Goal: Task Accomplishment & Management: Complete application form

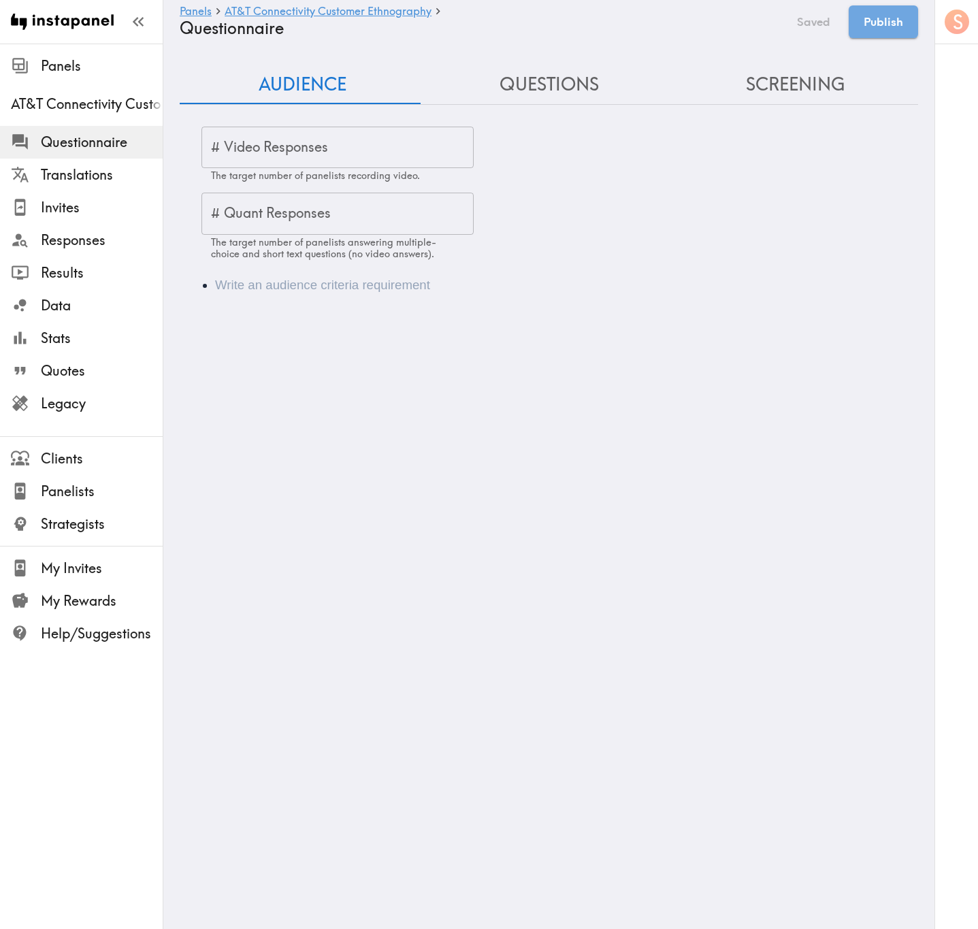
click at [354, 109] on div "Audience Questions Screening # Video Responses # Video Responses The target num…" at bounding box center [549, 188] width 738 height 246
click at [359, 145] on input "# Video Responses" at bounding box center [337, 148] width 272 height 42
type input "20"
click at [274, 292] on li "Audience" at bounding box center [568, 285] width 706 height 19
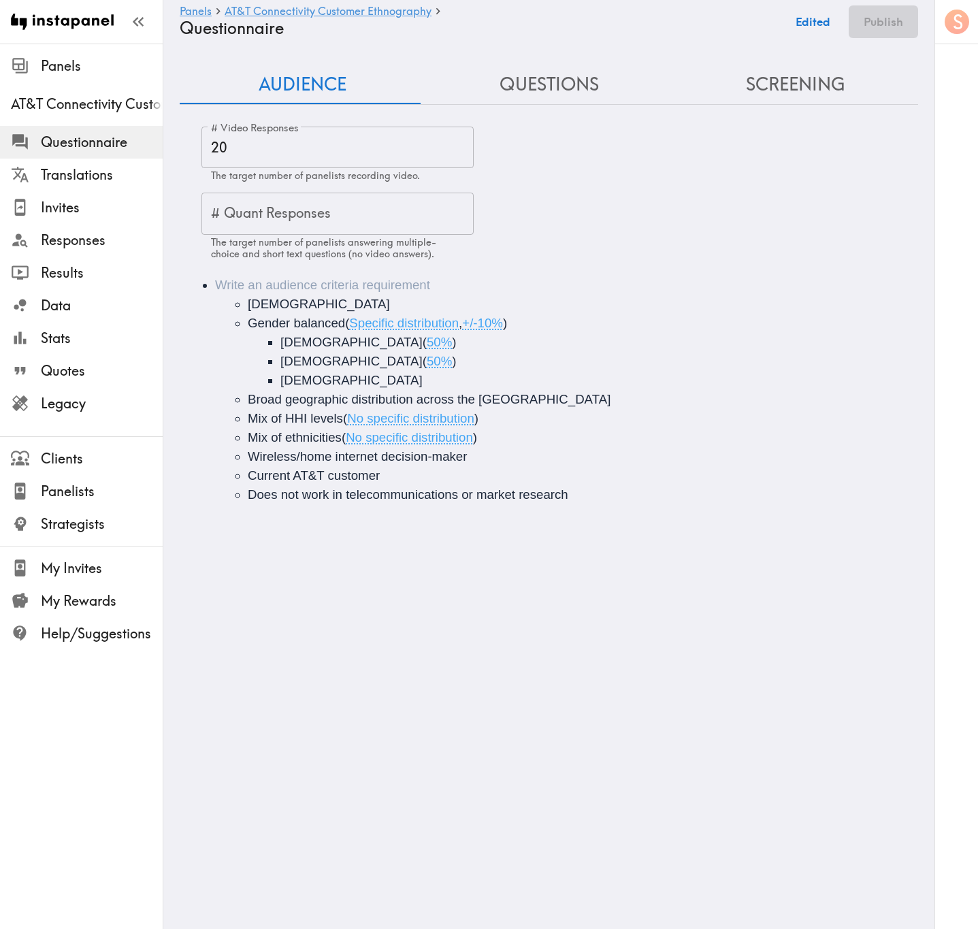
click at [325, 290] on li "18+ years old Gender balanced ( Specific distribution , +/-10% ) Male ( 50% ) F…" at bounding box center [568, 390] width 706 height 229
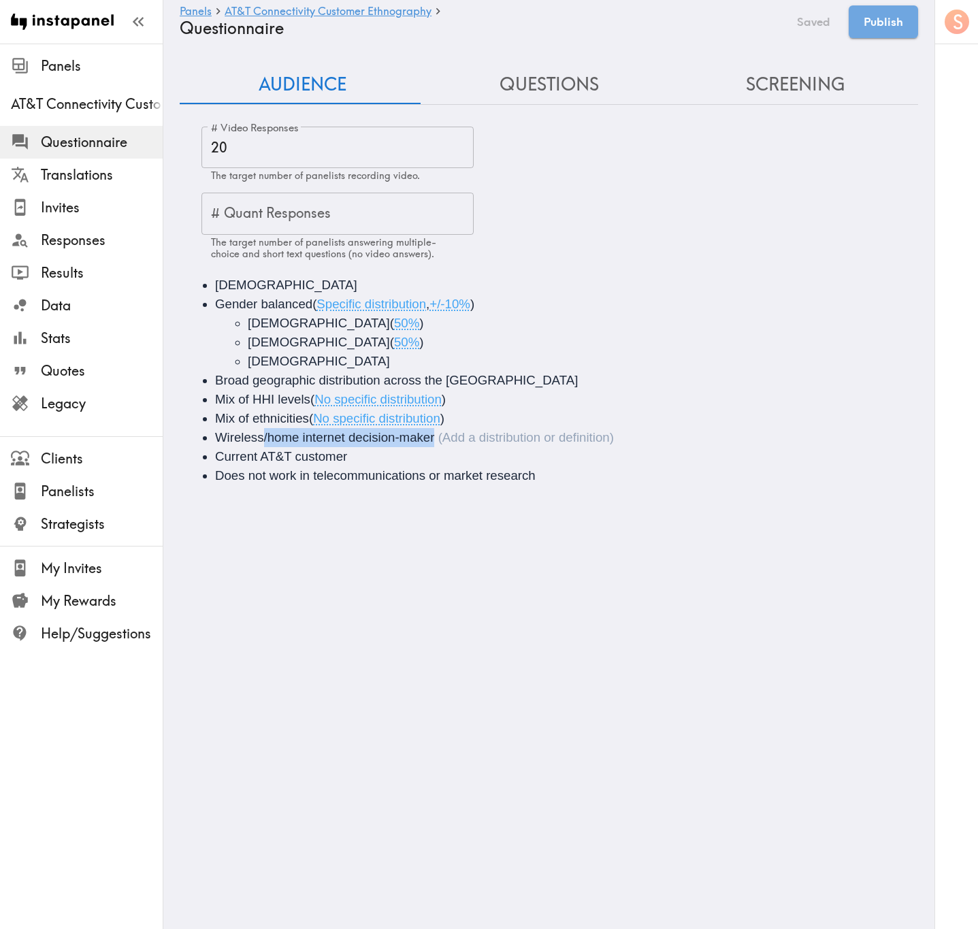
drag, startPoint x: 448, startPoint y: 437, endPoint x: 264, endPoint y: 439, distance: 183.7
click at [264, 439] on li "Wireless/home internet decision-maker" at bounding box center [568, 437] width 706 height 19
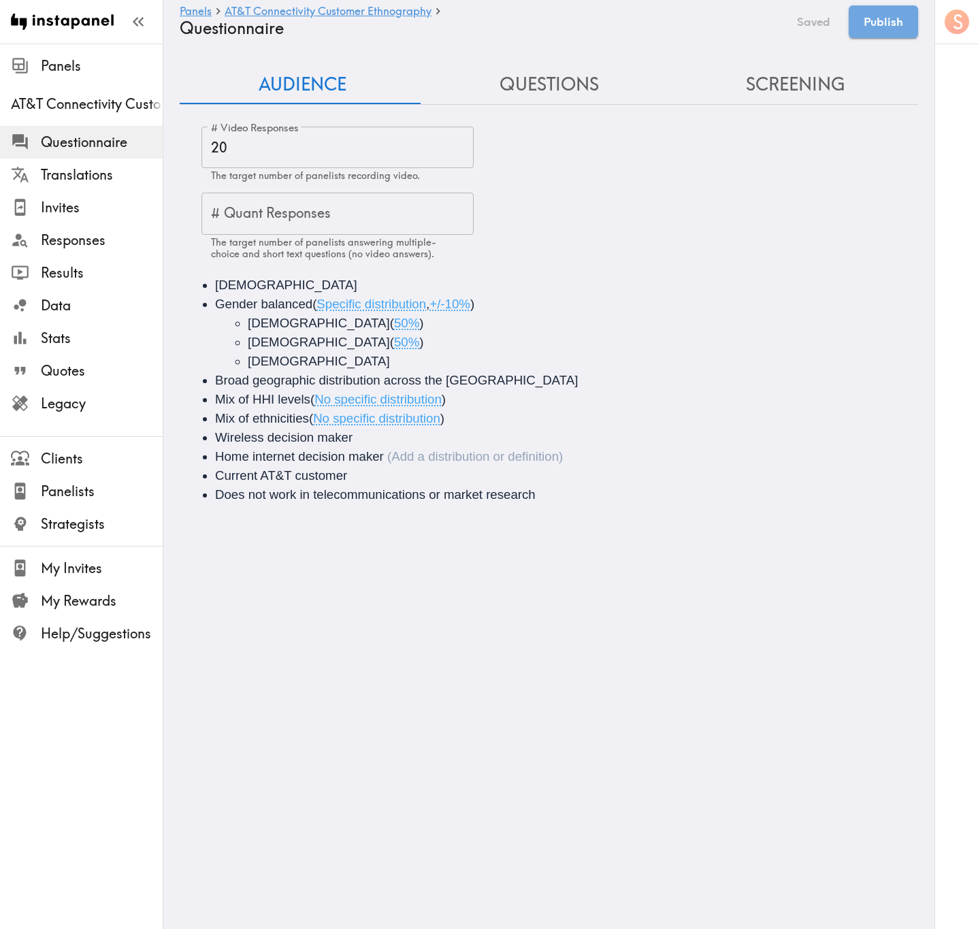
click at [564, 80] on button "Questions" at bounding box center [549, 84] width 246 height 39
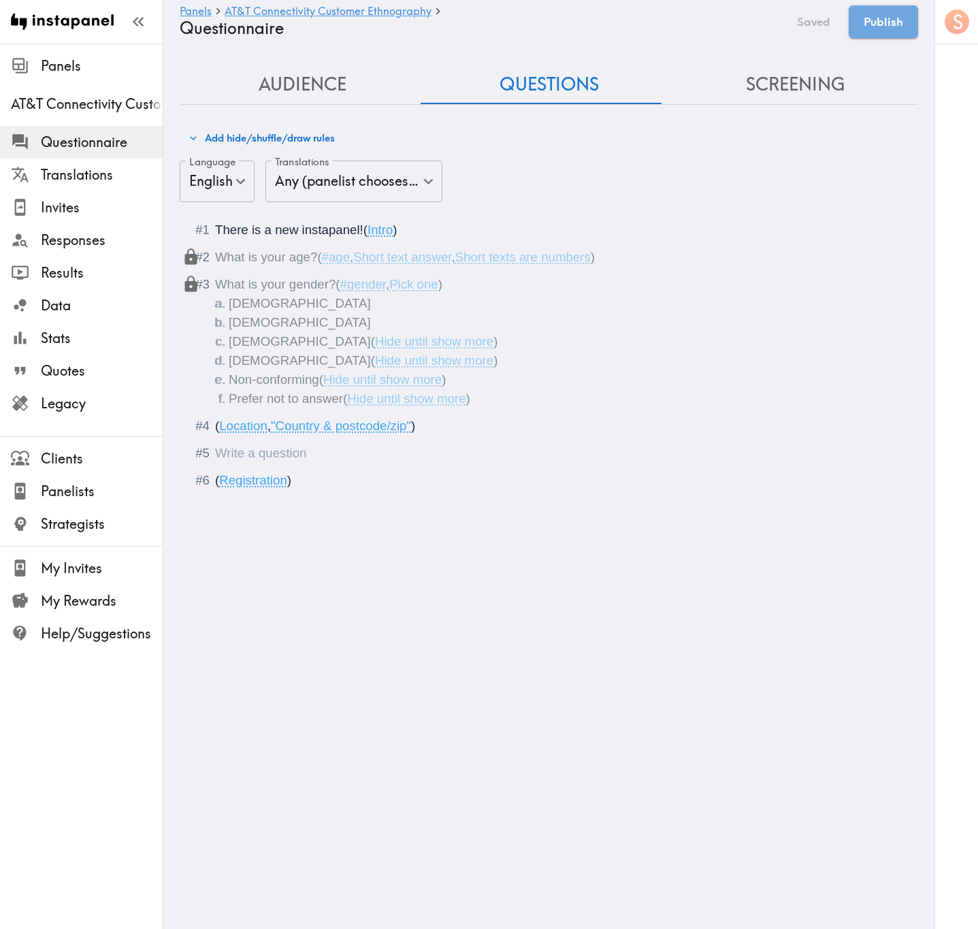
click at [350, 460] on div "Questionnaire" at bounding box center [558, 453] width 687 height 19
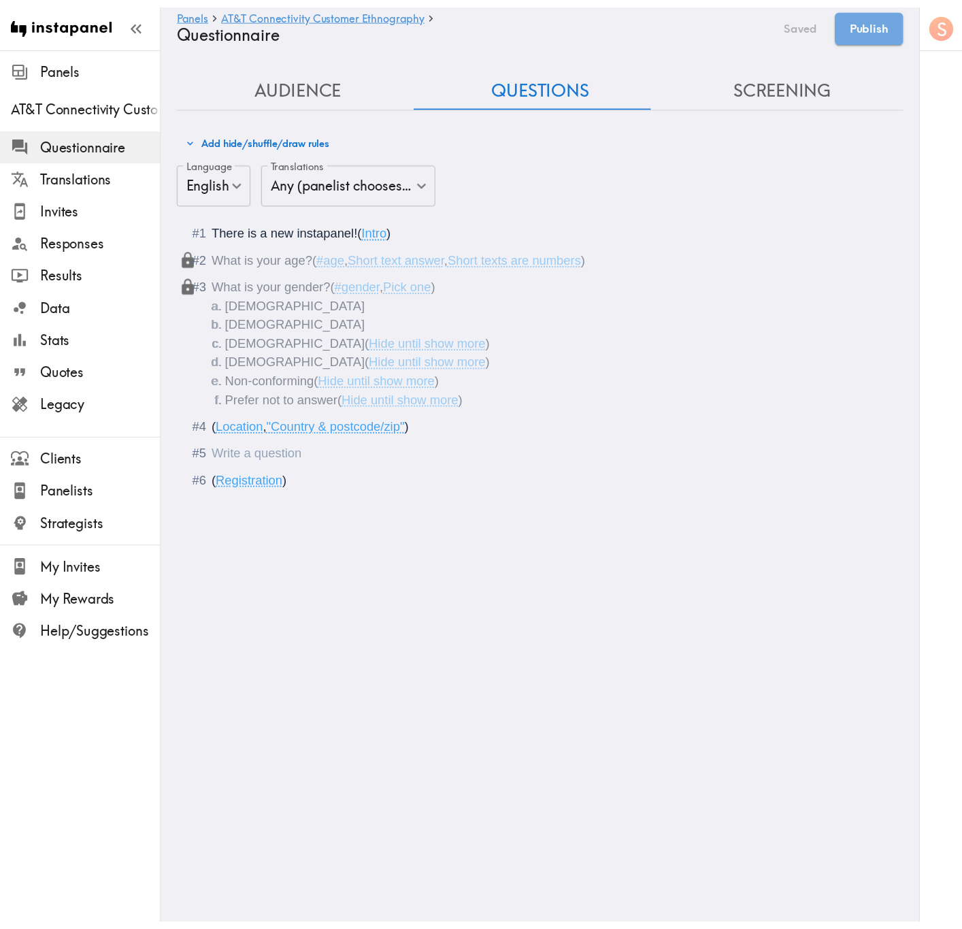
paste div "Questionnaire"
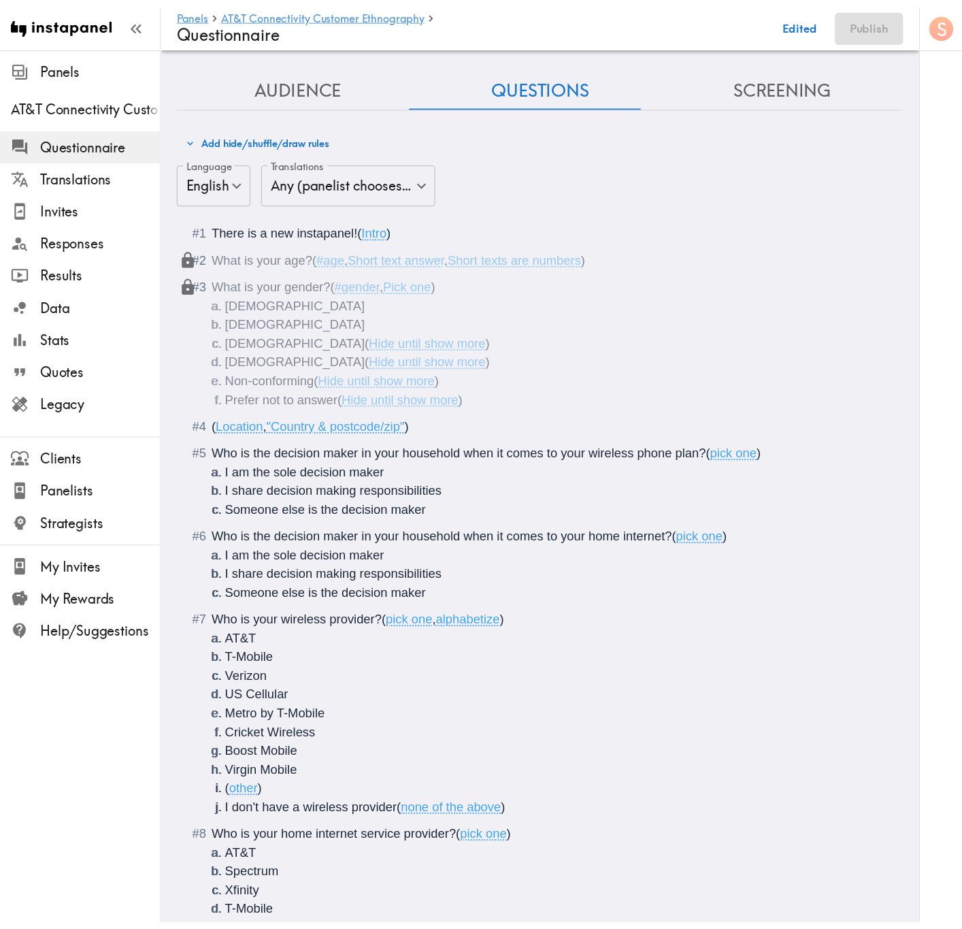
scroll to position [1984, 0]
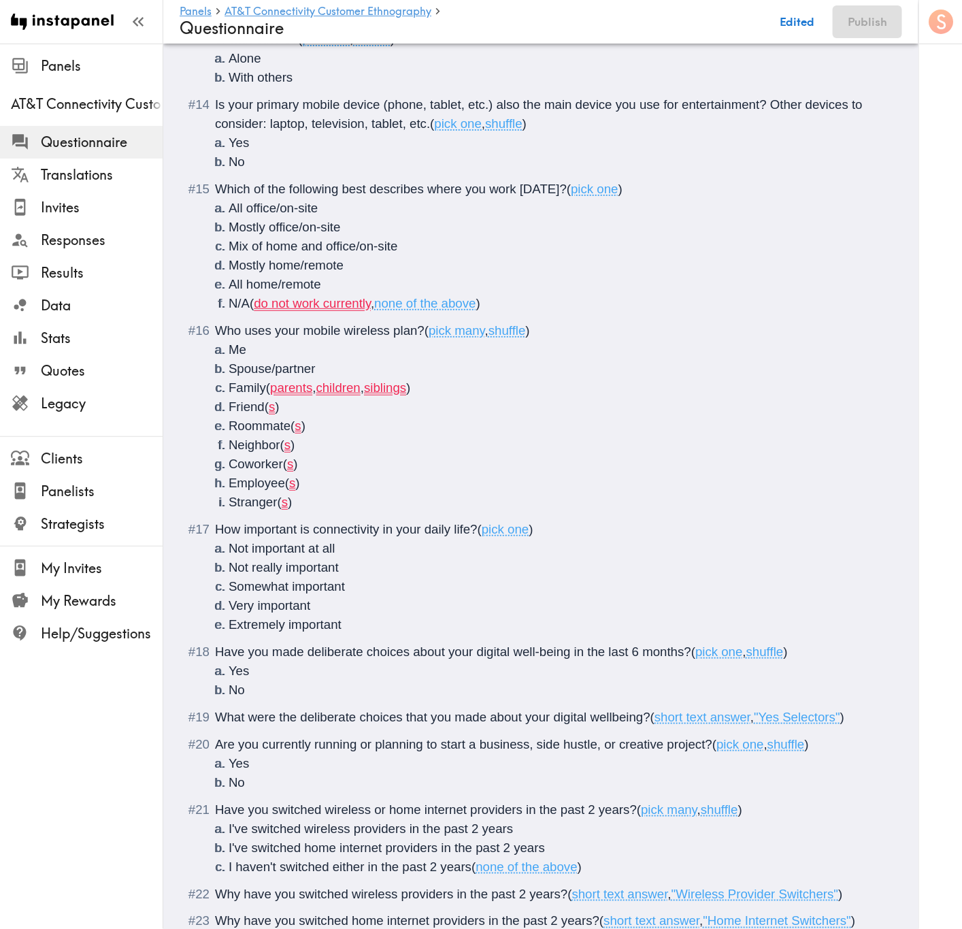
click at [410, 501] on li "Stranger ( s )" at bounding box center [557, 502] width 657 height 19
drag, startPoint x: 304, startPoint y: 506, endPoint x: 294, endPoint y: 507, distance: 10.2
click at [294, 507] on li "Stranger (s) ()" at bounding box center [557, 502] width 657 height 19
copy span "()"
click at [325, 487] on li "Employee ( s )" at bounding box center [557, 483] width 657 height 19
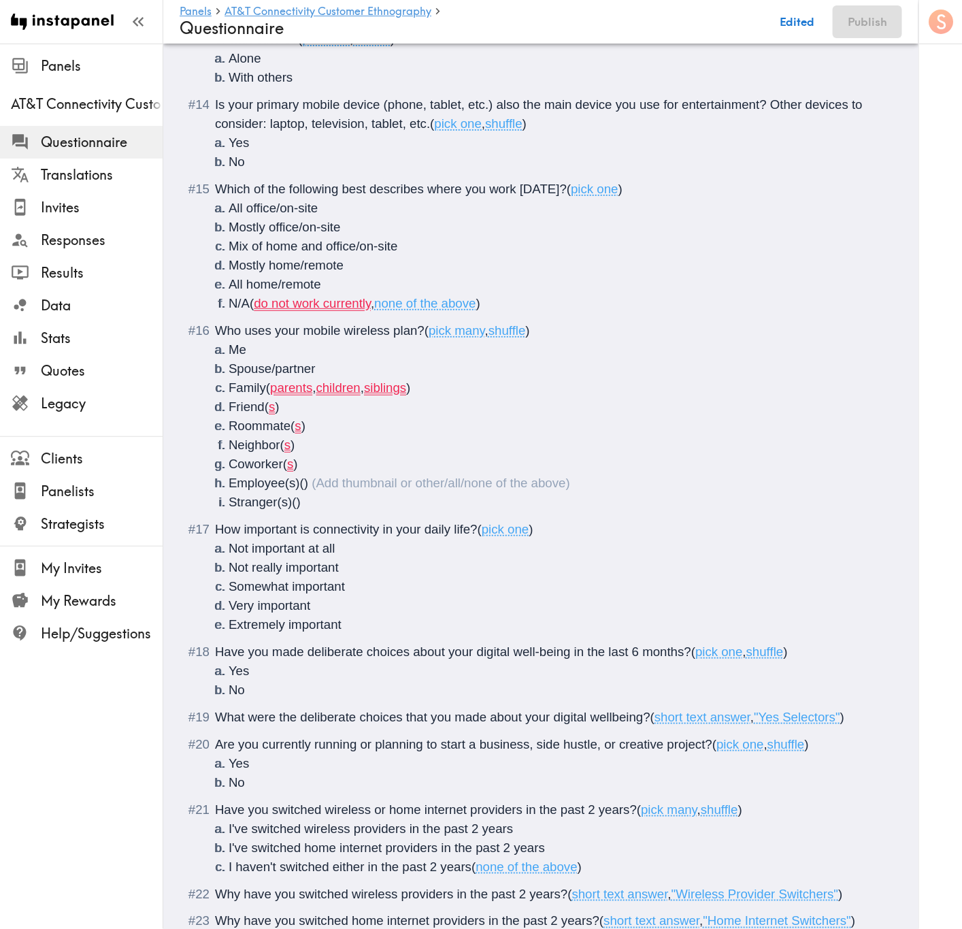
click at [325, 470] on li "Coworker ( s )" at bounding box center [557, 464] width 657 height 19
click at [333, 435] on li "Roommate ( s )" at bounding box center [557, 425] width 657 height 19
click at [329, 447] on li "Neighbor ( s )" at bounding box center [557, 444] width 657 height 19
click at [319, 413] on li "Friend ( s )" at bounding box center [557, 406] width 657 height 19
click at [435, 388] on li "Family ( parents , children , siblings )" at bounding box center [557, 387] width 657 height 19
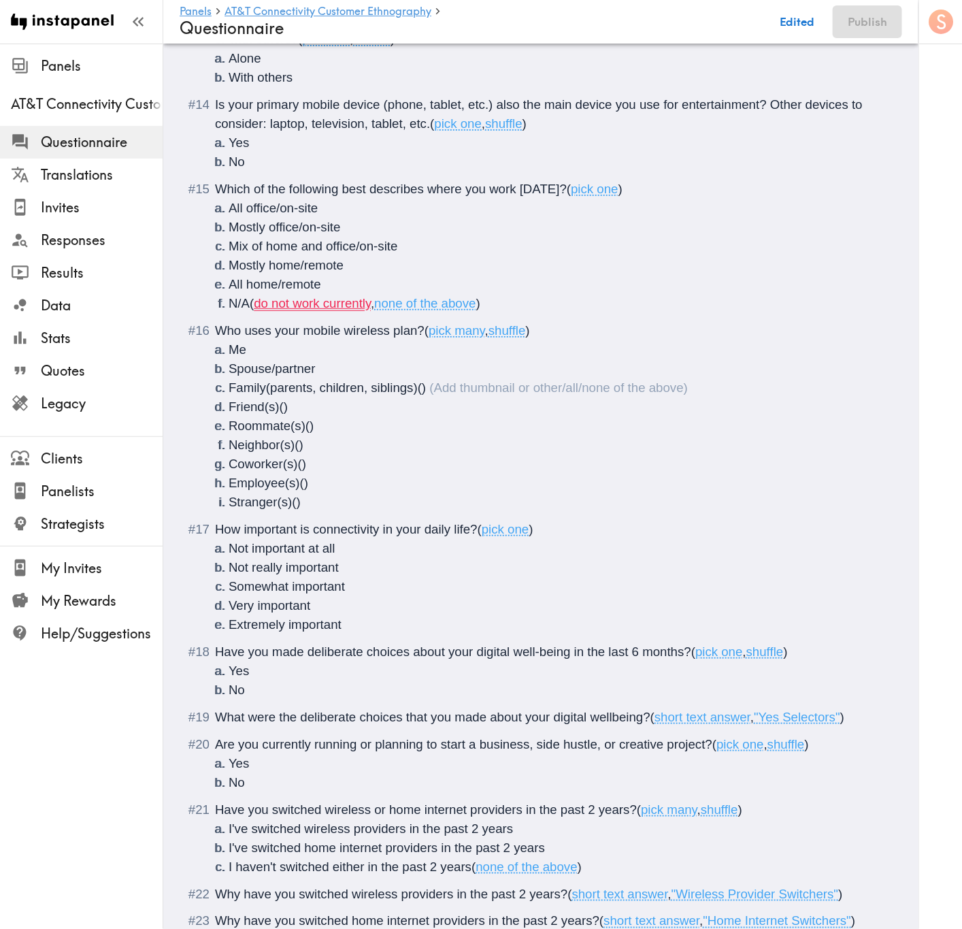
click at [374, 305] on span "," at bounding box center [372, 303] width 3 height 14
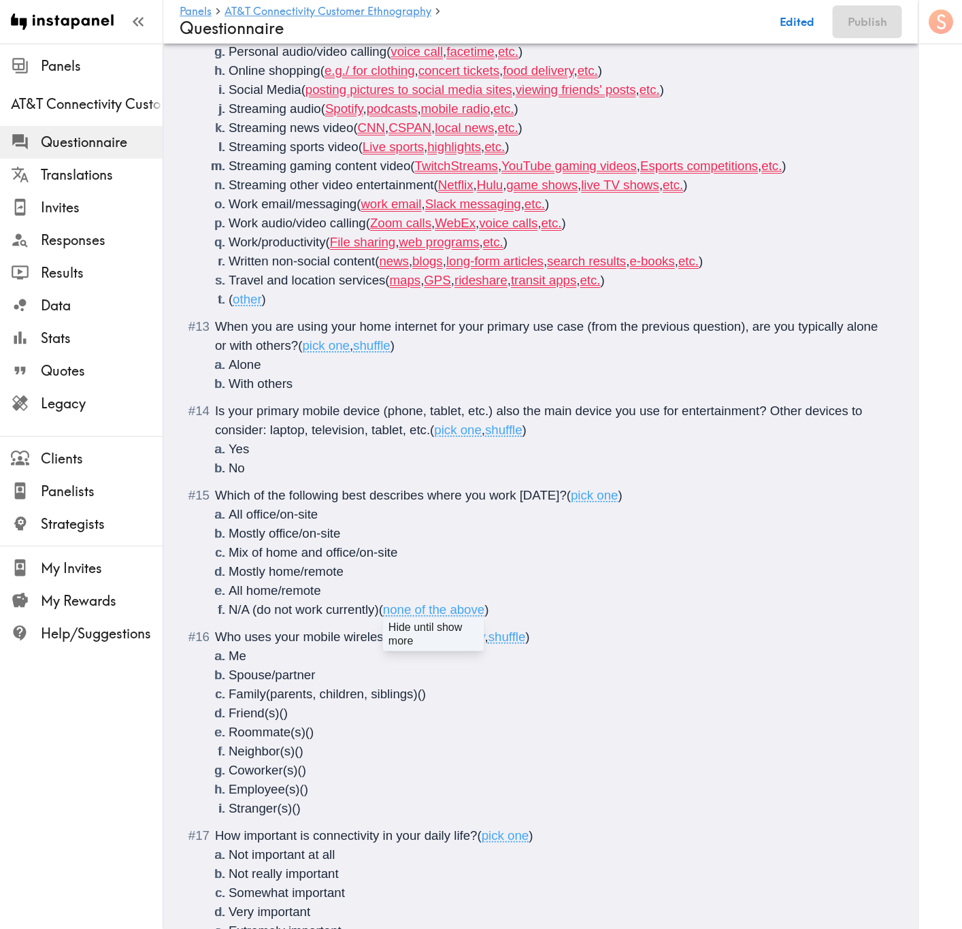
click at [680, 282] on li "Travel and location services ( maps , GPS , rideshare , transit apps , etc. )" at bounding box center [557, 280] width 657 height 19
click at [743, 247] on ol "Banking, payments, investments, personal finance Education/online classes Other…" at bounding box center [550, 118] width 671 height 381
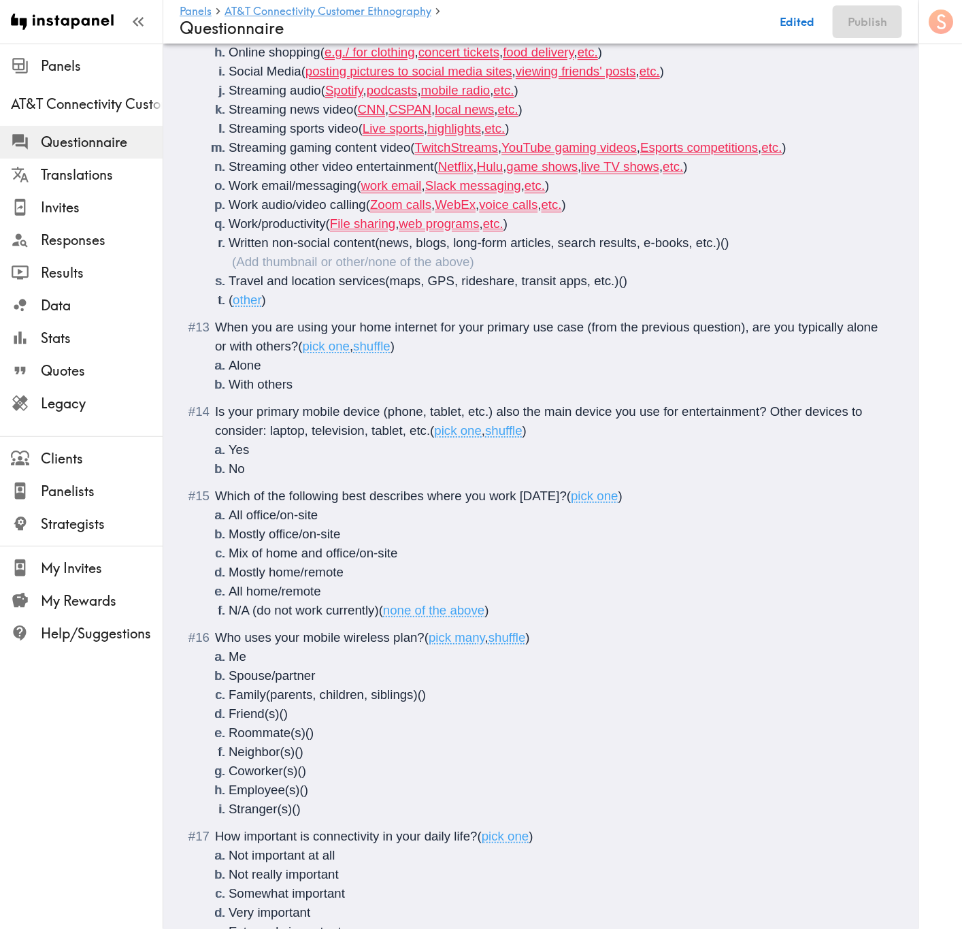
click at [604, 225] on ol "Banking, payments, investments, personal finance Education/online classes Other…" at bounding box center [550, 109] width 671 height 400
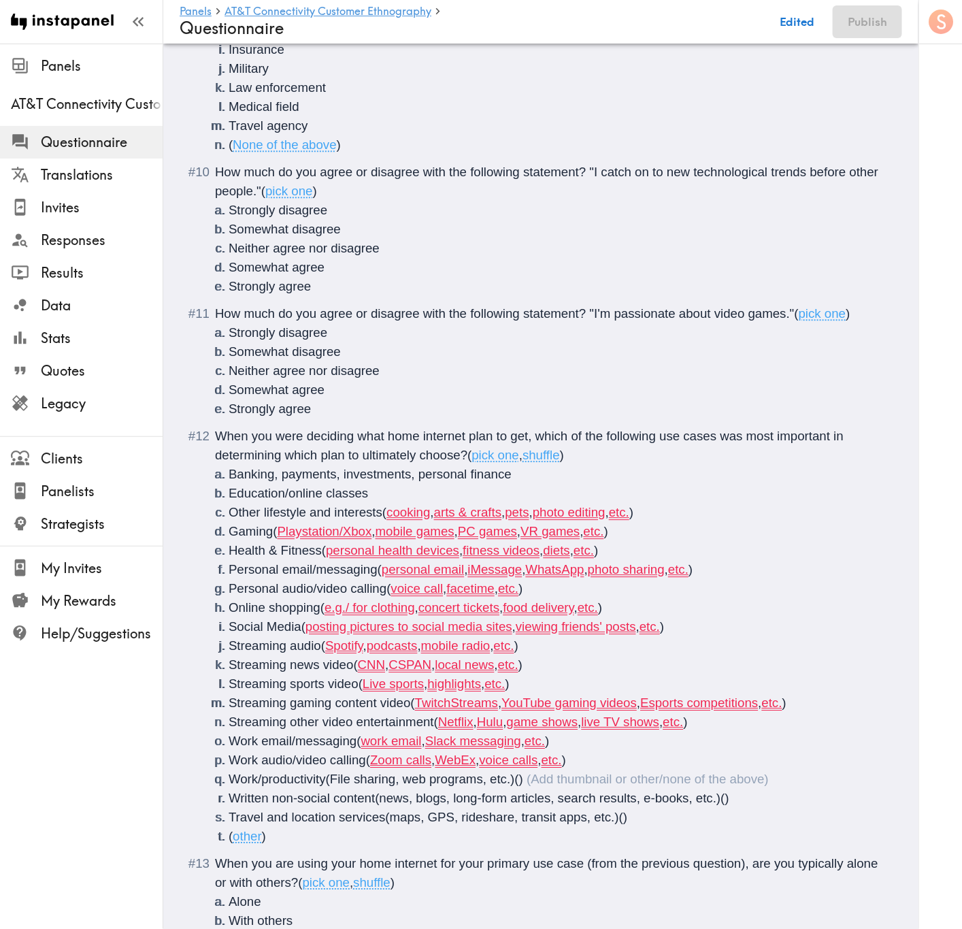
scroll to position [1270, 0]
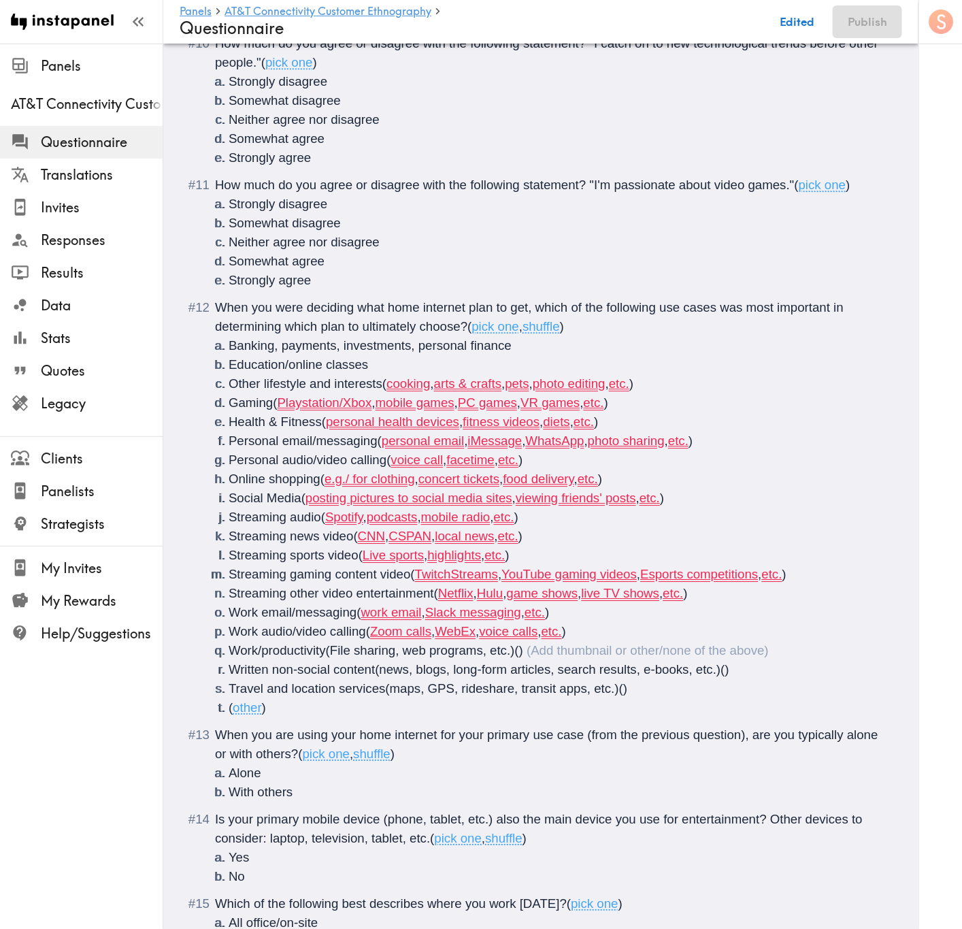
click at [713, 376] on li "Other lifestyle and interests ( cooking , arts & crafts , pets , photo editing …" at bounding box center [557, 383] width 657 height 19
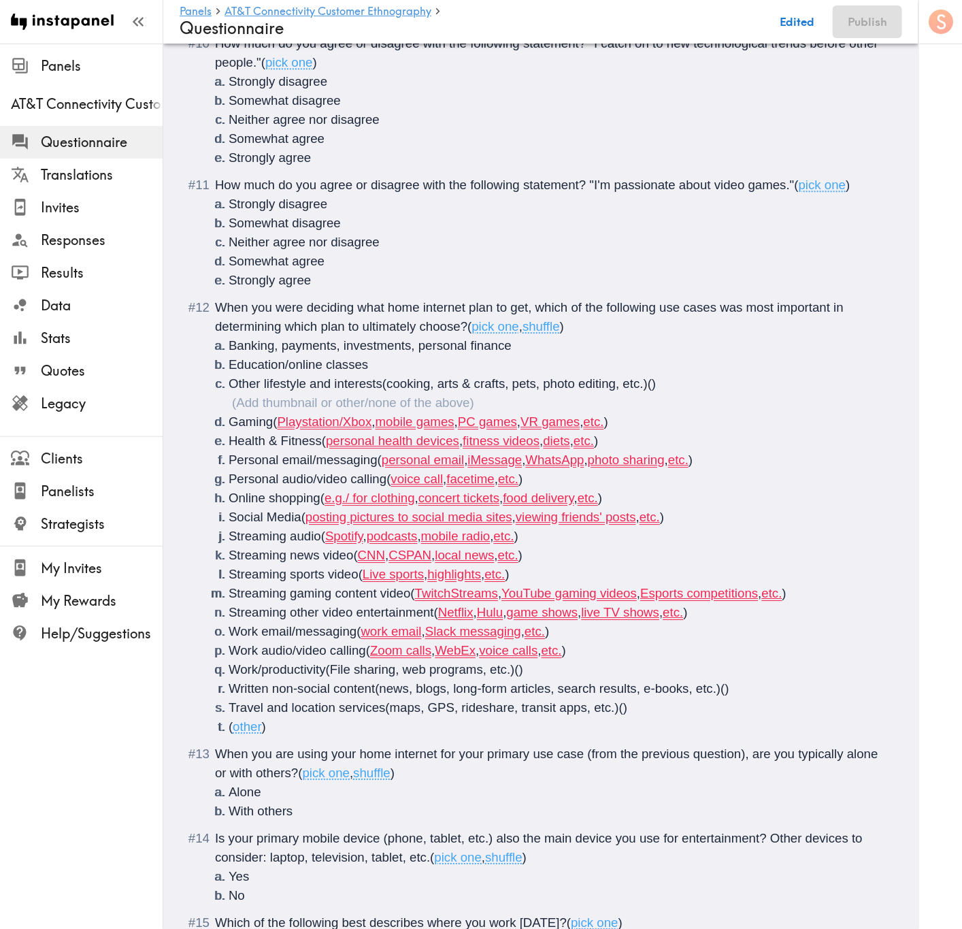
click at [708, 423] on ol "Banking, payments, investments, personal finance Education/online classes Other…" at bounding box center [550, 536] width 671 height 400
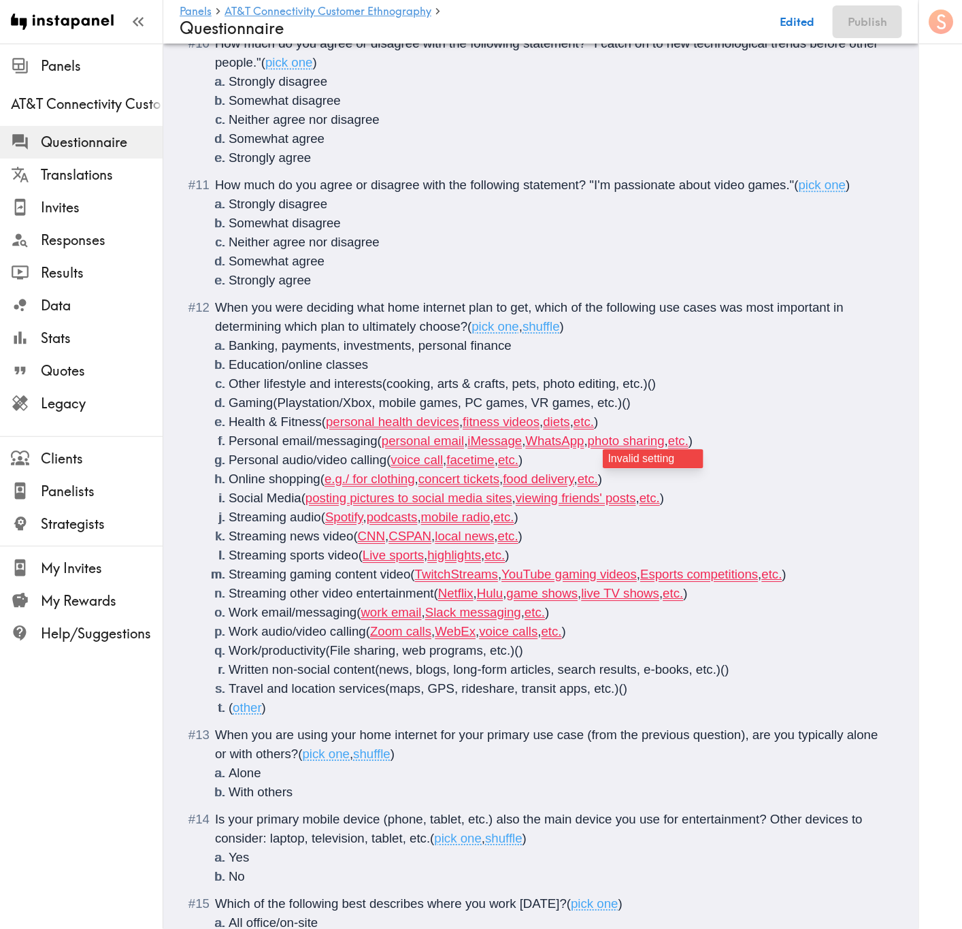
click at [678, 438] on ol "Banking, payments, investments, personal finance Education/online classes Other…" at bounding box center [550, 526] width 671 height 381
click at [641, 431] on li "Health & Fitness ( personal health devices , fitness videos , diets , etc. )" at bounding box center [557, 421] width 657 height 19
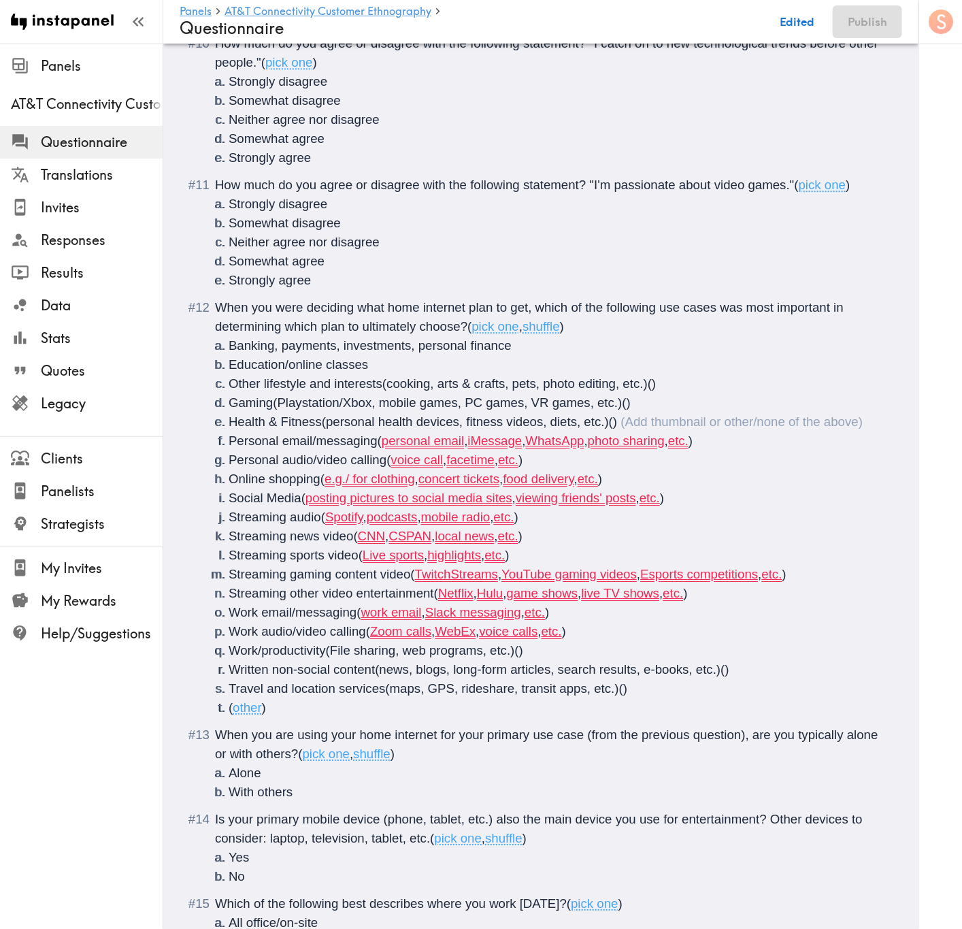
drag, startPoint x: 732, startPoint y: 439, endPoint x: 736, endPoint y: 448, distance: 9.7
click at [736, 448] on li "Personal email/messaging ( personal email , iMessage , WhatsApp , photo sharing…" at bounding box center [557, 440] width 657 height 19
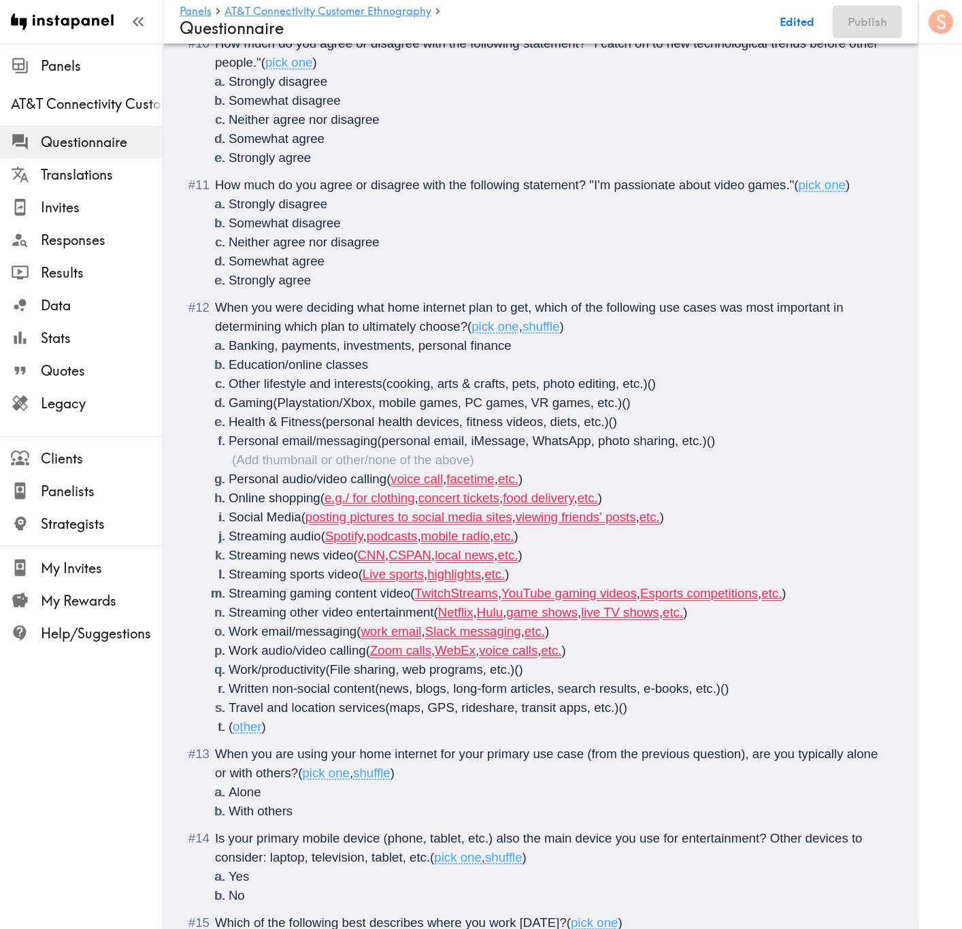
click at [612, 482] on ol "Banking, payments, investments, personal finance Education/online classes Other…" at bounding box center [550, 536] width 671 height 400
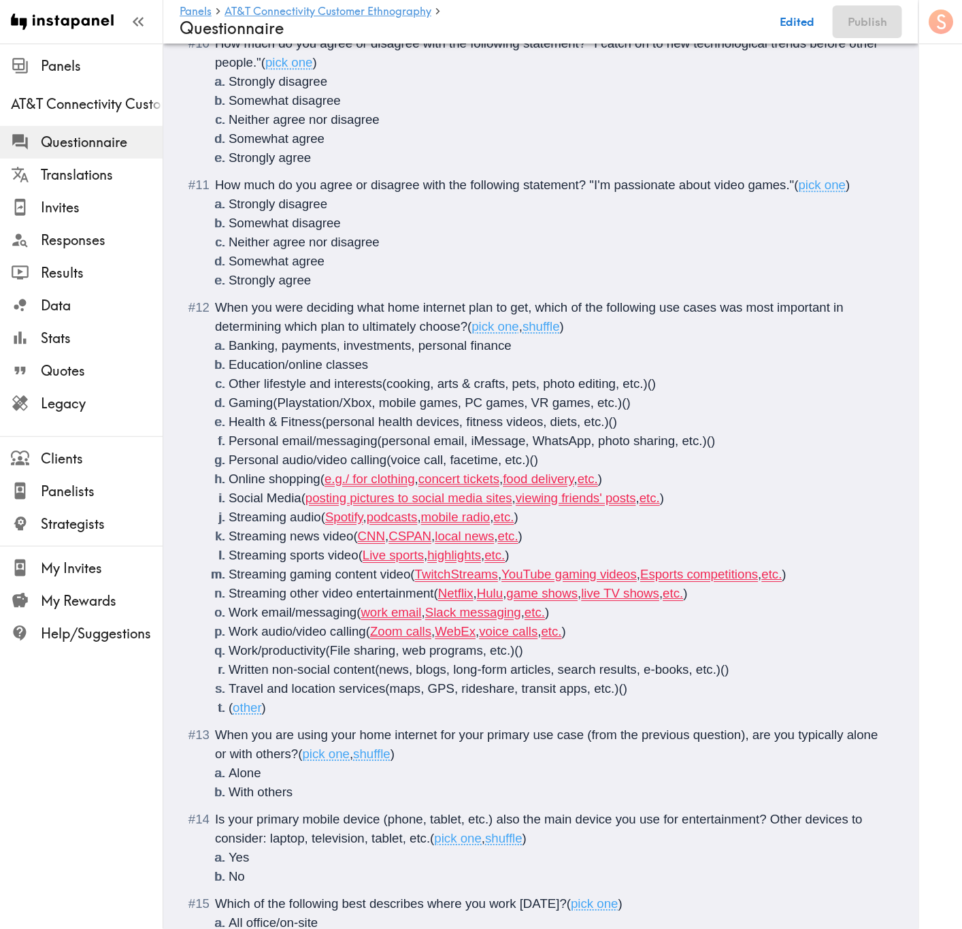
click at [663, 482] on li "Online shopping ( e.g./ for clothing , concert tickets , food delivery , etc. )" at bounding box center [557, 479] width 657 height 19
click at [707, 500] on li "Social Media ( posting pictures to social media sites , viewing friends' posts …" at bounding box center [557, 498] width 657 height 19
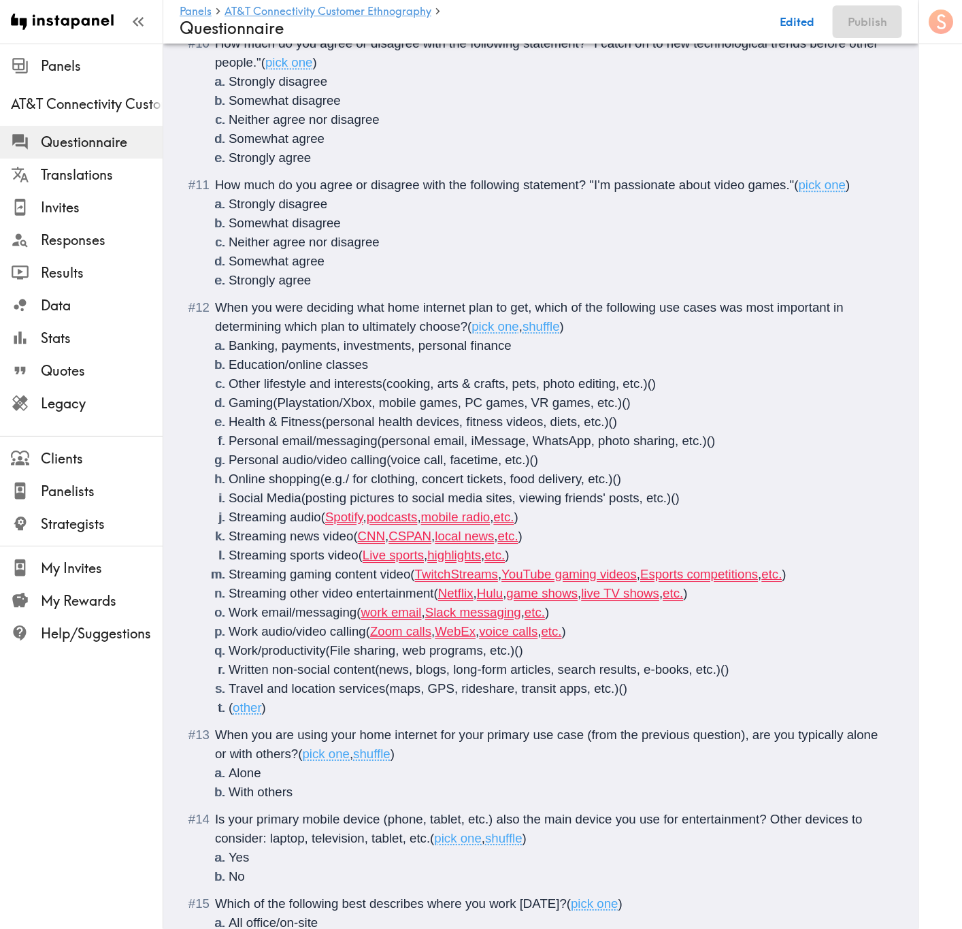
click at [566, 540] on ol "Banking, payments, investments, personal finance Education/online classes Other…" at bounding box center [550, 526] width 671 height 381
click at [592, 533] on li "Streaming news video ( CNN , CSPAN , local news , etc. )" at bounding box center [557, 536] width 657 height 19
click at [565, 551] on li "Streaming sports video ( Live sports , highlights , etc. )" at bounding box center [557, 555] width 657 height 19
click at [829, 561] on li "Streaming gaming content video ( TwitchStreams , YouTube gaming videos , Esport…" at bounding box center [557, 574] width 657 height 19
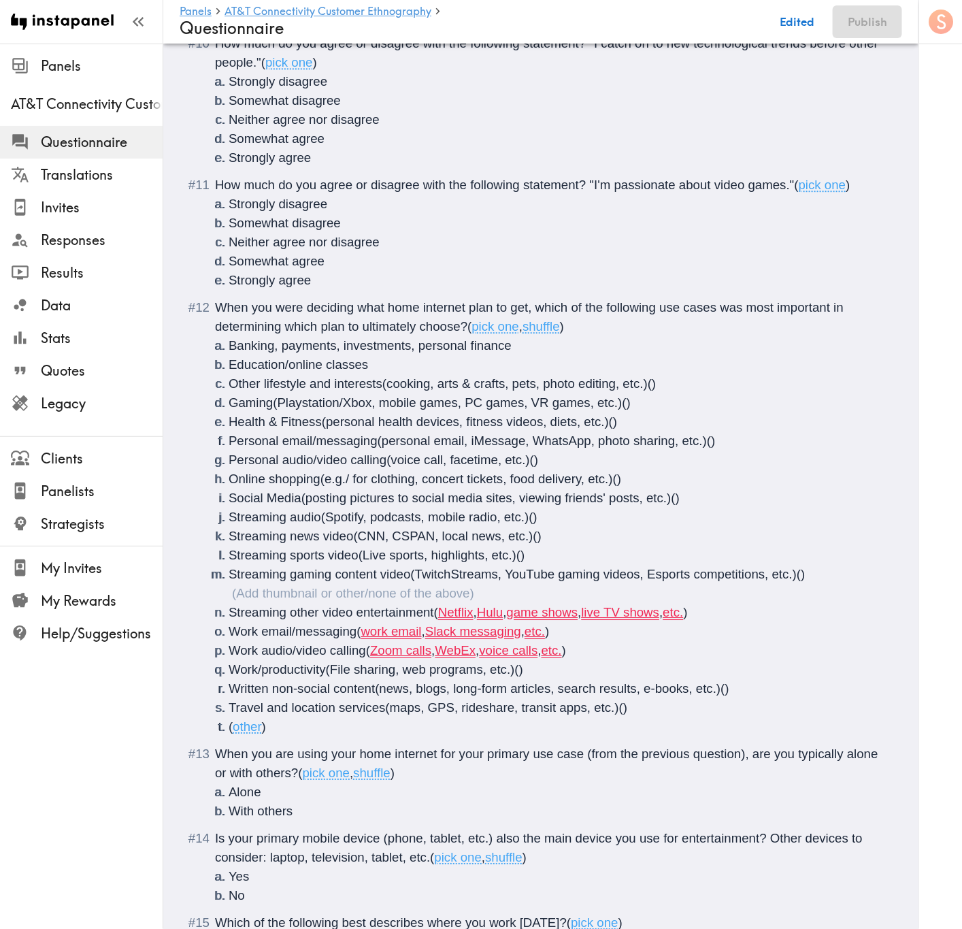
click at [758, 561] on ol "Banking, payments, investments, personal finance Education/online classes Other…" at bounding box center [550, 536] width 671 height 400
click at [582, 561] on ol "Banking, payments, investments, personal finance Education/online classes Other…" at bounding box center [550, 536] width 671 height 400
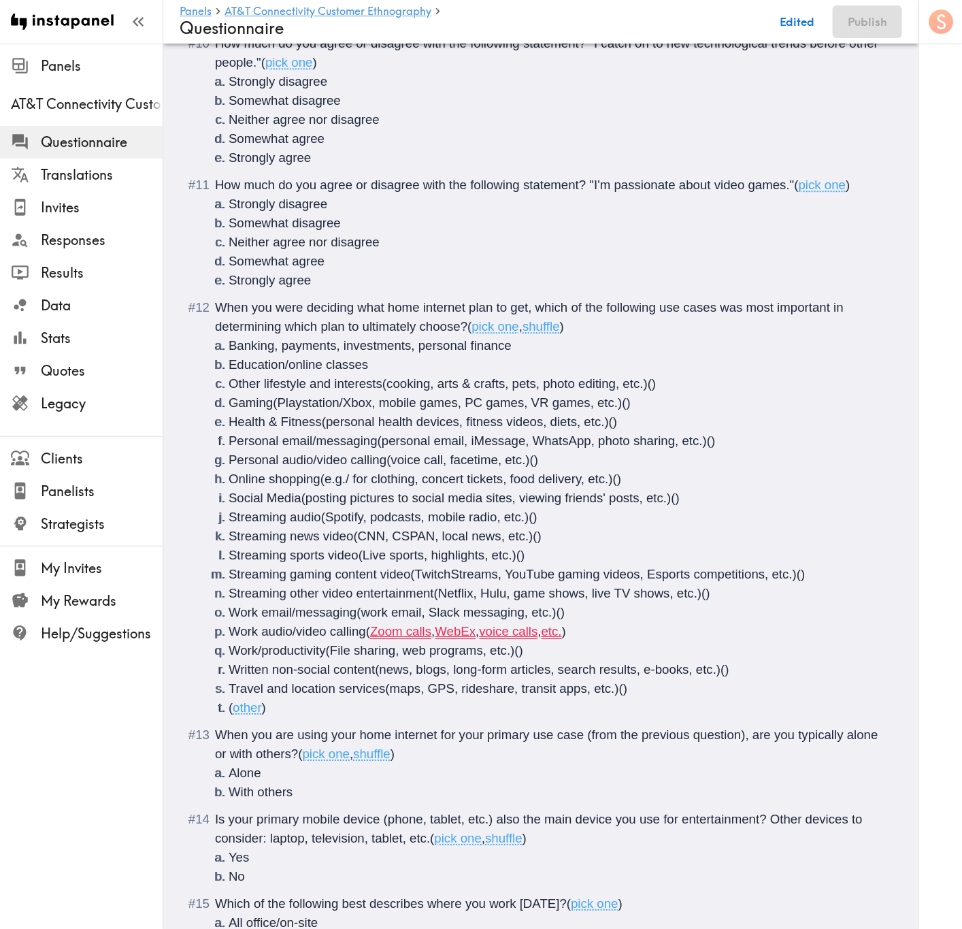
click at [627, 561] on li "Work audio/video calling ( Zoom calls , WebEx , voice calls , etc. )" at bounding box center [557, 631] width 657 height 19
click at [587, 561] on span "(maps, GPS, rideshare, transit apps, etc.)" at bounding box center [502, 688] width 233 height 14
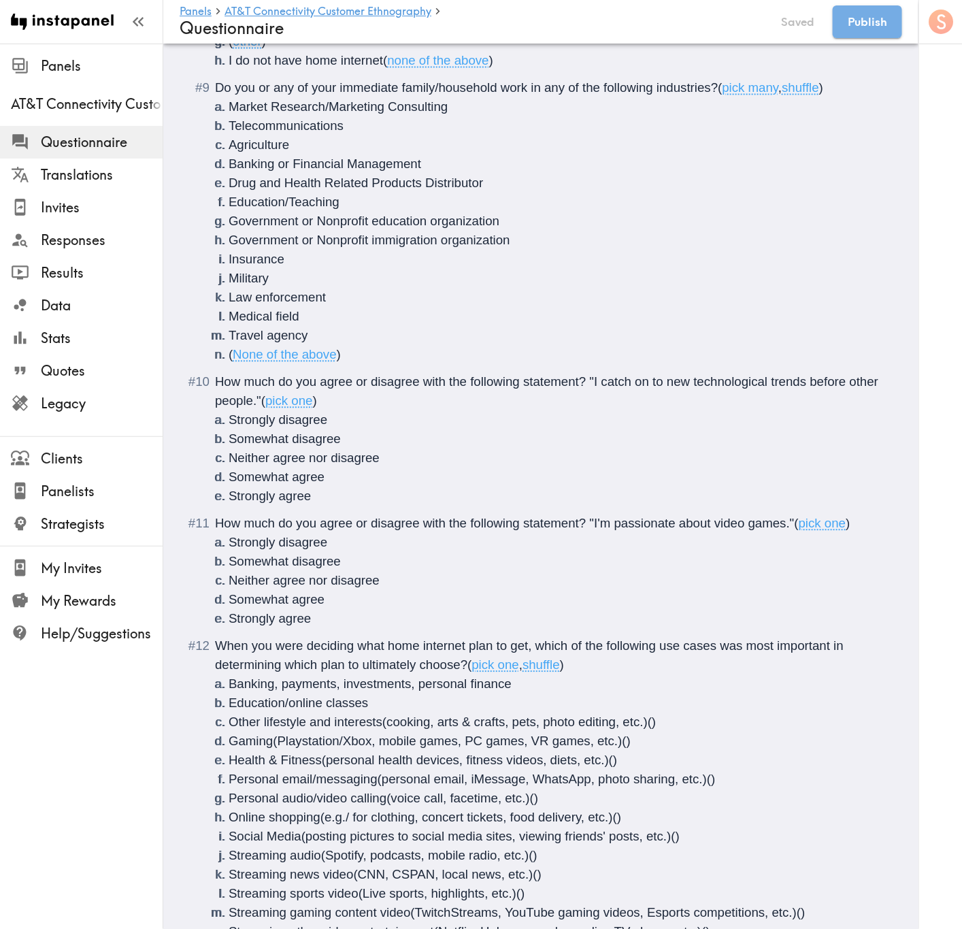
scroll to position [861, 0]
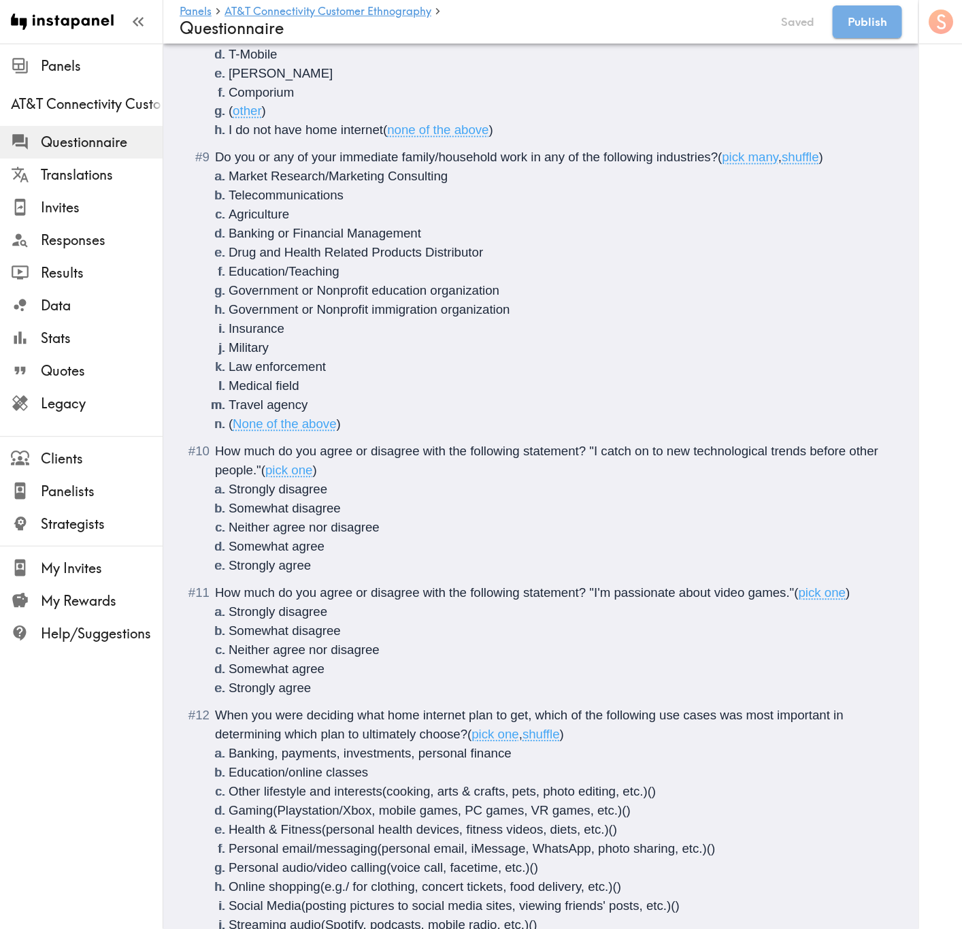
click at [308, 437] on ol "There is a new instapanel! ( Intro ) What is your age? ( #age , Short text answ…" at bounding box center [541, 720] width 690 height 2722
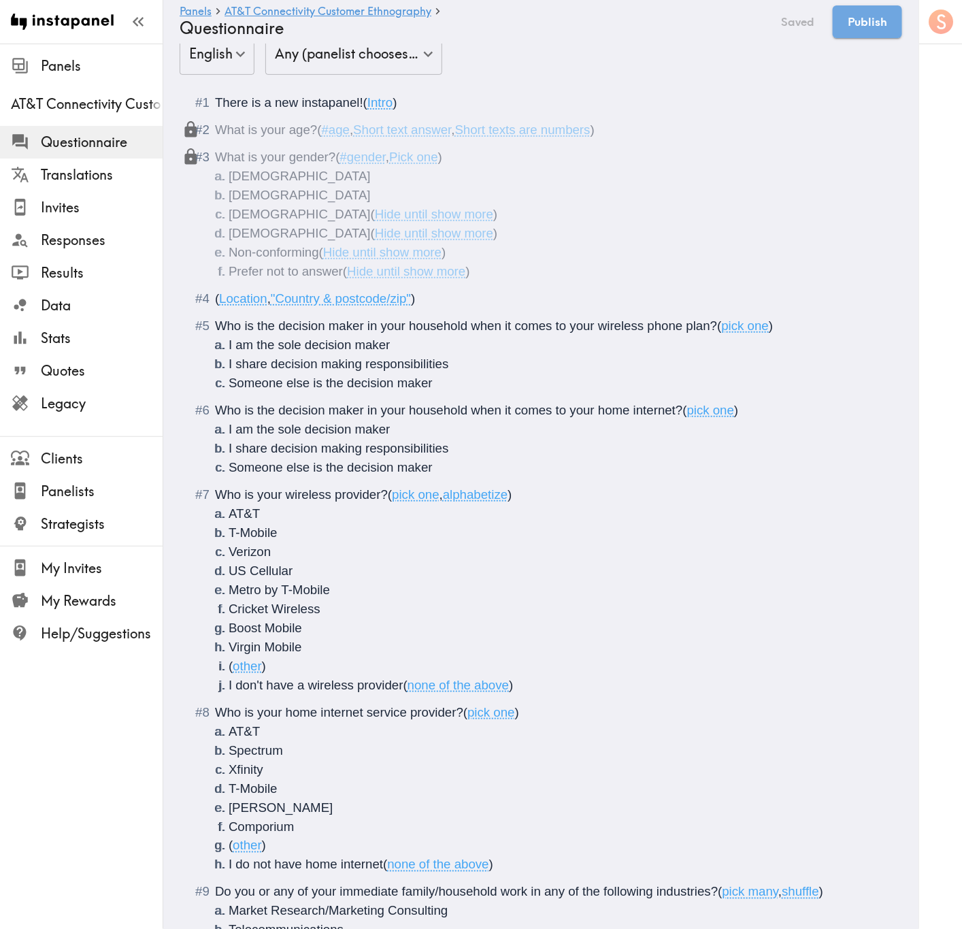
scroll to position [0, 0]
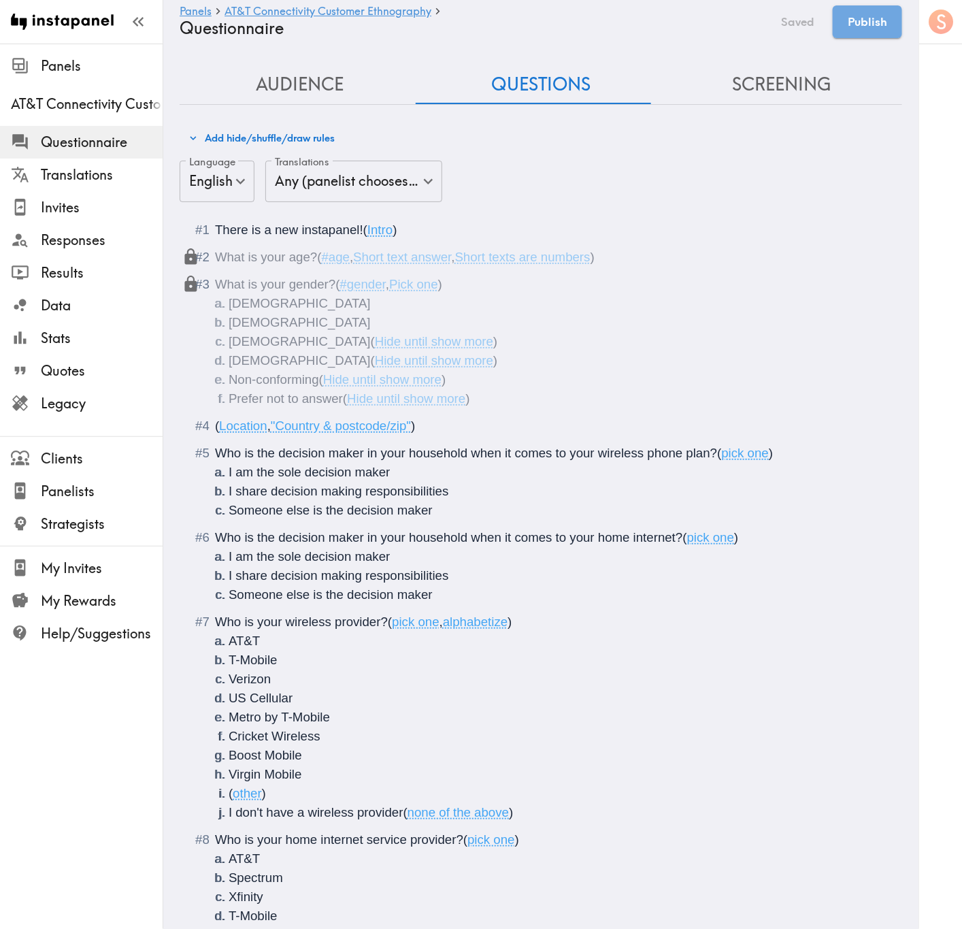
click at [599, 452] on span "Who is the decision maker in your household when it comes to your wireless phon…" at bounding box center [466, 453] width 502 height 14
click at [729, 449] on span "Who is the decision maker in your household when it comes to your <b>wireless p…" at bounding box center [477, 453] width 525 height 14
click at [597, 539] on span "Who is the decision maker in your household when it comes to your home internet?" at bounding box center [449, 537] width 468 height 14
click at [700, 542] on span "Who is the decision maker in your household when it comes to your <b>home inter…" at bounding box center [460, 537] width 490 height 14
click at [290, 561] on span "Who is your wireless provider?" at bounding box center [301, 621] width 173 height 14
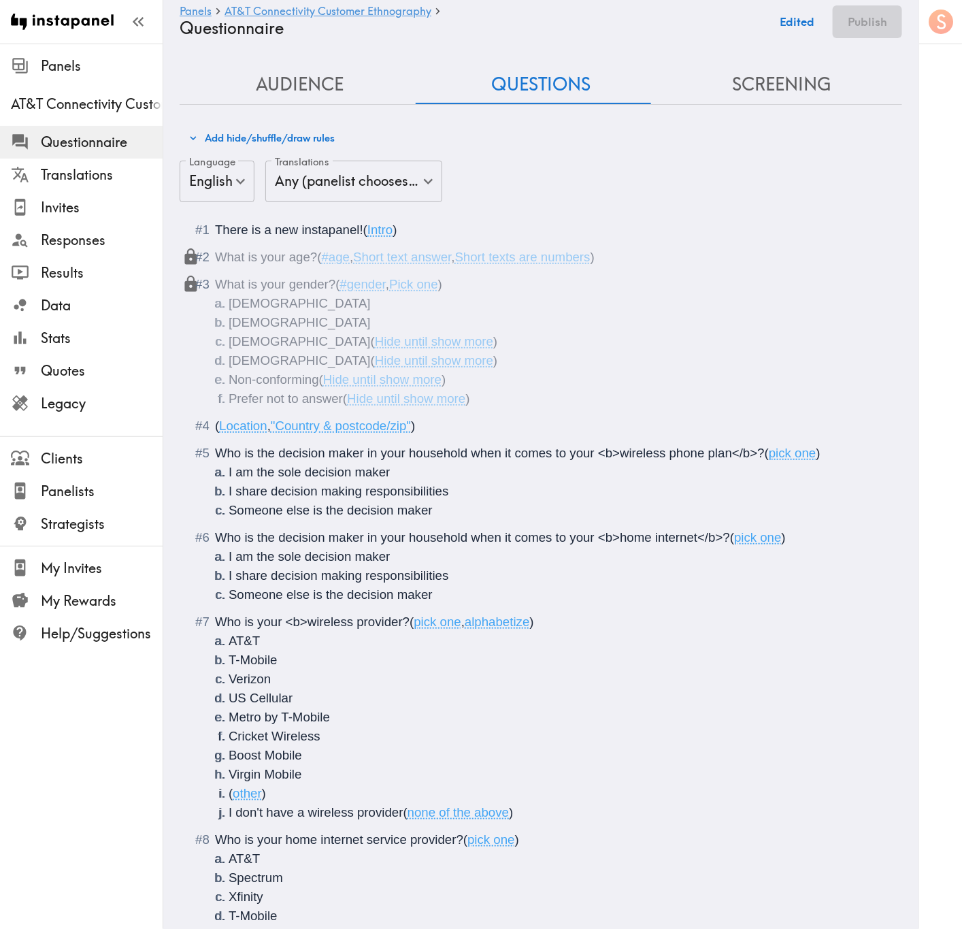
click at [404, 561] on span "Who is your <b>wireless provider?" at bounding box center [312, 621] width 195 height 14
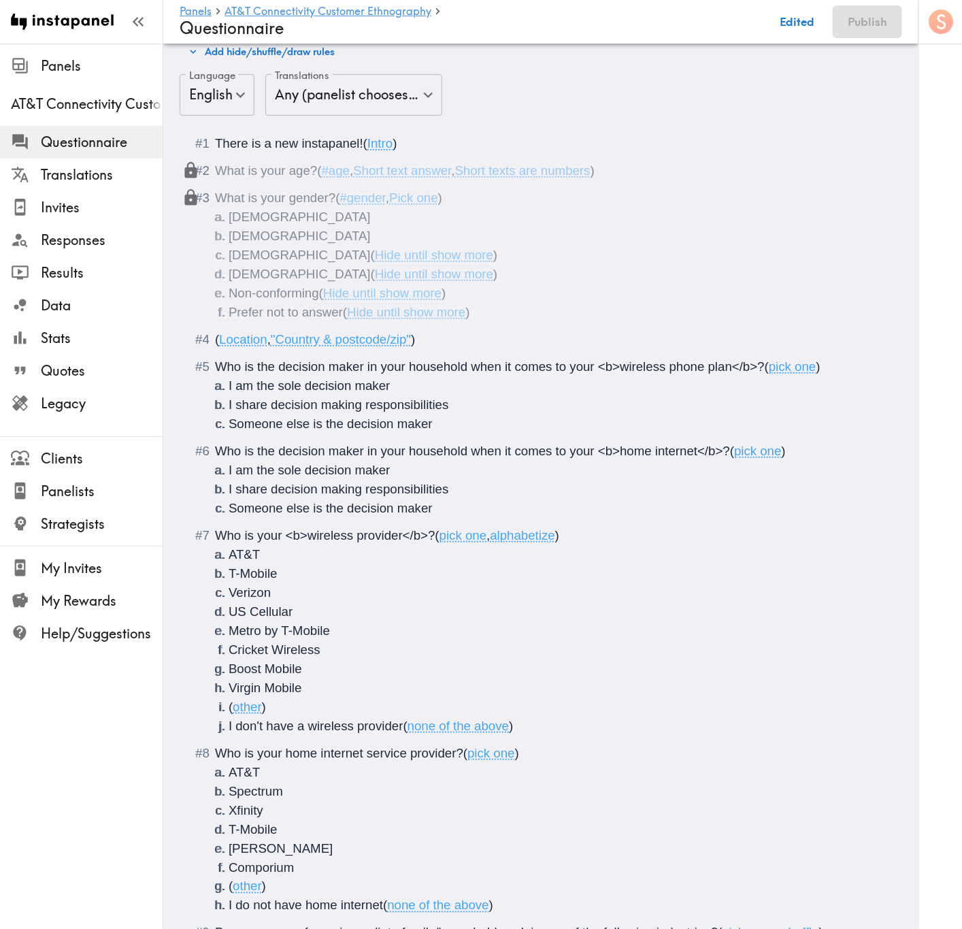
scroll to position [306, 0]
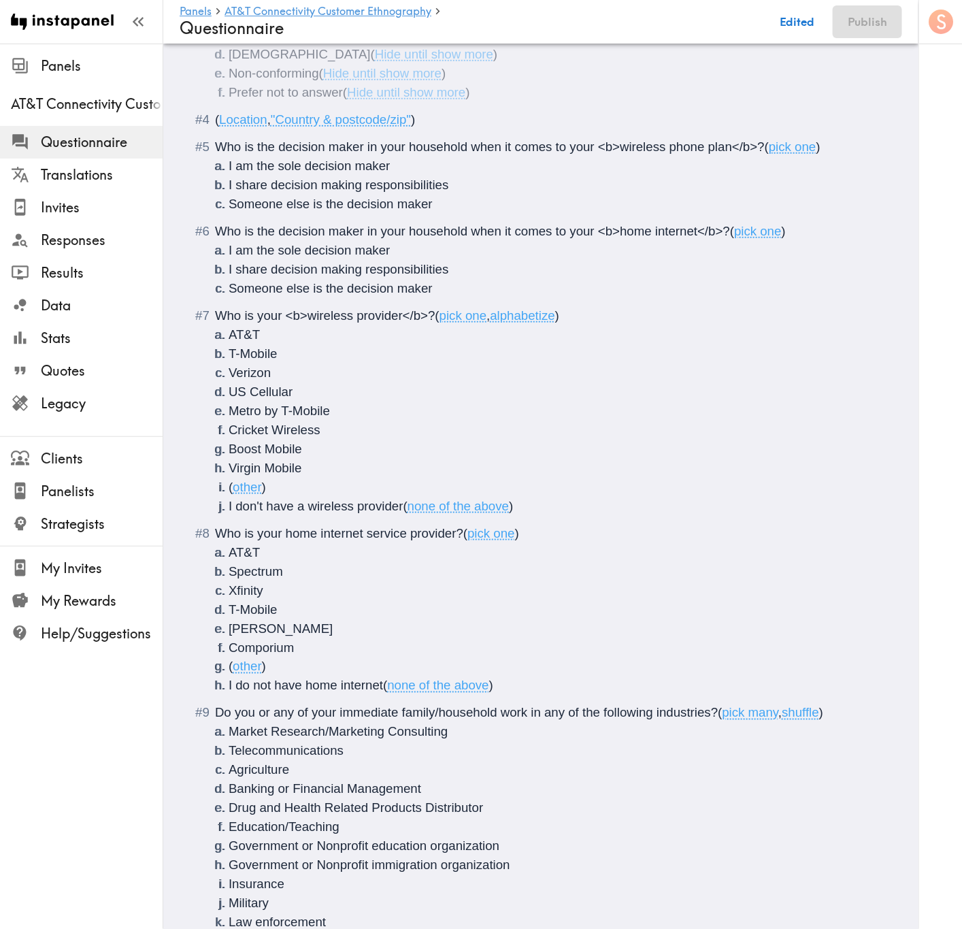
click at [288, 537] on span "Who is your home internet service provider?" at bounding box center [339, 533] width 248 height 14
click at [429, 537] on span "Who is your <b>home internet service provider?" at bounding box center [350, 533] width 270 height 14
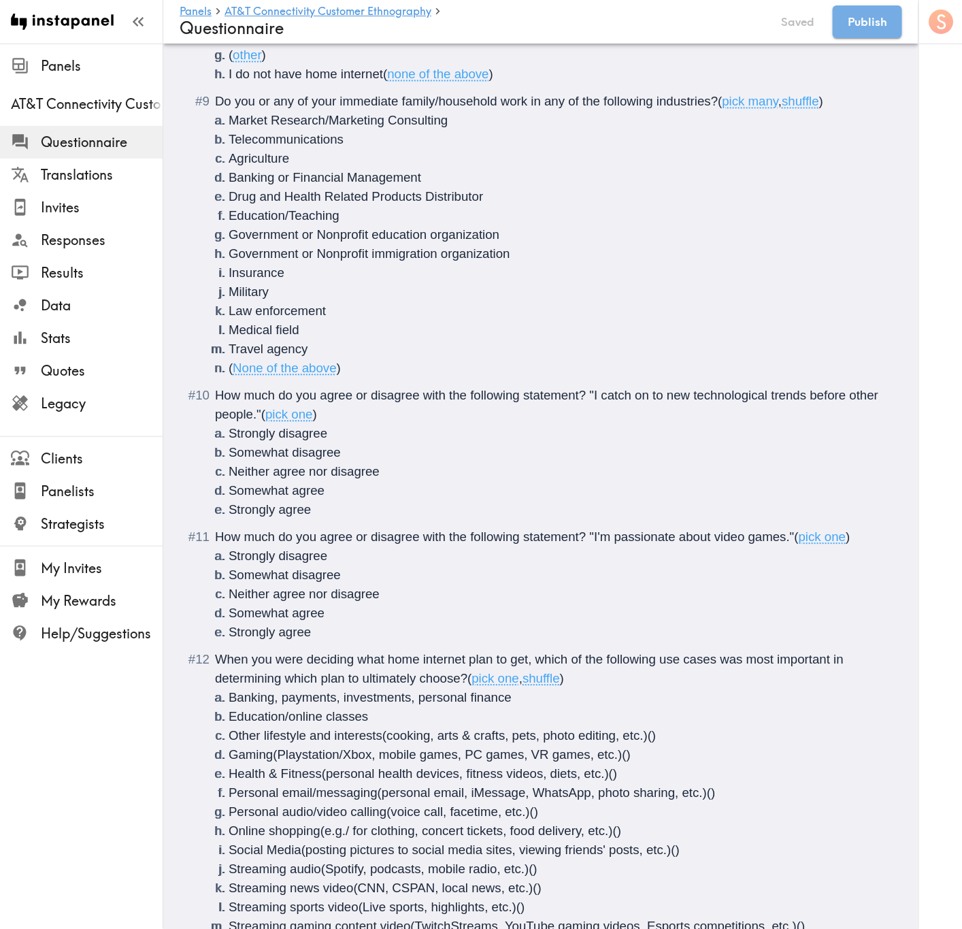
scroll to position [919, 0]
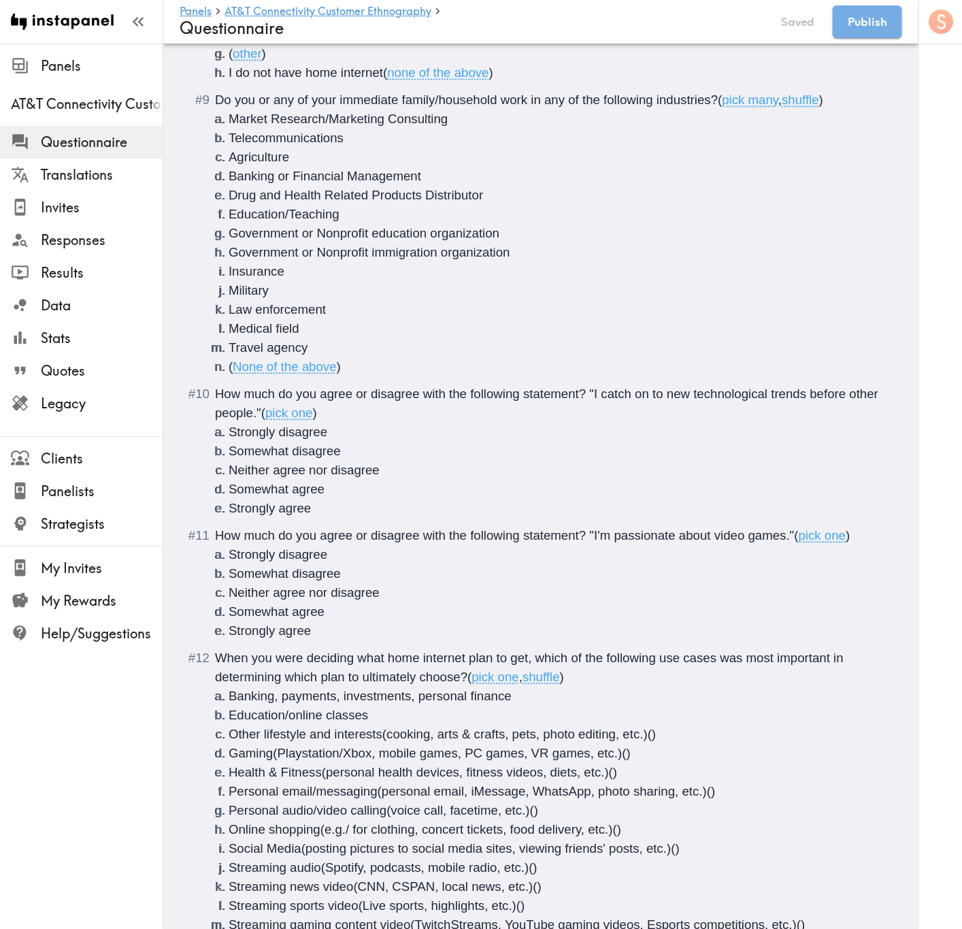
click at [591, 389] on span "How much do you agree or disagree with the following statement? "I catch on to …" at bounding box center [548, 403] width 667 height 33
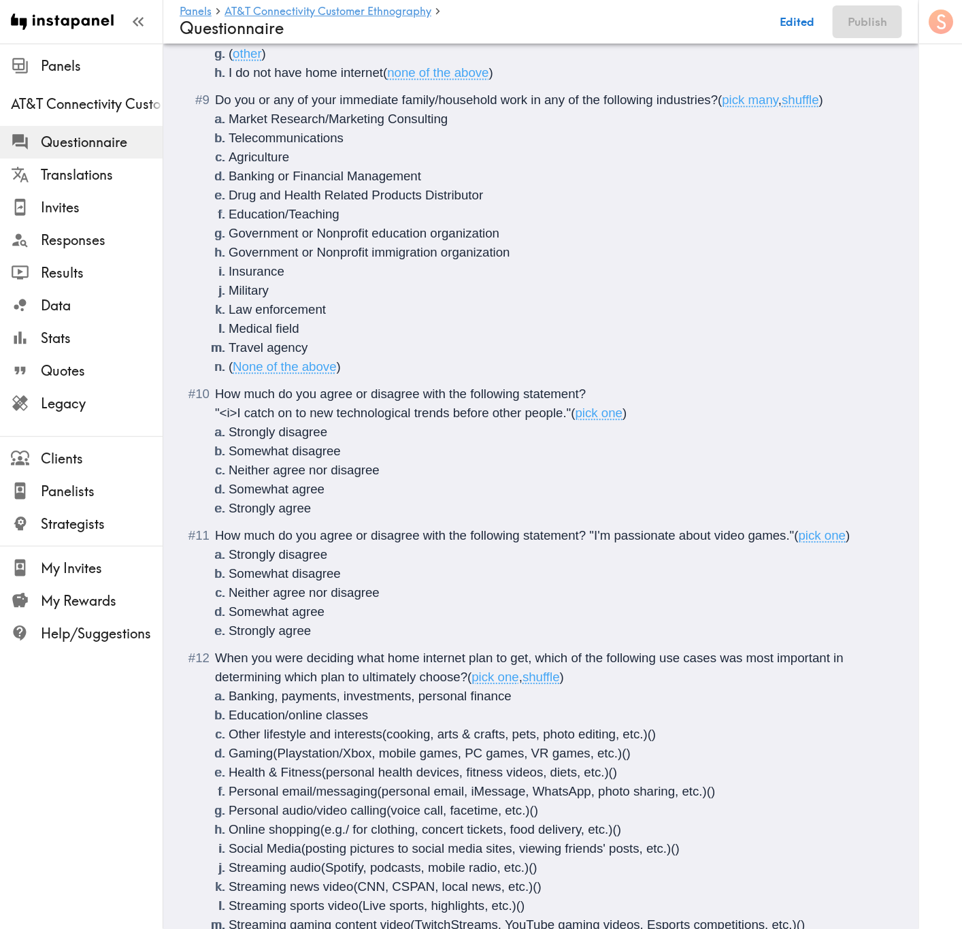
click at [565, 412] on span ""<i>I catch on to new technological trends before other people."" at bounding box center [393, 413] width 357 height 14
click at [589, 529] on span "How much do you agree or disagree with the following statement? "I'm passionate…" at bounding box center [505, 536] width 580 height 14
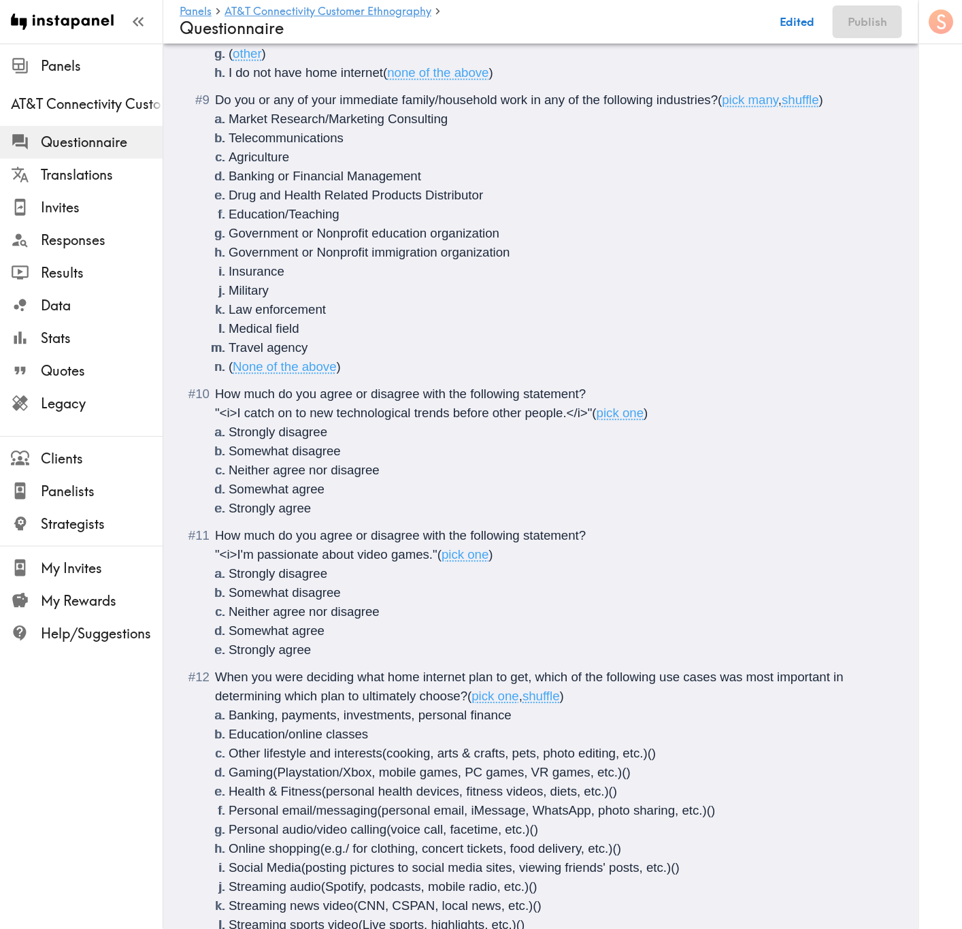
click at [435, 561] on div "How much do you agree or disagree with the following statement? "<i>I'm passion…" at bounding box center [550, 593] width 671 height 133
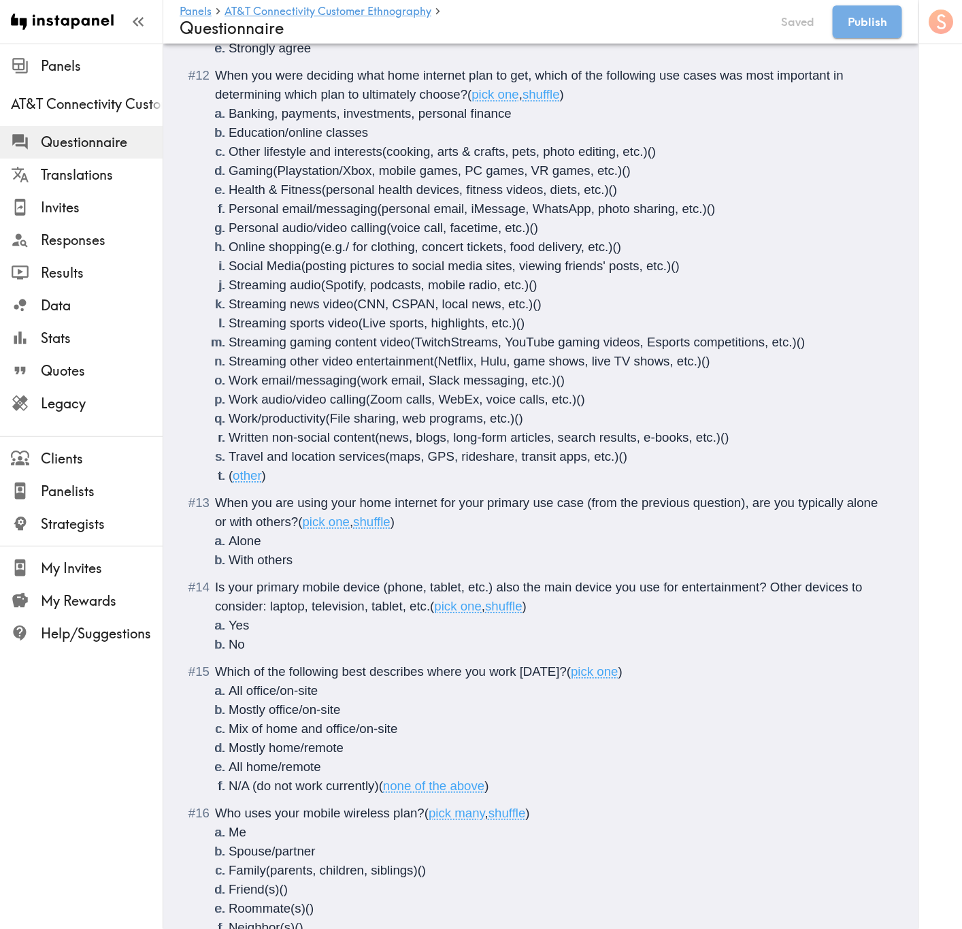
scroll to position [1531, 0]
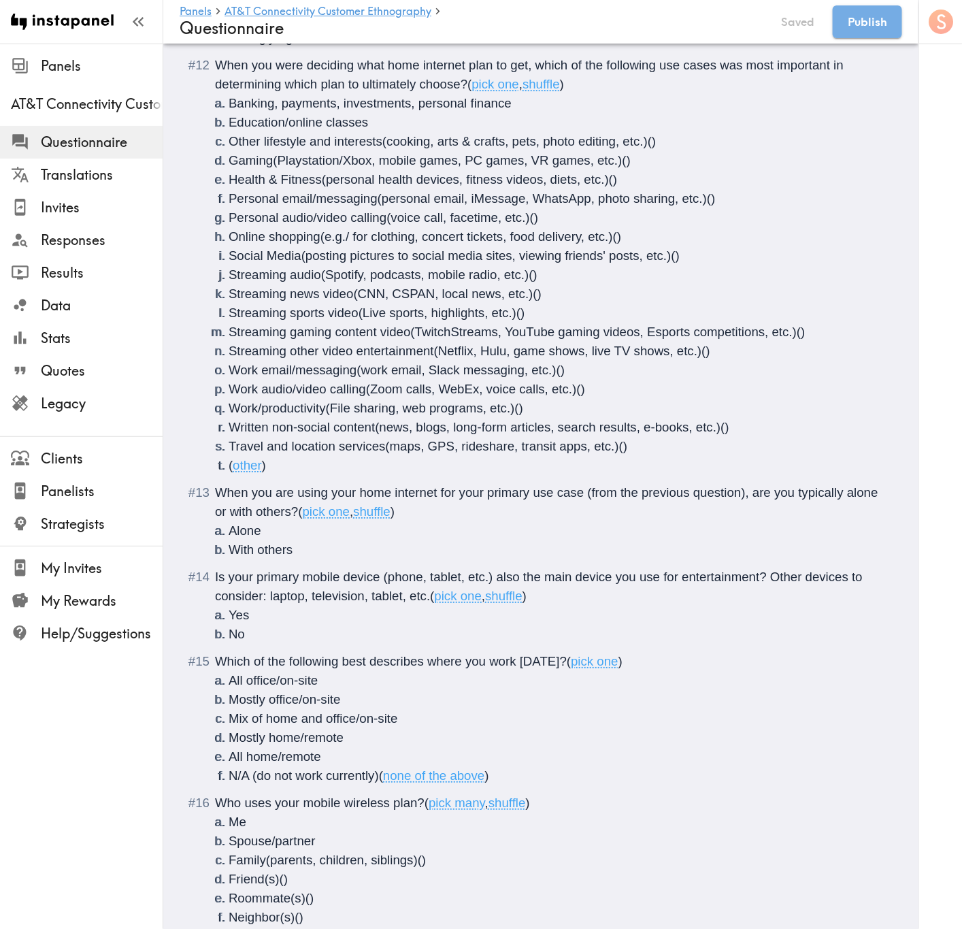
click at [590, 494] on span "When you are using your home internet for your primary use case (from the previ…" at bounding box center [548, 501] width 667 height 33
click at [778, 561] on span "Is your primary mobile device (phone, tablet, etc.) also the main device you us…" at bounding box center [540, 586] width 651 height 33
click at [774, 561] on span "Is your primary mobile device (phone, tablet, etc.) also the main device you us…" at bounding box center [540, 586] width 651 height 33
drag, startPoint x: 442, startPoint y: 601, endPoint x: 445, endPoint y: 574, distance: 27.4
click at [442, 561] on span "Is your primary mobile device (phone, tablet, etc.) also the main device you us…" at bounding box center [549, 586] width 669 height 33
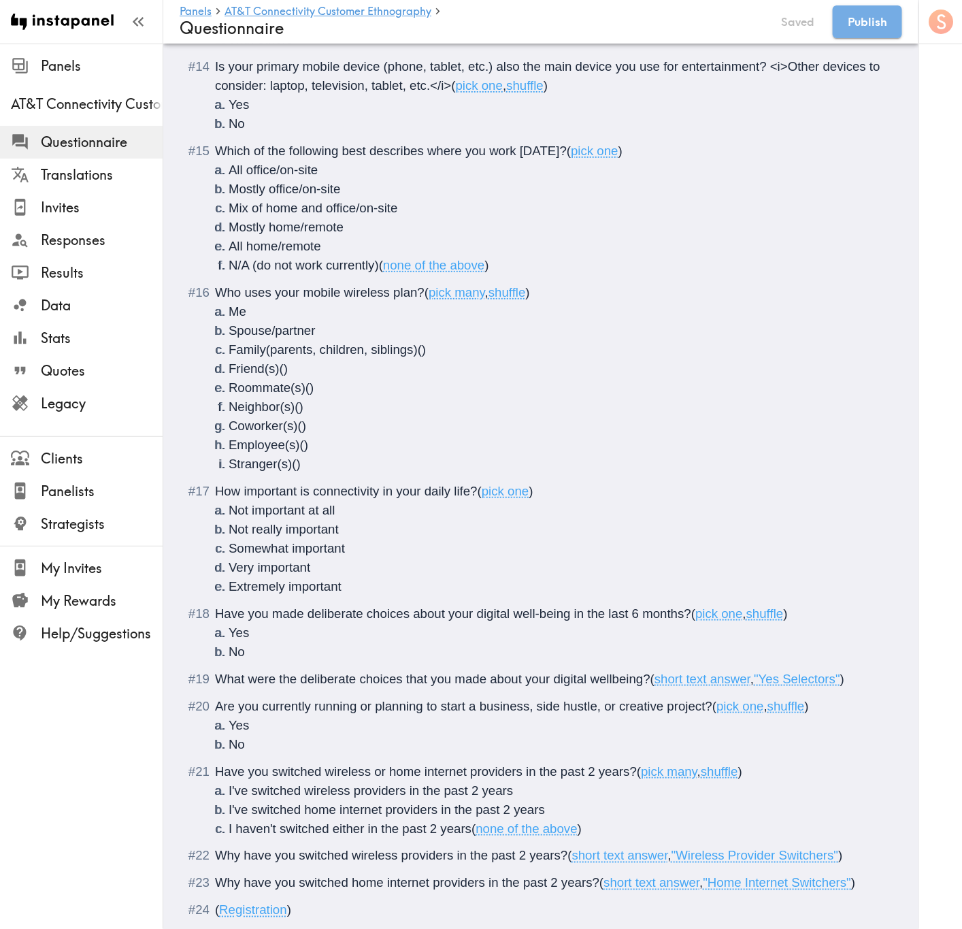
scroll to position [2095, 0]
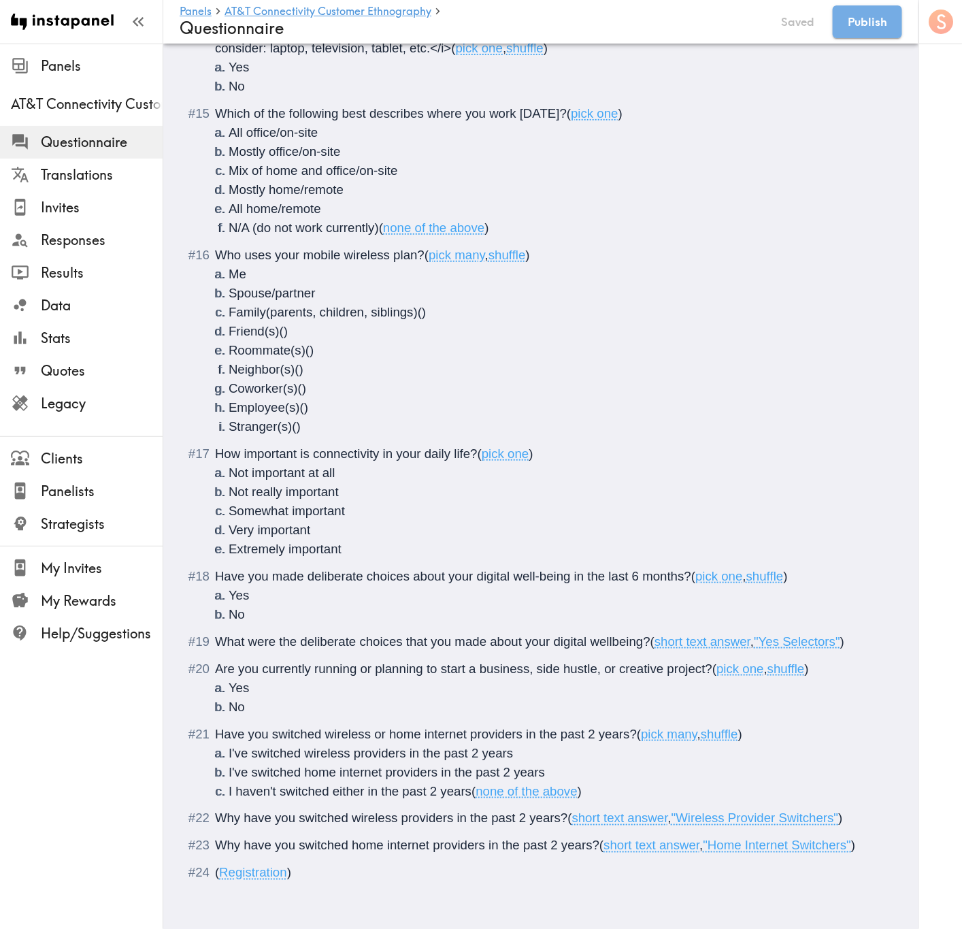
click at [323, 561] on span "Have you switched wireless or home internet providers in the past 2 years?" at bounding box center [426, 734] width 422 height 14
drag, startPoint x: 335, startPoint y: 719, endPoint x: 346, endPoint y: 719, distance: 10.9
click at [343, 561] on span "Have you switched <b>wireless or home internet providers in the past 2 years?" at bounding box center [437, 734] width 444 height 14
click at [346, 561] on span "Have you switched <b>wireless or home internet providers in the past 2 years?" at bounding box center [437, 734] width 444 height 14
click at [355, 561] on span "Why have you switched wireless providers in the past 2 years?" at bounding box center [391, 818] width 352 height 14
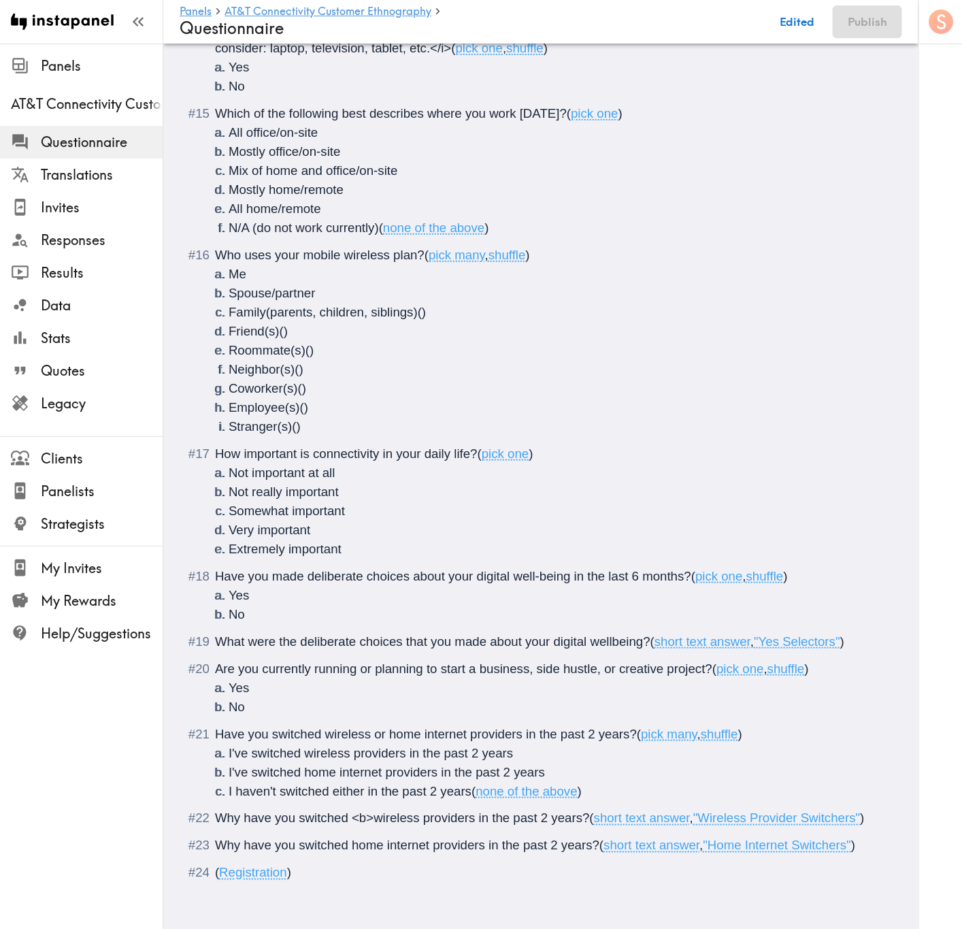
click at [474, 561] on span "Why have you switched <b>wireless providers in the past 2 years?" at bounding box center [402, 818] width 375 height 14
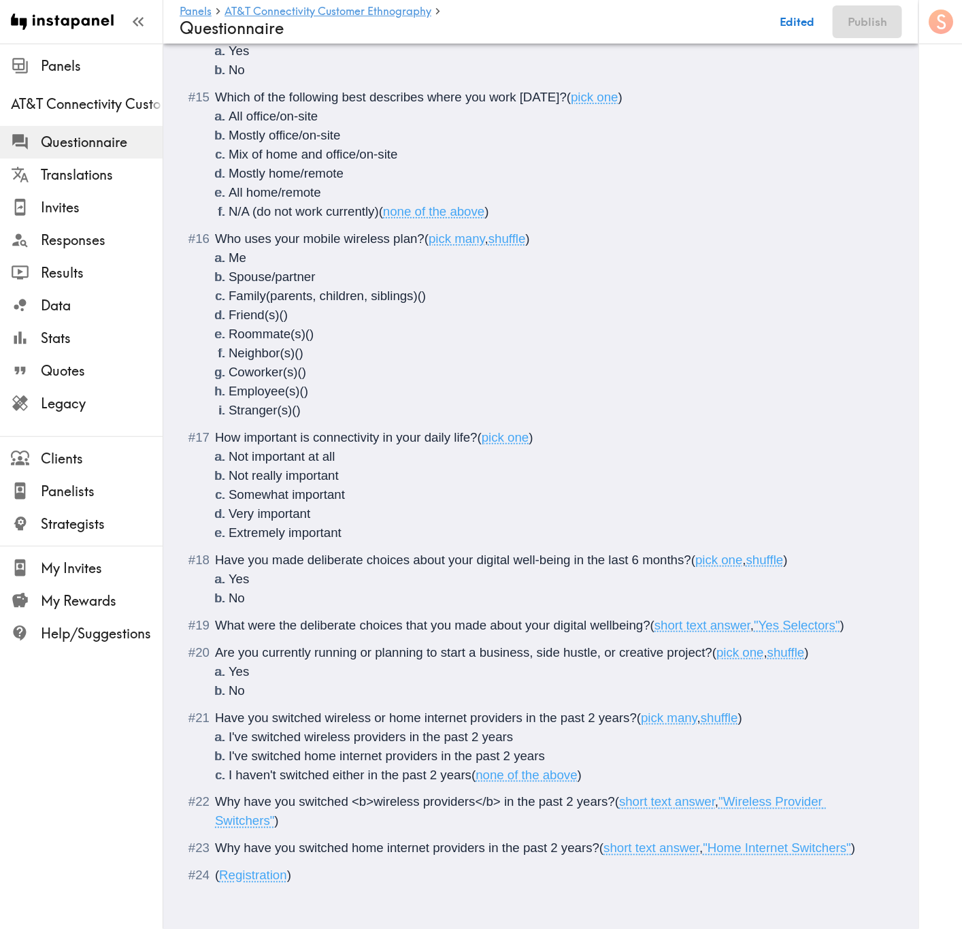
click at [354, 561] on span "Why have you switched home internet providers in the past 2 years?" at bounding box center [407, 848] width 384 height 14
click at [508, 561] on span "Why have you switched <b>home internet providers in the past 2 years?" at bounding box center [418, 848] width 406 height 14
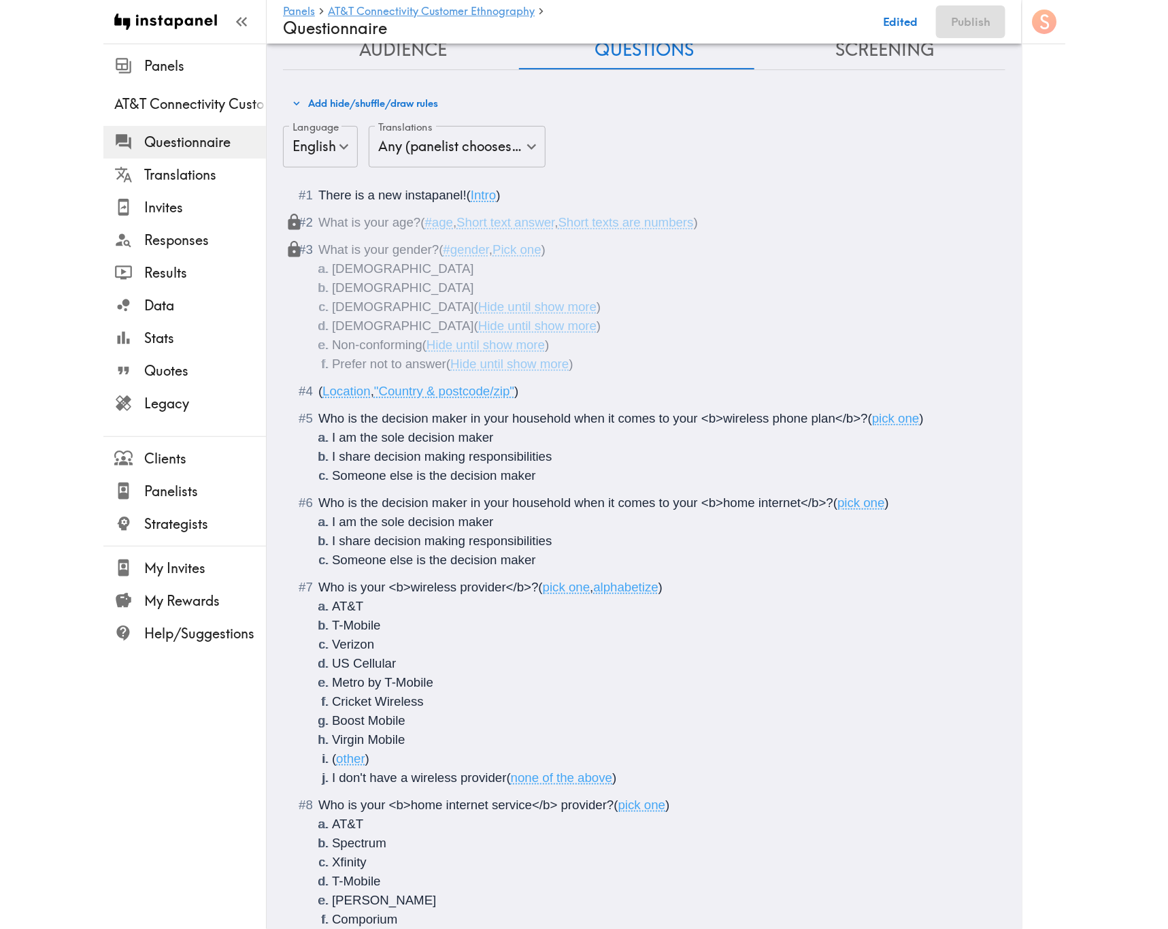
scroll to position [0, 0]
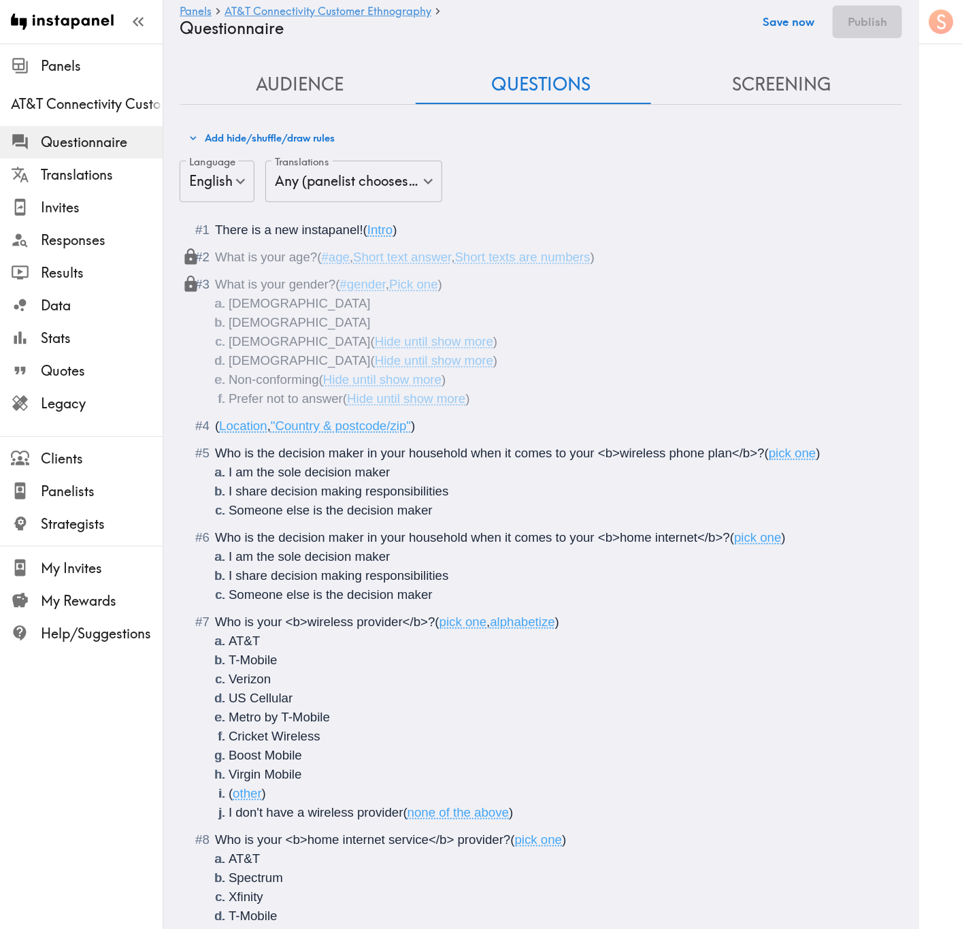
drag, startPoint x: 785, startPoint y: 24, endPoint x: 711, endPoint y: 61, distance: 82.2
click at [787, 24] on div "Save now Publish" at bounding box center [828, 21] width 147 height 33
click at [313, 142] on button "Add hide/shuffle/draw rules" at bounding box center [261, 138] width 153 height 23
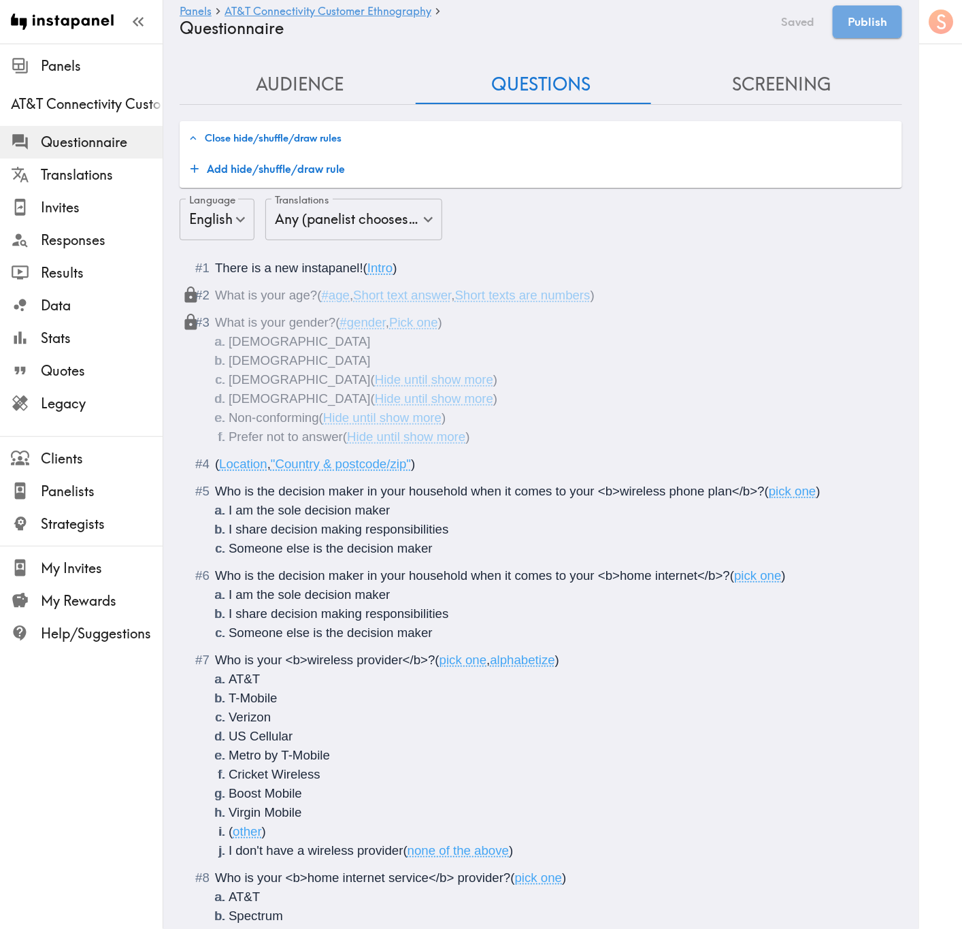
click at [327, 164] on button "Add hide/shuffle/draw rule" at bounding box center [267, 168] width 165 height 27
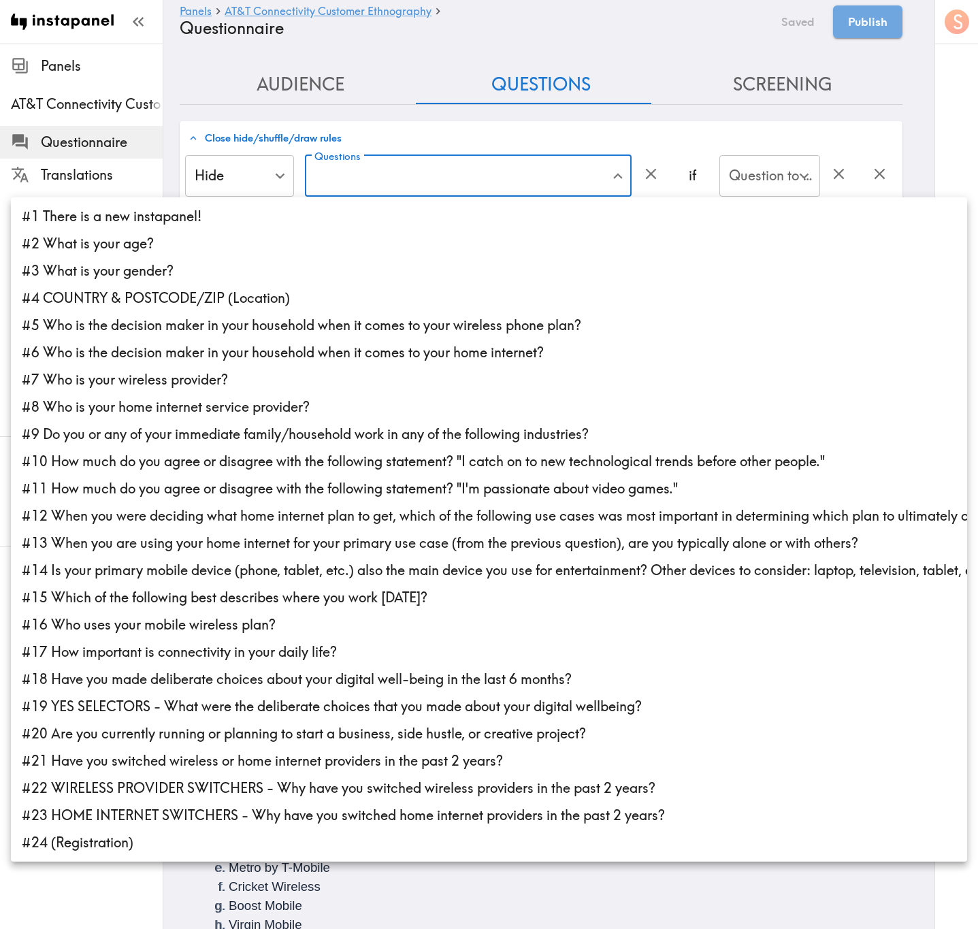
click at [363, 561] on li "#19 YES SELECTORS - What were the deliberate choices that you made about your d…" at bounding box center [489, 706] width 956 height 27
type input "55c06cfa-0e7f-4f01-be3d-6ac59372f0a3"
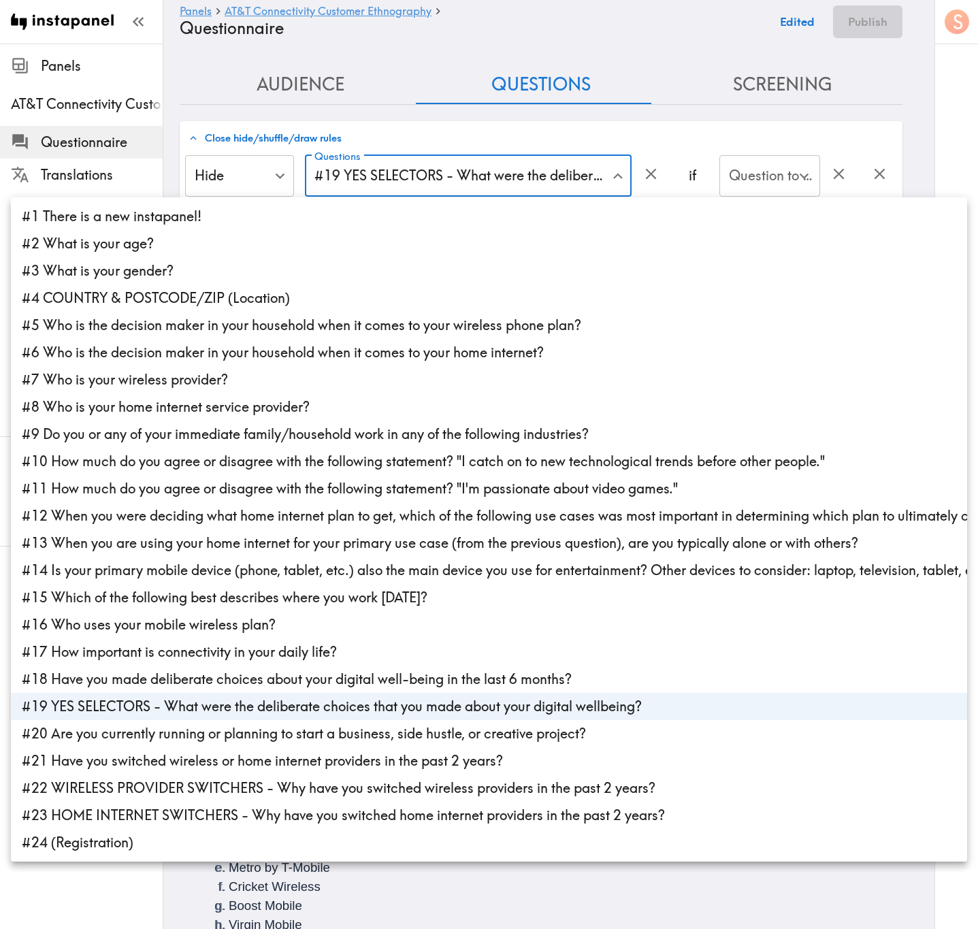
click at [641, 127] on div at bounding box center [489, 464] width 978 height 929
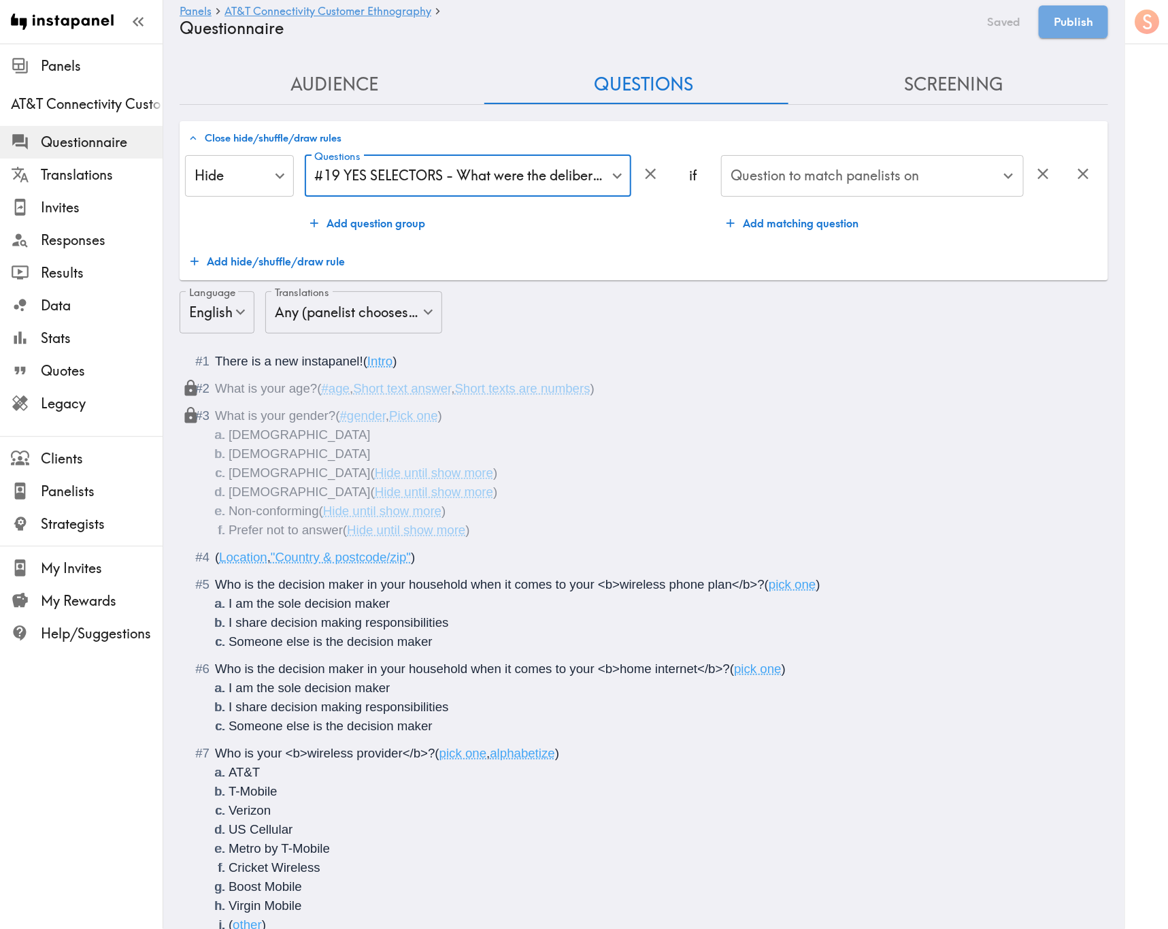
click at [782, 180] on input "Question to match panelists on" at bounding box center [862, 176] width 270 height 30
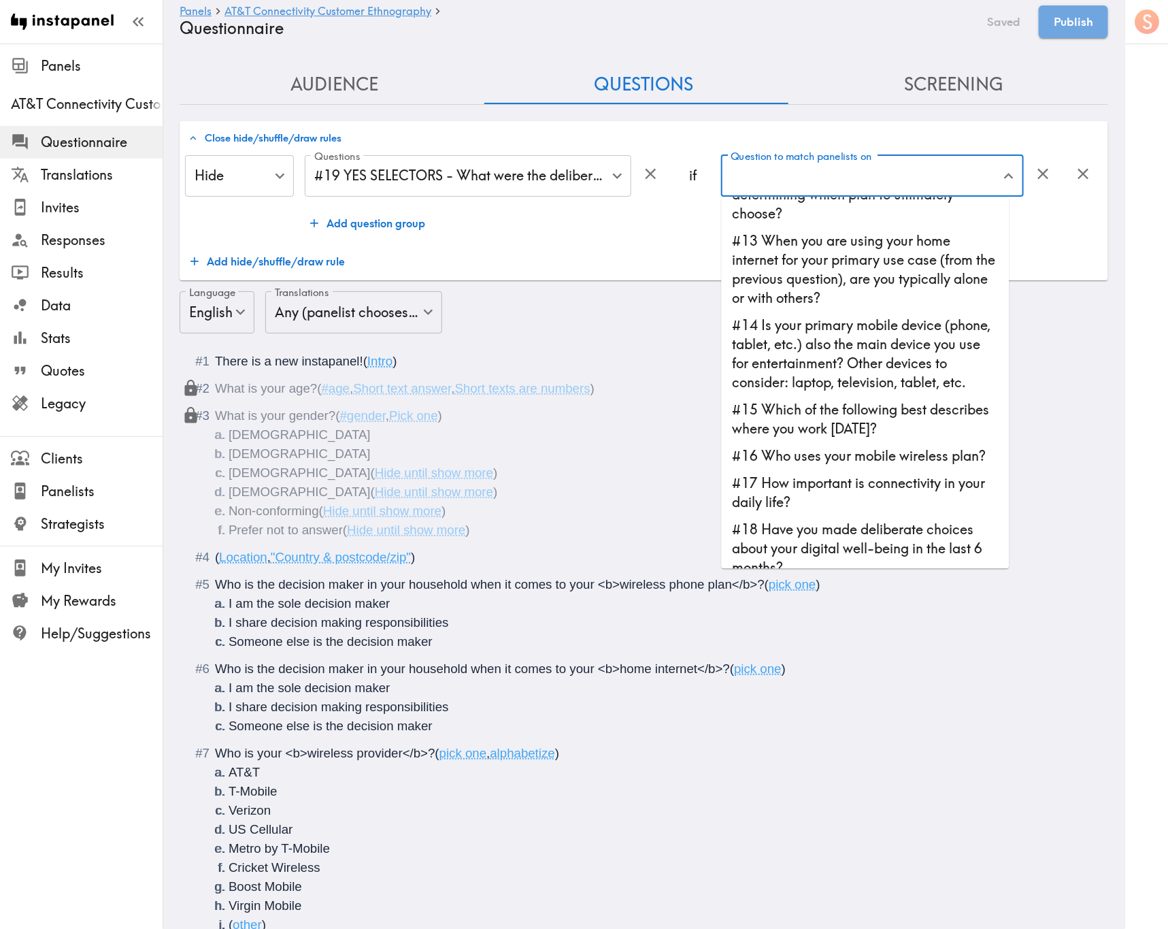
scroll to position [709, 0]
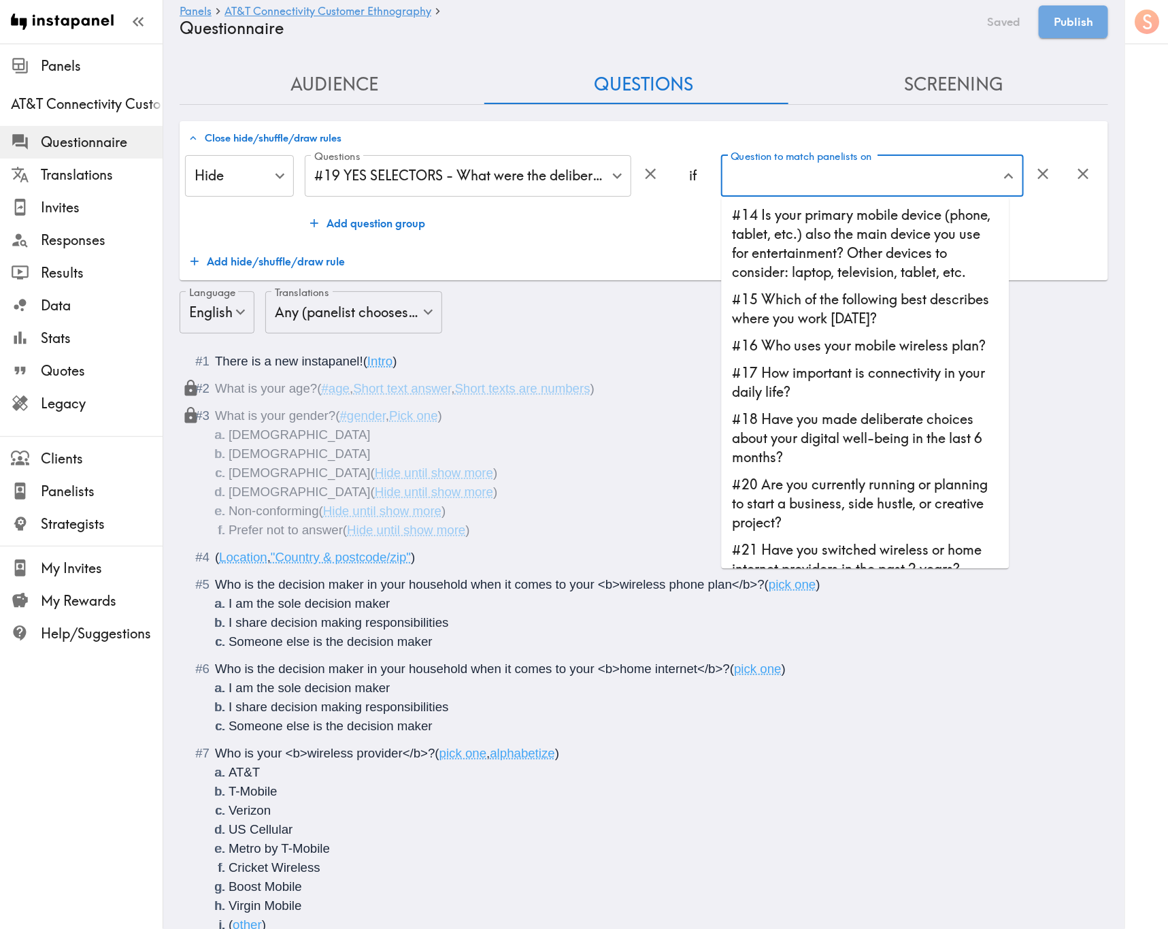
click at [887, 406] on li "#17 How important is connectivity in your daily life?" at bounding box center [866, 382] width 288 height 46
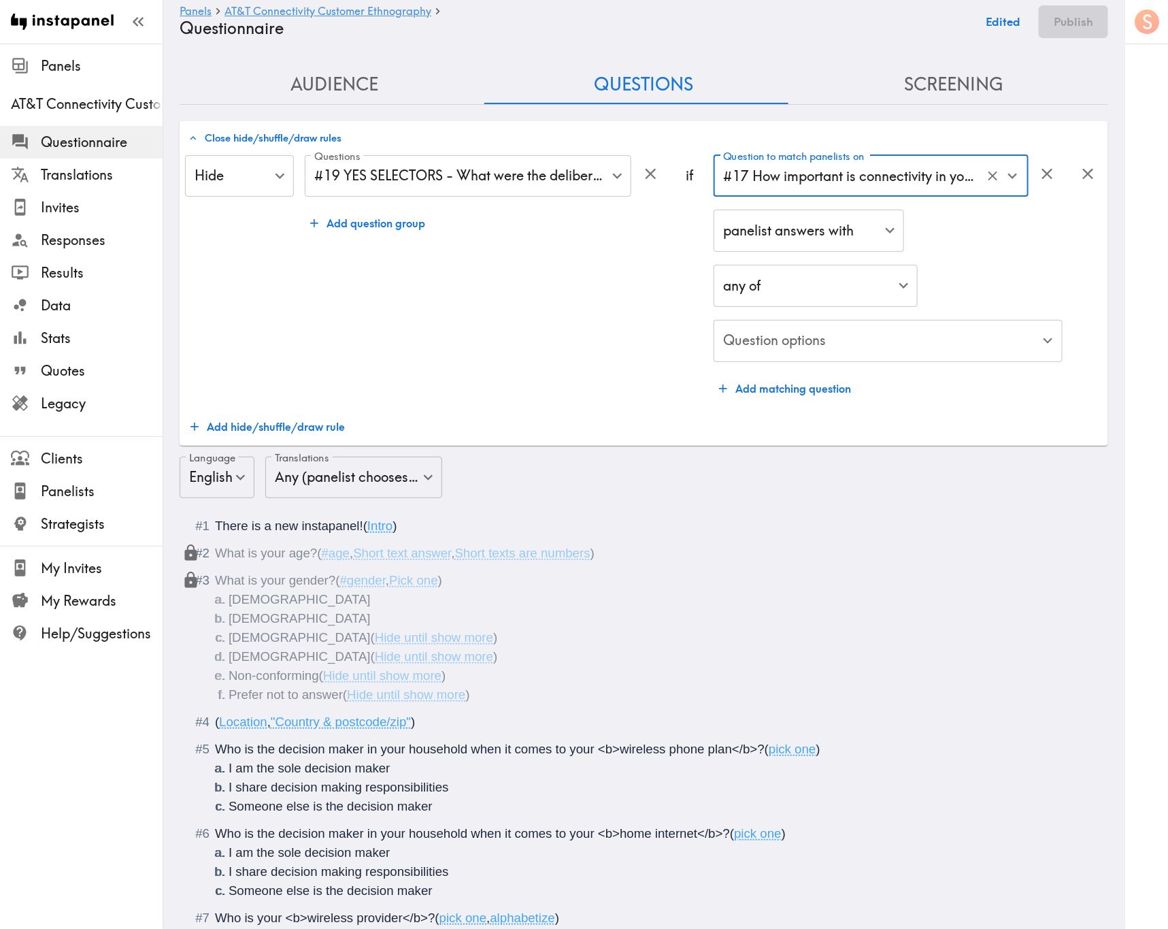
click at [815, 188] on input "#17 How important is connectivity in your daily life?" at bounding box center [852, 176] width 265 height 30
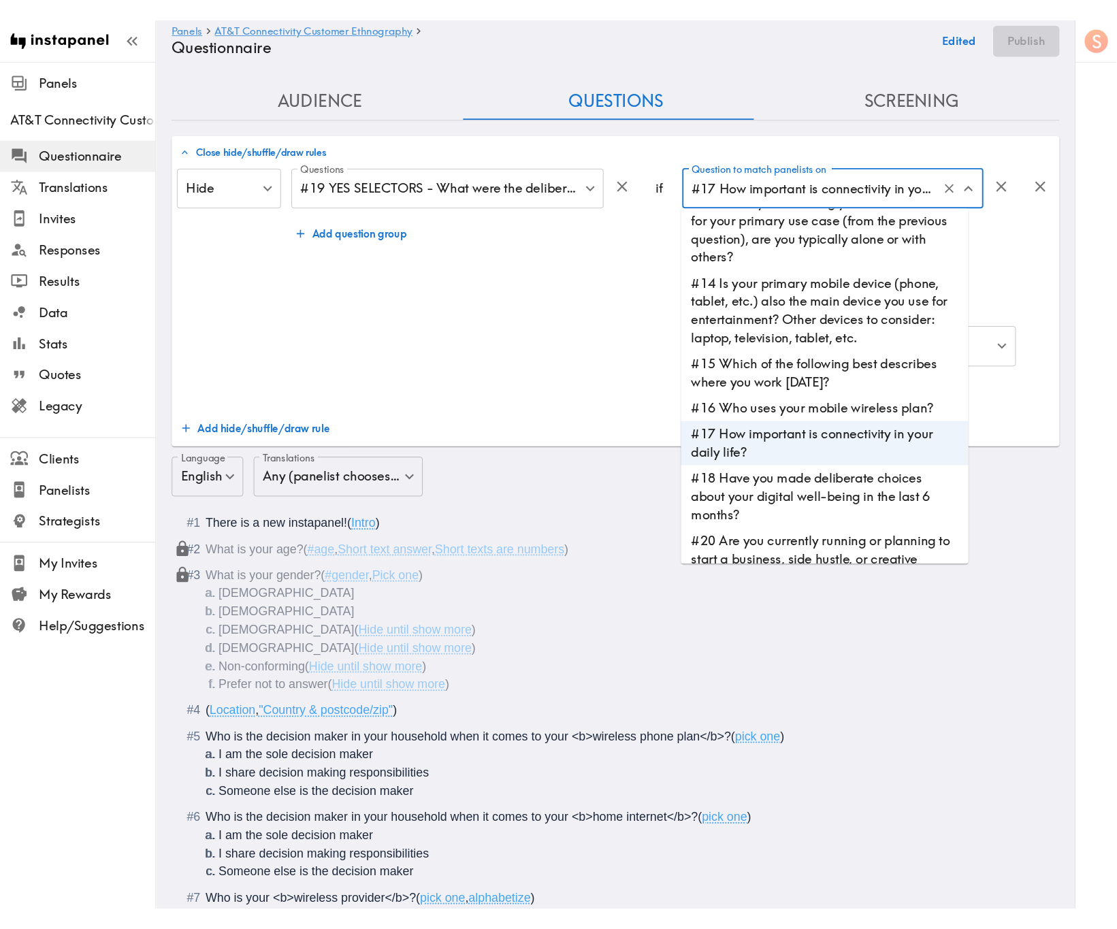
scroll to position [647, 0]
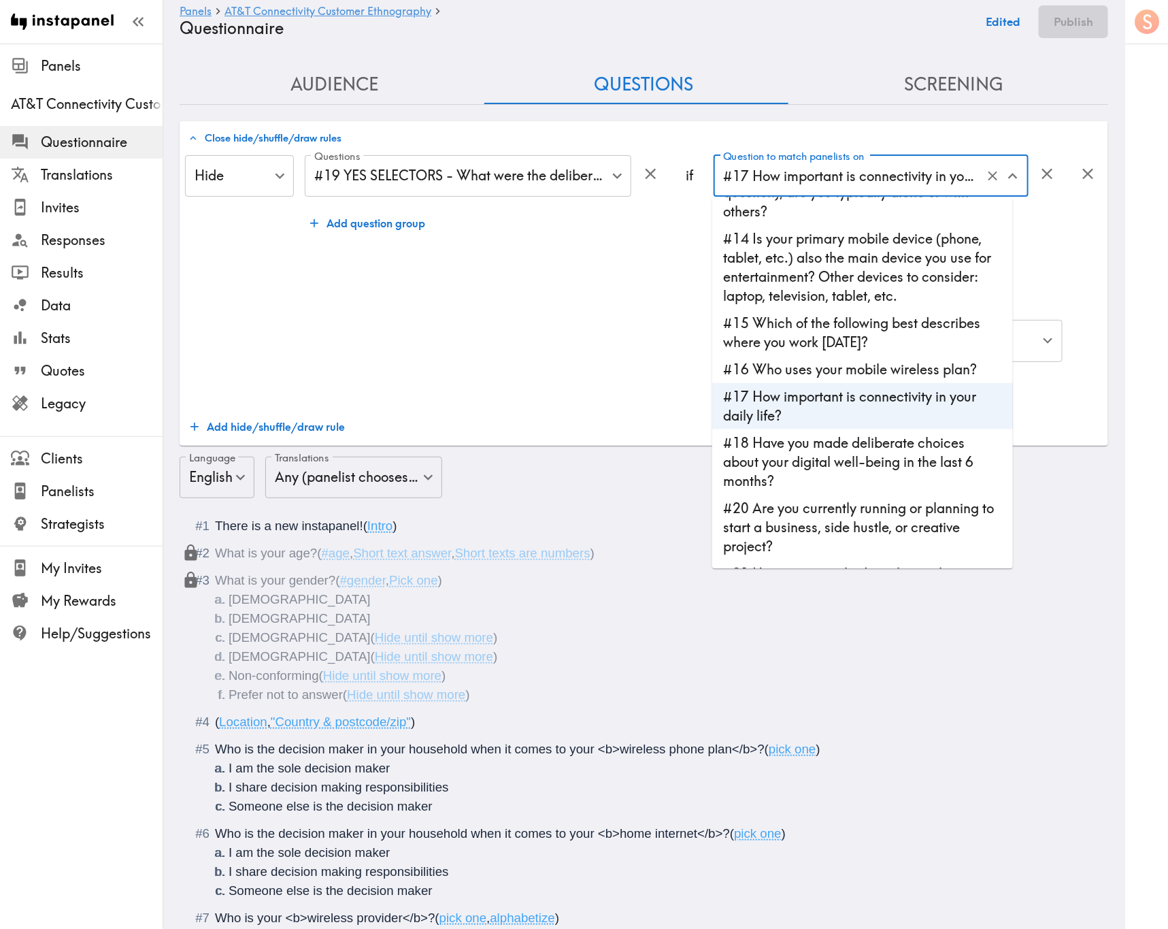
click at [859, 489] on li "#18 Have you made deliberate choices about your digital well-being in the last …" at bounding box center [862, 461] width 301 height 65
type input "#18 Have you made deliberate choices about your digital well-being in the last …"
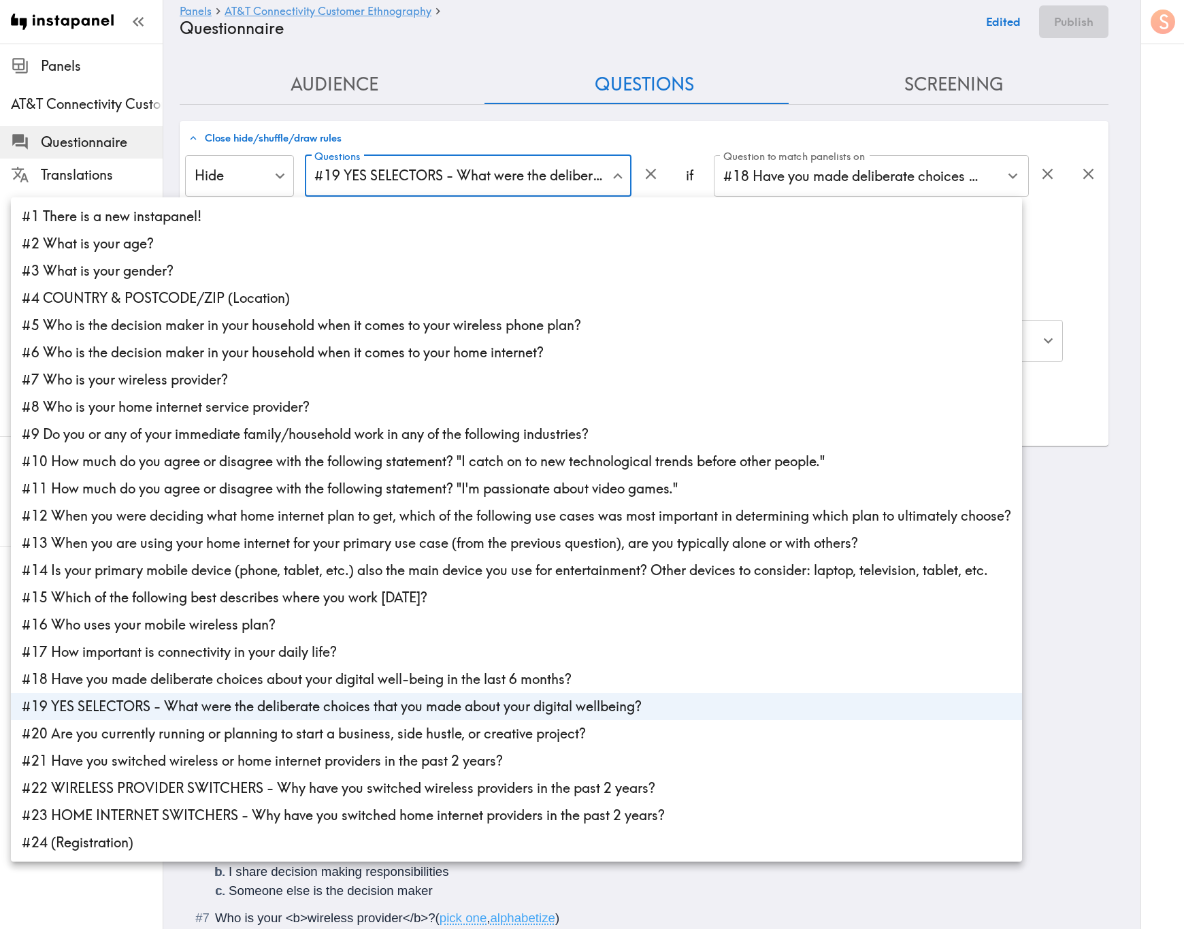
click at [551, 174] on div at bounding box center [592, 464] width 1184 height 929
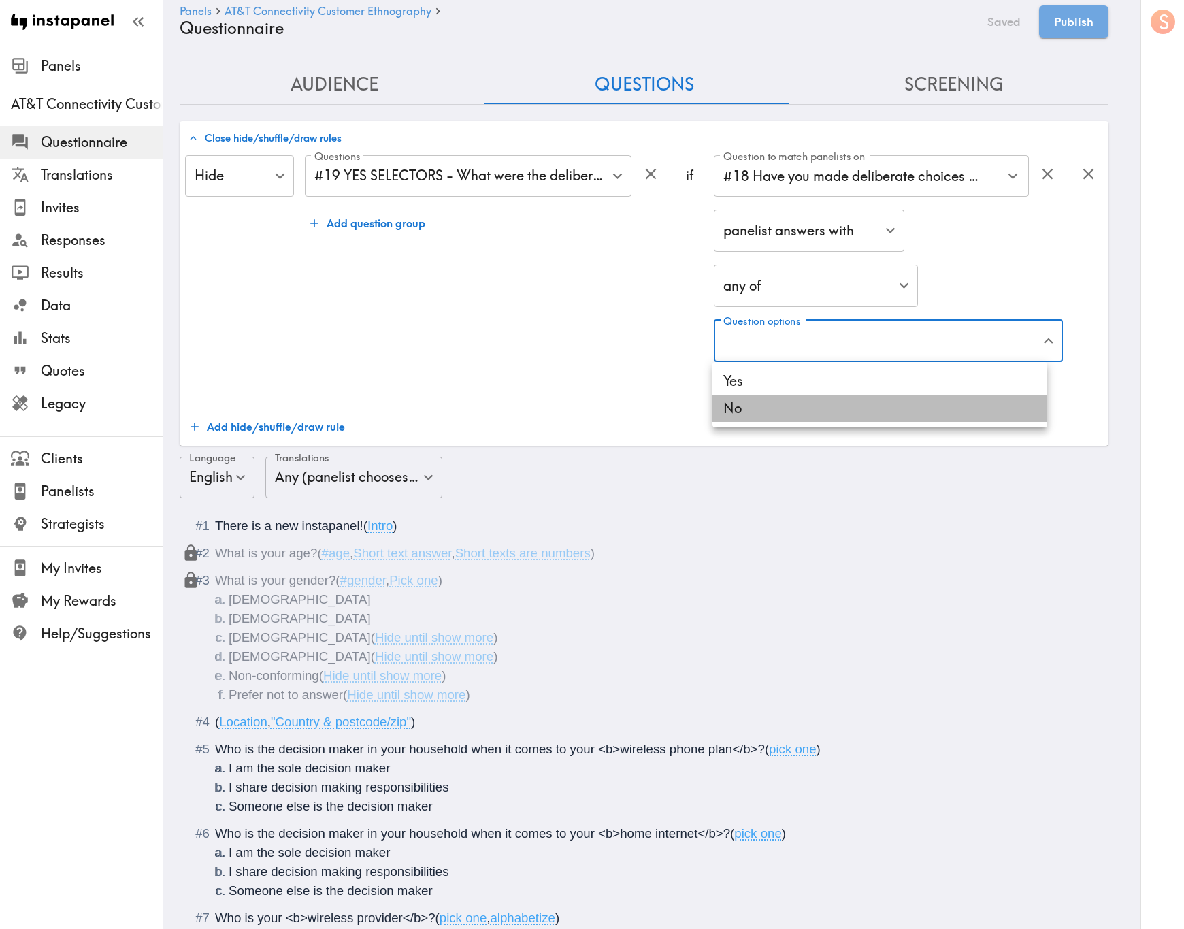
click at [858, 397] on li "No" at bounding box center [879, 408] width 335 height 27
type input "2372364a-9c94-41ca-b0af-c285186e6dcb"
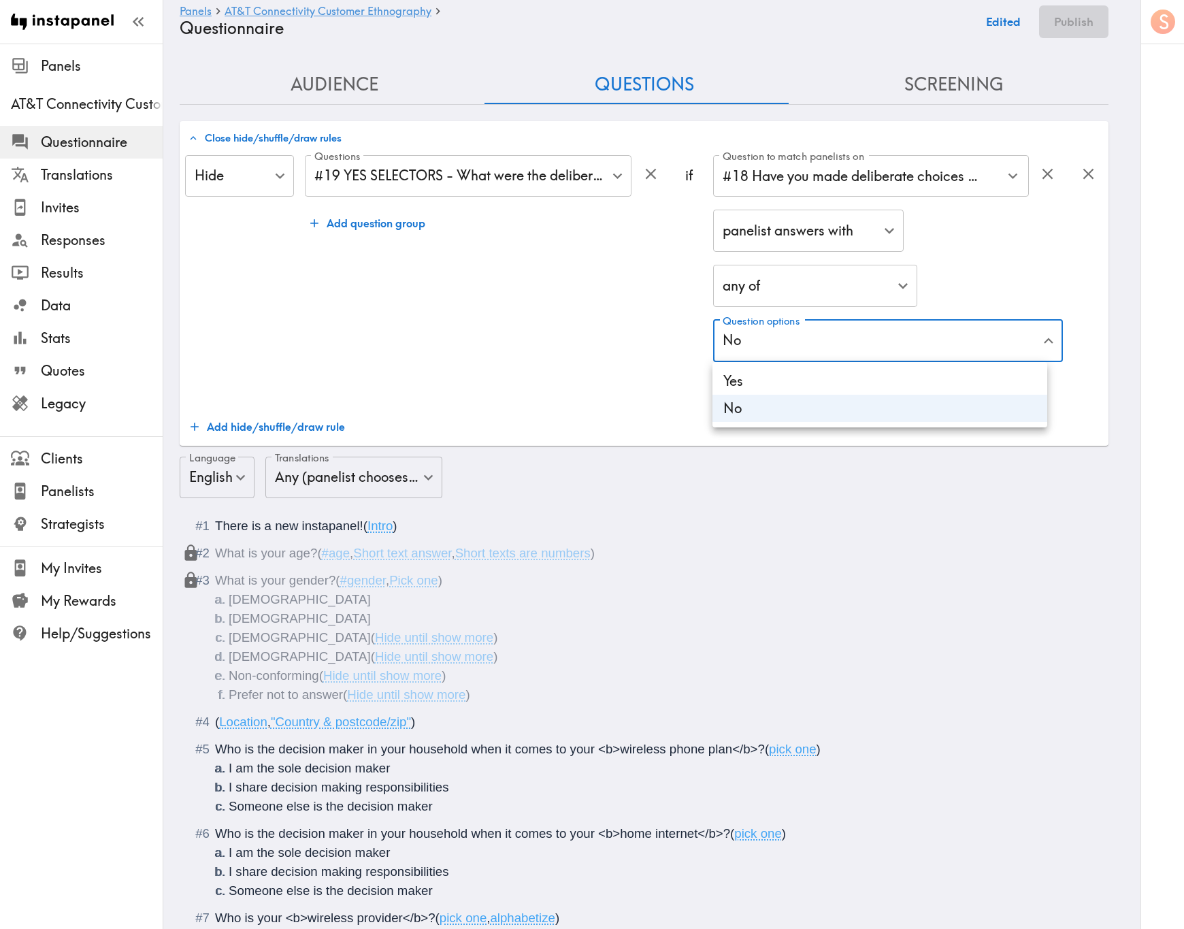
click at [559, 374] on div at bounding box center [592, 464] width 1184 height 929
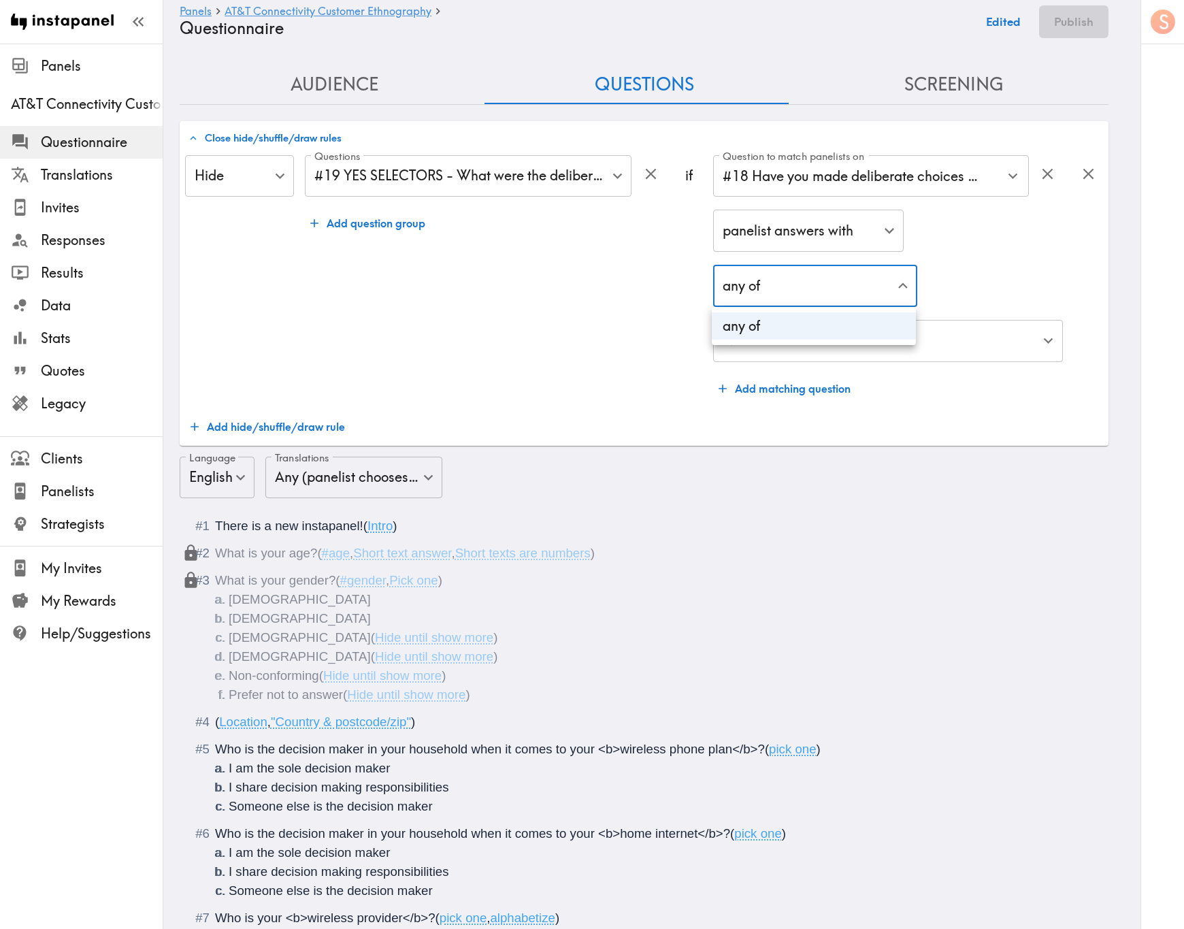
click at [966, 272] on div at bounding box center [592, 464] width 1184 height 929
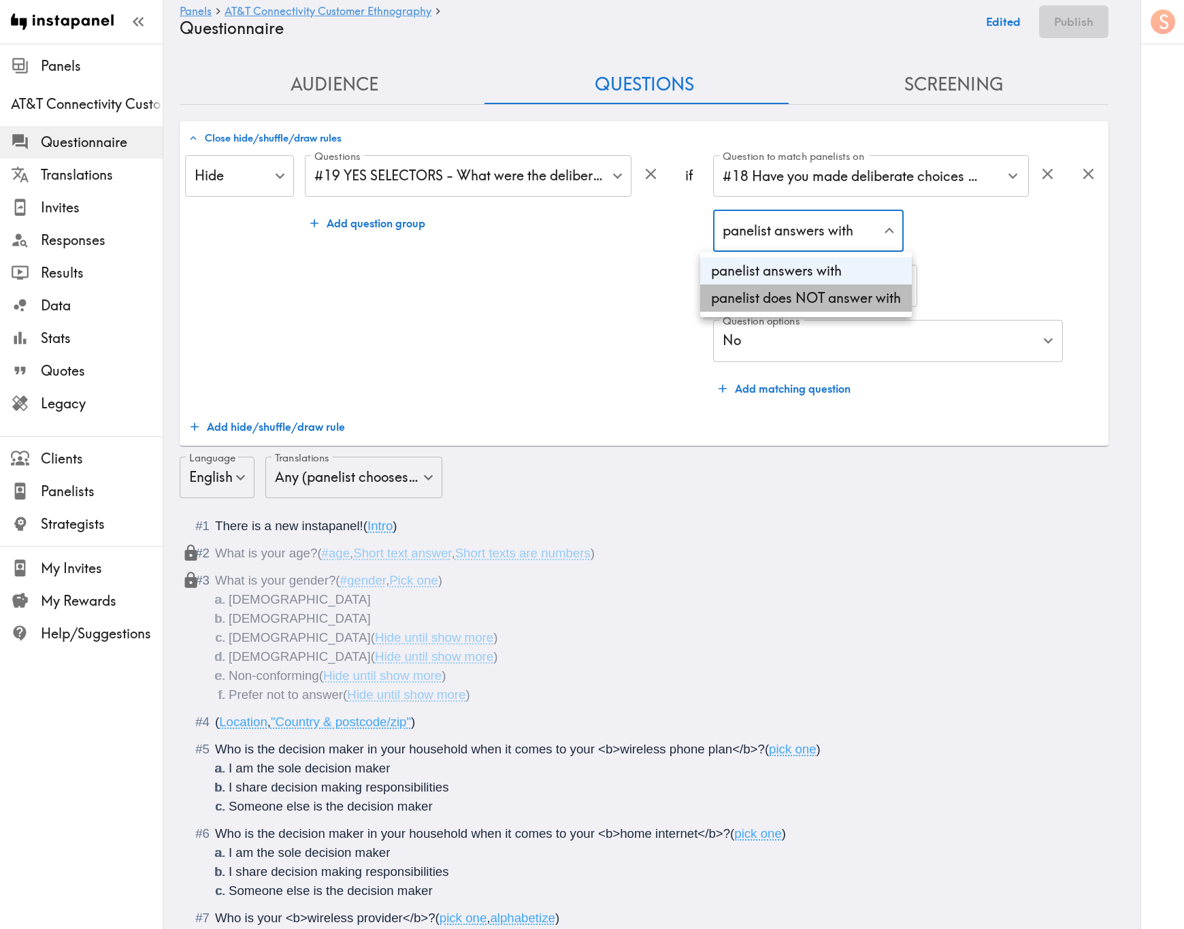
click at [840, 288] on li "panelist does NOT answer with" at bounding box center [806, 297] width 212 height 27
type input "true"
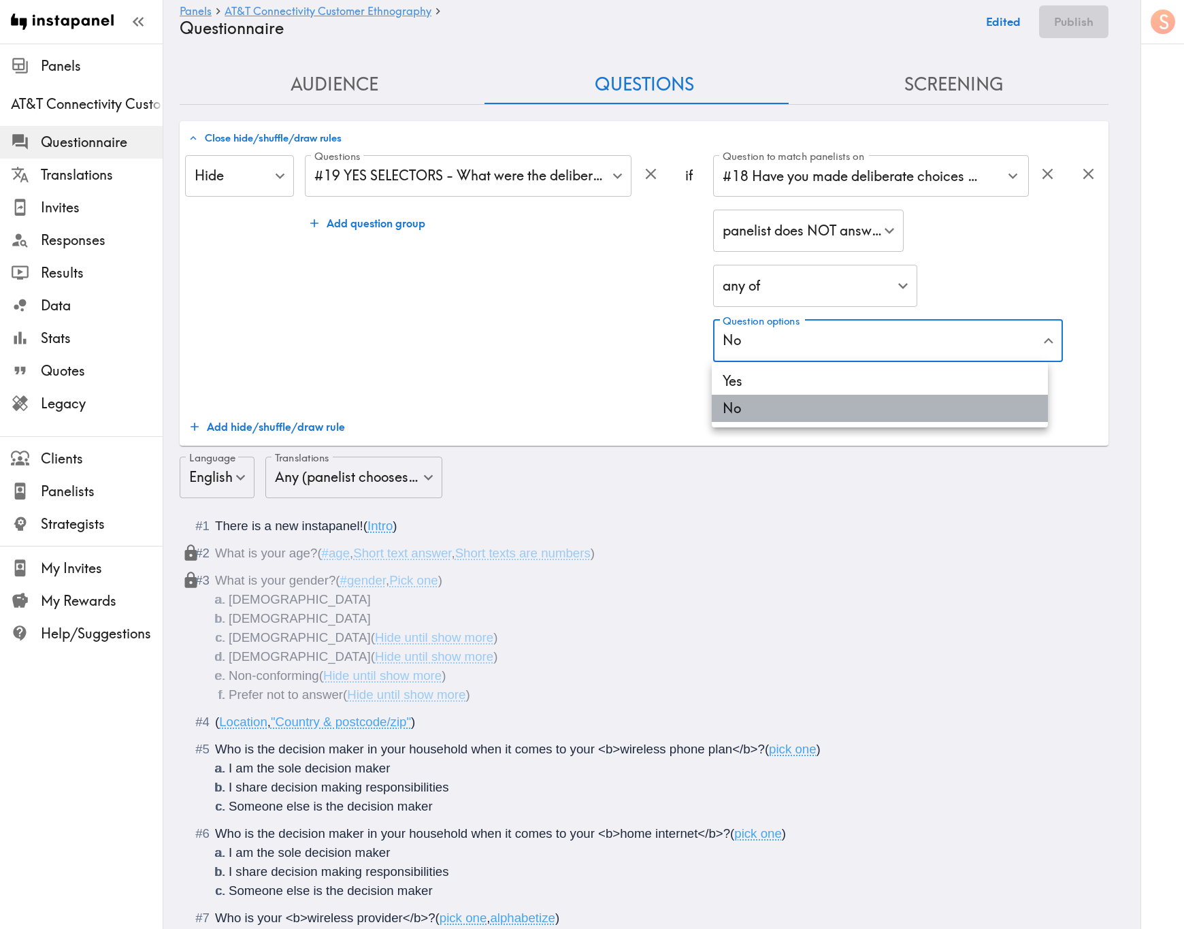
click at [908, 396] on li "No" at bounding box center [880, 408] width 336 height 27
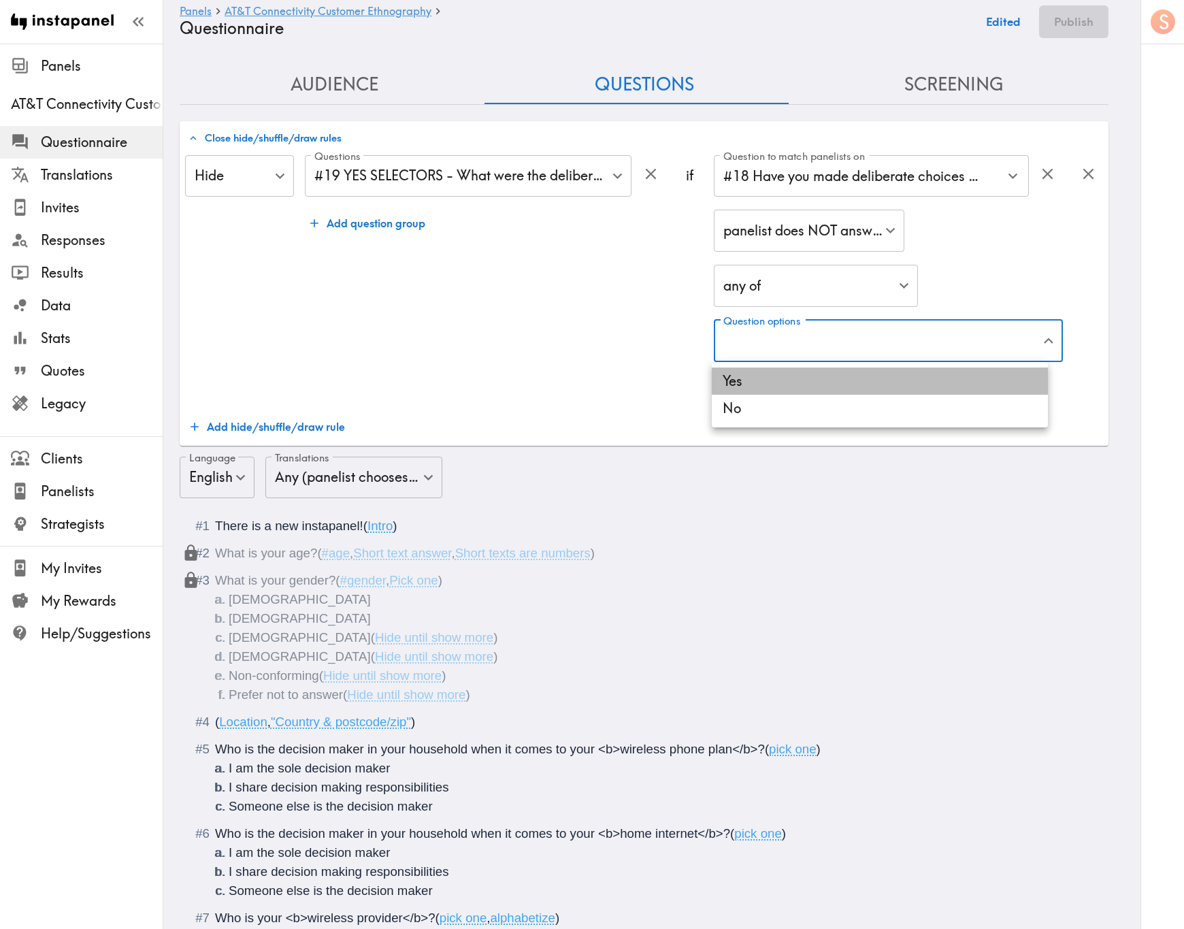
click at [896, 382] on li "Yes" at bounding box center [880, 380] width 336 height 27
type input "f871bf87-e1cf-4552-8044-524ecff6ad20"
click at [513, 333] on div at bounding box center [592, 464] width 1184 height 929
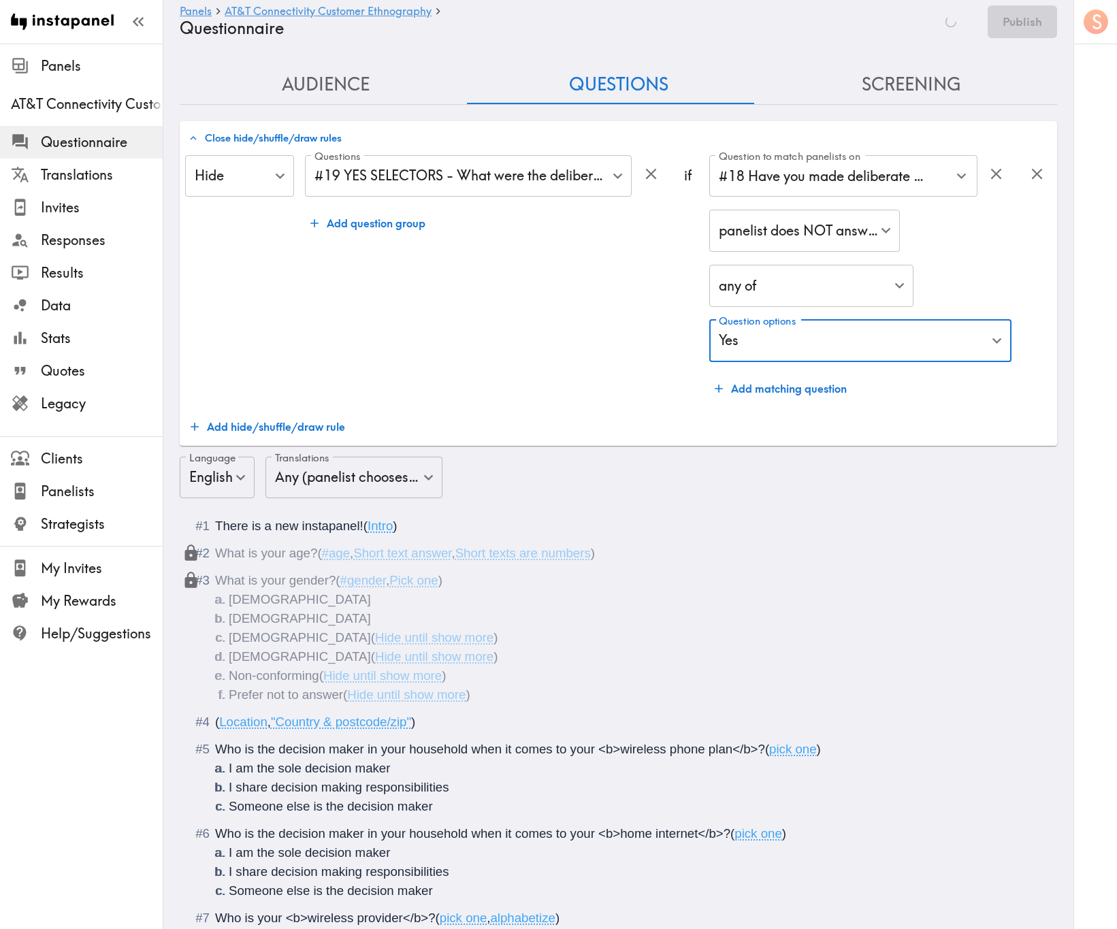
click at [290, 415] on button "Add hide/shuffle/draw rule" at bounding box center [267, 426] width 165 height 27
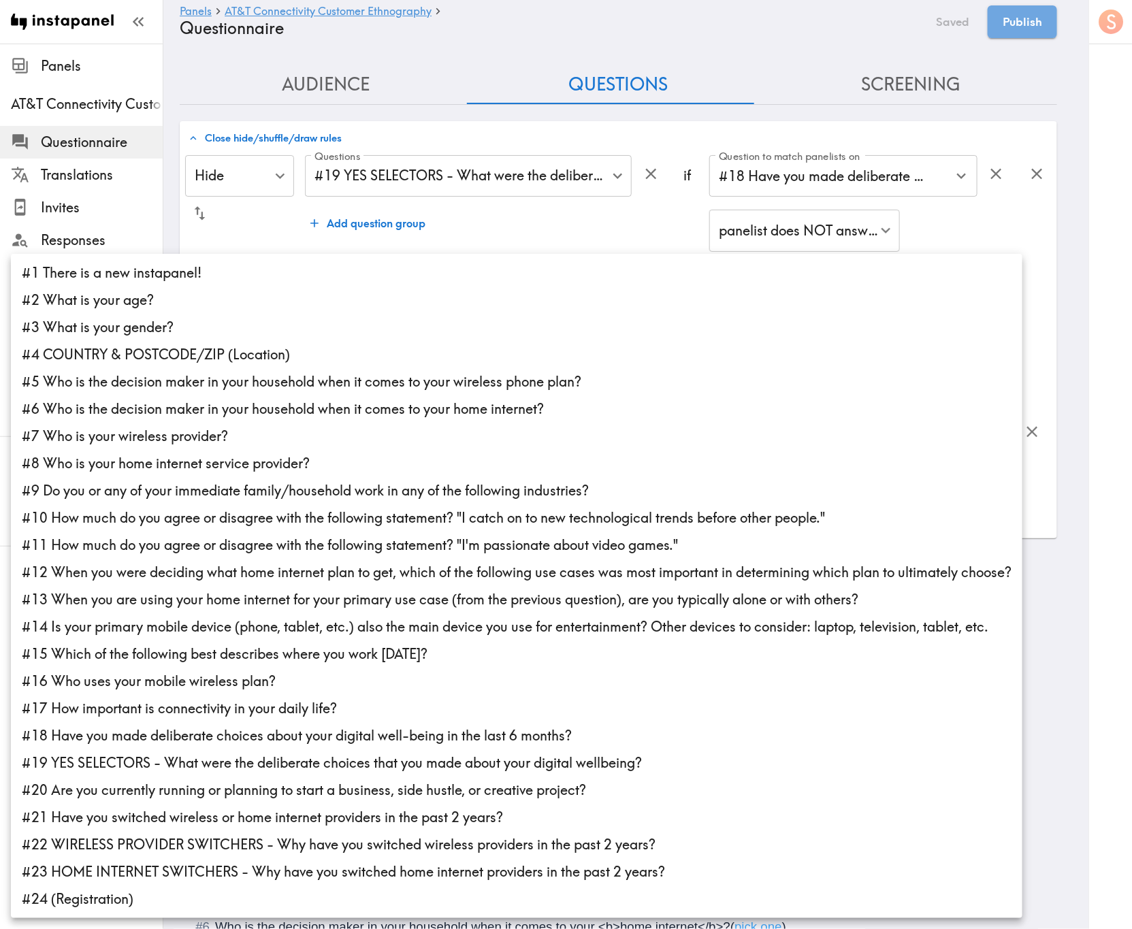
click at [360, 561] on li "#22 WIRELESS PROVIDER SWITCHERS - Why have you switched wireless providers in t…" at bounding box center [516, 844] width 1011 height 27
type input "4bf74f47-d1ce-44dd-8d66-f97fa7514885"
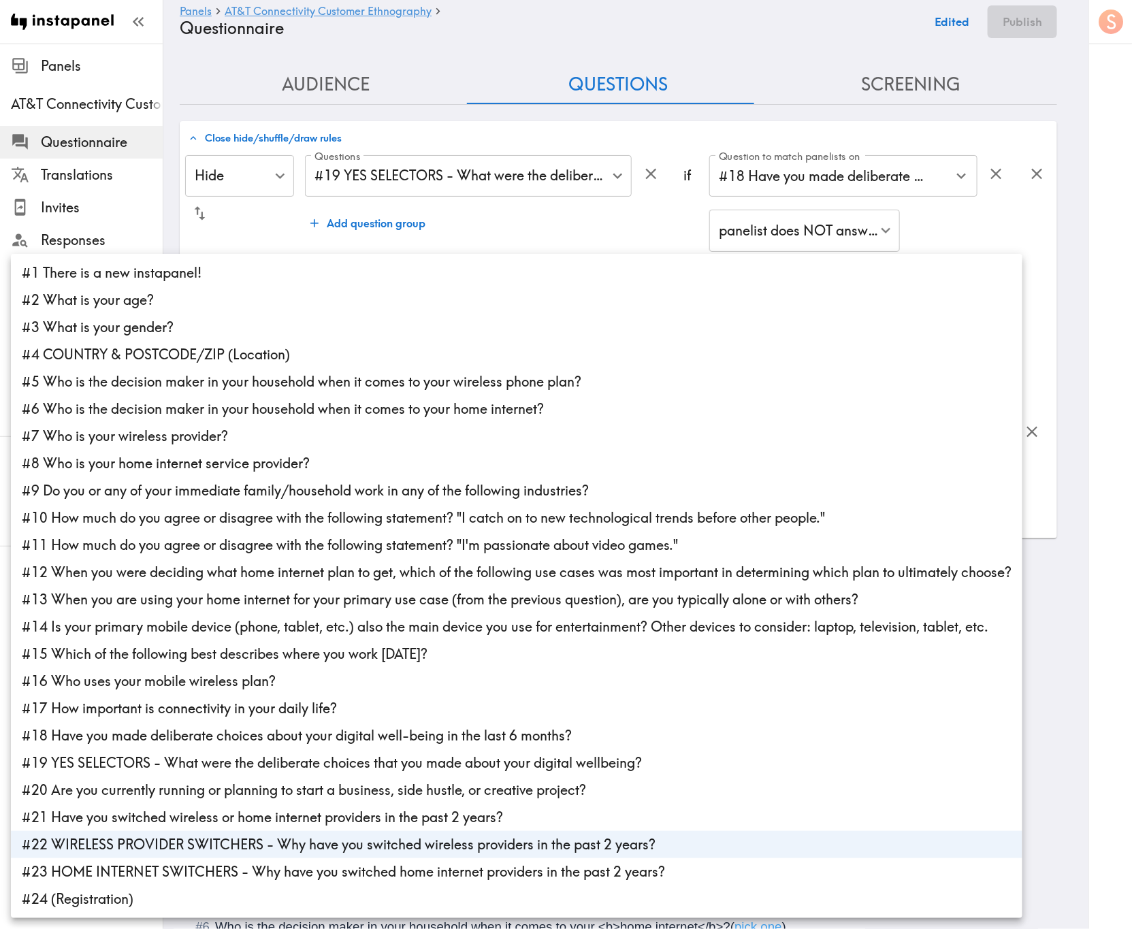
click at [596, 233] on div at bounding box center [566, 464] width 1132 height 929
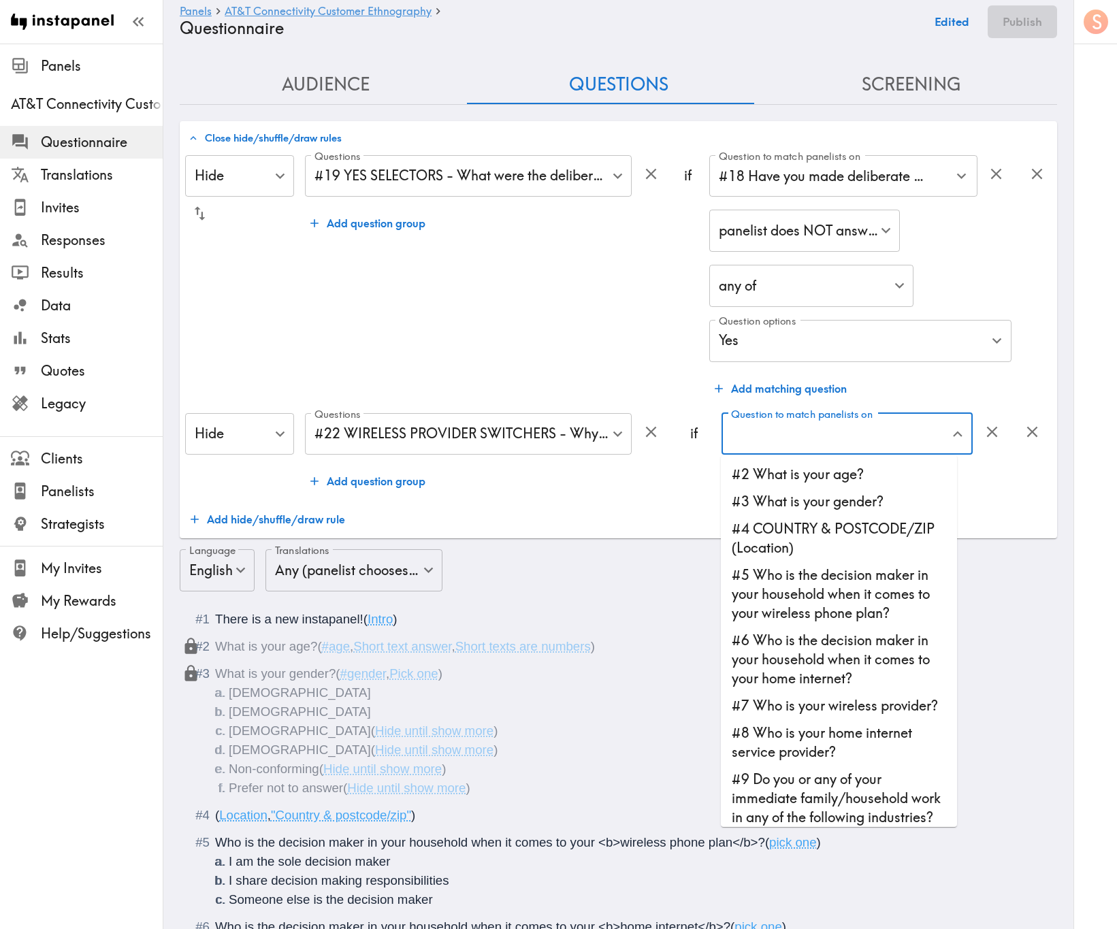
click at [811, 433] on input "Question to match panelists on" at bounding box center [836, 434] width 218 height 30
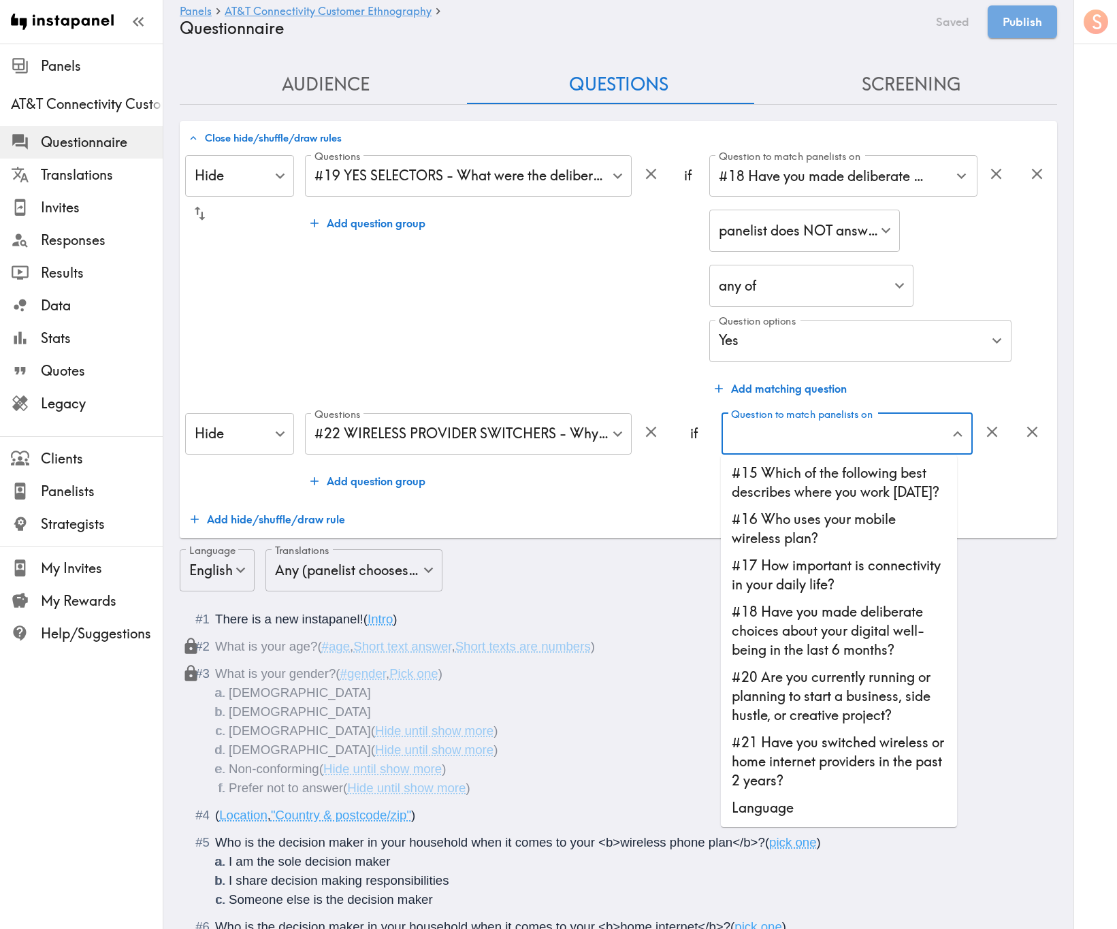
scroll to position [964, 0]
click at [885, 561] on li "#21 Have you switched wireless or home internet providers in the past 2 years?" at bounding box center [839, 761] width 236 height 65
type input "#21 Have you switched wireless or home internet providers in the past 2 years?"
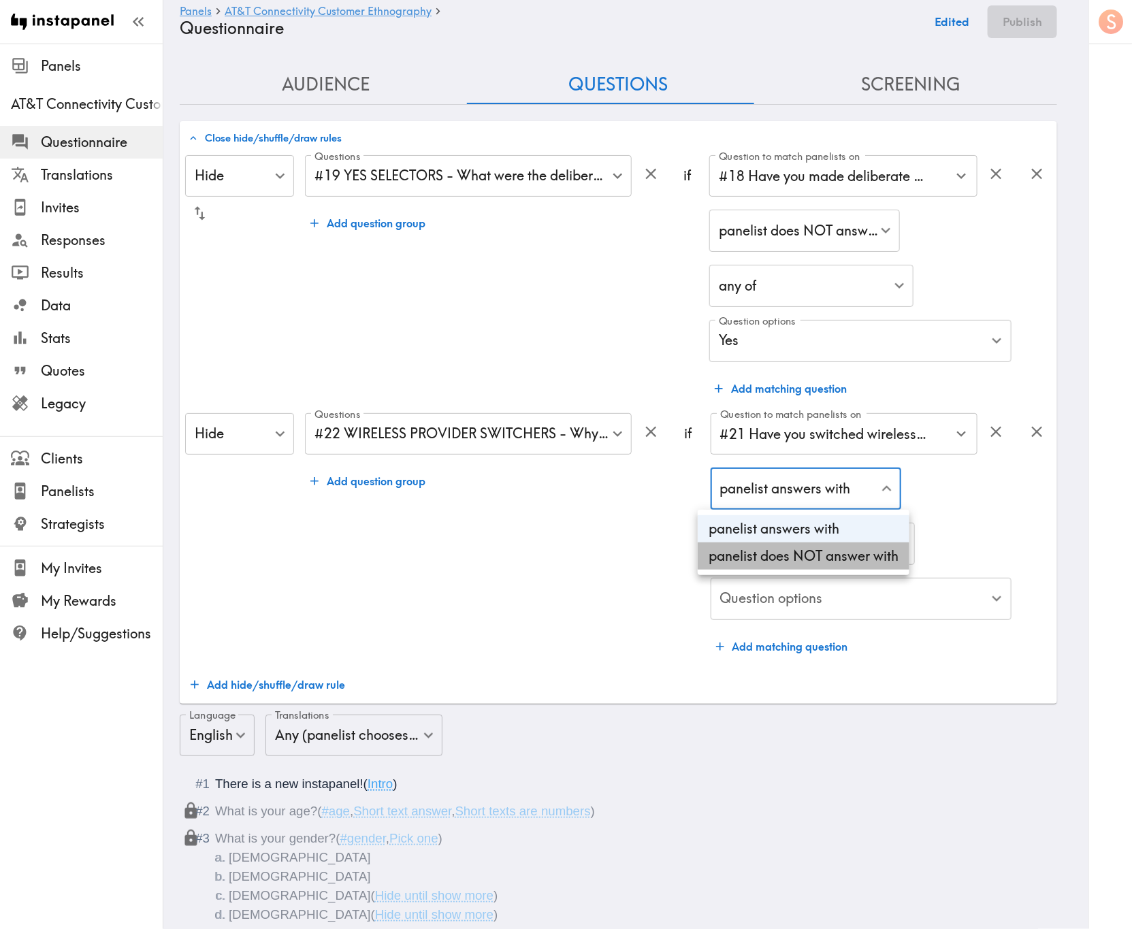
click at [787, 557] on li "panelist does NOT answer with" at bounding box center [803, 555] width 212 height 27
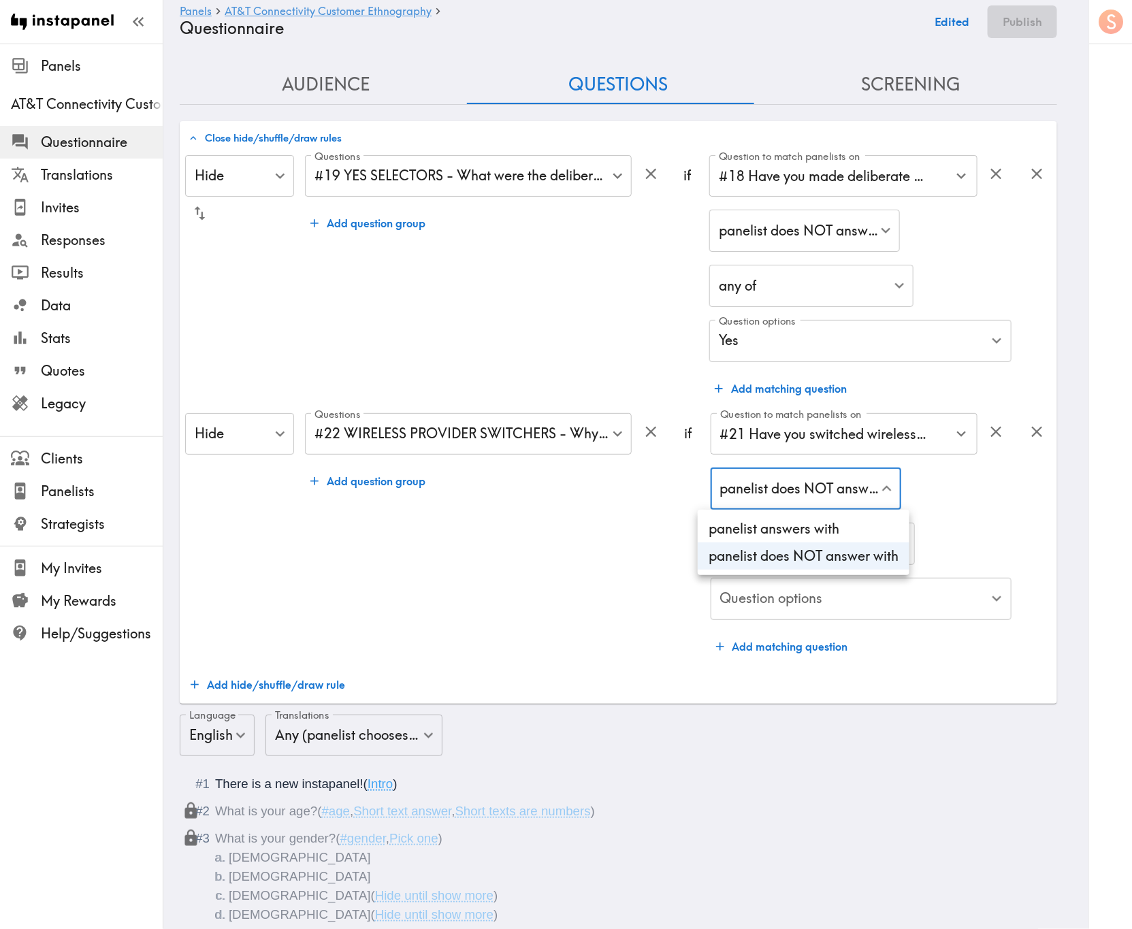
click at [813, 527] on li "panelist answers with" at bounding box center [803, 528] width 212 height 27
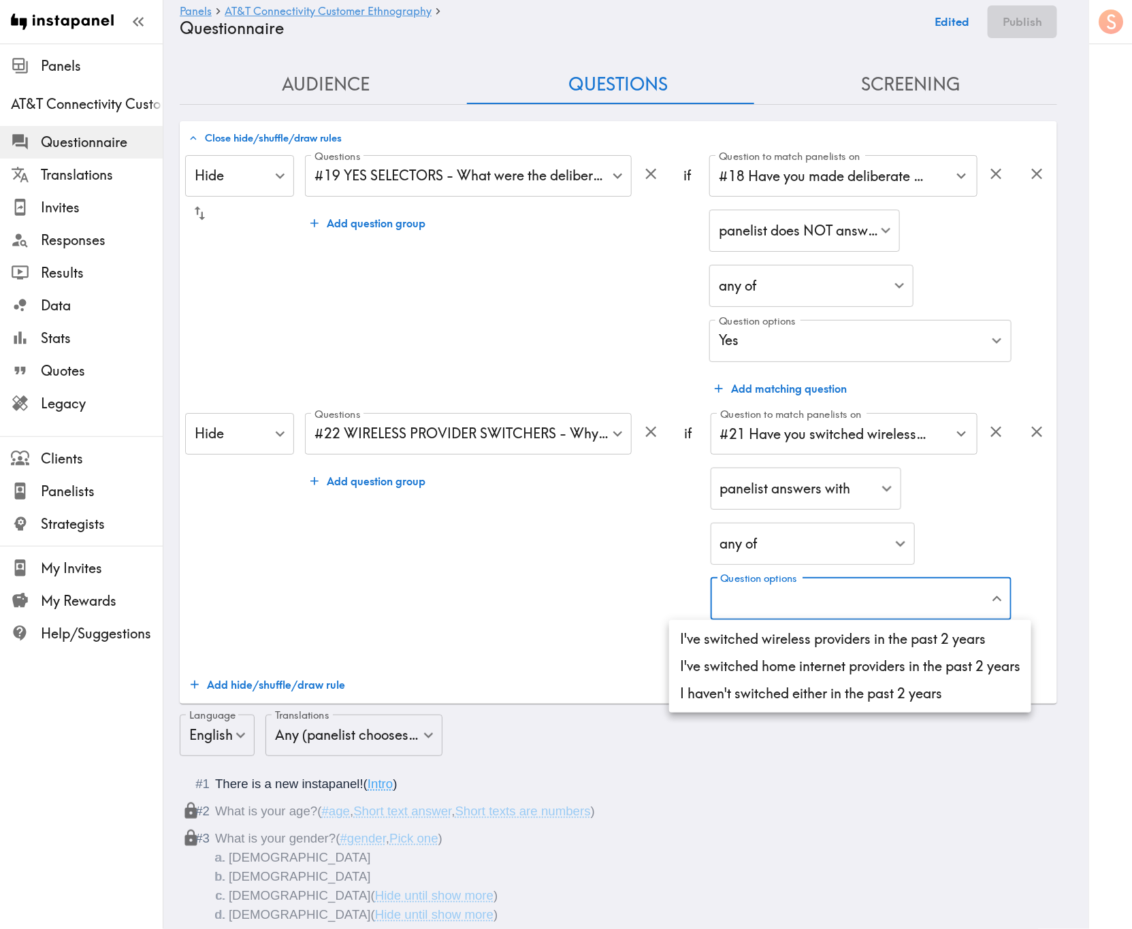
click at [794, 464] on div at bounding box center [566, 464] width 1132 height 929
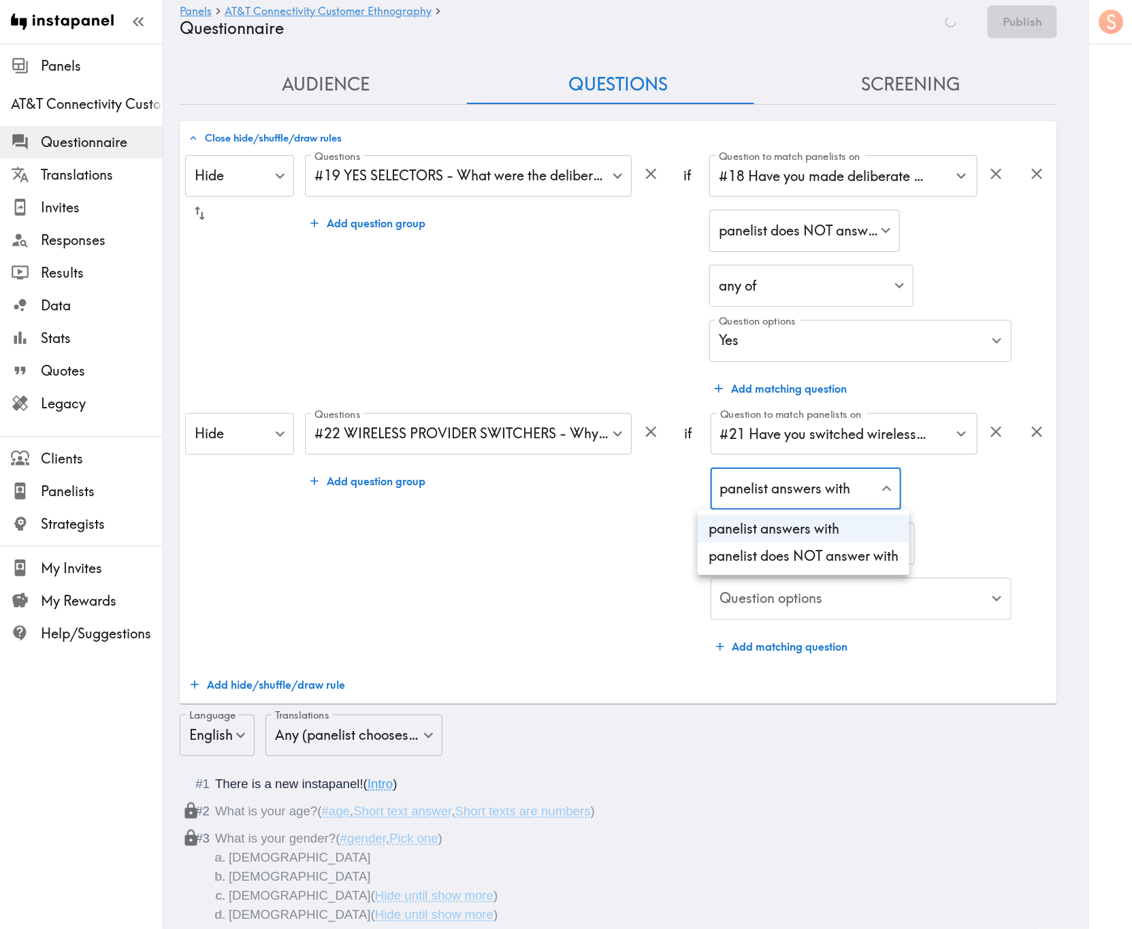
click at [815, 560] on li "panelist does NOT answer with" at bounding box center [803, 555] width 212 height 27
type input "true"
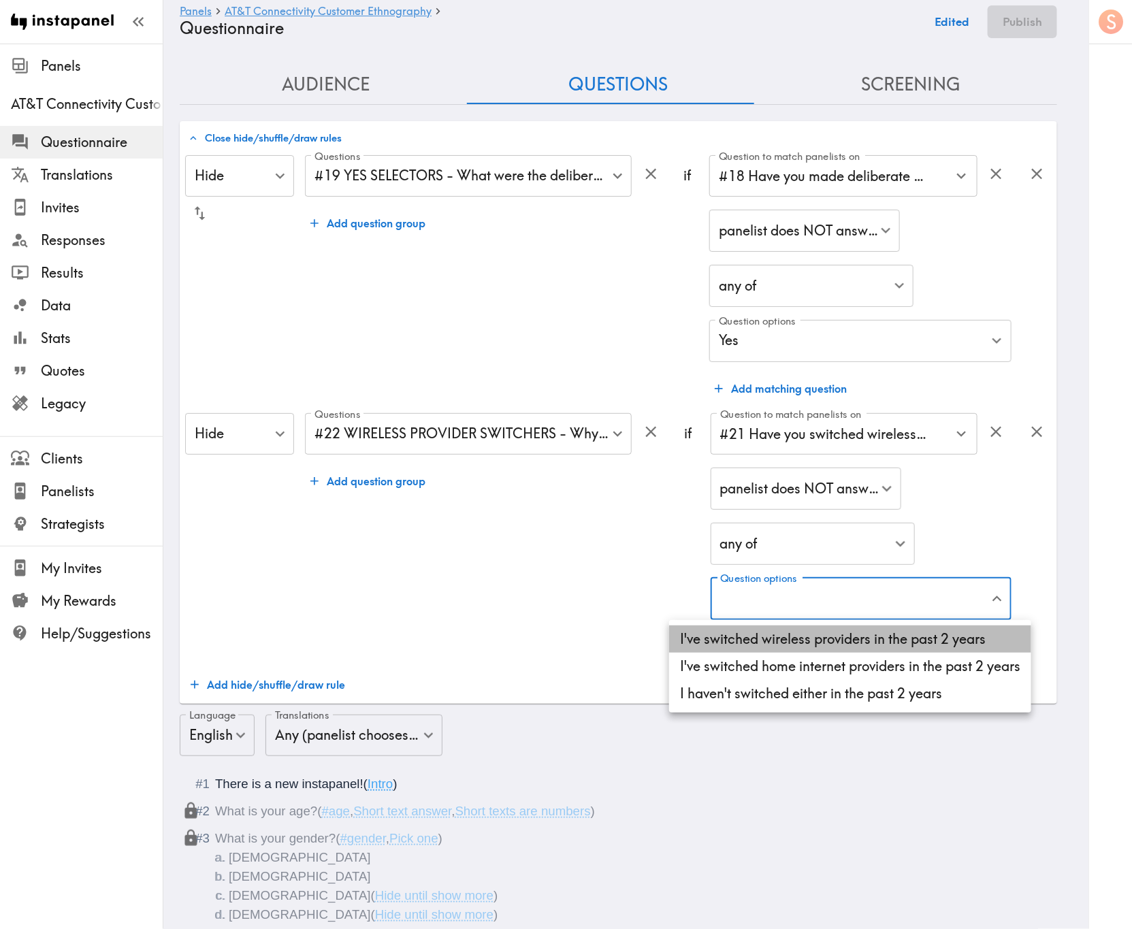
click at [862, 561] on li "I've switched wireless providers in the past 2 years" at bounding box center [850, 638] width 362 height 27
type input "23e811eb-1ae4-40f1-8e97-22ecaa04362b"
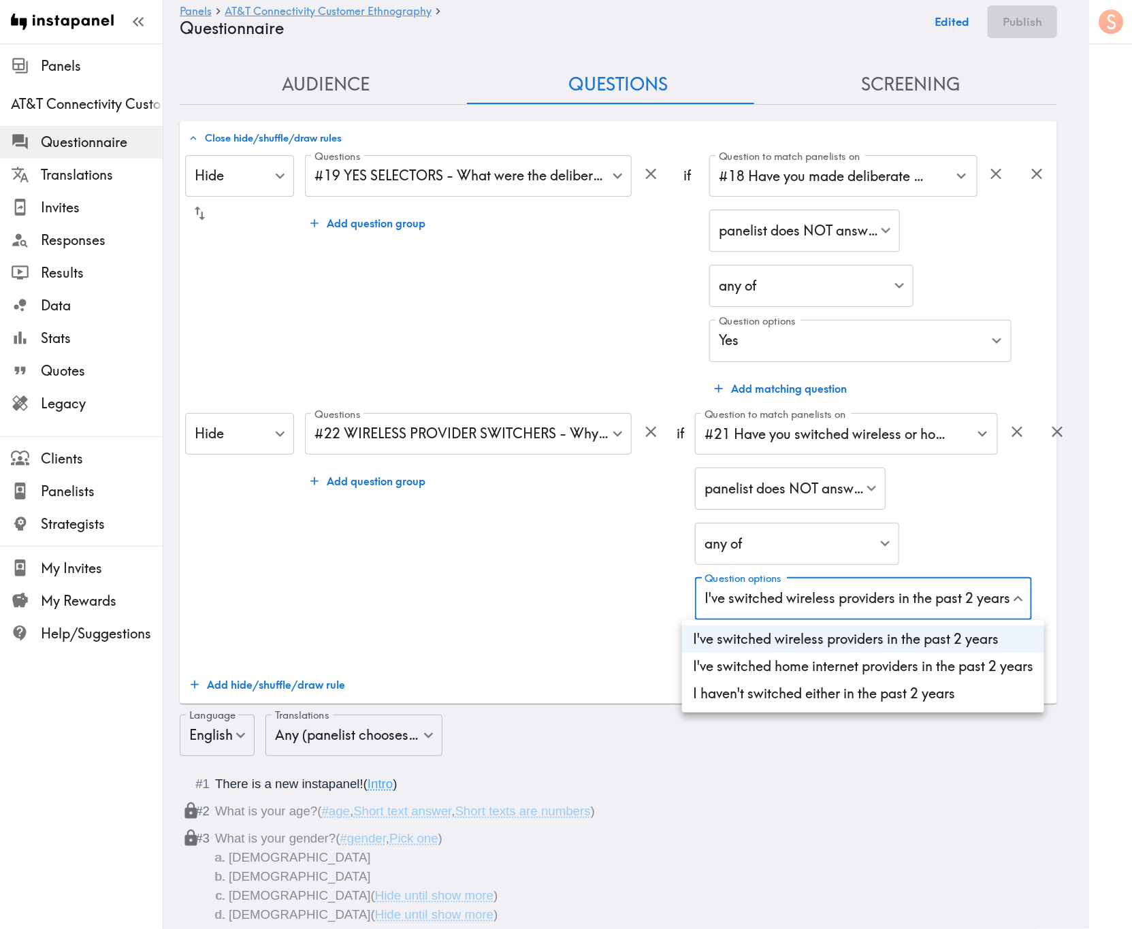
click at [537, 561] on div at bounding box center [566, 464] width 1132 height 929
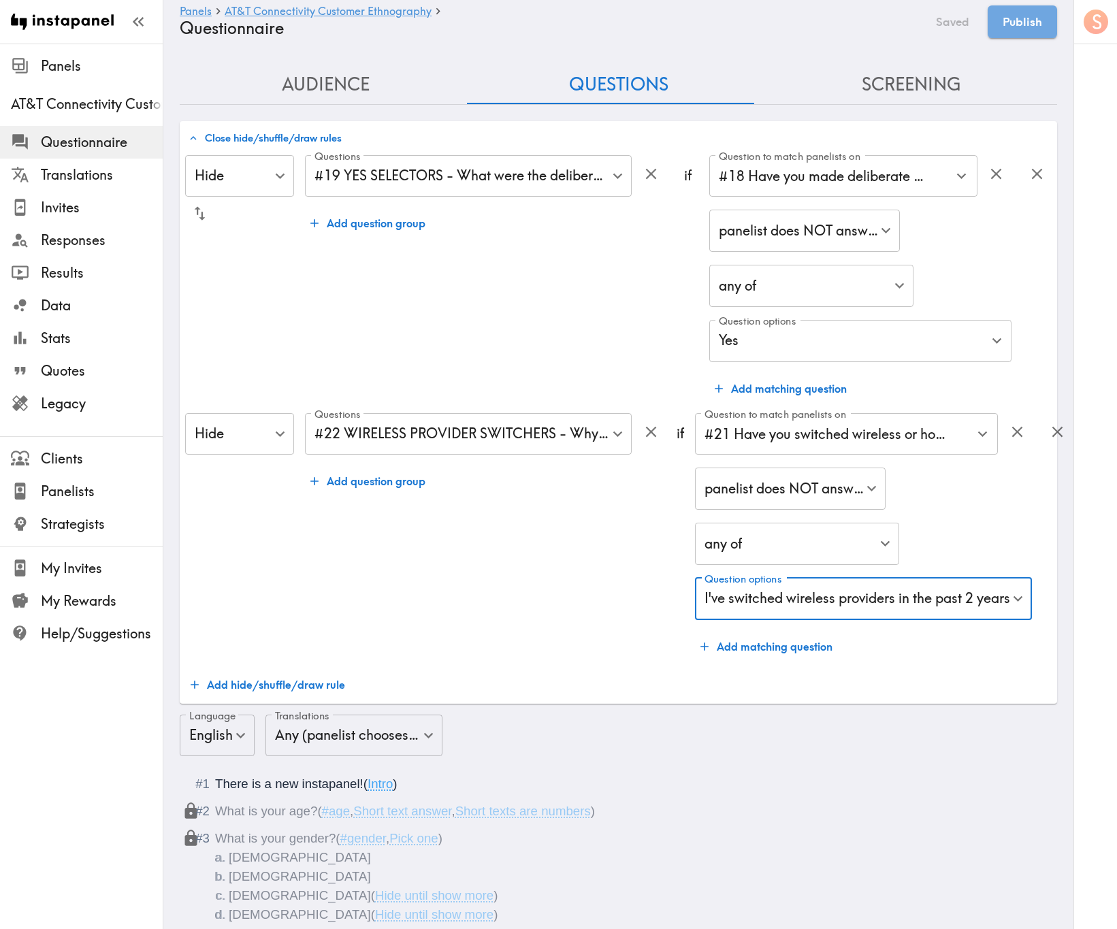
click at [306, 561] on button "Add hide/shuffle/draw rule" at bounding box center [267, 684] width 165 height 27
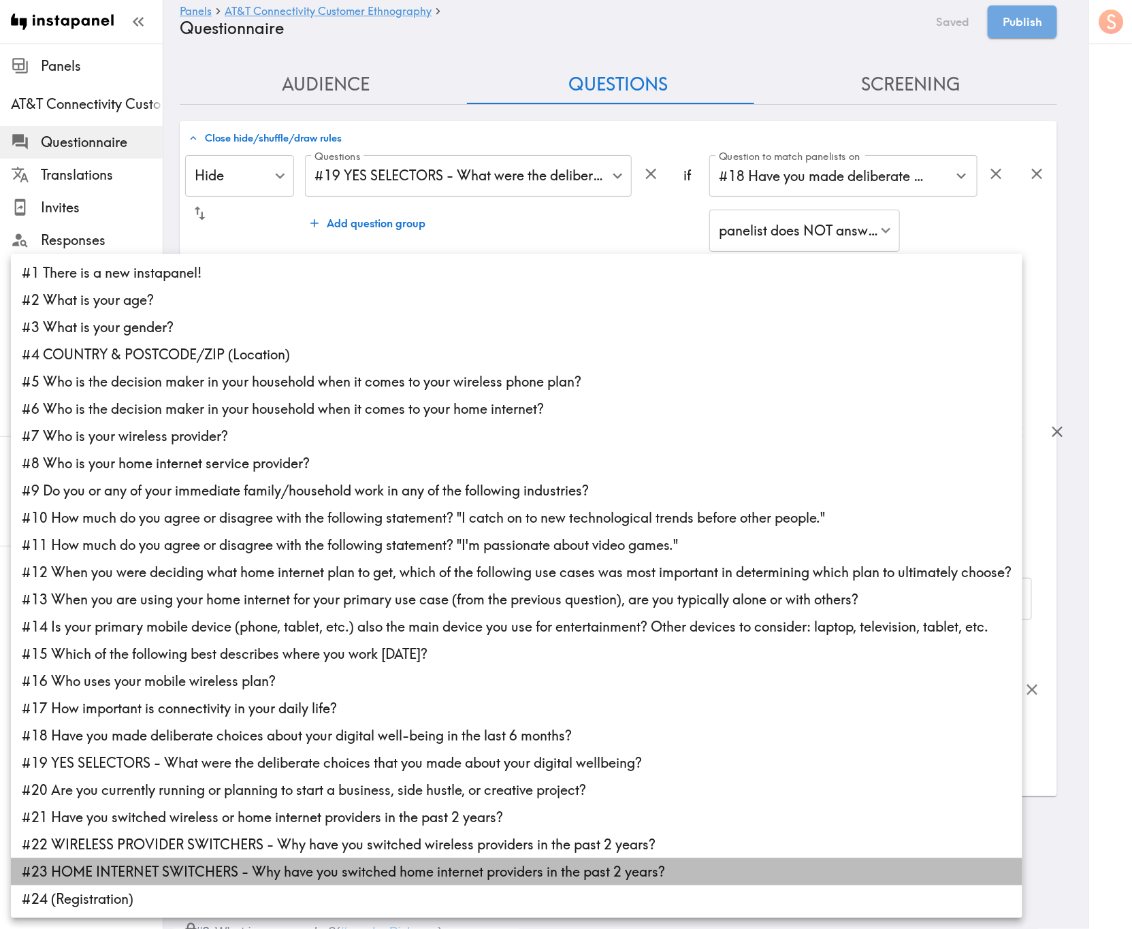
click at [365, 561] on li "#23 HOME INTERNET SWITCHERS - Why have you switched home internet providers in …" at bounding box center [516, 871] width 1011 height 27
type input "70c8273f-36b6-4ecf-9a7c-a6c40cc0d83c"
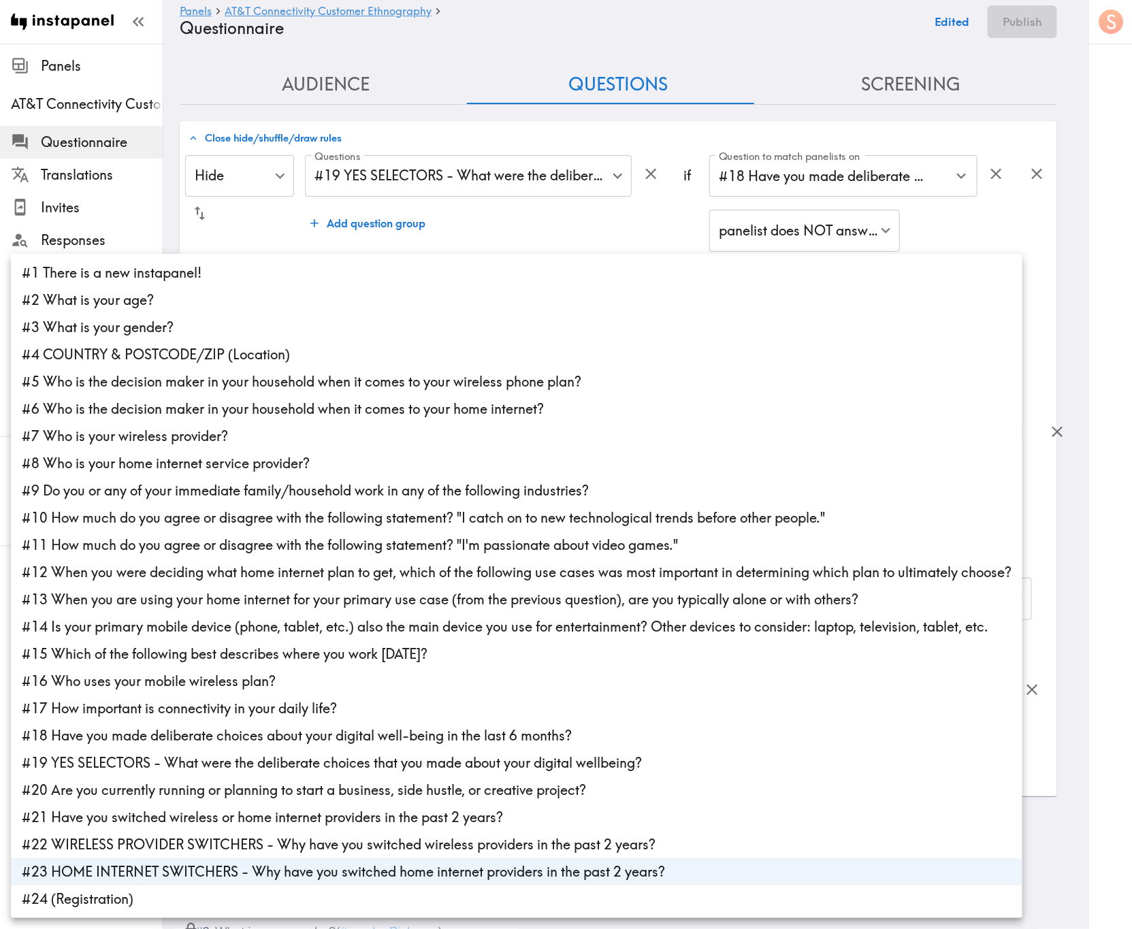
click at [570, 237] on div at bounding box center [566, 464] width 1132 height 929
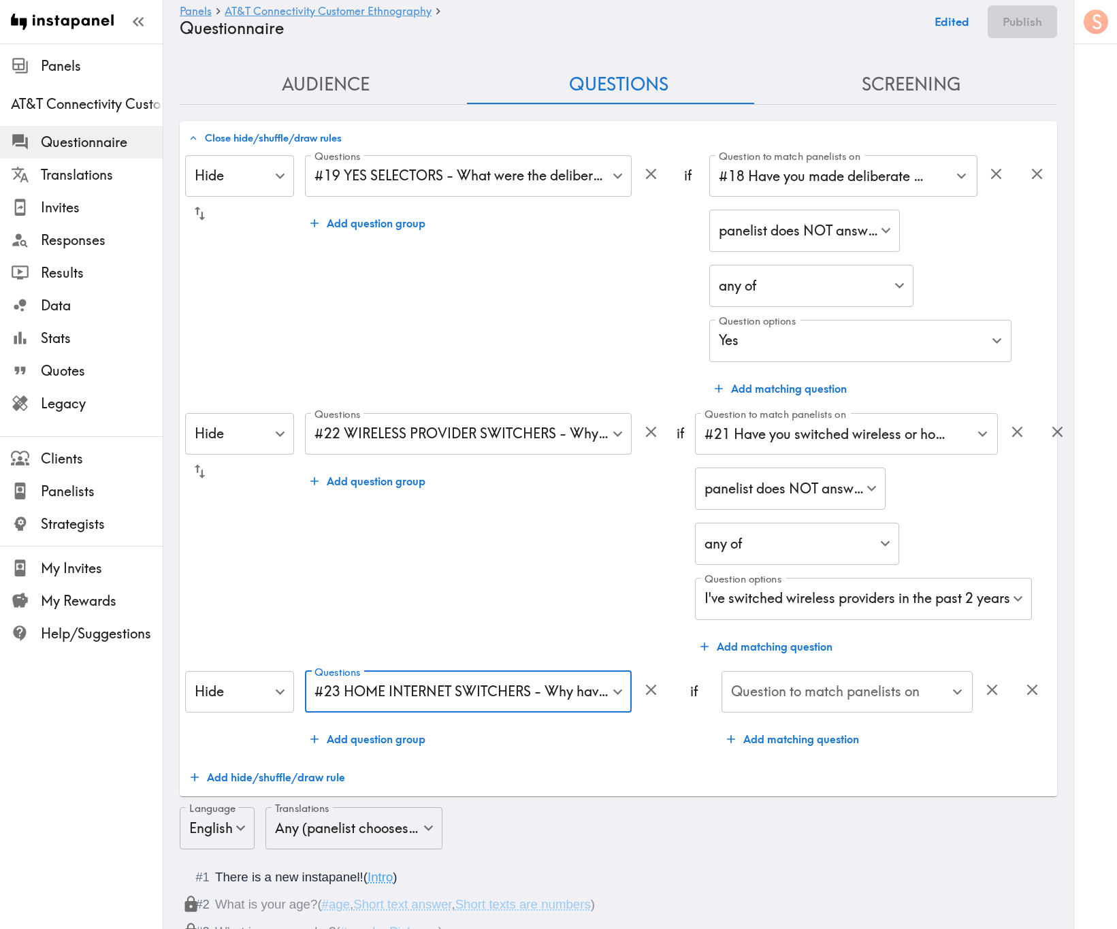
click at [791, 561] on div "Question to match panelists on Question to match panelists on" at bounding box center [846, 693] width 251 height 44
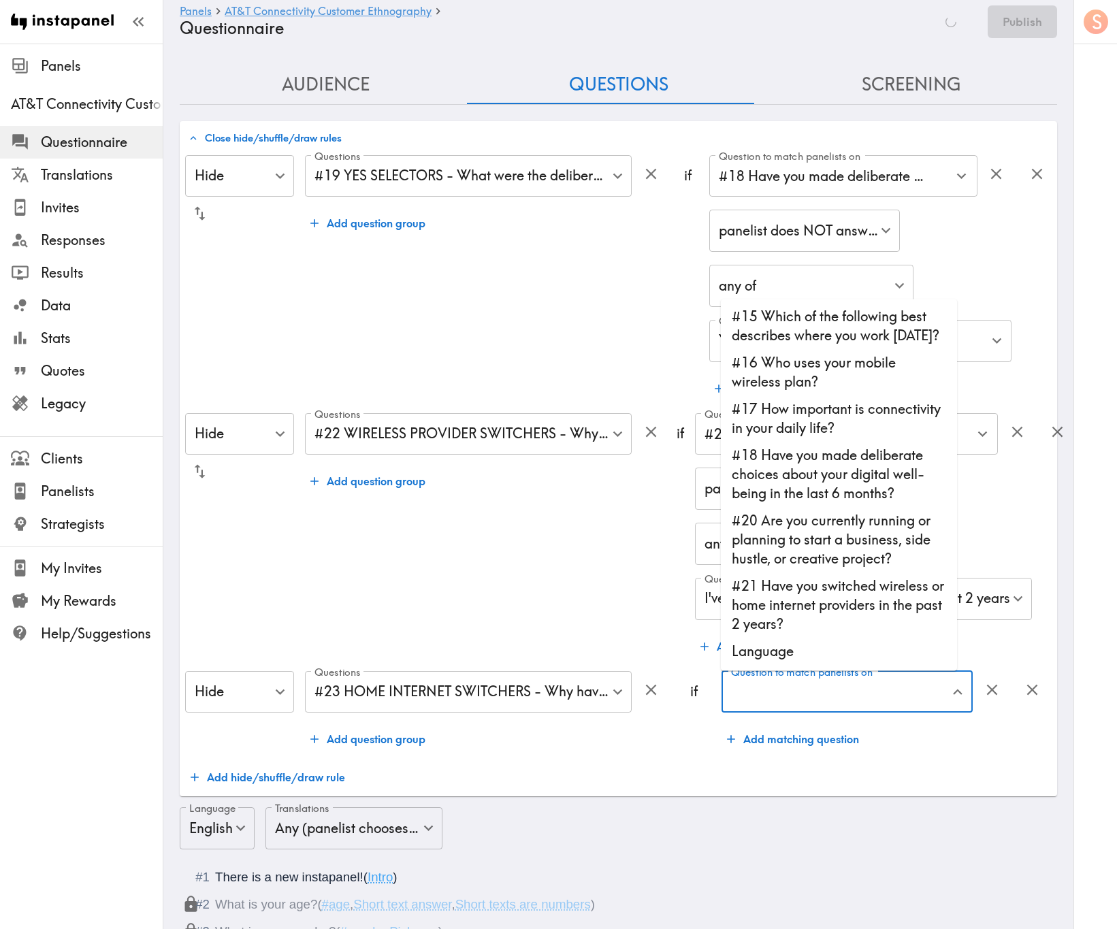
click at [848, 561] on li "#21 Have you switched wireless or home internet providers in the past 2 years?" at bounding box center [839, 605] width 236 height 65
type input "#21 Have you switched wireless or home internet providers in the past 2 years?"
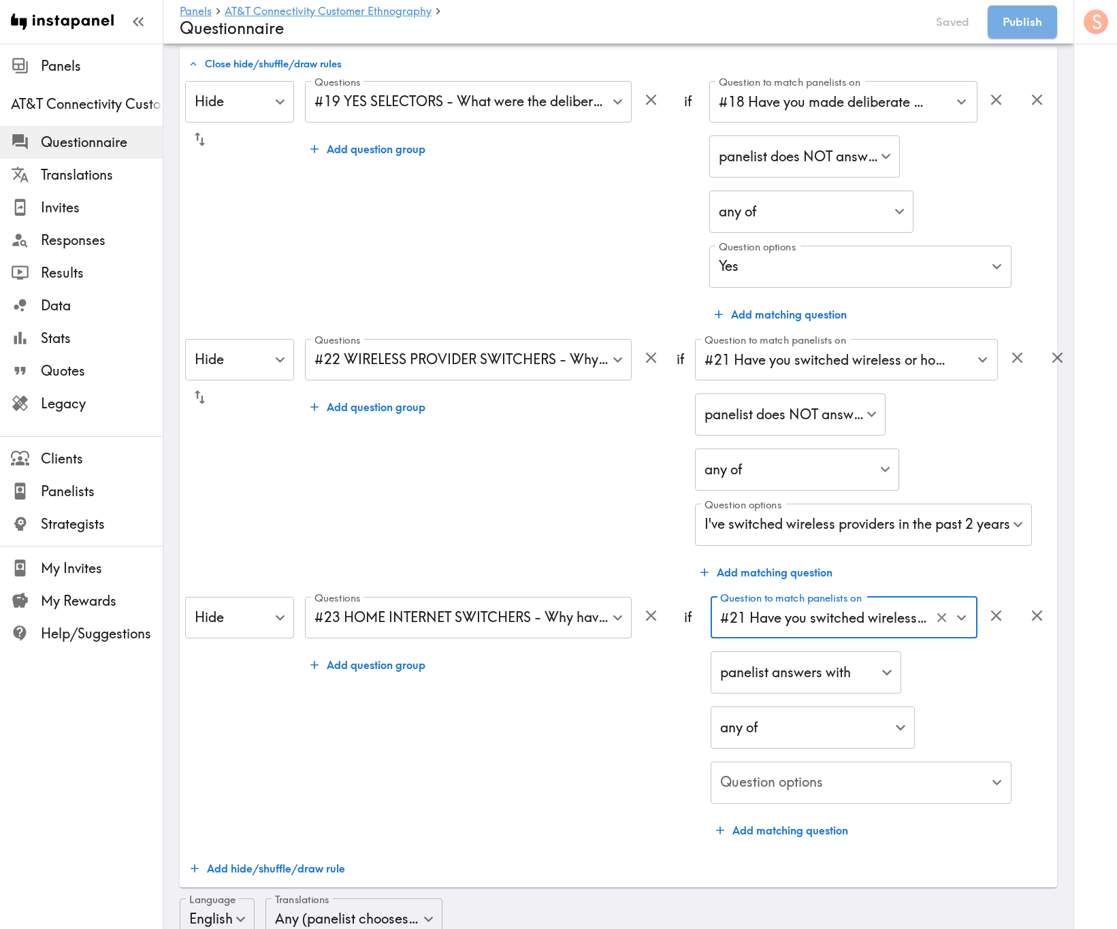
scroll to position [204, 0]
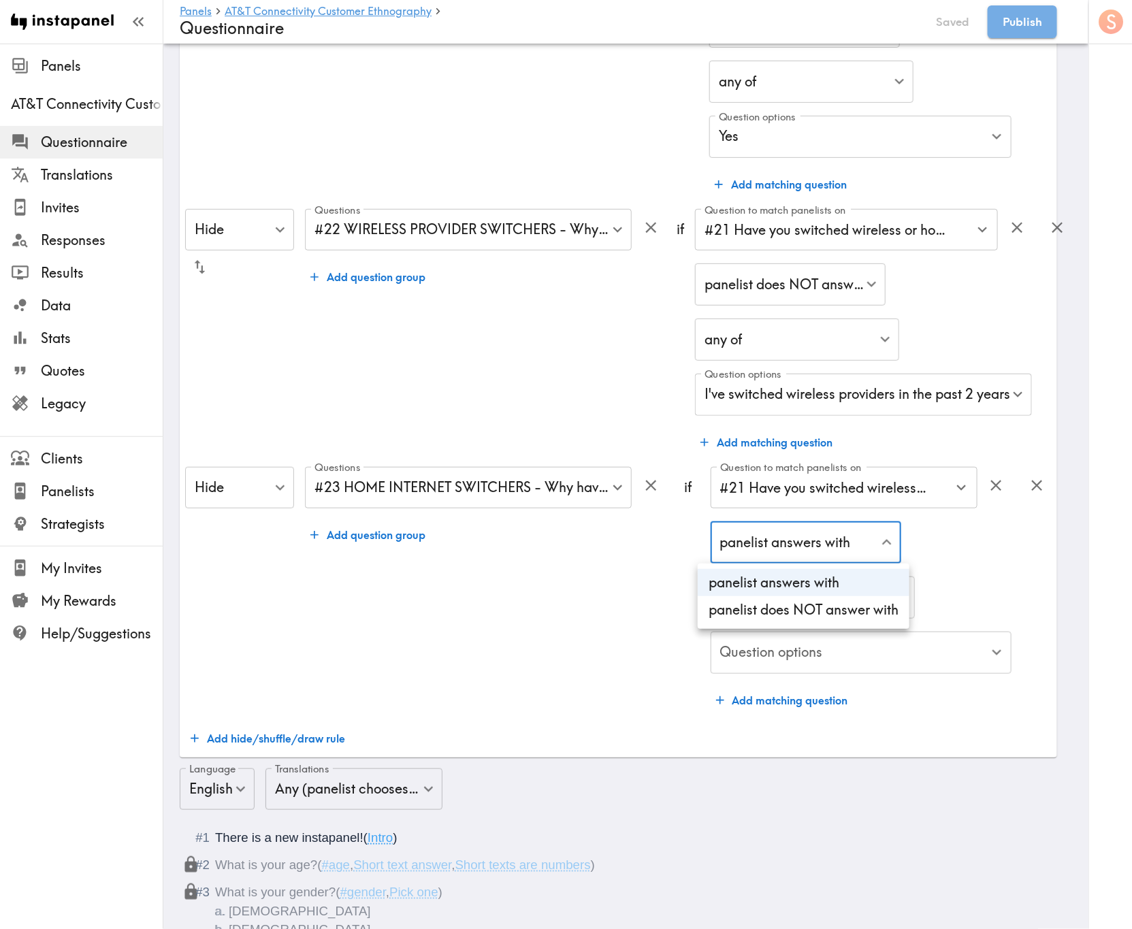
click at [815, 561] on li "panelist does NOT answer with" at bounding box center [803, 609] width 212 height 27
type input "true"
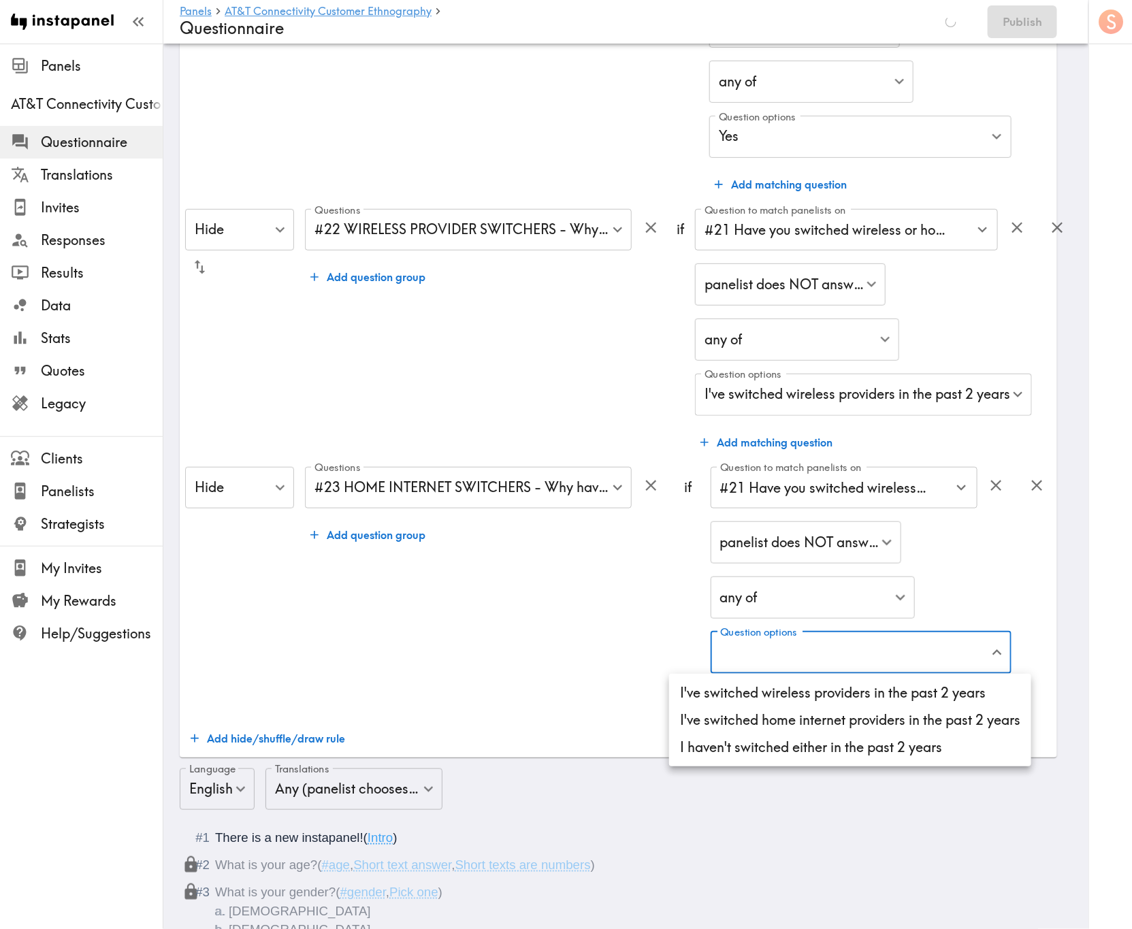
click at [889, 561] on li "I've switched home internet providers in the past 2 years" at bounding box center [850, 719] width 362 height 27
type input "1cd6544c-1d64-4e4b-89ec-9220d058fe50"
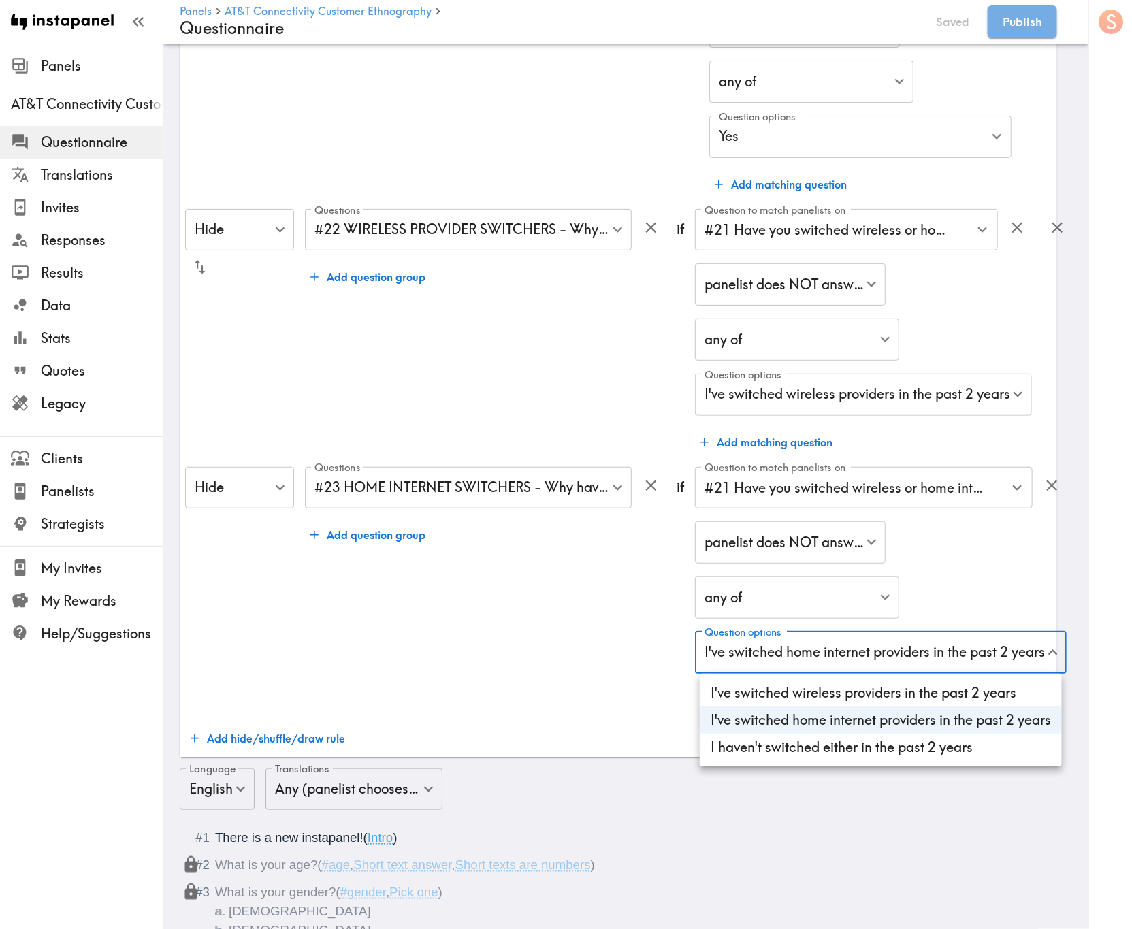
click at [465, 561] on div at bounding box center [566, 464] width 1132 height 929
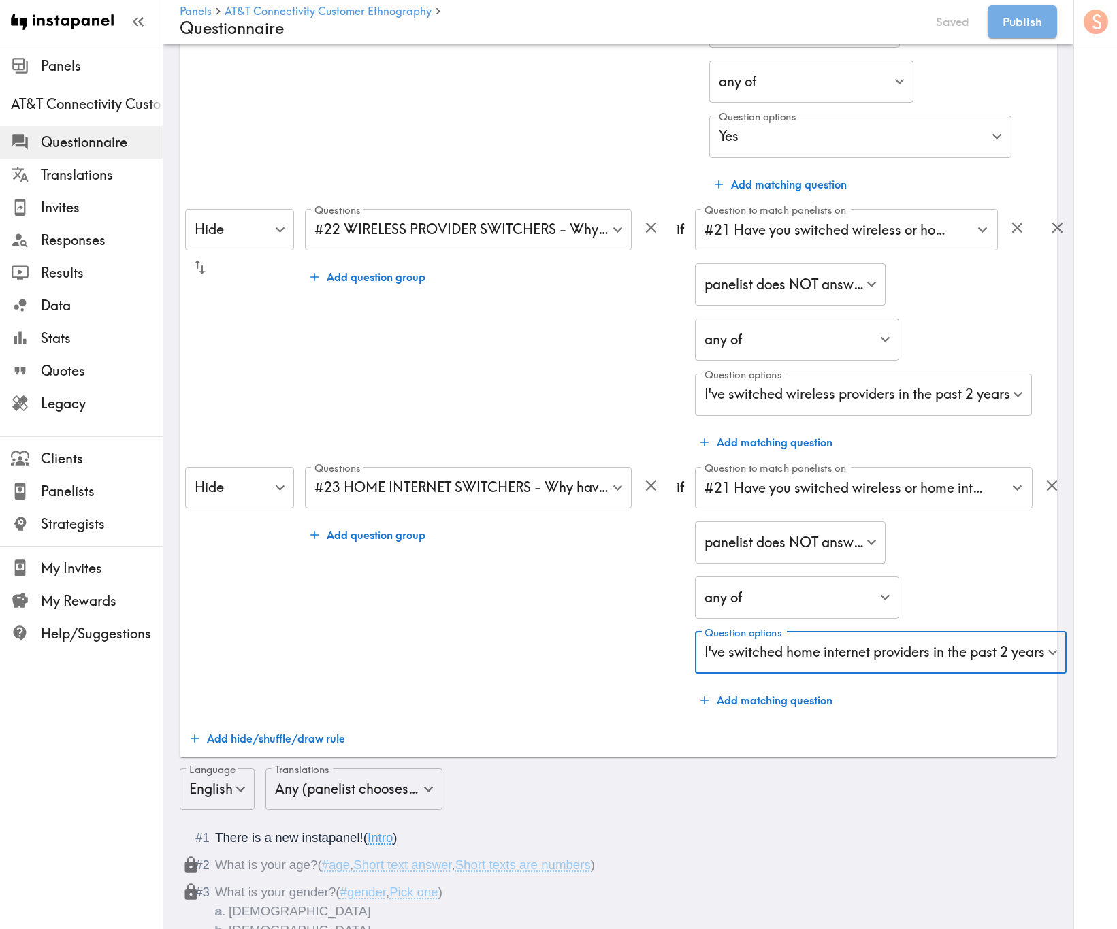
click at [637, 561] on div "Questions #23 HOME INTERNET SWITCHERS - Why have you switched home internet pro…" at bounding box center [485, 590] width 361 height 247
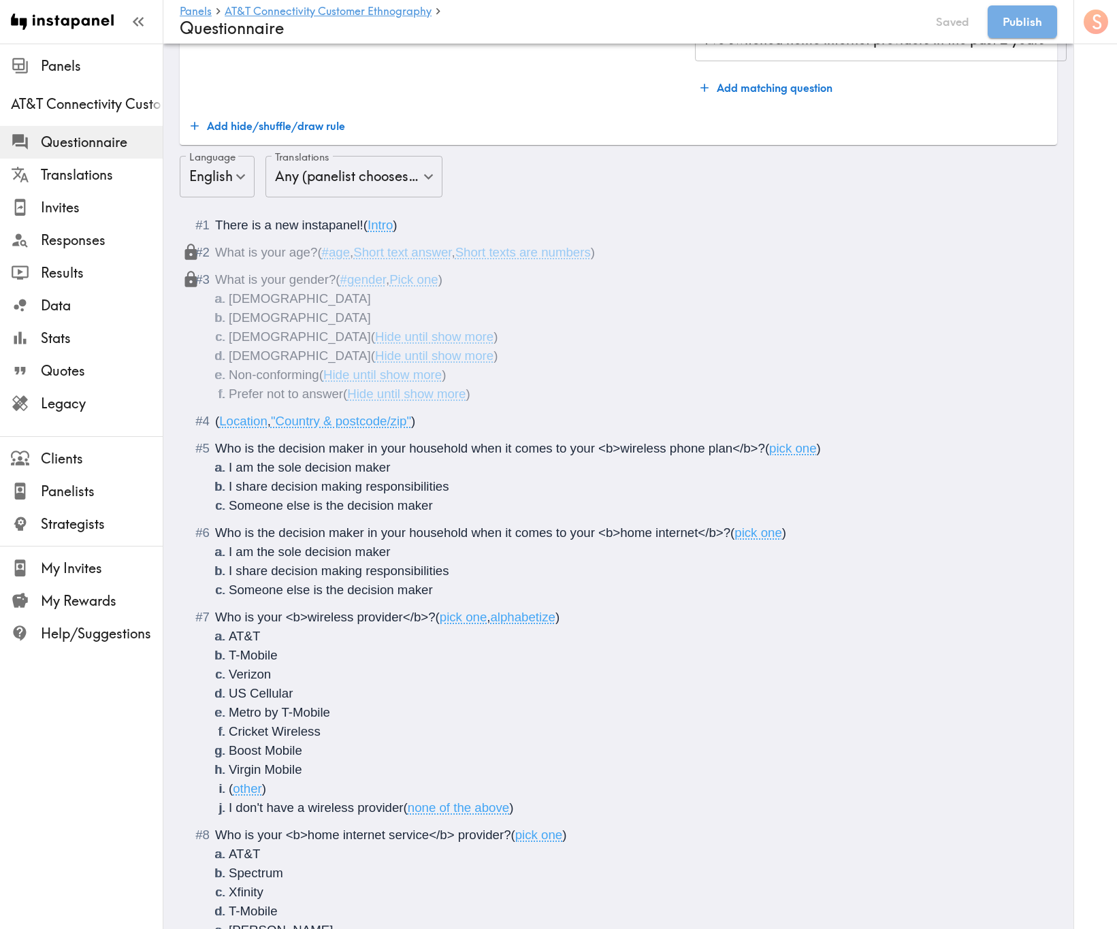
scroll to position [1735, 0]
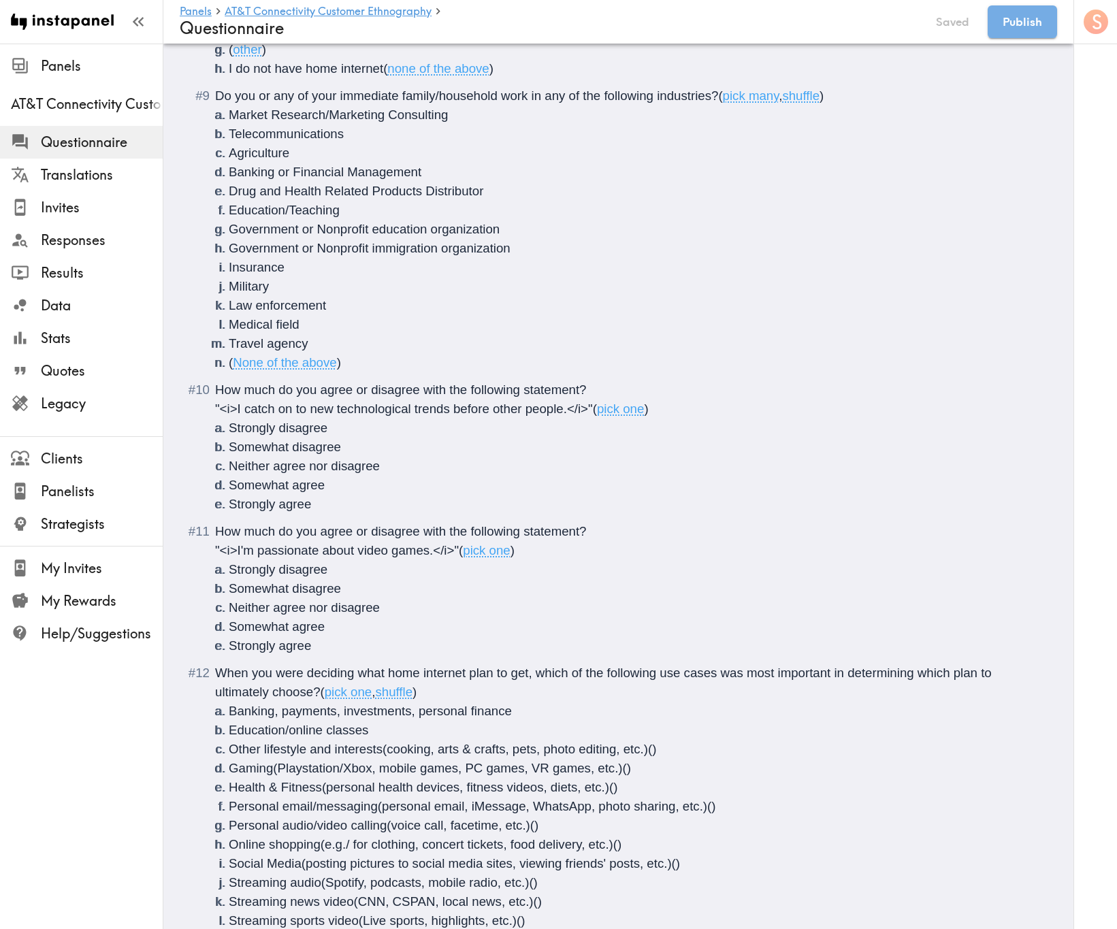
drag, startPoint x: 1115, startPoint y: 543, endPoint x: 1115, endPoint y: 600, distance: 57.2
click at [1115, 561] on div "S" at bounding box center [1095, 464] width 44 height 929
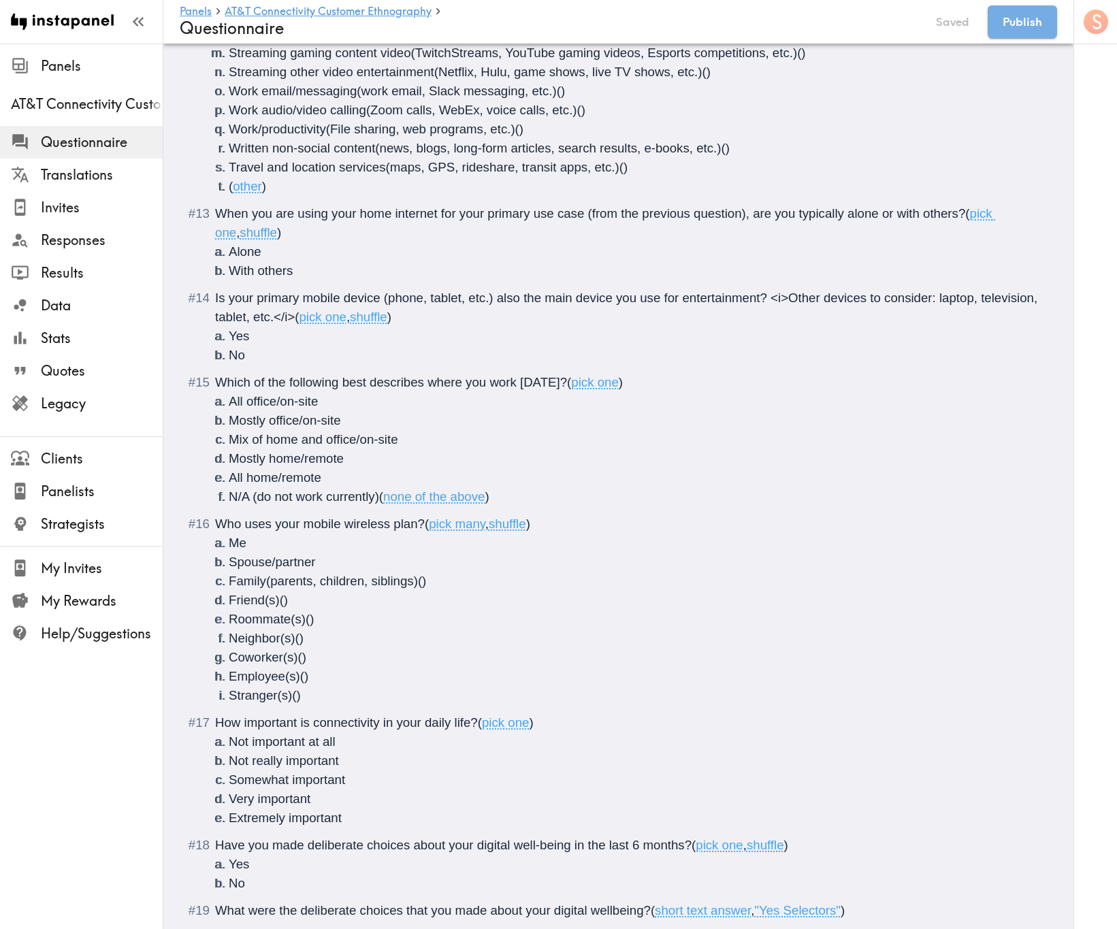
scroll to position [2907, 0]
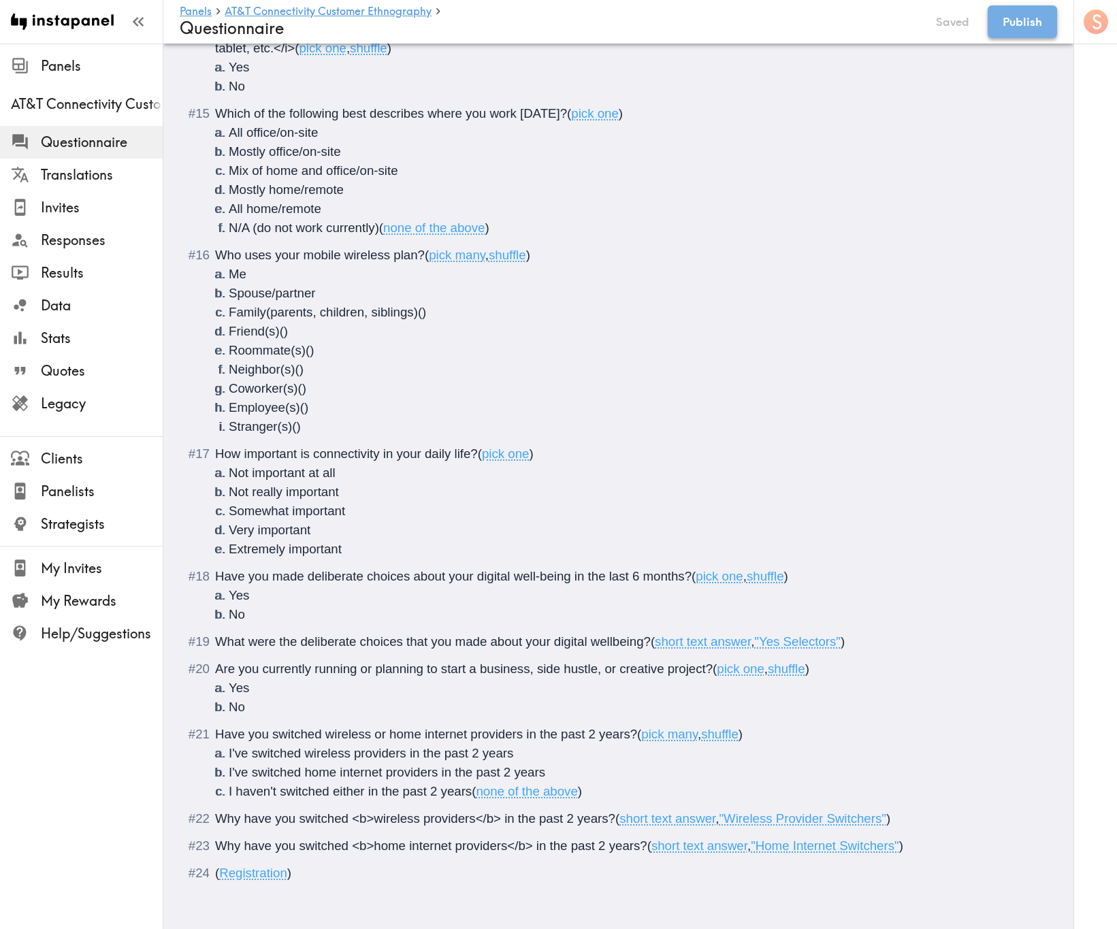
click at [1009, 6] on button "Publish" at bounding box center [1021, 21] width 69 height 33
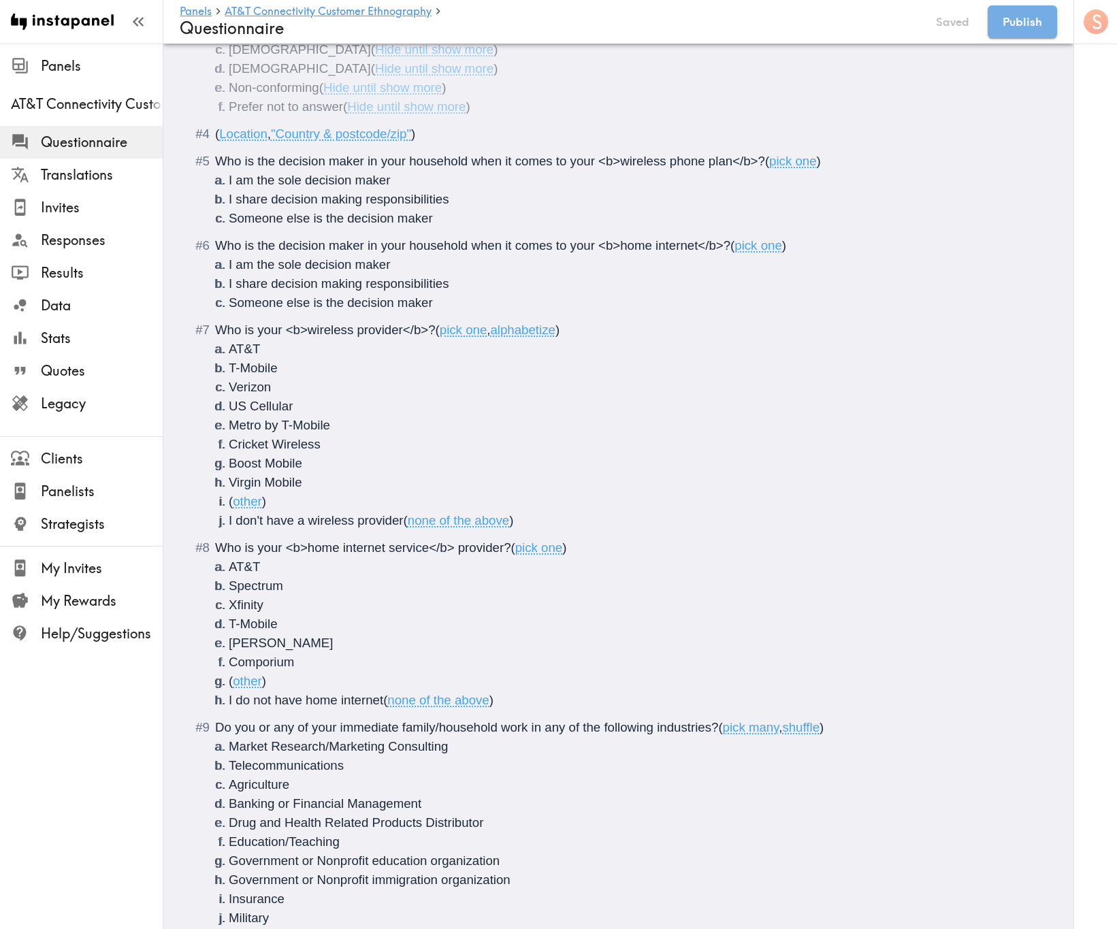
scroll to position [0, 0]
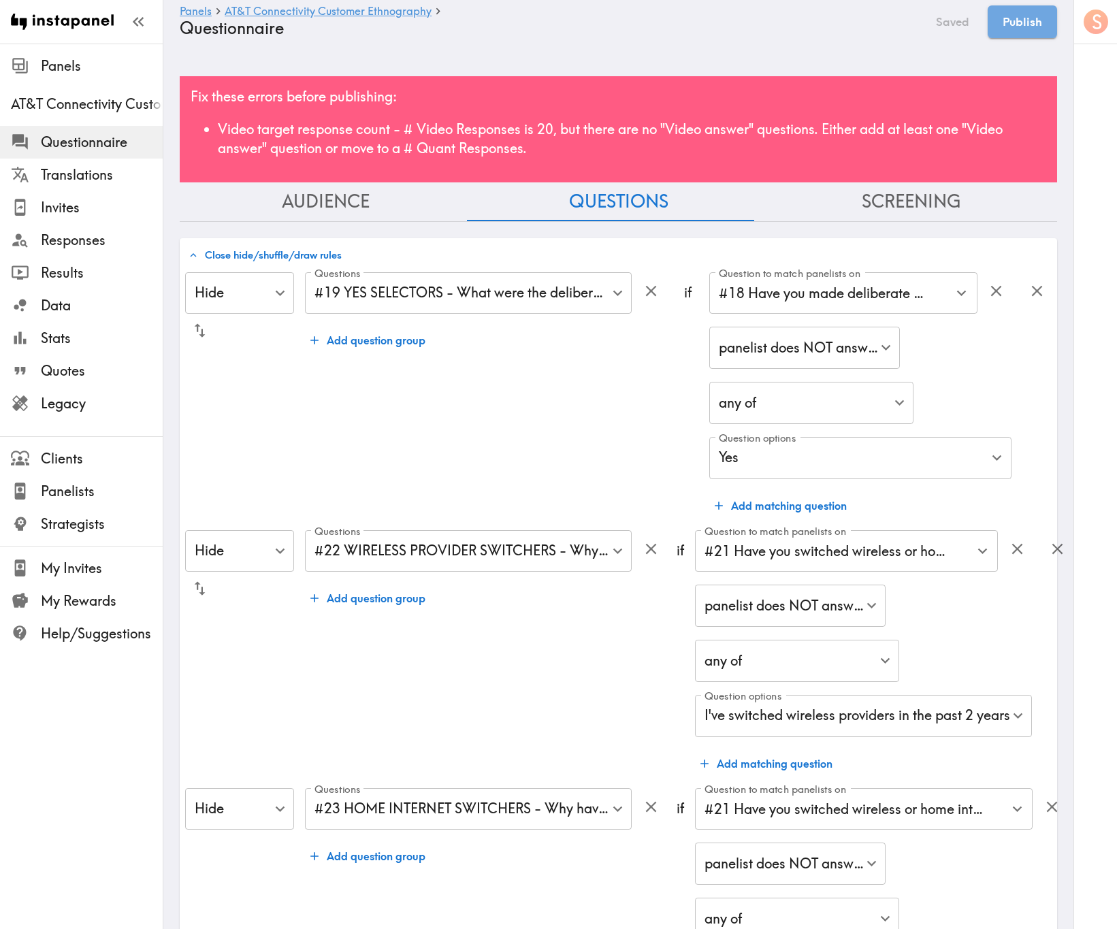
click at [672, 104] on div "Fix these errors before publishing: Video target response count - # Video Respo…" at bounding box center [618, 129] width 877 height 106
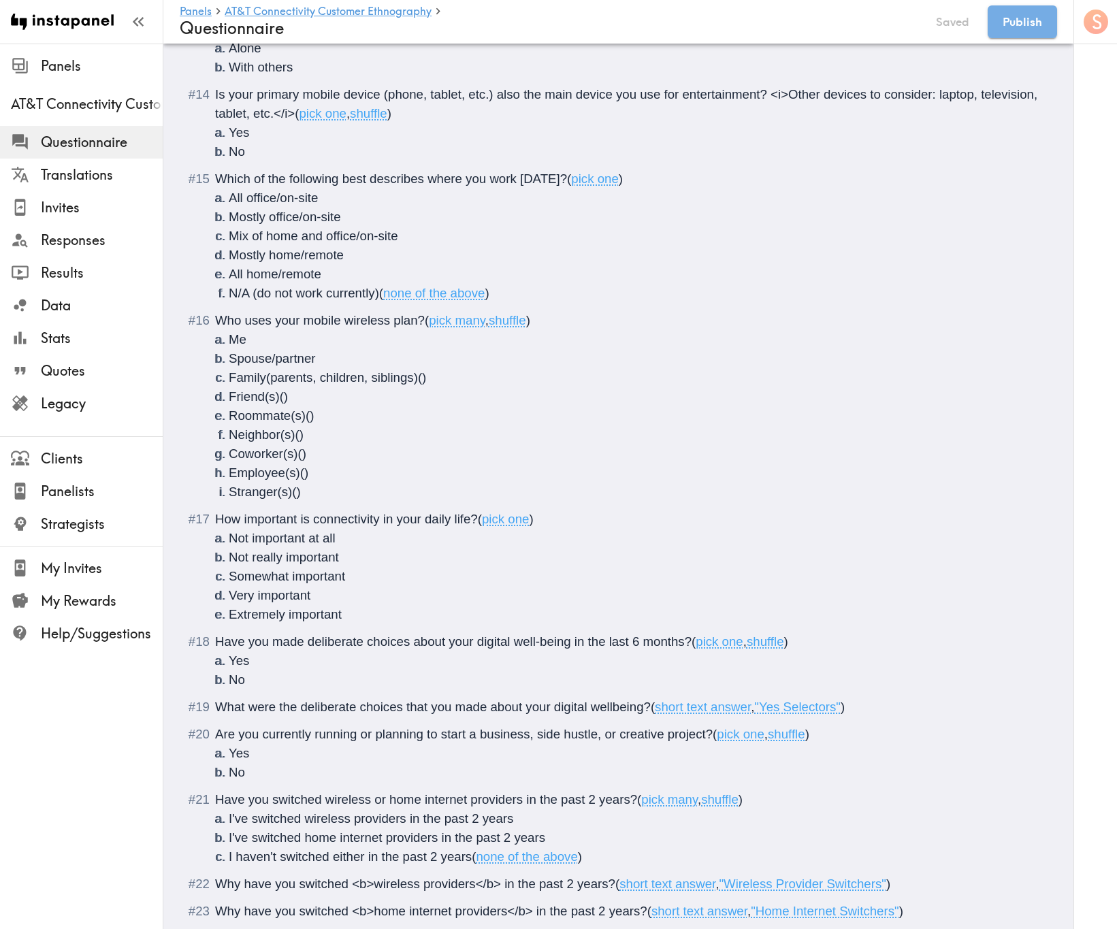
scroll to position [3024, 0]
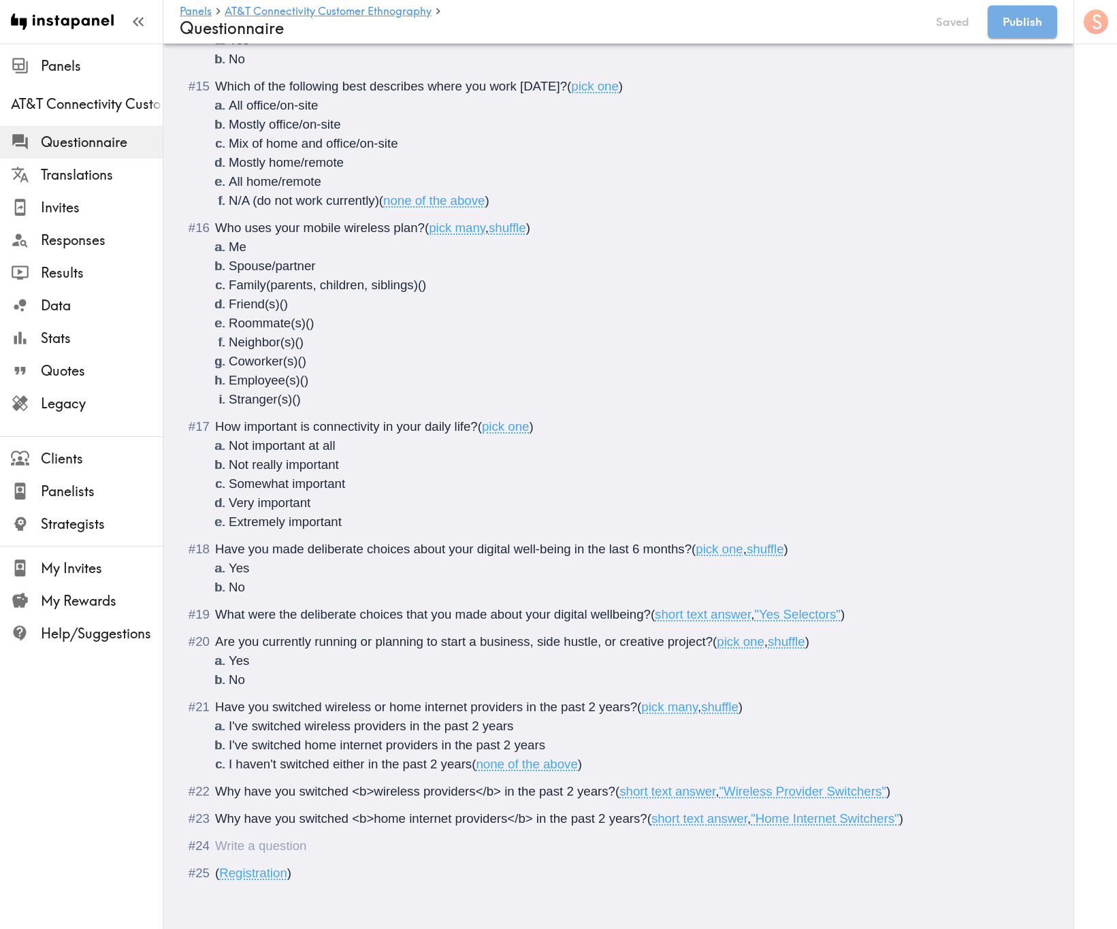
scroll to position [3005, 0]
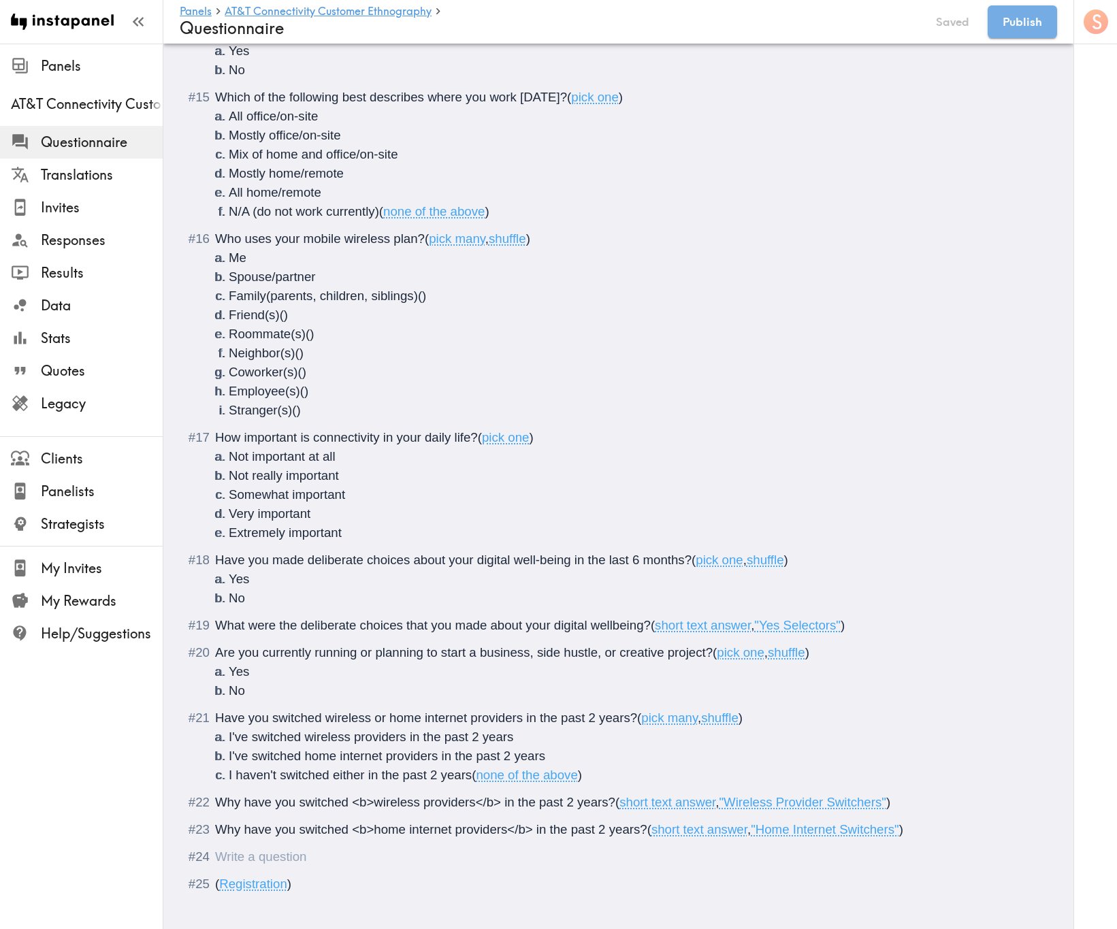
click at [374, 561] on div "Questionnaire" at bounding box center [627, 856] width 825 height 19
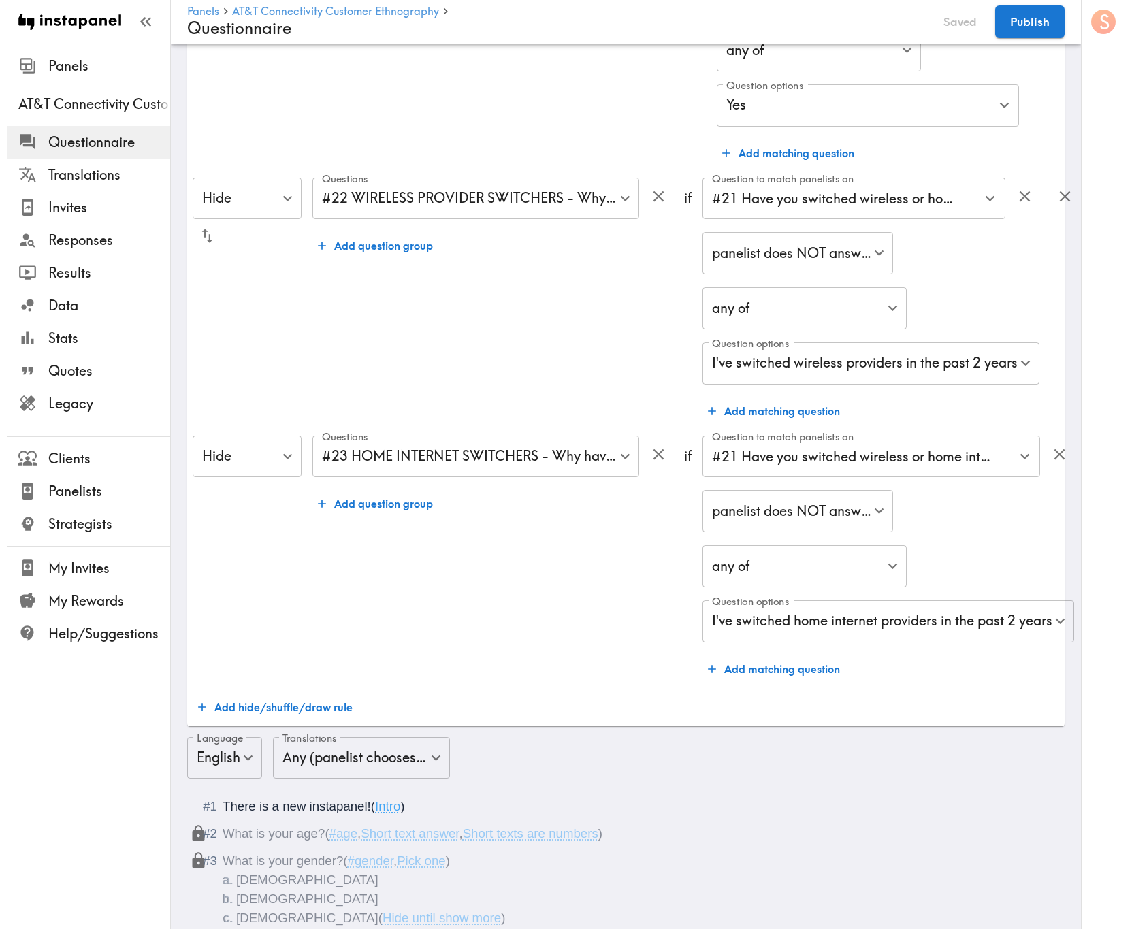
scroll to position [612, 0]
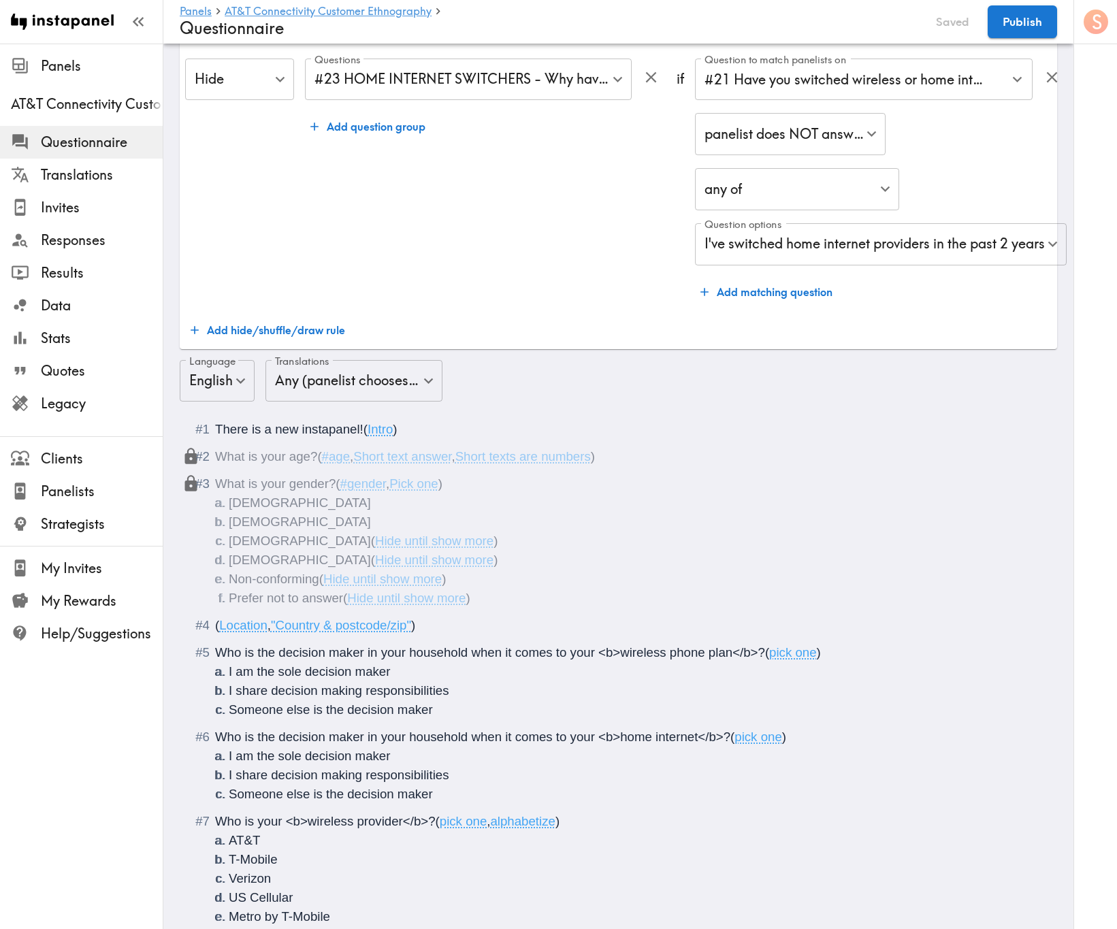
click at [286, 329] on button "Add hide/shuffle/draw rule" at bounding box center [267, 329] width 165 height 27
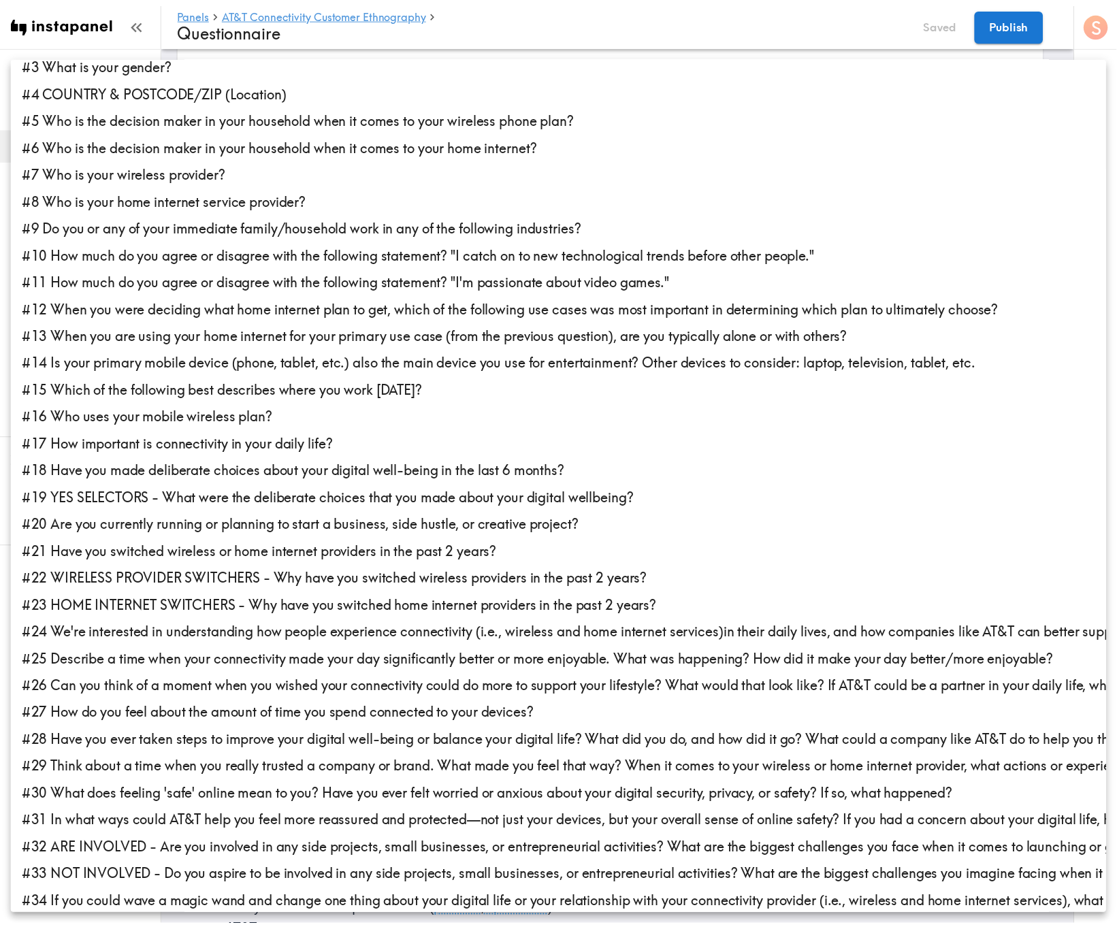
scroll to position [100, 0]
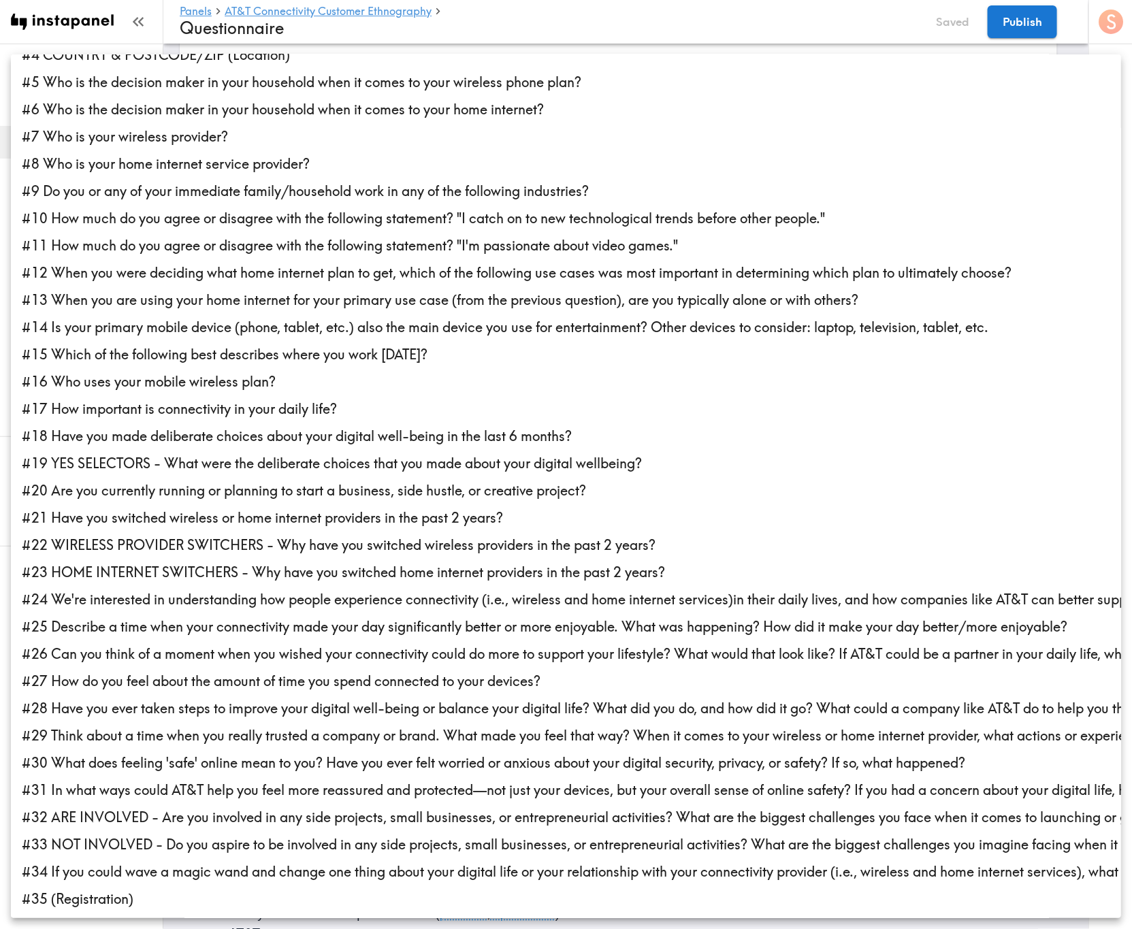
click at [380, 561] on li "#32 ARE INVOLVED - Are you involved in any side projects, small businesses, or …" at bounding box center [566, 817] width 1110 height 27
type input "e34684bb-d69f-4791-a402-bb54889ac384"
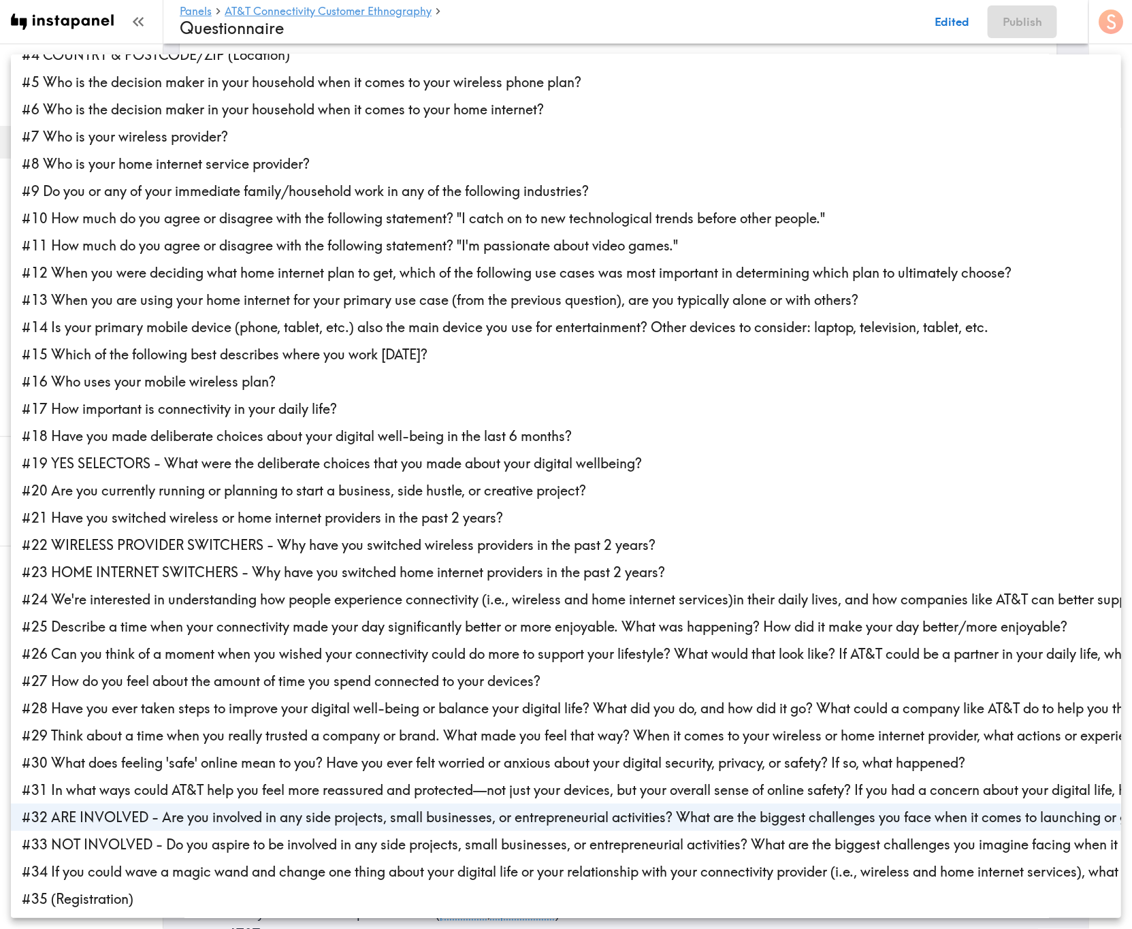
click at [617, 17] on div at bounding box center [566, 464] width 1132 height 929
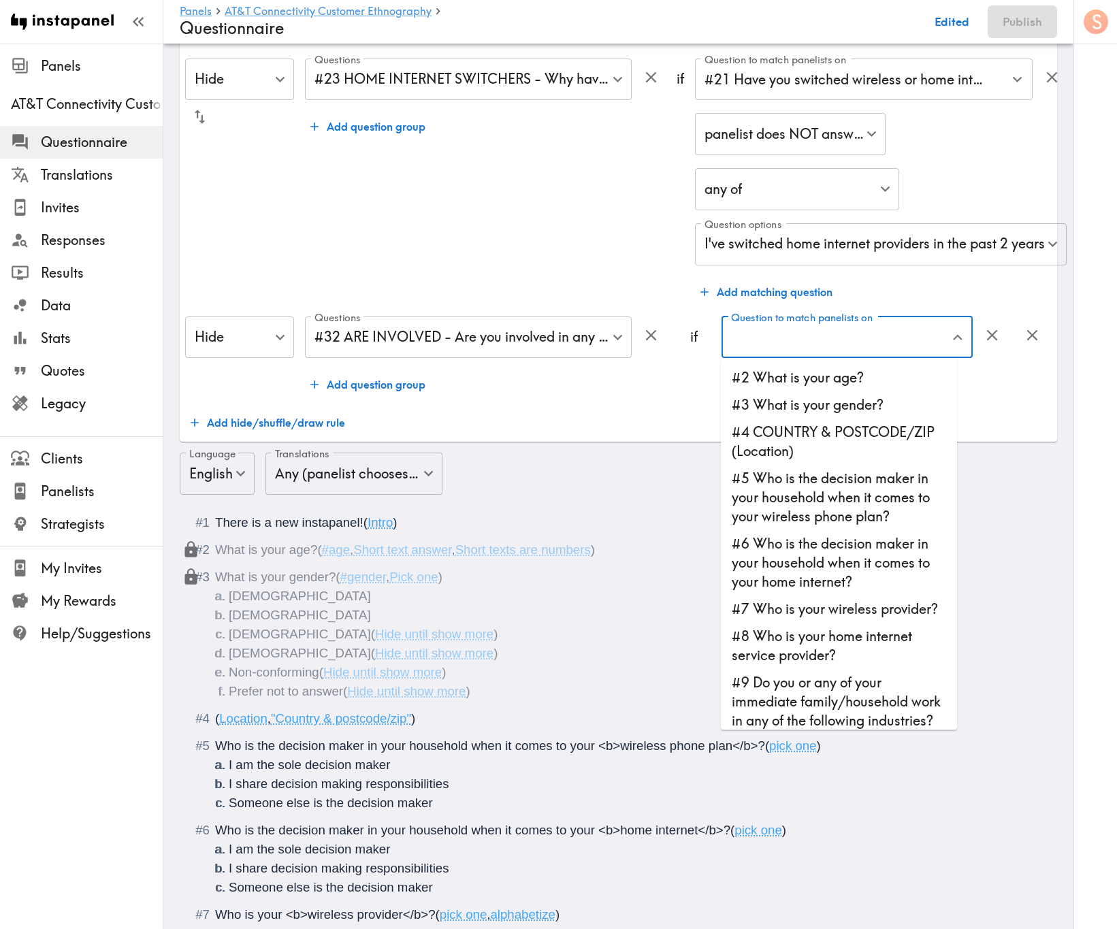
click at [823, 343] on input "Question to match panelists on" at bounding box center [836, 338] width 218 height 30
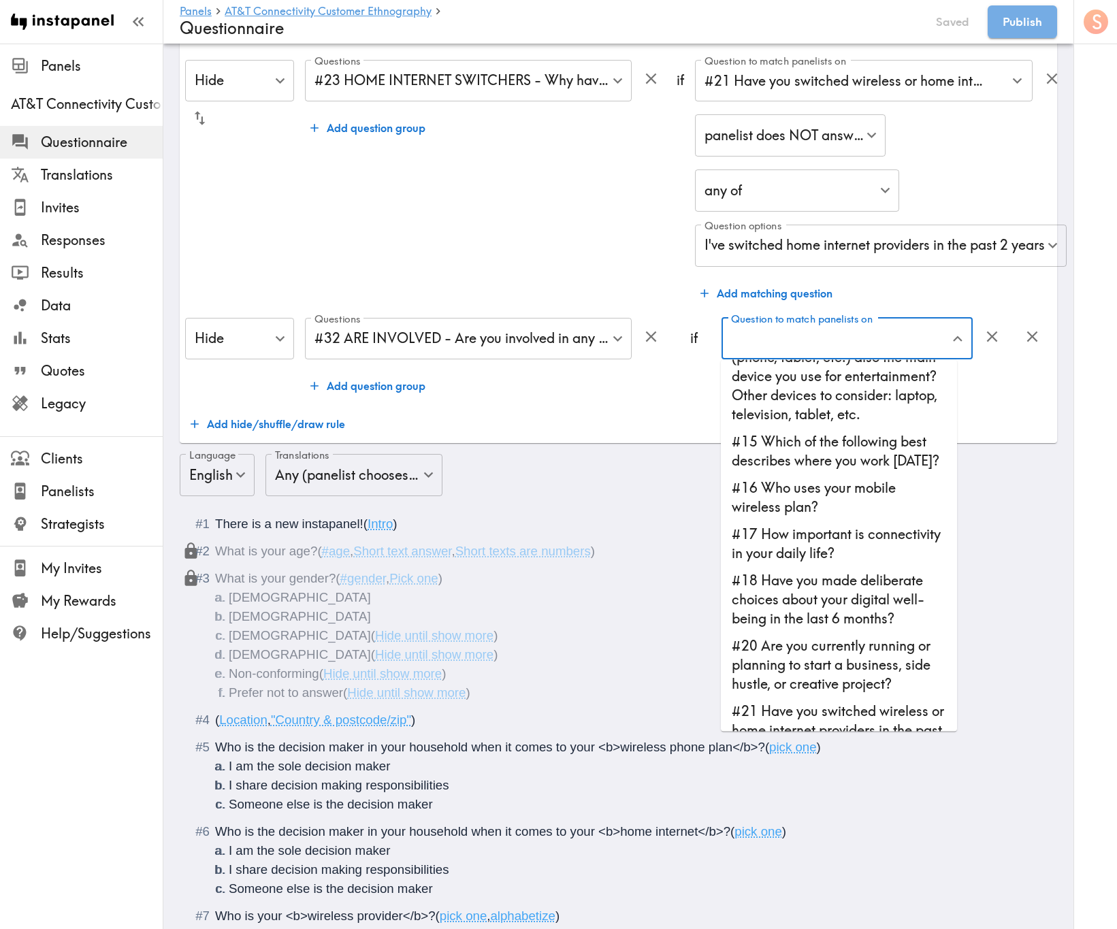
scroll to position [1030, 0]
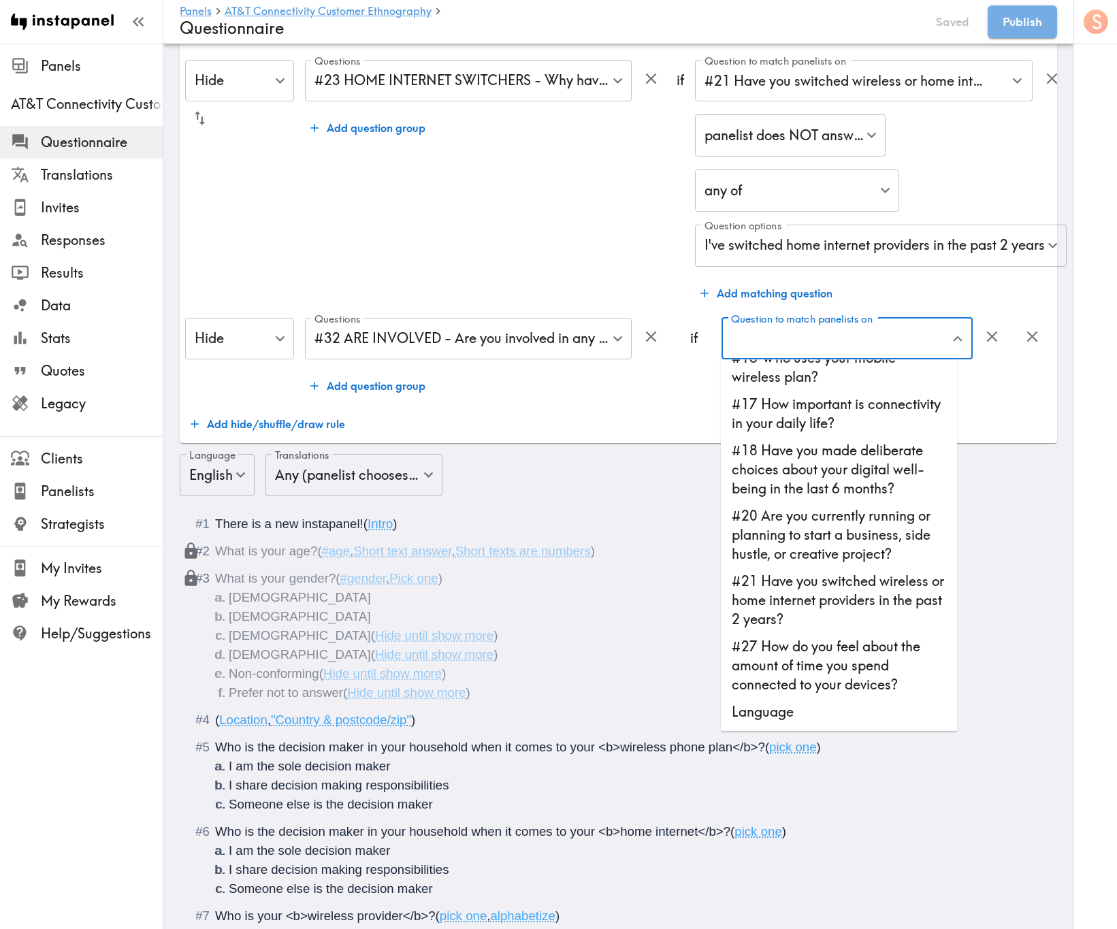
click at [858, 543] on li "#20 Are you currently running or planning to start a business, side hustle, or …" at bounding box center [839, 535] width 236 height 65
type input "#20 Are you currently running or planning to start a business, side hustle, or …"
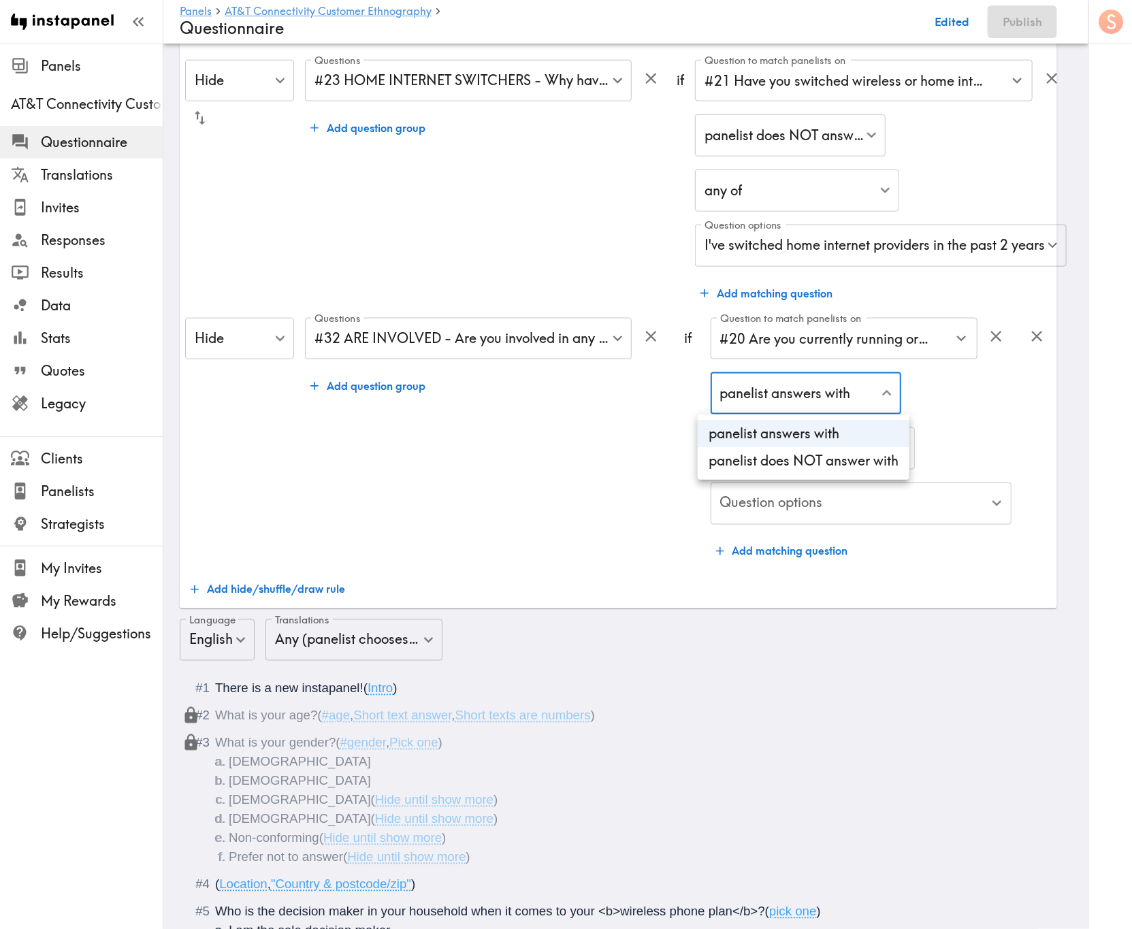
click at [823, 468] on li "panelist does NOT answer with" at bounding box center [803, 460] width 212 height 27
type input "true"
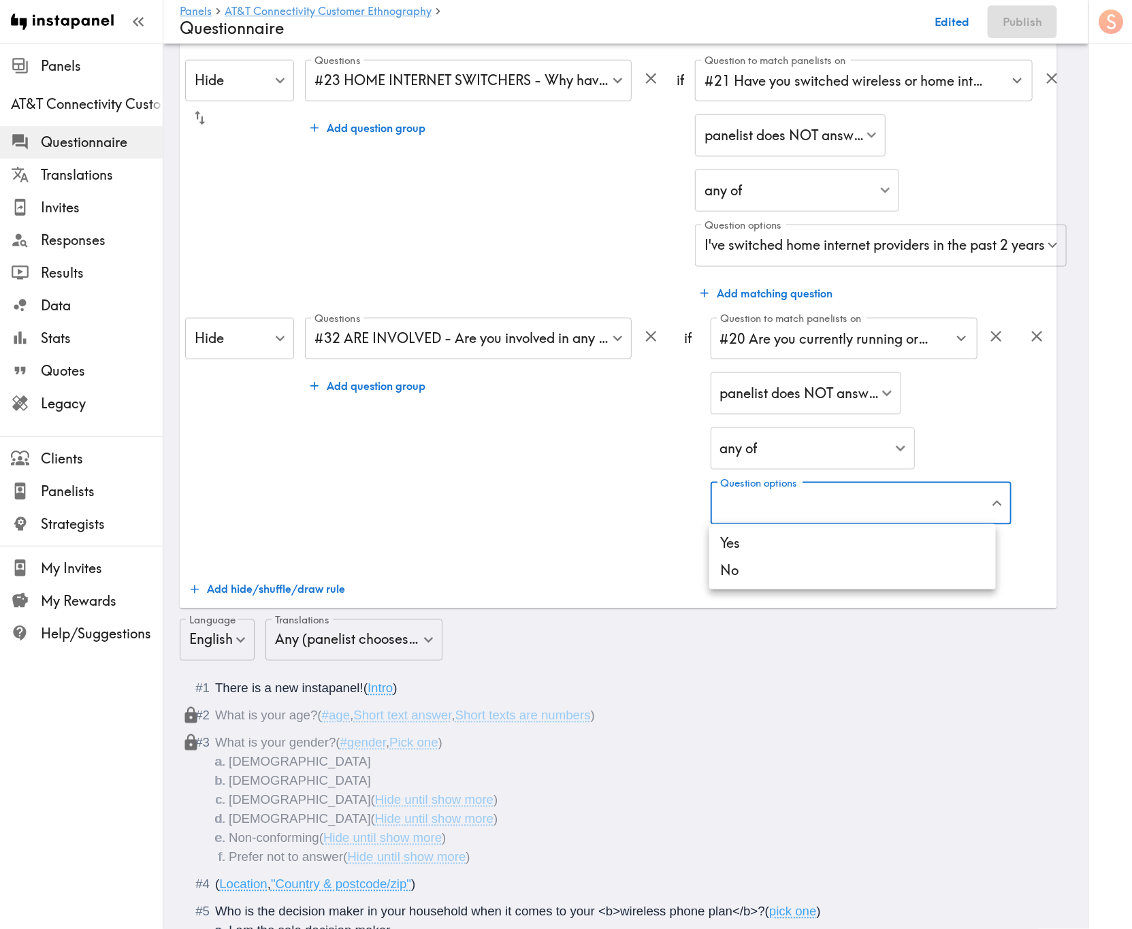
click at [866, 545] on li "Yes" at bounding box center [852, 542] width 286 height 27
type input "e619d918-c9c6-44e5-bc76-6b0bdbd2c098"
click at [556, 505] on div at bounding box center [566, 464] width 1132 height 929
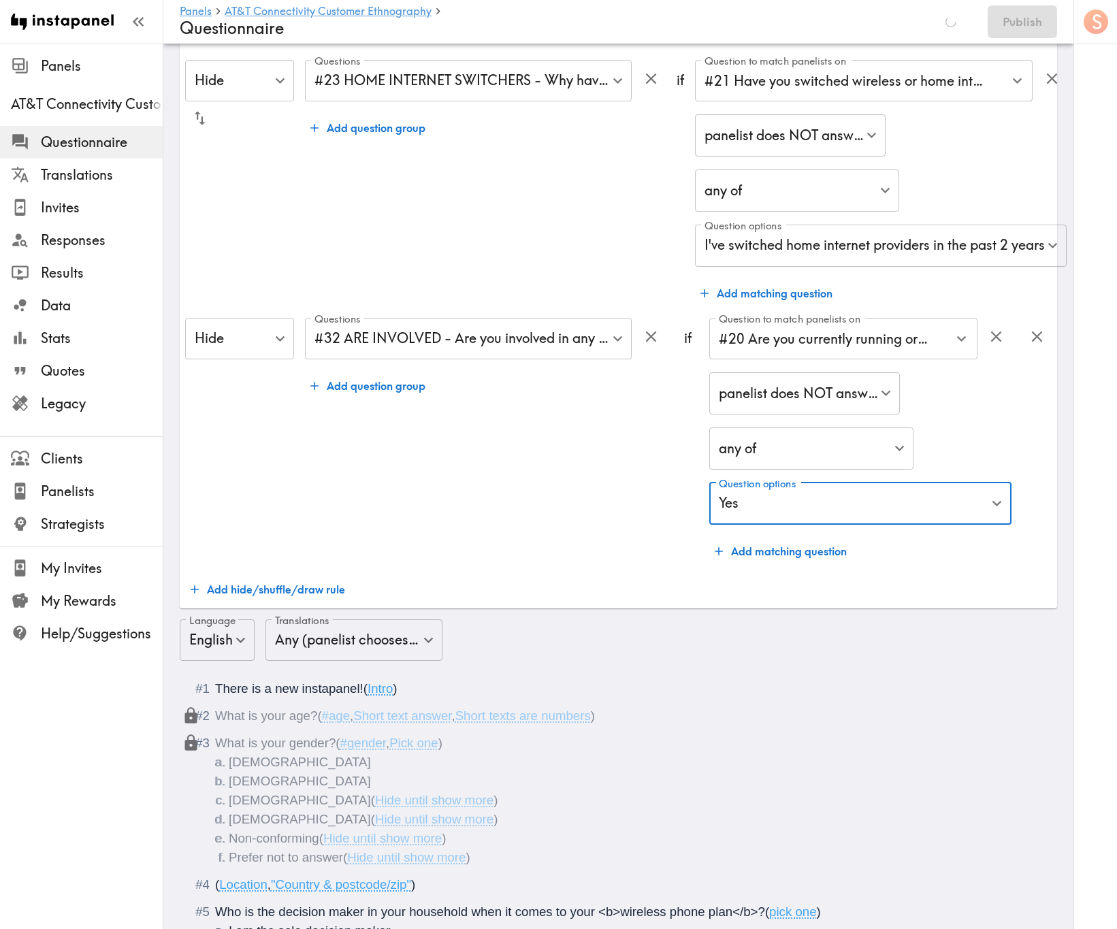
click at [319, 561] on button "Add hide/shuffle/draw rule" at bounding box center [267, 589] width 165 height 27
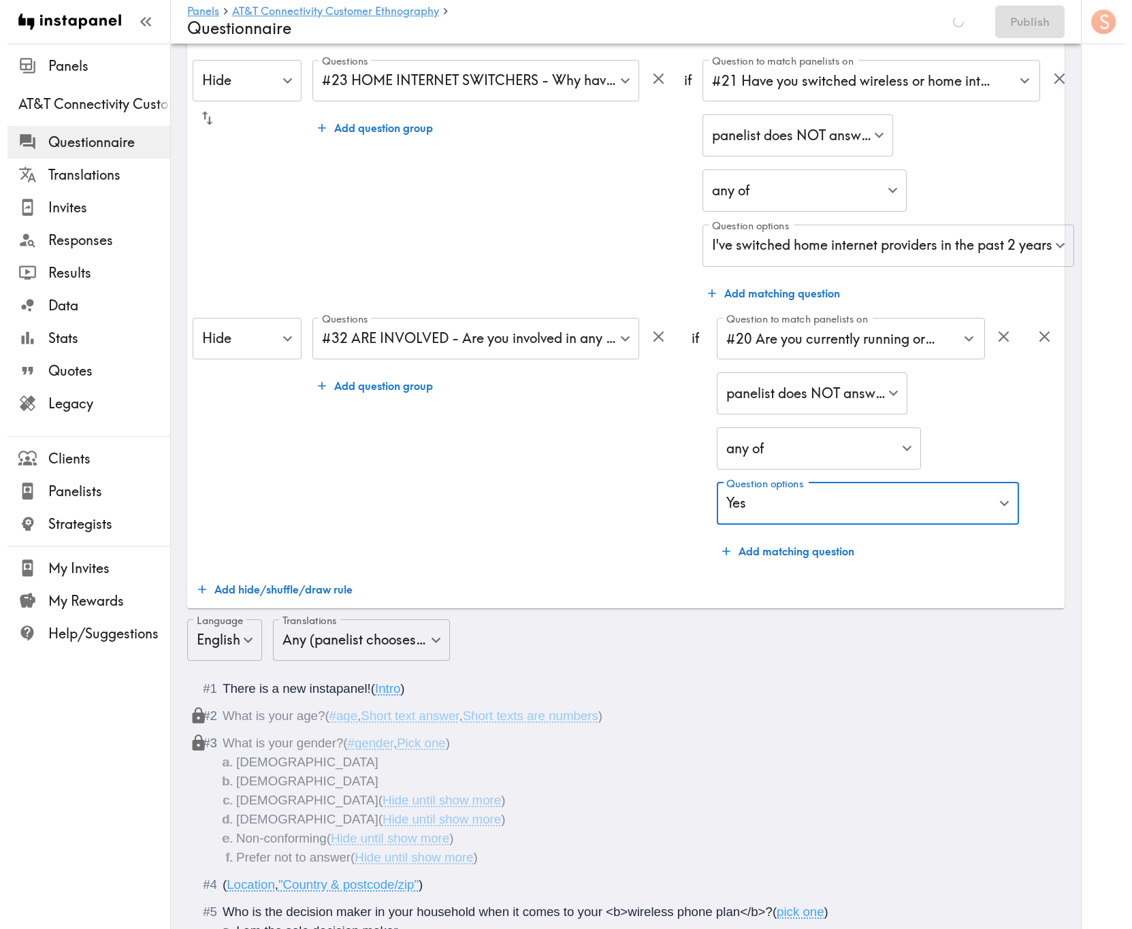
scroll to position [612, 0]
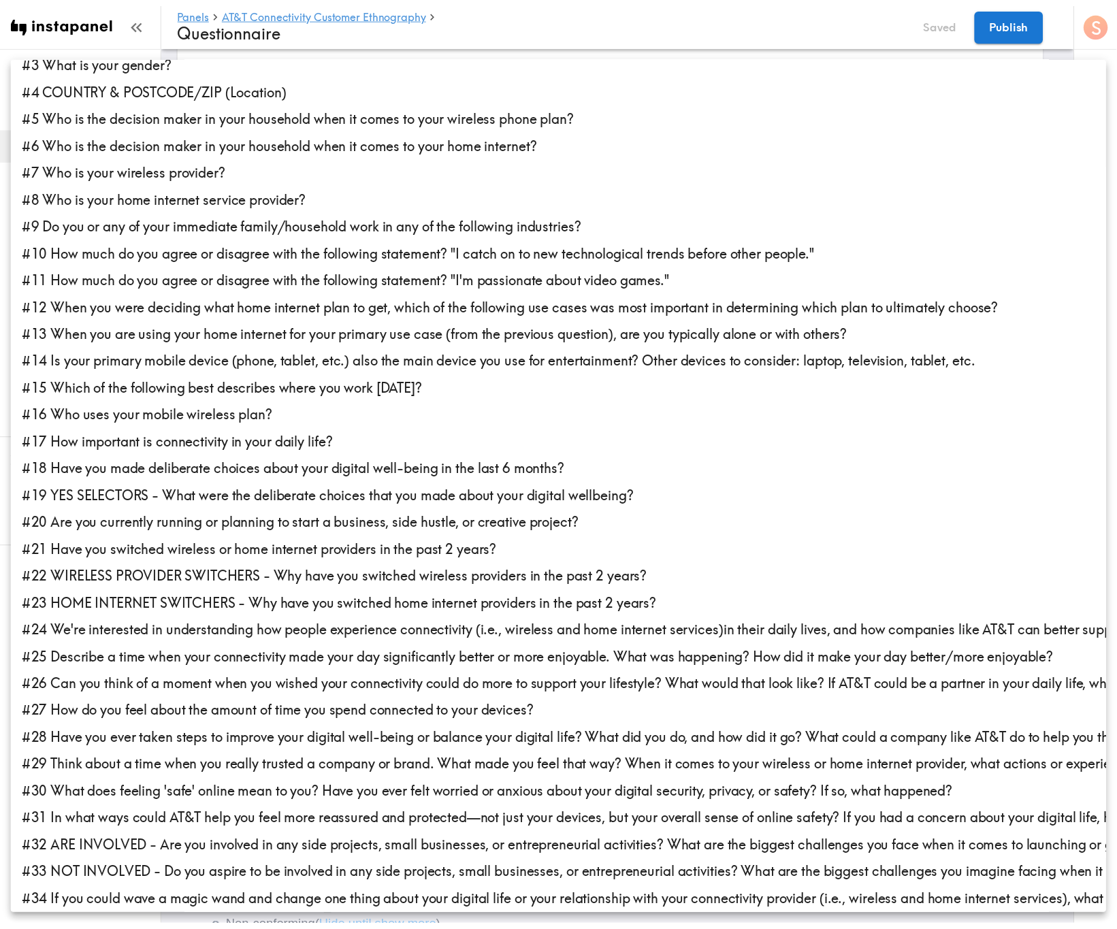
scroll to position [100, 0]
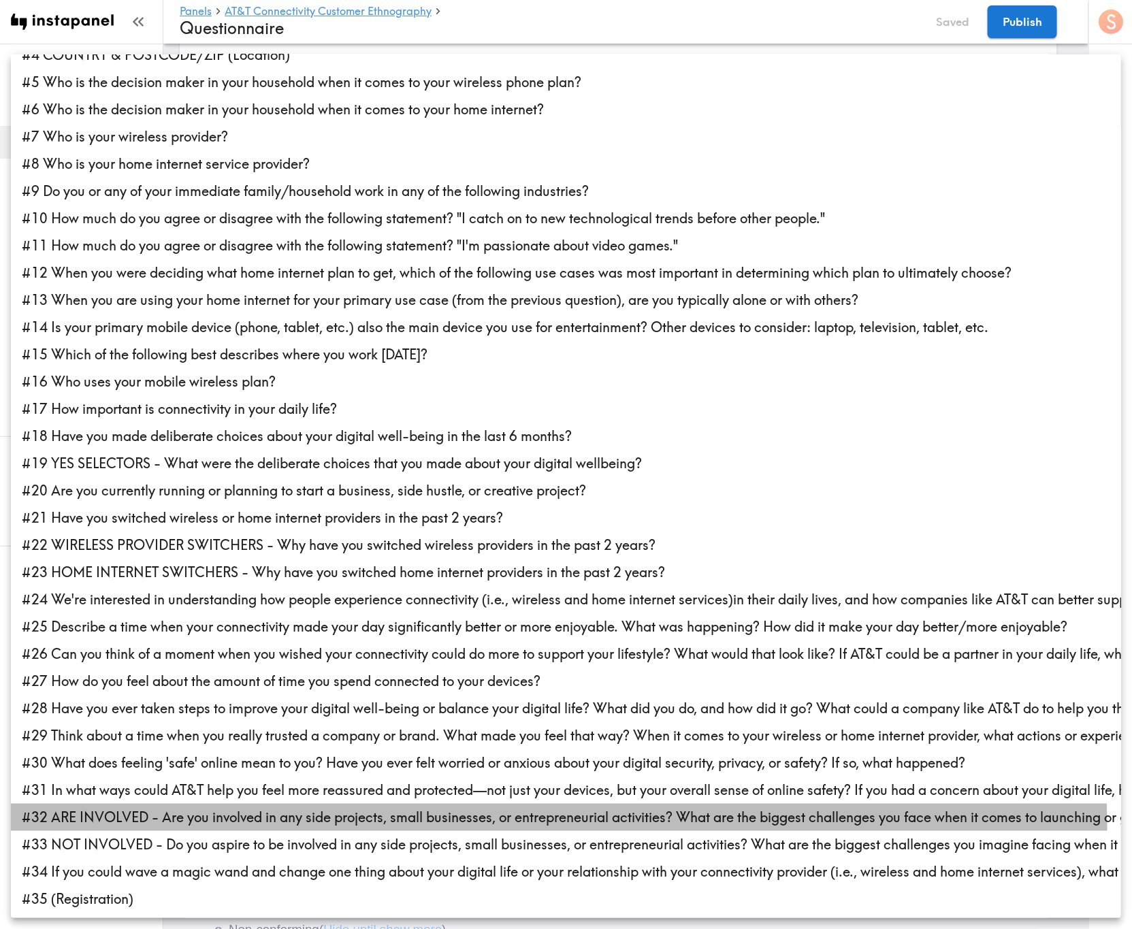
click at [327, 561] on li "#32 ARE INVOLVED - Are you involved in any side projects, small businesses, or …" at bounding box center [566, 817] width 1110 height 27
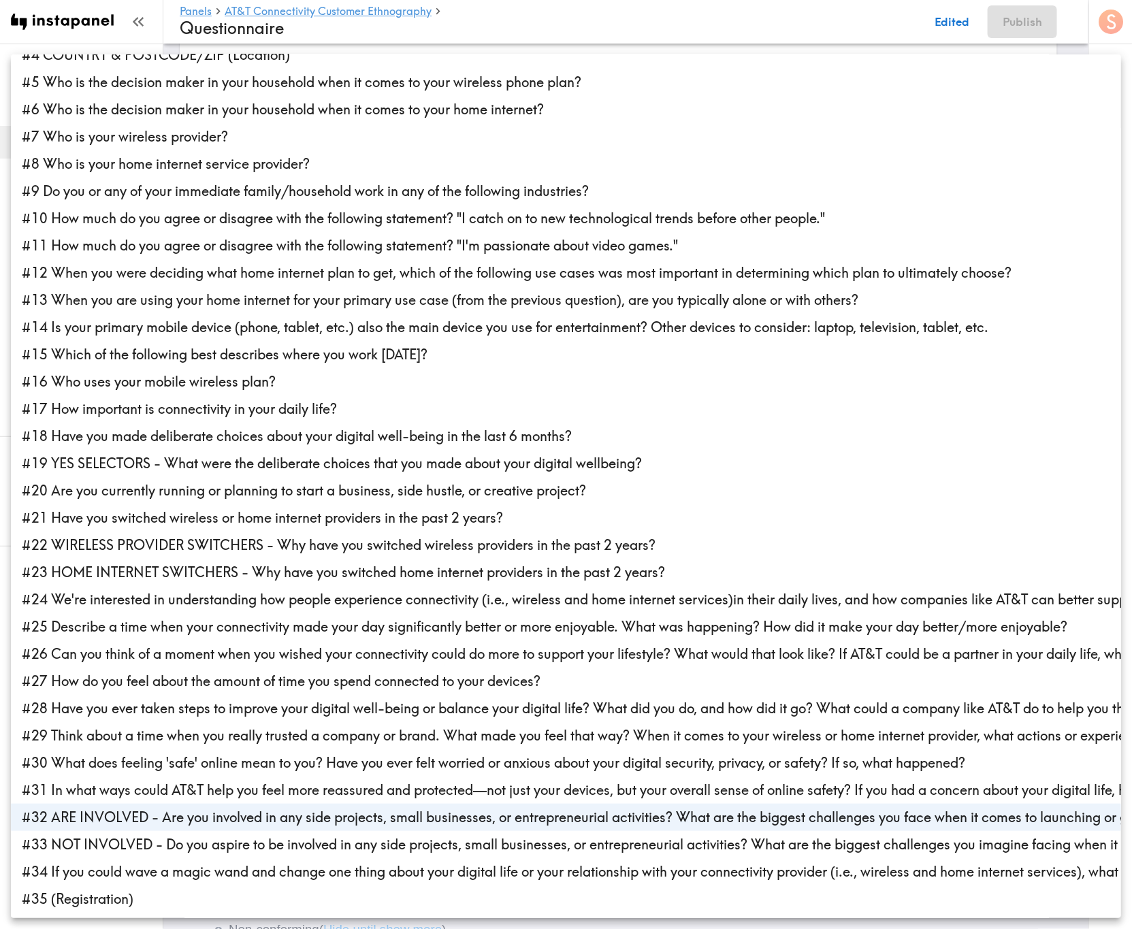
click at [329, 561] on li "#33 NOT INVOLVED - Do you aspire to be involved in any side projects, small bus…" at bounding box center [566, 844] width 1110 height 27
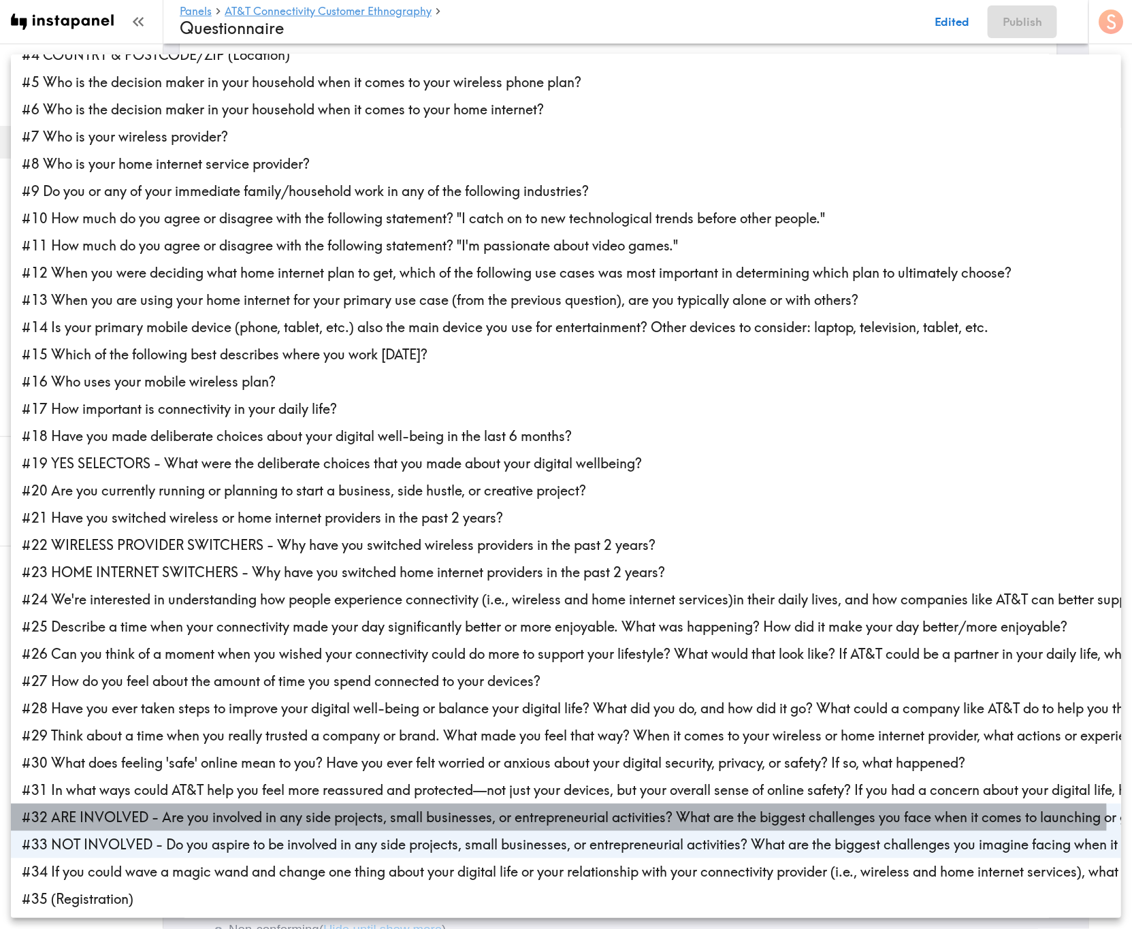
click at [329, 561] on li "#32 ARE INVOLVED - Are you involved in any side projects, small businesses, or …" at bounding box center [566, 817] width 1110 height 27
type input "e0bb360a-7244-4714-a338-1d56aac59122"
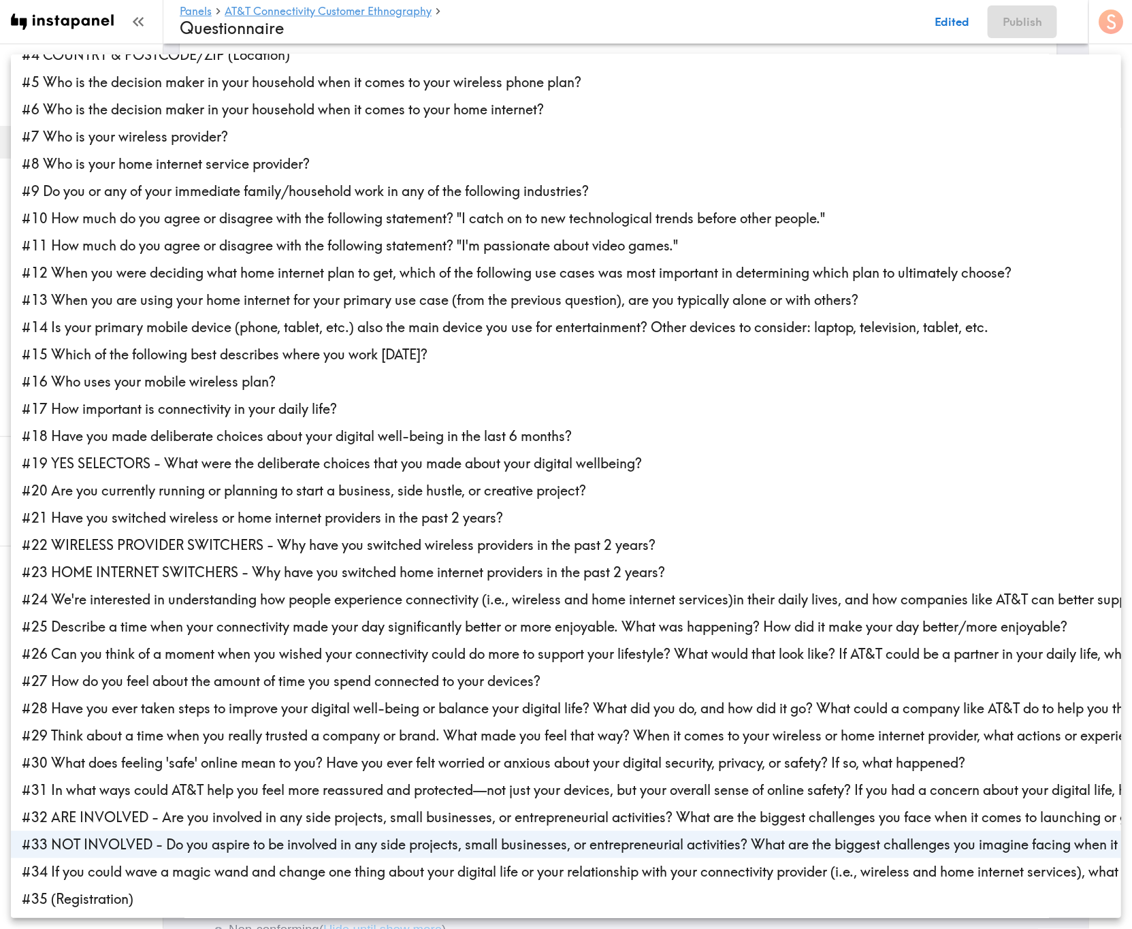
click at [732, 24] on div at bounding box center [566, 464] width 1132 height 929
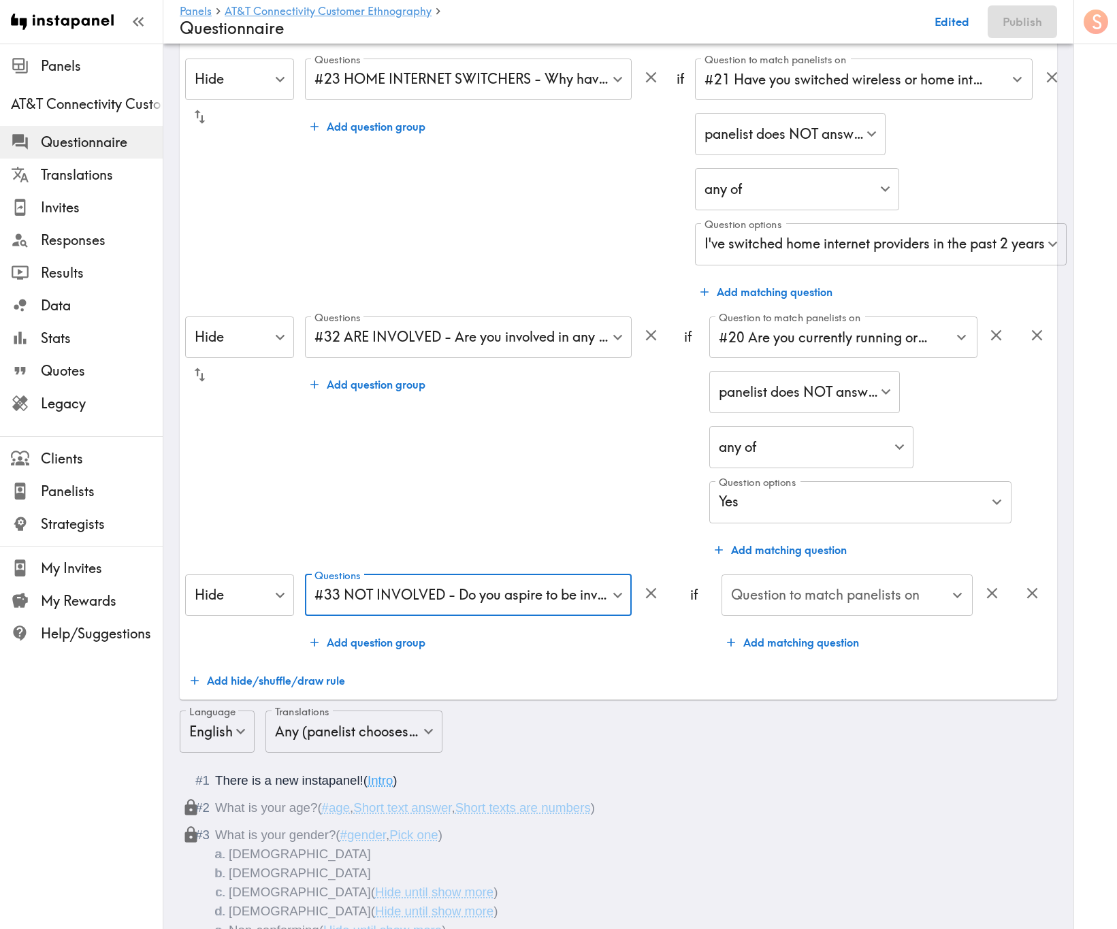
click at [880, 561] on div "Question to match panelists on Question to match panelists on" at bounding box center [846, 596] width 251 height 44
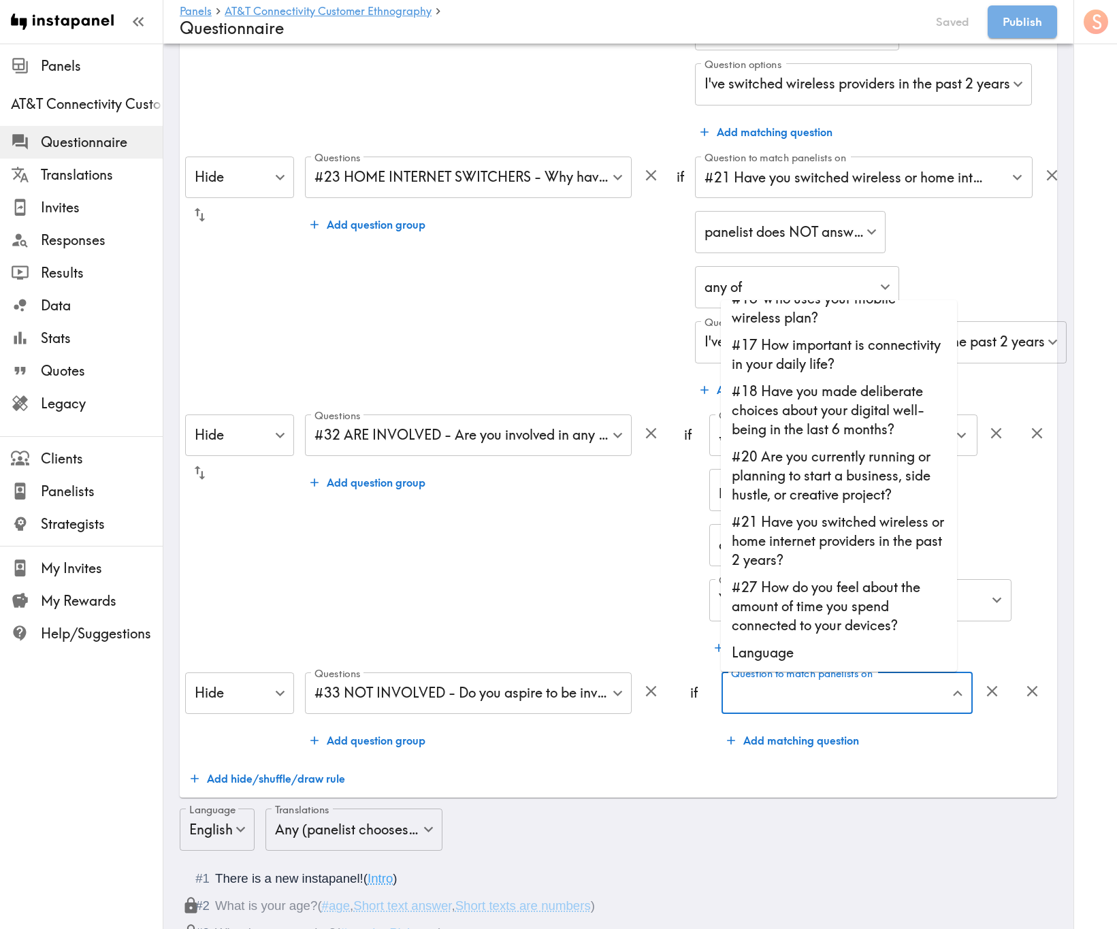
scroll to position [709, 0]
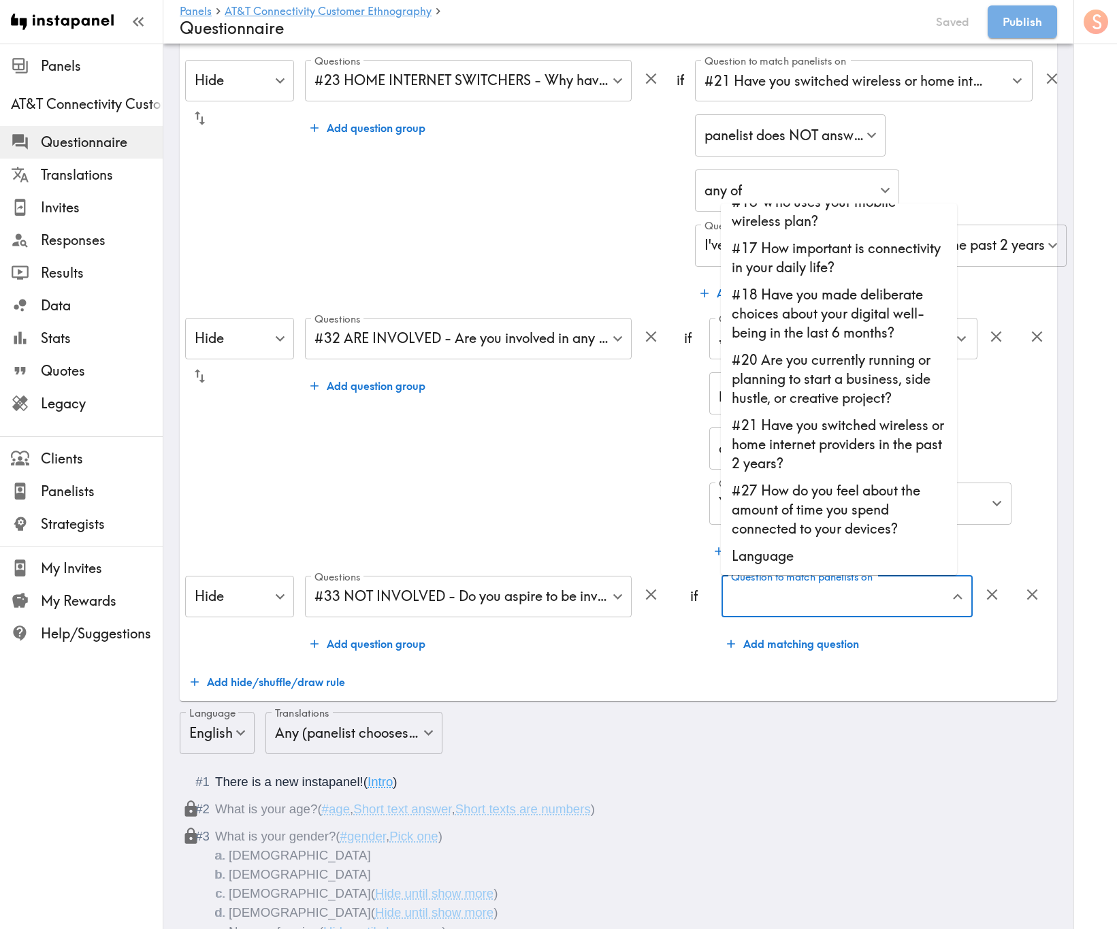
click at [823, 365] on li "#20 Are you currently running or planning to start a business, side hustle, or …" at bounding box center [839, 378] width 236 height 65
type input "#20 Are you currently running or planning to start a business, side hustle, or …"
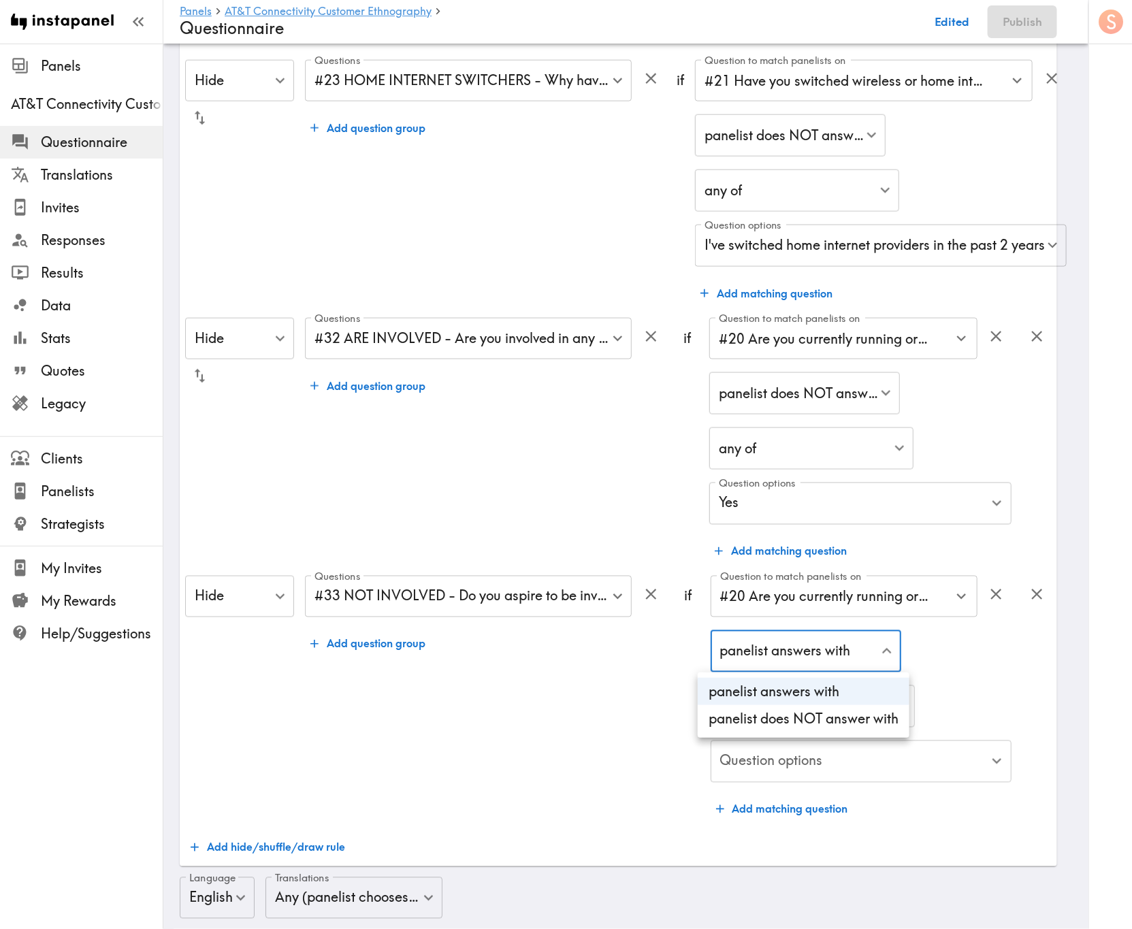
click at [848, 561] on li "panelist does NOT answer with" at bounding box center [803, 718] width 212 height 27
type input "true"
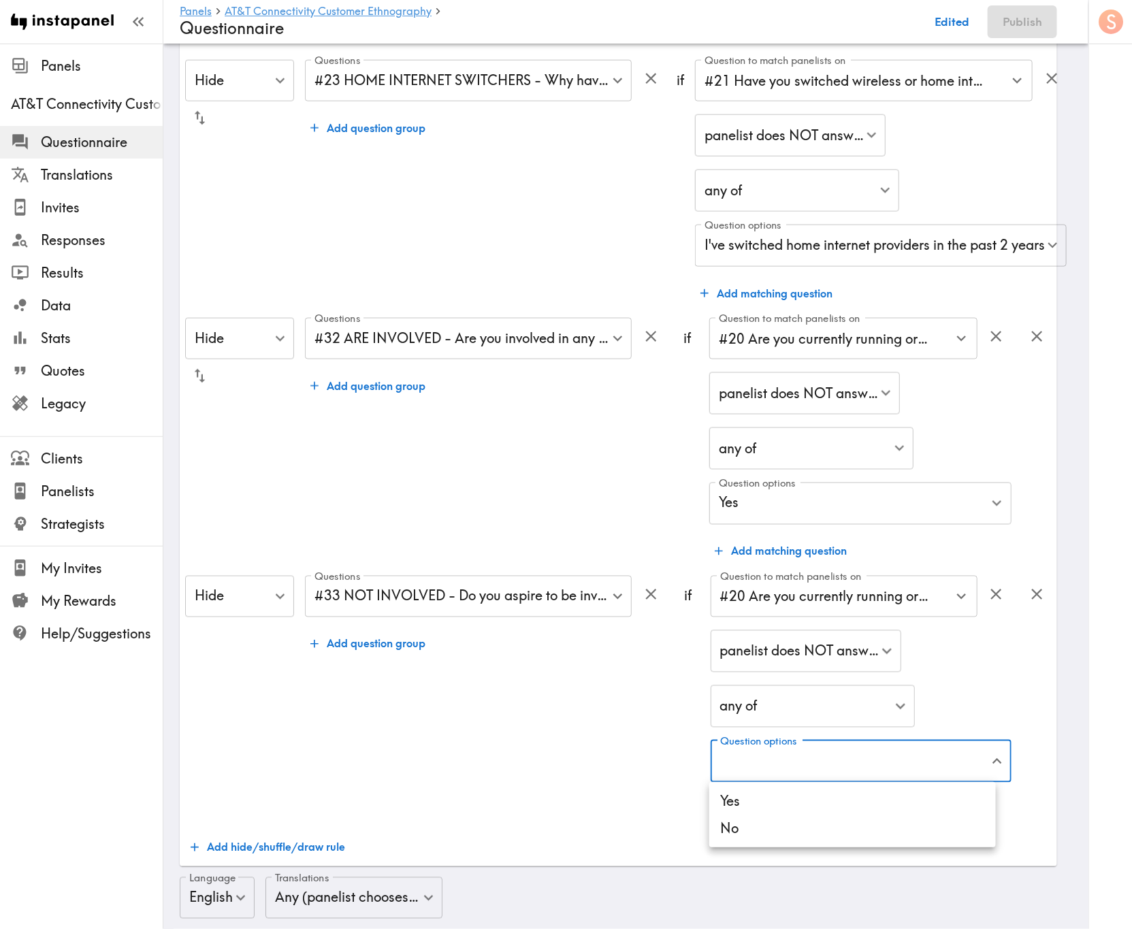
click at [870, 561] on li "No" at bounding box center [852, 828] width 286 height 27
type input "869254f1-d5d3-46c4-bf58-1752bb26db80"
click at [550, 561] on div at bounding box center [566, 464] width 1132 height 929
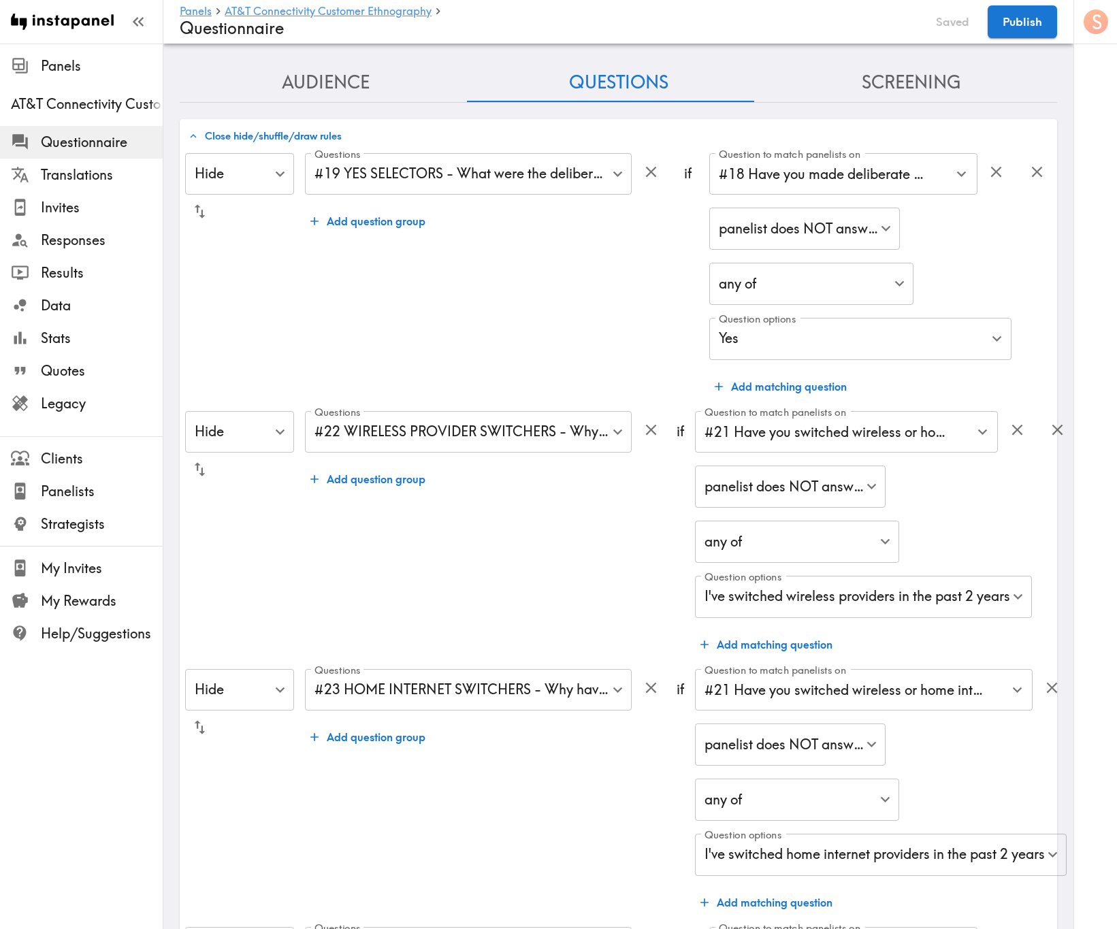
scroll to position [0, 0]
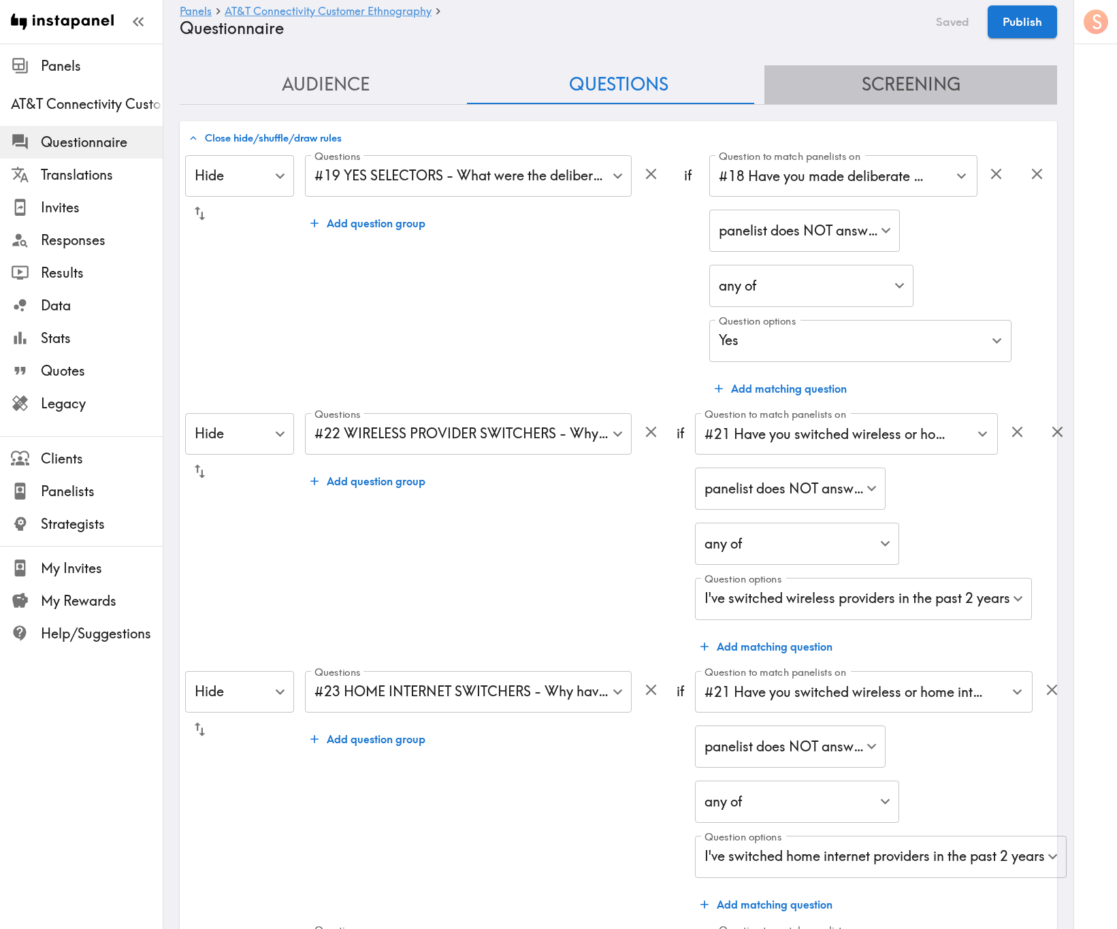
click at [913, 93] on button "Screening" at bounding box center [910, 84] width 293 height 39
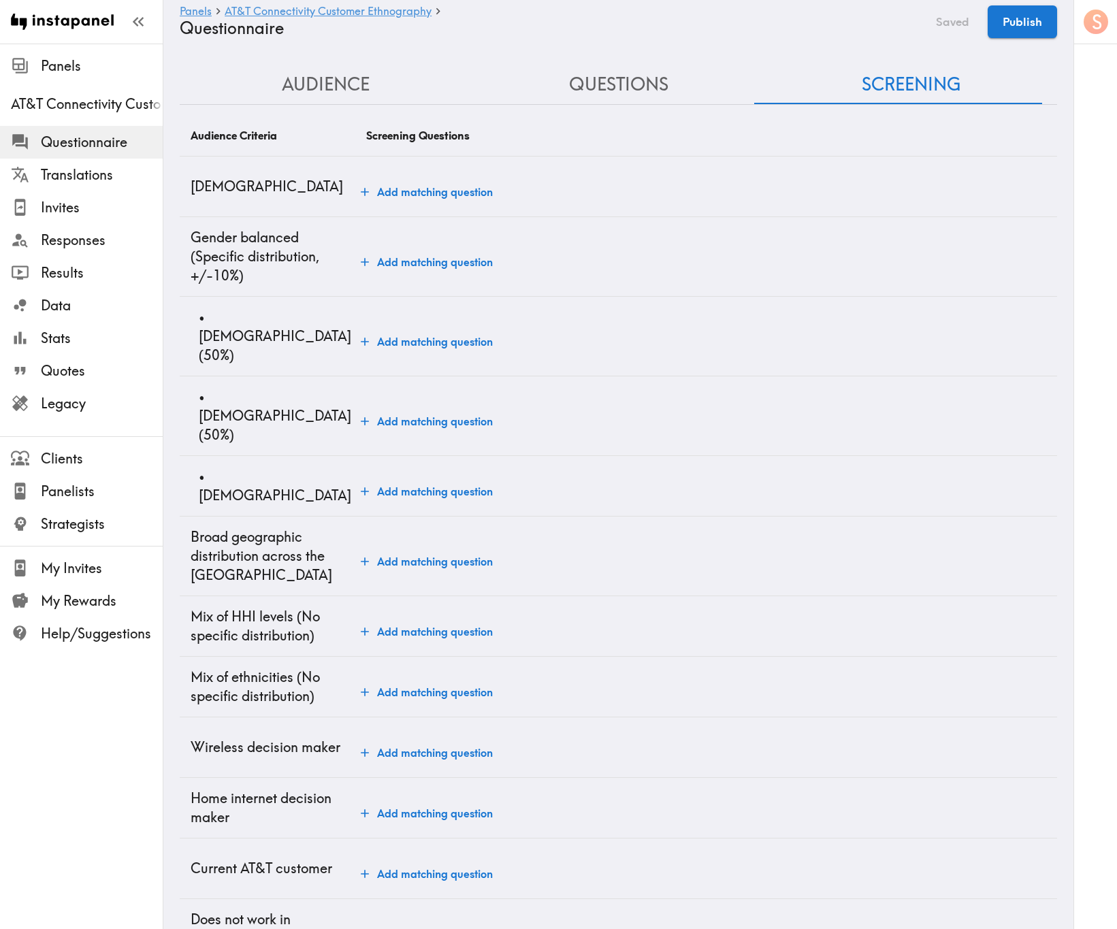
click at [409, 195] on button "Add matching question" at bounding box center [426, 191] width 143 height 27
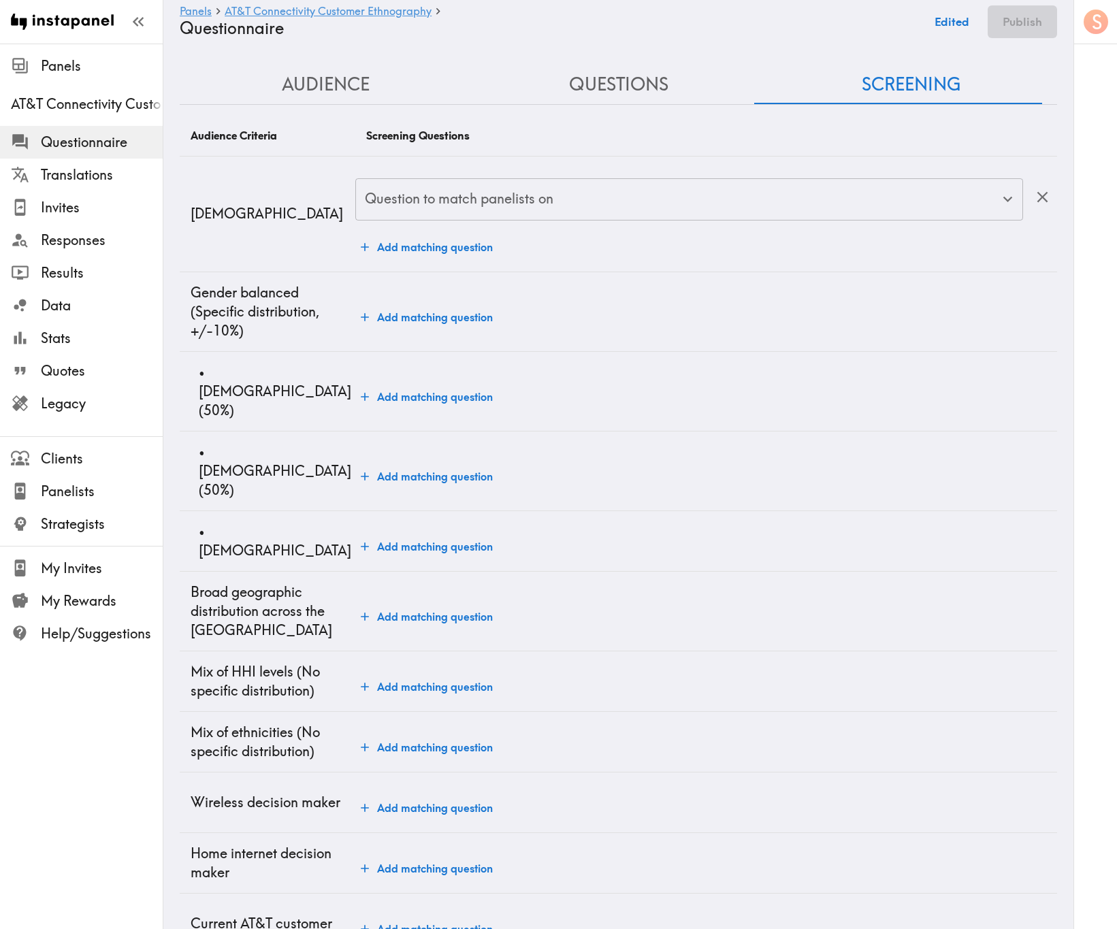
click at [429, 220] on div "Question to match panelists on" at bounding box center [689, 199] width 668 height 42
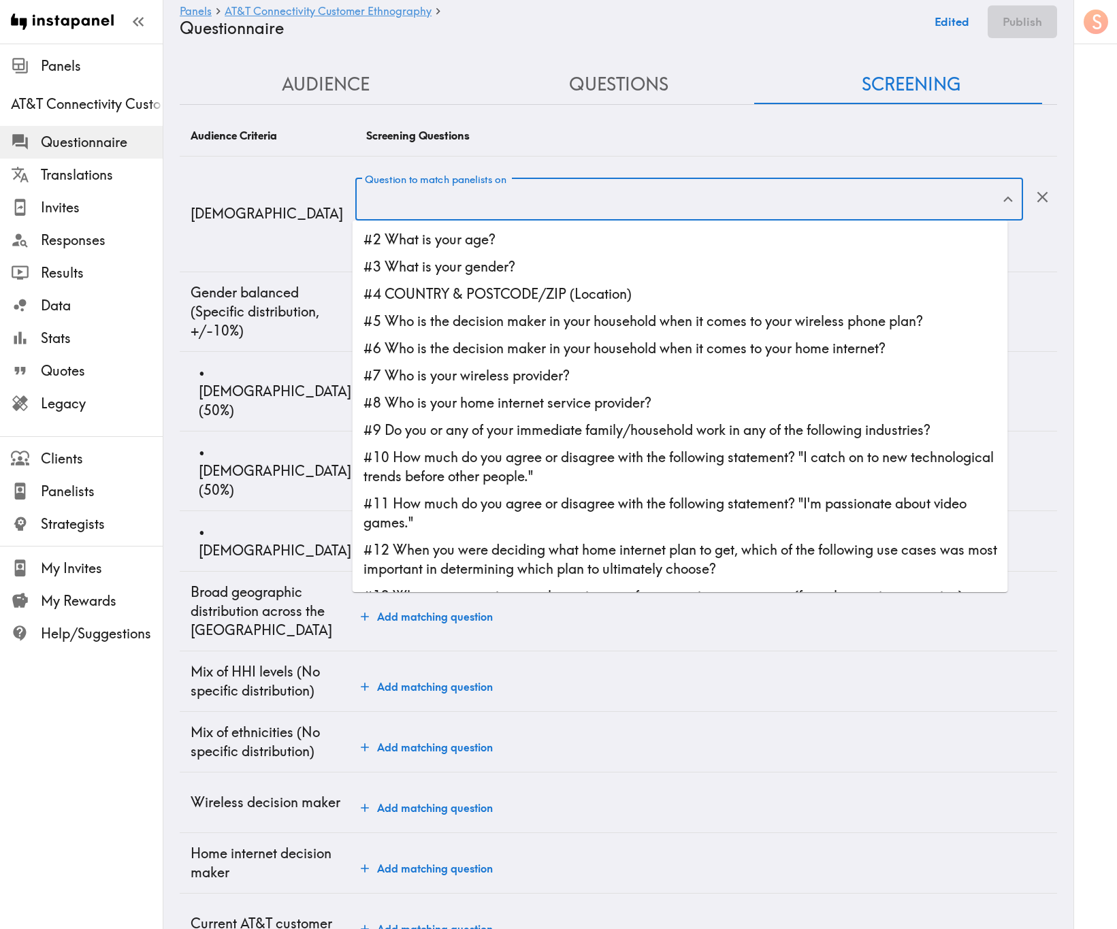
click at [456, 250] on li "#2 What is your age?" at bounding box center [679, 239] width 655 height 27
type input "#2 What is your age?"
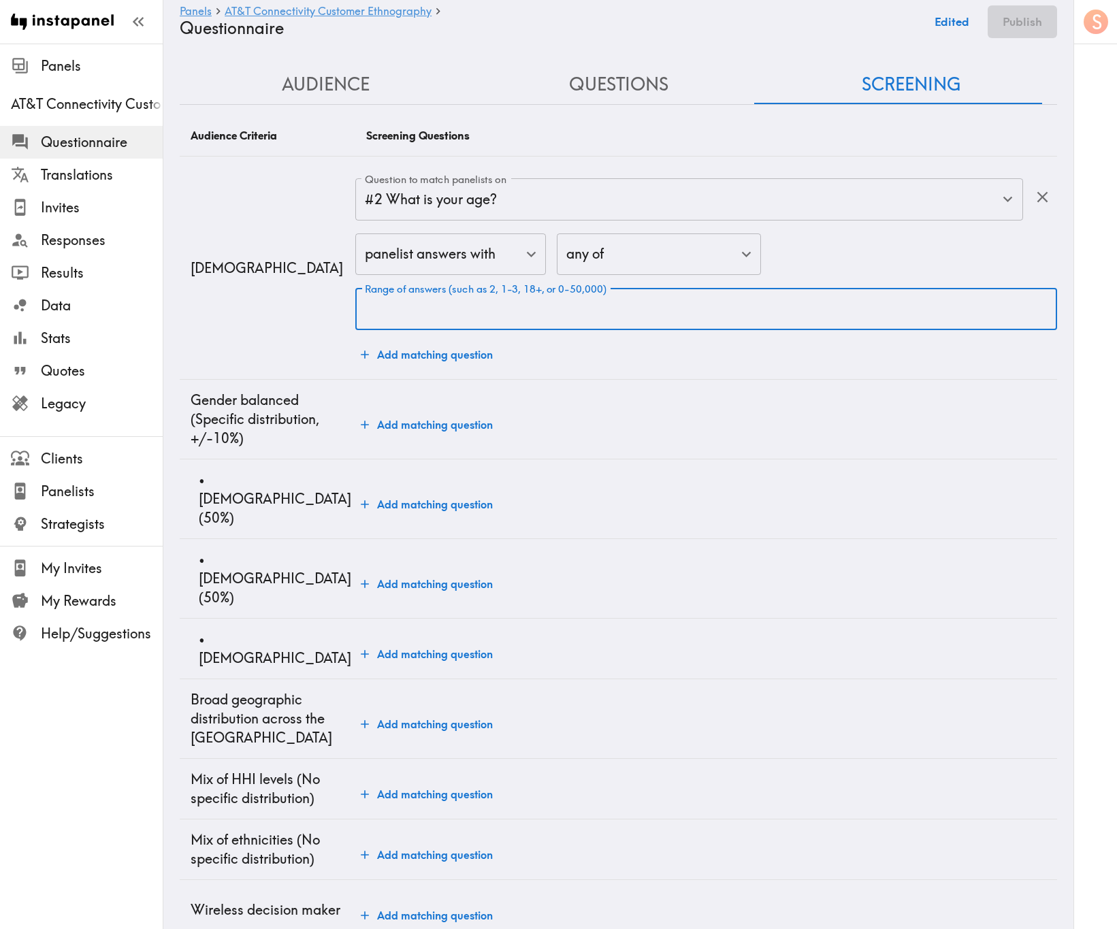
drag, startPoint x: 472, startPoint y: 308, endPoint x: 460, endPoint y: 331, distance: 26.2
click at [472, 309] on input "Range of answers (such as 2, 1-3, 18+, or 0-50,000)" at bounding box center [706, 309] width 702 height 42
type input "18+"
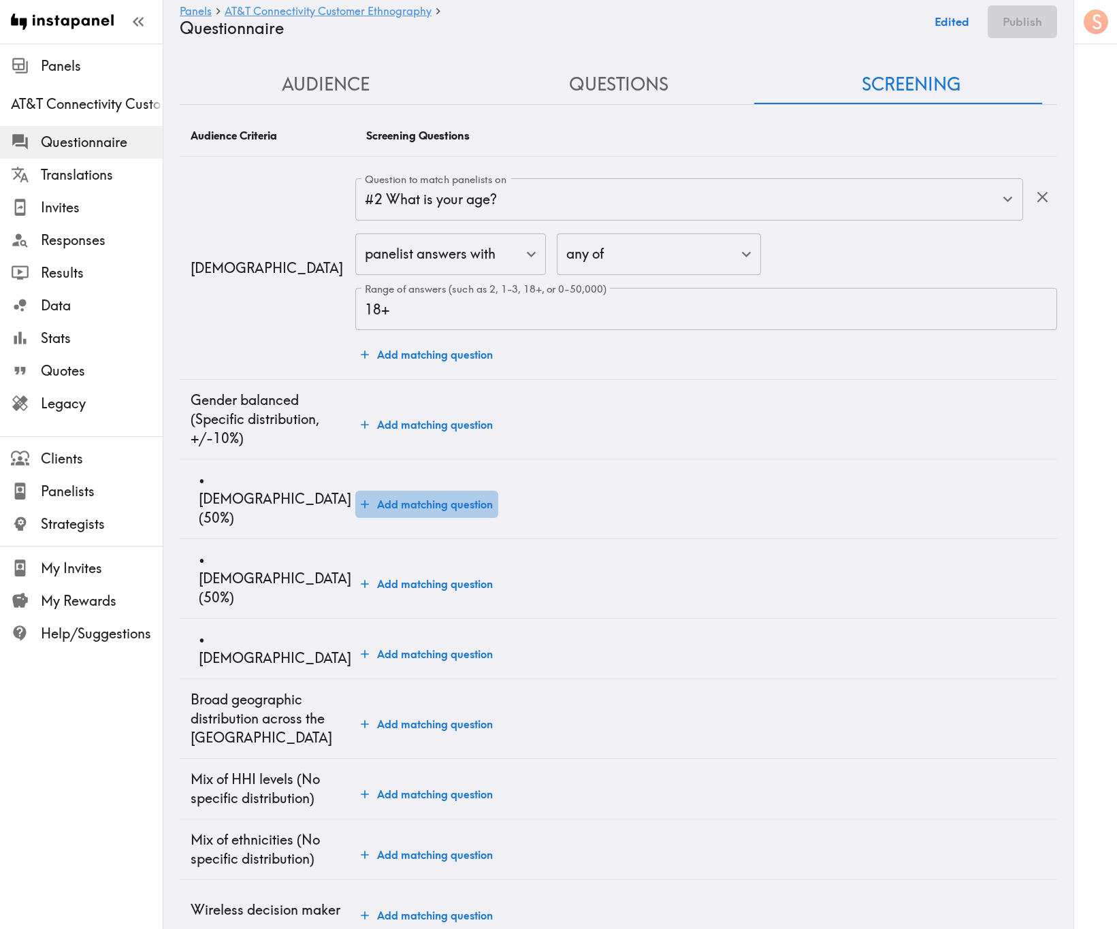
click at [435, 494] on button "Add matching question" at bounding box center [426, 504] width 143 height 27
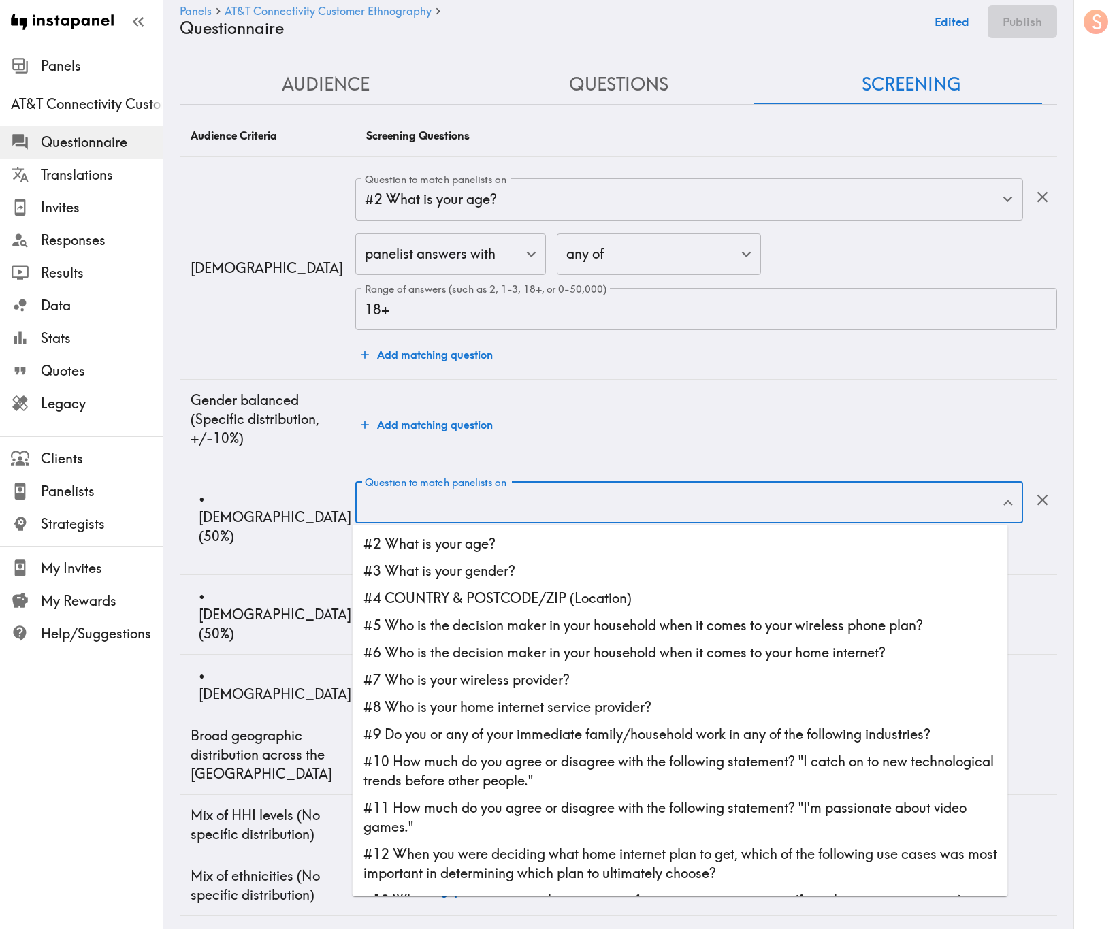
click at [488, 561] on li "#3 What is your gender?" at bounding box center [679, 570] width 655 height 27
type input "#3 What is your gender?"
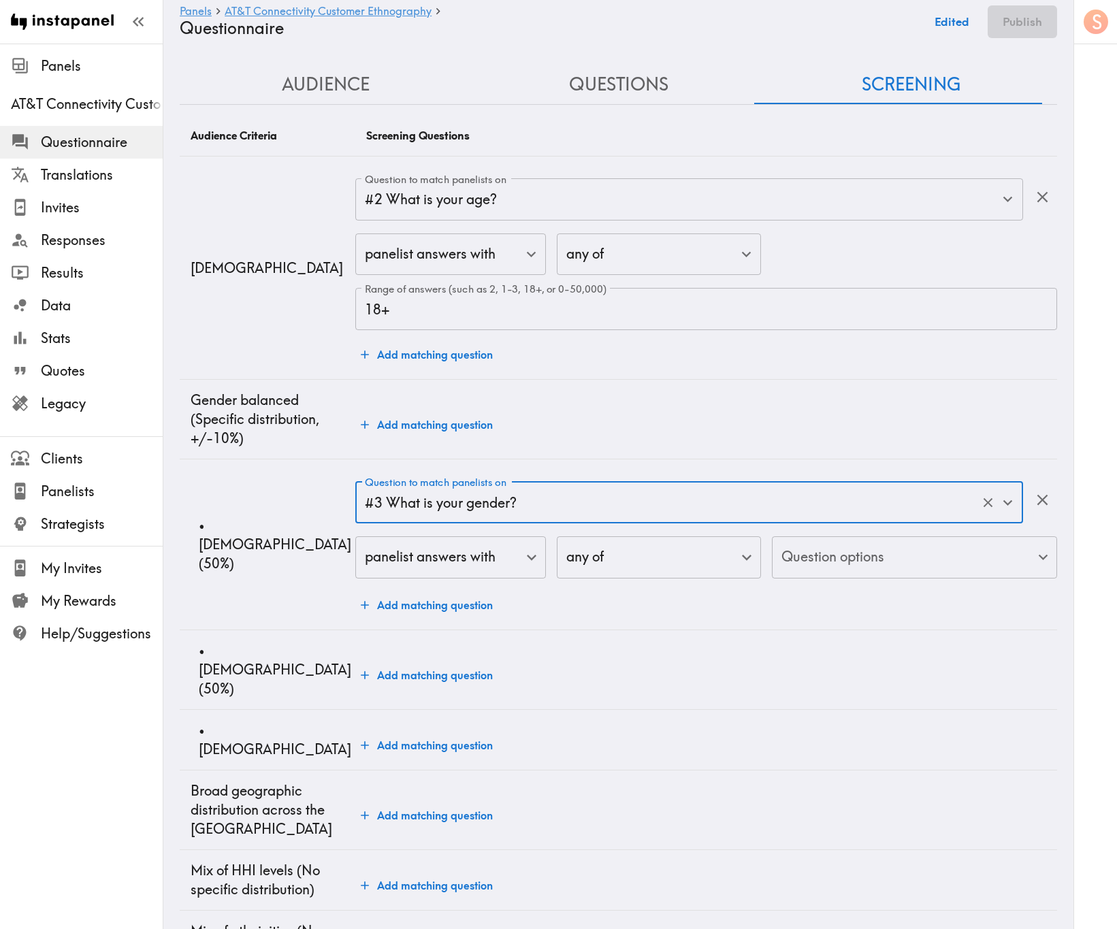
click at [484, 561] on div "Question to match panelists on #3 What is your gender? Question to match paneli…" at bounding box center [706, 549] width 702 height 137
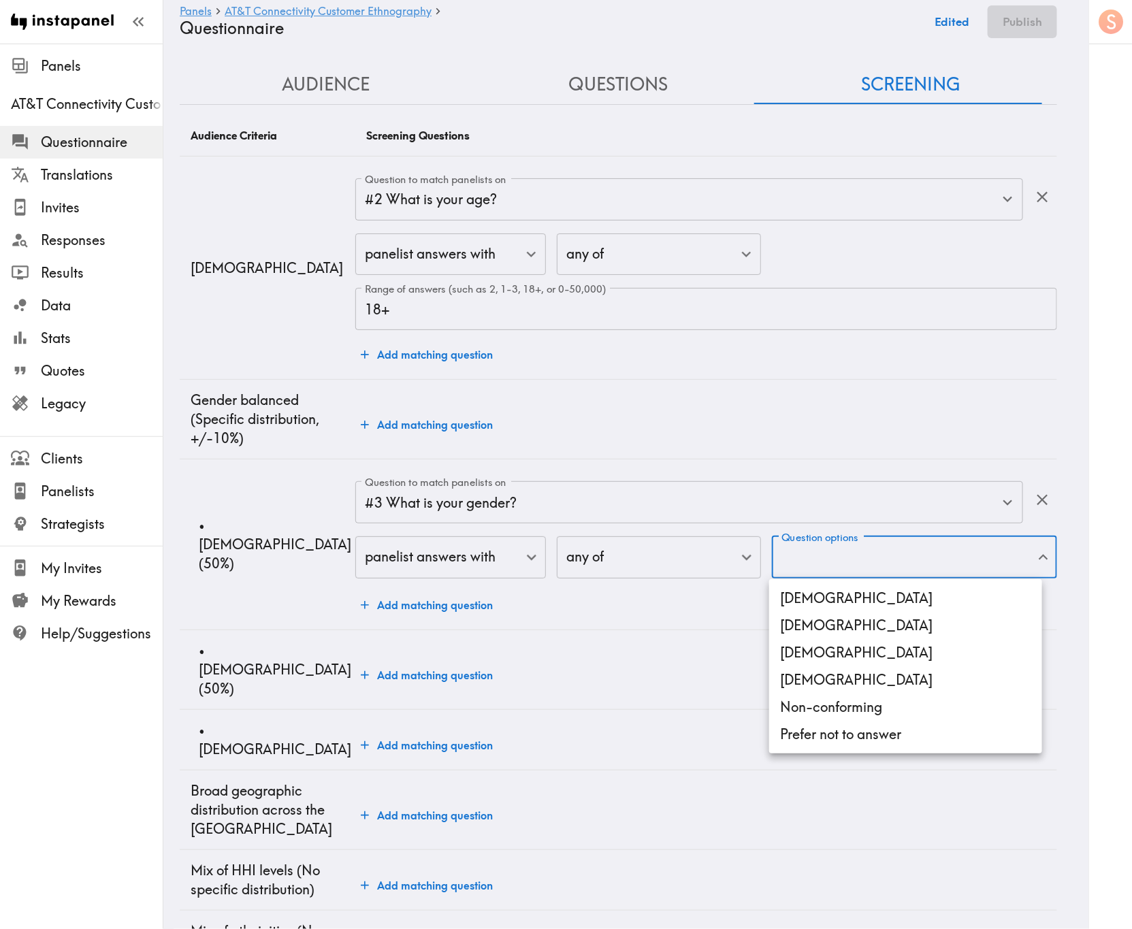
click at [780, 560] on body "Instapanel - Panels - AT&T Connectivity Customer Ethnography - Questionnaire Pa…" at bounding box center [566, 649] width 1132 height 1211
click at [845, 561] on li "[DEMOGRAPHIC_DATA]" at bounding box center [905, 598] width 273 height 27
type input "[DEMOGRAPHIC_DATA]"
click at [697, 561] on div at bounding box center [566, 464] width 1132 height 929
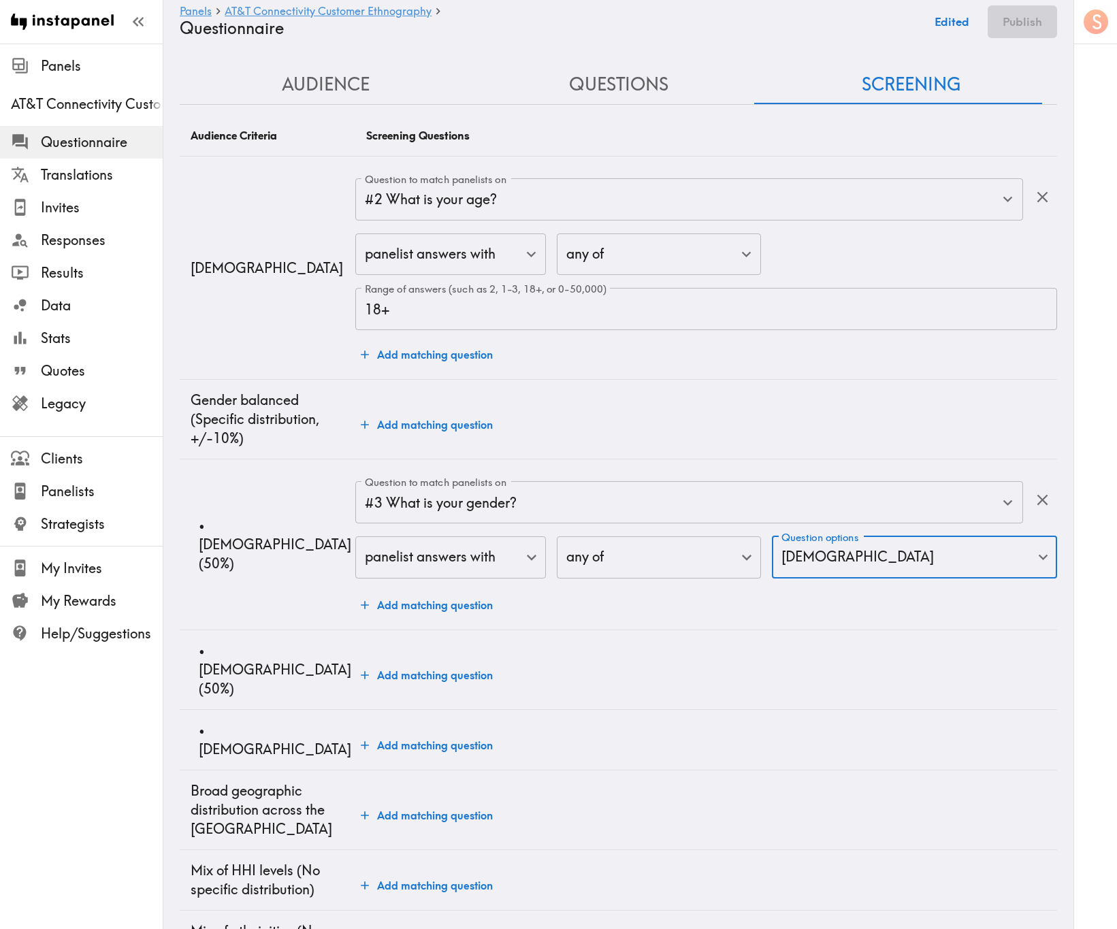
click at [455, 561] on button "Add matching question" at bounding box center [426, 674] width 143 height 27
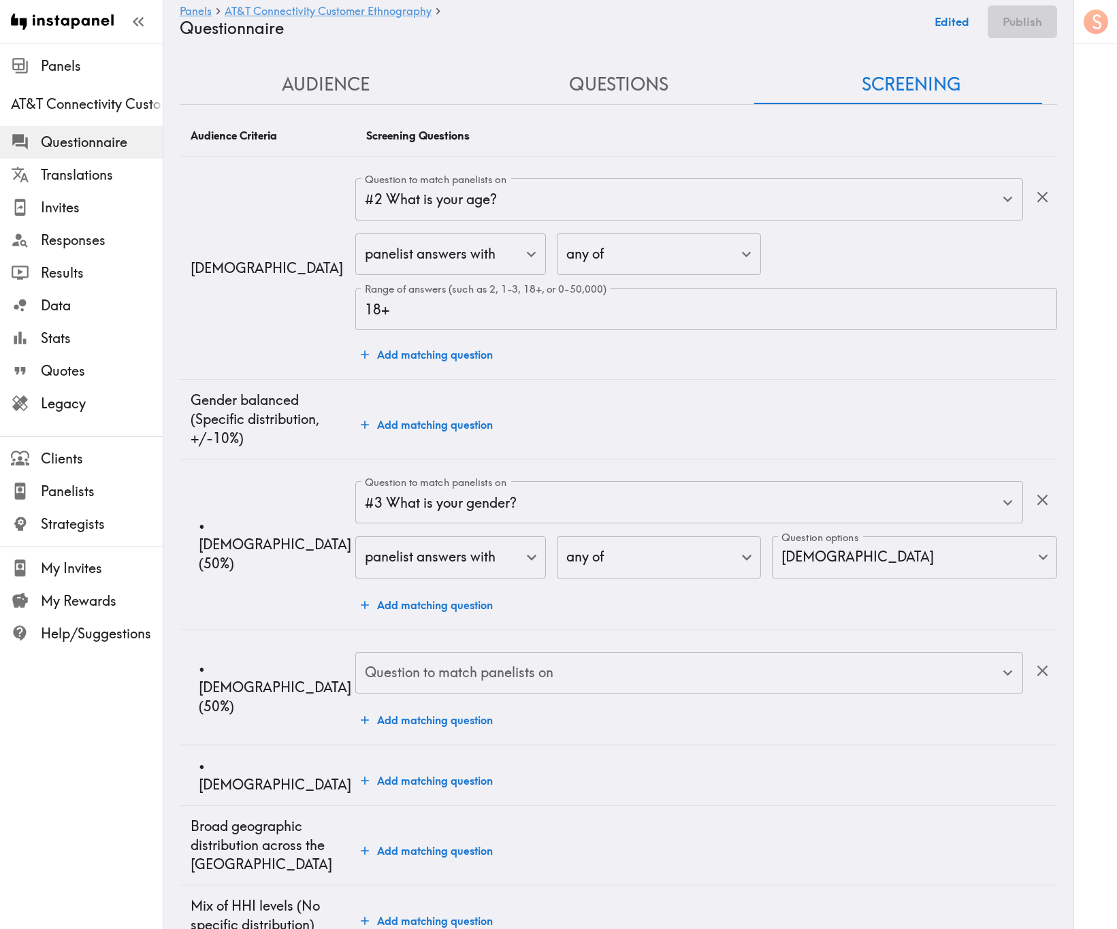
click at [465, 561] on div "Question to match panelists on Question to match panelists on" at bounding box center [689, 674] width 668 height 44
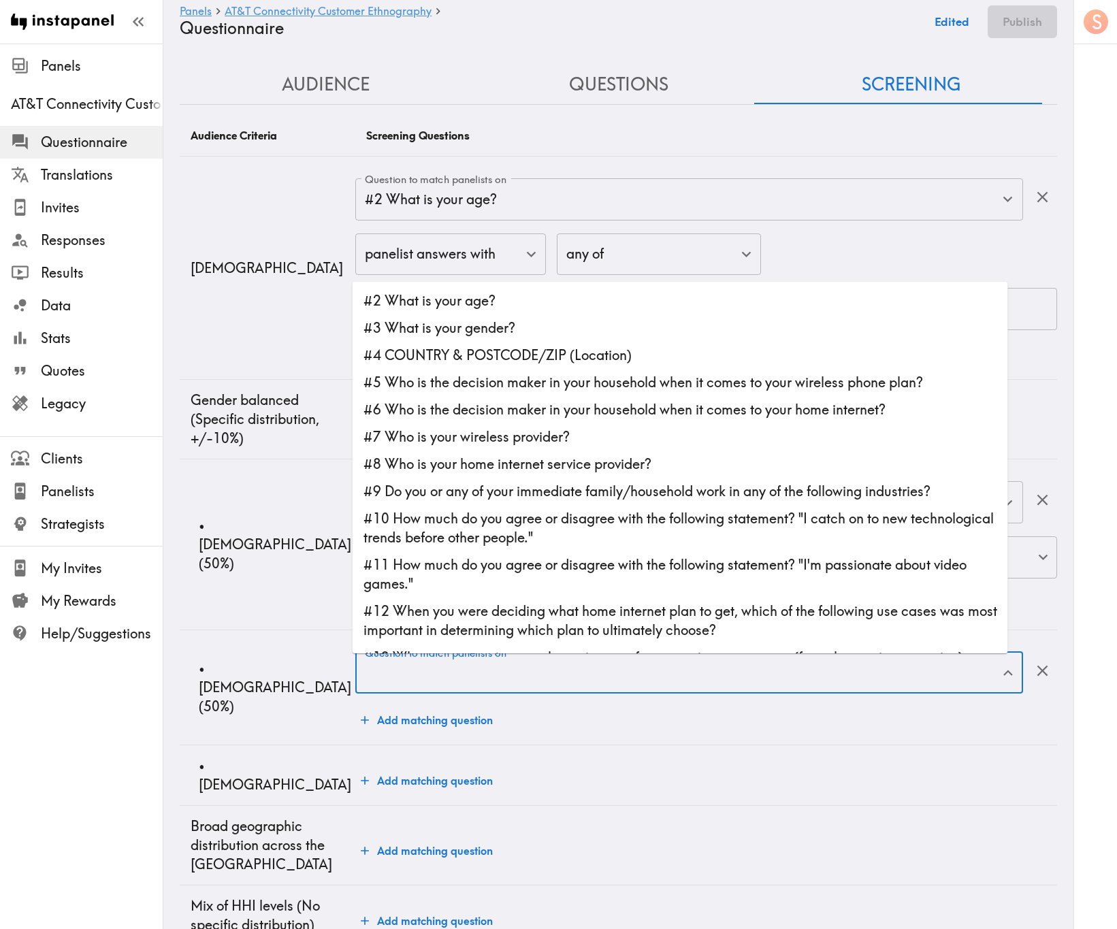
click at [527, 335] on li "#3 What is your gender?" at bounding box center [679, 327] width 655 height 27
type input "#3 What is your gender?"
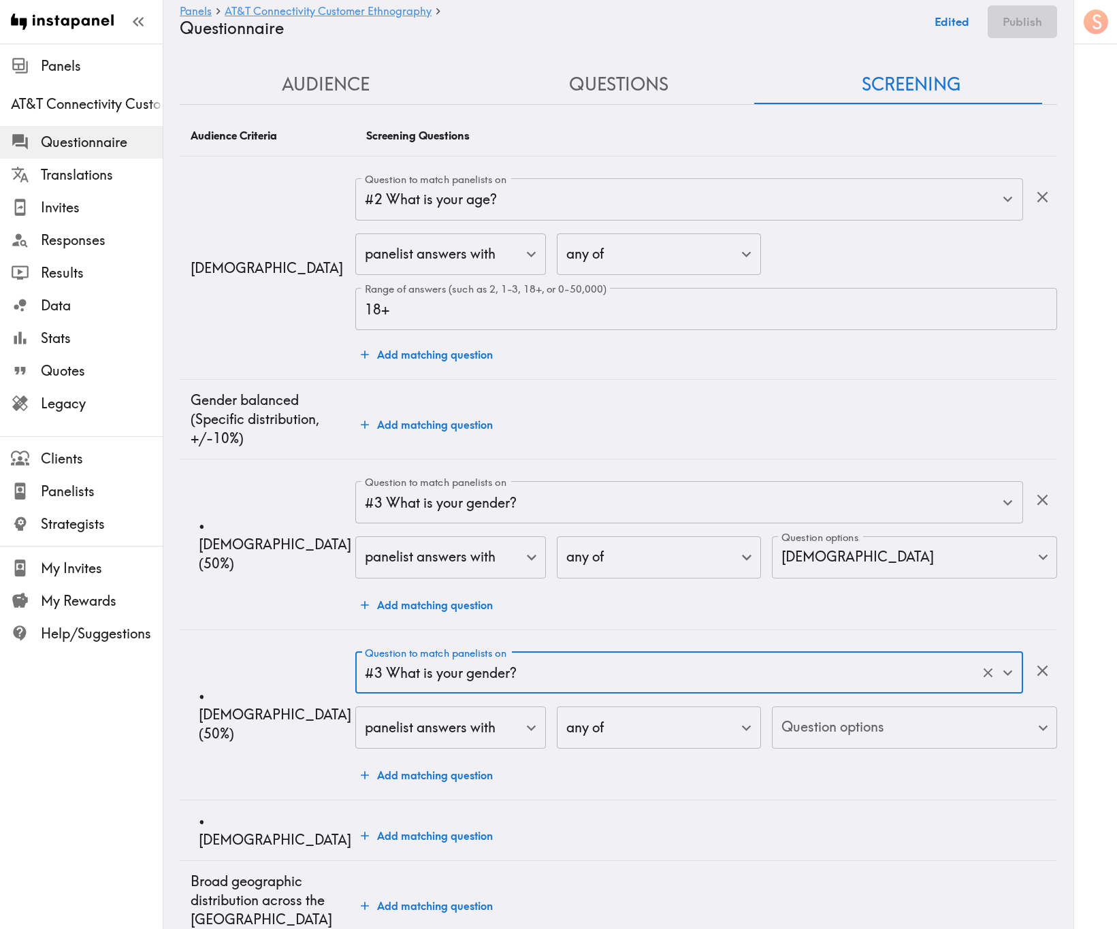
click at [893, 561] on body "Instapanel - Panels - AT&T Connectivity Customer Ethnography - Questionnaire Pa…" at bounding box center [558, 694] width 1117 height 1301
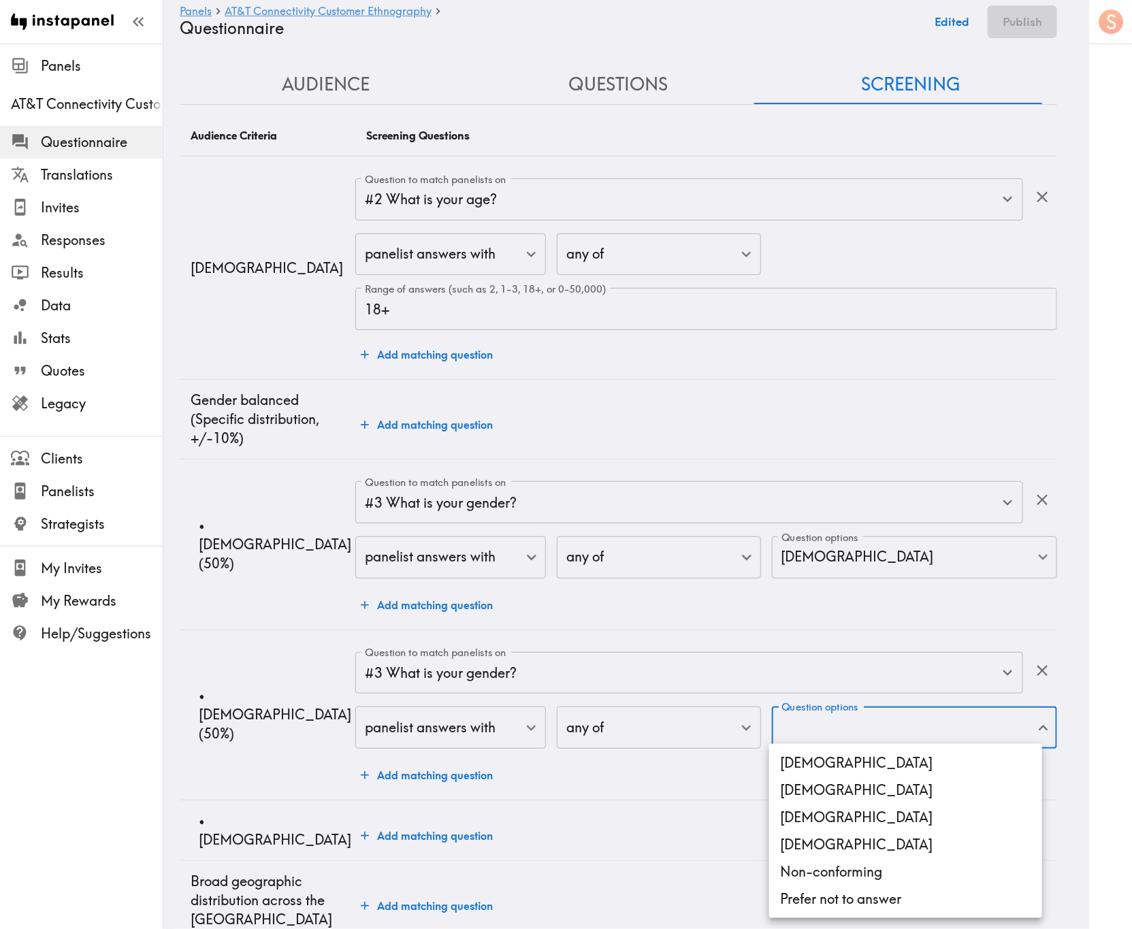
click at [903, 561] on li "[DEMOGRAPHIC_DATA]" at bounding box center [905, 789] width 273 height 27
type input "[DEMOGRAPHIC_DATA]"
click at [649, 561] on div at bounding box center [566, 464] width 1132 height 929
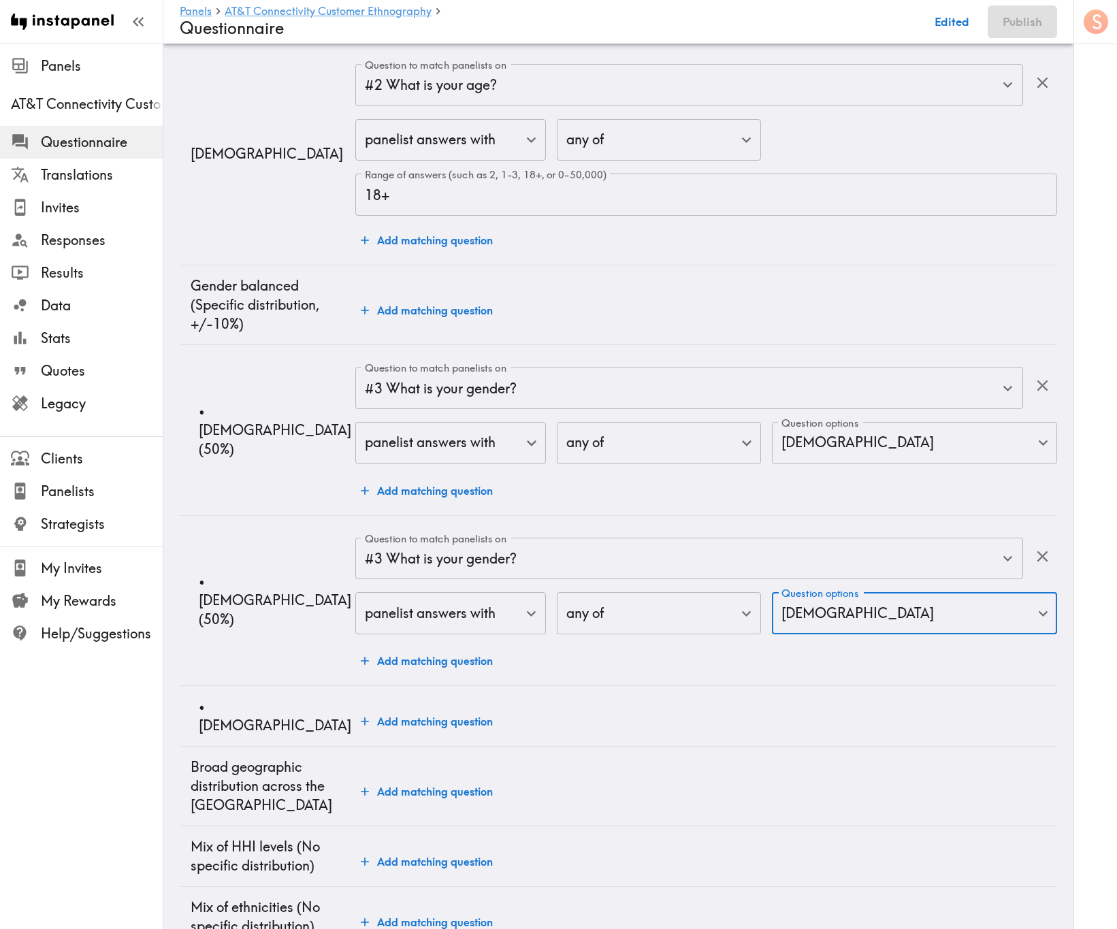
scroll to position [204, 0]
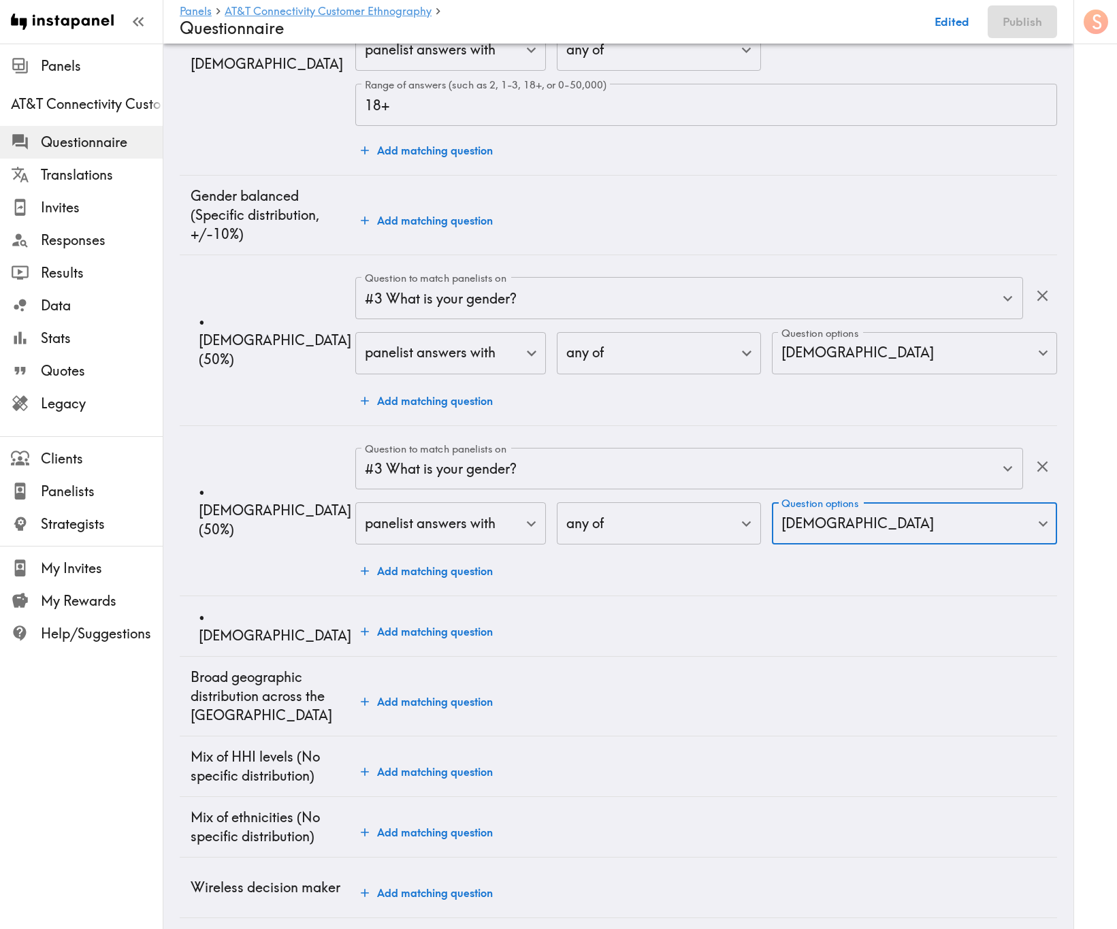
click at [421, 561] on td "Add matching question" at bounding box center [706, 626] width 702 height 61
click at [448, 561] on button "Add matching question" at bounding box center [426, 631] width 143 height 27
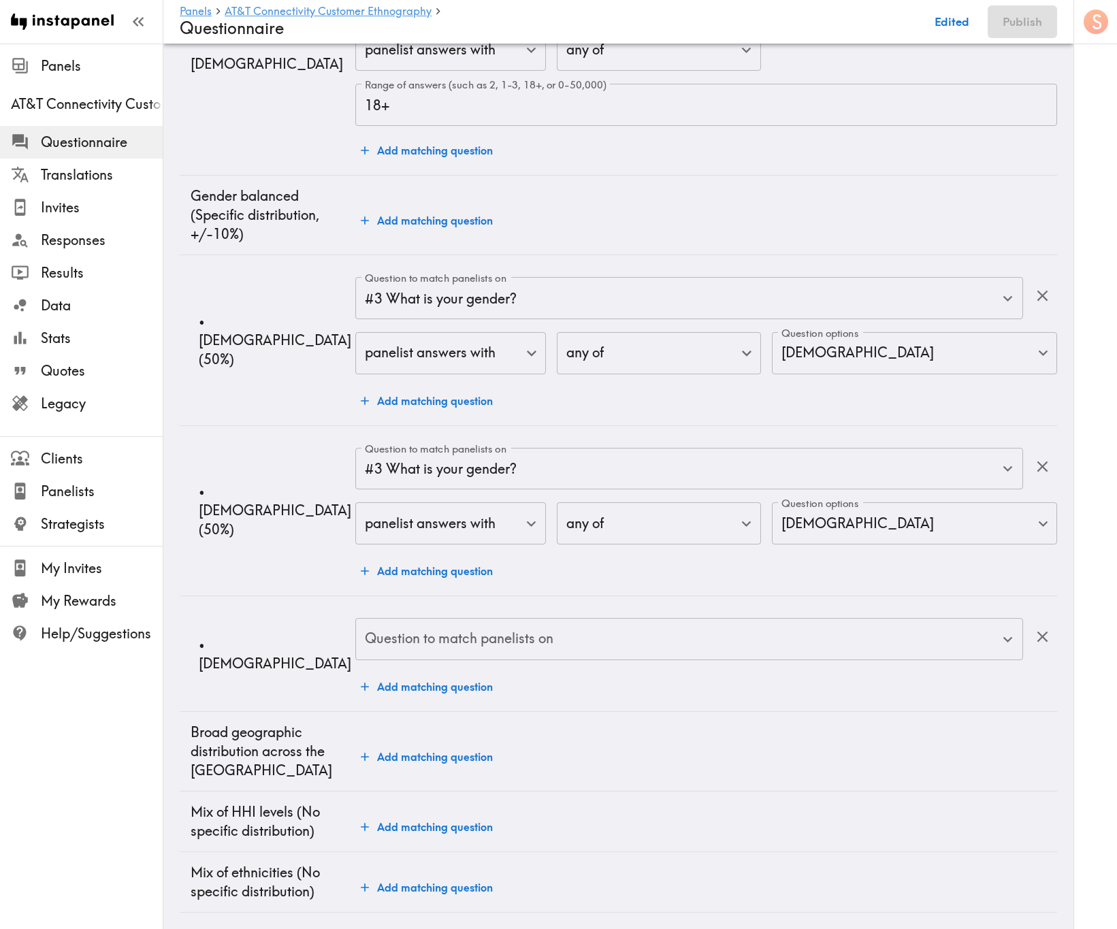
click at [560, 561] on div "Question to match panelists on" at bounding box center [689, 639] width 668 height 42
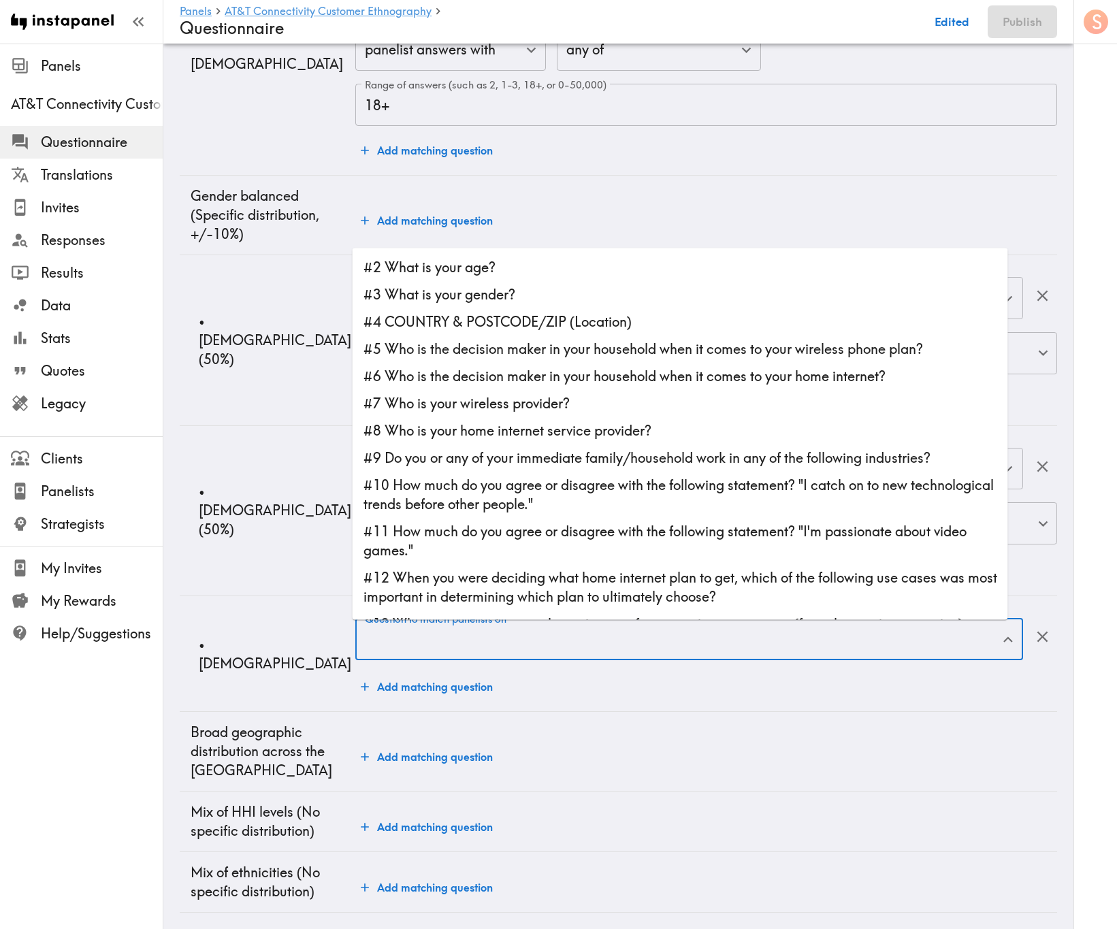
click at [556, 301] on li "#3 What is your gender?" at bounding box center [679, 294] width 655 height 27
type input "#3 What is your gender?"
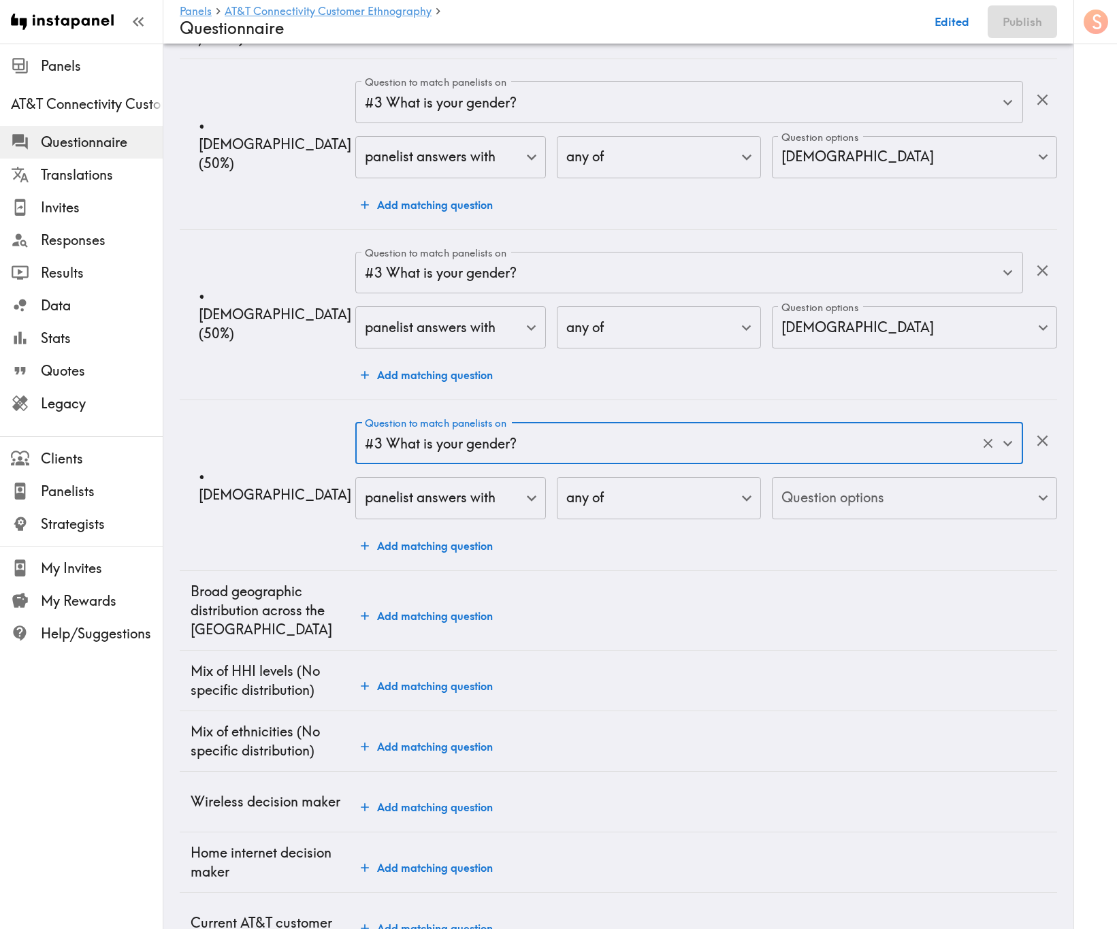
scroll to position [408, 0]
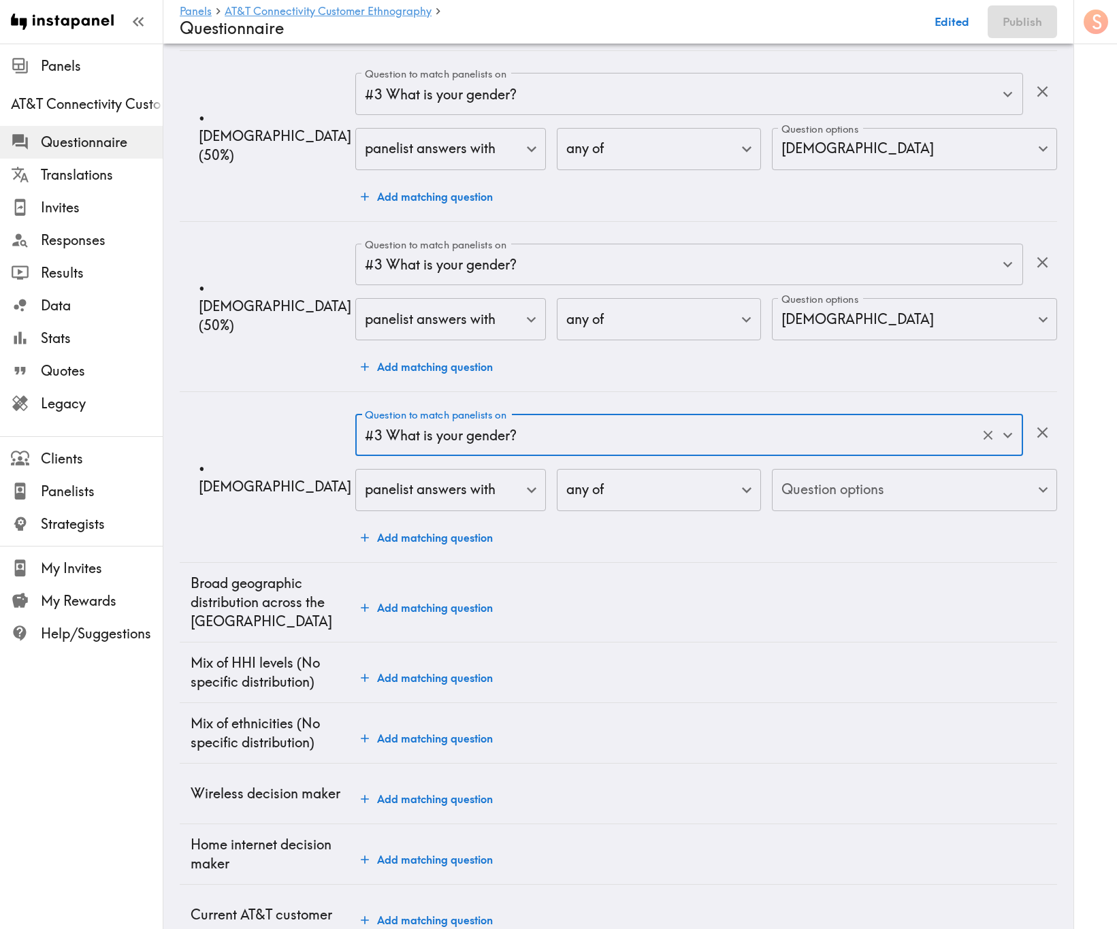
click at [821, 506] on body "Instapanel - Panels - AT&T Connectivity Customer Ethnography - Questionnaire Pa…" at bounding box center [558, 340] width 1117 height 1411
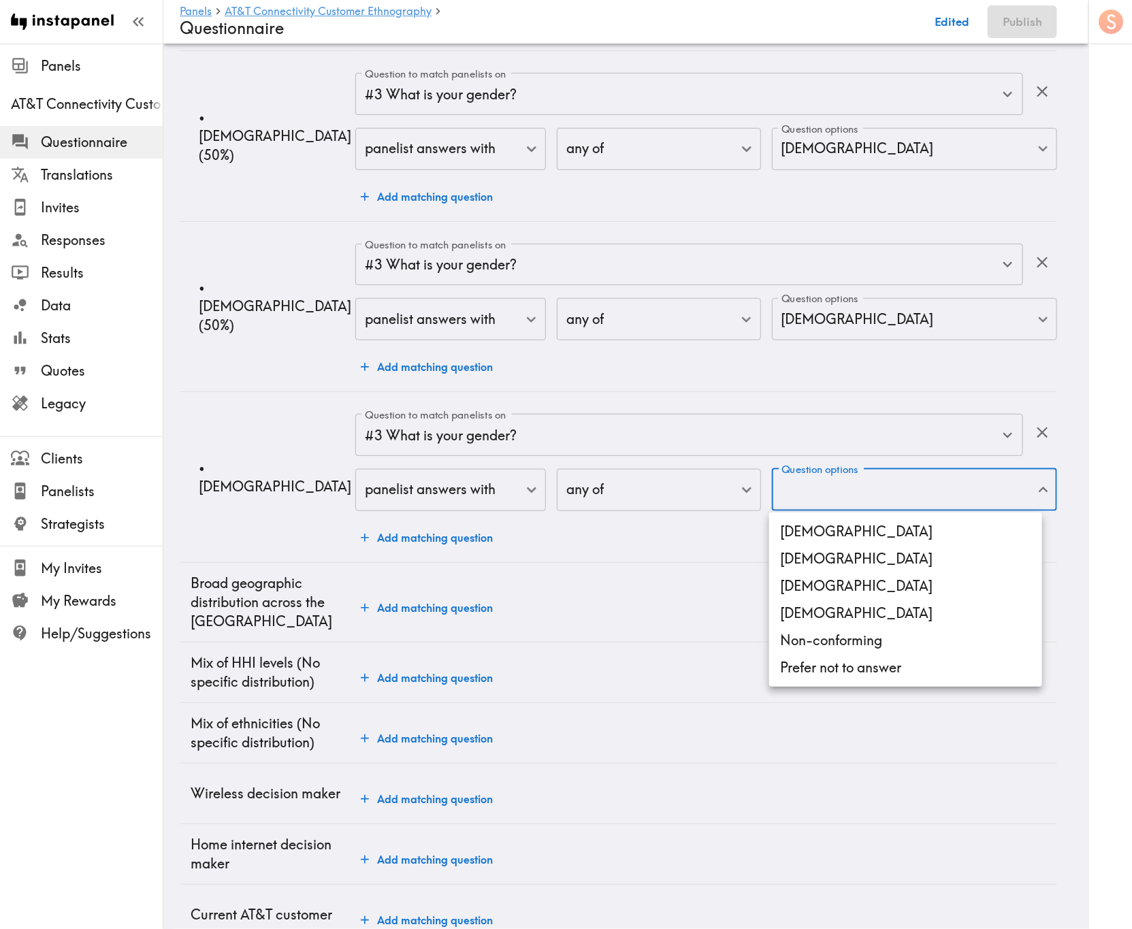
click at [859, 561] on li "[DEMOGRAPHIC_DATA]" at bounding box center [905, 585] width 273 height 27
click at [870, 561] on li "Non-conforming" at bounding box center [905, 640] width 273 height 27
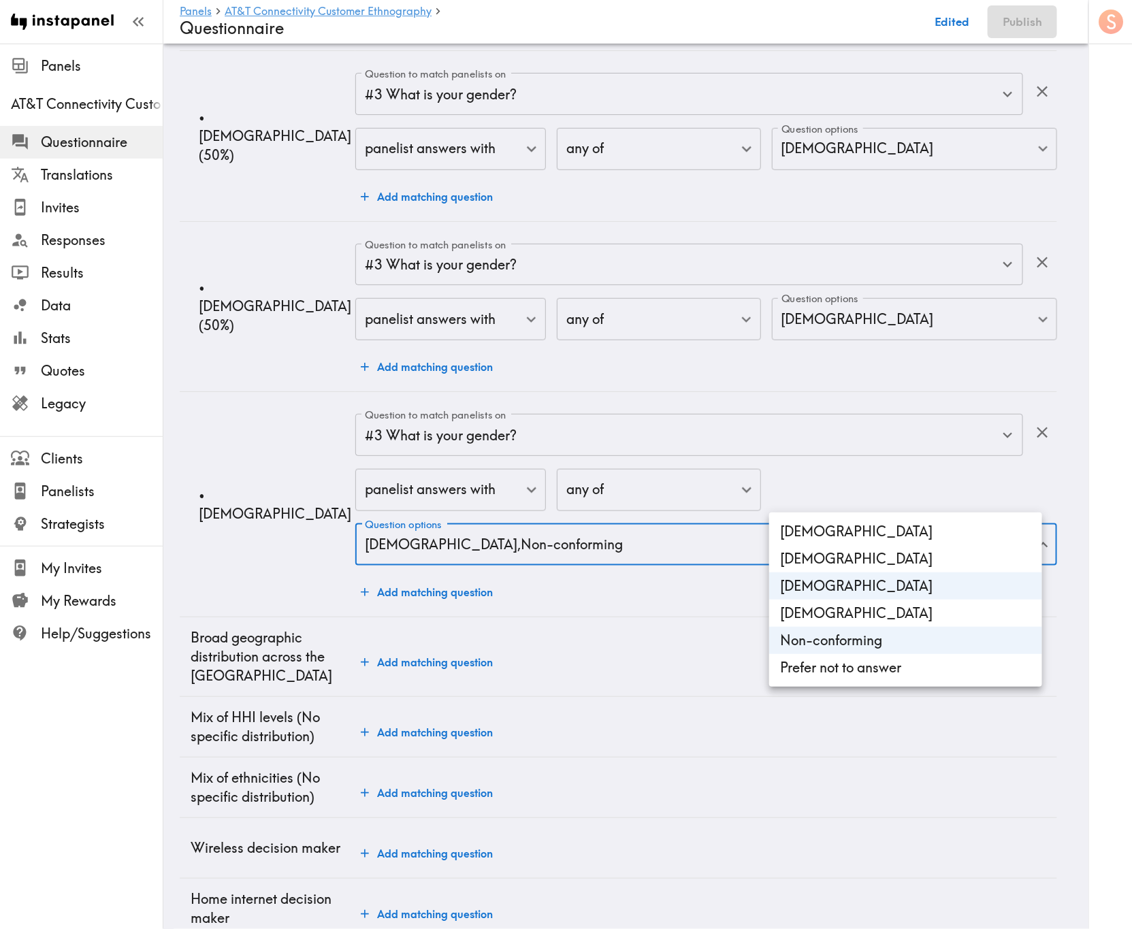
click at [872, 561] on li "[DEMOGRAPHIC_DATA]" at bounding box center [905, 612] width 273 height 27
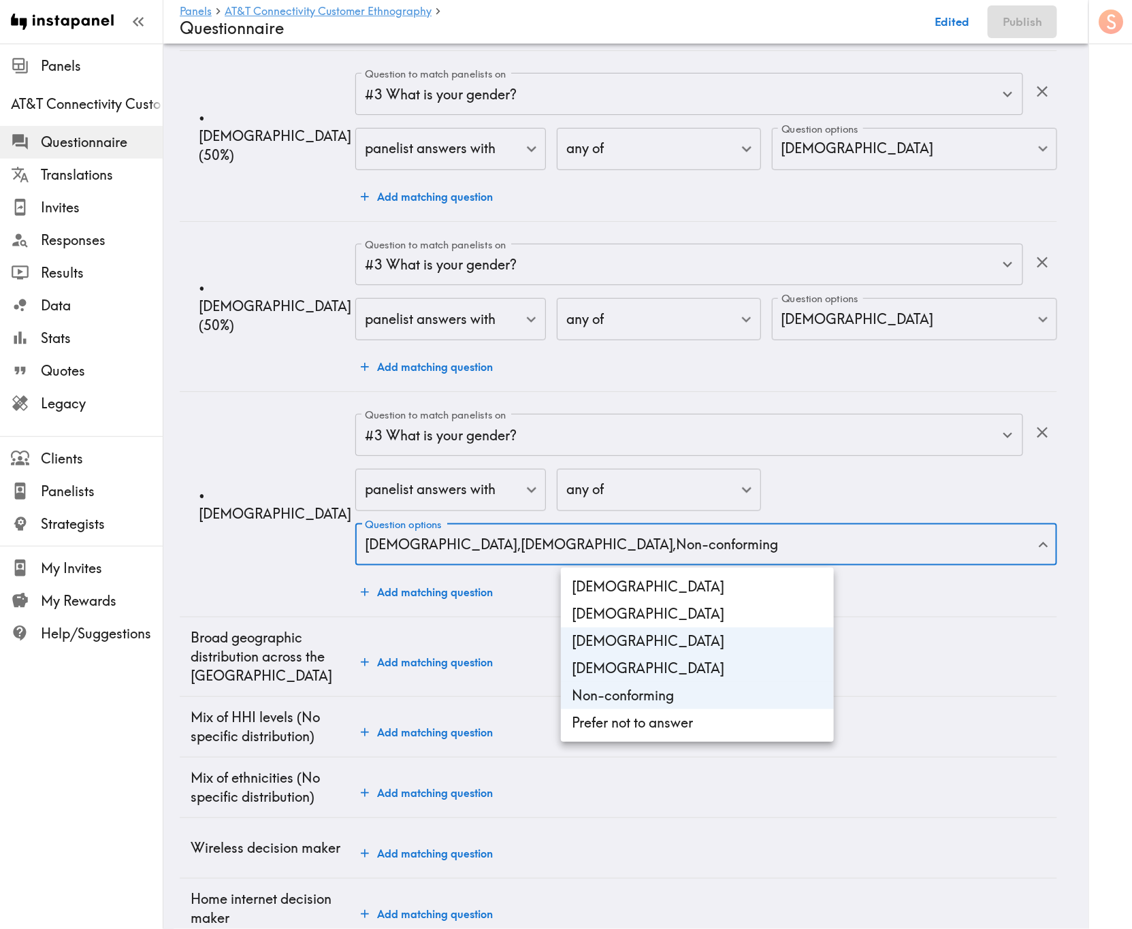
click at [783, 561] on li "Prefer not to answer" at bounding box center [697, 722] width 273 height 27
type input "Transgender,Non-conforming,Non-binary,gender_Prefer_not_to_answer"
click at [1054, 561] on div at bounding box center [566, 464] width 1132 height 929
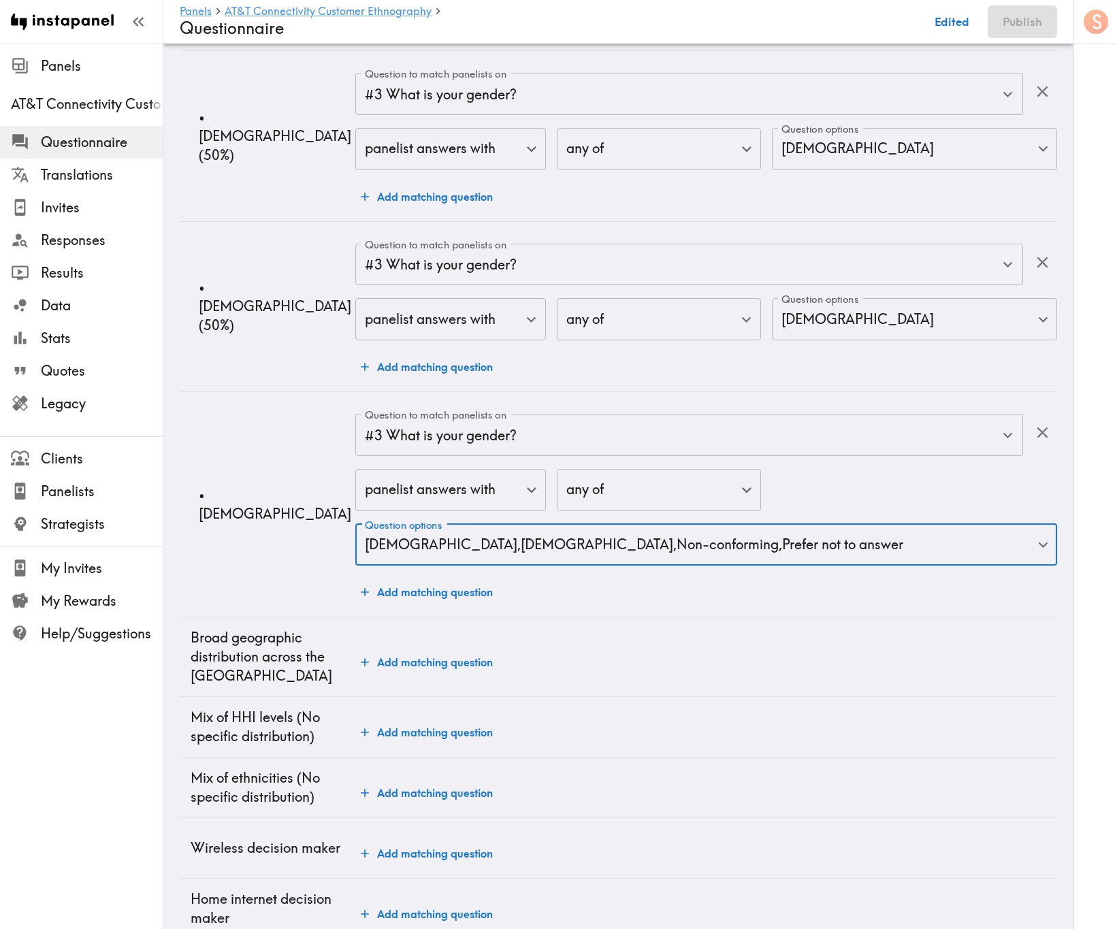
click at [474, 561] on button "Add matching question" at bounding box center [426, 661] width 143 height 27
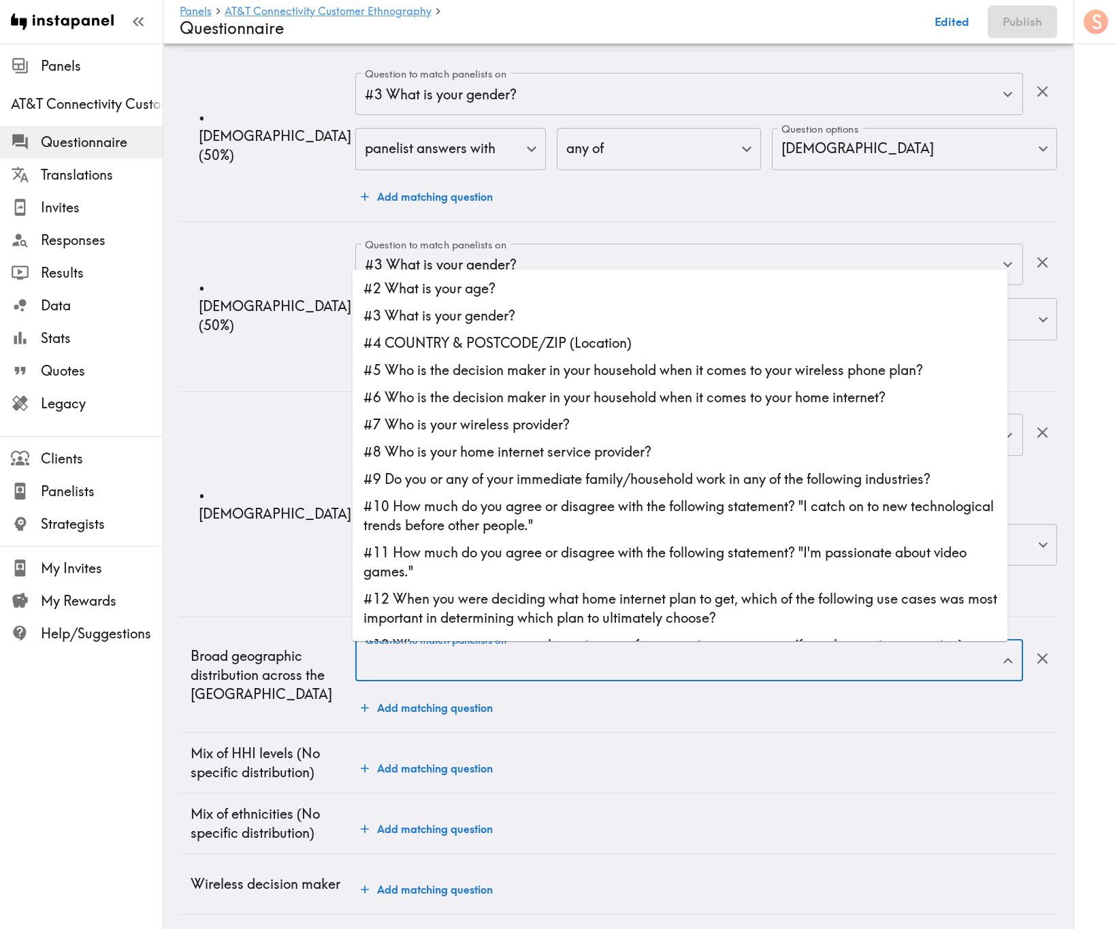
click at [484, 561] on input "Question to match panelists on" at bounding box center [678, 660] width 635 height 30
click at [555, 346] on li "#4 COUNTRY & POSTCODE/ZIP (Location)" at bounding box center [679, 342] width 655 height 27
type input "#4 COUNTRY & POSTCODE/ZIP (Location)"
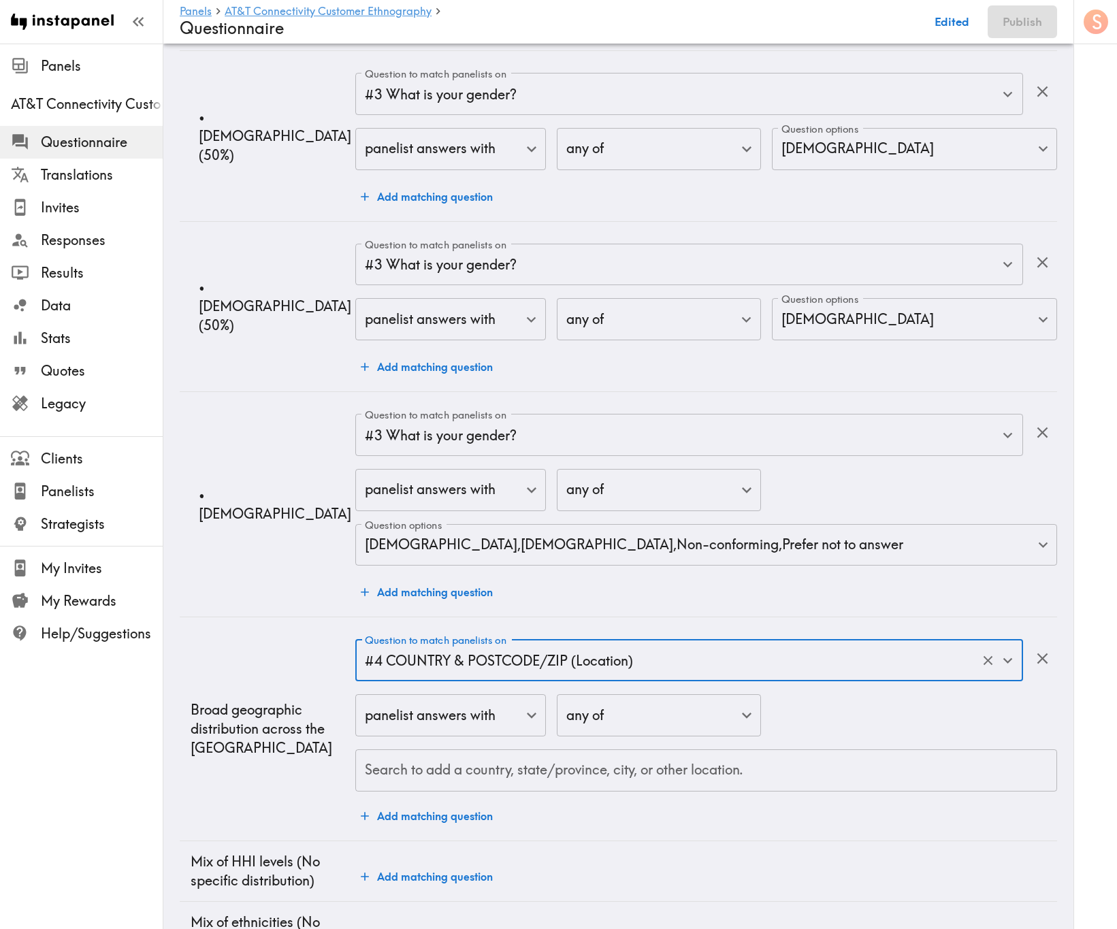
click at [661, 561] on input "Search to add a country, state/province, city, or other location." at bounding box center [705, 770] width 689 height 30
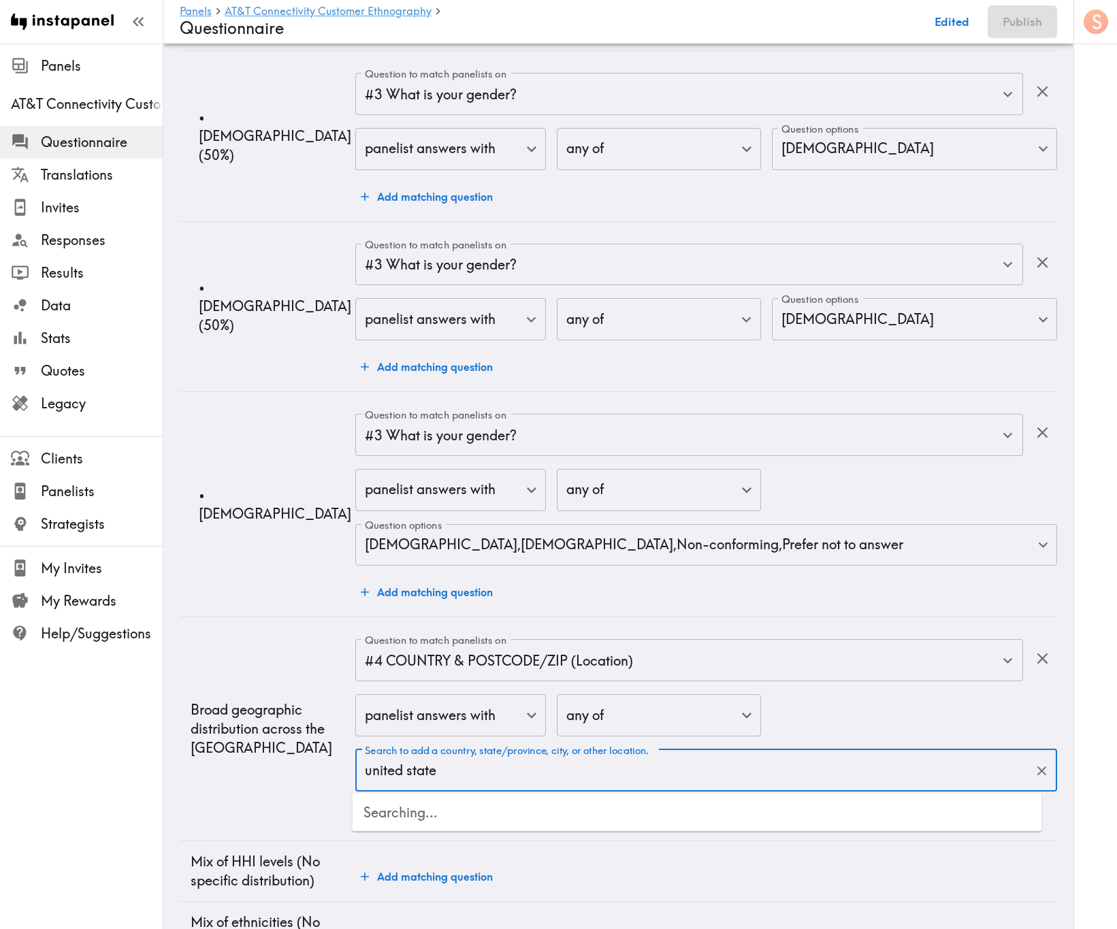
type input "united states"
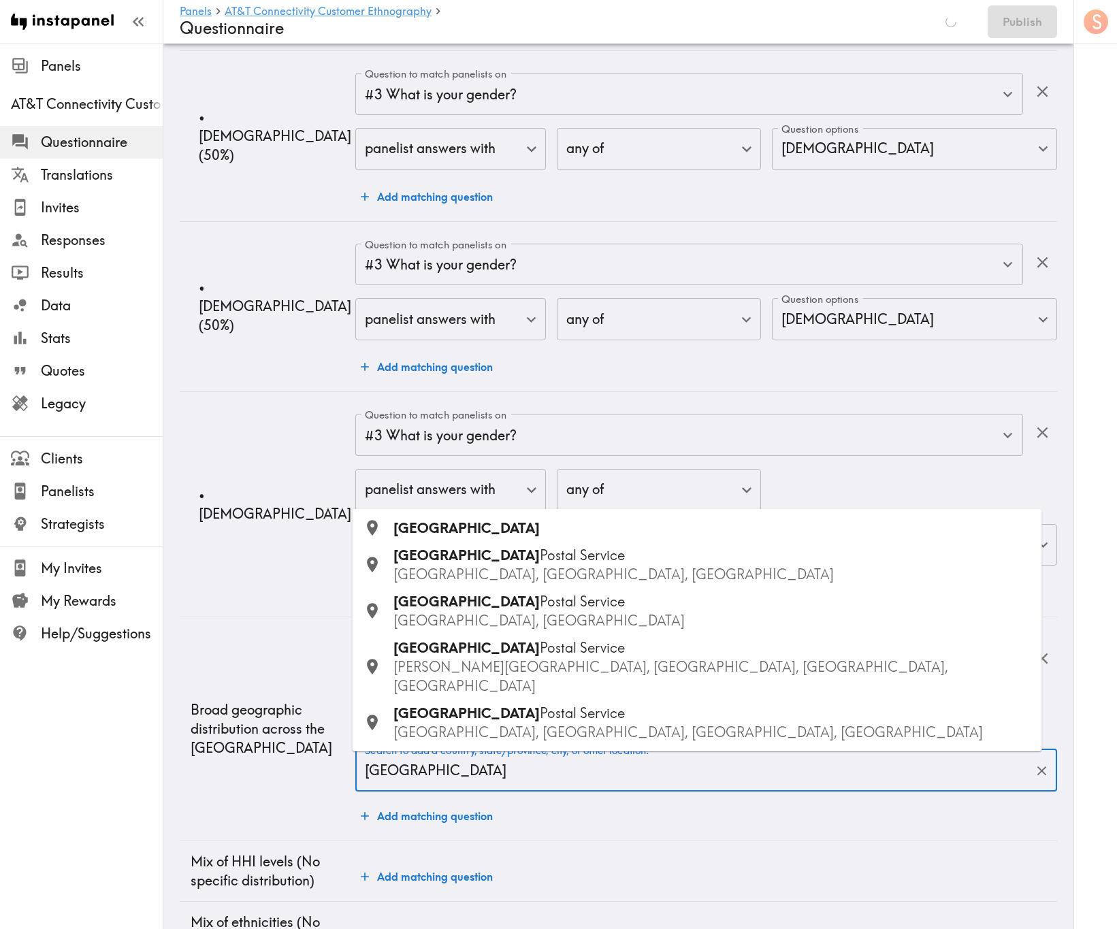
drag, startPoint x: 488, startPoint y: 551, endPoint x: 517, endPoint y: 627, distance: 81.0
click at [490, 538] on div "[GEOGRAPHIC_DATA]" at bounding box center [712, 528] width 638 height 19
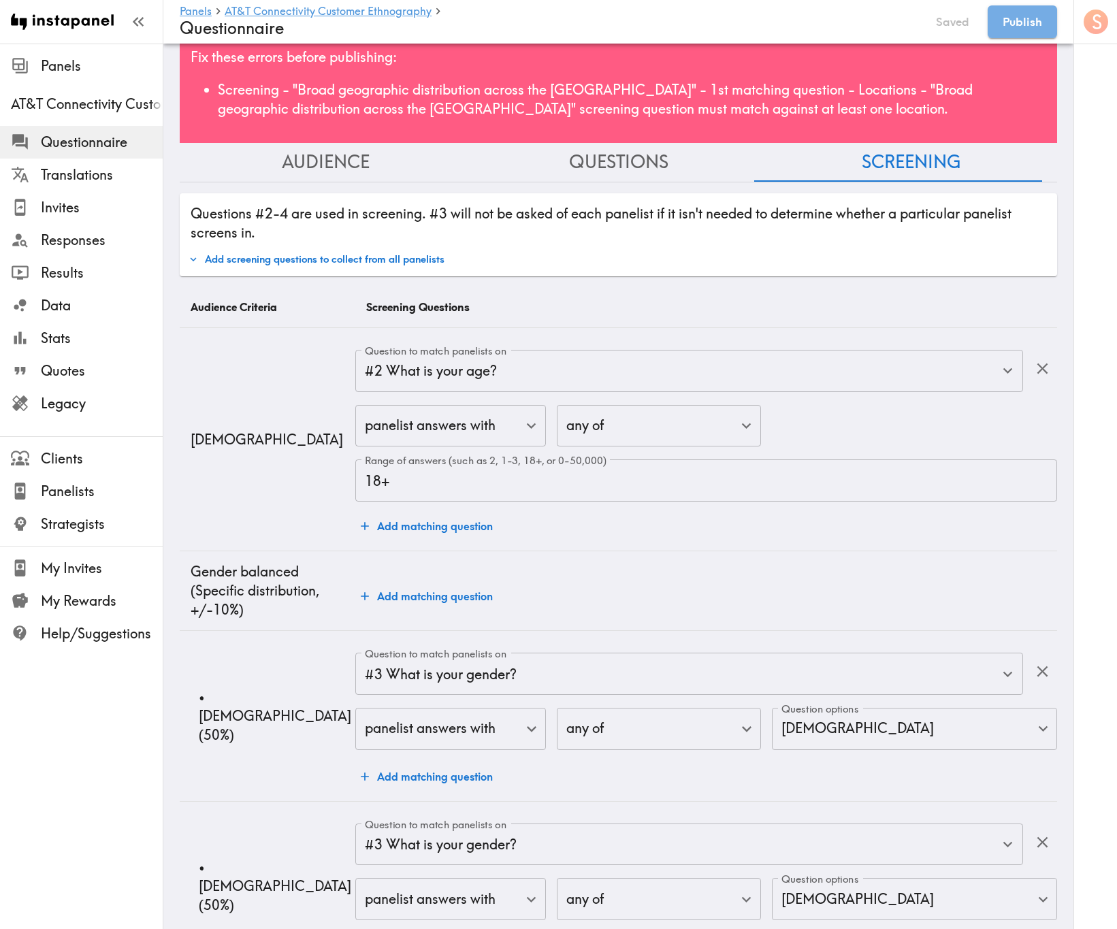
scroll to position [0, 0]
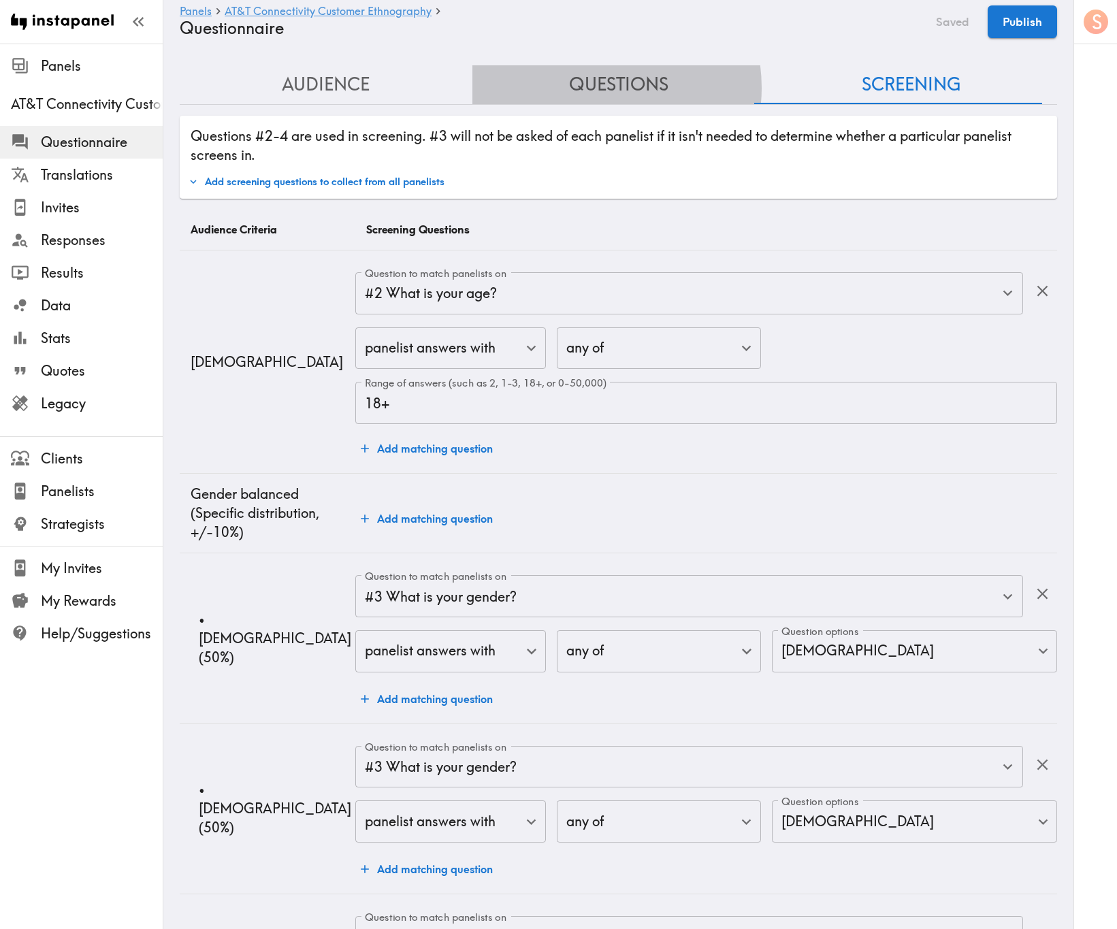
click at [582, 88] on button "Questions" at bounding box center [618, 84] width 293 height 39
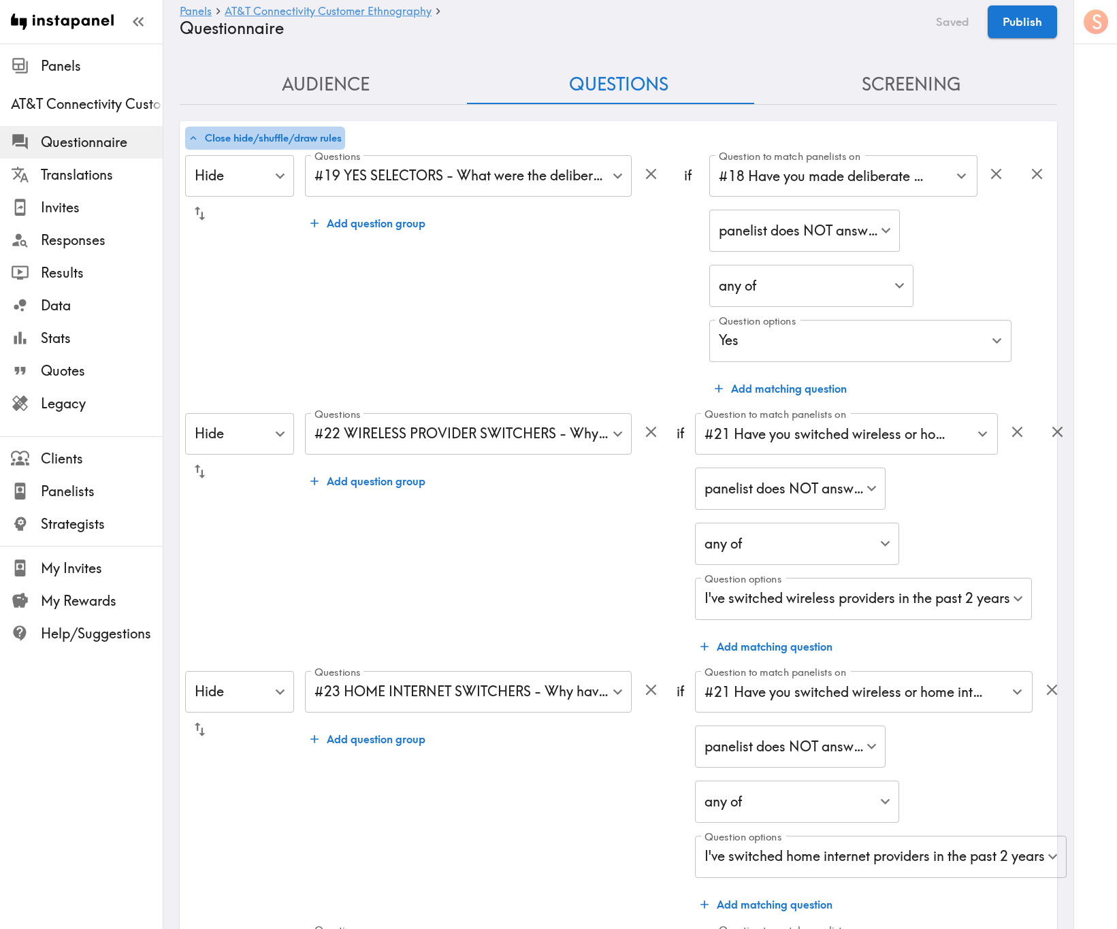
click at [263, 137] on button "Close hide/shuffle/draw rules" at bounding box center [265, 138] width 160 height 23
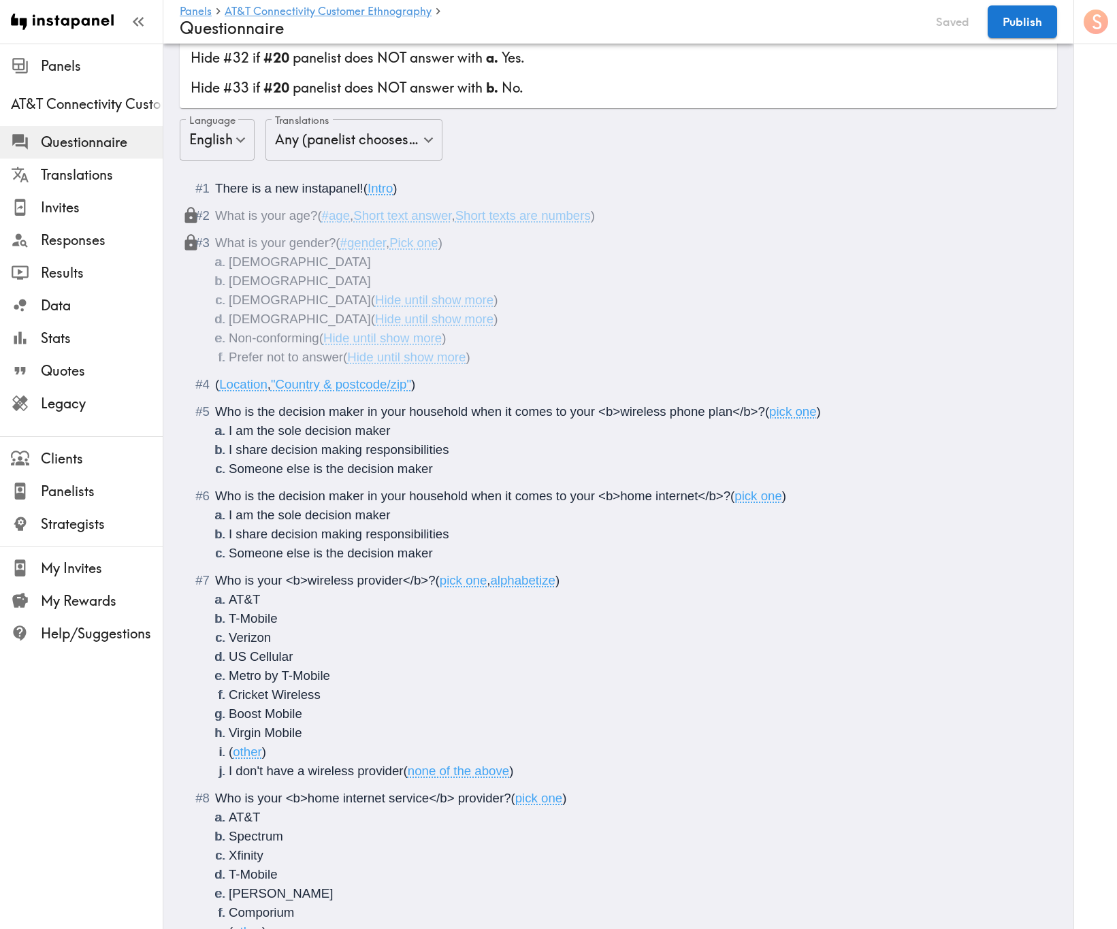
scroll to position [204, 0]
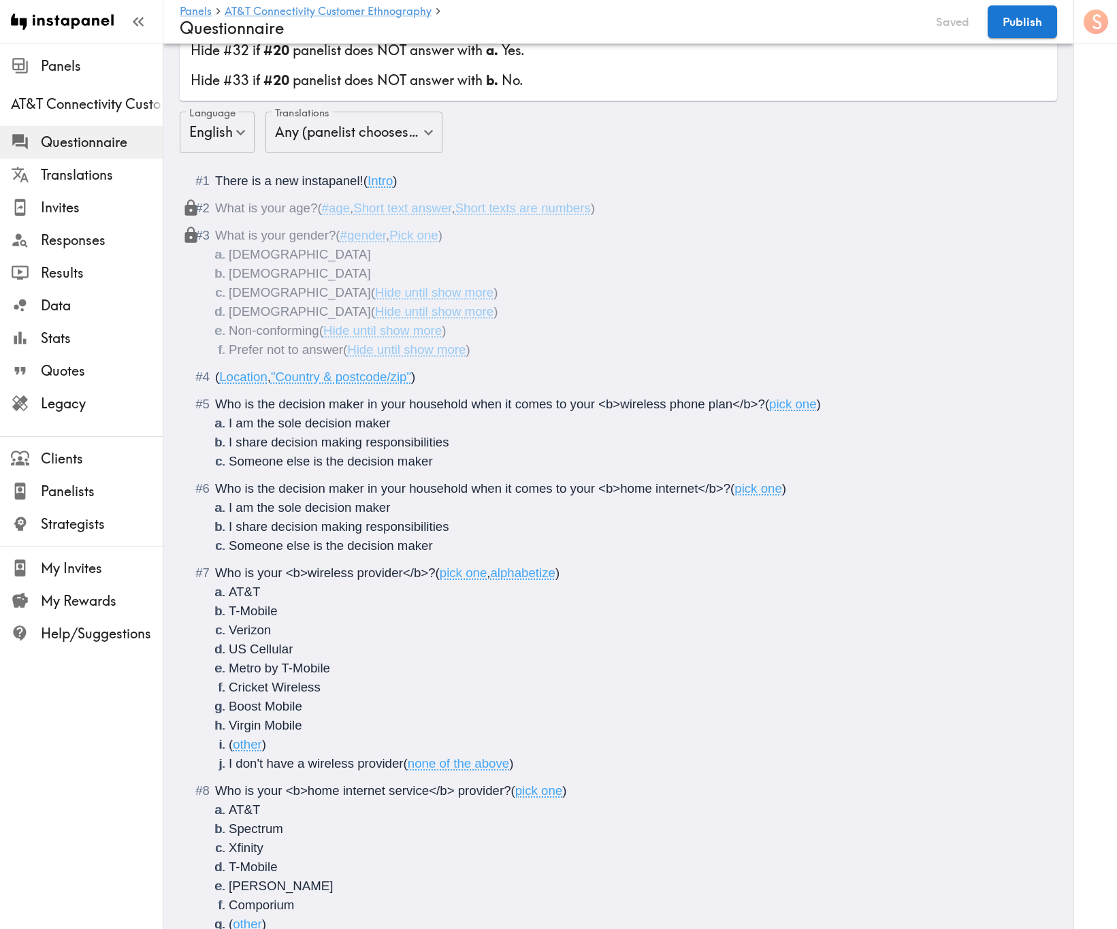
click at [493, 382] on div "( Location , "Country & postcode/zip" )" at bounding box center [627, 376] width 825 height 19
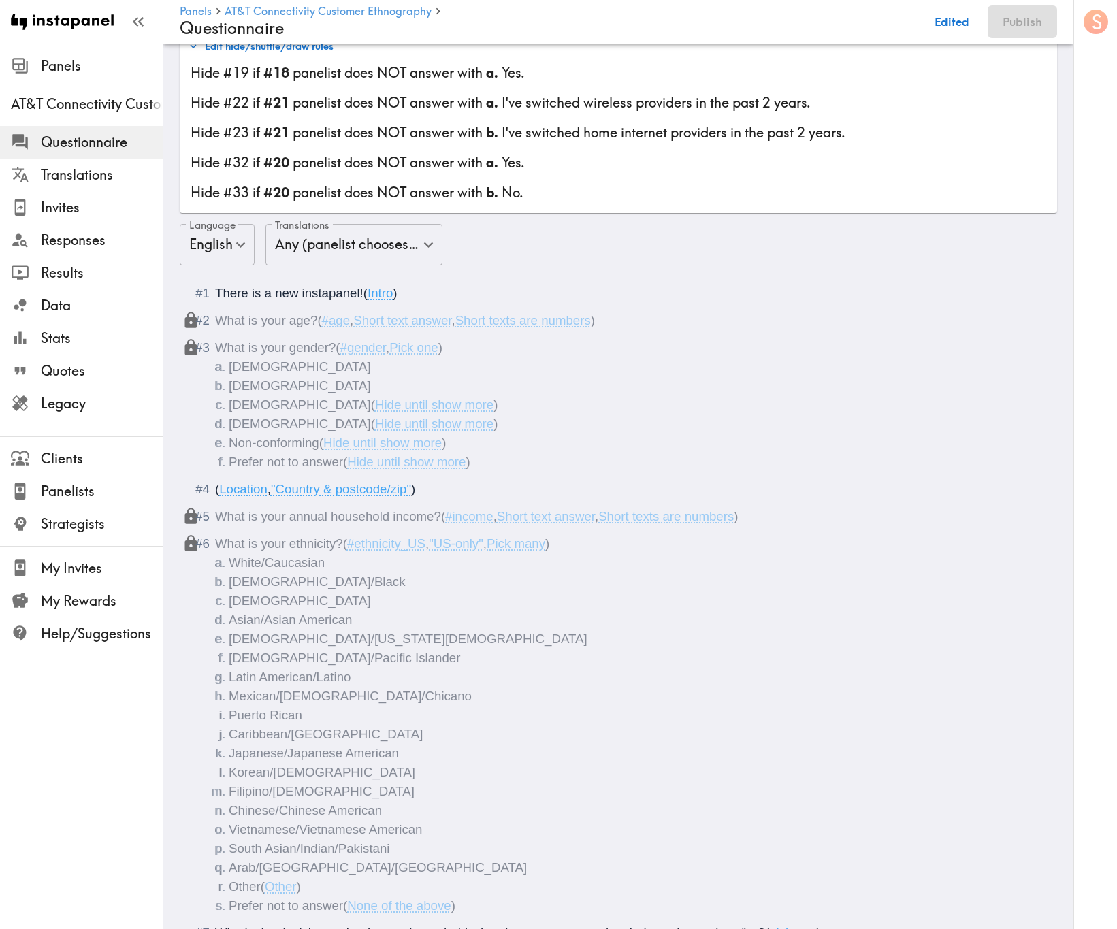
scroll to position [0, 0]
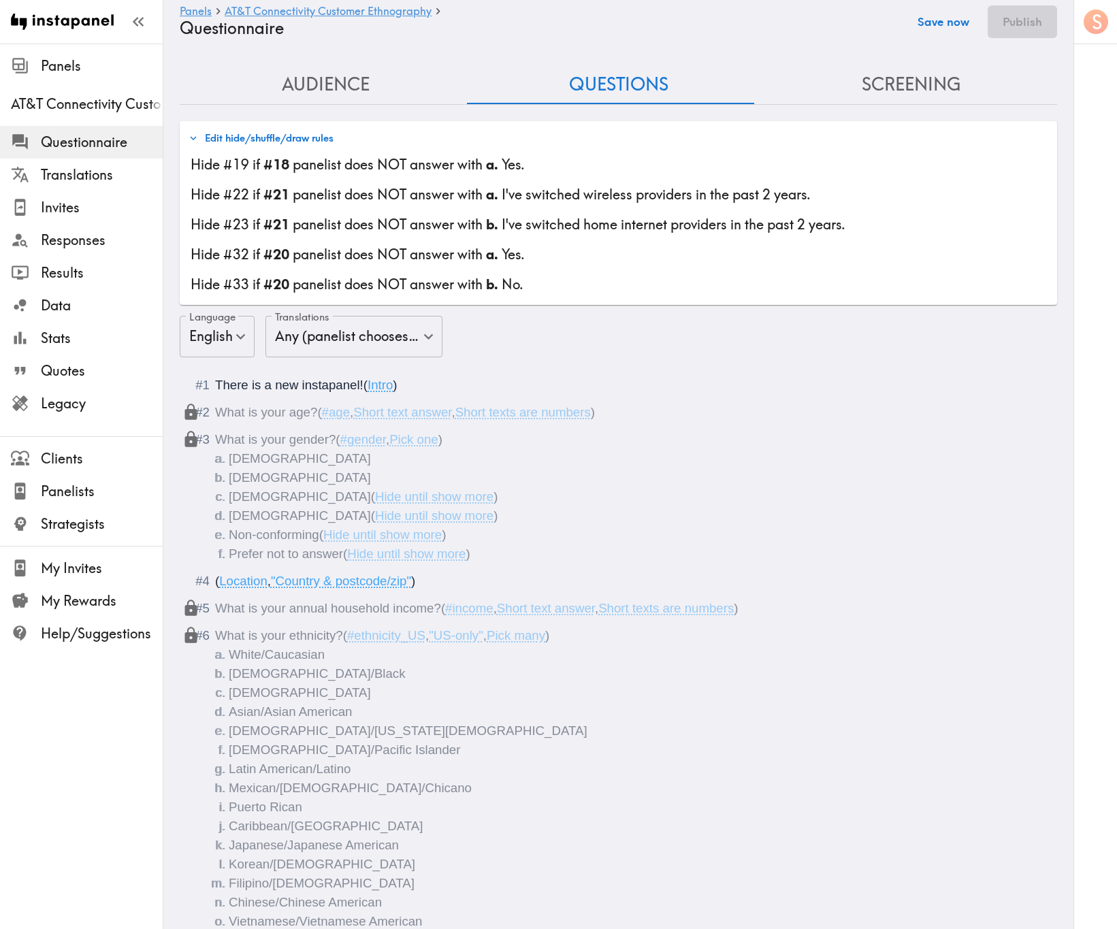
click at [948, 31] on button "Save now" at bounding box center [943, 21] width 67 height 33
click at [883, 73] on button "Screening" at bounding box center [910, 84] width 293 height 39
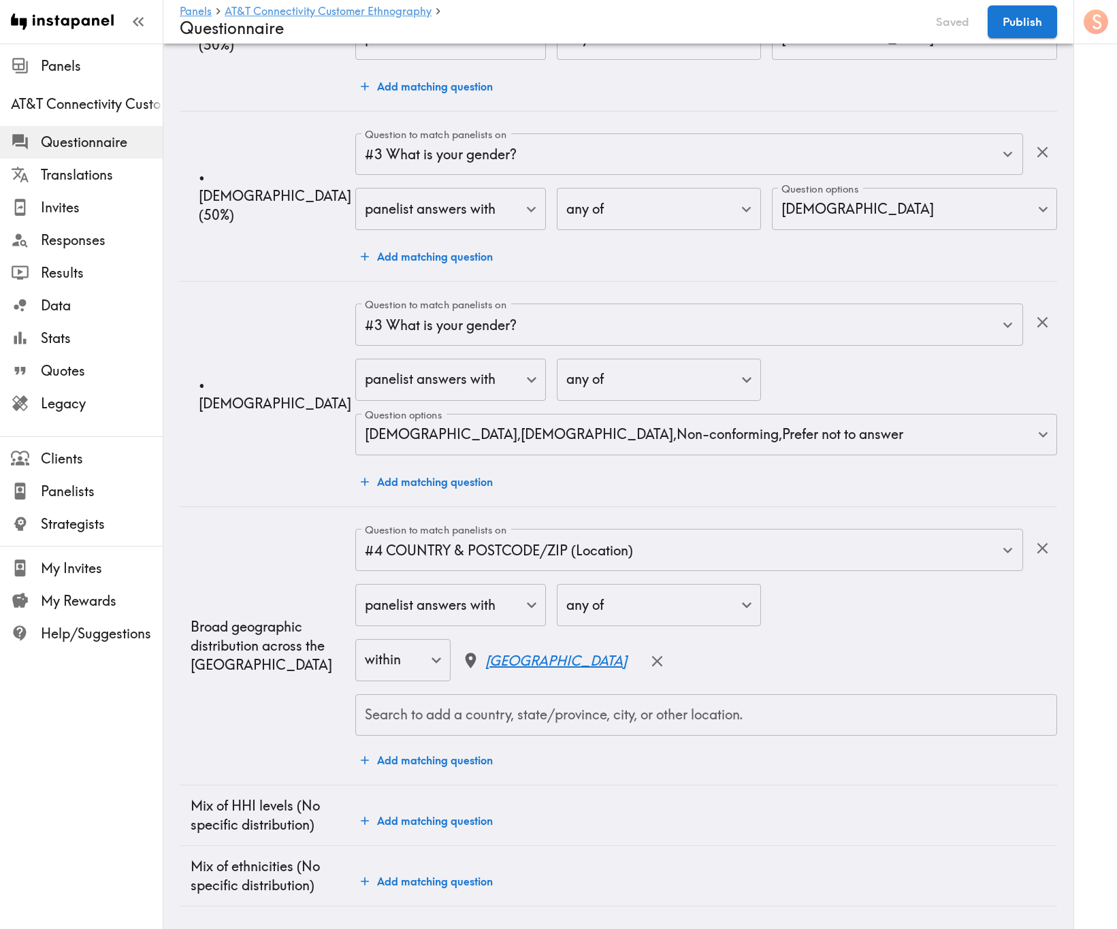
scroll to position [893, 0]
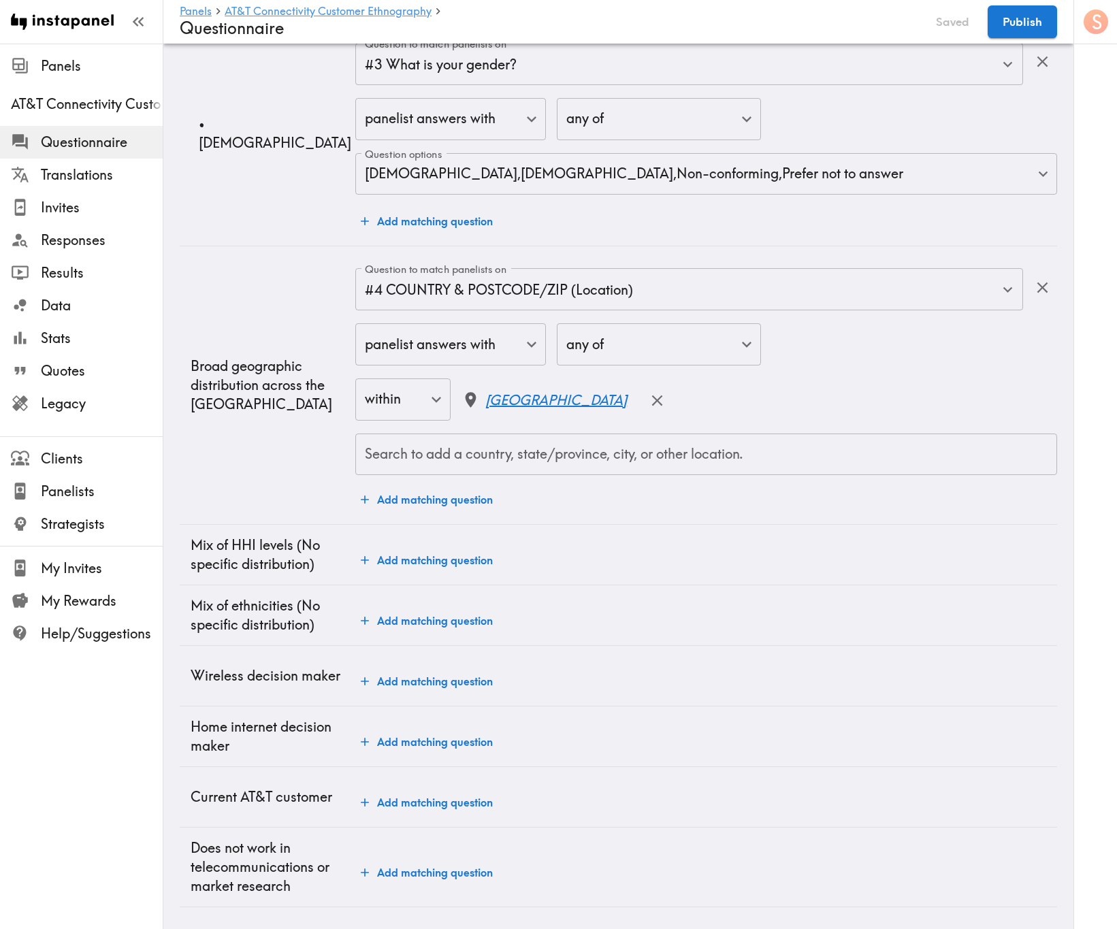
click at [427, 561] on button "Add matching question" at bounding box center [426, 681] width 143 height 27
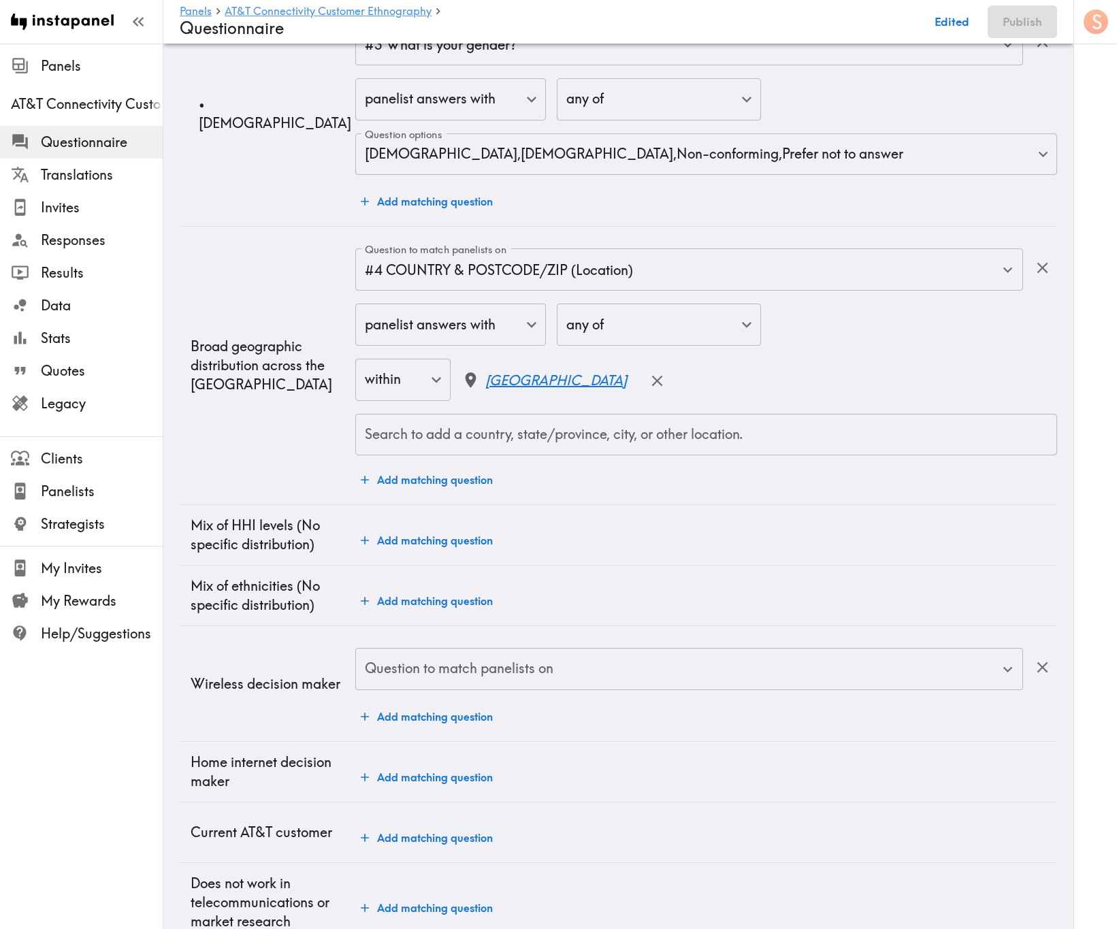
click at [447, 561] on div "Question to match panelists on Question to match panelists on" at bounding box center [689, 670] width 668 height 44
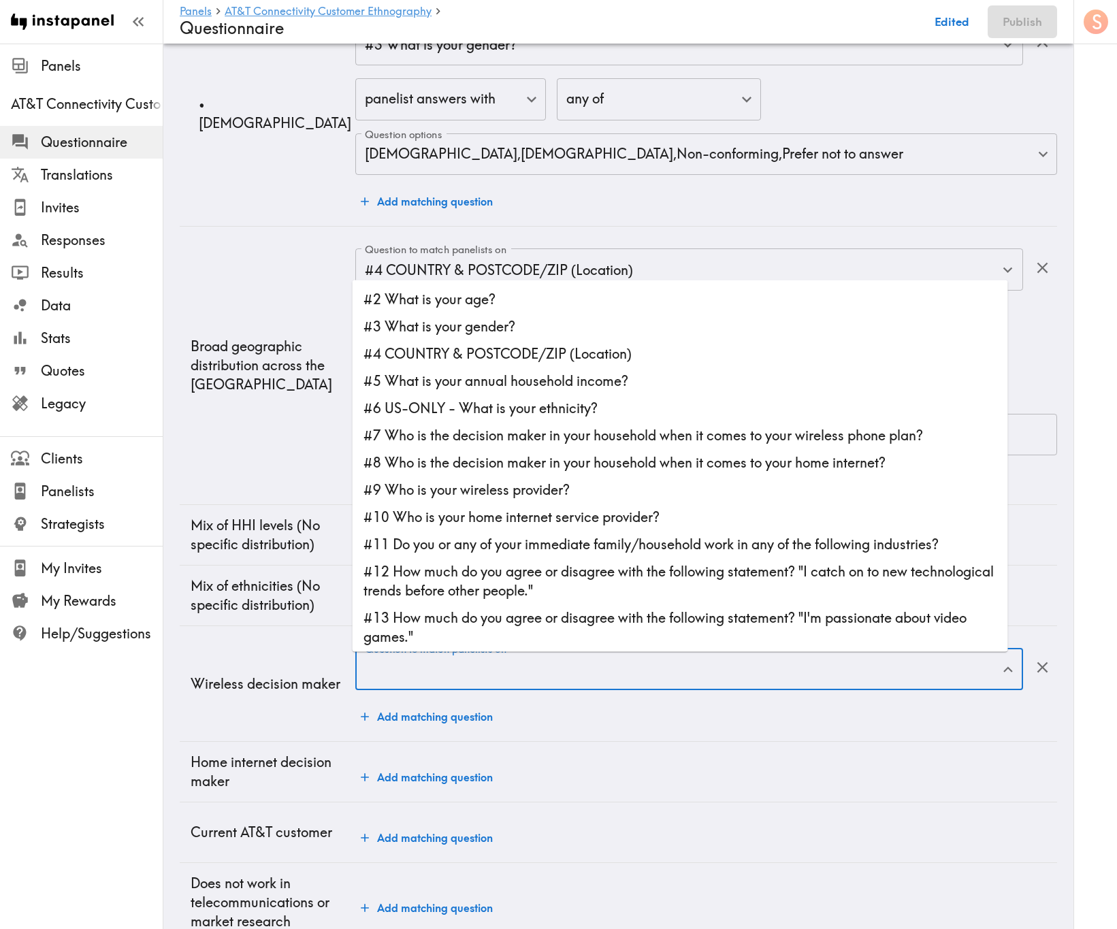
click at [599, 423] on li "#7 Who is the decision maker in your household when it comes to your wireless p…" at bounding box center [679, 435] width 655 height 27
type input "#7 Who is the decision maker in your household when it comes to your wireless p…"
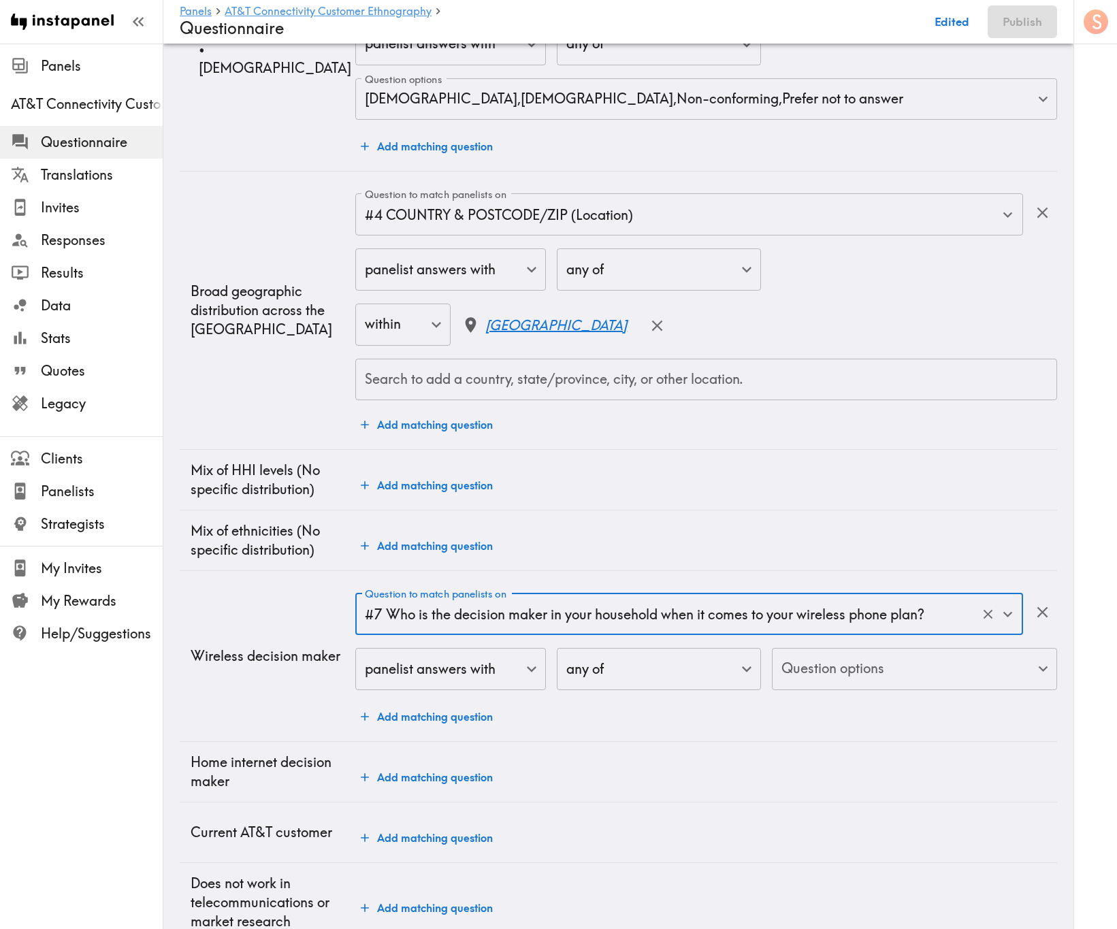
scroll to position [1002, 0]
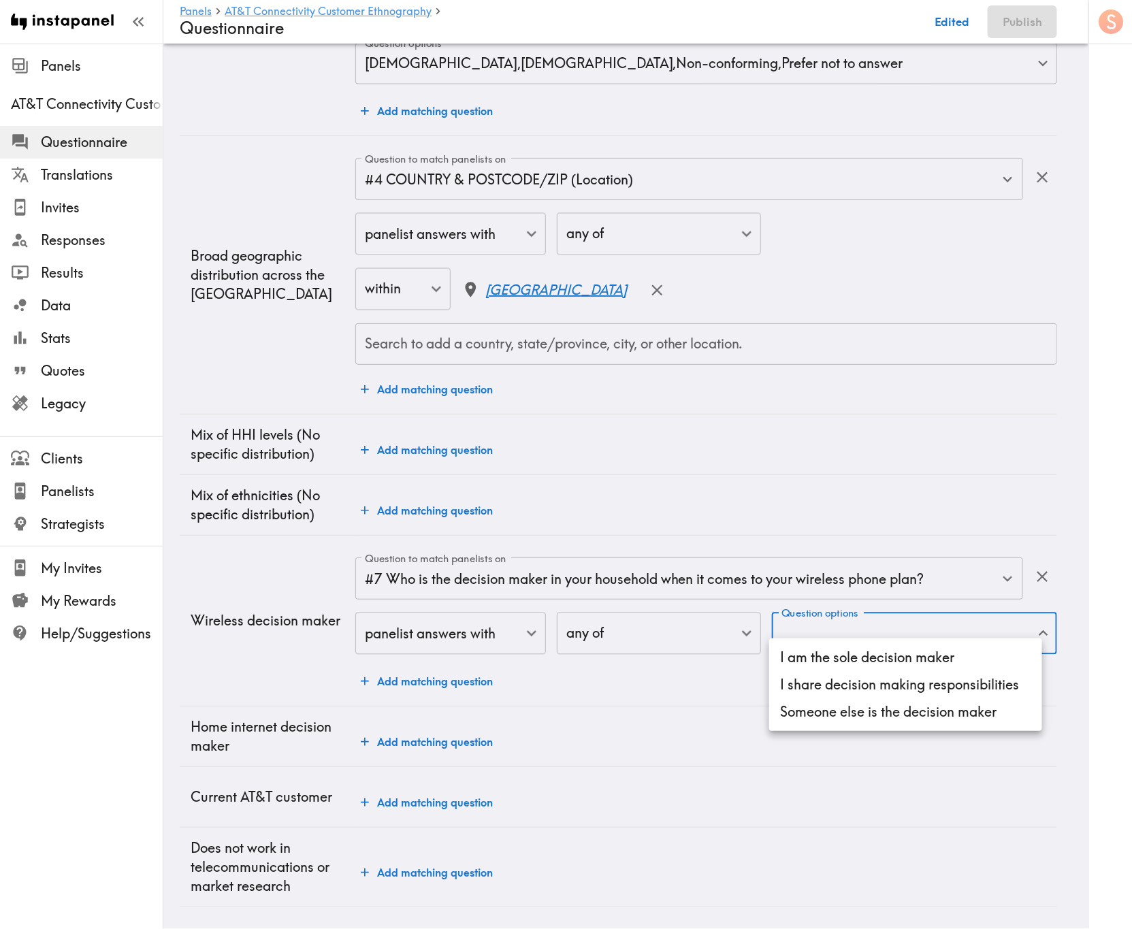
click at [833, 561] on li "I am the sole decision maker" at bounding box center [905, 657] width 273 height 27
click at [853, 561] on li "I share decision making responsibilities" at bounding box center [905, 684] width 273 height 27
type input "71094dbb-7137-4994-af46-bfacb39c016e,7dbf64fc-7519-4fcf-ab99-4a216dbf343d"
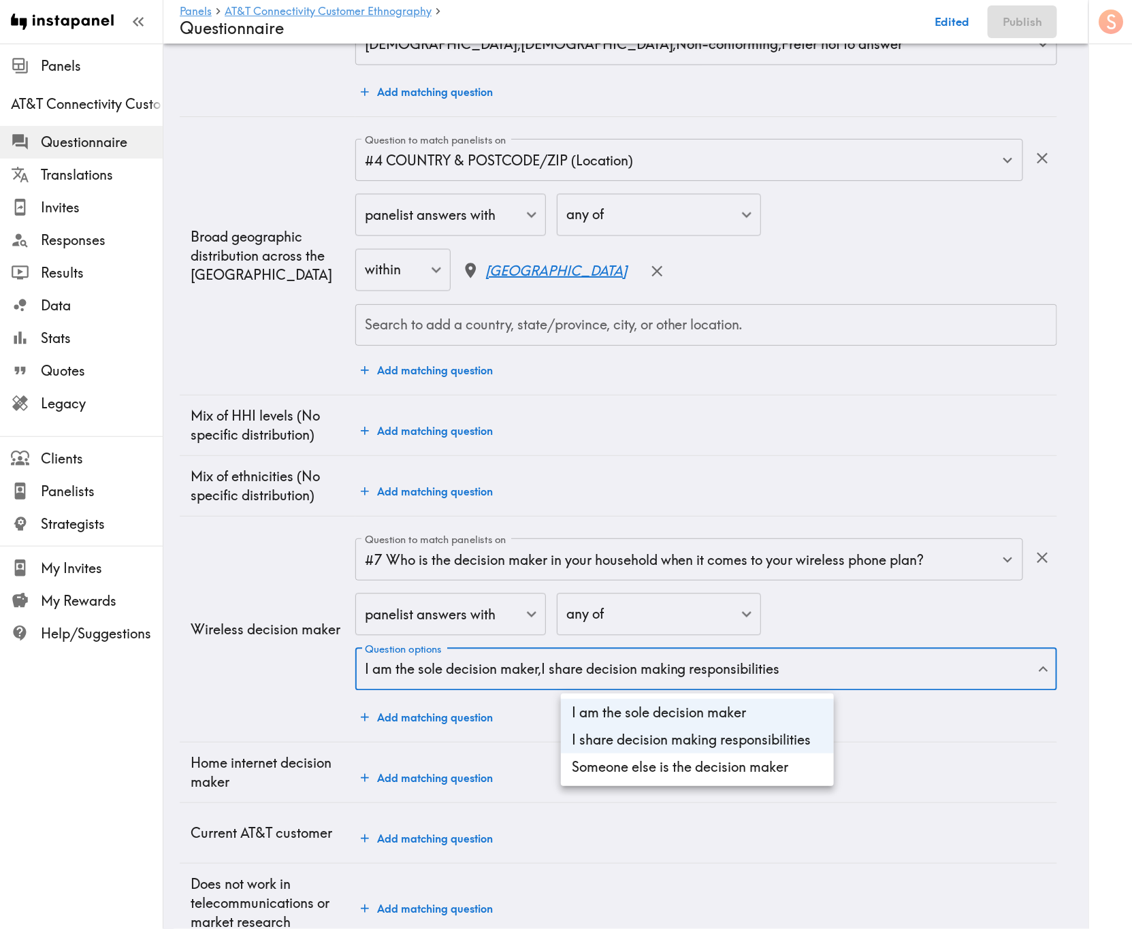
click at [898, 561] on div at bounding box center [566, 464] width 1132 height 929
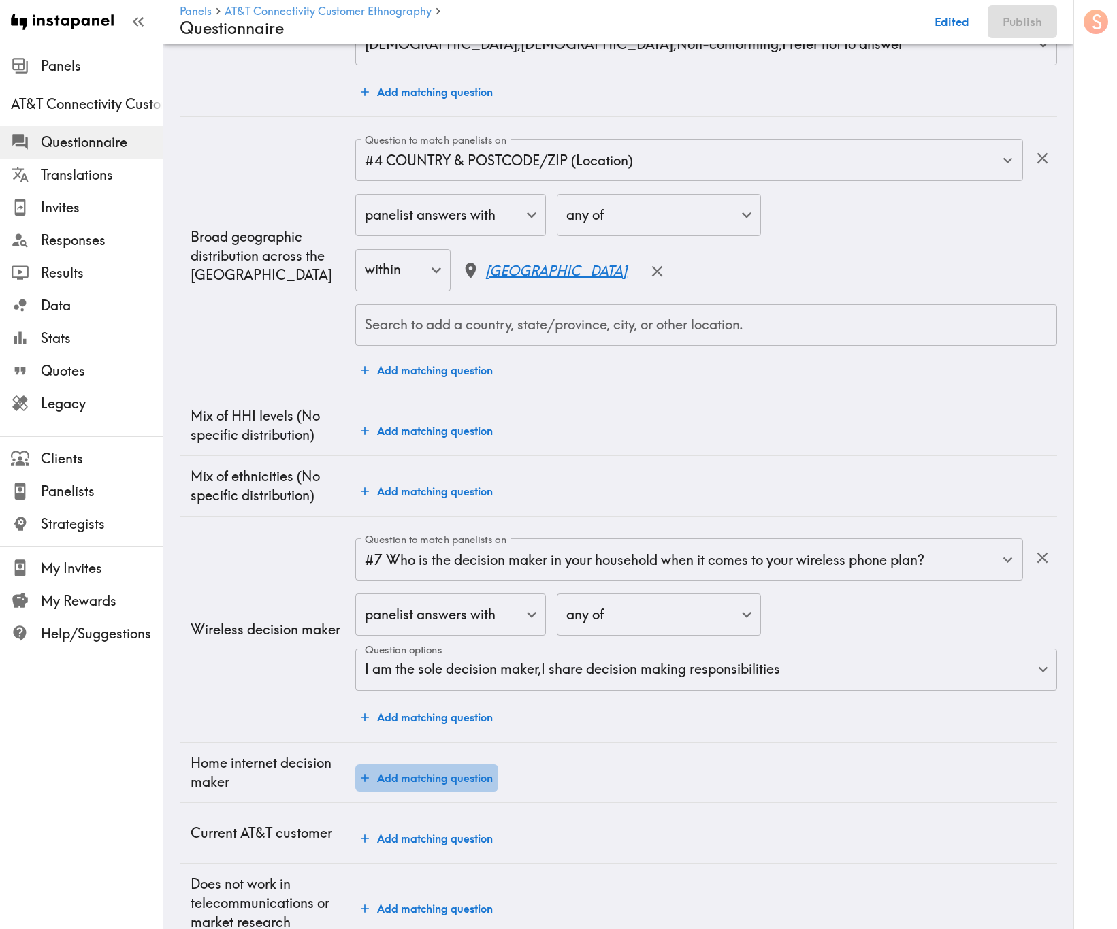
click at [367, 561] on button "Add matching question" at bounding box center [426, 777] width 143 height 27
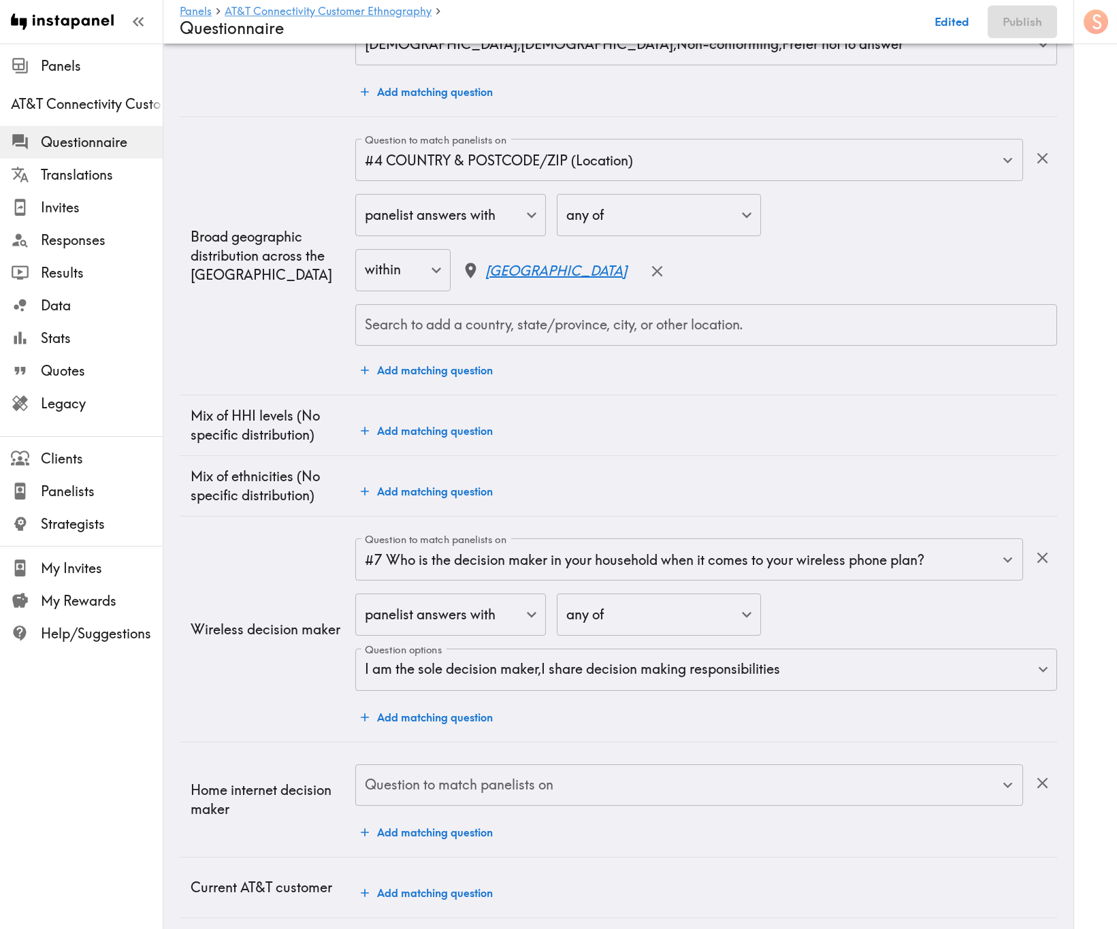
click at [459, 561] on div "Question to match panelists on Question to match panelists on" at bounding box center [689, 786] width 668 height 44
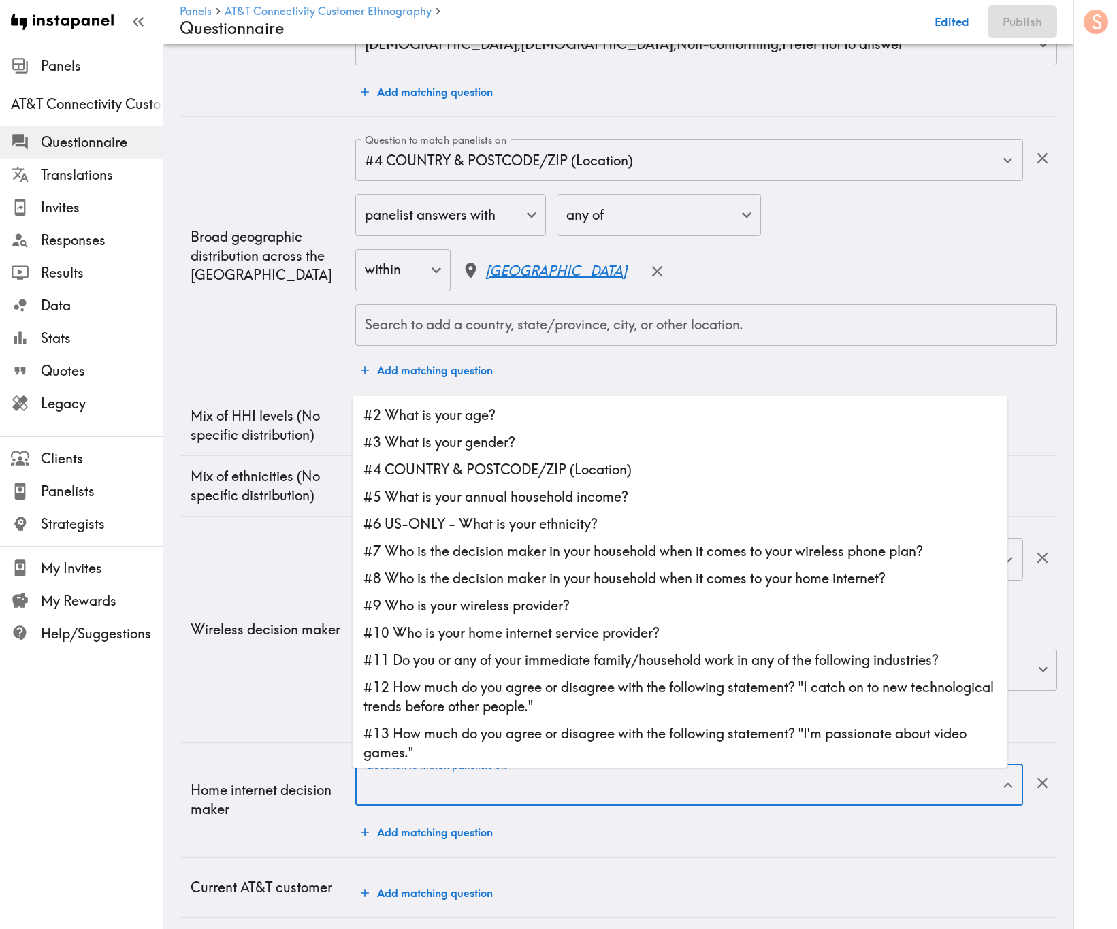
click at [259, 561] on td "Wireless decision maker" at bounding box center [268, 628] width 176 height 225
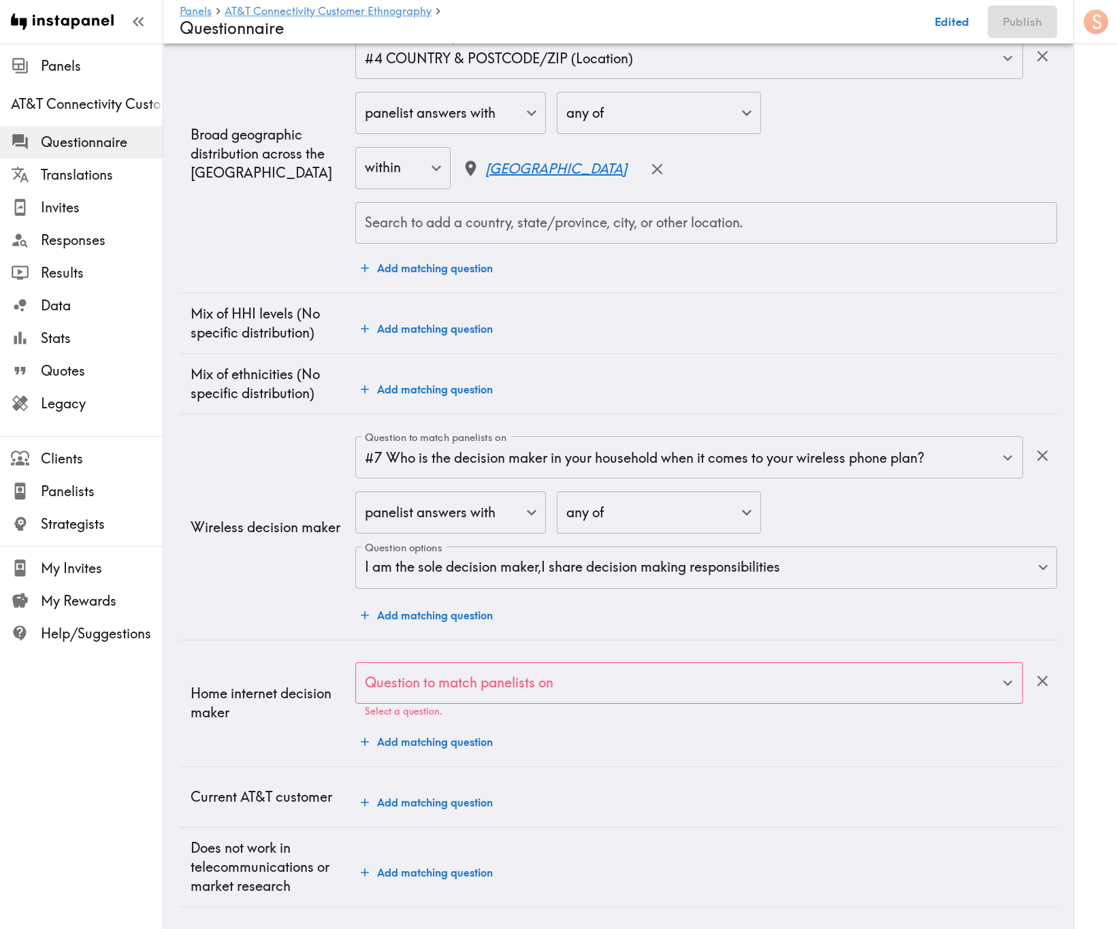
scroll to position [1123, 0]
click at [633, 561] on input "Question to match panelists on" at bounding box center [678, 683] width 635 height 30
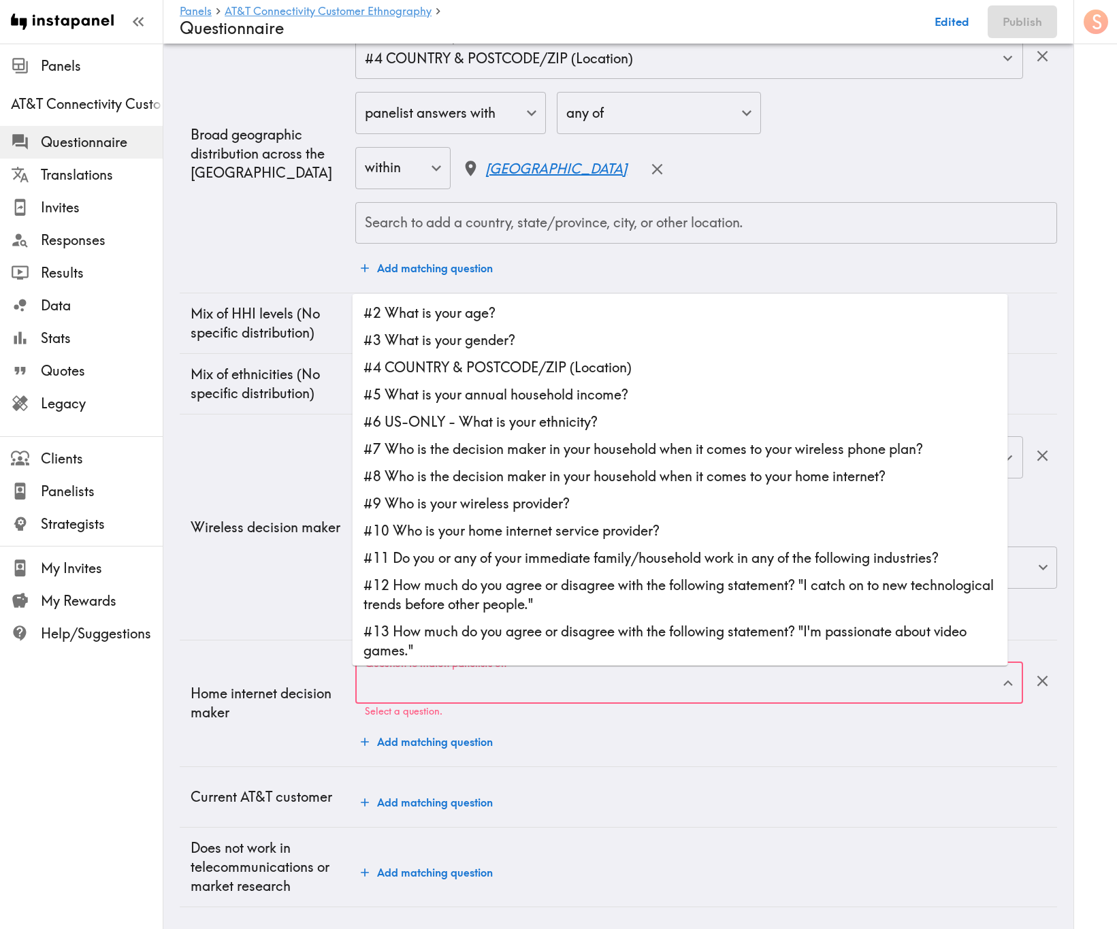
click at [510, 463] on li "#8 Who is the decision maker in your household when it comes to your home inter…" at bounding box center [679, 476] width 655 height 27
type input "#8 Who is the decision maker in your household when it comes to your home inter…"
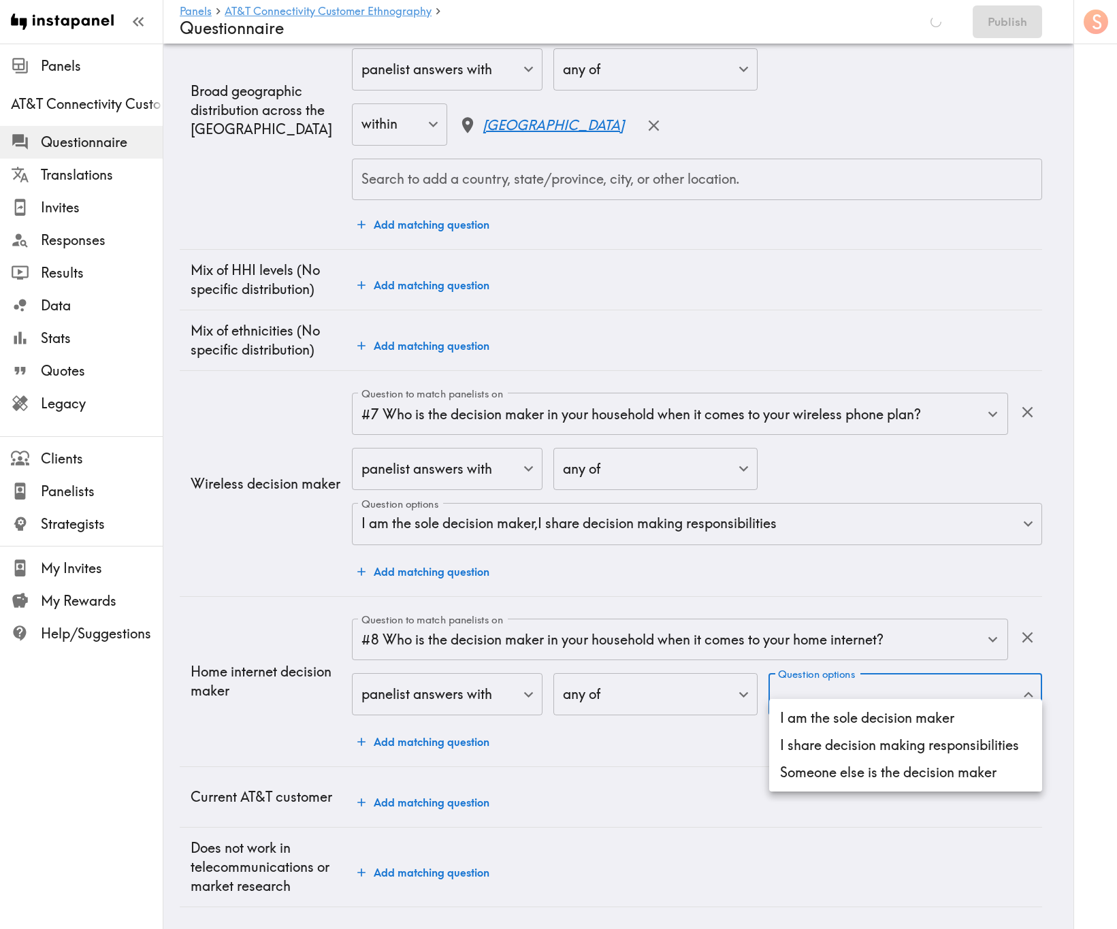
scroll to position [1168, 0]
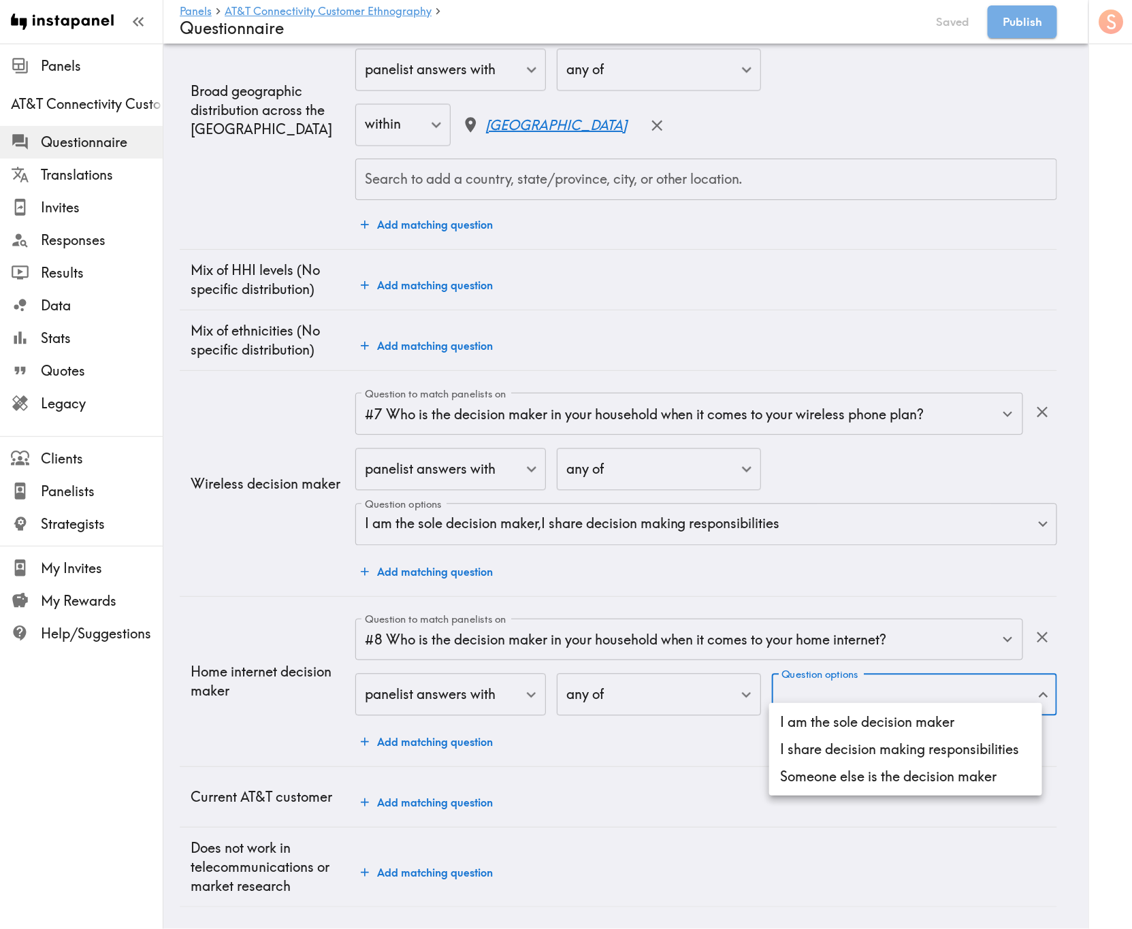
click at [906, 561] on li "I am the sole decision maker" at bounding box center [905, 721] width 273 height 27
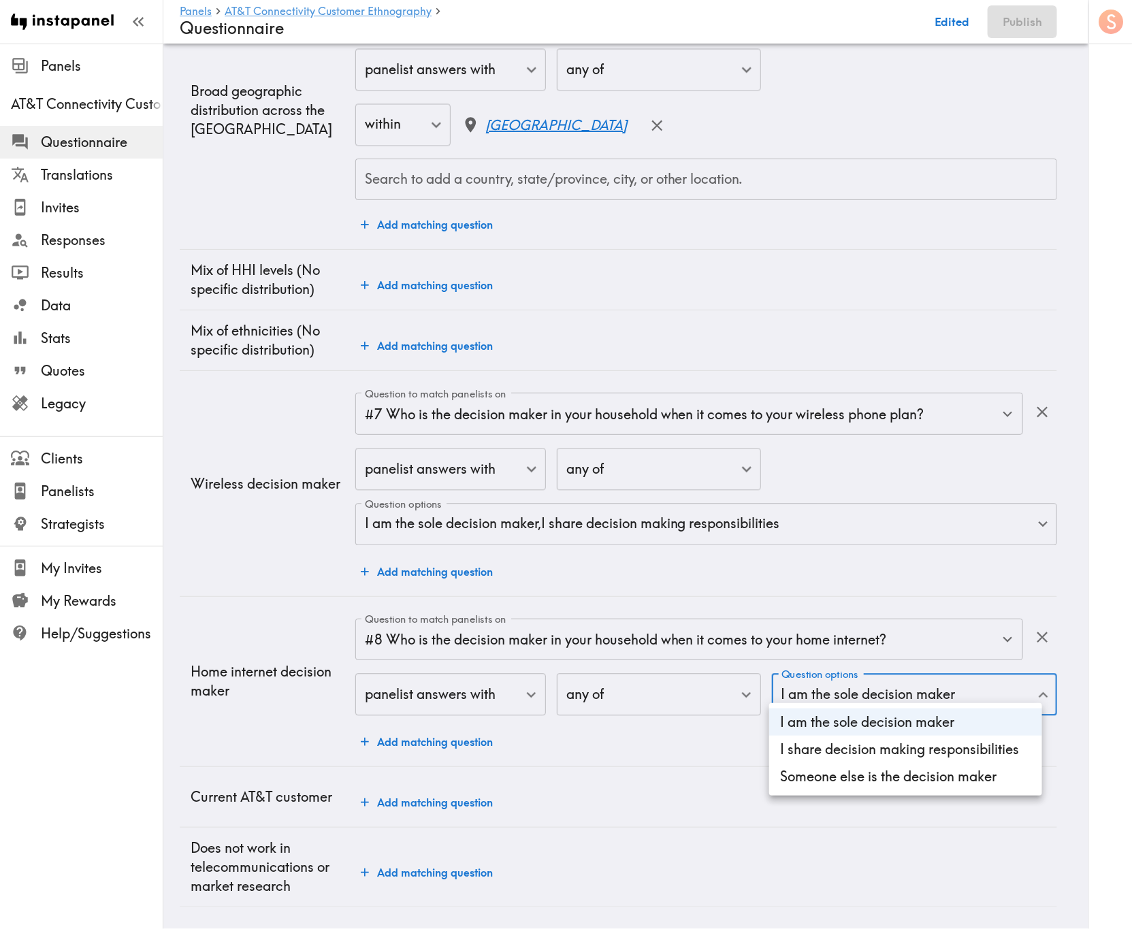
click at [911, 561] on li "I share decision making responsibilities" at bounding box center [905, 749] width 273 height 27
type input "05ee4874-05b6-4865-8b01-f0ee02e23127,40cd398c-a191-4ae7-93c4-1bfb627a0f44"
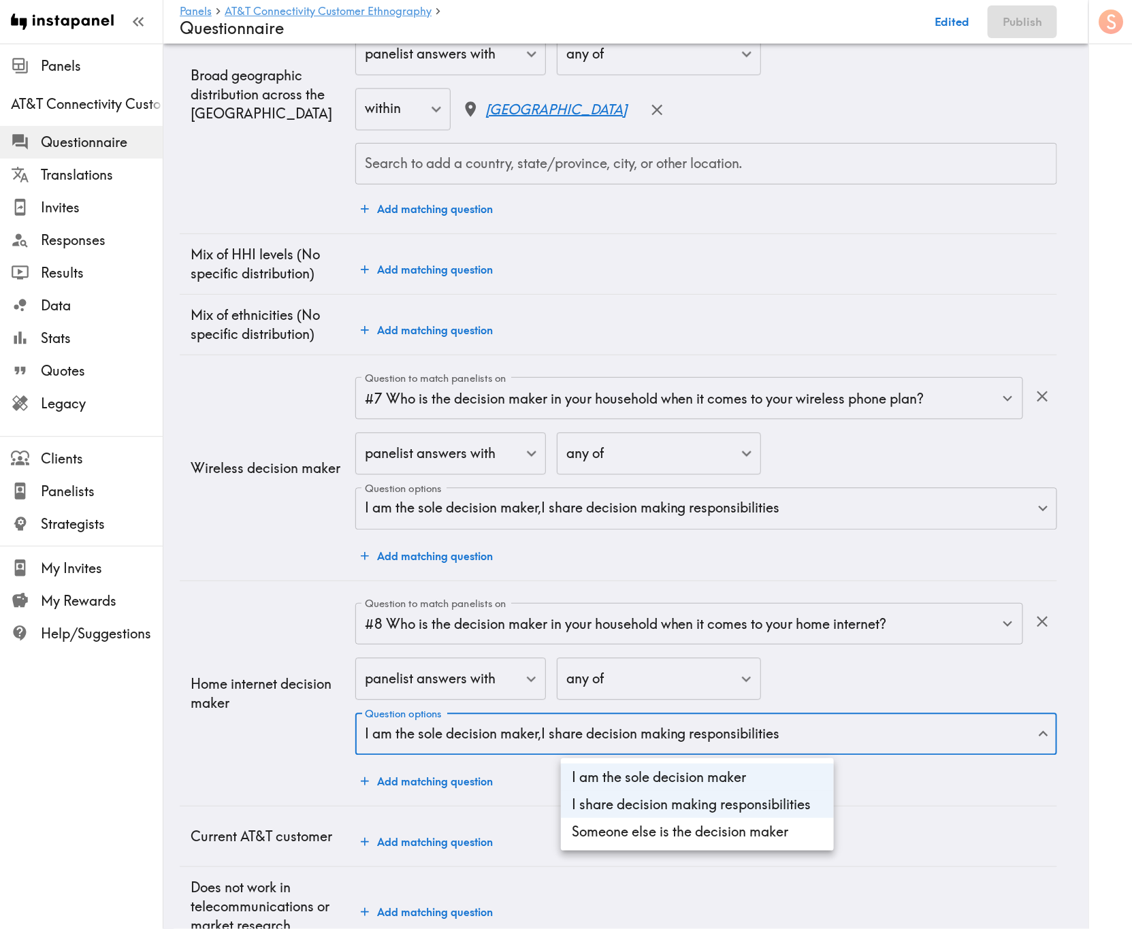
click at [267, 561] on div at bounding box center [566, 464] width 1132 height 929
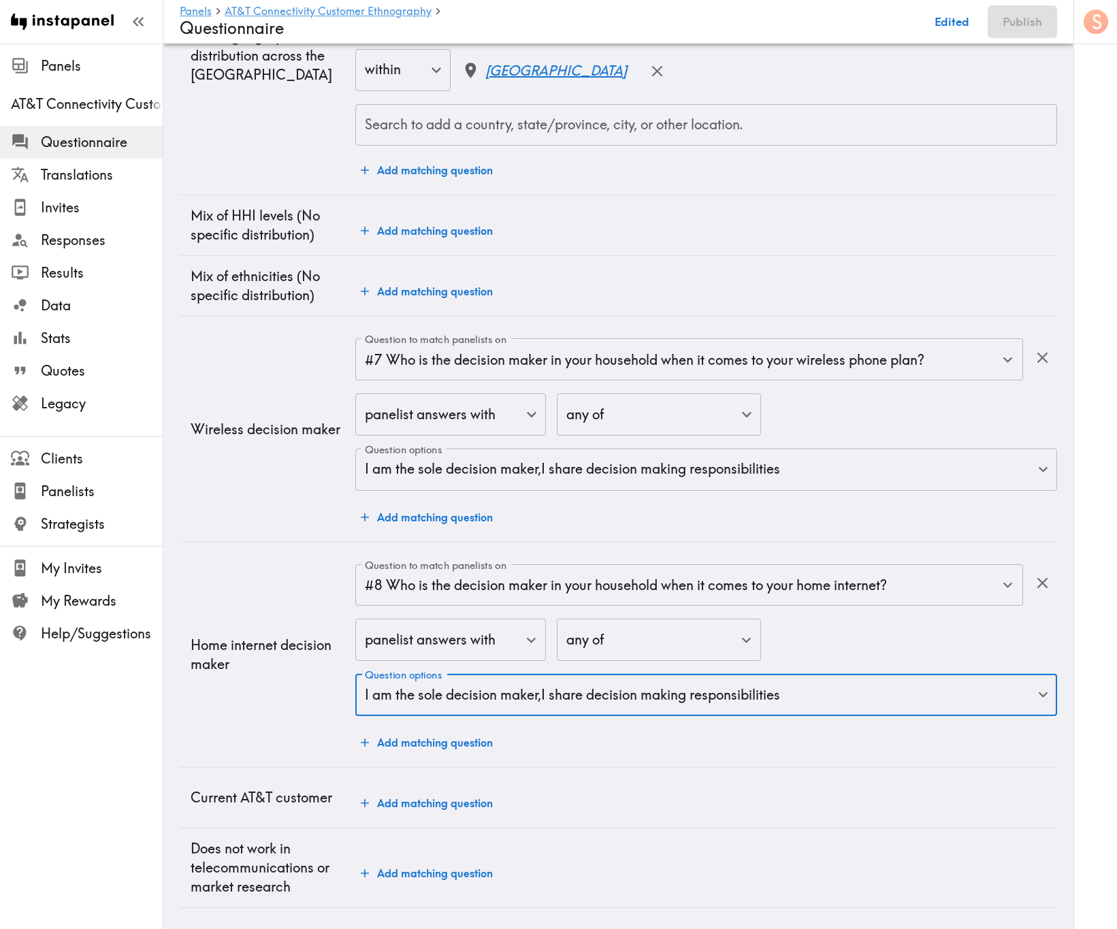
scroll to position [1227, 0]
click at [435, 561] on button "Add matching question" at bounding box center [426, 802] width 143 height 27
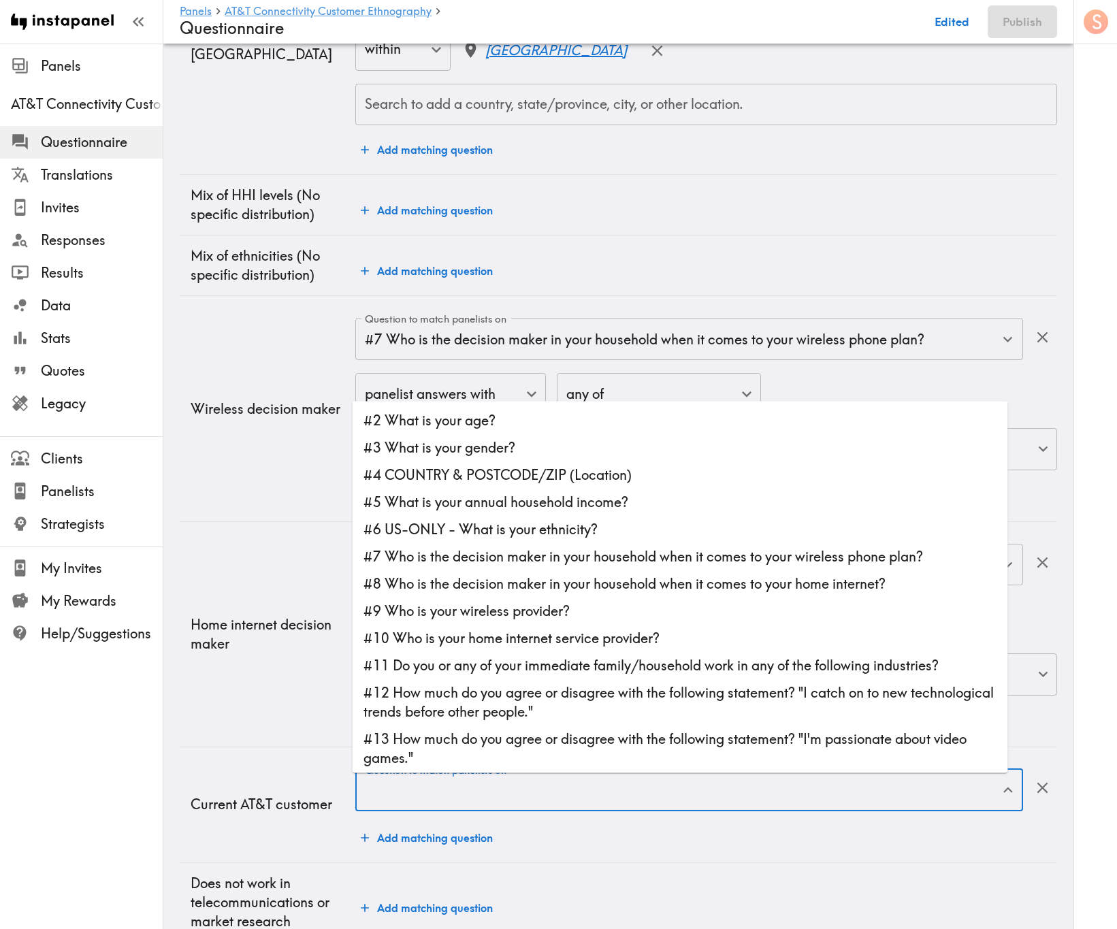
click at [554, 561] on input "Question to match panelists on" at bounding box center [678, 790] width 635 height 30
click at [653, 561] on li "#10 Who is your home internet service provider?" at bounding box center [679, 638] width 655 height 27
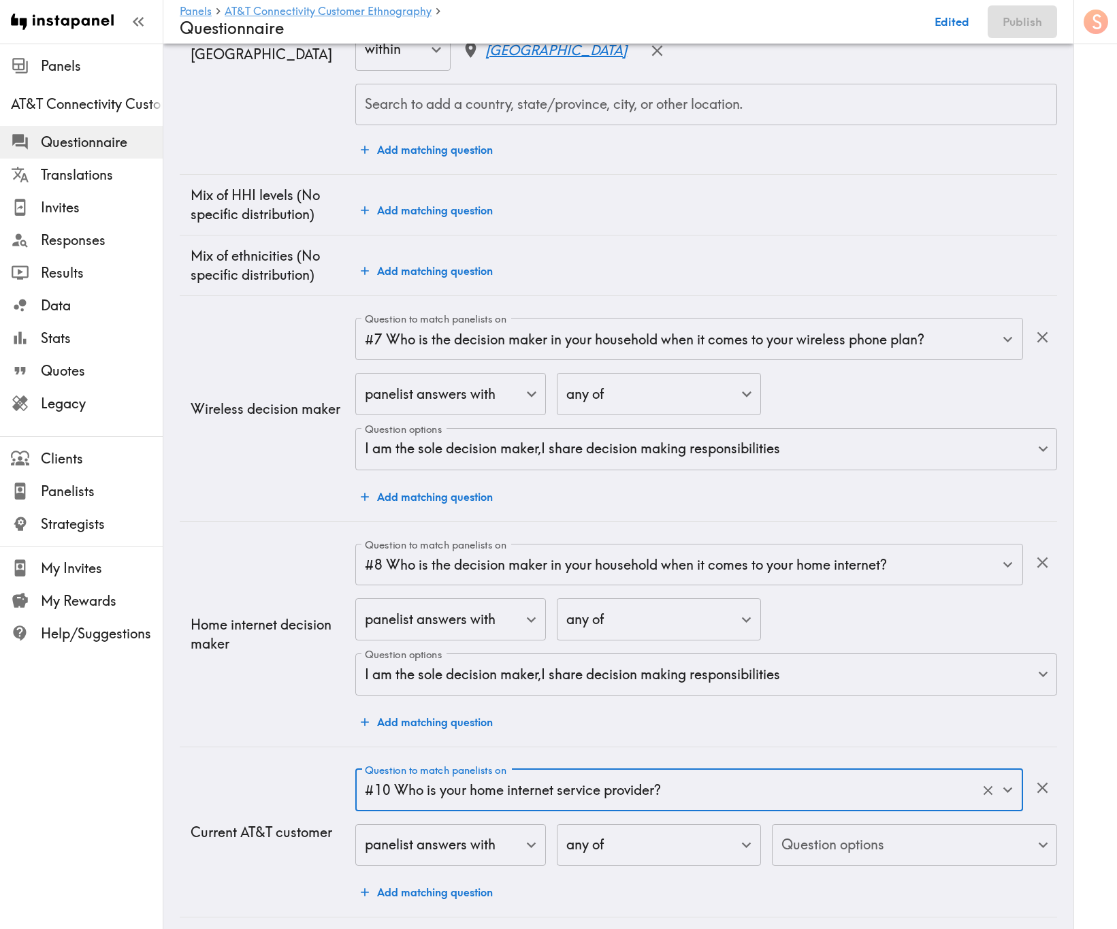
click at [586, 561] on input "#10 Who is your home internet service provider?" at bounding box center [669, 790] width 617 height 30
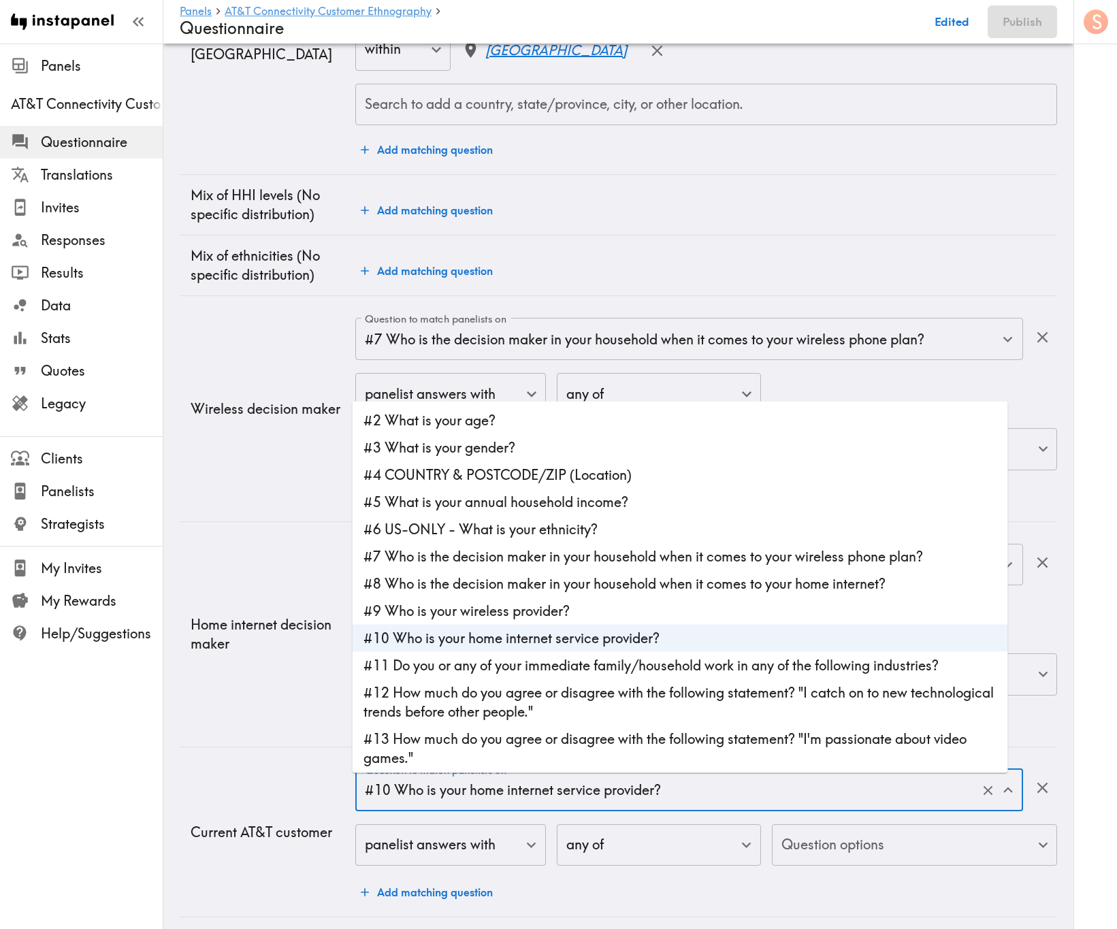
click at [478, 561] on li "#9 Who is your wireless provider?" at bounding box center [679, 610] width 655 height 27
type input "#9 Who is your wireless provider?"
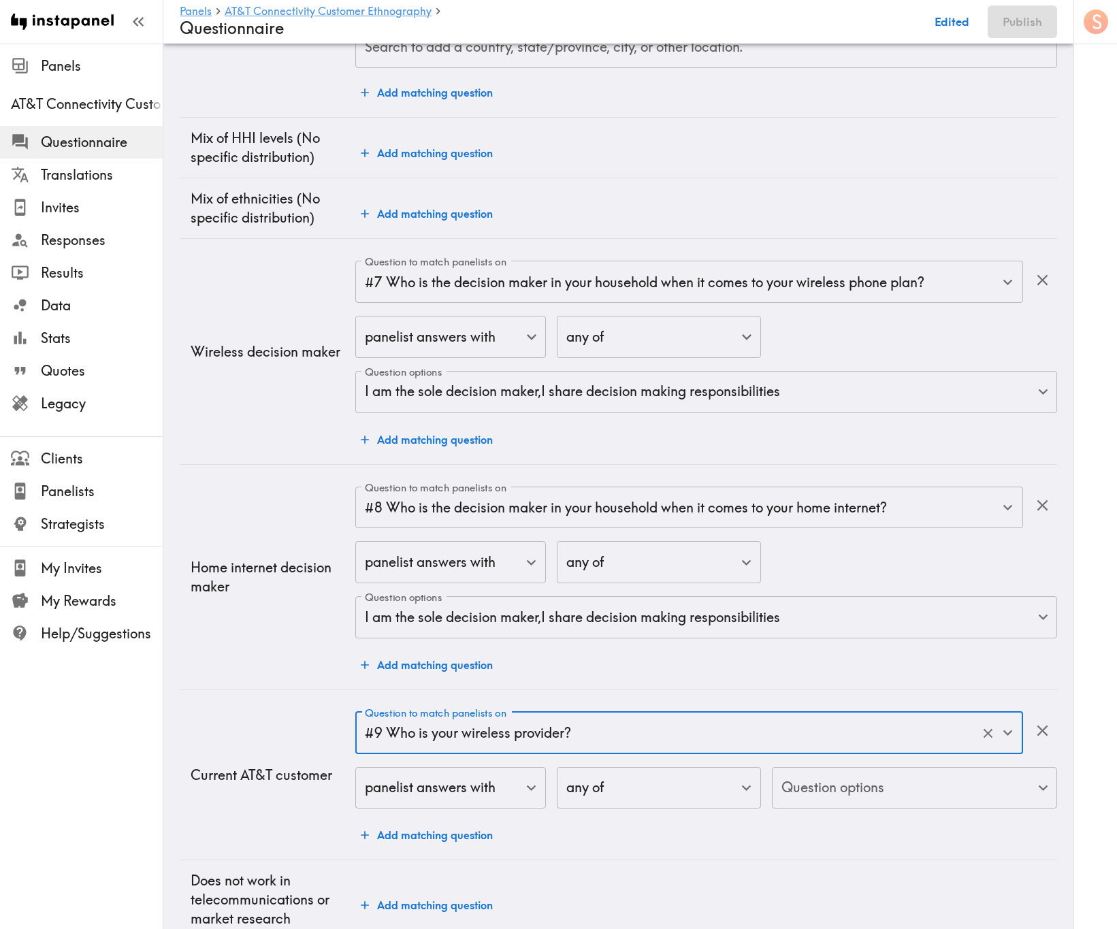
scroll to position [1336, 0]
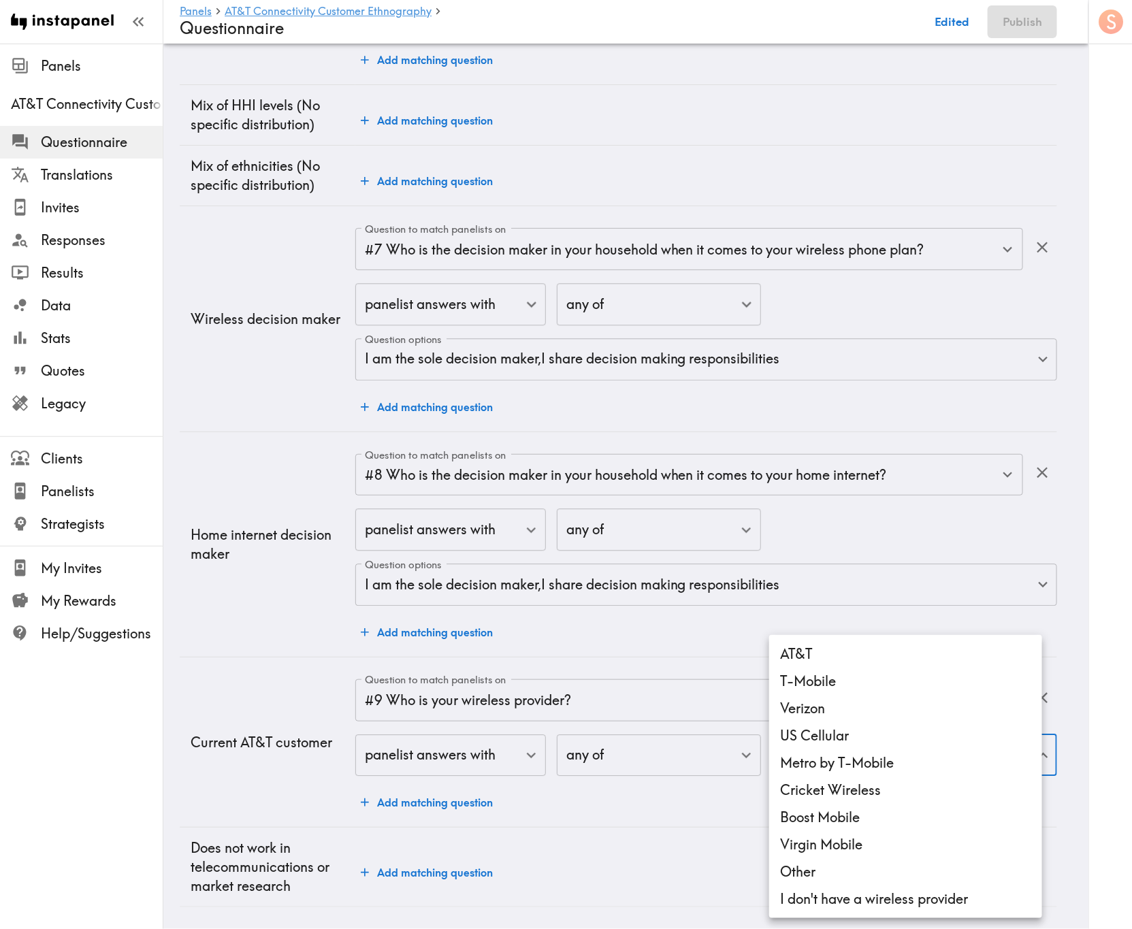
click at [817, 561] on li "AT&T" at bounding box center [905, 653] width 273 height 27
type input "ed504b8e-7453-4dc6-97df-3f9fe0ea20c2"
click at [634, 561] on div at bounding box center [566, 464] width 1132 height 929
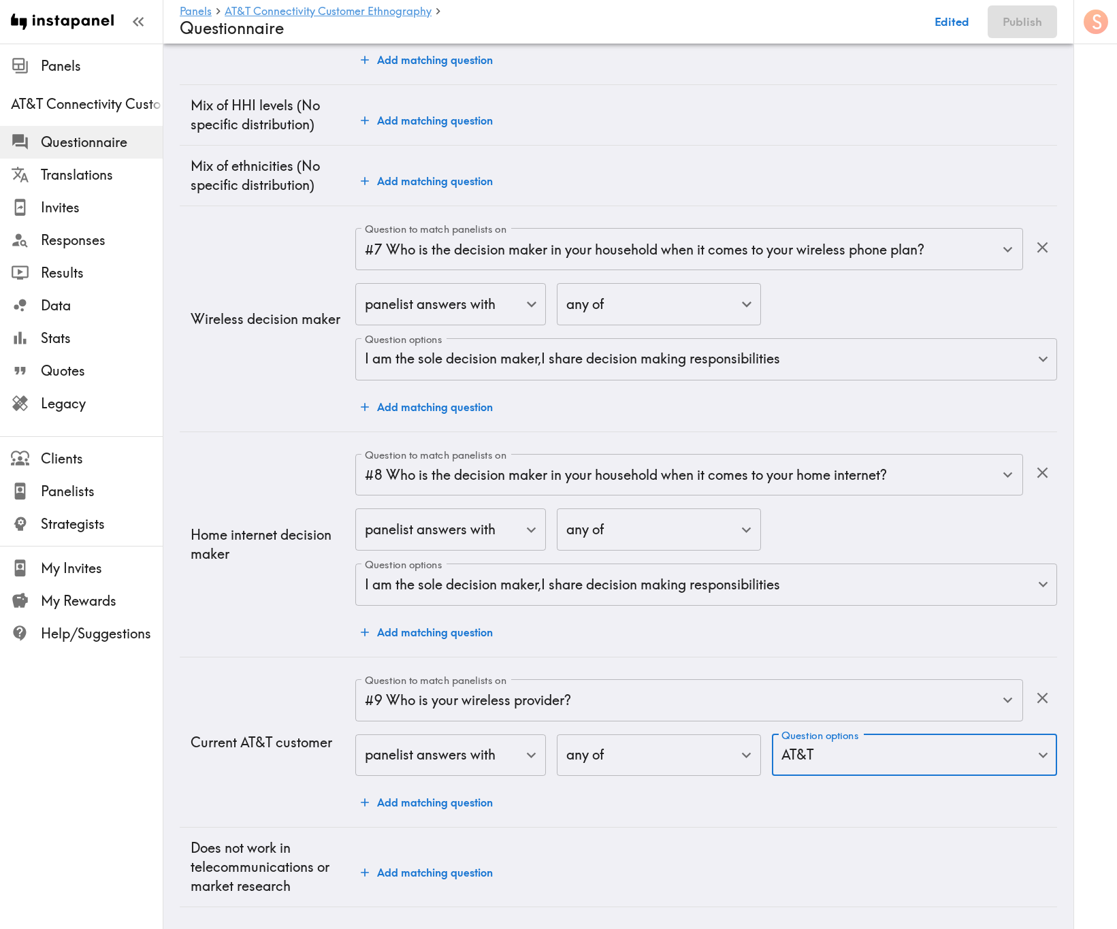
click at [410, 561] on button "Add matching question" at bounding box center [426, 802] width 143 height 27
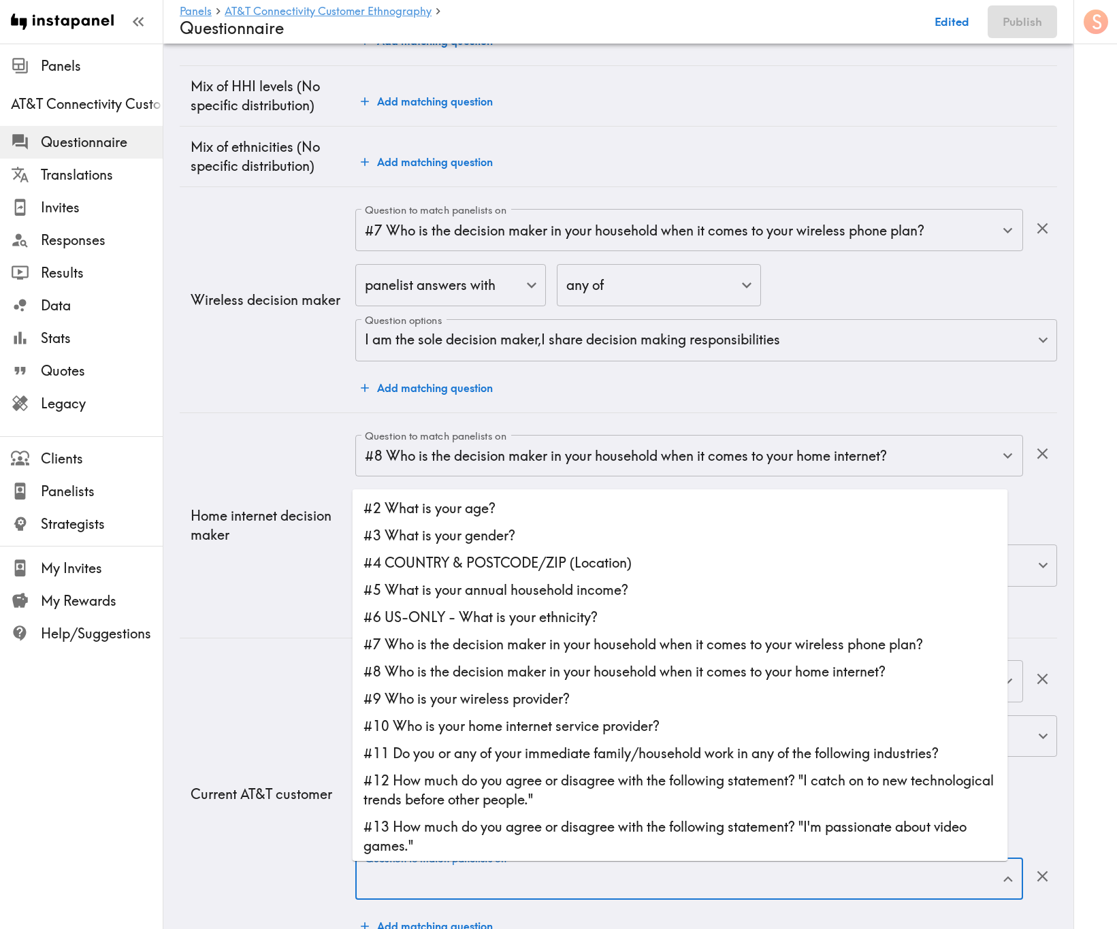
click at [627, 561] on input "Question to match panelists on" at bounding box center [678, 879] width 635 height 30
click at [516, 561] on li "#10 Who is your home internet service provider?" at bounding box center [679, 725] width 655 height 27
type input "#10 Who is your home internet service provider?"
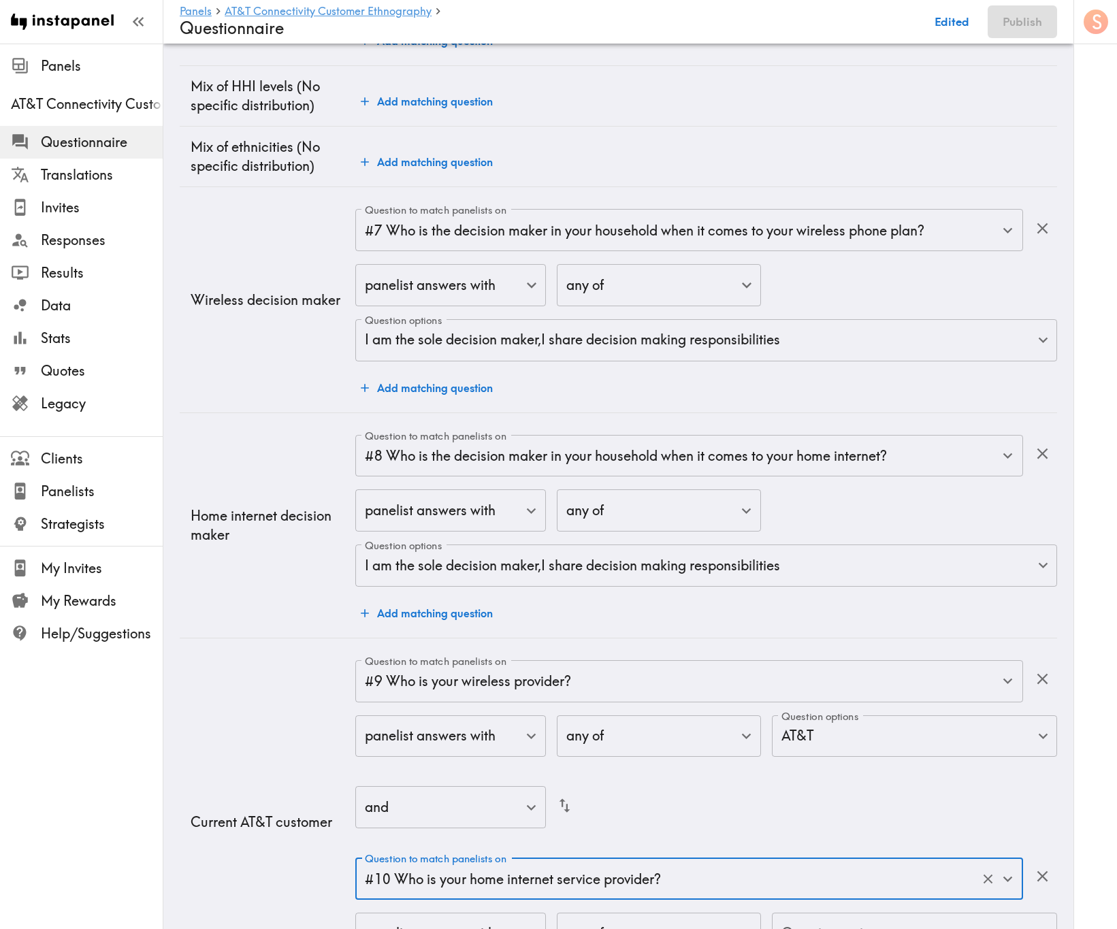
scroll to position [1534, 0]
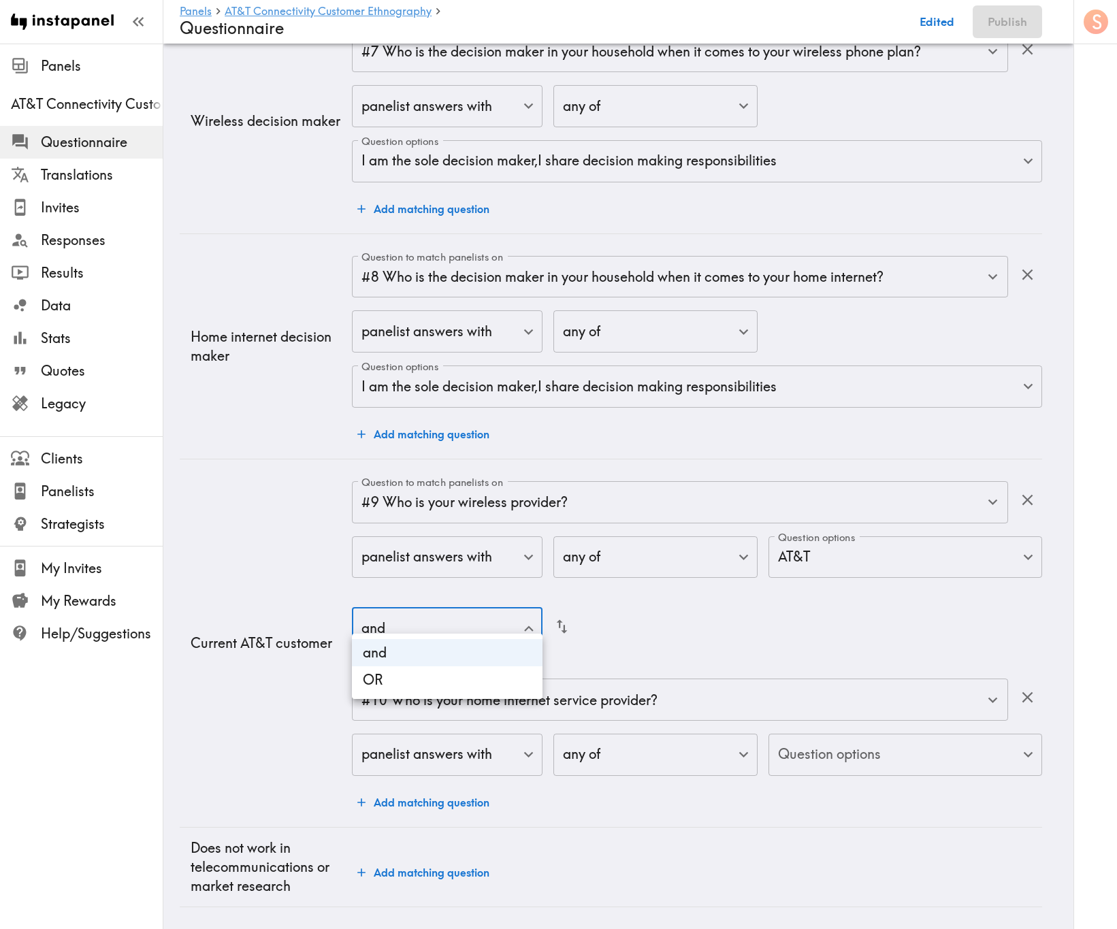
drag, startPoint x: 415, startPoint y: 619, endPoint x: 470, endPoint y: 684, distance: 84.5
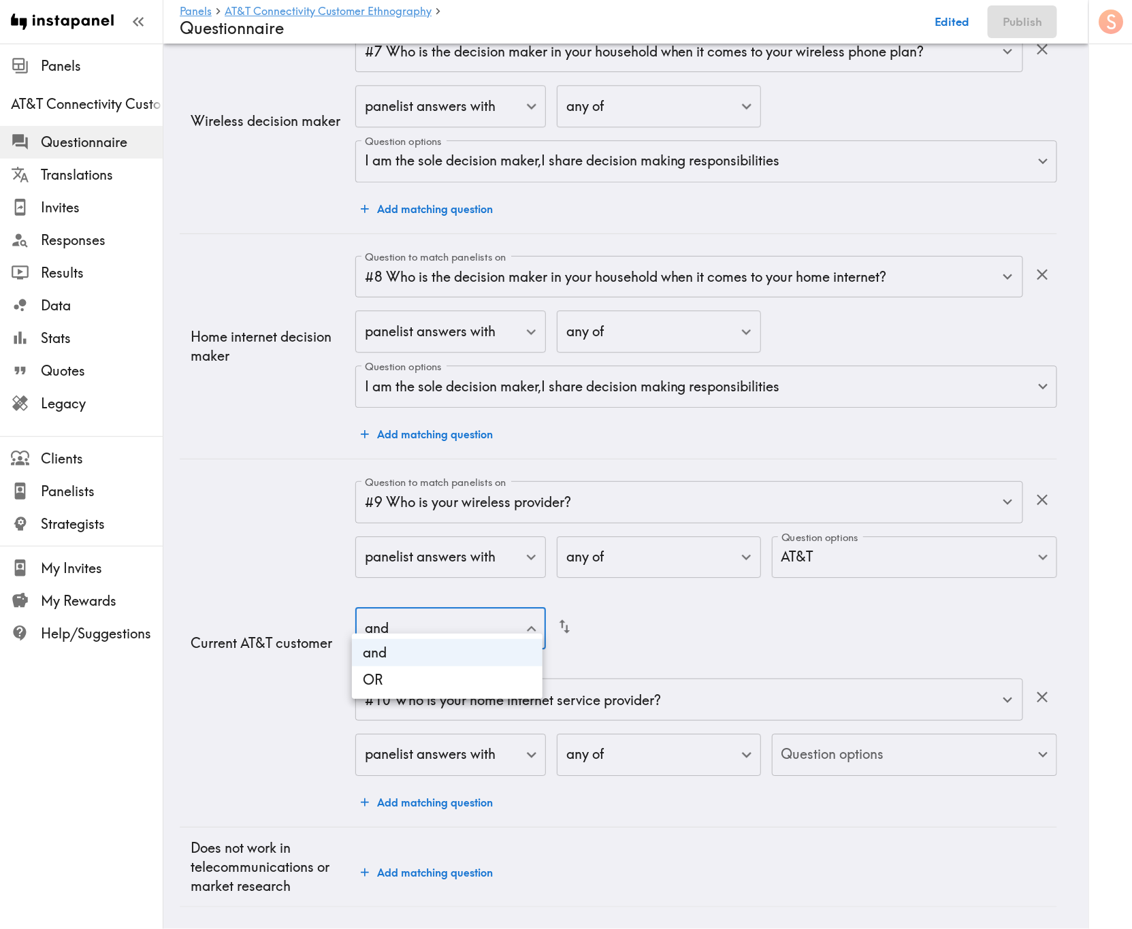
click at [489, 561] on li "OR" at bounding box center [447, 679] width 191 height 27
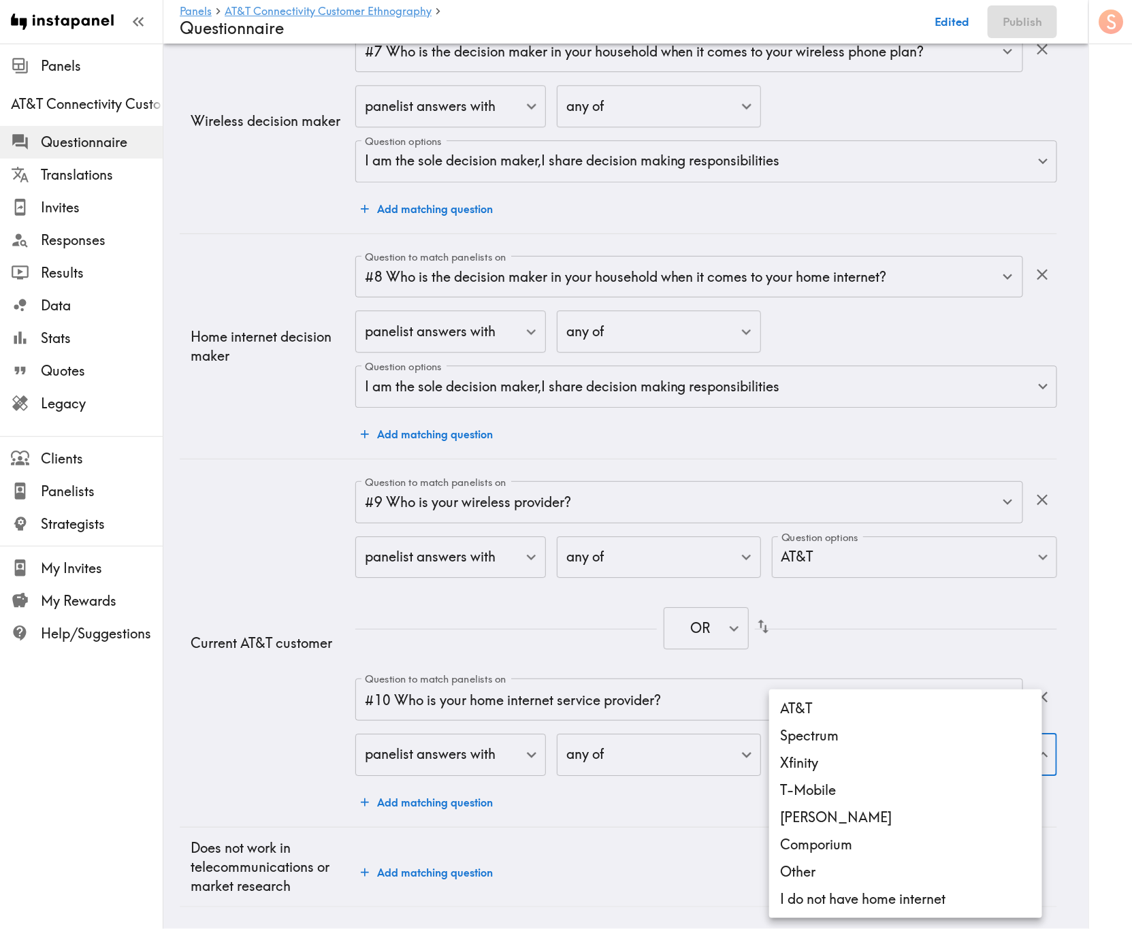
click at [819, 561] on li "AT&T" at bounding box center [905, 708] width 273 height 27
type input "e5015941-ff68-4d9a-831a-c274f747cee9"
click at [364, 561] on div at bounding box center [566, 464] width 1132 height 929
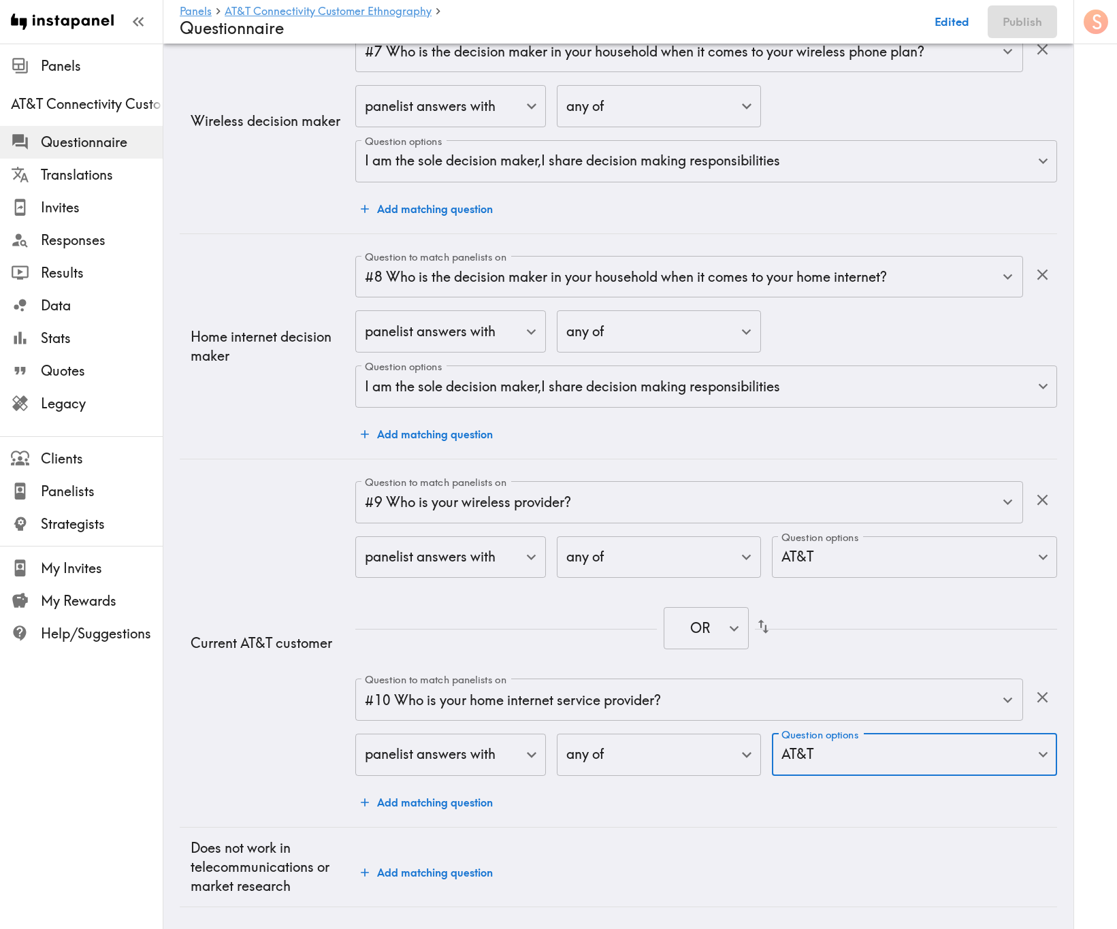
click at [913, 561] on div "OR true ​" at bounding box center [706, 629] width 702 height 77
click at [380, 561] on button "Add matching question" at bounding box center [426, 872] width 143 height 27
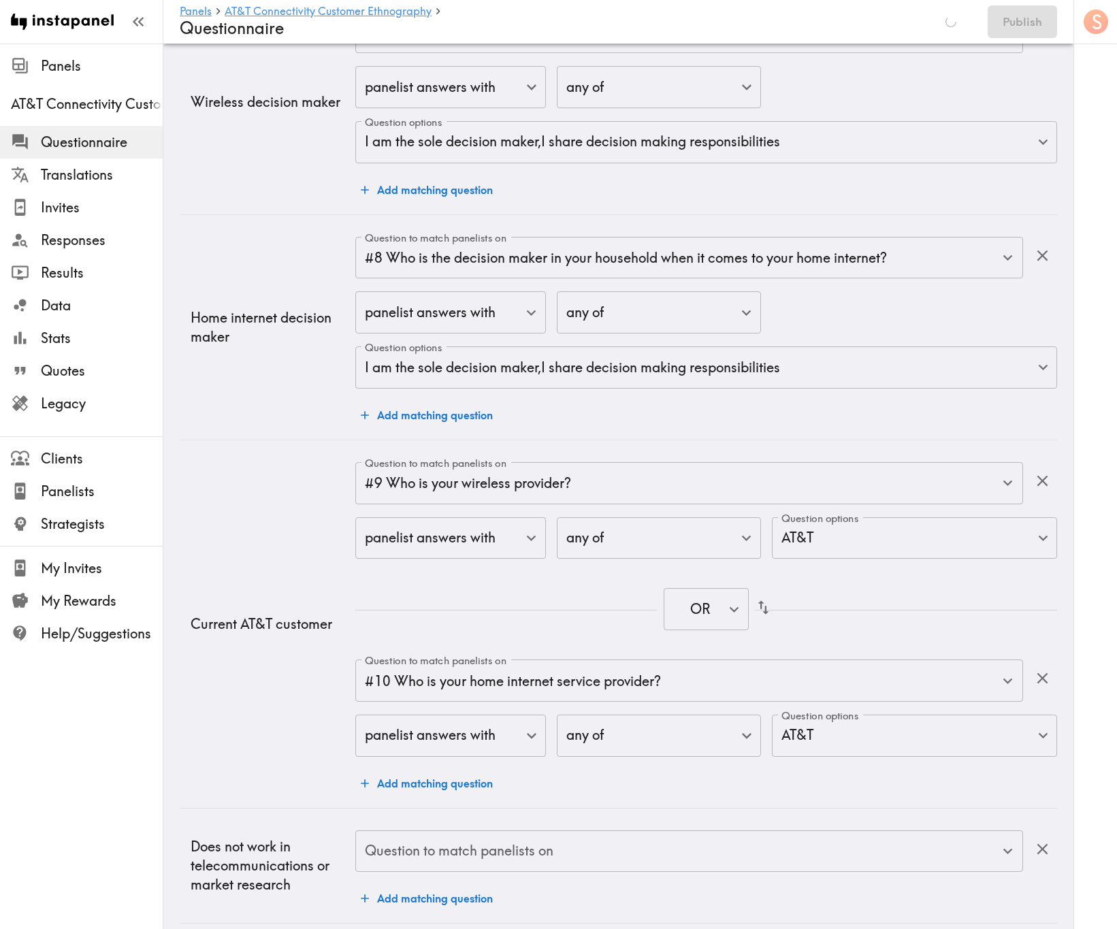
click at [476, 561] on div "Question to match panelists on Question to match panelists on" at bounding box center [689, 852] width 668 height 44
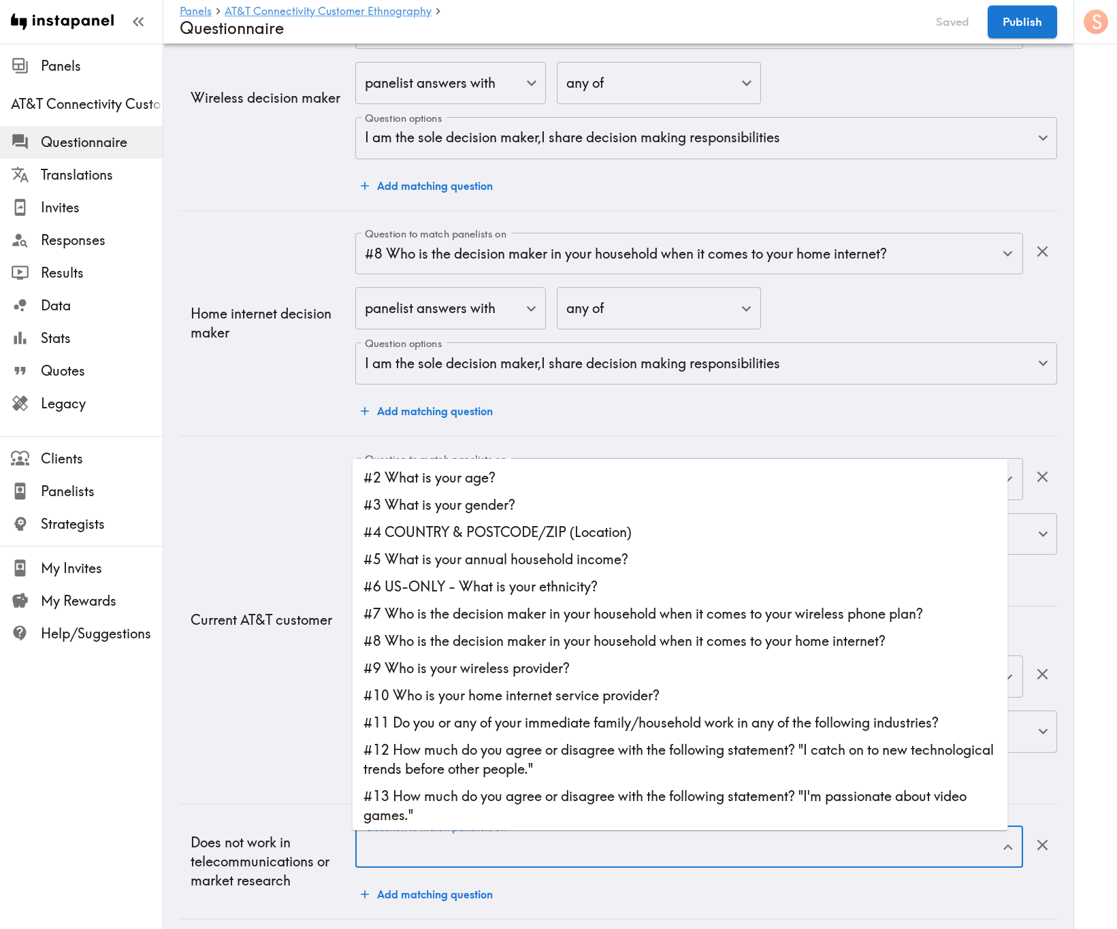
click at [519, 561] on li "#11 Do you or any of your immediate family/household work in any of the followi…" at bounding box center [679, 722] width 655 height 27
type input "#11 Do you or any of your immediate family/household work in any of the followi…"
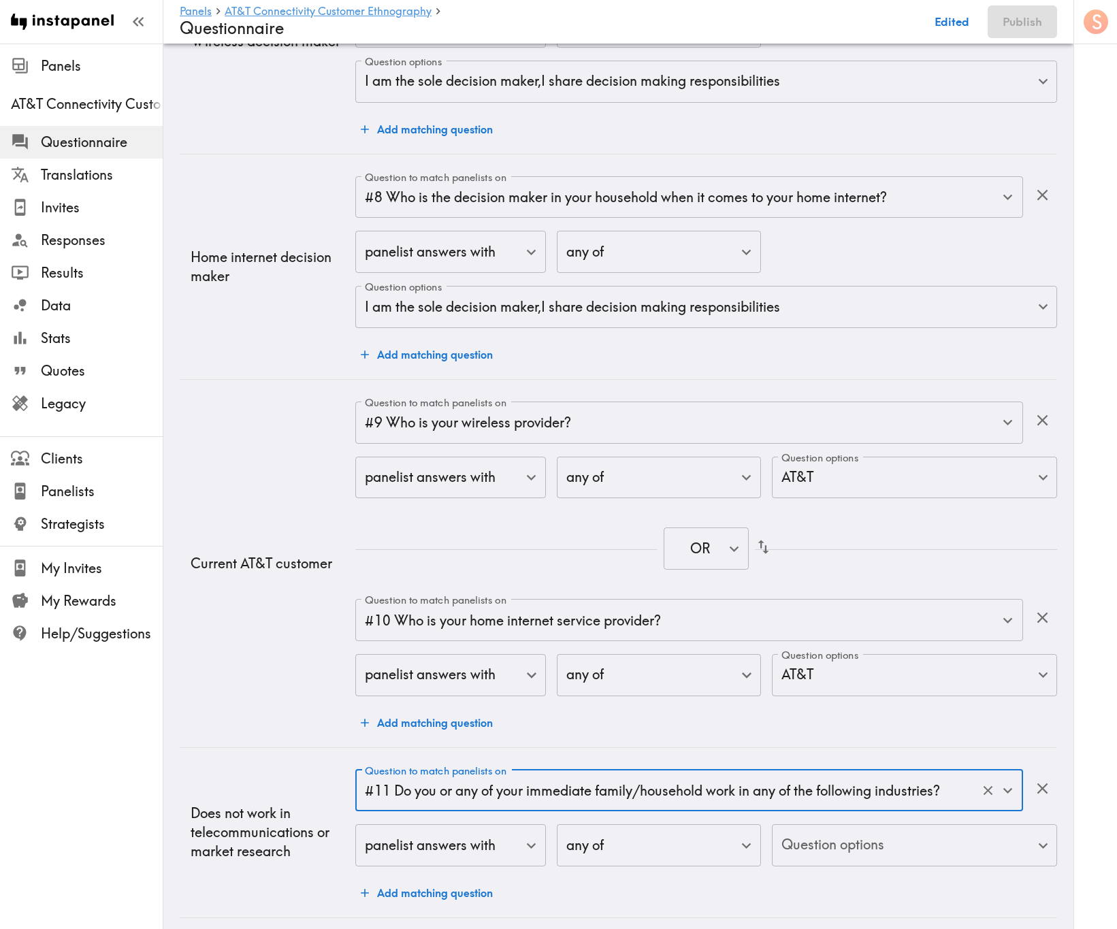
scroll to position [1621, 0]
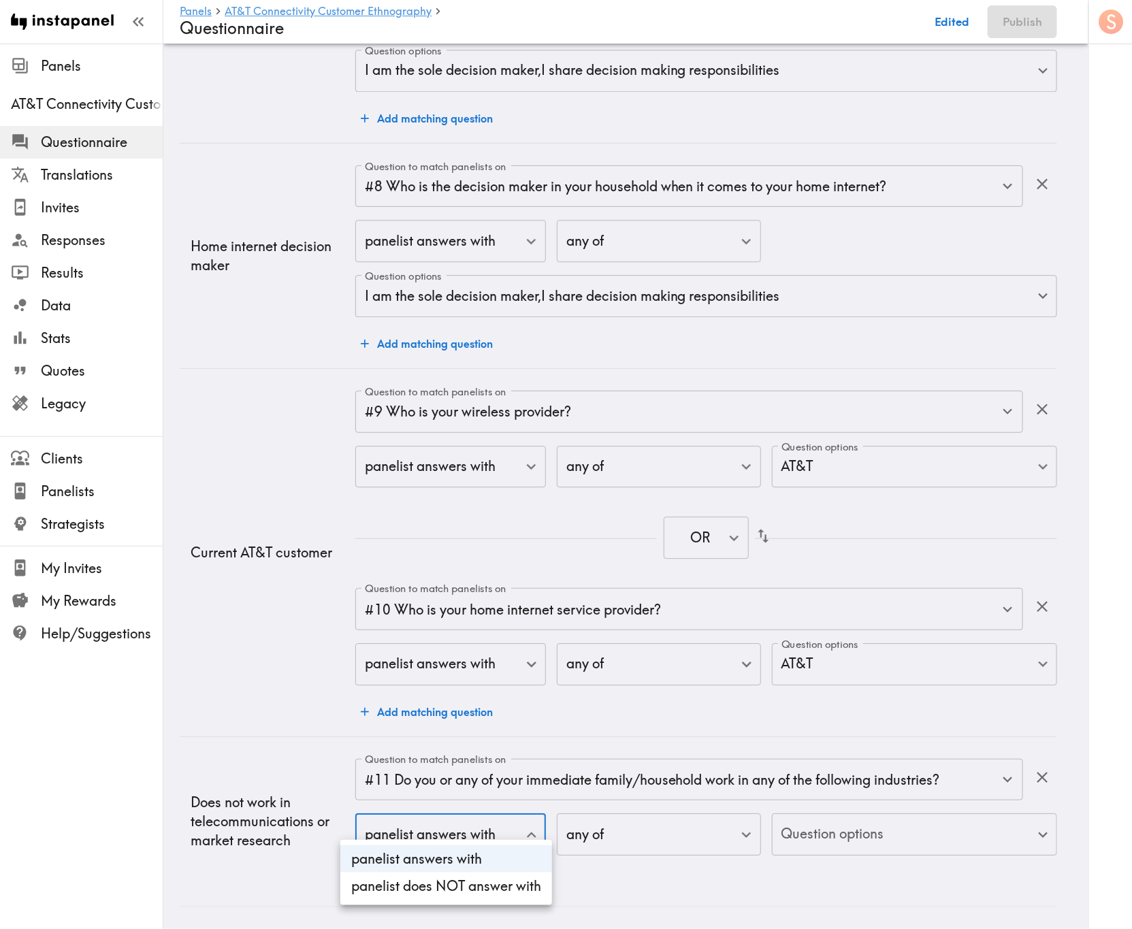
click at [488, 561] on li "panelist does NOT answer with" at bounding box center [446, 885] width 212 height 27
type input "true"
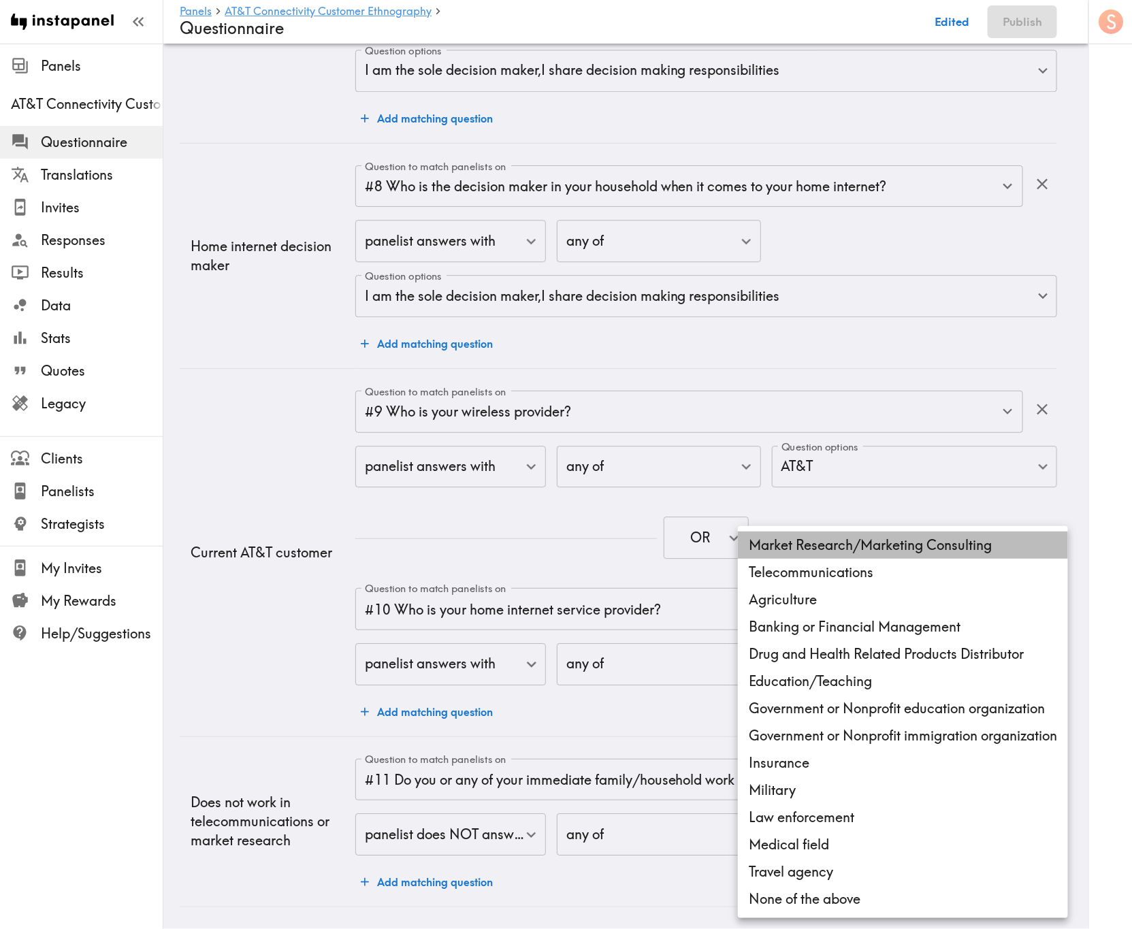
click at [805, 553] on li "Market Research/Marketing Consulting" at bounding box center [903, 544] width 330 height 27
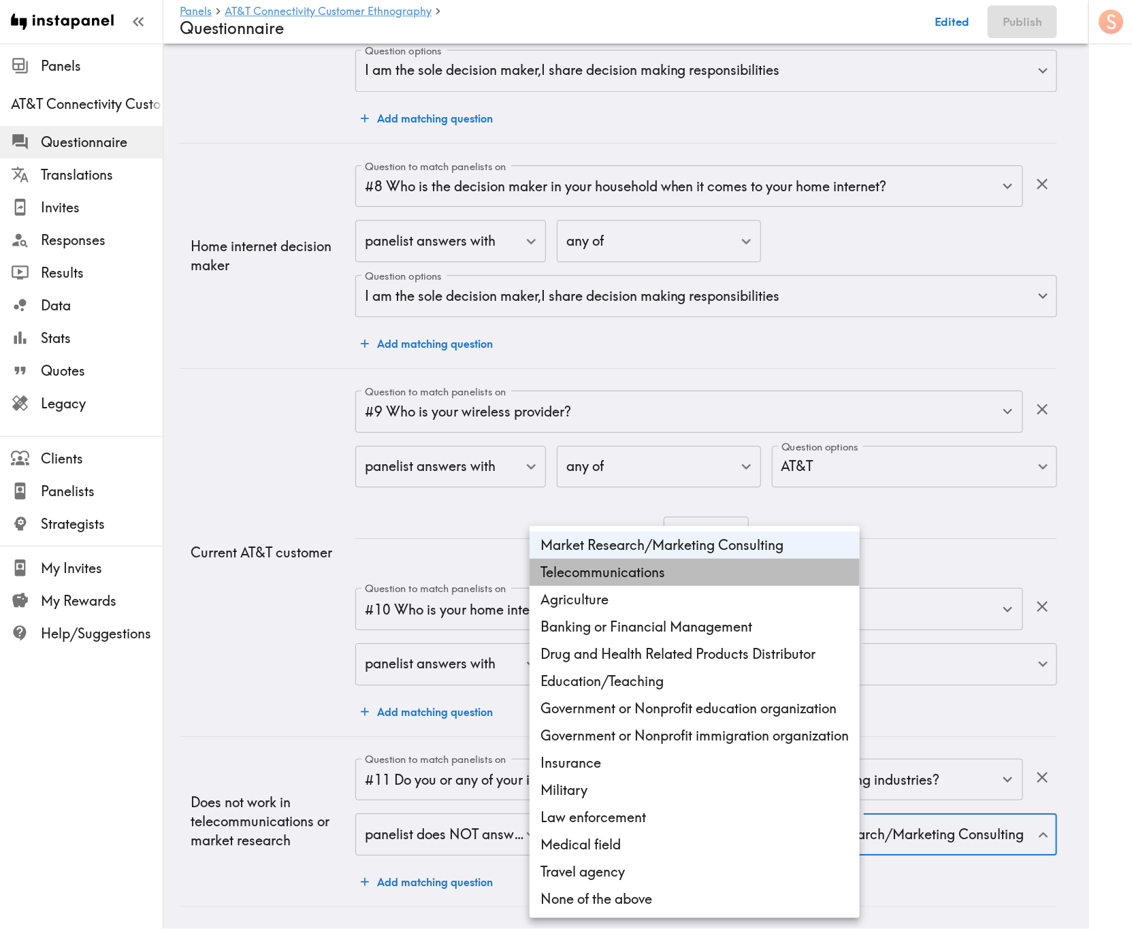
click at [805, 560] on li "Telecommunications" at bounding box center [694, 572] width 330 height 27
type input "54a14822-428e-405c-9884-ea86bfc246a3,ad256e07-6d4d-4b43-9b9d-80936e76e50f"
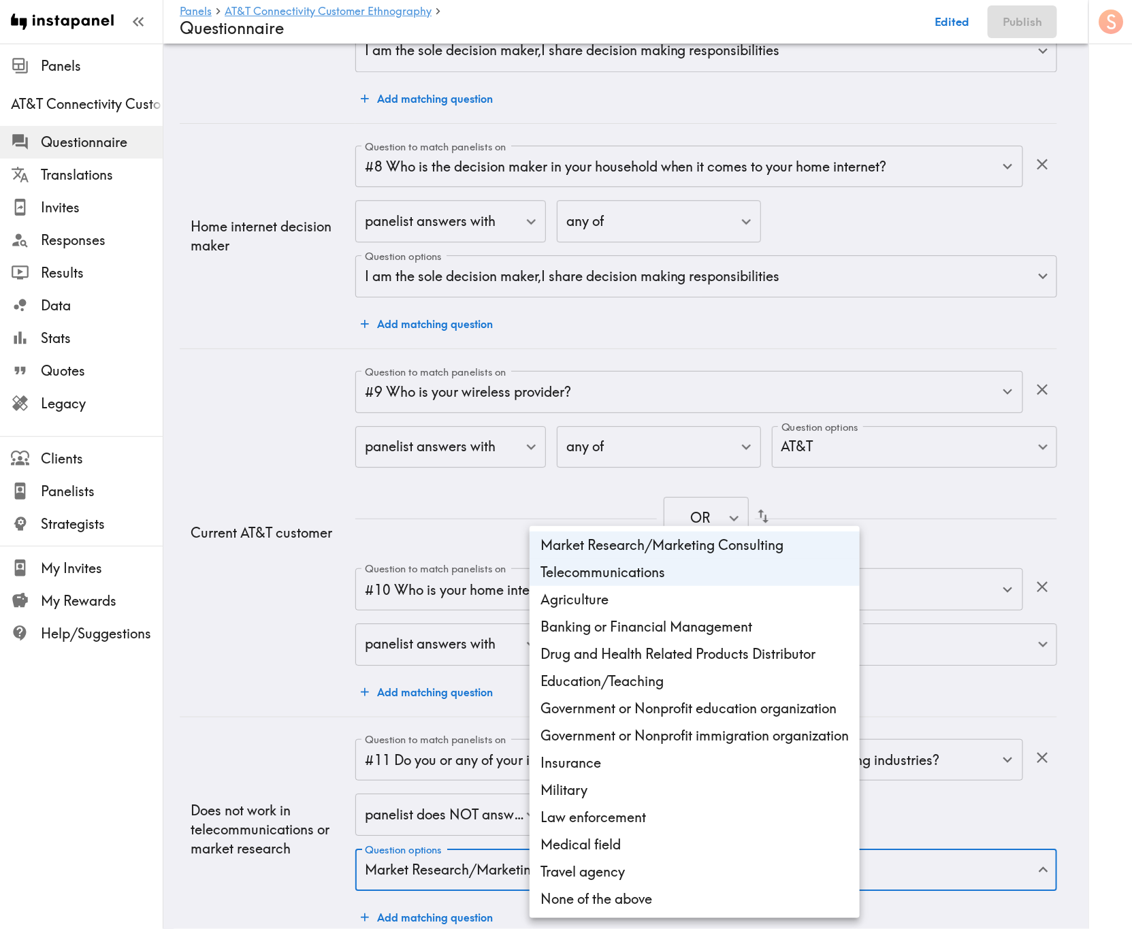
click at [372, 486] on div at bounding box center [566, 464] width 1132 height 929
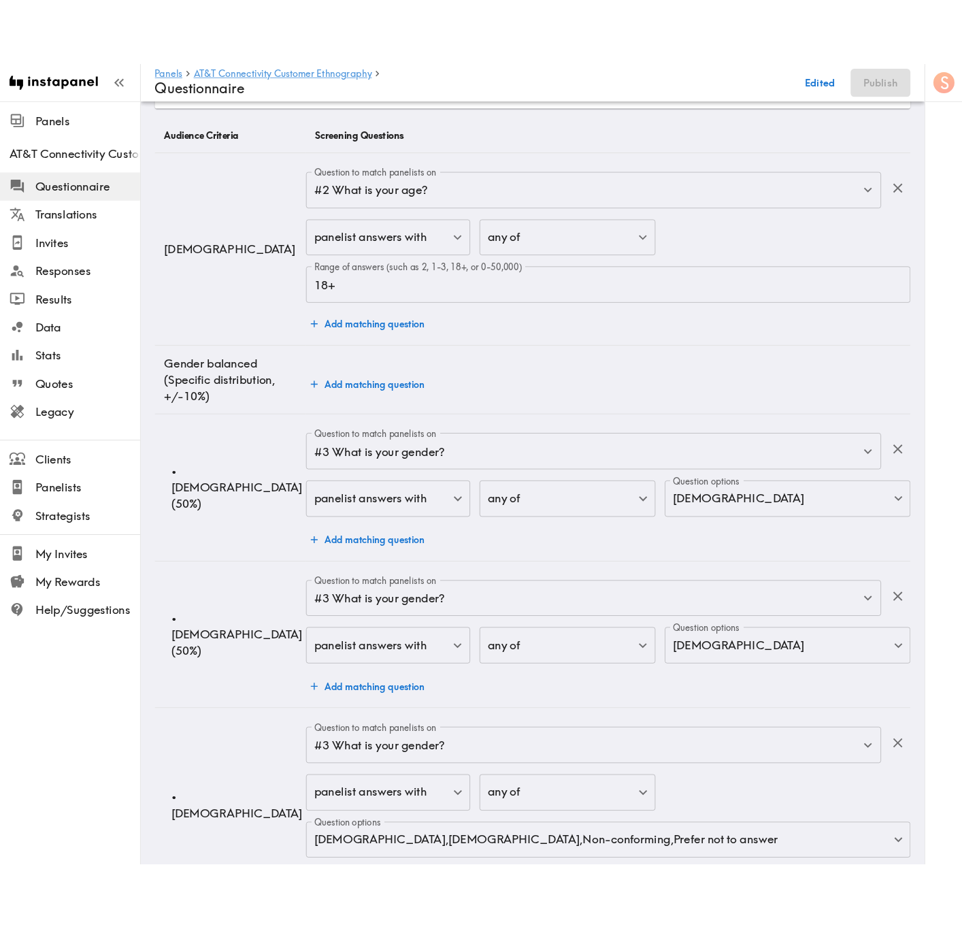
scroll to position [0, 0]
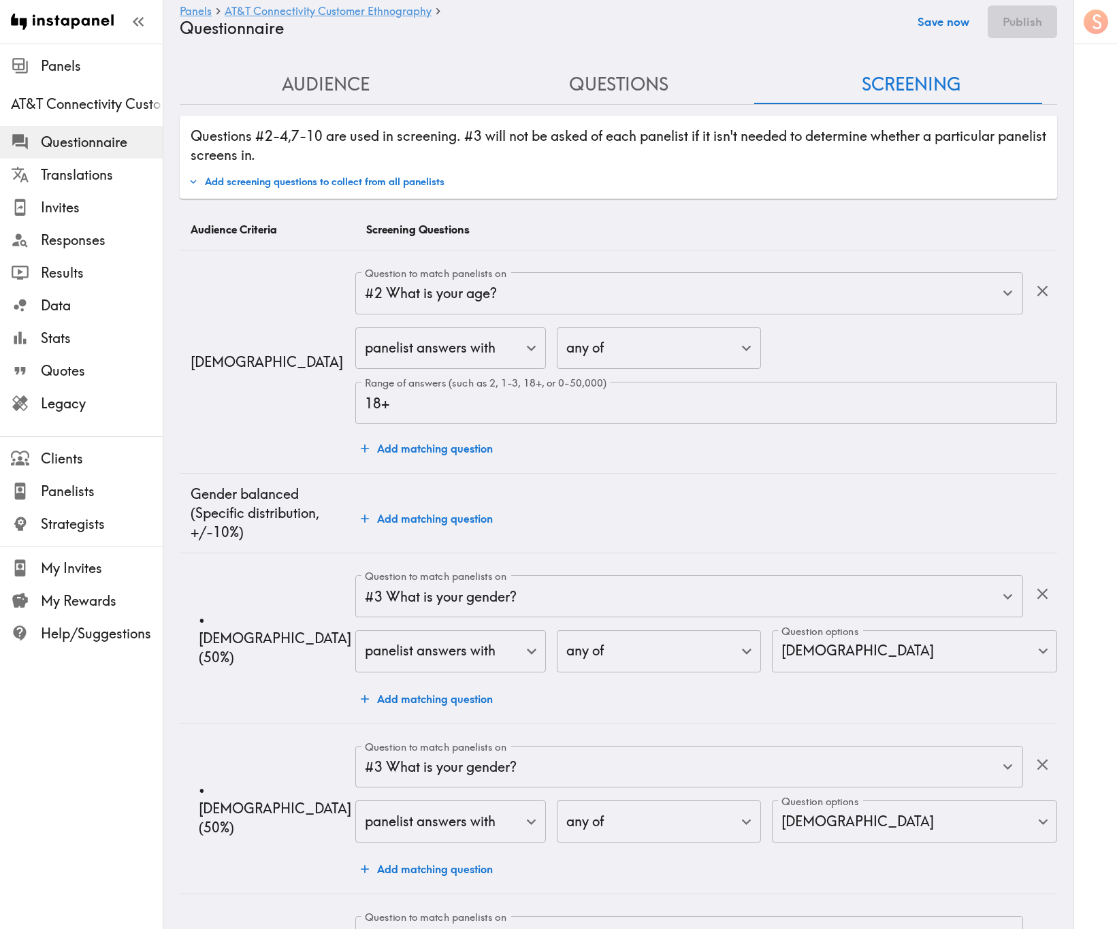
click at [938, 27] on button "Save now" at bounding box center [943, 21] width 67 height 33
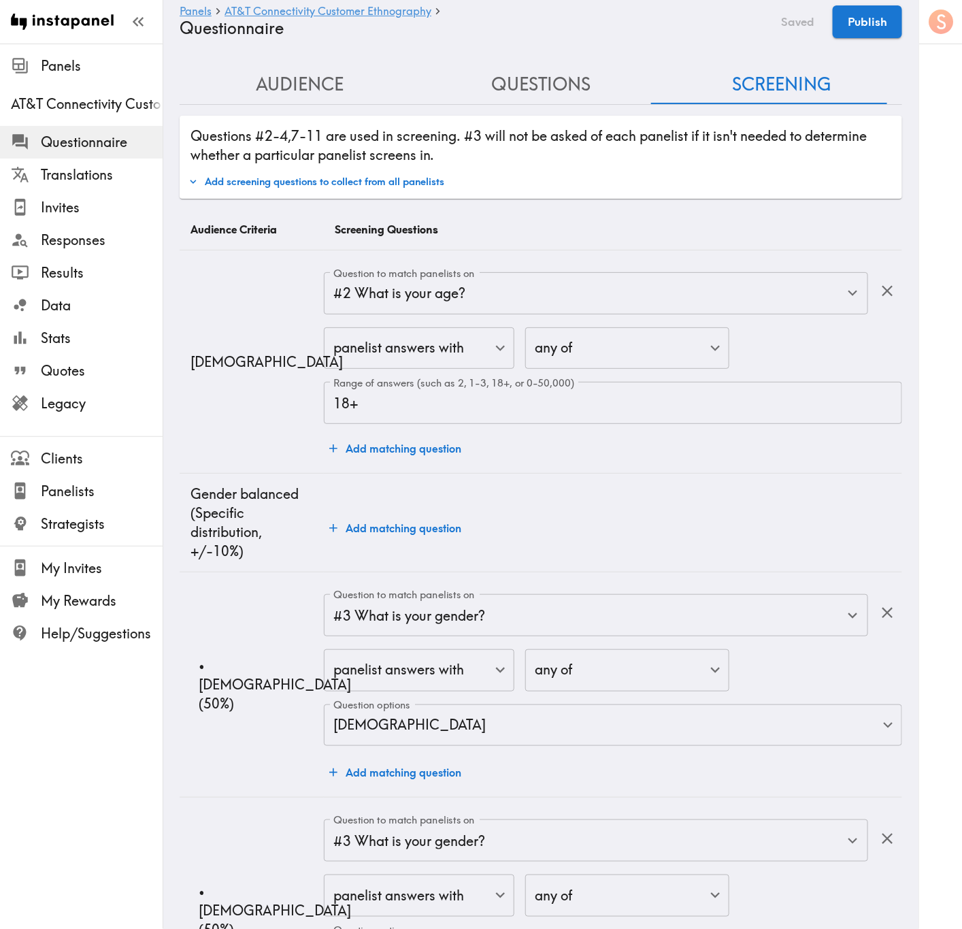
drag, startPoint x: 257, startPoint y: 82, endPoint x: 261, endPoint y: 101, distance: 18.8
click at [257, 82] on button "Audience" at bounding box center [300, 84] width 241 height 39
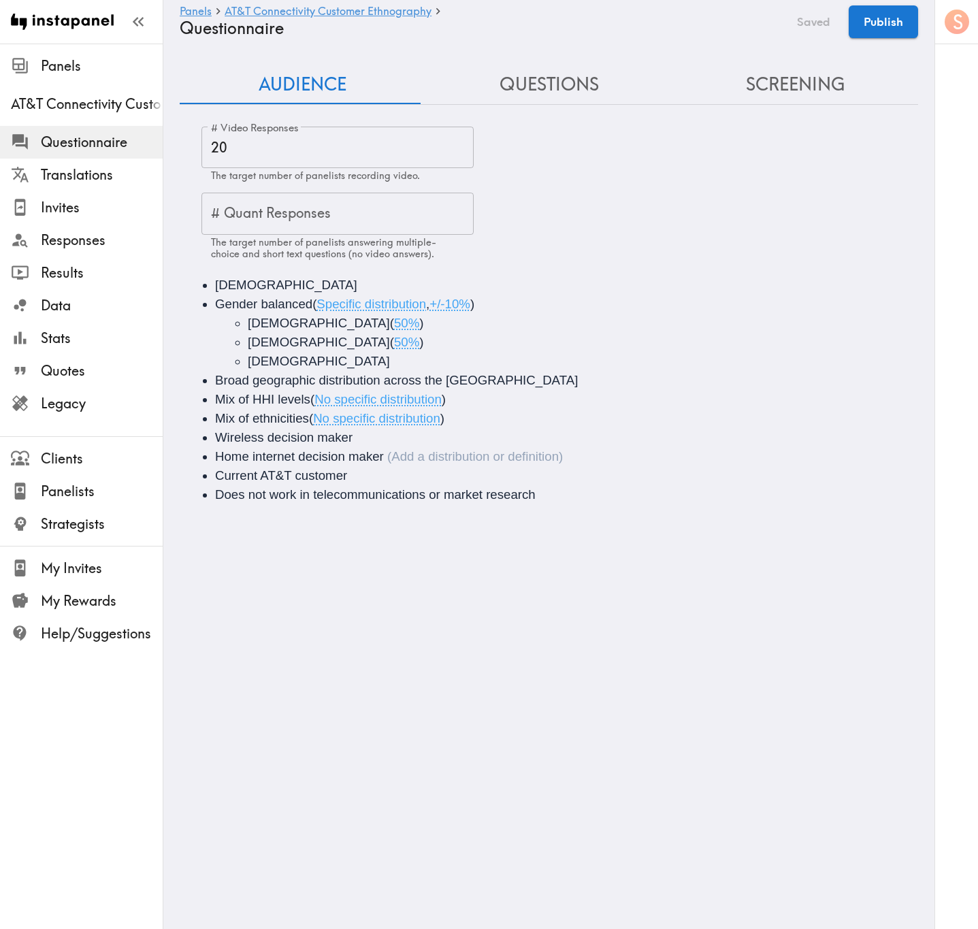
click at [574, 487] on li "Does not work in telecommunications or market research" at bounding box center [568, 494] width 706 height 19
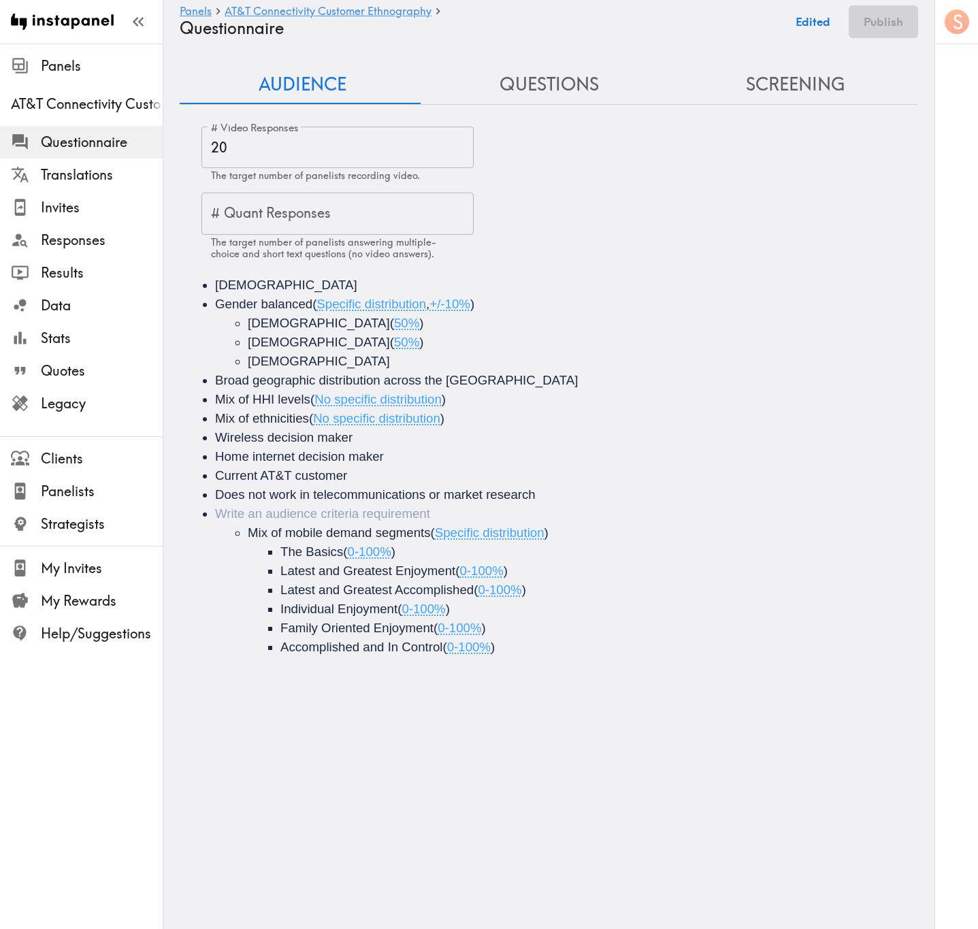
click at [280, 531] on span "Mix of mobile demand segments" at bounding box center [339, 532] width 183 height 14
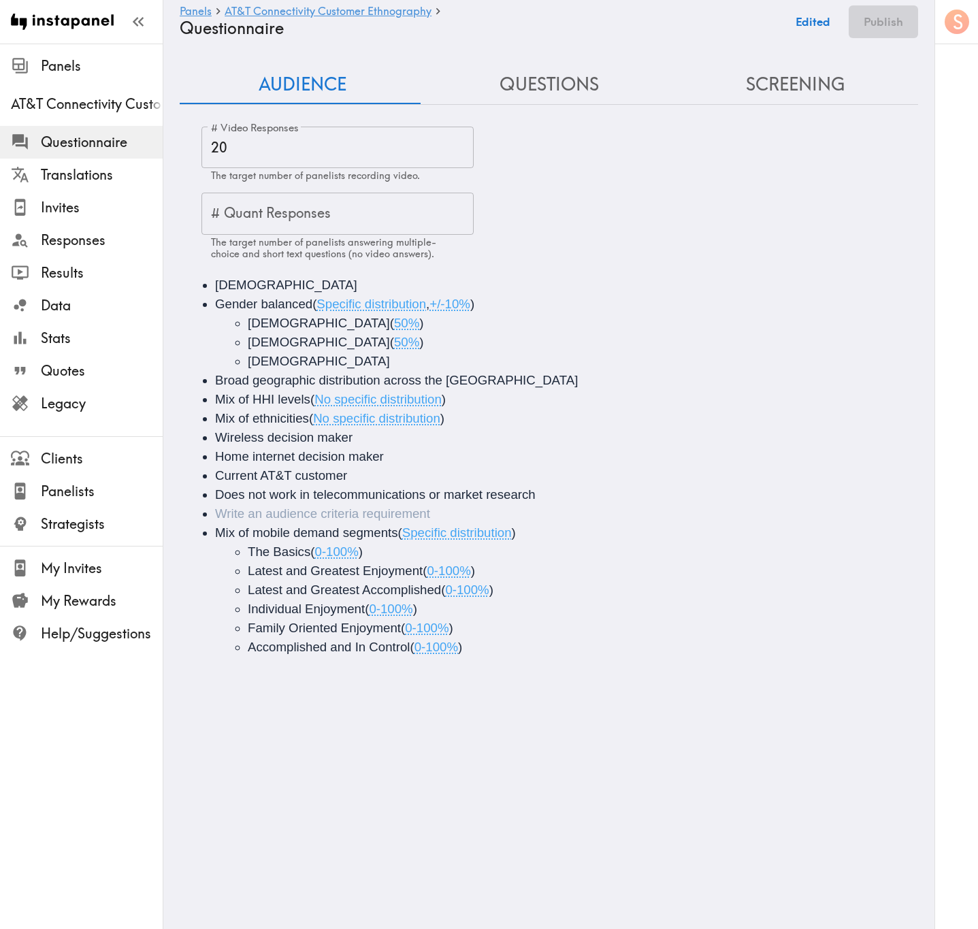
click at [290, 514] on li "Audience" at bounding box center [568, 513] width 706 height 19
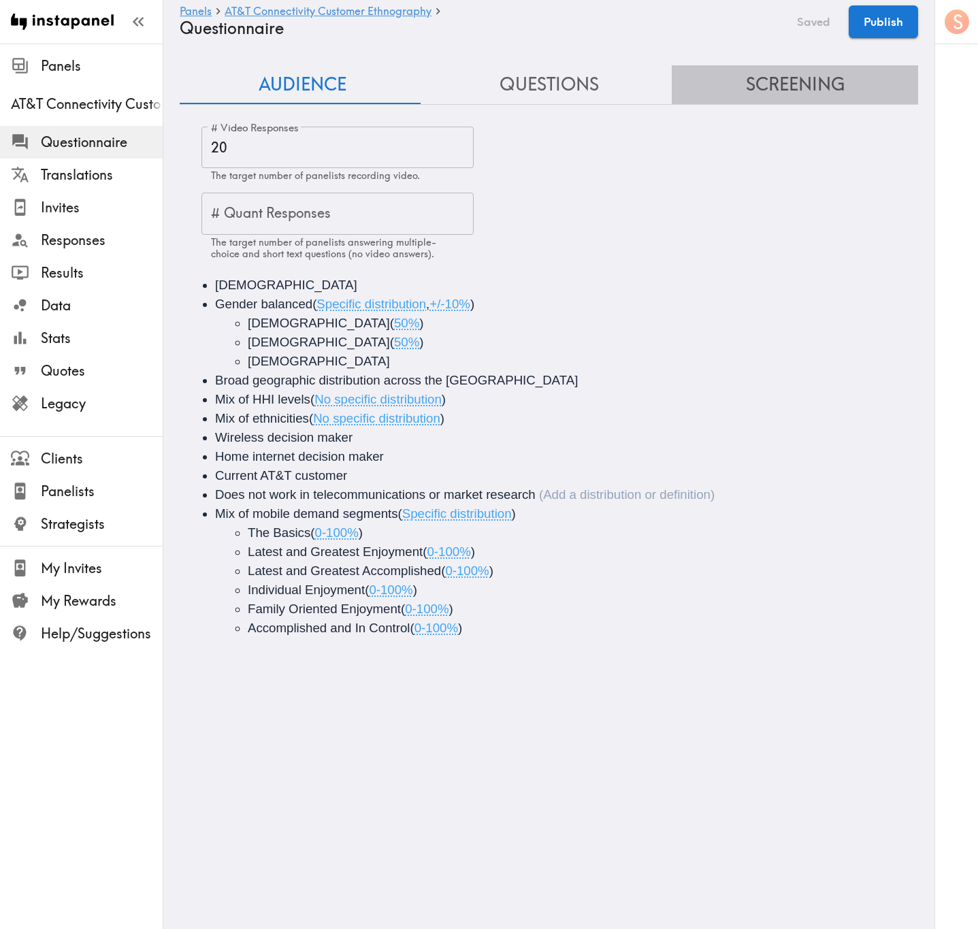
click at [817, 90] on button "Screening" at bounding box center [795, 84] width 246 height 39
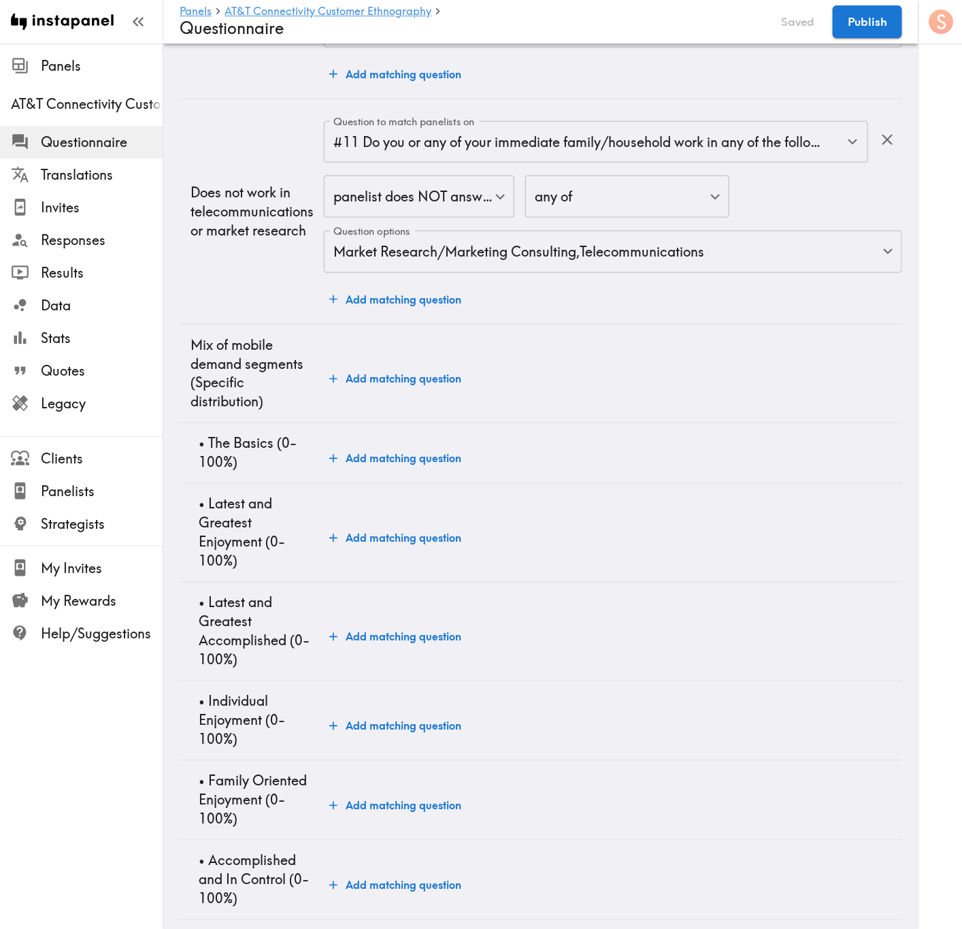
scroll to position [2550, 0]
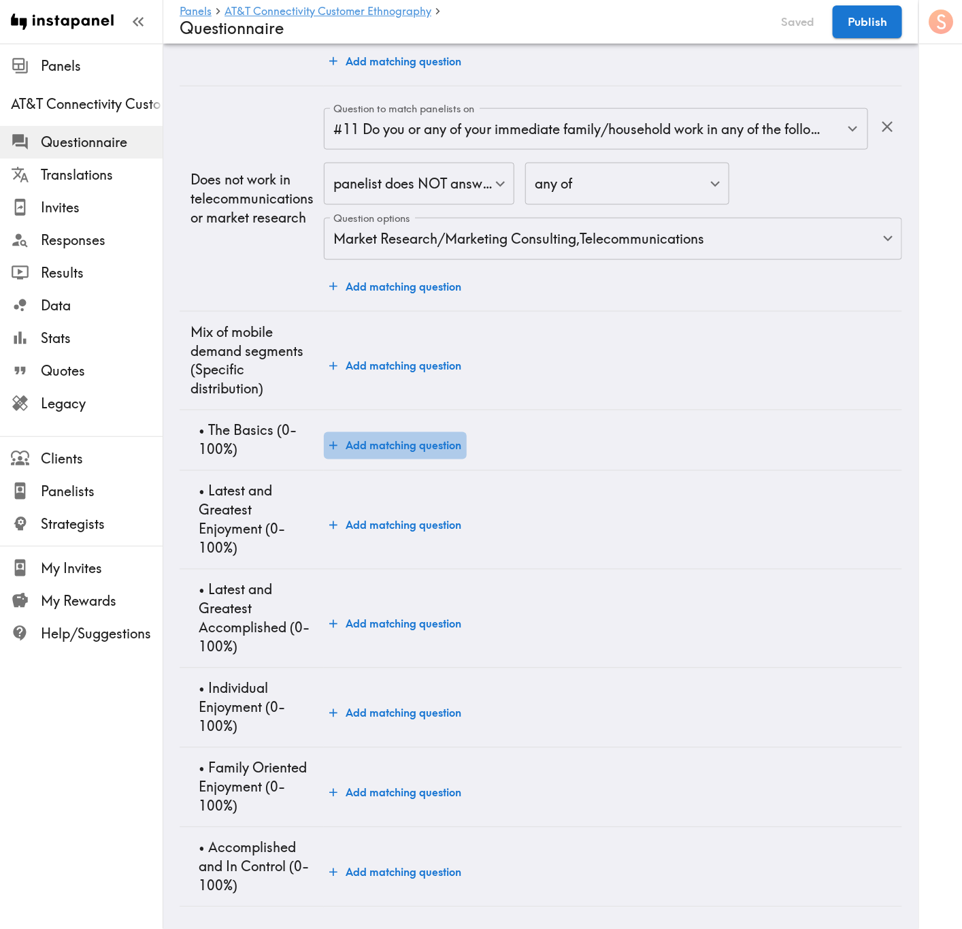
click at [421, 432] on button "Add matching question" at bounding box center [395, 445] width 143 height 27
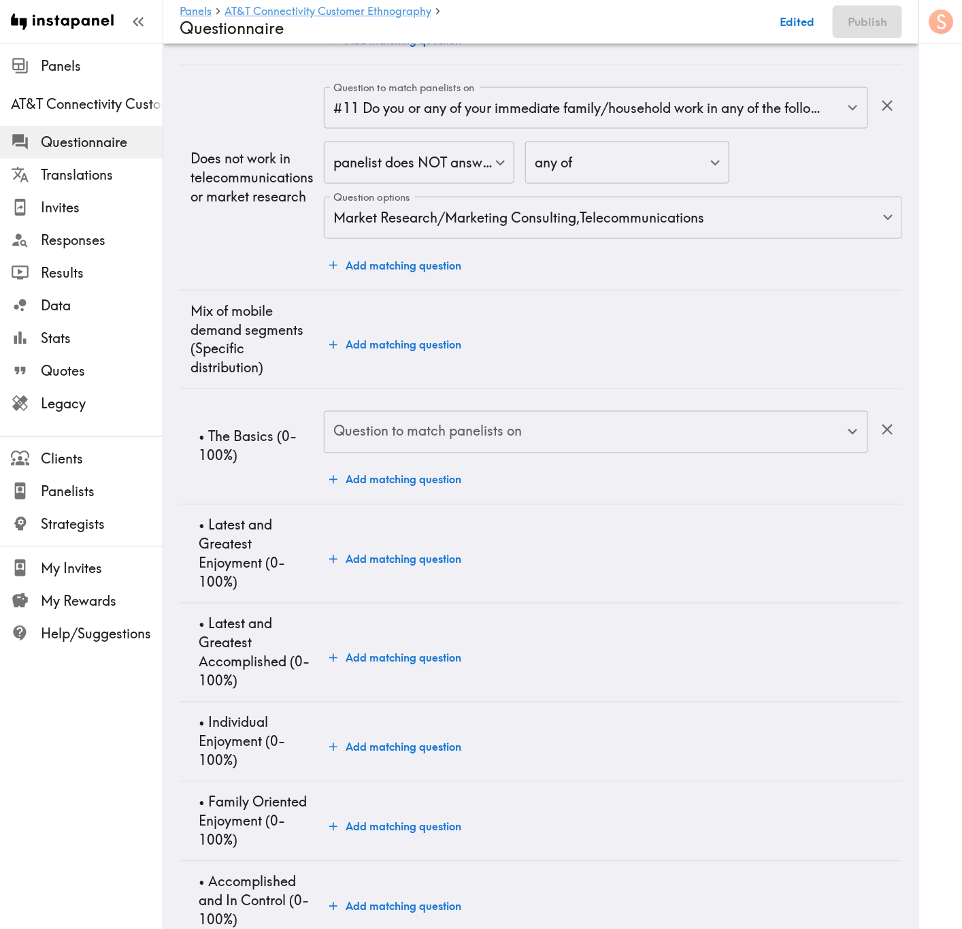
click at [461, 429] on div "Question to match panelists on Question to match panelists on" at bounding box center [596, 433] width 544 height 44
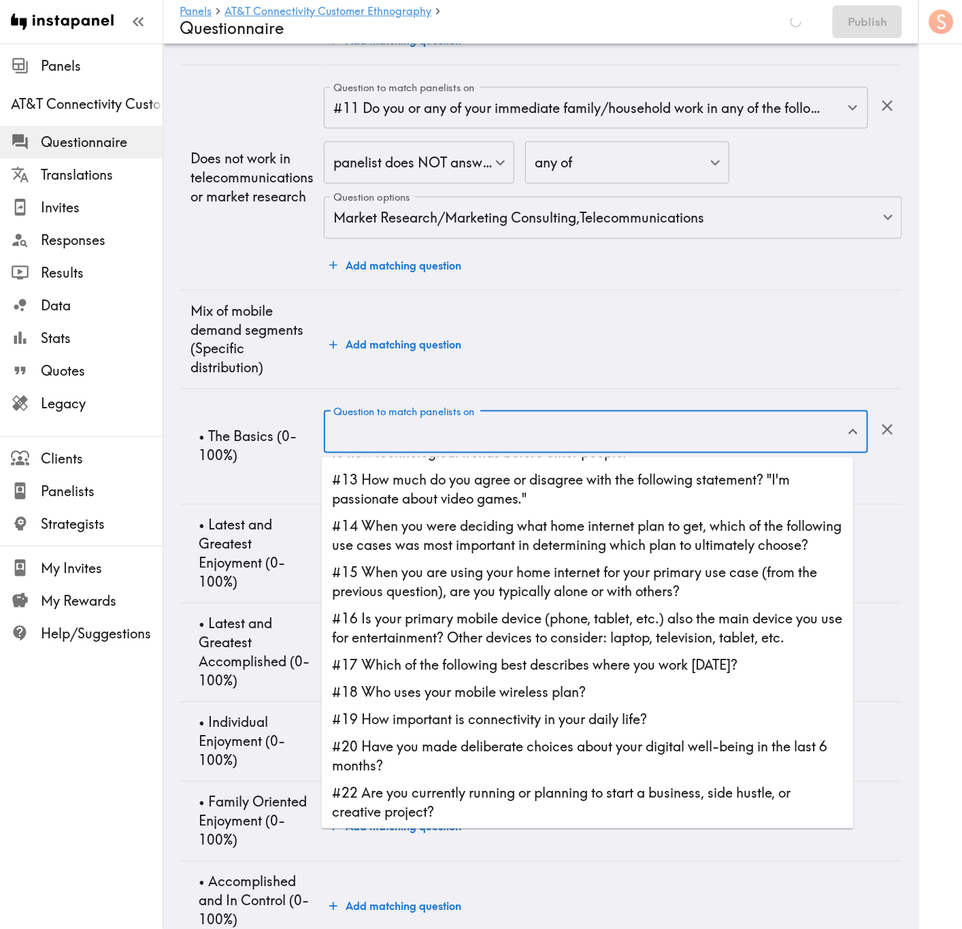
scroll to position [306, 0]
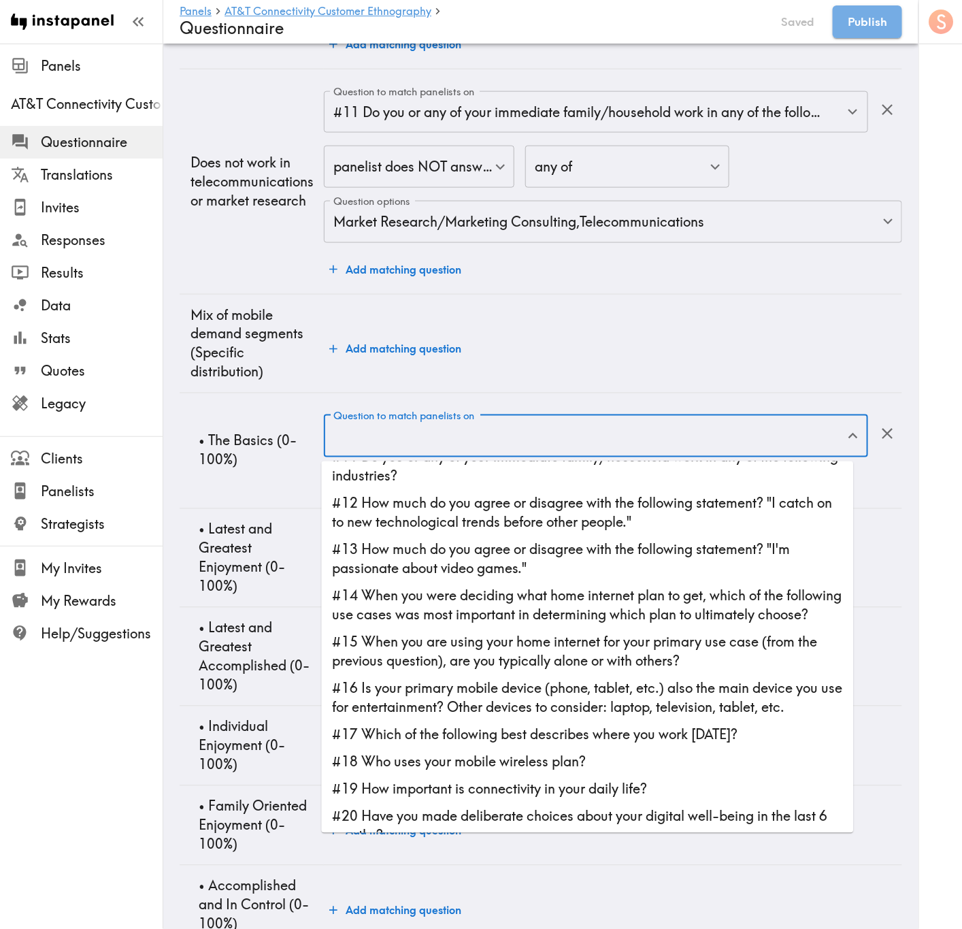
click at [513, 502] on li "#12 How much do you agree or disagree with the following statement? "I catch on…" at bounding box center [588, 513] width 532 height 46
type input "#12 How much do you agree or disagree with the following statement? "I catch on…"
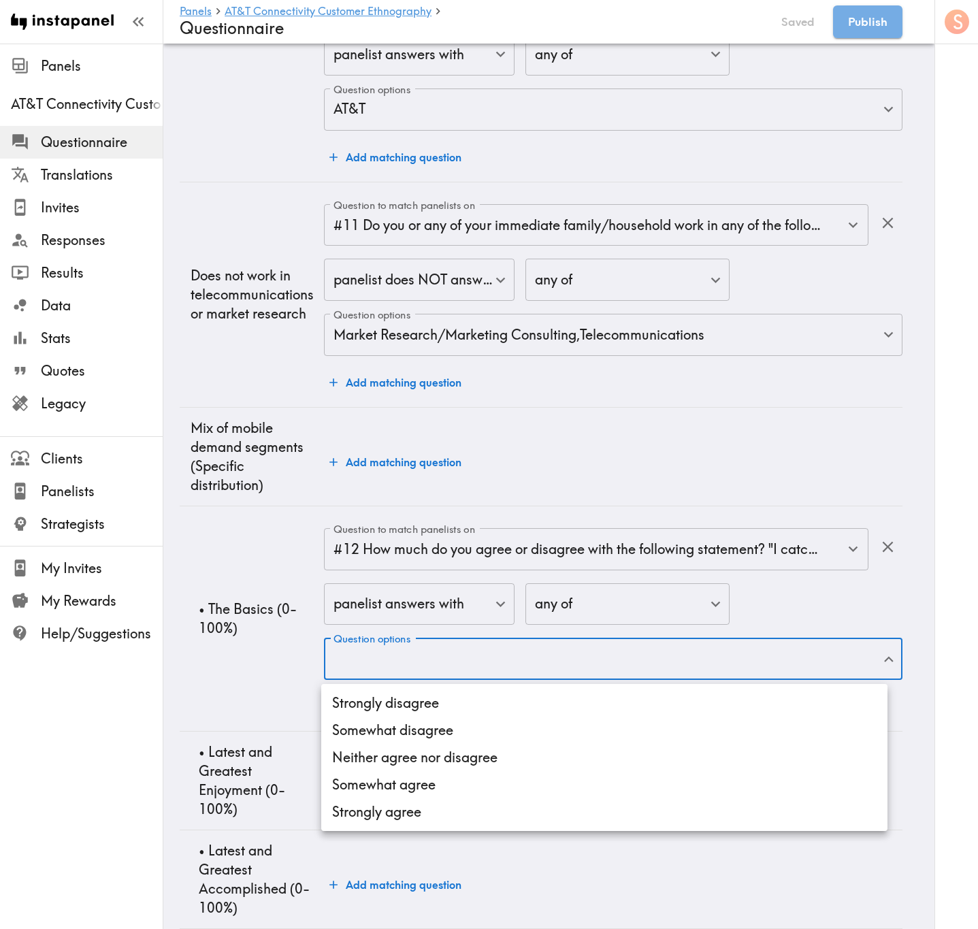
click at [508, 561] on li "Strongly disagree" at bounding box center [604, 702] width 566 height 27
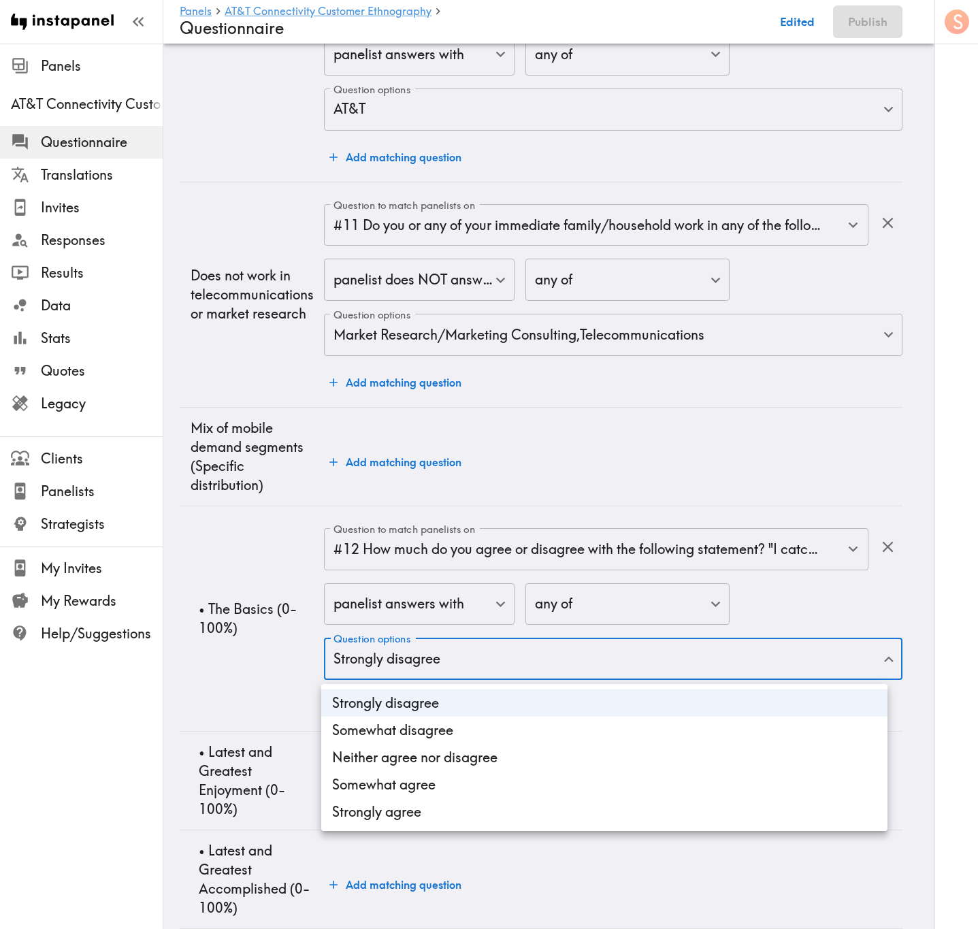
click at [516, 561] on li "Somewhat disagree" at bounding box center [604, 730] width 566 height 27
type input "b408b2be-4126-4639-baa0-e63f4602e3a1,32e96922-5acf-4634-ae9b-de6047da11d8"
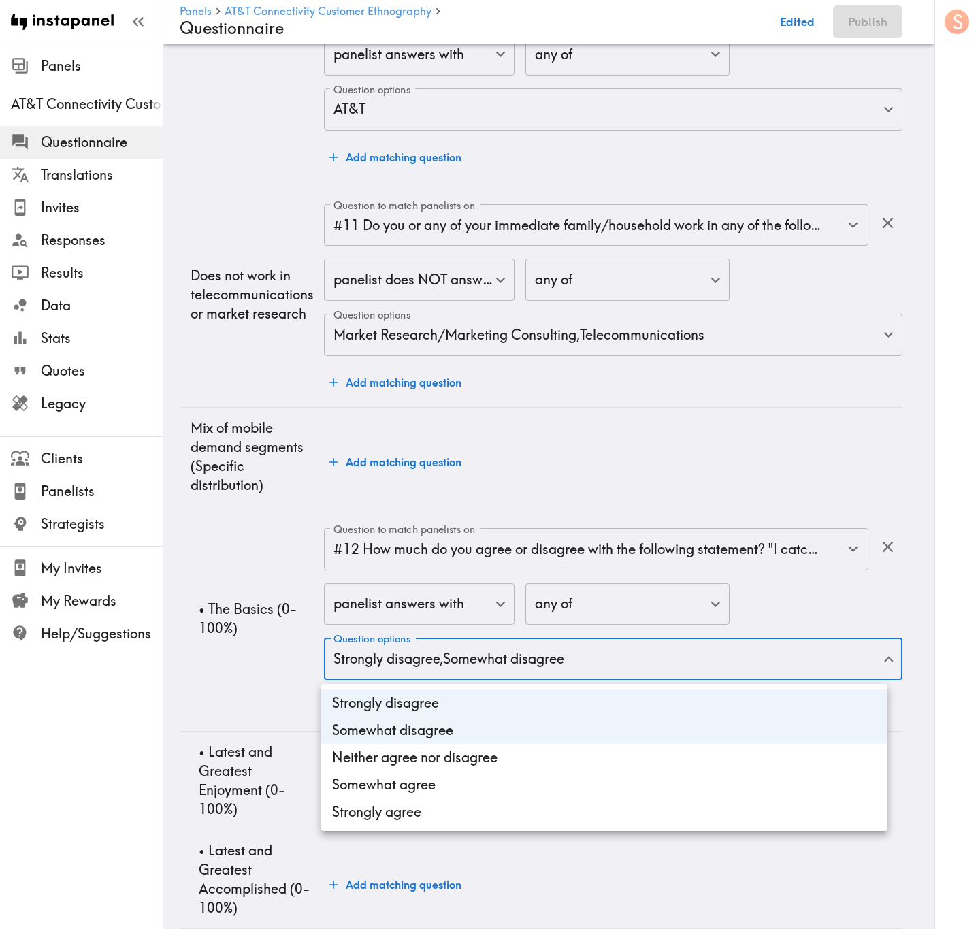
click at [282, 561] on div at bounding box center [489, 464] width 978 height 929
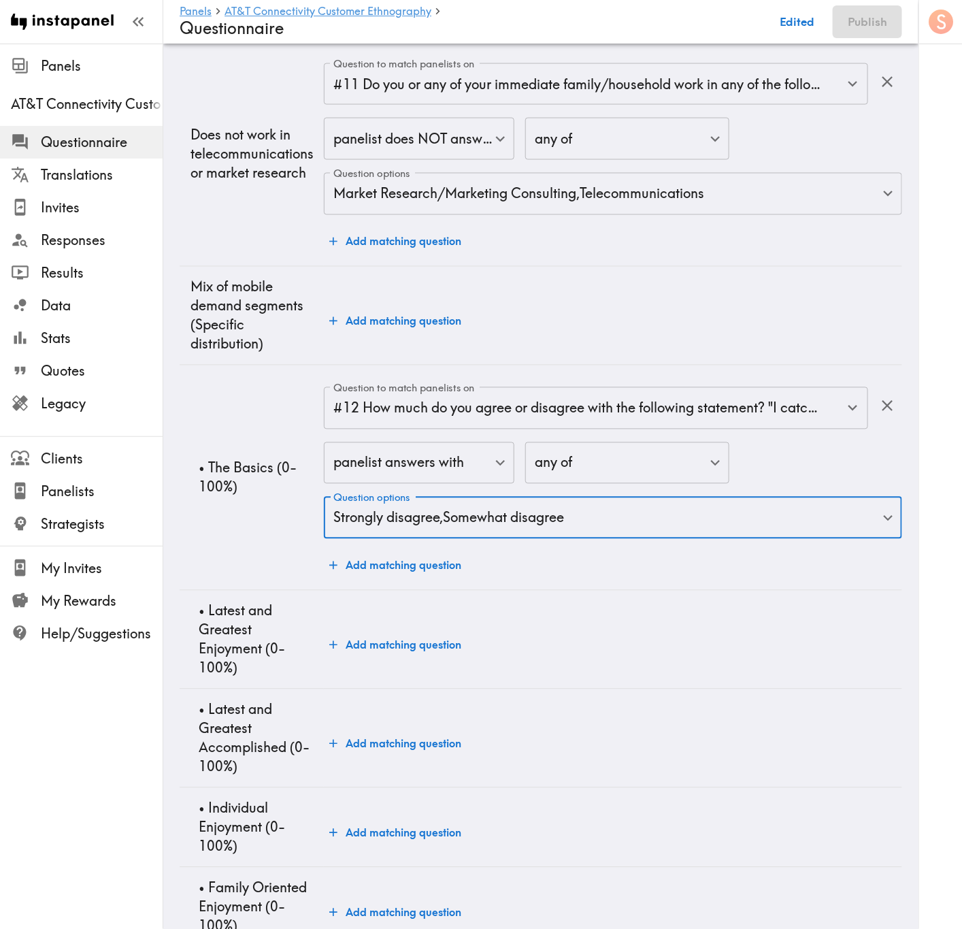
scroll to position [2831, 0]
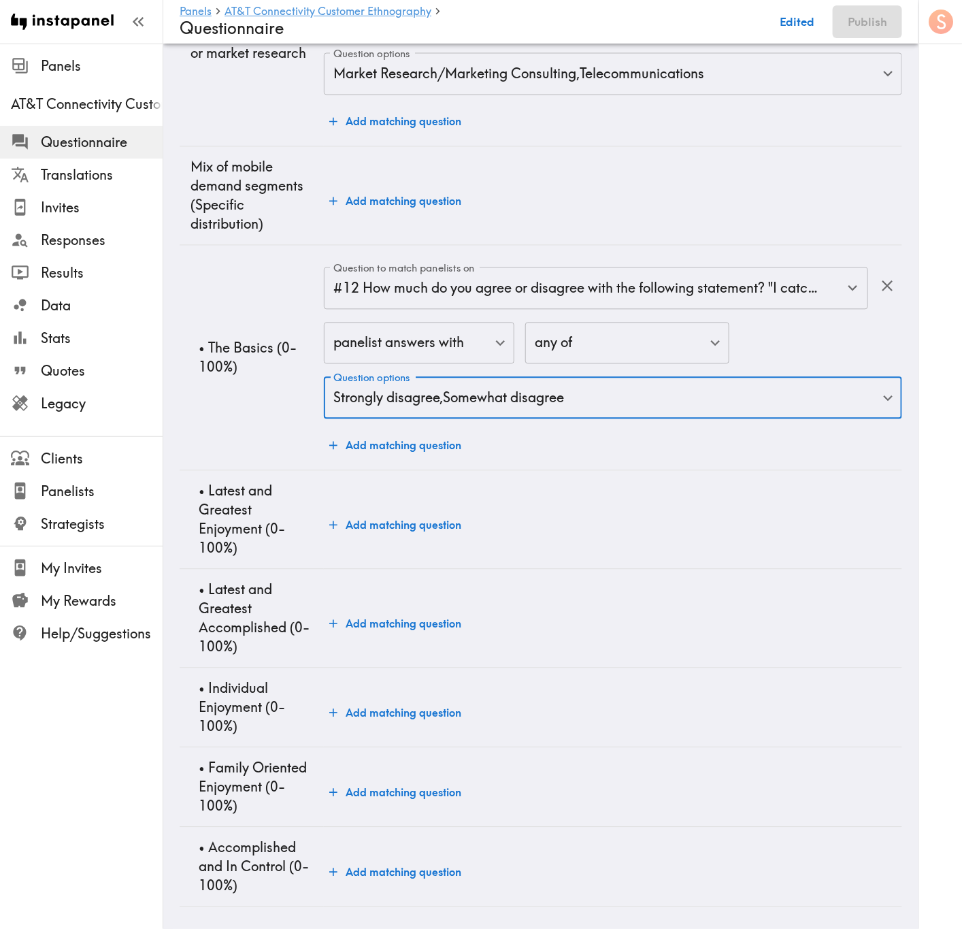
click at [419, 432] on button "Add matching question" at bounding box center [395, 445] width 143 height 27
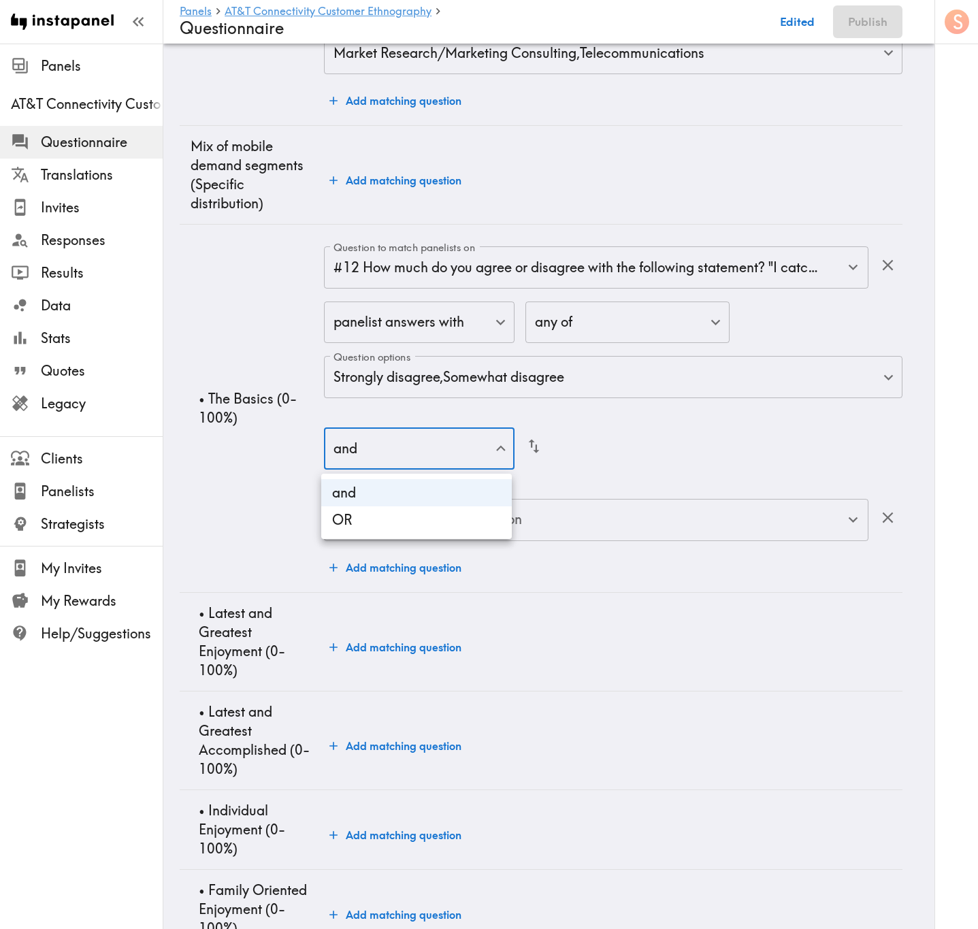
click at [474, 523] on li "OR" at bounding box center [416, 519] width 191 height 27
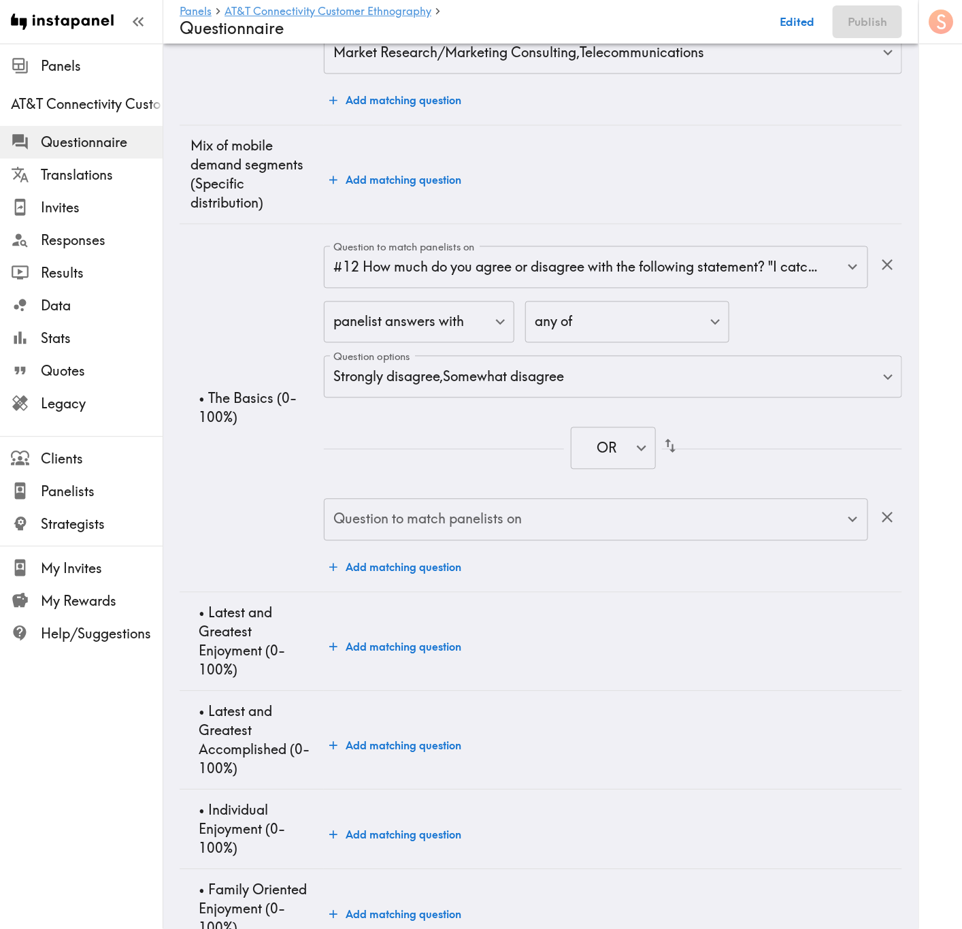
click at [631, 525] on input "Question to match panelists on" at bounding box center [586, 520] width 512 height 30
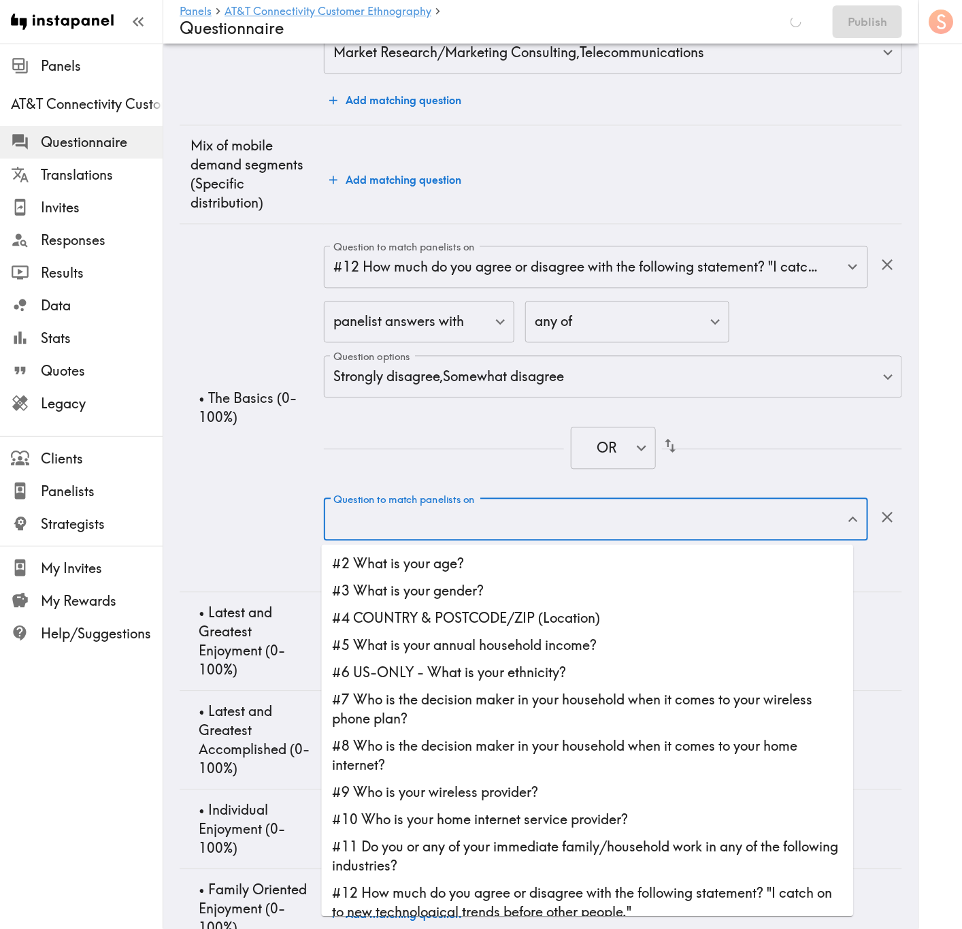
scroll to position [102, 0]
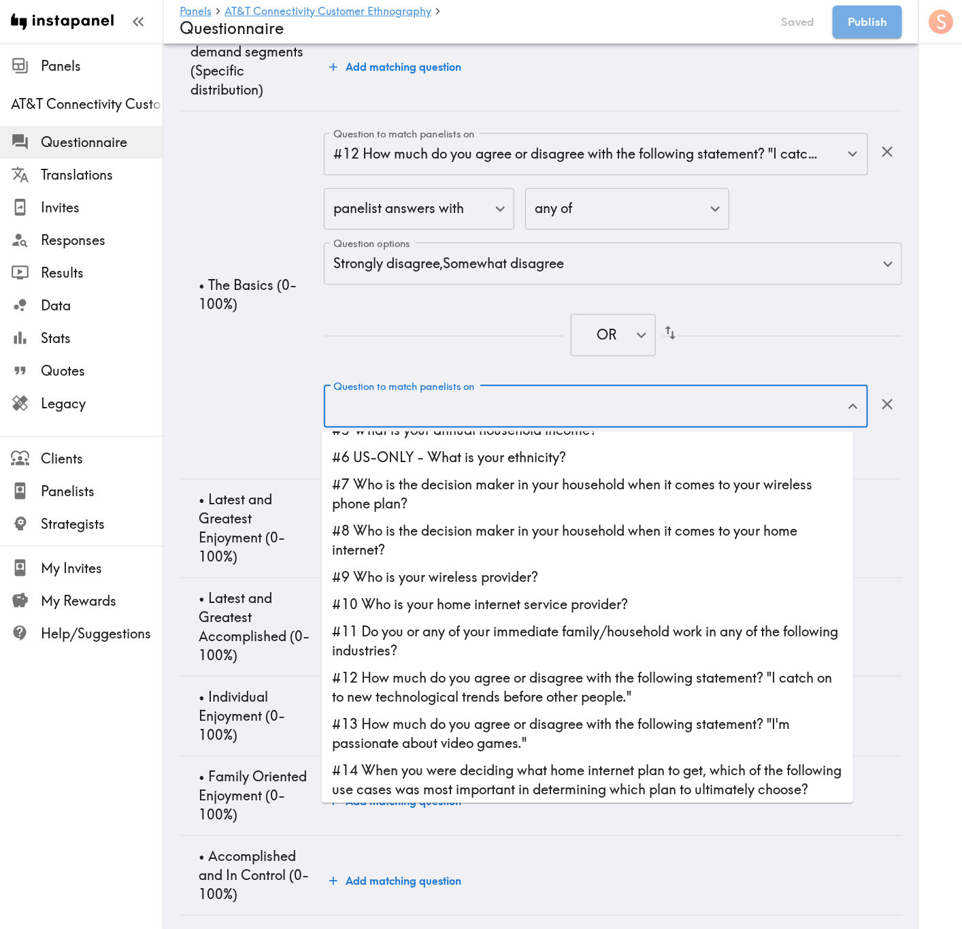
click at [582, 561] on li "#12 How much do you agree or disagree with the following statement? "I catch on…" at bounding box center [588, 688] width 532 height 46
type input "#12 How much do you agree or disagree with the following statement? "I catch on…"
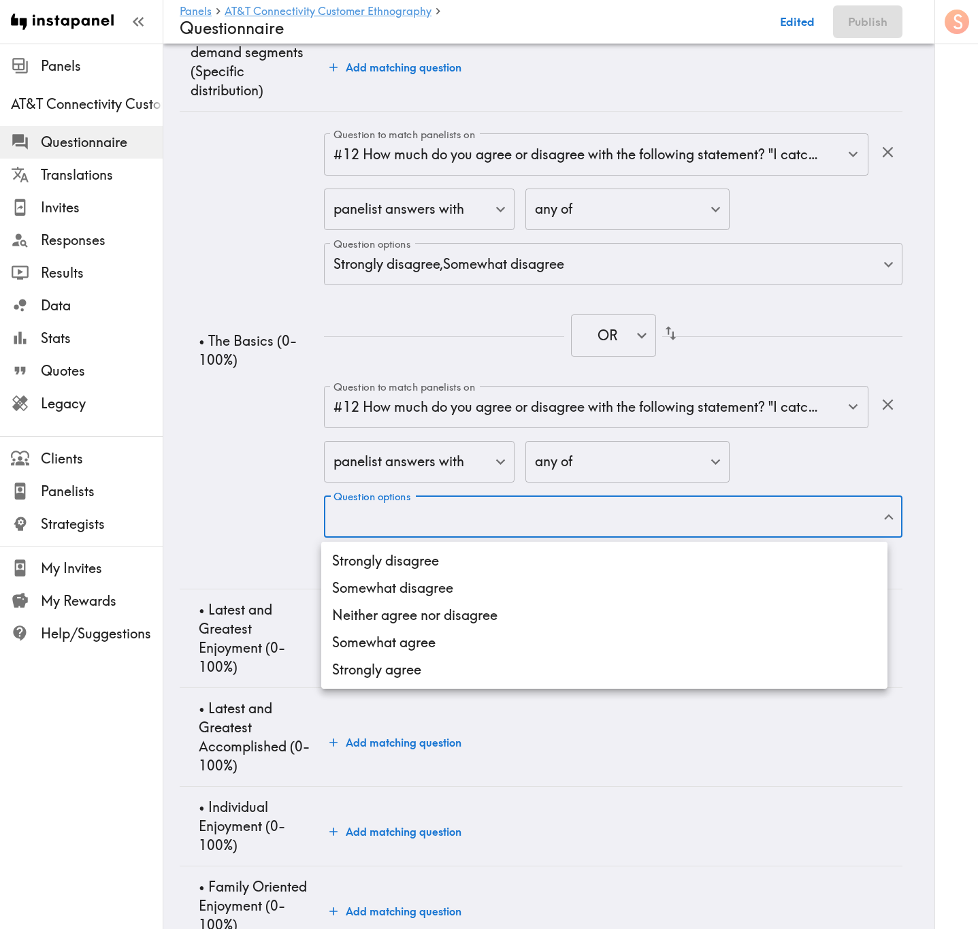
click at [540, 561] on li "Neither agree nor disagree" at bounding box center [604, 615] width 566 height 27
type input "24762d98-7cf4-4681-9748-0b20efe2cf2f"
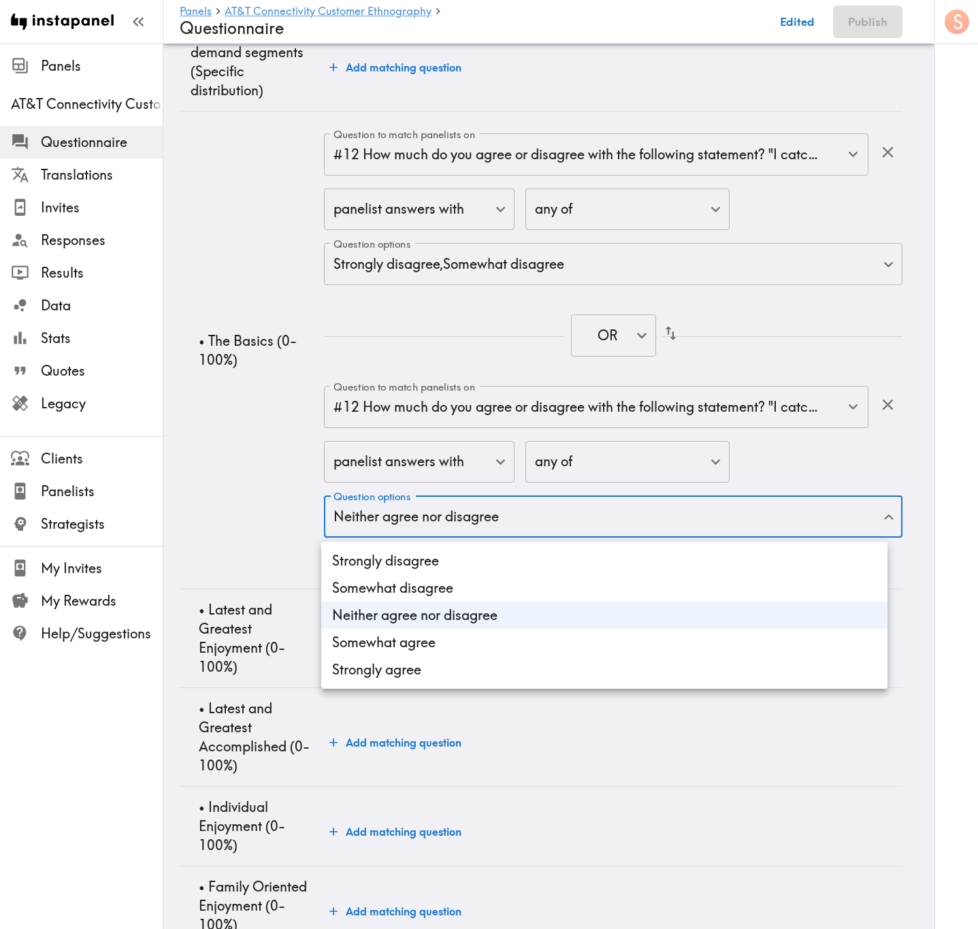
click at [227, 470] on div at bounding box center [489, 464] width 978 height 929
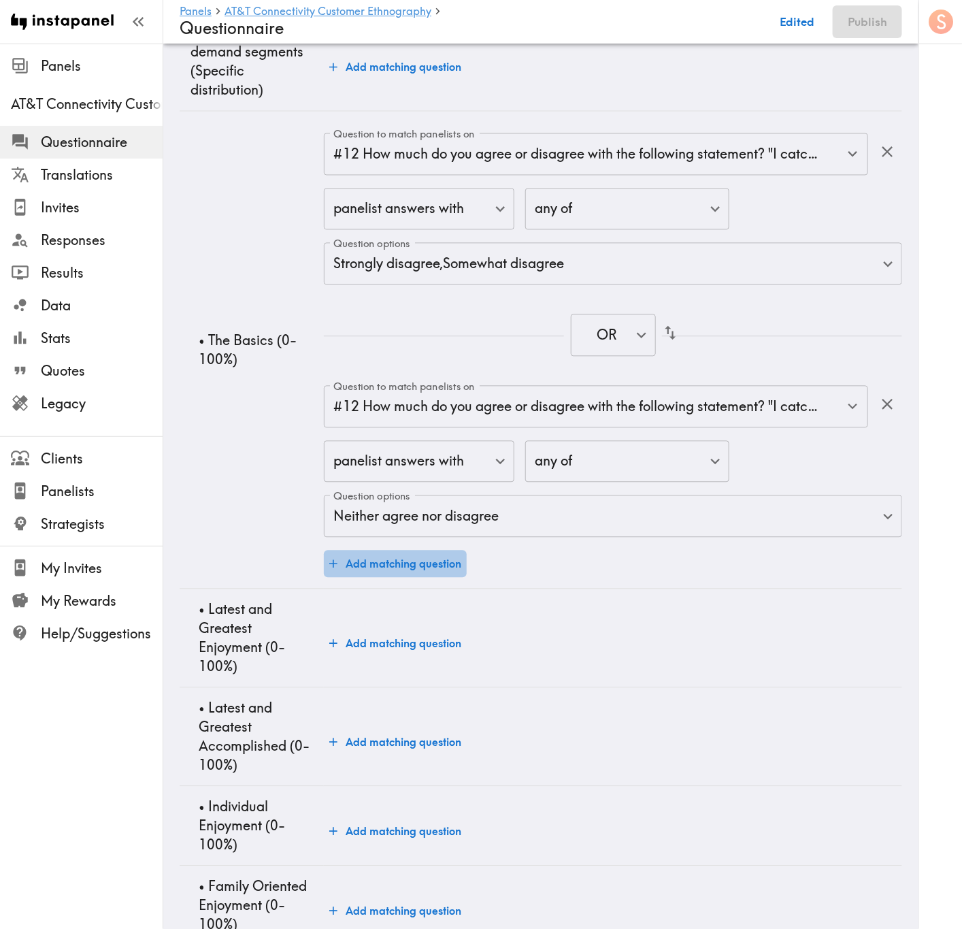
click at [431, 561] on button "Add matching question" at bounding box center [395, 563] width 143 height 27
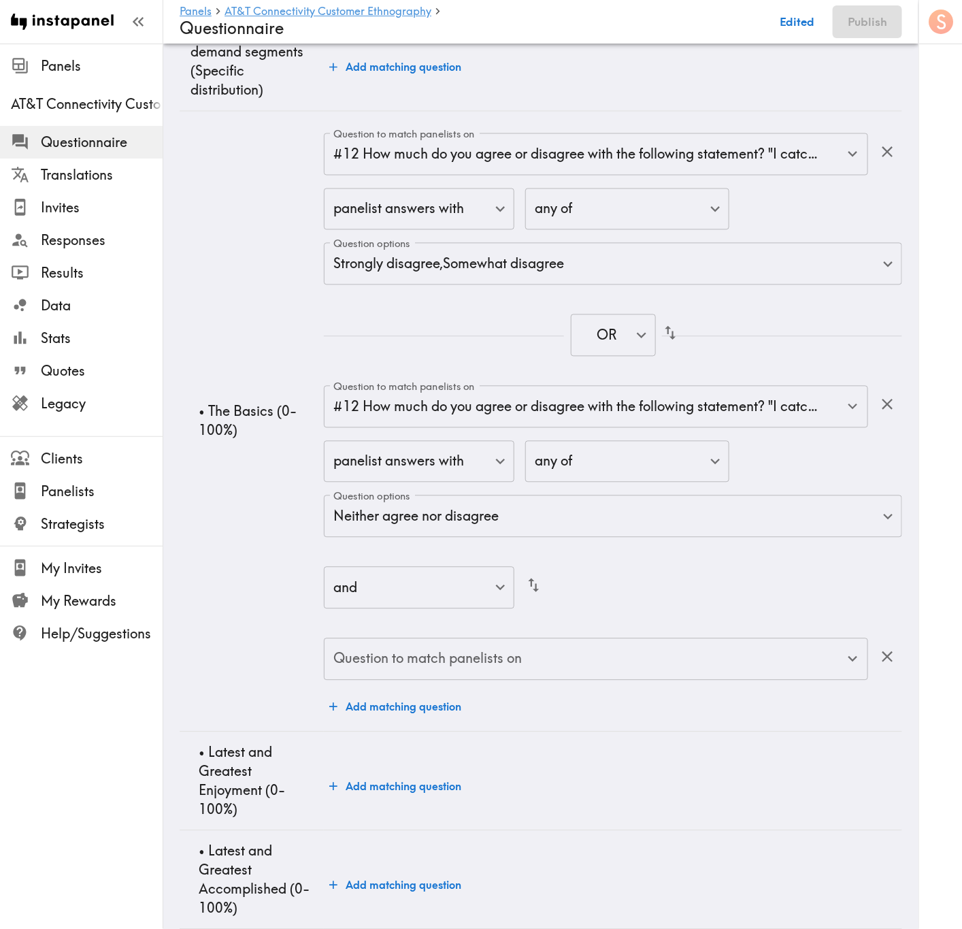
click at [639, 561] on input "Question to match panelists on" at bounding box center [586, 659] width 512 height 30
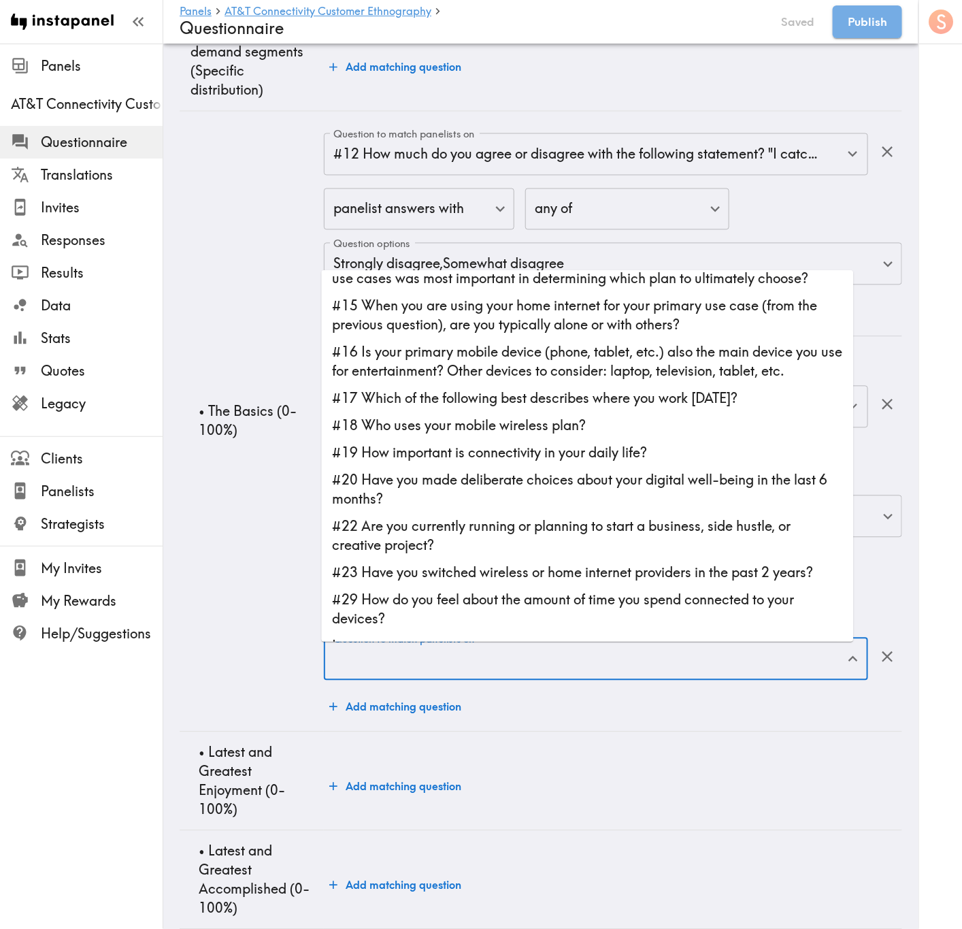
scroll to position [494, 0]
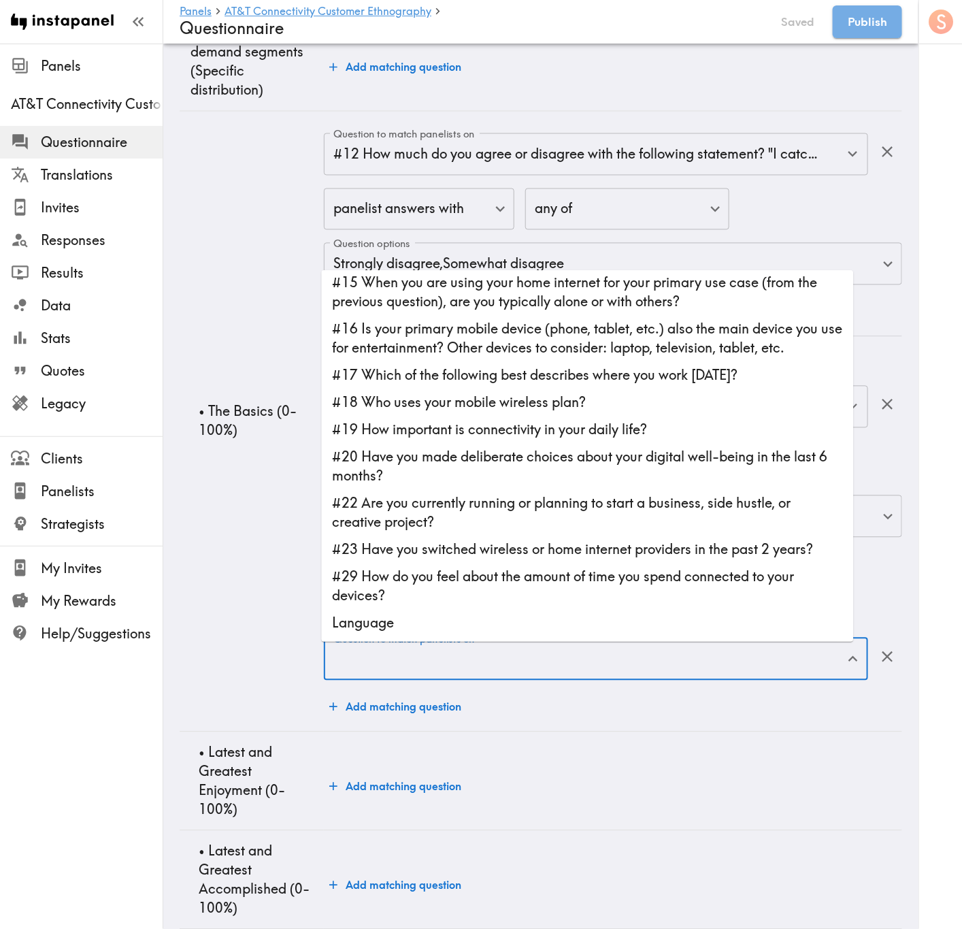
click at [562, 351] on li "#16 Is your primary mobile device (phone, tablet, etc.) also the main device yo…" at bounding box center [588, 339] width 532 height 46
type input "#16 Is your primary mobile device (phone, tablet, etc.) also the main device yo…"
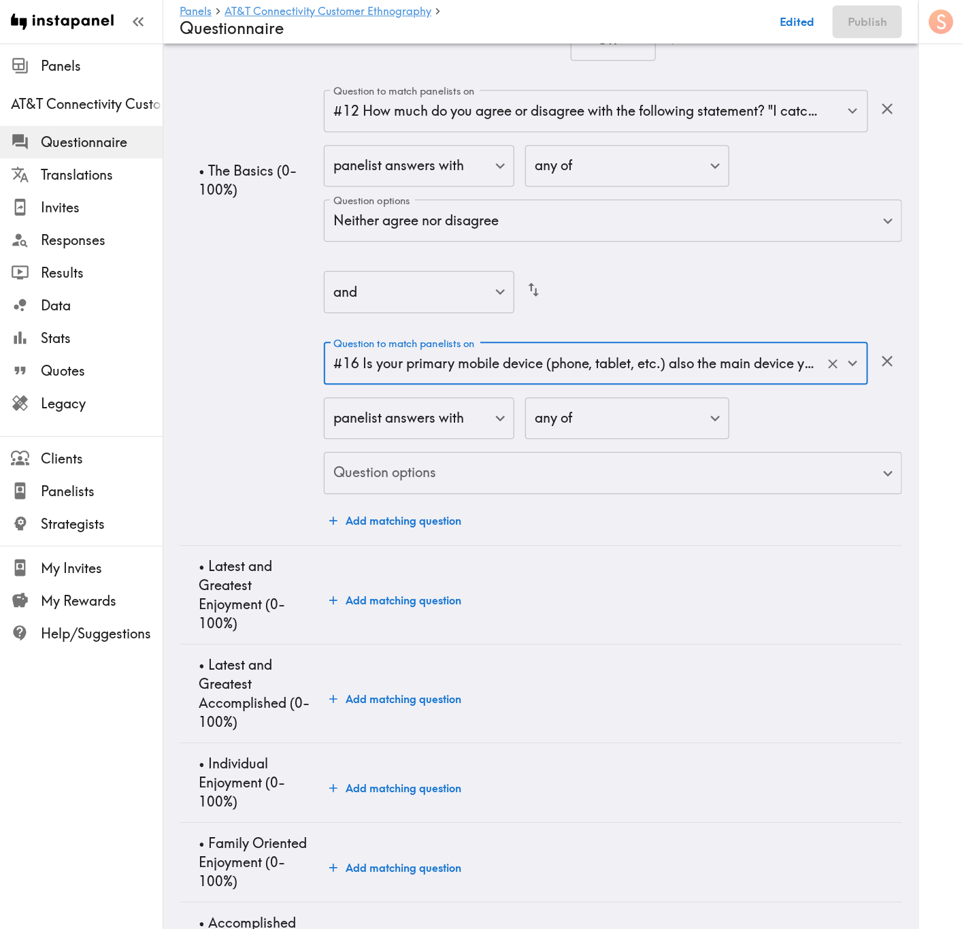
scroll to position [3138, 0]
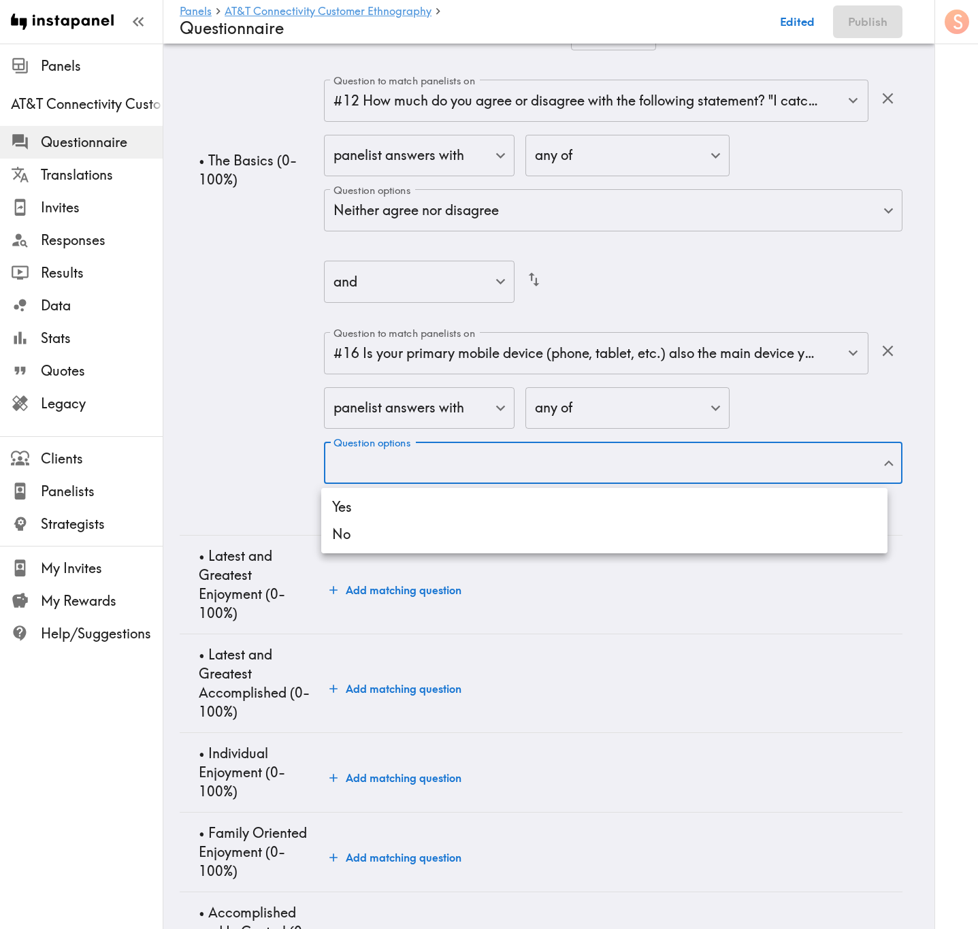
click at [580, 531] on li "No" at bounding box center [604, 534] width 566 height 27
type input "b3a1da47-8915-483a-a946-41bd6c20c7a2"
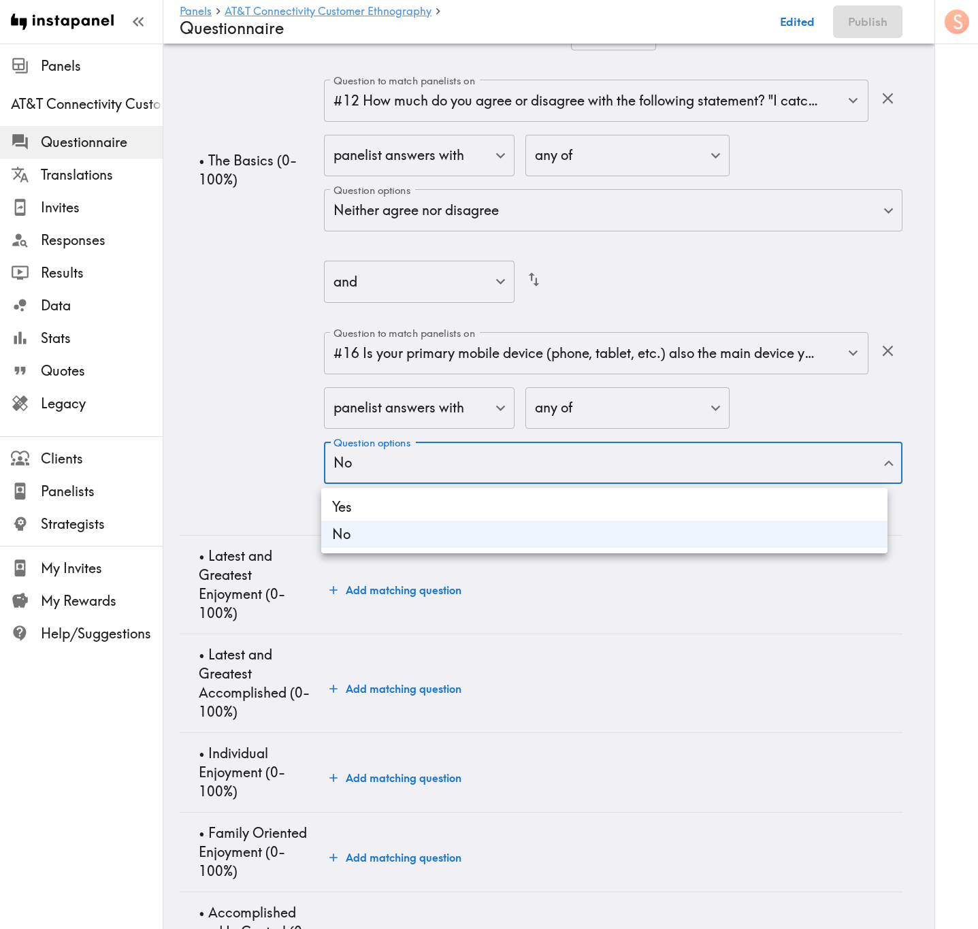
click at [206, 391] on div at bounding box center [489, 464] width 978 height 929
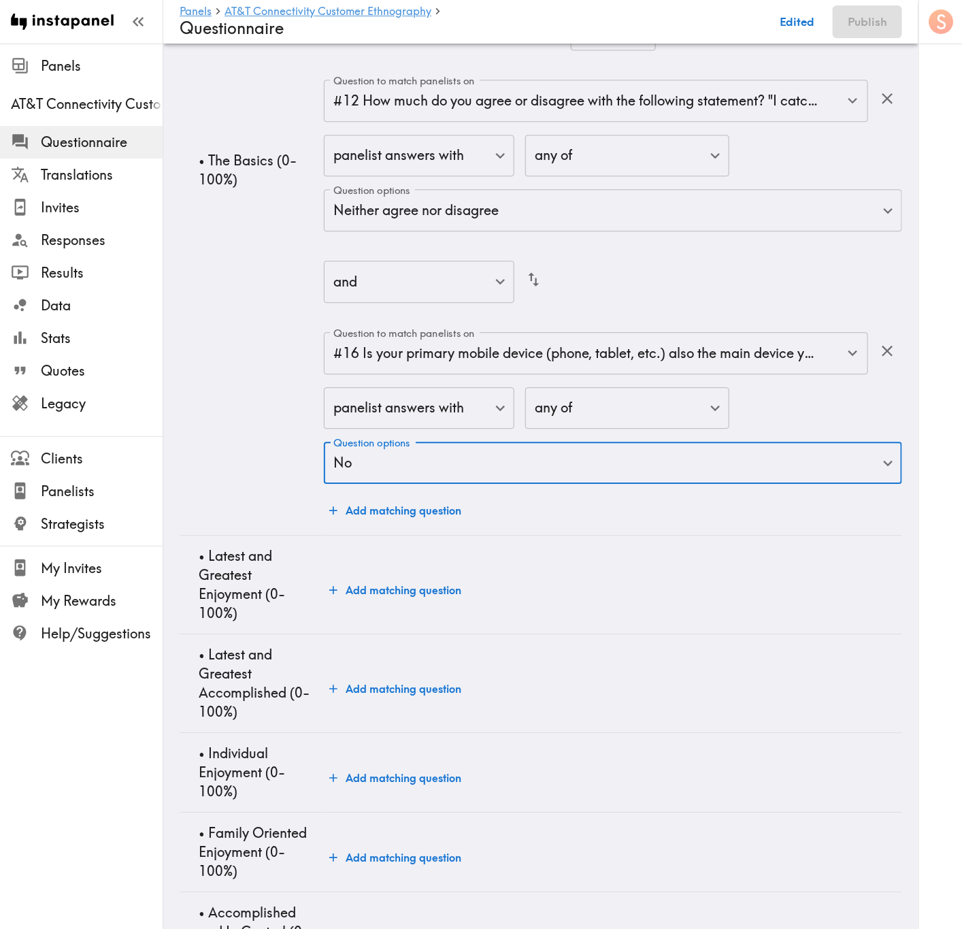
click at [387, 517] on button "Add matching question" at bounding box center [395, 510] width 143 height 27
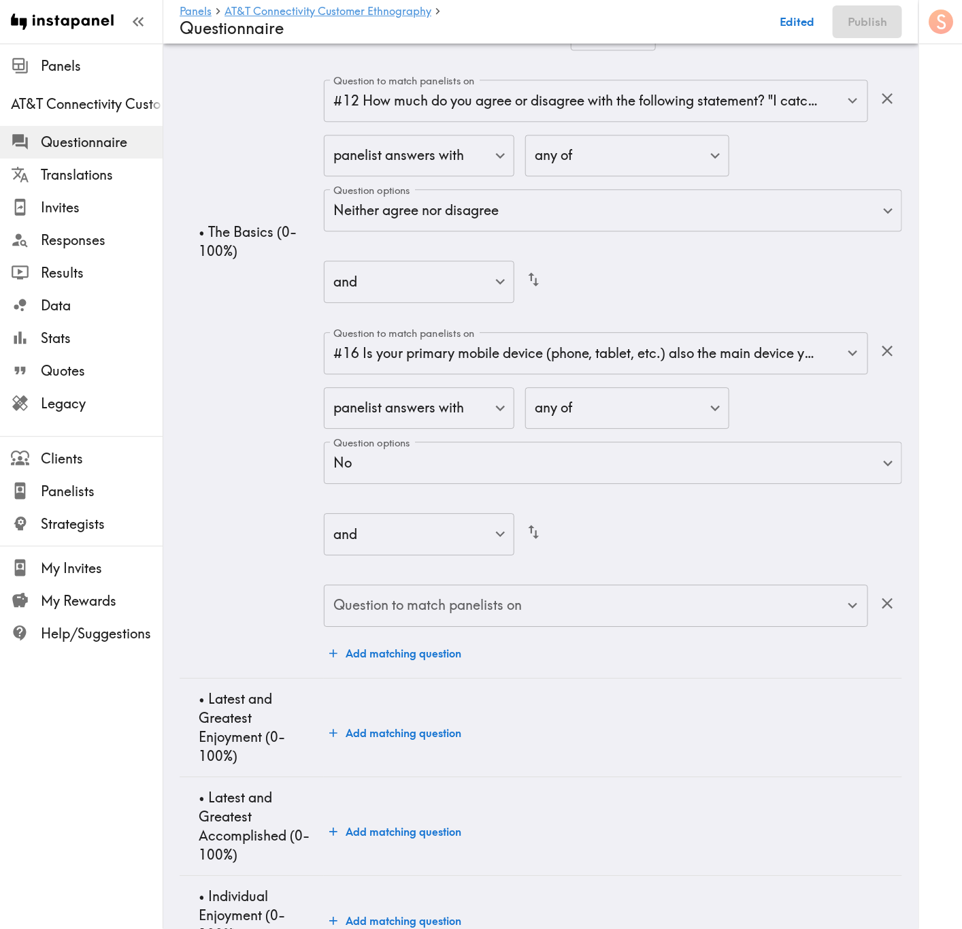
click at [560, 561] on input "Question to match panelists on" at bounding box center [586, 606] width 512 height 30
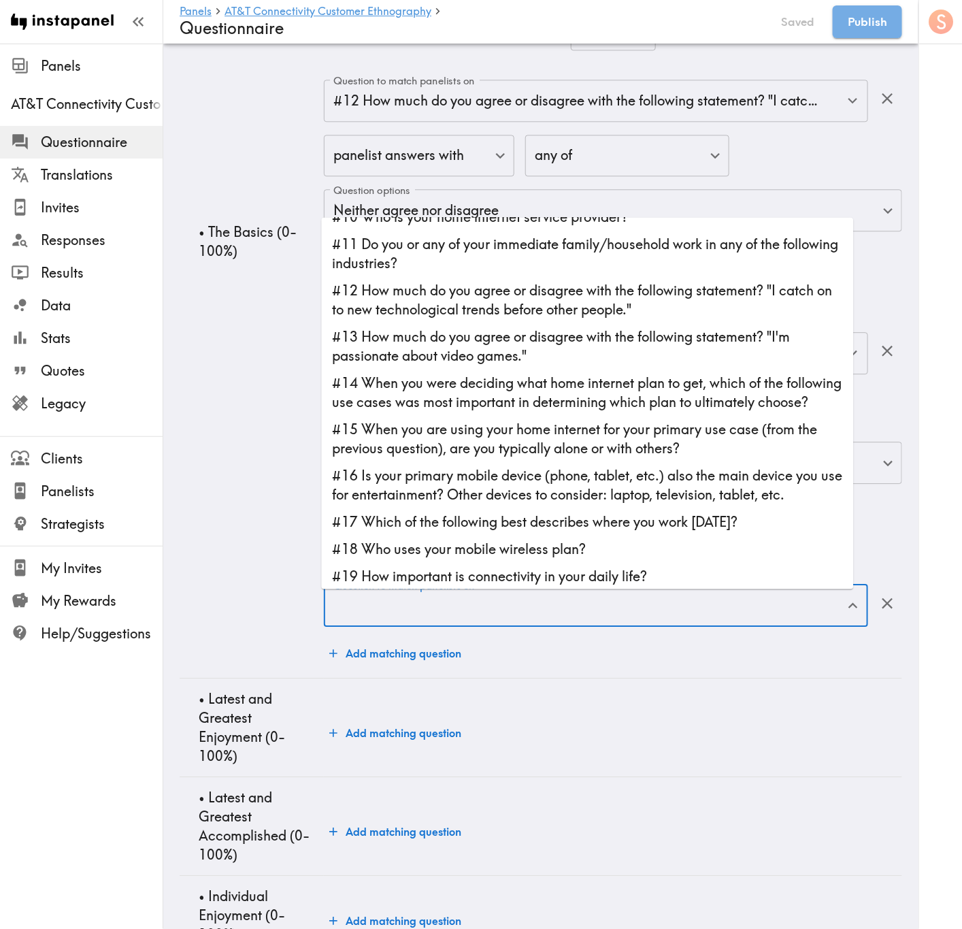
scroll to position [306, 0]
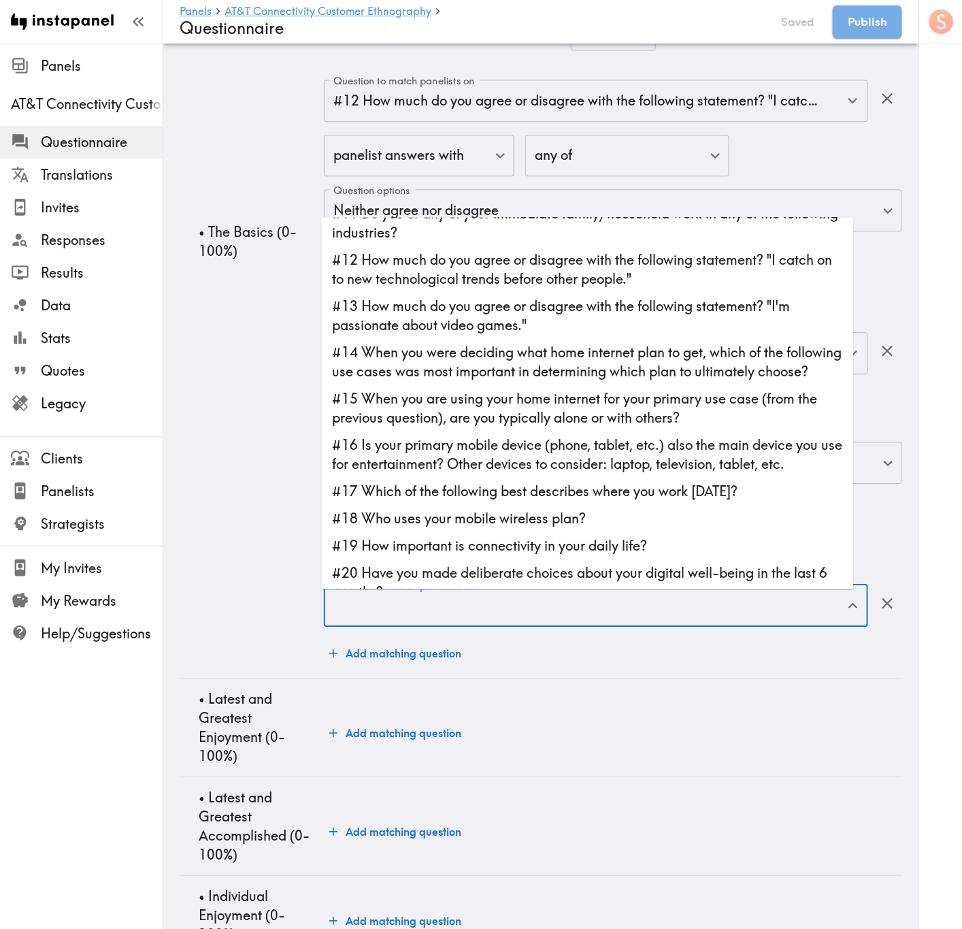
click at [662, 505] on li "#17 Which of the following best describes where you work today?" at bounding box center [588, 491] width 532 height 27
type input "#17 Which of the following best describes where you work today?"
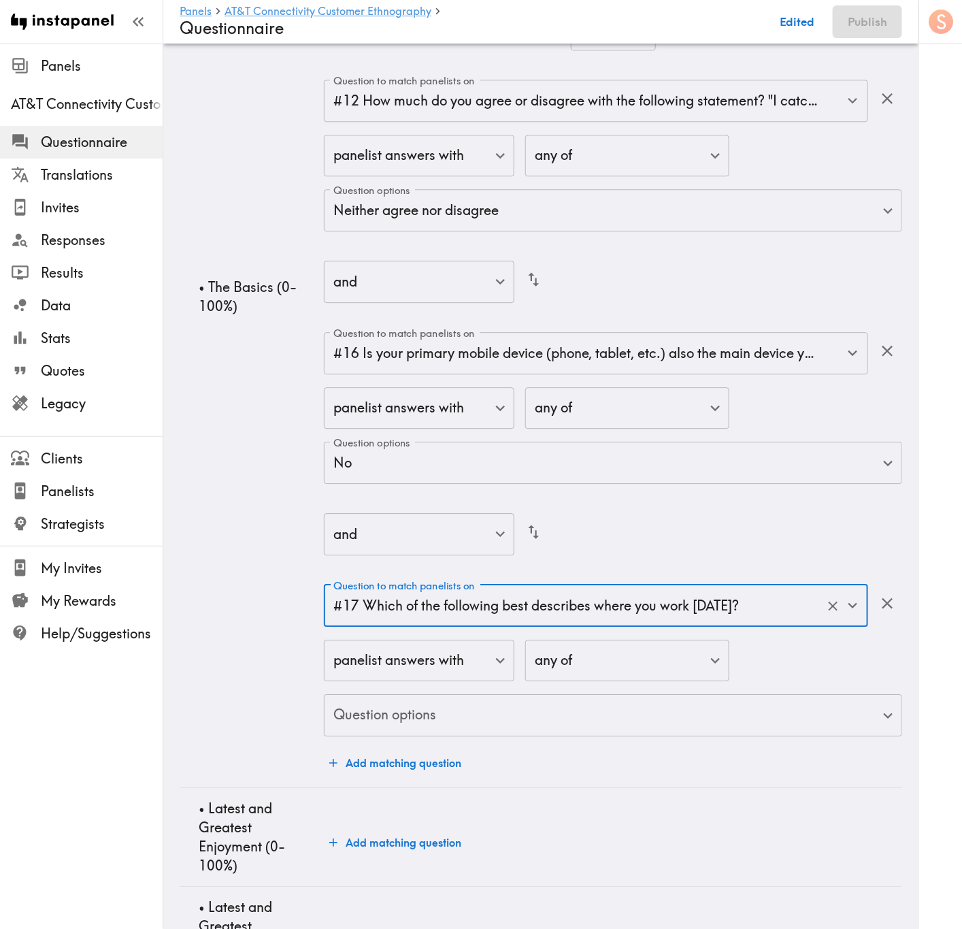
scroll to position [3240, 0]
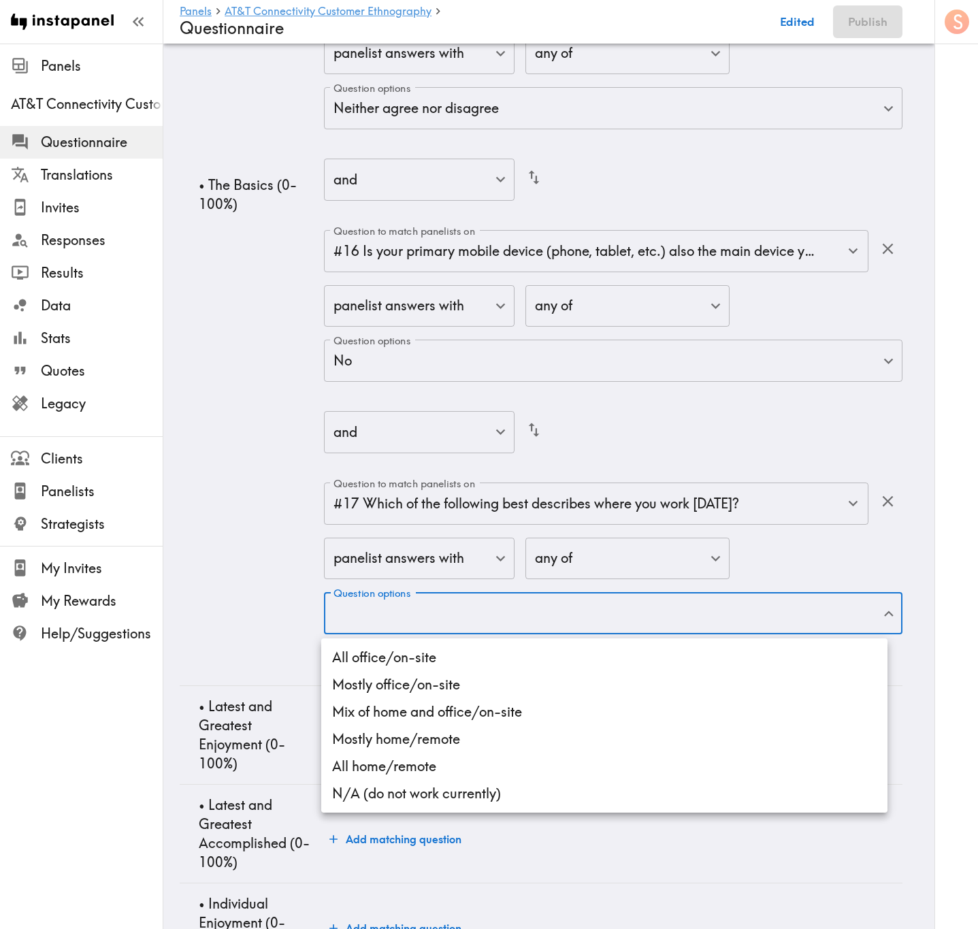
click at [590, 561] on li "All office/on-site" at bounding box center [604, 657] width 566 height 27
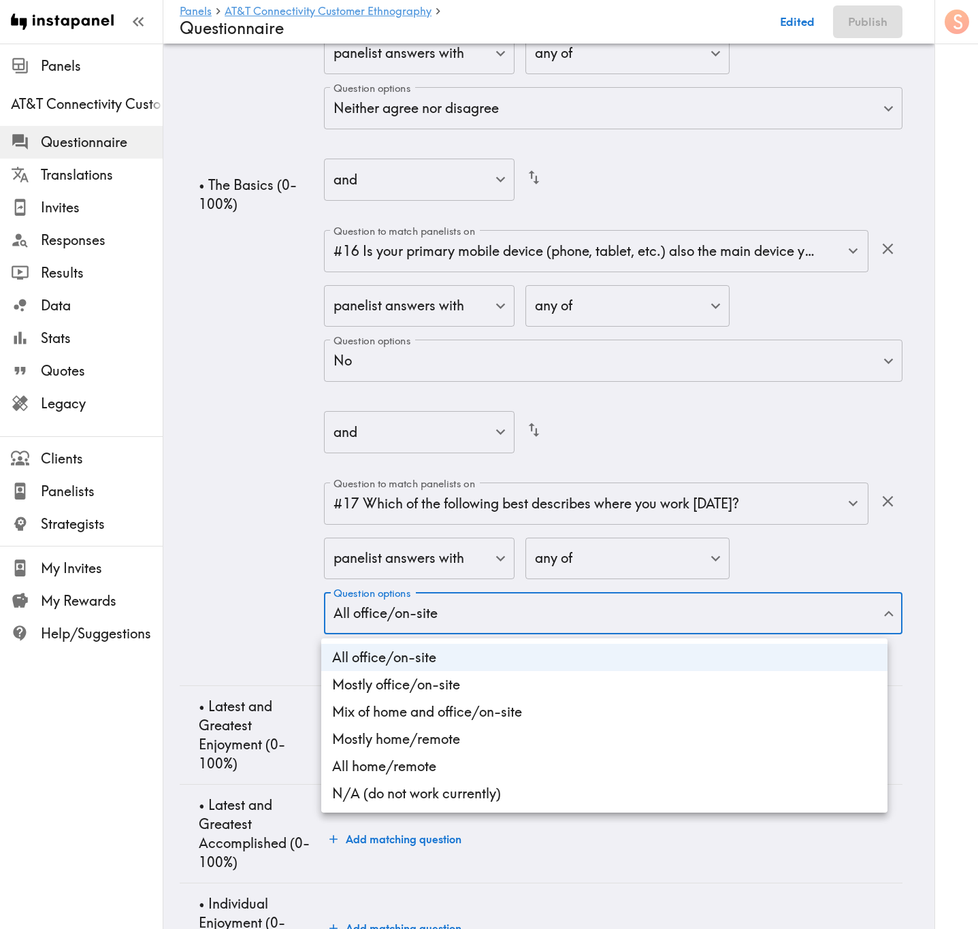
click at [600, 561] on li "Mostly office/on-site" at bounding box center [604, 684] width 566 height 27
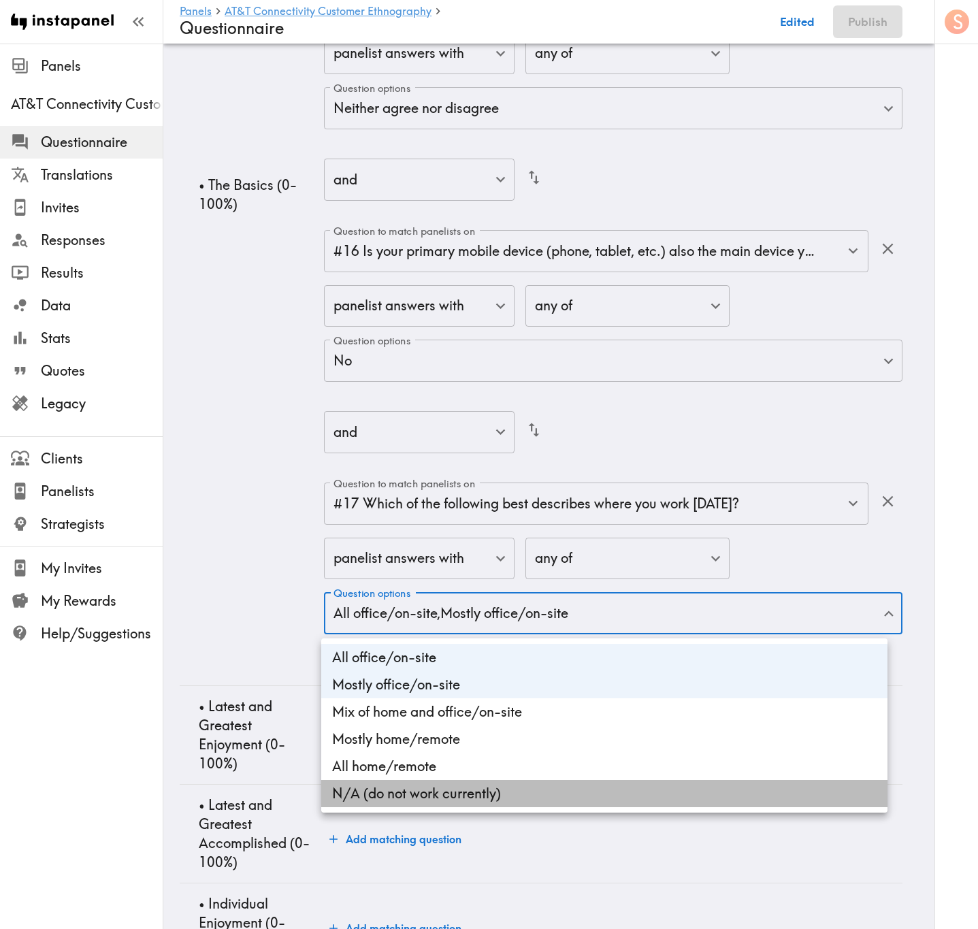
click at [605, 561] on li "N/A (do not work currently)" at bounding box center [604, 793] width 566 height 27
type input "42f2693f-70a8-48e3-979b-986f4ea0f206,fa546e99-e748-42f1-8b13-feff5b09baa3,59497…"
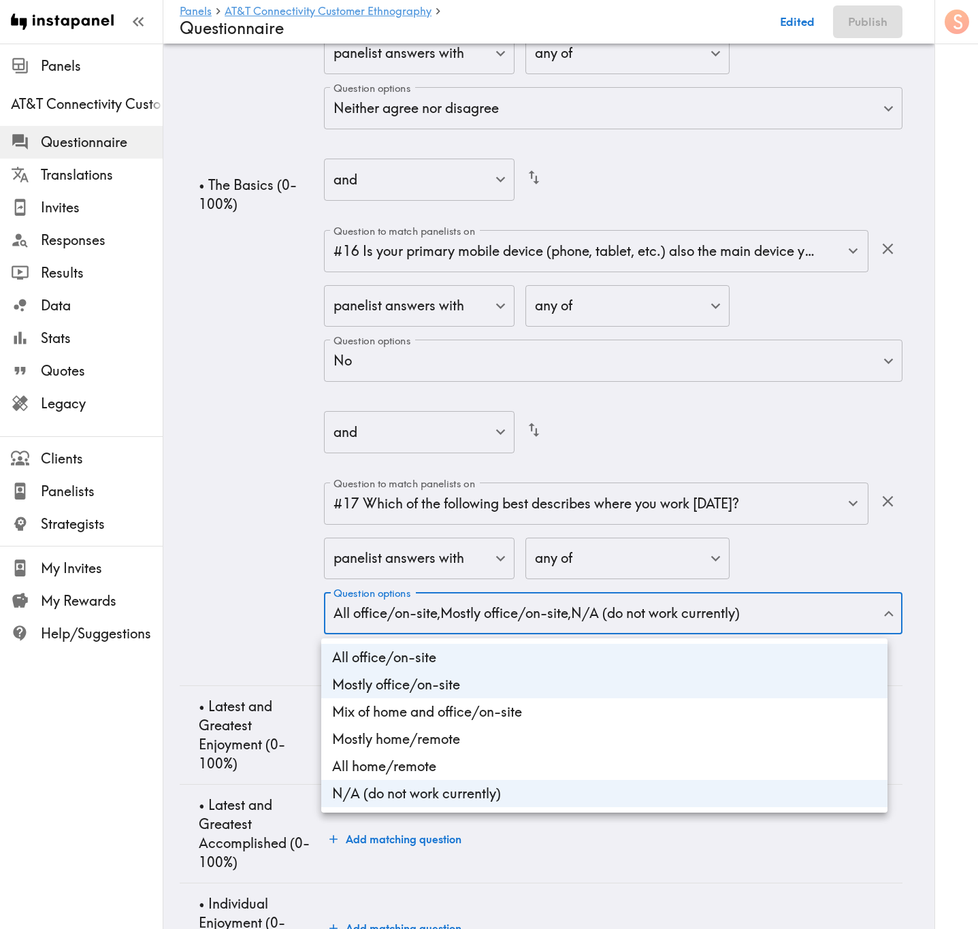
click at [225, 508] on div at bounding box center [489, 464] width 978 height 929
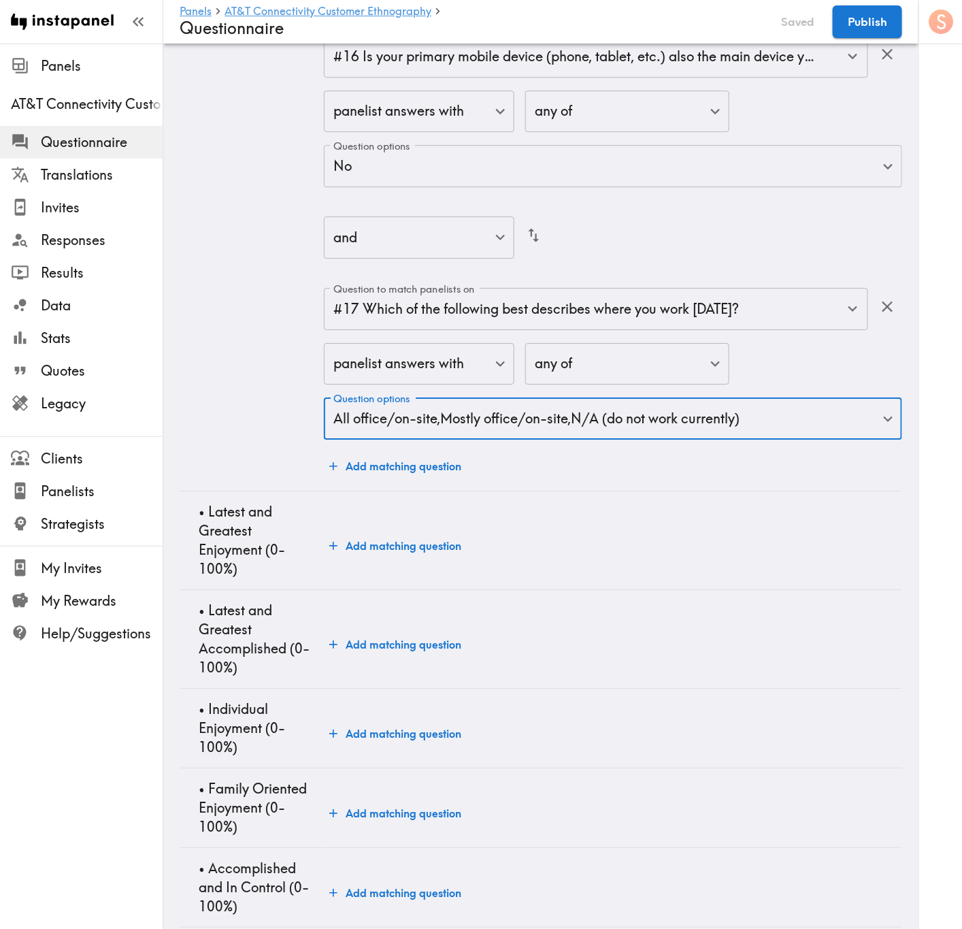
scroll to position [3472, 0]
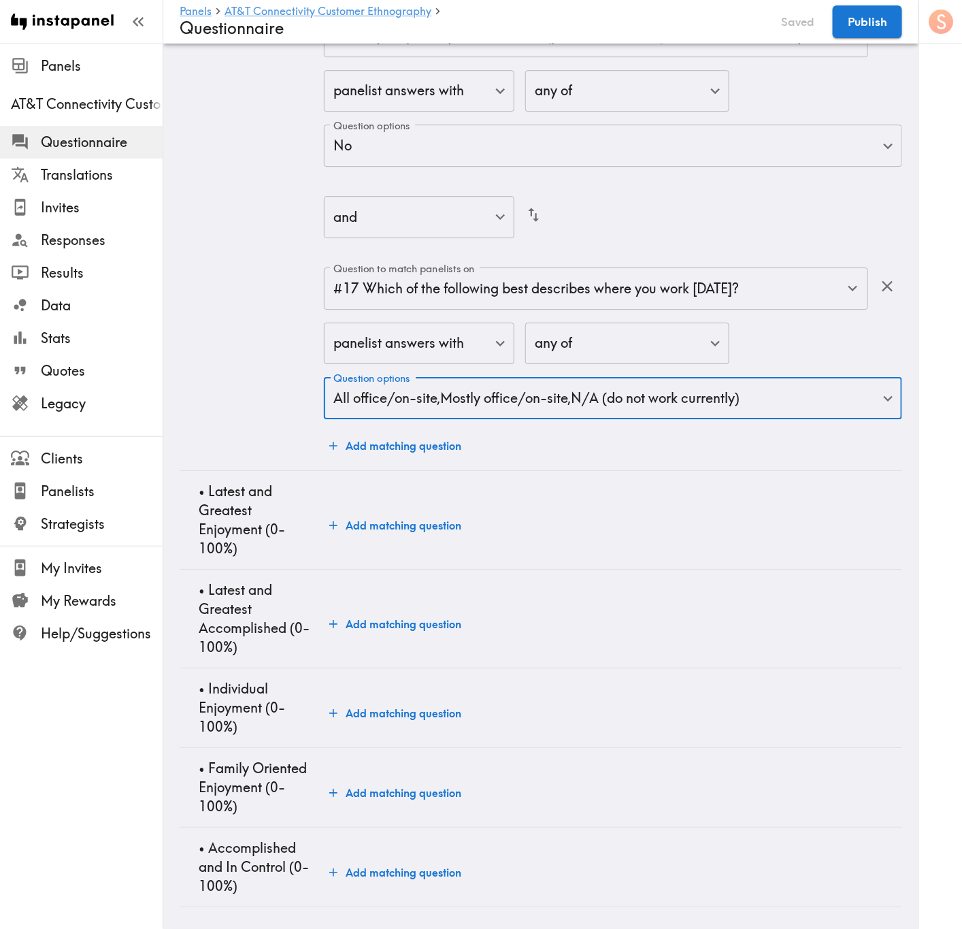
click at [404, 529] on td "Add matching question" at bounding box center [613, 520] width 578 height 99
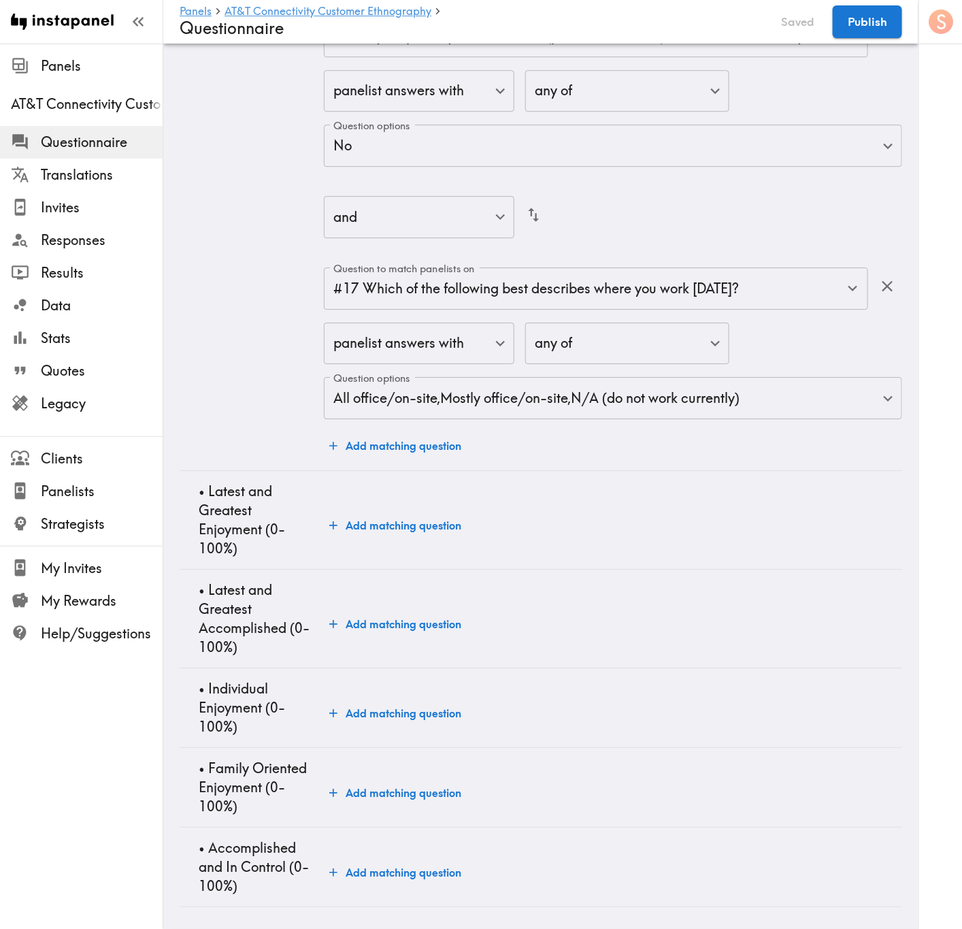
click at [416, 512] on button "Add matching question" at bounding box center [395, 525] width 143 height 27
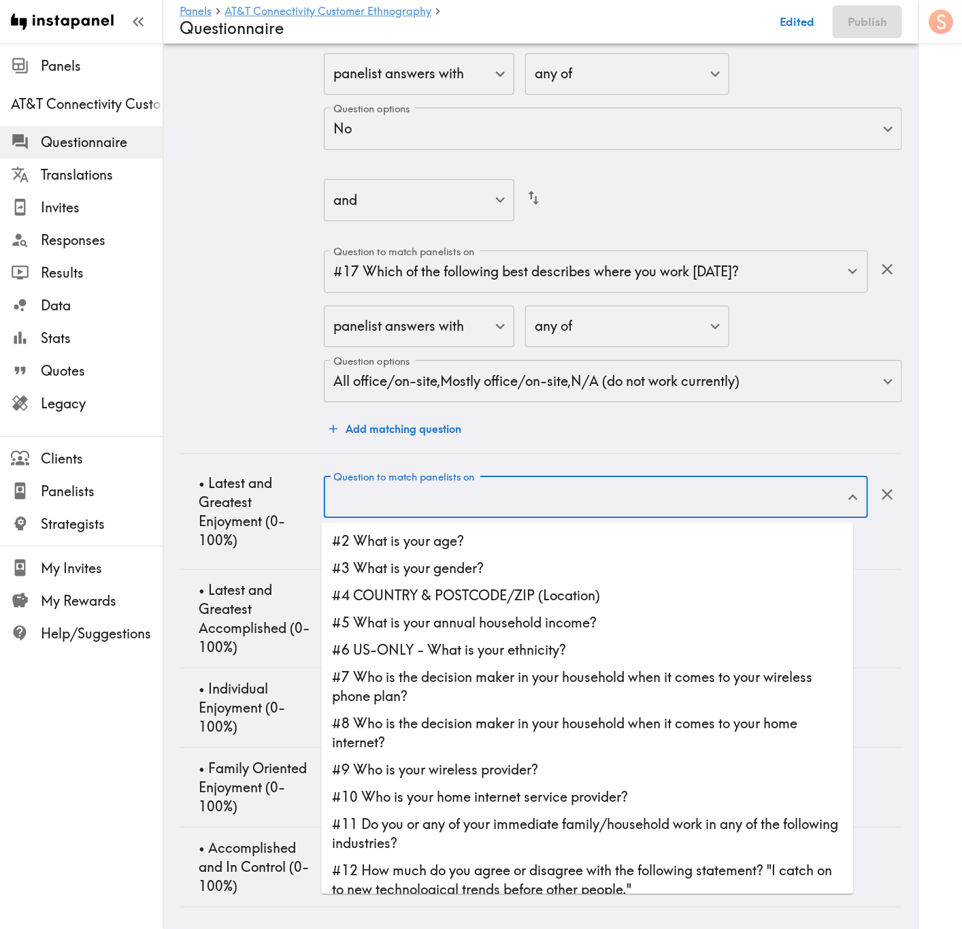
click at [533, 505] on input "Question to match panelists on" at bounding box center [586, 497] width 512 height 30
click at [612, 561] on li "#12 How much do you agree or disagree with the following statement? "I catch on…" at bounding box center [588, 880] width 532 height 46
type input "#12 How much do you agree or disagree with the following statement? "I catch on…"
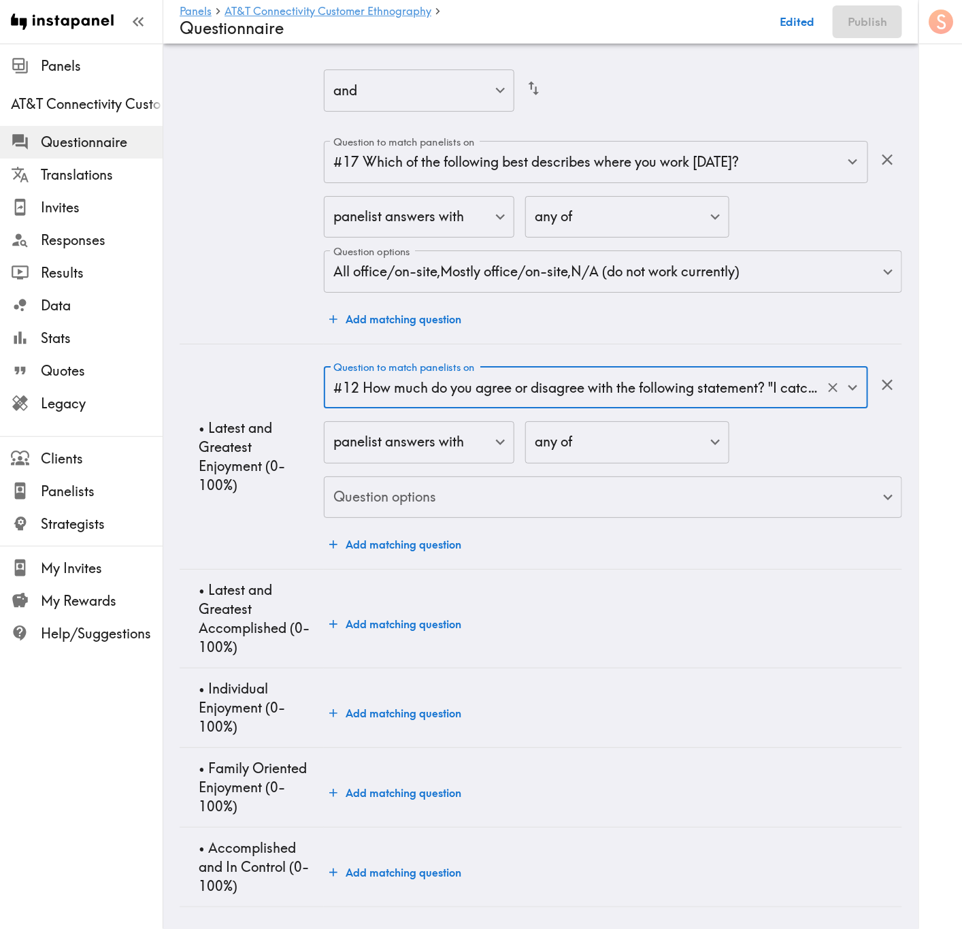
scroll to position [3603, 0]
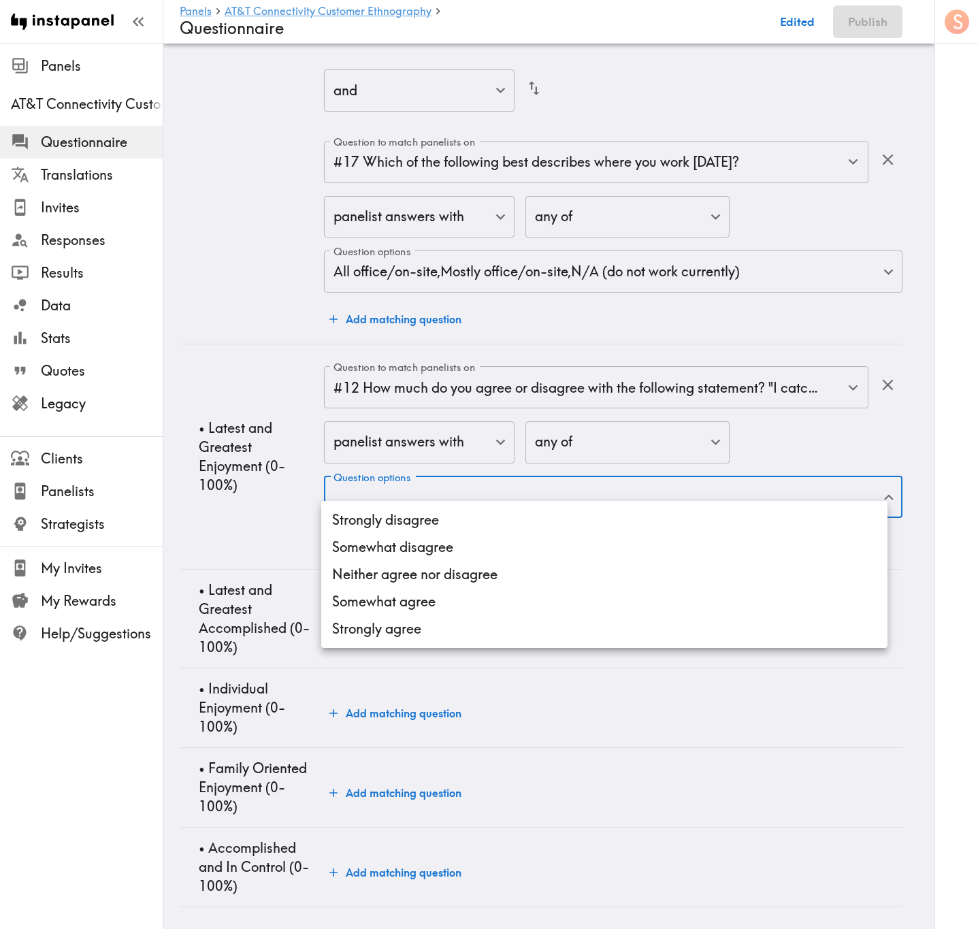
click at [582, 516] on li "Strongly disagree" at bounding box center [604, 519] width 566 height 27
type input "b408b2be-4126-4639-baa0-e63f4602e3a1"
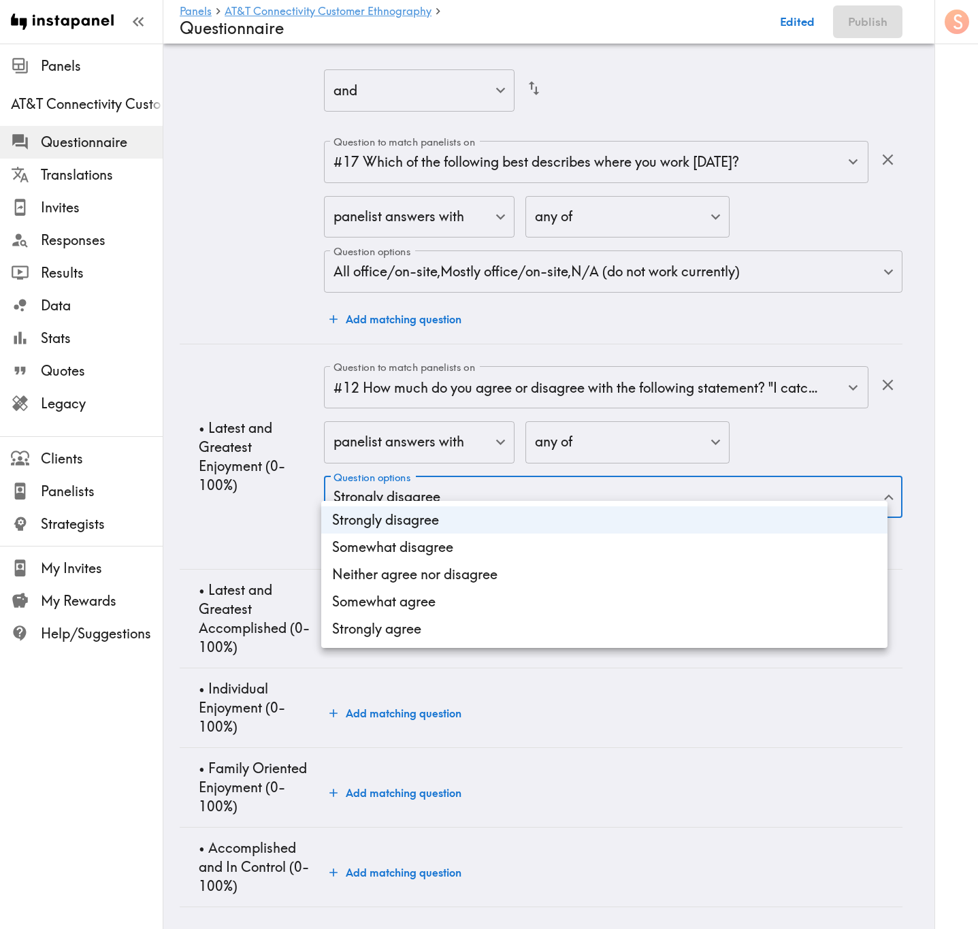
click at [559, 515] on li "Strongly disagree" at bounding box center [604, 519] width 566 height 27
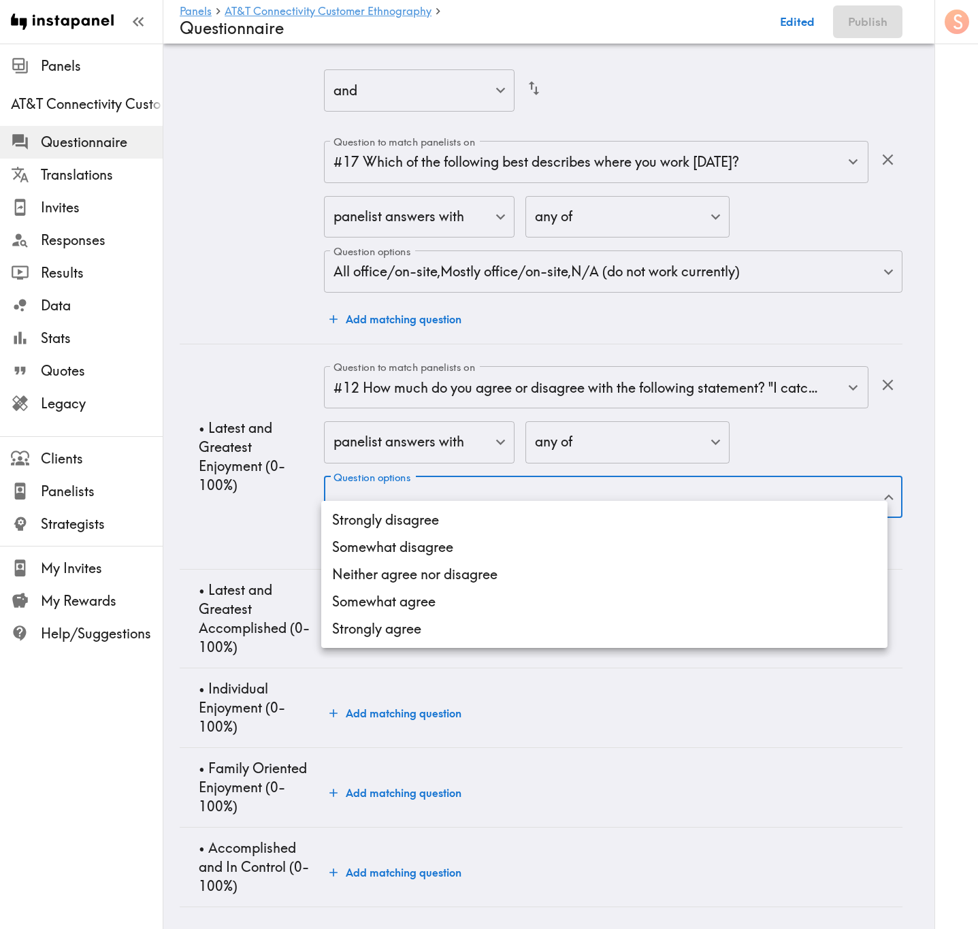
click at [560, 546] on li "Somewhat disagree" at bounding box center [604, 546] width 566 height 27
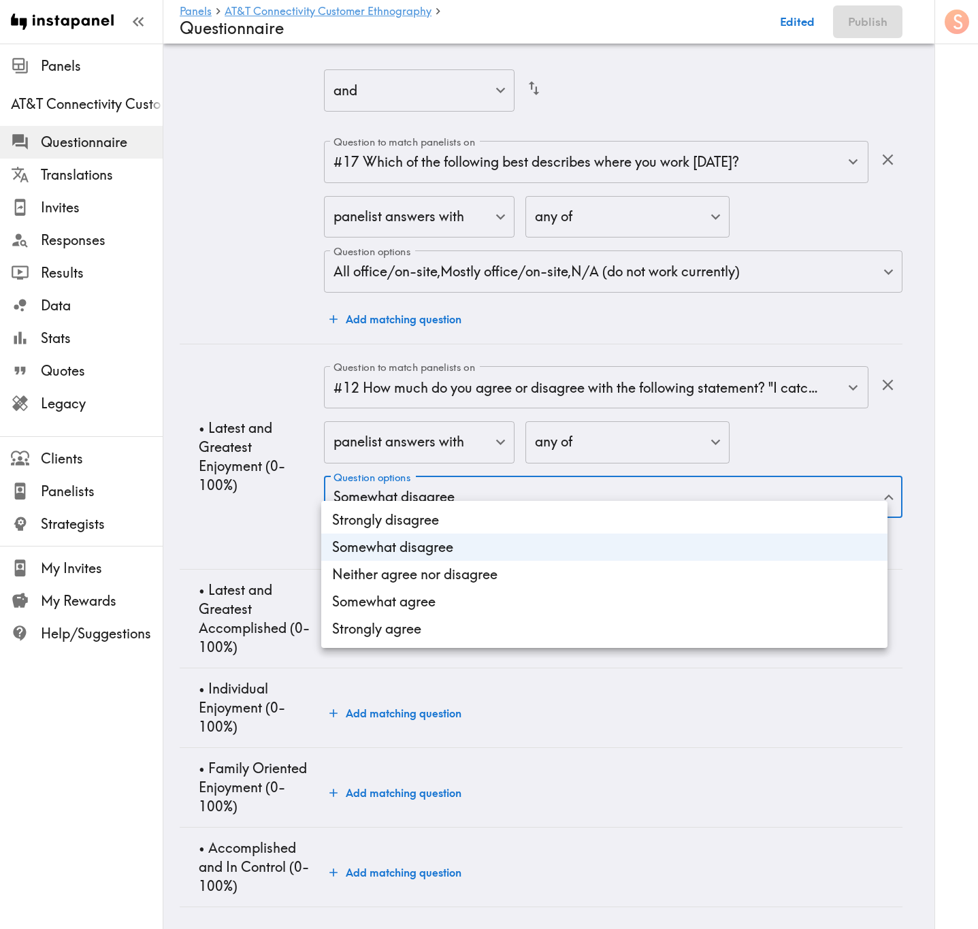
click at [563, 561] on li "Strongly agree" at bounding box center [604, 628] width 566 height 27
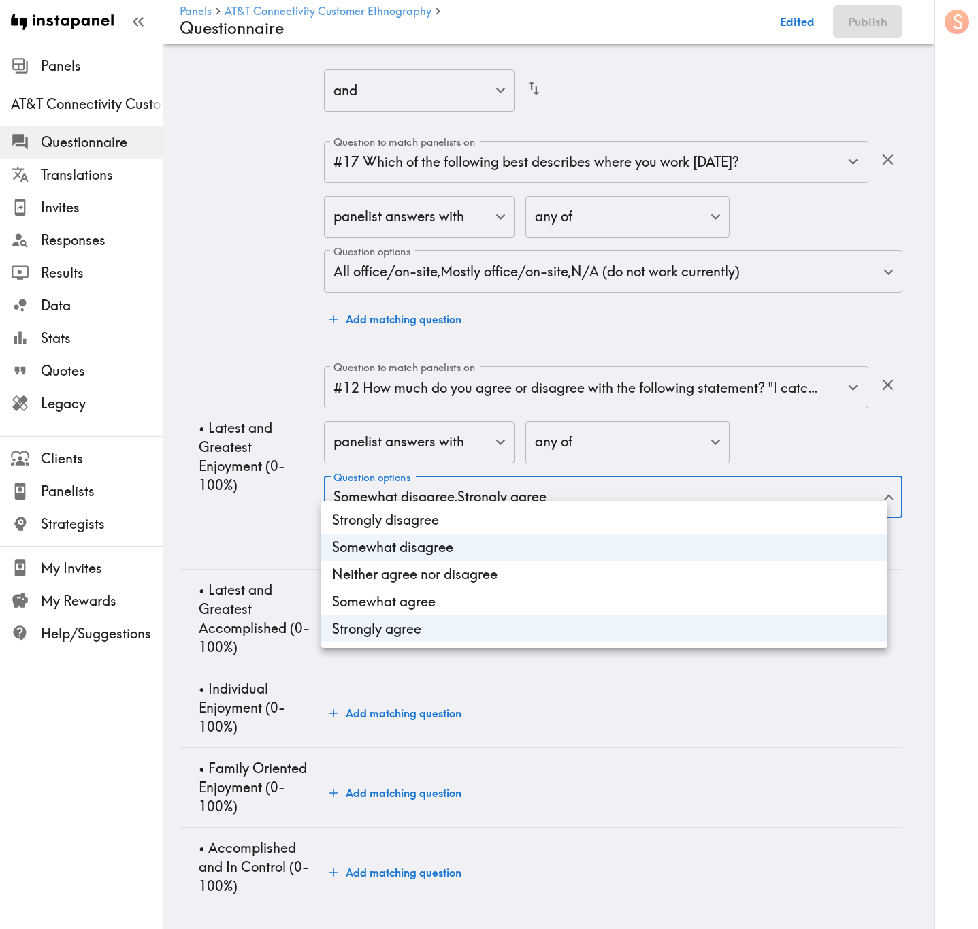
click at [561, 561] on li "Somewhat agree" at bounding box center [604, 601] width 566 height 27
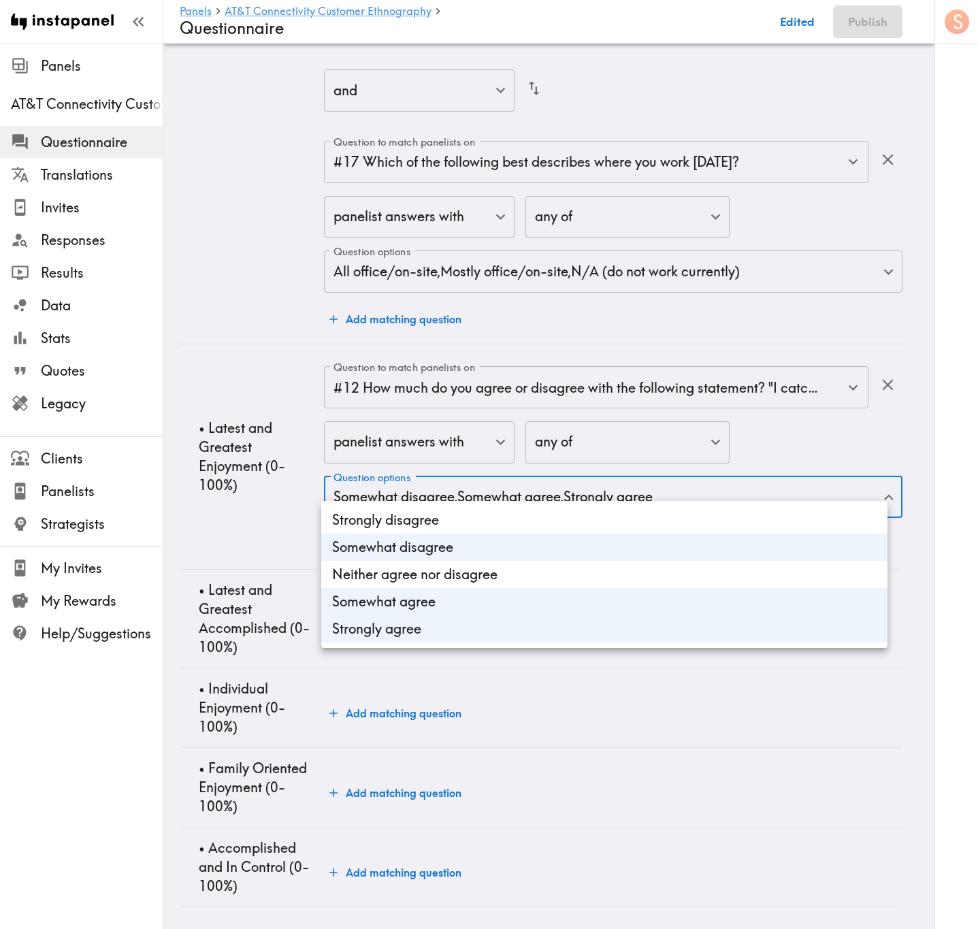
click at [460, 552] on li "Somewhat disagree" at bounding box center [604, 546] width 566 height 27
type input "9dfaccbd-1ae7-4980-9e5d-8e7ac3cfe2dd,f298718c-44fb-4ca8-bd61-0cb4176b53c4"
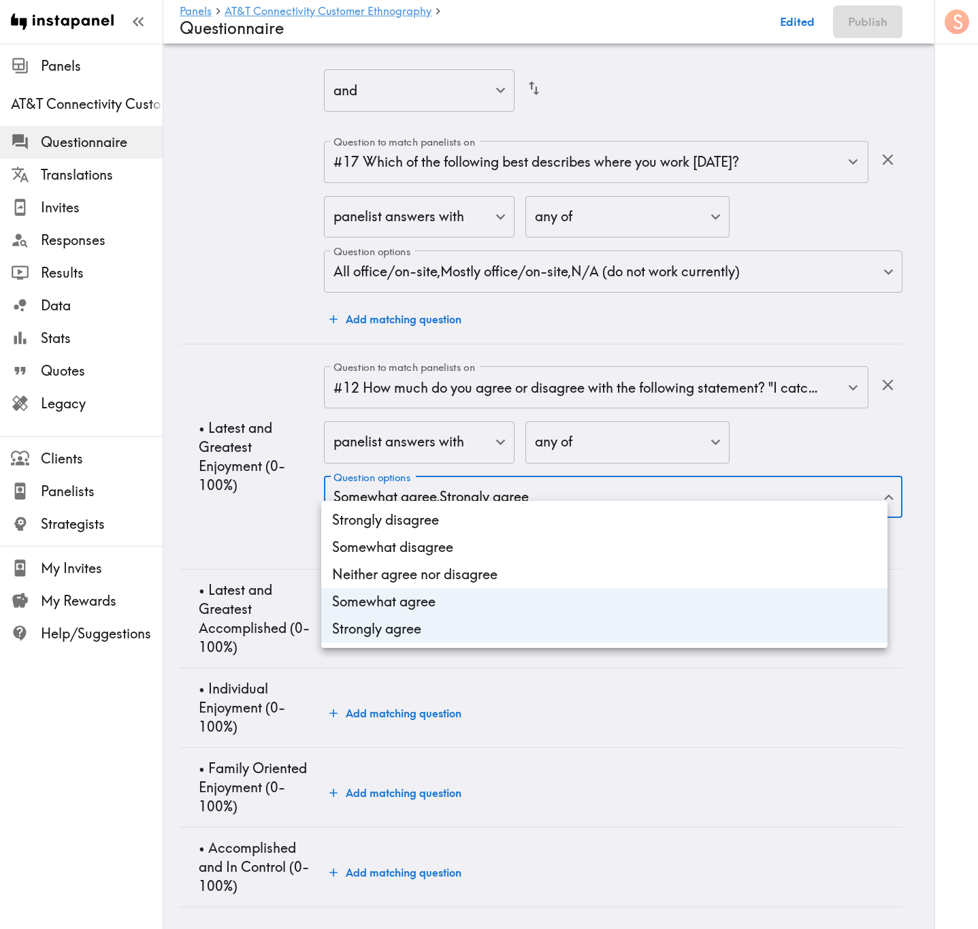
click at [278, 512] on div at bounding box center [489, 464] width 978 height 929
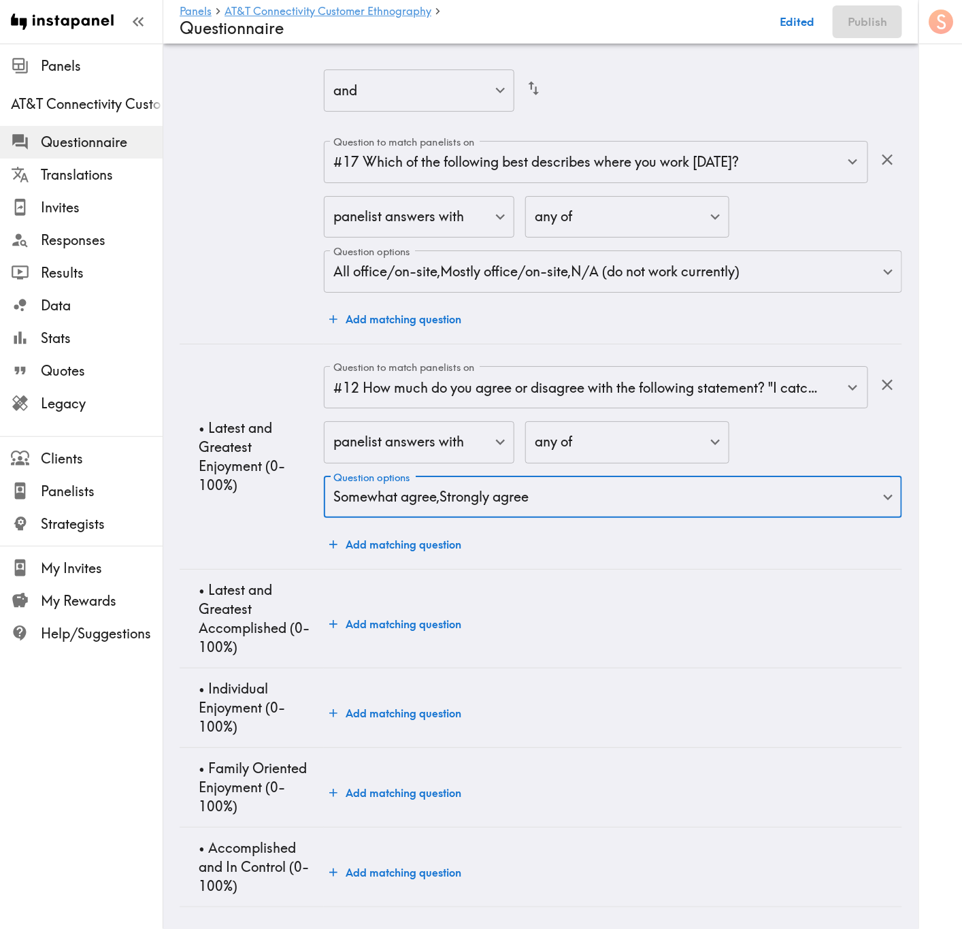
click at [402, 531] on button "Add matching question" at bounding box center [395, 544] width 143 height 27
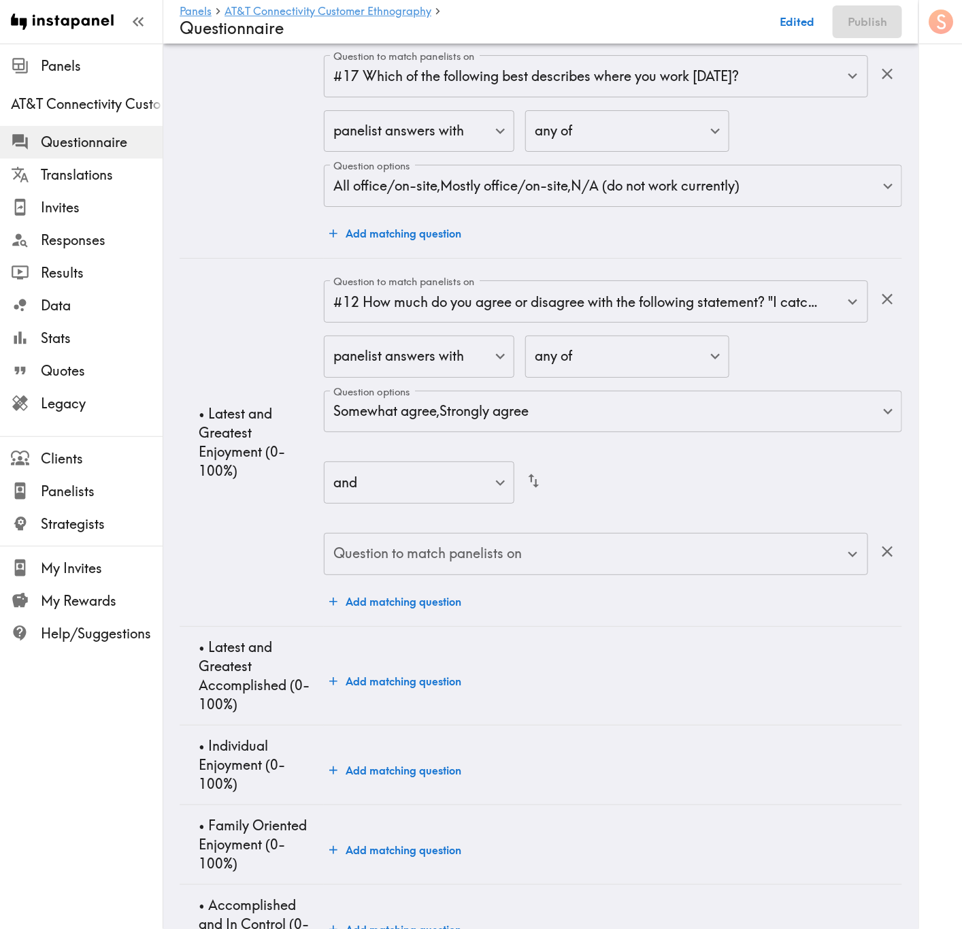
scroll to position [3745, 0]
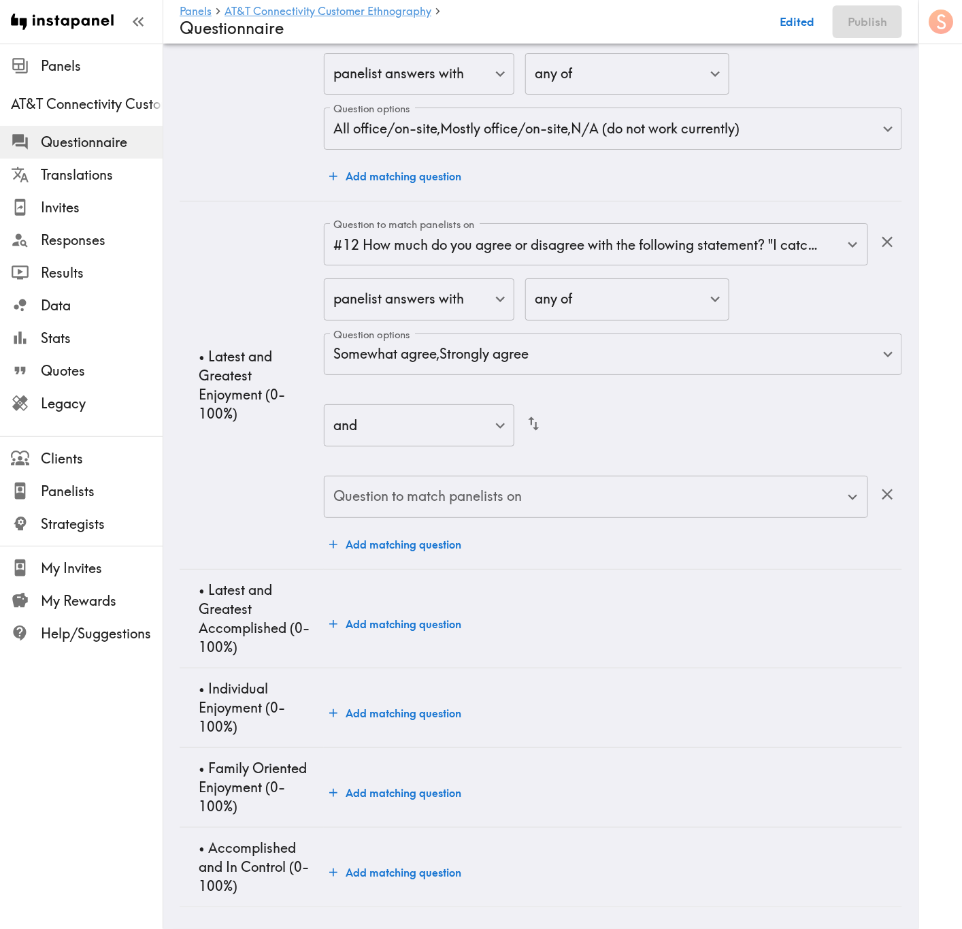
click at [570, 482] on input "Question to match panelists on" at bounding box center [586, 497] width 512 height 30
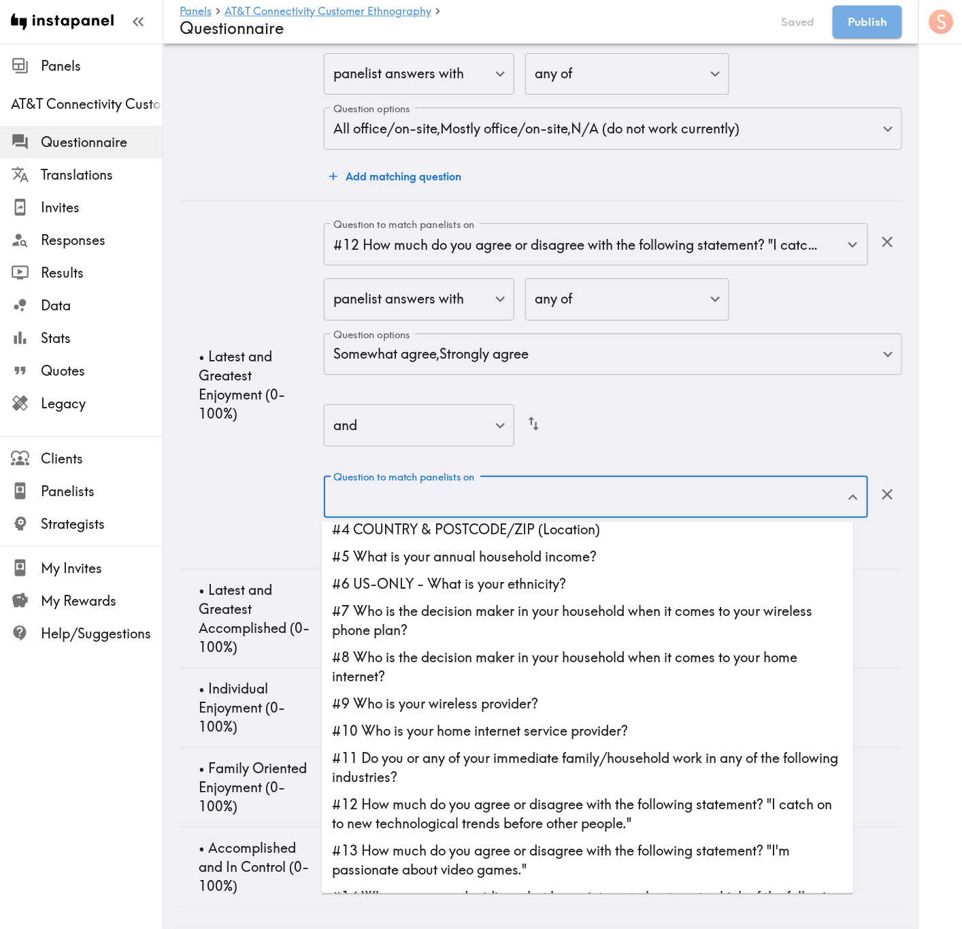
scroll to position [102, 0]
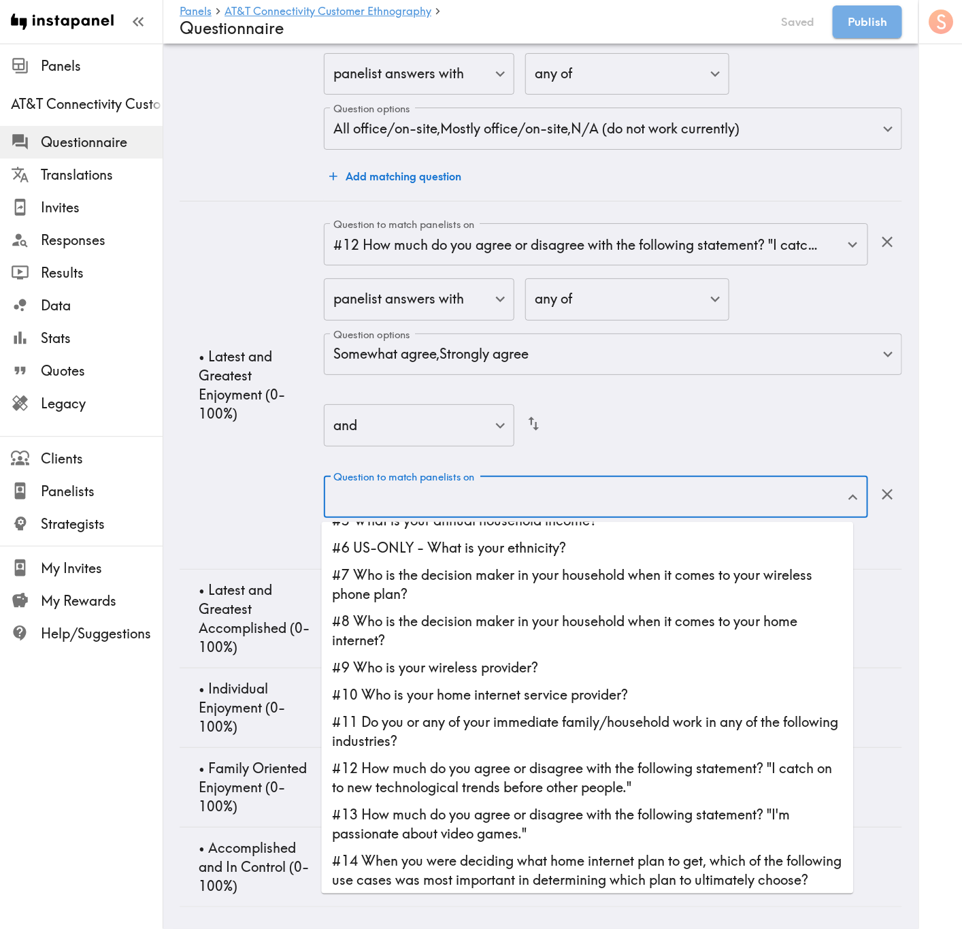
click at [699, 561] on li "#13 How much do you agree or disagree with the following statement? "I'm passio…" at bounding box center [588, 824] width 532 height 46
type input "#13 How much do you agree or disagree with the following statement? "I'm passio…"
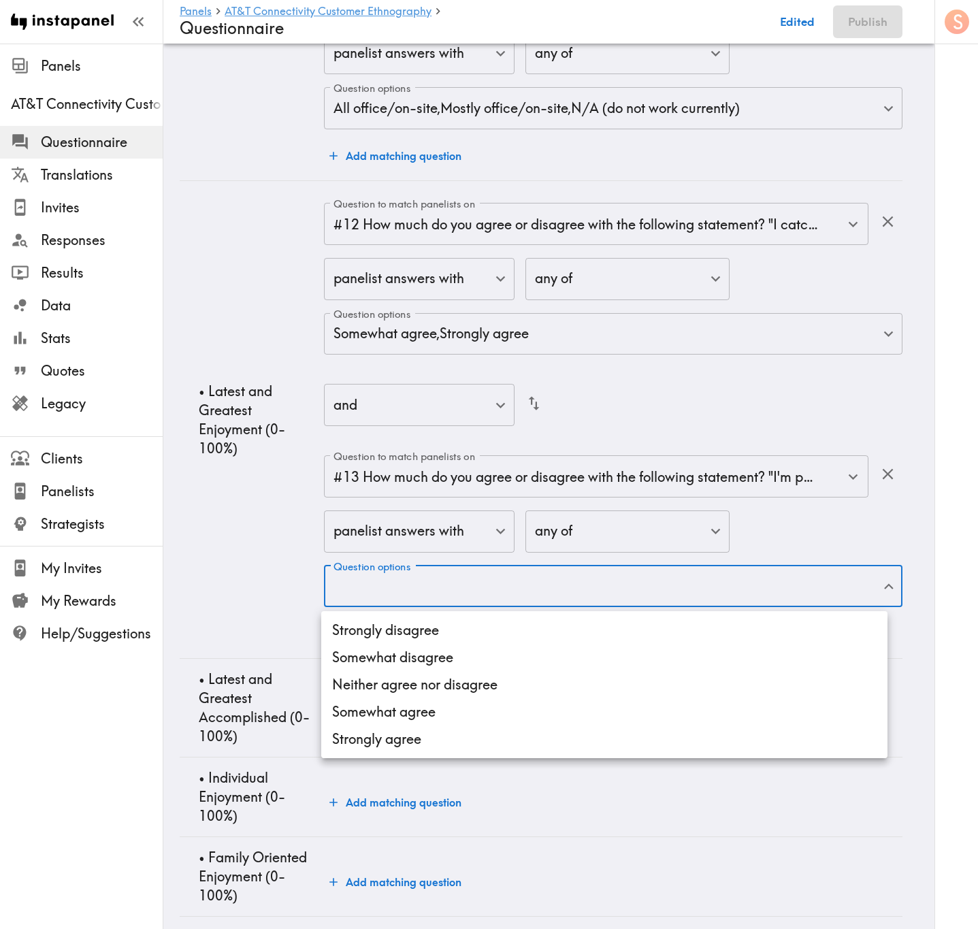
click at [584, 561] on li "Strongly agree" at bounding box center [604, 738] width 566 height 27
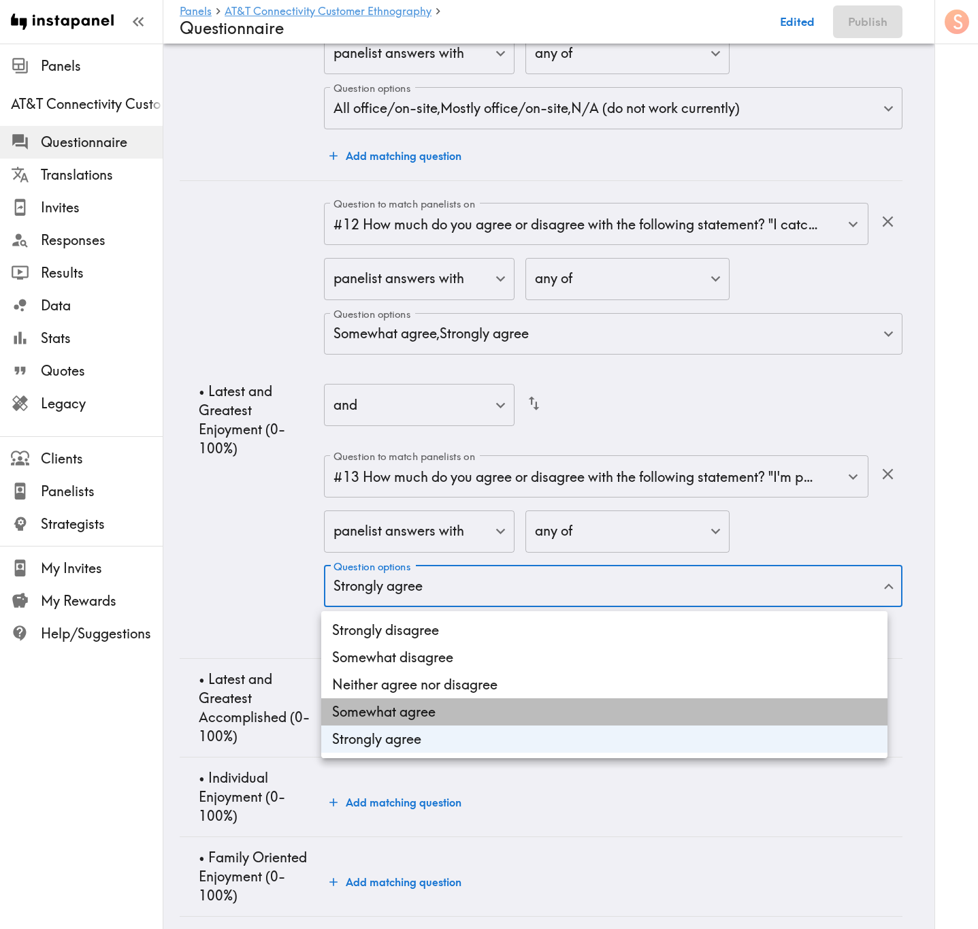
click at [587, 561] on li "Somewhat agree" at bounding box center [604, 711] width 566 height 27
type input "4f0cdc5d-d803-411c-b457-9816576d6241,477eabcc-5c30-478c-9c65-e87b1698ca72"
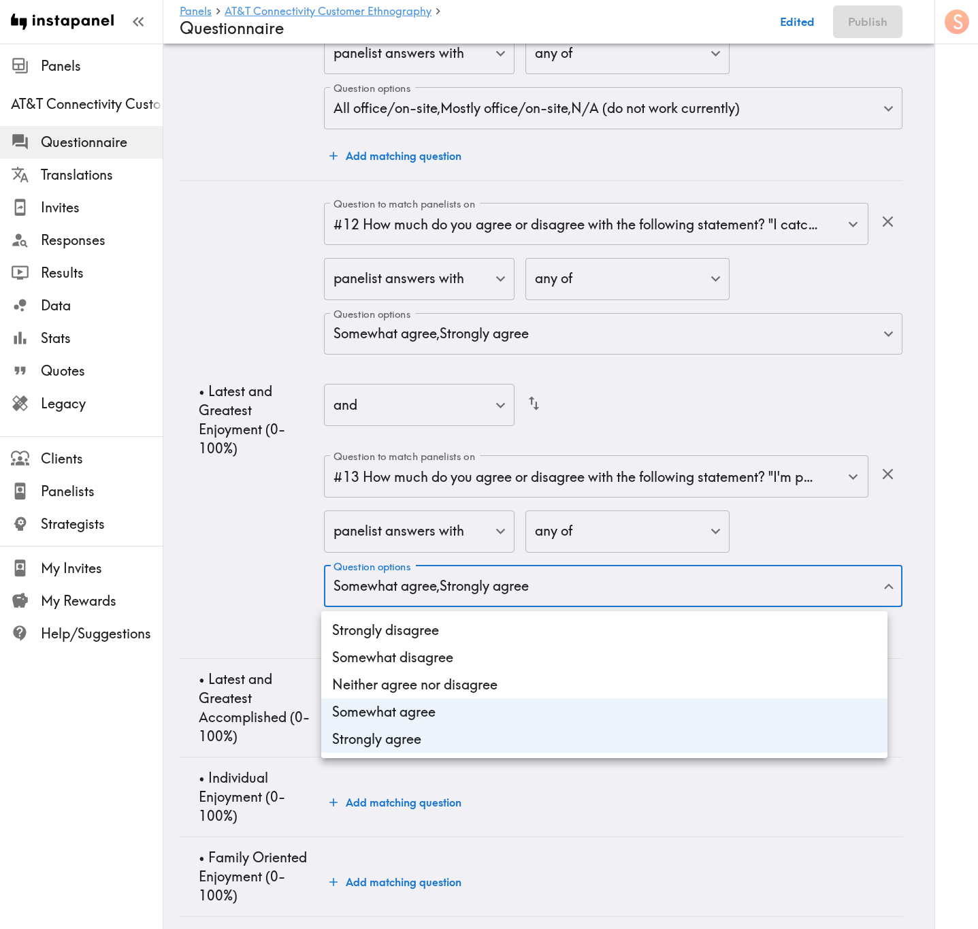
click at [237, 529] on div at bounding box center [489, 464] width 978 height 929
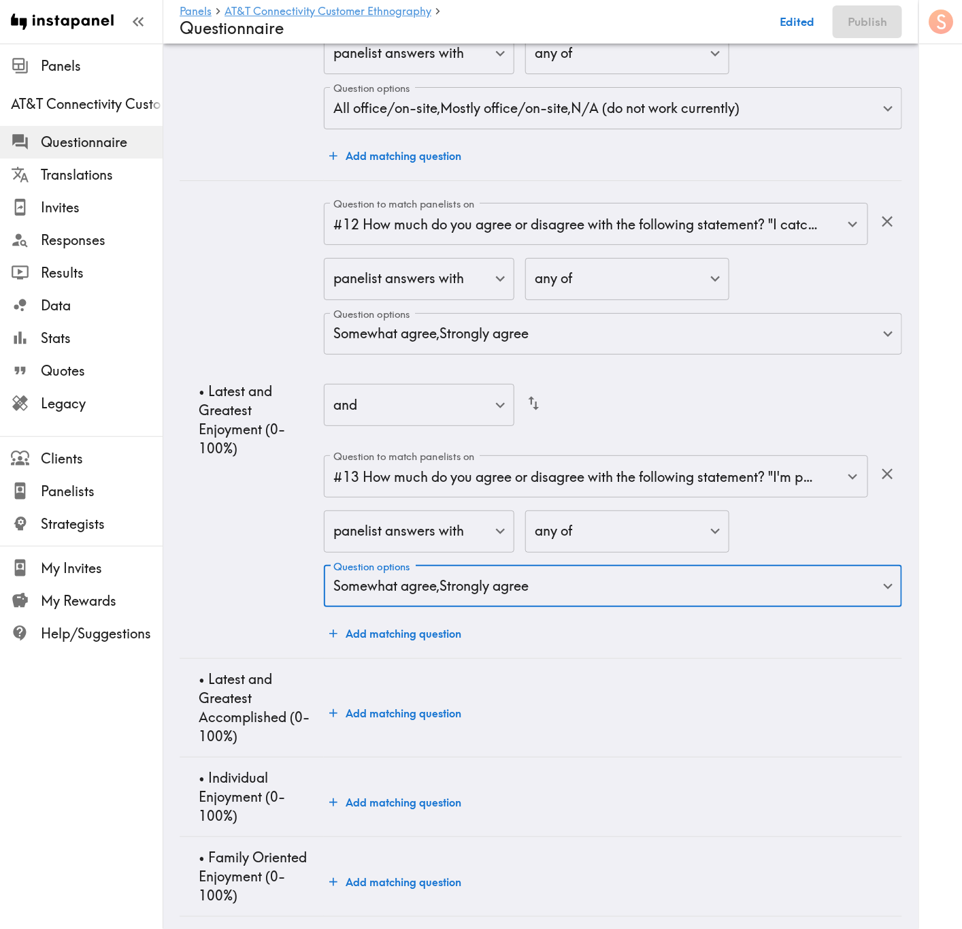
click at [440, 561] on button "Add matching question" at bounding box center [395, 633] width 143 height 27
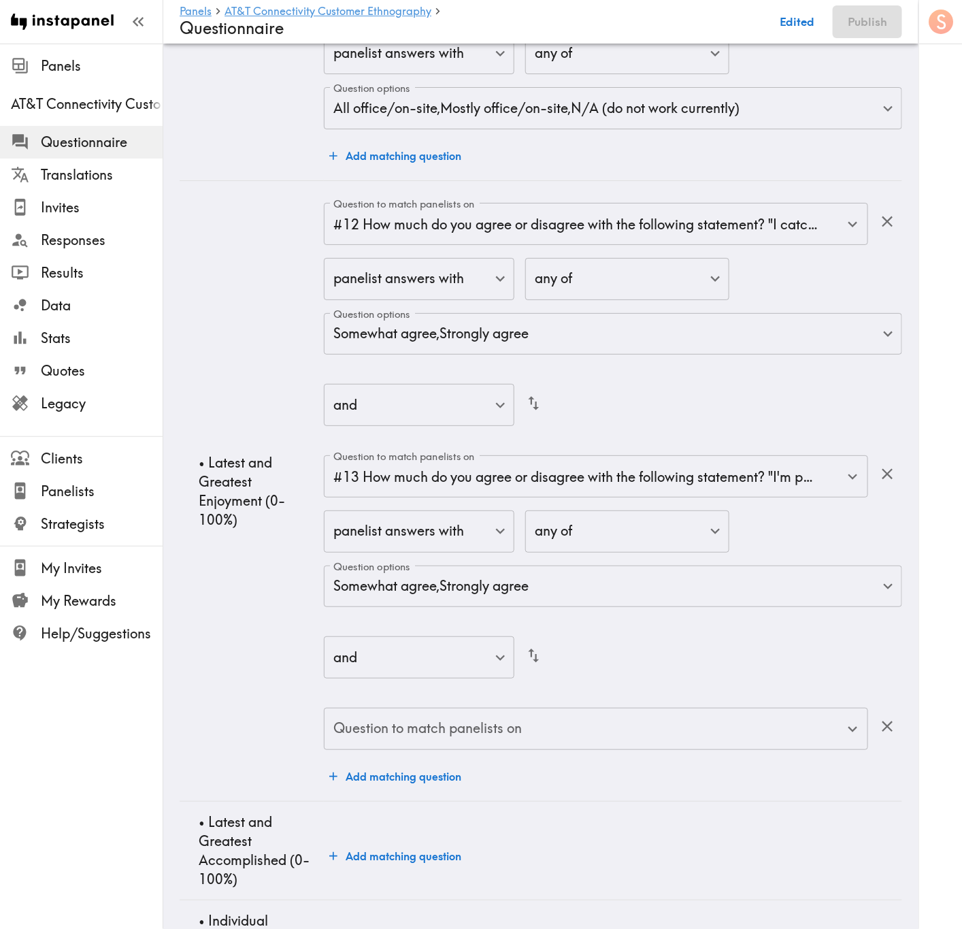
click at [570, 561] on input "Question to match panelists on" at bounding box center [586, 729] width 512 height 30
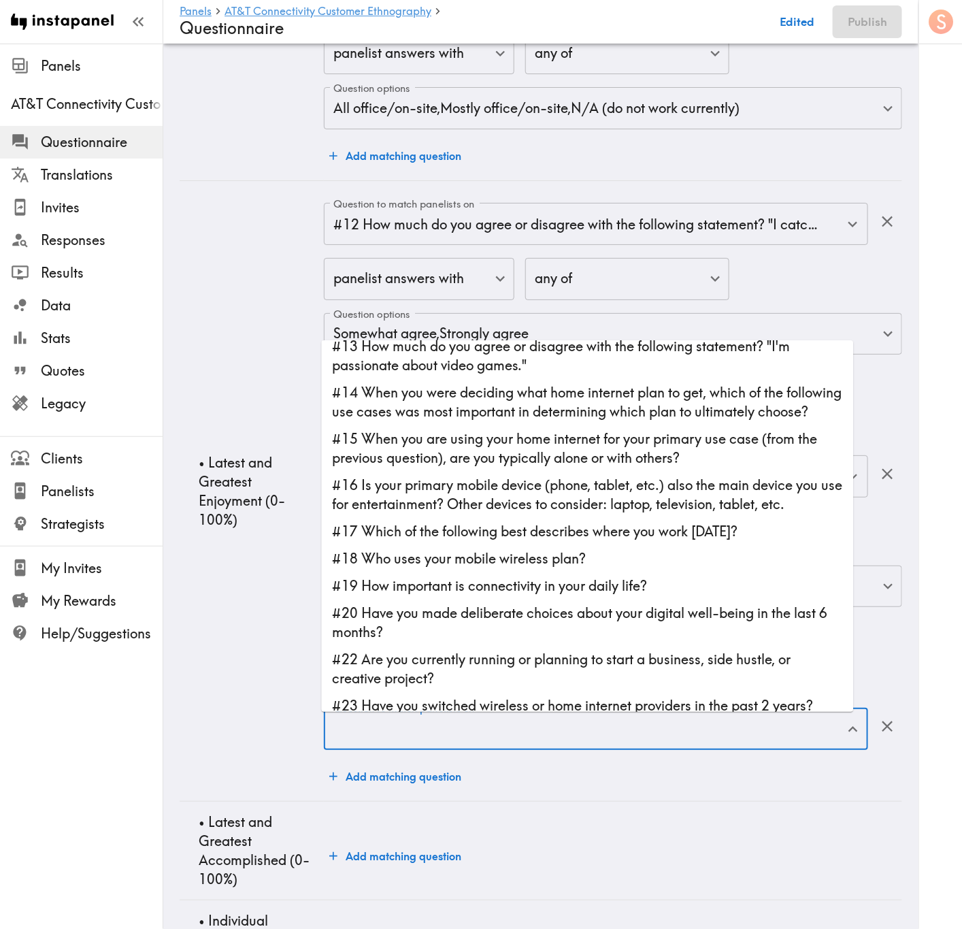
scroll to position [408, 0]
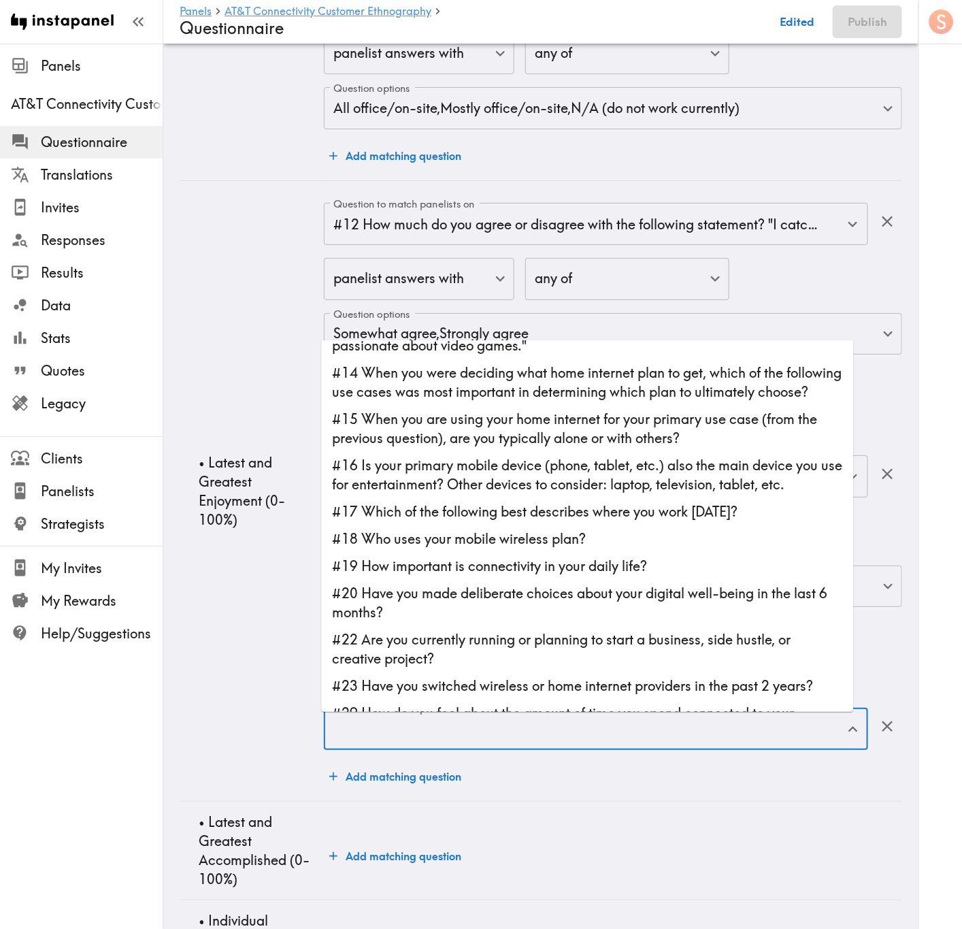
click at [533, 491] on li "#16 Is your primary mobile device (phone, tablet, etc.) also the main device yo…" at bounding box center [588, 475] width 532 height 46
type input "#16 Is your primary mobile device (phone, tablet, etc.) also the main device yo…"
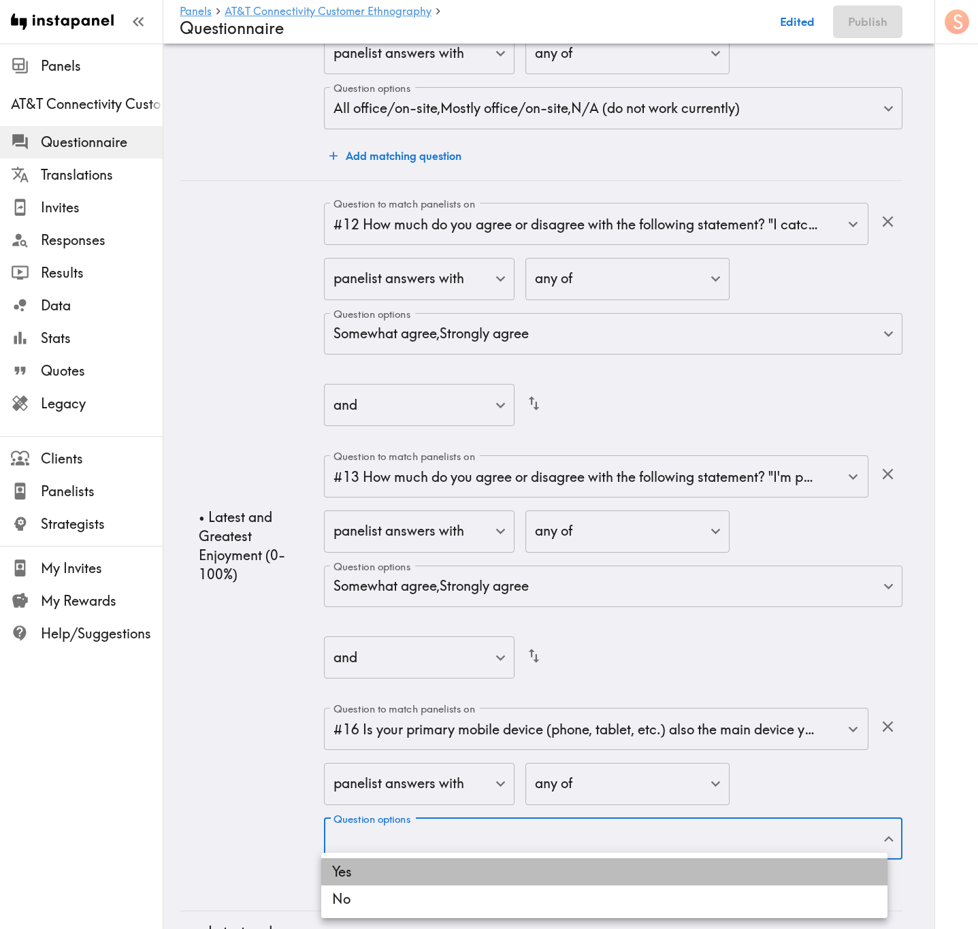
click at [537, 561] on li "Yes" at bounding box center [604, 871] width 566 height 27
type input "f5917330-3a75-4f11-8a0f-fef5fdf00337"
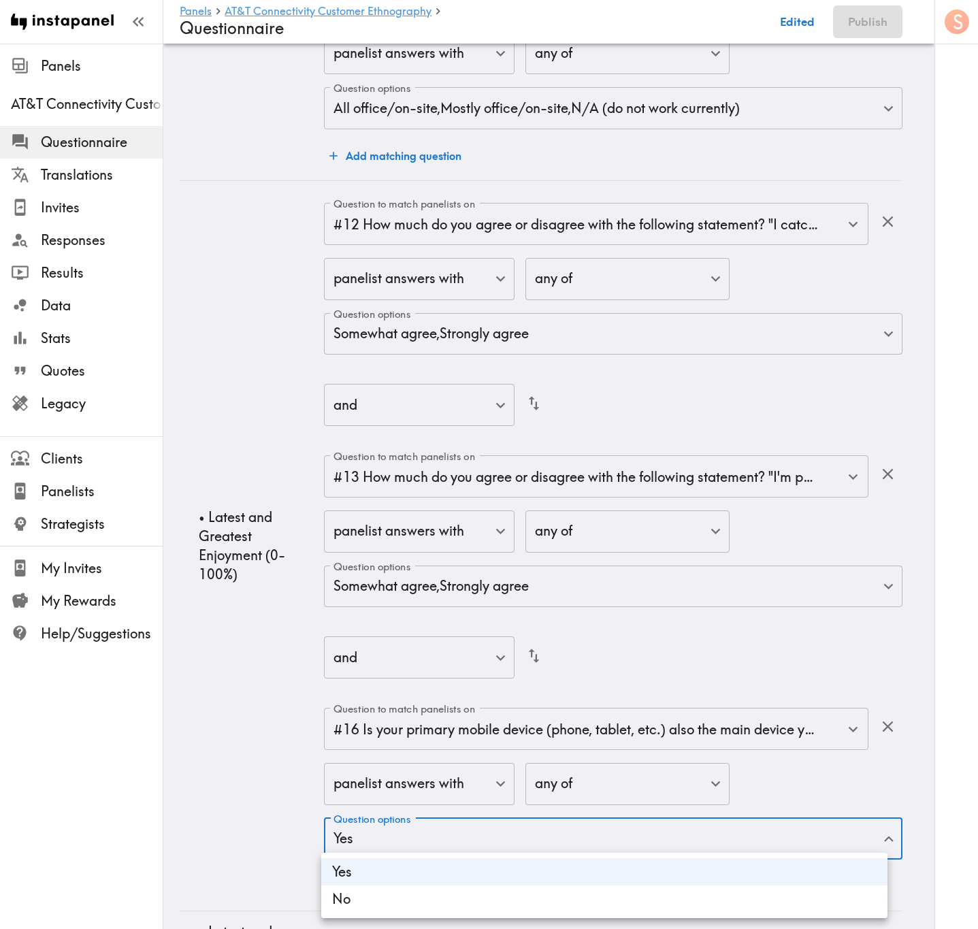
click at [244, 561] on div at bounding box center [489, 464] width 978 height 929
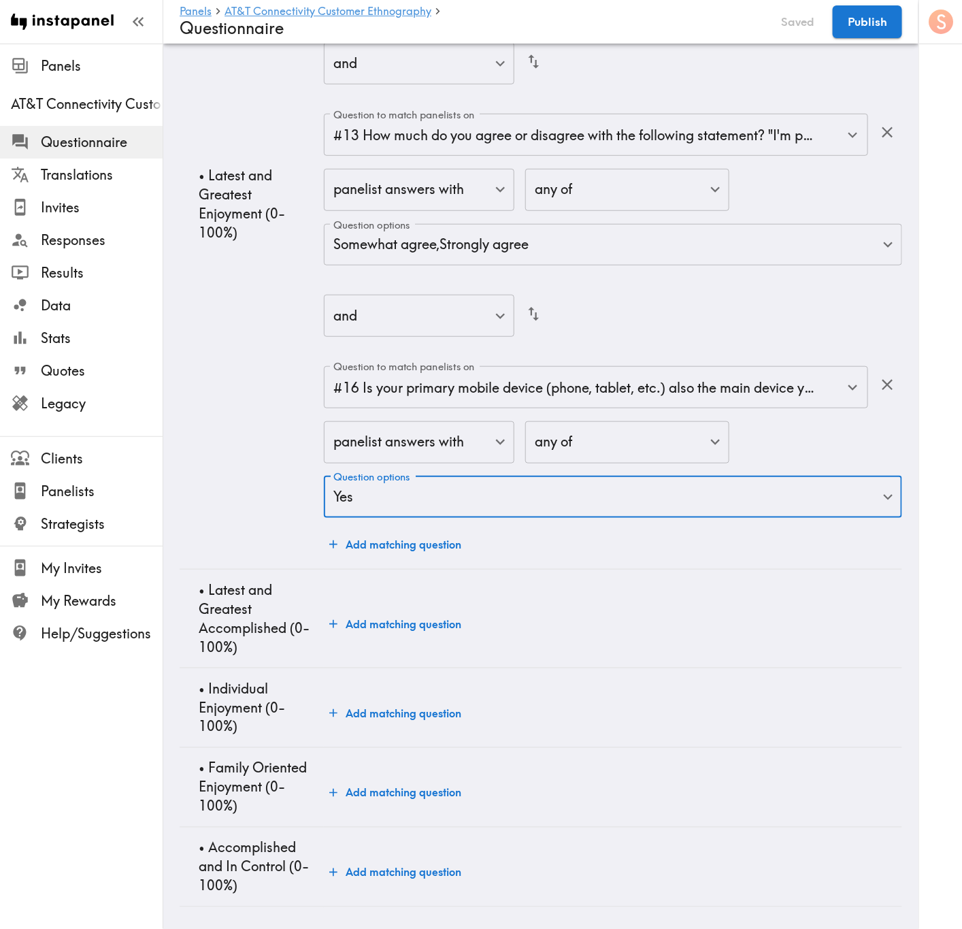
scroll to position [4103, 0]
click at [431, 561] on button "Add matching question" at bounding box center [395, 623] width 143 height 27
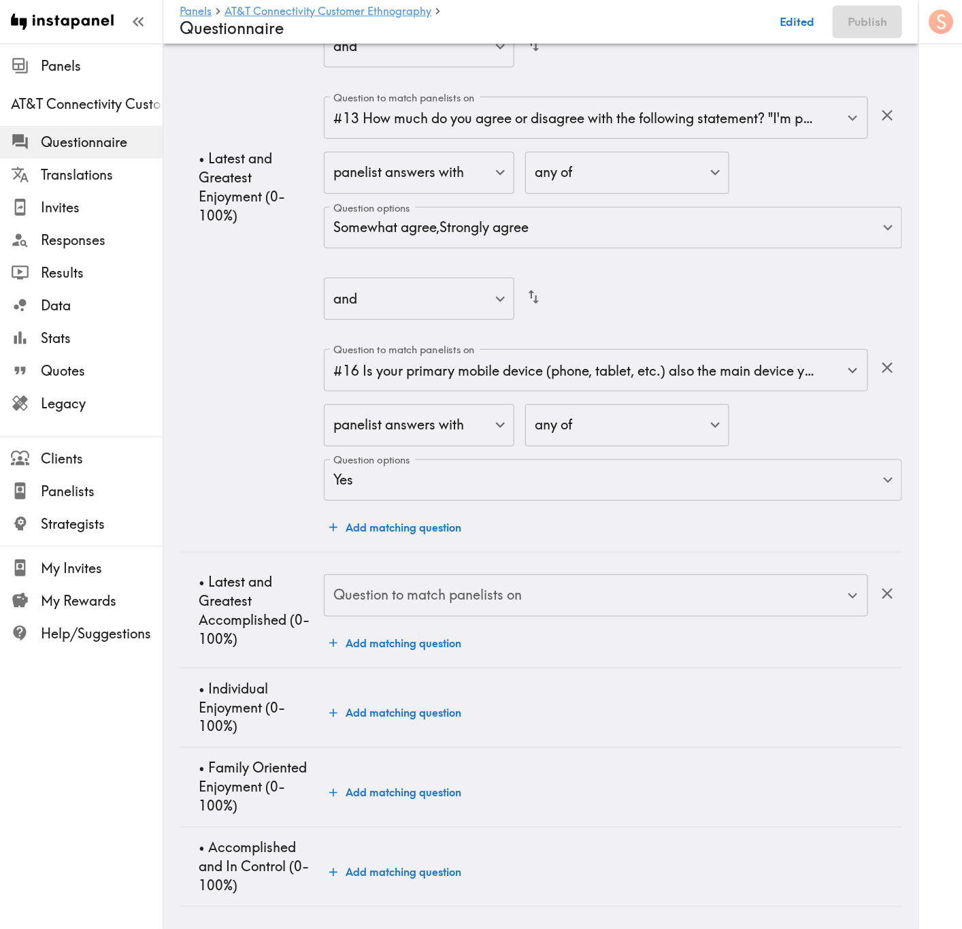
click at [478, 561] on div "Question to match panelists on" at bounding box center [596, 595] width 544 height 42
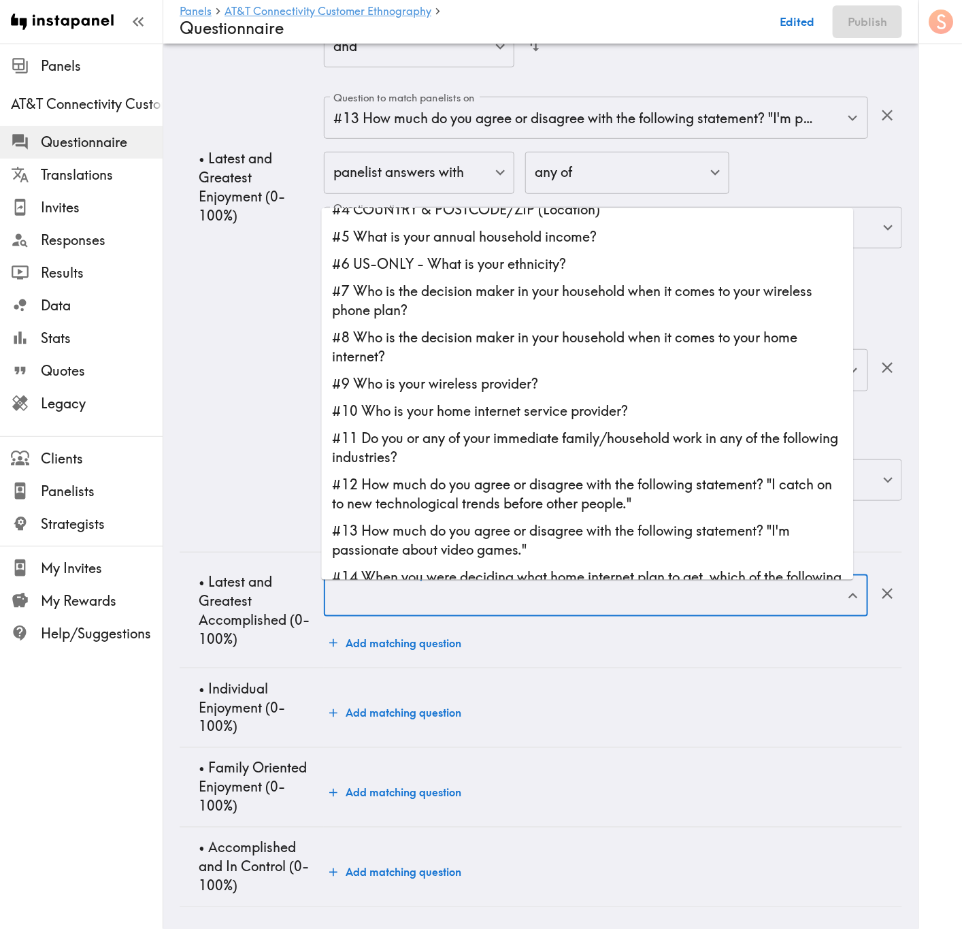
scroll to position [102, 0]
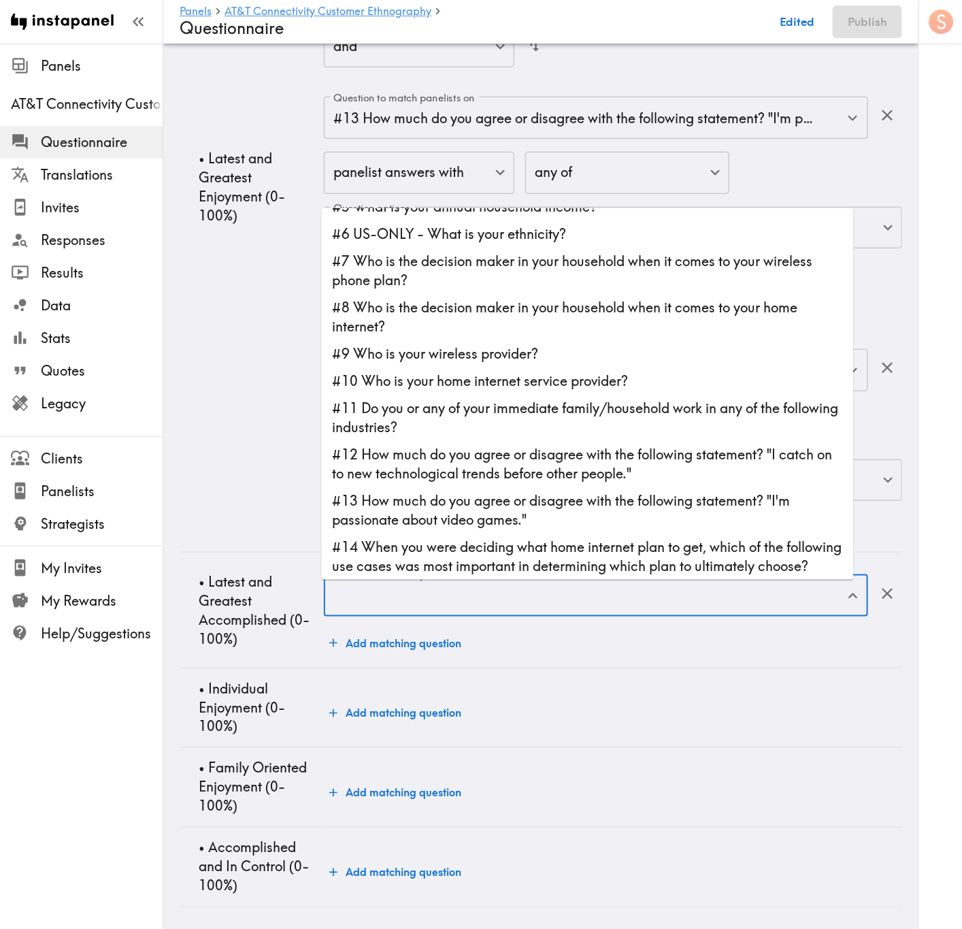
click at [672, 458] on li "#12 How much do you agree or disagree with the following statement? "I catch on…" at bounding box center [588, 464] width 532 height 46
type input "#12 How much do you agree or disagree with the following statement? "I catch on…"
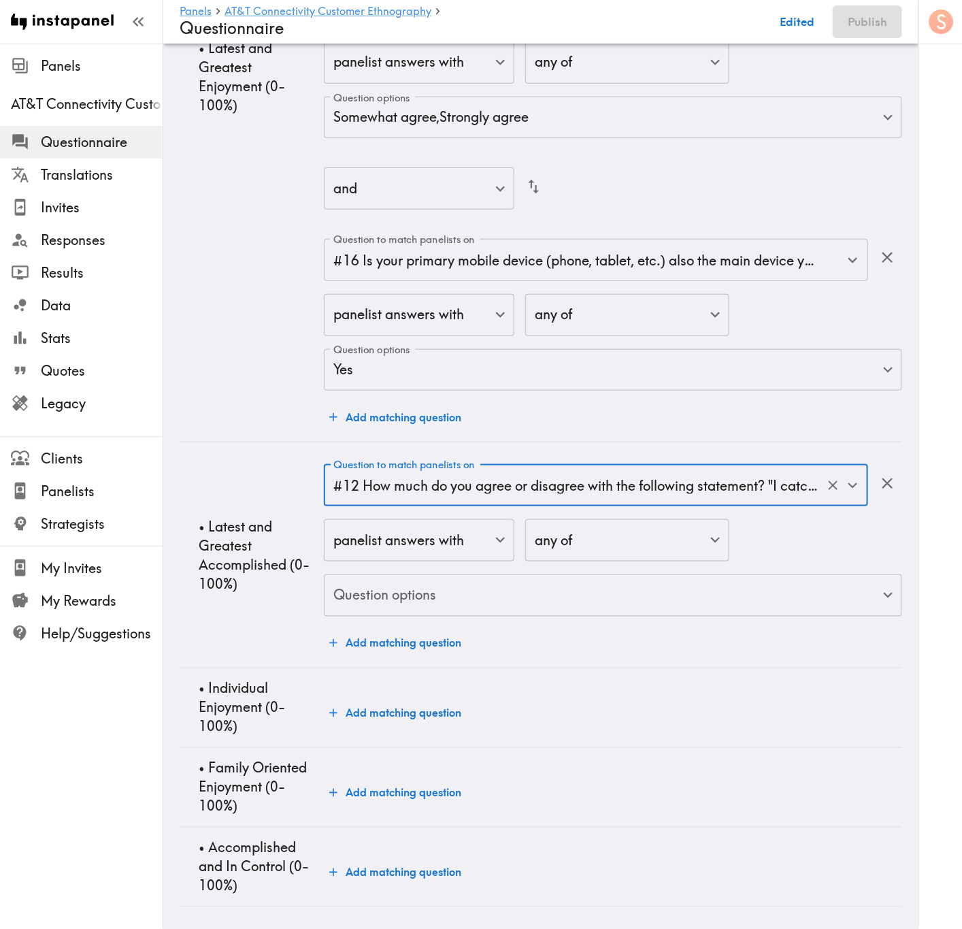
scroll to position [4230, 0]
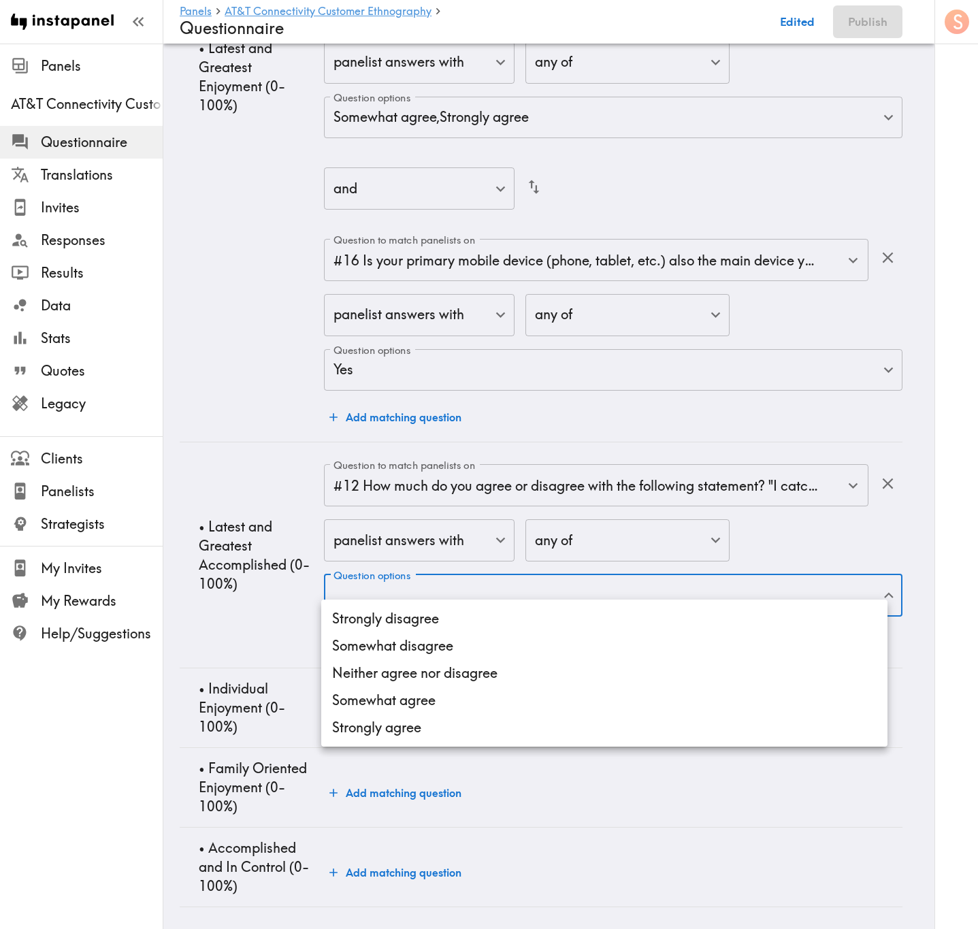
click at [623, 561] on li "Strongly disagree" at bounding box center [604, 618] width 566 height 27
type input "b408b2be-4126-4639-baa0-e63f4602e3a1"
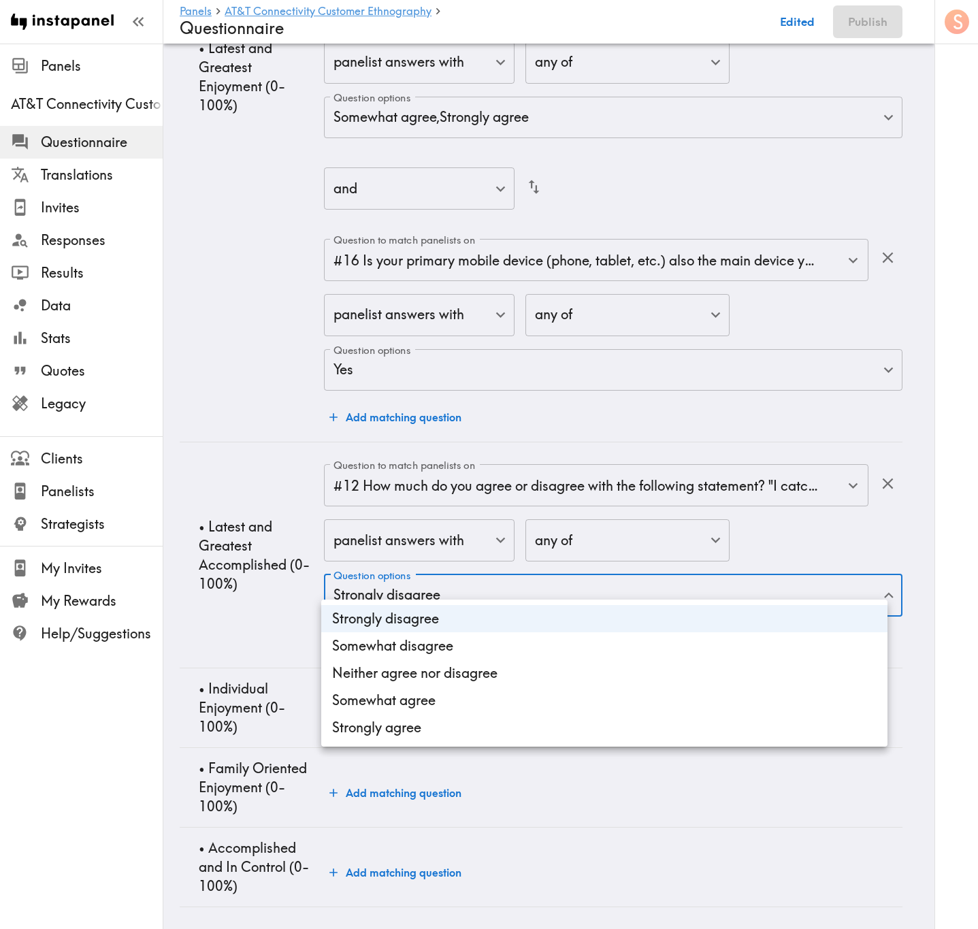
click at [606, 561] on li "Strongly disagree" at bounding box center [604, 618] width 566 height 27
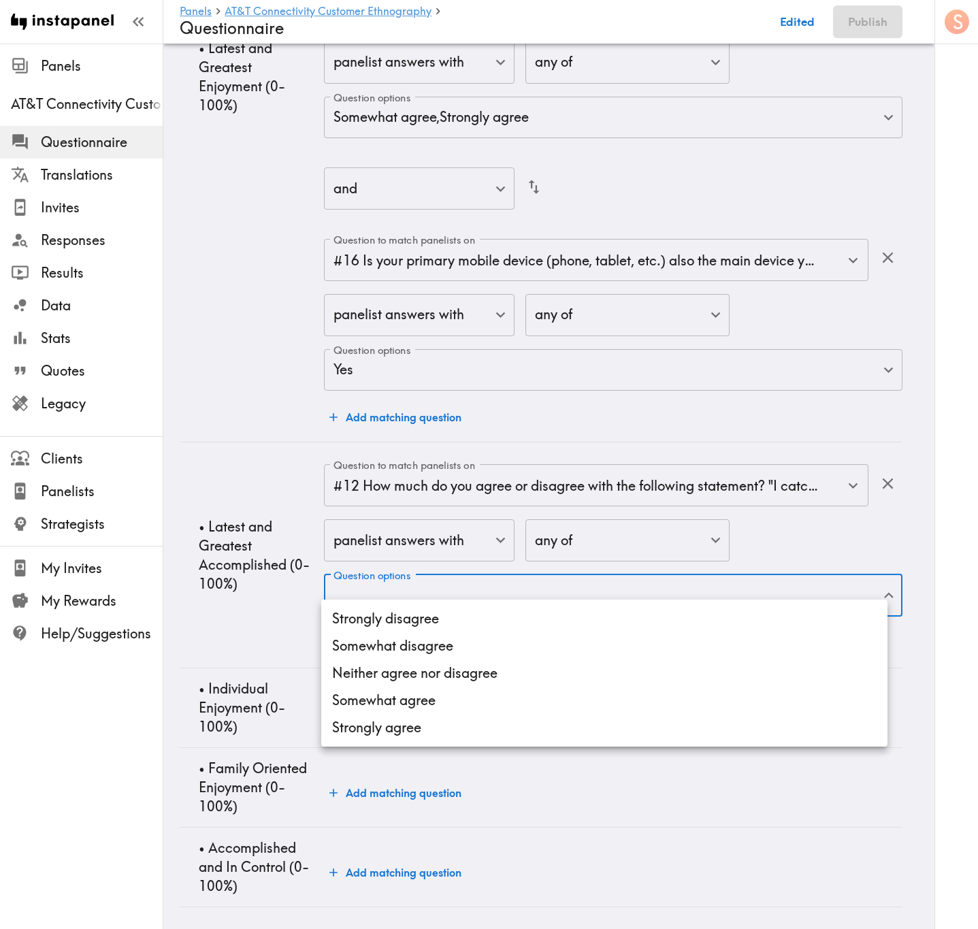
click at [580, 561] on li "Strongly agree" at bounding box center [604, 727] width 566 height 27
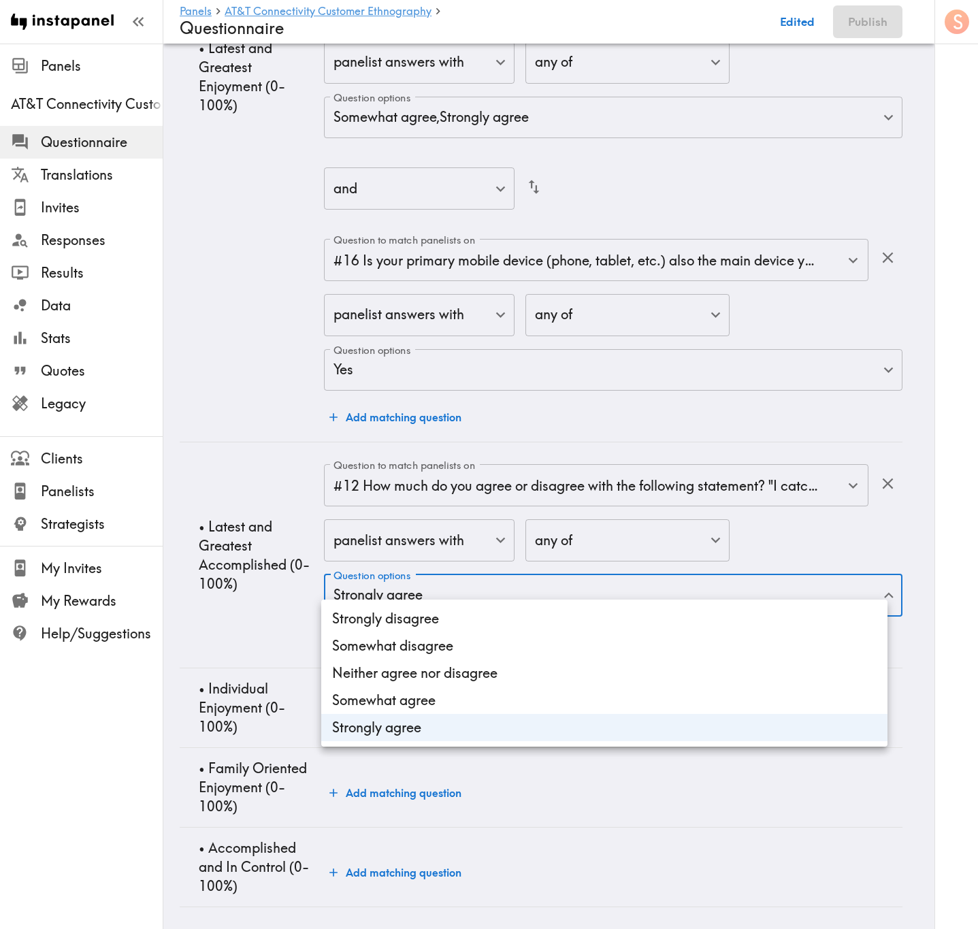
click at [584, 561] on li "Somewhat agree" at bounding box center [604, 700] width 566 height 27
type input "9dfaccbd-1ae7-4980-9e5d-8e7ac3cfe2dd,f298718c-44fb-4ca8-bd61-0cb4176b53c4"
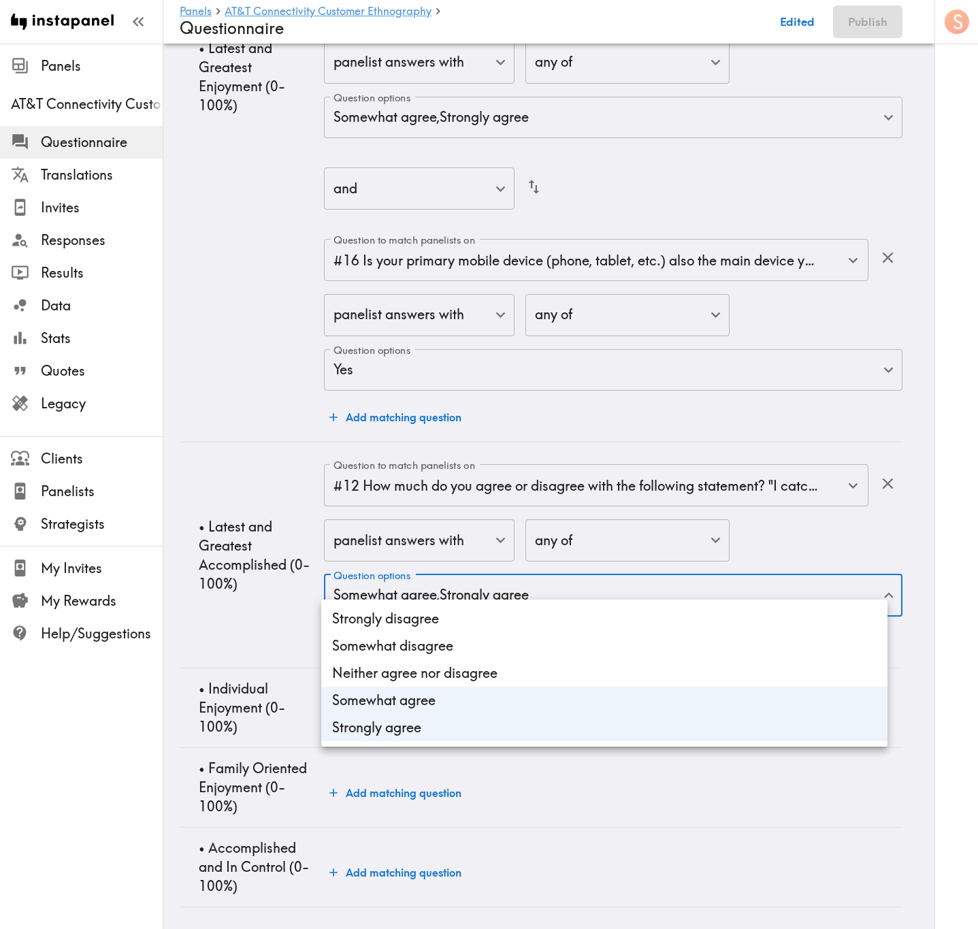
click at [252, 561] on div at bounding box center [489, 464] width 978 height 929
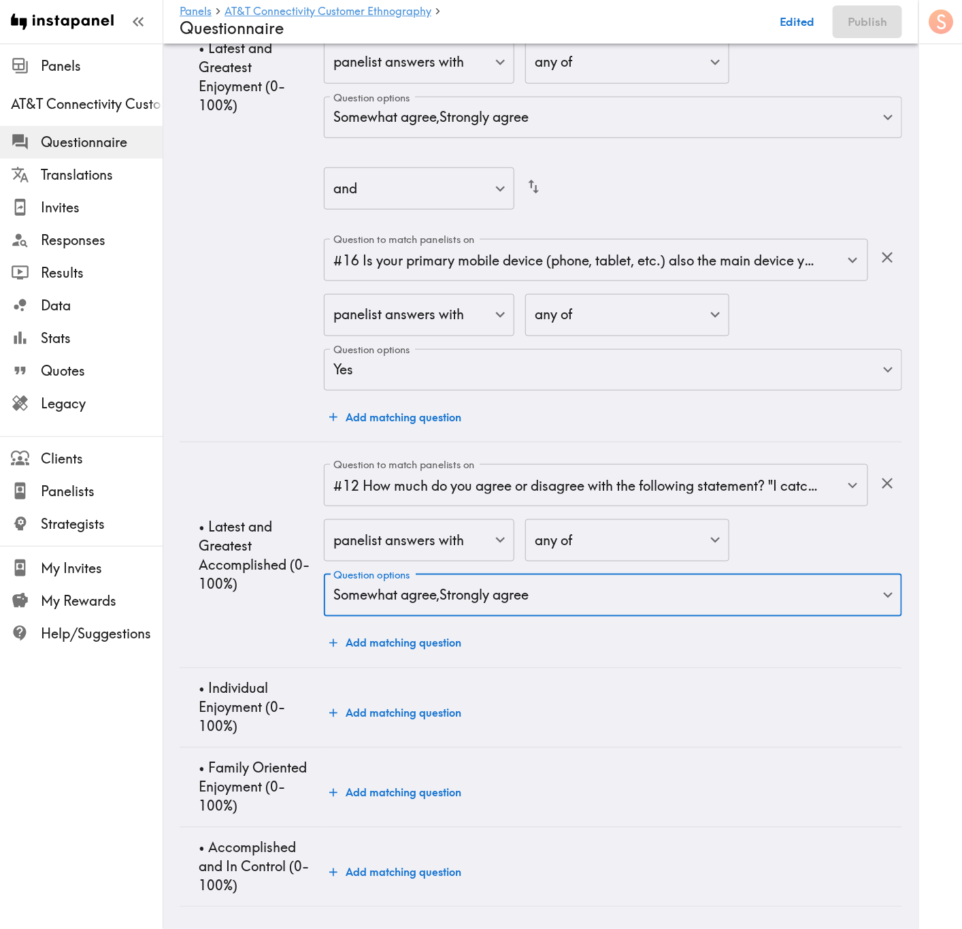
click at [380, 561] on button "Add matching question" at bounding box center [395, 642] width 143 height 27
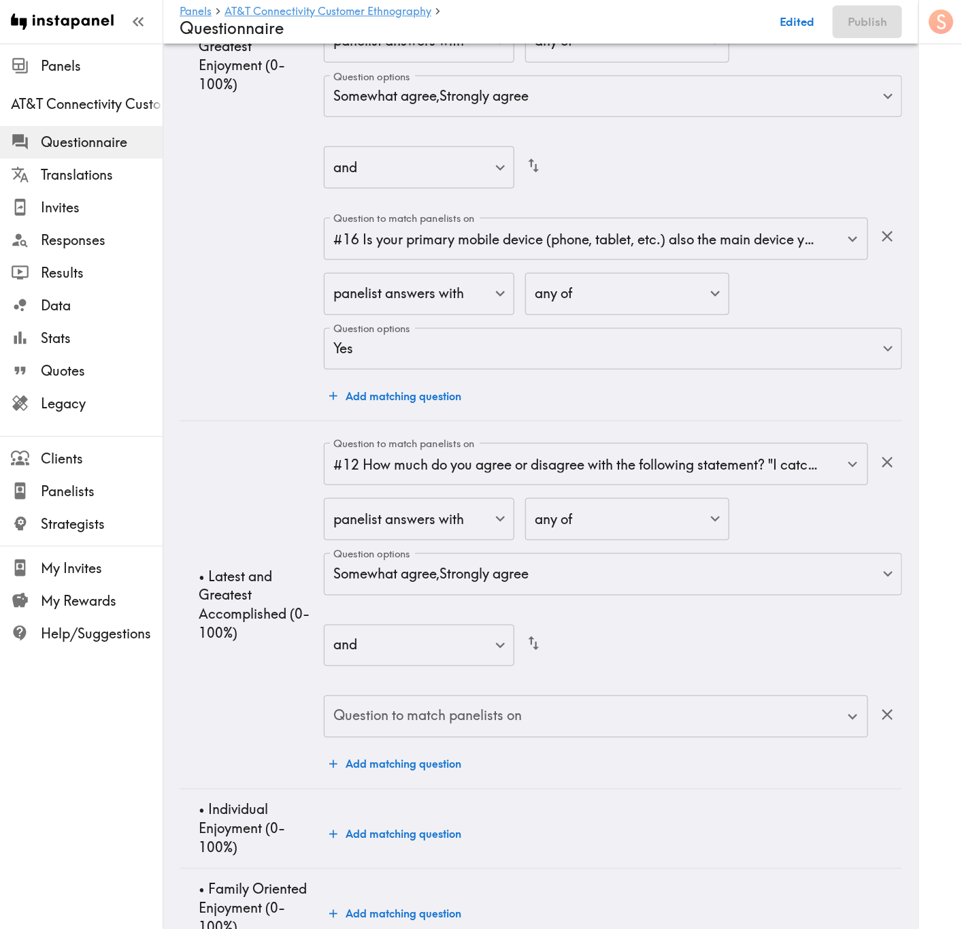
click at [611, 561] on input "Question to match panelists on" at bounding box center [586, 717] width 512 height 30
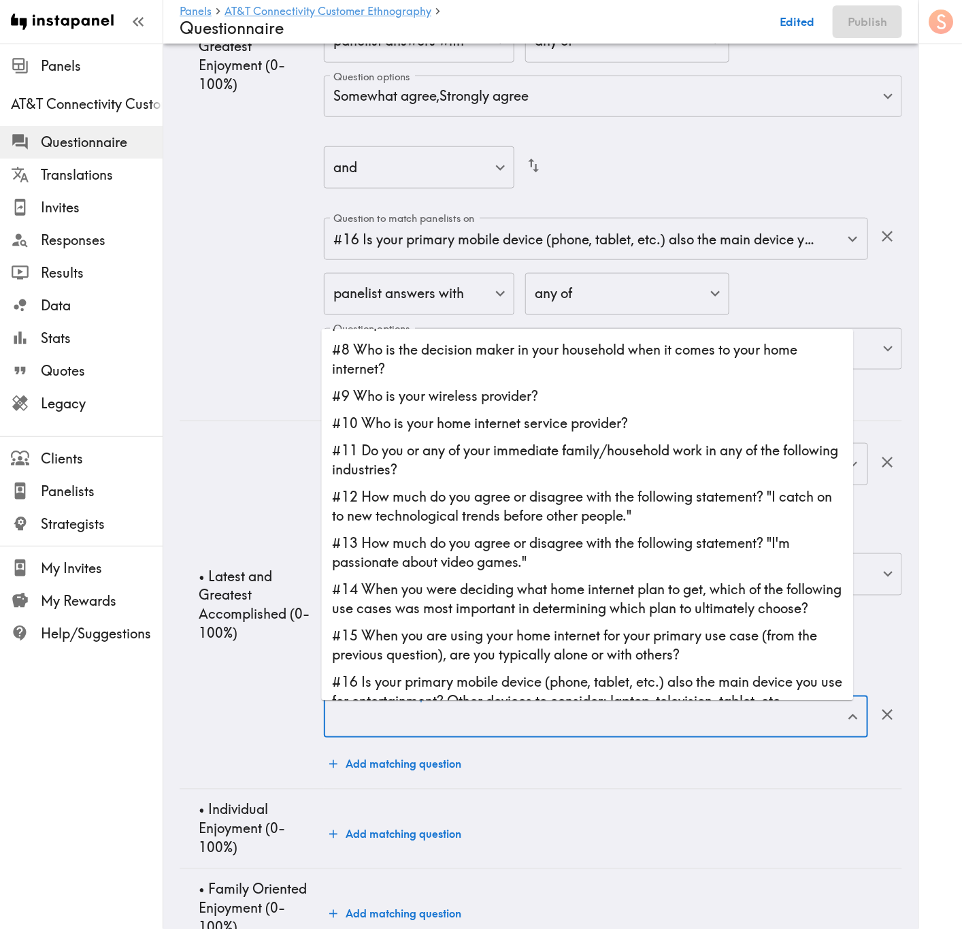
scroll to position [204, 0]
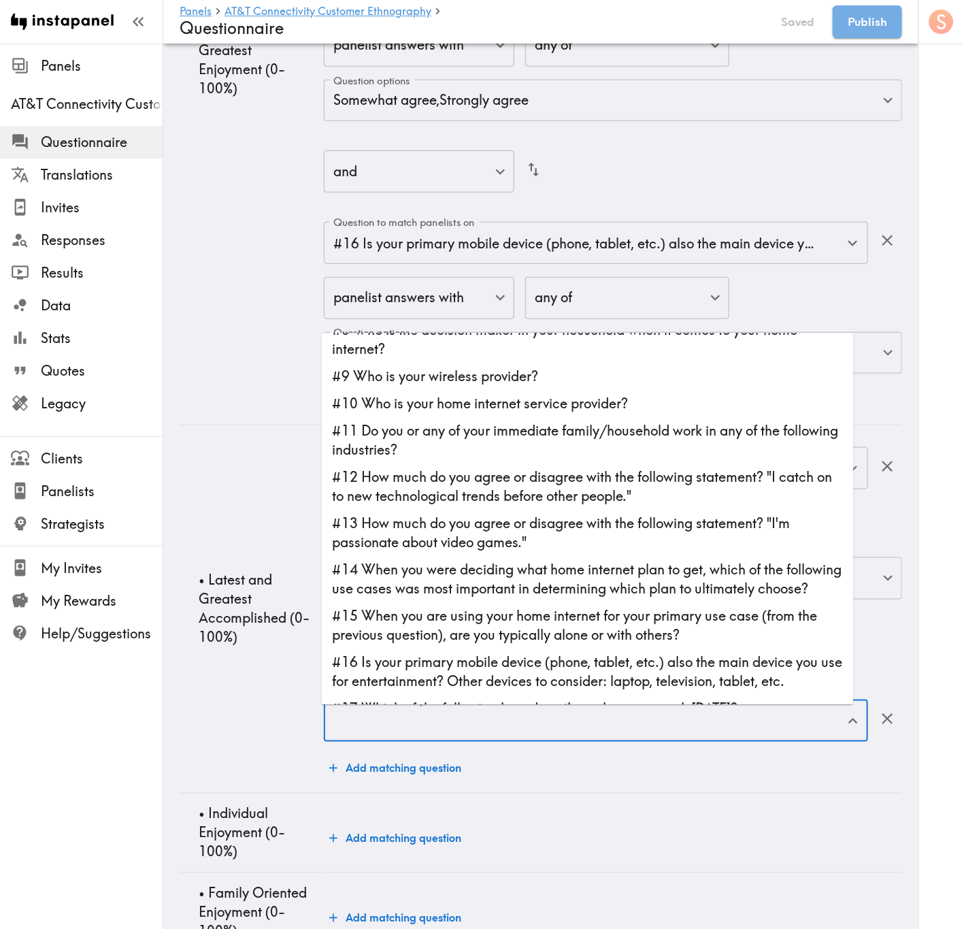
click at [661, 547] on li "#13 How much do you agree or disagree with the following statement? "I'm passio…" at bounding box center [588, 533] width 532 height 46
type input "#13 How much do you agree or disagree with the following statement? "I'm passio…"
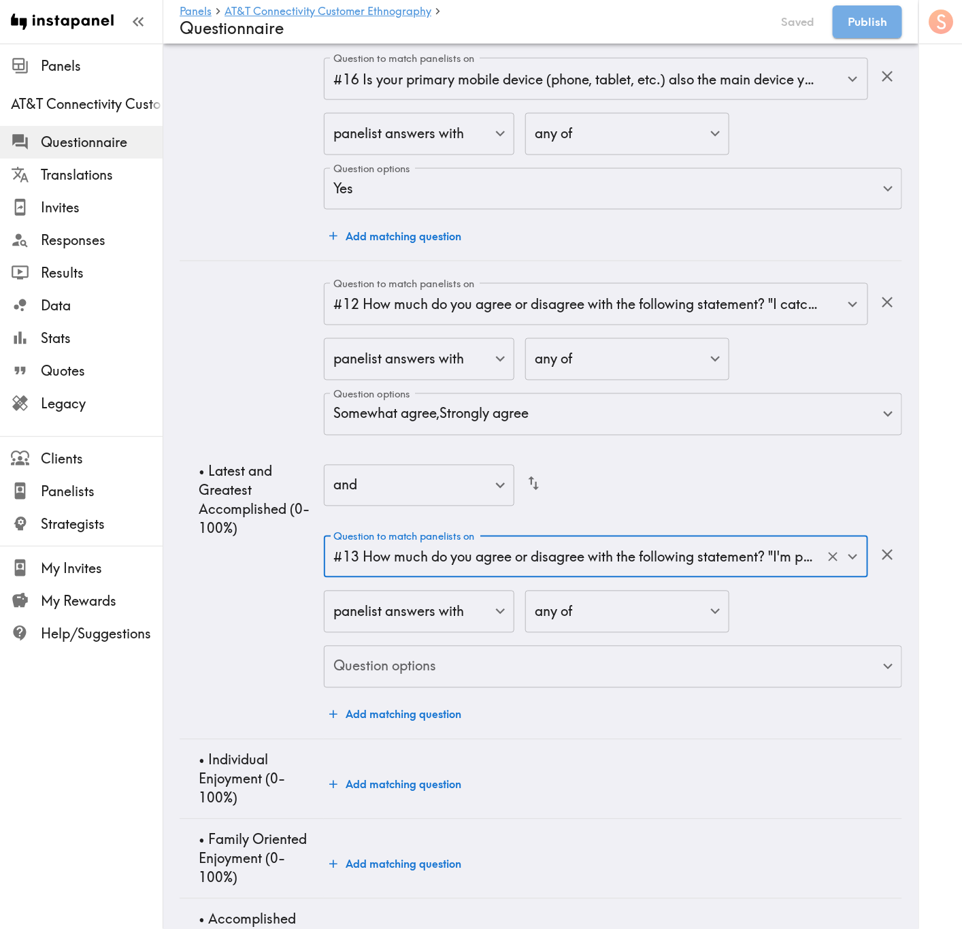
scroll to position [4599, 0]
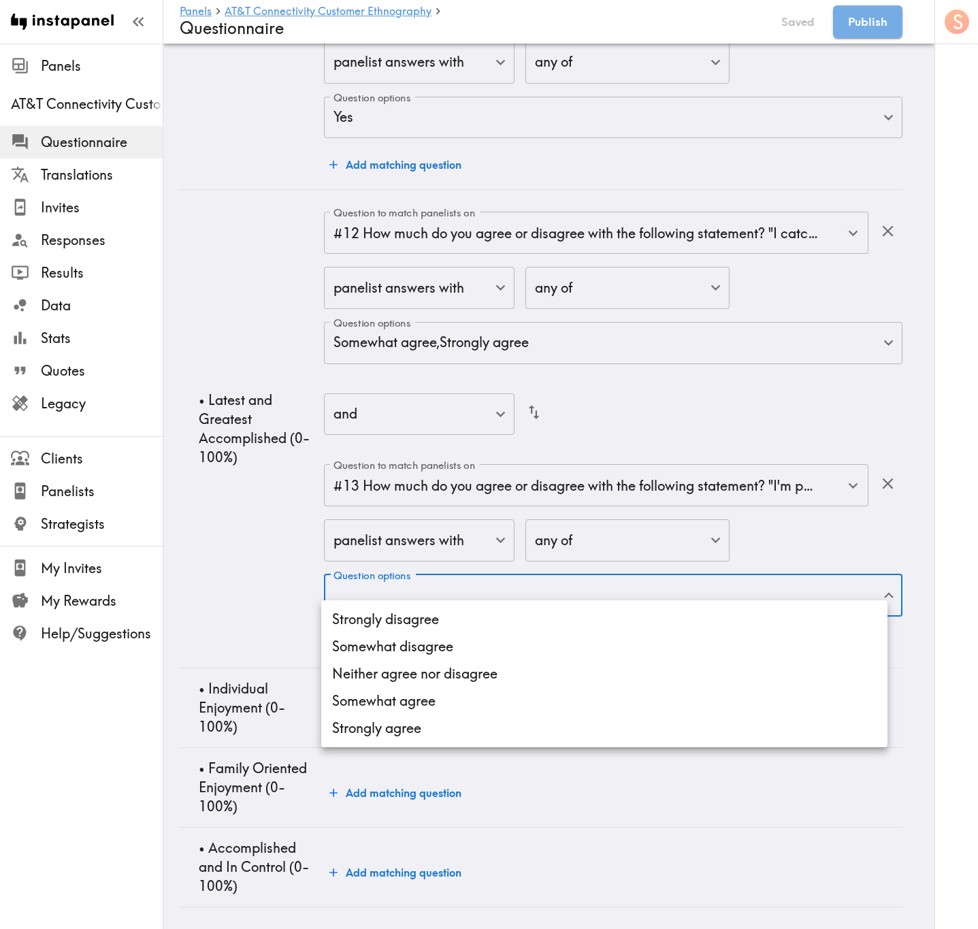
click at [625, 561] on li "Strongly agree" at bounding box center [604, 727] width 566 height 27
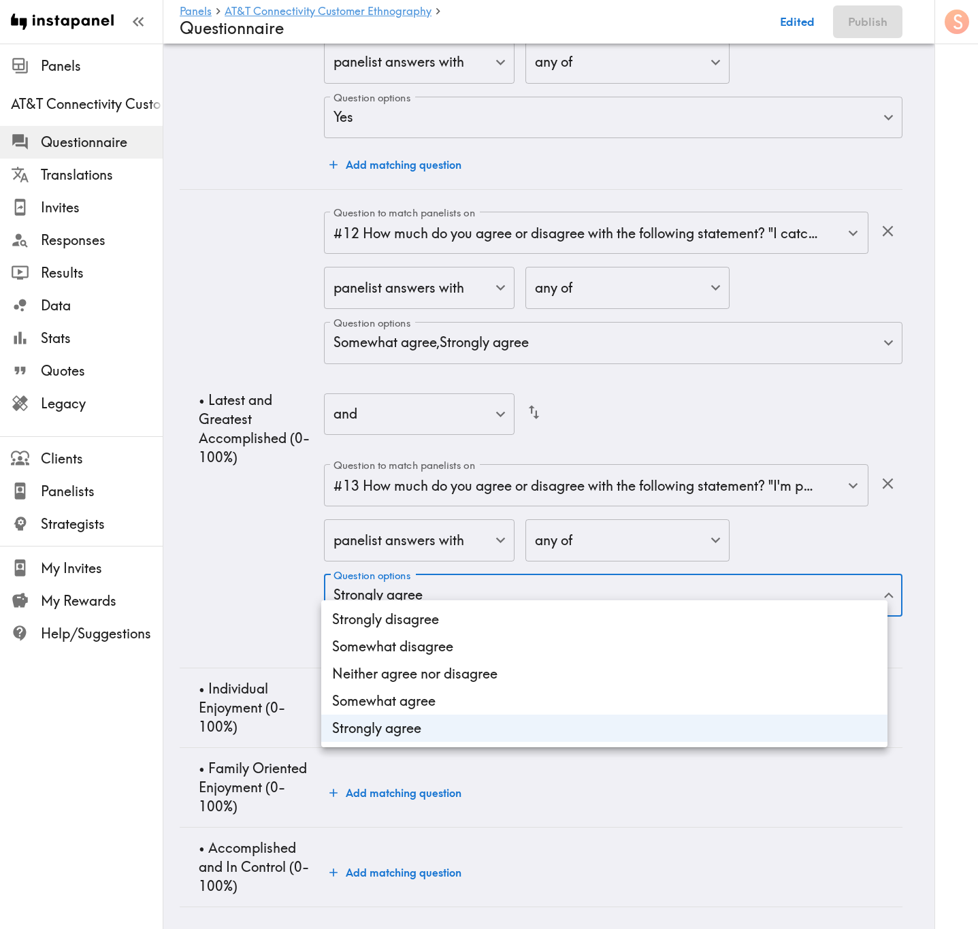
click at [625, 561] on li "Somewhat agree" at bounding box center [604, 700] width 566 height 27
type input "4f0cdc5d-d803-411c-b457-9816576d6241,477eabcc-5c30-478c-9c65-e87b1698ca72"
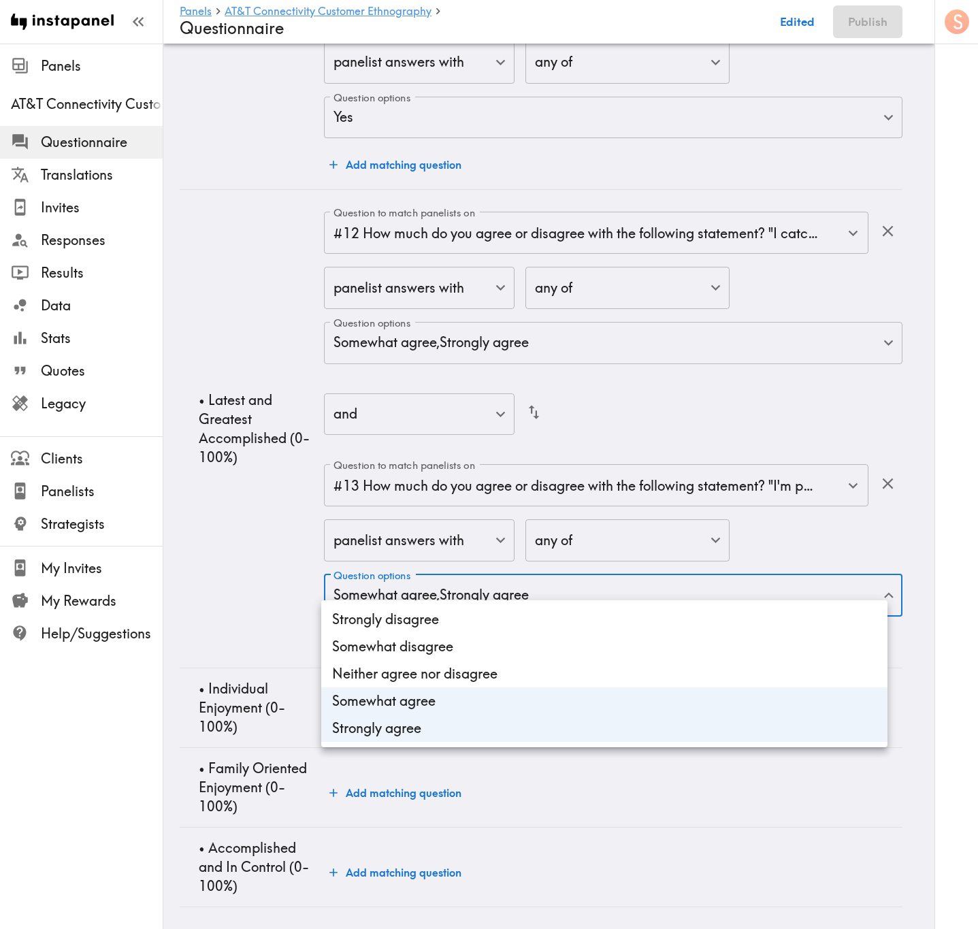
click at [246, 531] on div at bounding box center [489, 464] width 978 height 929
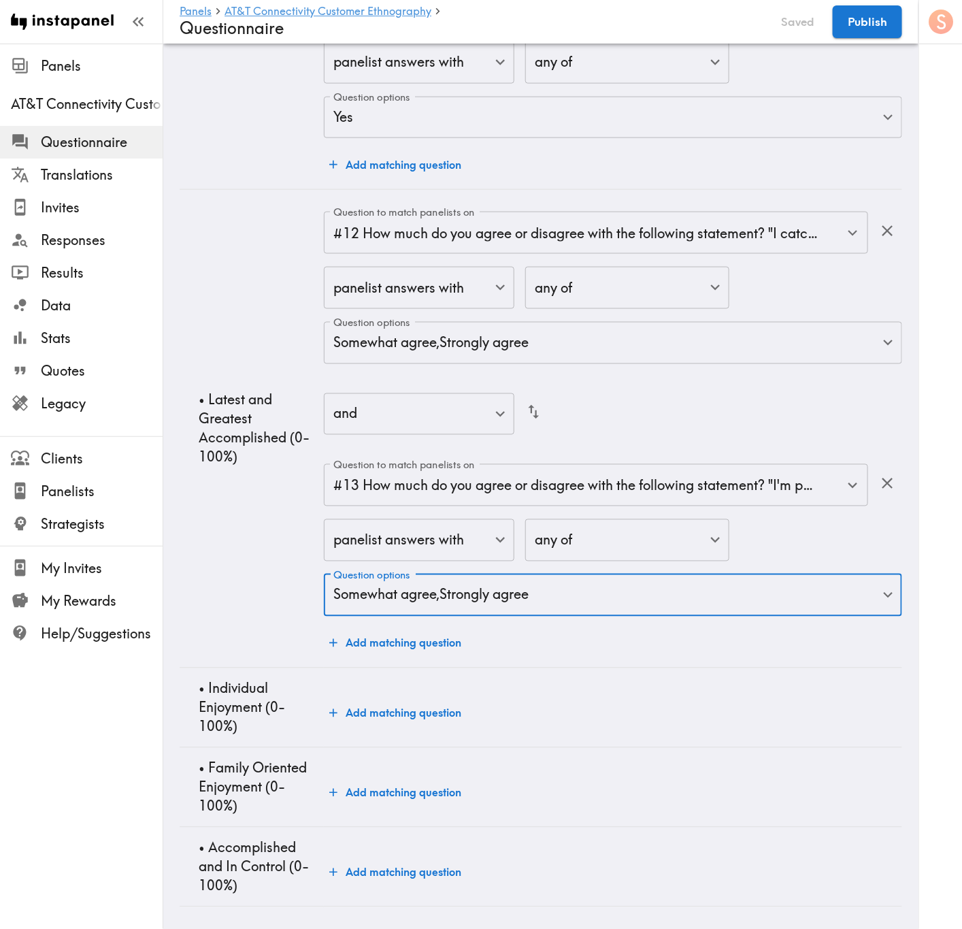
scroll to position [4482, 0]
click at [343, 561] on button "Add matching question" at bounding box center [395, 642] width 143 height 27
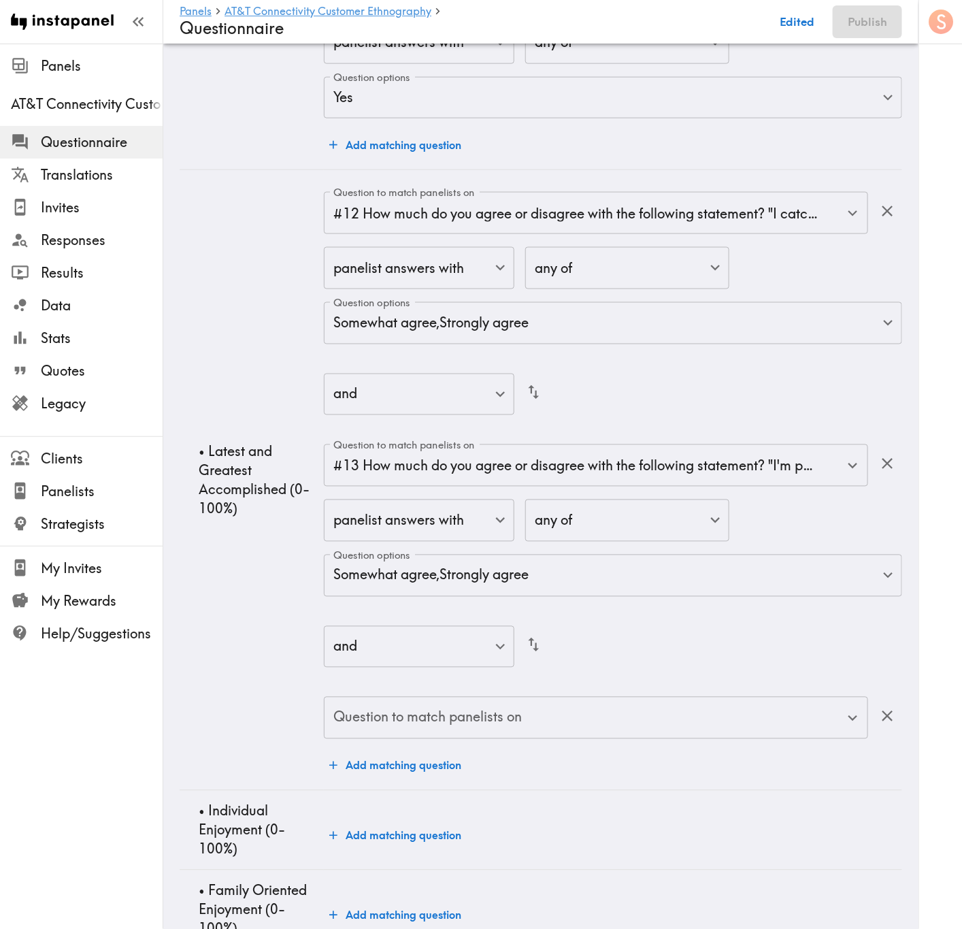
click at [743, 561] on input "Question to match panelists on" at bounding box center [586, 718] width 512 height 30
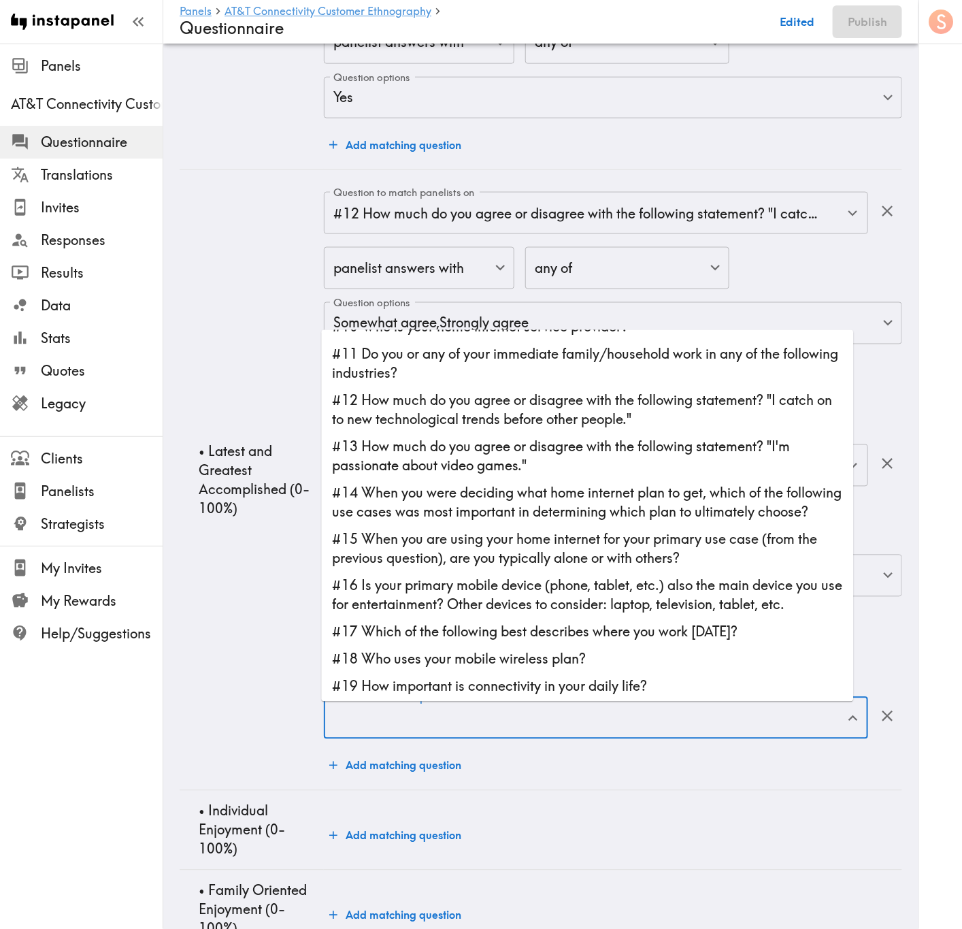
scroll to position [306, 0]
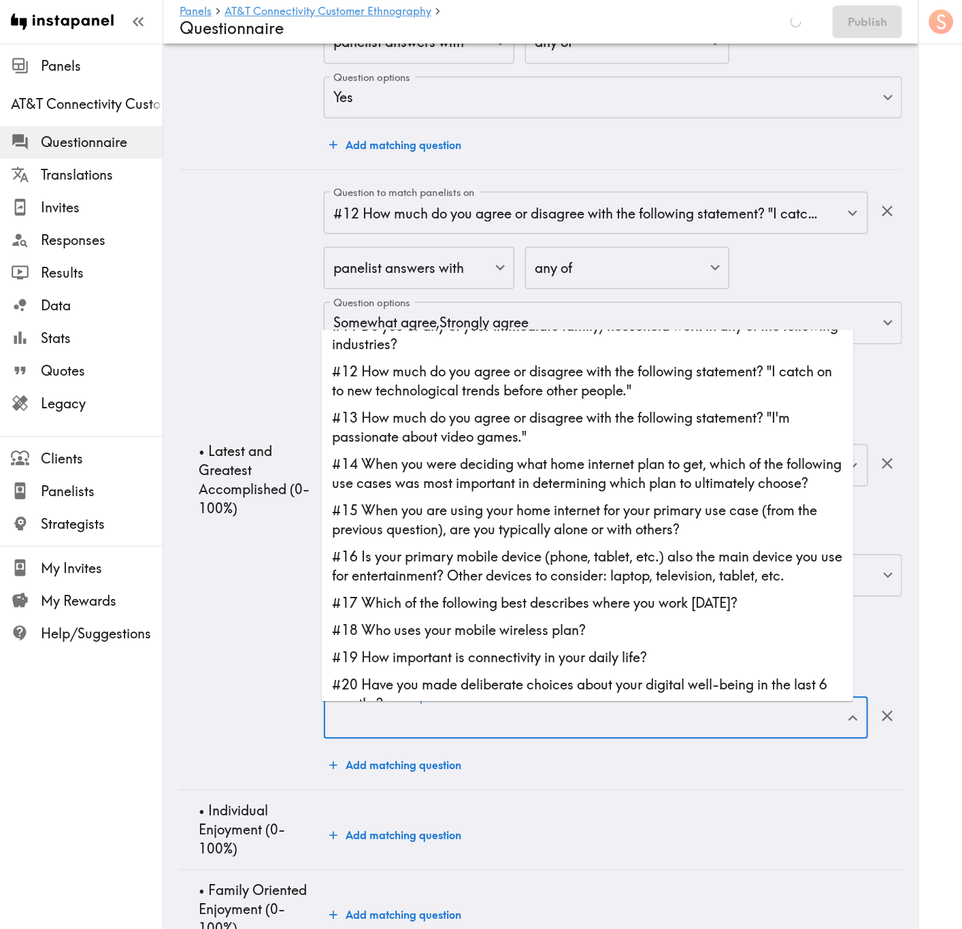
click at [535, 561] on li "#16 Is your primary mobile device (phone, tablet, etc.) also the main device yo…" at bounding box center [588, 567] width 532 height 46
type input "#16 Is your primary mobile device (phone, tablet, etc.) also the main device yo…"
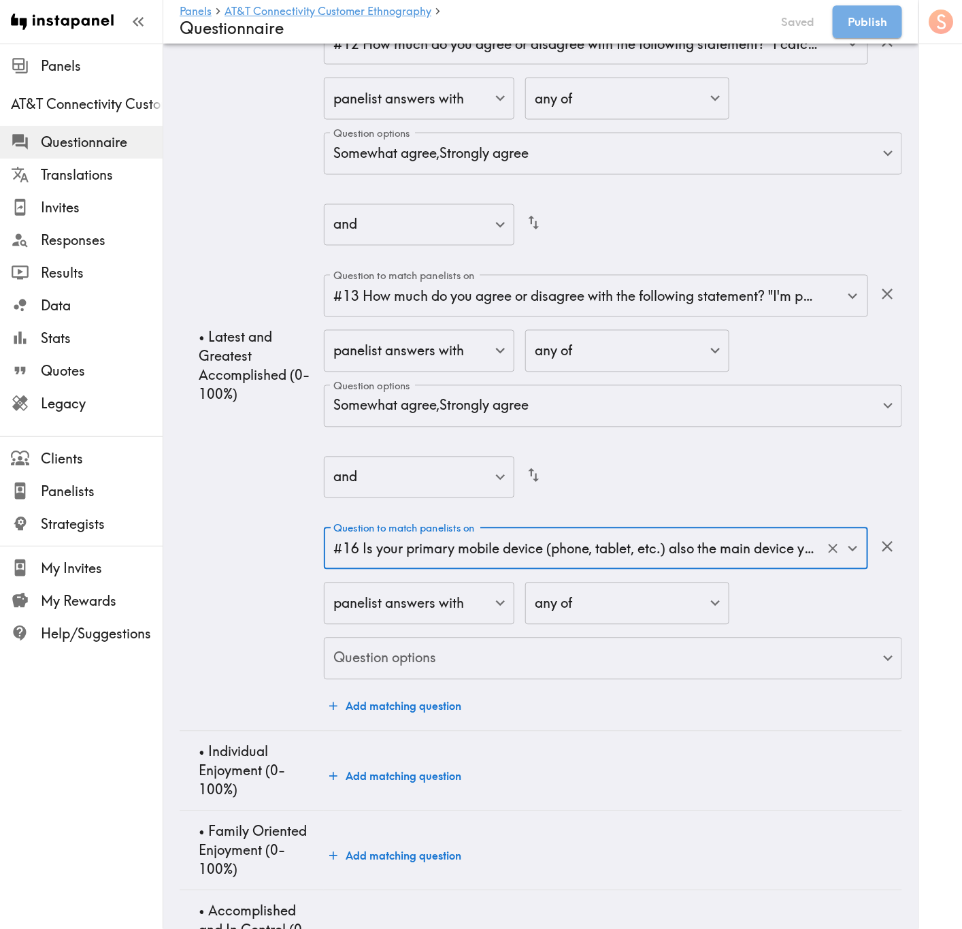
scroll to position [4686, 0]
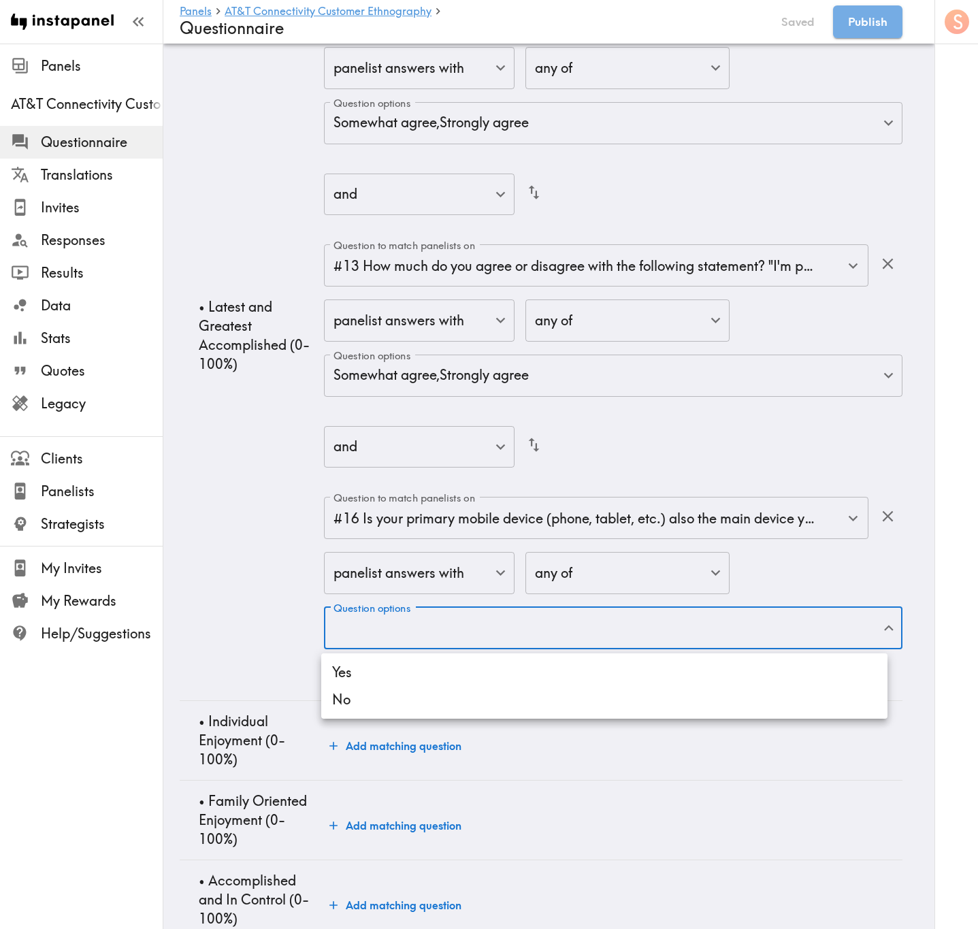
click at [572, 561] on li "No" at bounding box center [604, 699] width 566 height 27
type input "b3a1da47-8915-483a-a946-41bd6c20c7a2"
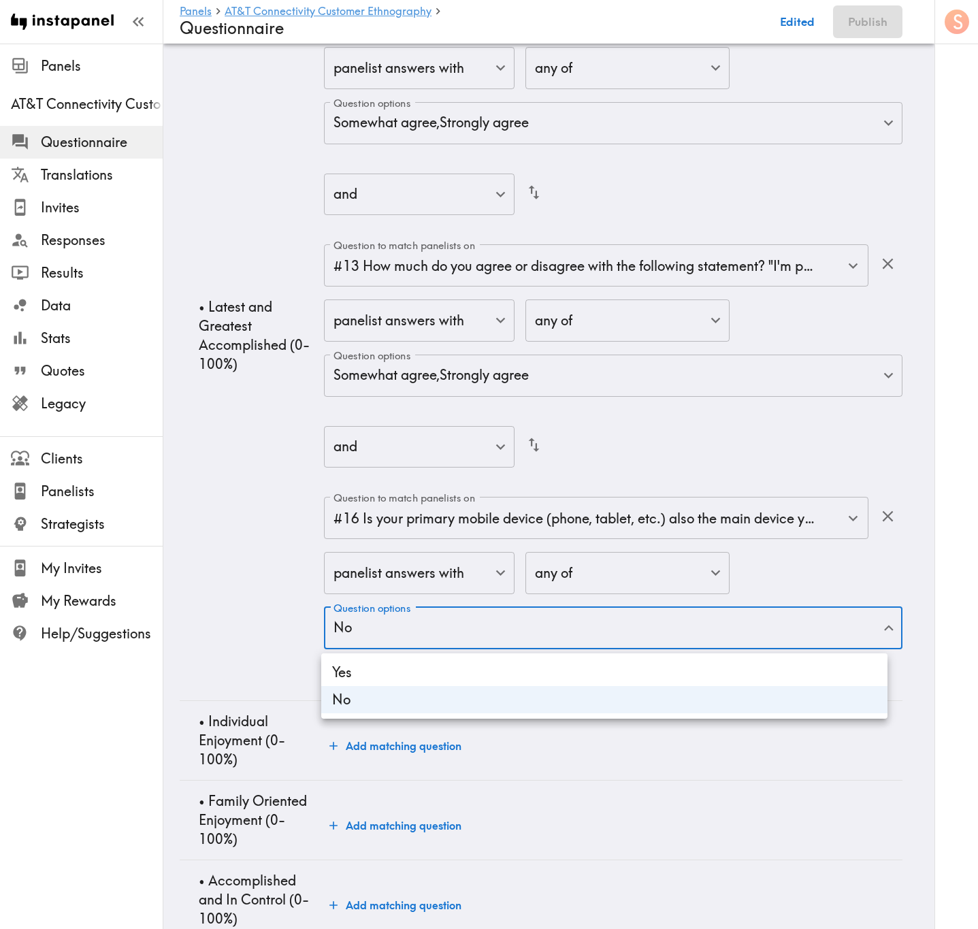
click at [227, 561] on div at bounding box center [489, 464] width 978 height 929
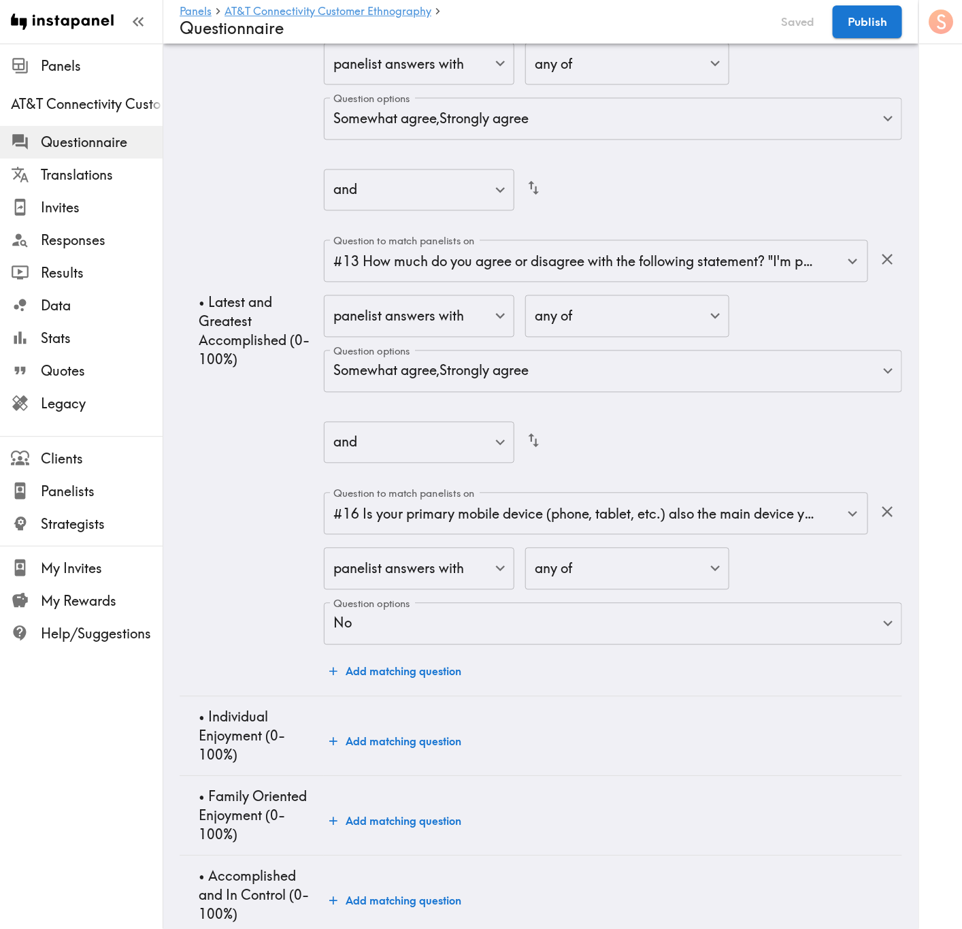
click at [580, 561] on td "Add matching question" at bounding box center [613, 736] width 578 height 80
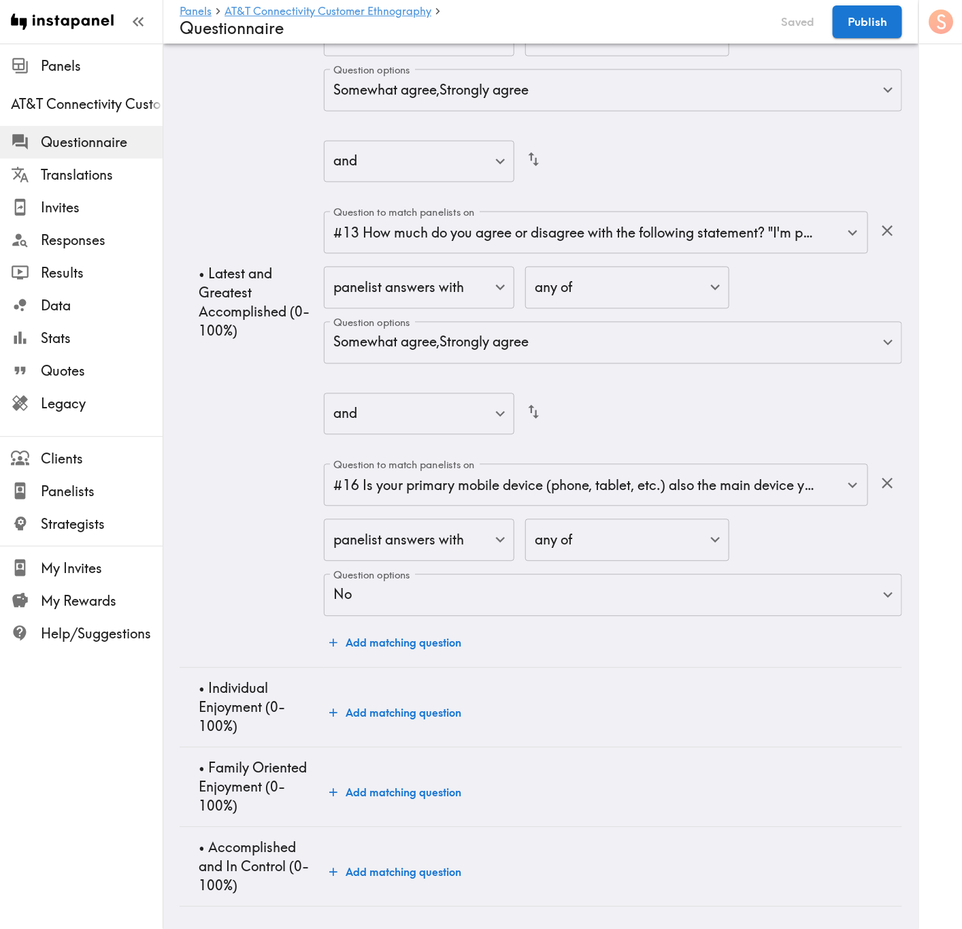
click at [390, 561] on button "Add matching question" at bounding box center [395, 713] width 143 height 27
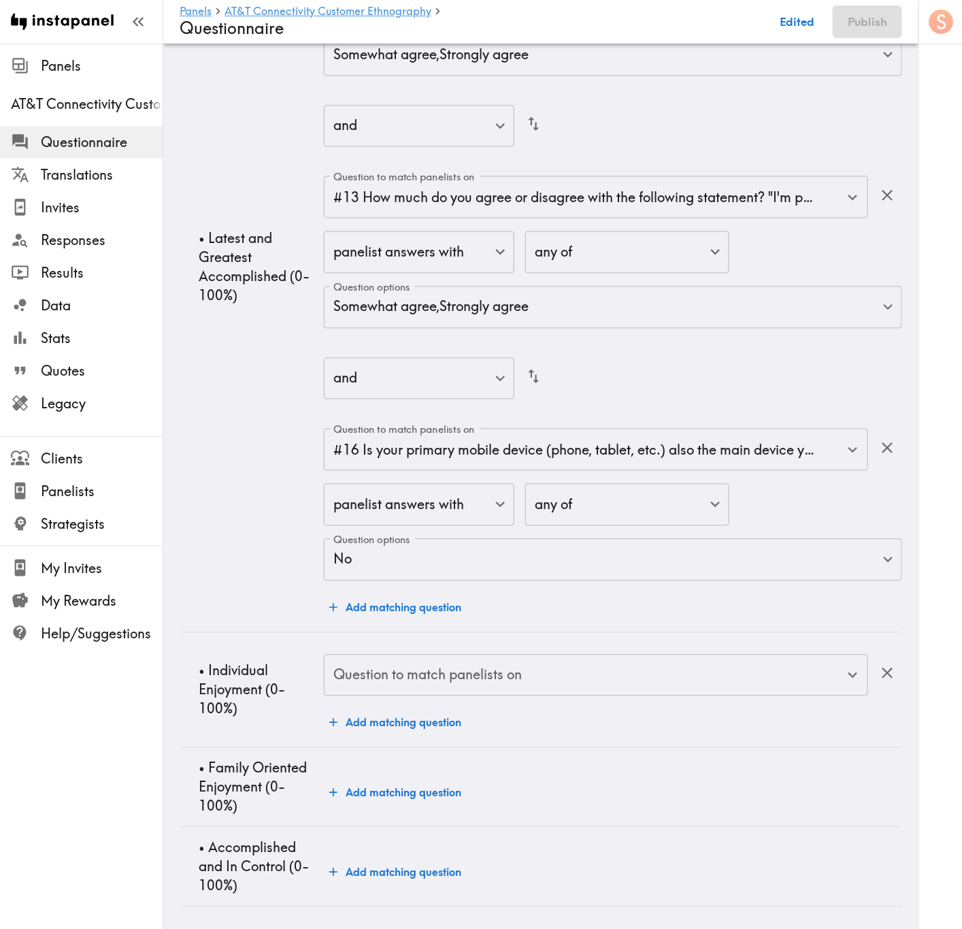
scroll to position [4771, 0]
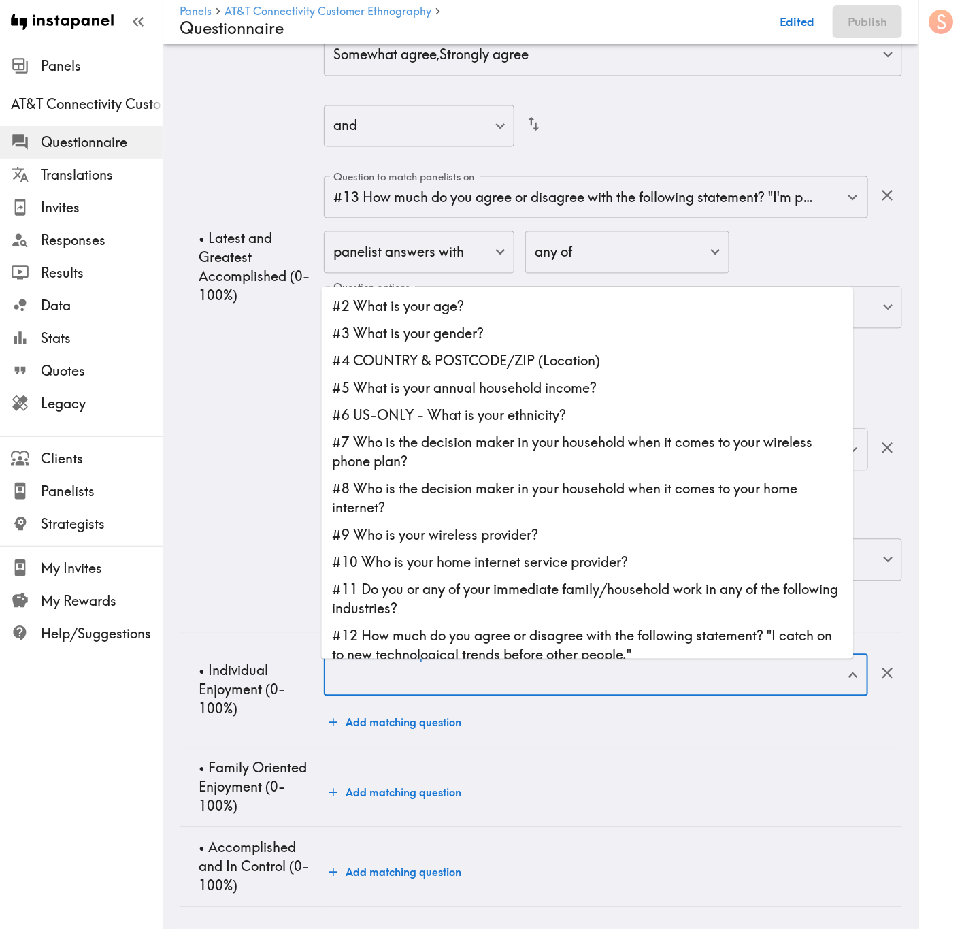
click at [610, 561] on input "Question to match panelists on" at bounding box center [586, 676] width 512 height 30
click at [625, 561] on li "#12 How much do you agree or disagree with the following statement? "I catch on…" at bounding box center [588, 646] width 532 height 46
type input "#12 How much do you agree or disagree with the following statement? "I catch on…"
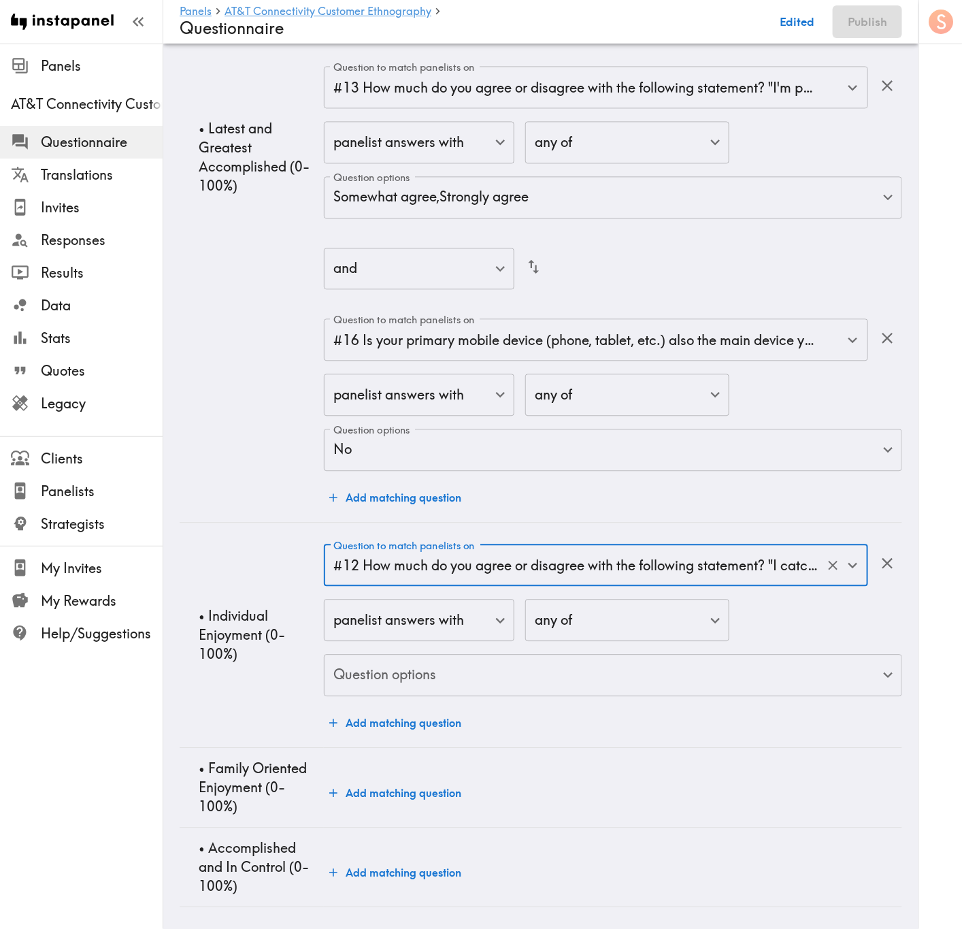
scroll to position [4881, 0]
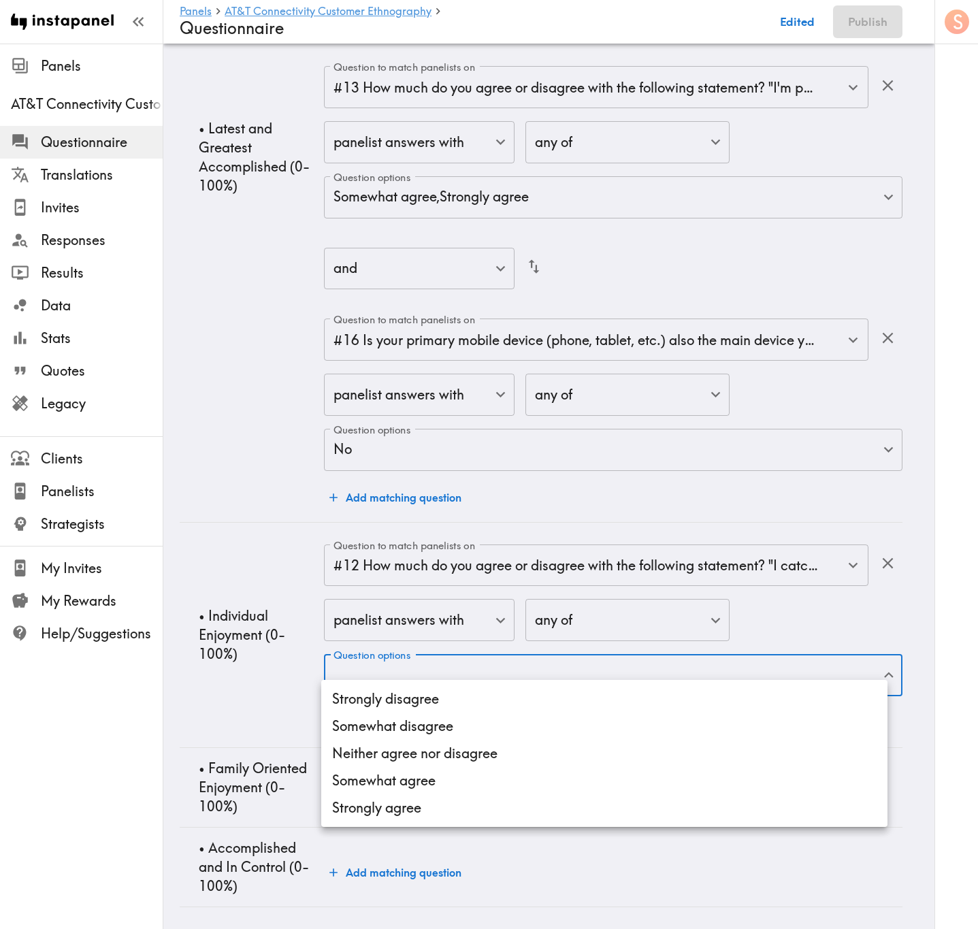
drag, startPoint x: 596, startPoint y: 660, endPoint x: 592, endPoint y: 699, distance: 39.0
click at [570, 561] on li "Neither agree nor disagree" at bounding box center [604, 753] width 566 height 27
type input "24762d98-7cf4-4681-9748-0b20efe2cf2f"
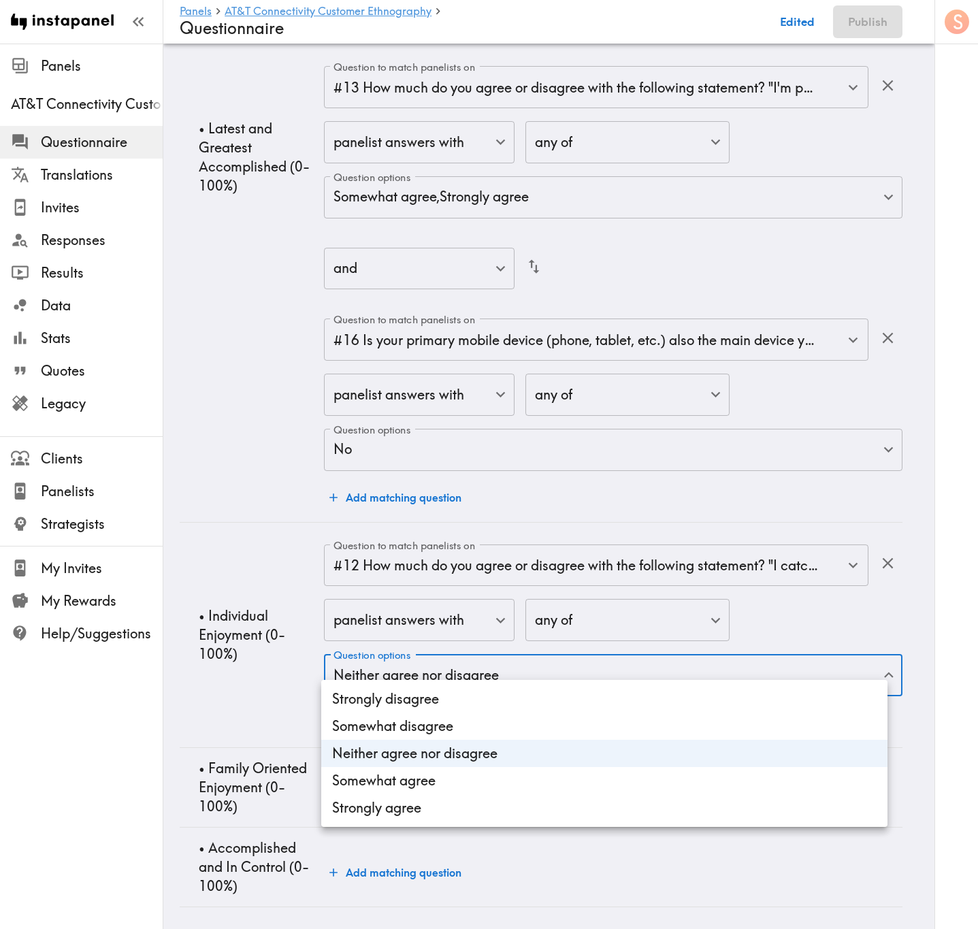
click at [257, 561] on div at bounding box center [489, 464] width 978 height 929
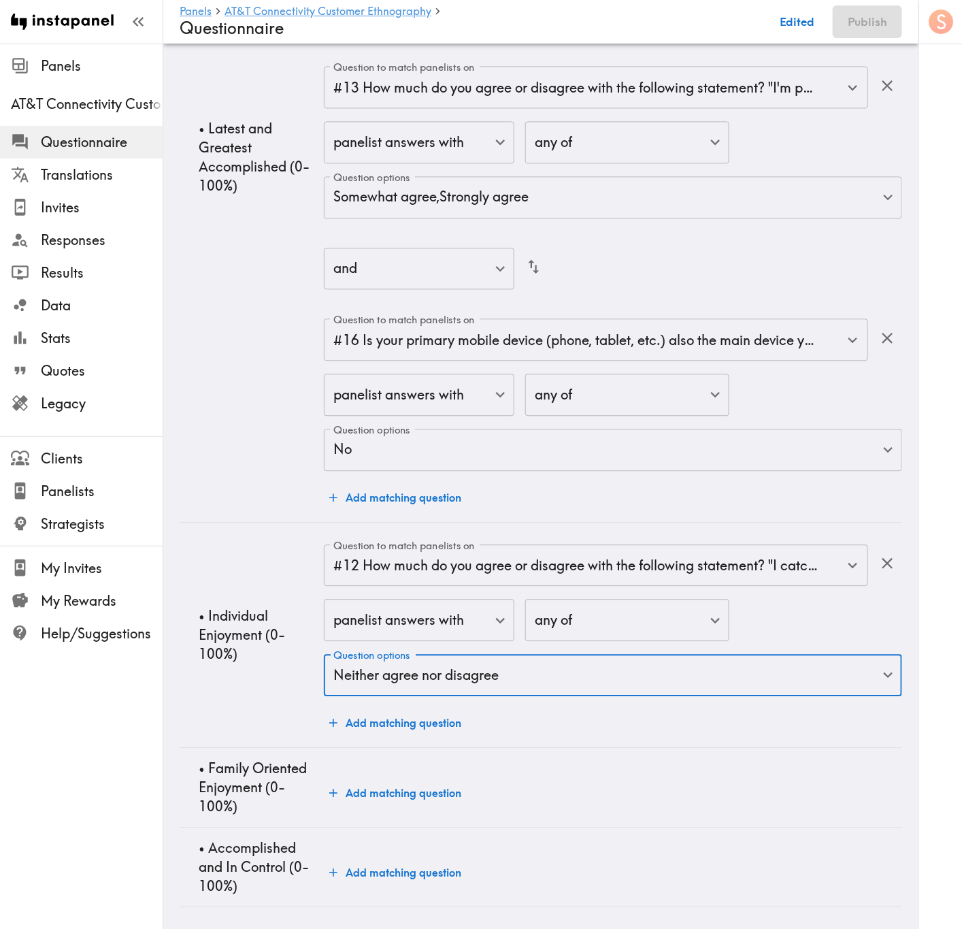
click at [421, 561] on button "Add matching question" at bounding box center [395, 722] width 143 height 27
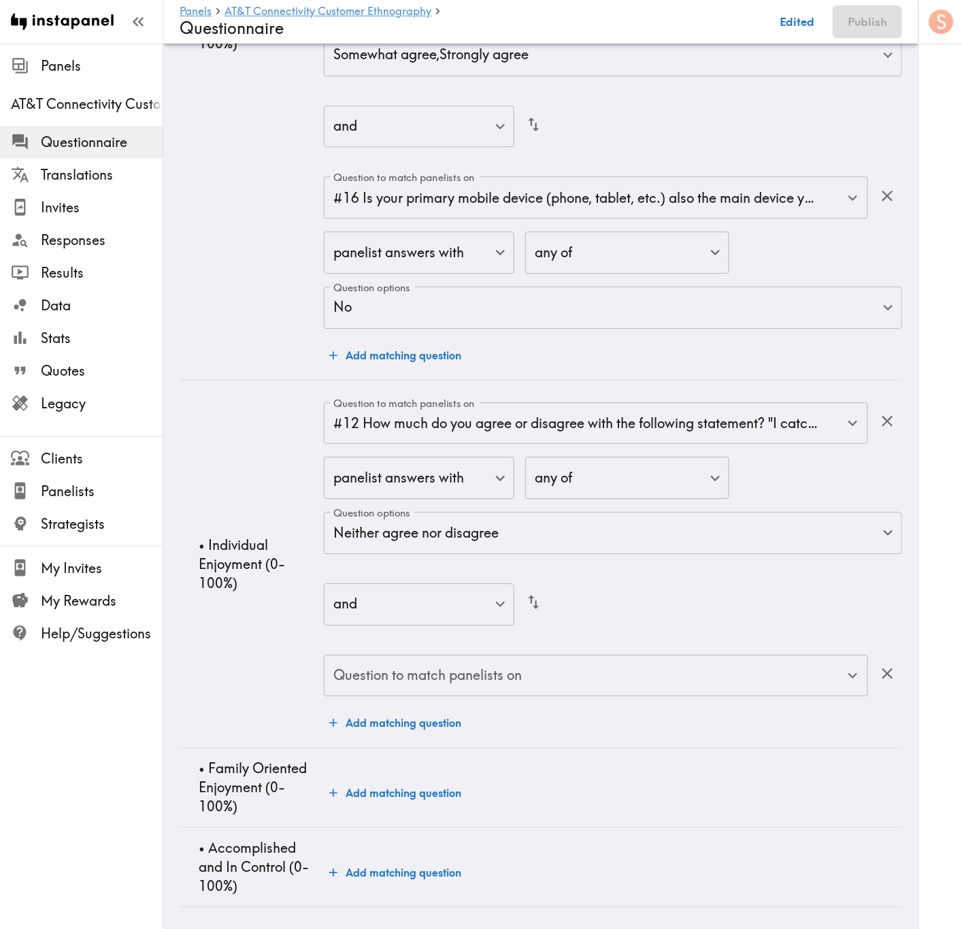
scroll to position [5024, 0]
click at [642, 561] on input "Question to match panelists on" at bounding box center [586, 676] width 512 height 30
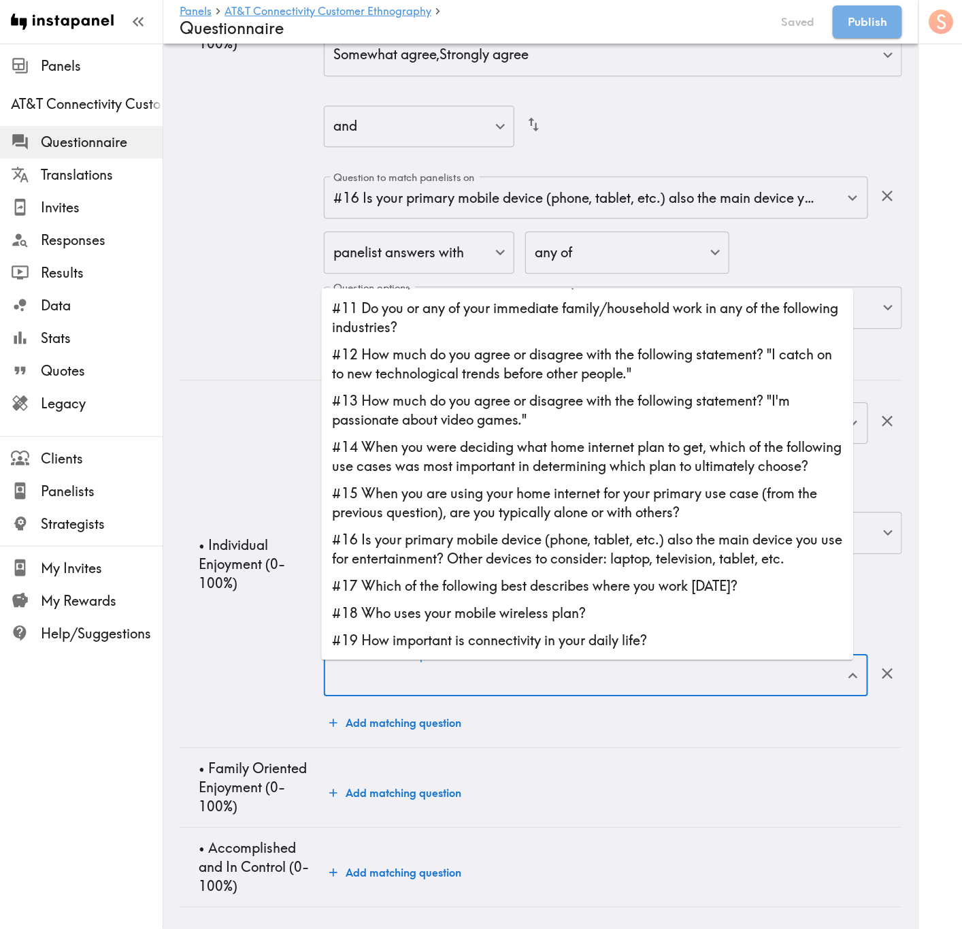
scroll to position [306, 0]
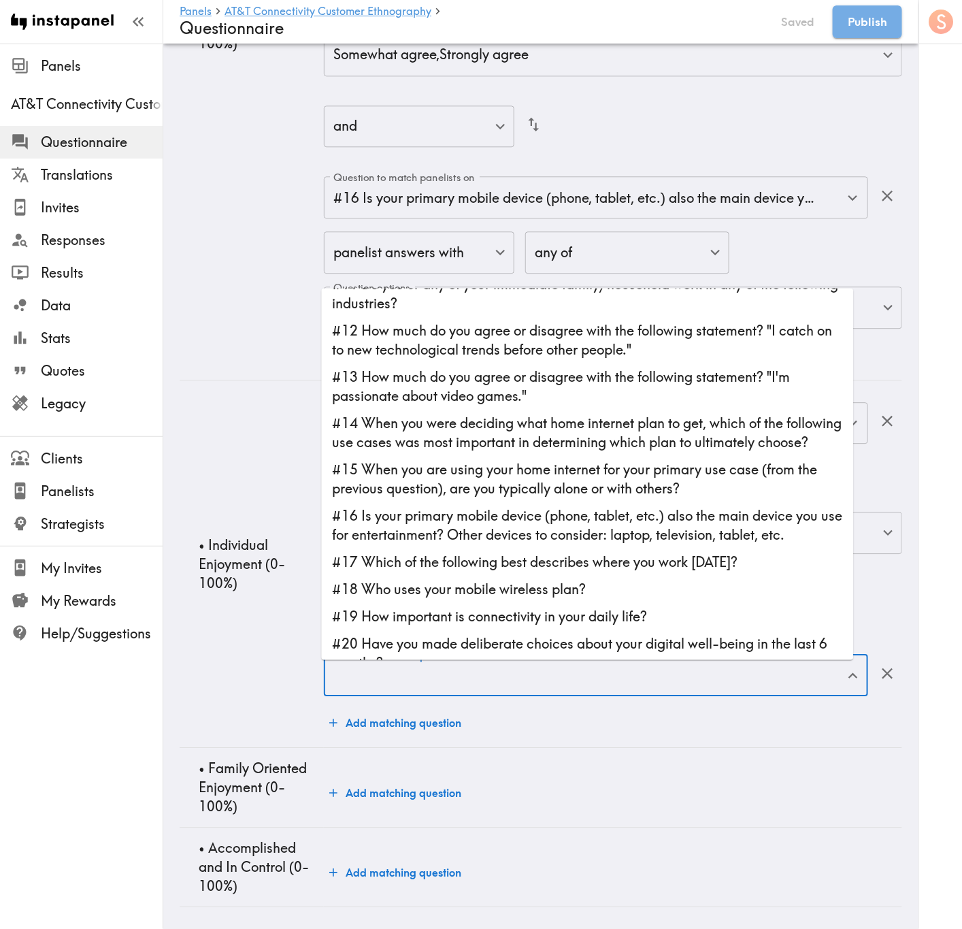
click at [582, 529] on li "#16 Is your primary mobile device (phone, tablet, etc.) also the main device yo…" at bounding box center [588, 525] width 532 height 46
type input "#16 Is your primary mobile device (phone, tablet, etc.) also the main device yo…"
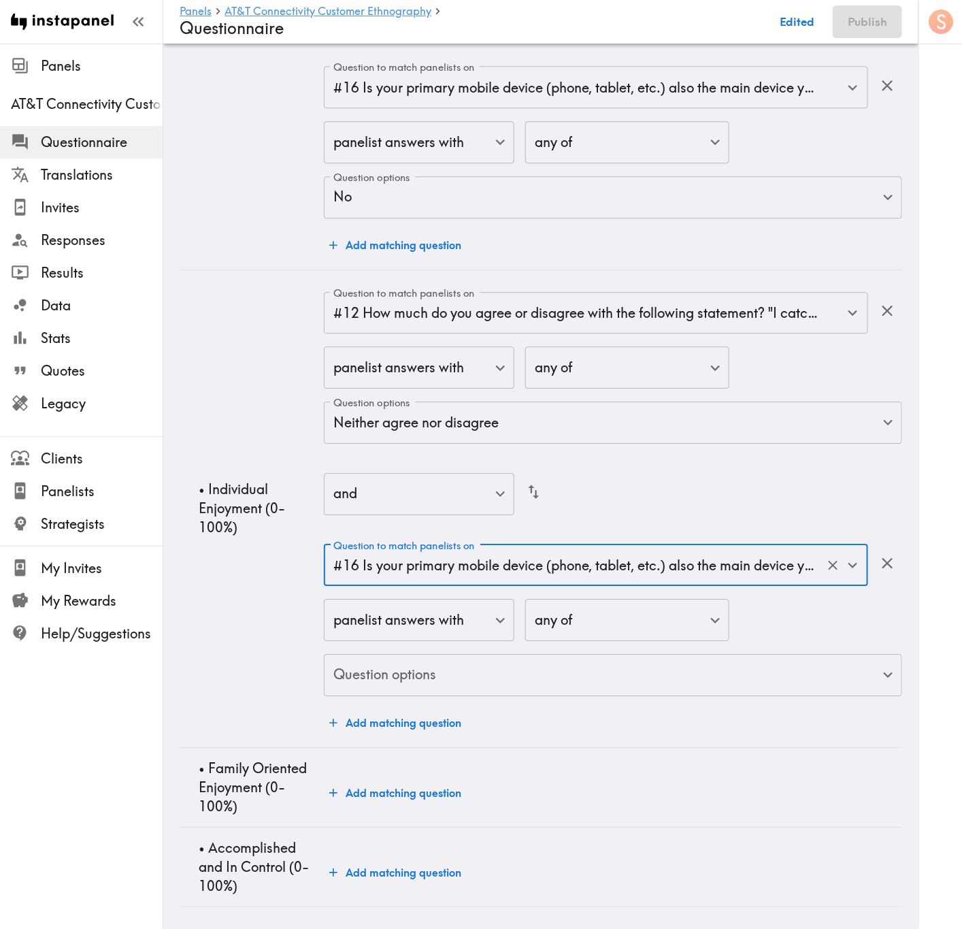
scroll to position [5137, 0]
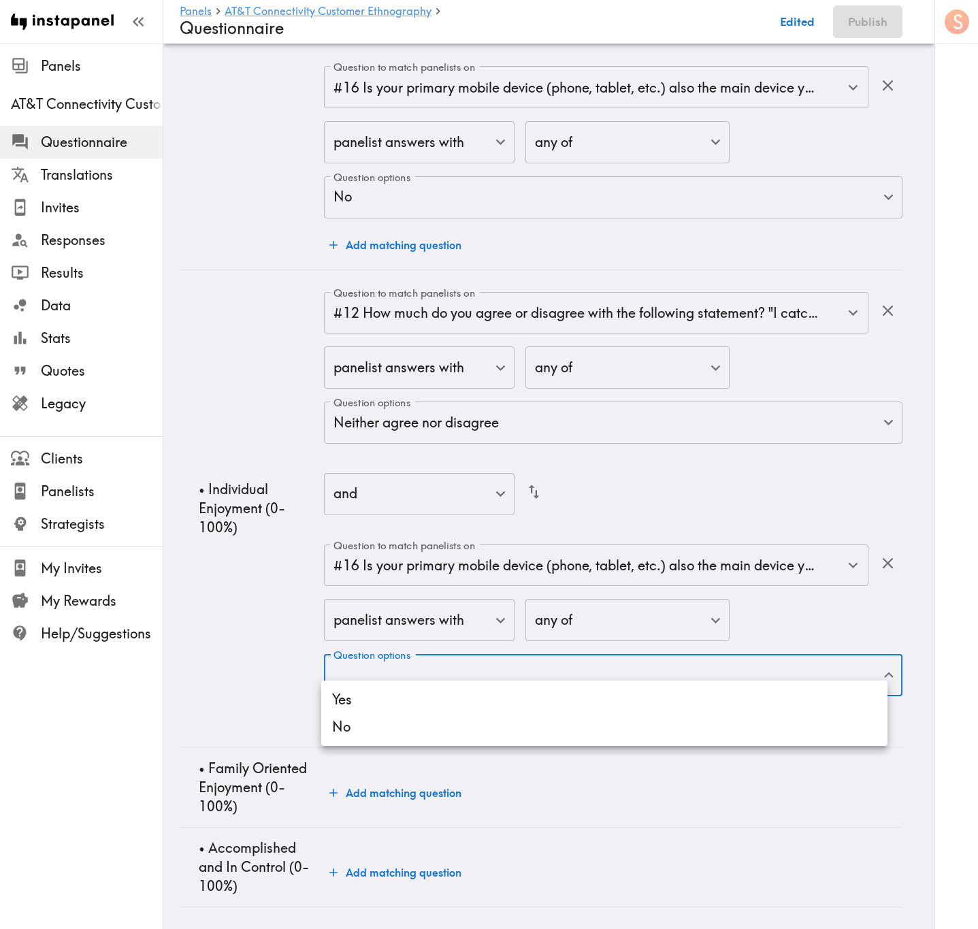
click at [646, 561] on li "Yes" at bounding box center [604, 699] width 566 height 27
type input "f5917330-3a75-4f11-8a0f-fef5fdf00337"
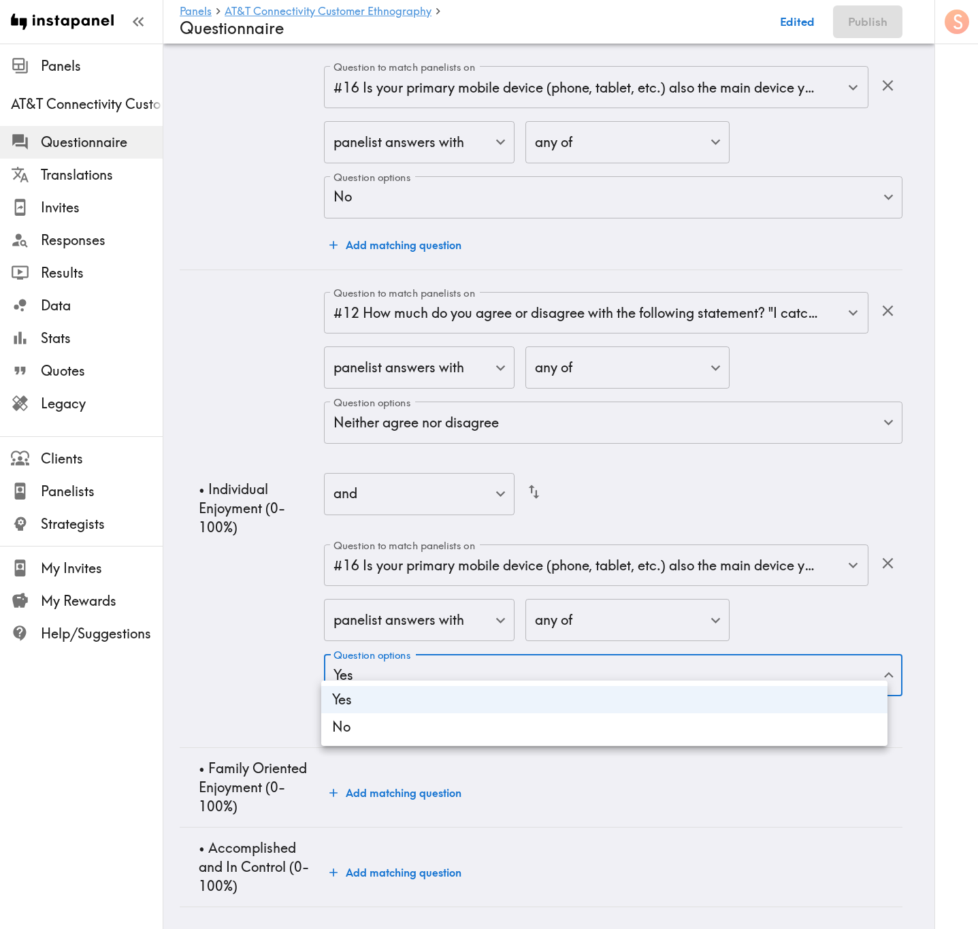
click at [263, 561] on div at bounding box center [489, 464] width 978 height 929
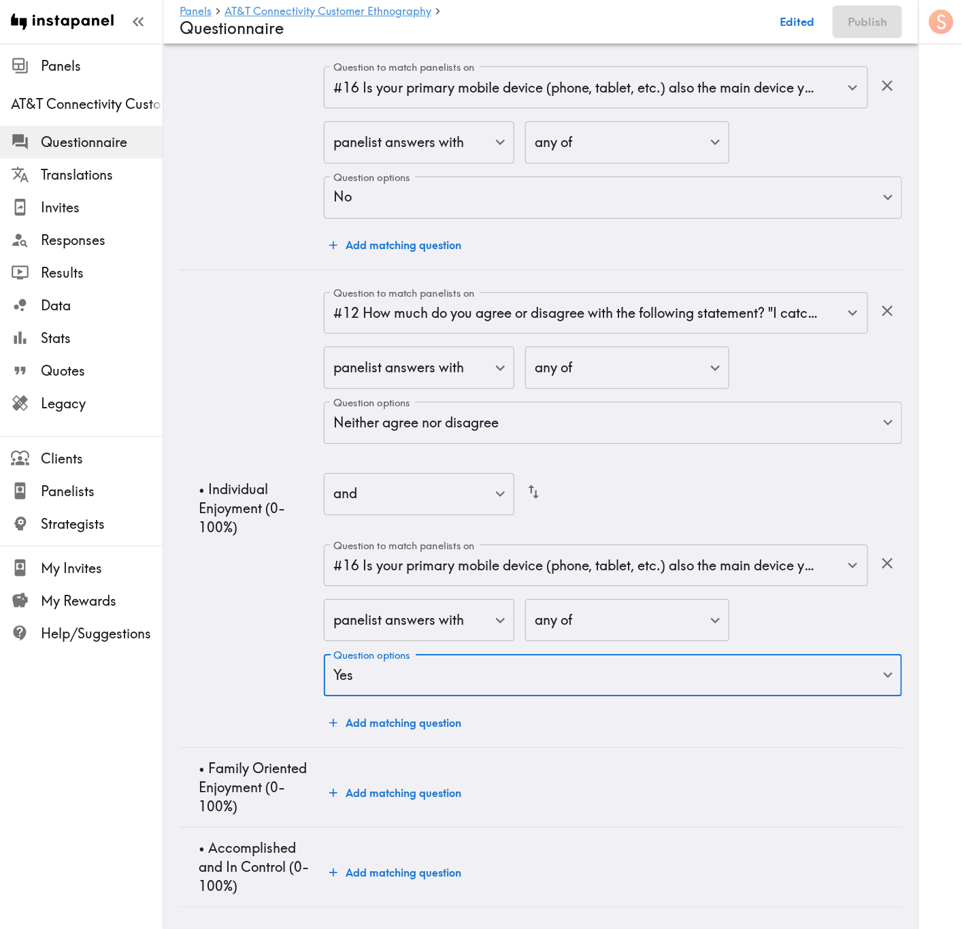
click at [410, 561] on button "Add matching question" at bounding box center [395, 722] width 143 height 27
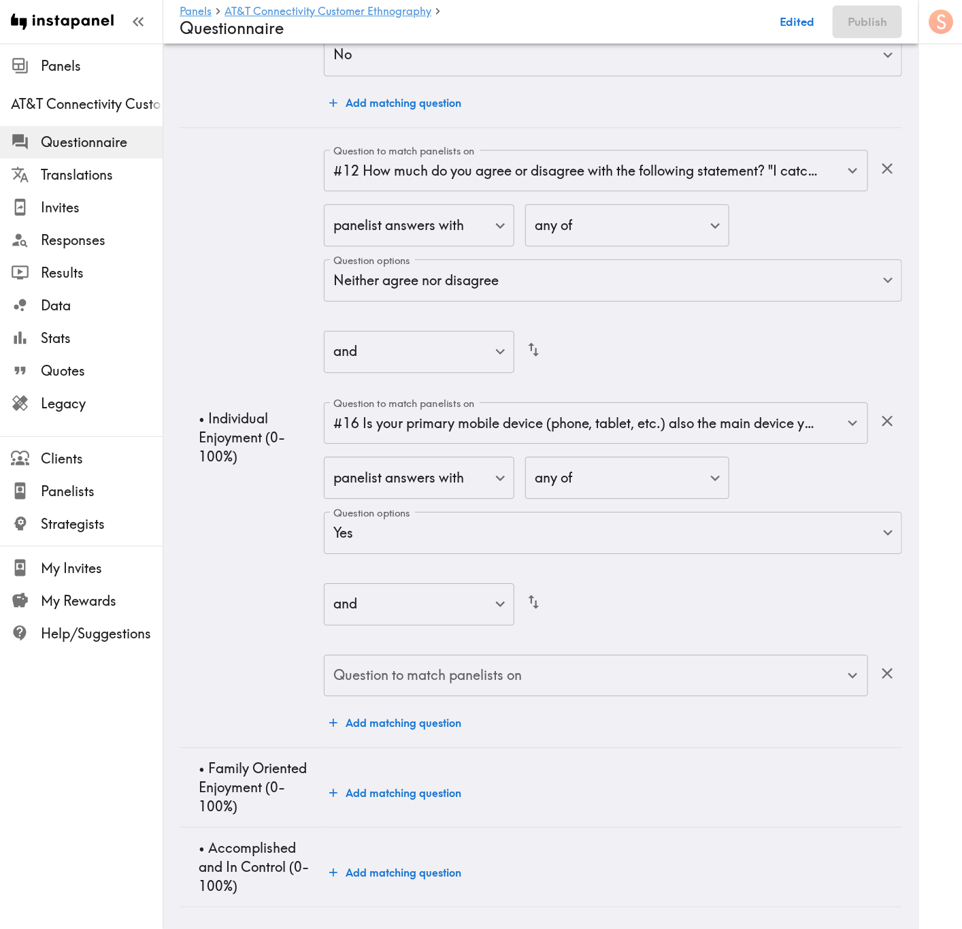
scroll to position [5280, 0]
click at [648, 561] on div "Question to match panelists on #12 How much do you agree or disagree with the f…" at bounding box center [613, 443] width 578 height 587
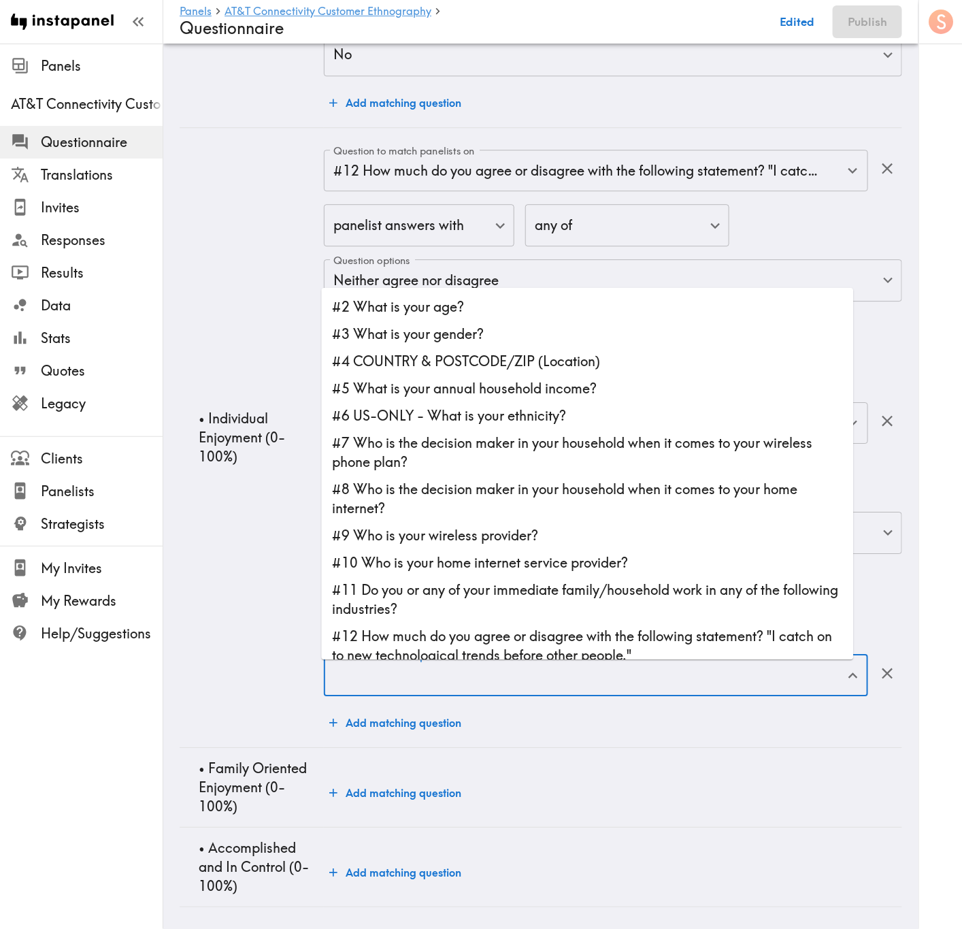
click at [641, 561] on input "Question to match panelists on" at bounding box center [586, 676] width 512 height 30
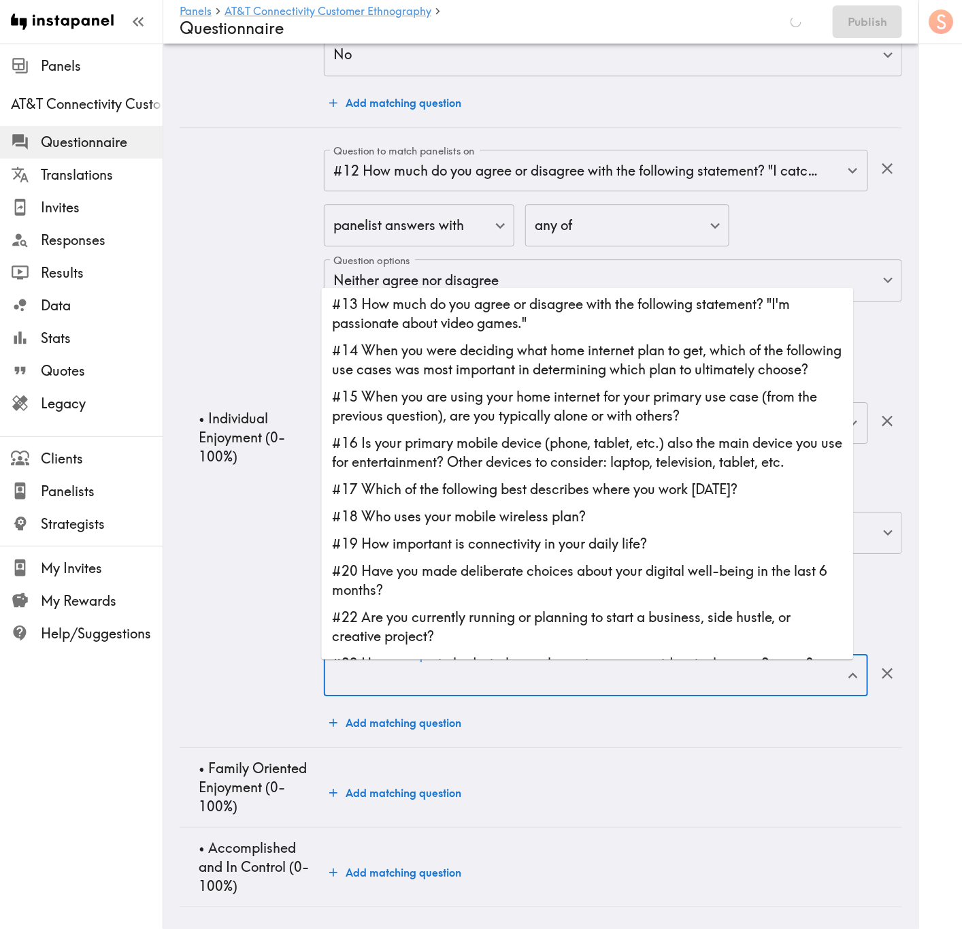
scroll to position [408, 0]
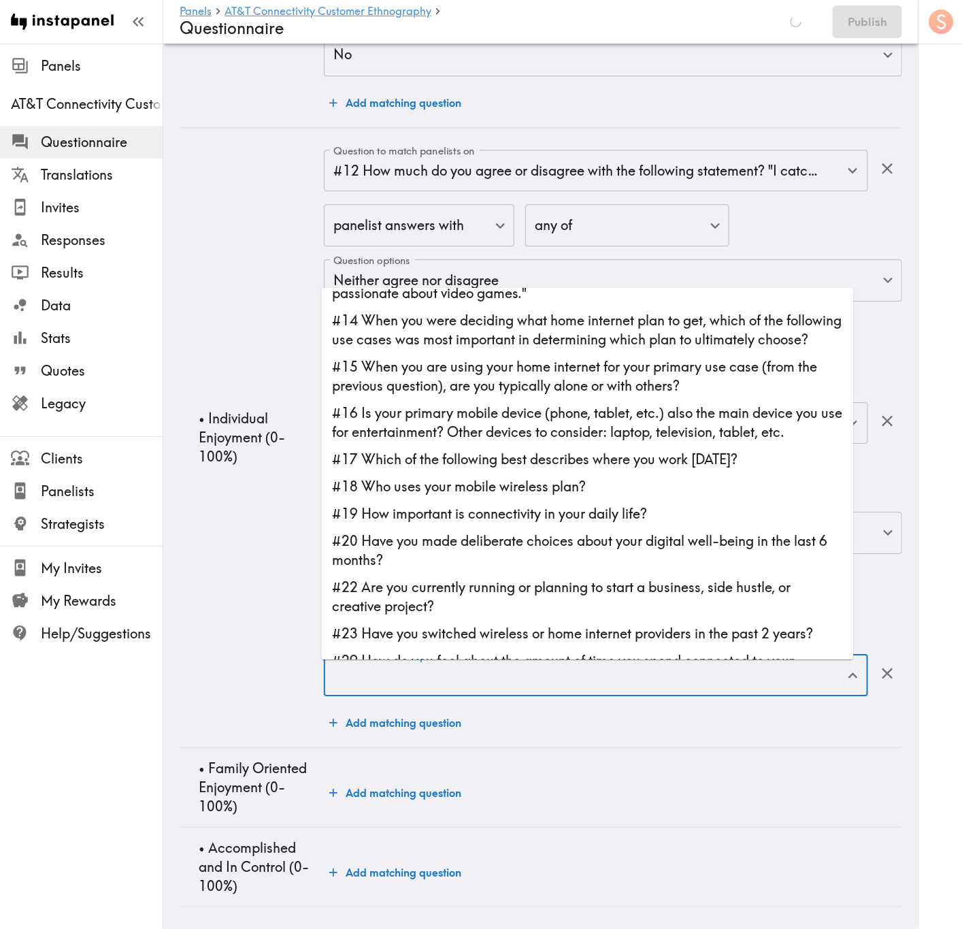
click at [556, 488] on li "#18 Who uses your mobile wireless plan?" at bounding box center [588, 486] width 532 height 27
type input "#18 Who uses your mobile wireless plan?"
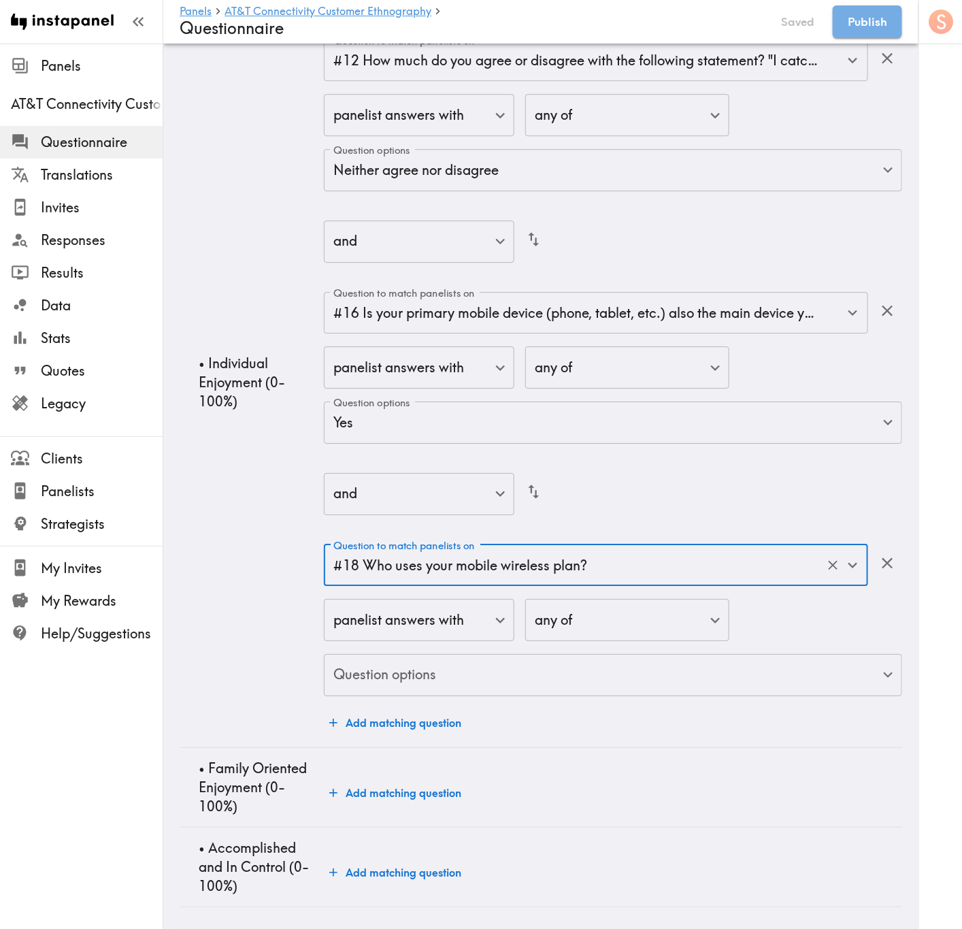
scroll to position [5390, 0]
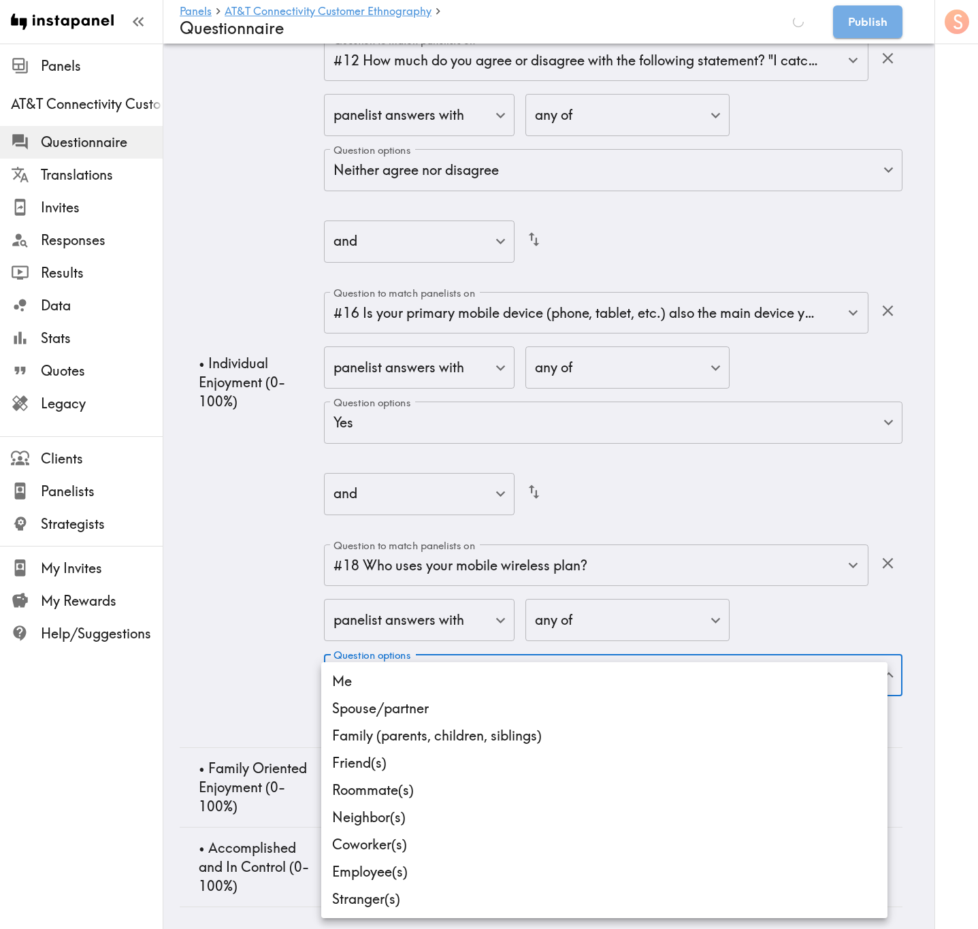
click at [702, 561] on div at bounding box center [489, 464] width 978 height 929
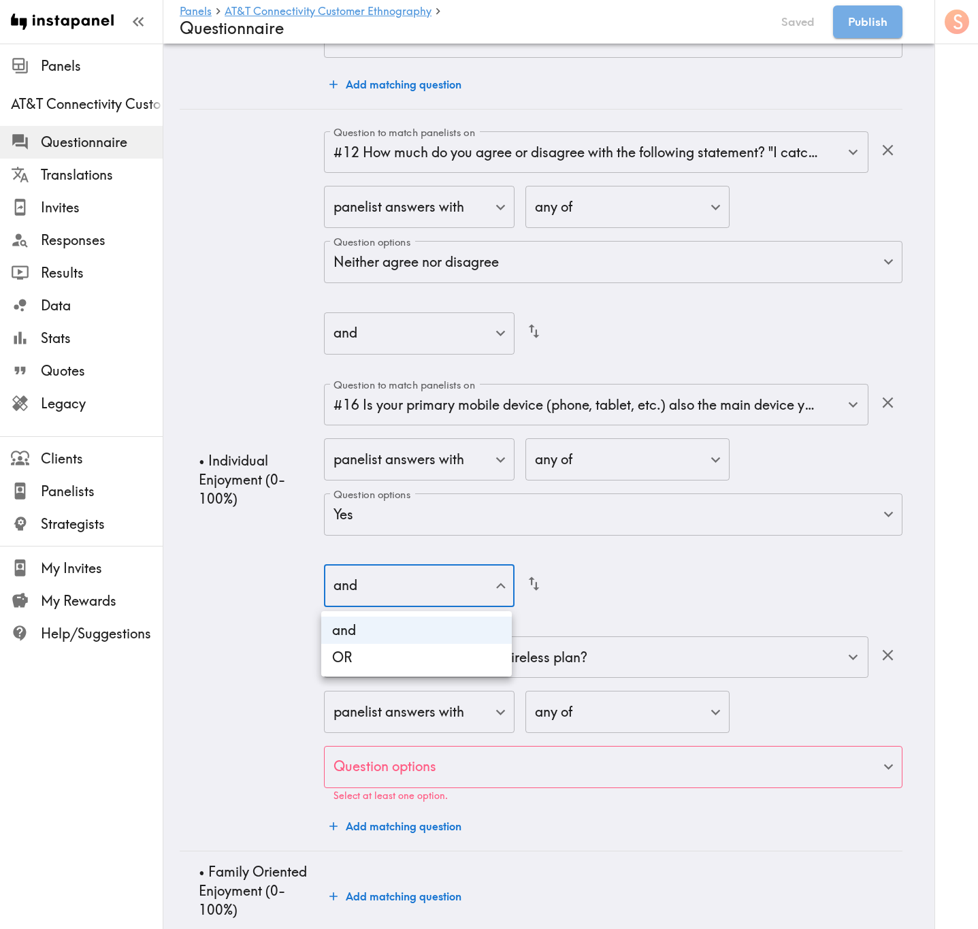
click at [254, 561] on div at bounding box center [489, 464] width 978 height 929
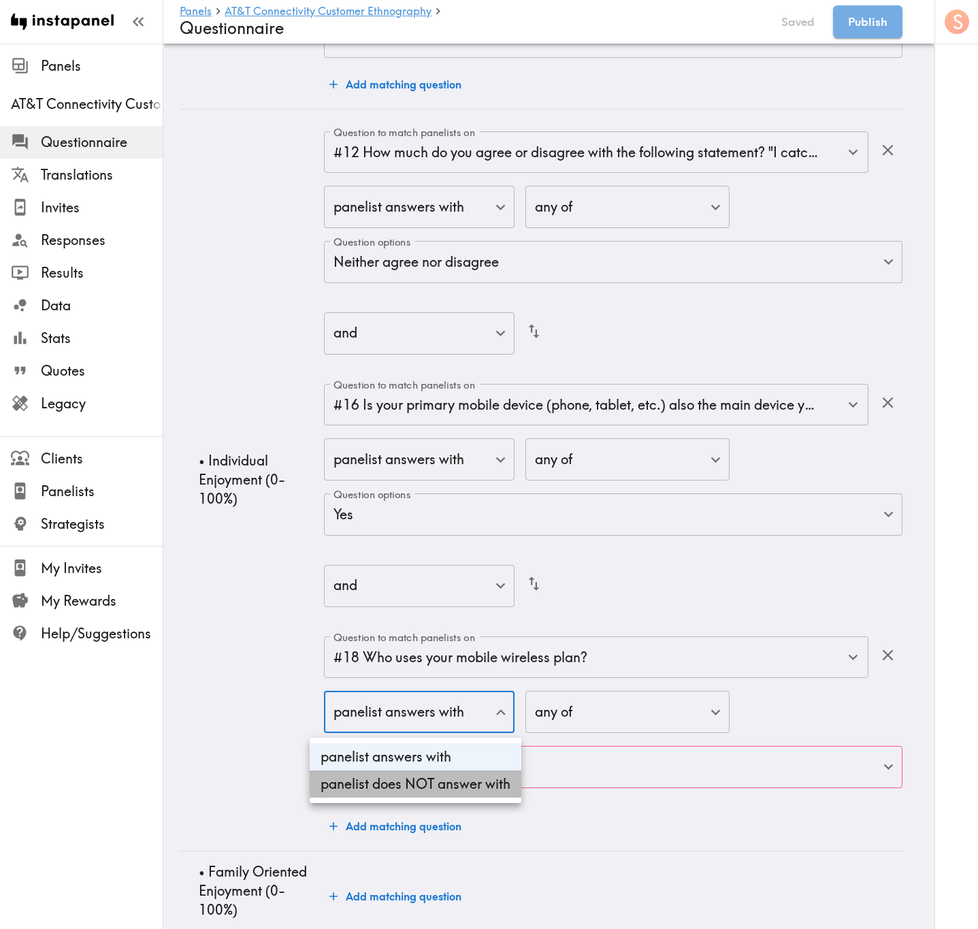
click at [439, 561] on li "panelist does NOT answer with" at bounding box center [416, 783] width 212 height 27
type input "true"
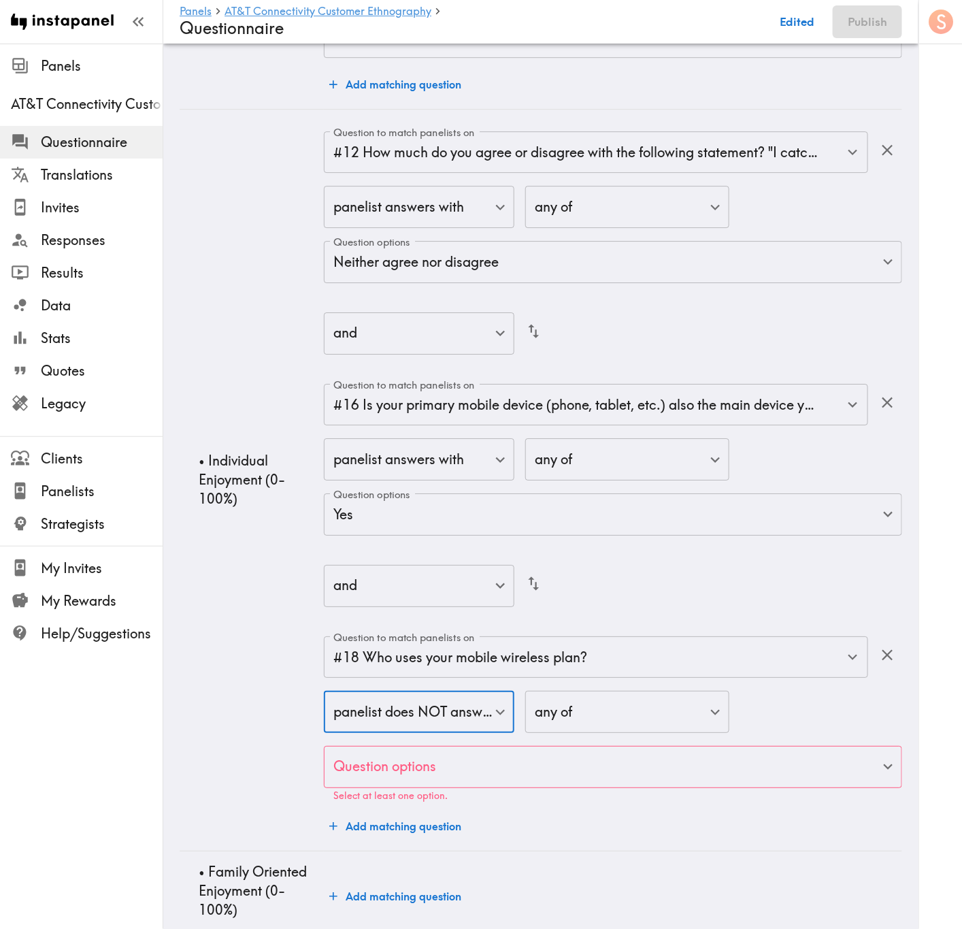
click at [810, 561] on div "panelist does NOT answer with true ​ any of any ​ Question options ​ Question o…" at bounding box center [613, 746] width 578 height 110
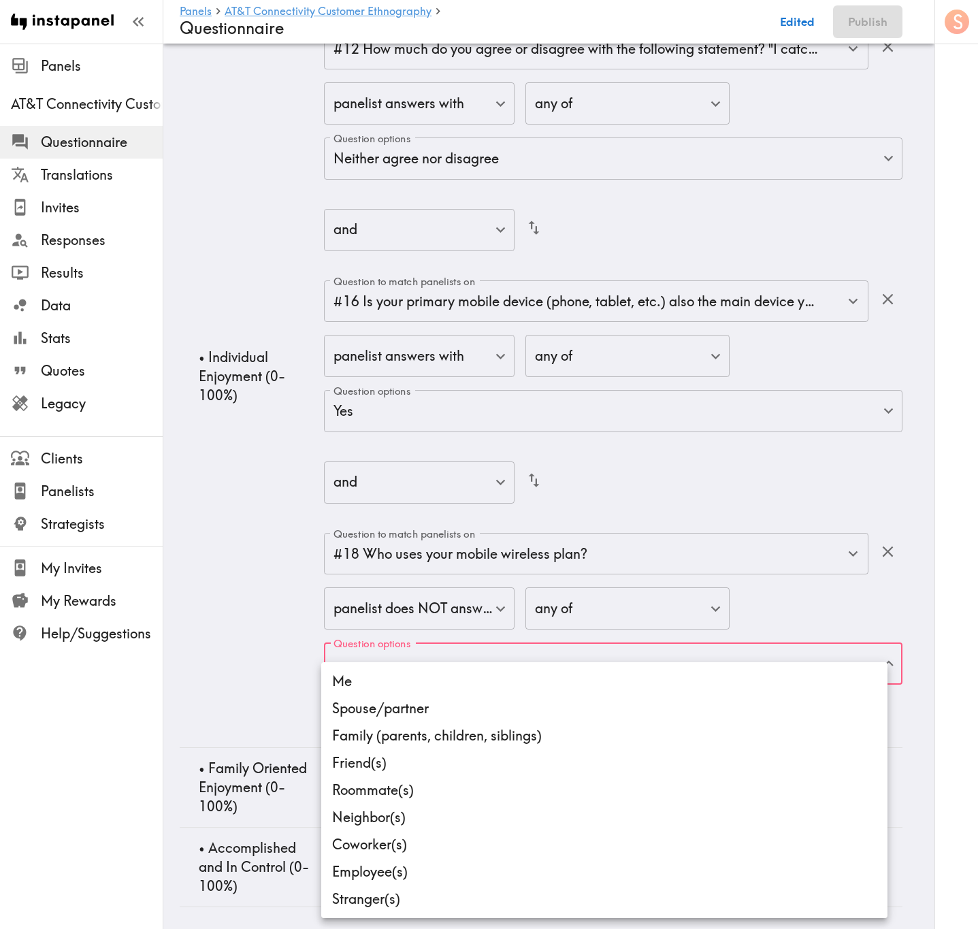
click at [519, 561] on li "Spouse/partner" at bounding box center [604, 708] width 566 height 27
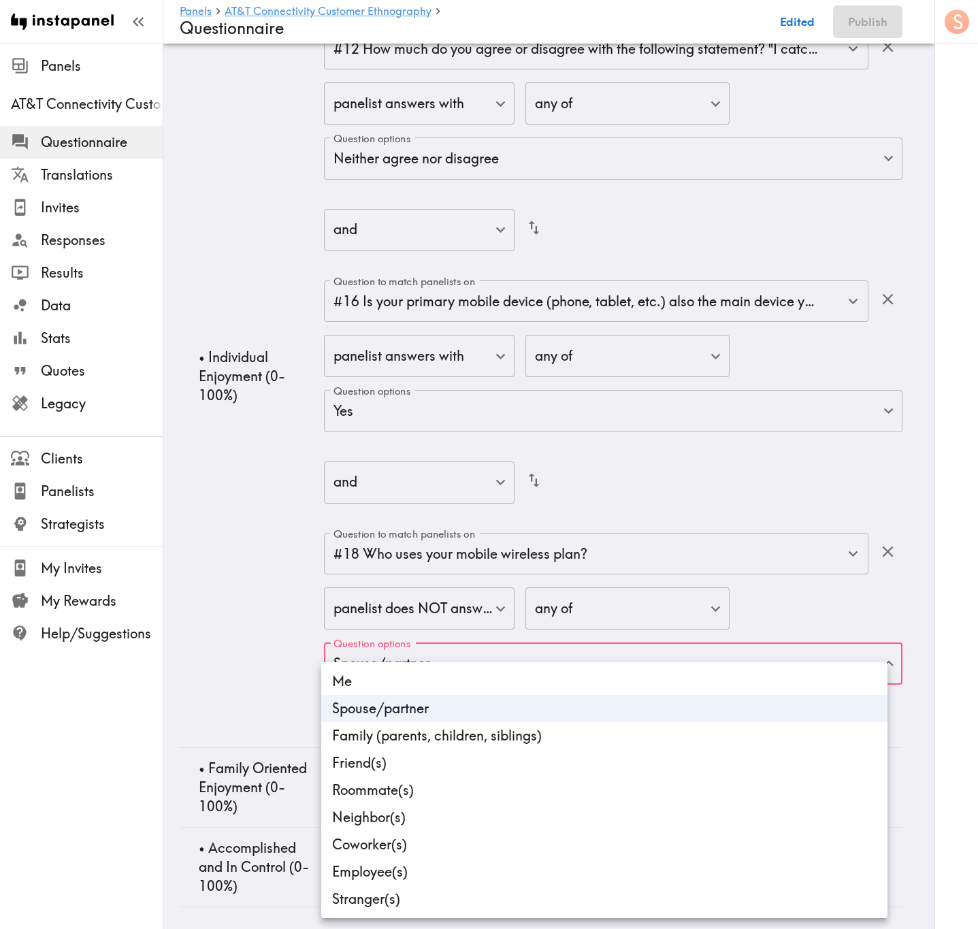
click at [521, 561] on li "Family (parents, children, siblings)" at bounding box center [604, 735] width 566 height 27
type input "d4d2673c-7c48-493a-83b6-701c7344eed3,599b6350-ad9b-465c-b678-33a631552b37"
click at [233, 561] on div at bounding box center [489, 464] width 978 height 929
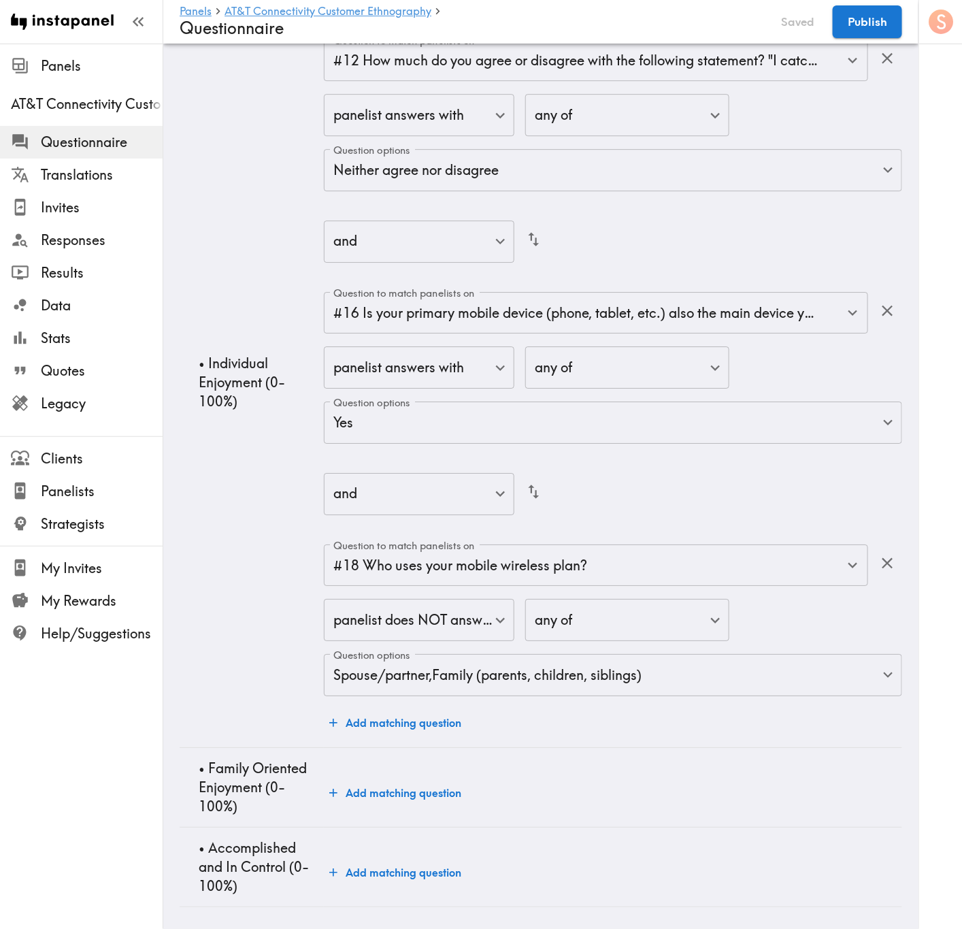
click at [647, 561] on td "Question to match panelists on #12 How much do you agree or disagree with the f…" at bounding box center [613, 382] width 578 height 730
click at [451, 561] on button "Add matching question" at bounding box center [395, 722] width 143 height 27
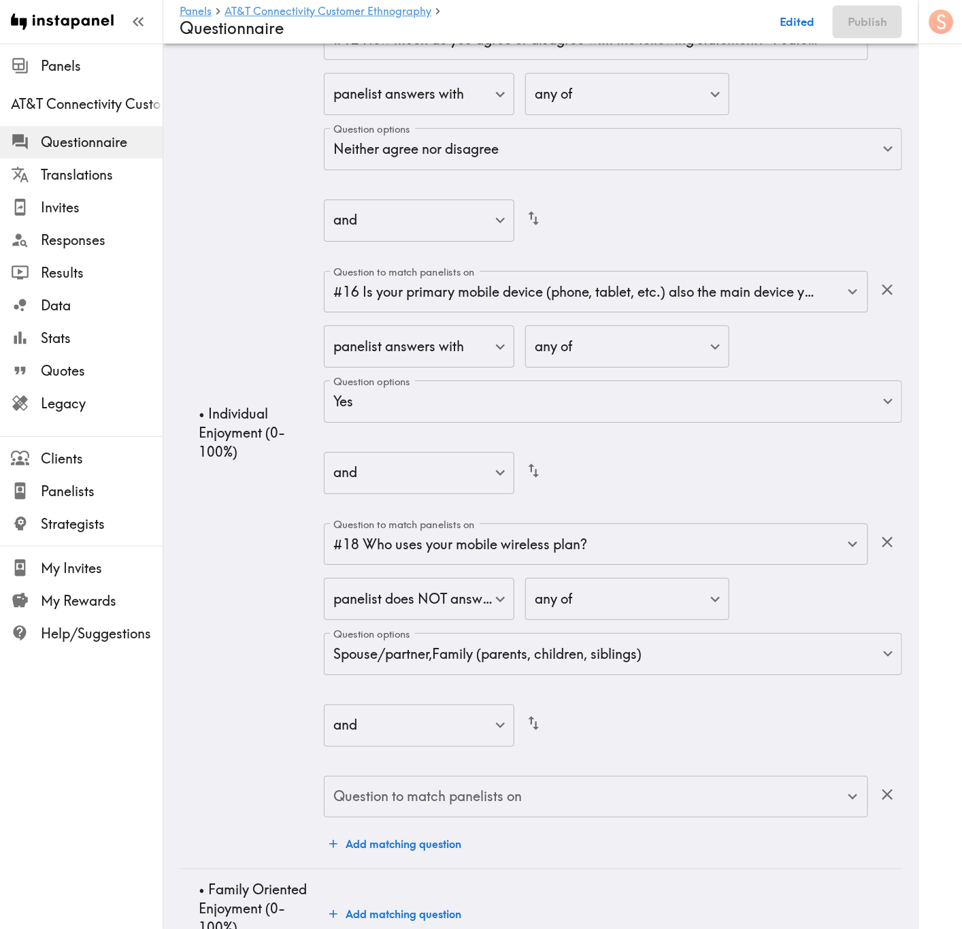
click at [468, 561] on div "and false ​" at bounding box center [613, 726] width 578 height 77
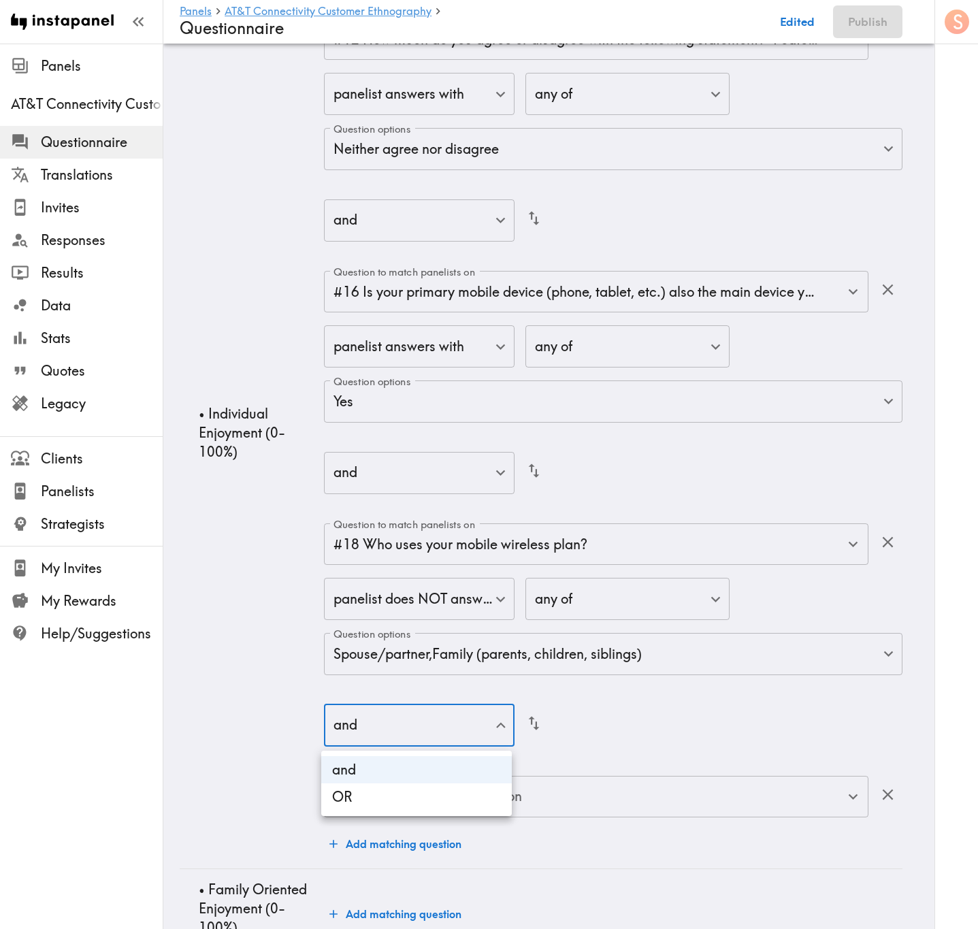
click at [484, 561] on li "OR" at bounding box center [416, 796] width 191 height 27
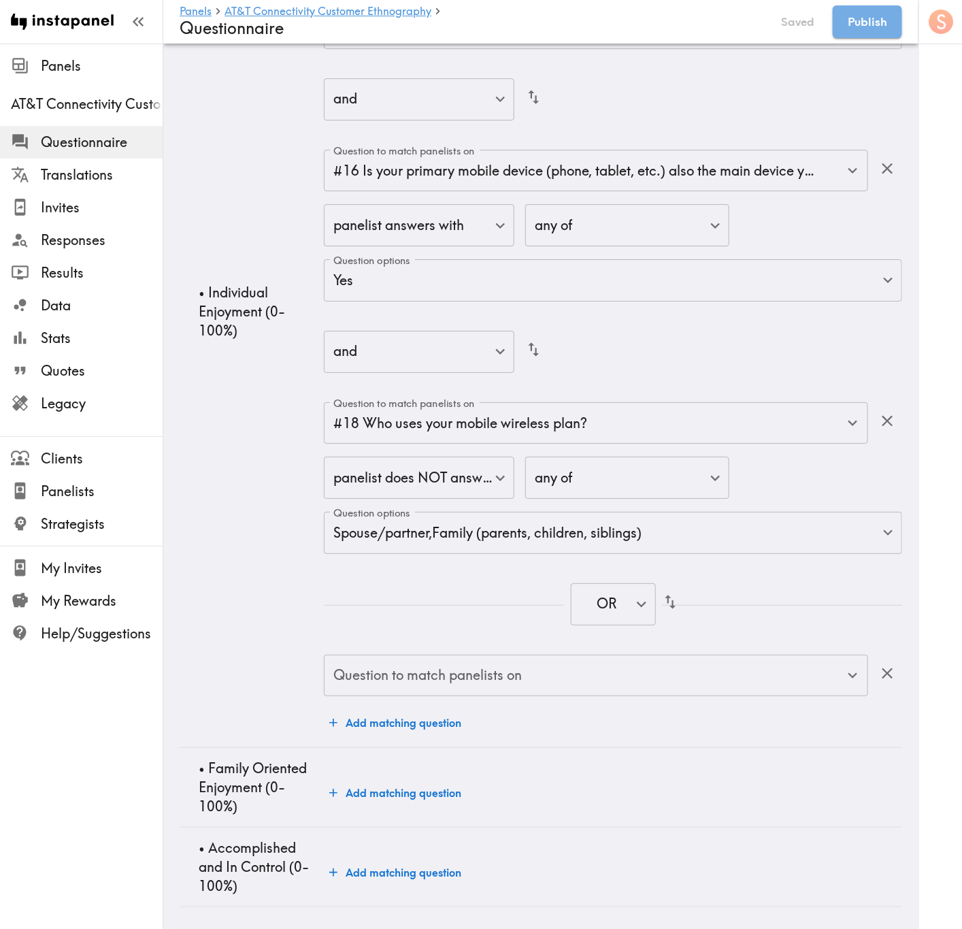
scroll to position [5532, 0]
click at [597, 561] on input "Question to match panelists on" at bounding box center [586, 676] width 512 height 30
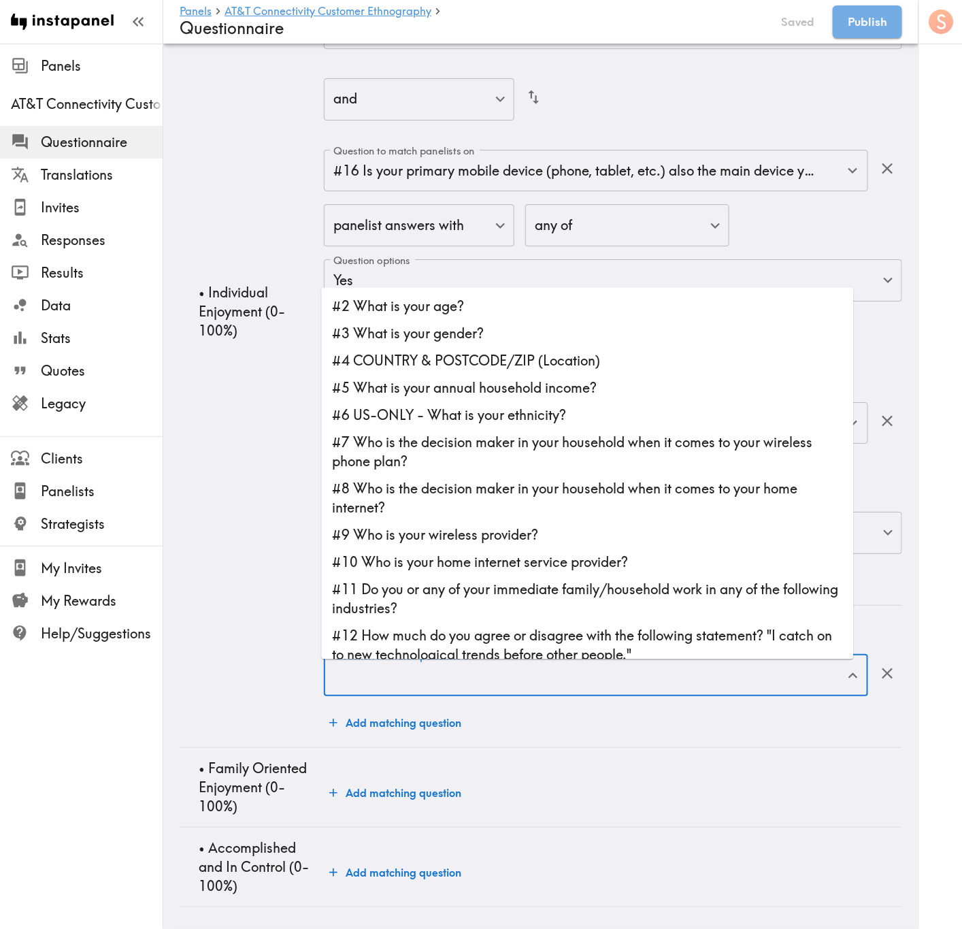
click at [649, 561] on li "#12 How much do you agree or disagree with the following statement? "I catch on…" at bounding box center [588, 646] width 532 height 46
type input "#12 How much do you agree or disagree with the following statement? "I catch on…"
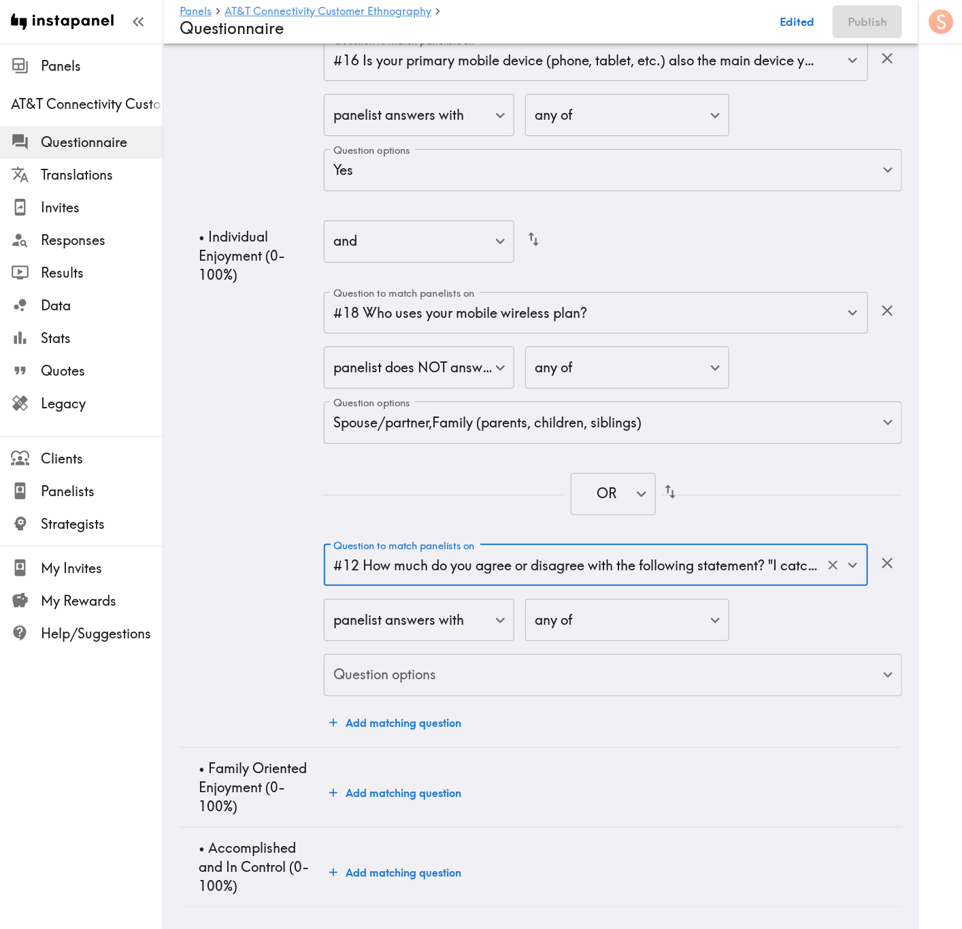
scroll to position [5642, 0]
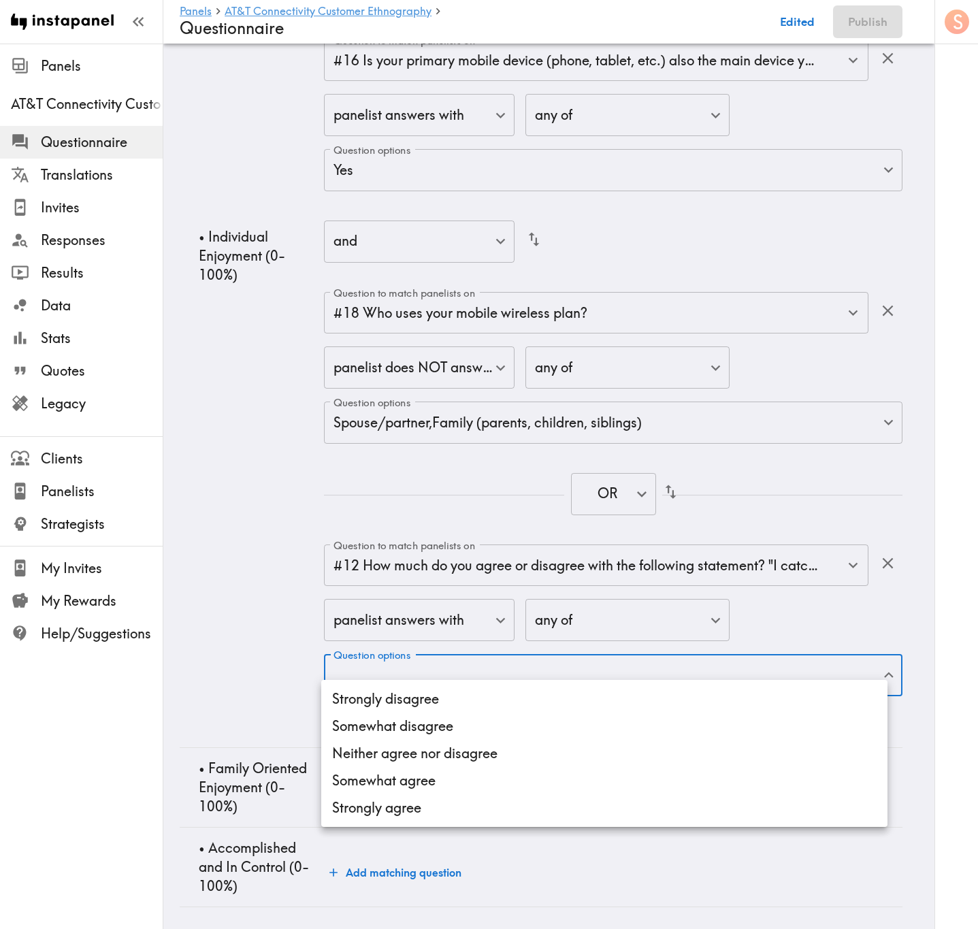
click at [609, 561] on ul "Strongly disagree Somewhat disagree Neither agree nor disagree Somewhat agree S…" at bounding box center [604, 753] width 566 height 147
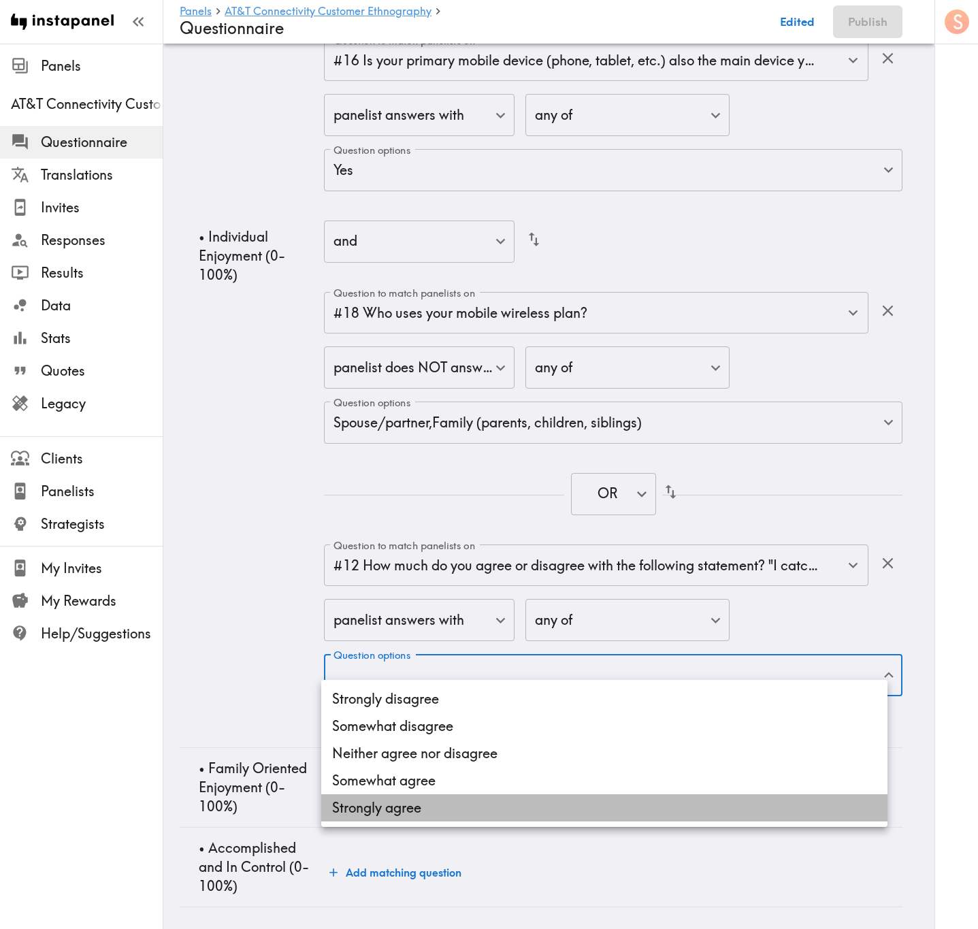
click at [608, 561] on li "Strongly agree" at bounding box center [604, 807] width 566 height 27
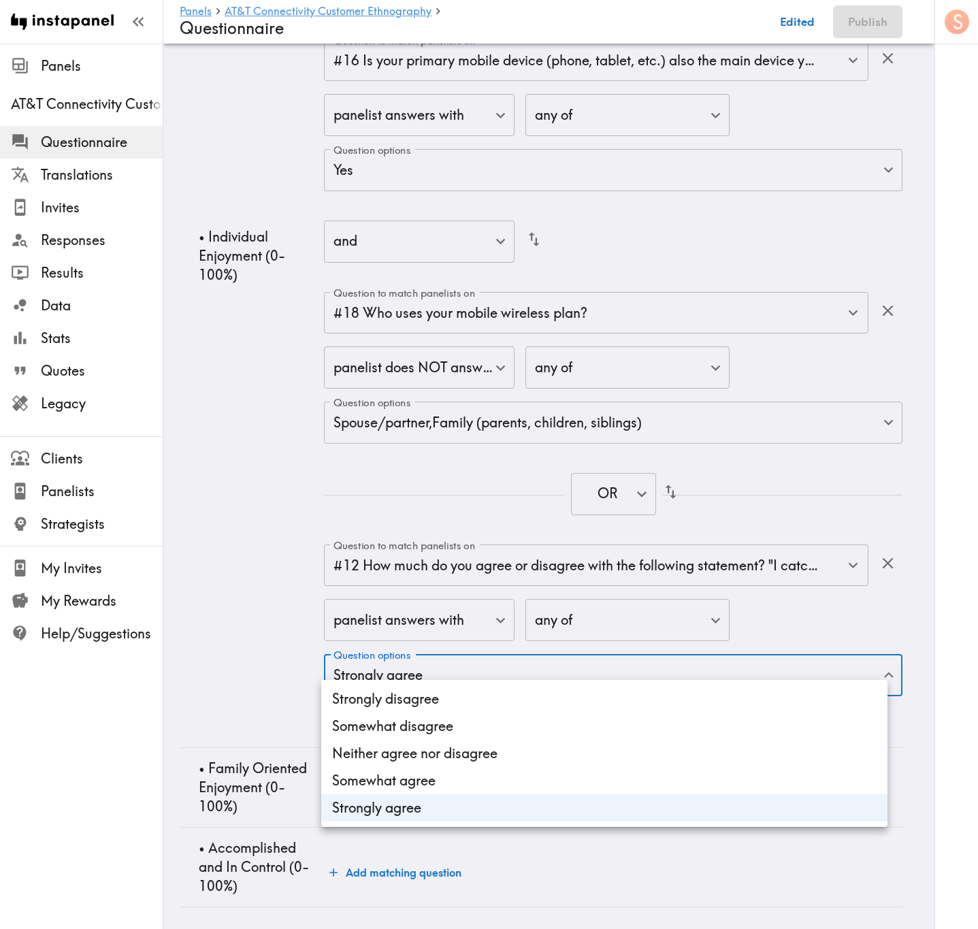
click at [603, 561] on li "Somewhat agree" at bounding box center [604, 780] width 566 height 27
type input "9dfaccbd-1ae7-4980-9e5d-8e7ac3cfe2dd,f298718c-44fb-4ca8-bd61-0cb4176b53c4"
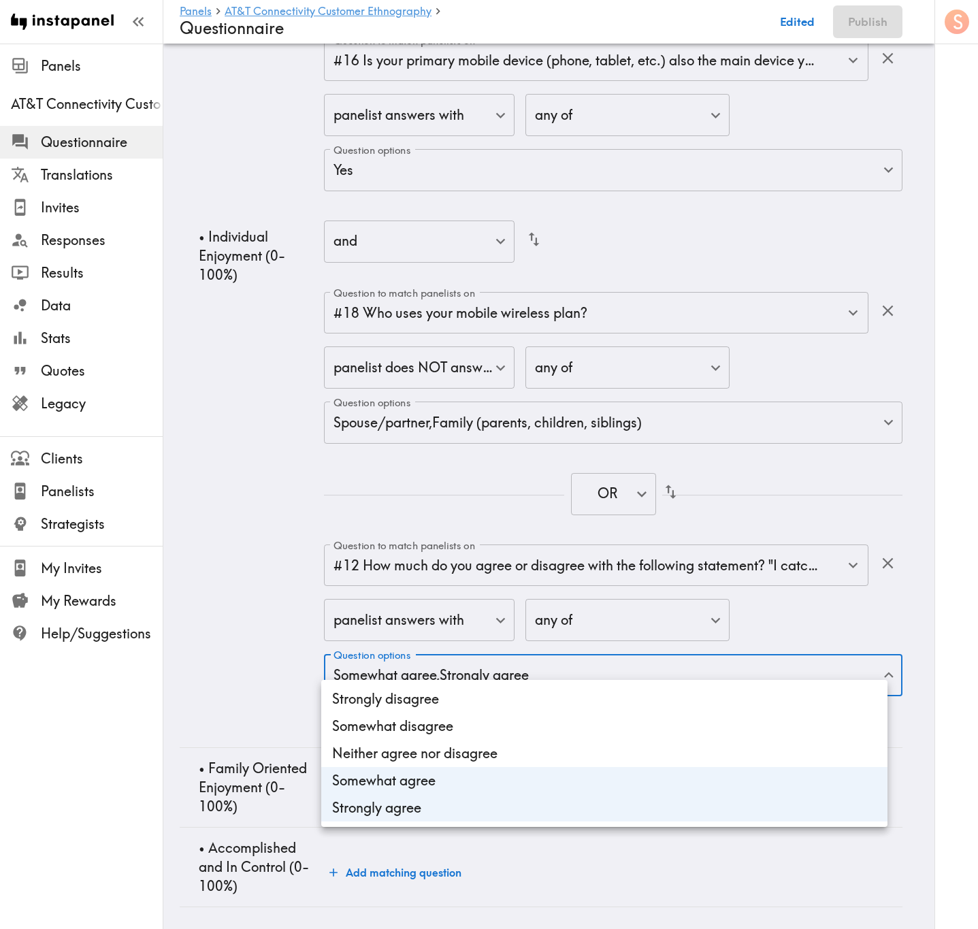
click at [276, 561] on div at bounding box center [489, 464] width 978 height 929
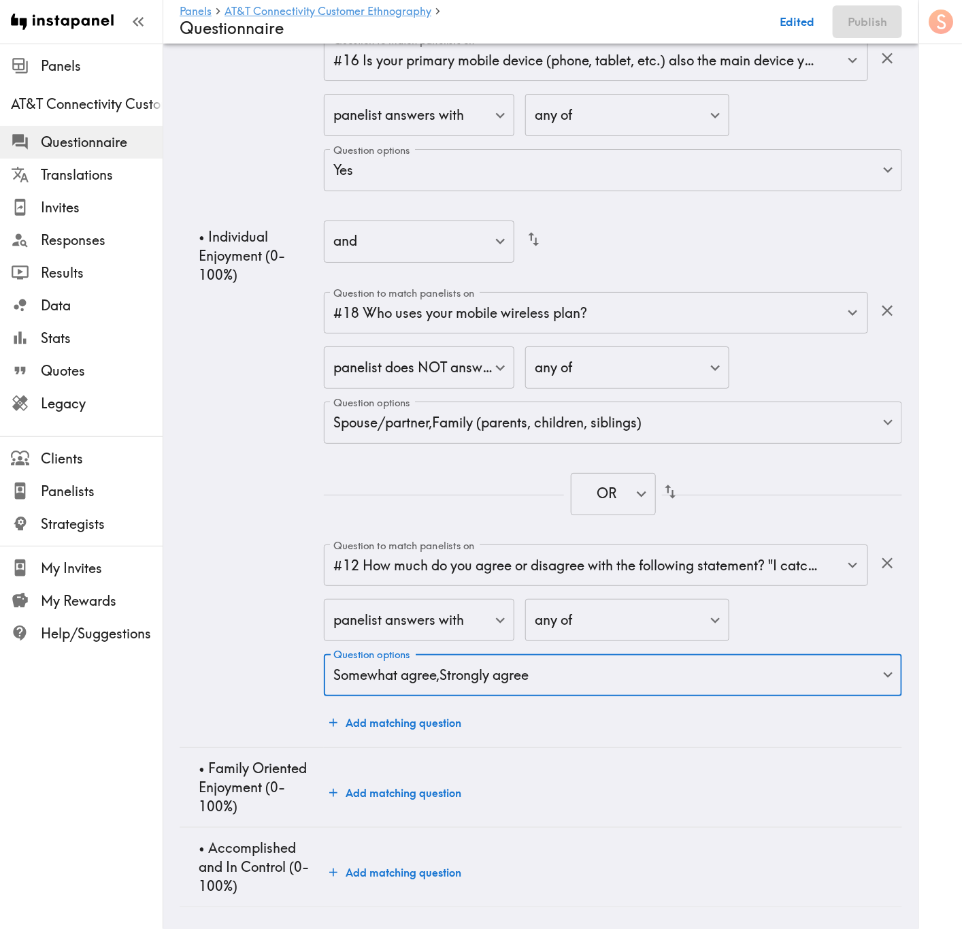
click at [400, 561] on div "Question to match panelists on #12 How much do you agree or disagree with the f…" at bounding box center [613, 261] width 578 height 949
click at [443, 561] on button "Add matching question" at bounding box center [395, 722] width 143 height 27
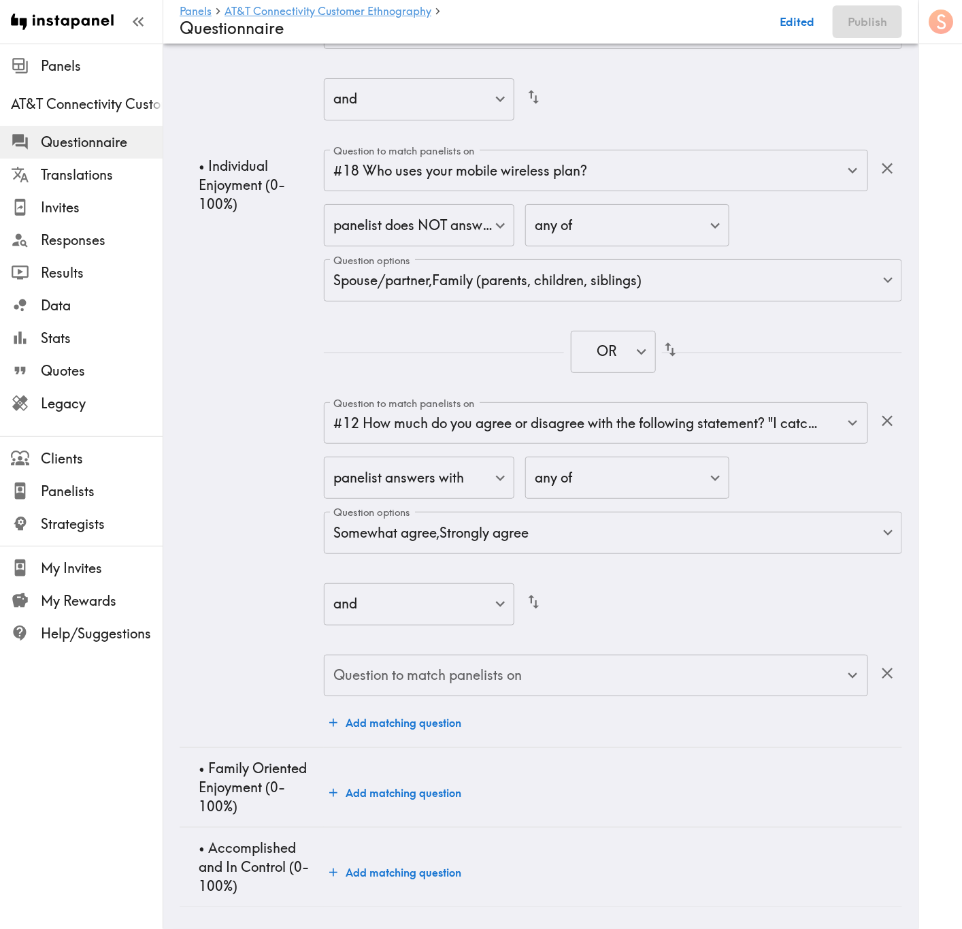
scroll to position [5784, 0]
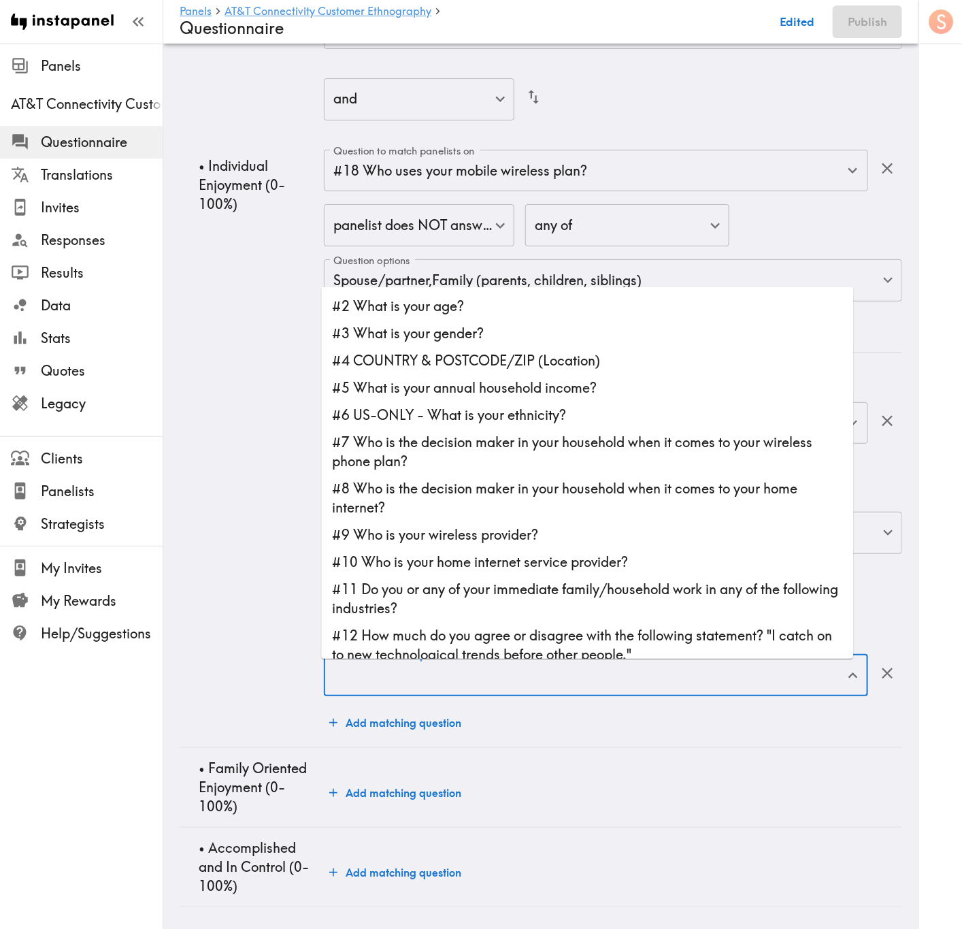
click at [685, 561] on input "Question to match panelists on" at bounding box center [586, 676] width 512 height 30
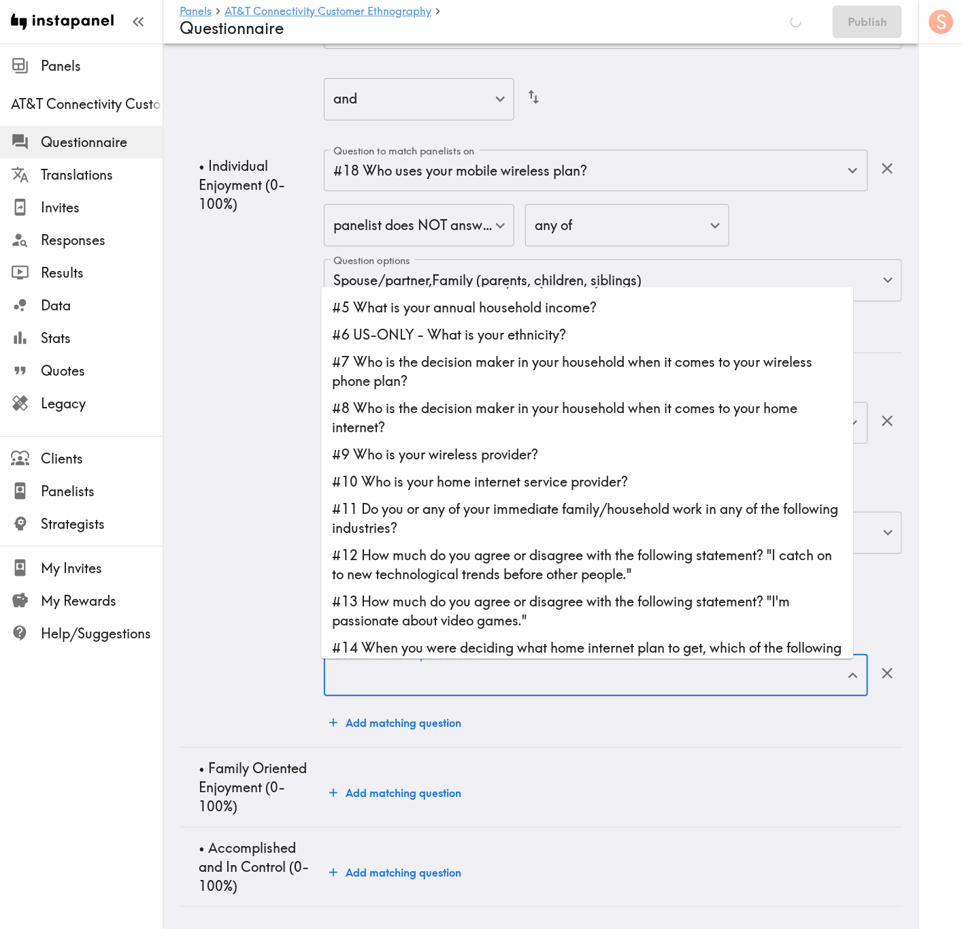
scroll to position [204, 0]
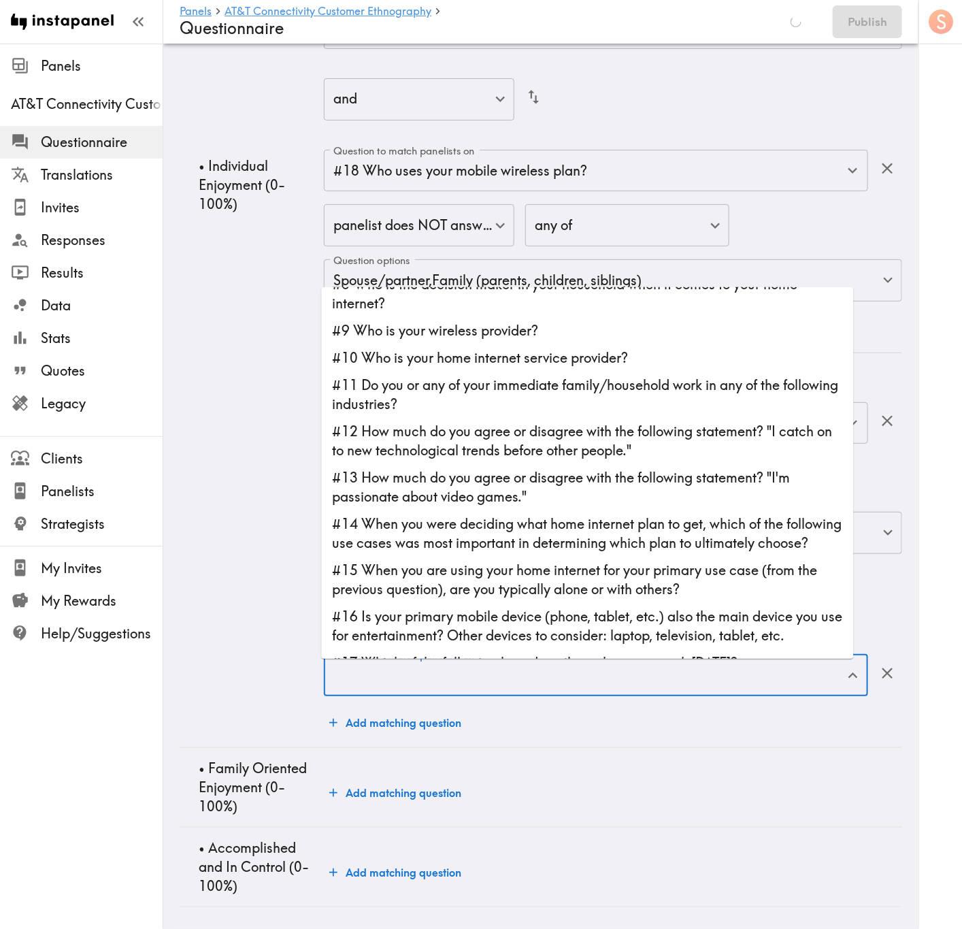
click at [557, 464] on li "#13 How much do you agree or disagree with the following statement? "I'm passio…" at bounding box center [588, 487] width 532 height 46
type input "#13 How much do you agree or disagree with the following statement? "I'm passio…"
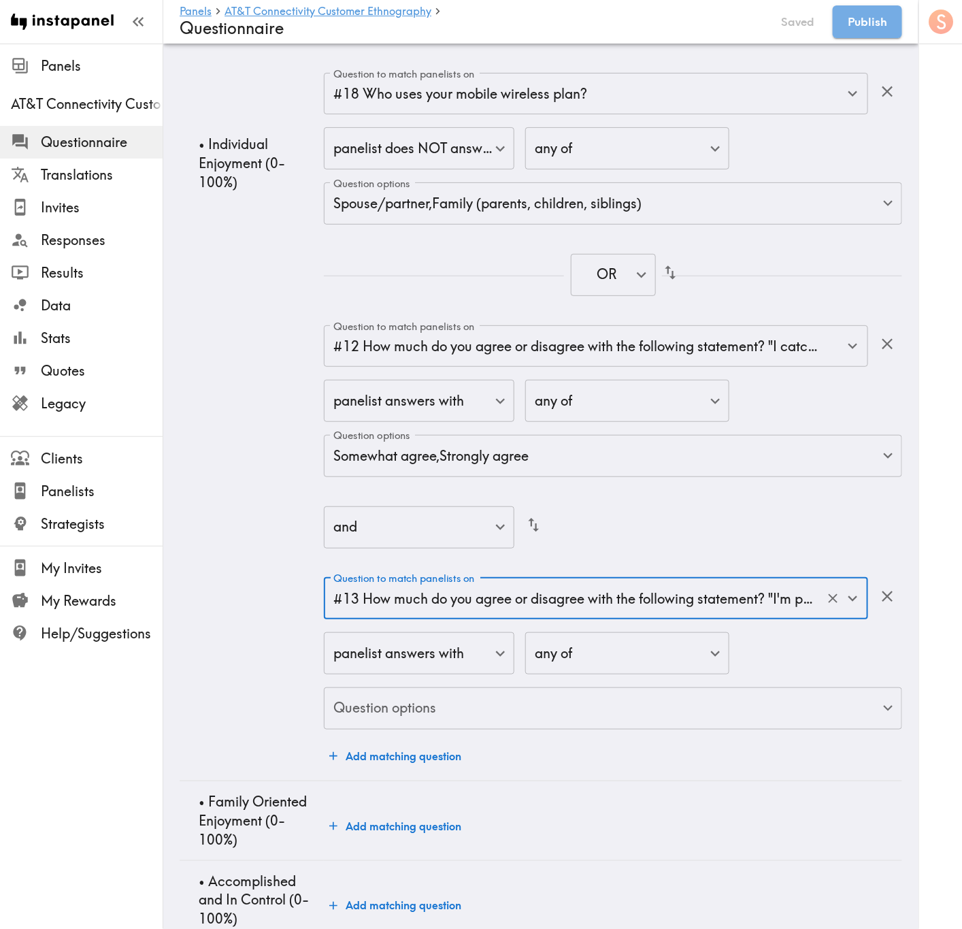
scroll to position [5894, 0]
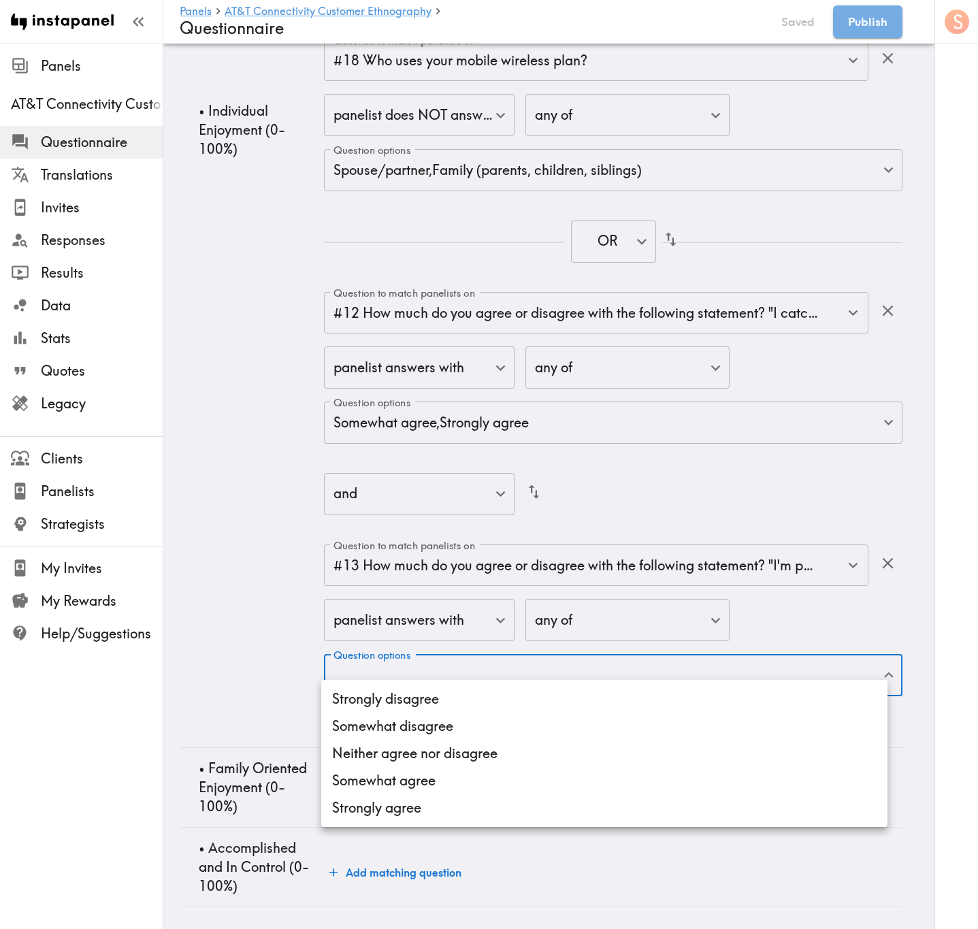
click at [601, 561] on li "Strongly disagree" at bounding box center [604, 698] width 566 height 27
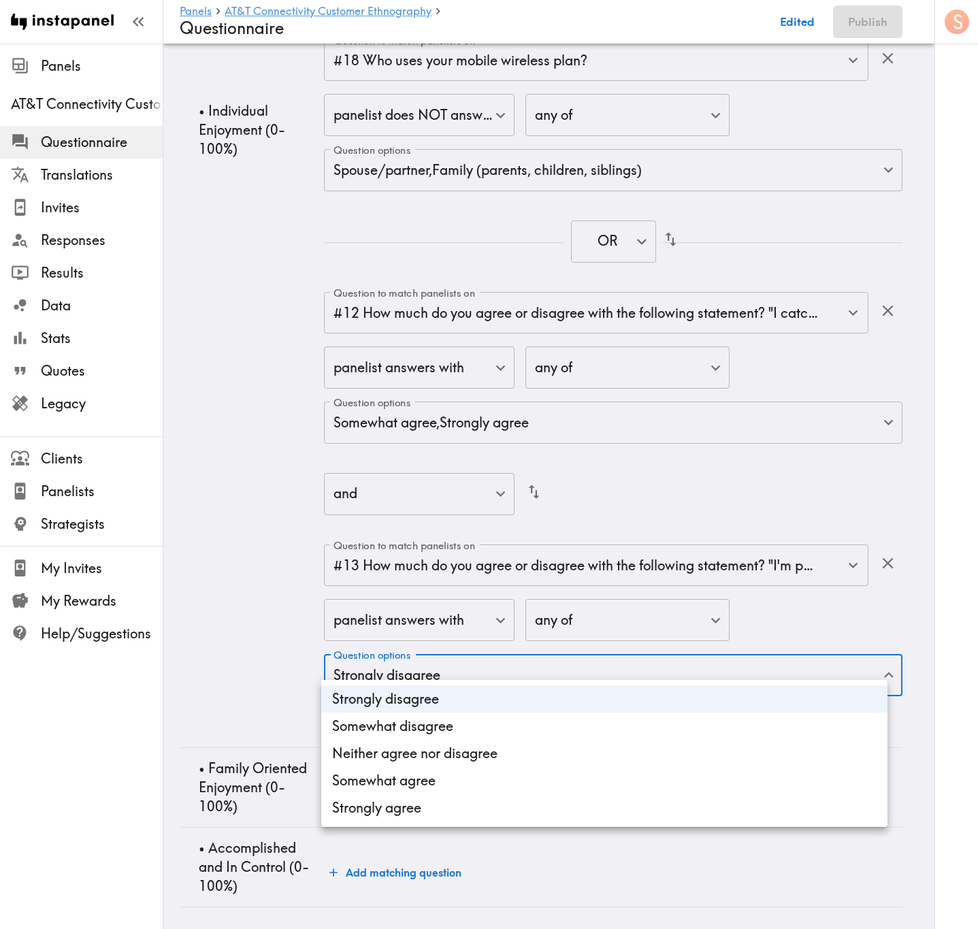
click at [614, 561] on li "Somewhat disagree" at bounding box center [604, 725] width 566 height 27
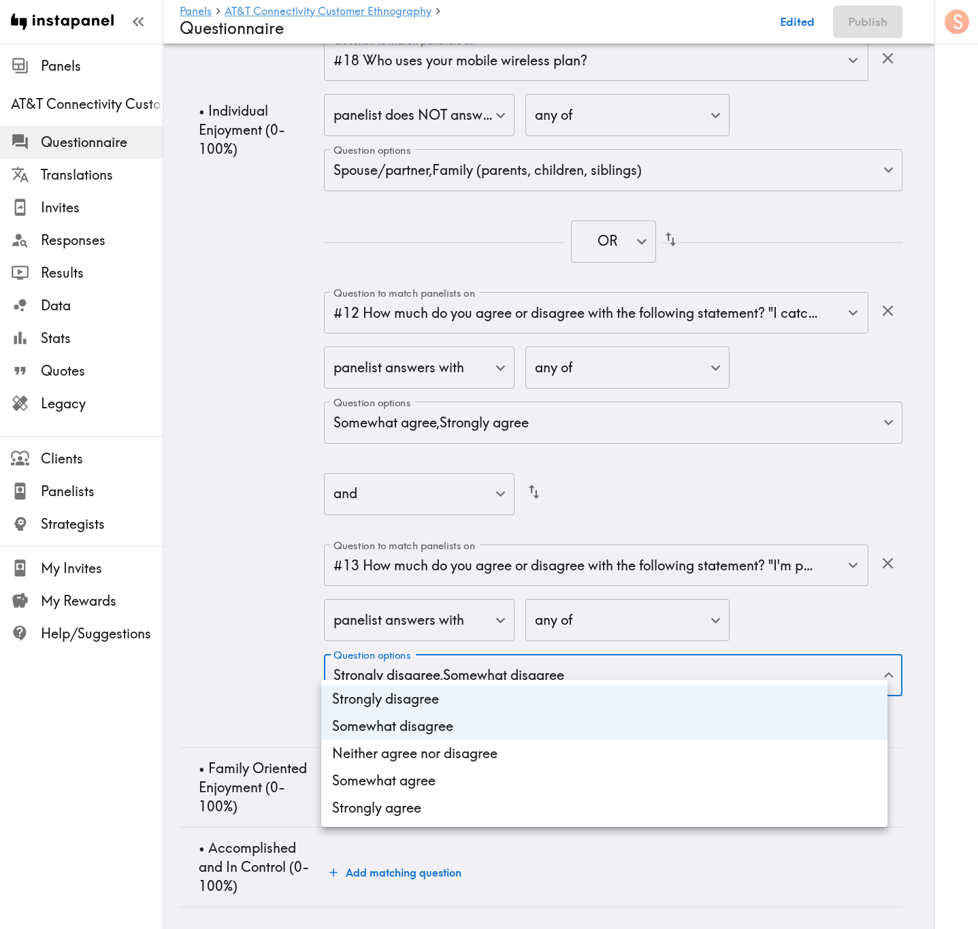
click at [614, 561] on li "Neither agree nor disagree" at bounding box center [604, 753] width 566 height 27
type input "cf7c7502-11e4-4128-9585-580f9437ff67,0b073516-b20e-47e3-b669-dd87ae4069c1,5caf7…"
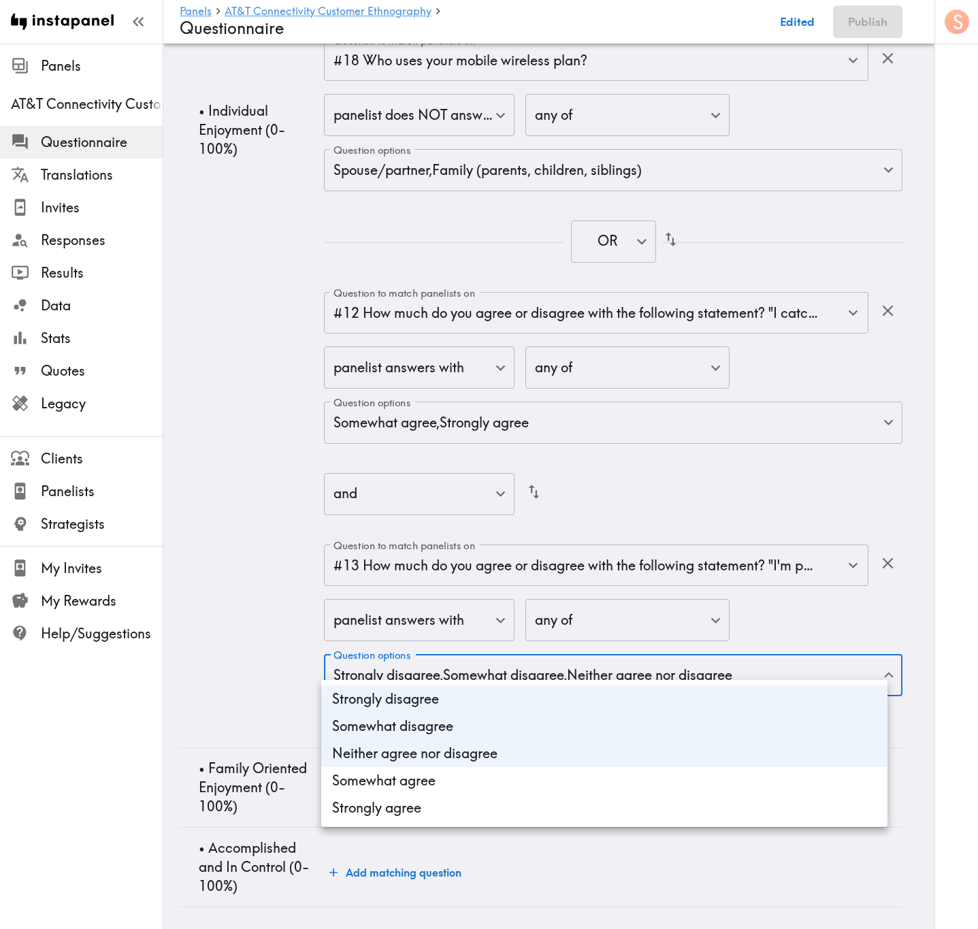
click at [265, 561] on div at bounding box center [489, 464] width 978 height 929
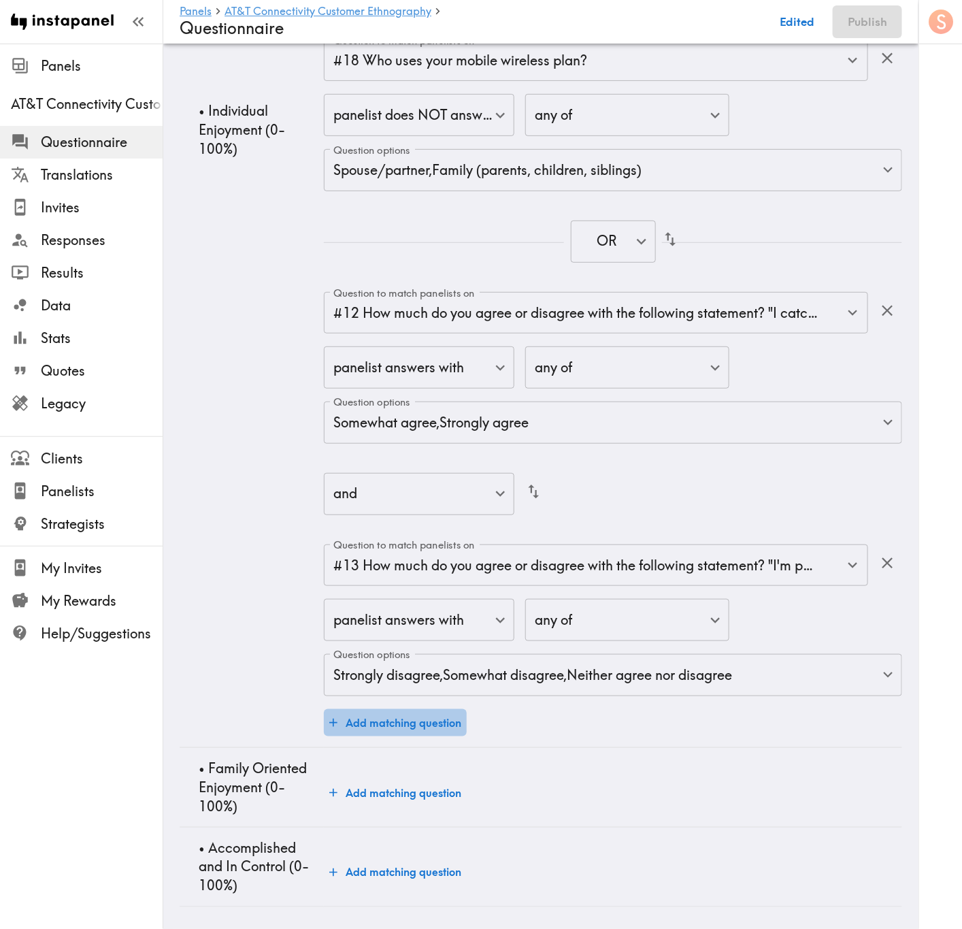
click at [445, 561] on button "Add matching question" at bounding box center [395, 722] width 143 height 27
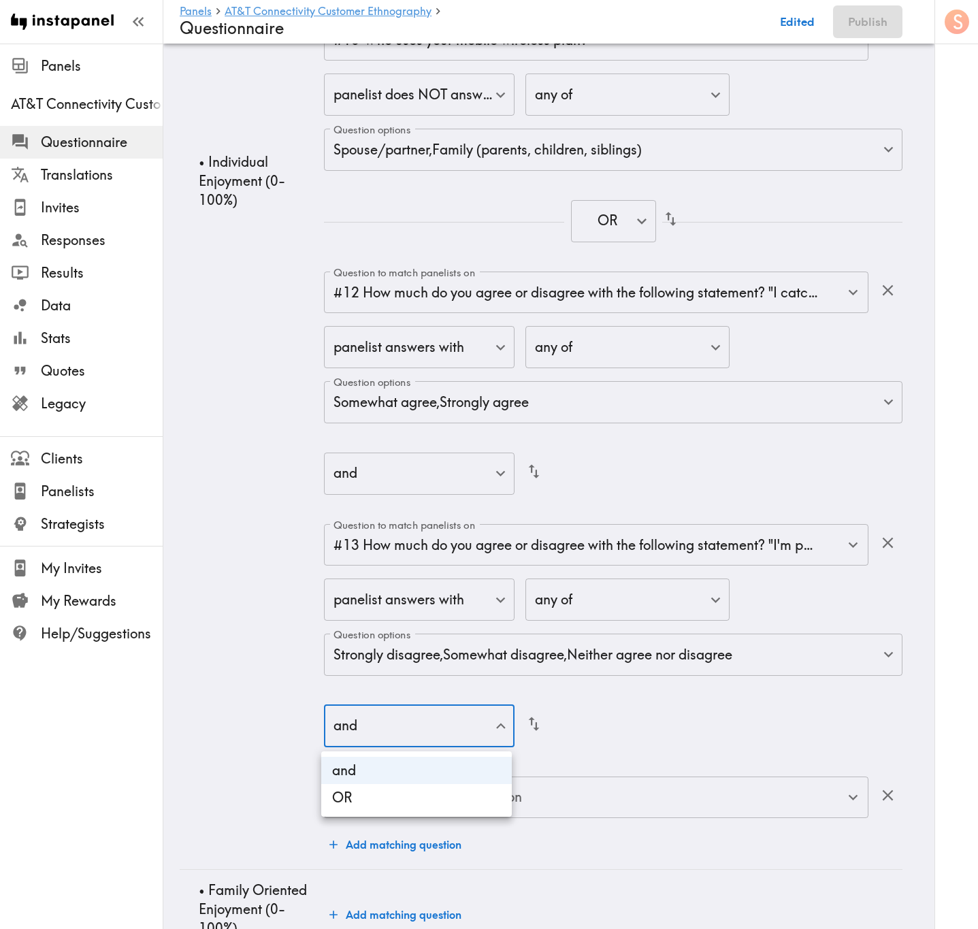
click at [486, 561] on div at bounding box center [489, 464] width 978 height 929
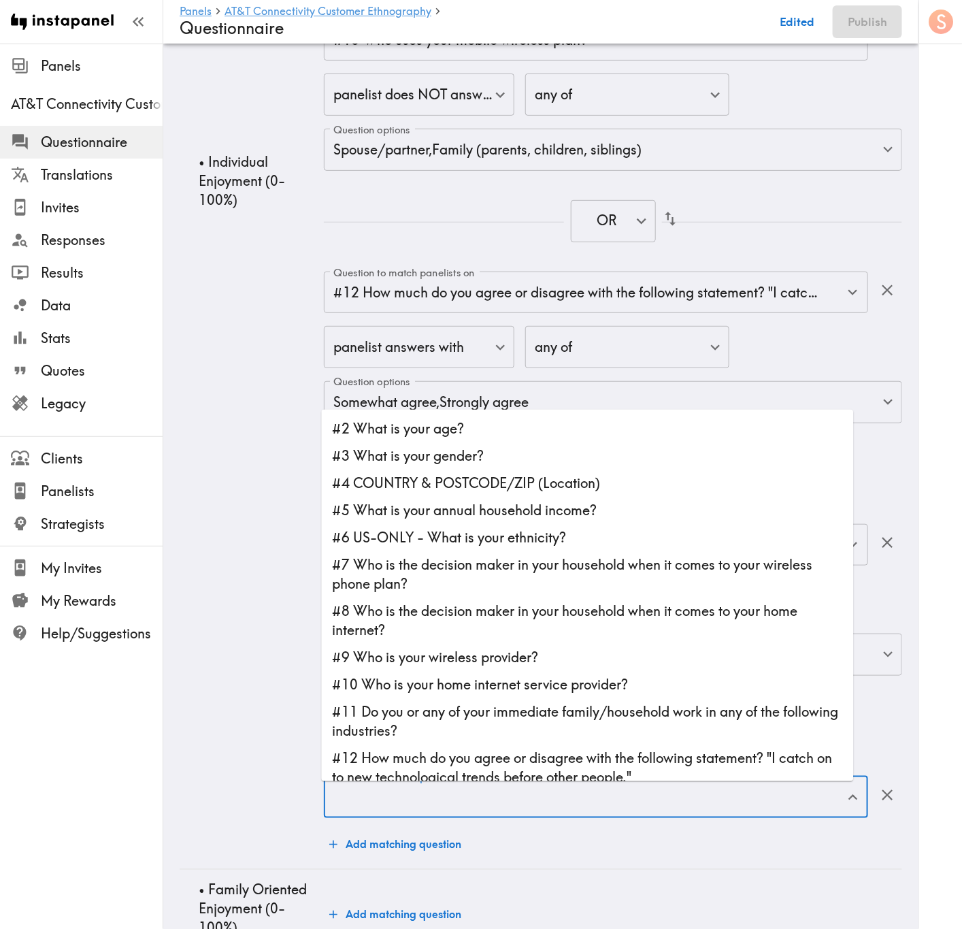
click at [658, 561] on input "Question to match panelists on" at bounding box center [586, 798] width 512 height 30
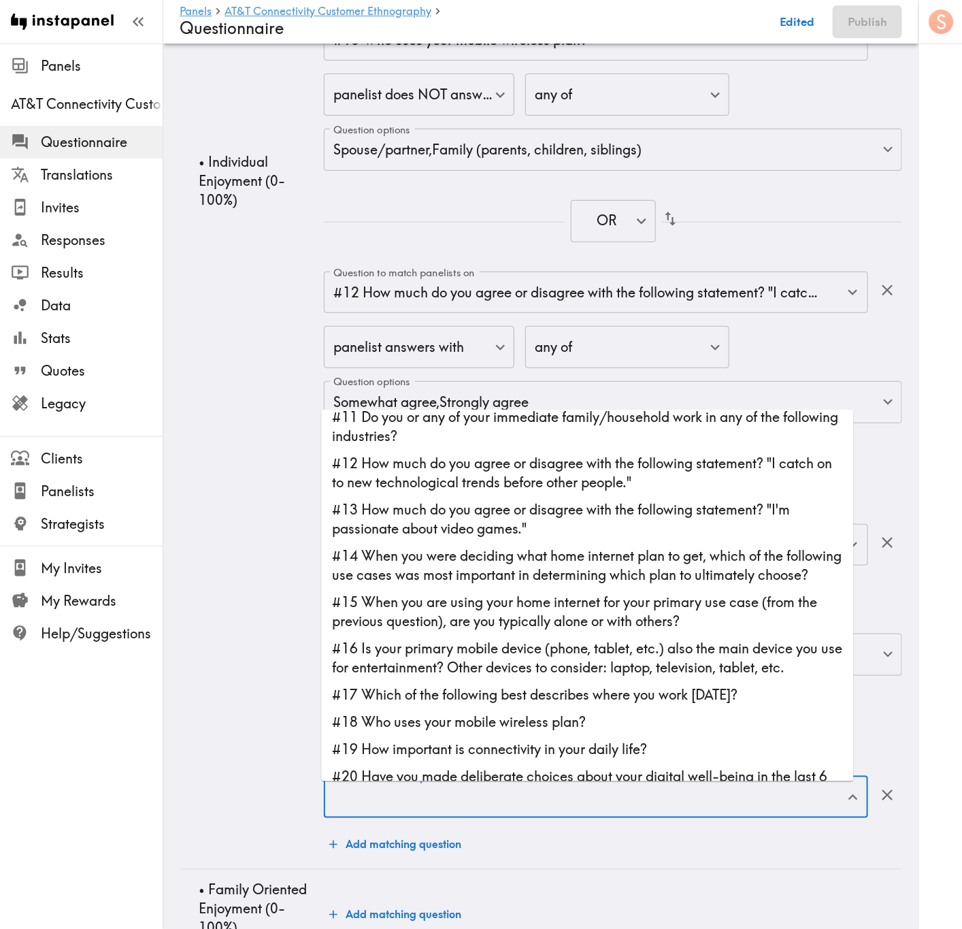
scroll to position [306, 0]
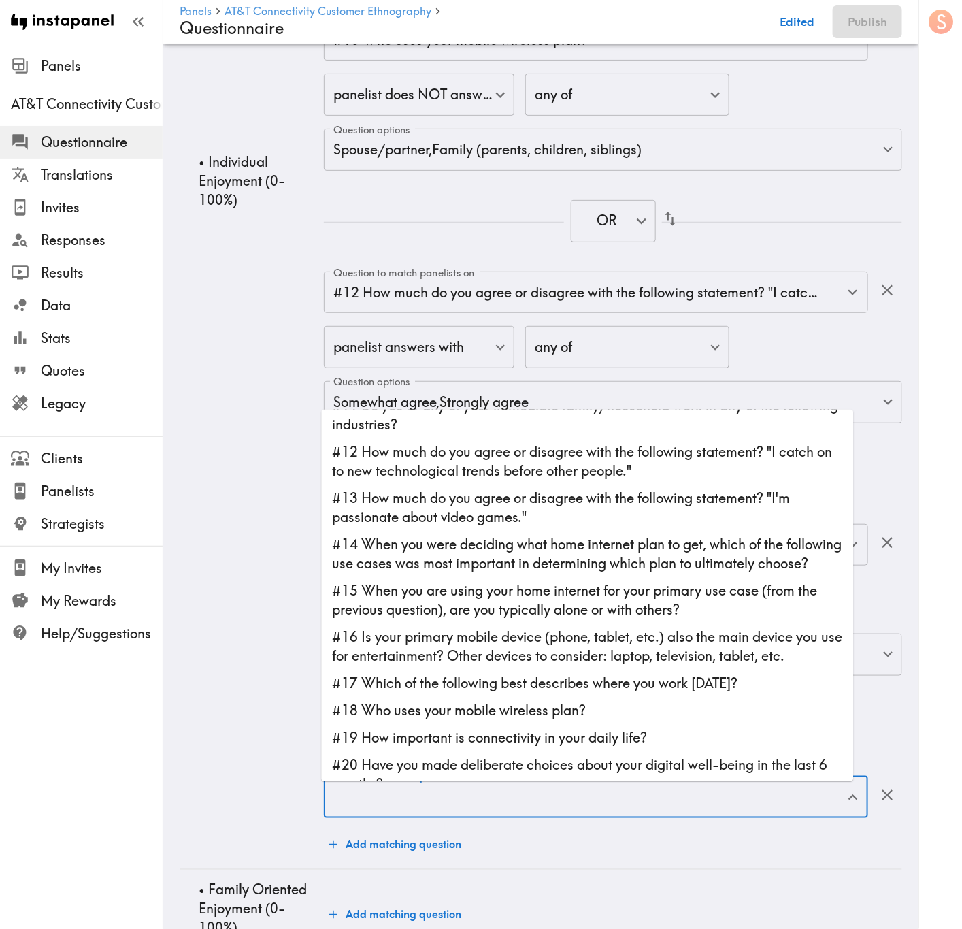
click at [545, 561] on li "#16 Is your primary mobile device (phone, tablet, etc.) also the main device yo…" at bounding box center [588, 646] width 532 height 46
type input "#16 Is your primary mobile device (phone, tablet, etc.) also the main device yo…"
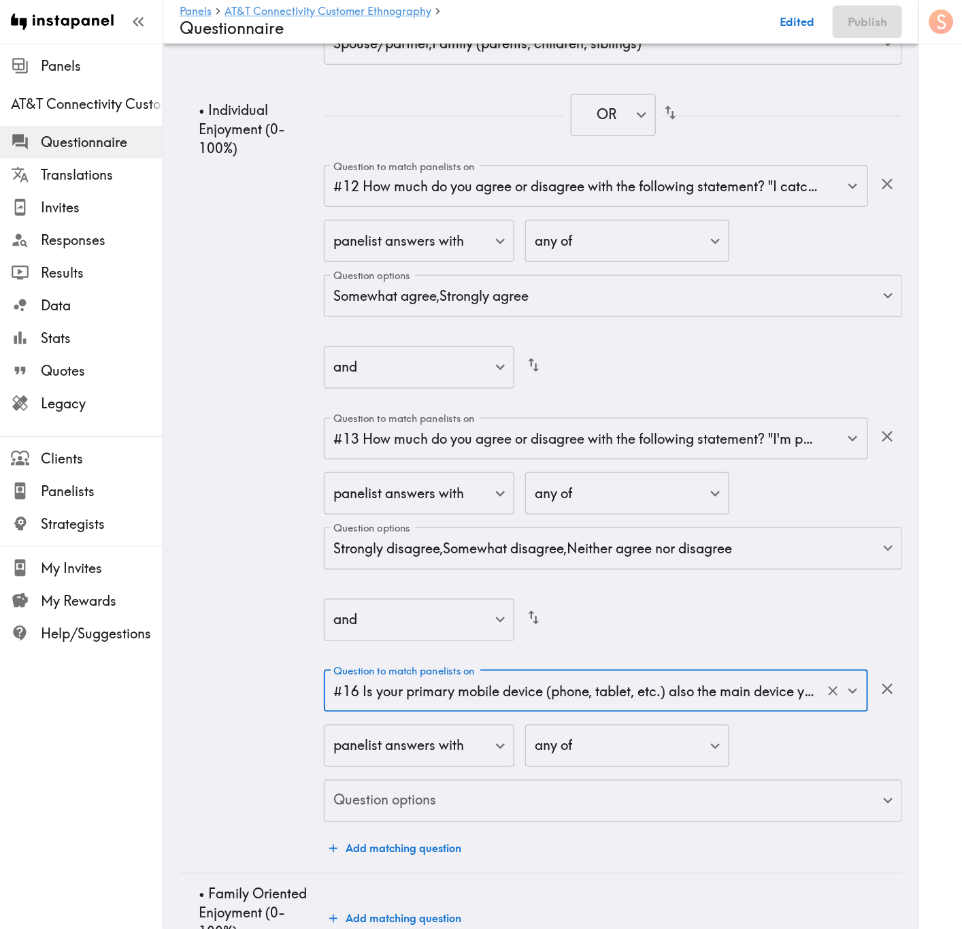
scroll to position [6147, 0]
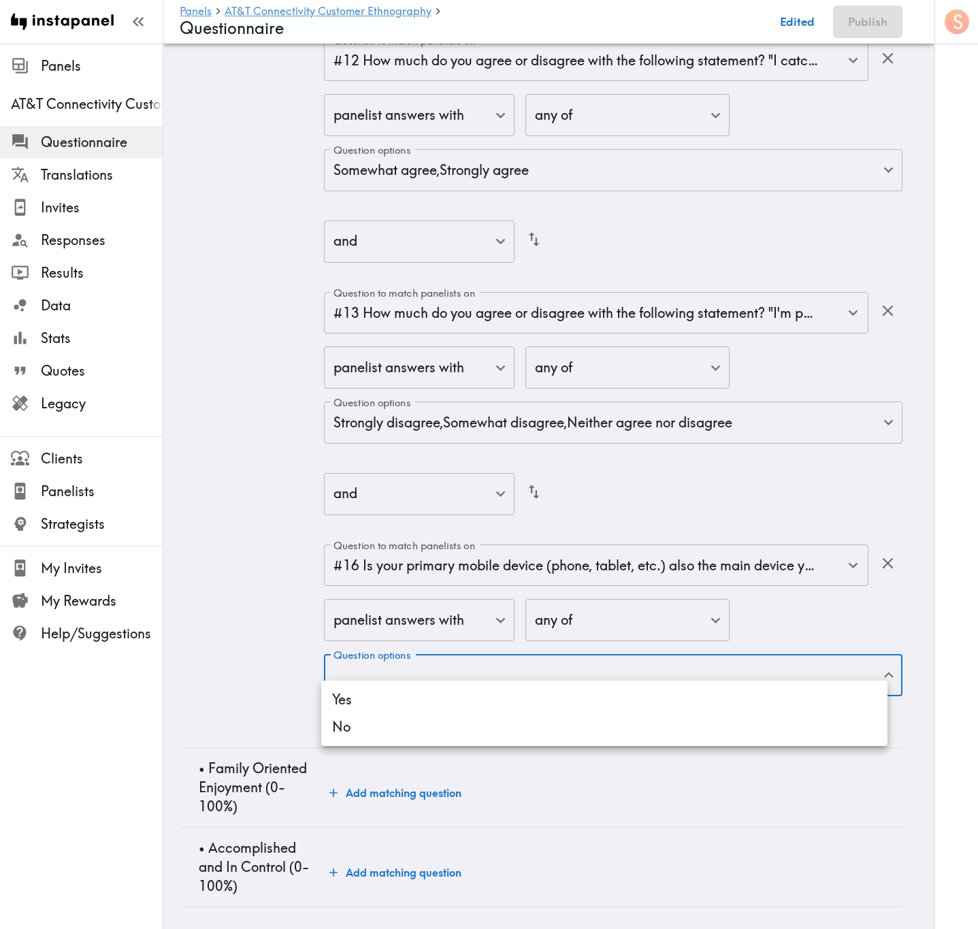
click at [551, 561] on li "Yes" at bounding box center [604, 699] width 566 height 27
type input "f5917330-3a75-4f11-8a0f-fef5fdf00337"
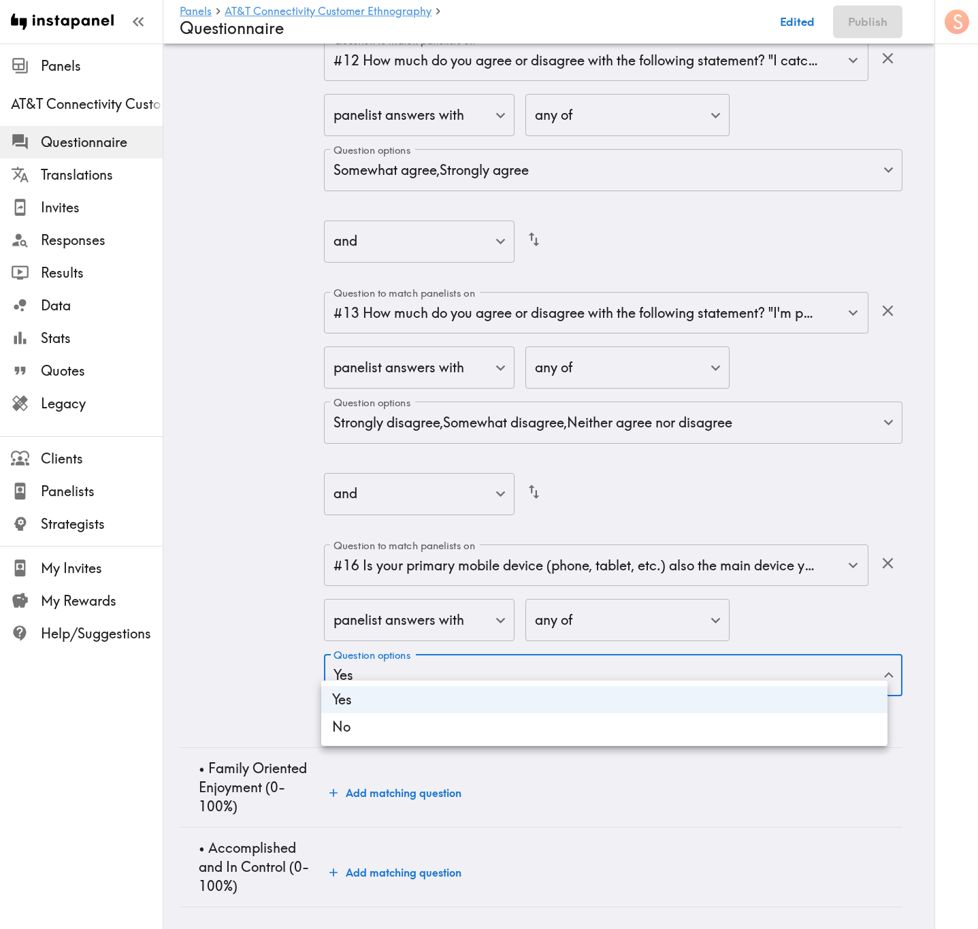
click at [246, 561] on div at bounding box center [489, 464] width 978 height 929
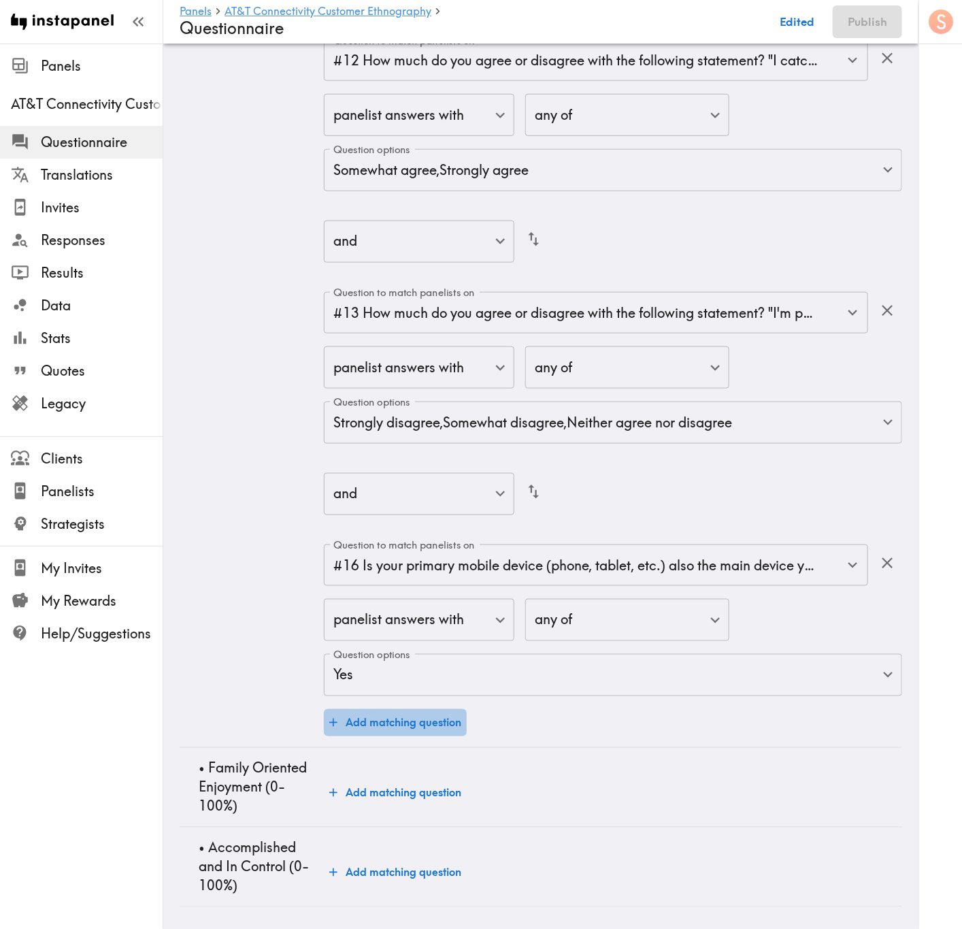
click at [411, 561] on button "Add matching question" at bounding box center [395, 722] width 143 height 27
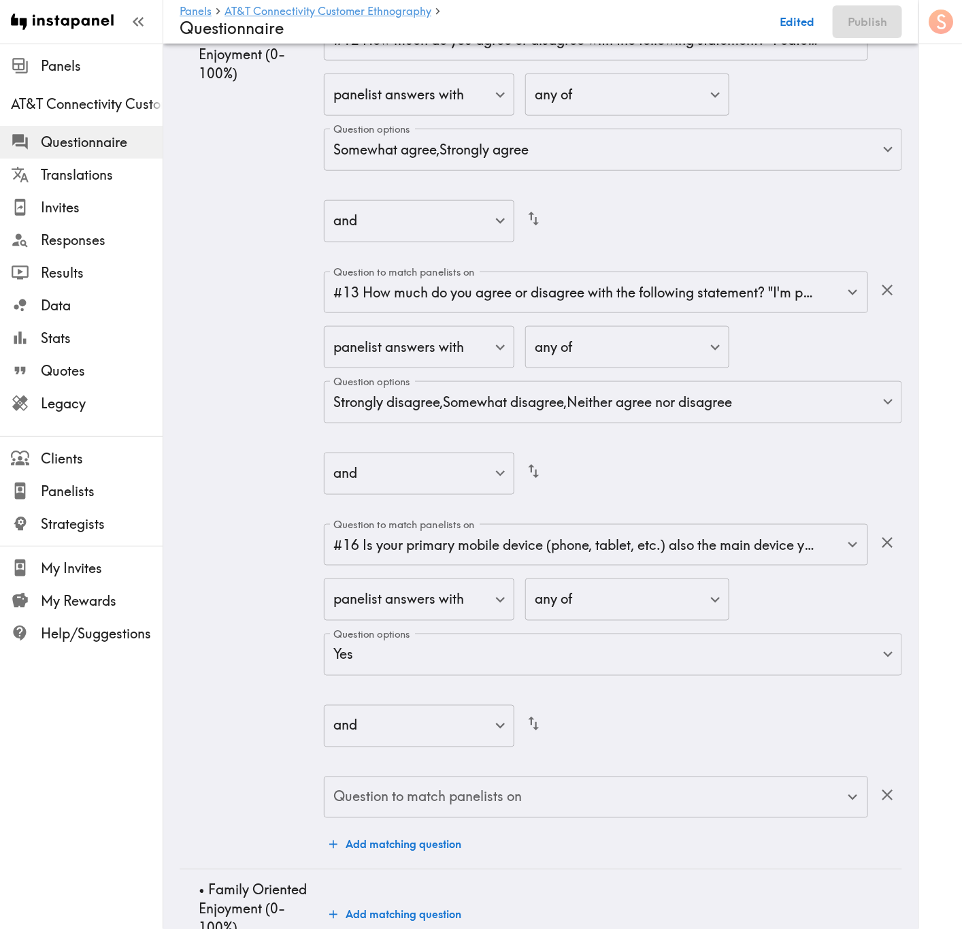
click at [545, 561] on input "Question to match panelists on" at bounding box center [586, 798] width 512 height 30
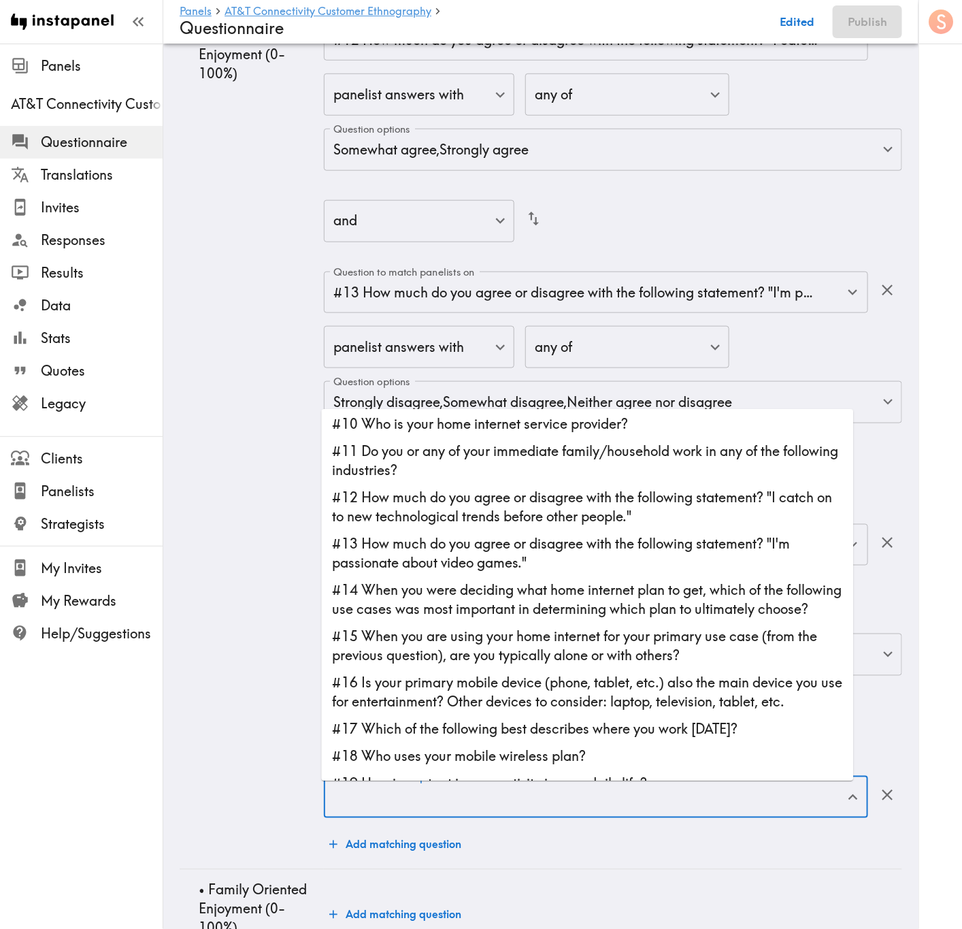
scroll to position [306, 0]
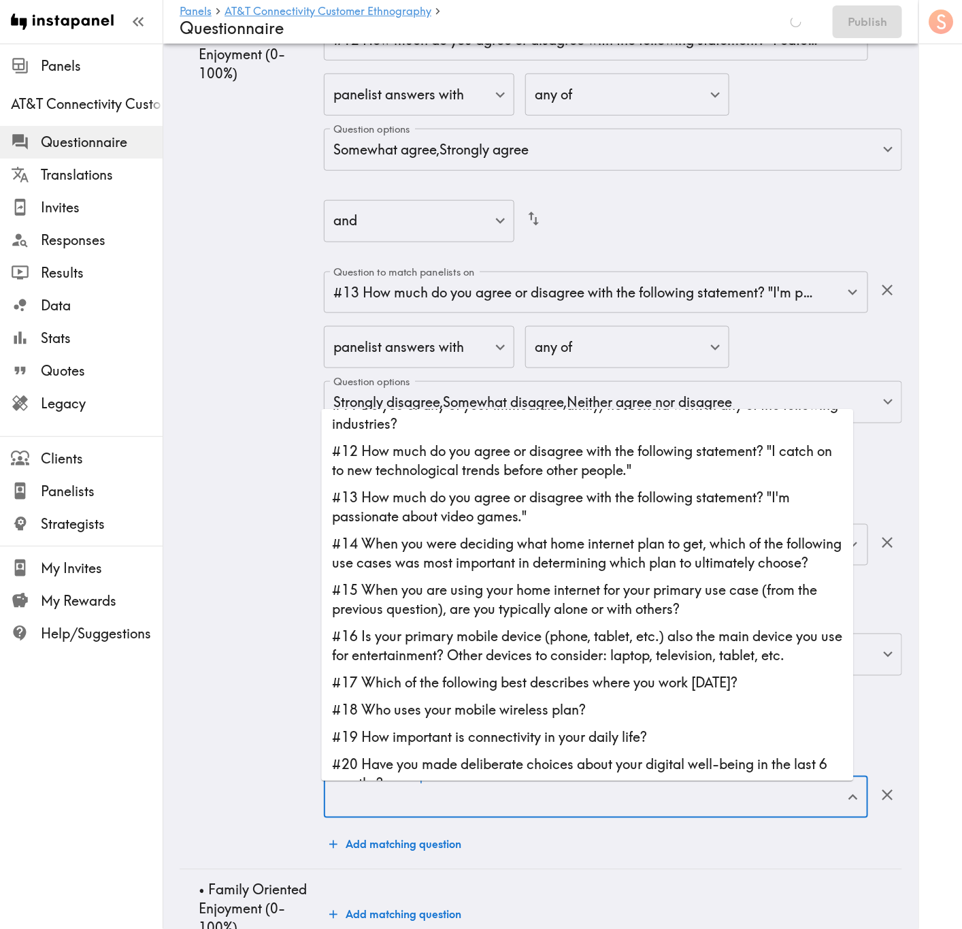
click at [606, 561] on li "#18 Who uses your mobile wireless plan?" at bounding box center [588, 710] width 532 height 27
type input "#18 Who uses your mobile wireless plan?"
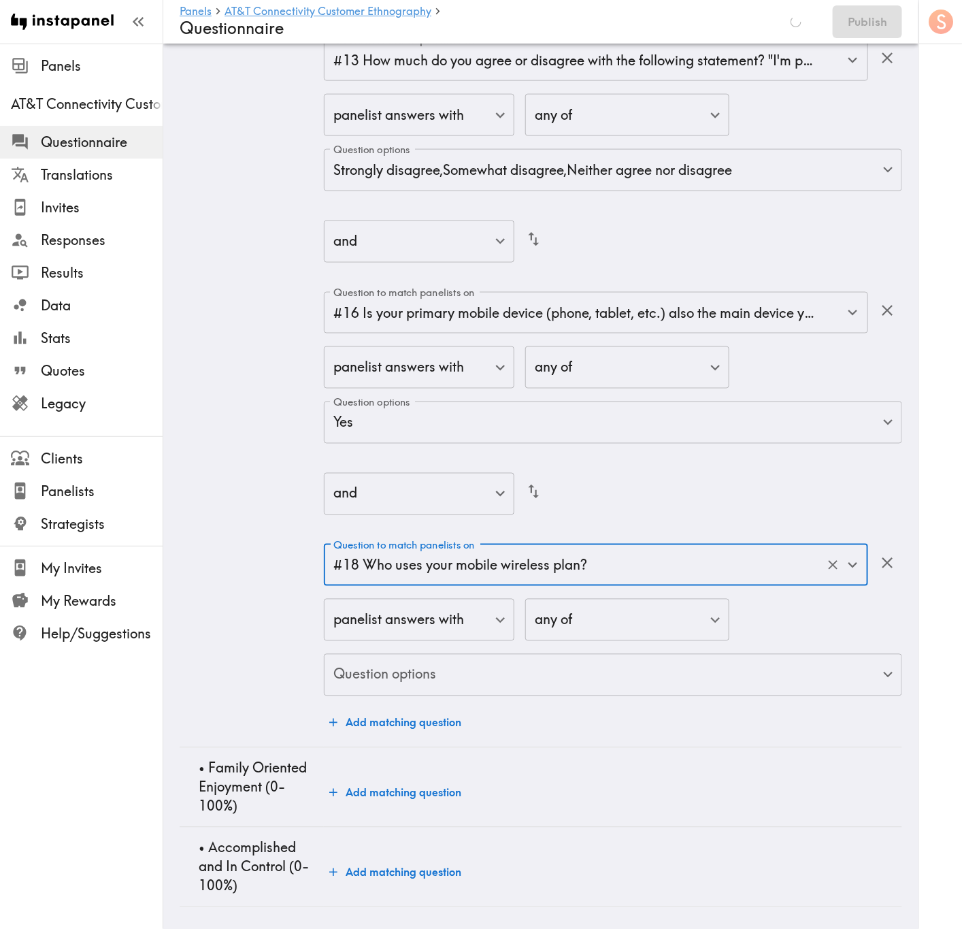
scroll to position [6400, 0]
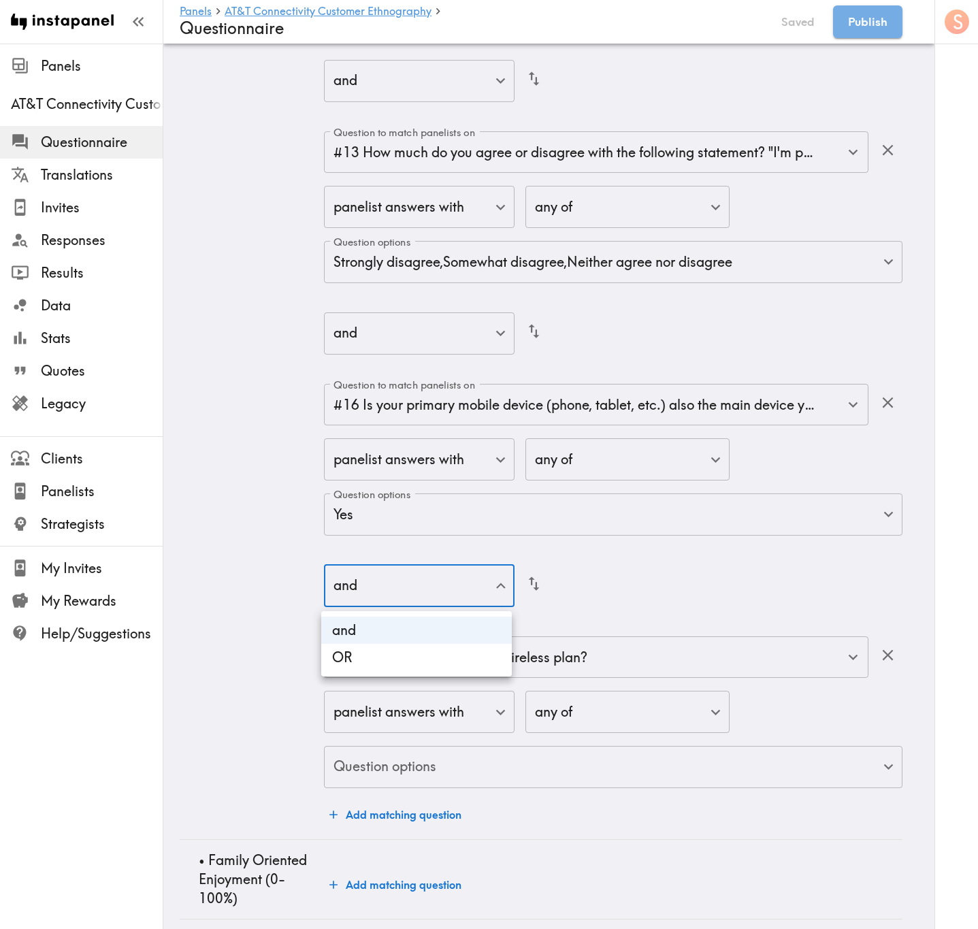
click at [672, 561] on div at bounding box center [489, 464] width 978 height 929
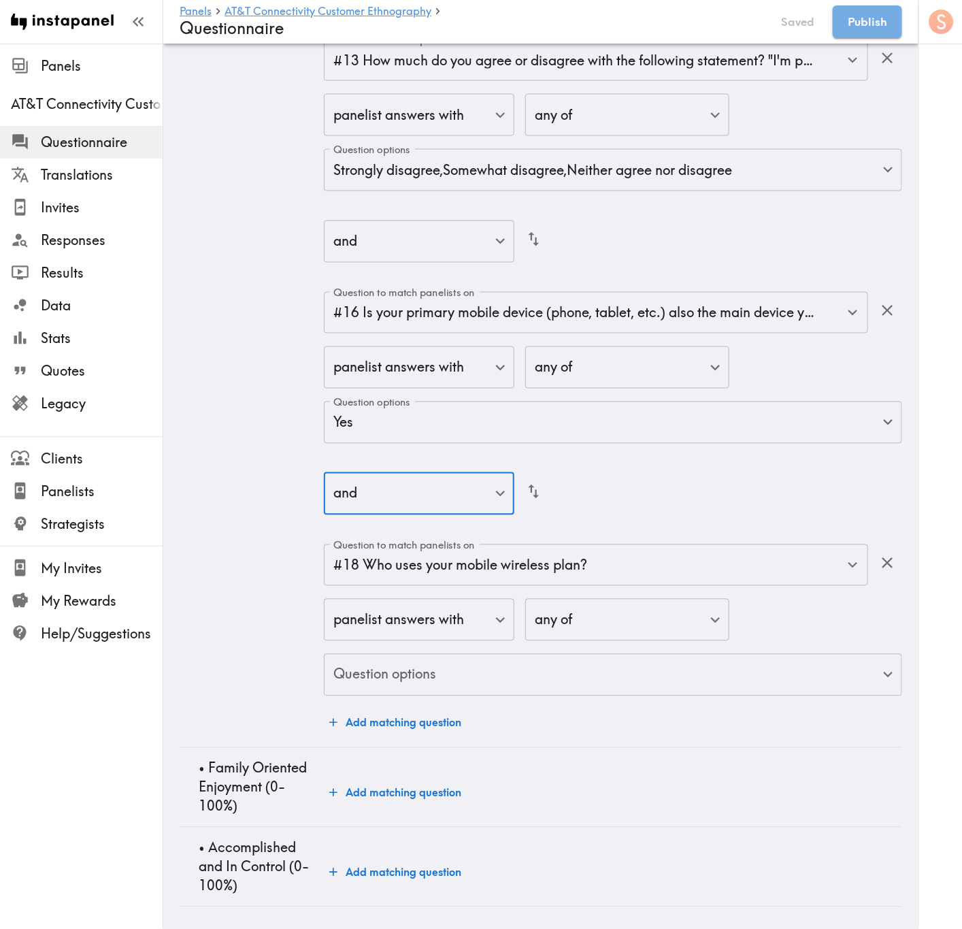
scroll to position [6512, 0]
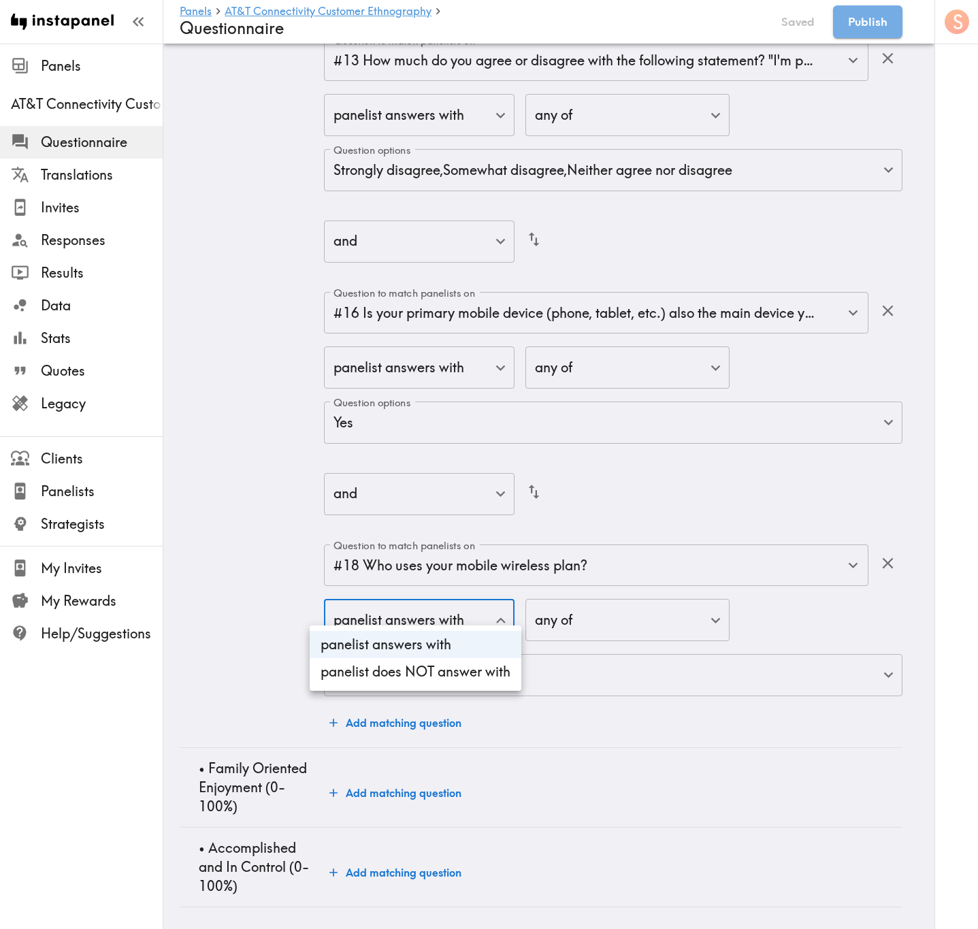
click at [457, 561] on li "panelist does NOT answer with" at bounding box center [416, 671] width 212 height 27
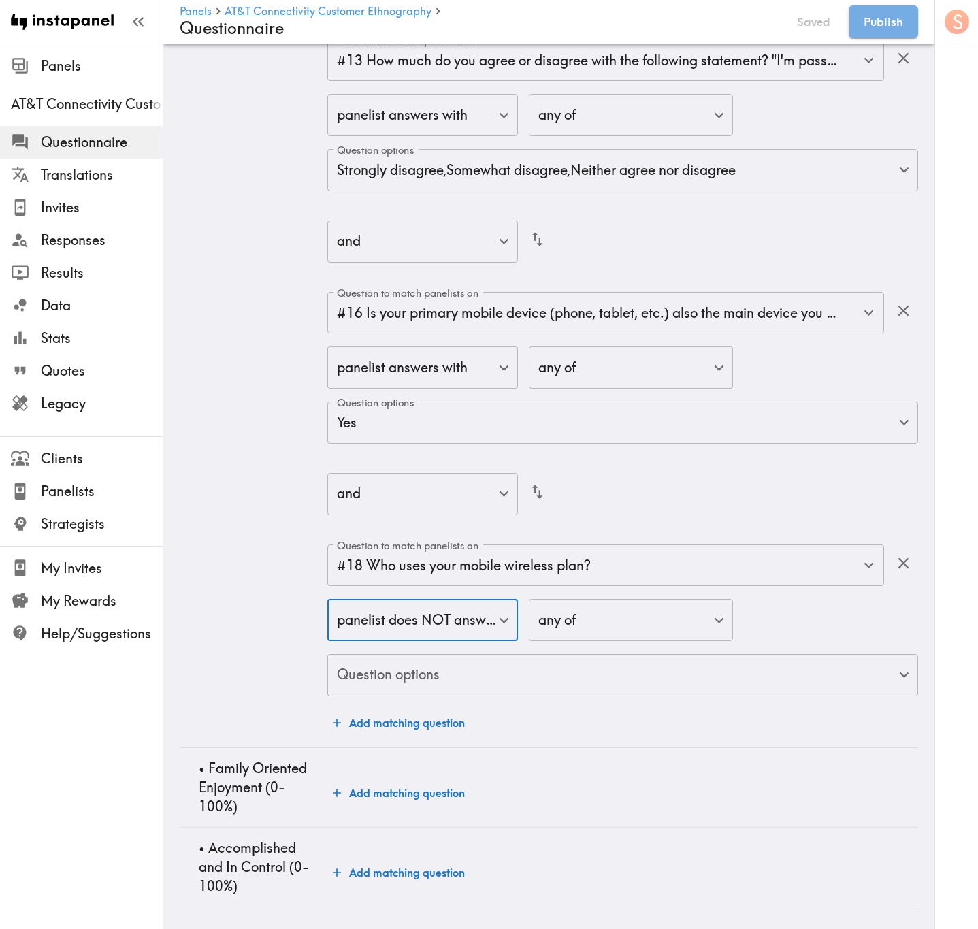
type input "true"
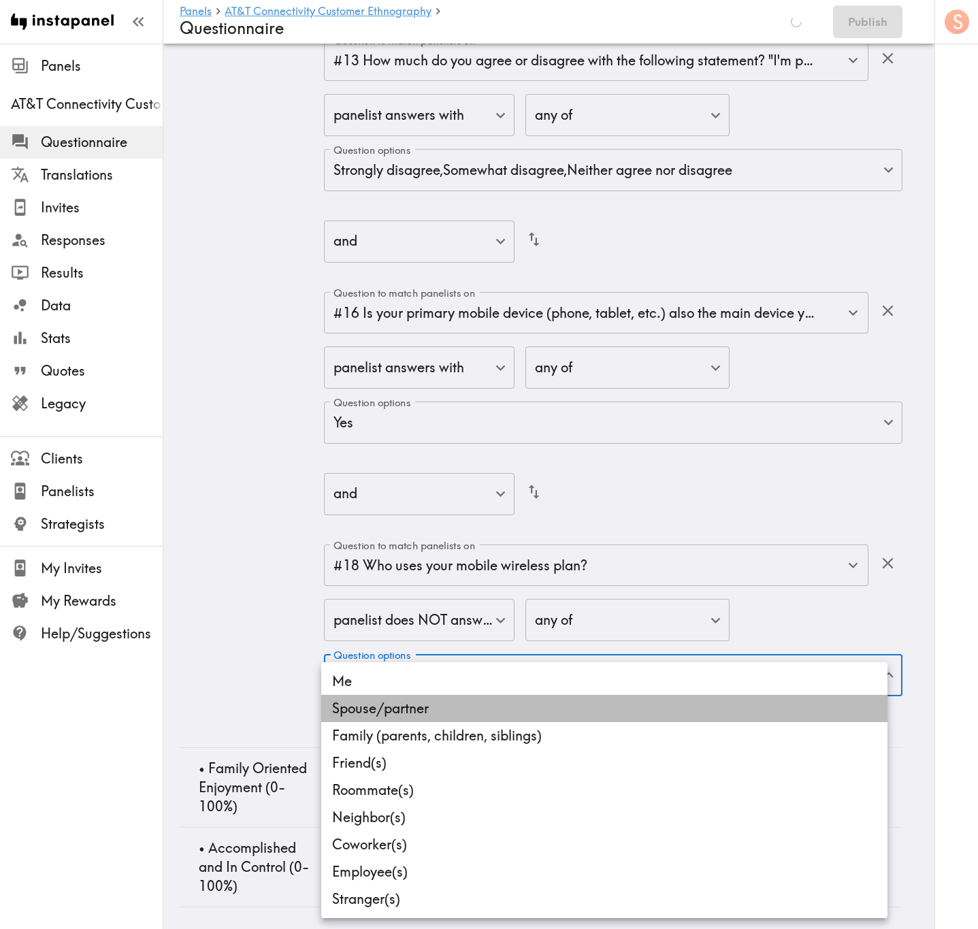
click at [552, 561] on li "Spouse/partner" at bounding box center [604, 708] width 566 height 27
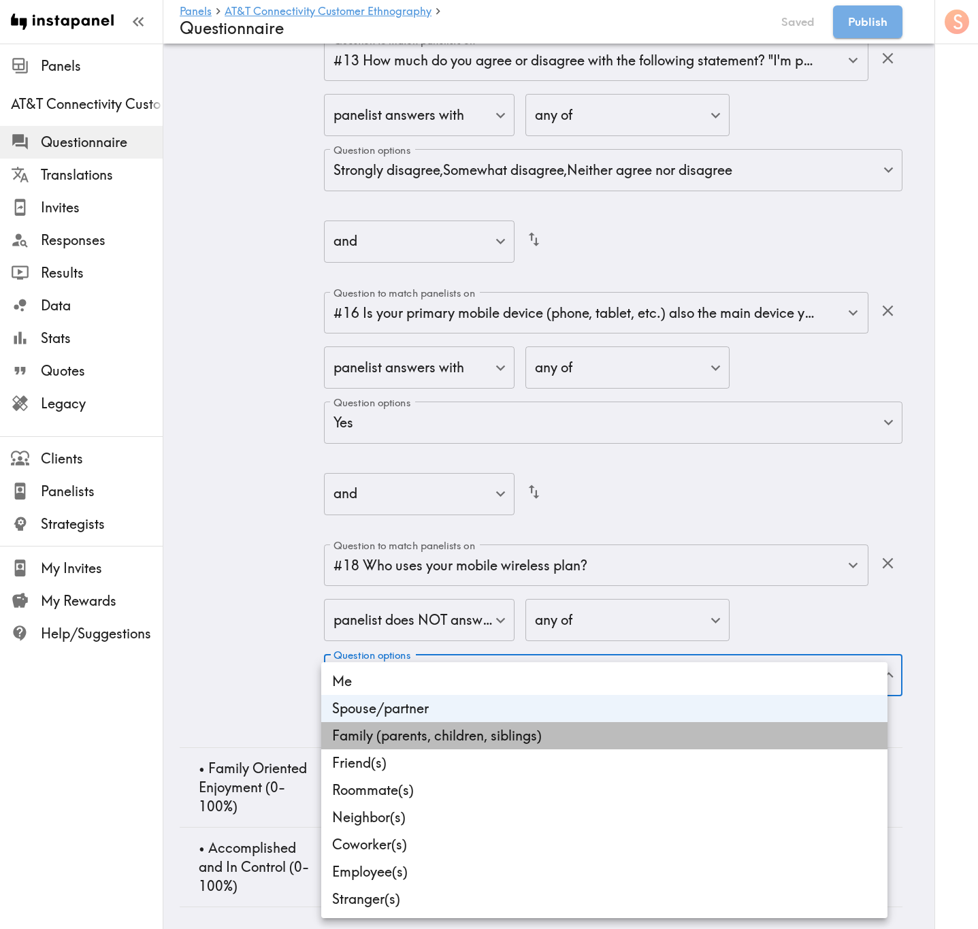
click at [551, 561] on li "Family (parents, children, siblings)" at bounding box center [604, 735] width 566 height 27
type input "d4d2673c-7c48-493a-83b6-701c7344eed3,599b6350-ad9b-465c-b678-33a631552b37"
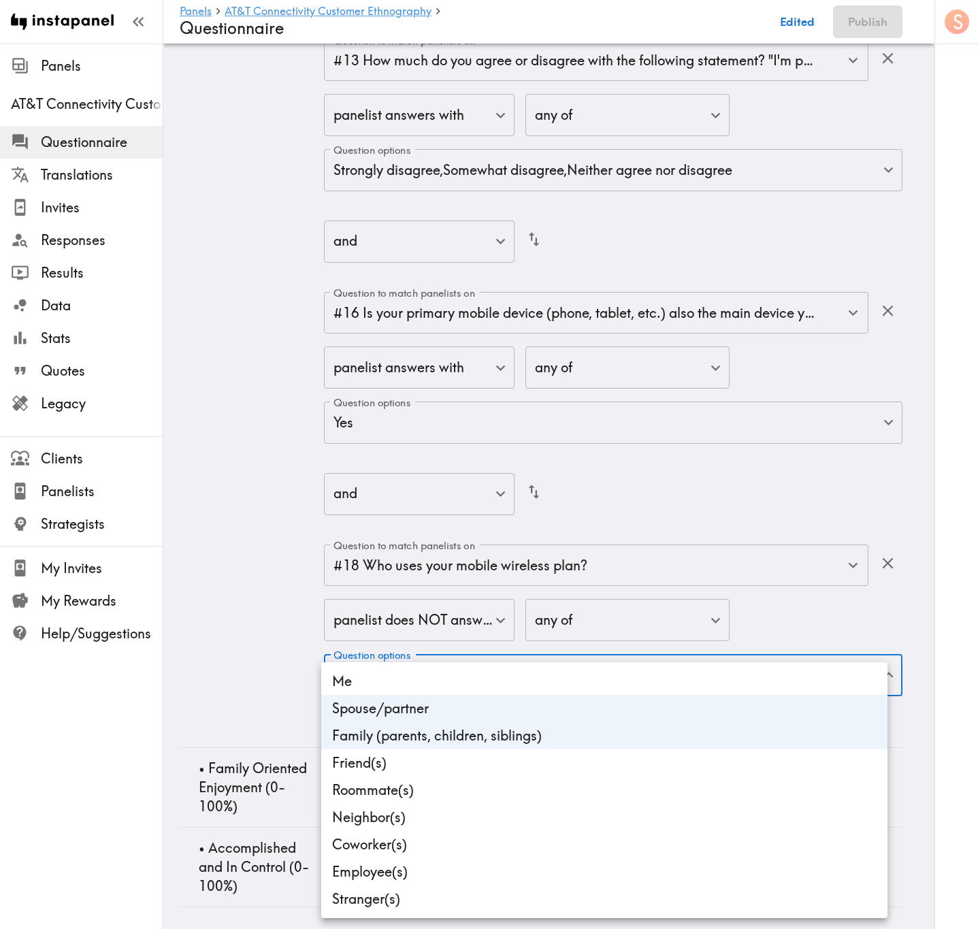
click at [258, 561] on div at bounding box center [489, 464] width 978 height 929
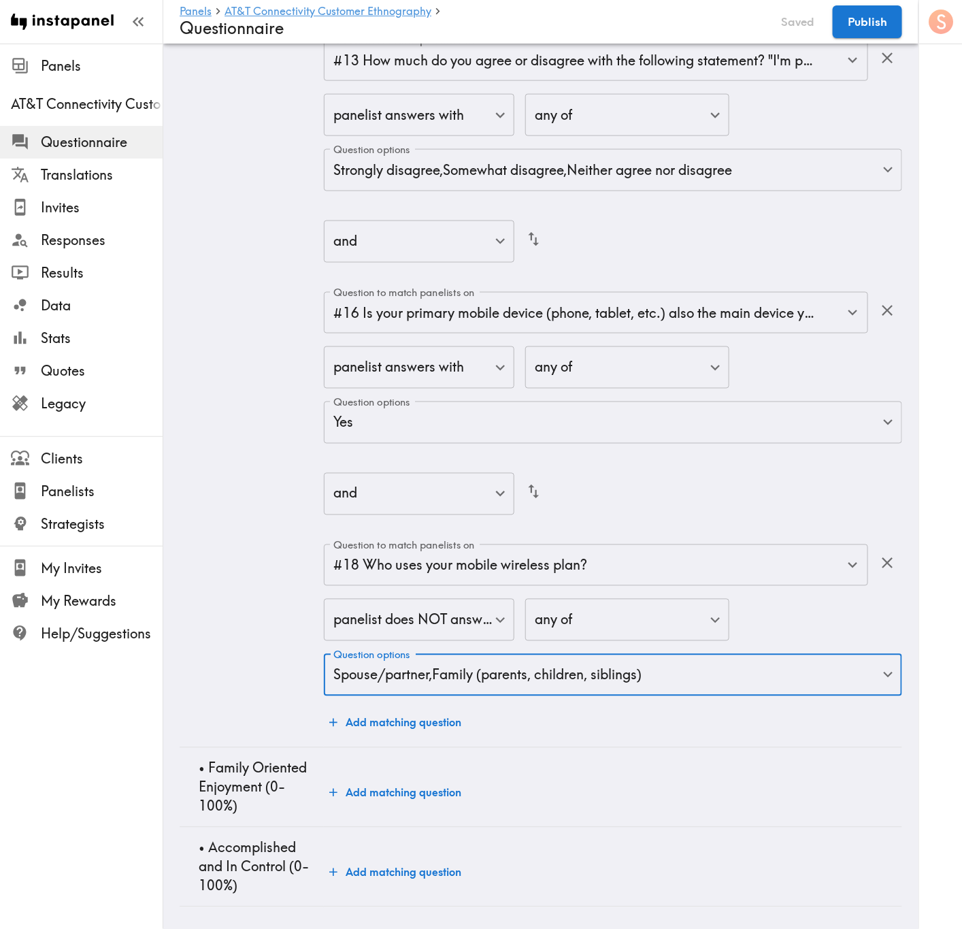
scroll to position [6396, 0]
click at [389, 561] on button "Add matching question" at bounding box center [395, 792] width 143 height 27
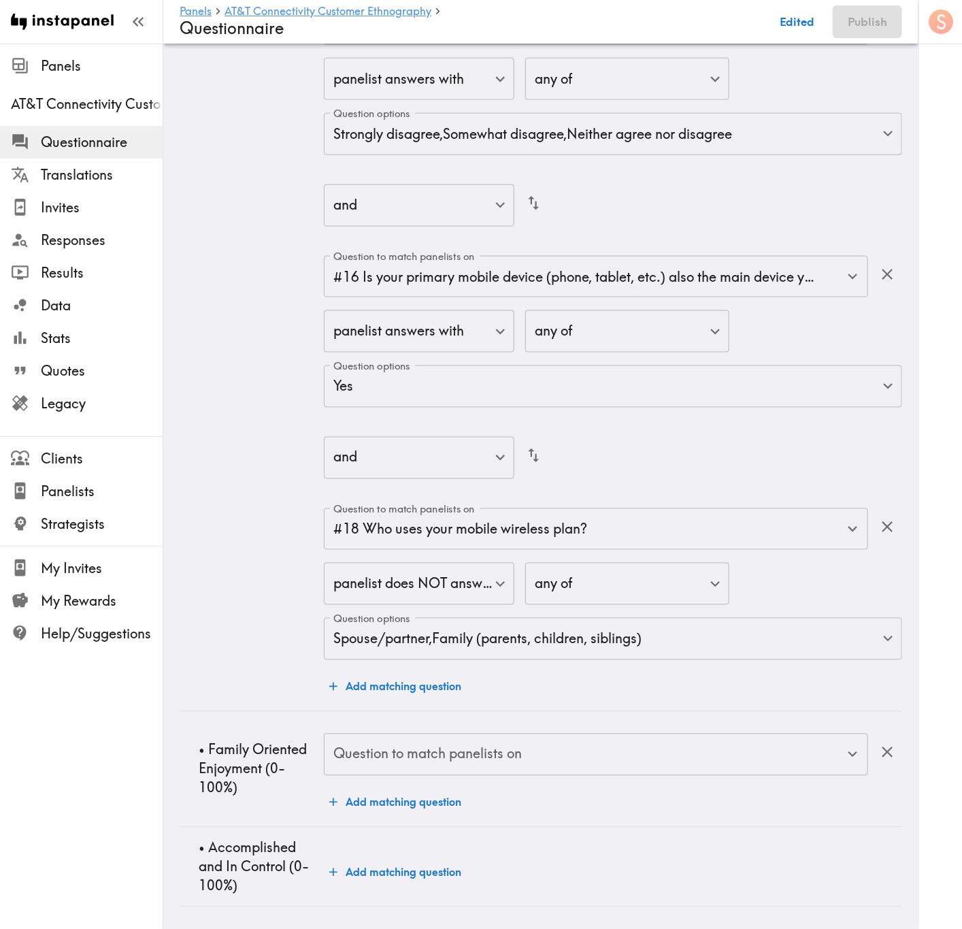
scroll to position [6431, 0]
click at [656, 561] on input "Question to match panelists on" at bounding box center [586, 755] width 512 height 30
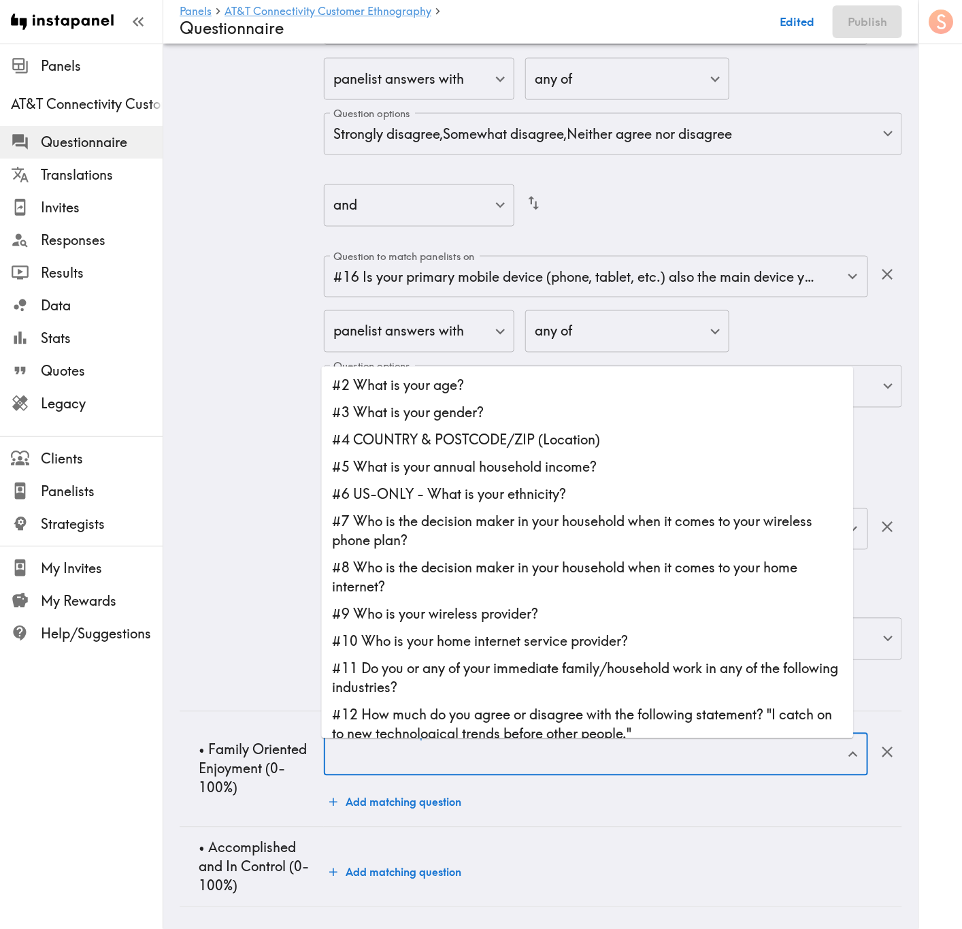
click at [619, 561] on li "#12 How much do you agree or disagree with the following statement? "I catch on…" at bounding box center [588, 725] width 532 height 46
type input "#12 How much do you agree or disagree with the following statement? "I catch on…"
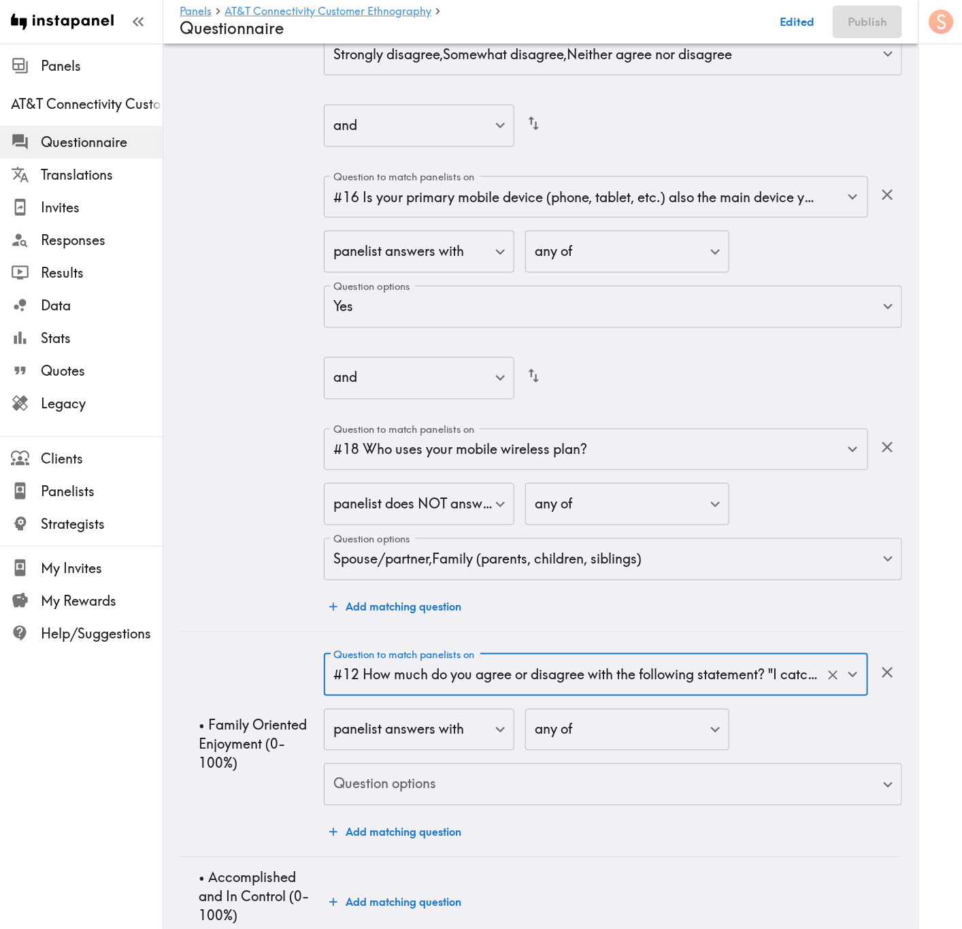
scroll to position [6541, 0]
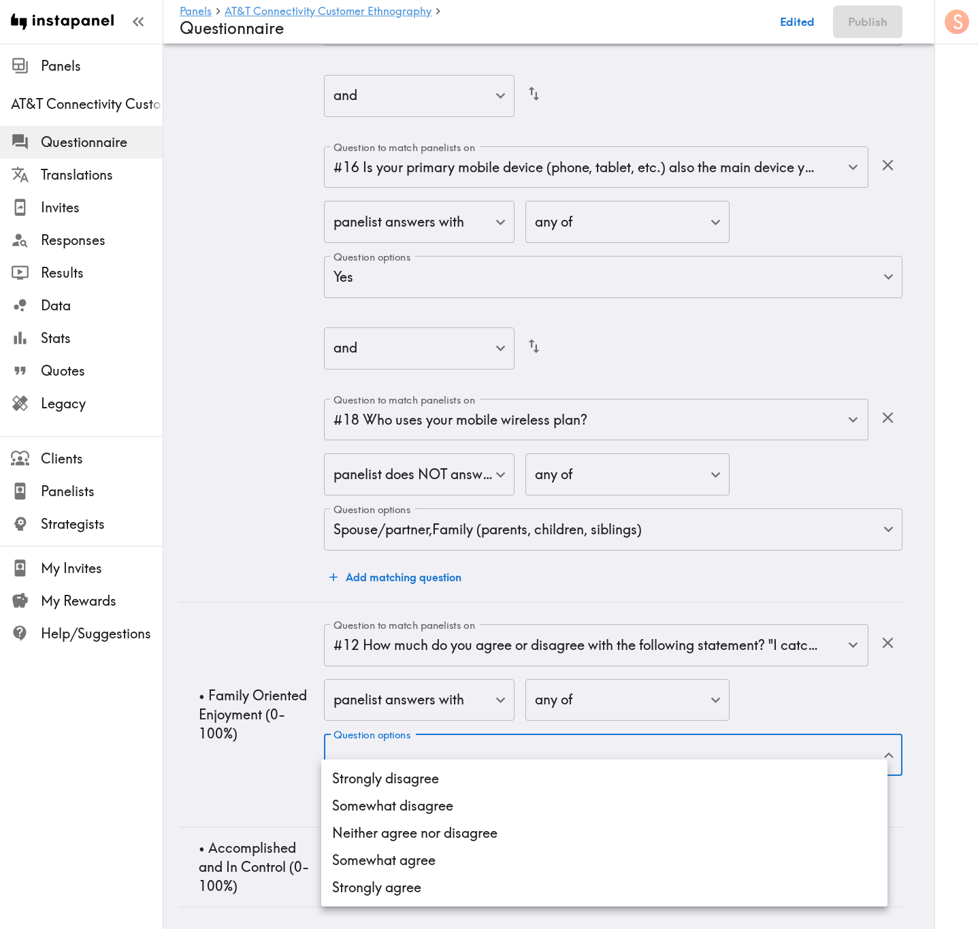
click at [539, 561] on li "Neither agree nor disagree" at bounding box center [604, 832] width 566 height 27
type input "24762d98-7cf4-4681-9748-0b20efe2cf2f"
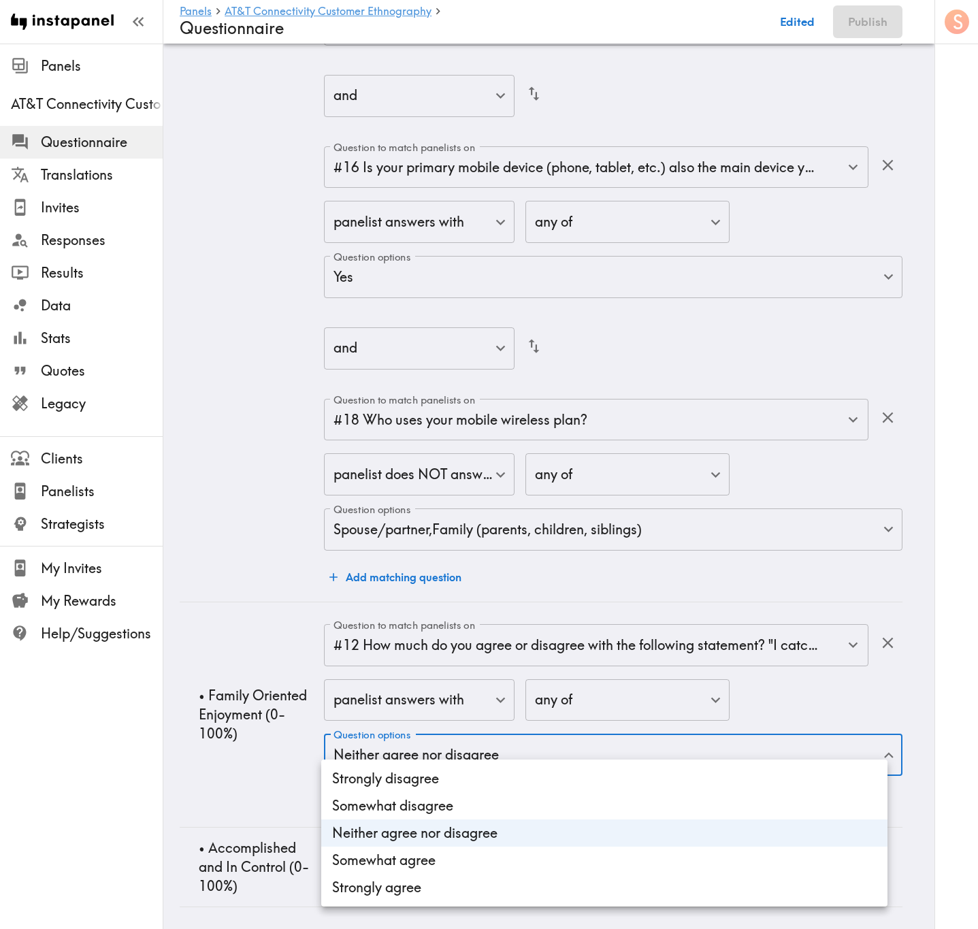
click at [276, 561] on div at bounding box center [489, 464] width 978 height 929
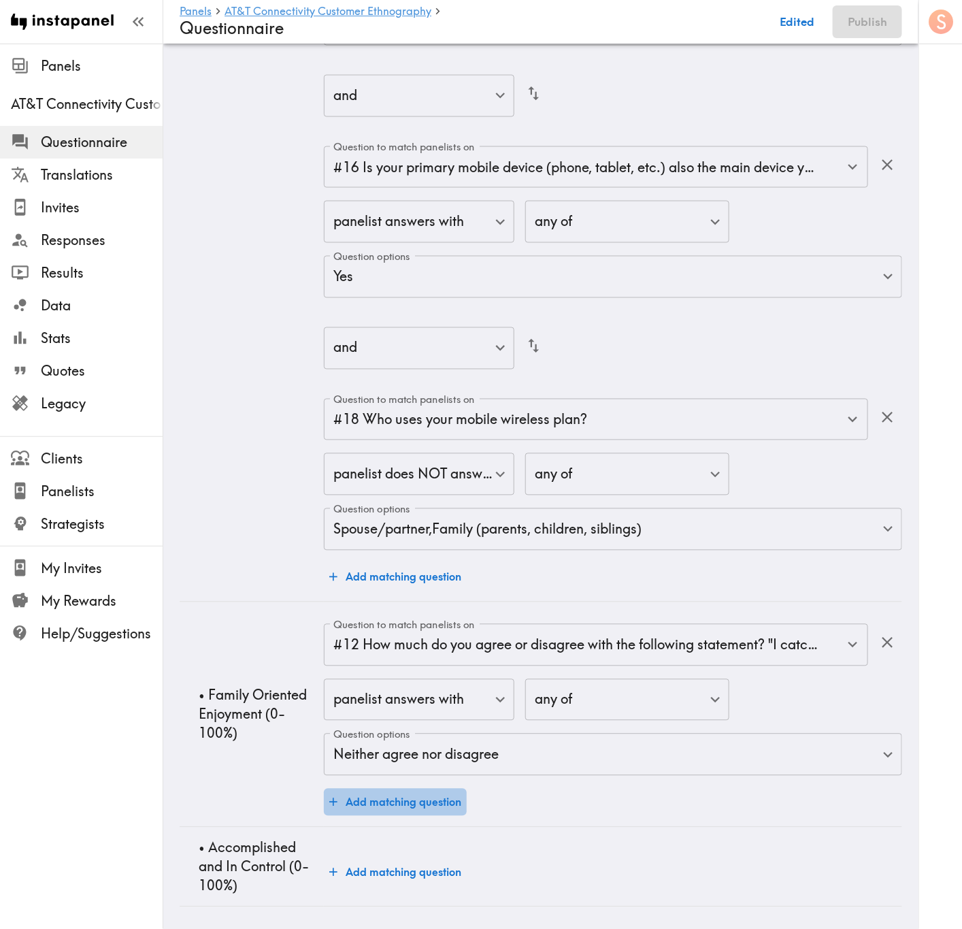
click at [435, 561] on button "Add matching question" at bounding box center [395, 802] width 143 height 27
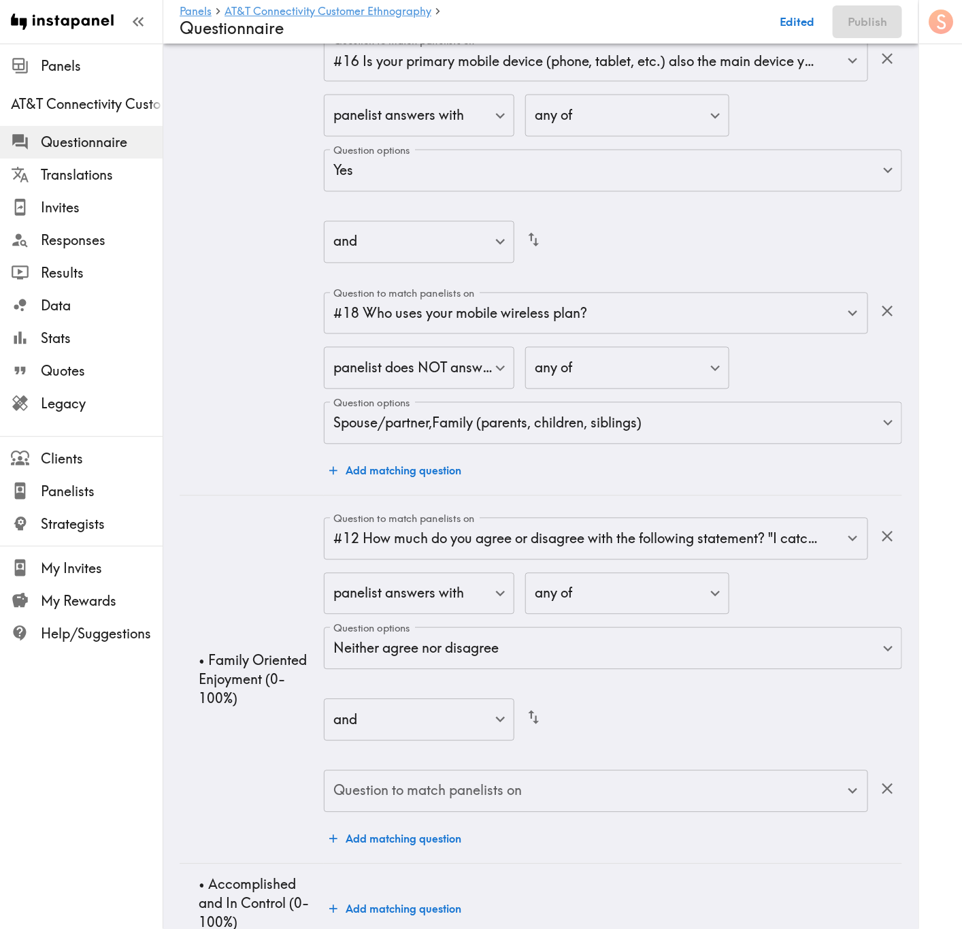
scroll to position [6684, 0]
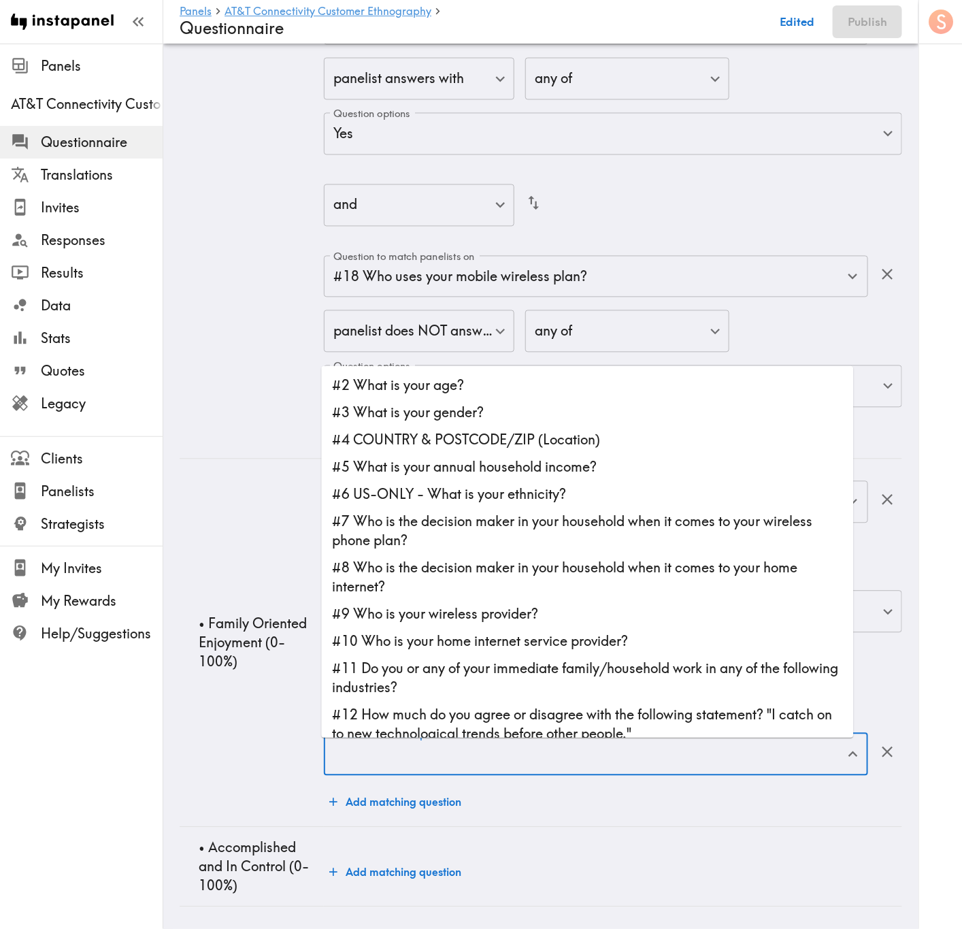
click at [640, 561] on input "Question to match panelists on" at bounding box center [586, 755] width 512 height 30
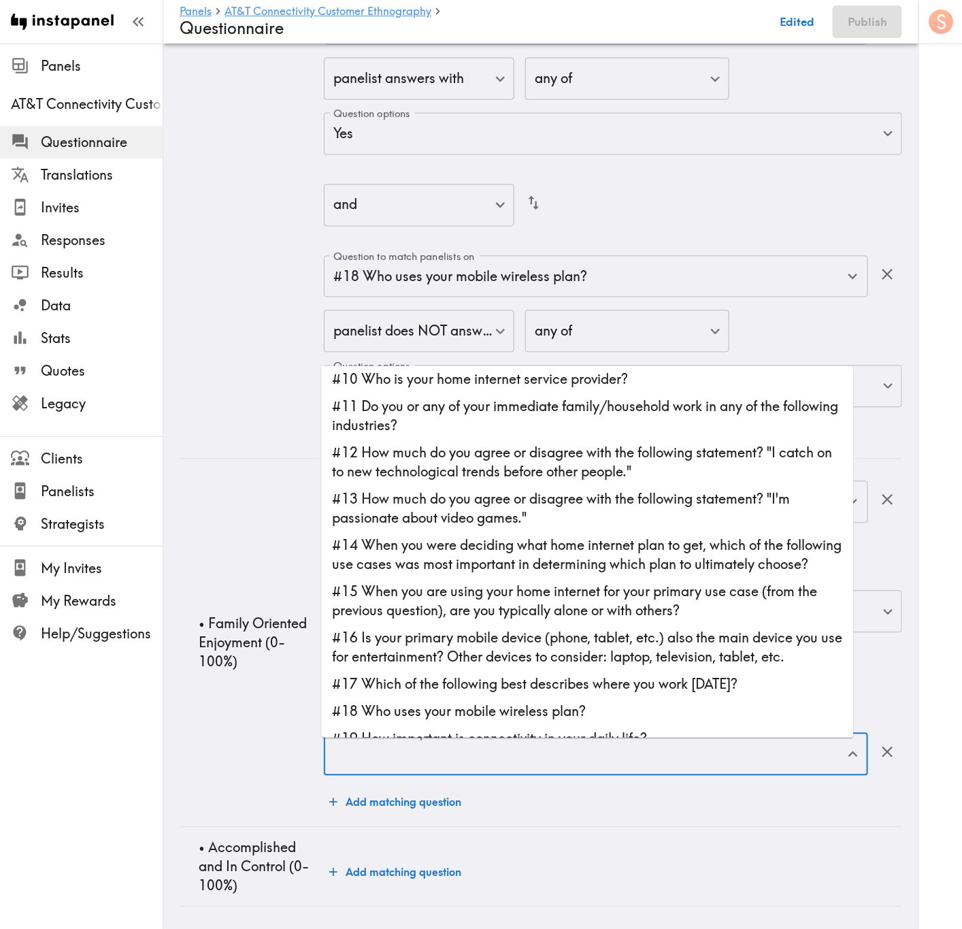
scroll to position [306, 0]
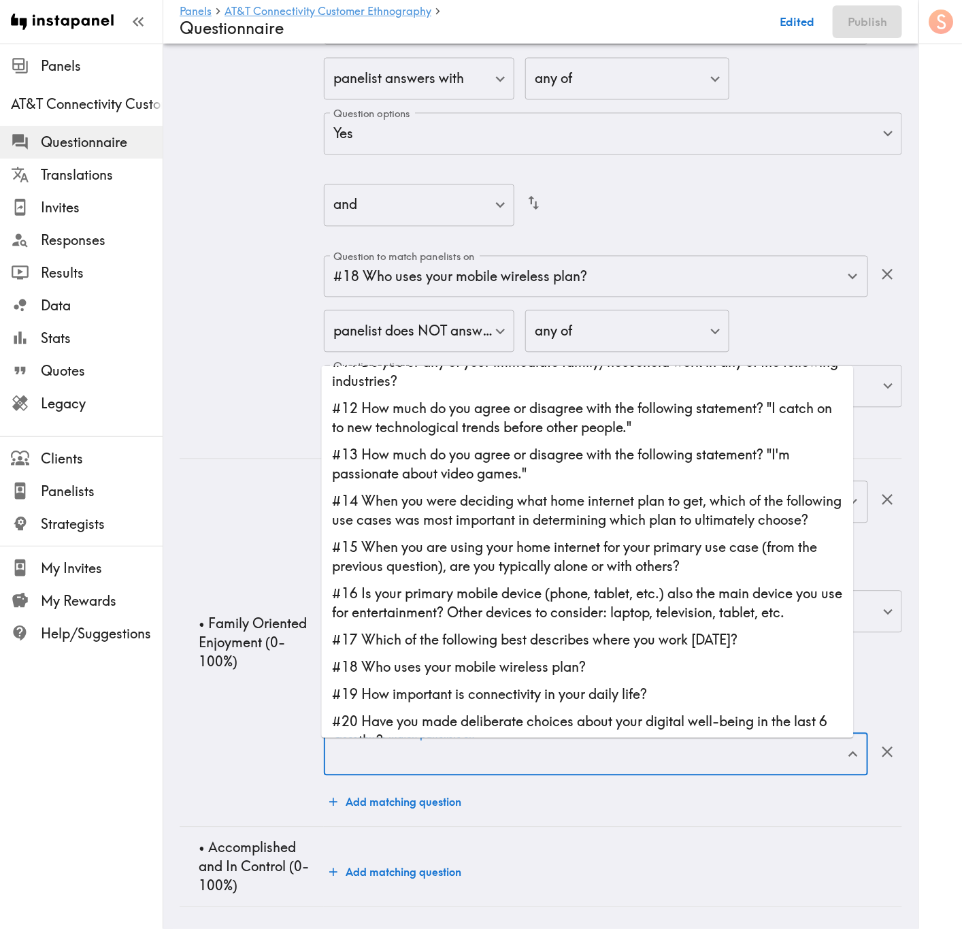
click at [598, 561] on li "#16 Is your primary mobile device (phone, tablet, etc.) also the main device yo…" at bounding box center [588, 603] width 532 height 46
type input "#16 Is your primary mobile device (phone, tablet, etc.) also the main device yo…"
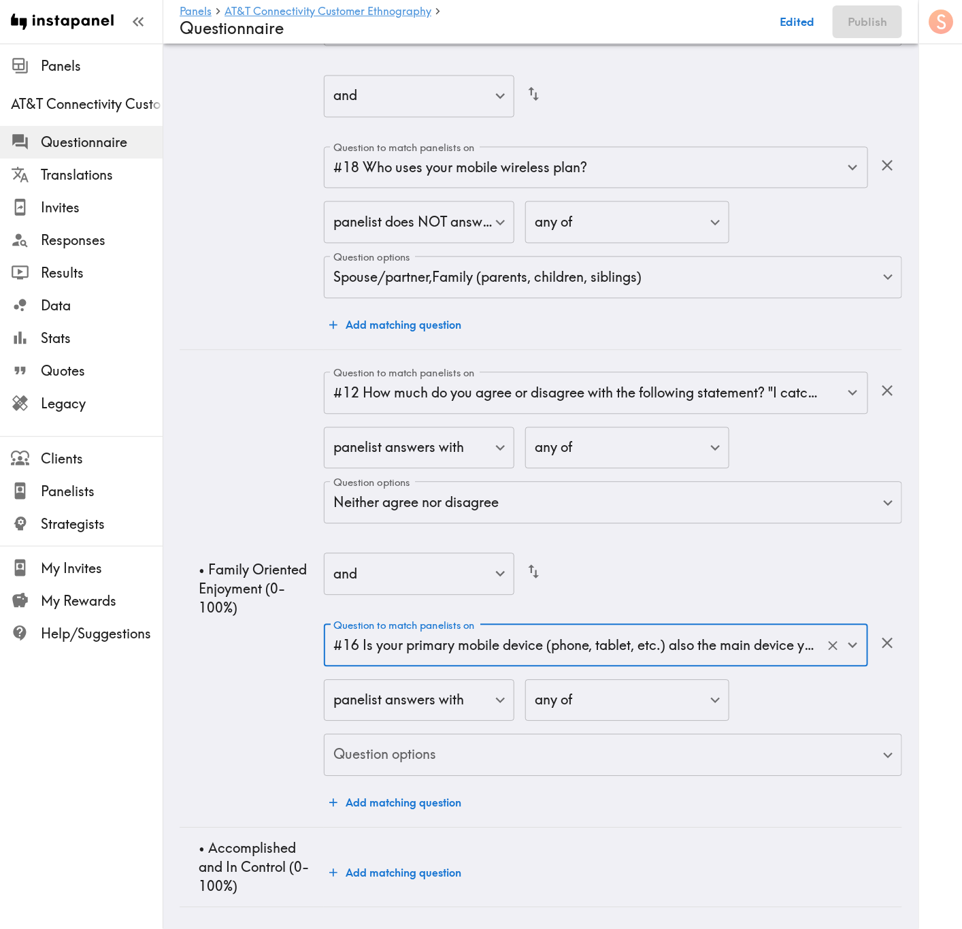
scroll to position [6794, 0]
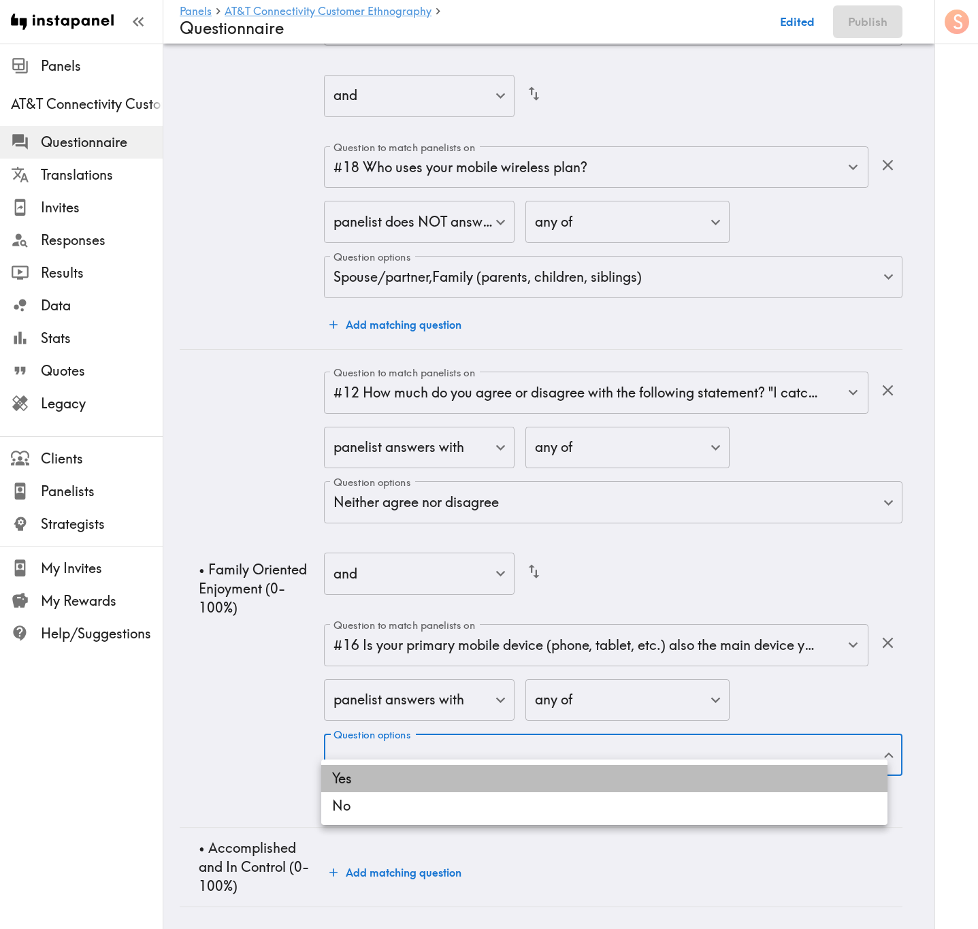
click at [529, 561] on li "Yes" at bounding box center [604, 778] width 566 height 27
type input "f5917330-3a75-4f11-8a0f-fef5fdf00337"
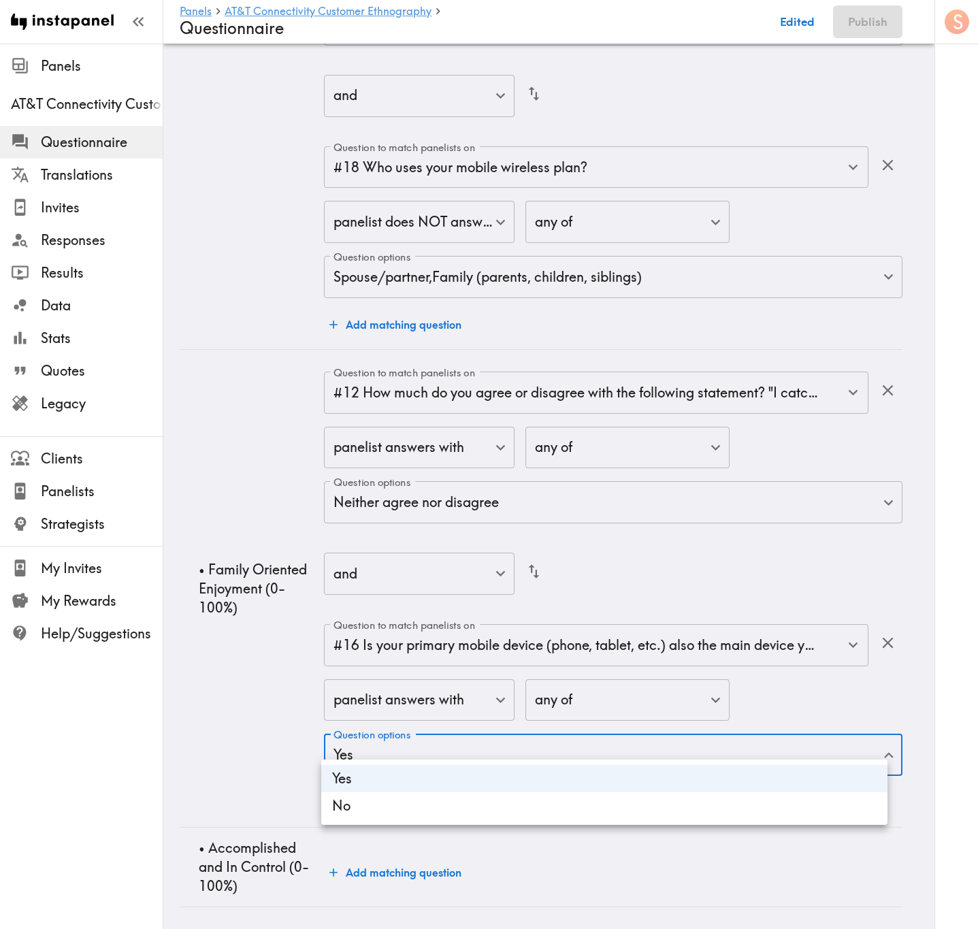
click at [237, 561] on div at bounding box center [489, 464] width 978 height 929
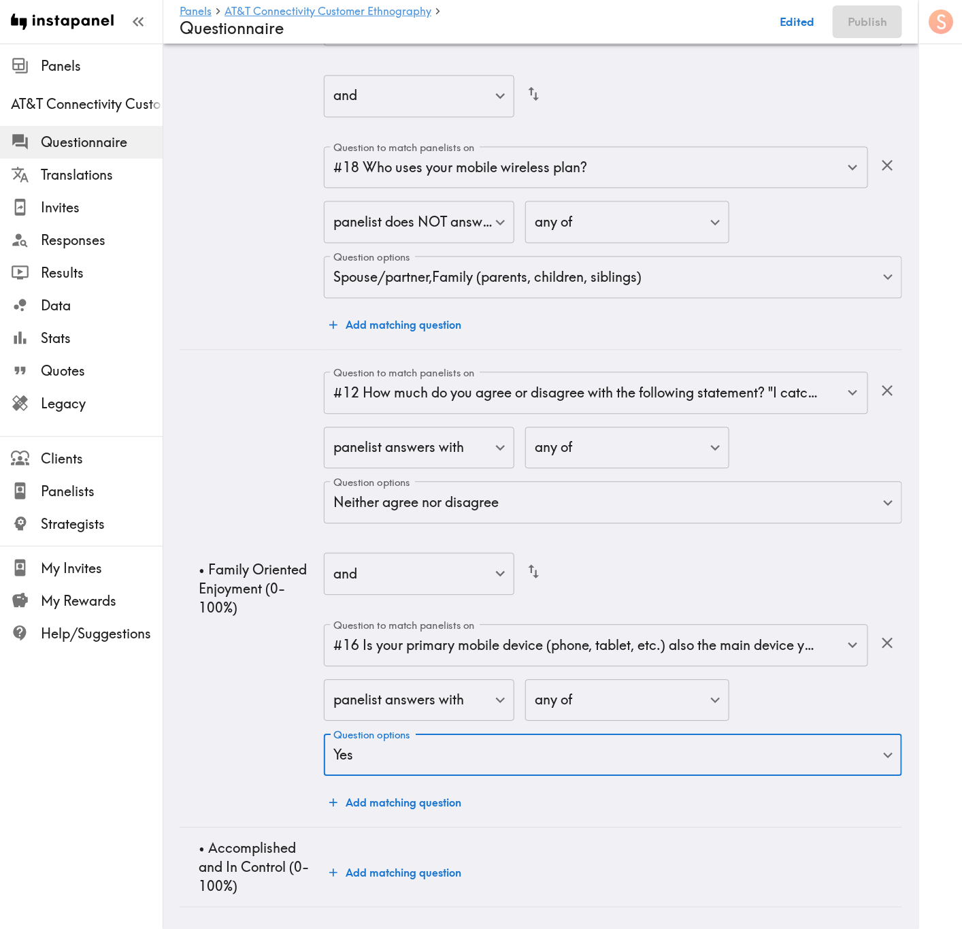
click at [429, 561] on button "Add matching question" at bounding box center [395, 802] width 143 height 27
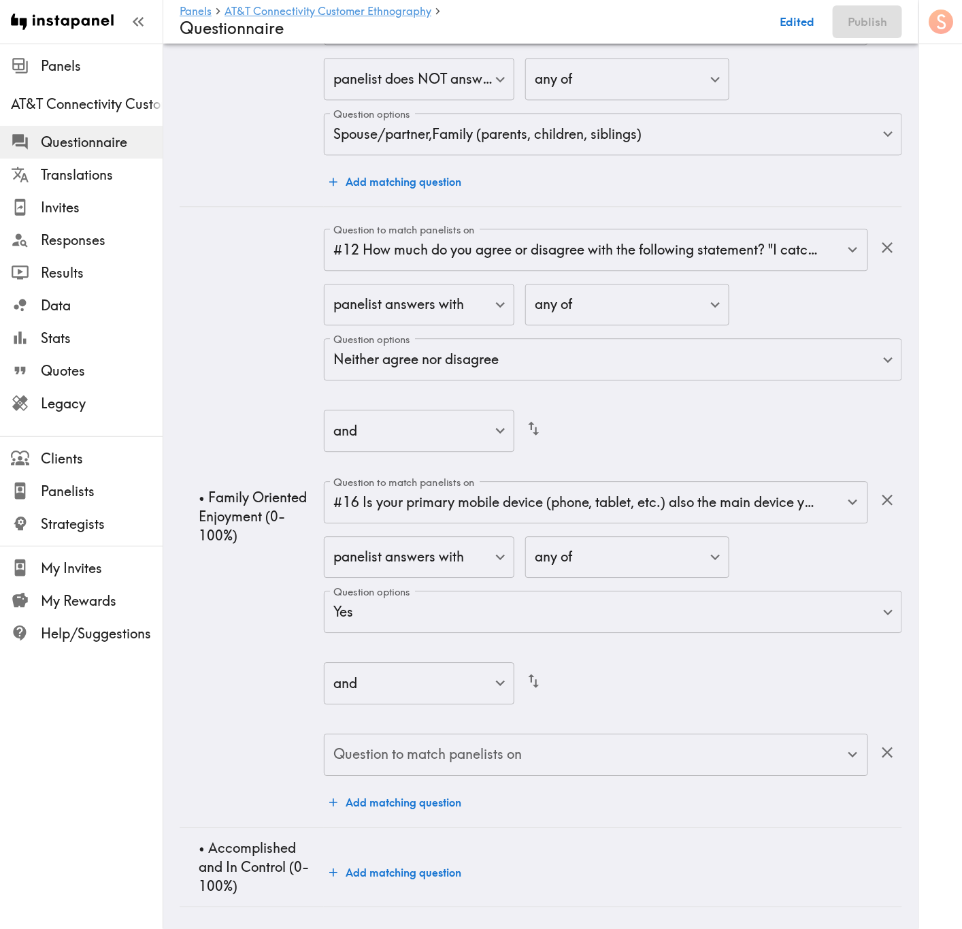
scroll to position [6937, 0]
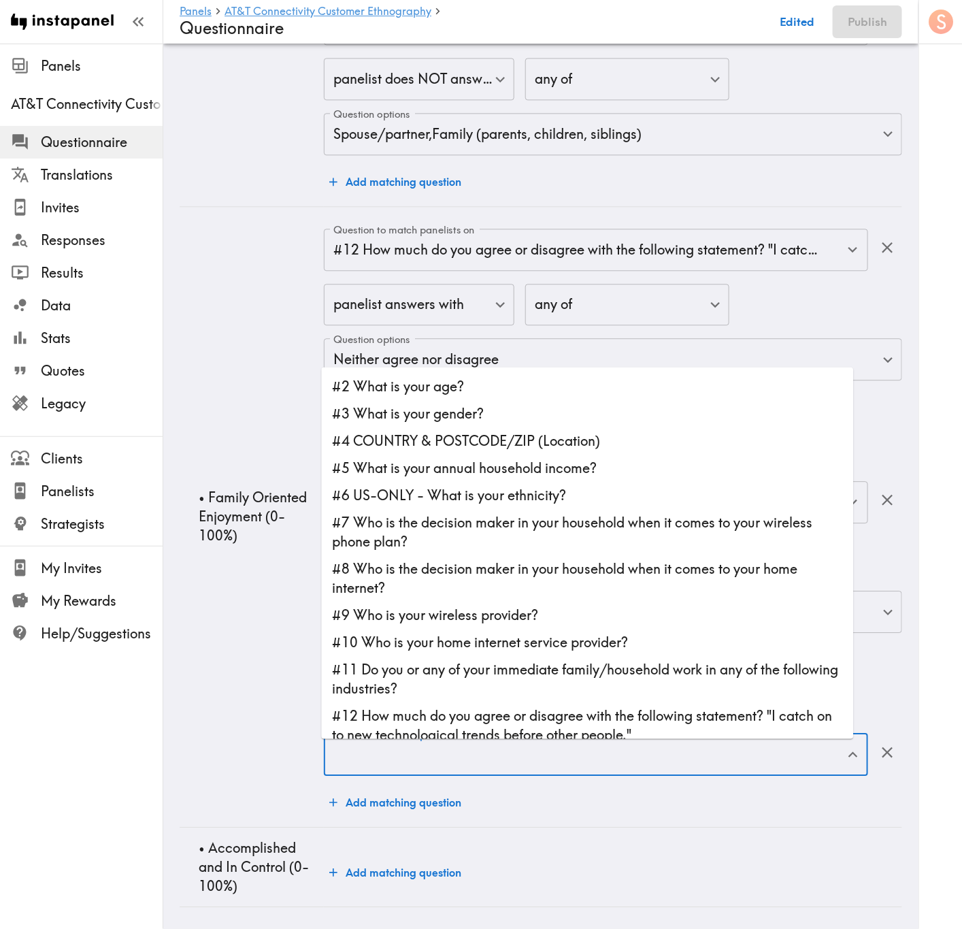
click at [435, 561] on input "Question to match panelists on" at bounding box center [586, 755] width 512 height 30
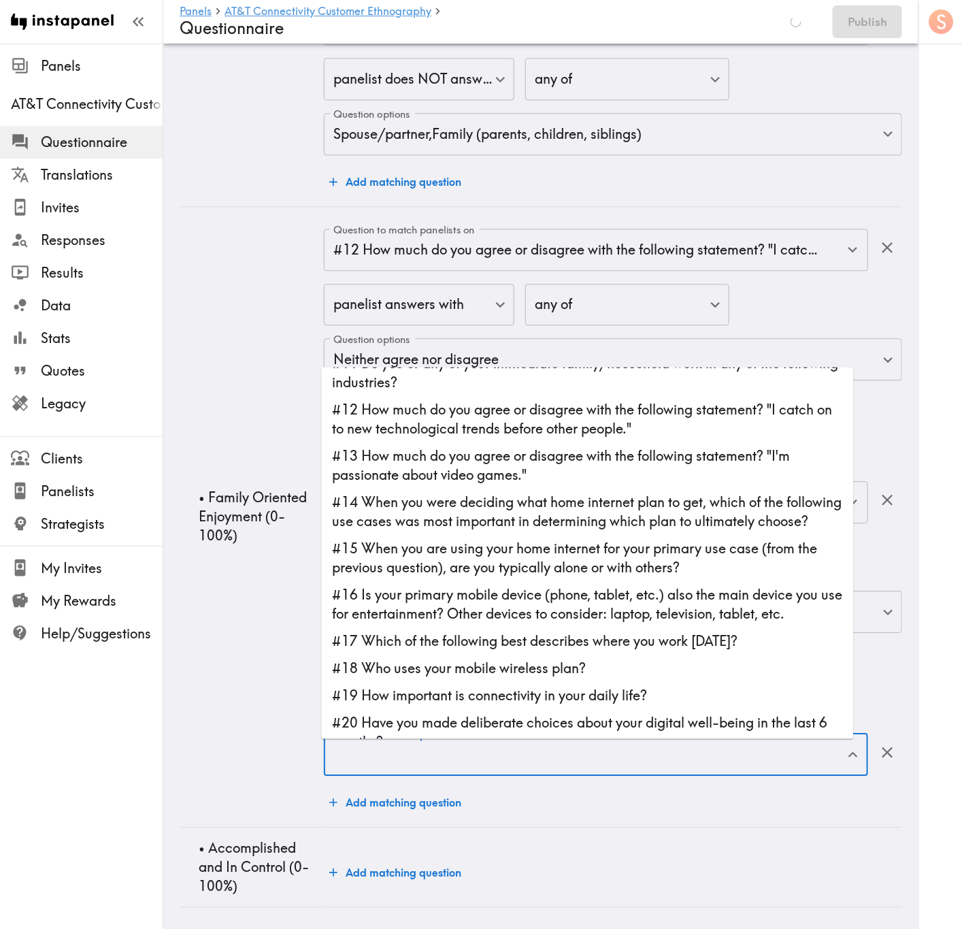
click at [501, 561] on li "#18 Who uses your mobile wireless plan?" at bounding box center [588, 668] width 532 height 27
type input "#18 Who uses your mobile wireless plan?"
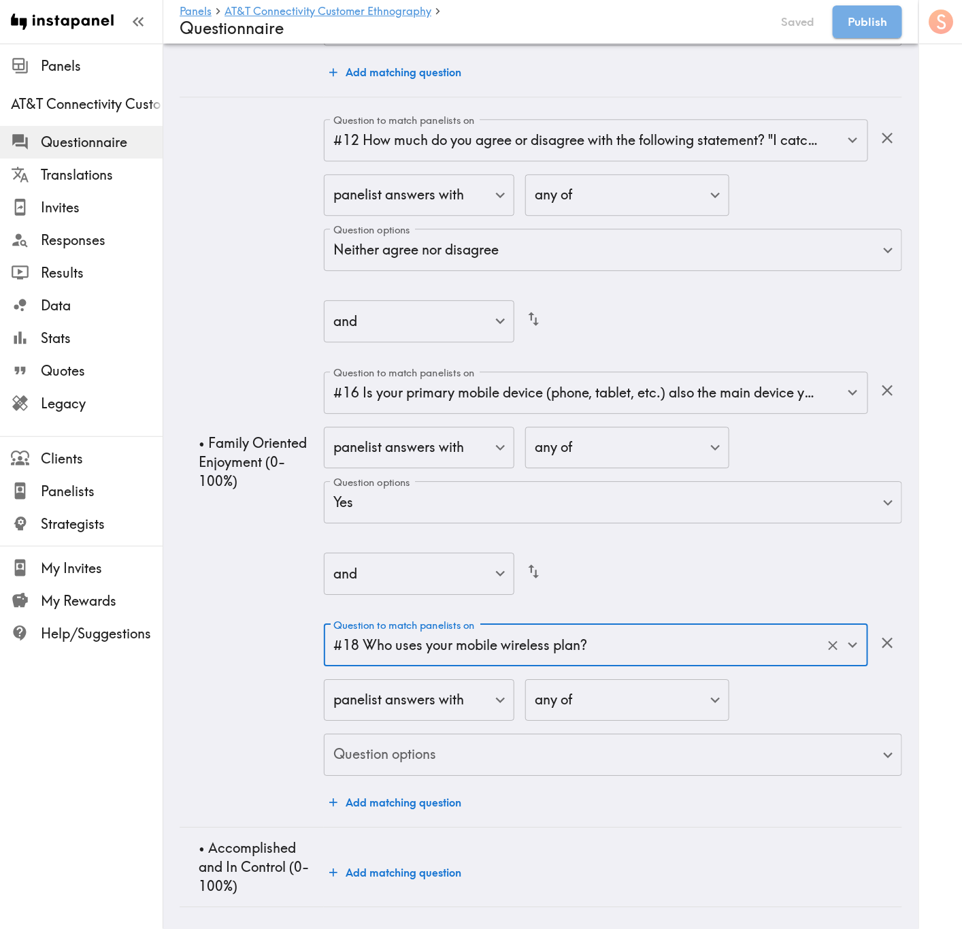
scroll to position [7050, 0]
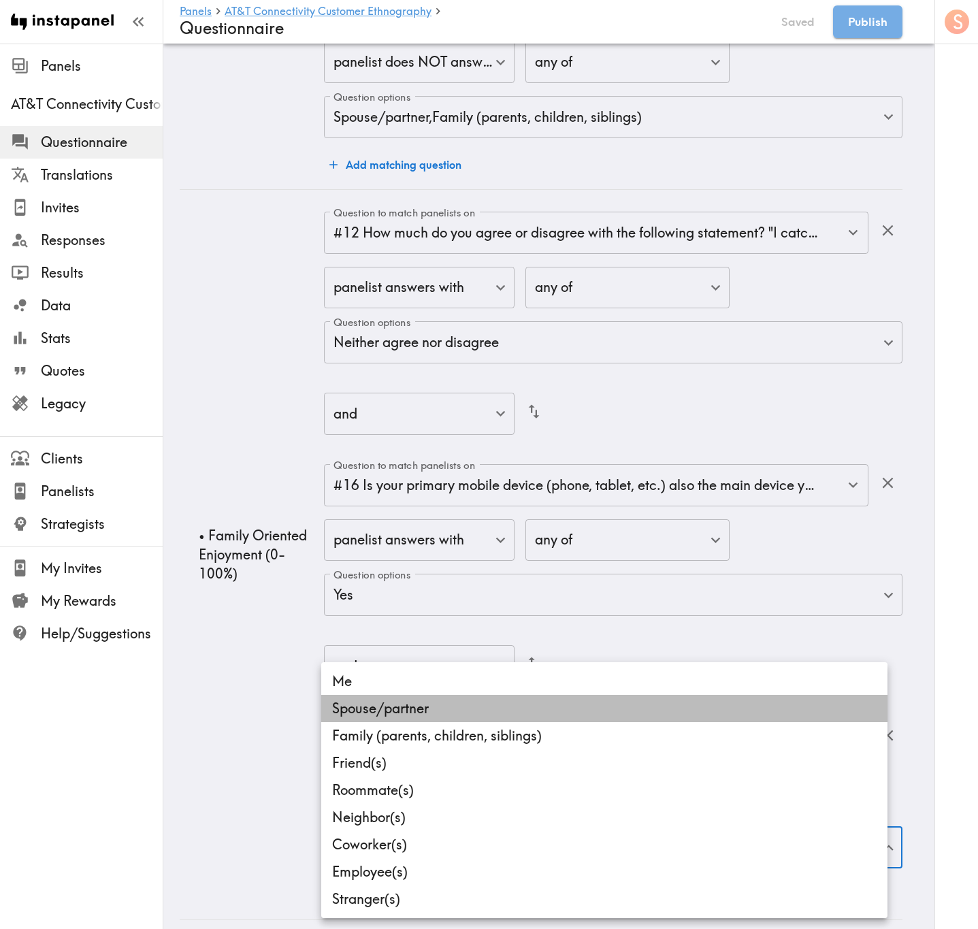
click at [504, 561] on li "Spouse/partner" at bounding box center [604, 708] width 566 height 27
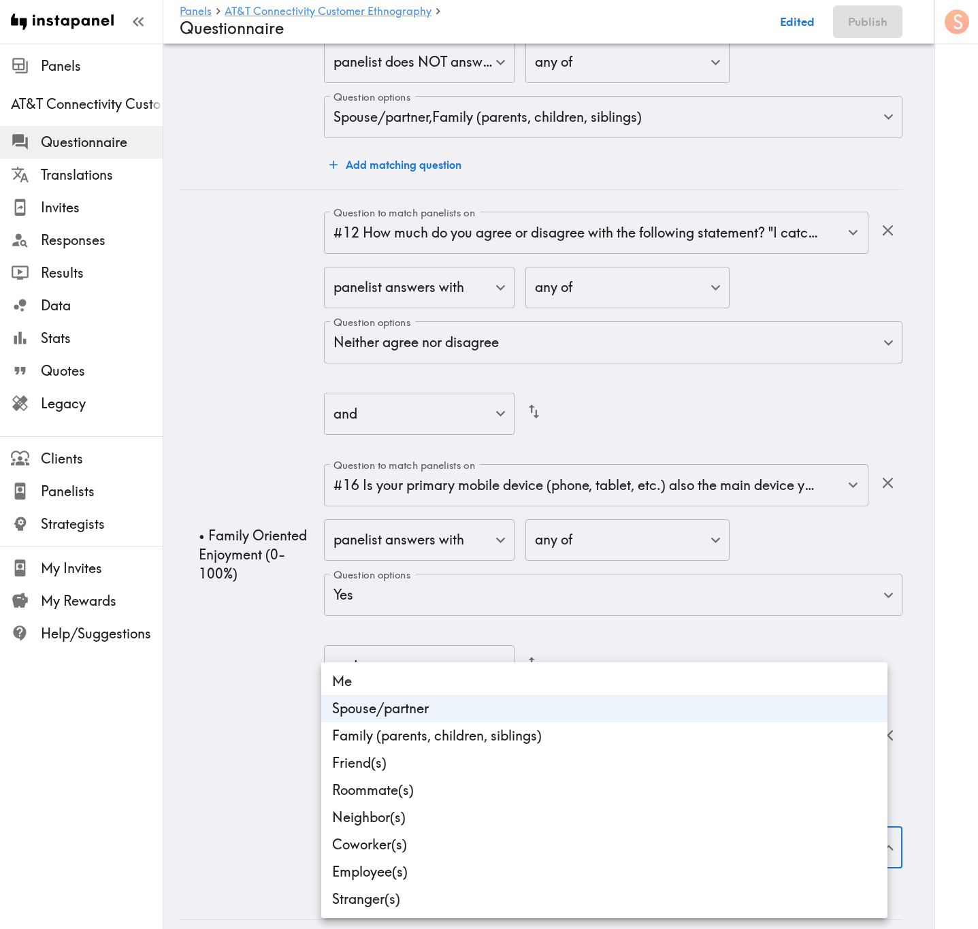
click at [507, 561] on li "Family (parents, children, siblings)" at bounding box center [604, 735] width 566 height 27
type input "d4d2673c-7c48-493a-83b6-701c7344eed3,599b6350-ad9b-465c-b678-33a631552b37"
click at [280, 561] on div at bounding box center [489, 464] width 978 height 929
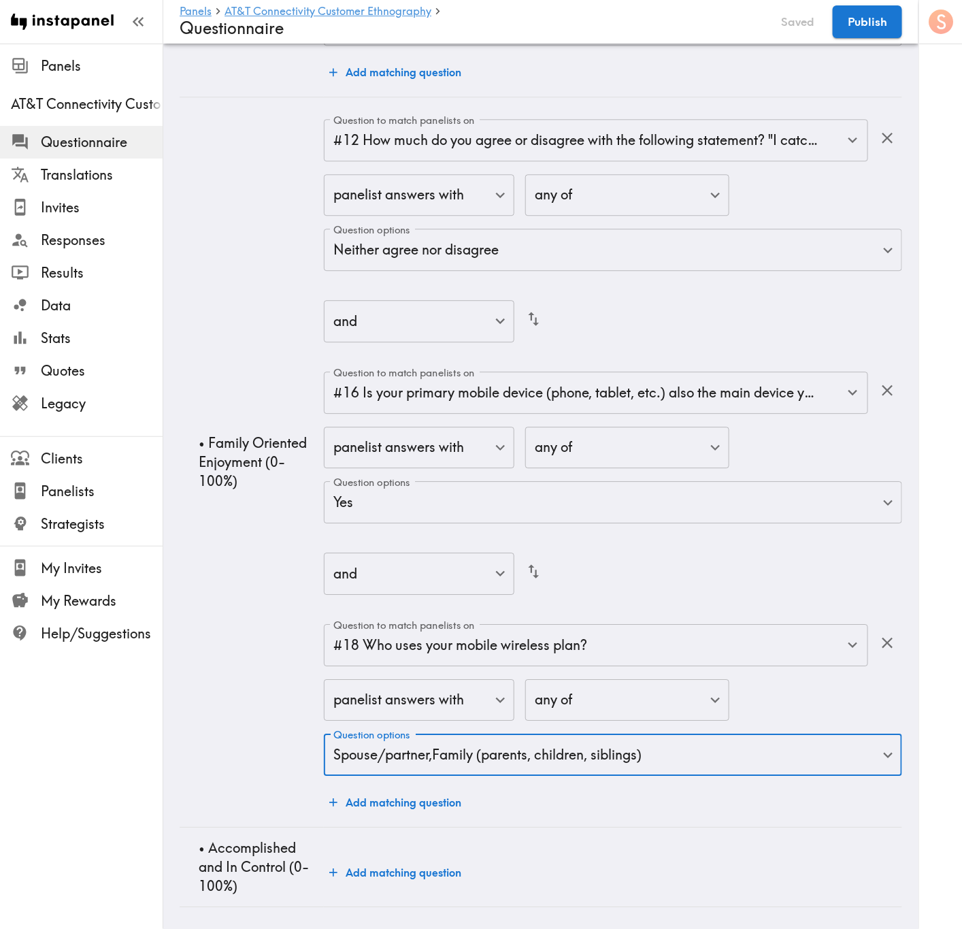
scroll to position [7046, 0]
click at [390, 561] on button "Add matching question" at bounding box center [395, 802] width 143 height 27
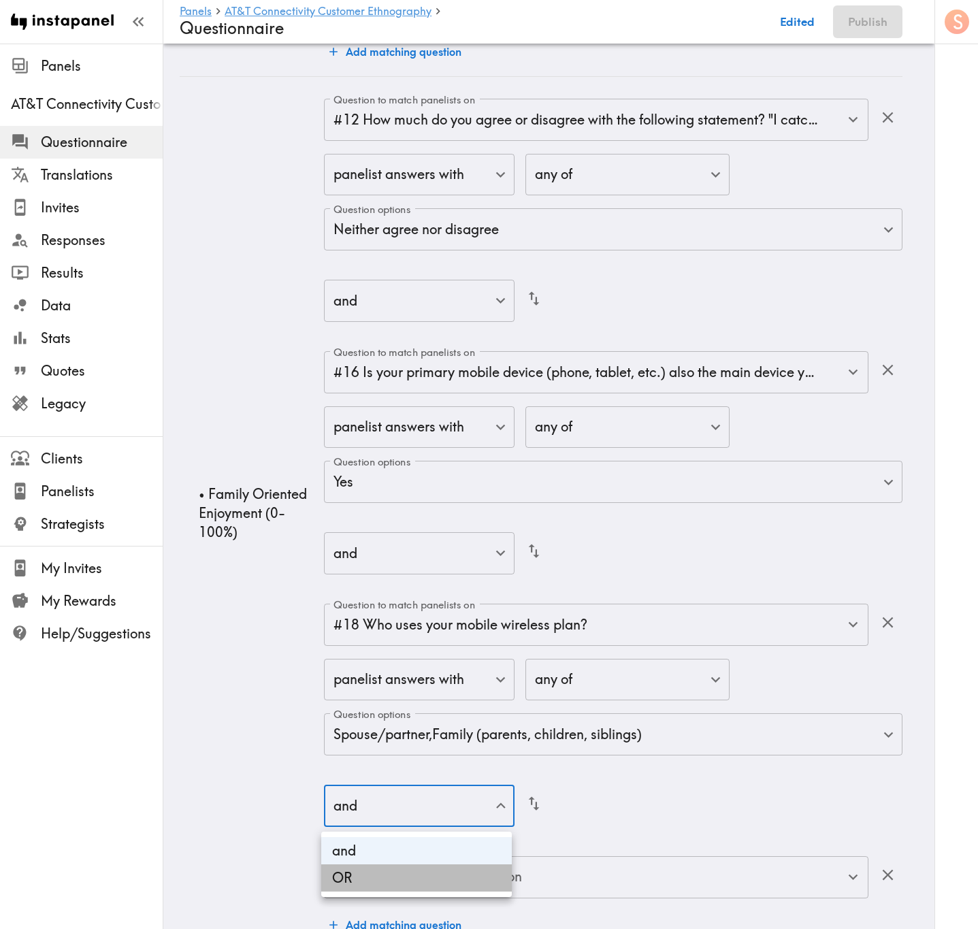
click at [478, 561] on li "OR" at bounding box center [416, 877] width 191 height 27
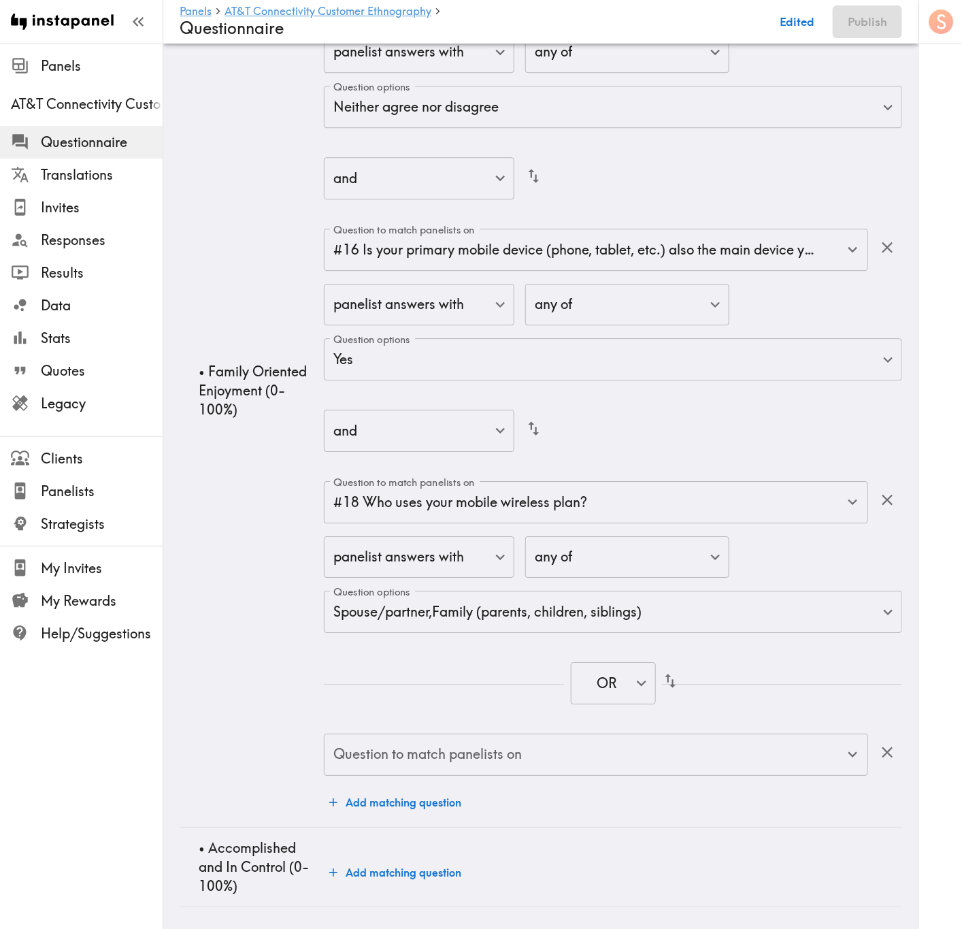
scroll to position [7188, 0]
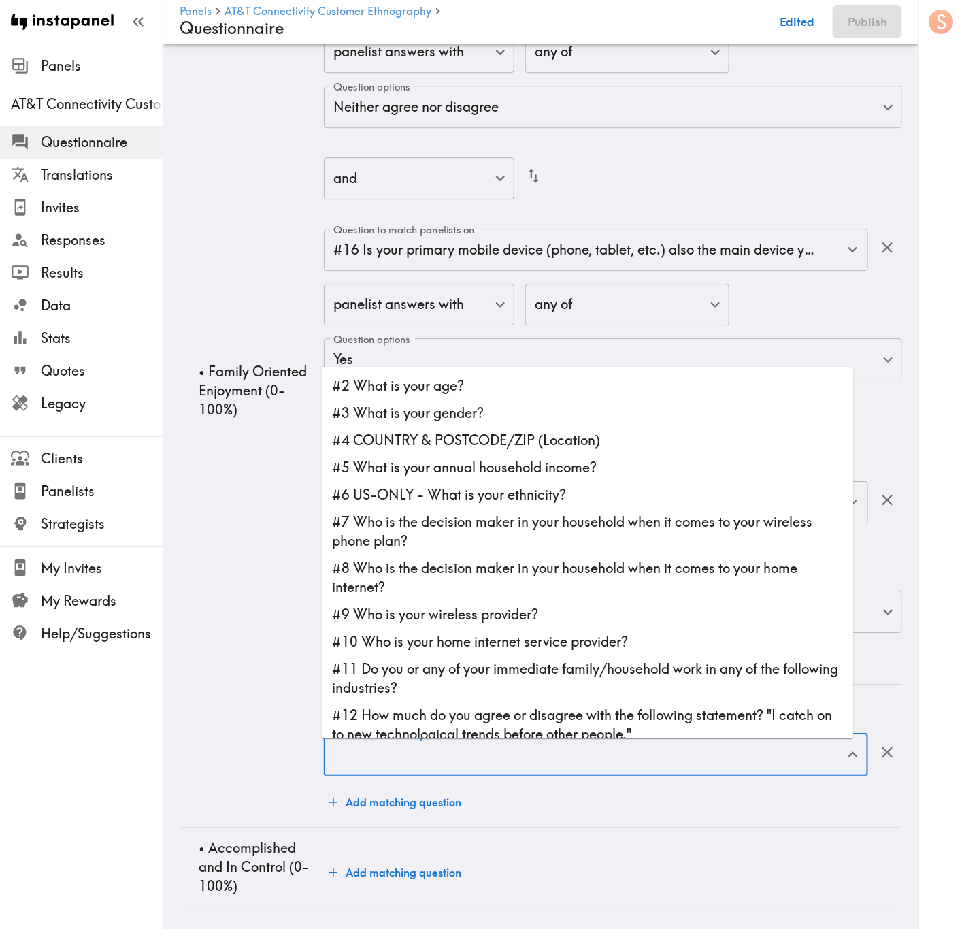
click at [572, 561] on input "Question to match panelists on" at bounding box center [586, 755] width 512 height 30
click at [665, 561] on li "#12 How much do you agree or disagree with the following statement? "I catch on…" at bounding box center [588, 725] width 532 height 46
type input "#12 How much do you agree or disagree with the following statement? "I catch on…"
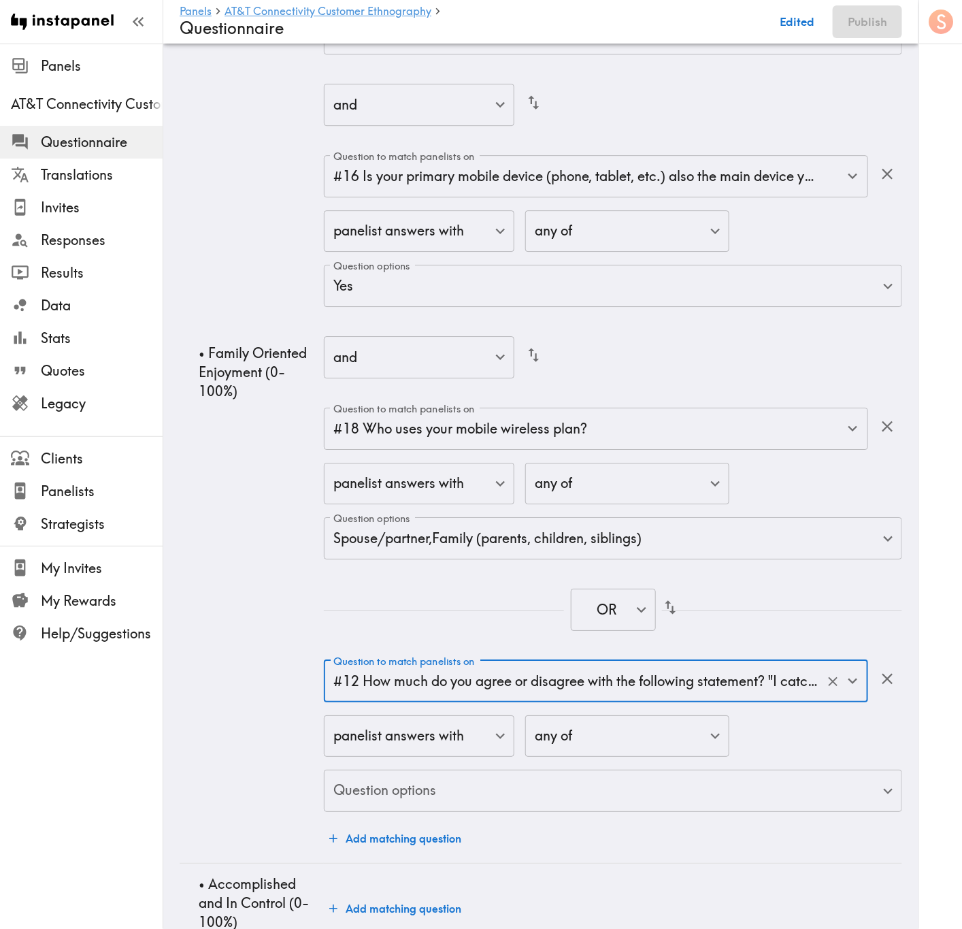
scroll to position [7302, 0]
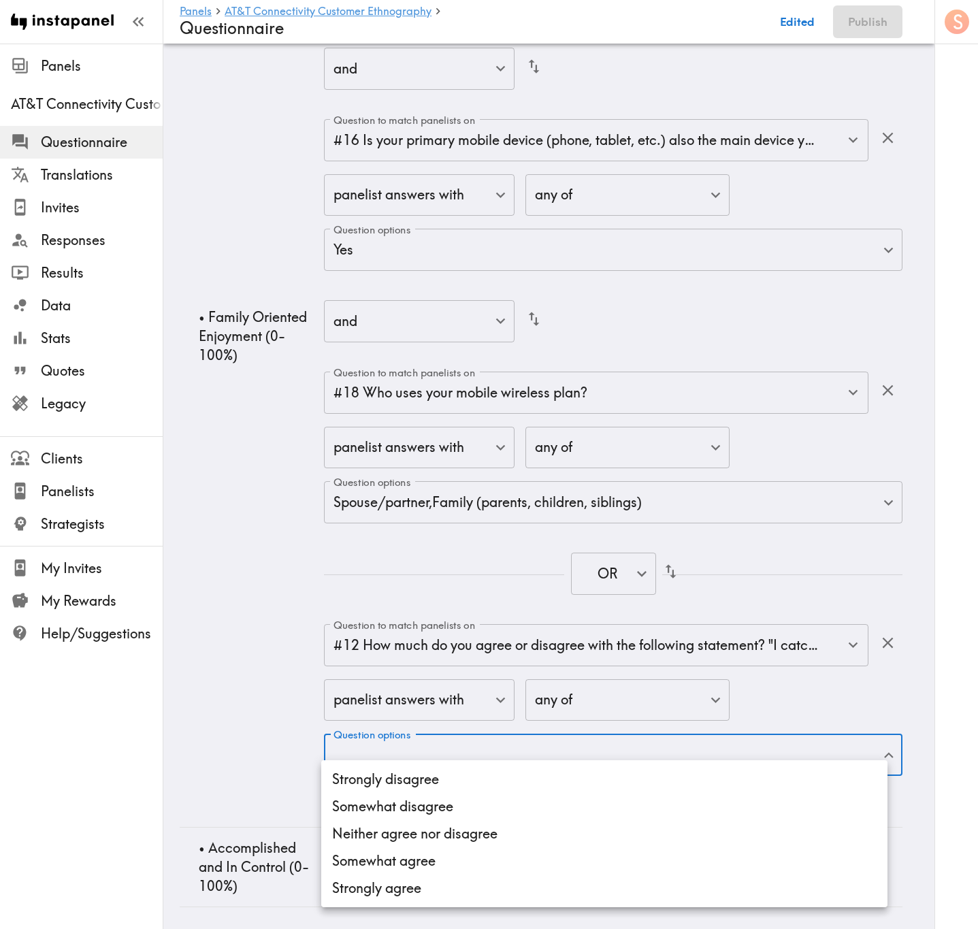
click at [507, 561] on li "Strongly agree" at bounding box center [604, 887] width 566 height 27
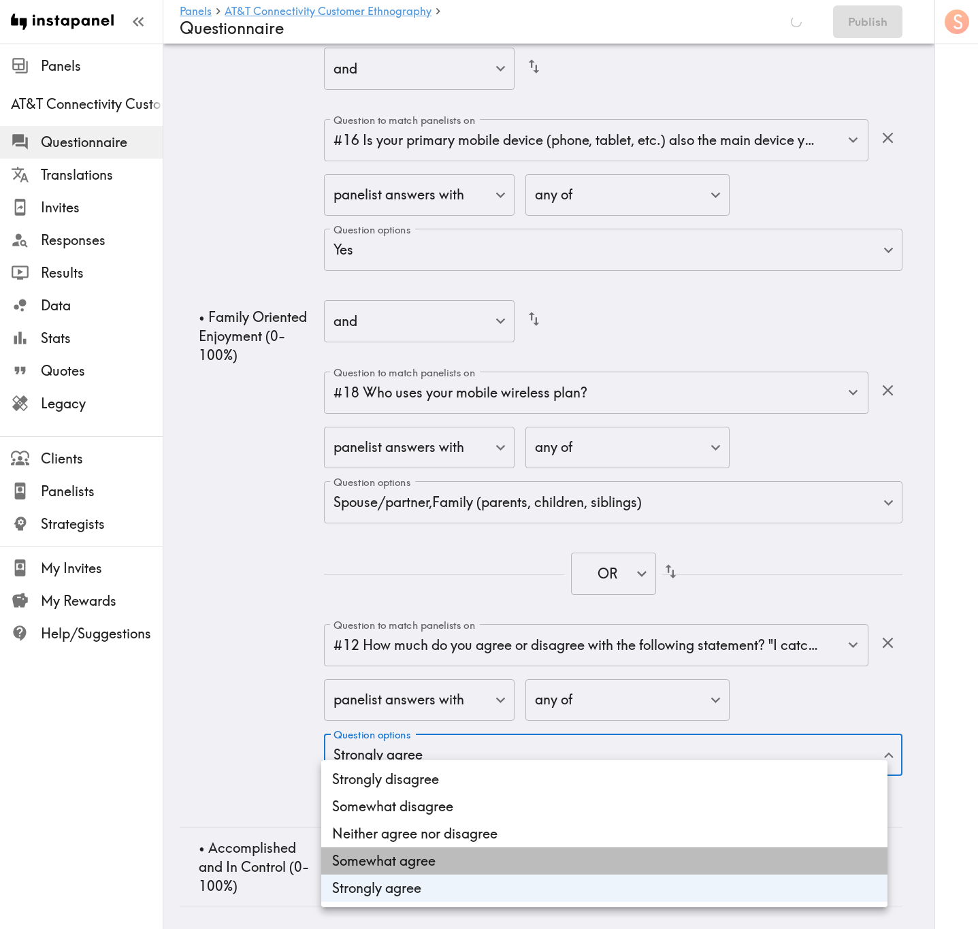
click at [507, 561] on li "Somewhat agree" at bounding box center [604, 860] width 566 height 27
type input "9dfaccbd-1ae7-4980-9e5d-8e7ac3cfe2dd,f298718c-44fb-4ca8-bd61-0cb4176b53c4"
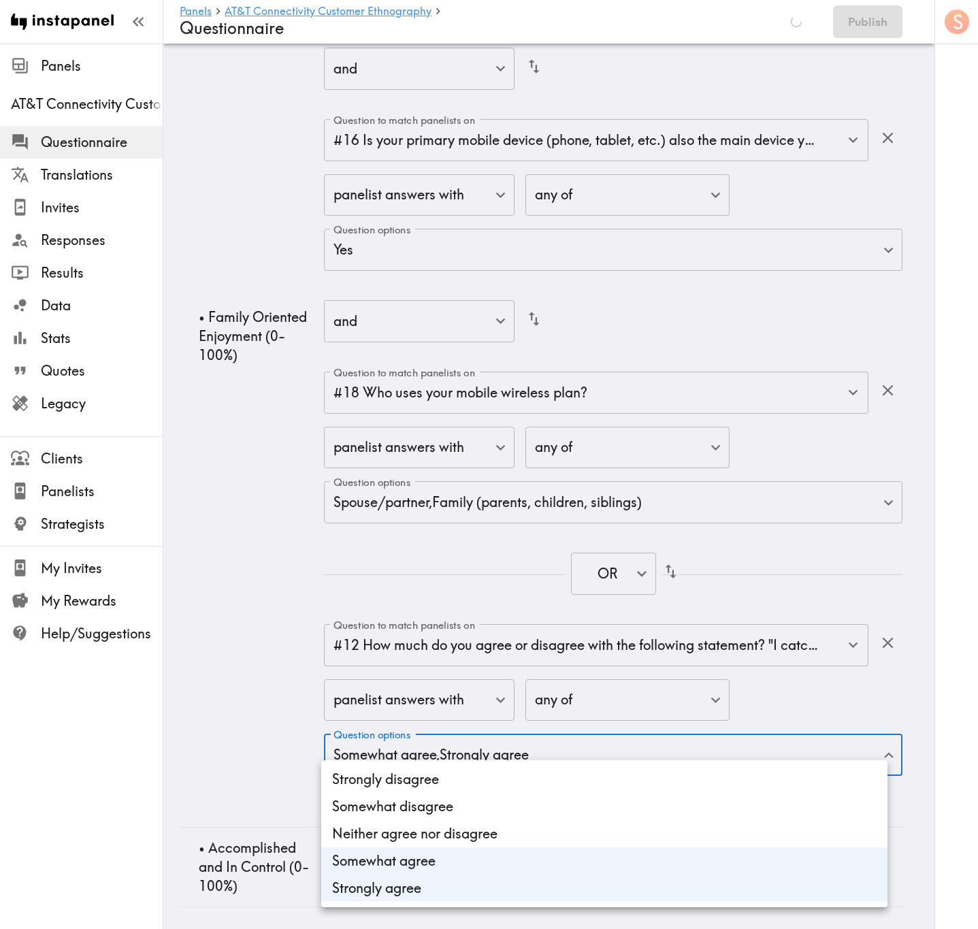
click at [258, 561] on div at bounding box center [489, 464] width 978 height 929
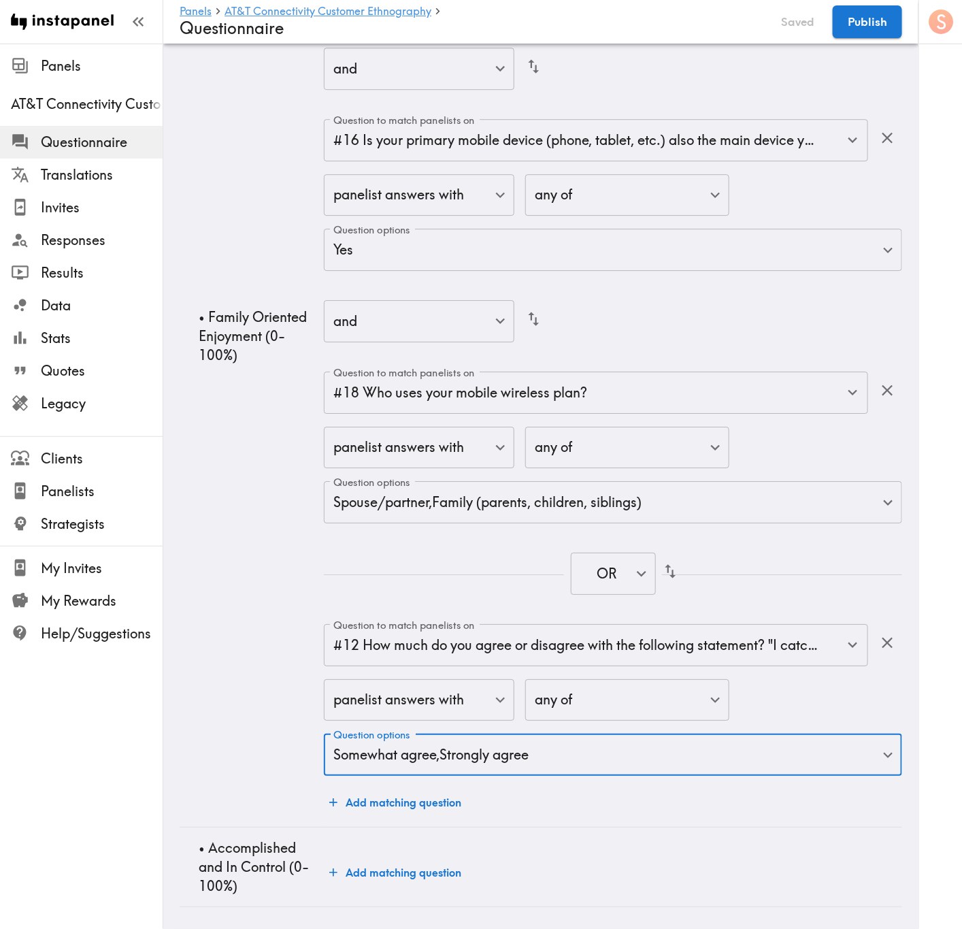
scroll to position [7298, 0]
click at [399, 561] on div "Question to match panelists on #12 How much do you agree or disagree with the f…" at bounding box center [613, 341] width 578 height 949
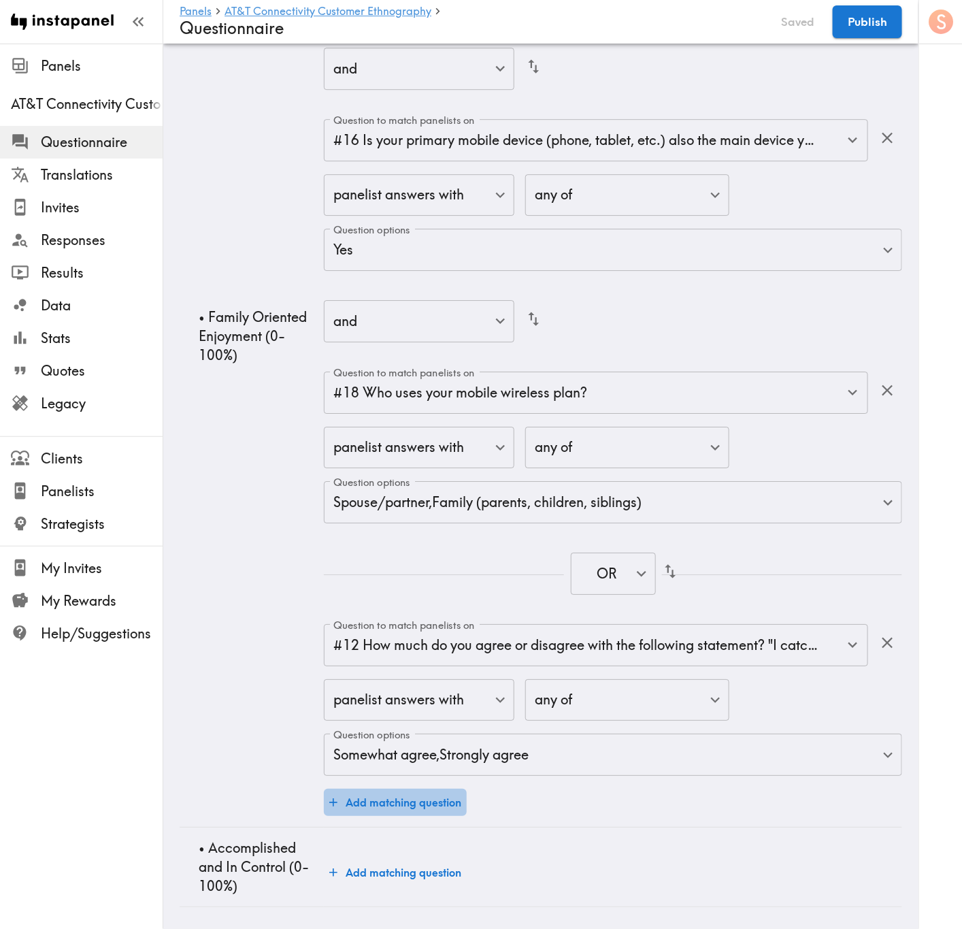
click at [412, 561] on button "Add matching question" at bounding box center [395, 802] width 143 height 27
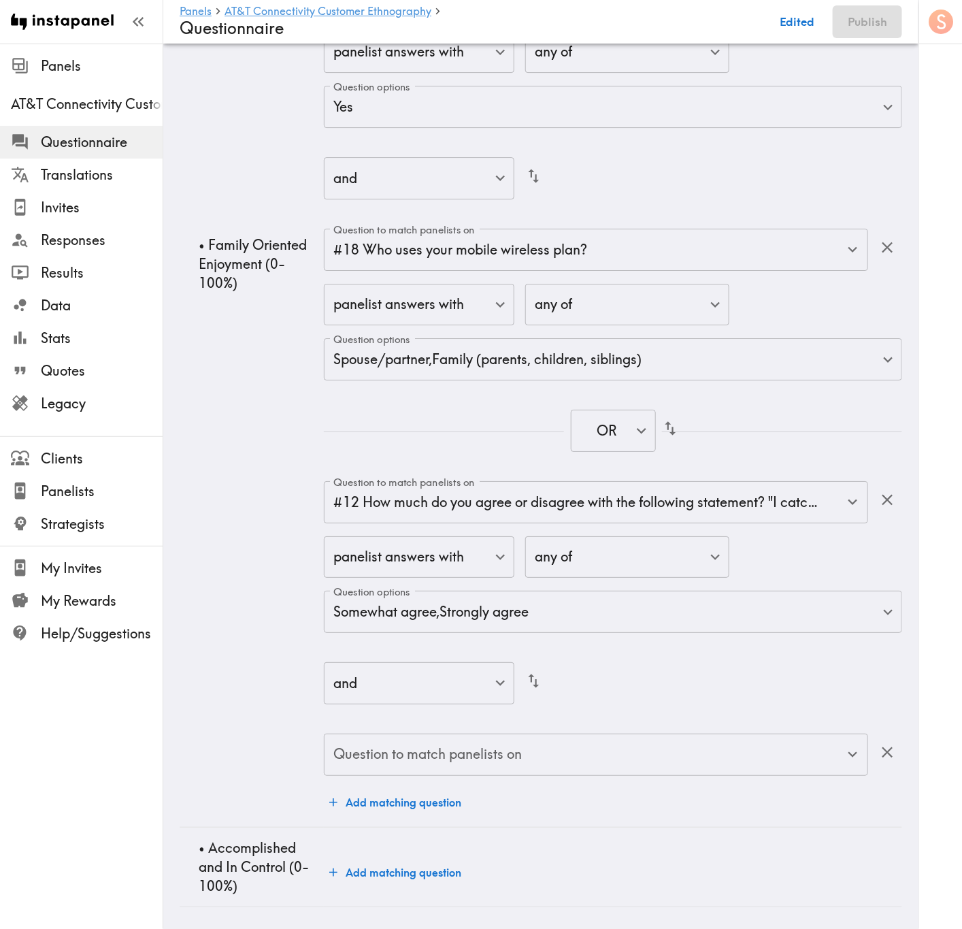
scroll to position [7441, 0]
click at [619, 561] on div "Question to match panelists on Question to match panelists on" at bounding box center [596, 756] width 544 height 44
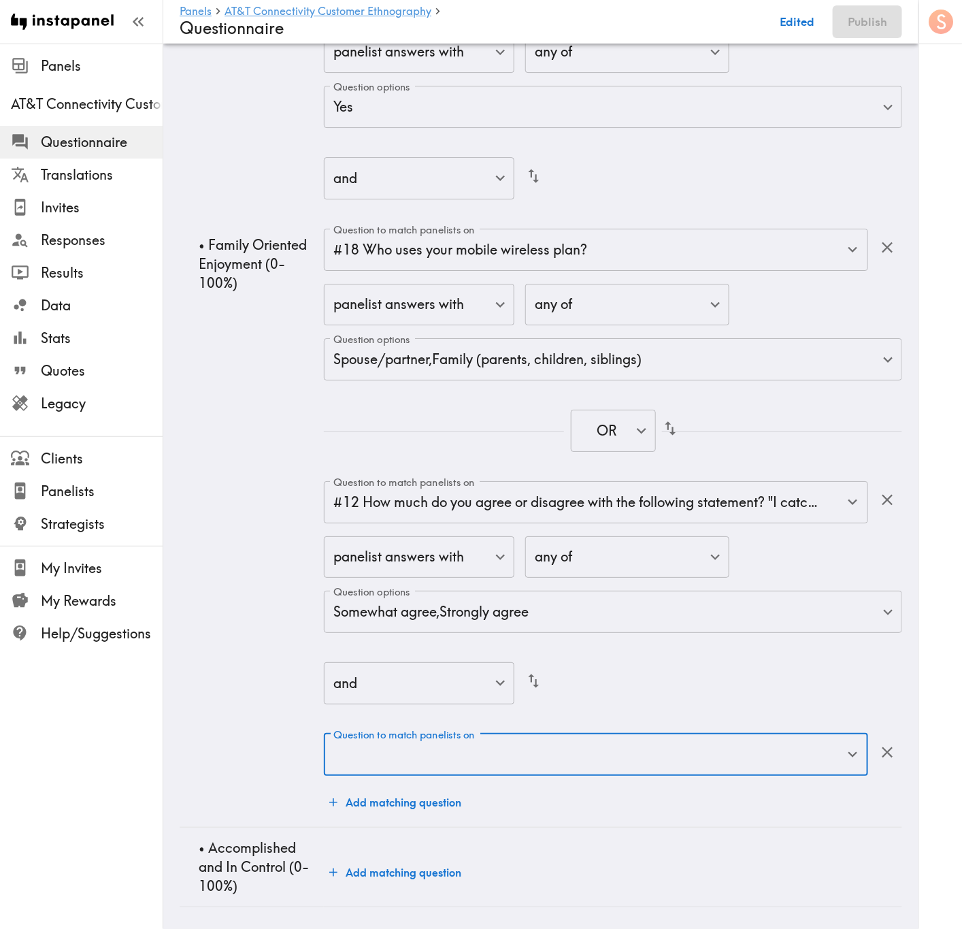
click at [576, 561] on input "Question to match panelists on" at bounding box center [586, 755] width 512 height 30
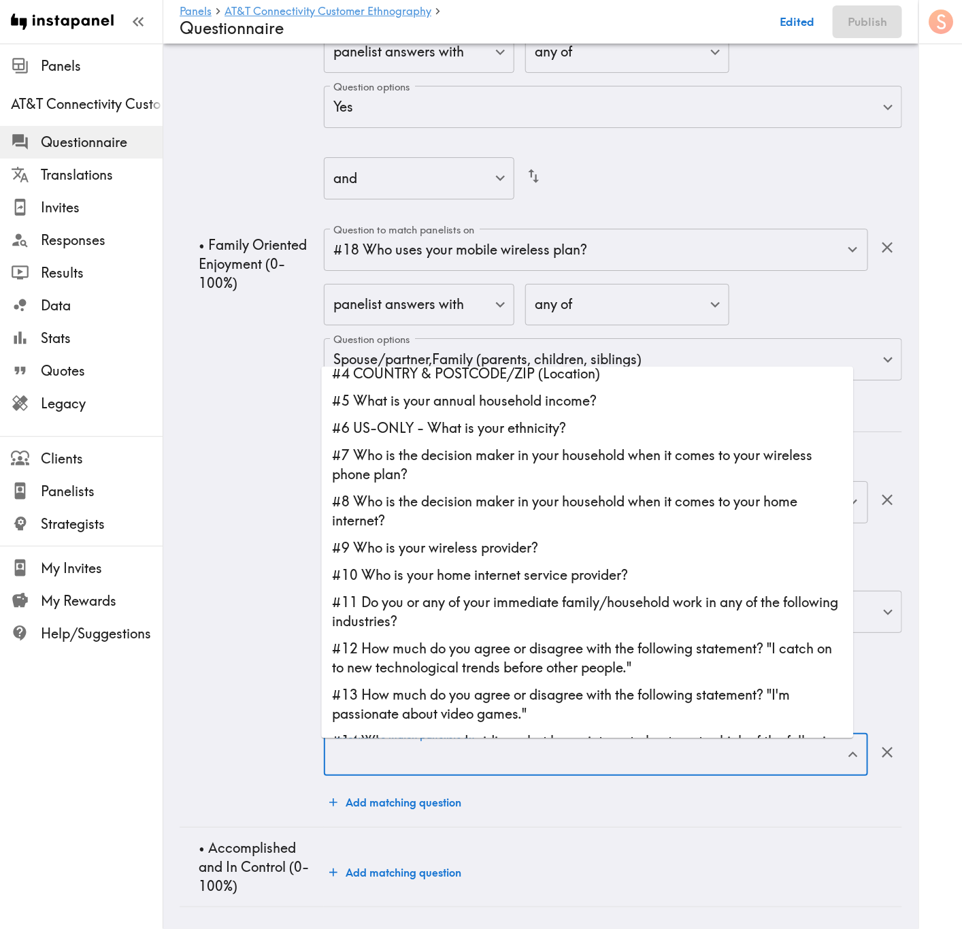
scroll to position [102, 0]
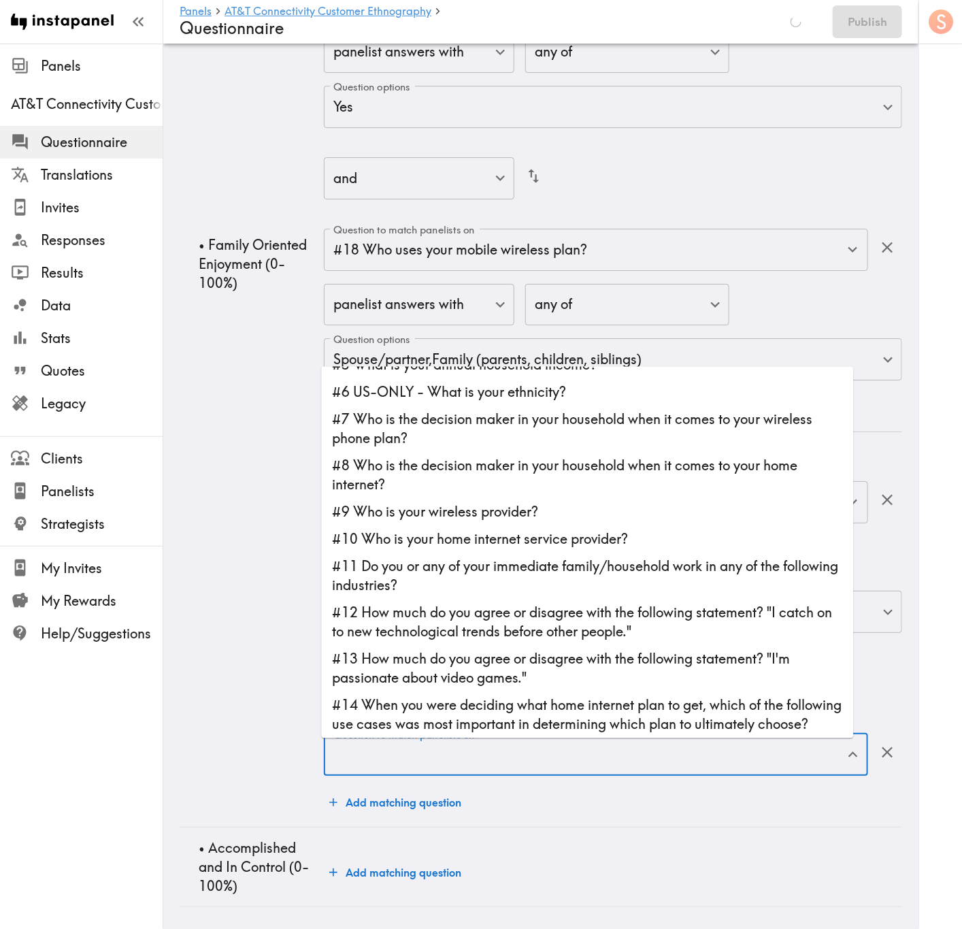
click at [576, 561] on li "#13 How much do you agree or disagree with the following statement? "I'm passio…" at bounding box center [588, 669] width 532 height 46
type input "#13 How much do you agree or disagree with the following statement? "I'm passio…"
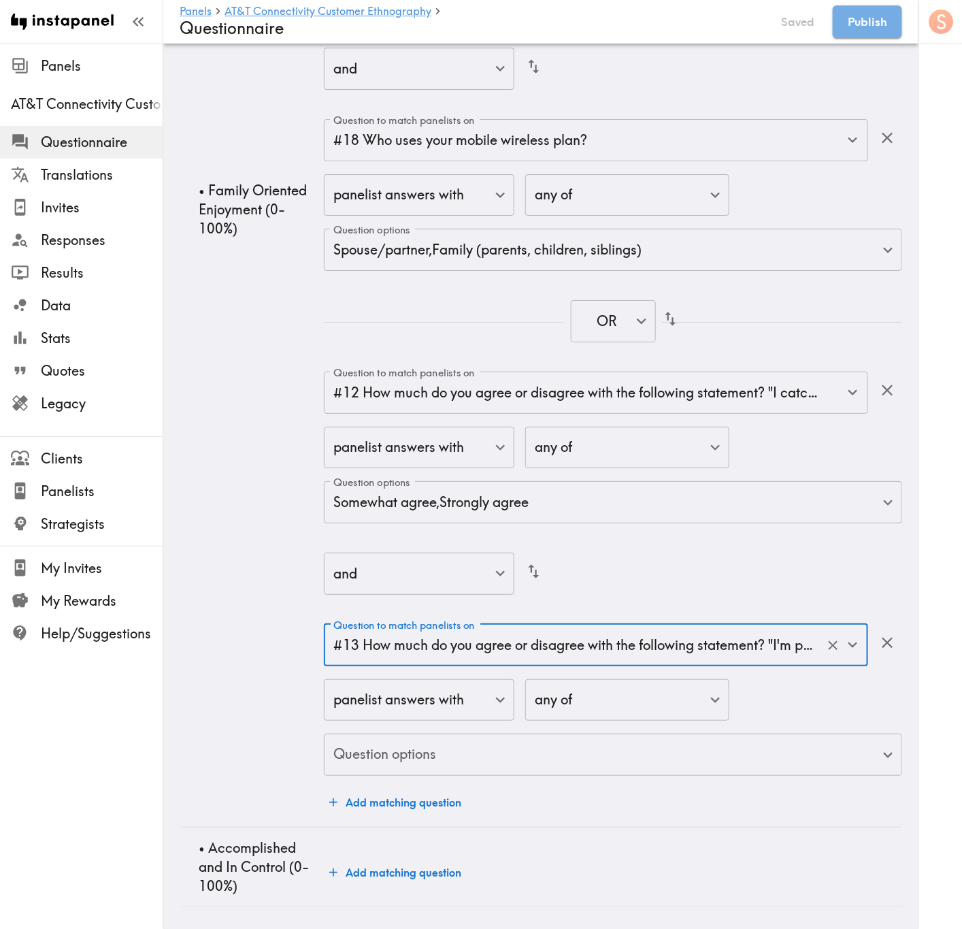
scroll to position [7555, 0]
click at [560, 561] on input "#13 How much do you agree or disagree with the following statement? "I'm passio…" at bounding box center [577, 645] width 494 height 30
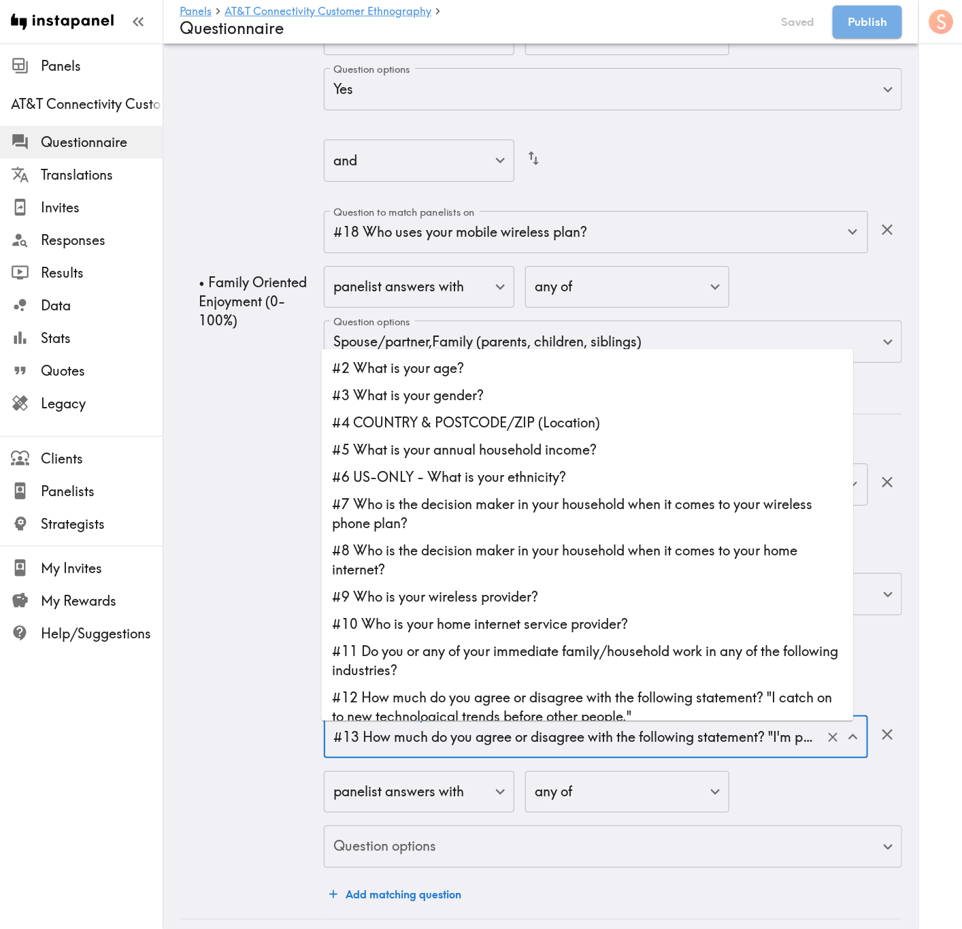
scroll to position [56, 0]
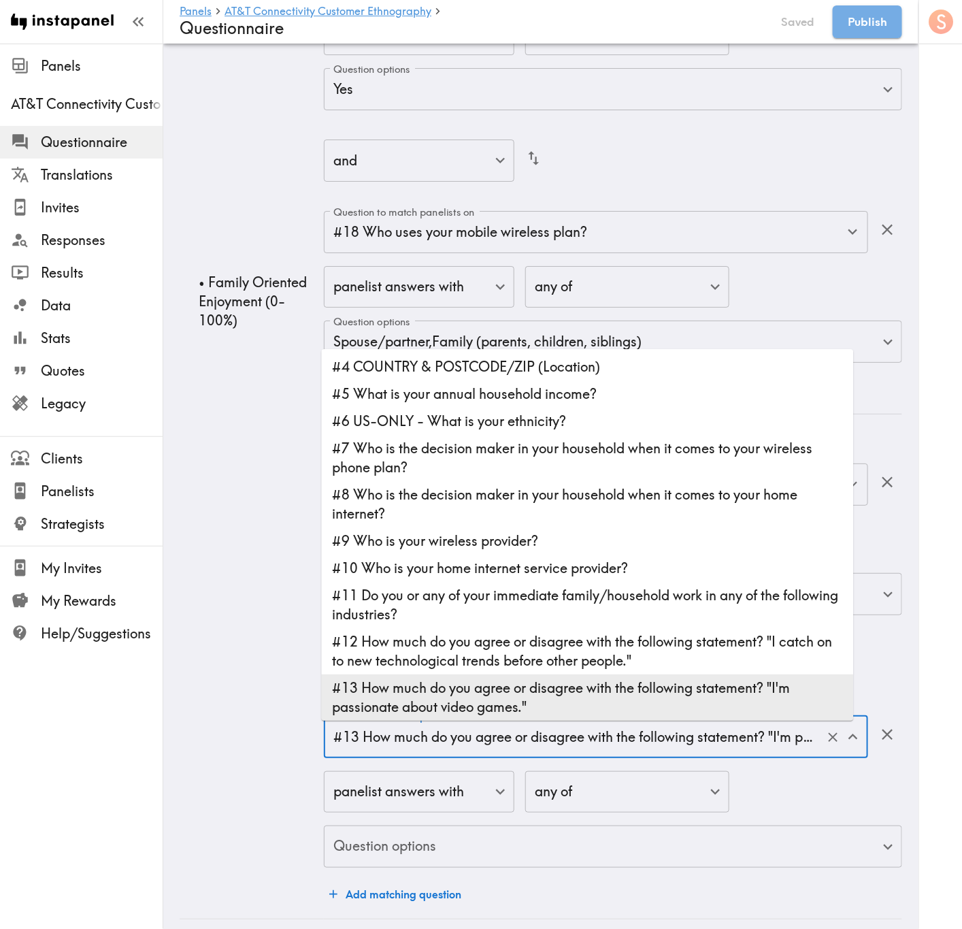
click at [745, 561] on div "Question to match panelists on #12 How much do you agree or disagree with the f…" at bounding box center [613, 307] width 578 height 1202
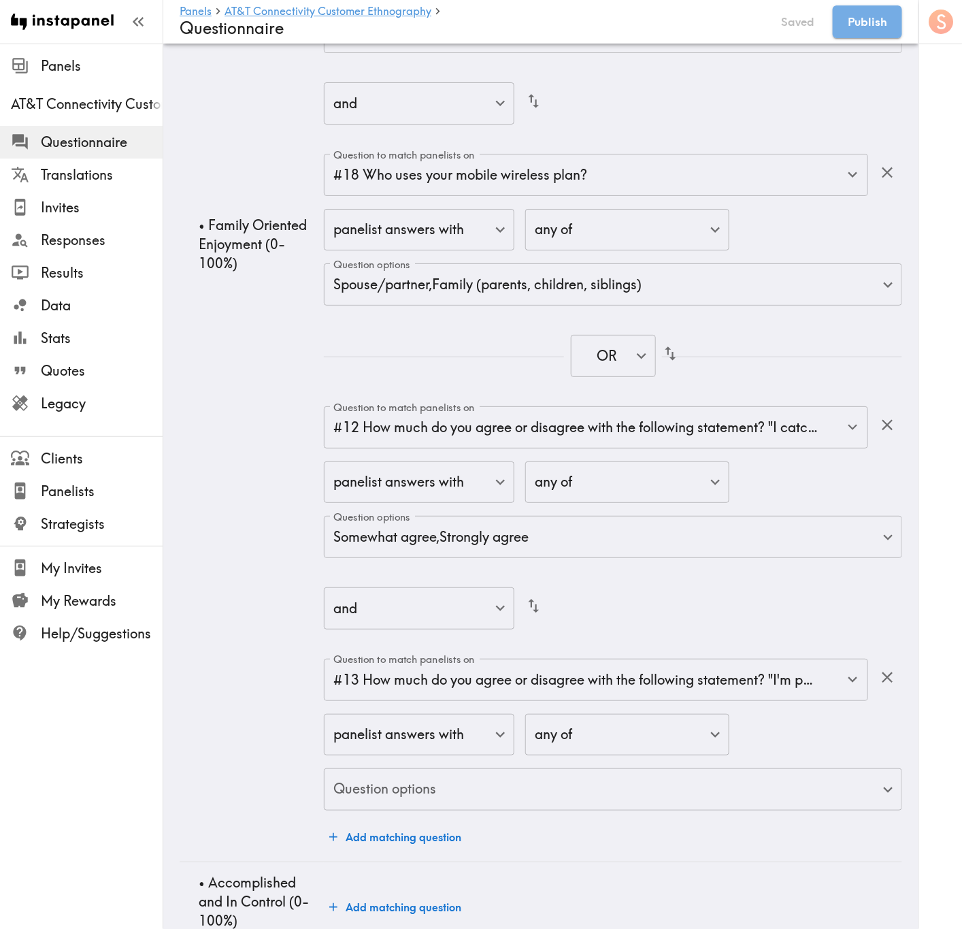
scroll to position [7668, 0]
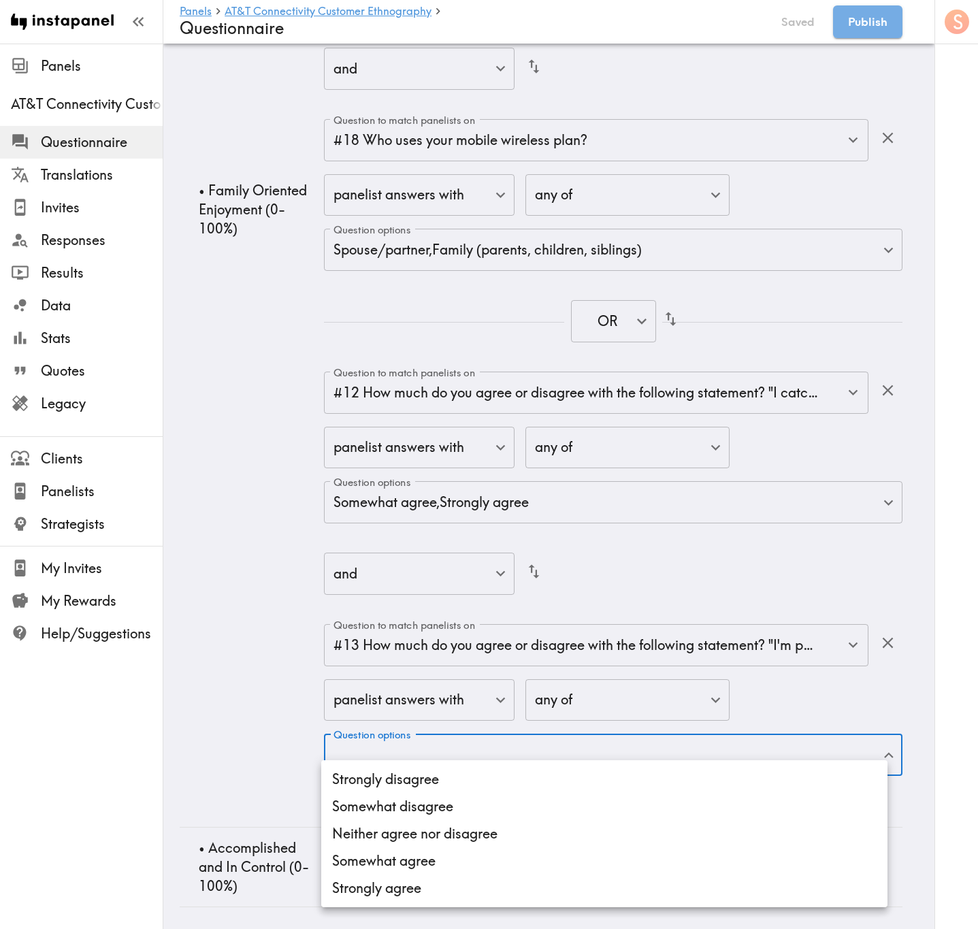
click at [521, 561] on li "Strongly disagree" at bounding box center [604, 779] width 566 height 27
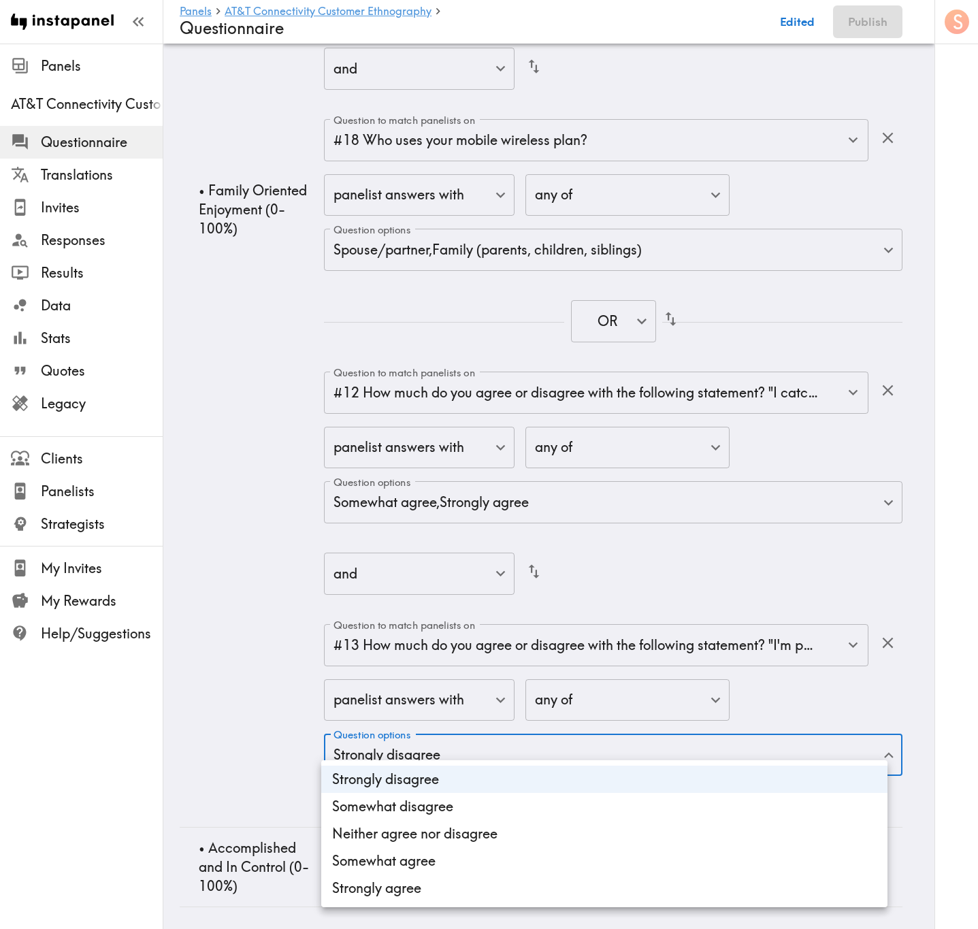
click at [521, 561] on li "Somewhat disagree" at bounding box center [604, 806] width 566 height 27
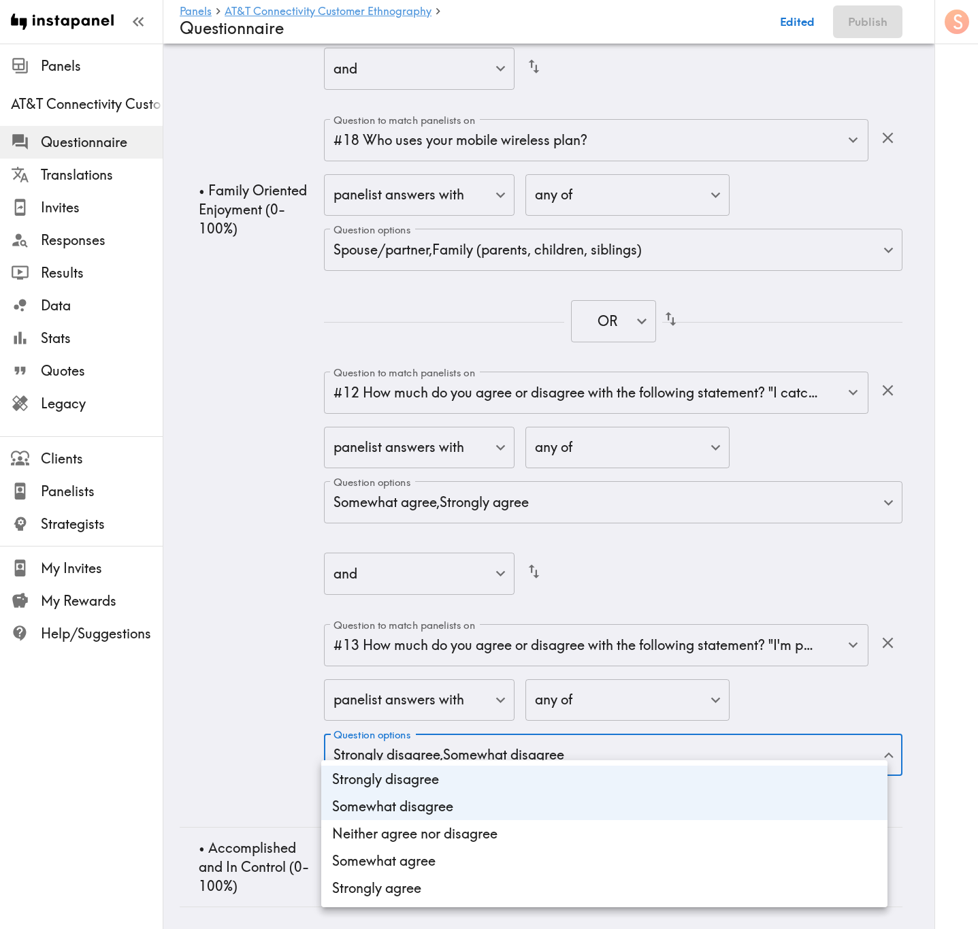
click at [523, 561] on li "Neither agree nor disagree" at bounding box center [604, 833] width 566 height 27
type input "cf7c7502-11e4-4128-9585-580f9437ff67,0b073516-b20e-47e3-b669-dd87ae4069c1,5caf7…"
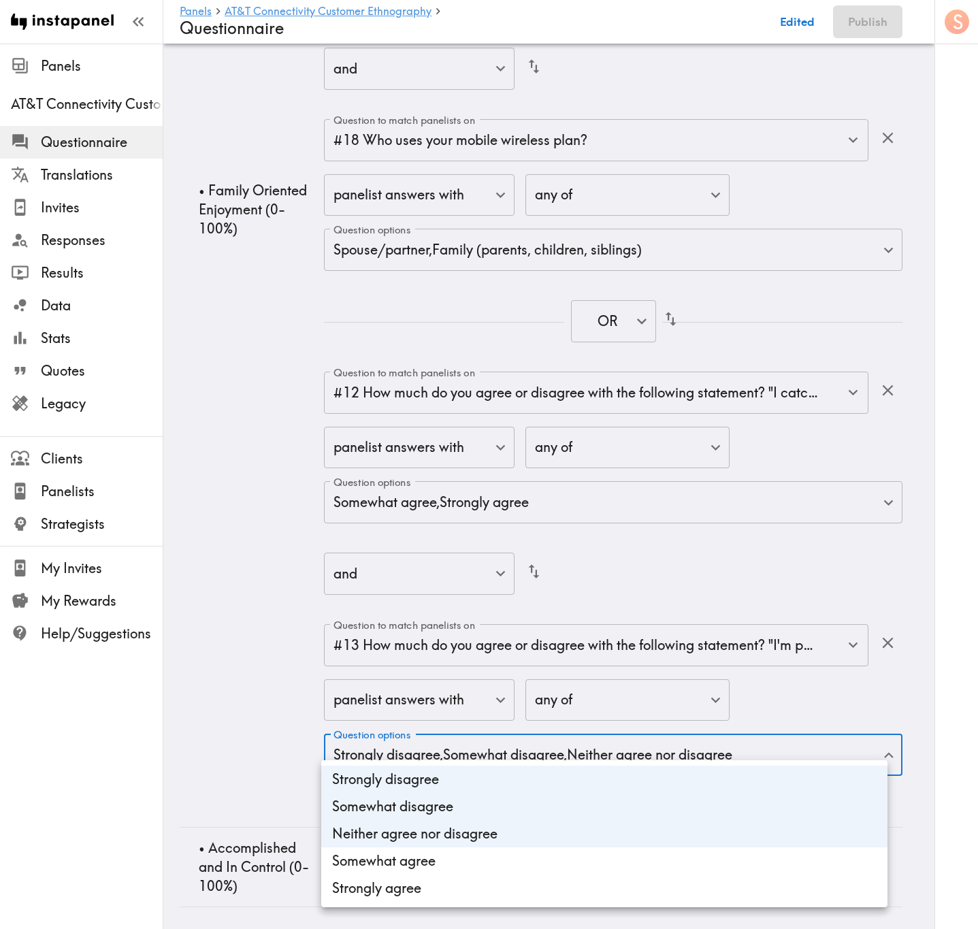
click at [284, 561] on div at bounding box center [489, 464] width 978 height 929
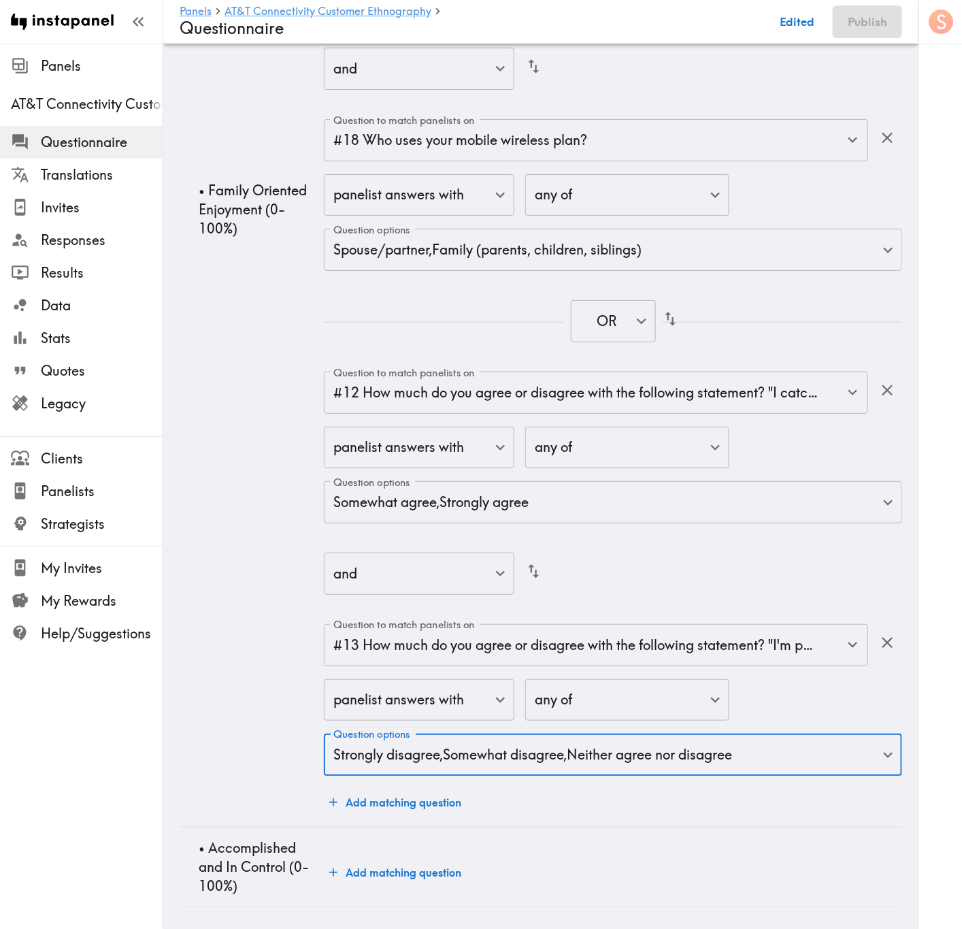
click at [403, 561] on button "Add matching question" at bounding box center [395, 802] width 143 height 27
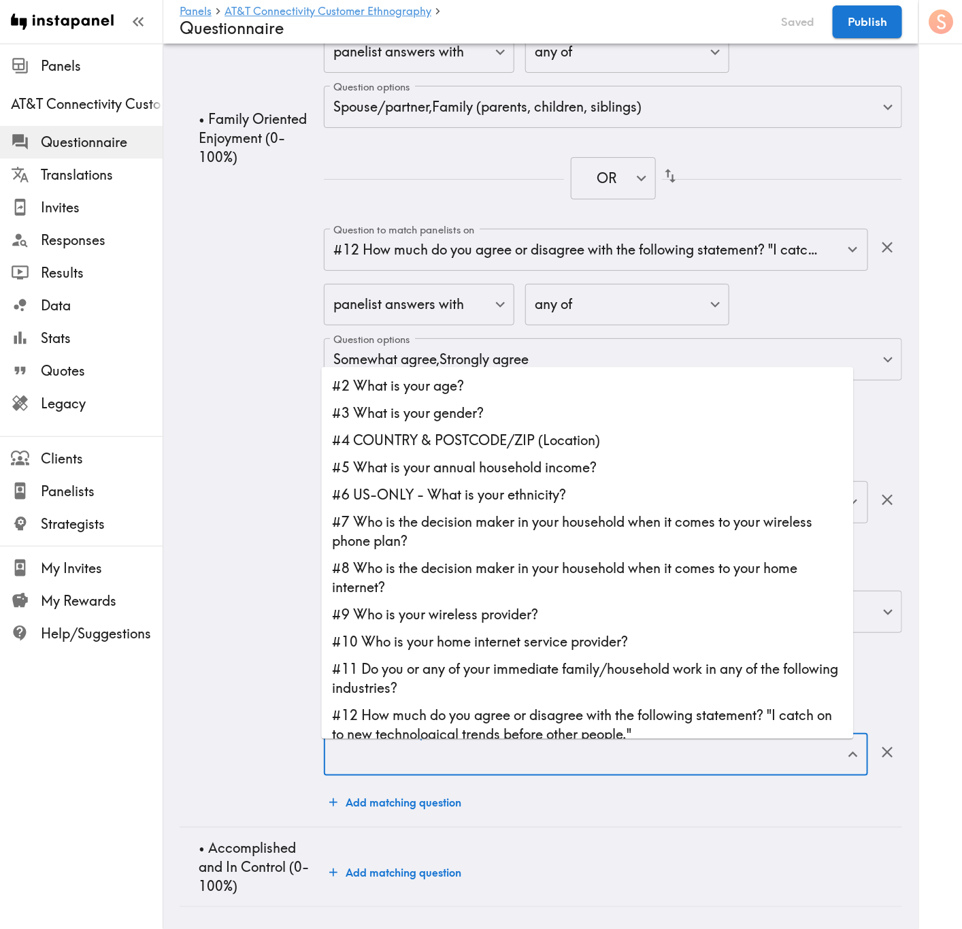
click at [612, 561] on input "Question to match panelists on" at bounding box center [586, 755] width 512 height 30
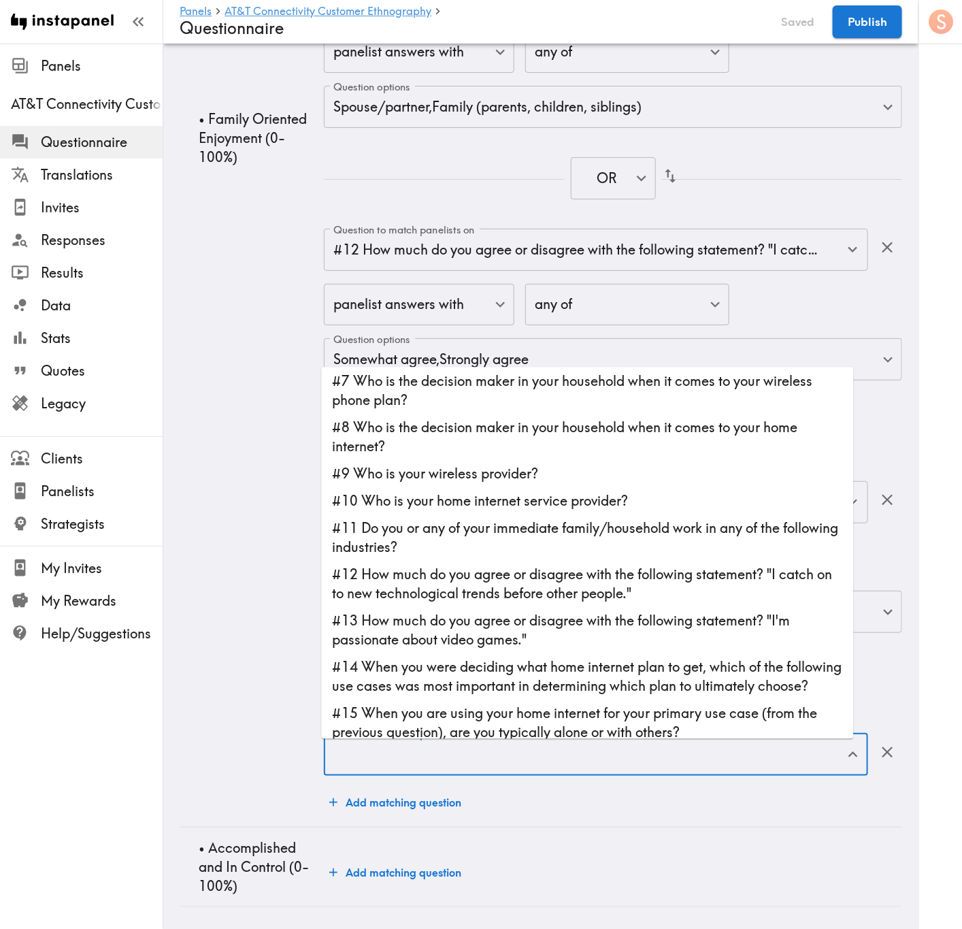
scroll to position [408, 0]
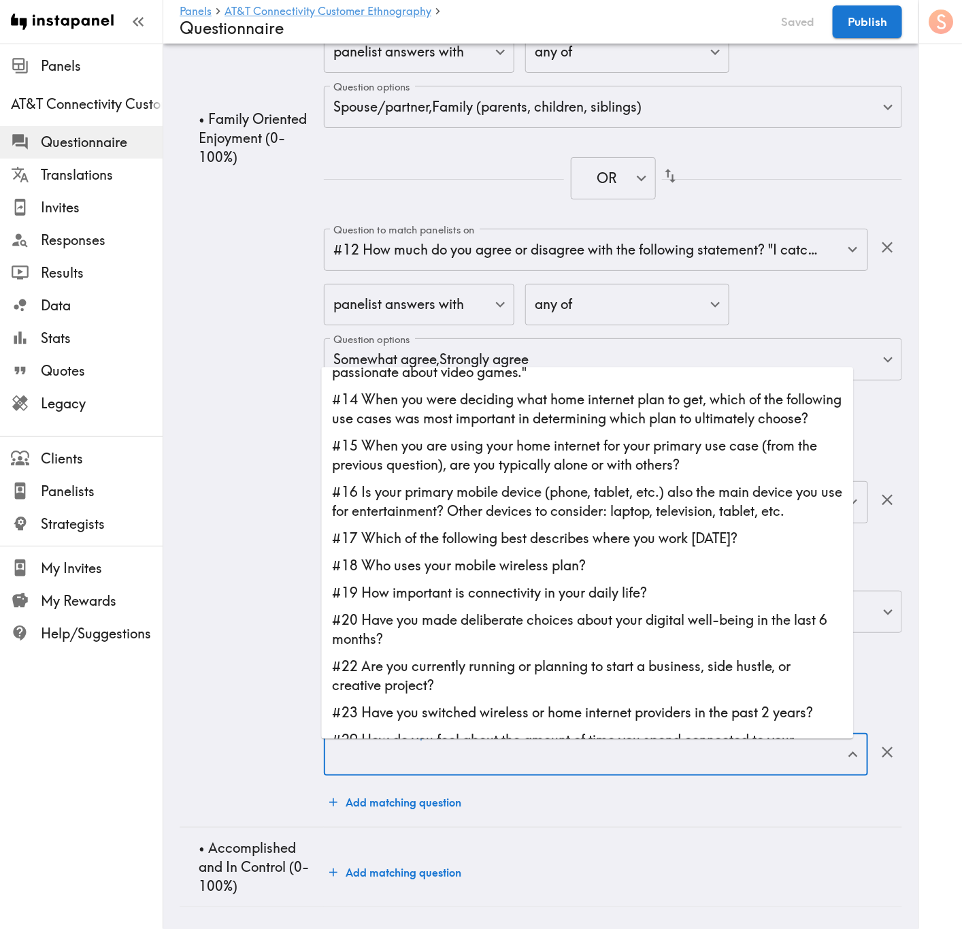
click at [538, 512] on li "#16 Is your primary mobile device (phone, tablet, etc.) also the main device yo…" at bounding box center [588, 502] width 532 height 46
type input "#16 Is your primary mobile device (phone, tablet, etc.) also the main device yo…"
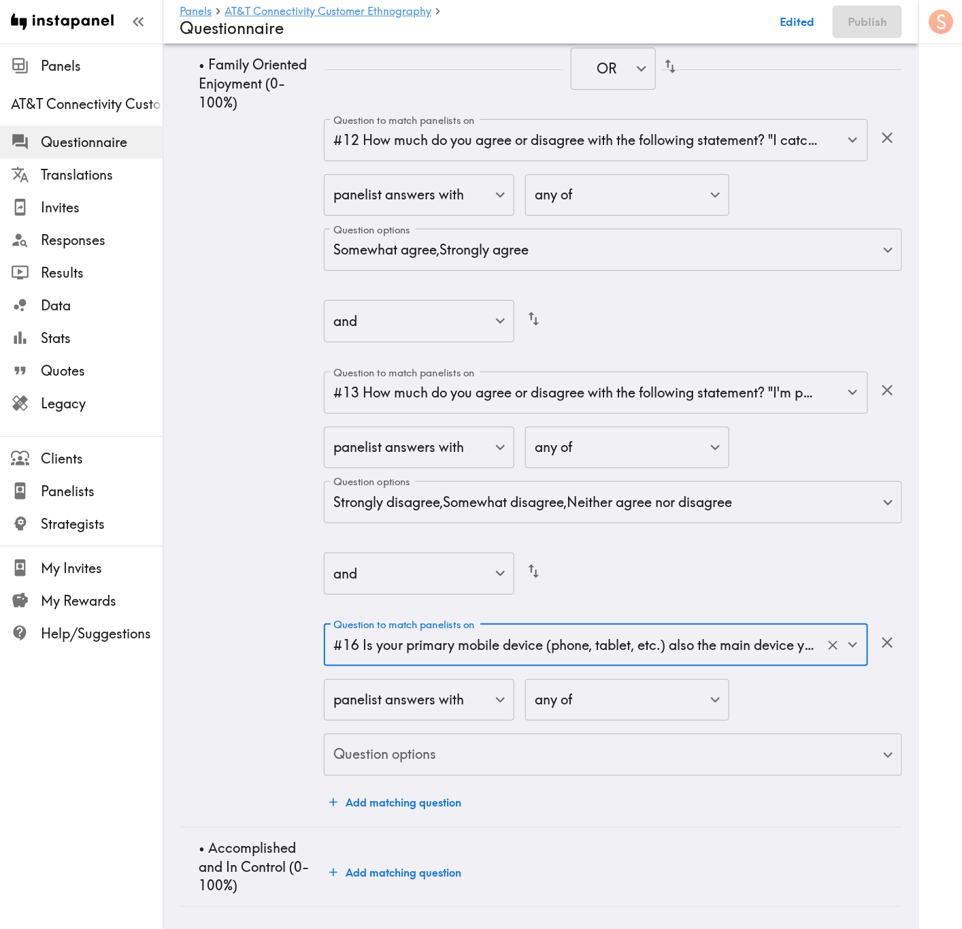
scroll to position [7803, 0]
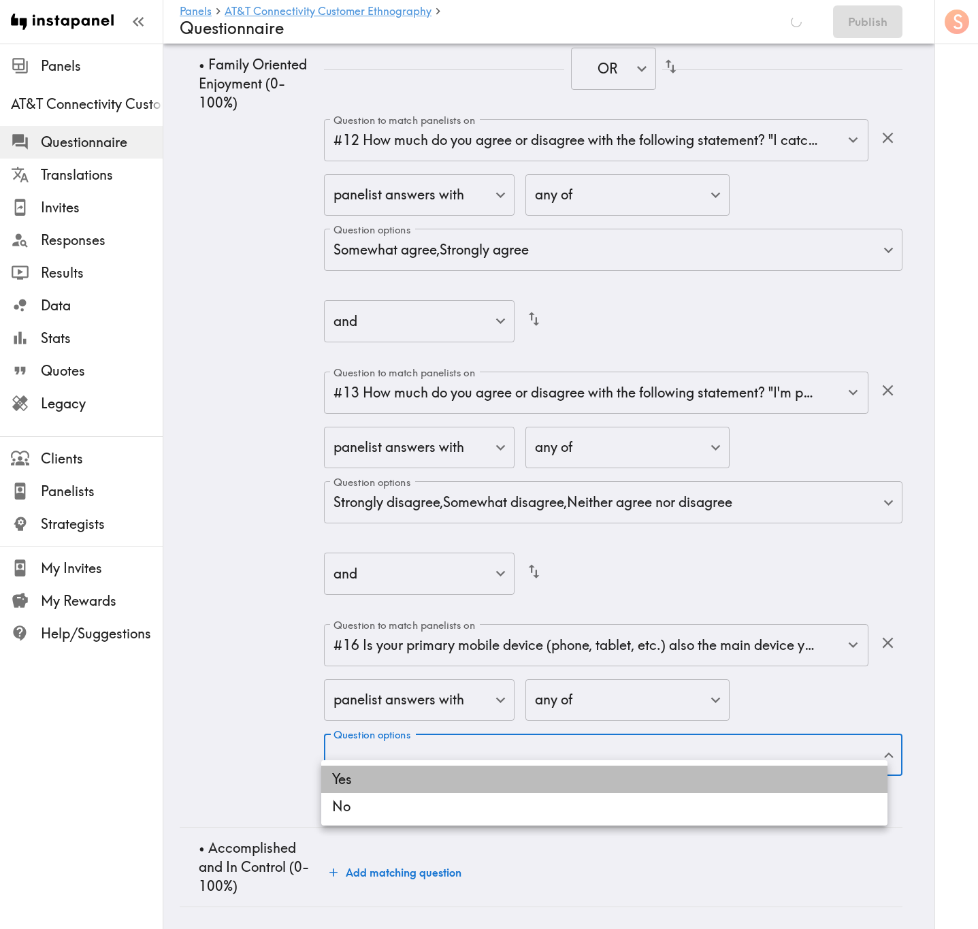
click at [396, 561] on li "Yes" at bounding box center [604, 779] width 566 height 27
type input "f5917330-3a75-4f11-8a0f-fef5fdf00337"
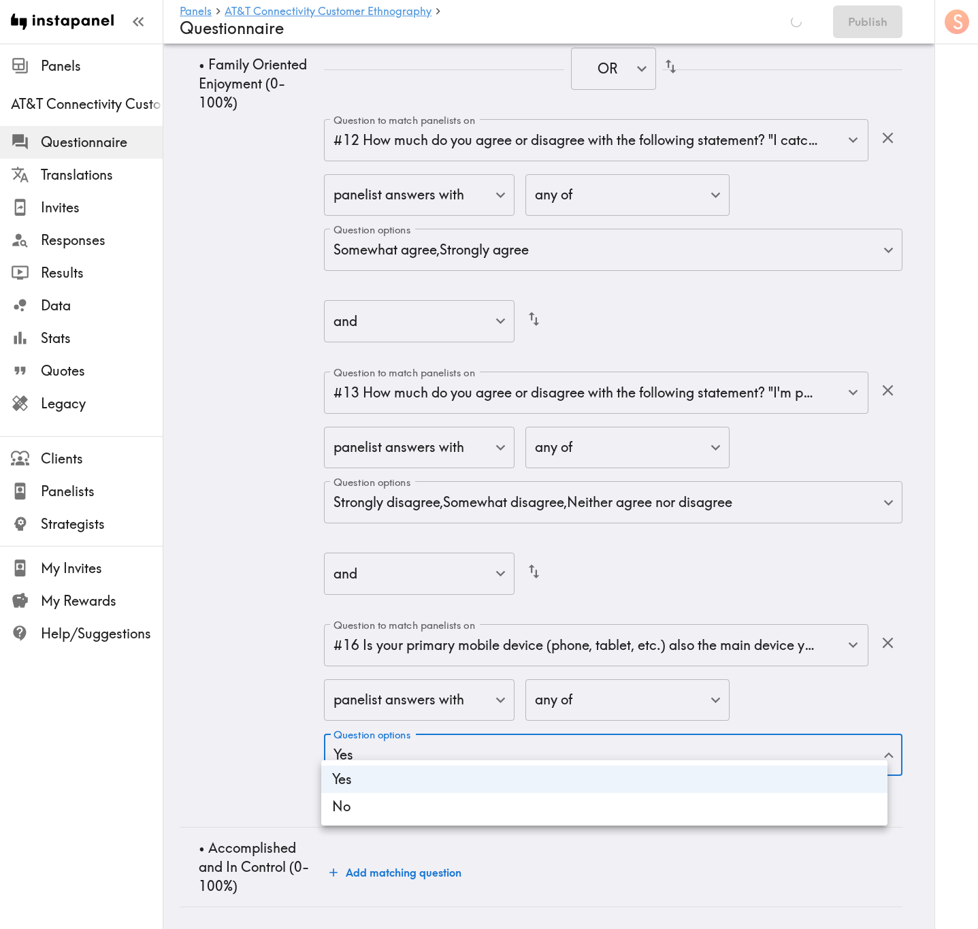
click at [269, 561] on div at bounding box center [489, 464] width 978 height 929
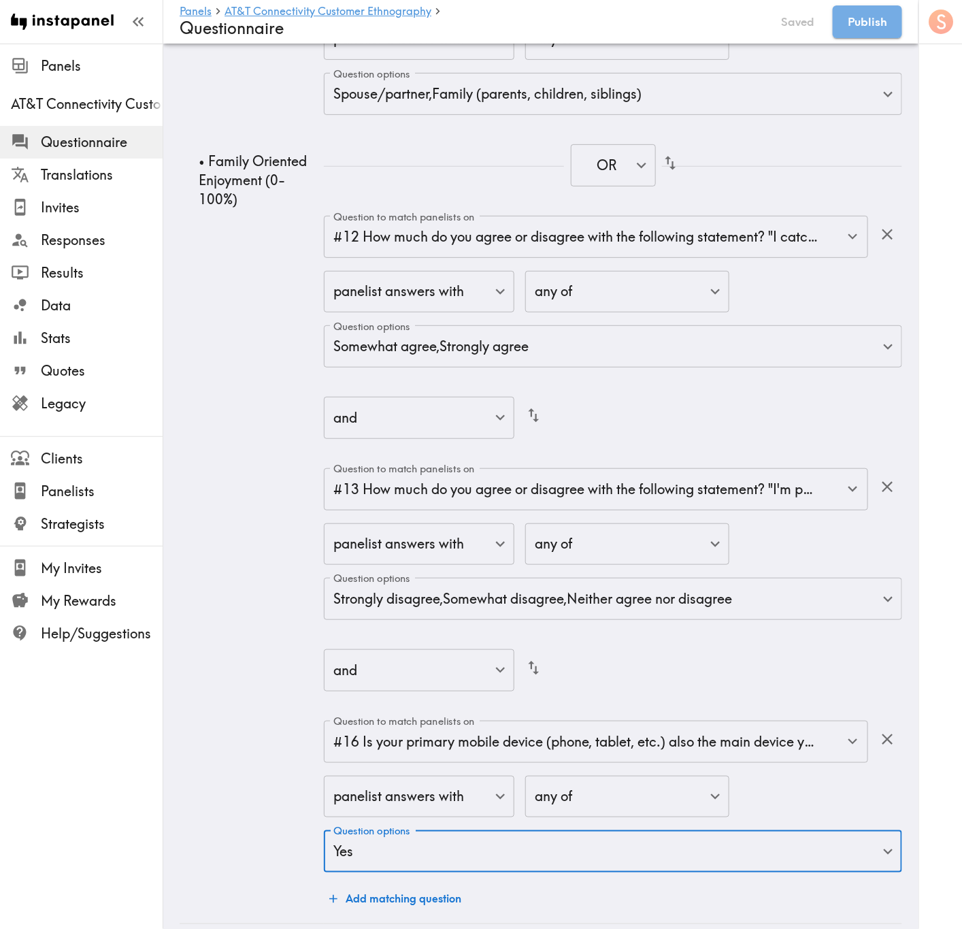
scroll to position [7921, 0]
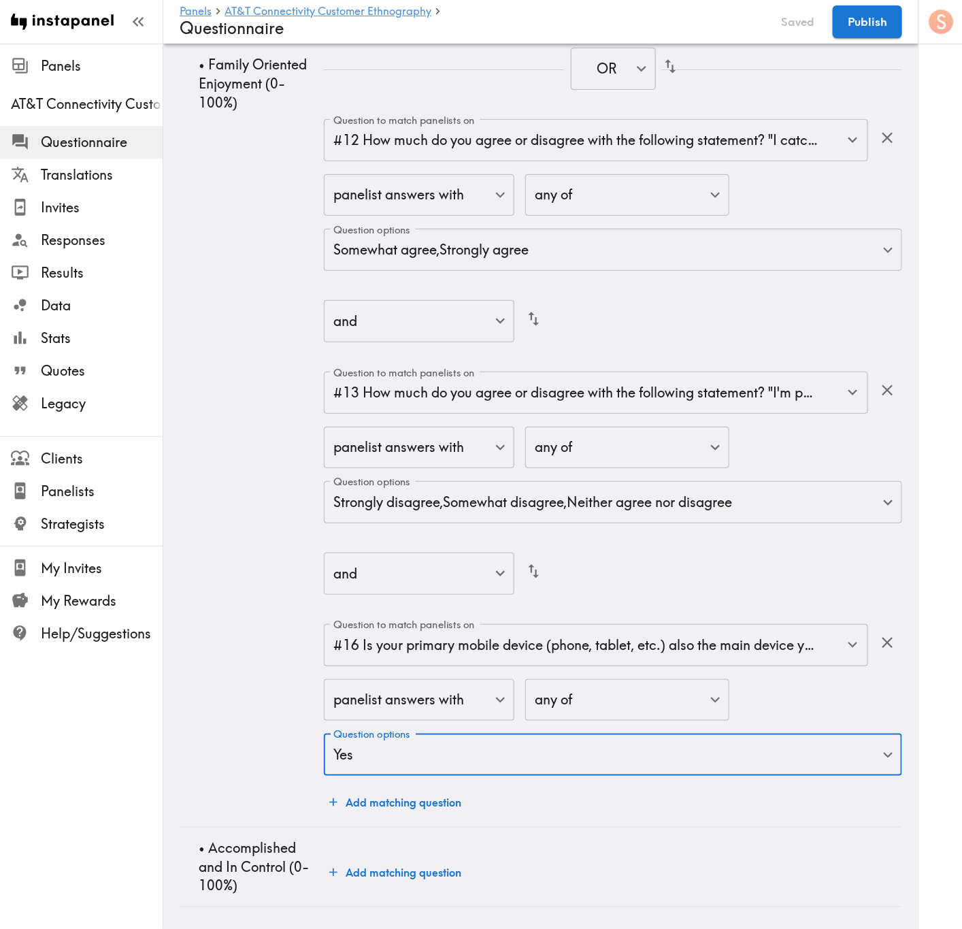
click at [417, 561] on button "Add matching question" at bounding box center [395, 802] width 143 height 27
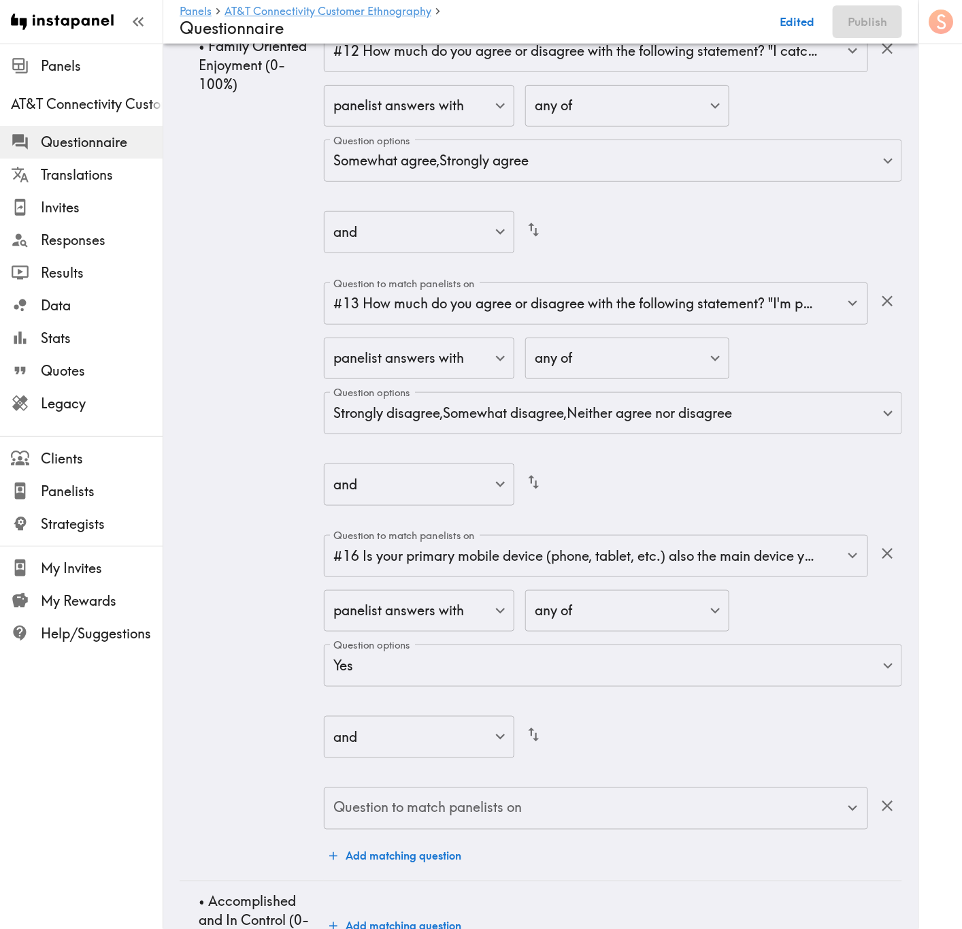
scroll to position [7946, 0]
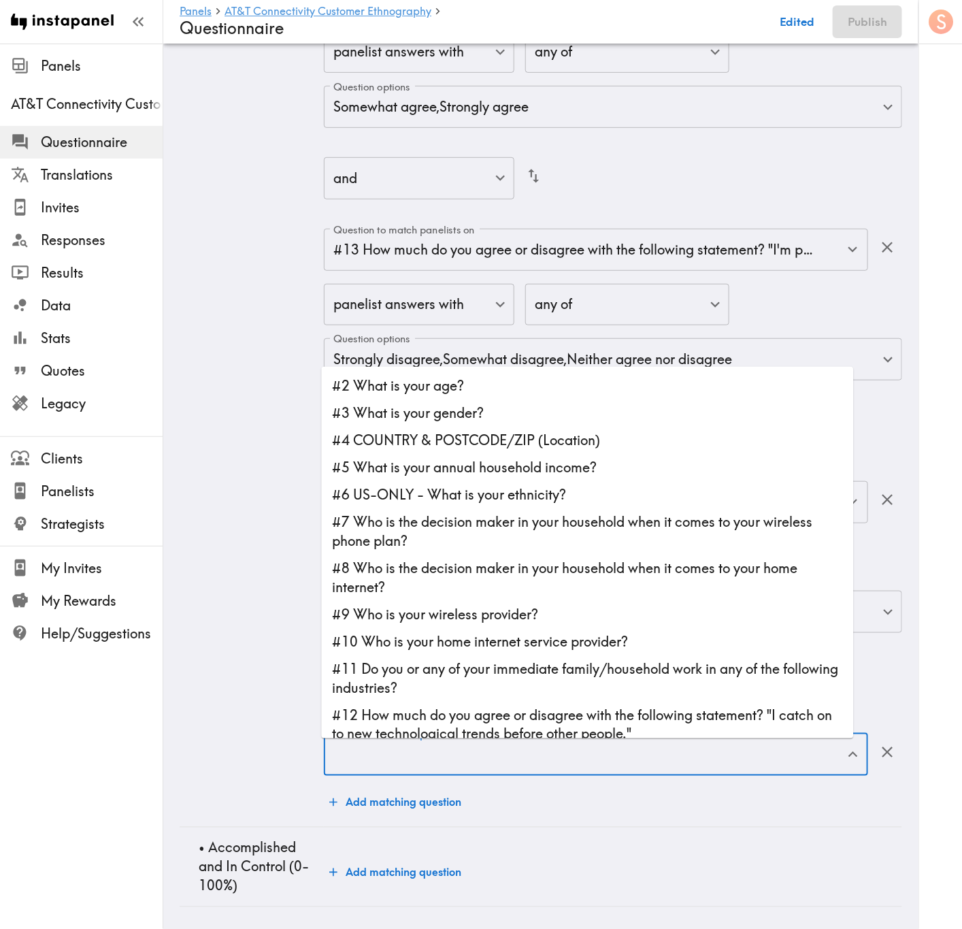
click at [625, 561] on input "Question to match panelists on" at bounding box center [586, 755] width 512 height 30
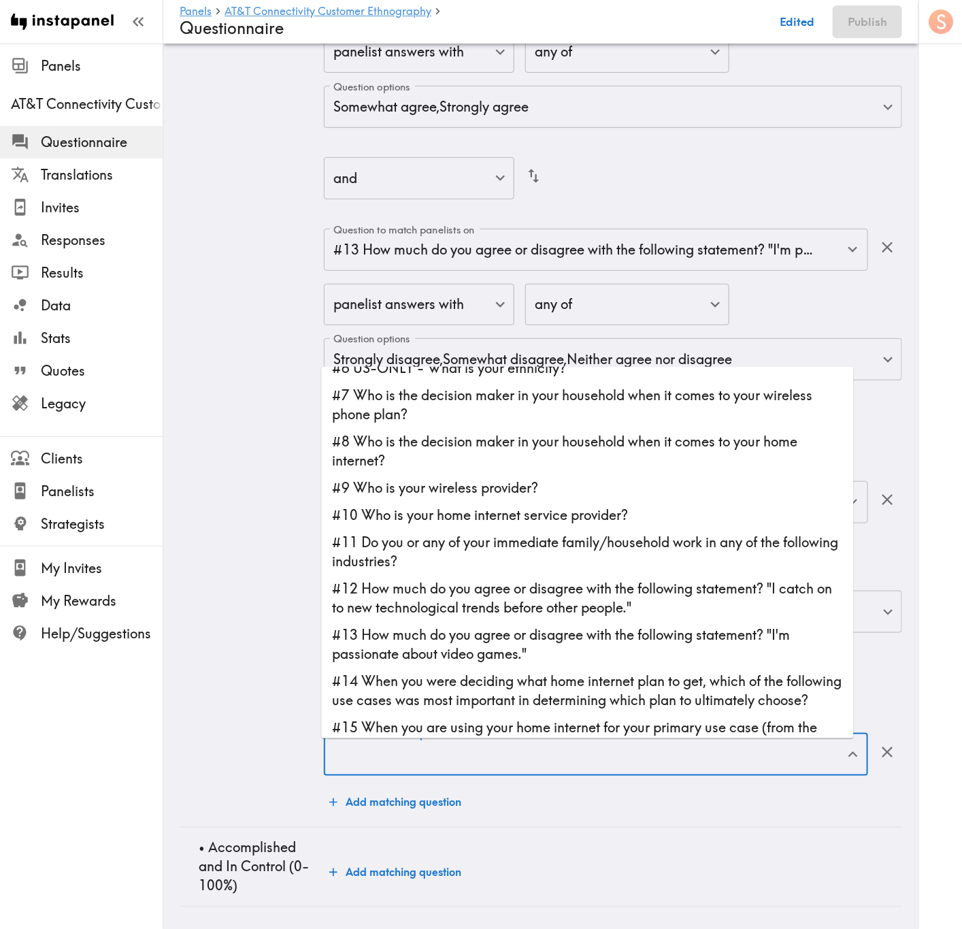
scroll to position [408, 0]
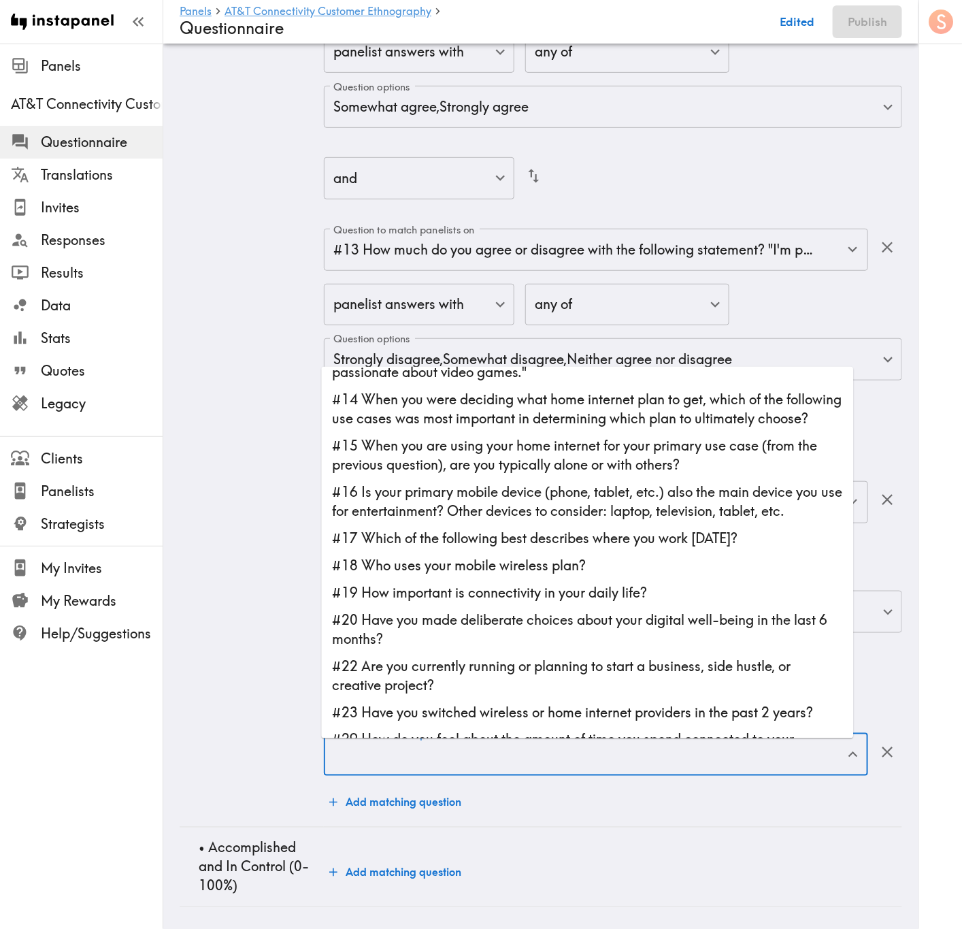
click at [525, 561] on li "#18 Who uses your mobile wireless plan?" at bounding box center [588, 565] width 532 height 27
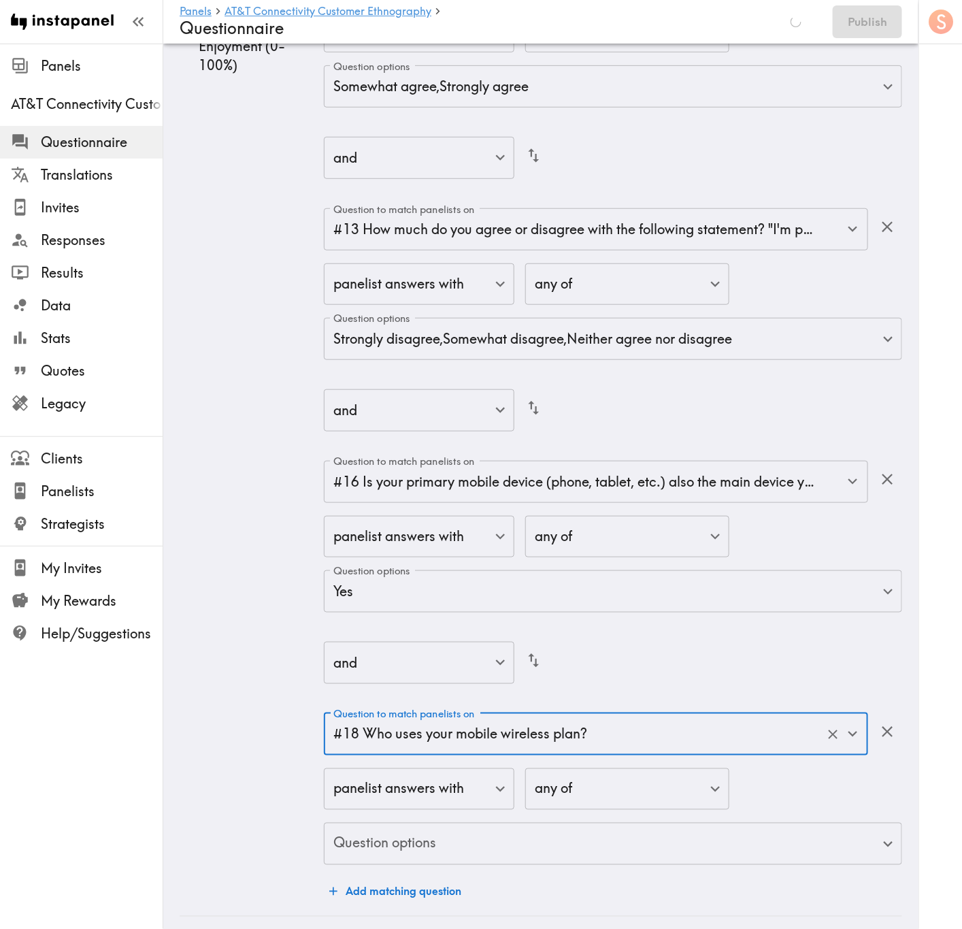
type input "#18 Who uses your mobile wireless plan?"
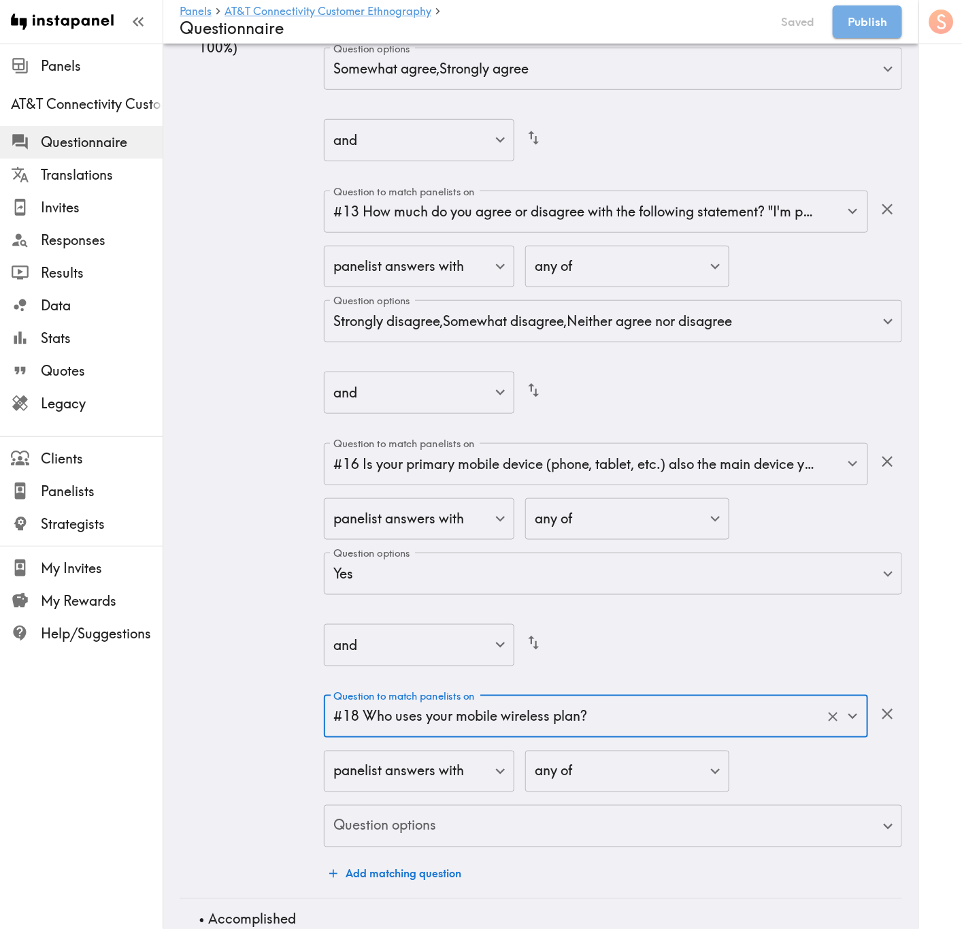
scroll to position [8055, 0]
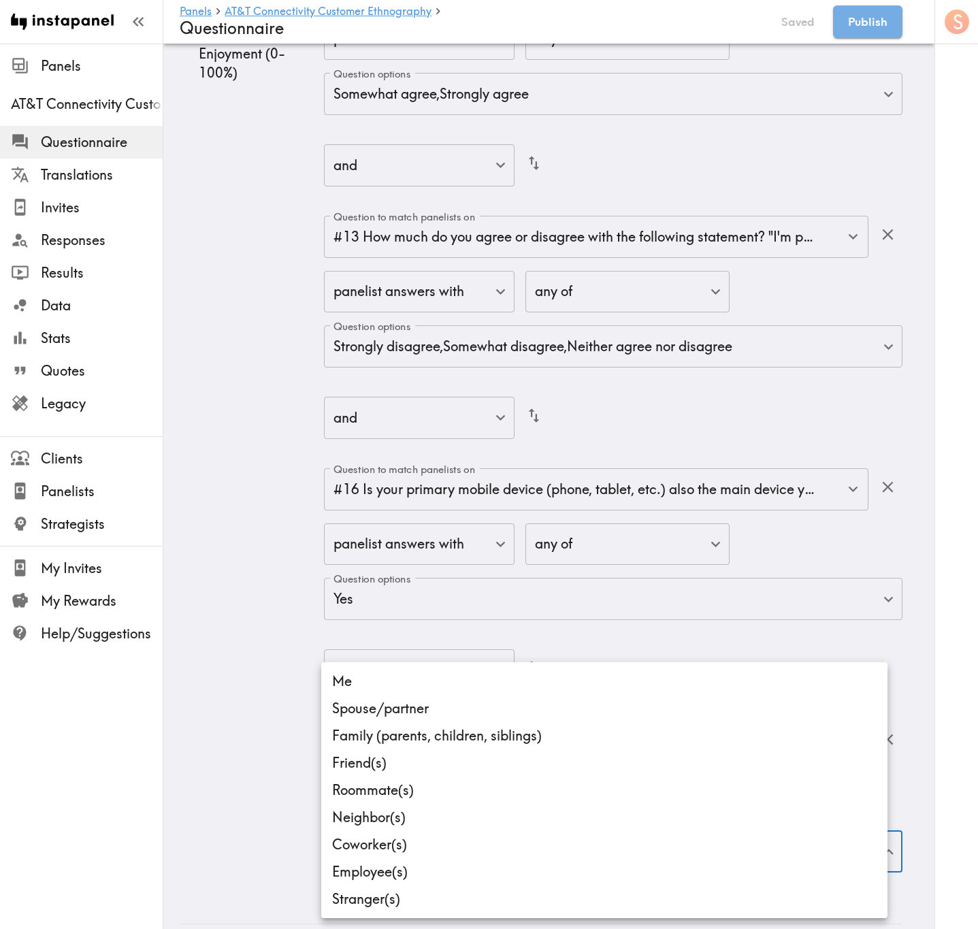
click at [457, 561] on li "Spouse/partner" at bounding box center [604, 708] width 566 height 27
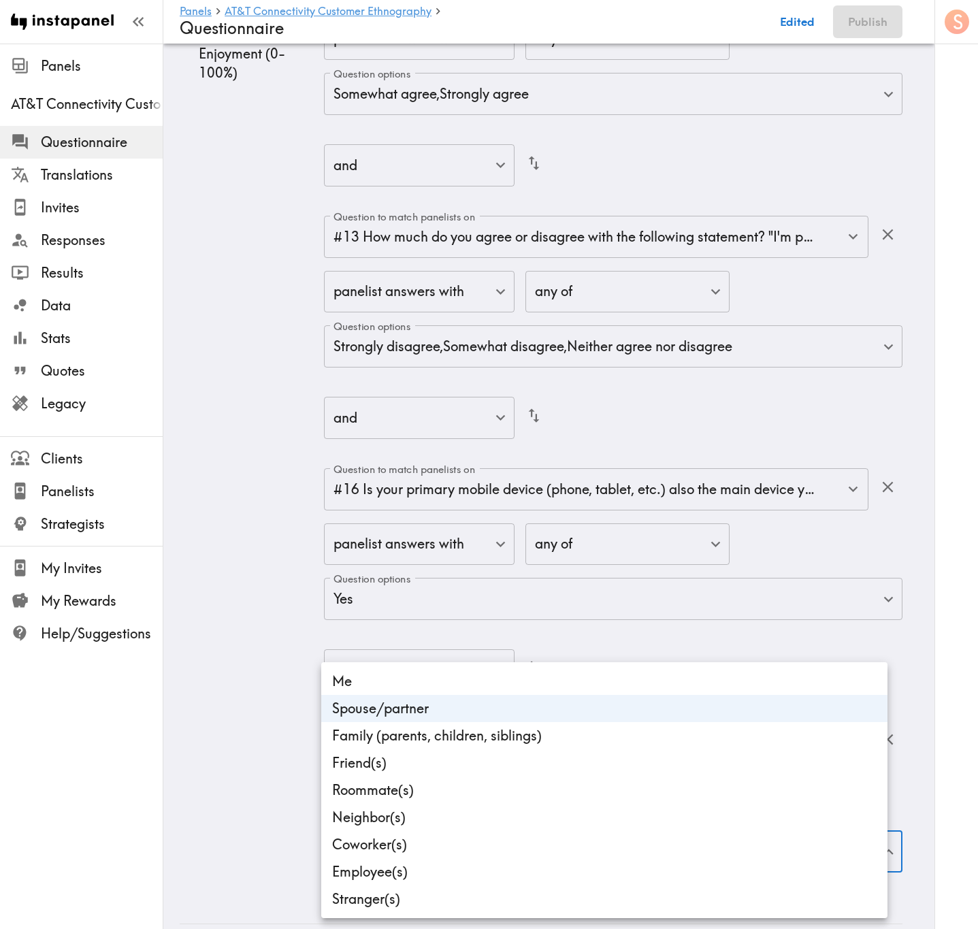
click at [253, 561] on div at bounding box center [489, 464] width 978 height 929
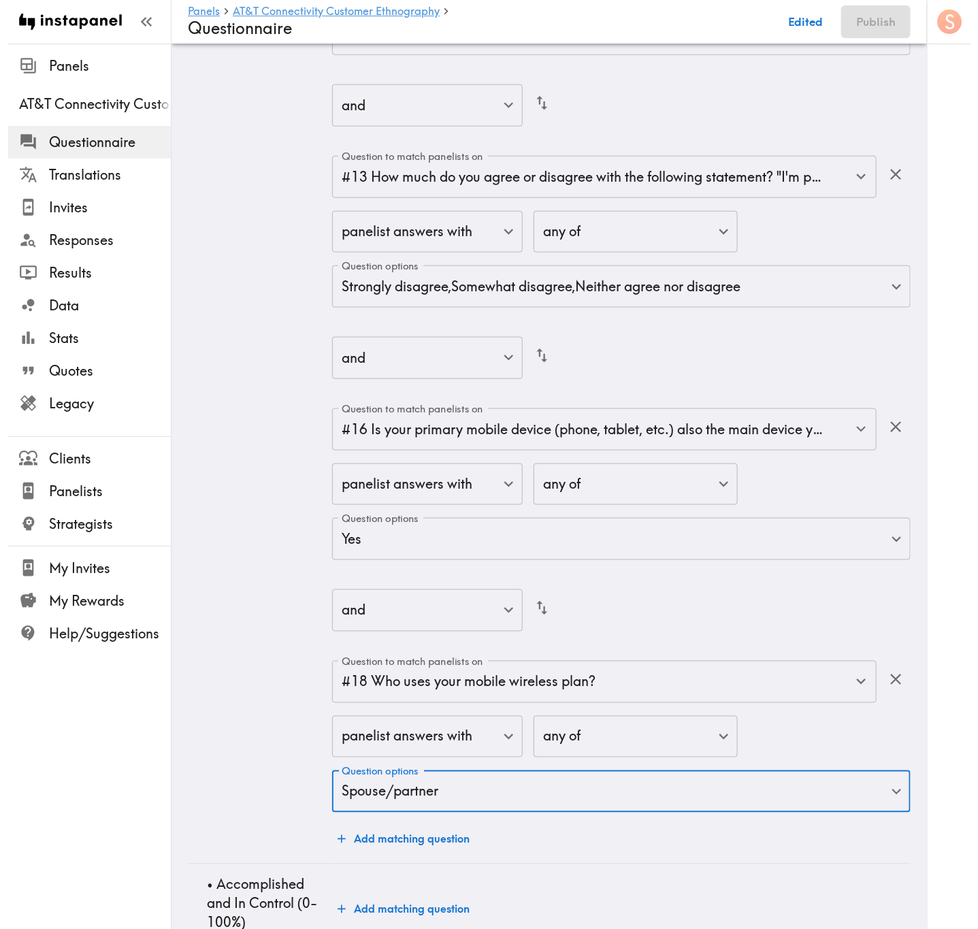
scroll to position [8172, 0]
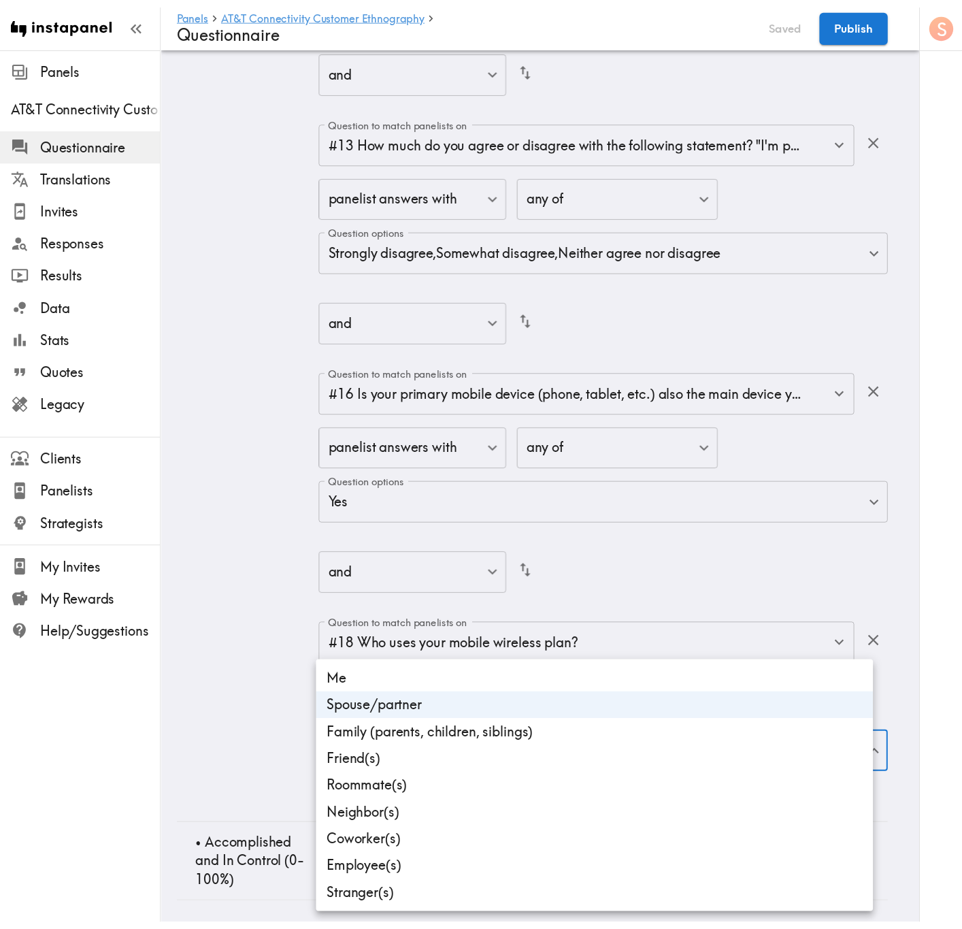
scroll to position [8055, 0]
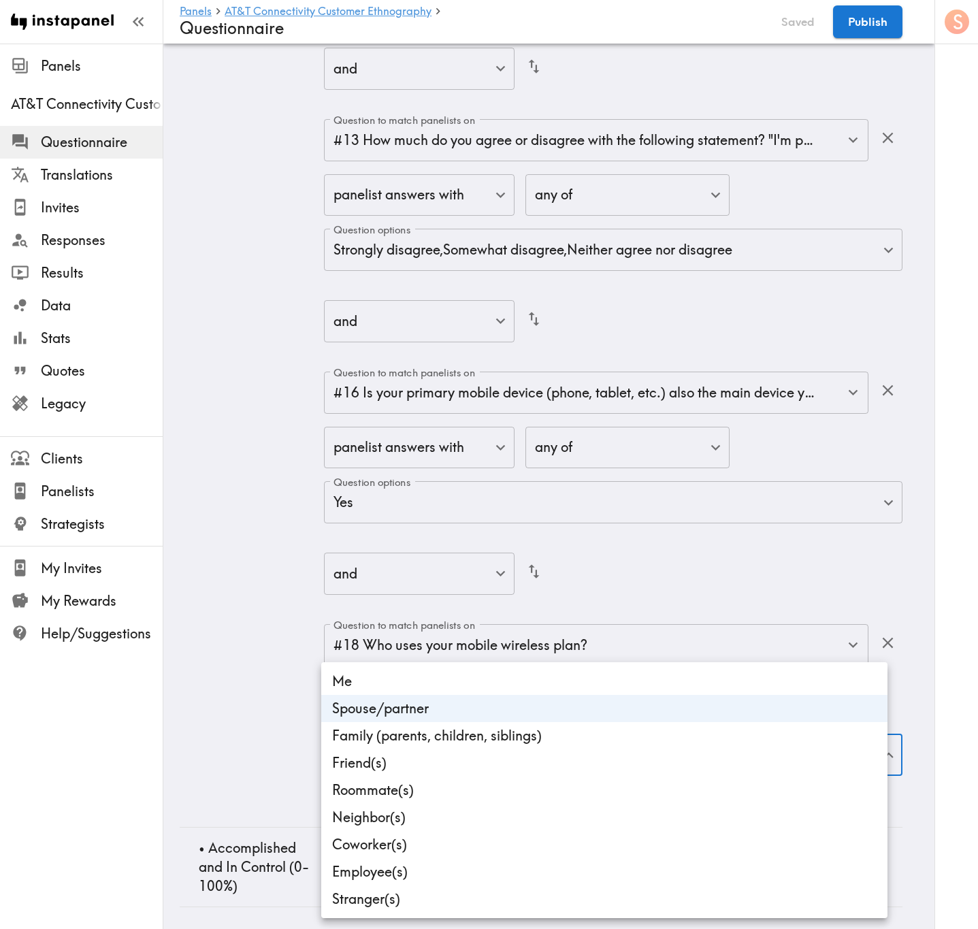
click at [495, 561] on li "Family (parents, children, siblings)" at bounding box center [604, 735] width 566 height 27
type input "d4d2673c-7c48-493a-83b6-701c7344eed3,599b6350-ad9b-465c-b678-33a631552b37"
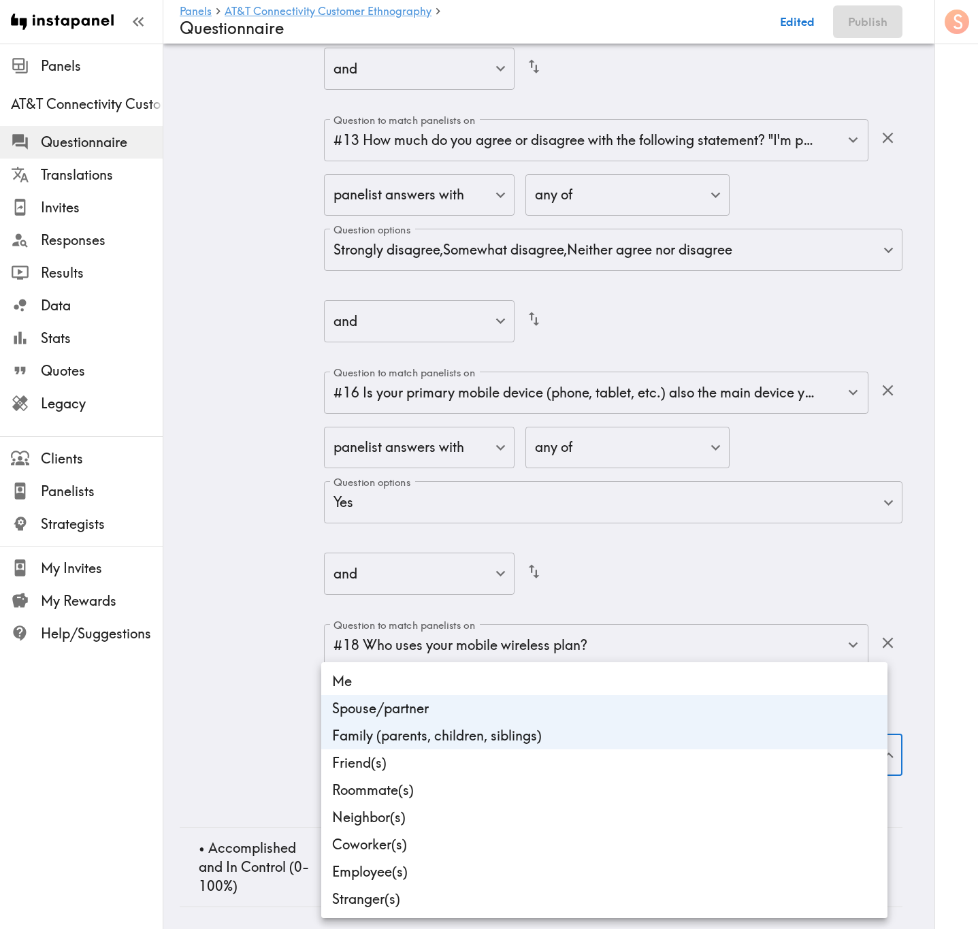
click at [245, 561] on div at bounding box center [489, 464] width 978 height 929
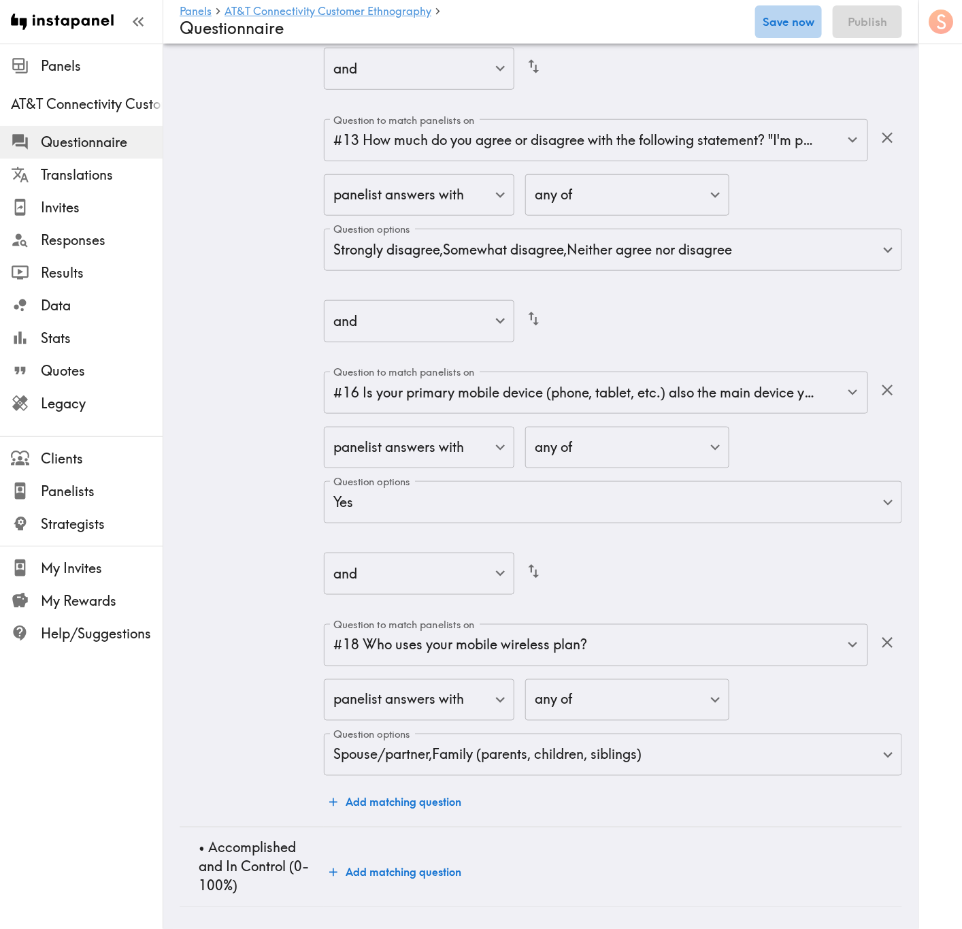
click at [797, 18] on button "Save now" at bounding box center [788, 21] width 67 height 33
click at [437, 561] on button "Add matching question" at bounding box center [395, 872] width 143 height 27
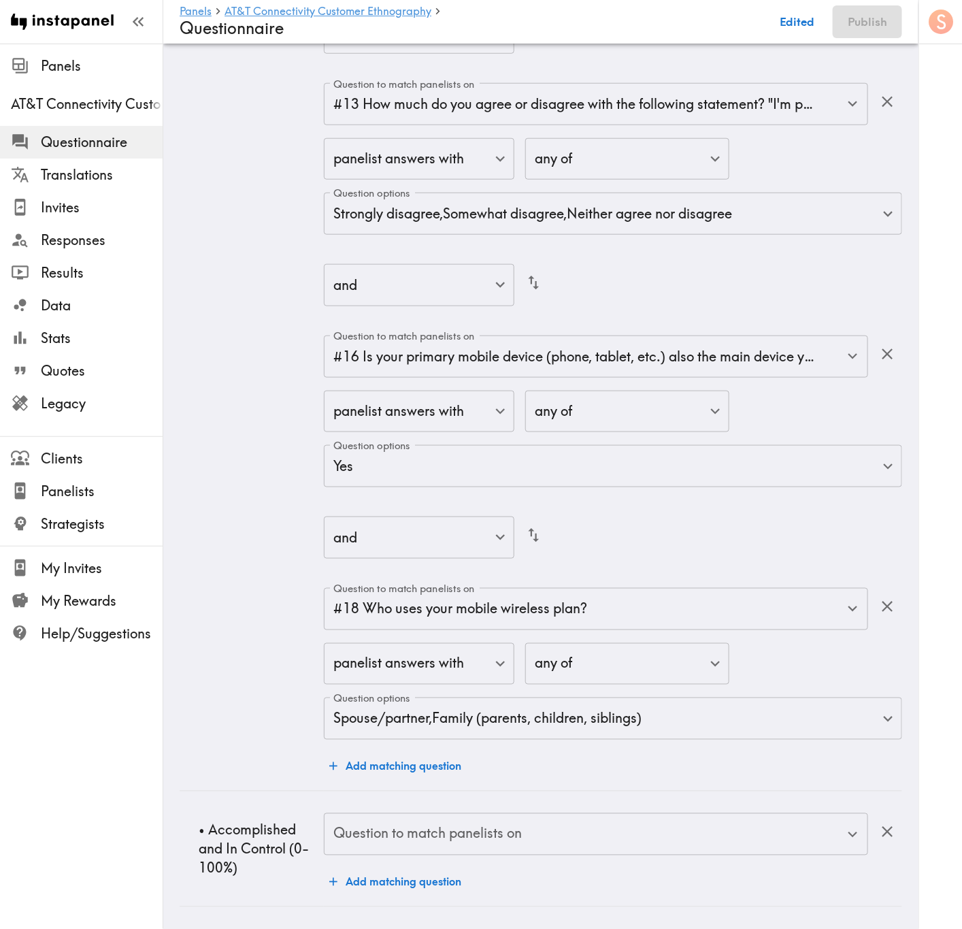
scroll to position [8092, 0]
click at [646, 561] on input "Question to match panelists on" at bounding box center [586, 834] width 512 height 30
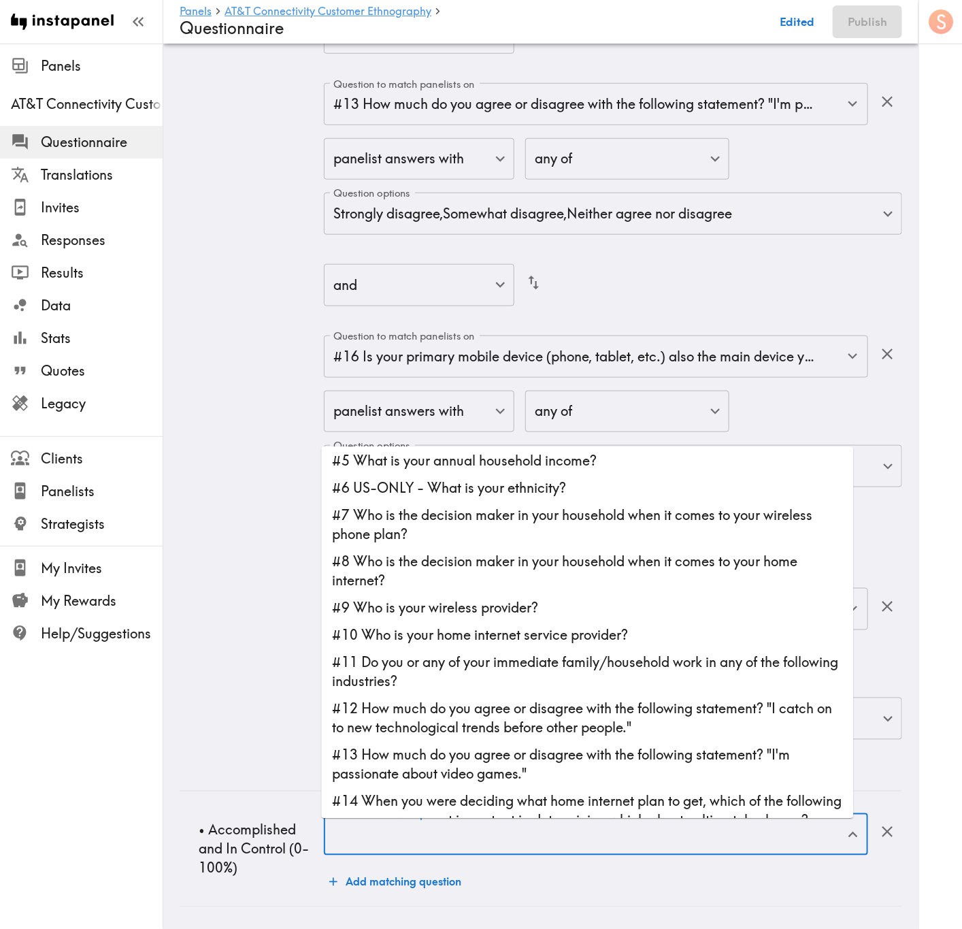
scroll to position [204, 0]
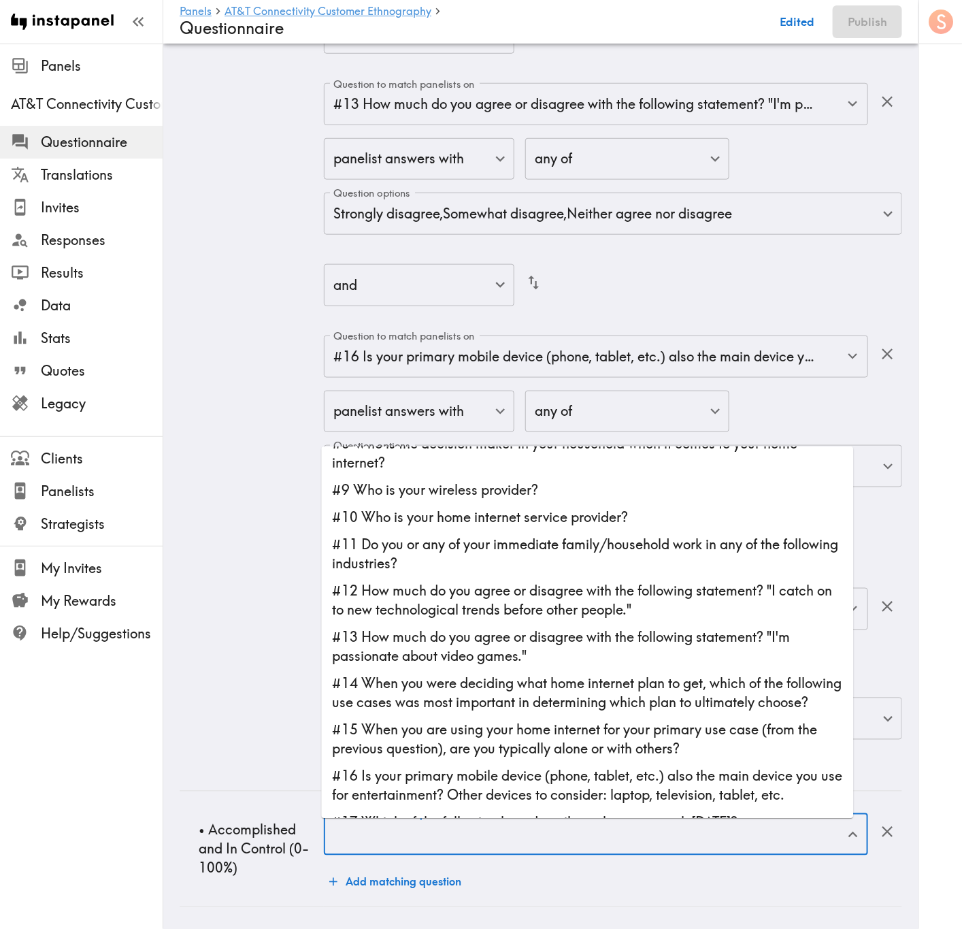
click at [531, 504] on li "#10 Who is your home internet service provider?" at bounding box center [588, 517] width 532 height 27
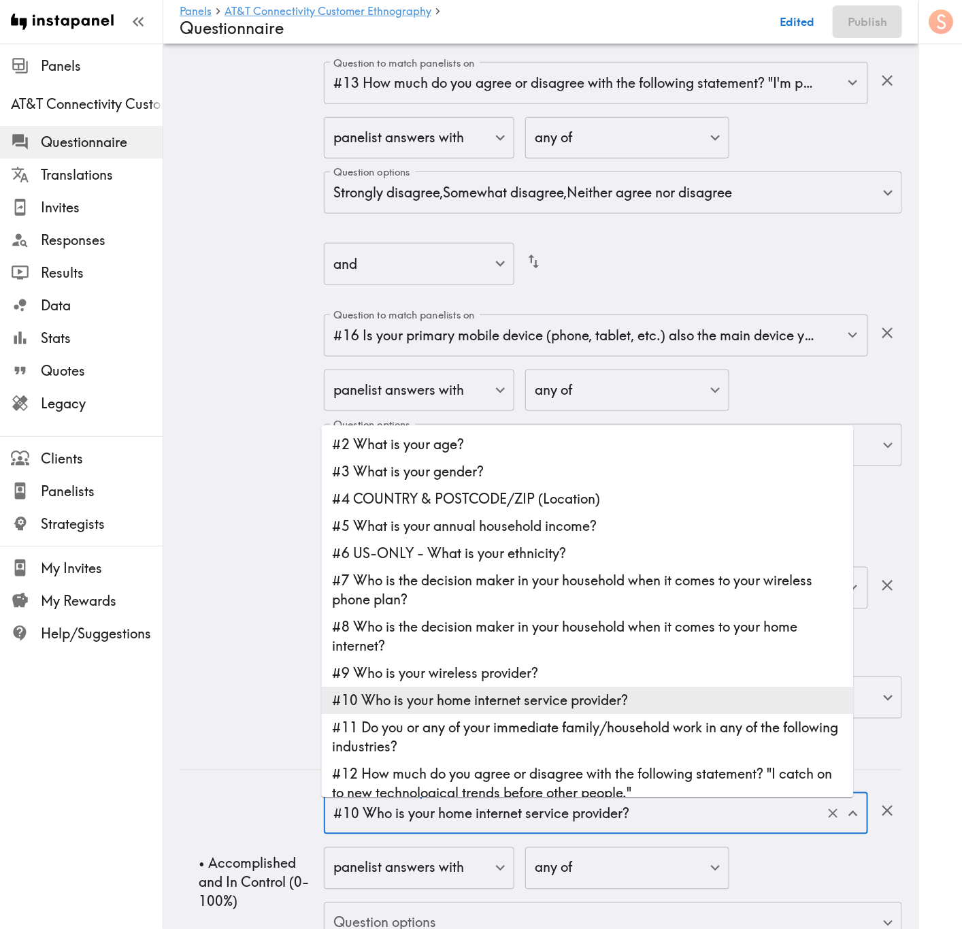
click at [608, 561] on input "#10 Who is your home internet service provider?" at bounding box center [577, 813] width 494 height 30
click at [508, 561] on li "#12 How much do you agree or disagree with the following statement? "I catch on…" at bounding box center [588, 784] width 532 height 46
type input "#12 How much do you agree or disagree with the following statement? "I catch on…"
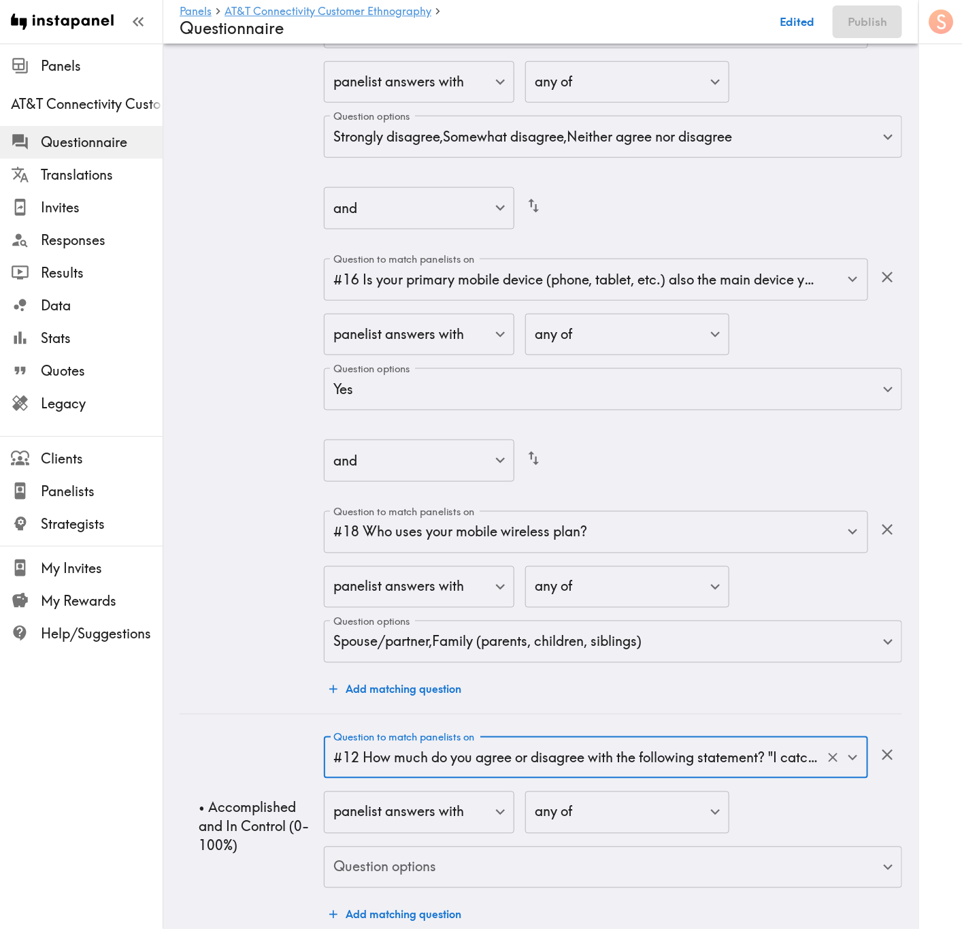
scroll to position [8201, 0]
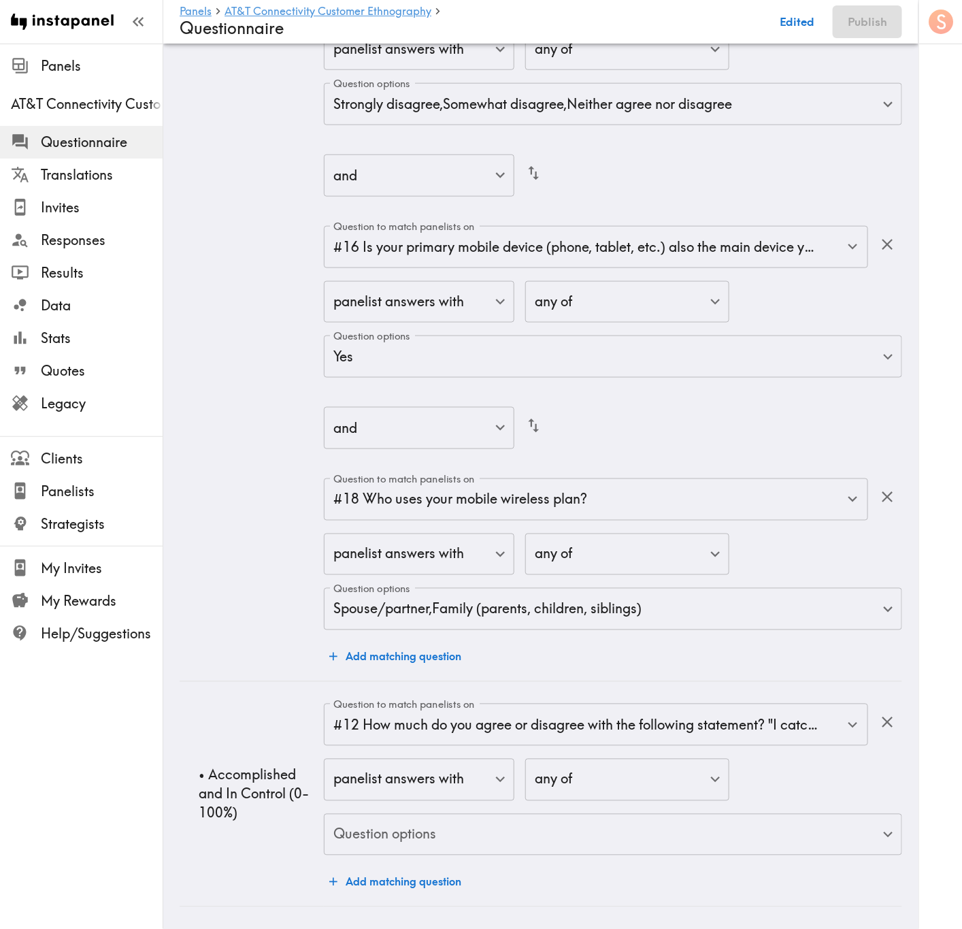
click at [627, 561] on div "panelist answers with false ​ any of any ​ Question options ​ Question options" at bounding box center [613, 808] width 578 height 99
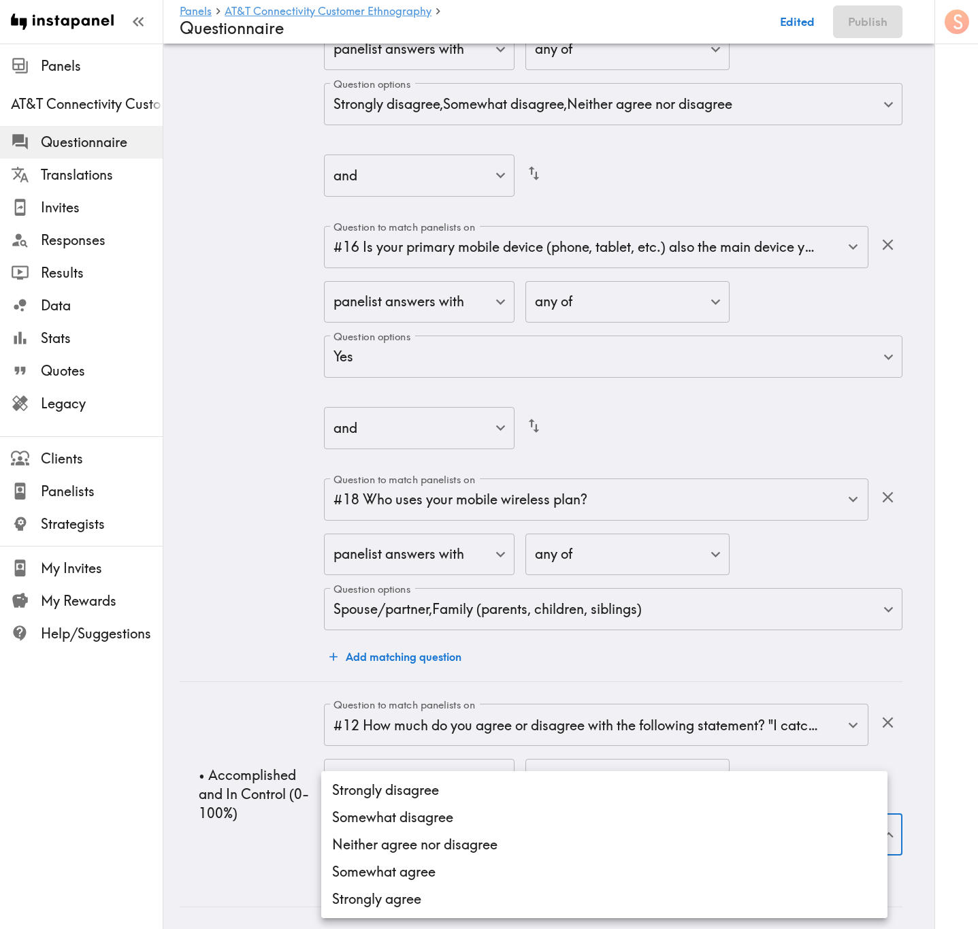
click at [603, 561] on li "Neither agree nor disagree" at bounding box center [604, 844] width 566 height 27
type input "24762d98-7cf4-4681-9748-0b20efe2cf2f"
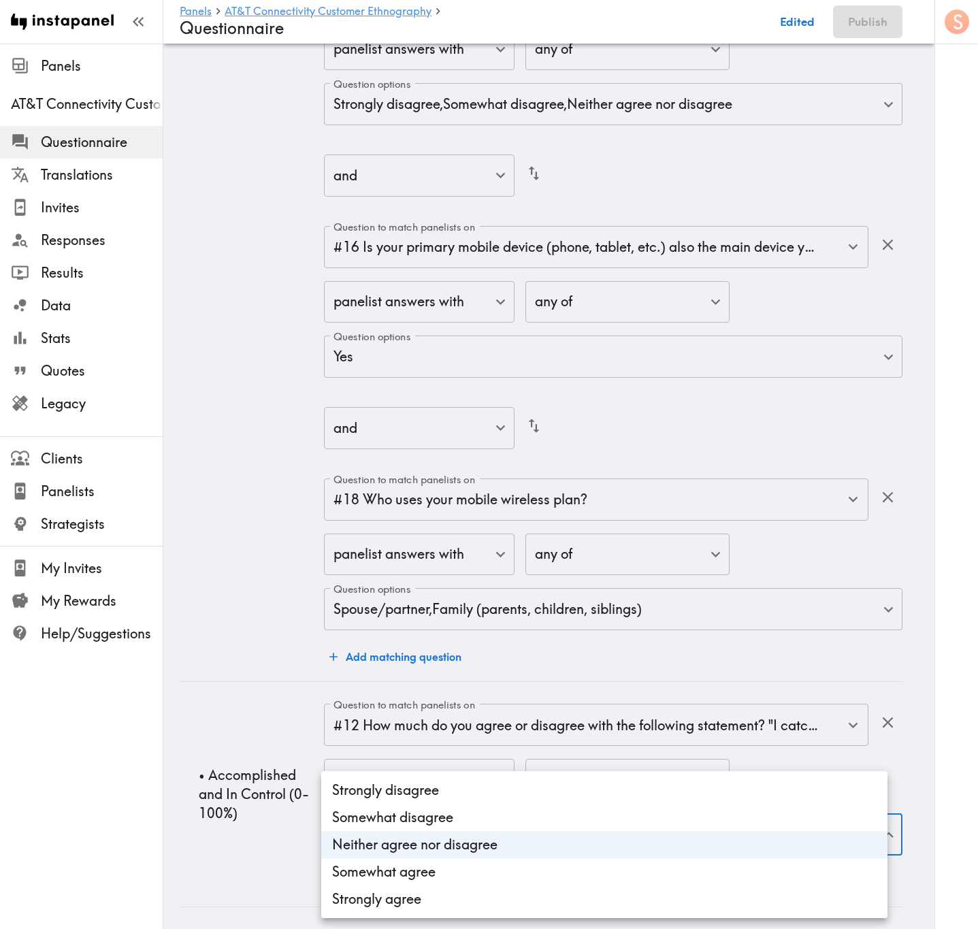
click at [242, 561] on div at bounding box center [489, 464] width 978 height 929
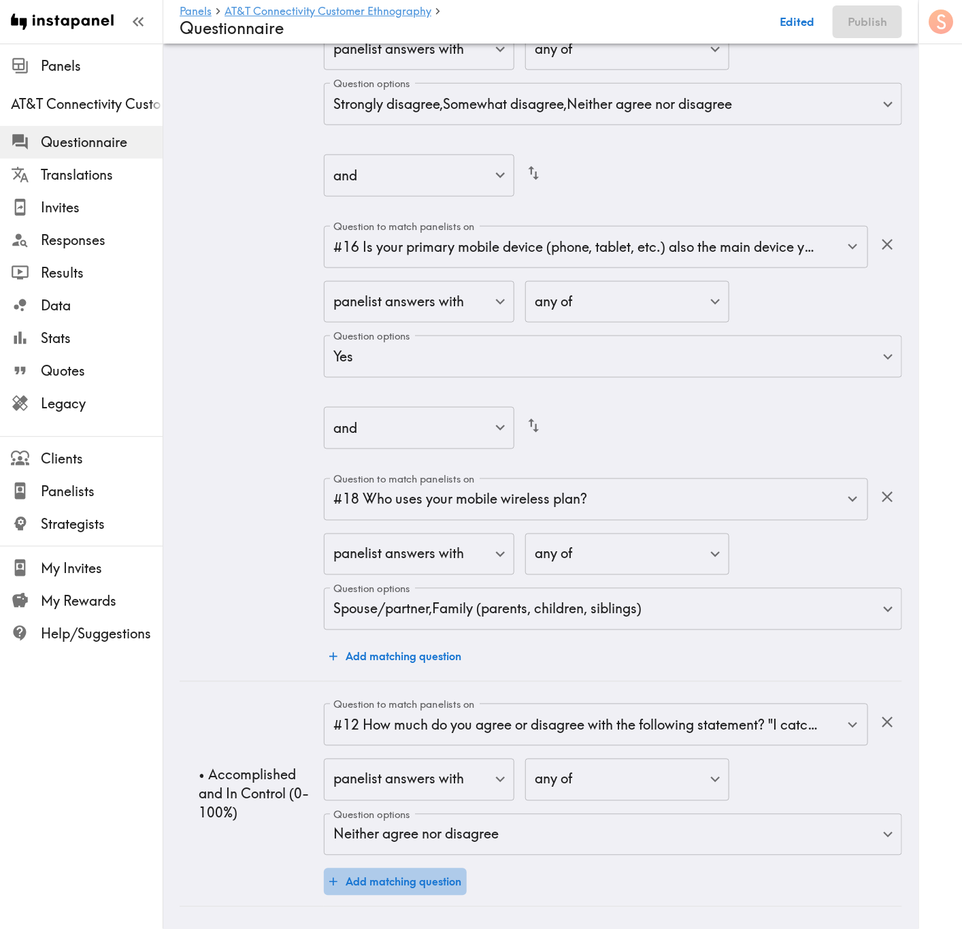
click at [447, 561] on button "Add matching question" at bounding box center [395, 881] width 143 height 27
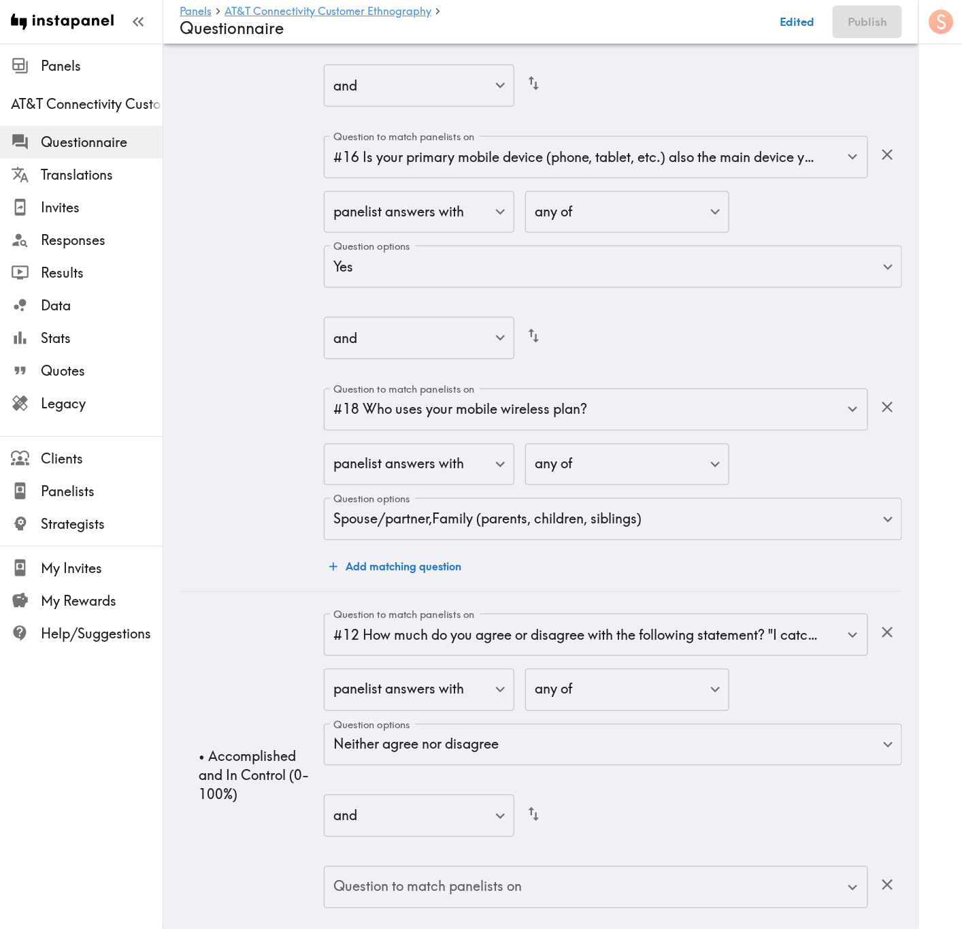
scroll to position [8344, 0]
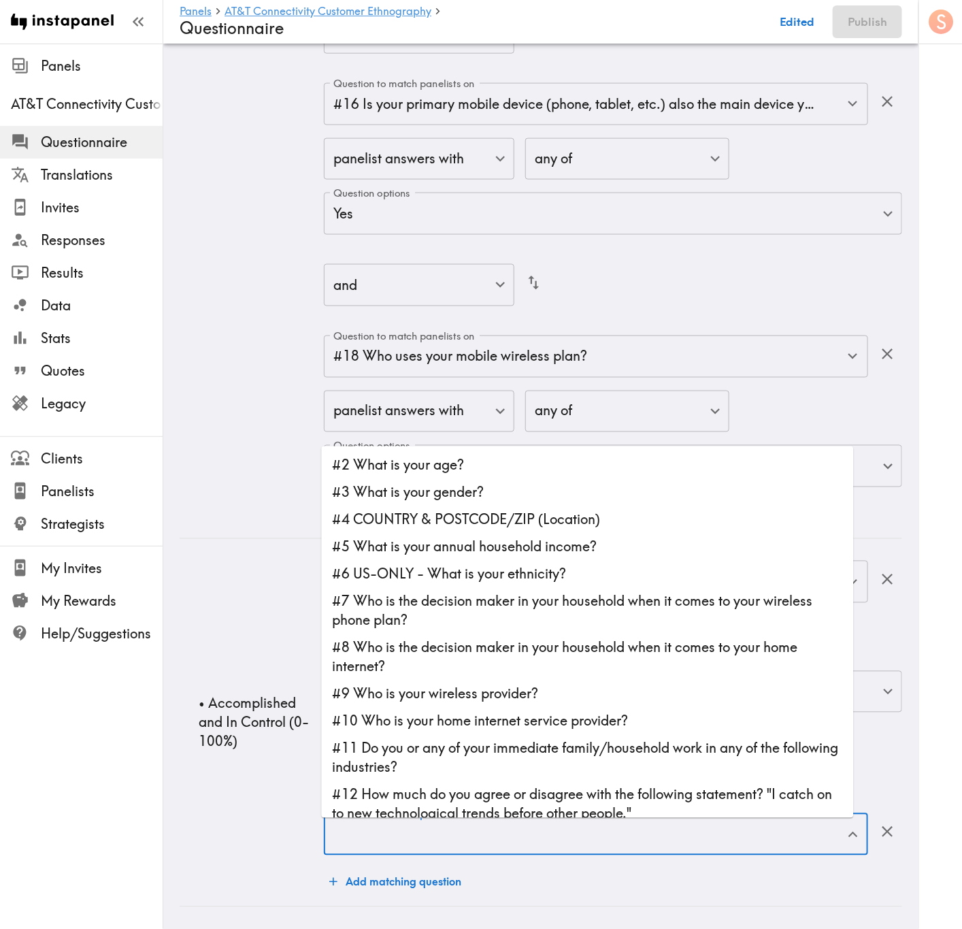
click at [619, 561] on input "Question to match panelists on" at bounding box center [586, 834] width 512 height 30
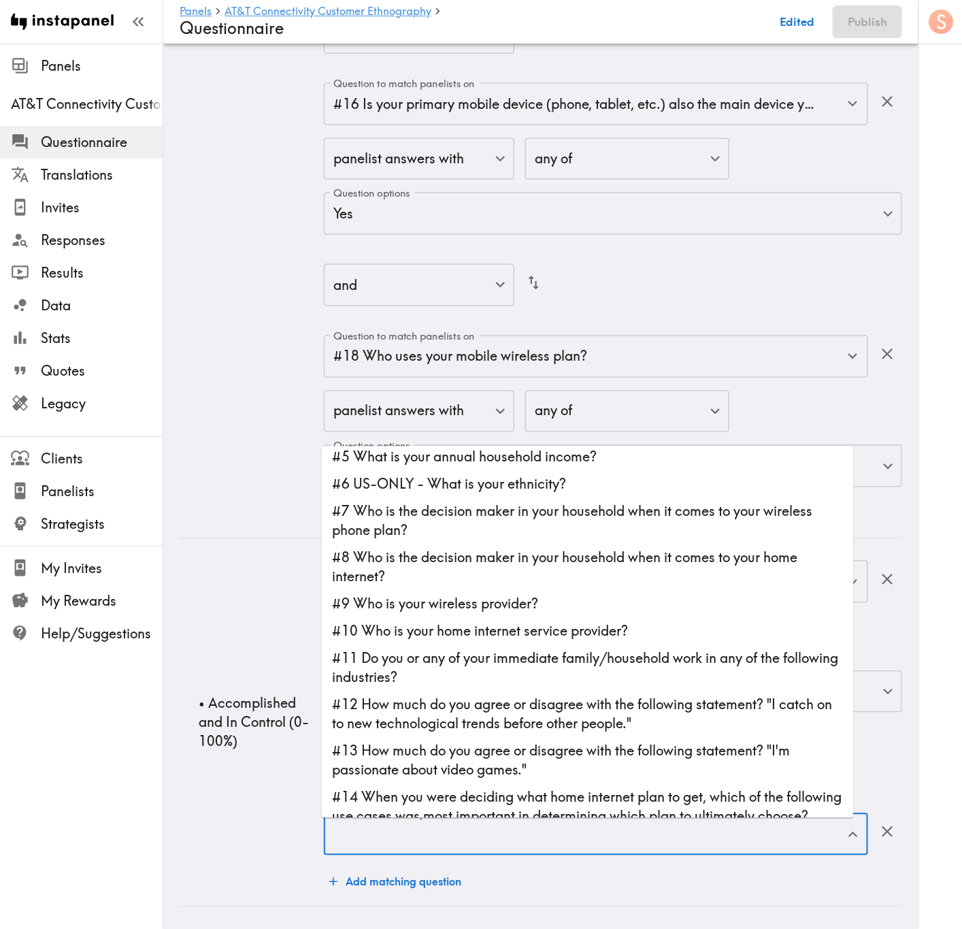
scroll to position [204, 0]
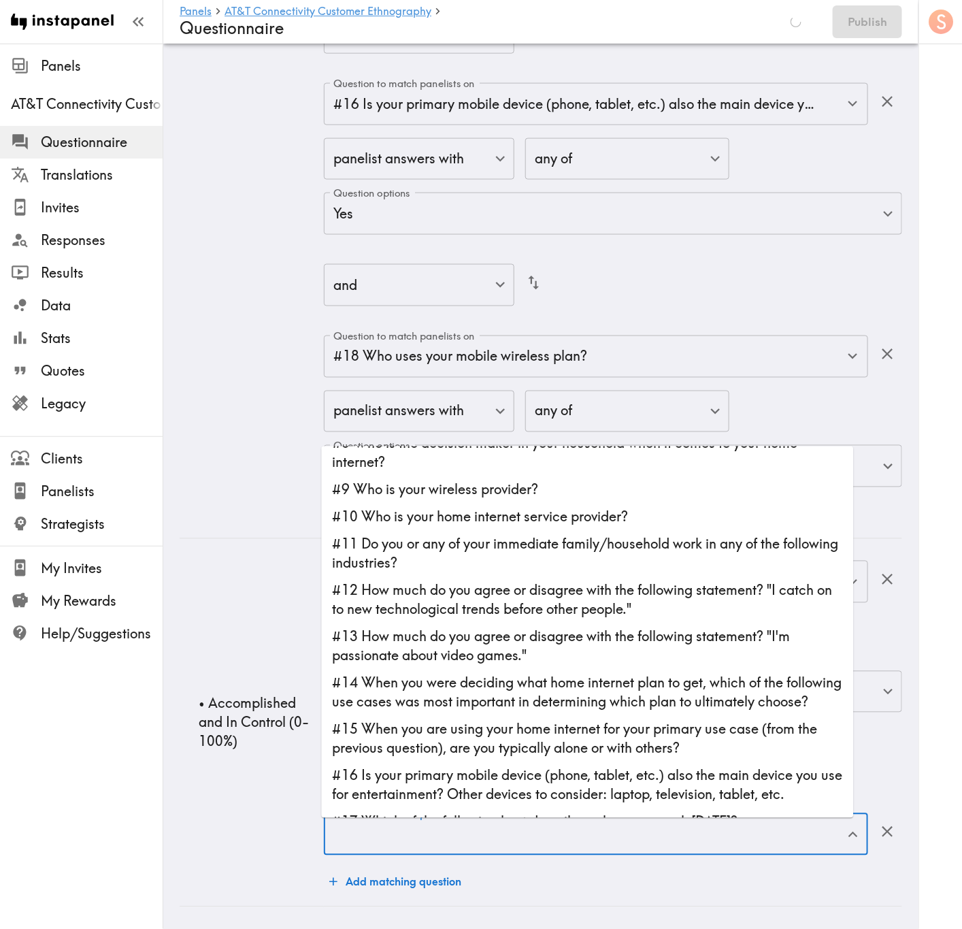
click at [538, 561] on li "#16 Is your primary mobile device (phone, tablet, etc.) also the main device yo…" at bounding box center [588, 785] width 532 height 46
type input "#16 Is your primary mobile device (phone, tablet, etc.) also the main device yo…"
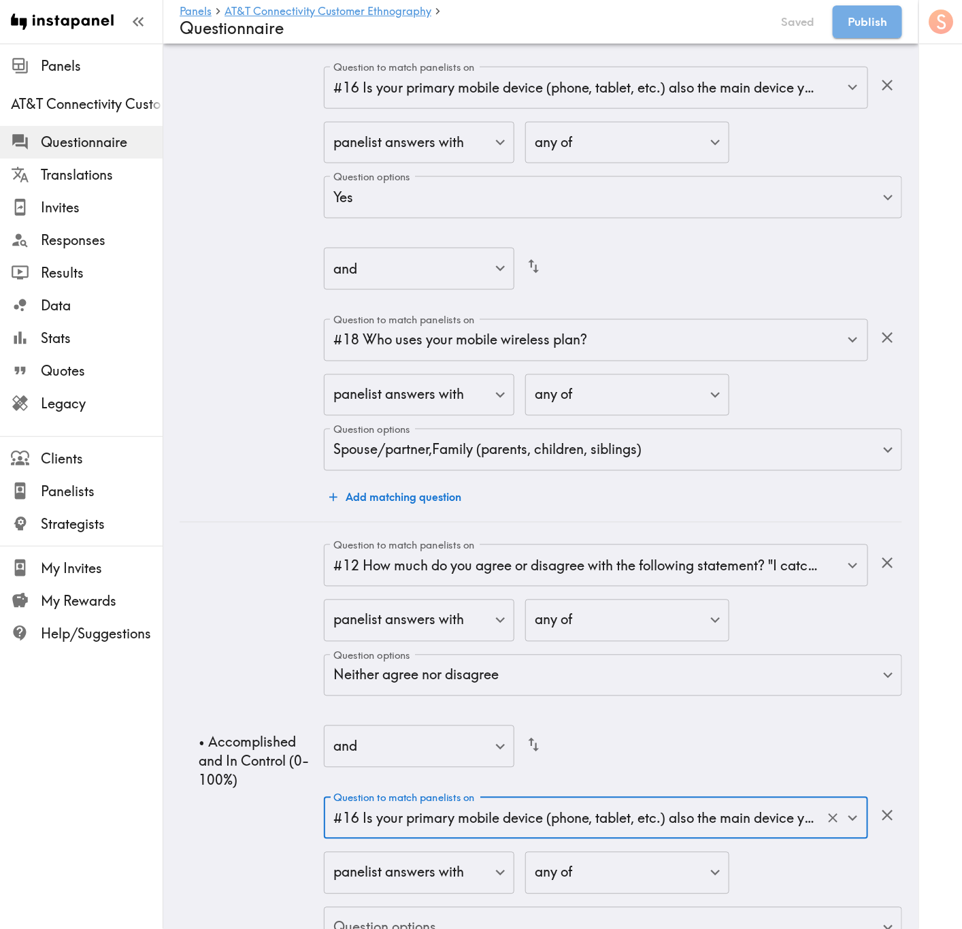
scroll to position [8453, 0]
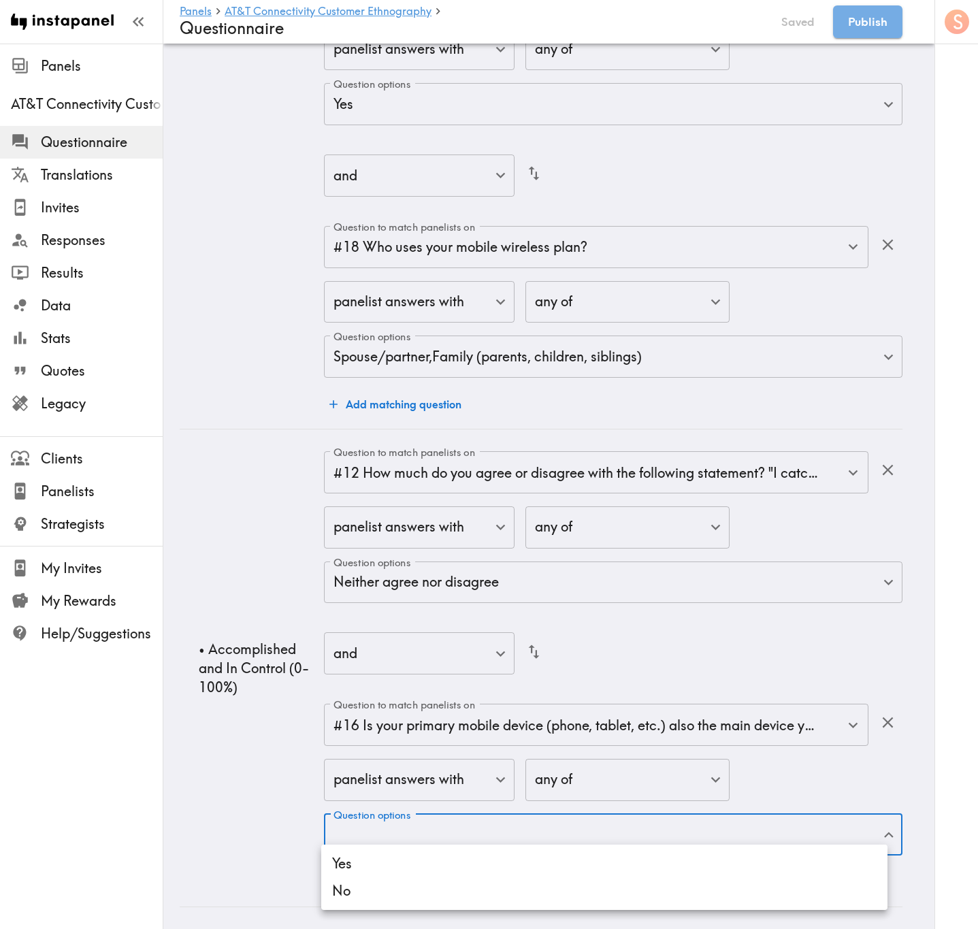
click at [539, 561] on li "No" at bounding box center [604, 890] width 566 height 27
type input "b3a1da47-8915-483a-a946-41bd6c20c7a2"
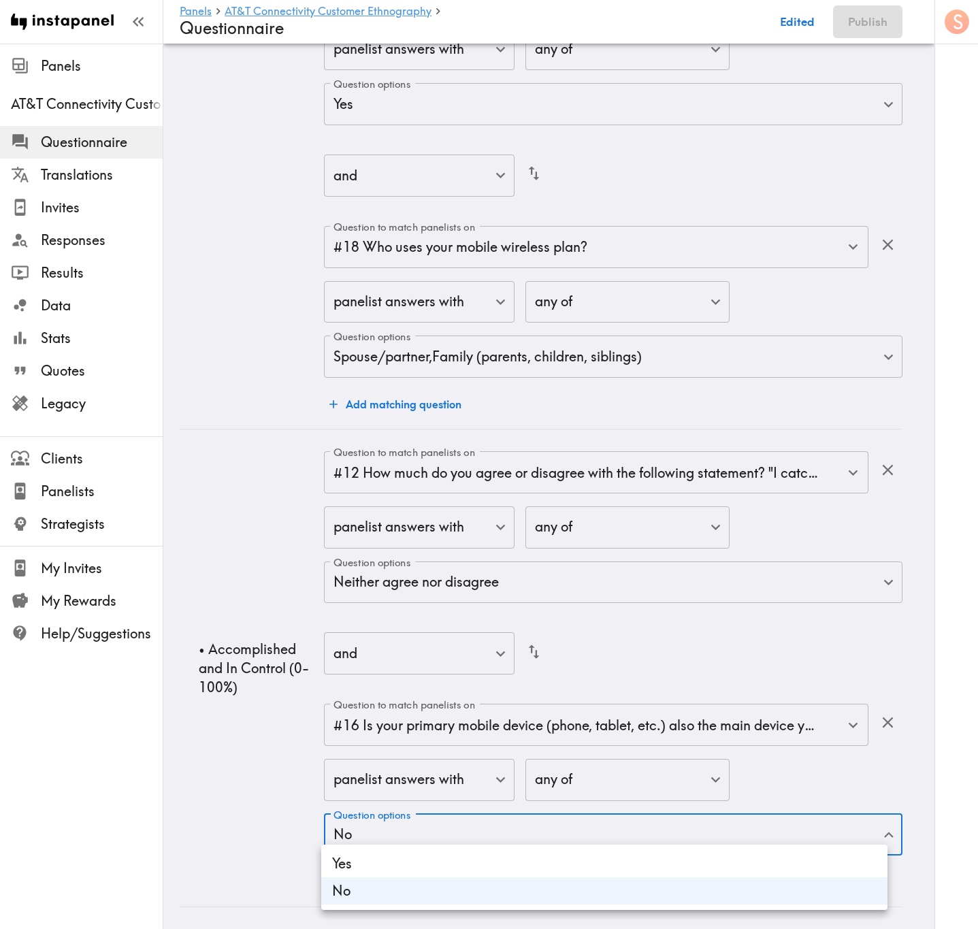
click at [296, 561] on div at bounding box center [489, 464] width 978 height 929
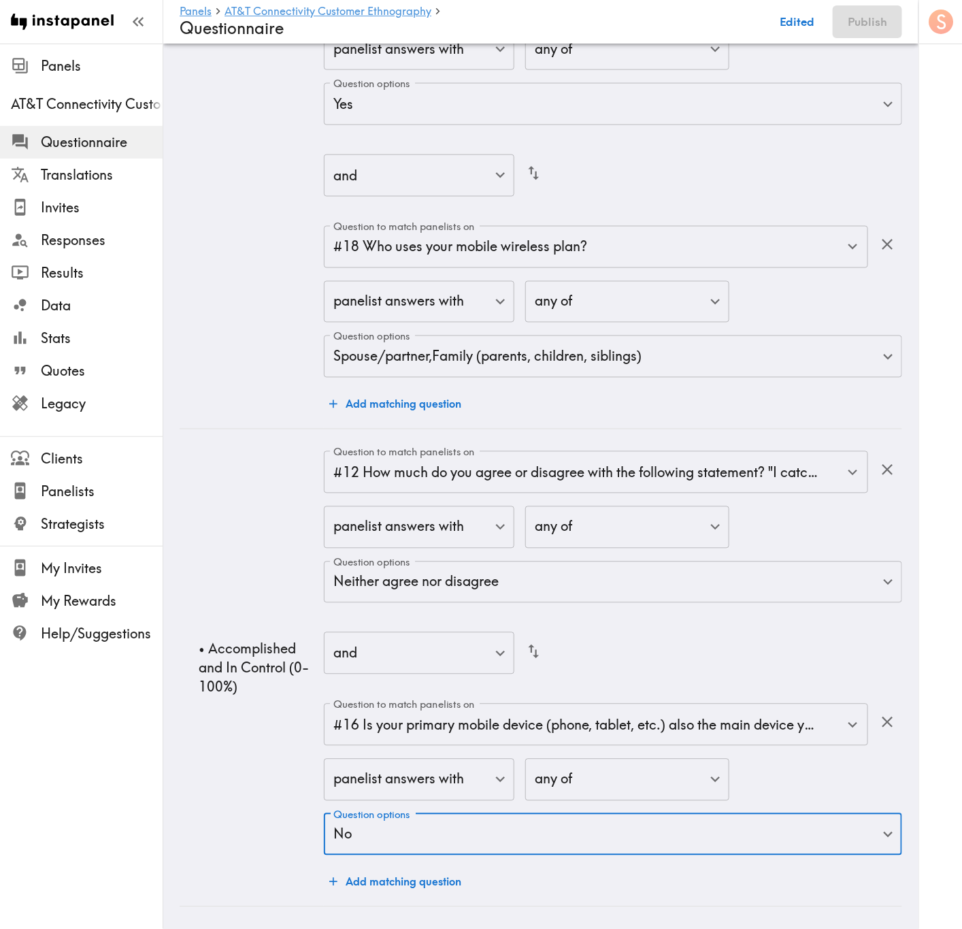
click at [427, 561] on button "Add matching question" at bounding box center [395, 881] width 143 height 27
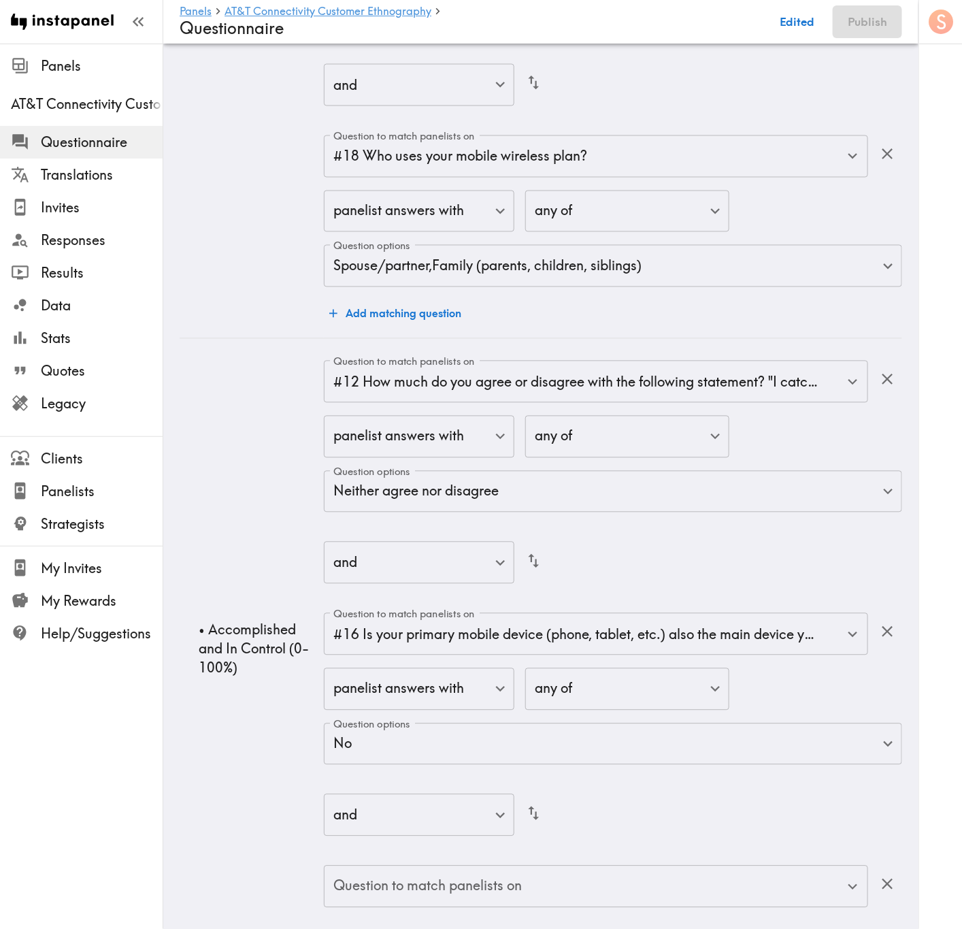
scroll to position [8600, 0]
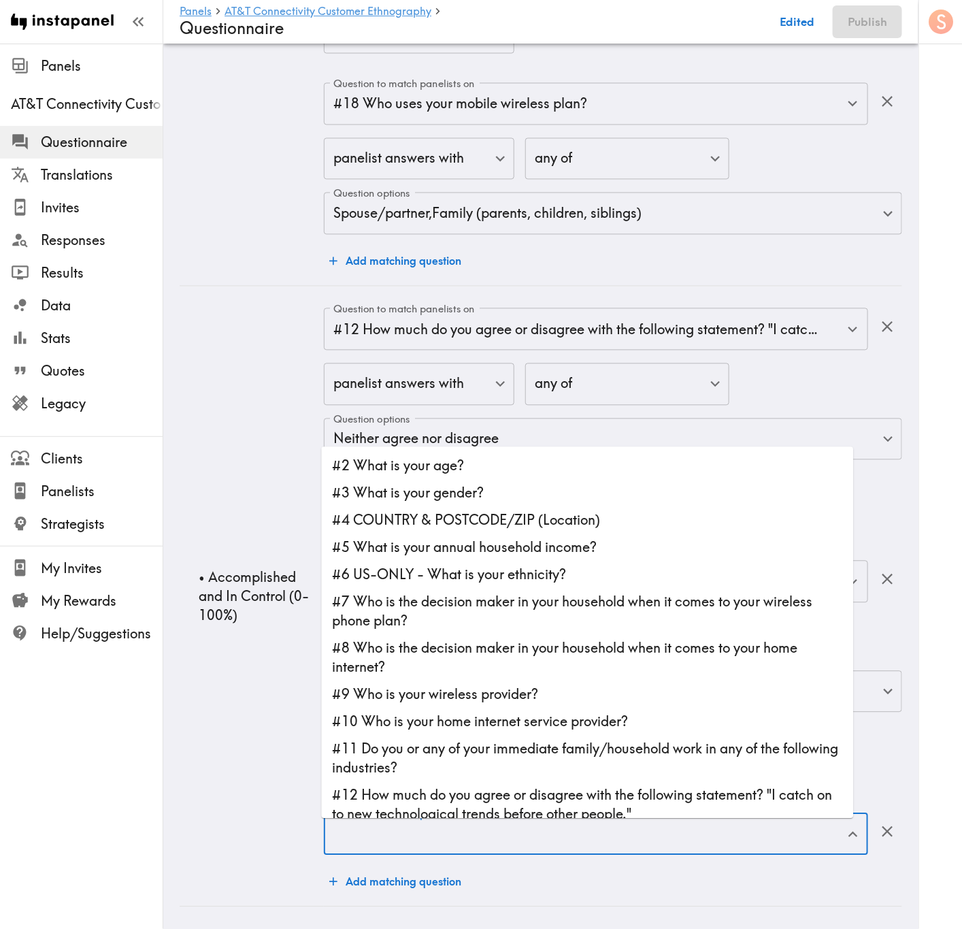
click at [631, 561] on input "Question to match panelists on" at bounding box center [586, 834] width 512 height 30
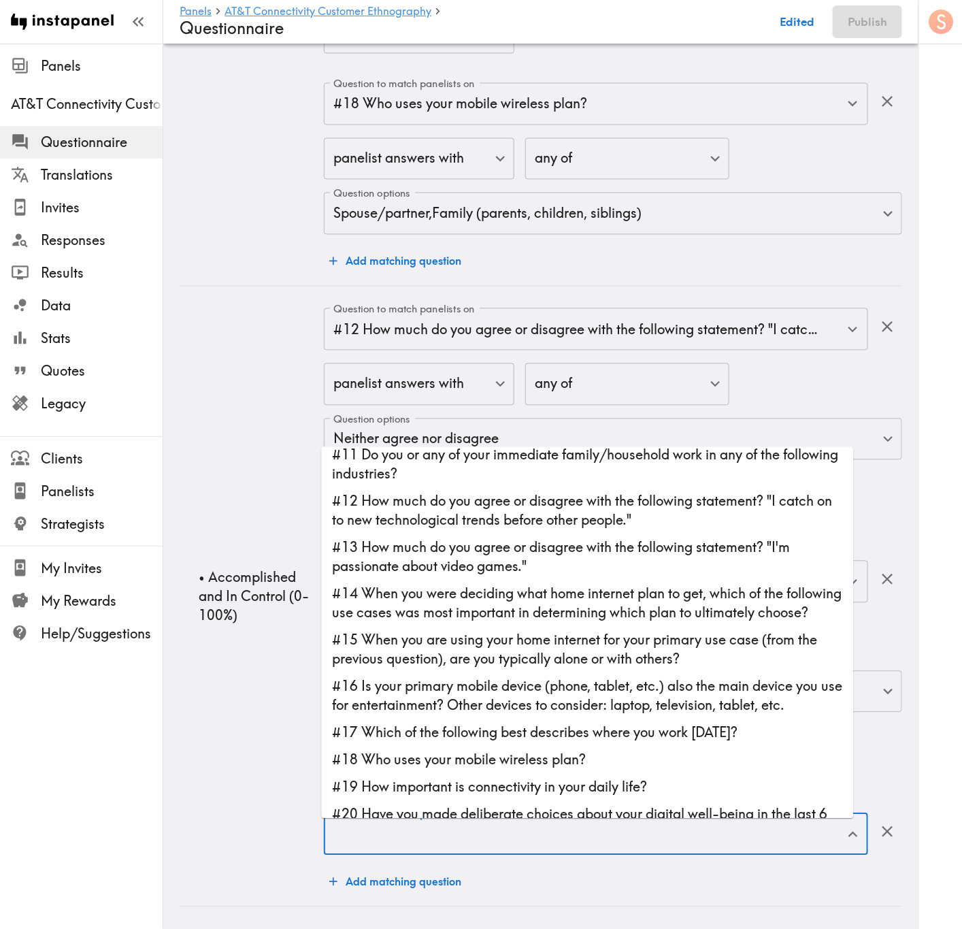
scroll to position [306, 0]
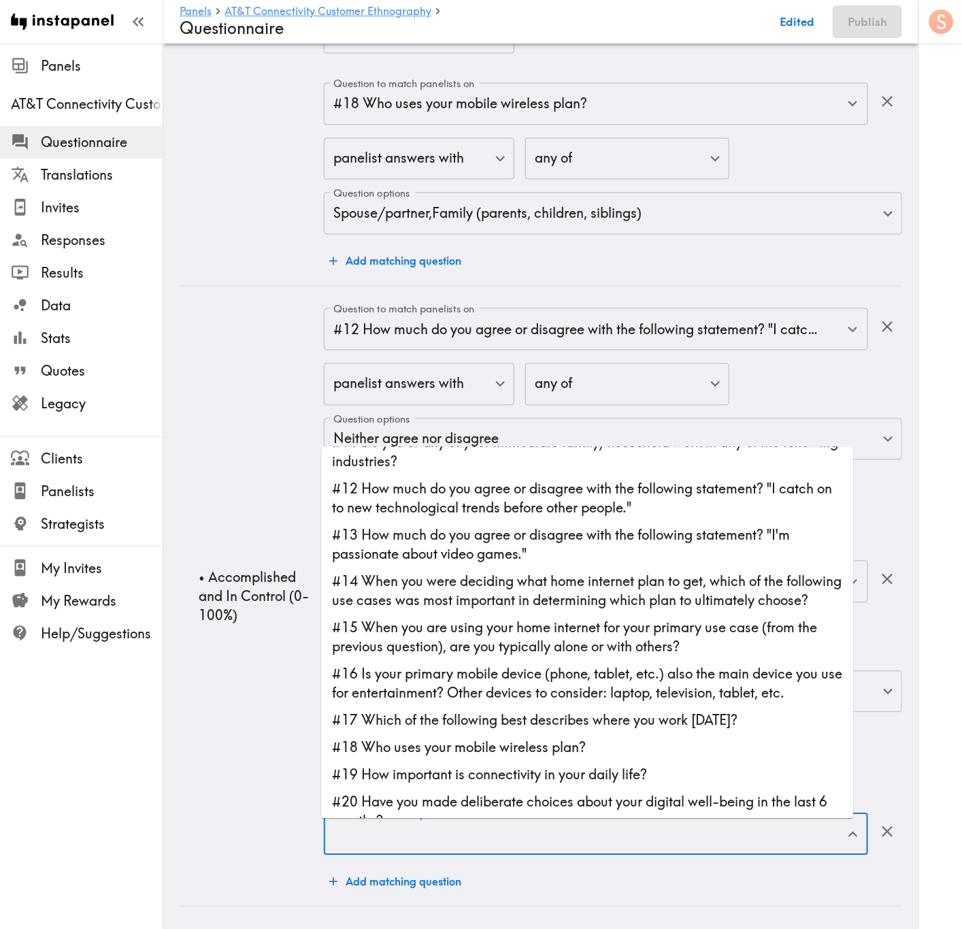
click at [533, 561] on li "#17 Which of the following best describes where you work today?" at bounding box center [588, 720] width 532 height 27
type input "#17 Which of the following best describes where you work today?"
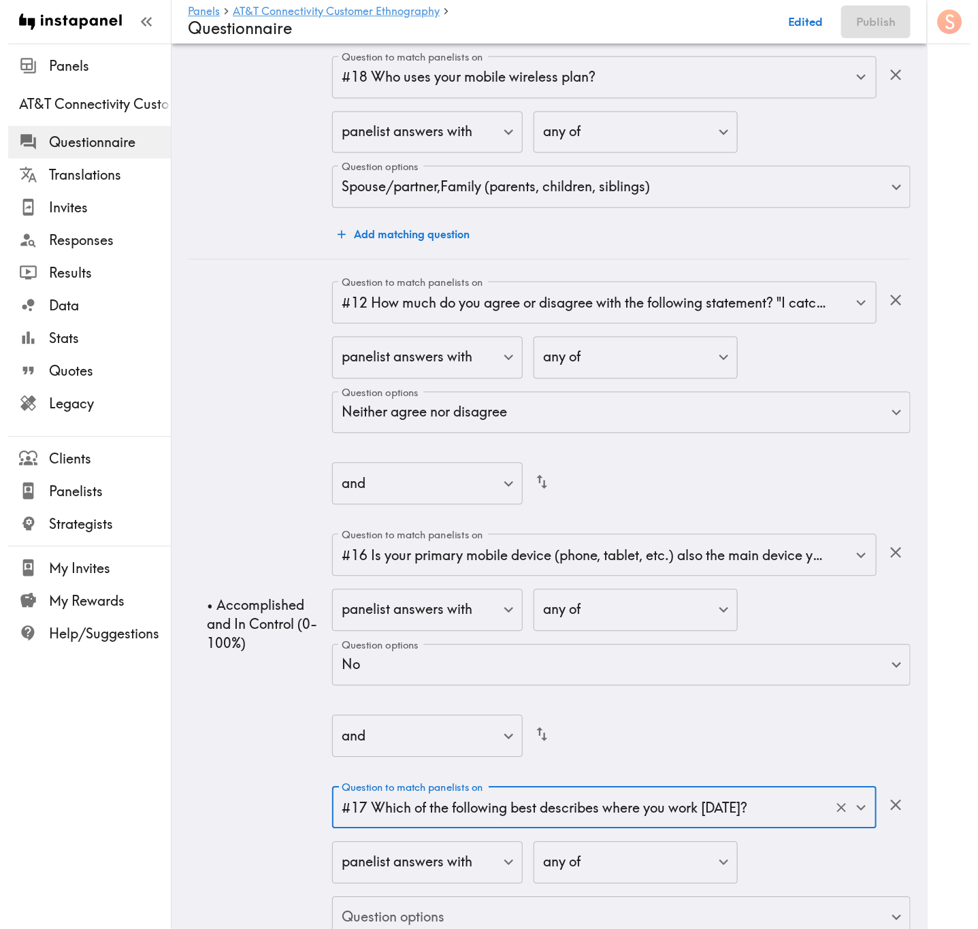
scroll to position [8711, 0]
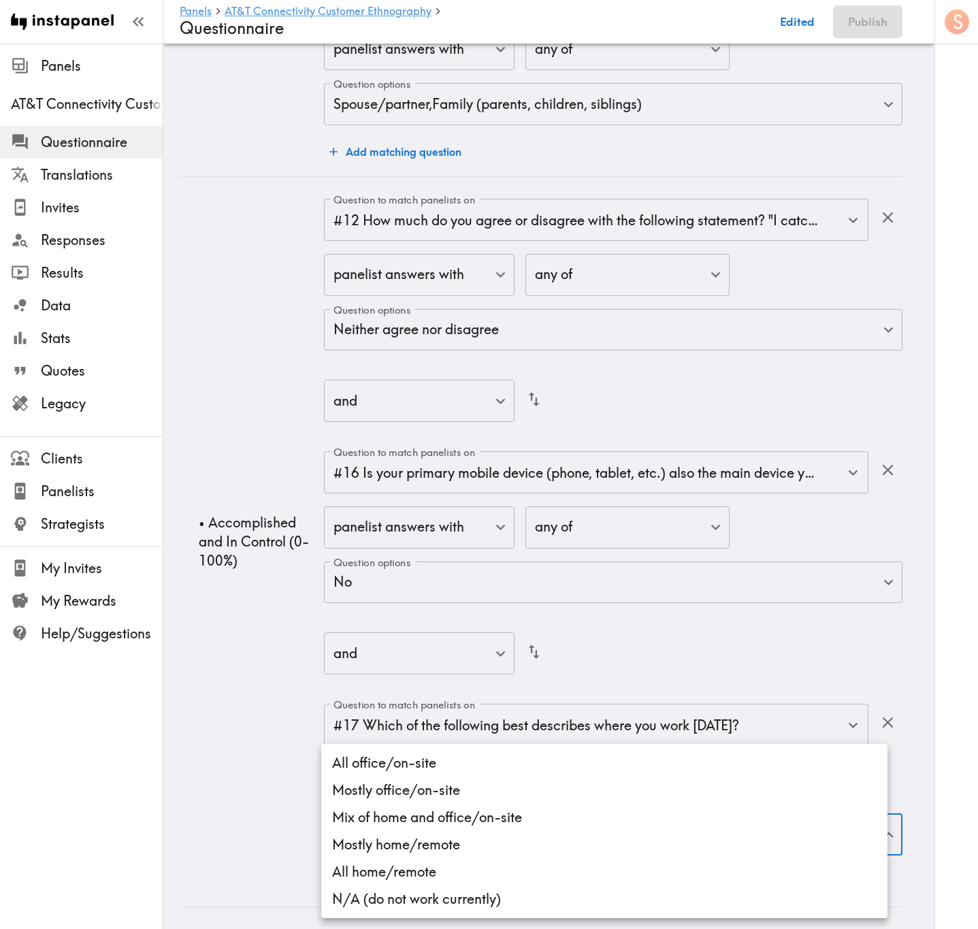
click at [576, 561] on li "Mix of home and office/on-site" at bounding box center [604, 817] width 566 height 27
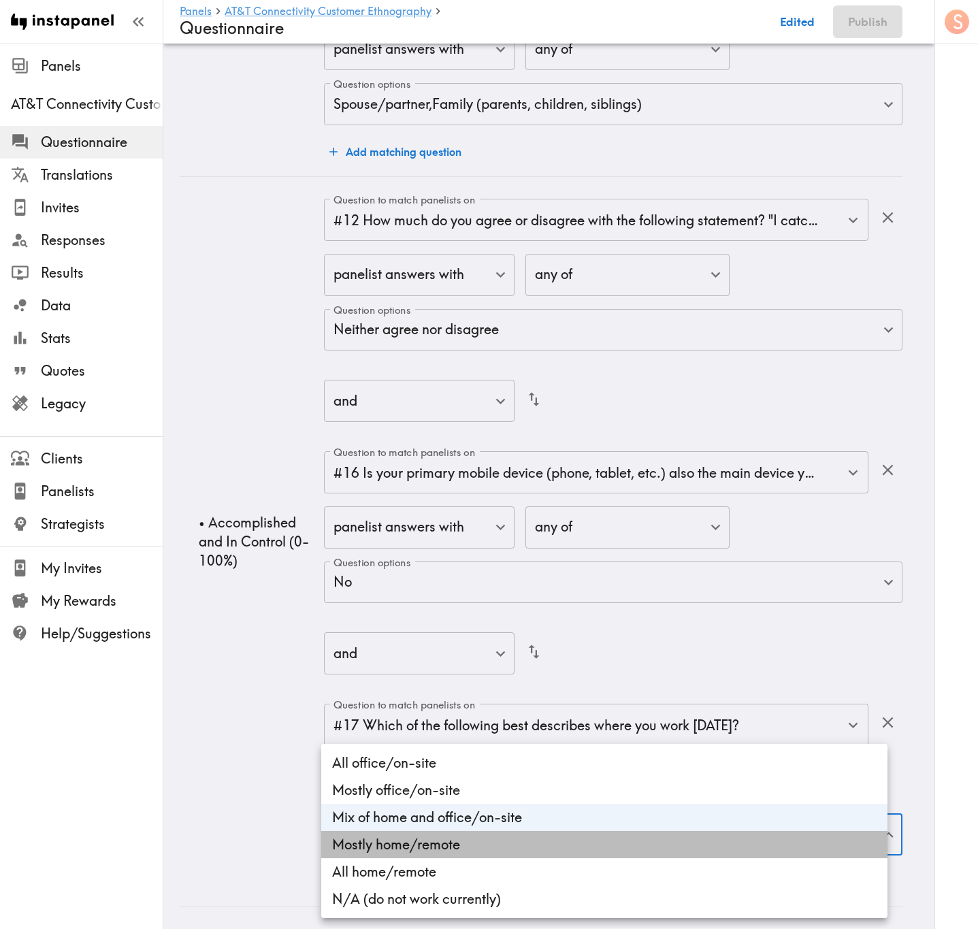
click at [578, 561] on li "Mostly home/remote" at bounding box center [604, 844] width 566 height 27
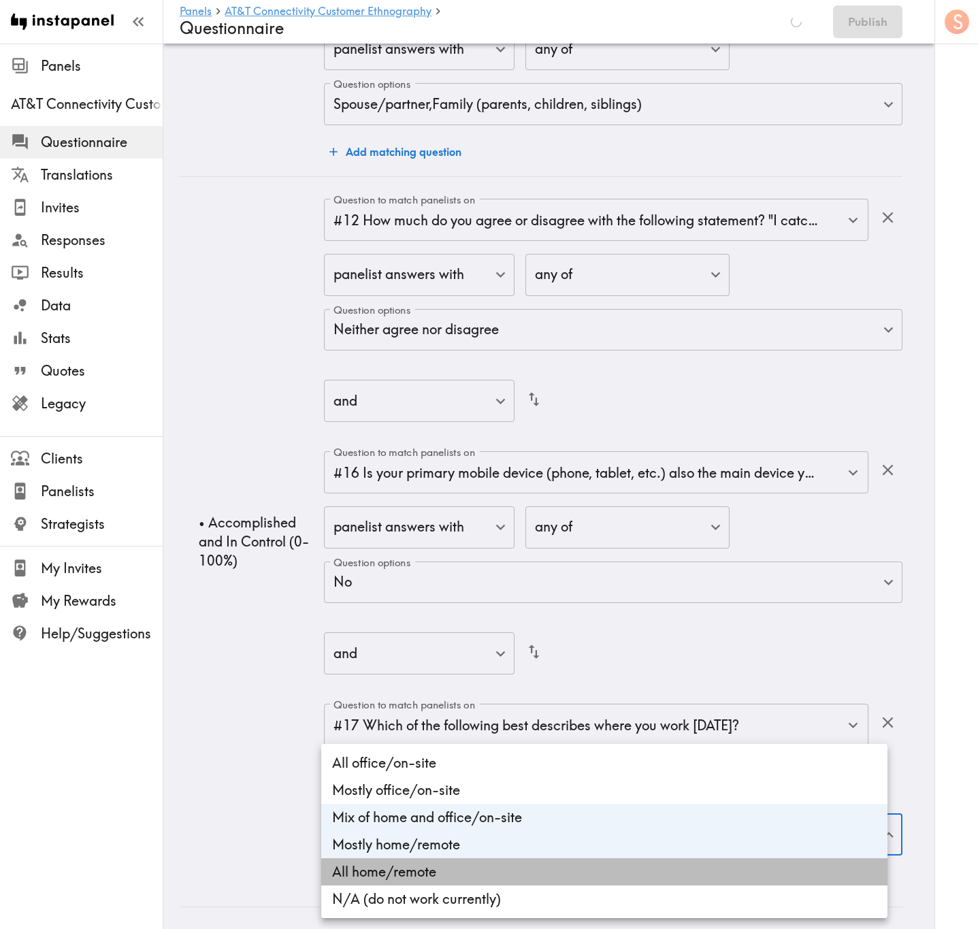
click at [570, 561] on li "All home/remote" at bounding box center [604, 871] width 566 height 27
type input "a1204e7f-0e78-4ee2-ad5b-c6ed21bc0e35,fa4be2db-1b4d-4432-b43f-dd29639442ab,c1af6…"
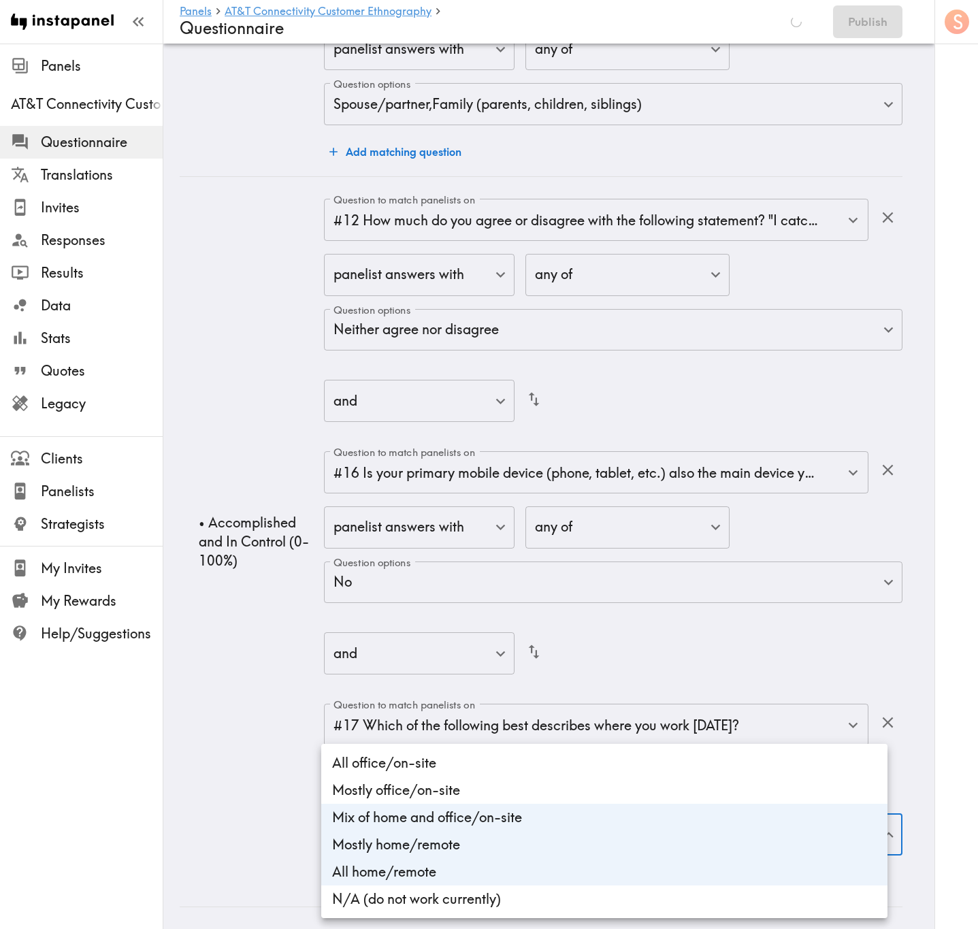
click at [248, 561] on div at bounding box center [489, 464] width 978 height 929
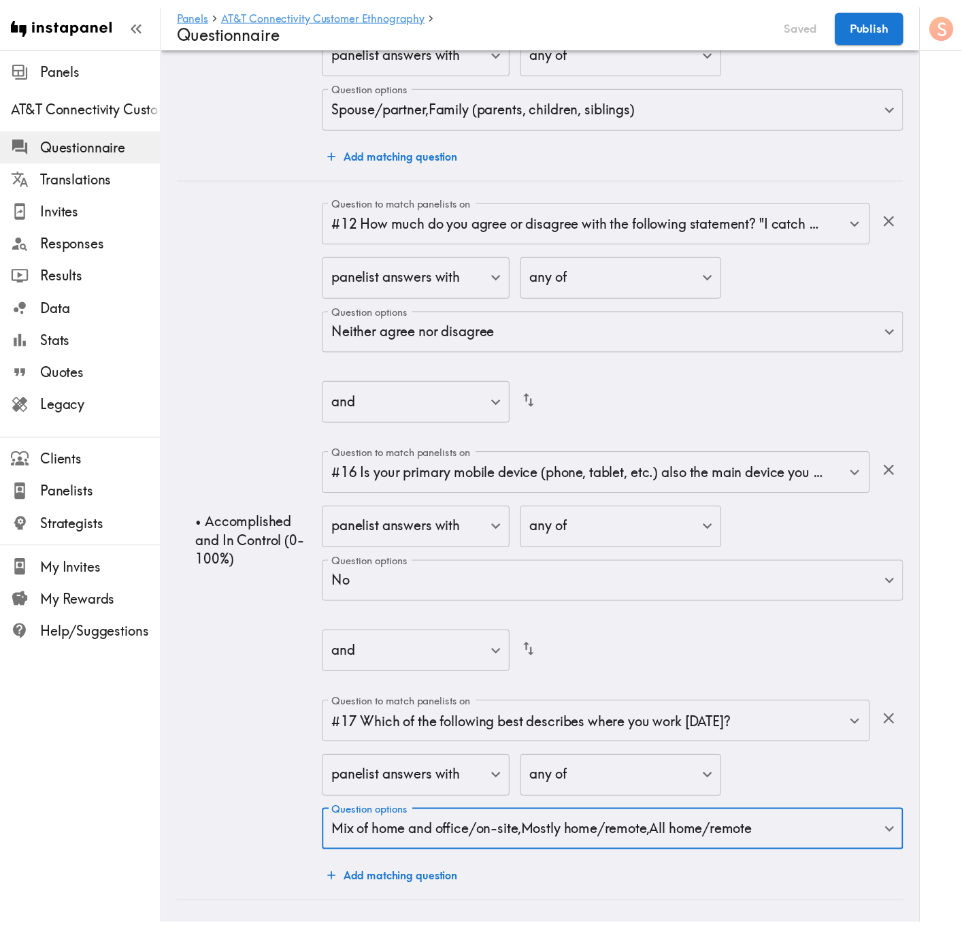
scroll to position [8707, 0]
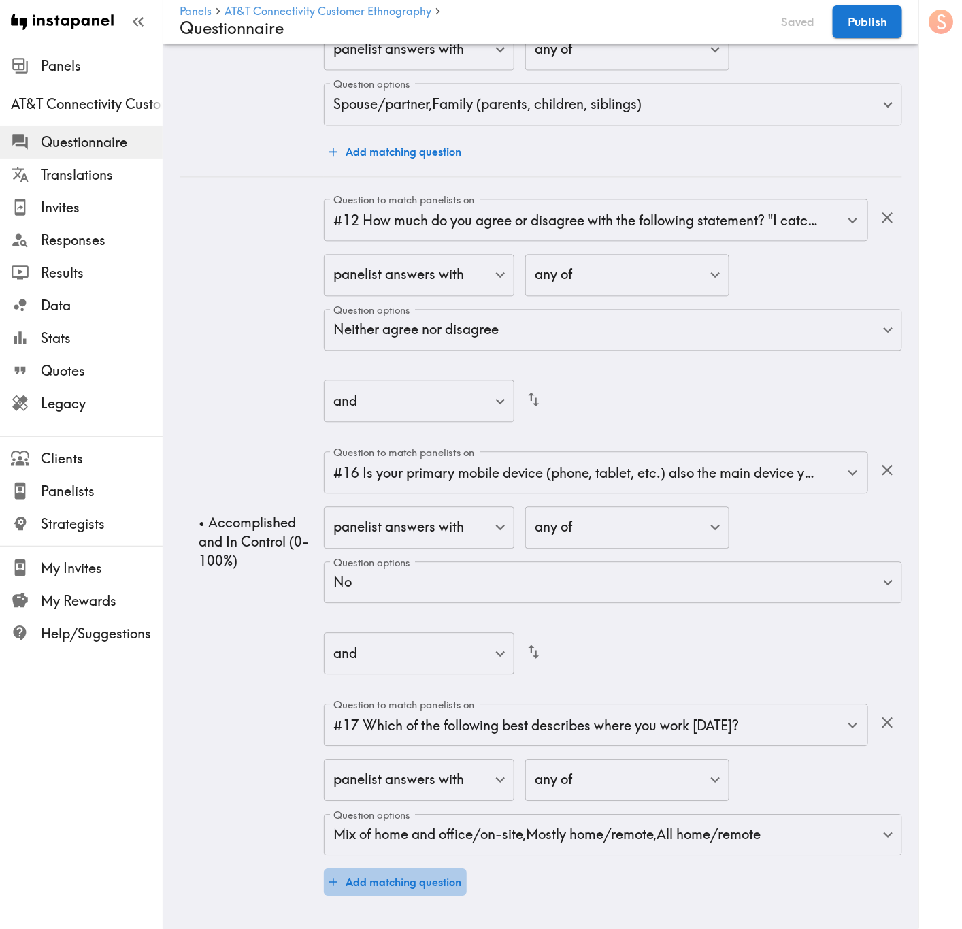
click at [425, 561] on button "Add matching question" at bounding box center [395, 881] width 143 height 27
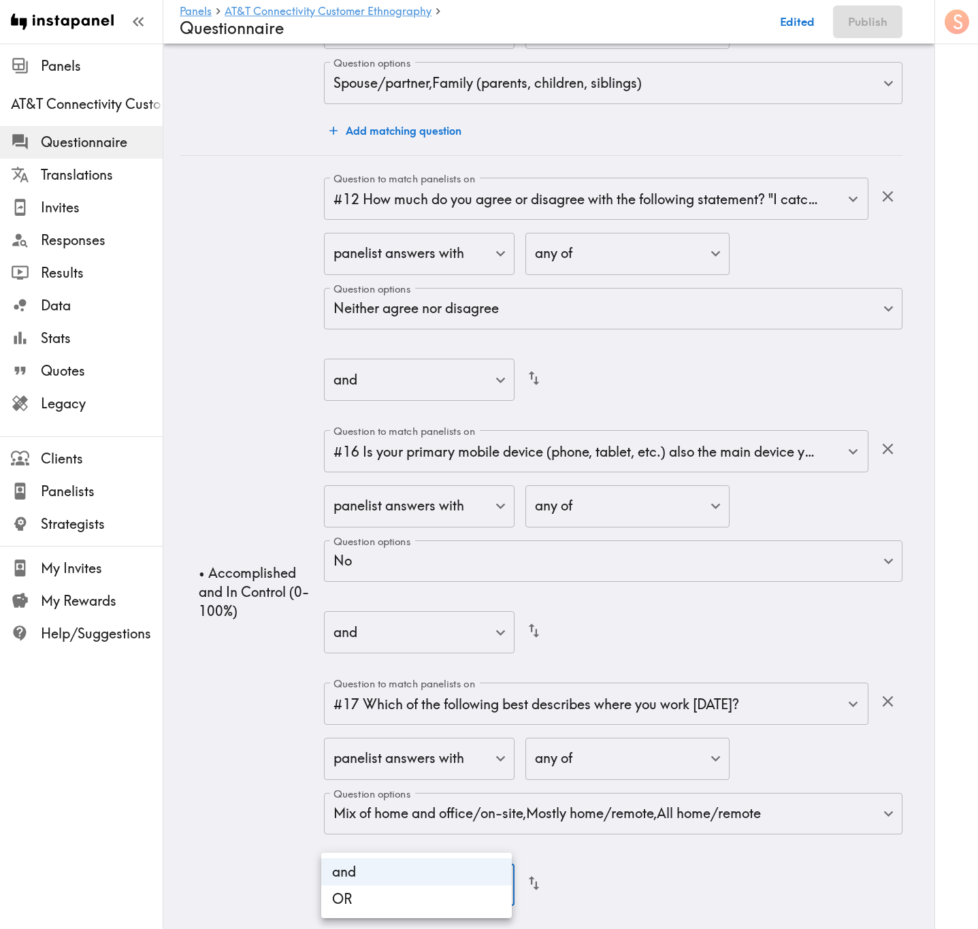
click at [486, 561] on li "OR" at bounding box center [416, 898] width 191 height 27
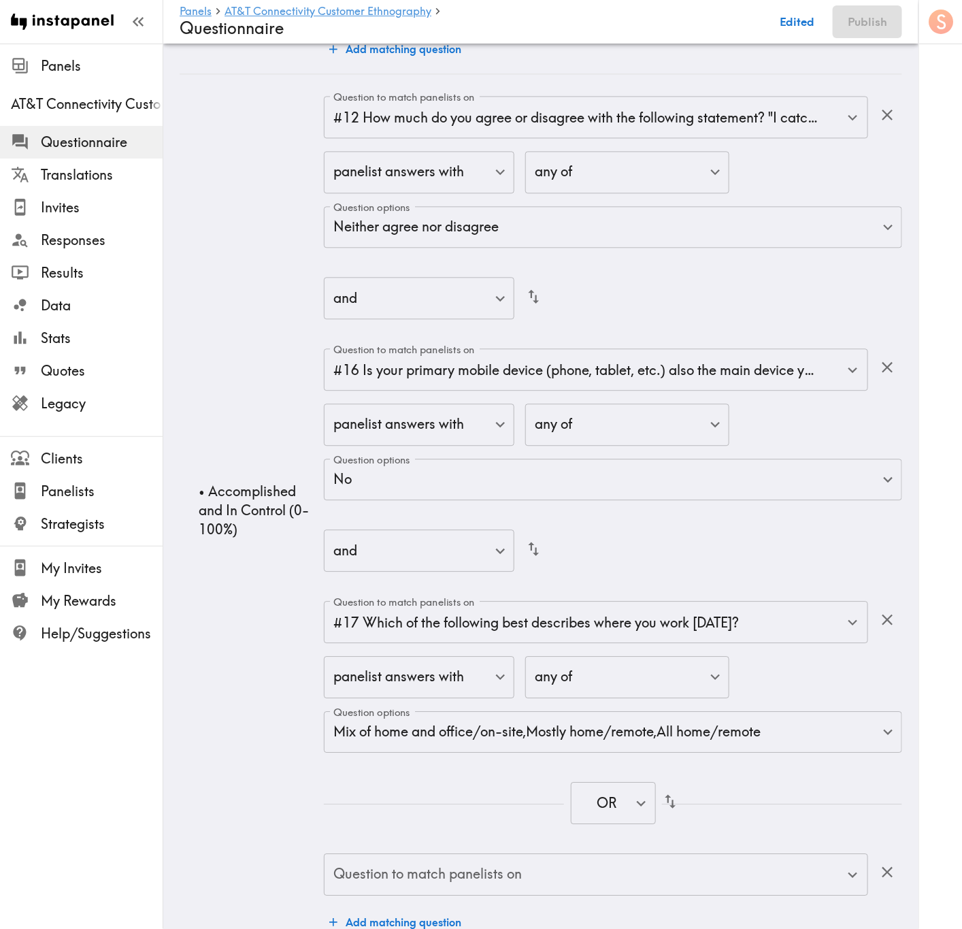
scroll to position [8848, 0]
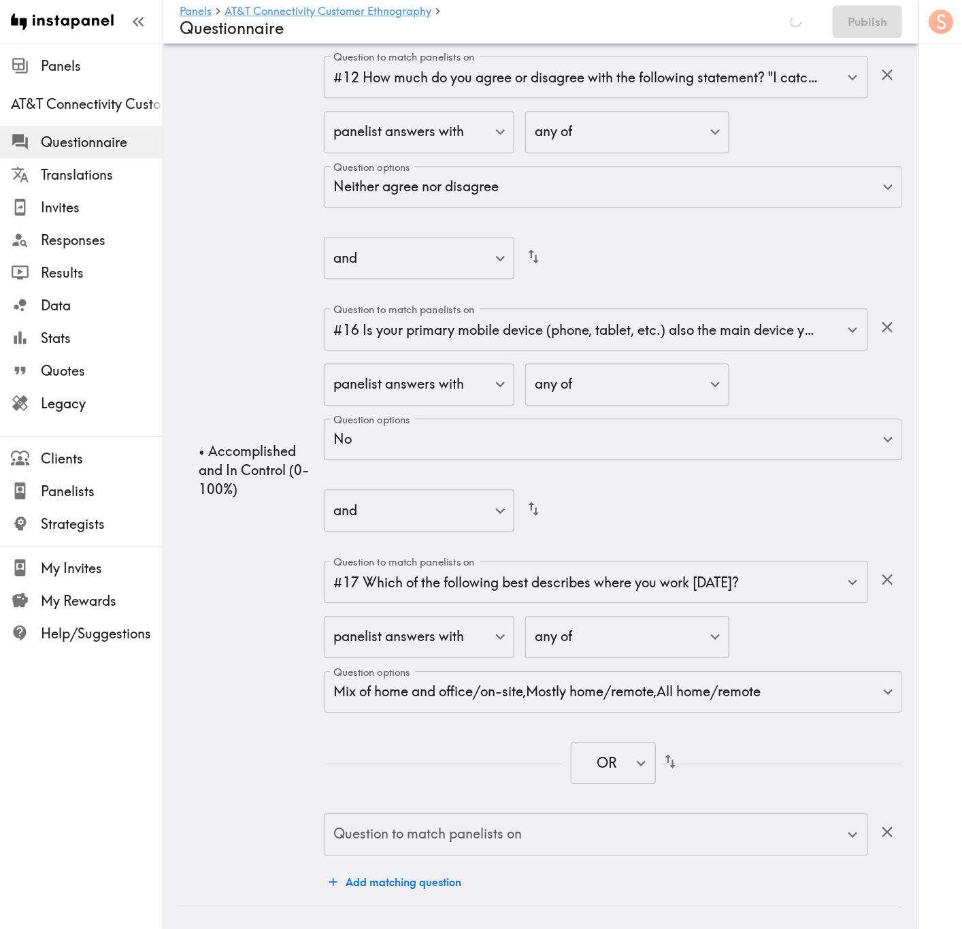
click at [637, 561] on div "Question to match panelists on #12 How much do you agree or disagree with the f…" at bounding box center [613, 476] width 578 height 840
click at [644, 561] on input "Question to match panelists on" at bounding box center [586, 834] width 512 height 30
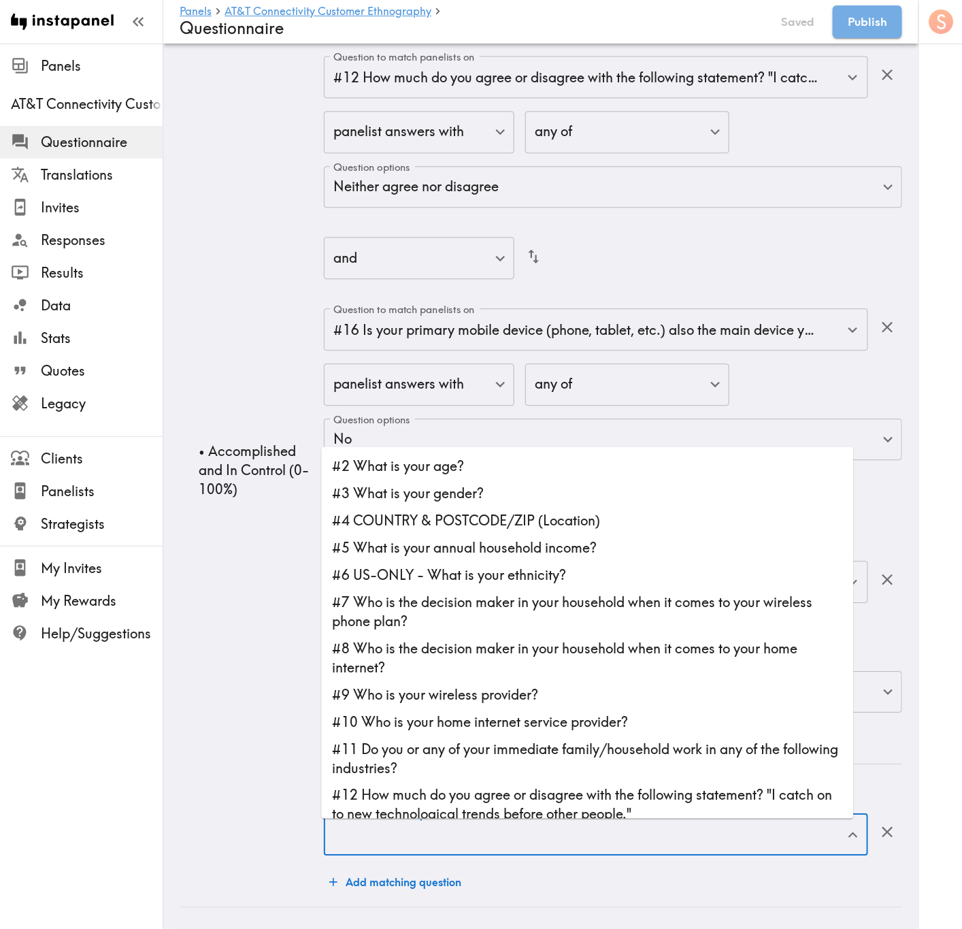
click at [652, 561] on li "#12 How much do you agree or disagree with the following statement? "I catch on…" at bounding box center [588, 805] width 532 height 46
type input "#12 How much do you agree or disagree with the following statement? "I catch on…"
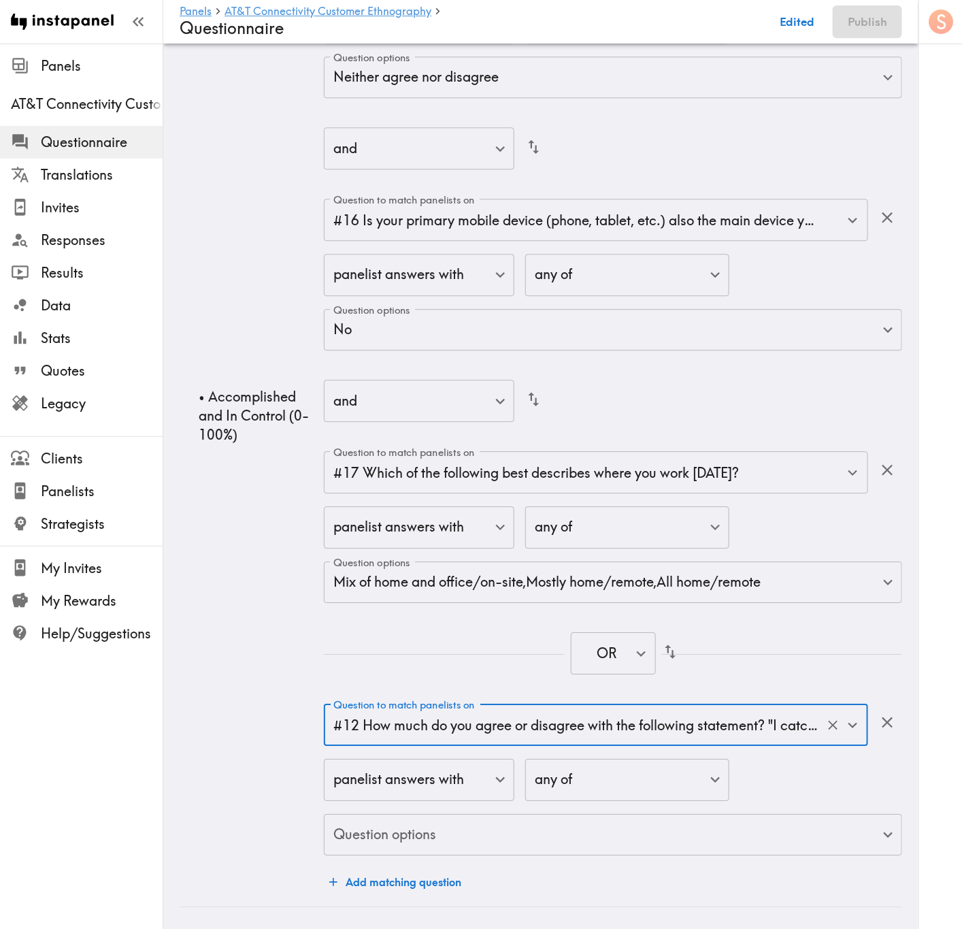
scroll to position [8962, 0]
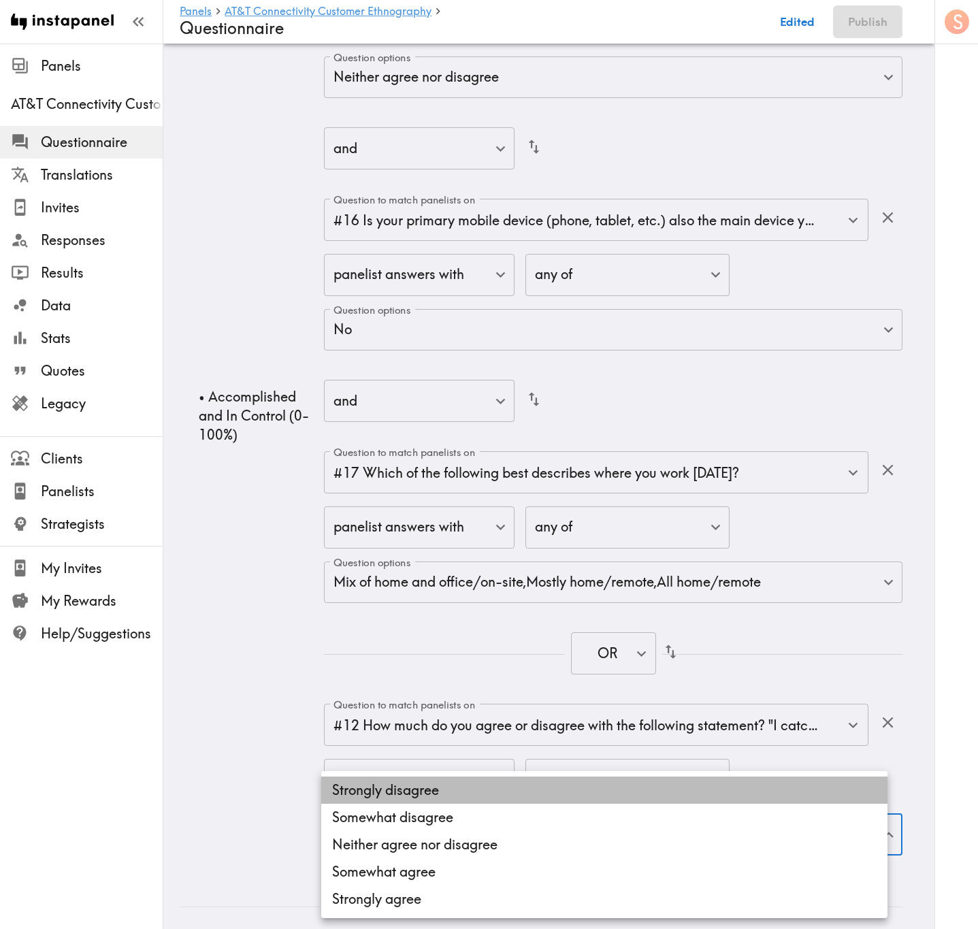
click at [576, 561] on li "Strongly disagree" at bounding box center [604, 789] width 566 height 27
type input "b408b2be-4126-4639-baa0-e63f4602e3a1"
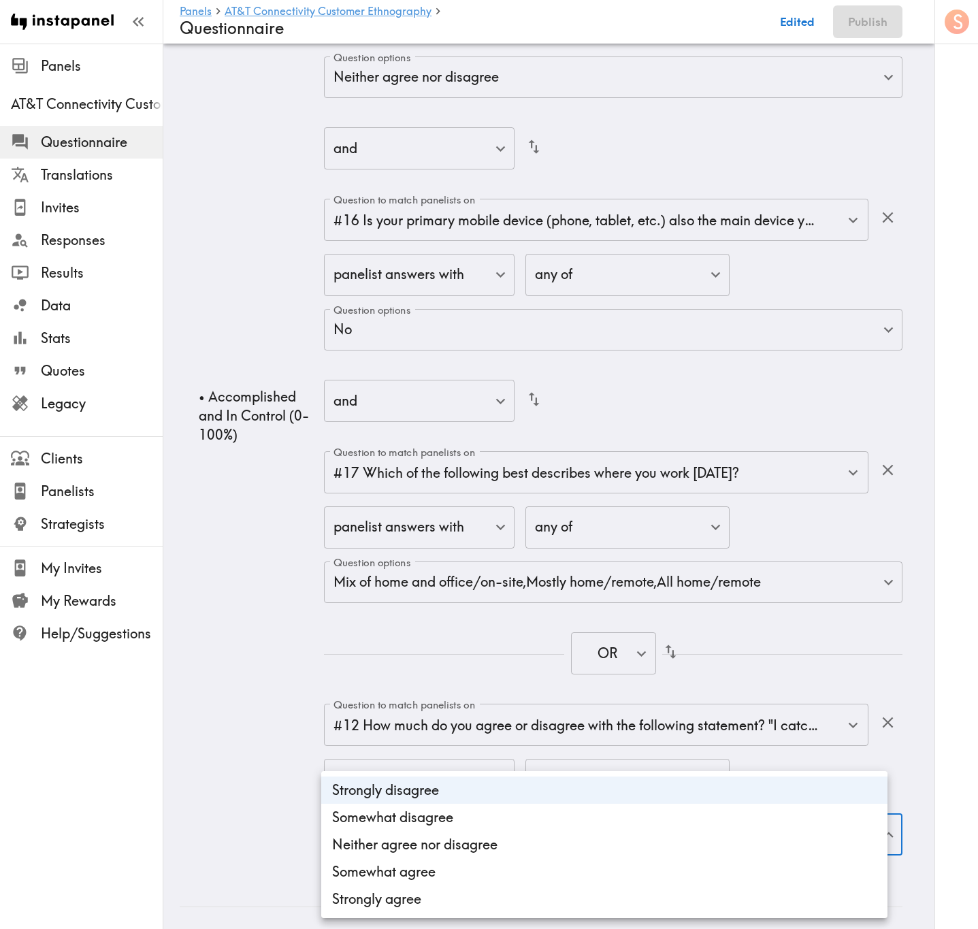
click at [576, 561] on li "Strongly disagree" at bounding box center [604, 789] width 566 height 27
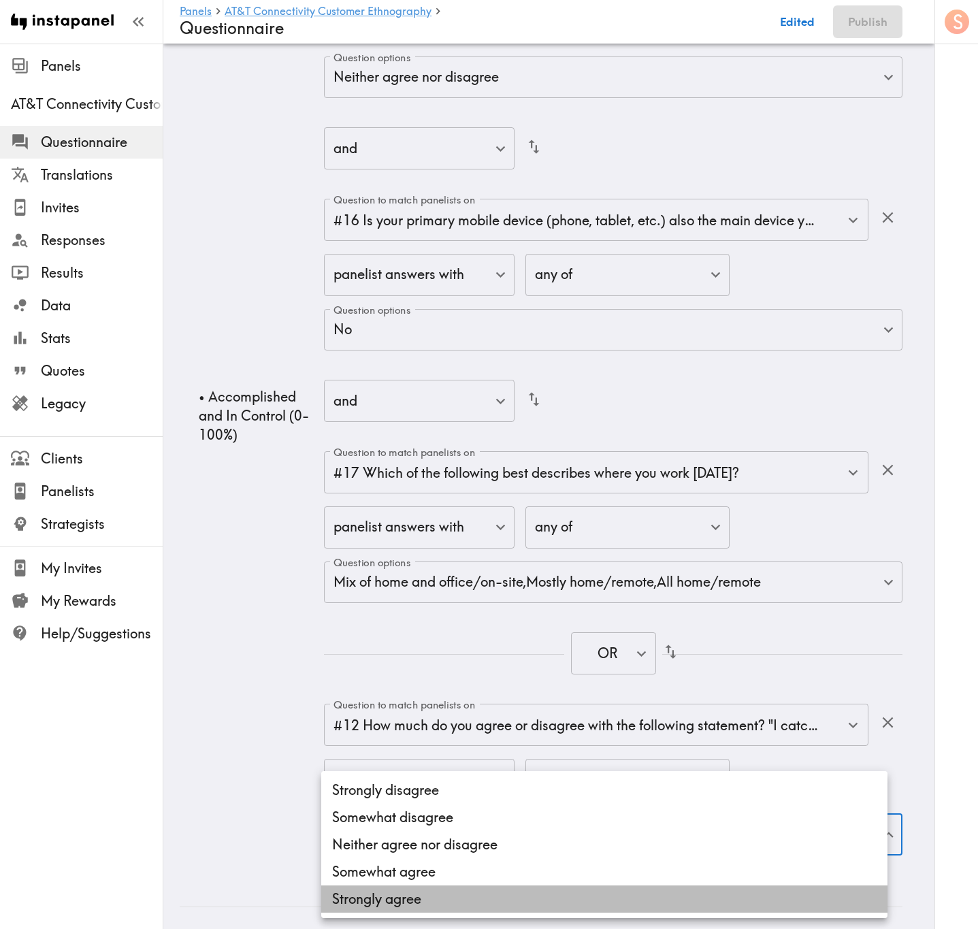
click at [549, 561] on li "Strongly agree" at bounding box center [604, 898] width 566 height 27
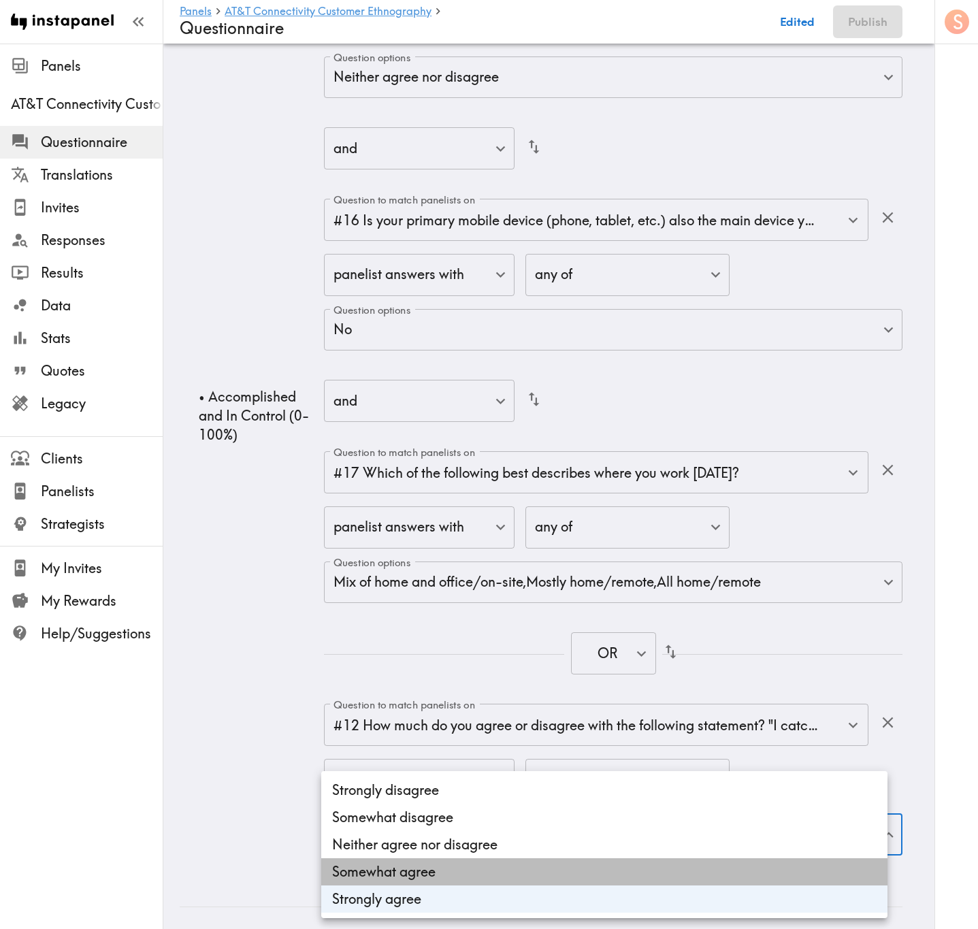
click at [541, 561] on li "Somewhat agree" at bounding box center [604, 871] width 566 height 27
type input "9dfaccbd-1ae7-4980-9e5d-8e7ac3cfe2dd,f298718c-44fb-4ca8-bd61-0cb4176b53c4"
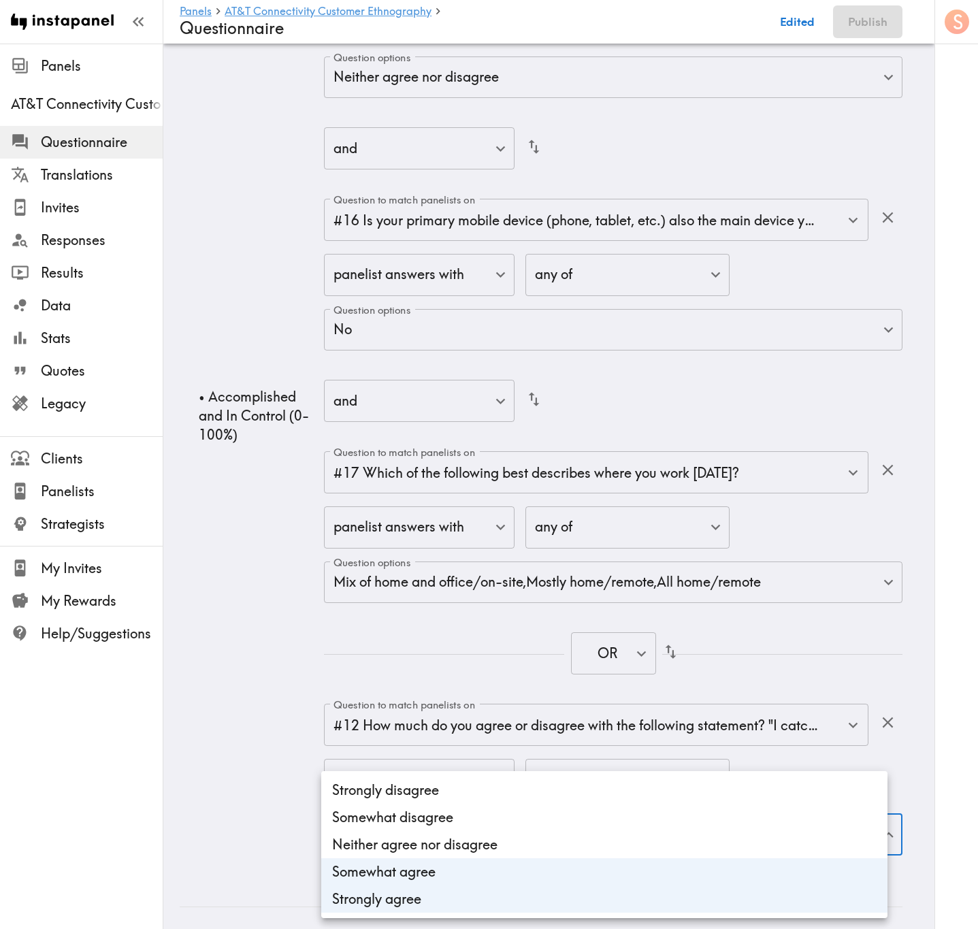
click at [276, 561] on div at bounding box center [489, 464] width 978 height 929
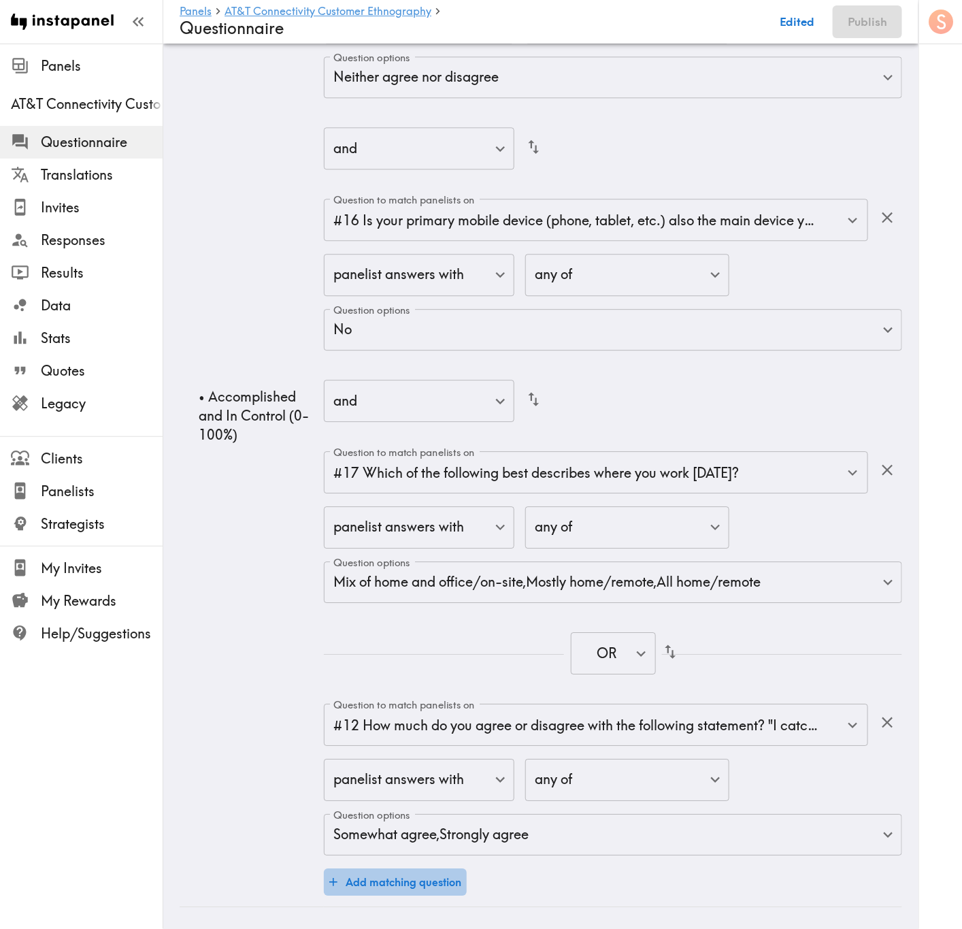
click at [444, 561] on button "Add matching question" at bounding box center [395, 881] width 143 height 27
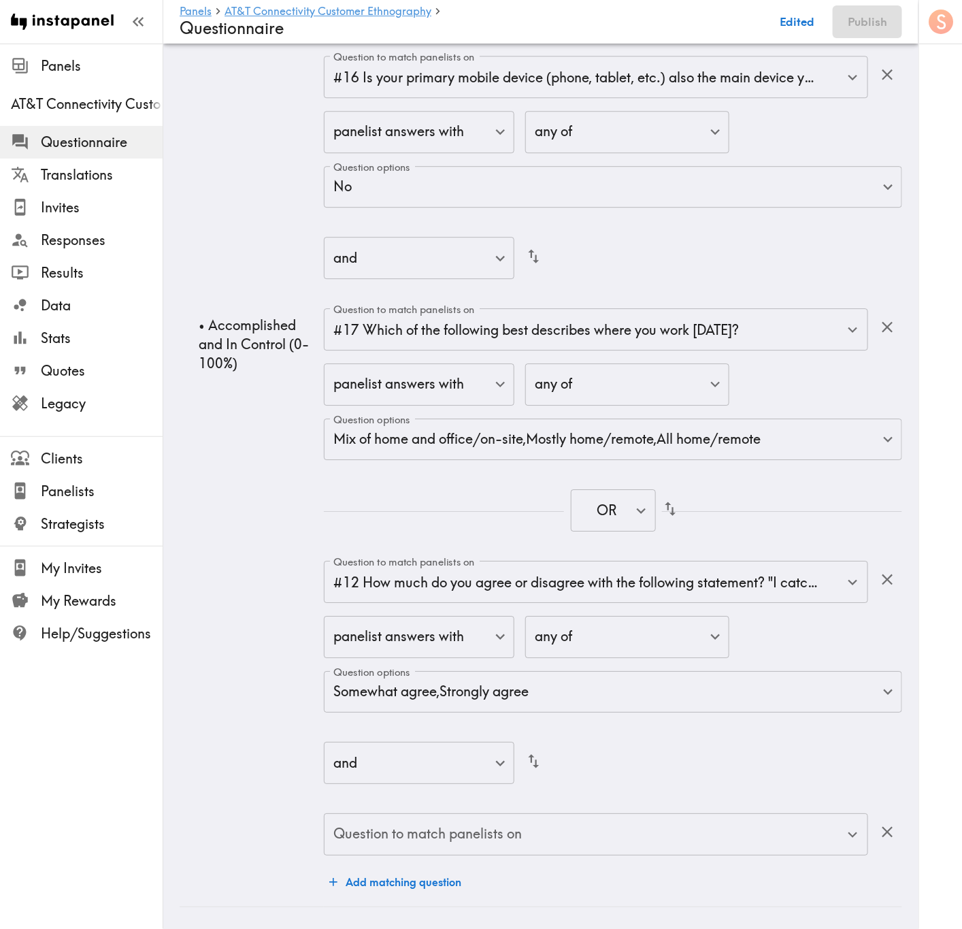
scroll to position [9105, 0]
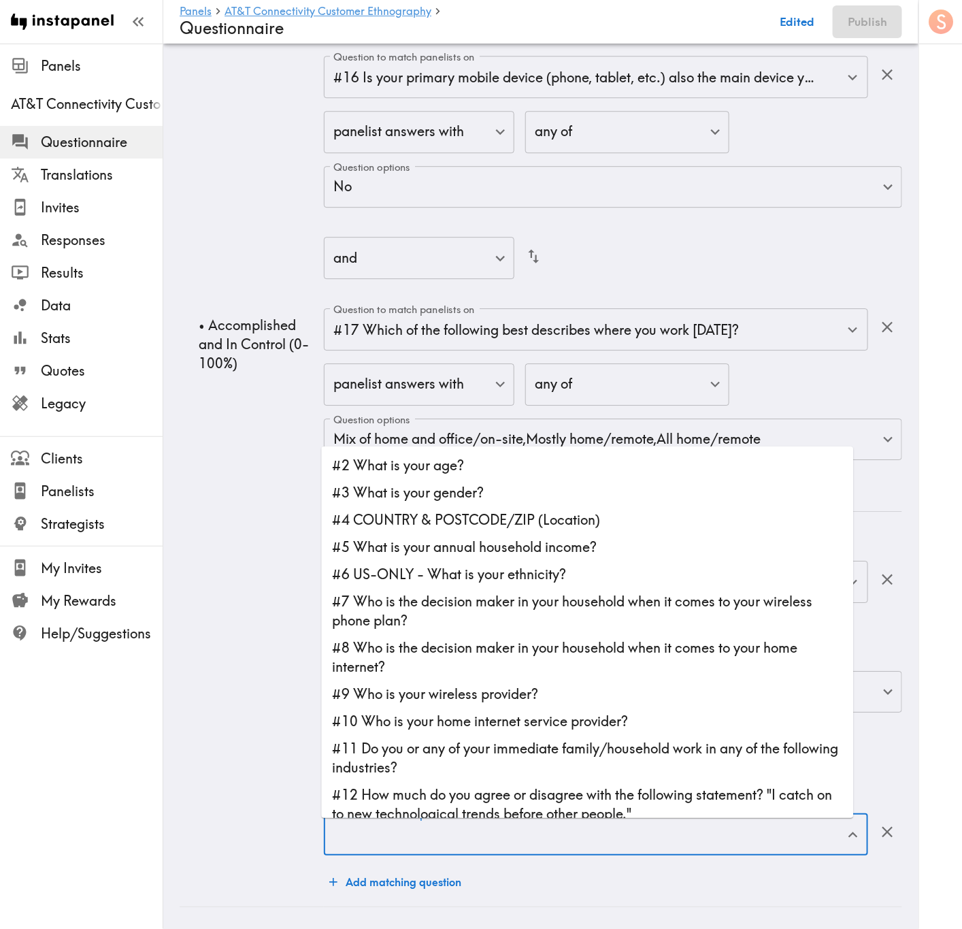
click at [668, 561] on input "Question to match panelists on" at bounding box center [586, 834] width 512 height 30
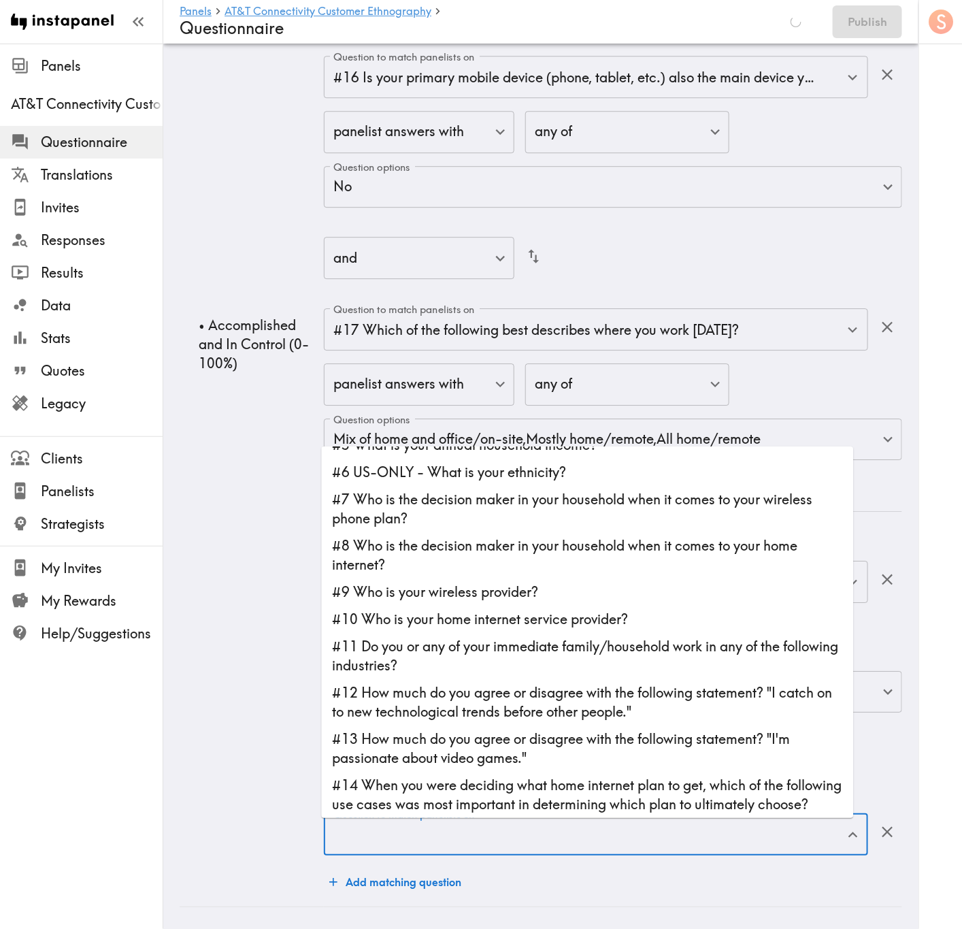
click at [657, 561] on li "#13 How much do you agree or disagree with the following statement? "I'm passio…" at bounding box center [588, 748] width 532 height 46
type input "#13 How much do you agree or disagree with the following statement? "I'm passio…"
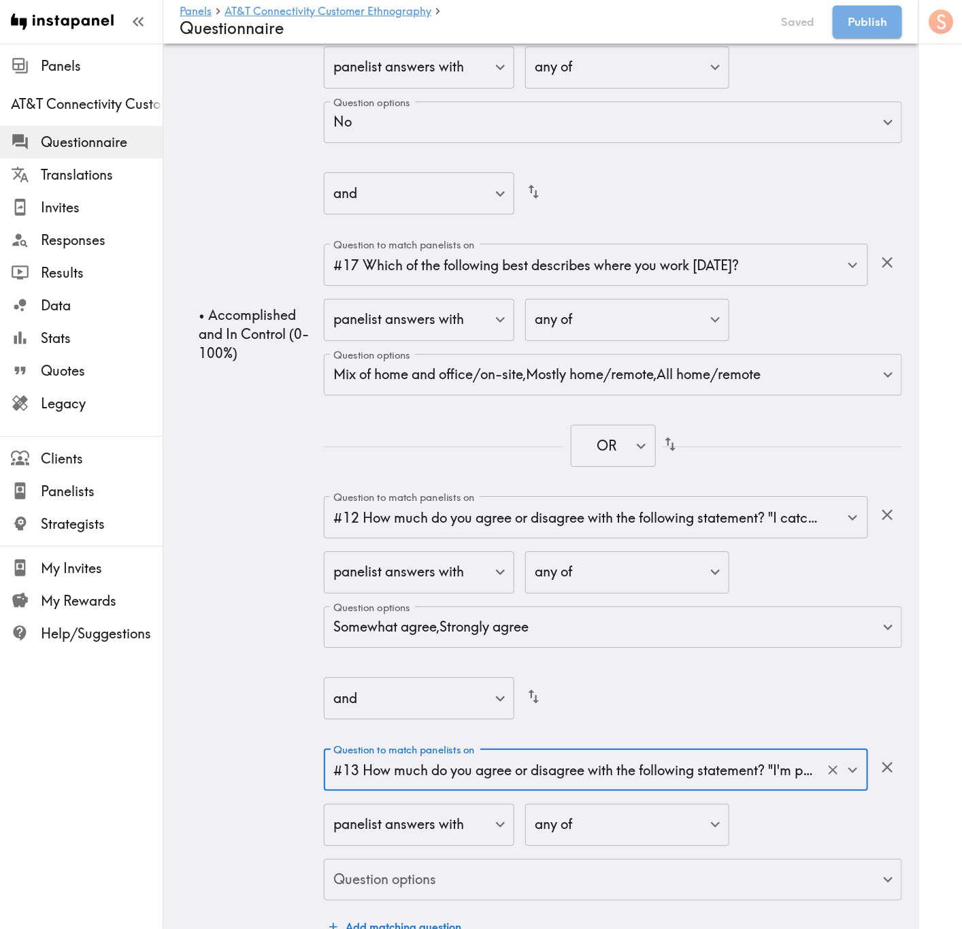
scroll to position [9215, 0]
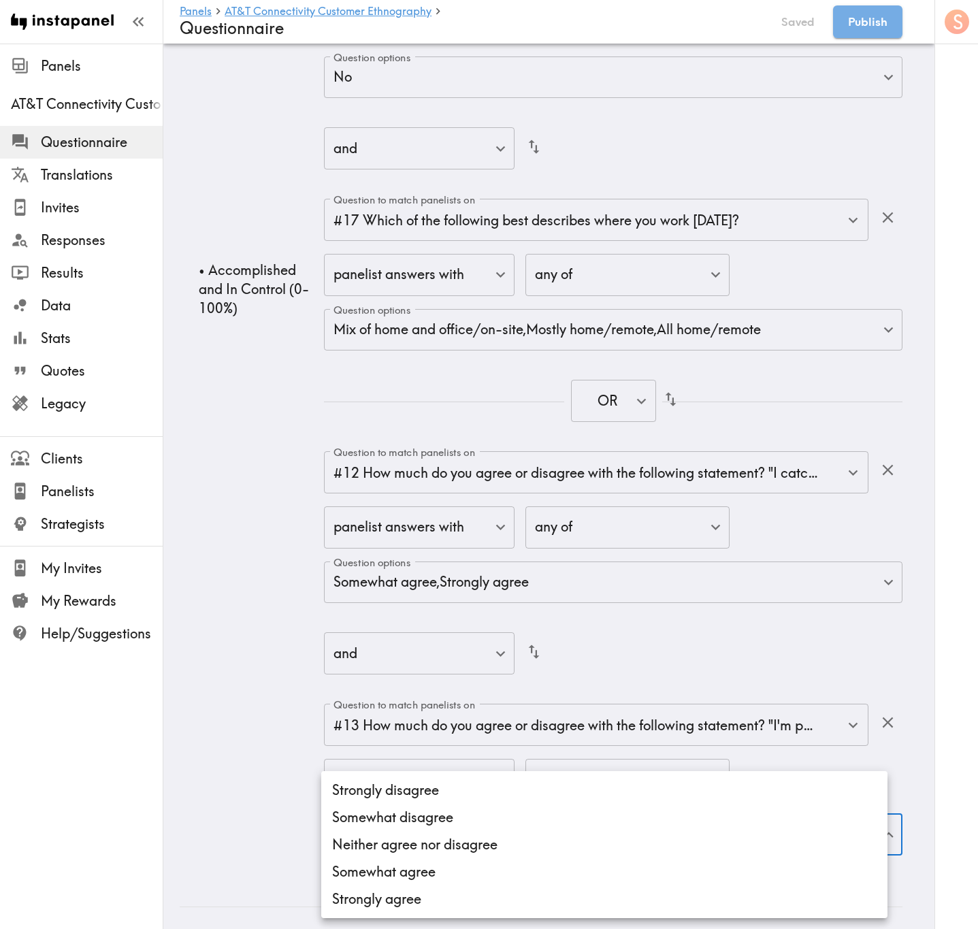
click at [555, 561] on li "Strongly disagree" at bounding box center [604, 789] width 566 height 27
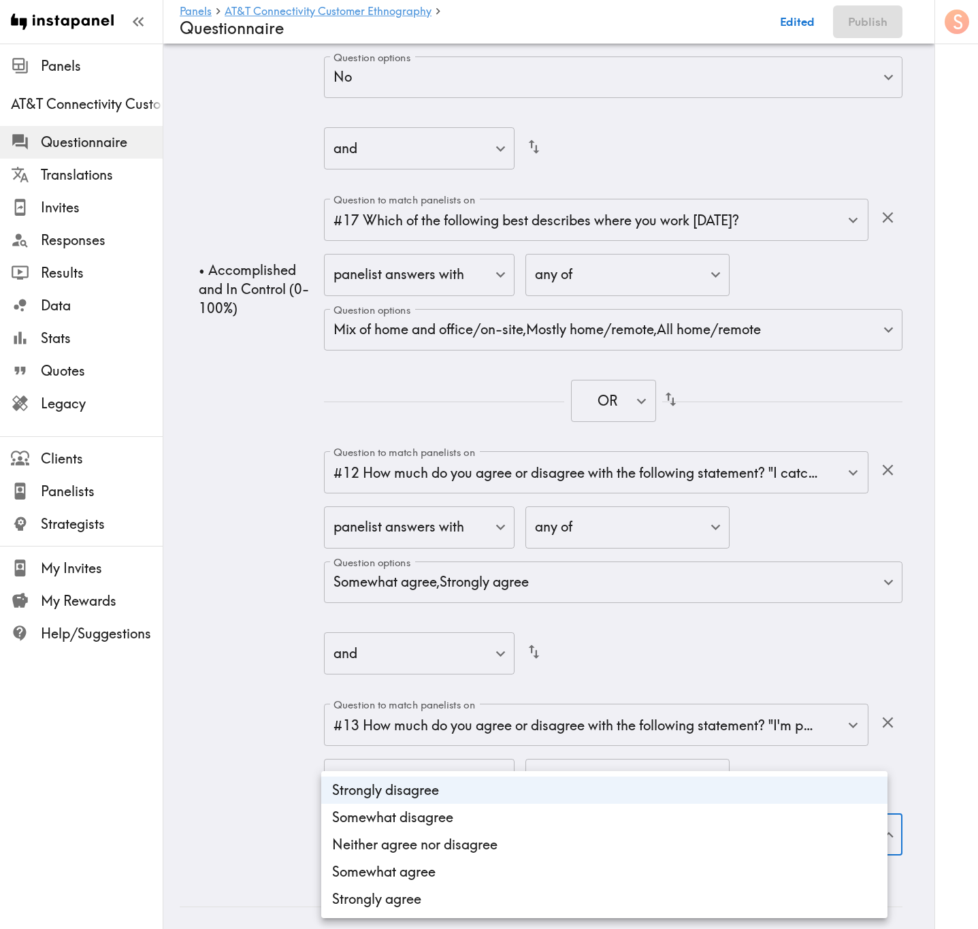
click at [557, 561] on li "Somewhat disagree" at bounding box center [604, 817] width 566 height 27
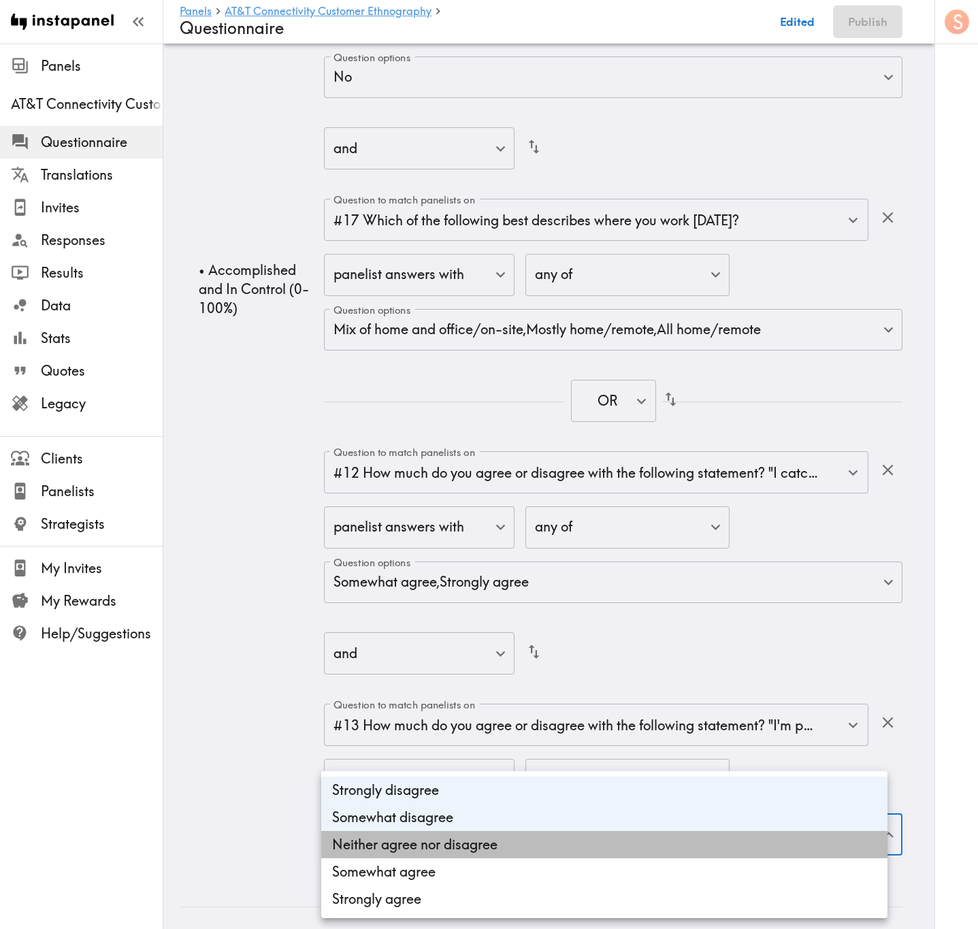
click at [562, 561] on li "Neither agree nor disagree" at bounding box center [604, 844] width 566 height 27
type input "cf7c7502-11e4-4128-9585-580f9437ff67,0b073516-b20e-47e3-b669-dd87ae4069c1,5caf7…"
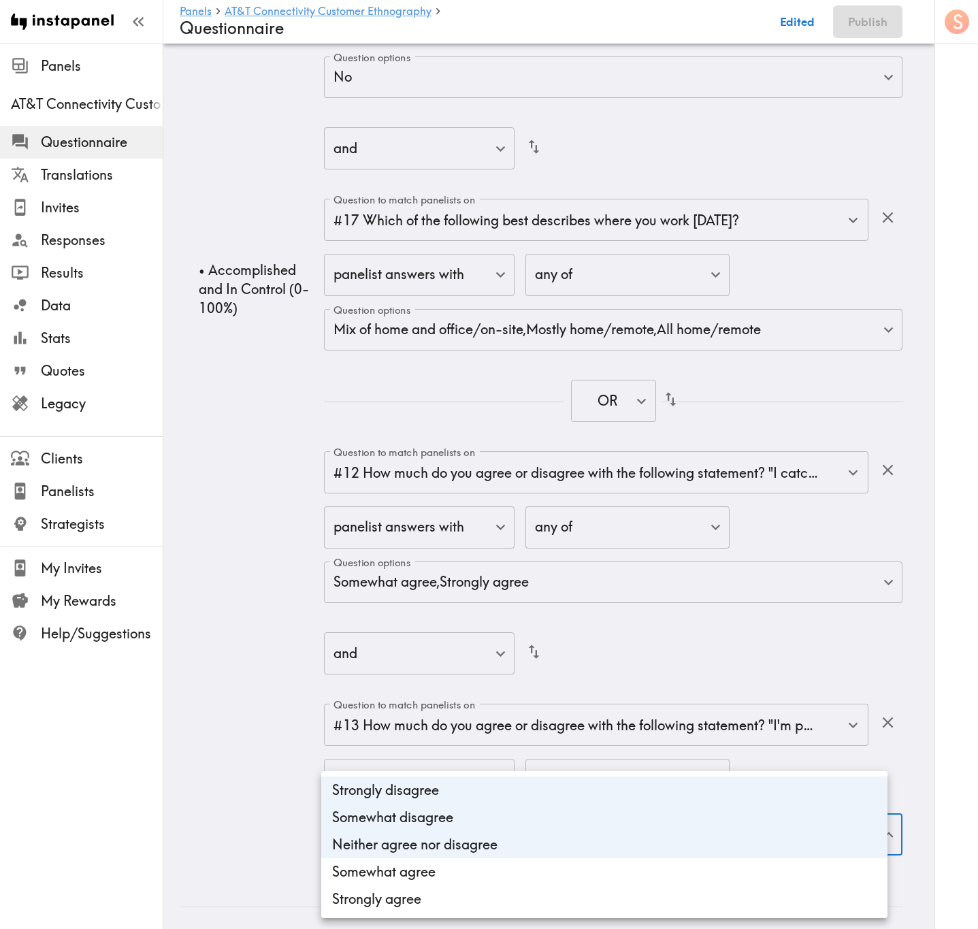
click at [259, 561] on div at bounding box center [489, 464] width 978 height 929
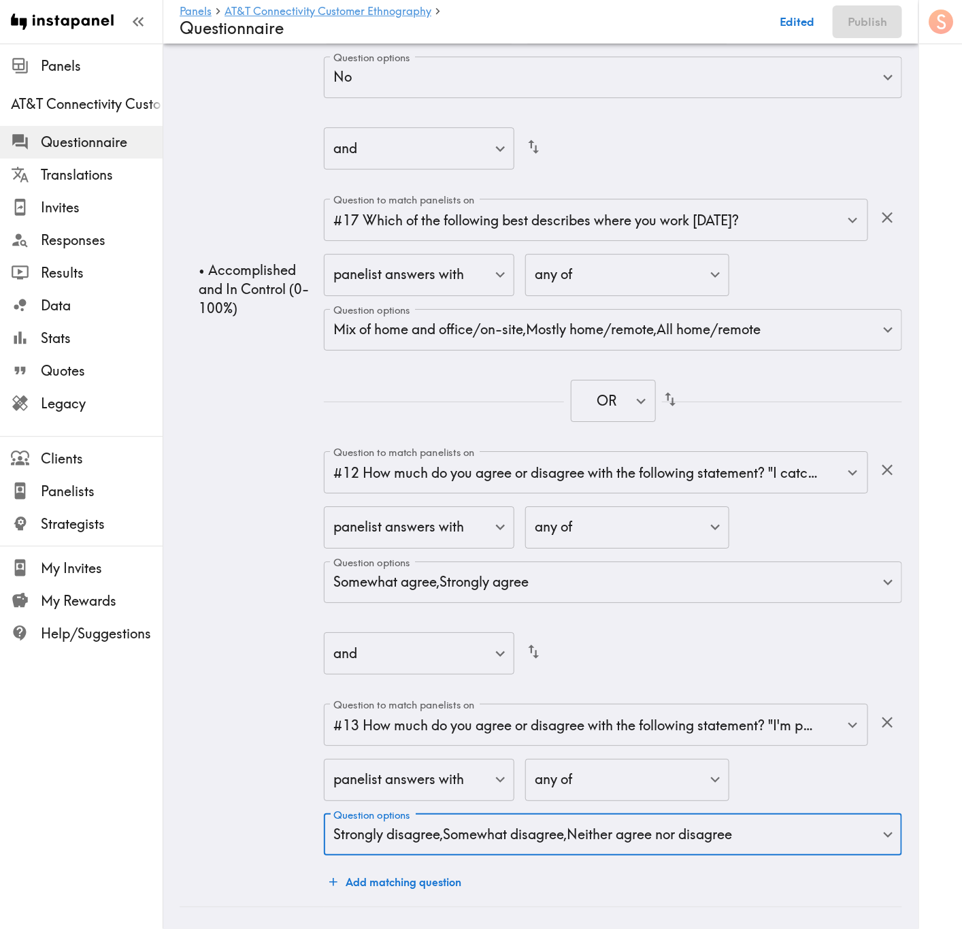
click at [416, 561] on button "Add matching question" at bounding box center [395, 881] width 143 height 27
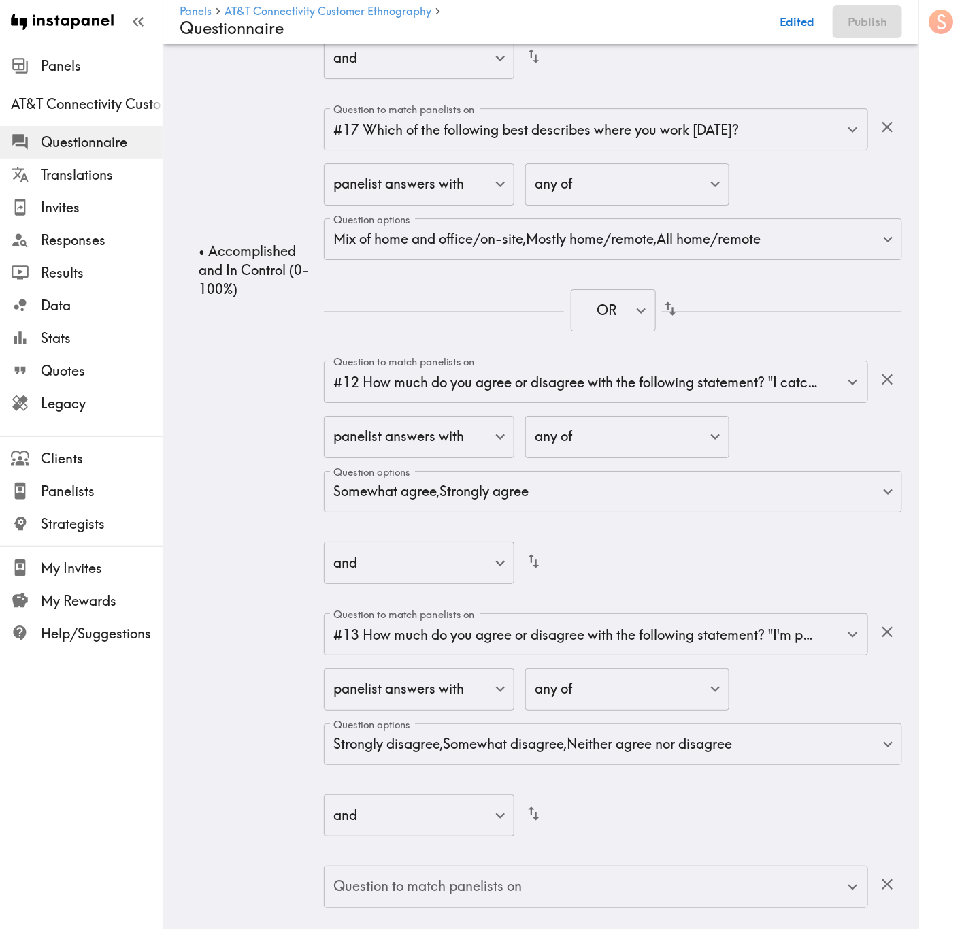
scroll to position [9358, 0]
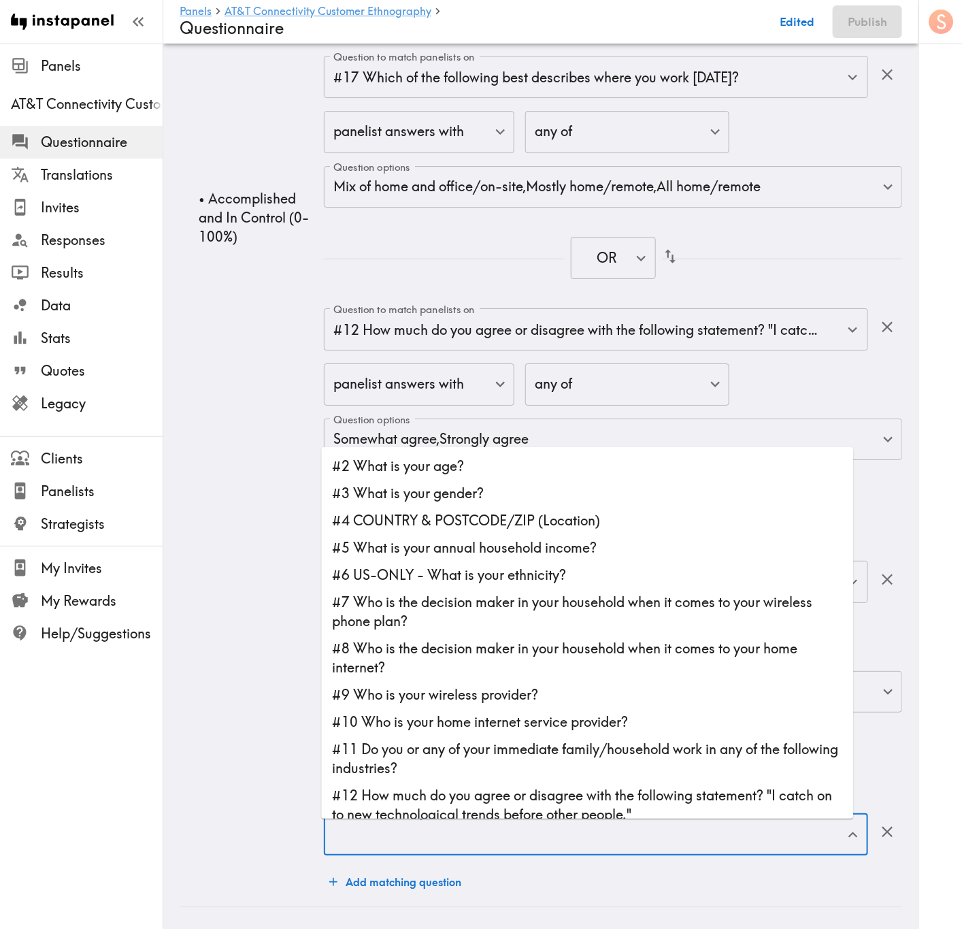
click at [566, 561] on input "Question to match panelists on" at bounding box center [586, 834] width 512 height 30
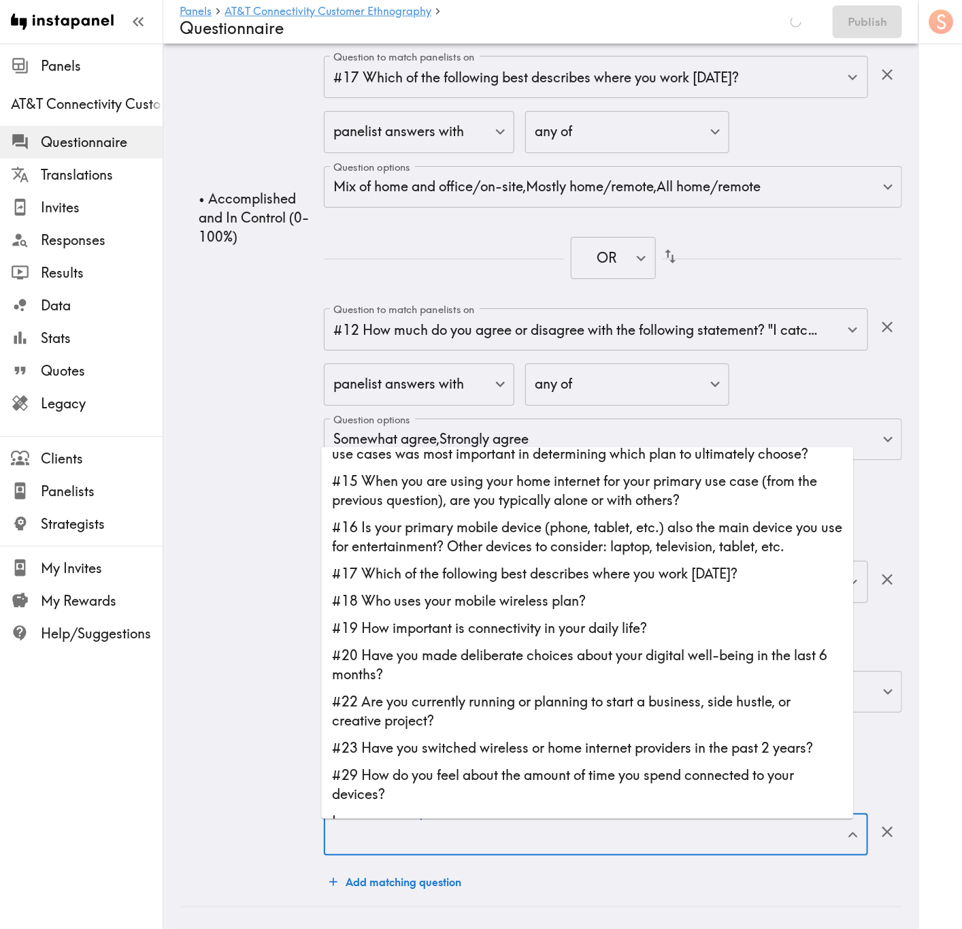
scroll to position [494, 0]
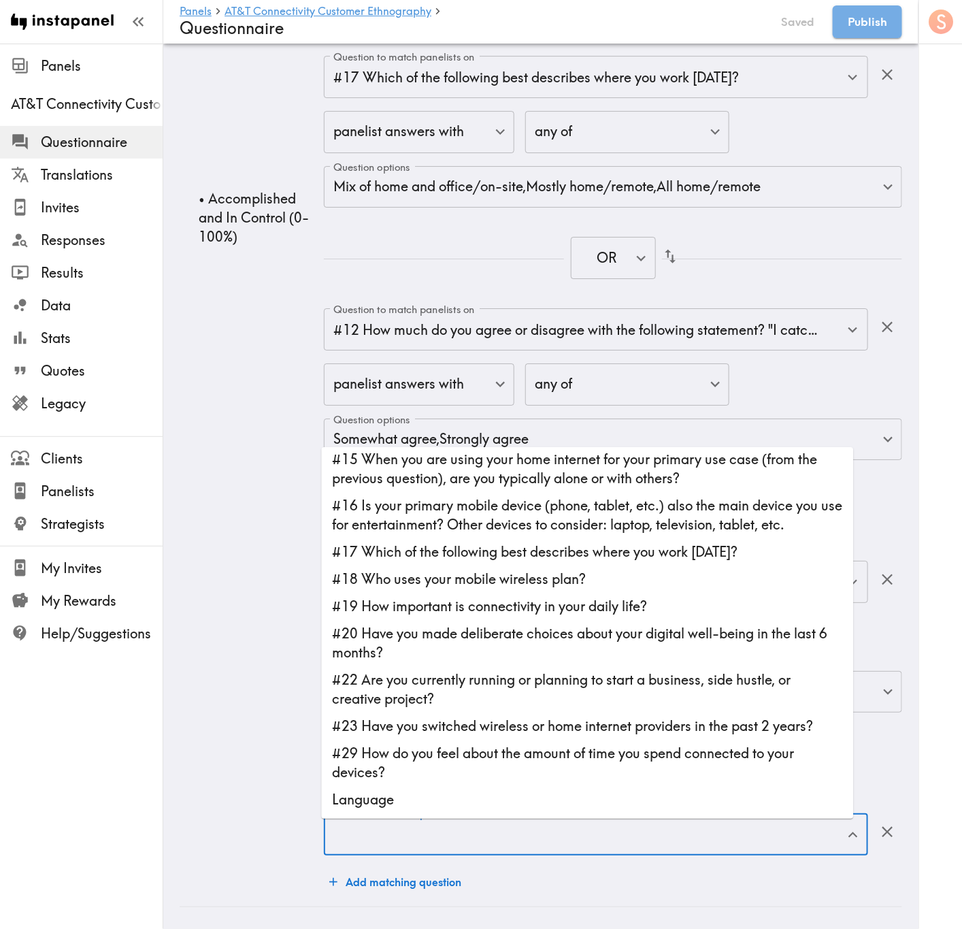
click at [533, 506] on li "#16 Is your primary mobile device (phone, tablet, etc.) also the main device yo…" at bounding box center [588, 515] width 532 height 46
type input "#16 Is your primary mobile device (phone, tablet, etc.) also the main device yo…"
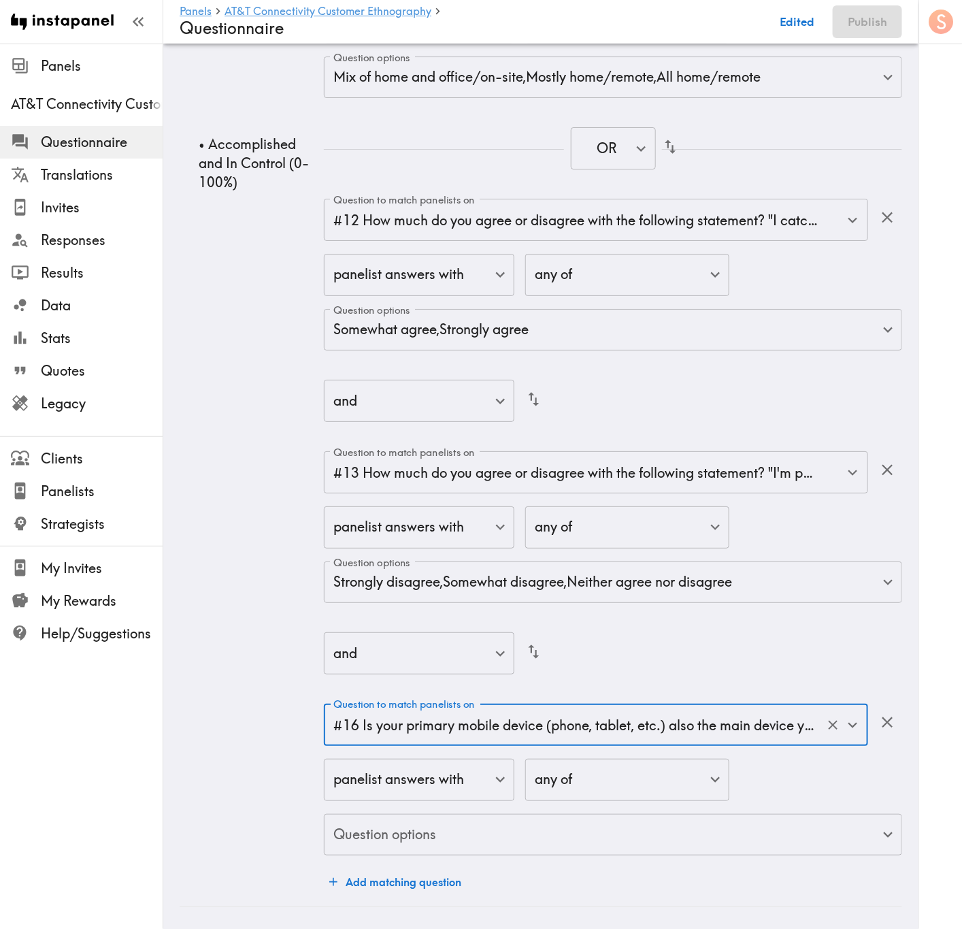
scroll to position [9468, 0]
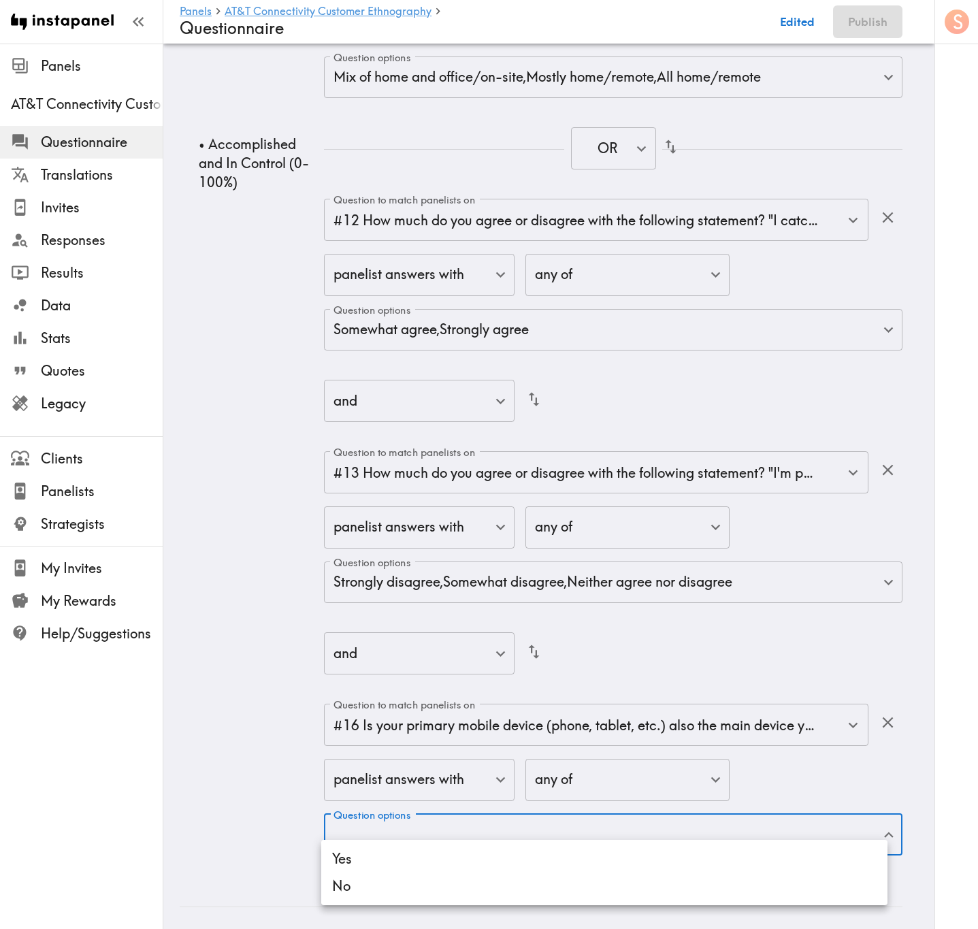
click at [523, 561] on li "No" at bounding box center [604, 885] width 566 height 27
type input "b3a1da47-8915-483a-a946-41bd6c20c7a2"
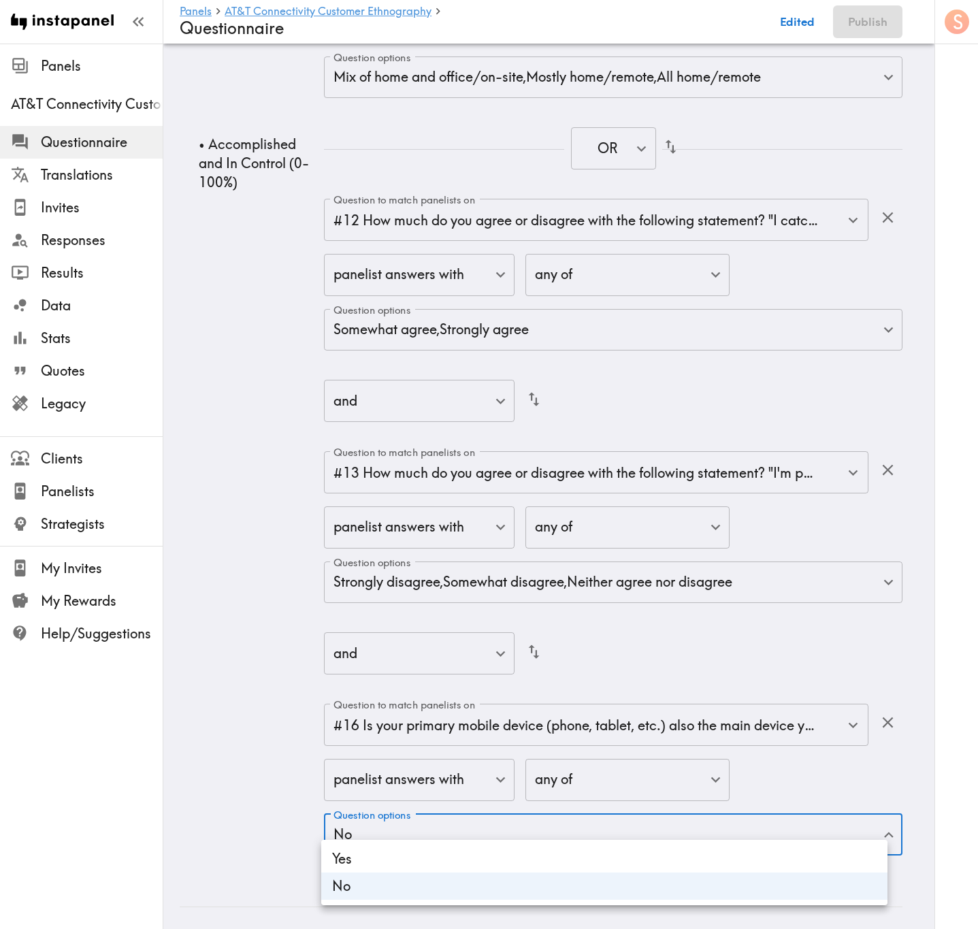
click at [265, 561] on div at bounding box center [489, 464] width 978 height 929
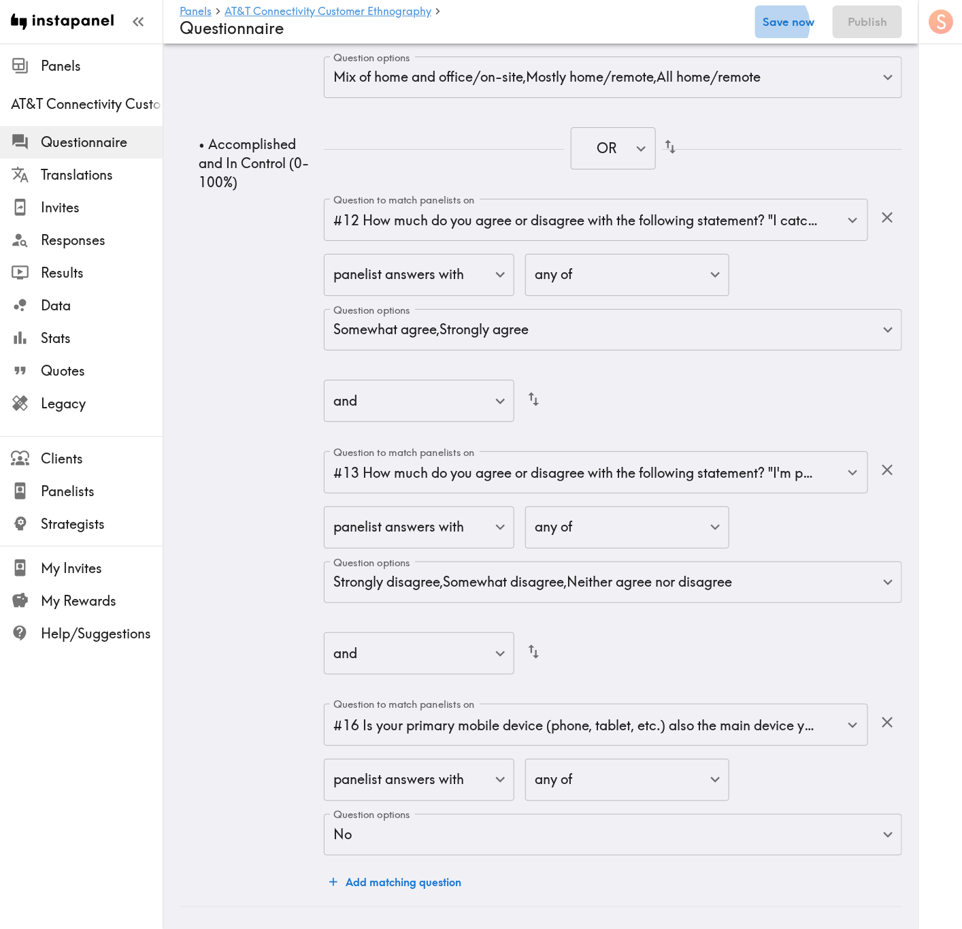
click at [791, 24] on button "Save now" at bounding box center [788, 21] width 67 height 33
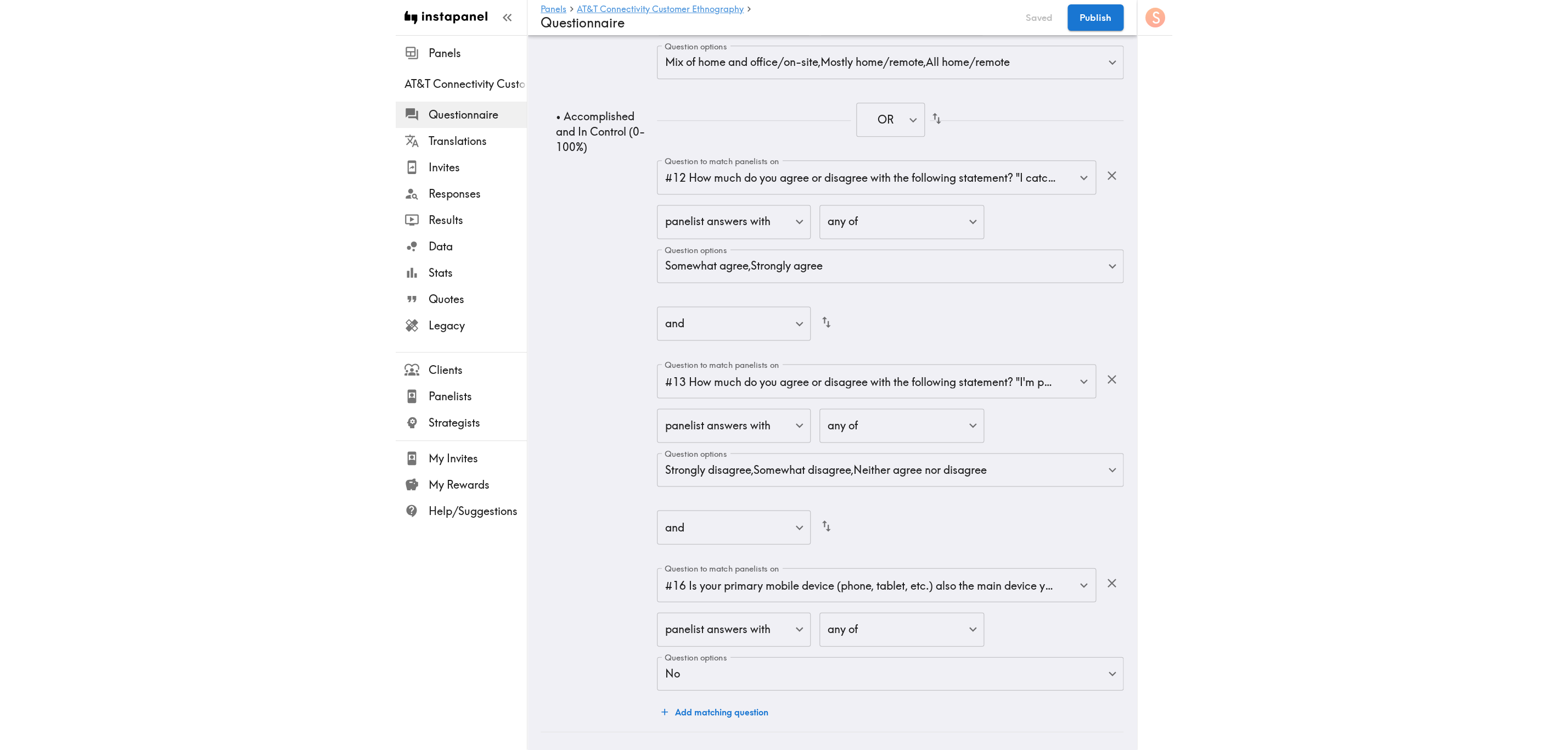
scroll to position [6269, 0]
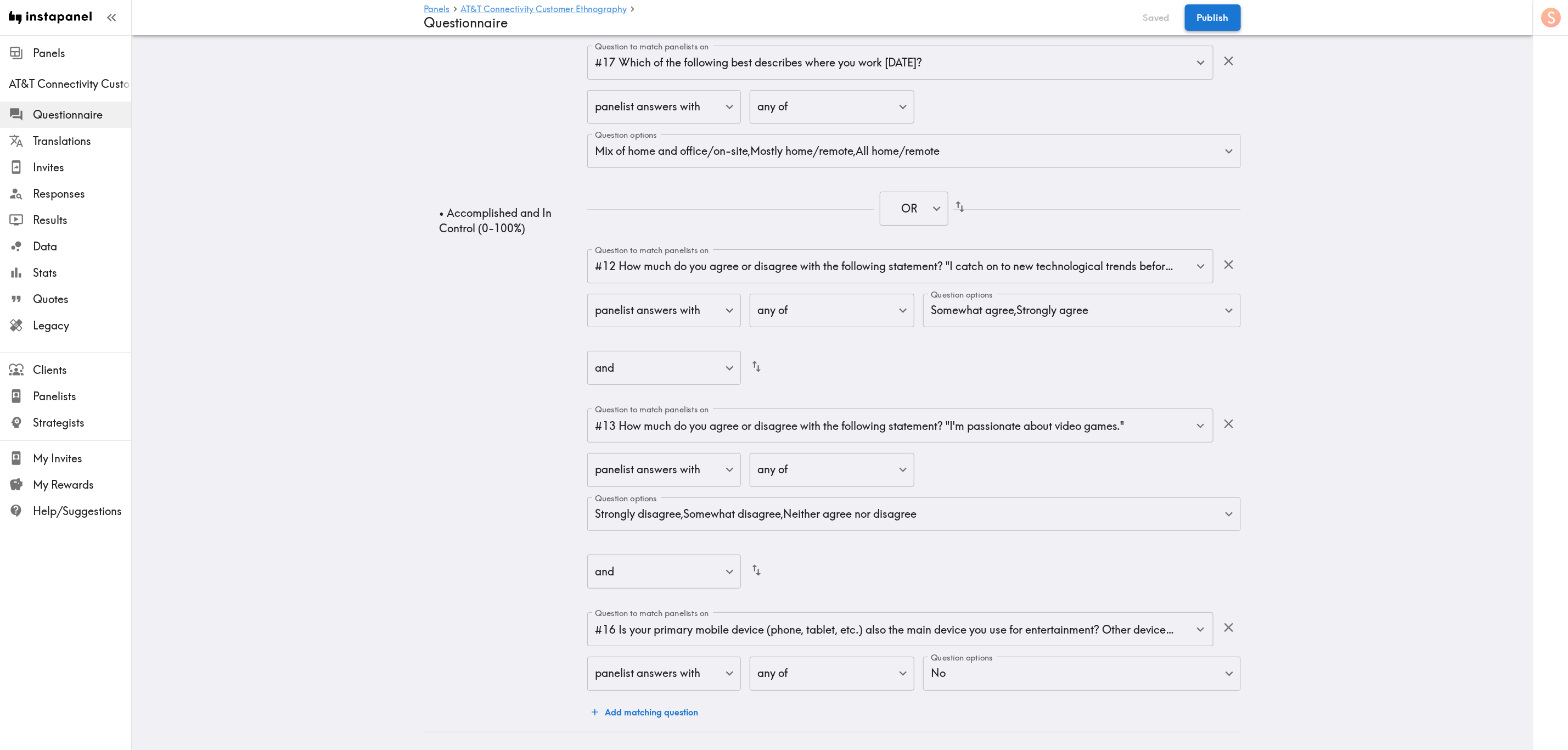
click at [948, 22] on button "Publish" at bounding box center [1212, 17] width 56 height 27
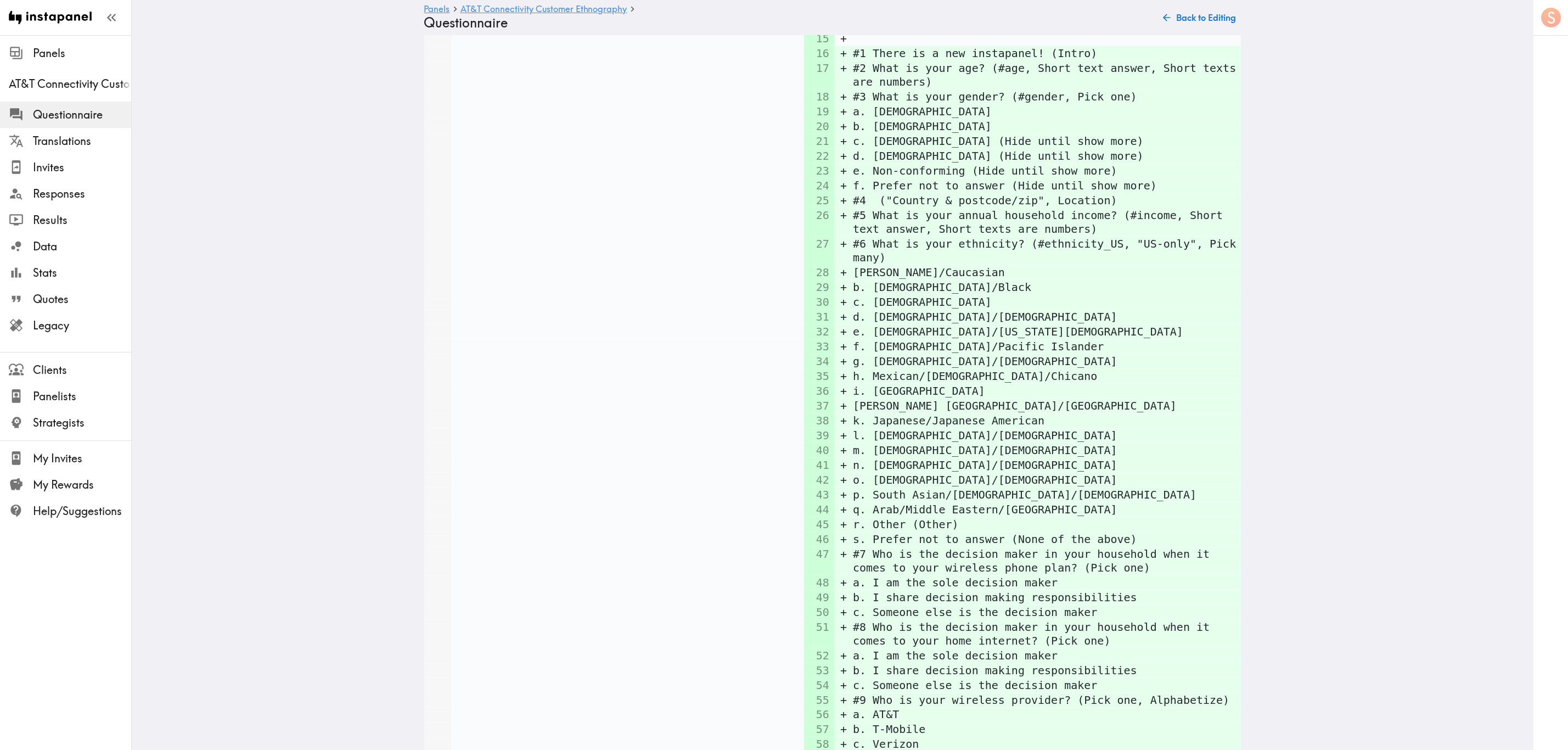
scroll to position [0, 0]
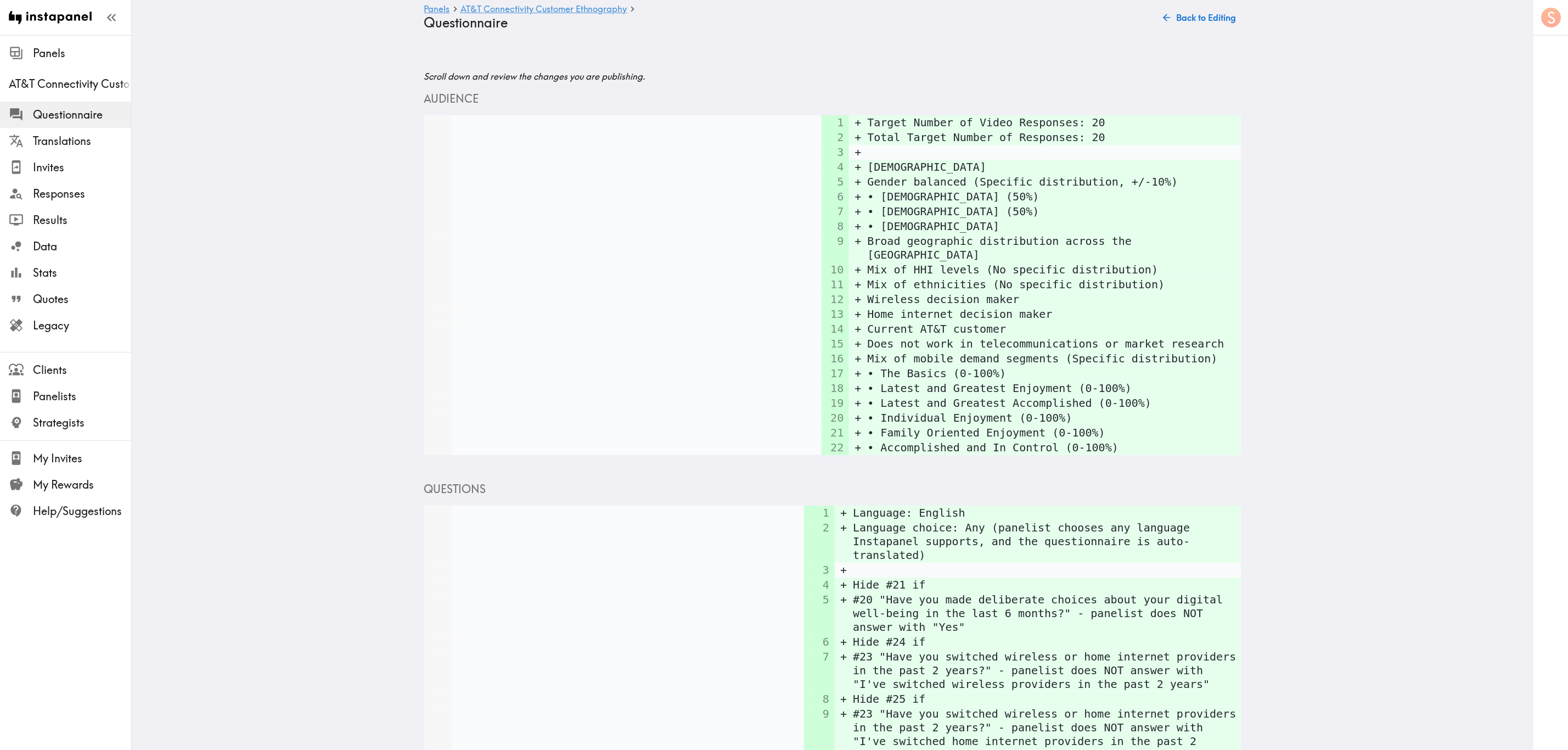
click at [948, 28] on div "Panels AT&T Connectivity Customer Ethnography Questionnaire Back to Editing" at bounding box center [832, 18] width 817 height 35
click at [948, 17] on button "Back to Editing" at bounding box center [1199, 17] width 81 height 22
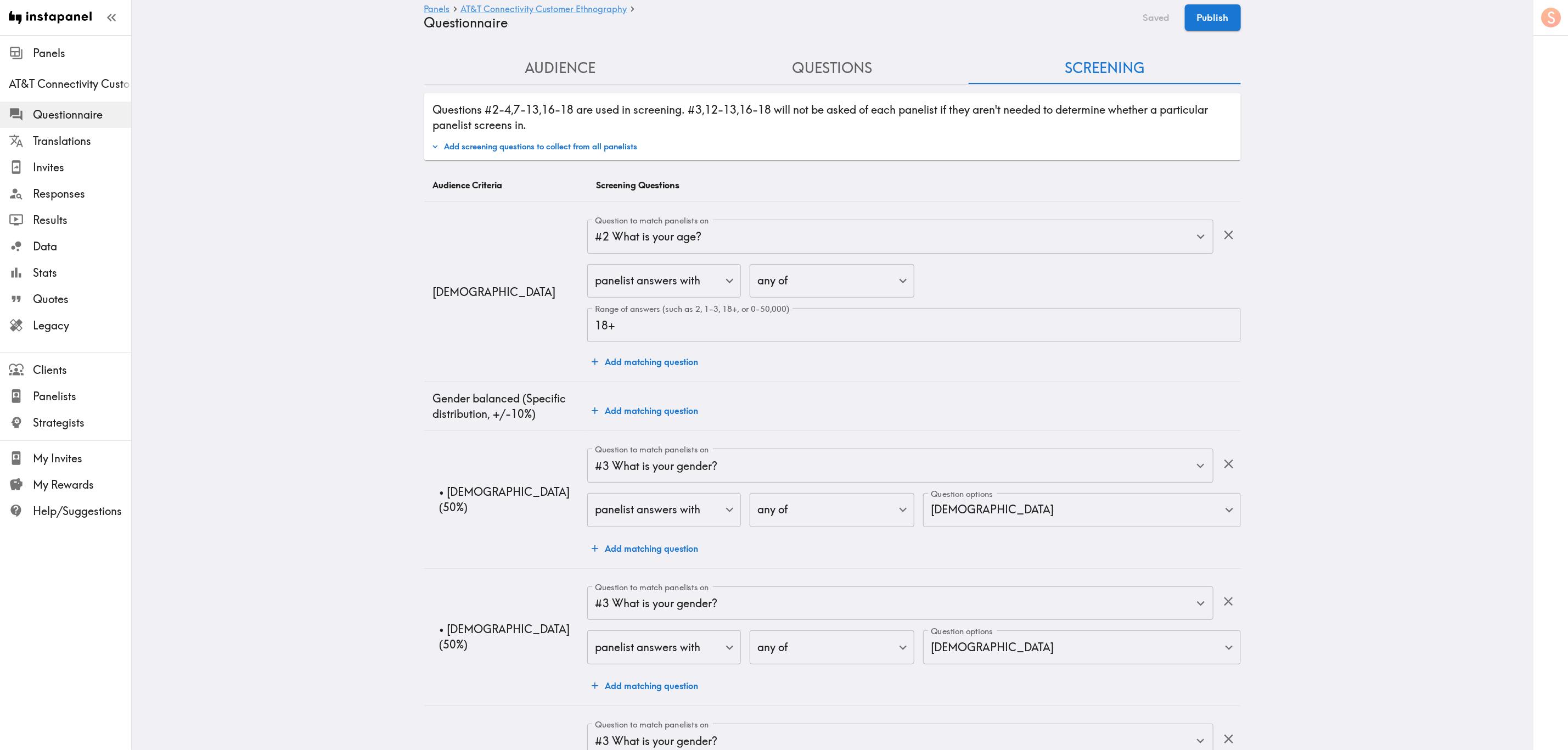
click at [588, 148] on button "Add screening questions to collect from all panelists" at bounding box center [534, 146] width 212 height 19
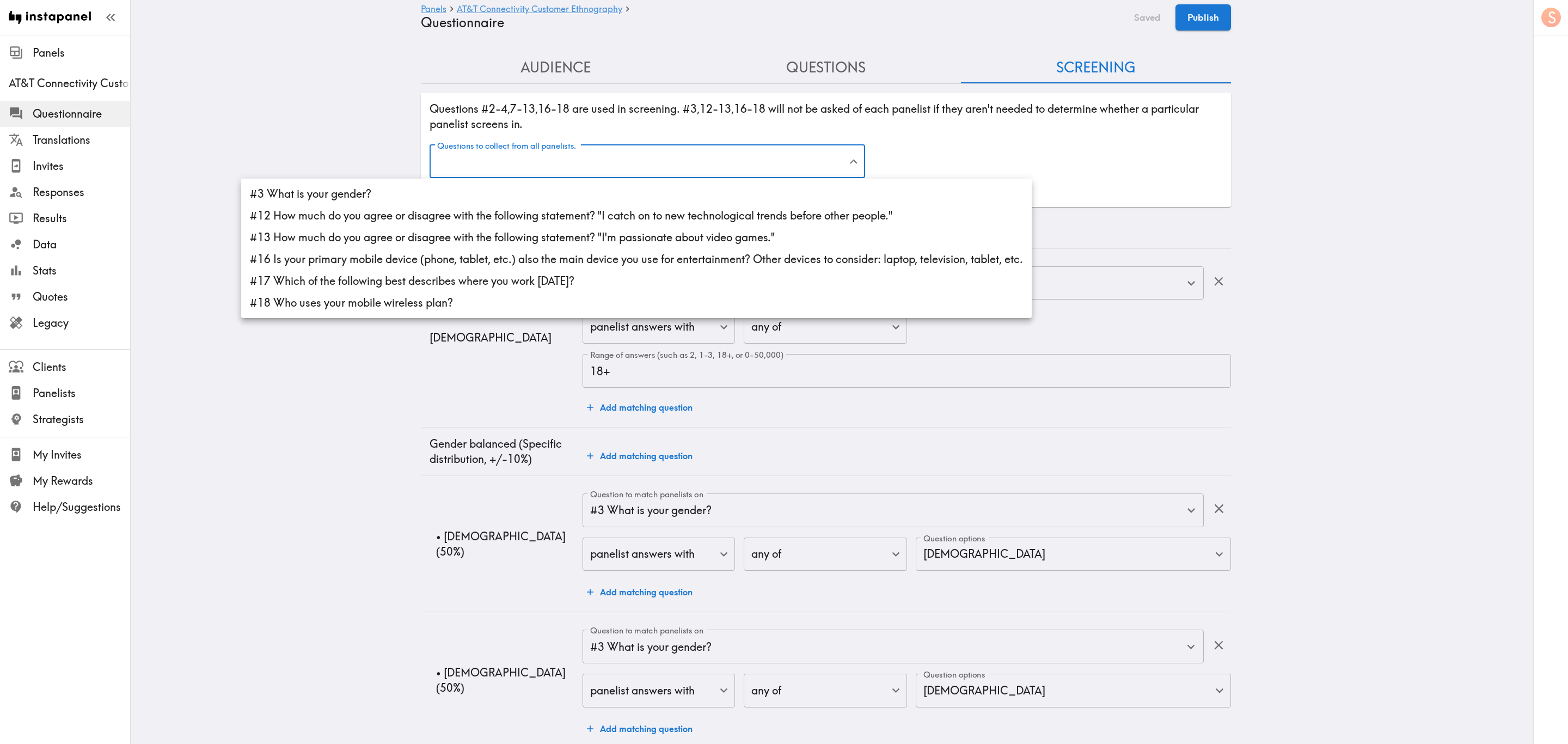
click at [600, 203] on li "#3 What is your gender?" at bounding box center [636, 194] width 790 height 22
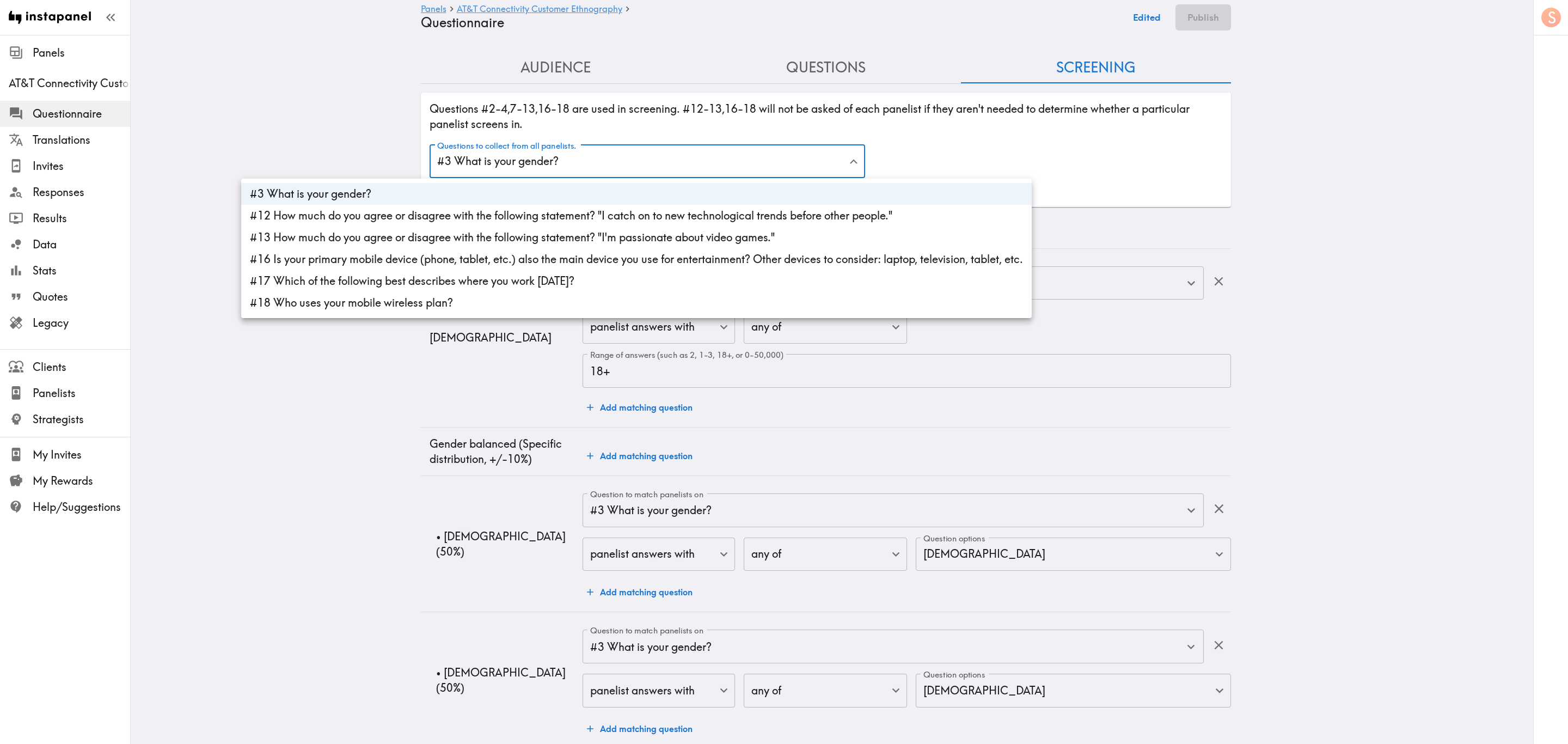
drag, startPoint x: 602, startPoint y: 224, endPoint x: 608, endPoint y: 227, distance: 6.7
click at [602, 224] on li "#12 How much do you agree or disagree with the following statement? "I catch on…" at bounding box center [636, 215] width 790 height 22
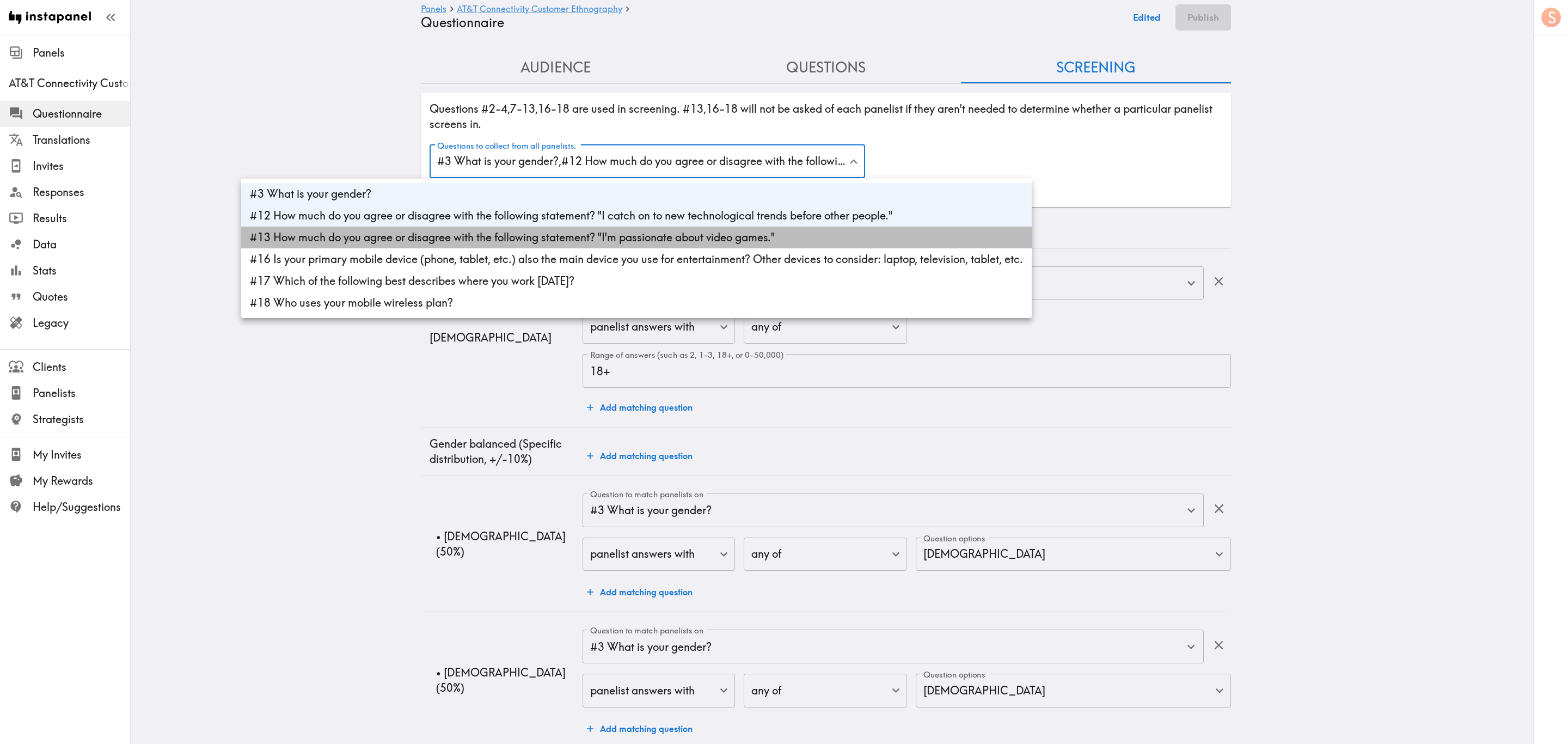
click at [616, 242] on li "#13 How much do you agree or disagree with the following statement? "I'm passio…" at bounding box center [636, 237] width 790 height 22
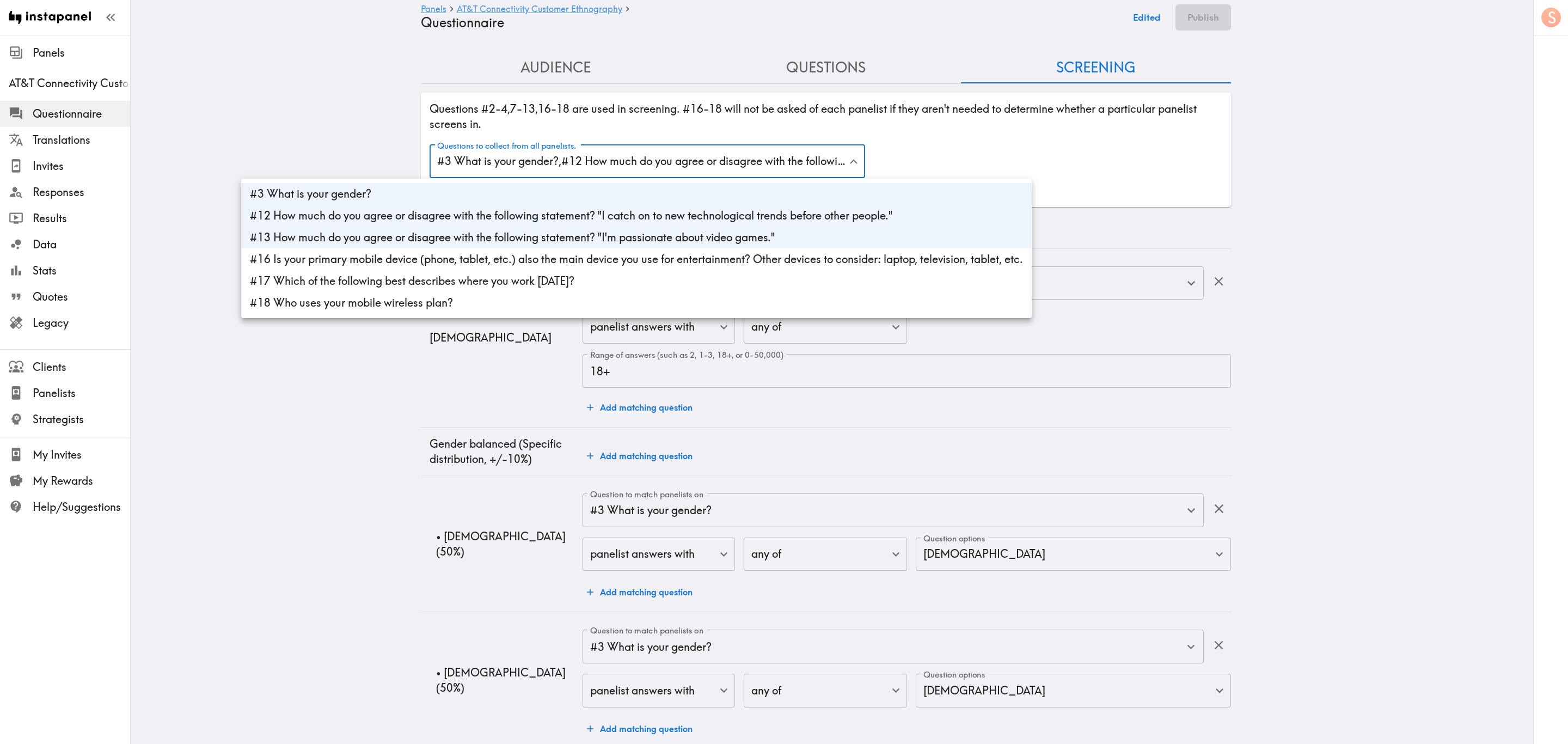
click at [621, 262] on li "#16 Is your primary mobile device (phone, tablet, etc.) also the main device yo…" at bounding box center [636, 258] width 790 height 22
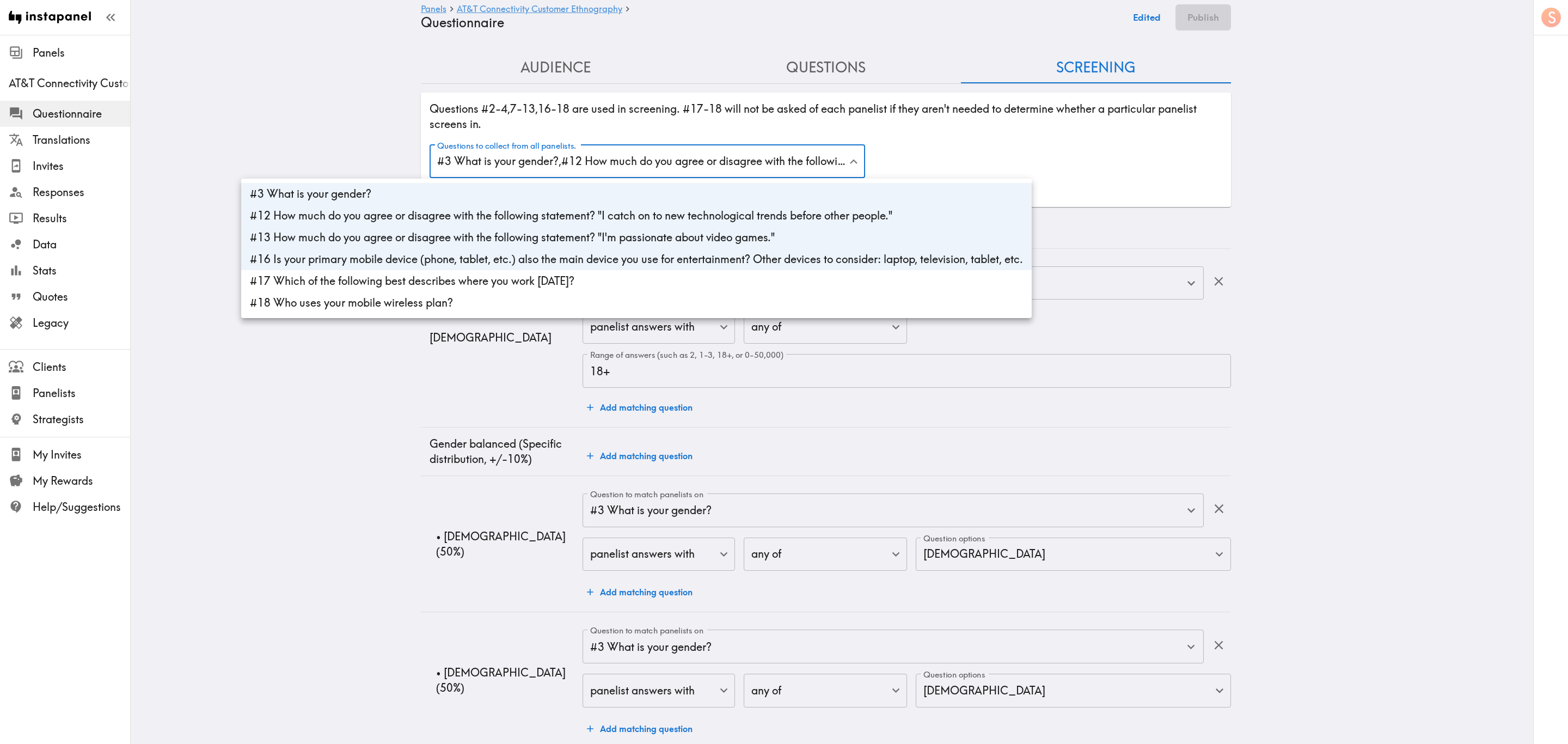
click at [619, 283] on li "#17 Which of the following best describes where you work today?" at bounding box center [636, 281] width 790 height 22
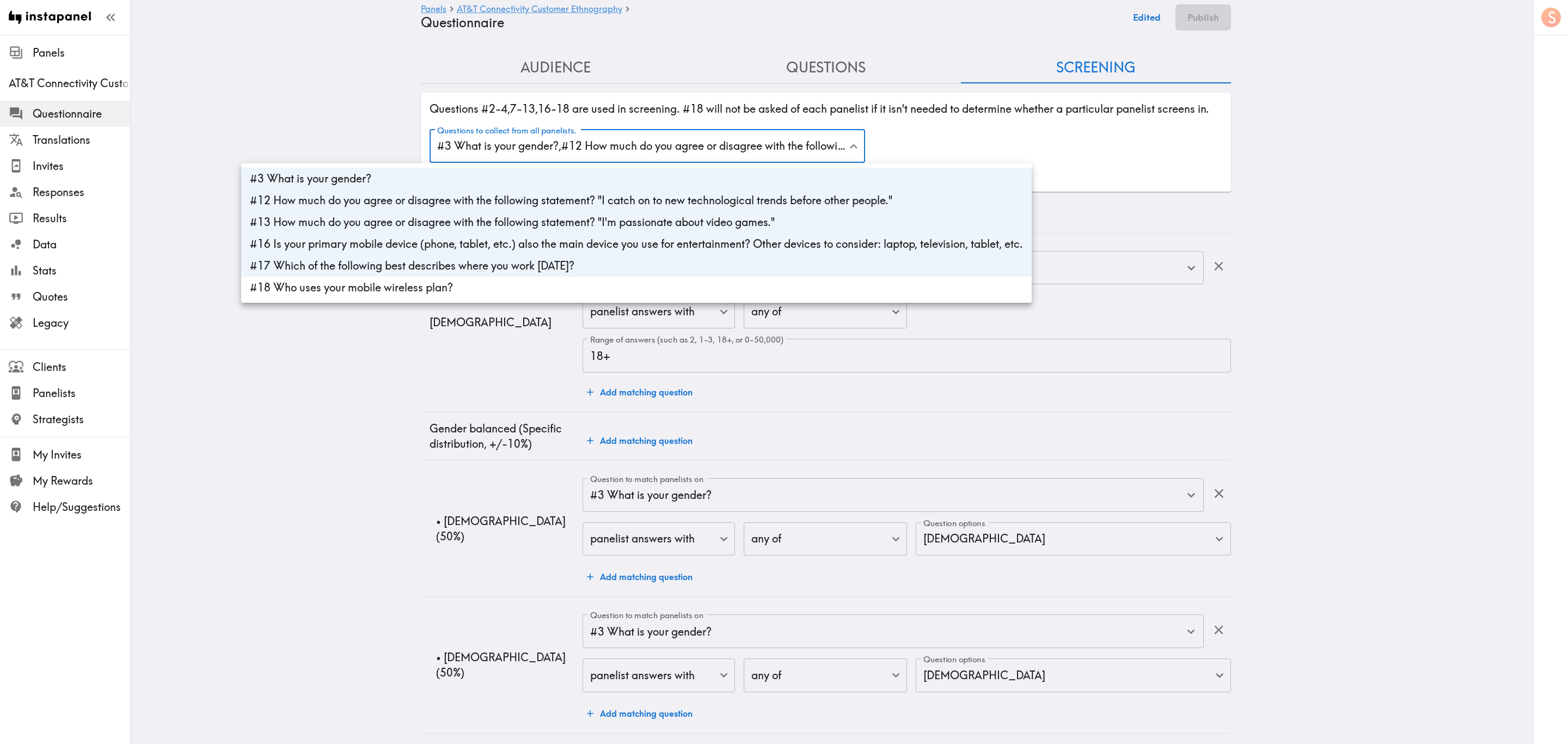
click at [604, 291] on li "#18 Who uses your mobile wireless plan?" at bounding box center [636, 287] width 790 height 22
type input "gender,a0a69f8c-b0cc-469d-aa93-fa27a027a9c2,c5304d69-4d00-4533-978c-0cb411647f8…"
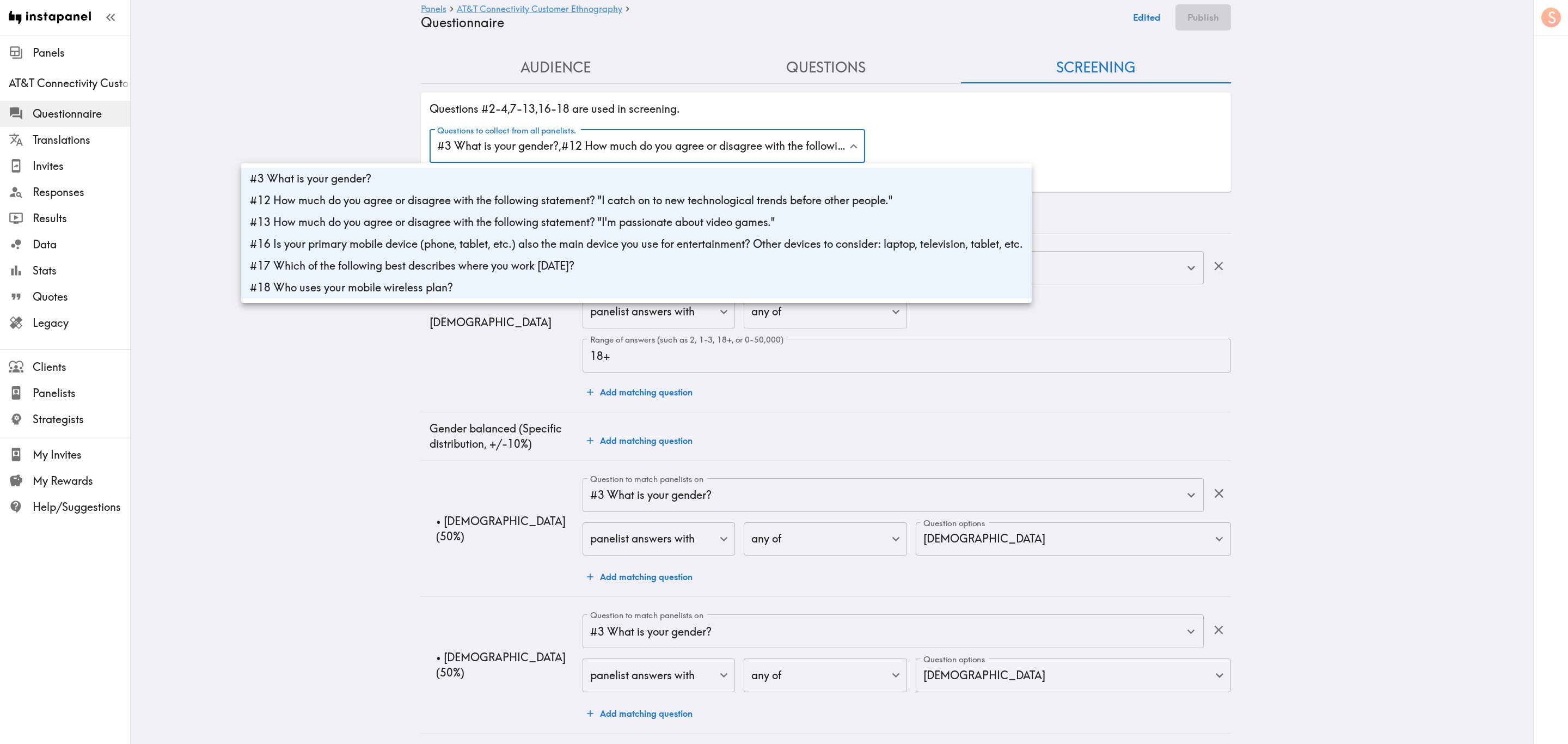
click at [450, 342] on div at bounding box center [784, 372] width 1568 height 744
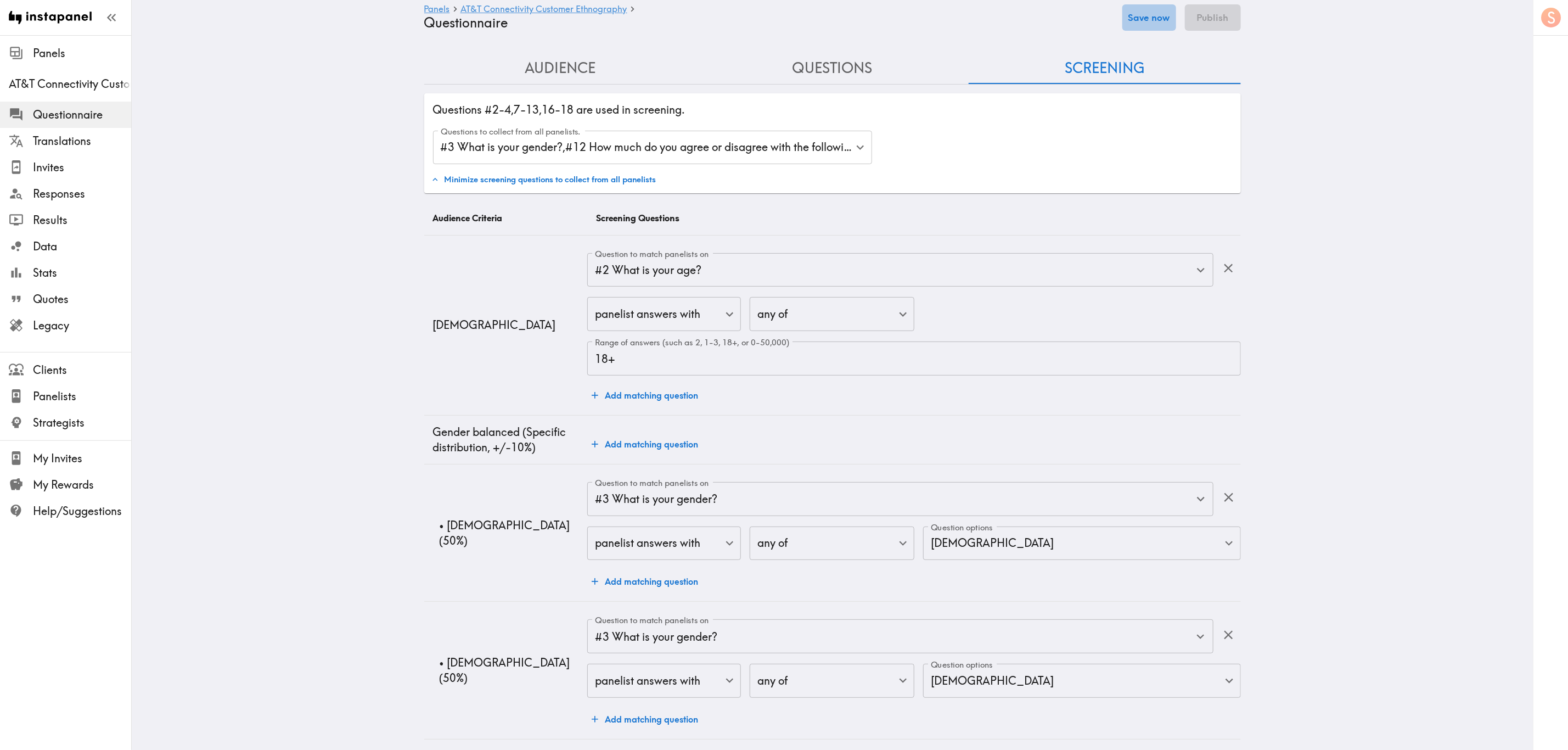
click at [948, 6] on button "Save now" at bounding box center [1149, 17] width 54 height 27
click at [948, 20] on button "Publish" at bounding box center [1212, 17] width 56 height 27
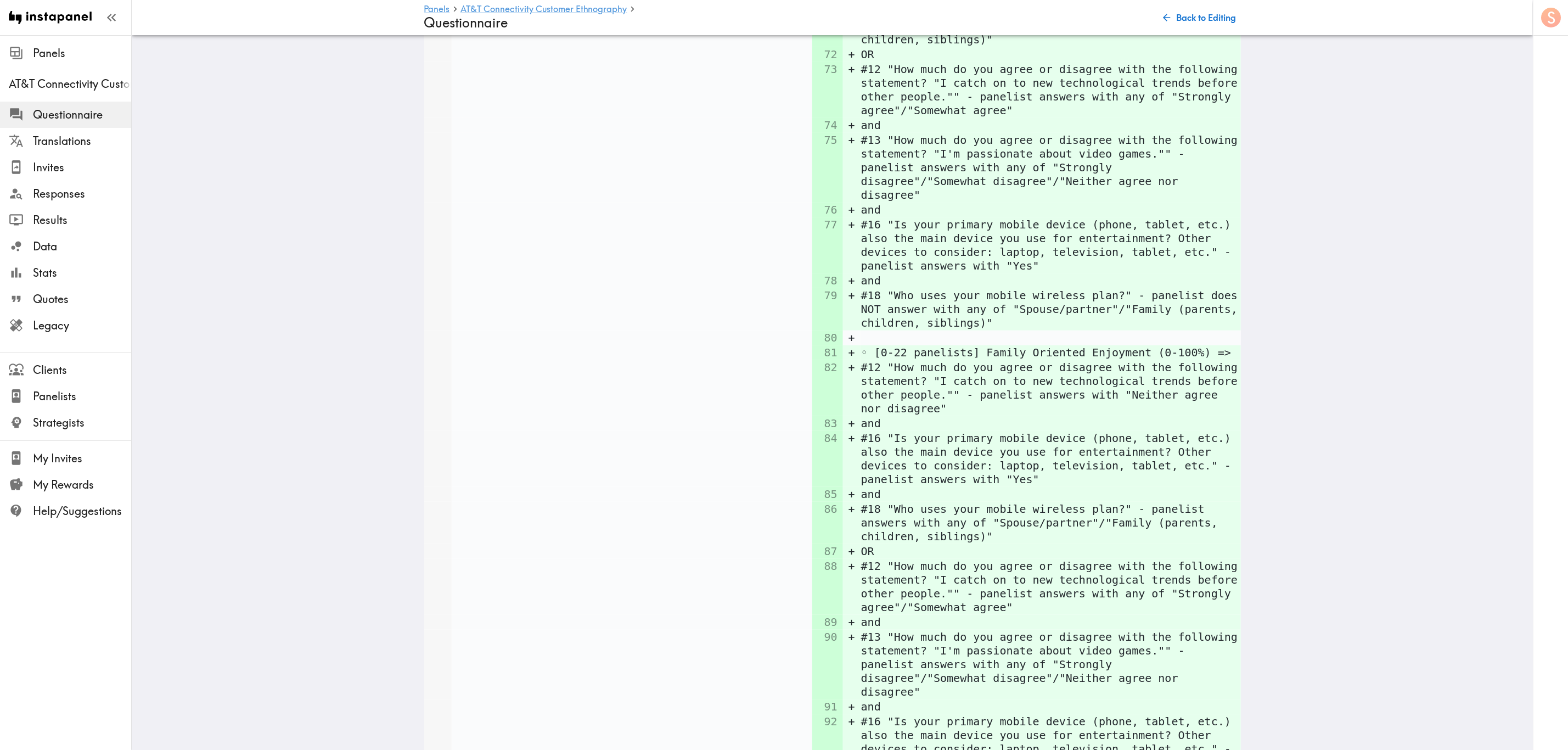
scroll to position [6819, 0]
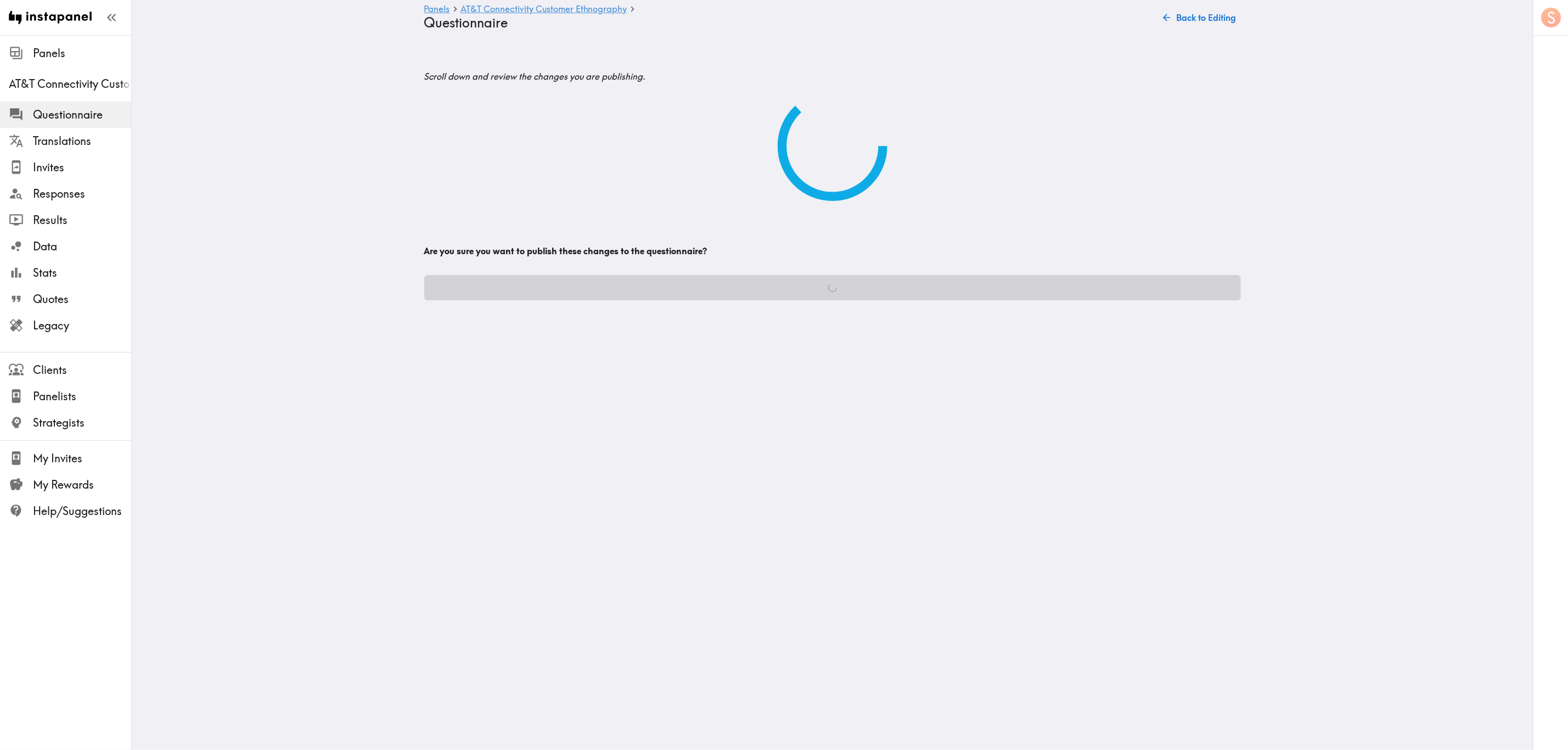
scroll to position [0, 0]
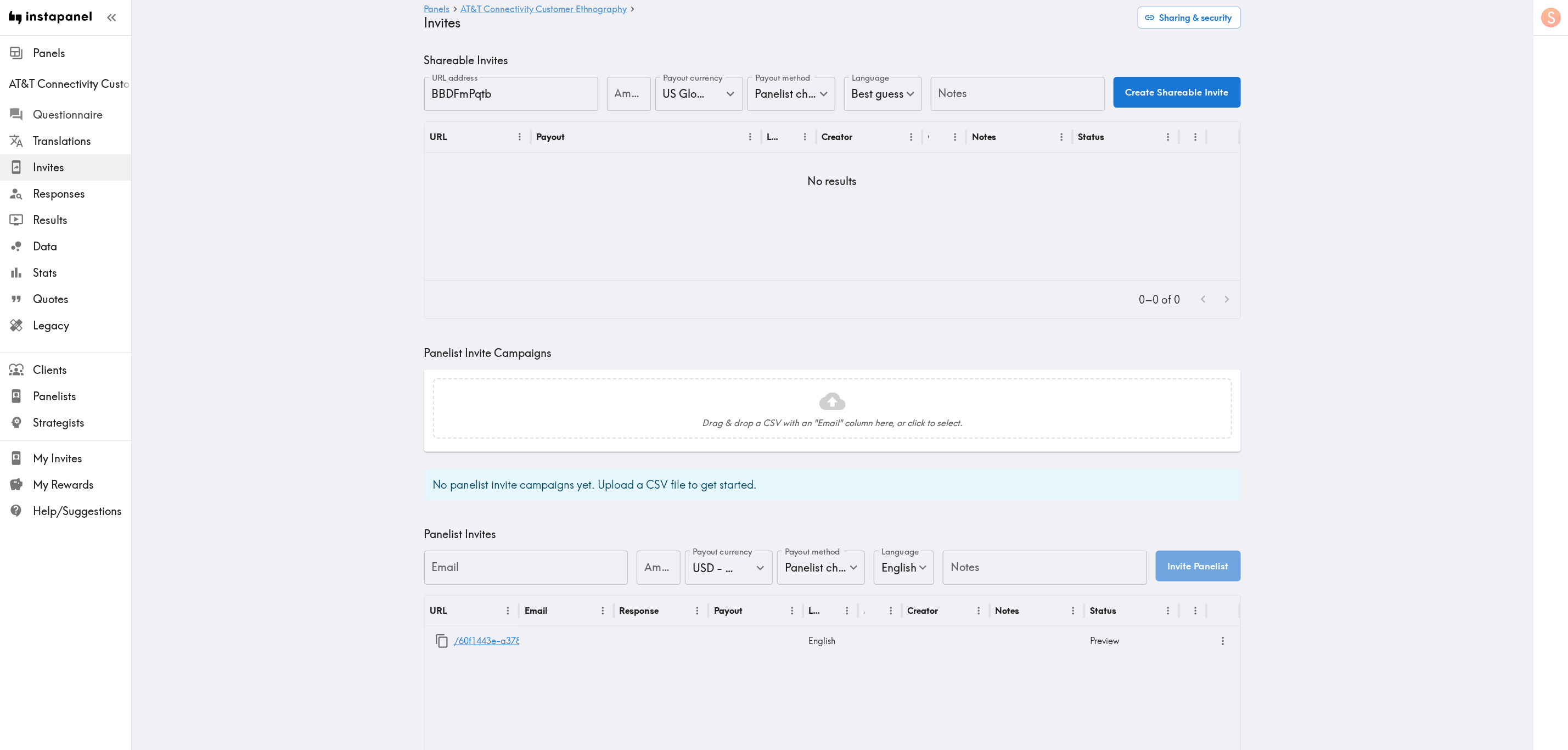
click at [111, 120] on span "Questionnaire" at bounding box center [82, 115] width 98 height 15
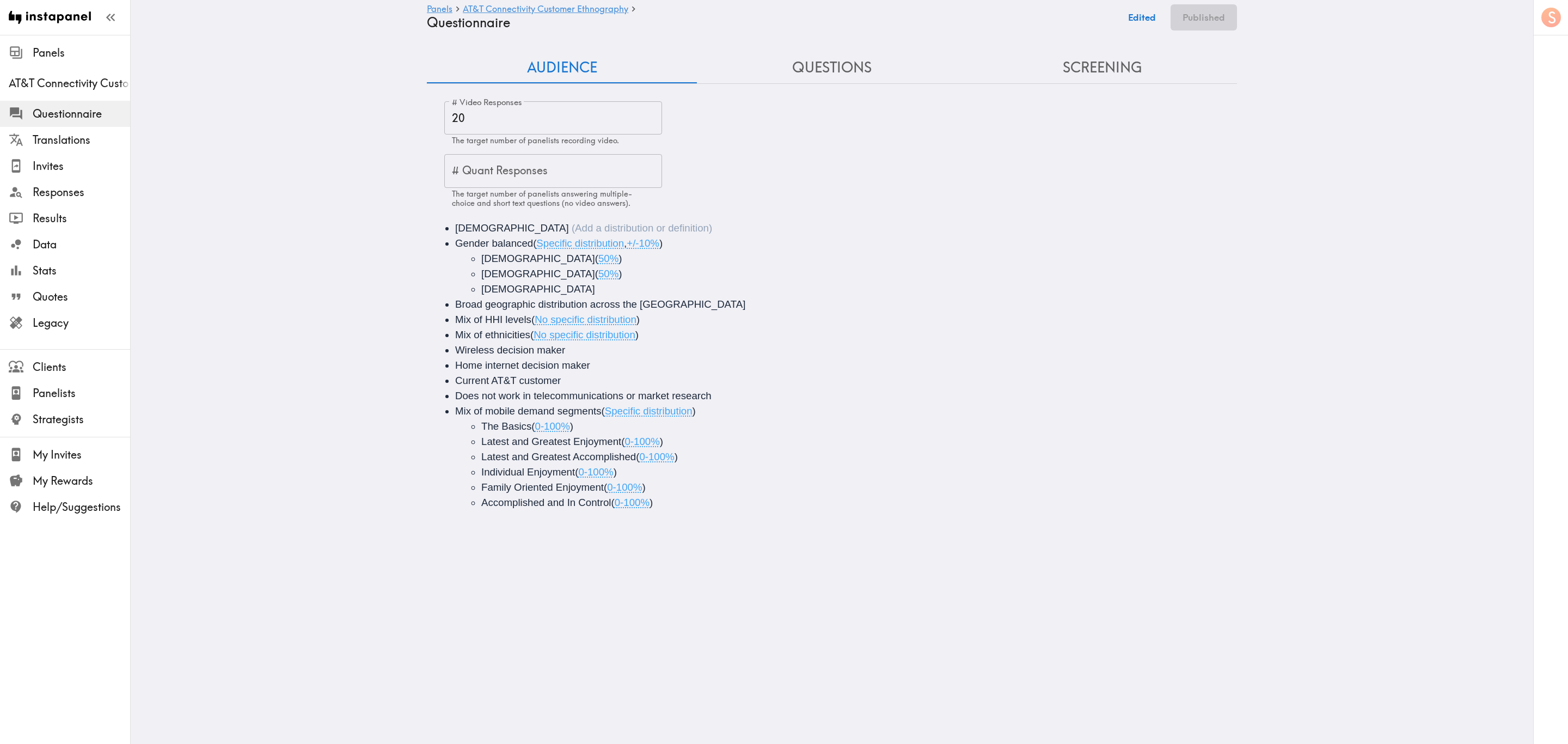
click at [526, 226] on li "[DEMOGRAPHIC_DATA]" at bounding box center [847, 228] width 784 height 15
click at [940, 16] on button "Save now" at bounding box center [1134, 17] width 54 height 26
click at [940, 18] on button "Publish" at bounding box center [1209, 17] width 55 height 26
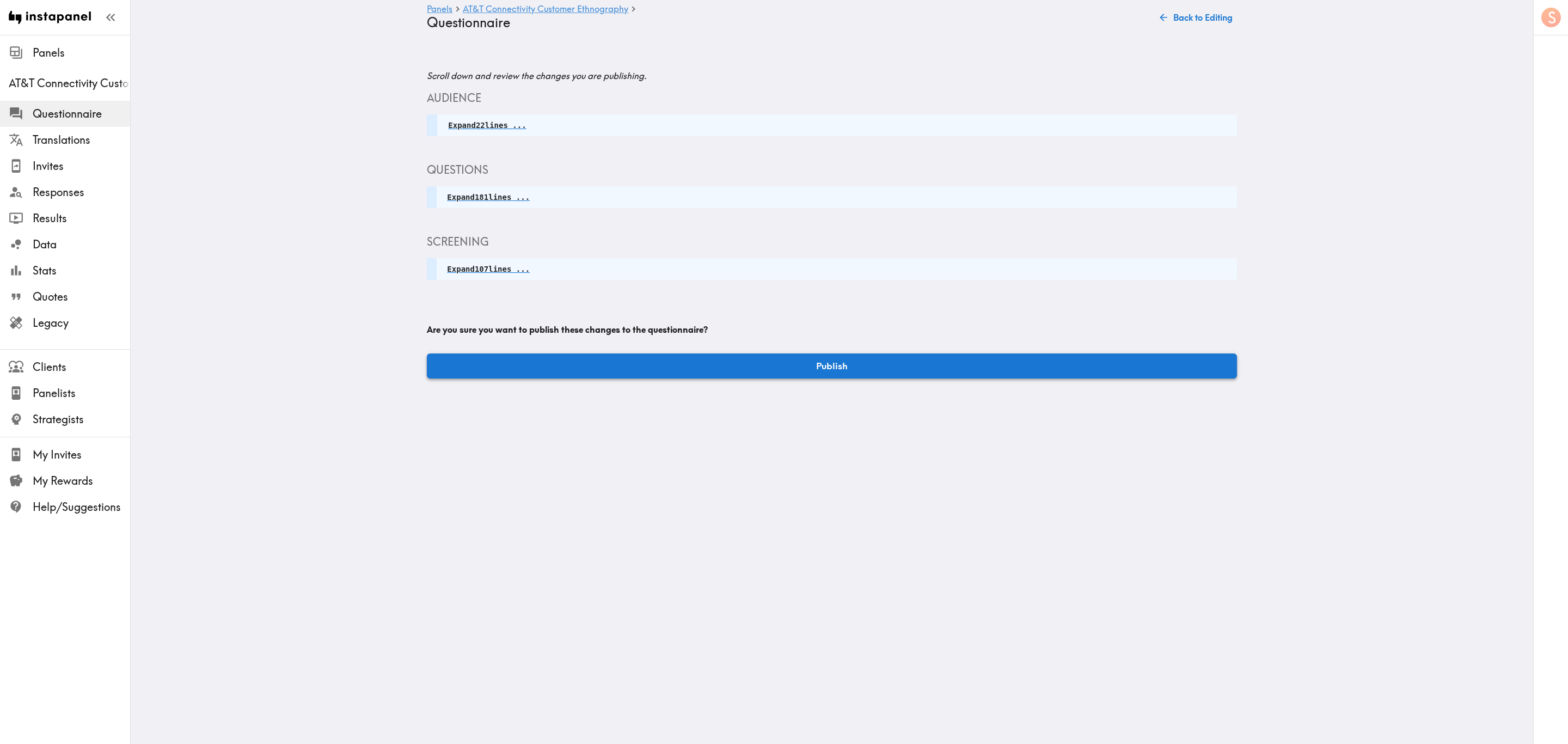
click at [940, 364] on button "Publish" at bounding box center [831, 366] width 810 height 25
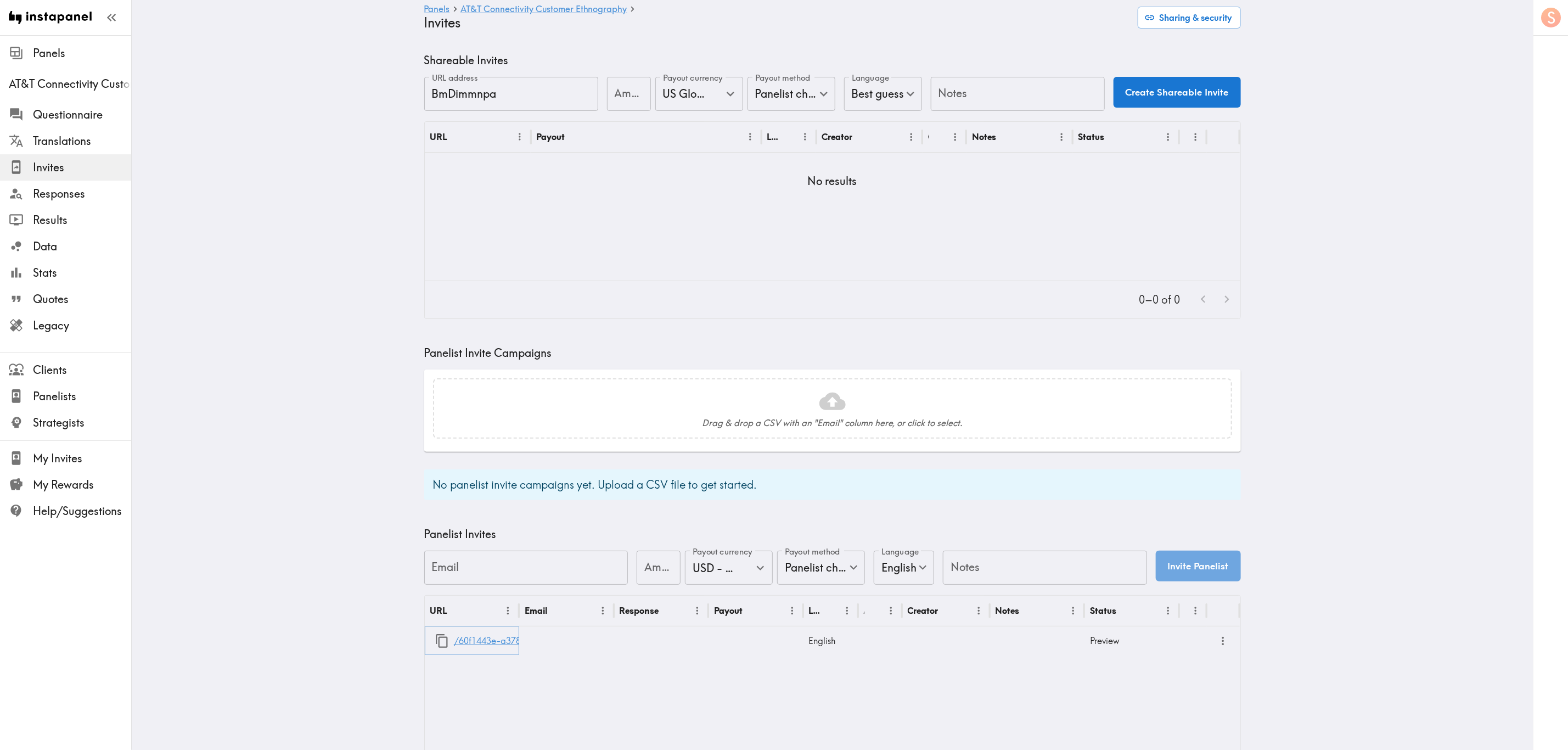
click at [478, 452] on link "/60f1443e-a378-43bd-84e9-a510d3195881" at bounding box center [544, 640] width 181 height 28
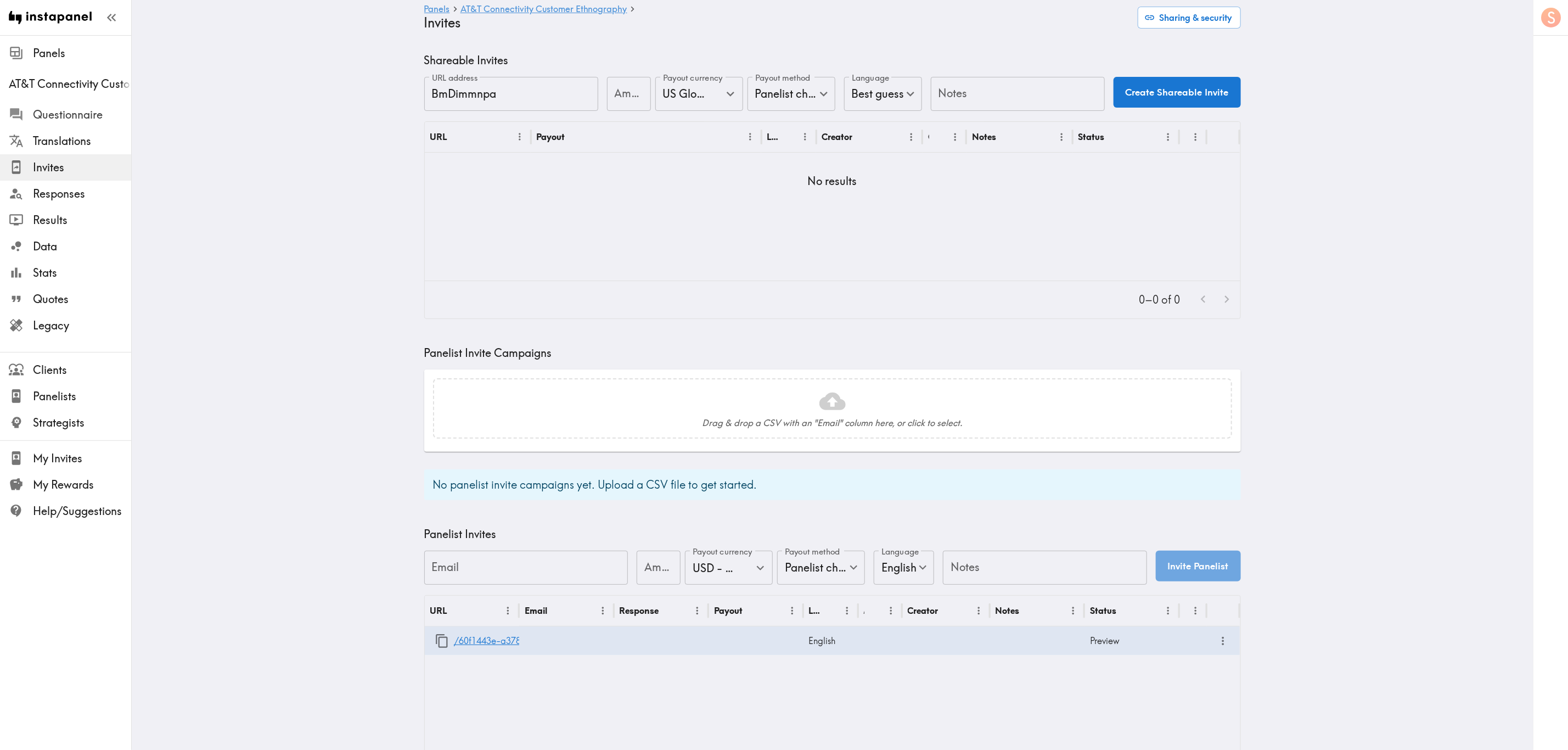
click at [99, 115] on span "Questionnaire" at bounding box center [82, 115] width 98 height 15
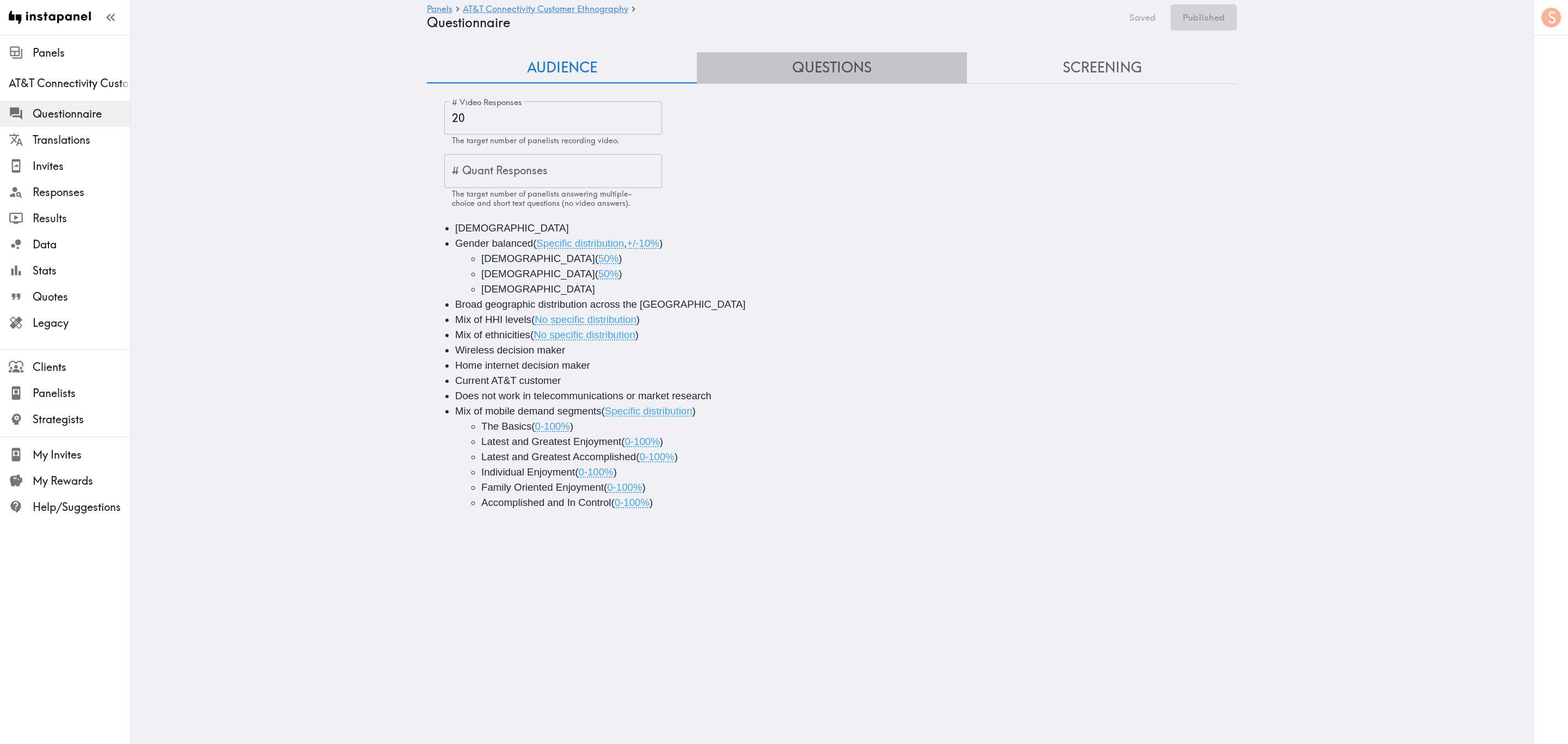
click at [806, 75] on button "Questions" at bounding box center [832, 67] width 270 height 31
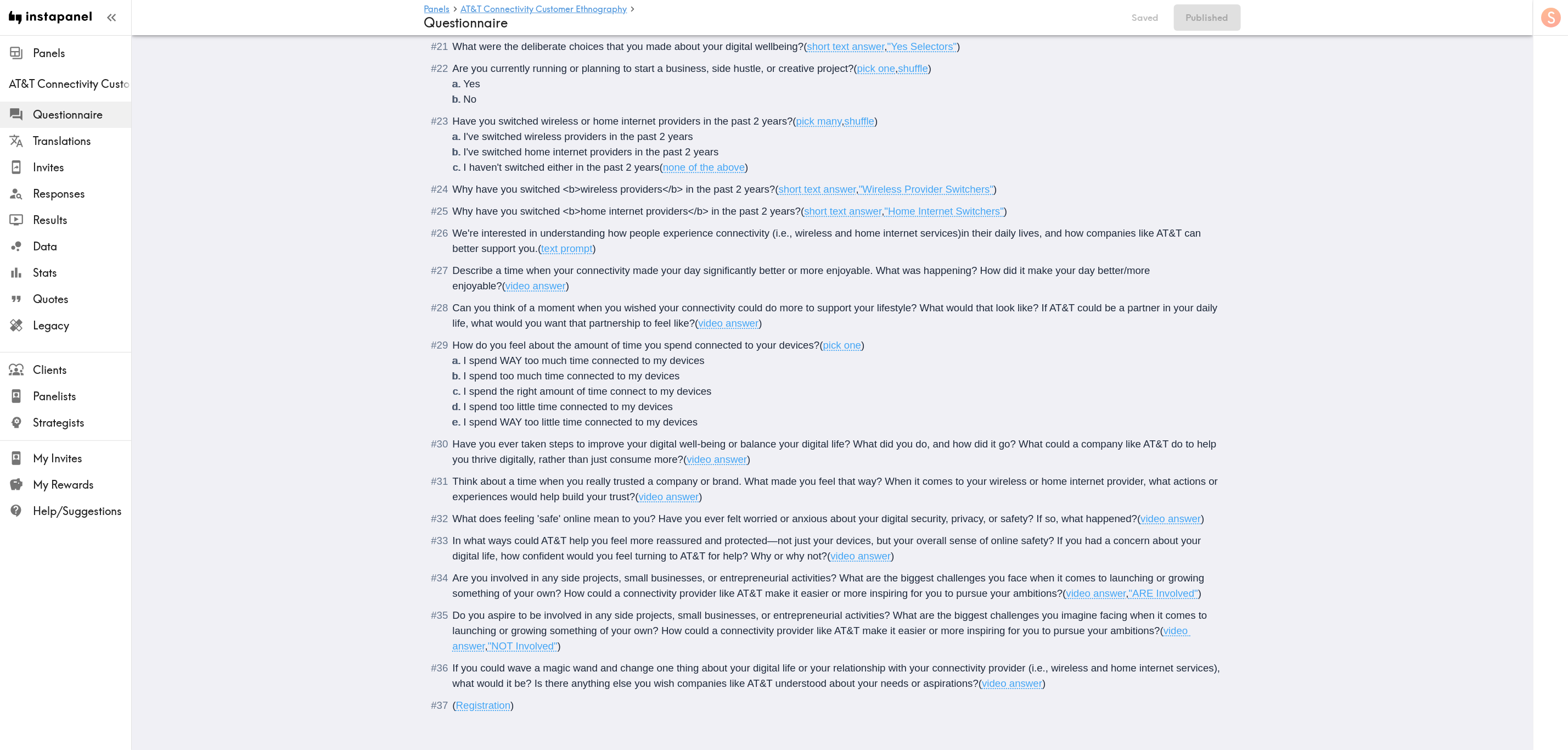
scroll to position [2483, 0]
click at [526, 452] on span "If you could wave a magic wand and change one thing about your digital life or …" at bounding box center [837, 674] width 770 height 27
click at [948, 452] on span "If you could wave a magic wand and change one thing about your digital life or …" at bounding box center [837, 674] width 770 height 27
click at [452, 452] on span "Do you aspire to be involved in any side projects, small businesses, or entrepr…" at bounding box center [831, 622] width 757 height 27
click at [898, 452] on div "<i>Do you aspire to be involved in any side projects, small businesses, or entr…" at bounding box center [840, 630] width 775 height 46
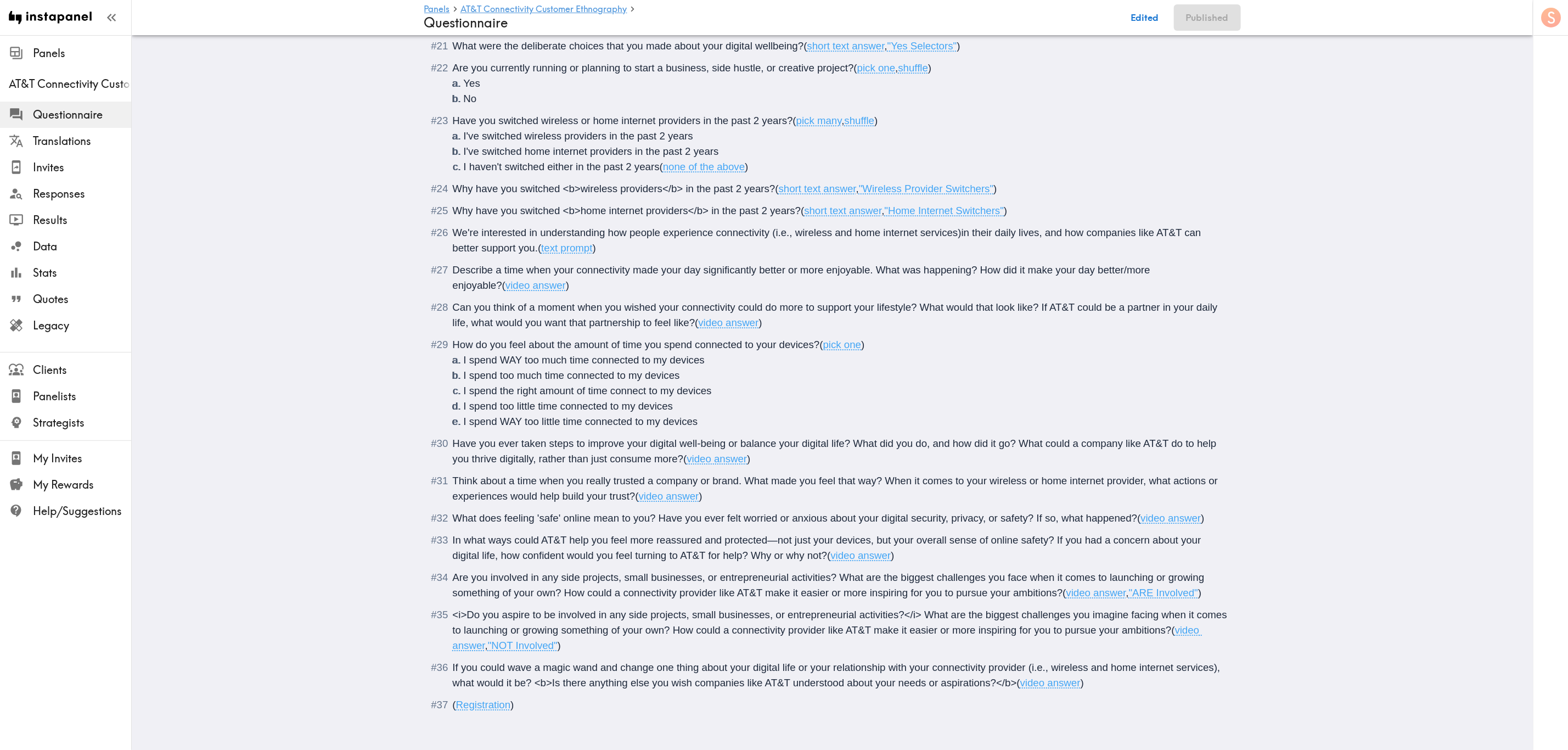
click at [667, 452] on span "<i>Do you aspire to be involved in any side projects, small businesses, or entr…" at bounding box center [841, 622] width 778 height 27
click at [948, 452] on span "<i>Do you aspire to be involved in any side projects, small businesses, or entr…" at bounding box center [841, 622] width 778 height 27
click at [561, 452] on span "Are you involved in any side projects, small businesses, or entrepreneurial act…" at bounding box center [830, 584] width 755 height 27
click at [948, 452] on span "Are you involved in any side projects, small businesses, or entrepreneurial act…" at bounding box center [830, 584] width 755 height 27
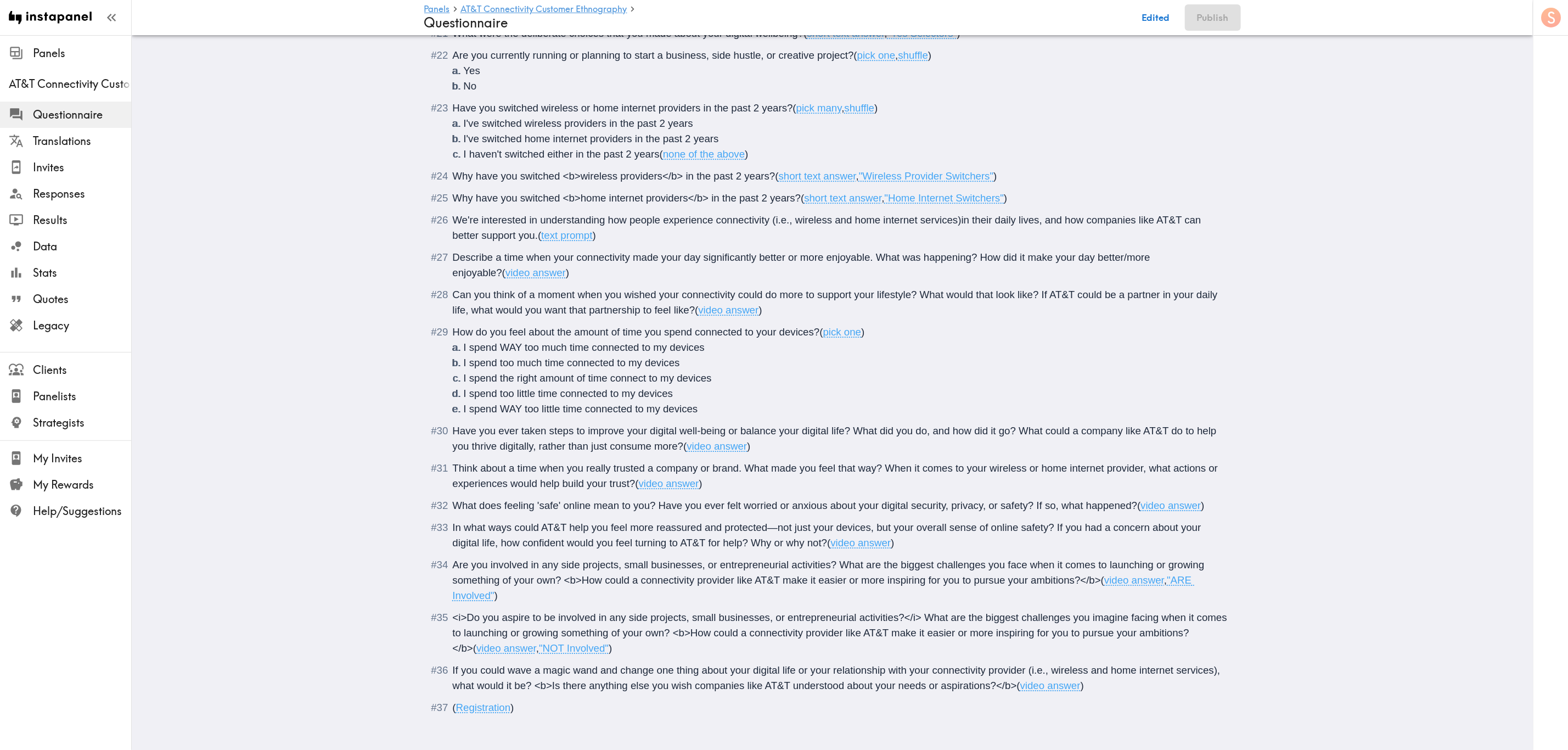
click at [452, 452] on span "Are you involved in any side projects, small businesses, or entrepreneurial act…" at bounding box center [830, 572] width 755 height 27
drag, startPoint x: 570, startPoint y: 564, endPoint x: 461, endPoint y: 569, distance: 109.1
click at [461, 452] on span "<i>Are you involved in any side projects, small businesses, or entrepreneurial …" at bounding box center [836, 572] width 769 height 27
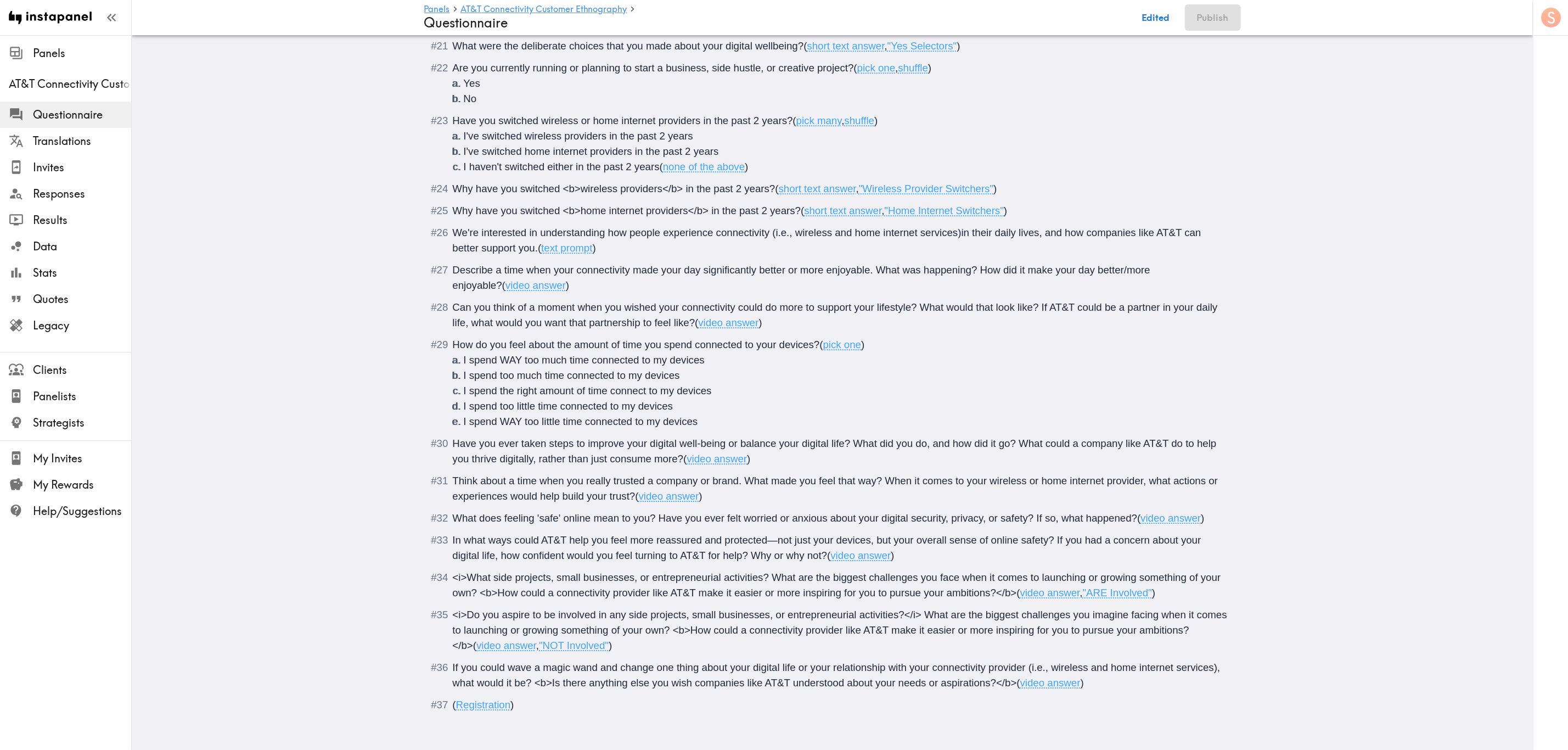
click at [761, 452] on span "<i>What side projects, small businesses, or entrepreneurial activities? What ar…" at bounding box center [838, 584] width 771 height 27
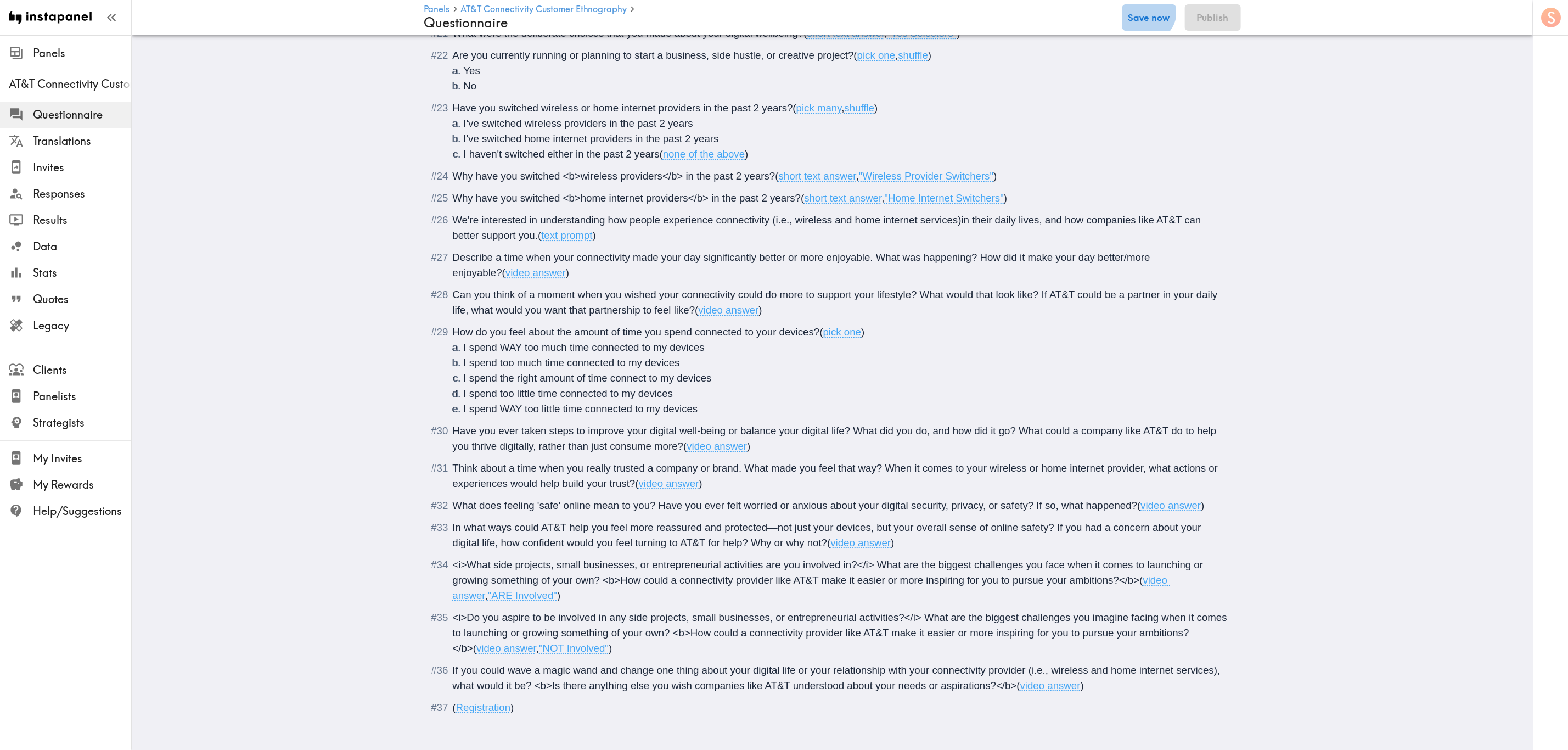
click at [948, 12] on button "Save now" at bounding box center [1149, 17] width 54 height 27
click at [948, 14] on button "Publish" at bounding box center [1212, 17] width 56 height 27
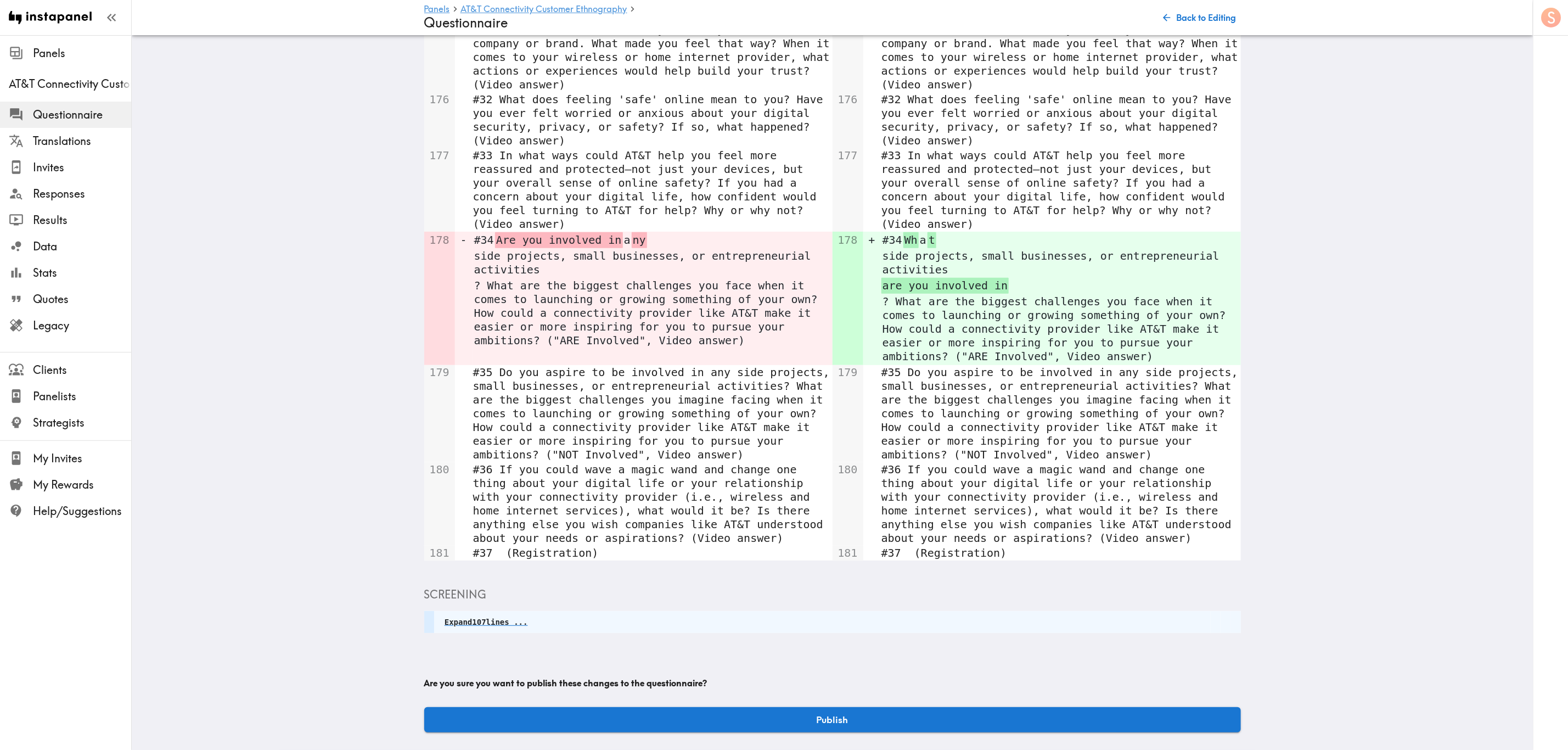
scroll to position [158, 0]
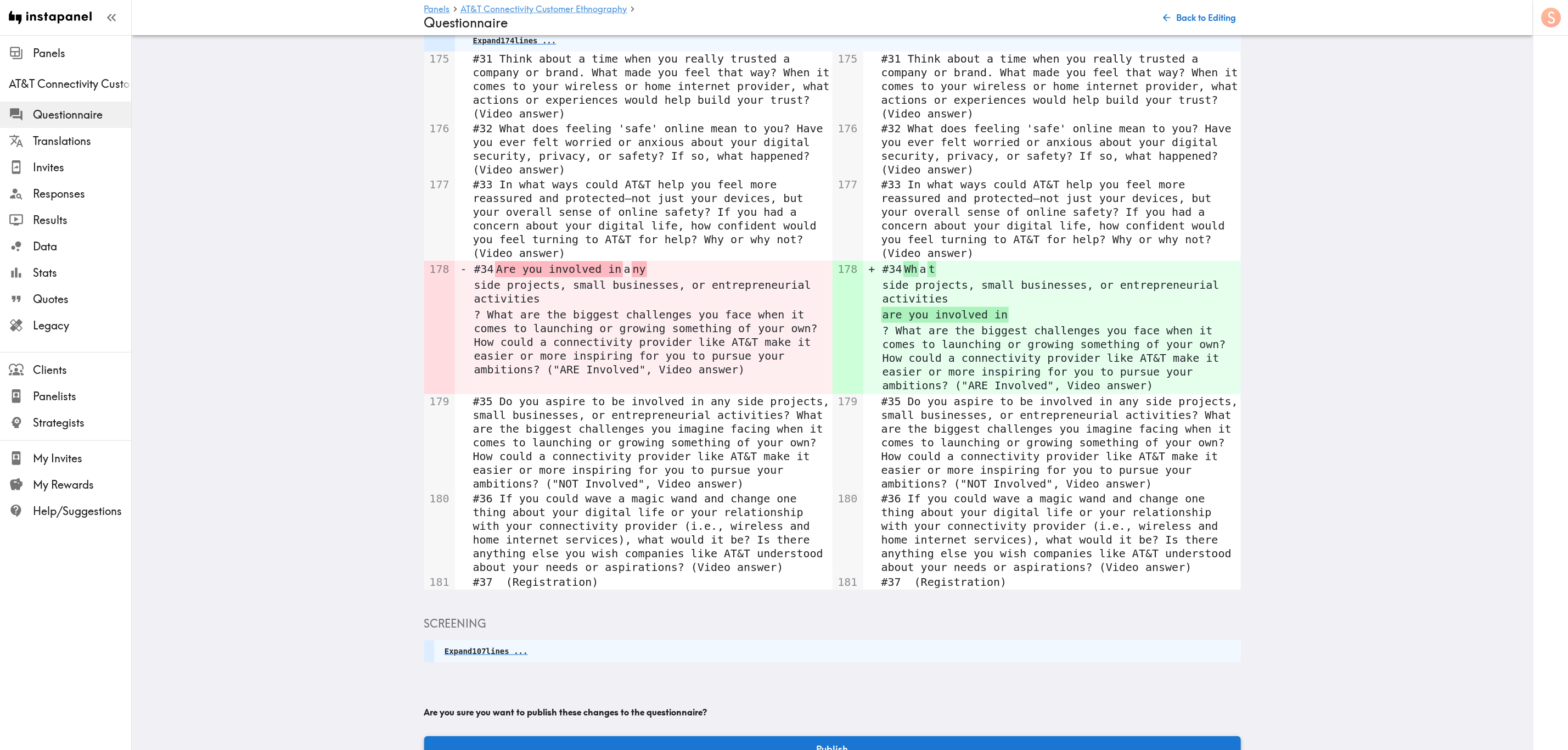
click at [890, 452] on button "Publish" at bounding box center [832, 748] width 817 height 25
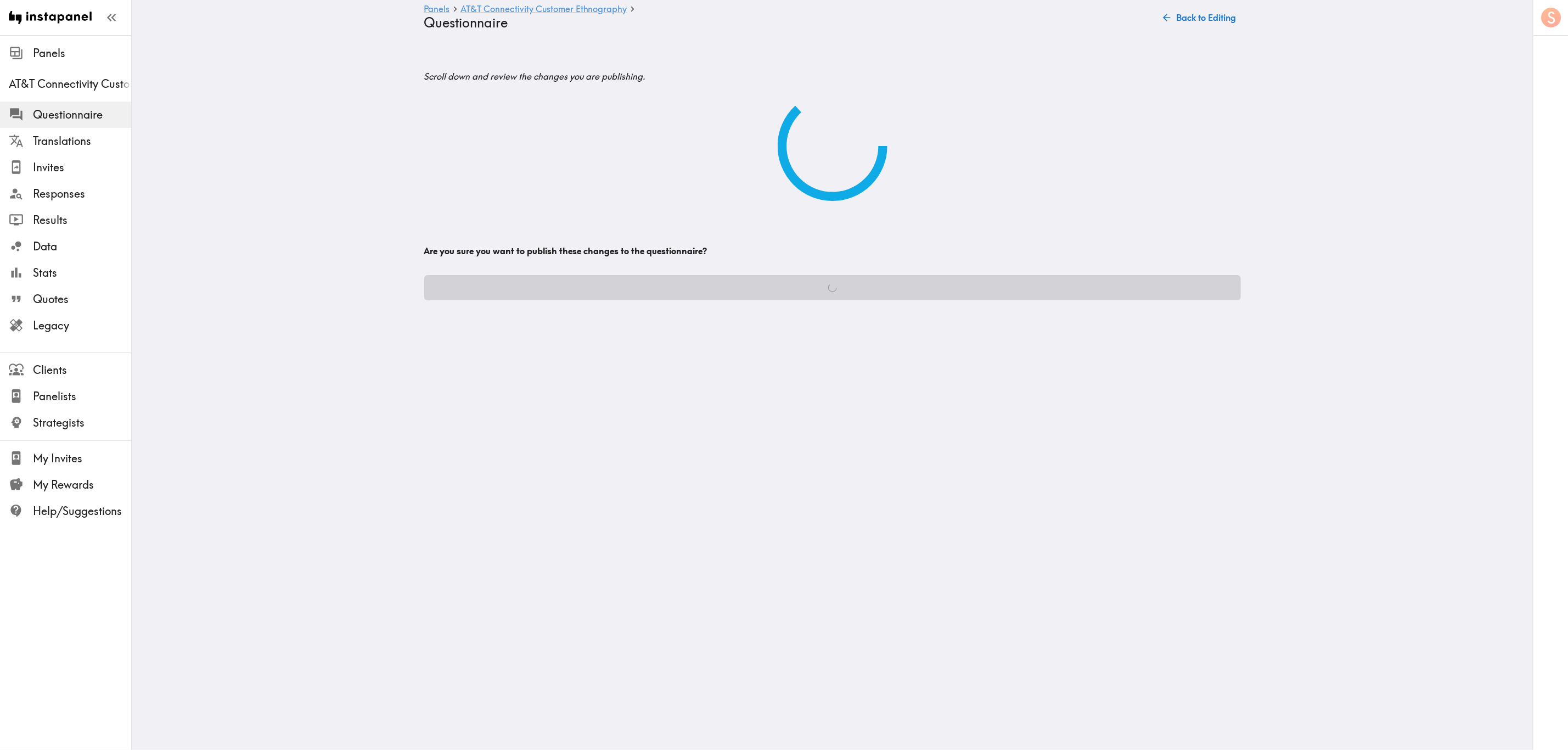
scroll to position [0, 0]
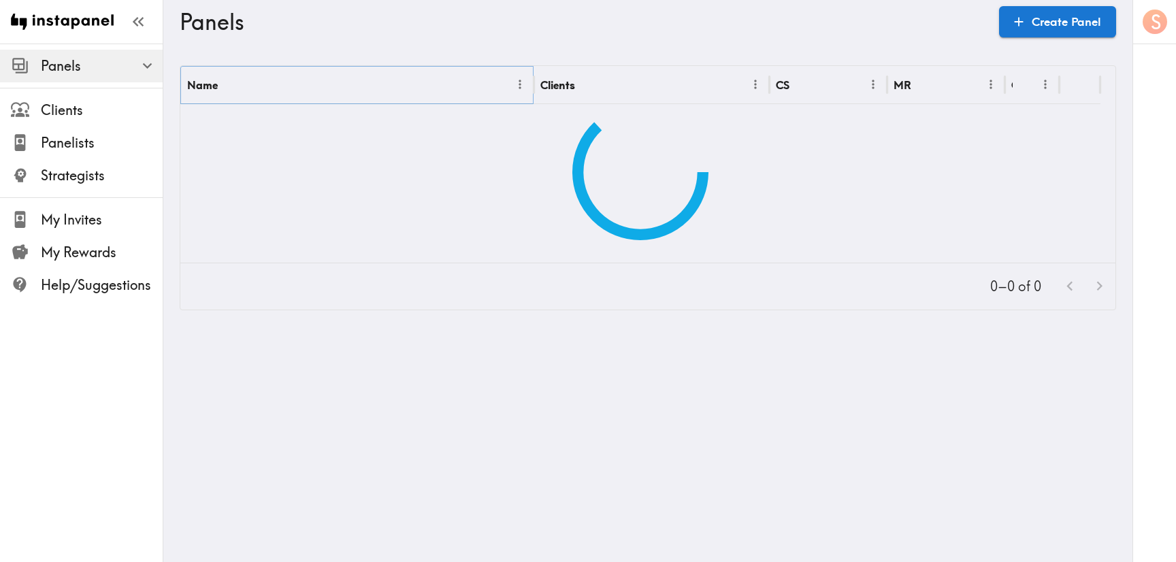
click at [516, 81] on icon "Menu" at bounding box center [520, 85] width 14 height 14
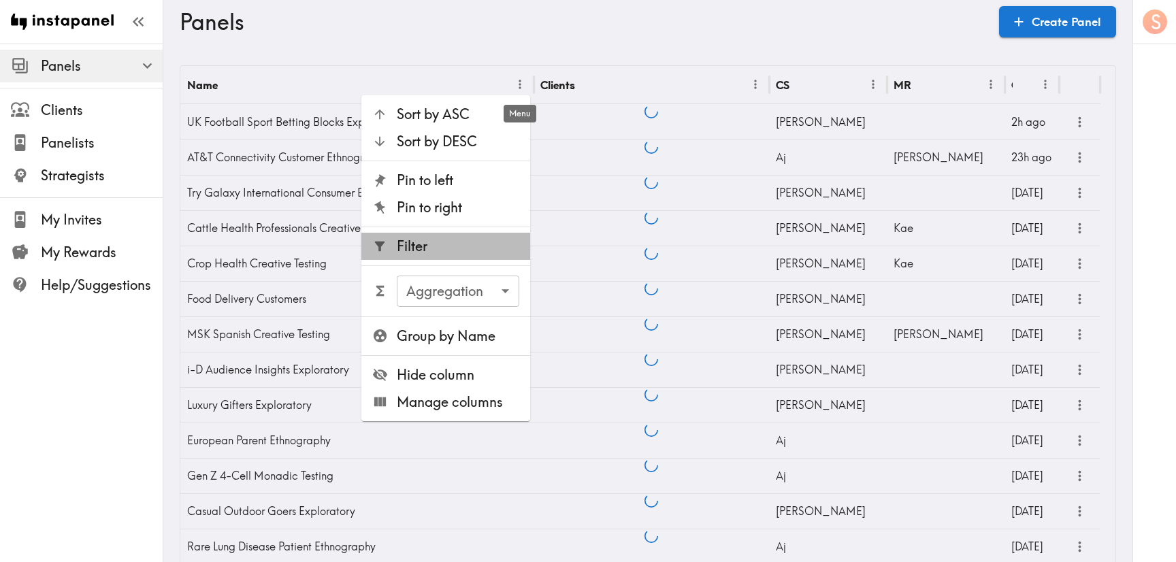
click at [467, 240] on span "Filter" at bounding box center [458, 246] width 122 height 19
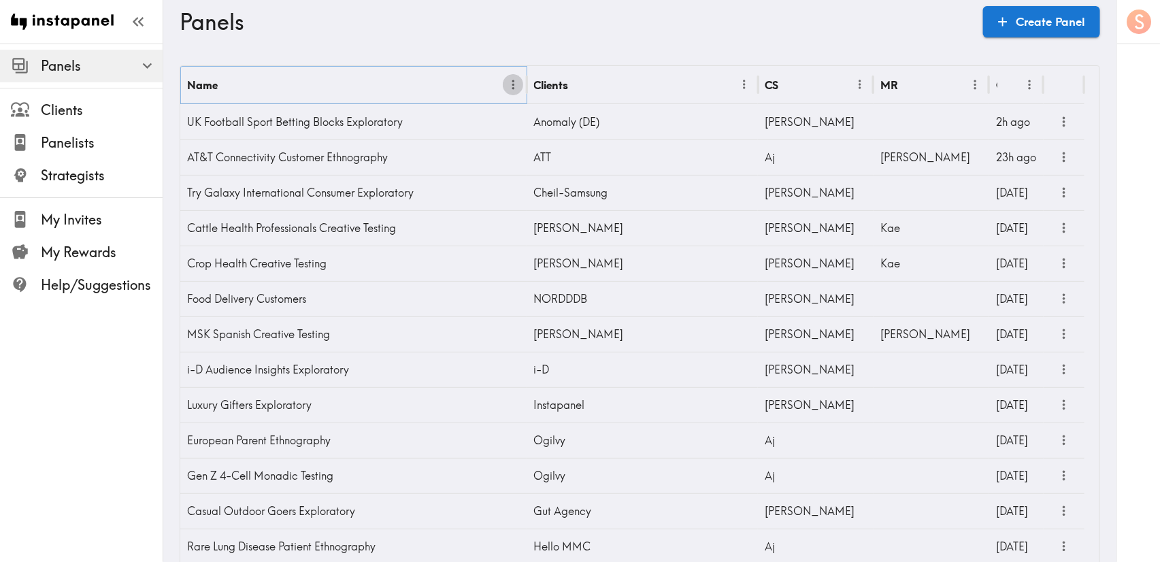
click at [512, 89] on icon "Menu" at bounding box center [513, 85] width 14 height 14
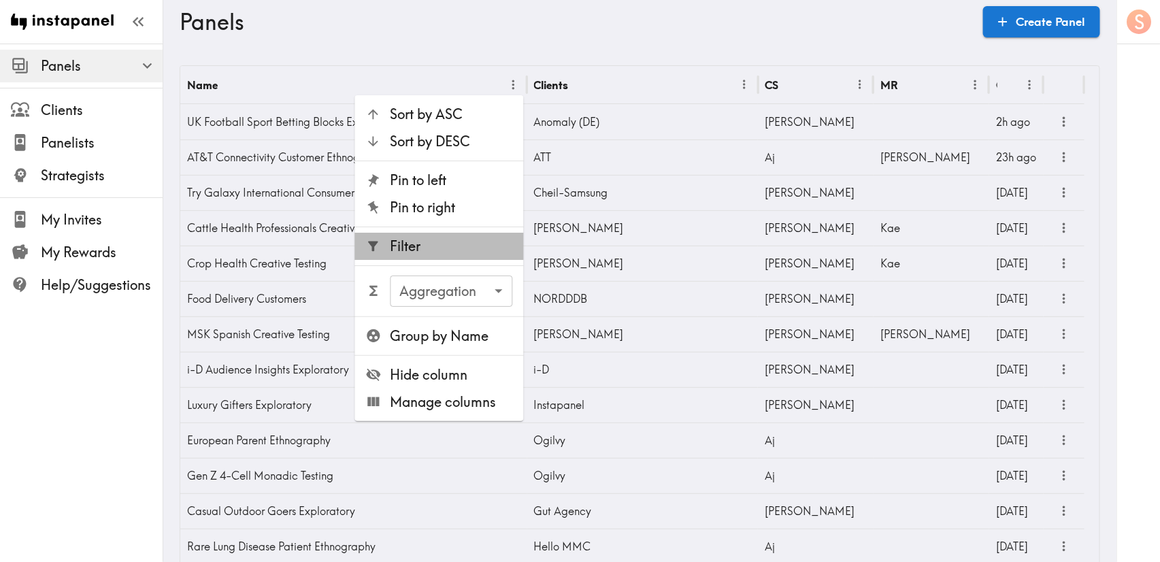
click at [454, 252] on span "Filter" at bounding box center [452, 246] width 122 height 19
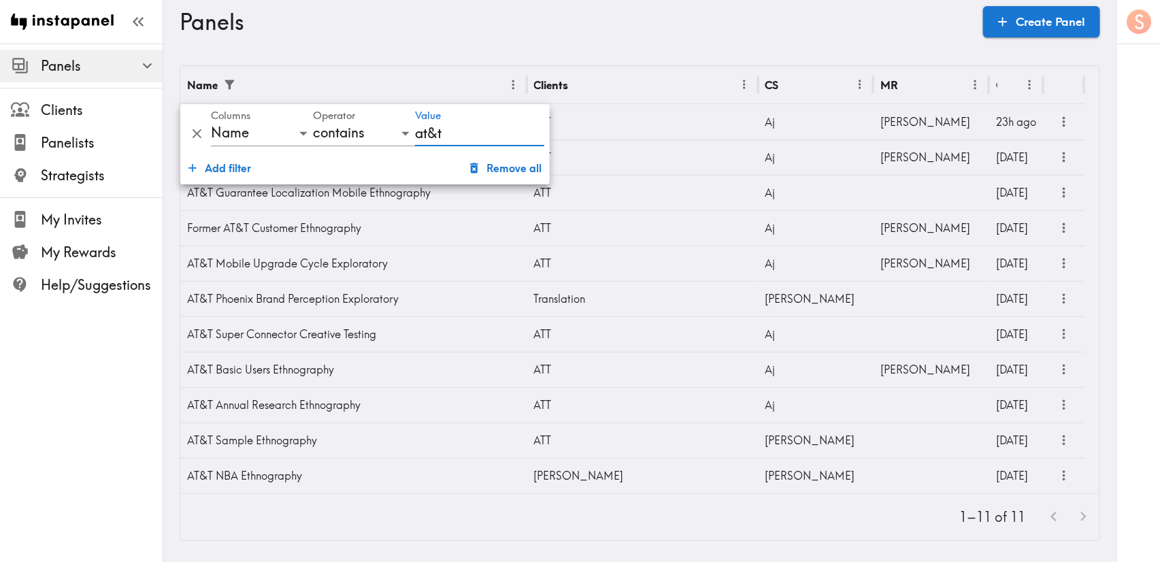
type input "at&t"
click at [728, 47] on main "Panels Create Panel Name Clients CS MR Created AT&T Connectivity Customer Ethno…" at bounding box center [639, 303] width 953 height 519
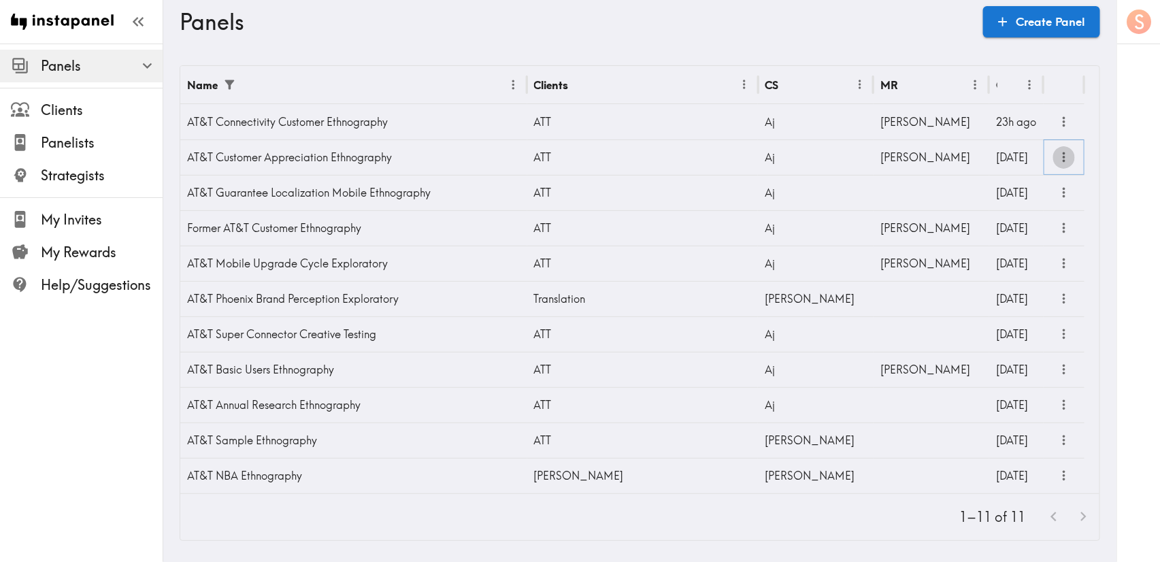
click at [1057, 152] on icon "more" at bounding box center [1065, 158] width 16 height 16
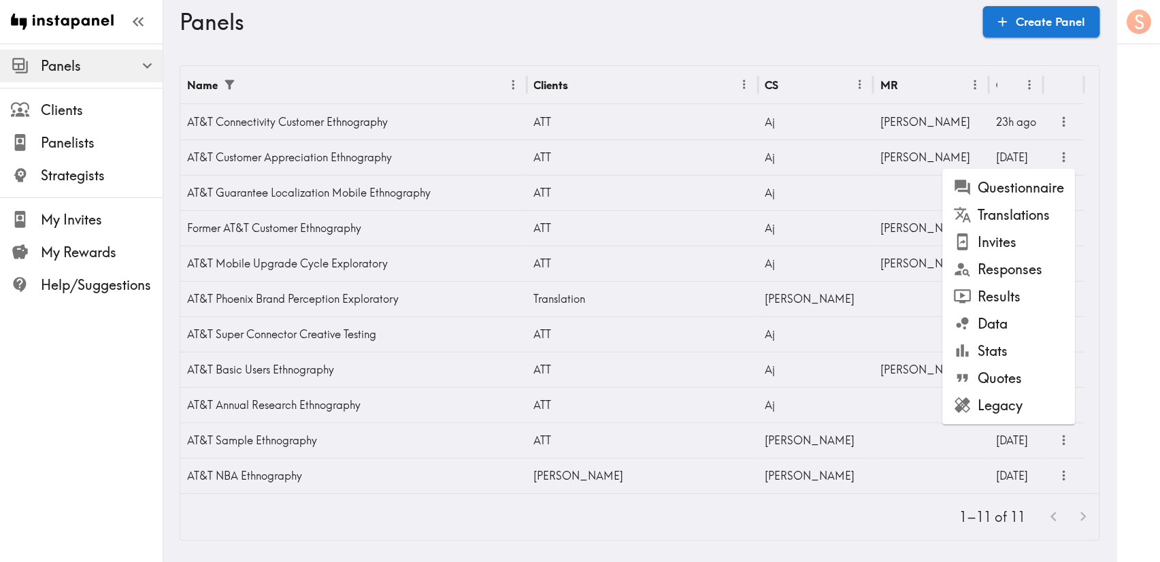
click at [1045, 186] on li "Questionnaire" at bounding box center [1009, 187] width 133 height 27
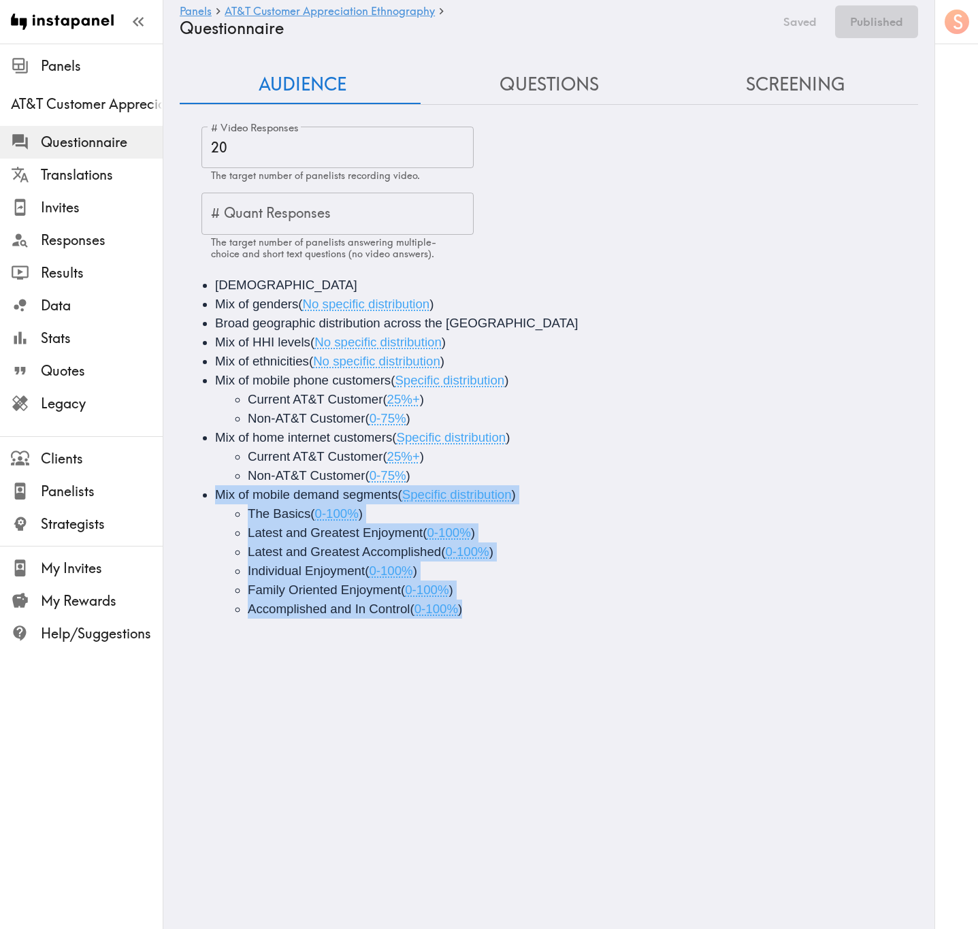
drag, startPoint x: 480, startPoint y: 609, endPoint x: 207, endPoint y: 494, distance: 296.7
click at [207, 494] on ul "[DEMOGRAPHIC_DATA] Mix of genders ( No specific distribution ) Broad geographic…" at bounding box center [549, 447] width 706 height 343
copy li "Mix of mobile demand segments ( Specific distribution ) The Basics ( 0-100% ) L…"
click at [478, 549] on span "0-100%" at bounding box center [467, 551] width 44 height 14
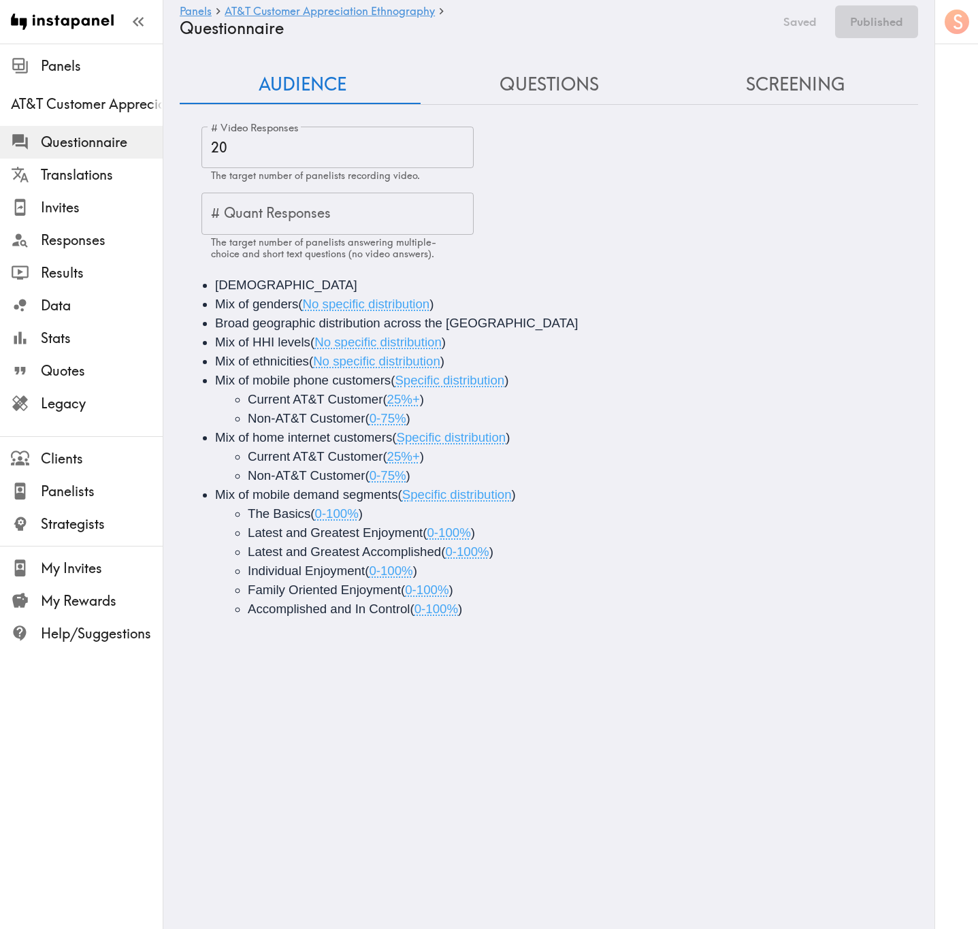
click at [762, 92] on button "Screening" at bounding box center [795, 84] width 246 height 39
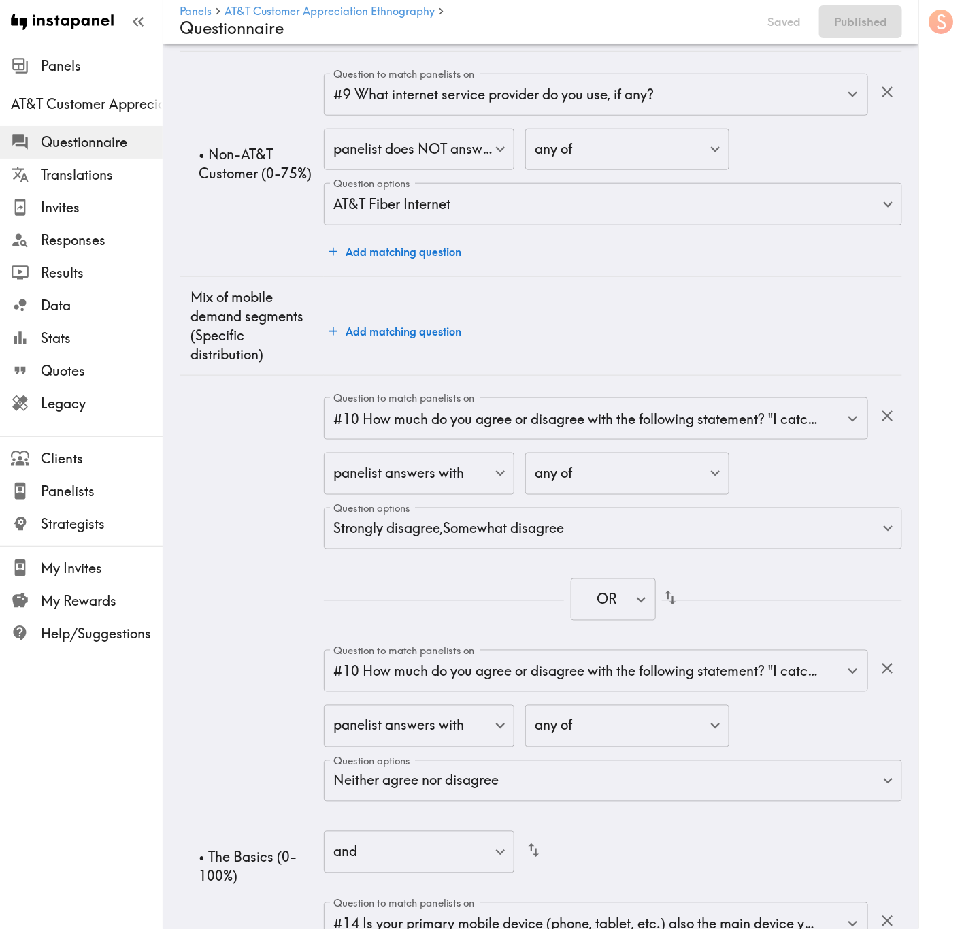
scroll to position [2450, 0]
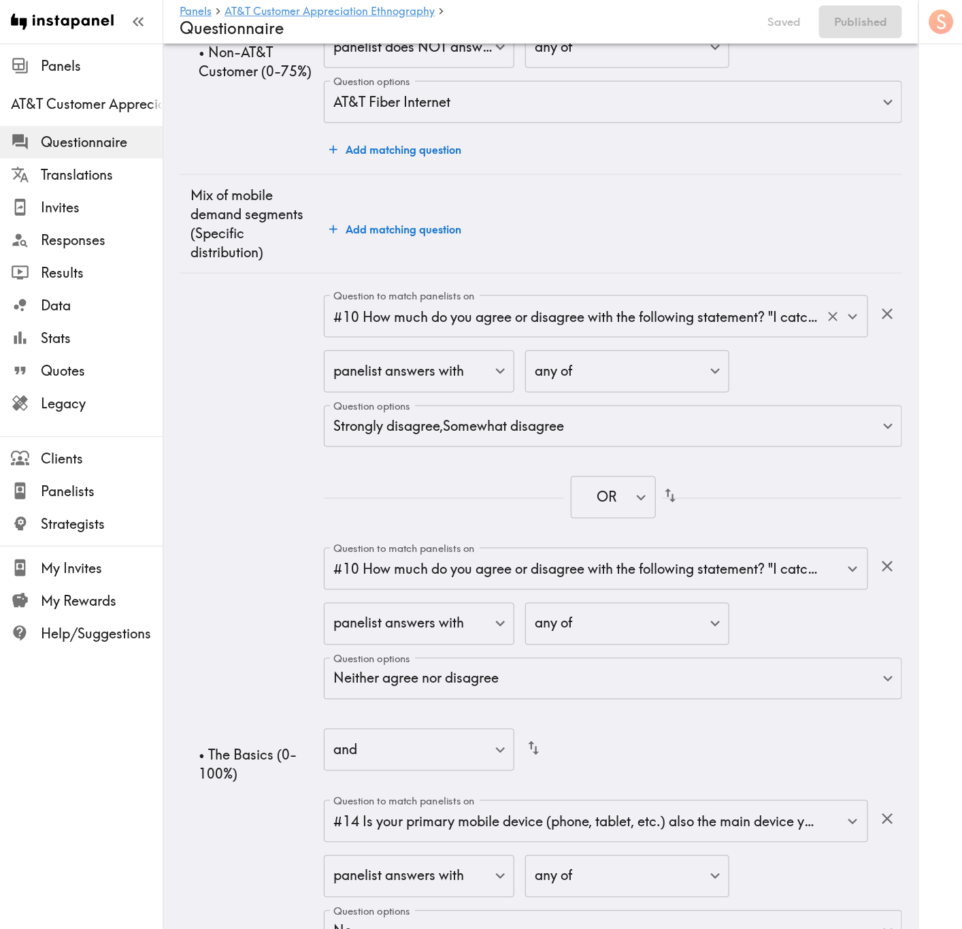
click at [696, 327] on input "#10 How much do you agree or disagree with the following statement? "I catch on…" at bounding box center [577, 316] width 494 height 30
click at [215, 396] on td "• The Basics (0-100%)" at bounding box center [252, 765] width 144 height 983
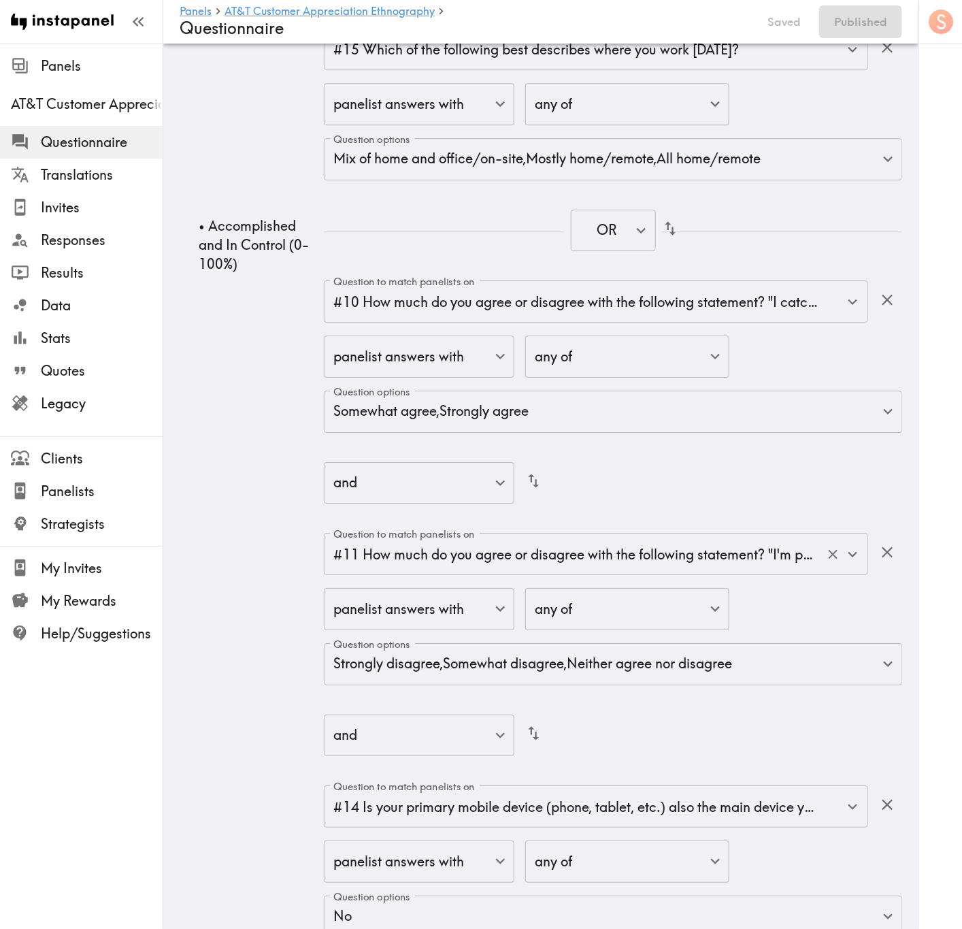
scroll to position [9248, 0]
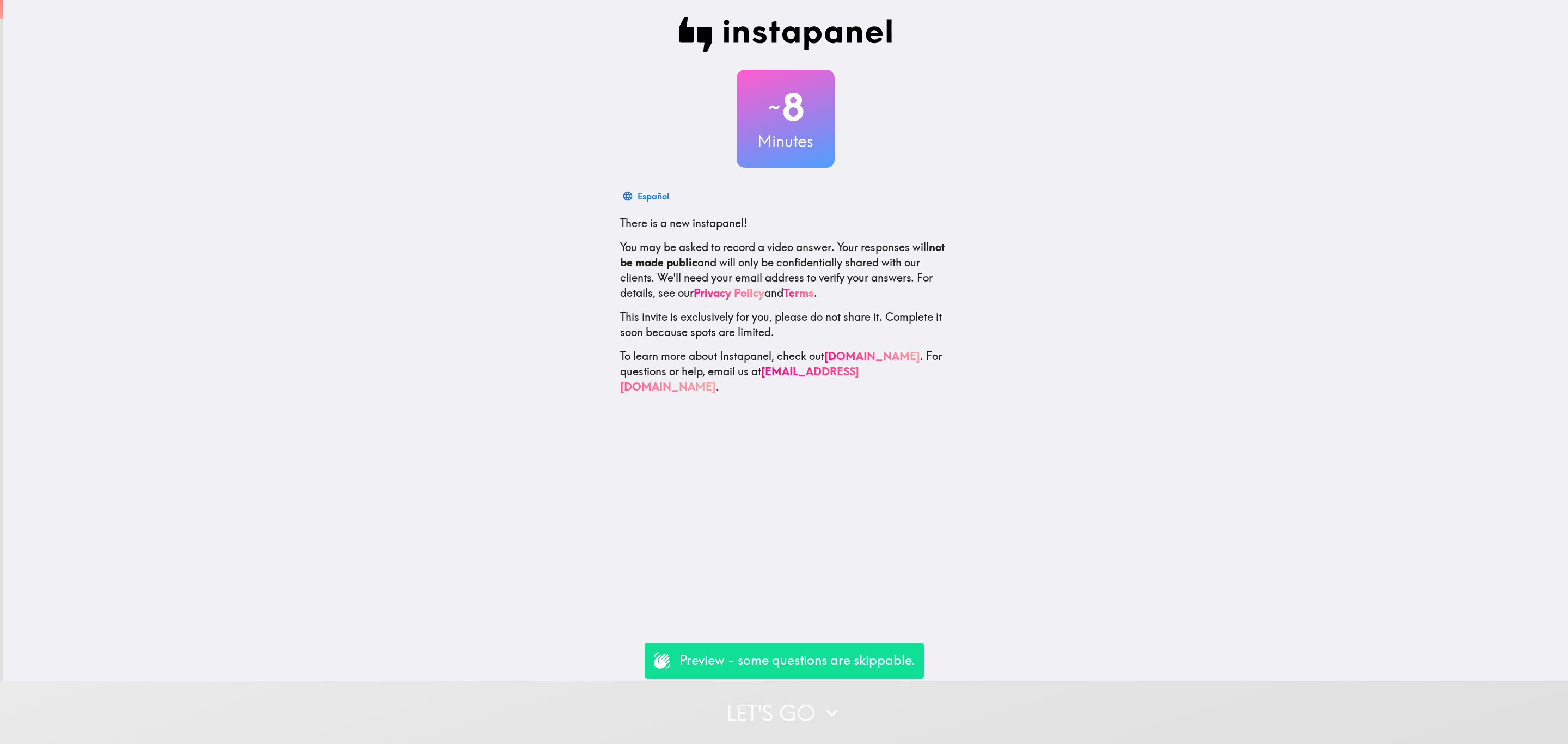
drag, startPoint x: 861, startPoint y: 701, endPoint x: 854, endPoint y: 696, distance: 8.6
click at [859, 702] on button "Let's go" at bounding box center [784, 712] width 1568 height 62
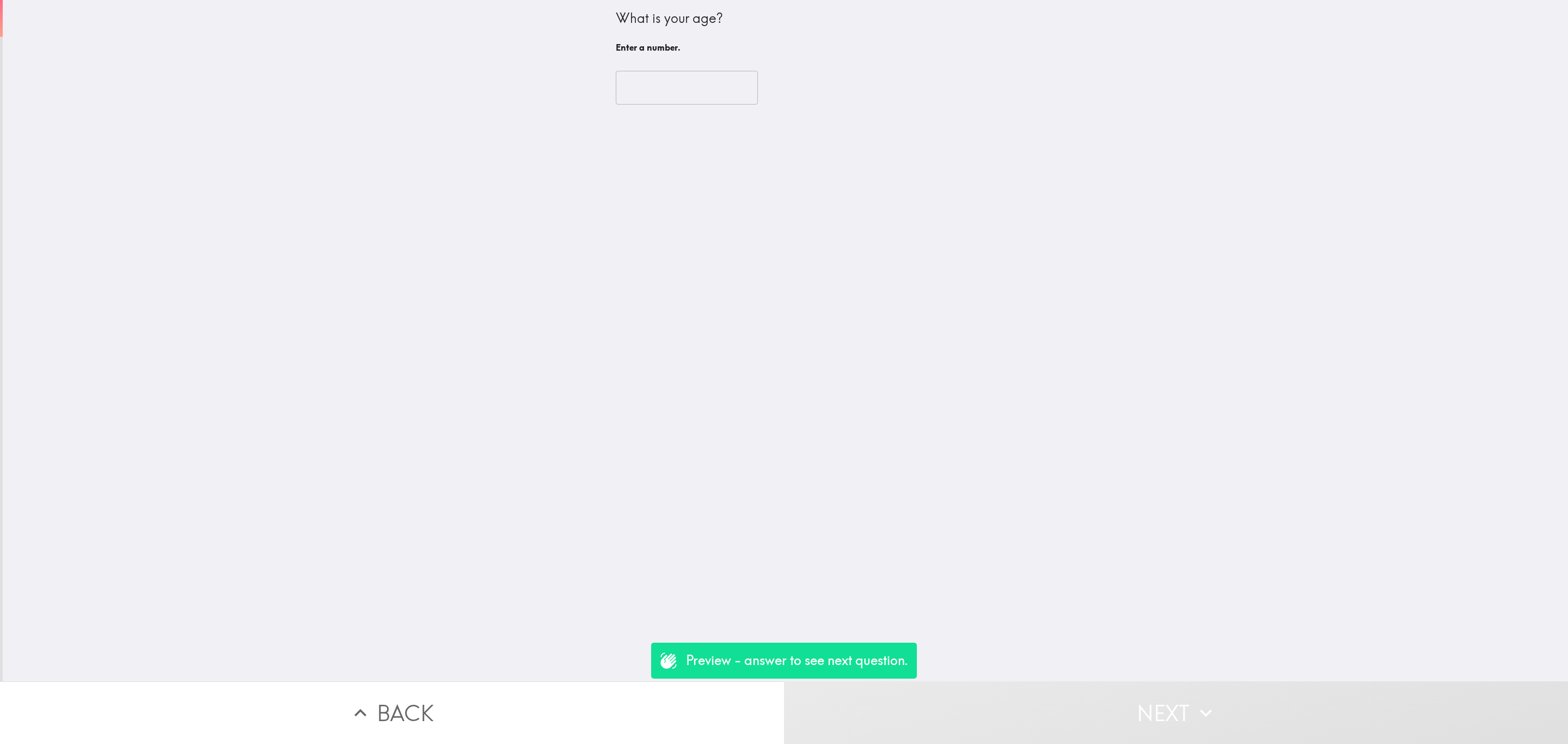
click at [650, 90] on input "number" at bounding box center [687, 87] width 142 height 34
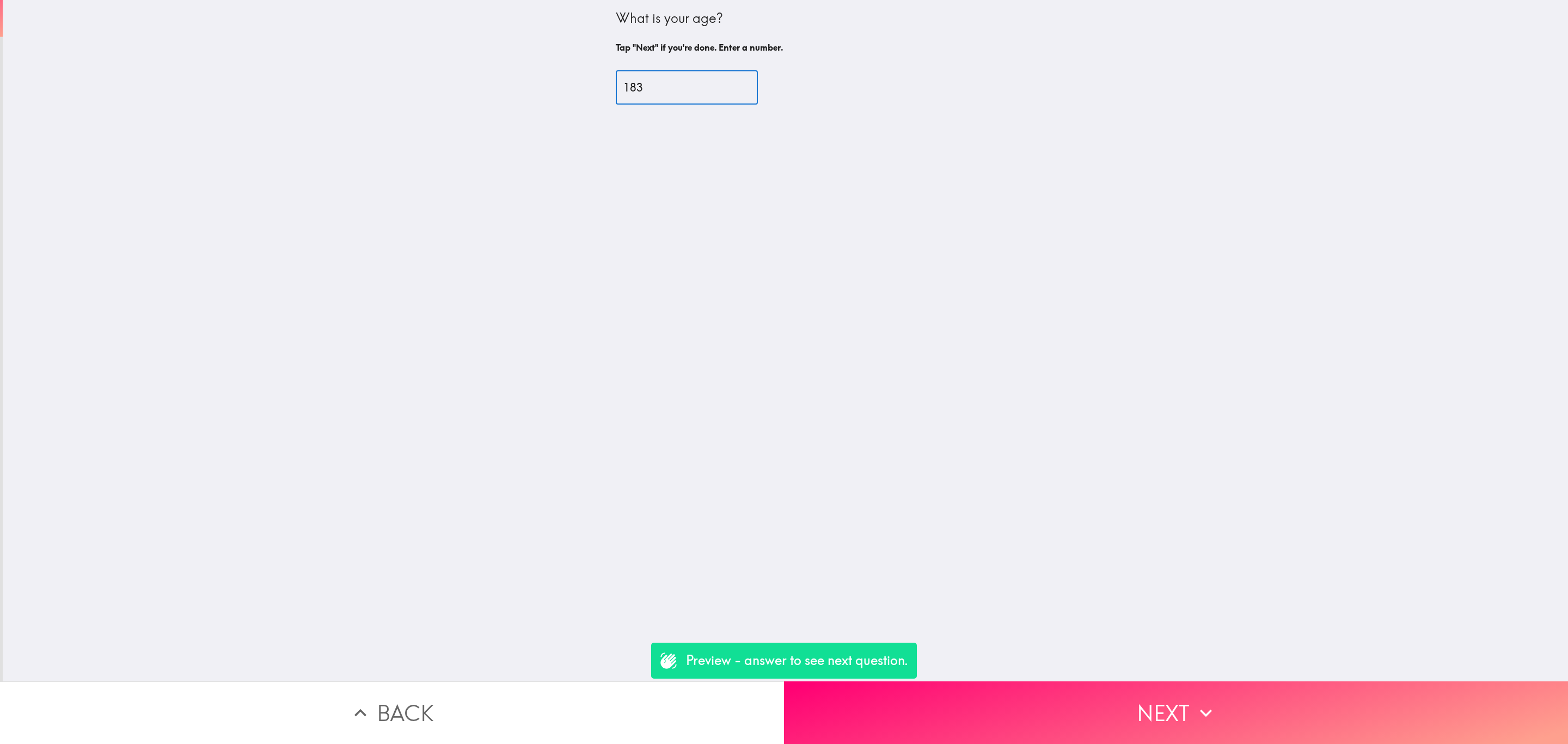
type input "183"
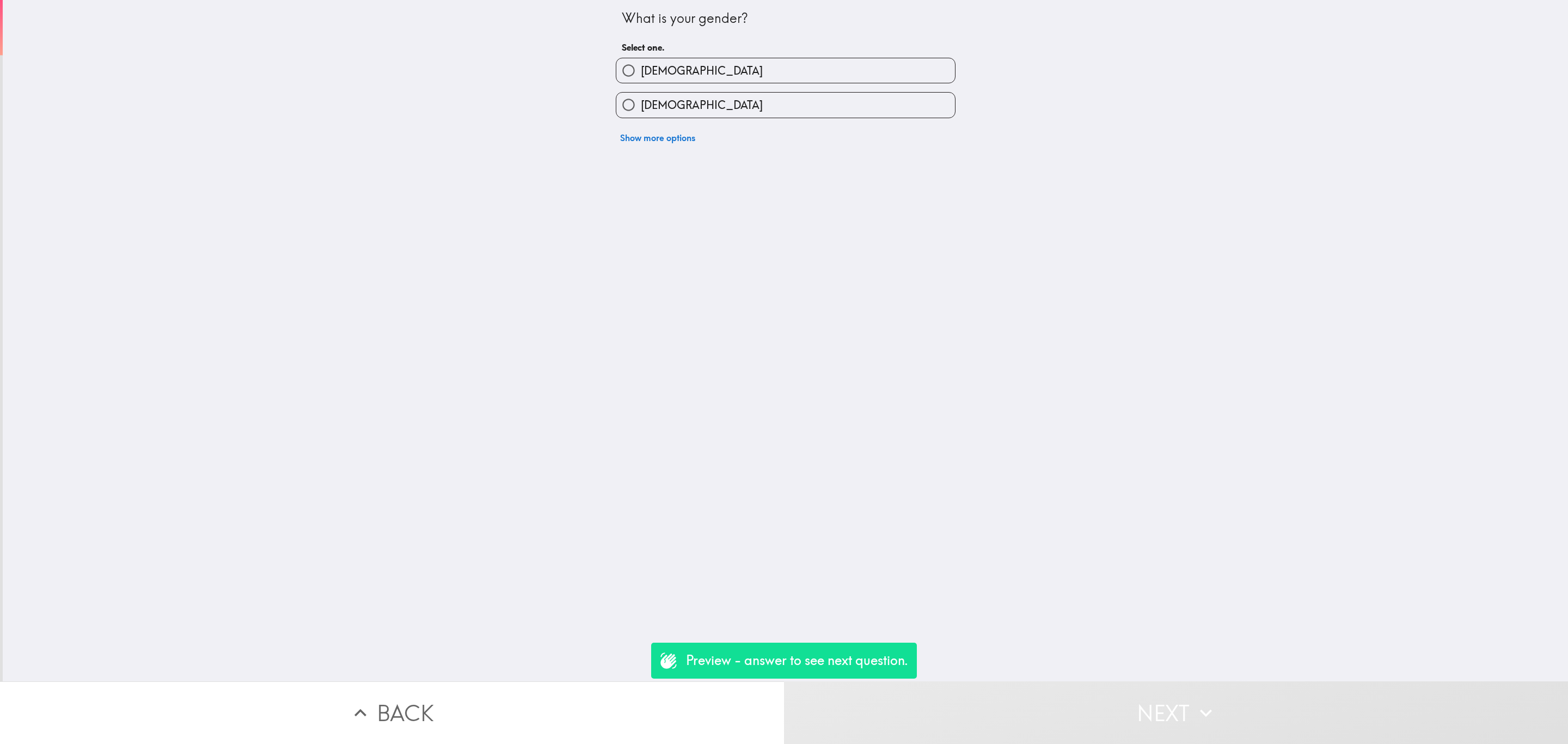
click at [637, 54] on div "[DEMOGRAPHIC_DATA]" at bounding box center [781, 66] width 348 height 34
click at [649, 78] on span "[DEMOGRAPHIC_DATA]" at bounding box center [702, 70] width 122 height 15
click at [641, 78] on input "[DEMOGRAPHIC_DATA]" at bounding box center [628, 70] width 25 height 25
radio input "true"
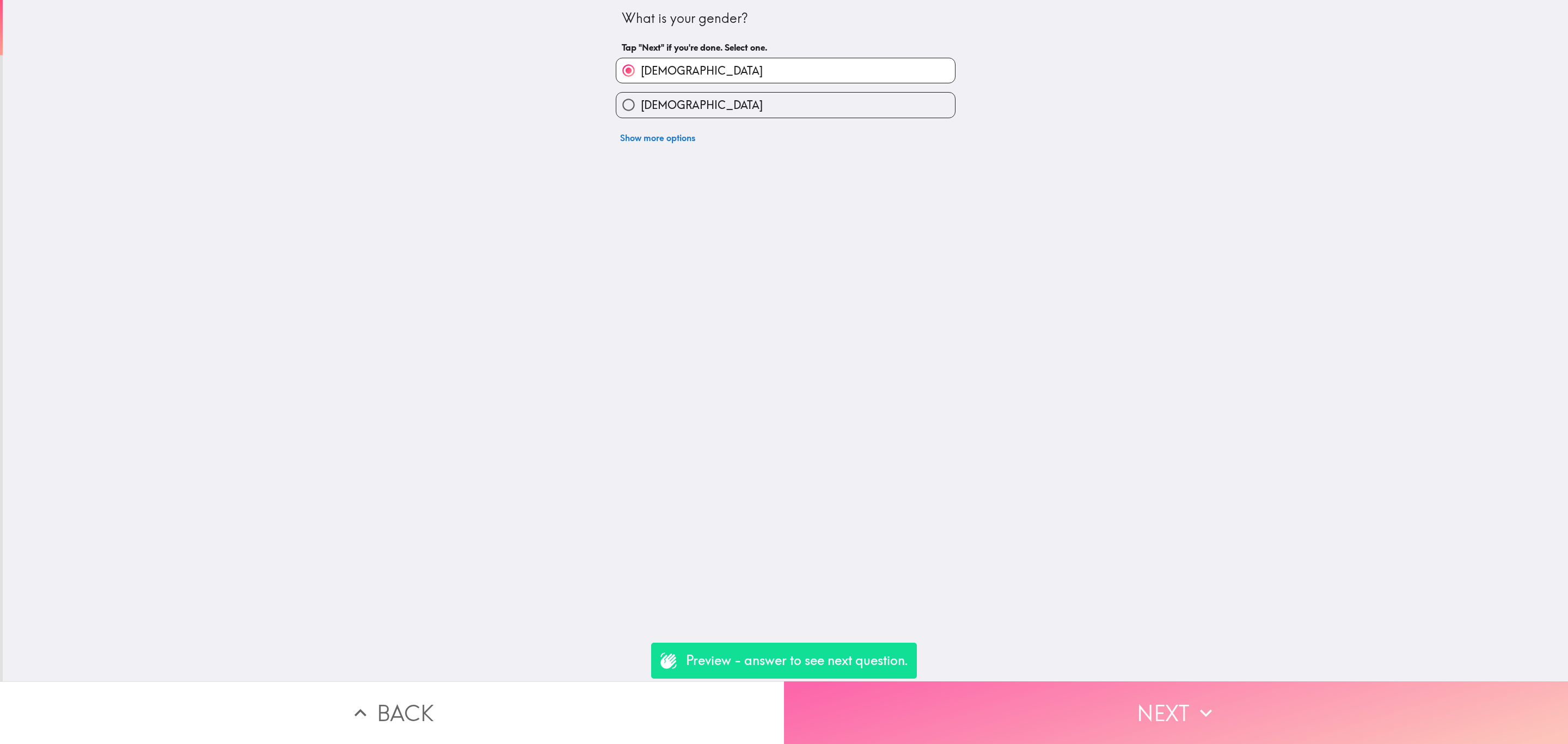
click at [1168, 681] on button "Next" at bounding box center [1176, 712] width 784 height 62
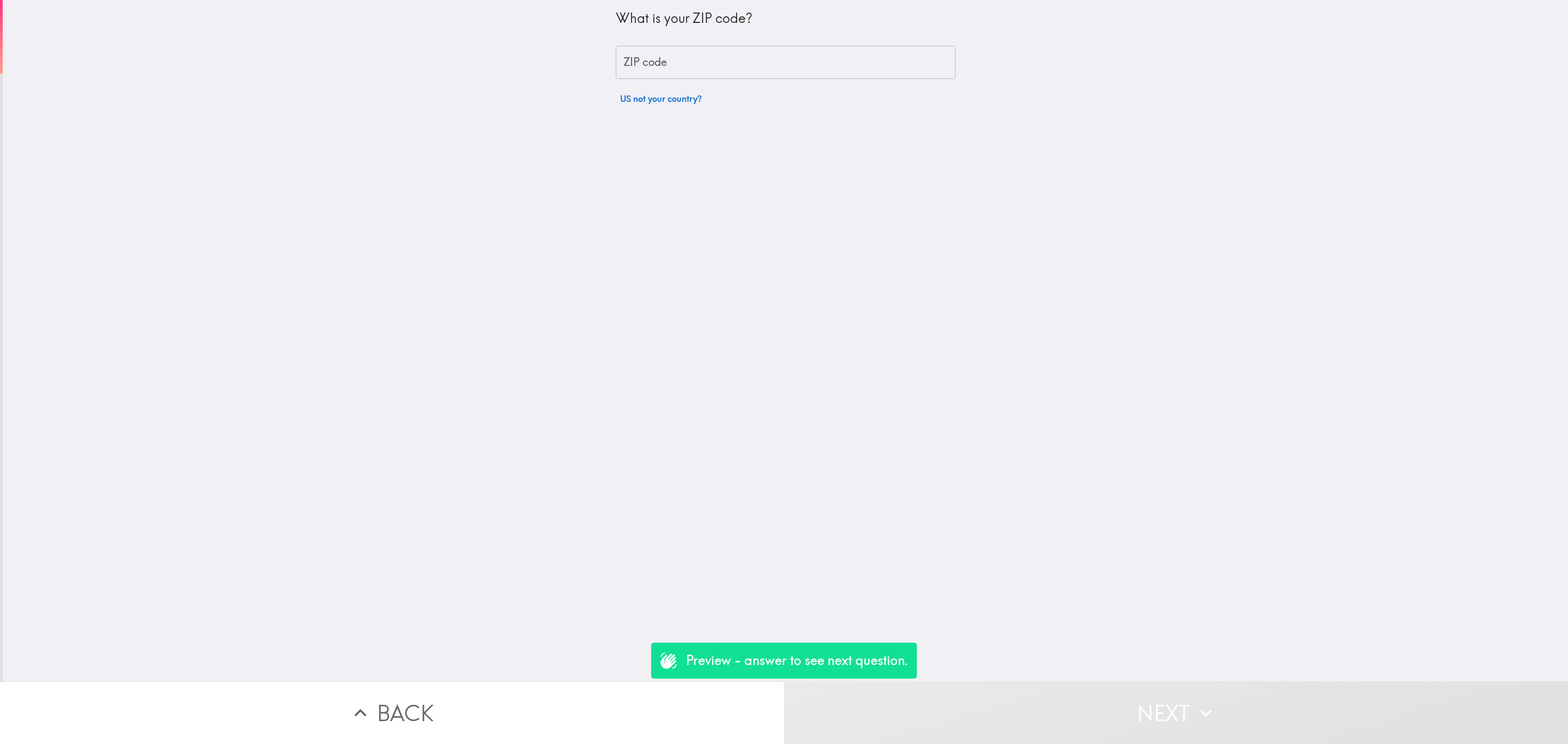
click at [654, 66] on input "ZIP code" at bounding box center [786, 62] width 340 height 34
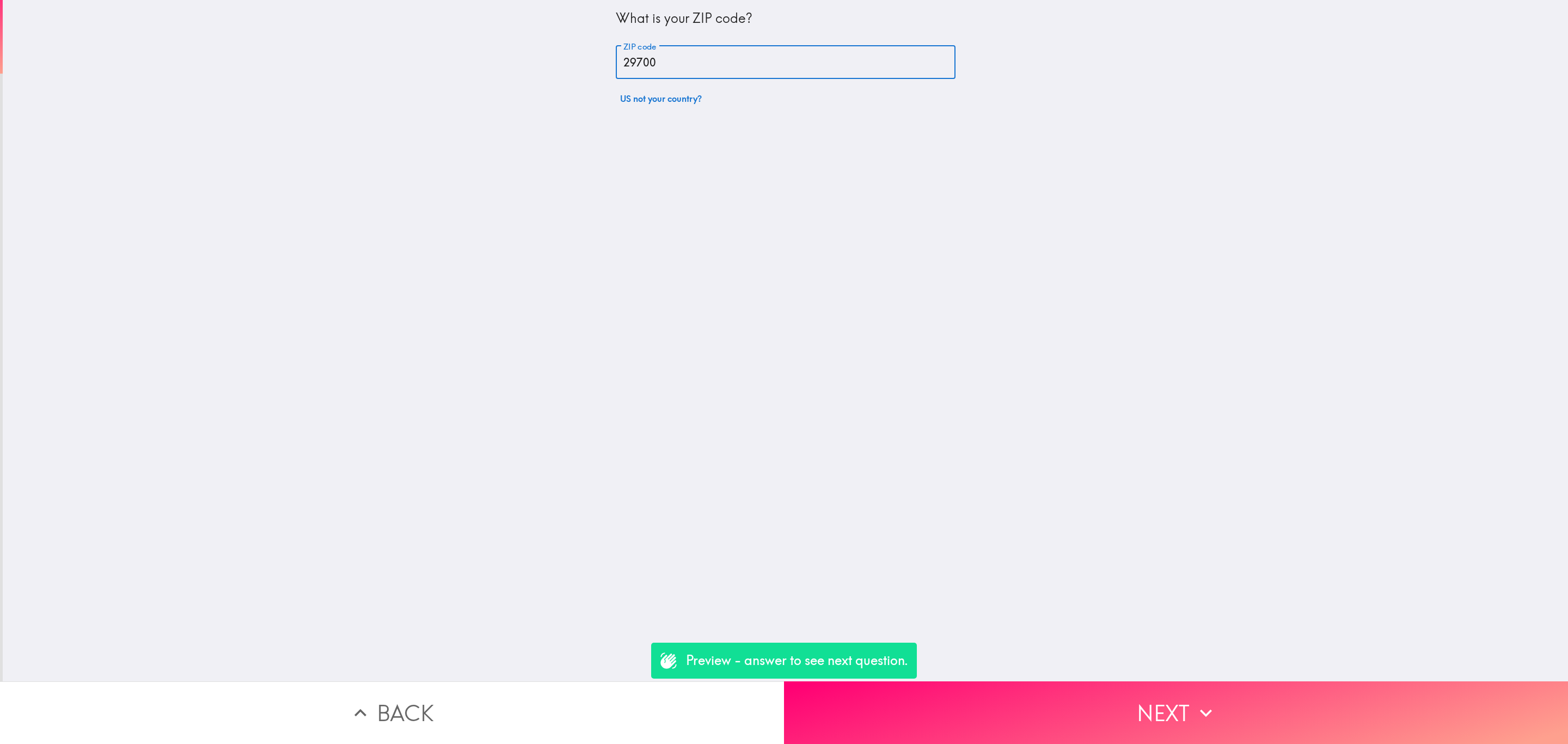
type input "29700"
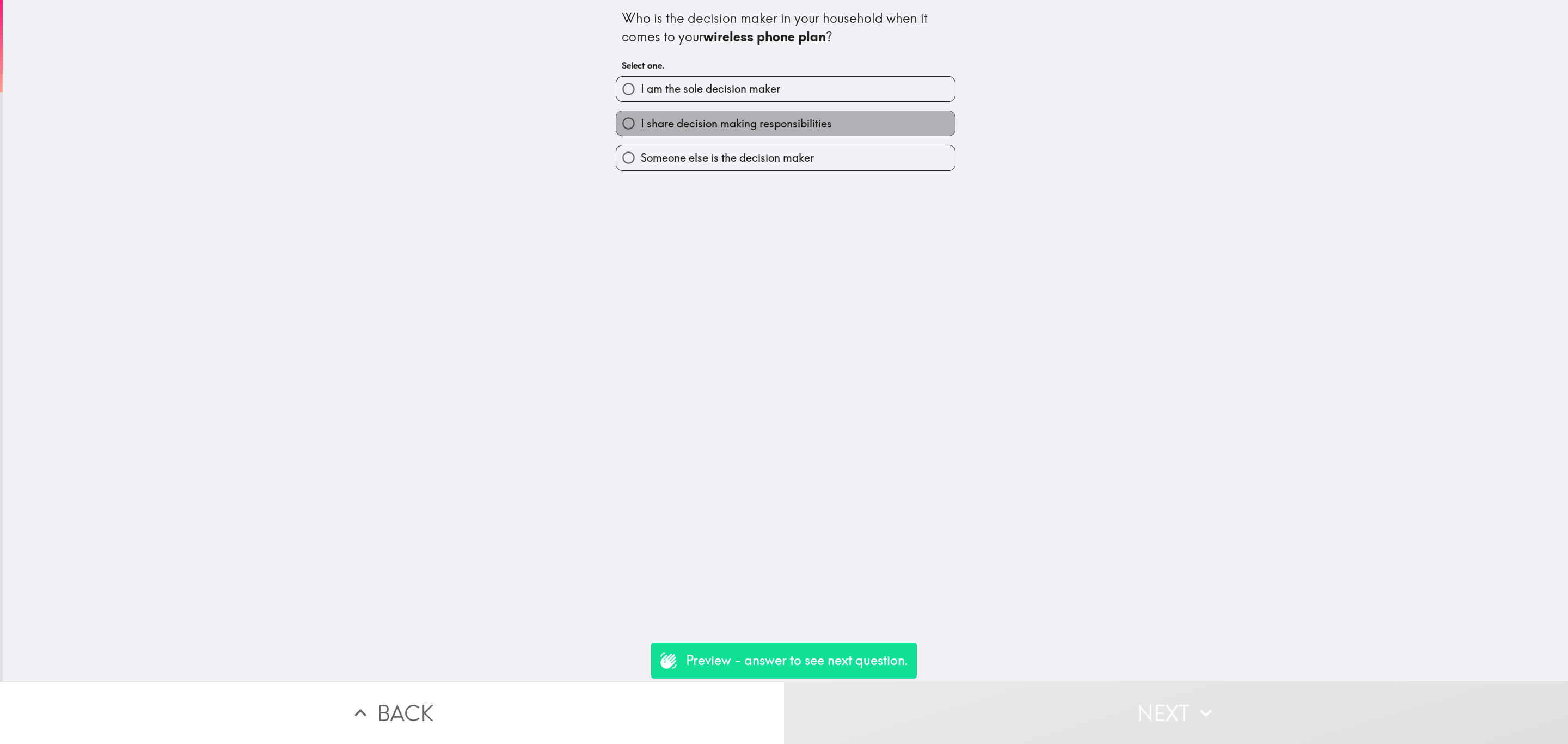
click at [685, 118] on span "I share decision making responsibilities" at bounding box center [736, 123] width 191 height 15
click at [641, 118] on input "I share decision making responsibilities" at bounding box center [628, 123] width 25 height 25
radio input "true"
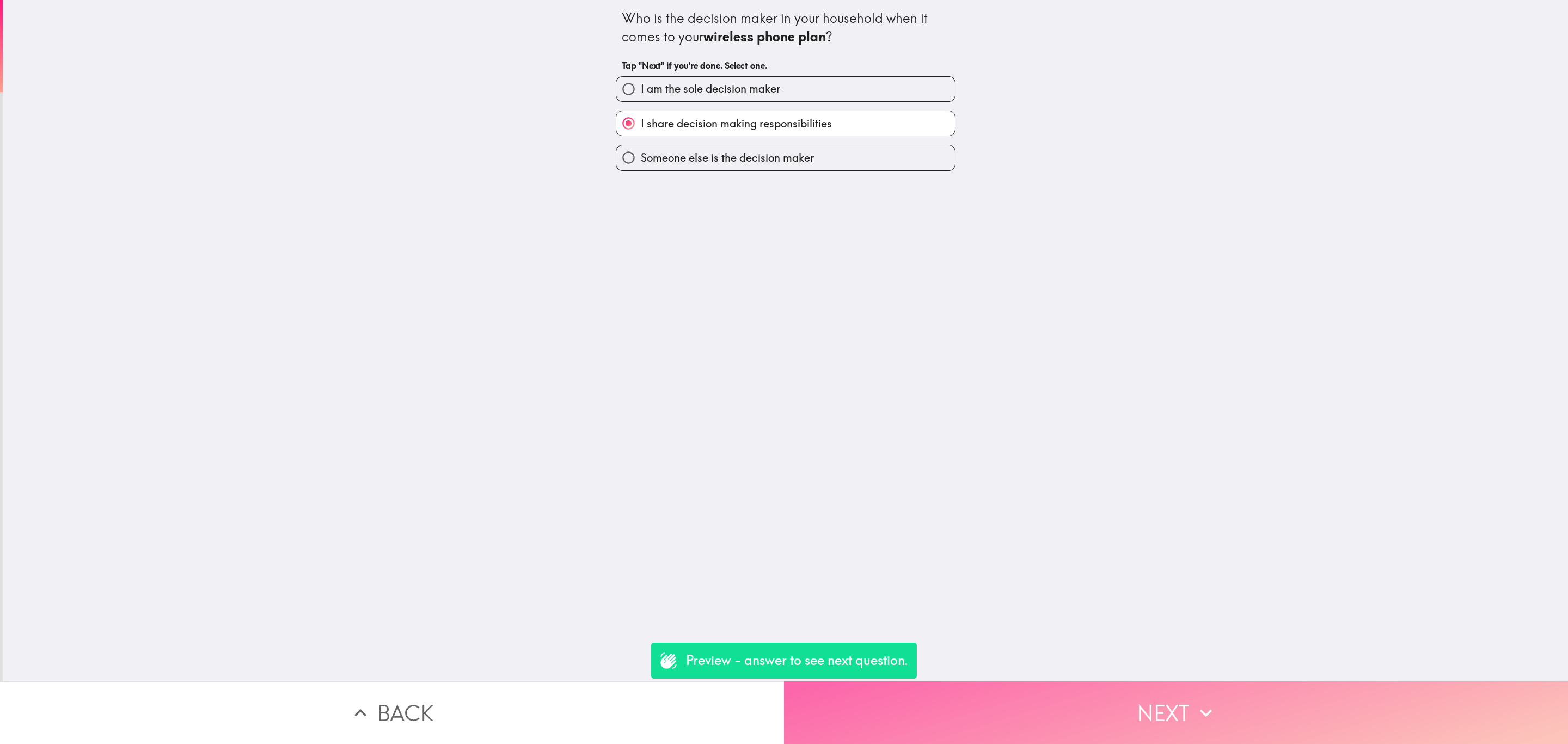
click at [1078, 686] on button "Next" at bounding box center [1176, 712] width 784 height 62
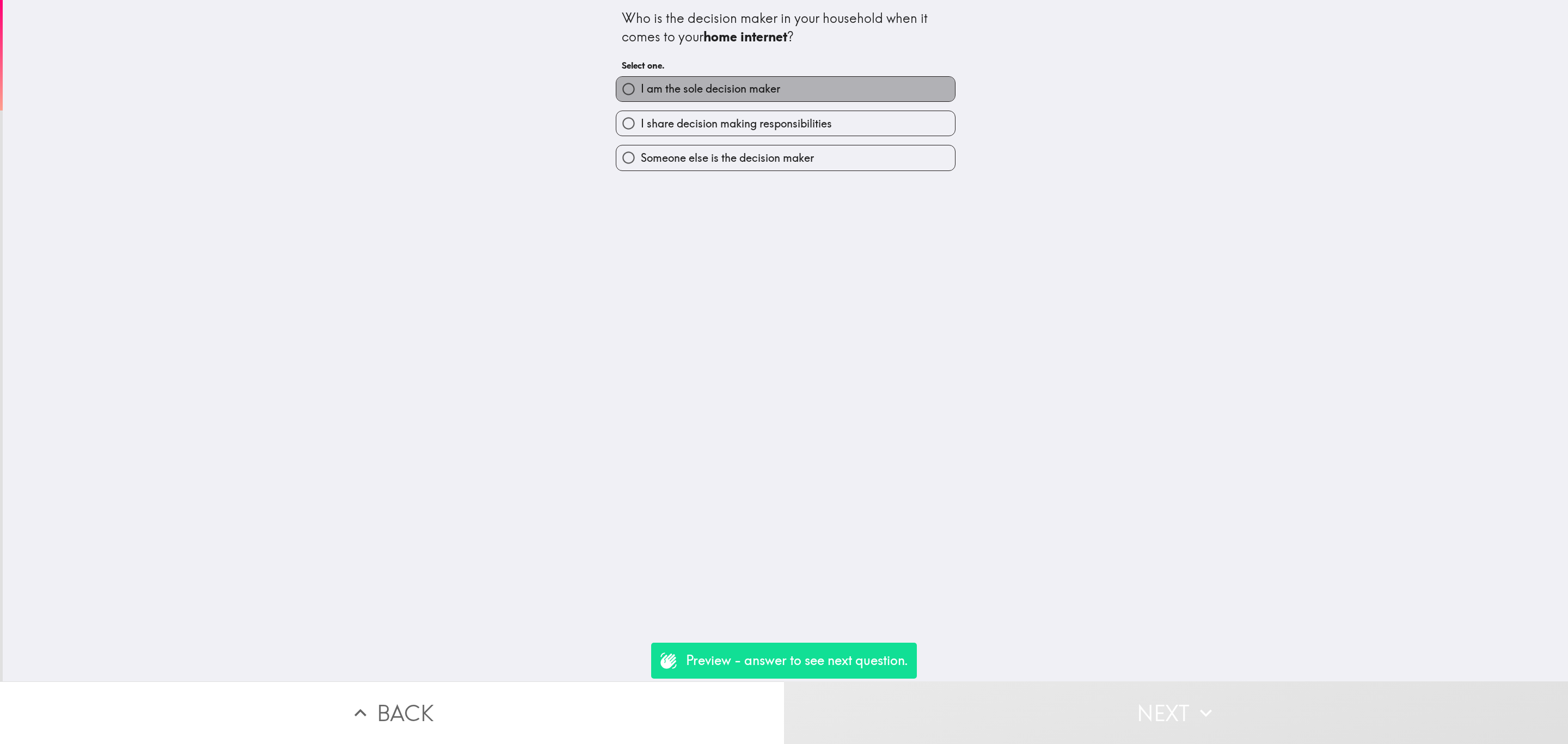
click at [740, 82] on span "I am the sole decision maker" at bounding box center [710, 88] width 139 height 15
click at [641, 82] on input "I am the sole decision maker" at bounding box center [628, 89] width 25 height 25
radio input "true"
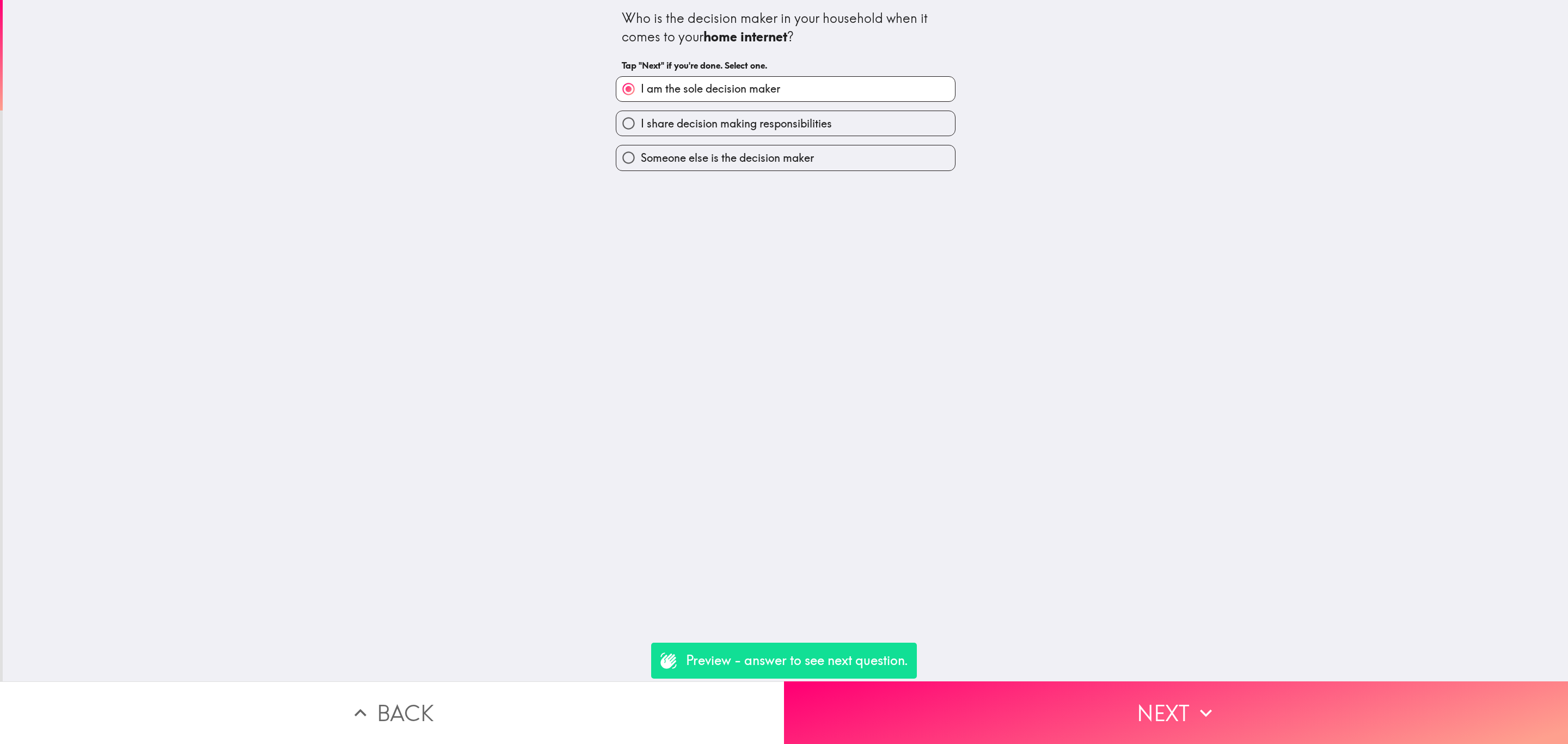
click at [1178, 689] on button "Next" at bounding box center [1176, 712] width 784 height 62
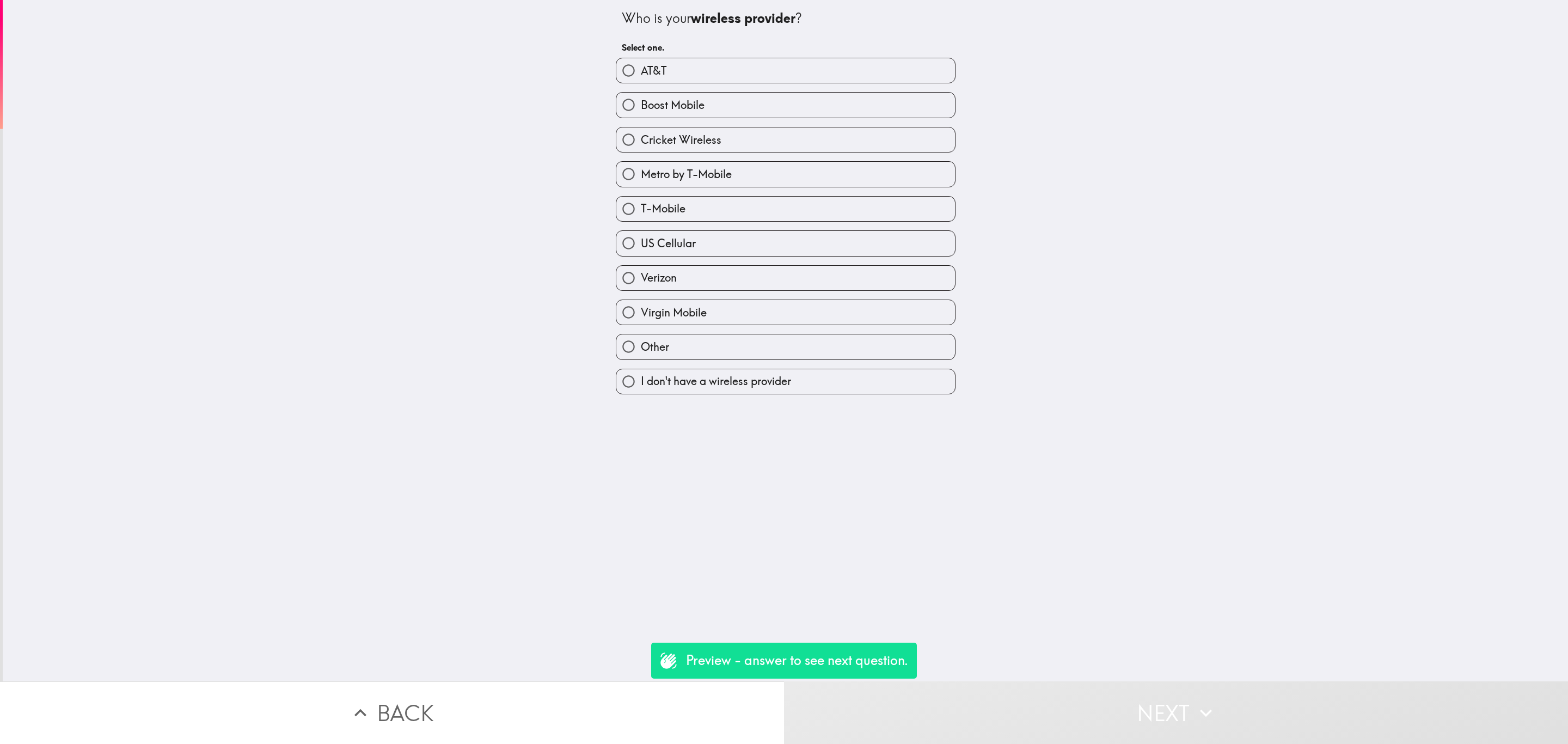
click at [753, 114] on label "Boost Mobile" at bounding box center [785, 105] width 338 height 25
click at [641, 114] on input "Boost Mobile" at bounding box center [628, 105] width 25 height 25
radio input "true"
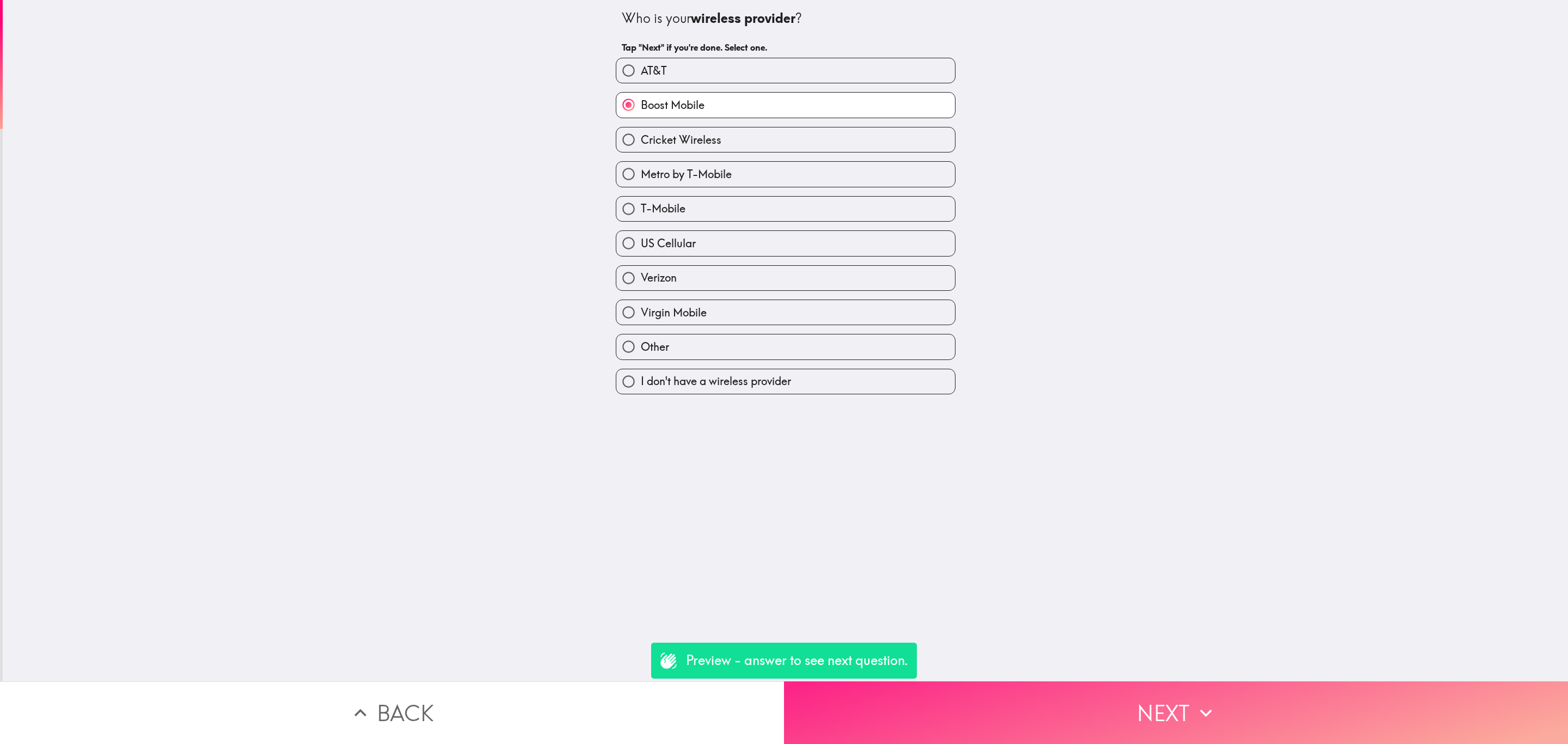
click at [1059, 689] on button "Next" at bounding box center [1176, 712] width 784 height 62
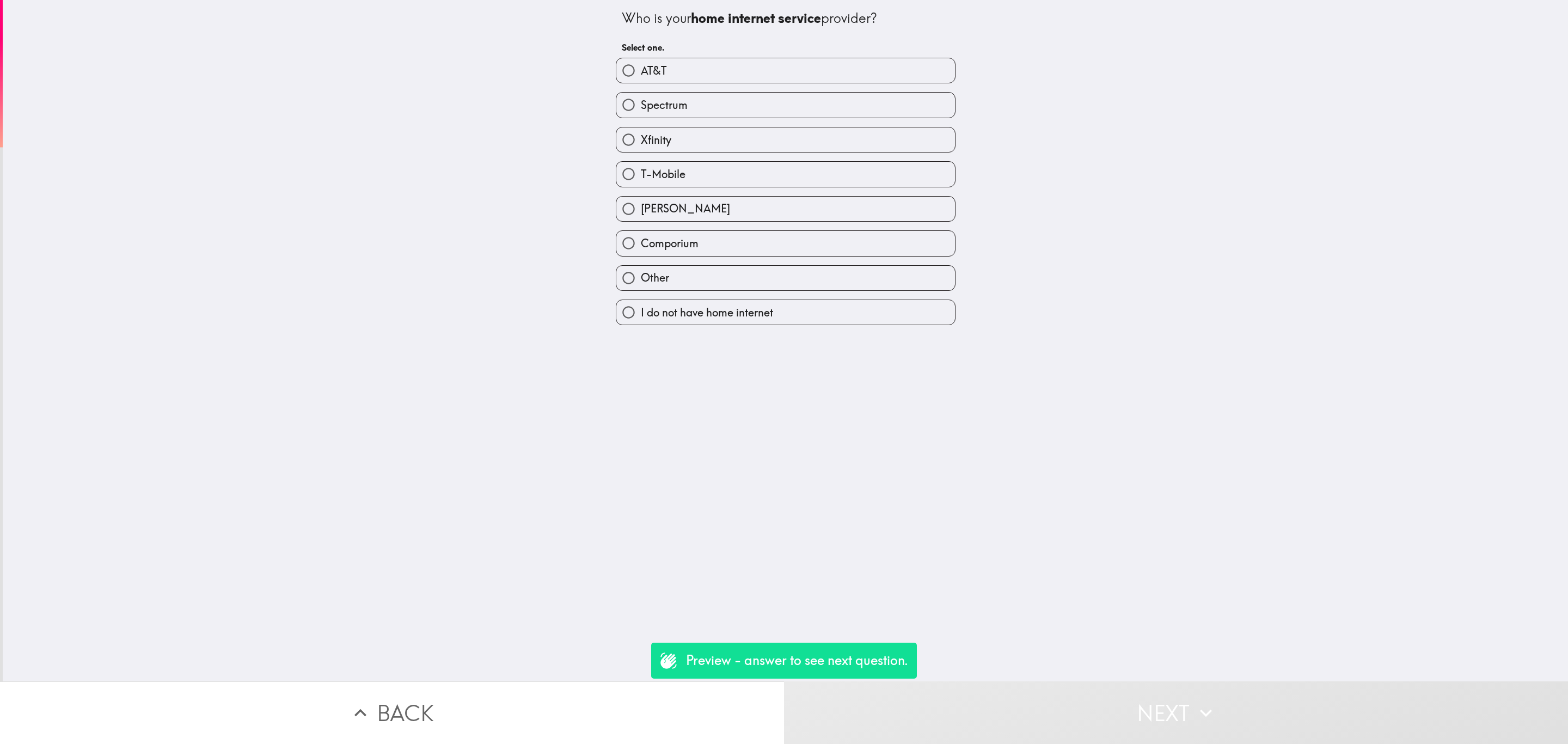
click at [761, 75] on label "AT&T" at bounding box center [785, 70] width 338 height 25
click at [641, 75] on input "AT&T" at bounding box center [628, 70] width 25 height 25
radio input "true"
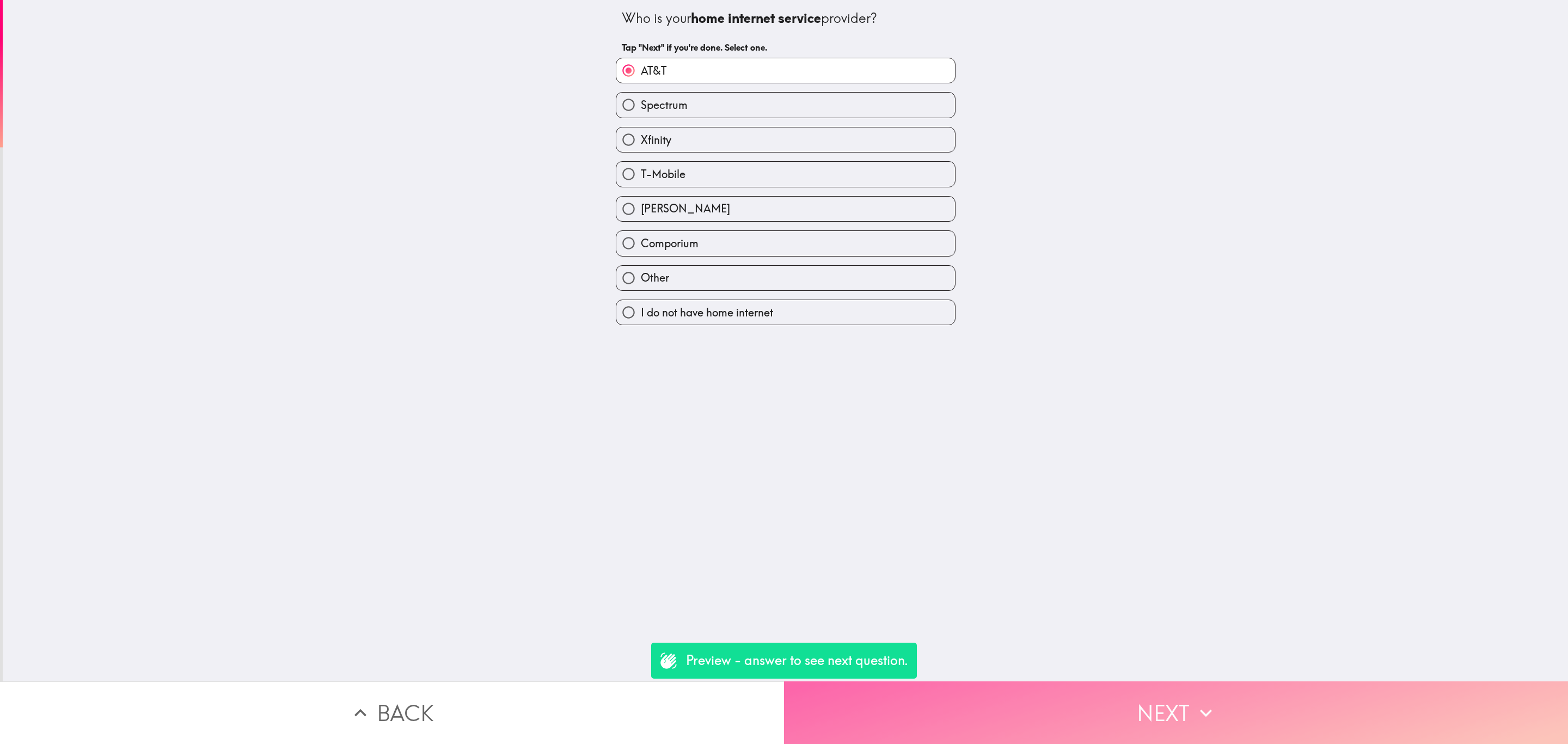
click at [1060, 686] on button "Next" at bounding box center [1176, 712] width 784 height 62
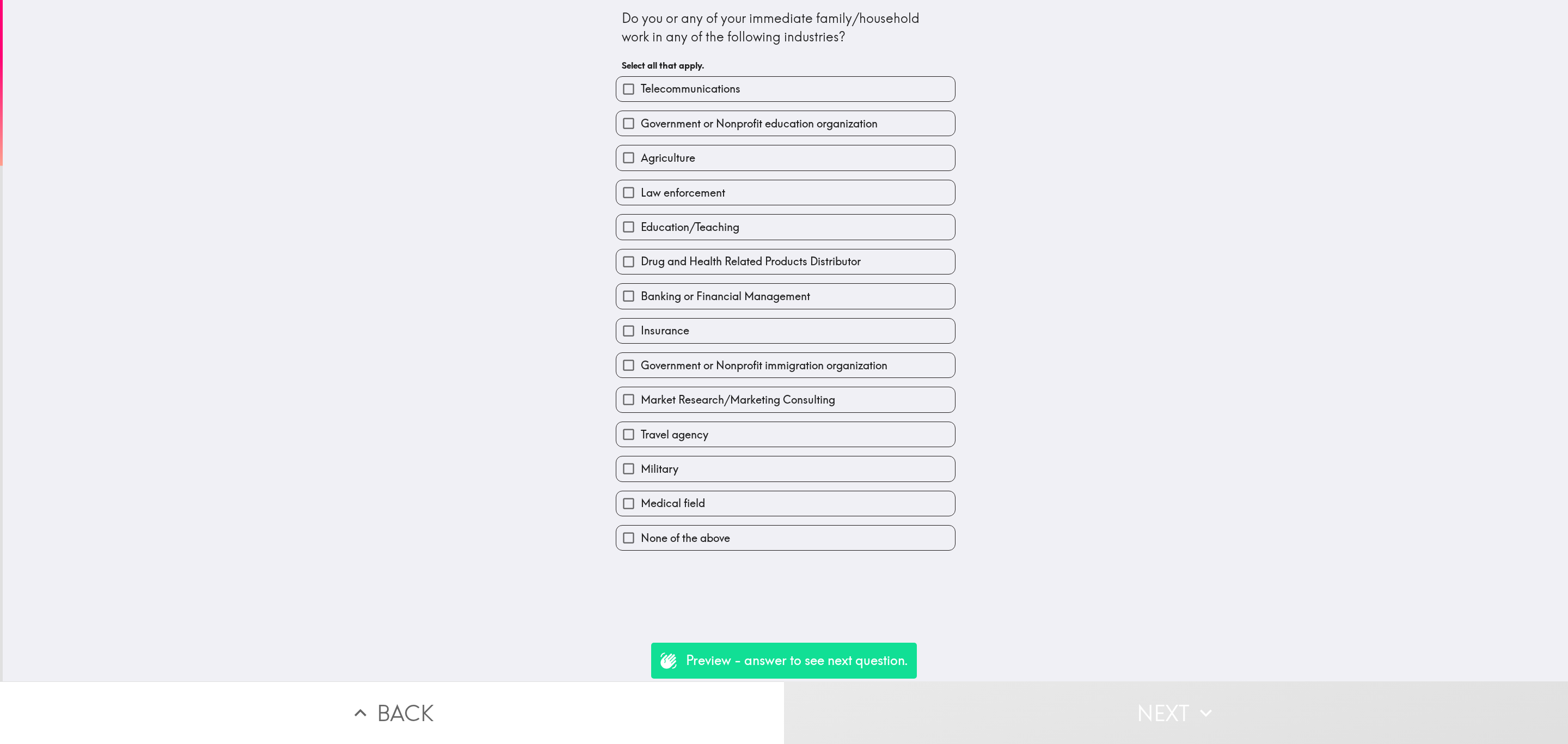
click at [817, 221] on label "Education/Teaching" at bounding box center [785, 226] width 338 height 25
click at [641, 221] on input "Education/Teaching" at bounding box center [628, 226] width 25 height 25
checkbox input "true"
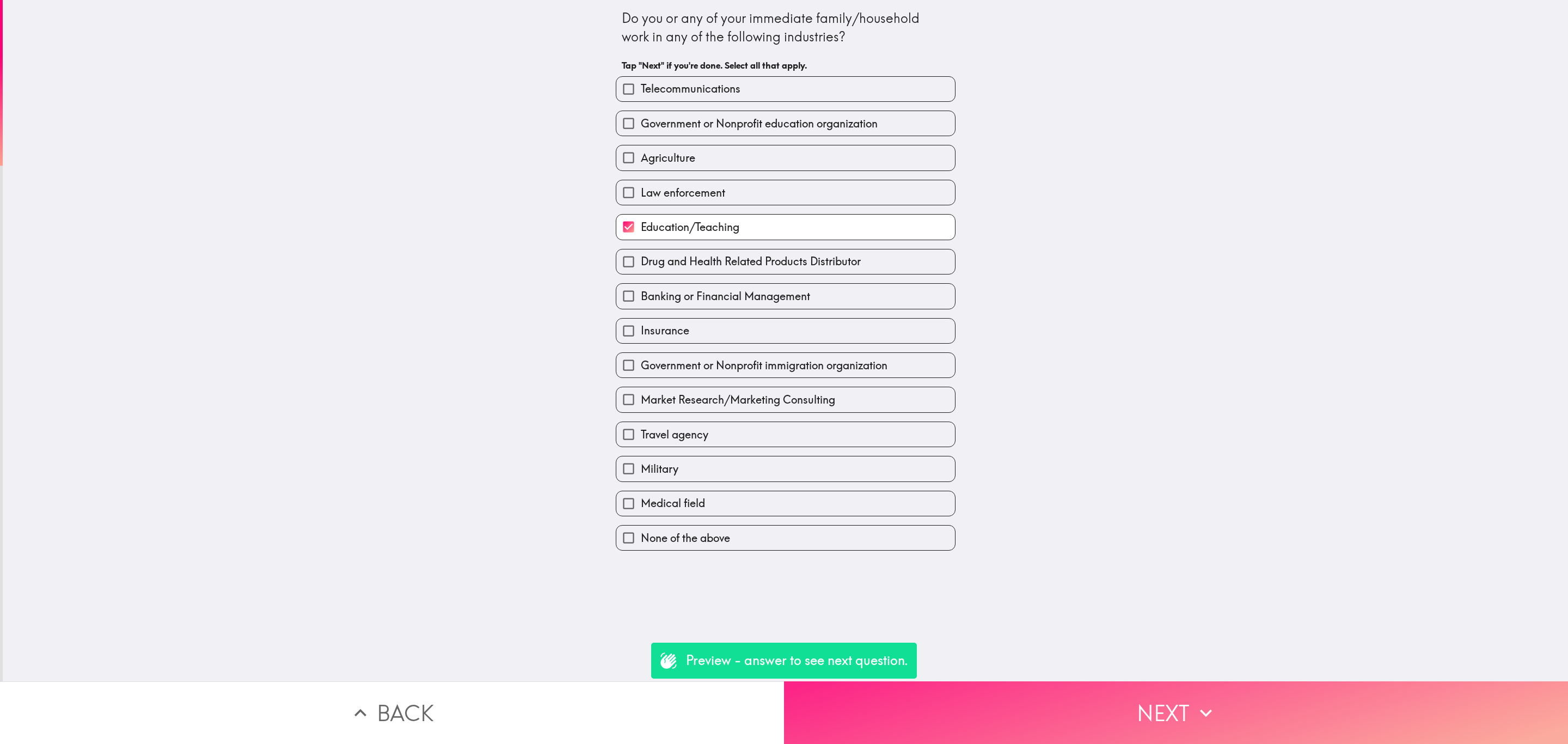
click at [1138, 693] on button "Next" at bounding box center [1176, 712] width 784 height 62
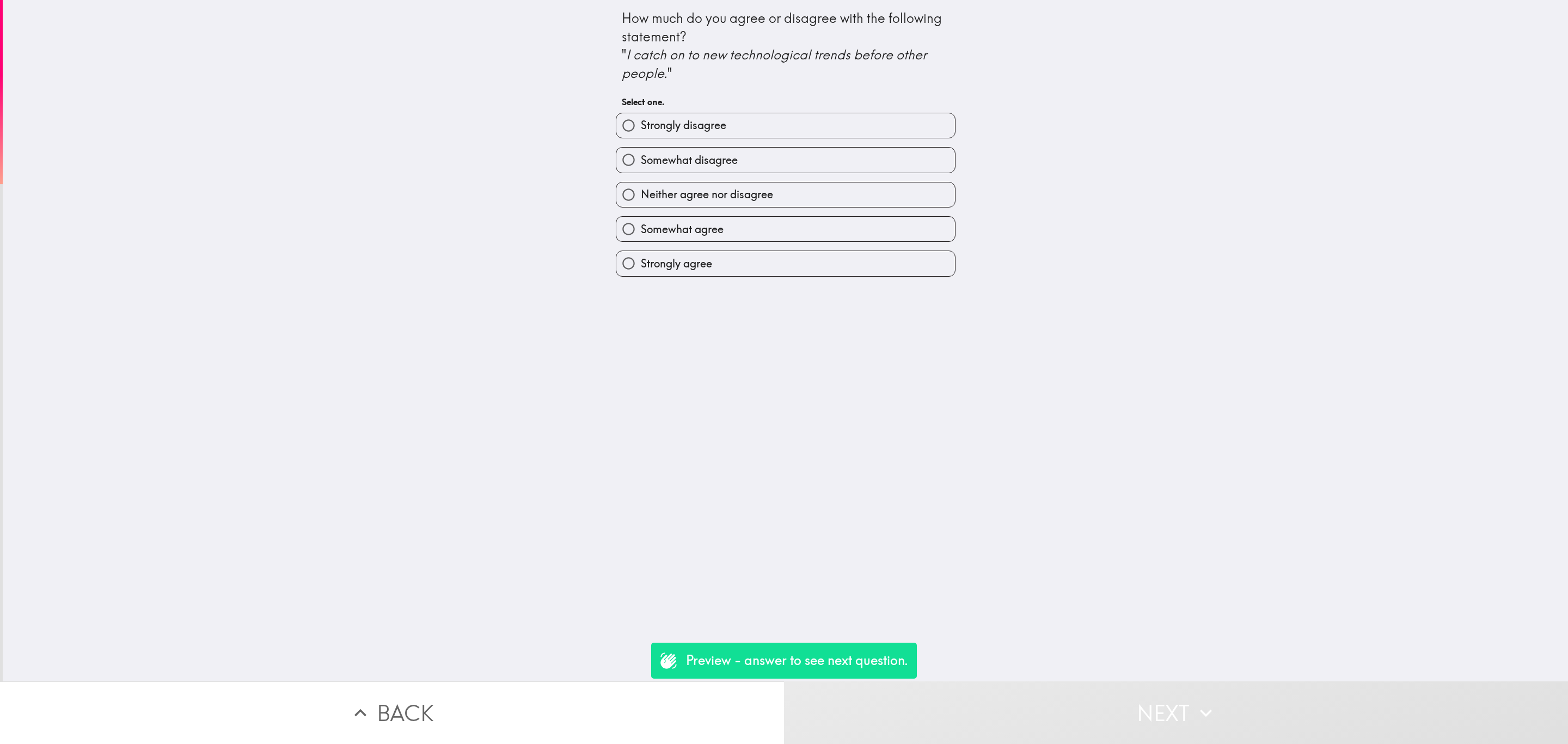
click at [682, 126] on span "Strongly disagree" at bounding box center [683, 125] width 86 height 15
click at [641, 126] on input "Strongly disagree" at bounding box center [628, 126] width 25 height 25
radio input "true"
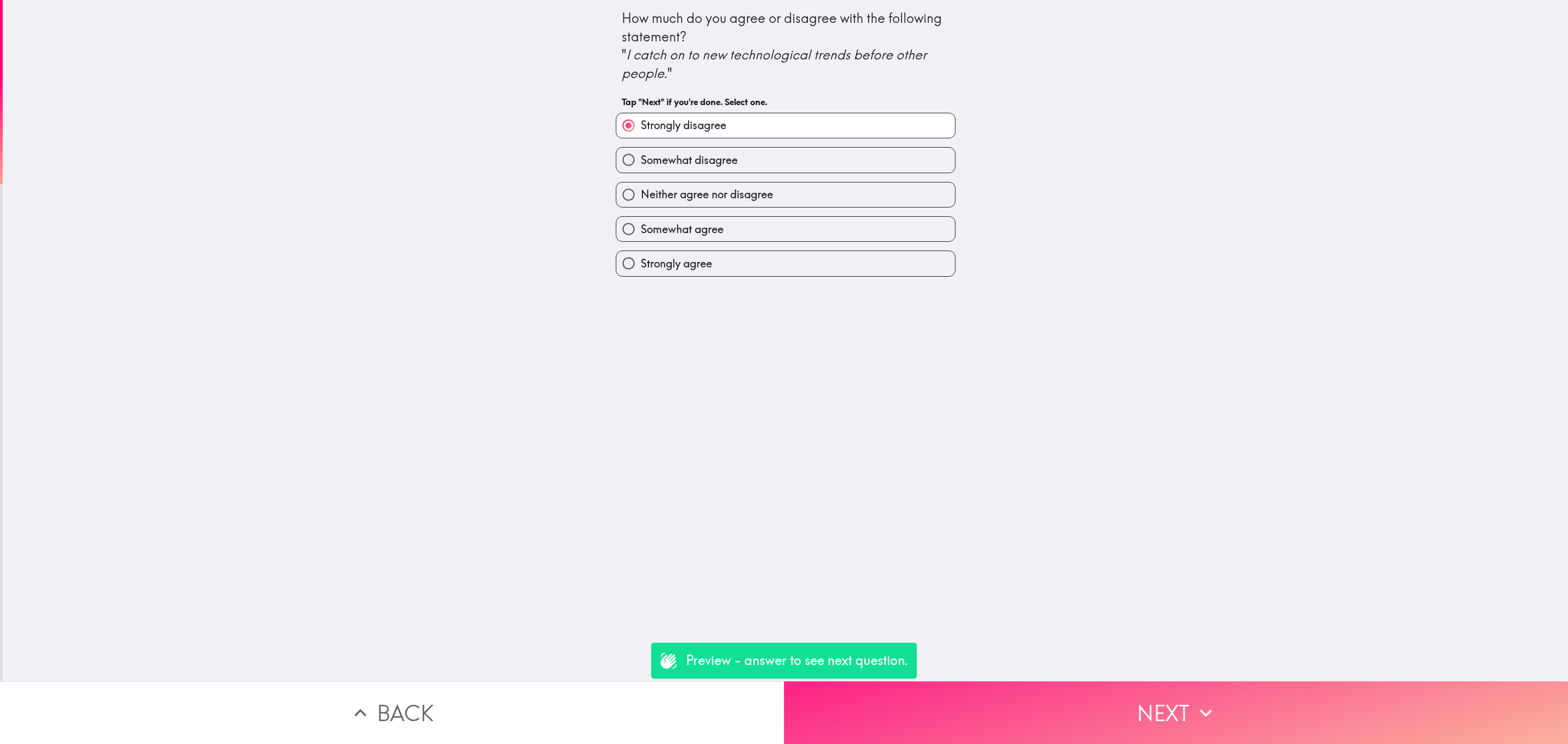
click at [1122, 694] on button "Next" at bounding box center [1176, 712] width 784 height 62
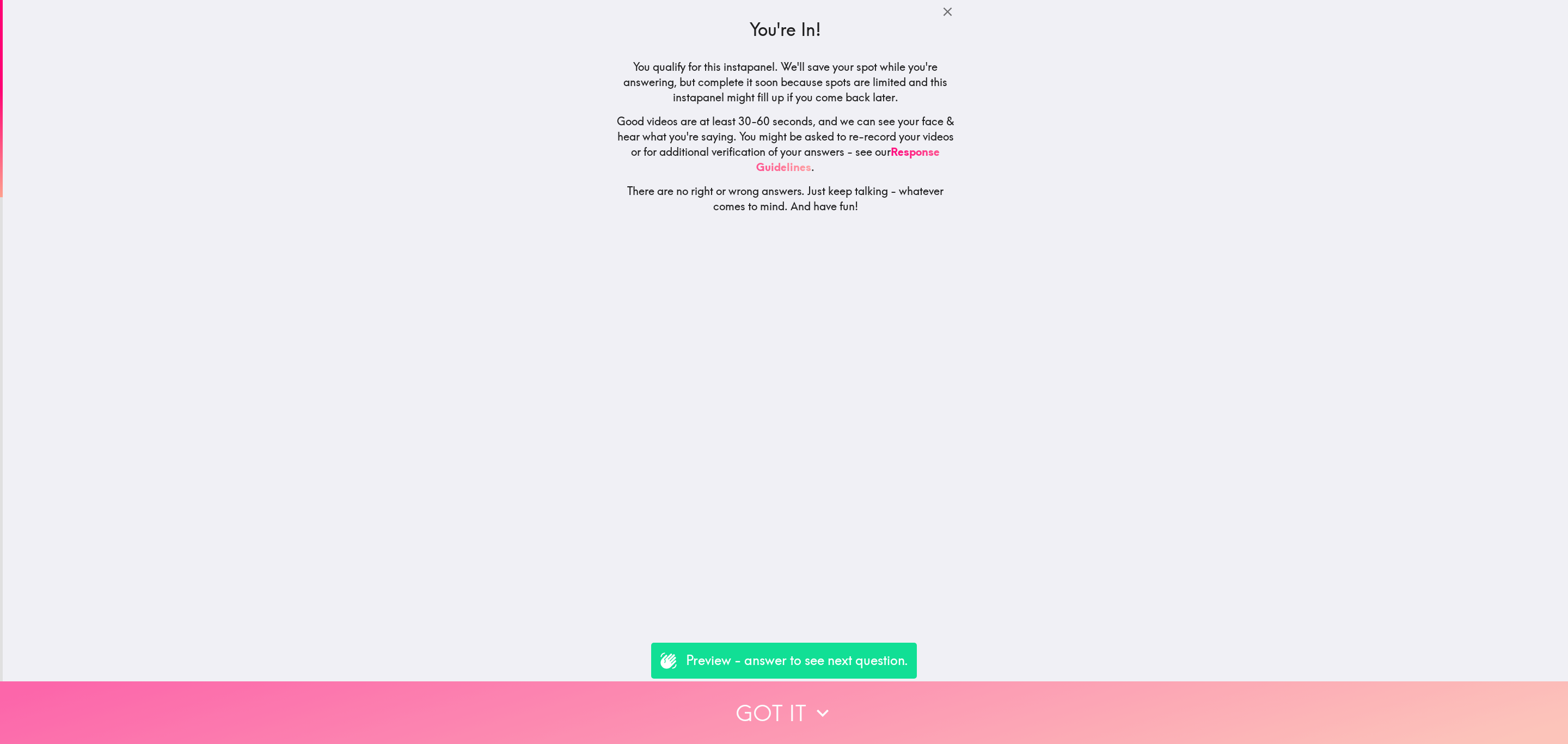
click at [1112, 710] on button "Got it" at bounding box center [784, 712] width 1568 height 62
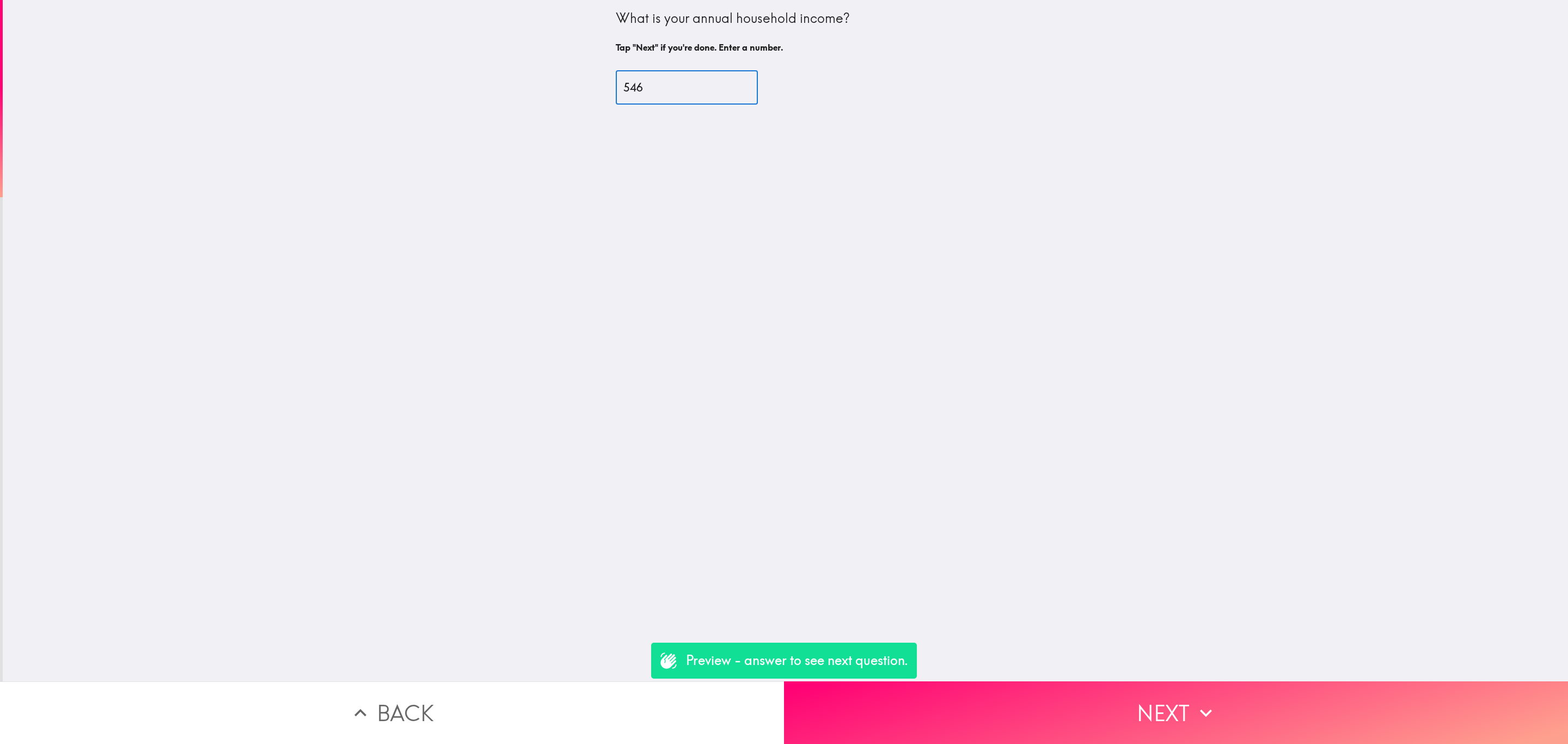
type input "546"
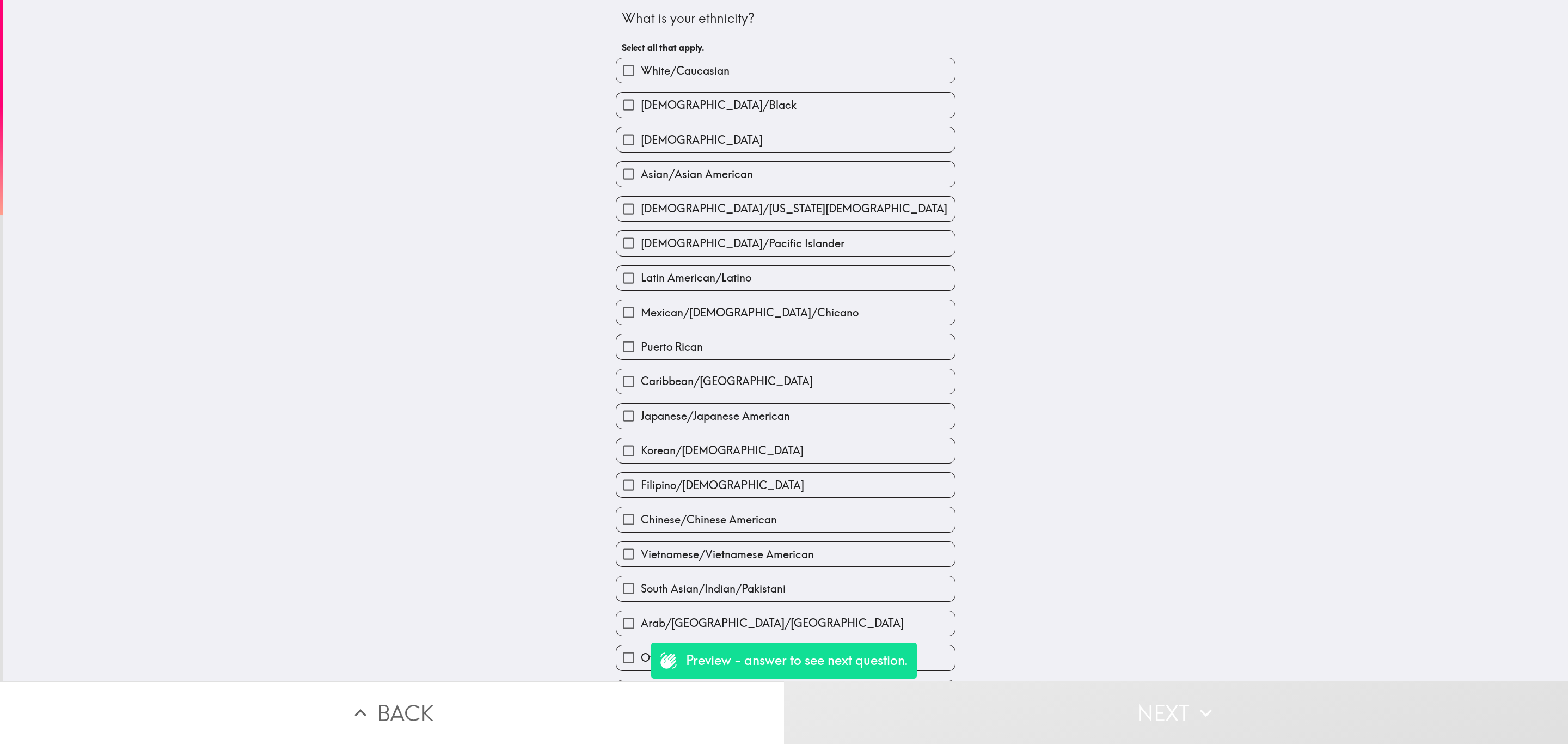
click at [789, 128] on label "[DEMOGRAPHIC_DATA]" at bounding box center [785, 139] width 338 height 25
click at [641, 128] on input "[DEMOGRAPHIC_DATA]" at bounding box center [628, 139] width 25 height 25
checkbox input "true"
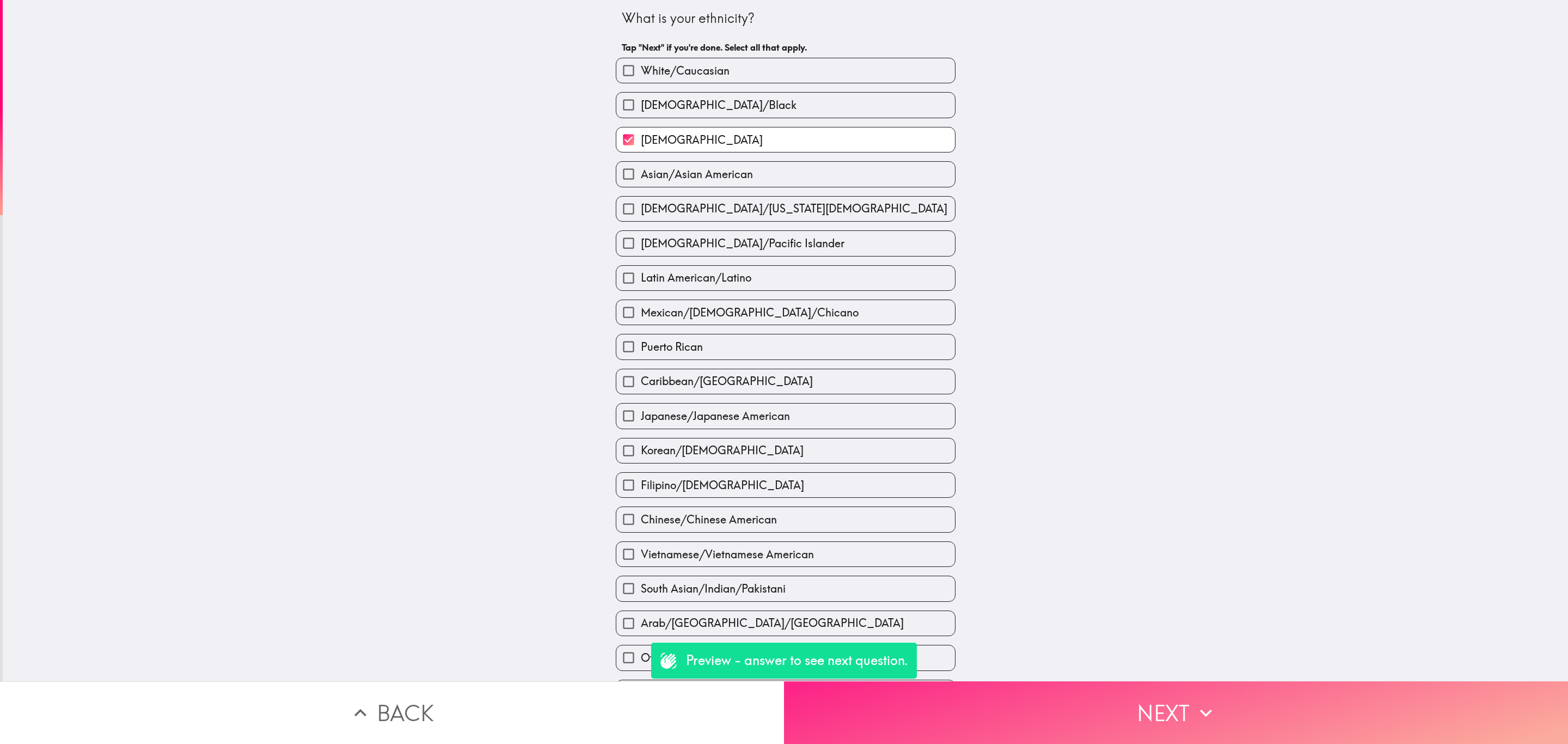
click at [1109, 706] on button "Next" at bounding box center [1176, 712] width 784 height 62
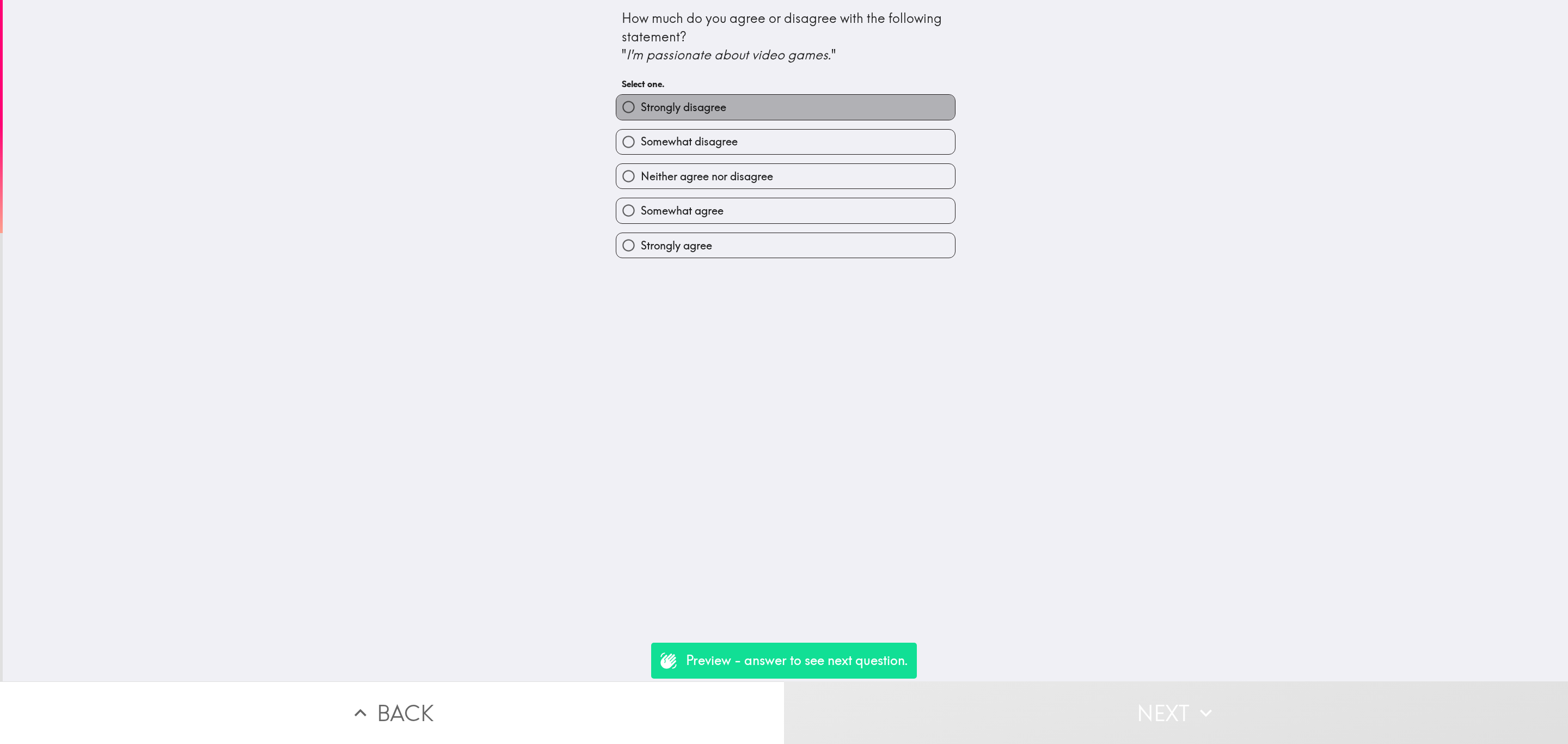
click at [756, 111] on label "Strongly disagree" at bounding box center [785, 106] width 338 height 25
click at [641, 111] on input "Strongly disagree" at bounding box center [628, 106] width 25 height 25
radio input "true"
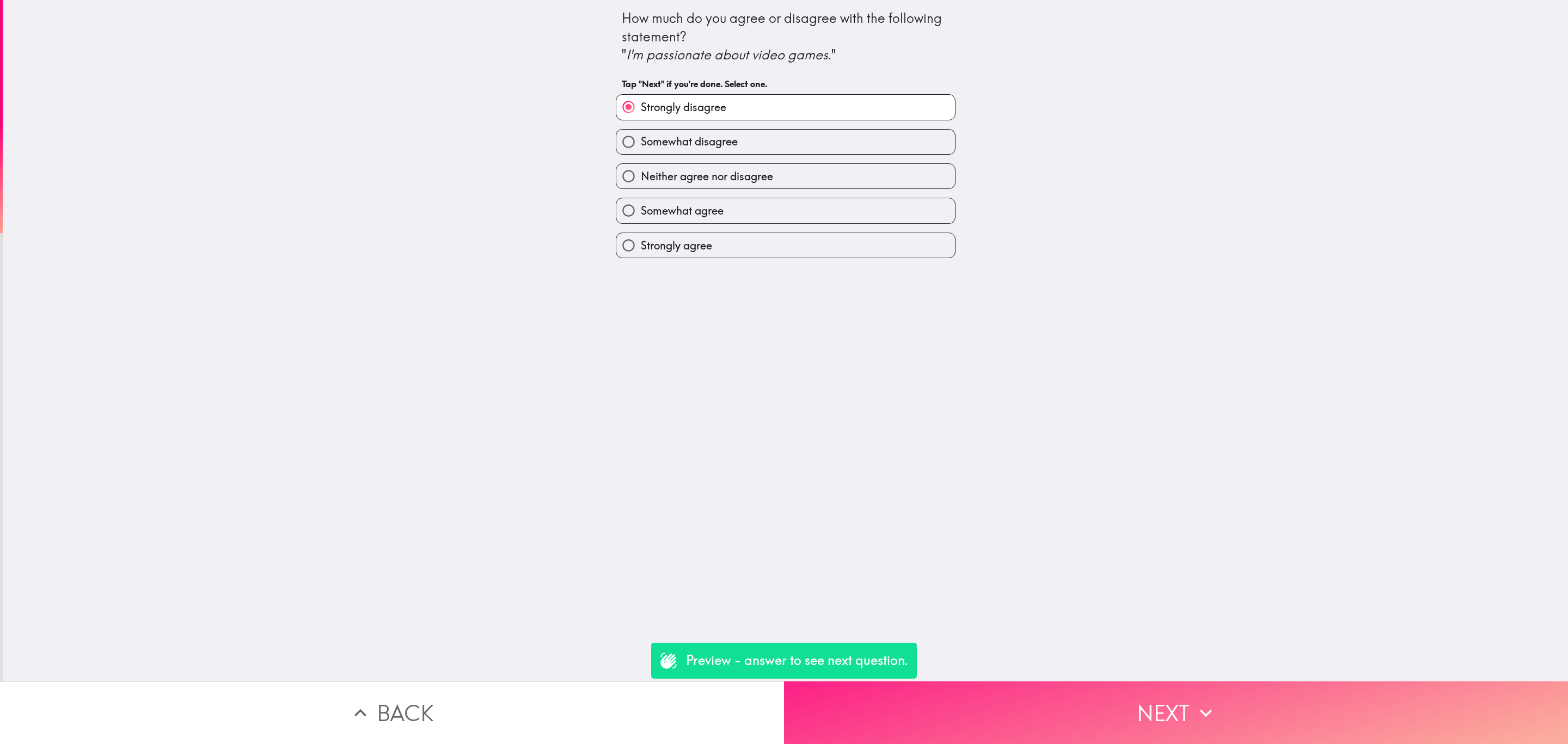
click at [1150, 696] on button "Next" at bounding box center [1176, 712] width 784 height 62
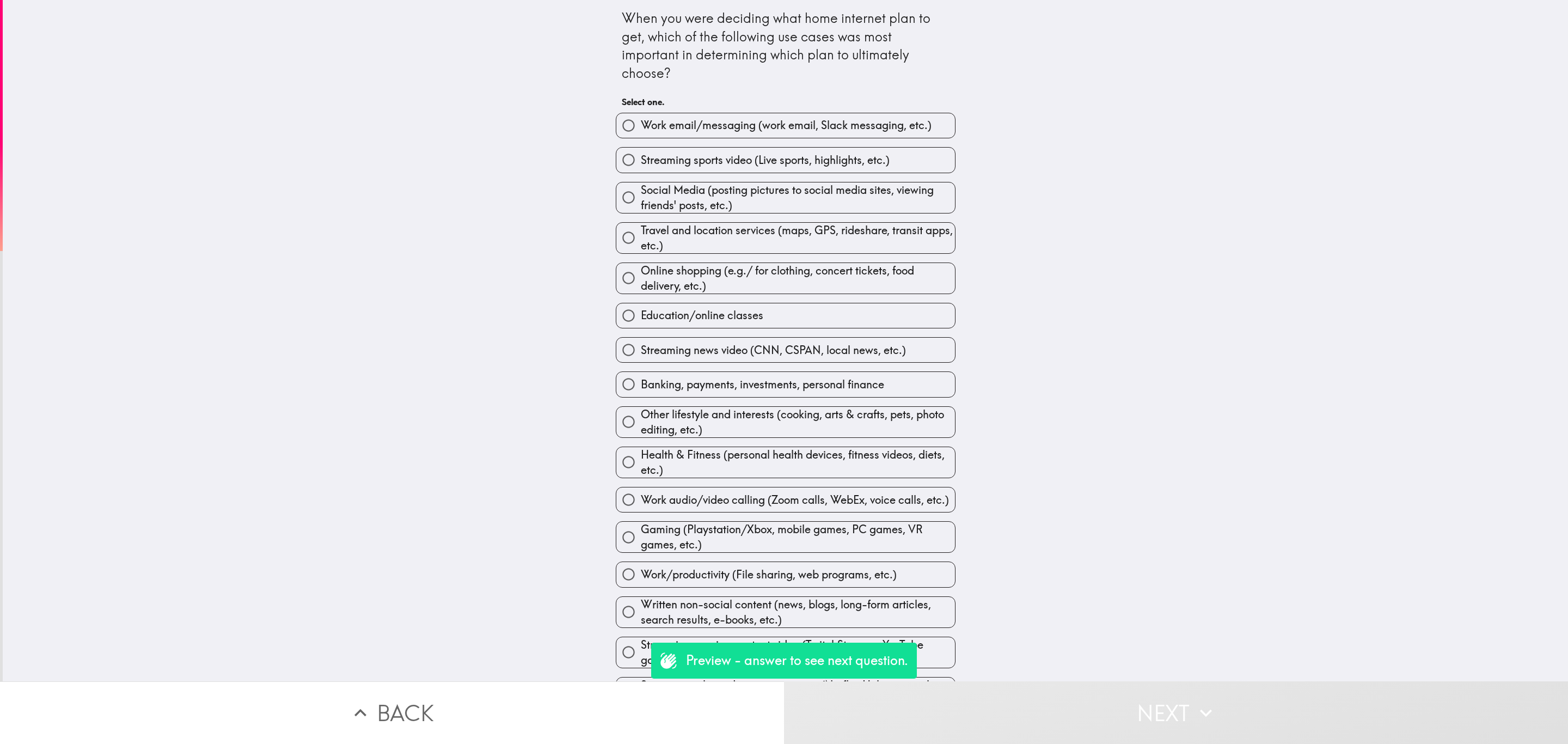
click at [737, 106] on div "Work email/messaging (work email, Slack messaging, etc.)" at bounding box center [781, 121] width 348 height 34
drag, startPoint x: 750, startPoint y: 118, endPoint x: 941, endPoint y: 306, distance: 268.0
click at [758, 120] on span "Work email/messaging (work email, Slack messaging, etc.)" at bounding box center [786, 125] width 290 height 15
click at [641, 120] on input "Work email/messaging (work email, Slack messaging, etc.)" at bounding box center [628, 126] width 25 height 25
radio input "true"
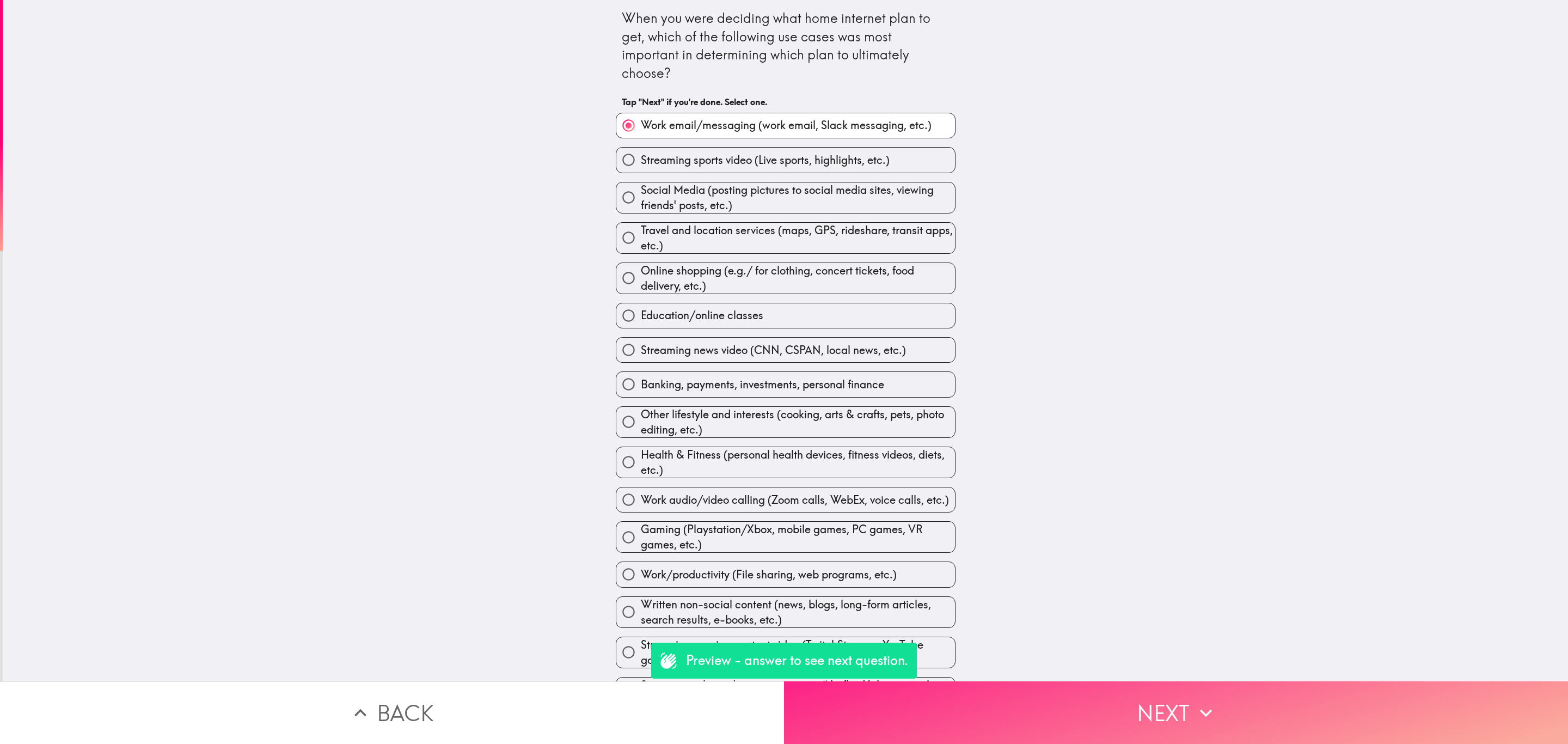
click at [1246, 681] on button "Next" at bounding box center [1176, 712] width 784 height 62
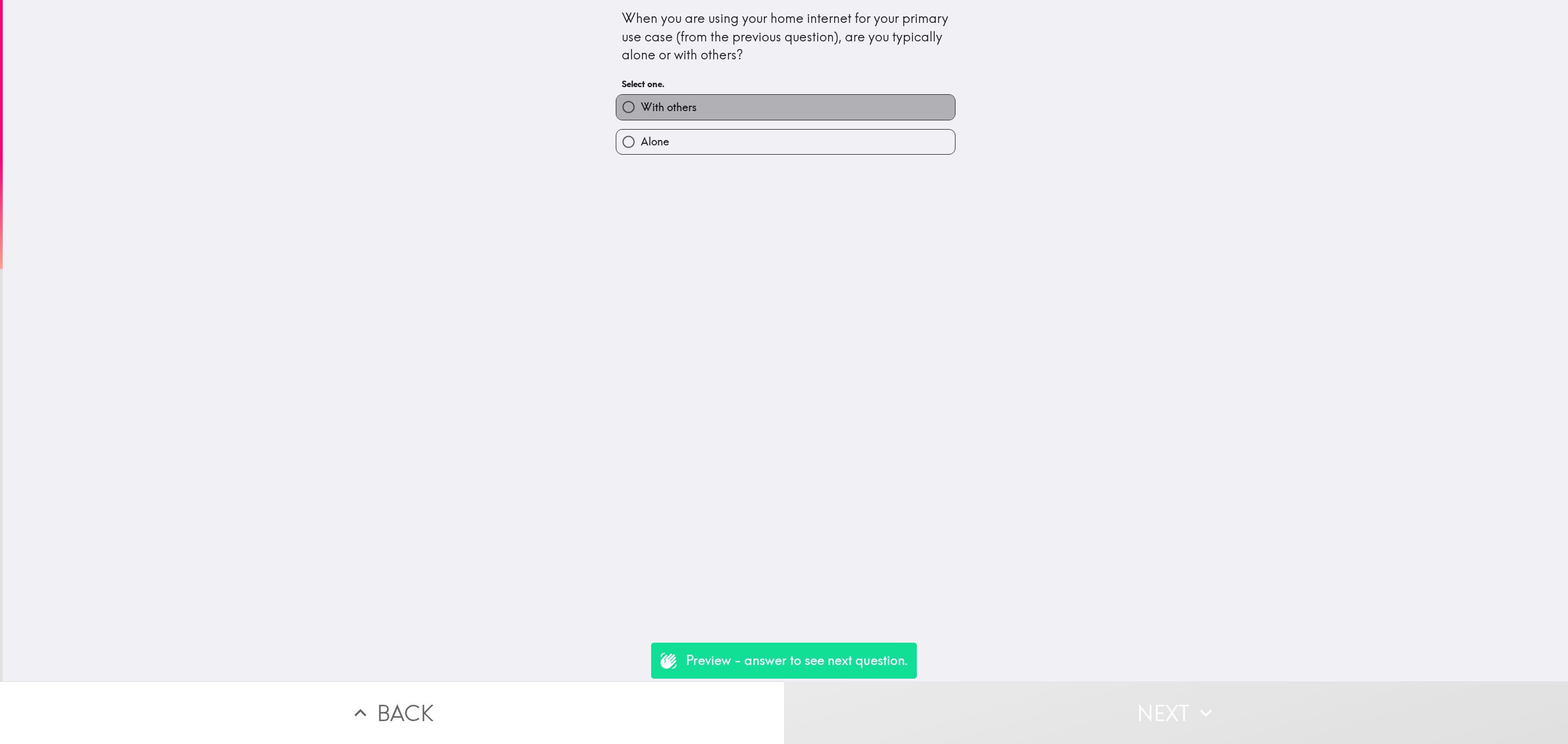
click at [746, 119] on label "With others" at bounding box center [785, 106] width 338 height 25
click at [641, 119] on input "With others" at bounding box center [628, 106] width 25 height 25
radio input "true"
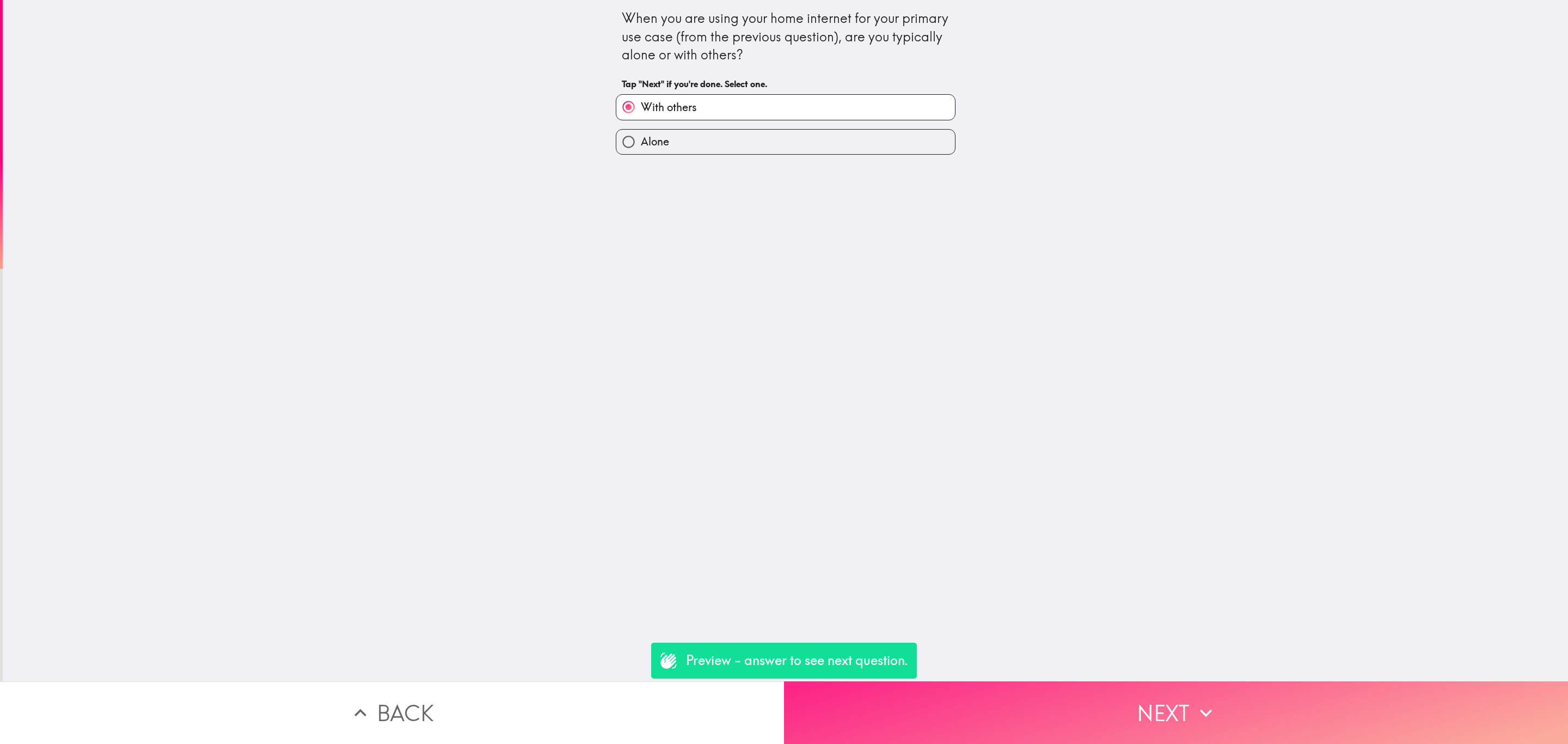
click at [1209, 708] on icon "button" at bounding box center [1206, 713] width 24 height 24
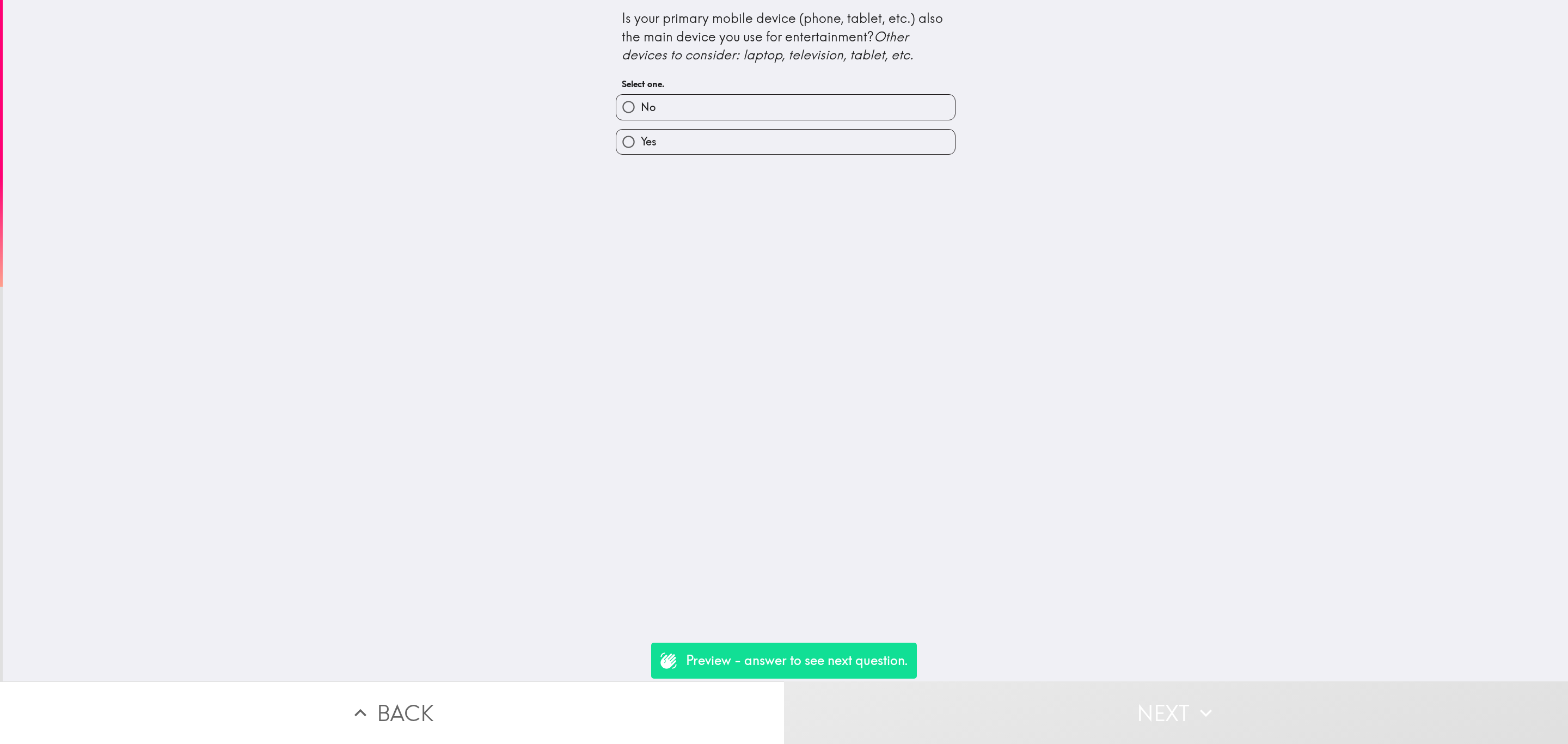
click at [764, 127] on div "Yes" at bounding box center [781, 137] width 348 height 34
click at [858, 149] on label "Yes" at bounding box center [785, 142] width 338 height 25
click at [641, 149] on input "Yes" at bounding box center [628, 142] width 25 height 25
radio input "true"
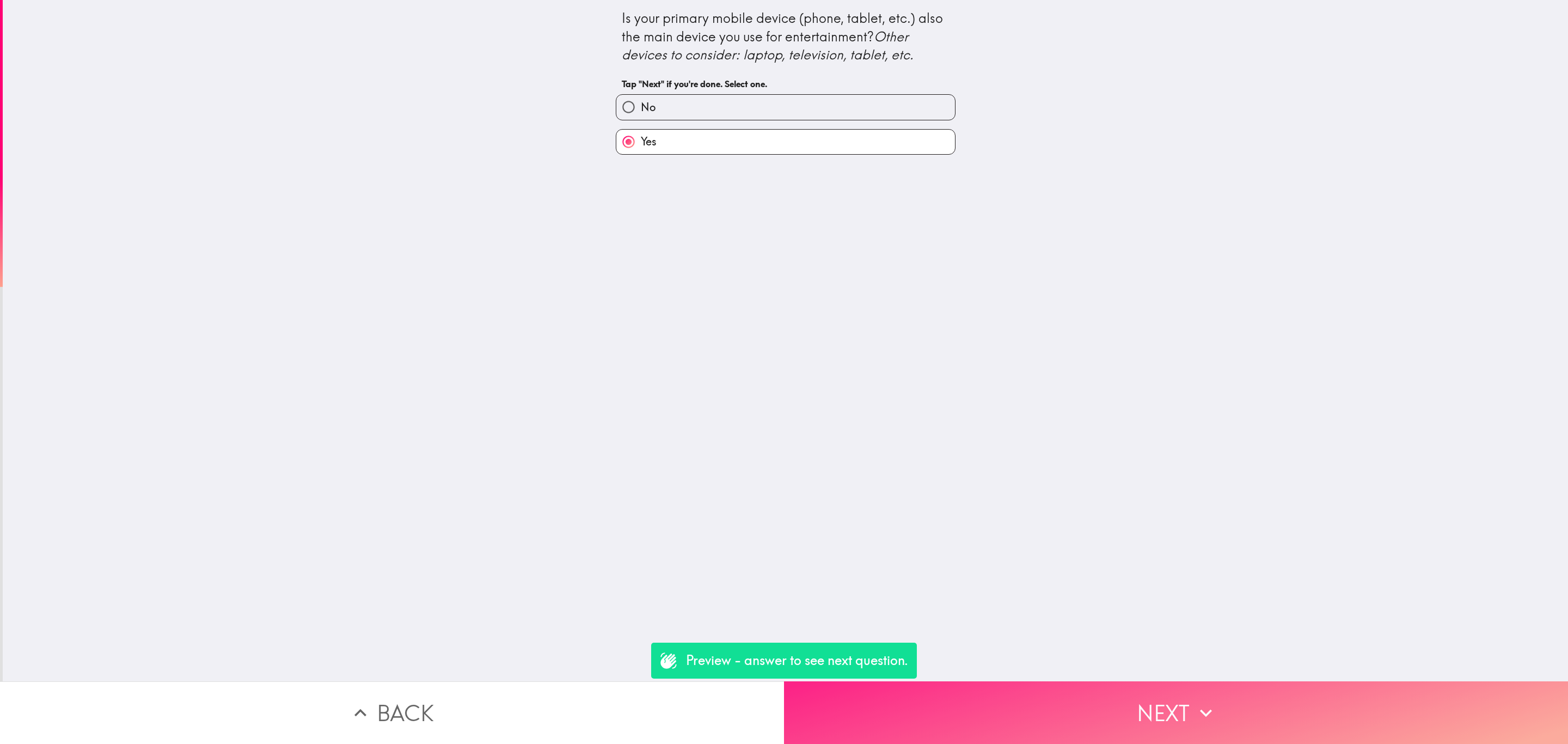
click at [1204, 681] on button "Next" at bounding box center [1176, 712] width 784 height 62
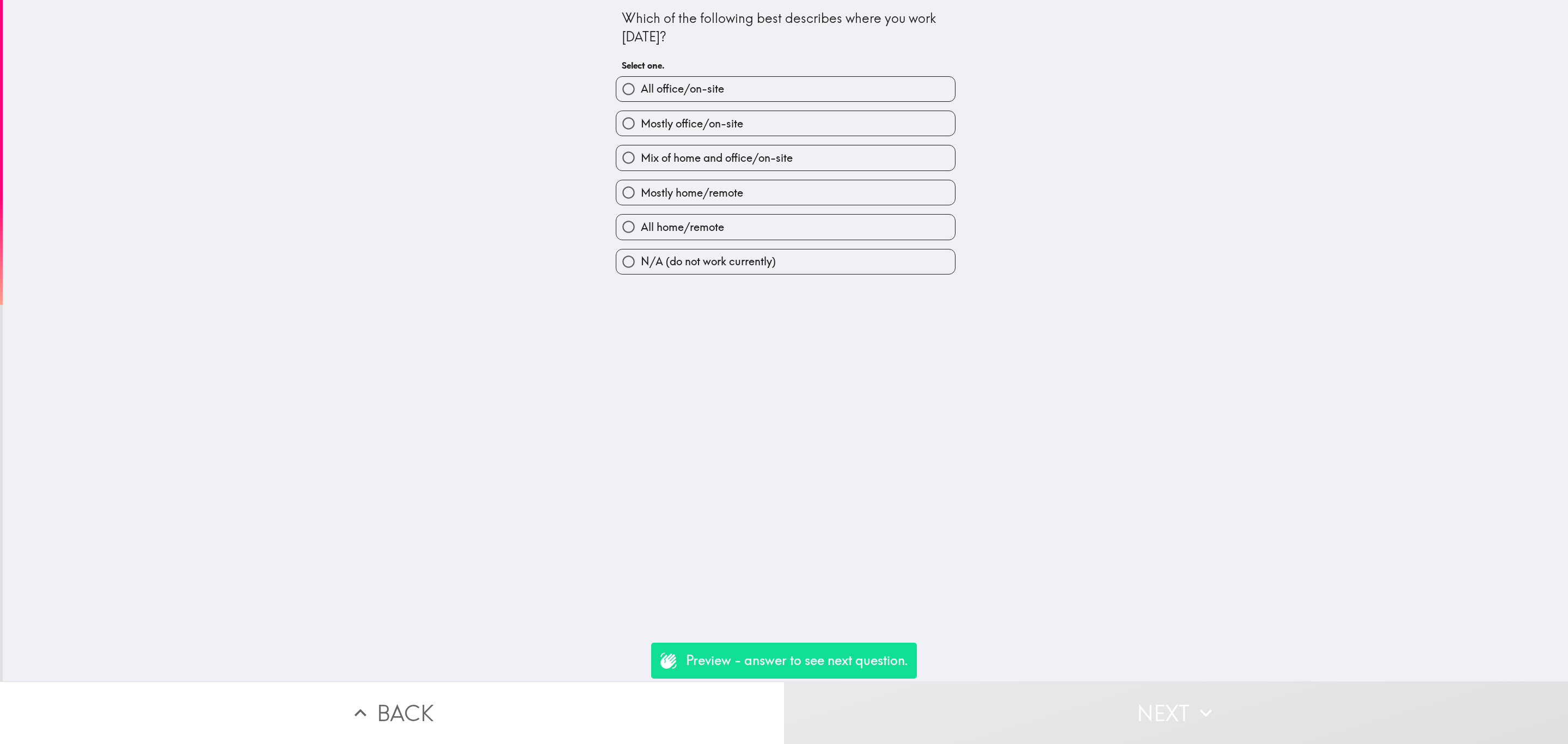
click at [652, 180] on div "Mostly home/remote" at bounding box center [781, 188] width 348 height 34
click at [682, 186] on span "Mostly home/remote" at bounding box center [692, 192] width 102 height 15
click at [641, 186] on input "Mostly home/remote" at bounding box center [628, 192] width 25 height 25
radio input "true"
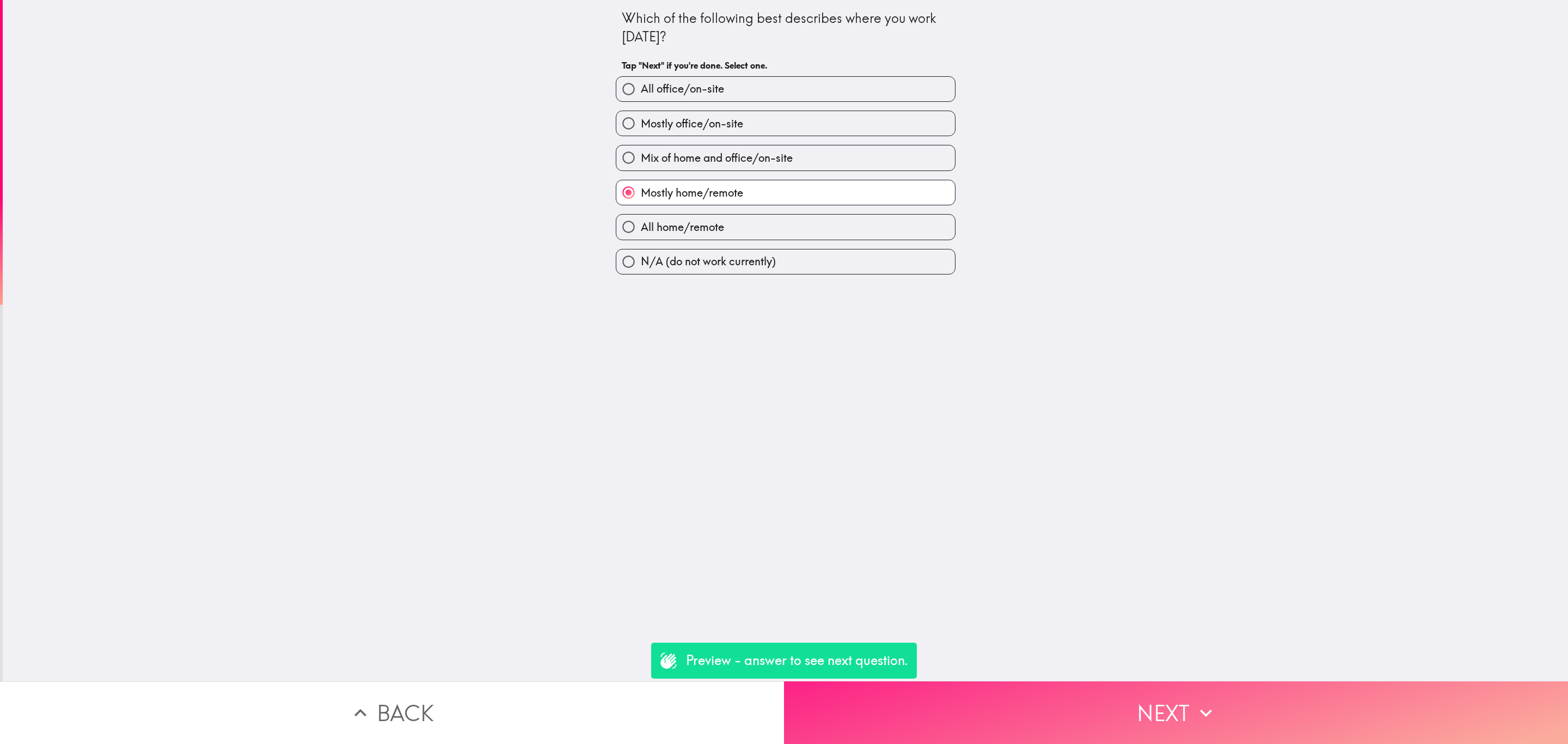
click at [1149, 712] on button "Next" at bounding box center [1176, 712] width 784 height 62
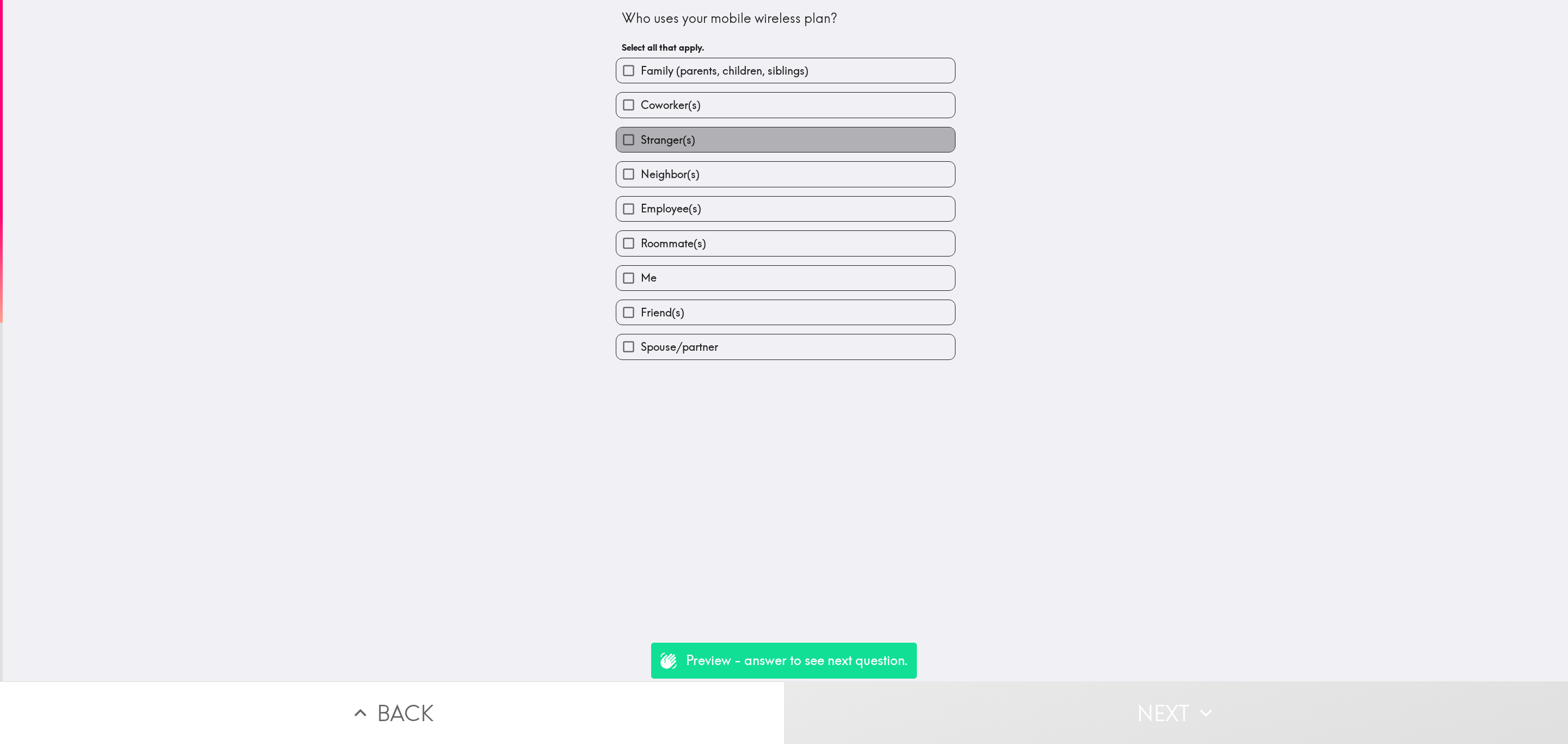
click at [812, 136] on label "Stranger(s)" at bounding box center [785, 139] width 338 height 25
click at [641, 136] on input "Stranger(s)" at bounding box center [628, 139] width 25 height 25
checkbox input "true"
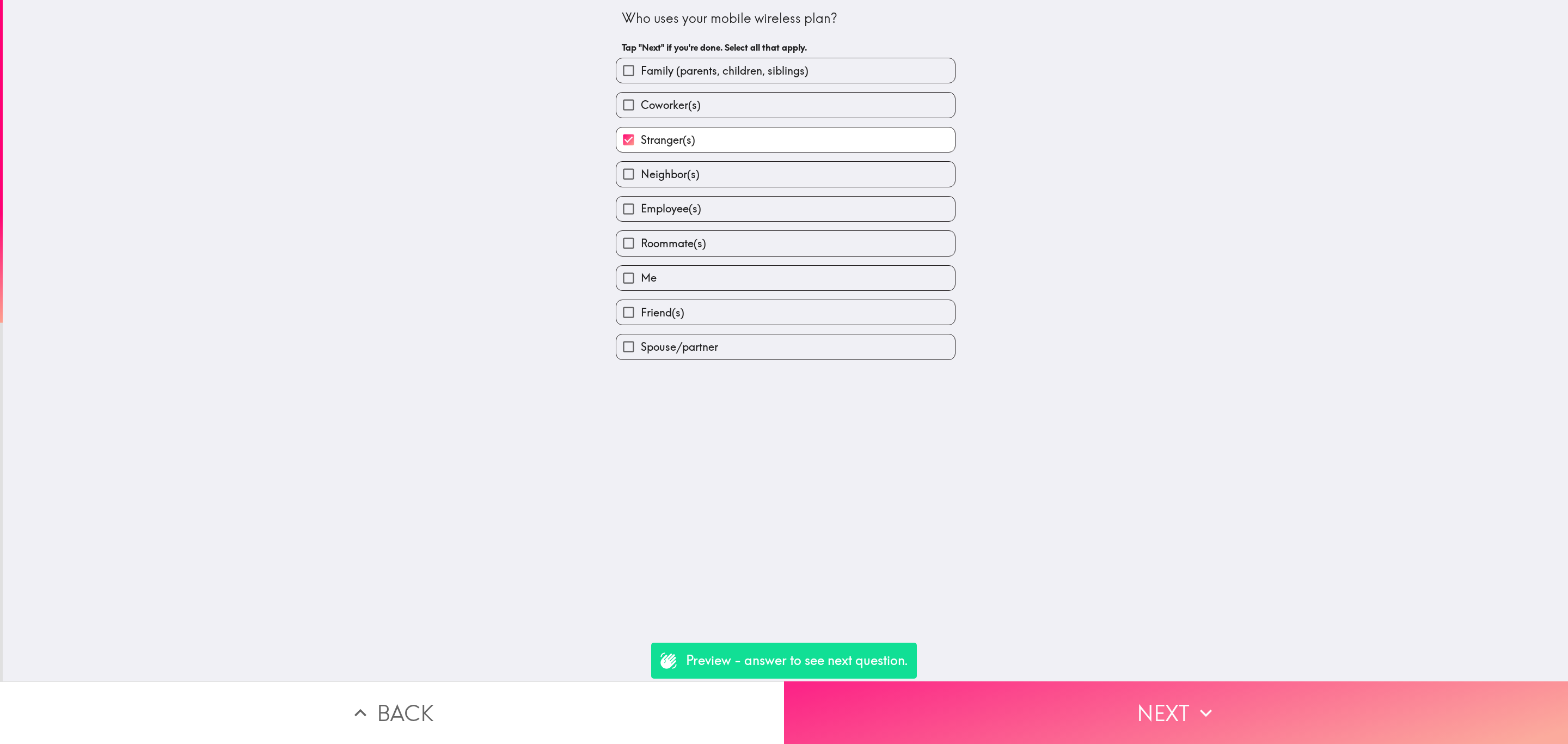
click at [1108, 710] on button "Next" at bounding box center [1176, 712] width 784 height 62
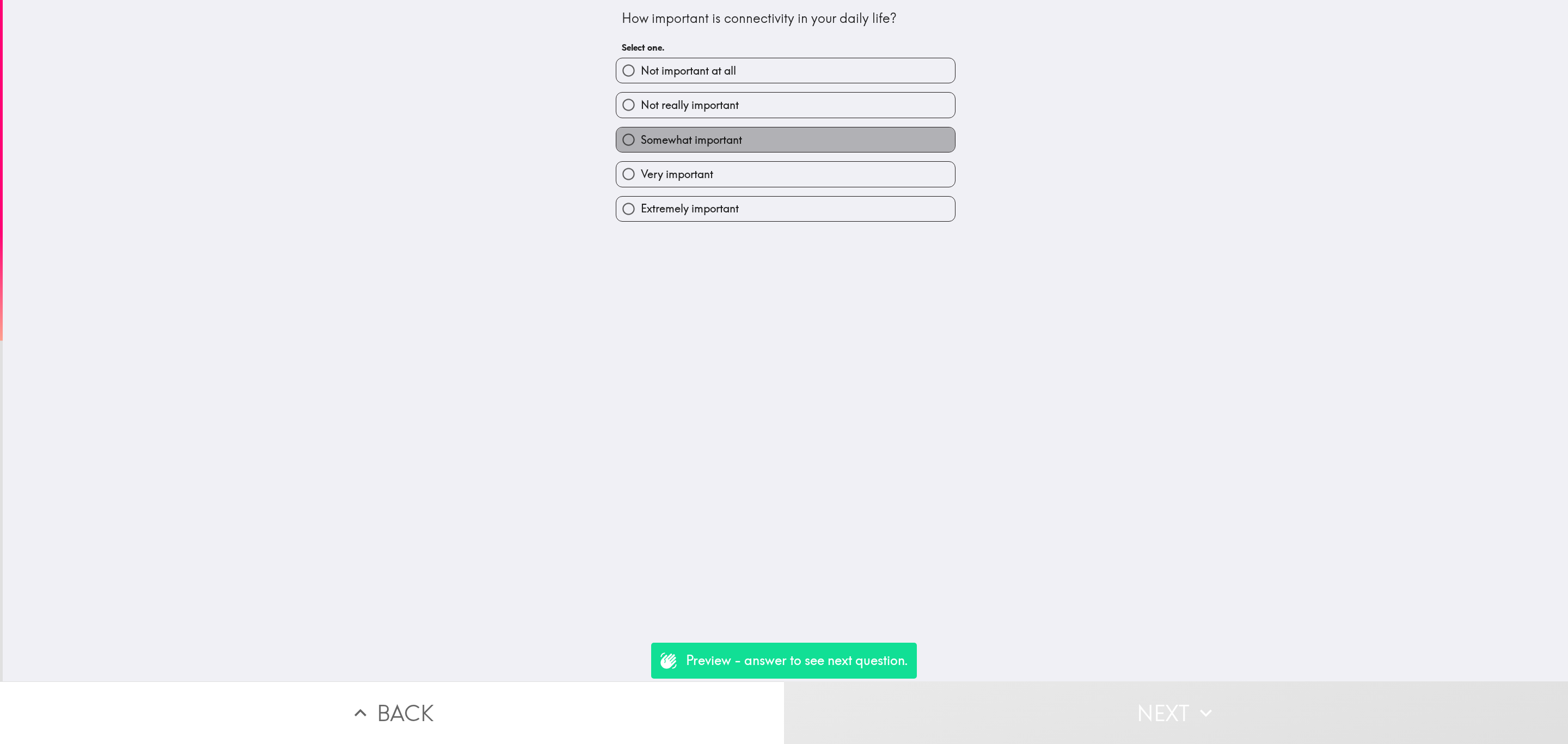
click at [735, 141] on label "Somewhat important" at bounding box center [785, 139] width 338 height 25
click at [641, 141] on input "Somewhat important" at bounding box center [628, 139] width 25 height 25
radio input "true"
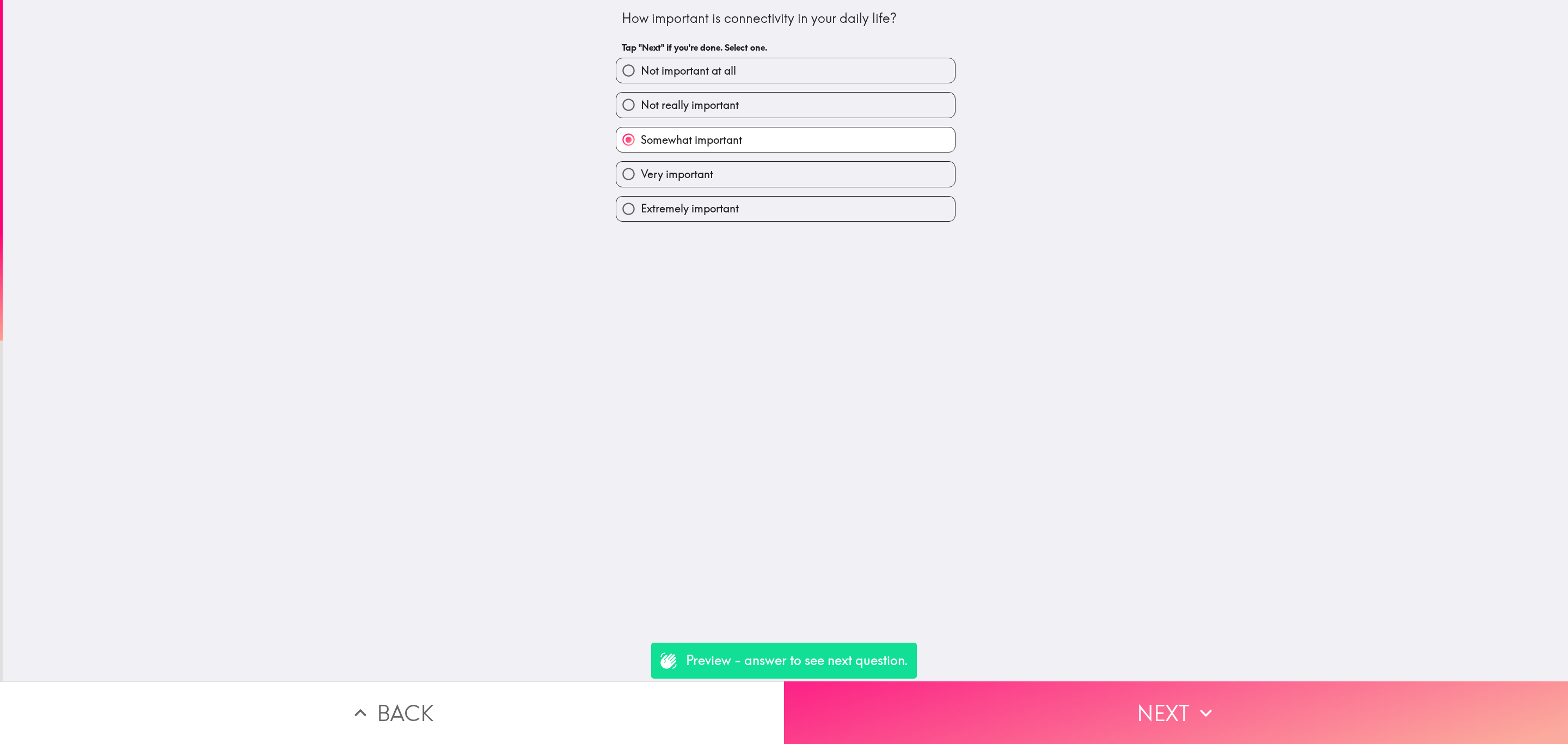
click at [1118, 681] on button "Next" at bounding box center [1176, 712] width 784 height 62
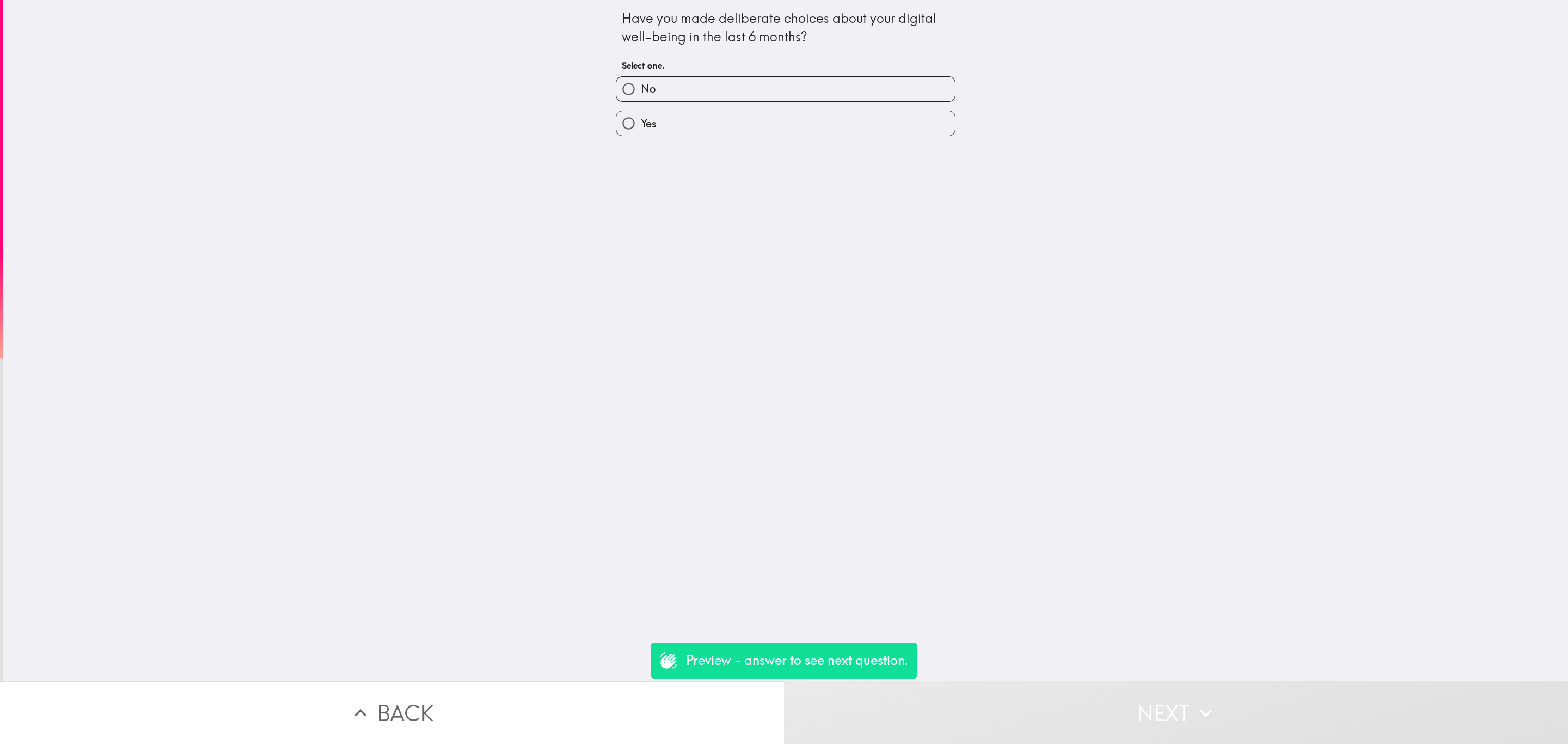
click at [783, 97] on label "No" at bounding box center [785, 89] width 338 height 25
click at [641, 97] on input "No" at bounding box center [628, 89] width 25 height 25
radio input "true"
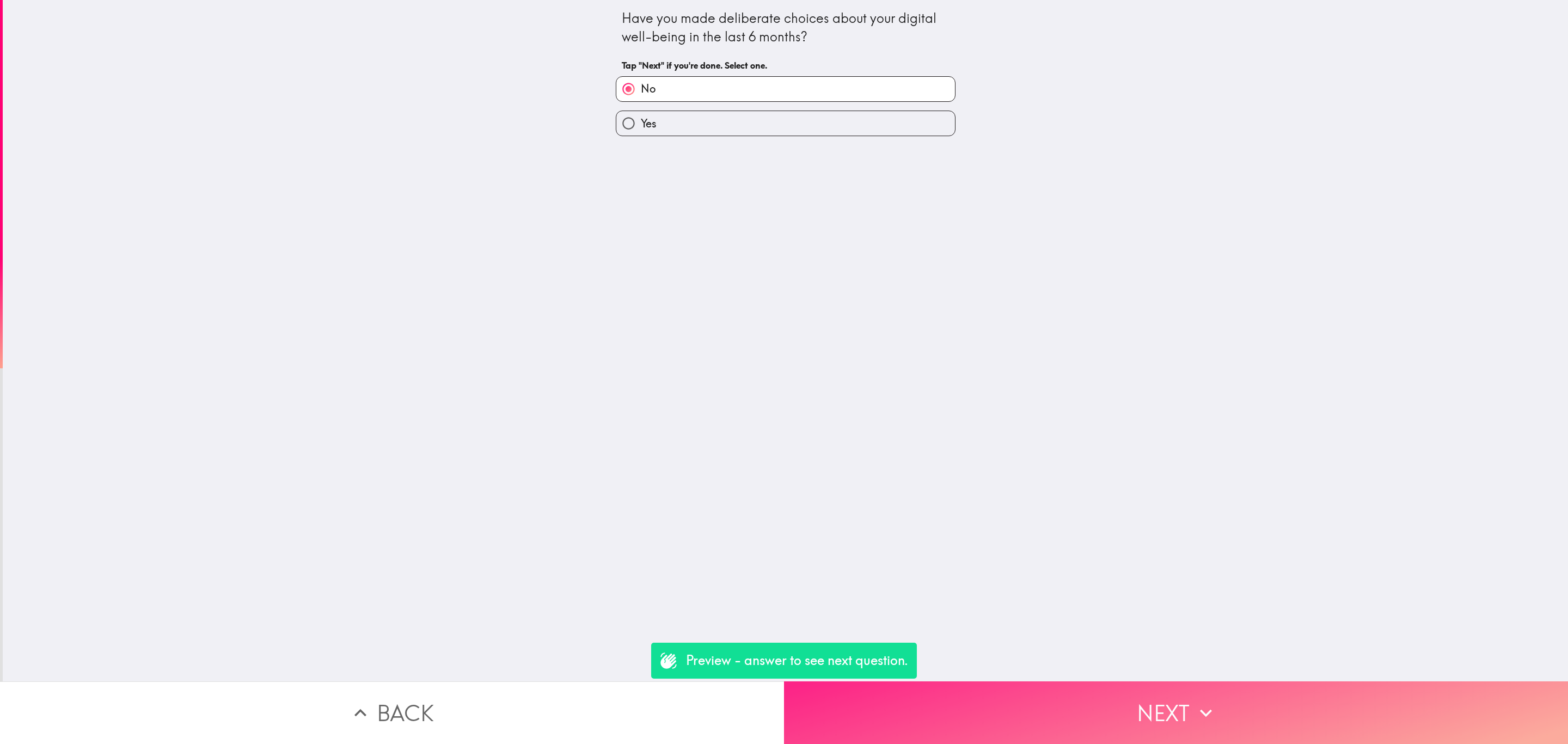
click at [1197, 681] on button "Next" at bounding box center [1176, 712] width 784 height 62
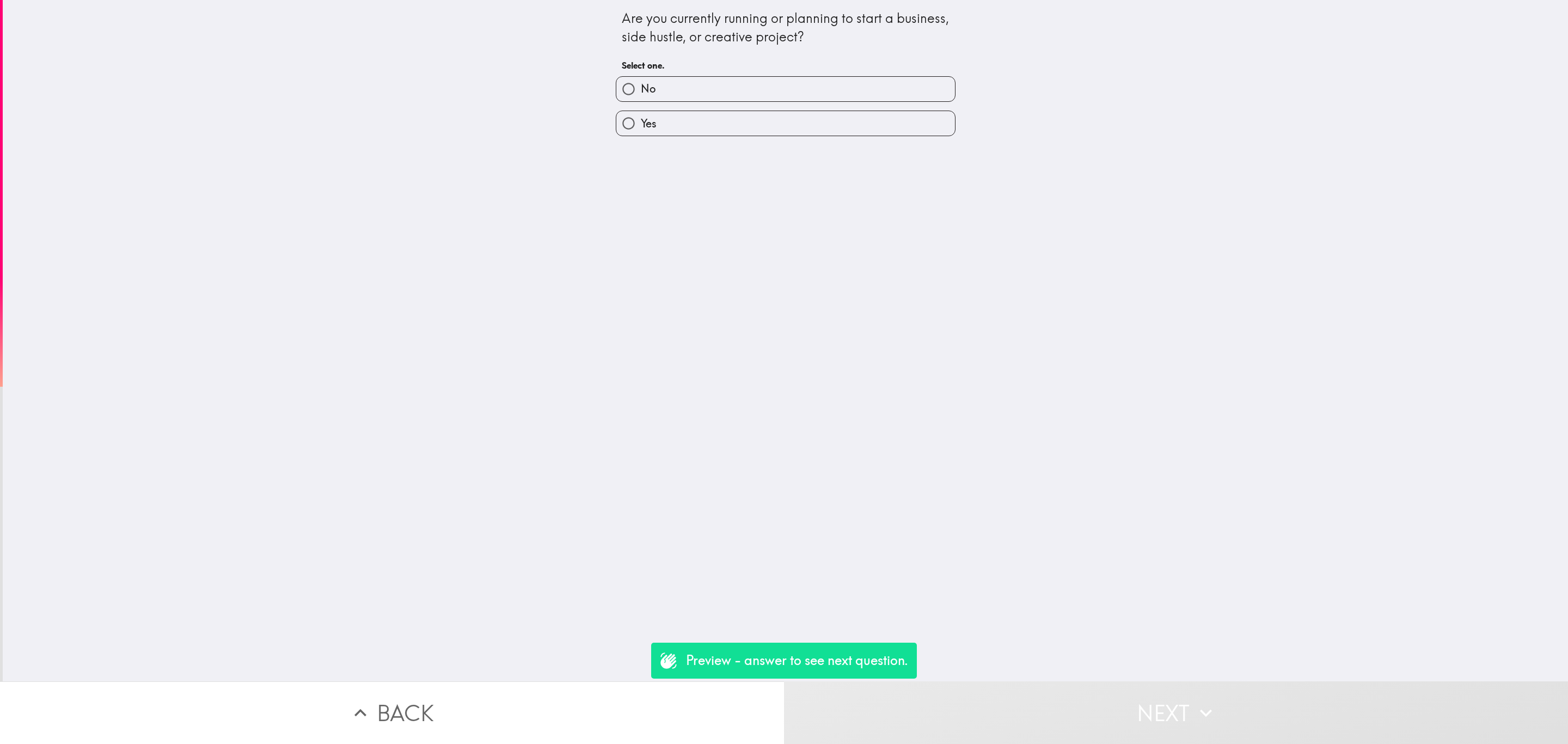
click at [762, 96] on label "No" at bounding box center [785, 89] width 338 height 25
click at [641, 96] on input "No" at bounding box center [628, 89] width 25 height 25
radio input "true"
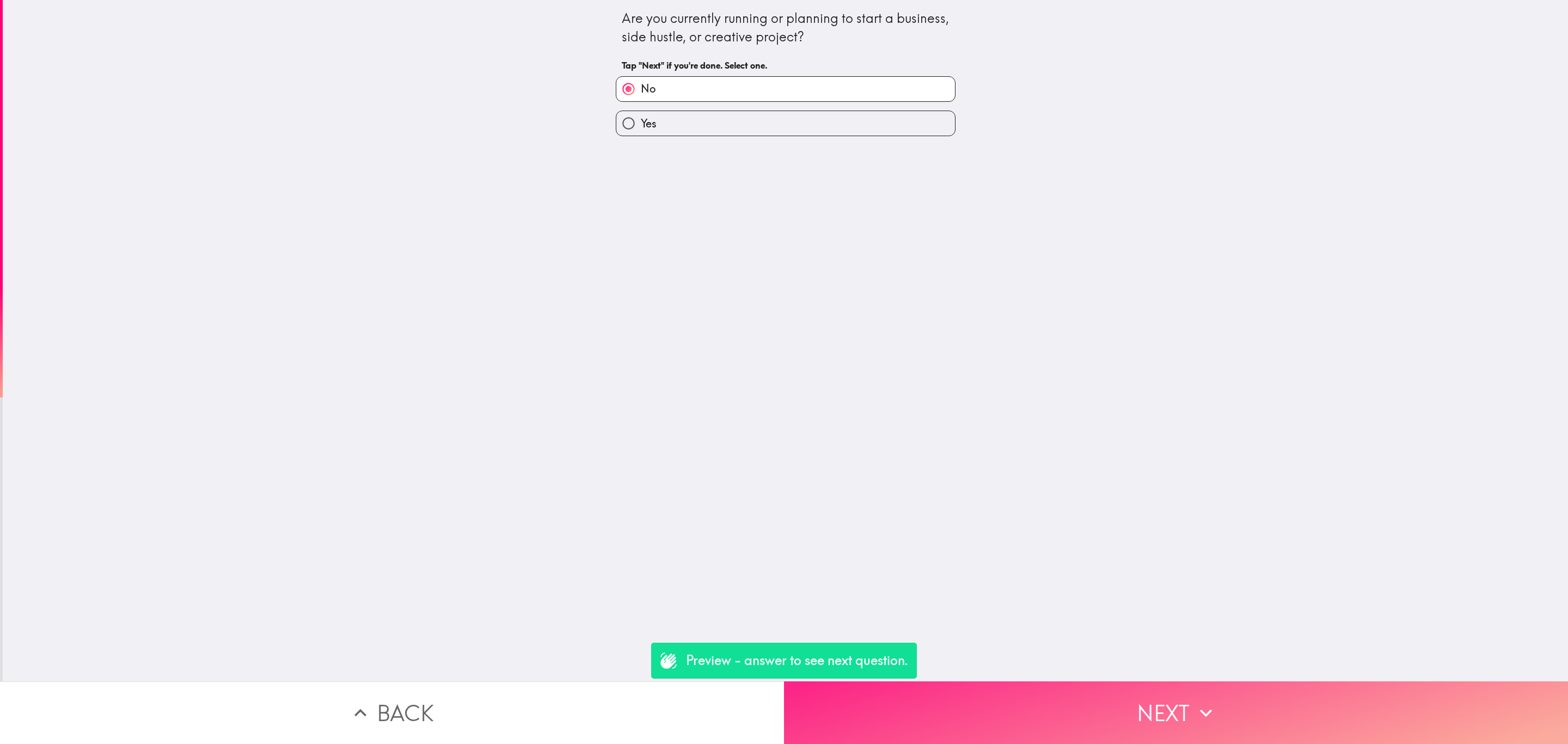
click at [1215, 696] on button "Next" at bounding box center [1176, 712] width 784 height 62
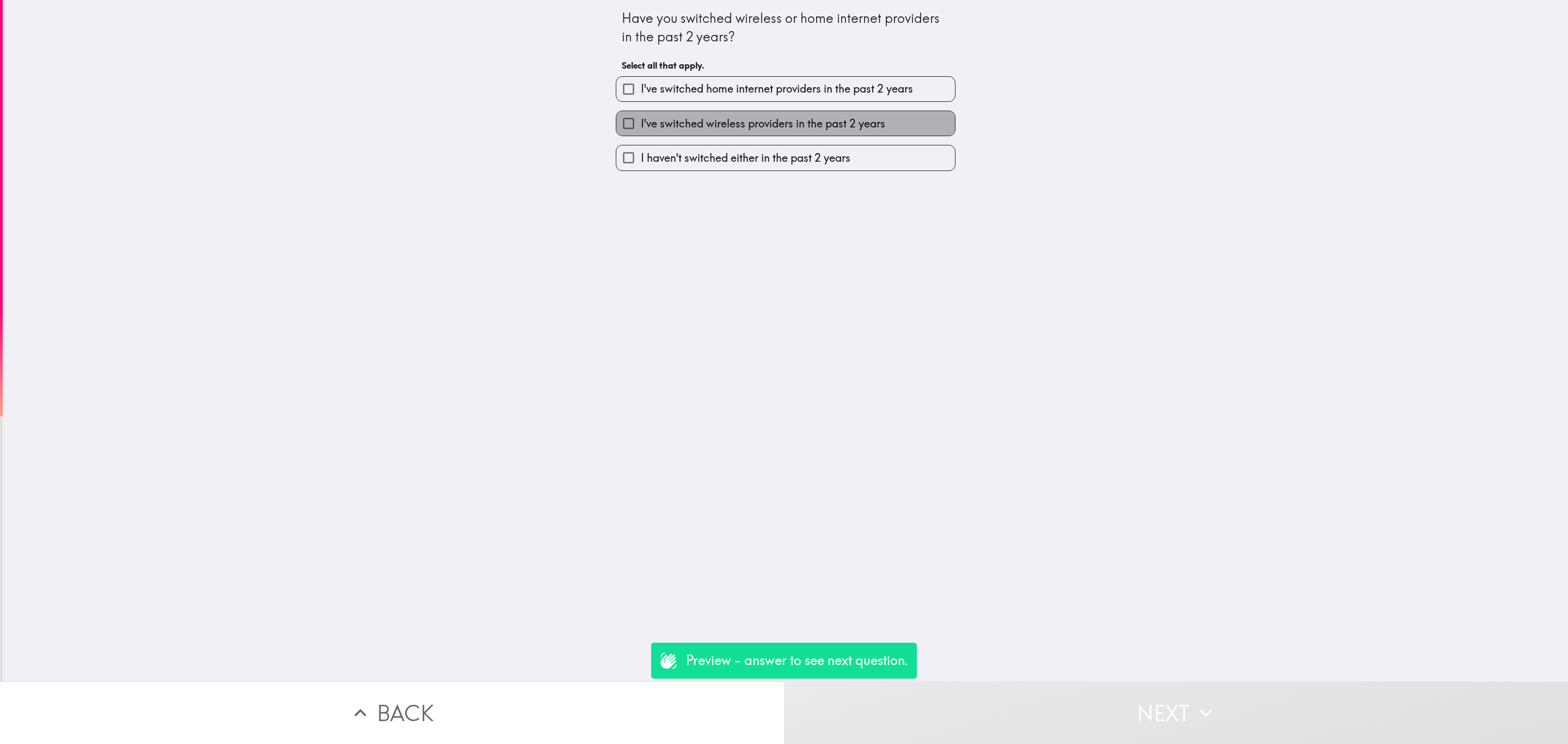
click at [800, 113] on label "I've switched wireless providers in the past 2 years" at bounding box center [785, 123] width 338 height 25
click at [641, 113] on input "I've switched wireless providers in the past 2 years" at bounding box center [628, 123] width 25 height 25
checkbox input "true"
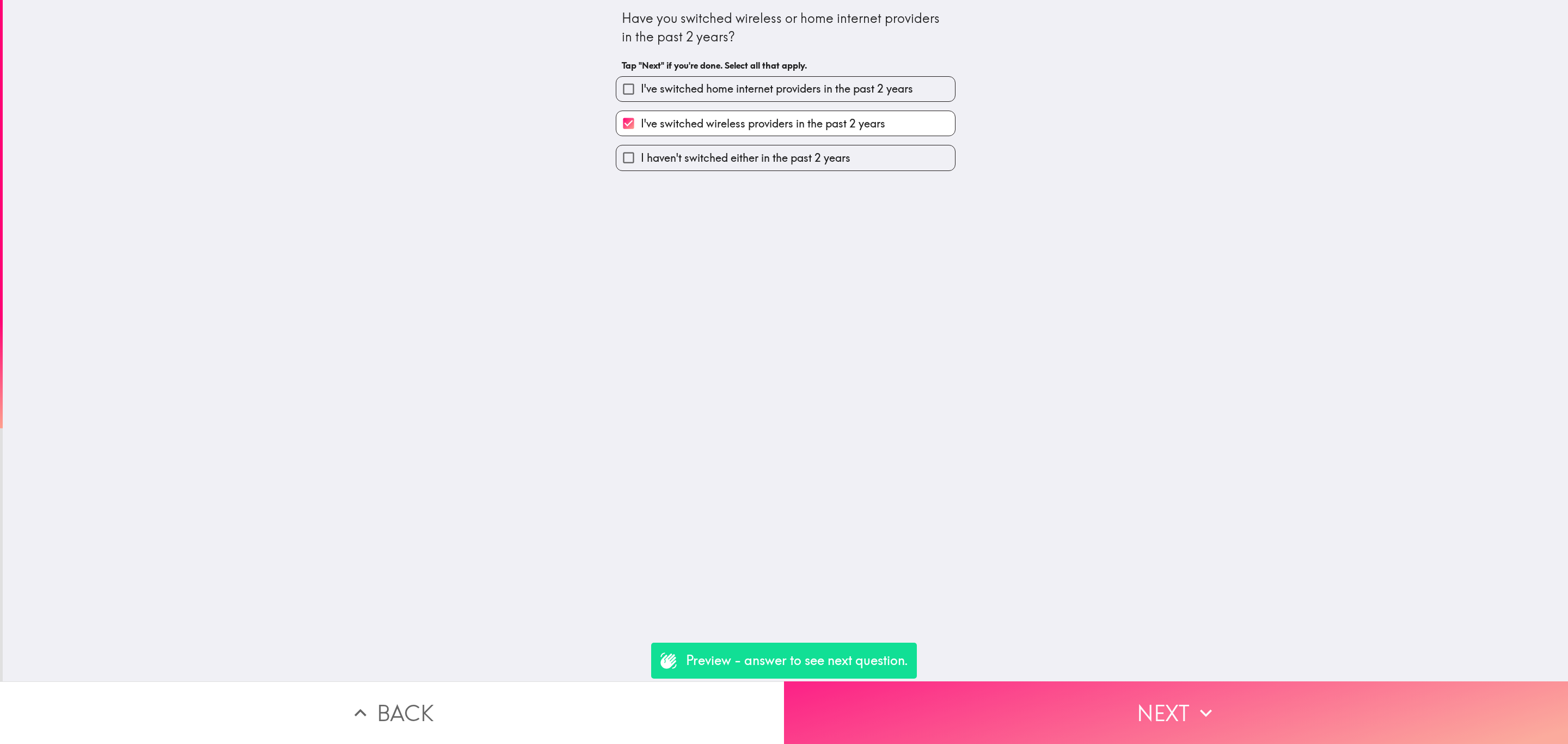
click at [1144, 687] on button "Next" at bounding box center [1176, 712] width 784 height 62
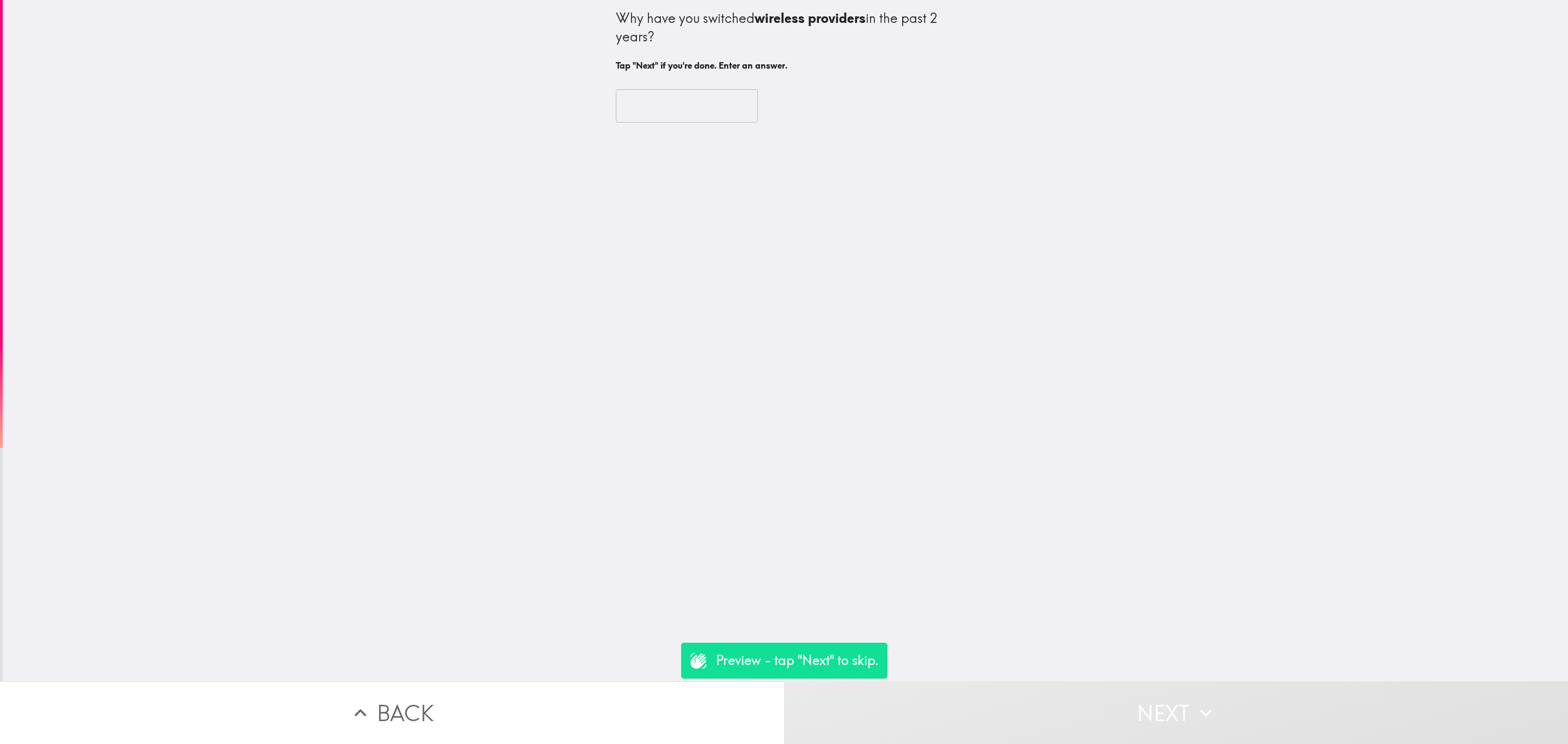
click at [673, 681] on button "Back" at bounding box center [392, 712] width 784 height 62
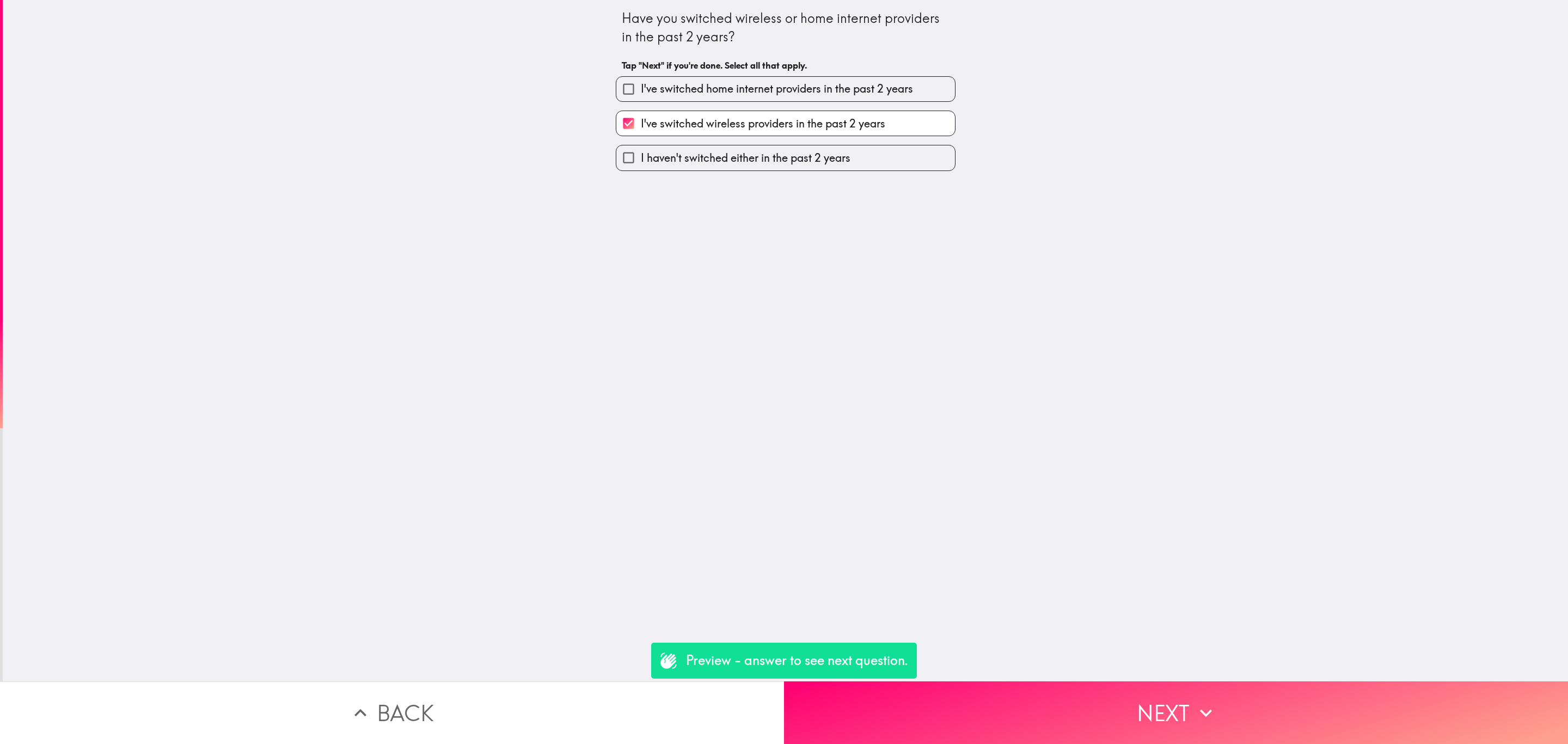
click at [745, 96] on span "I've switched home internet providers in the past 2 years" at bounding box center [777, 88] width 272 height 15
click at [641, 96] on input "I've switched home internet providers in the past 2 years" at bounding box center [628, 89] width 25 height 25
checkbox input "true"
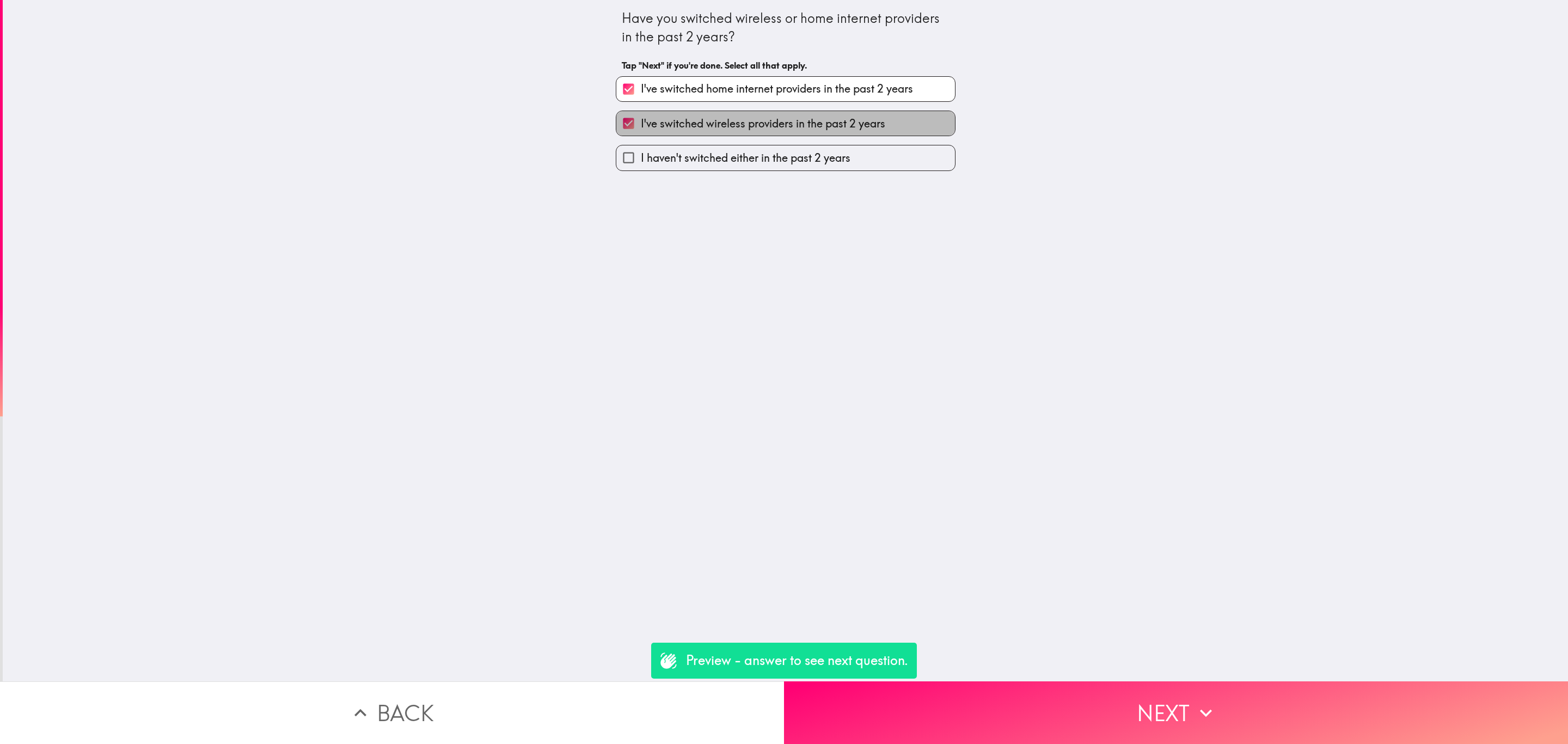
click at [779, 120] on span "I've switched wireless providers in the past 2 years" at bounding box center [763, 123] width 245 height 15
click at [641, 120] on input "I've switched wireless providers in the past 2 years" at bounding box center [628, 123] width 25 height 25
checkbox input "false"
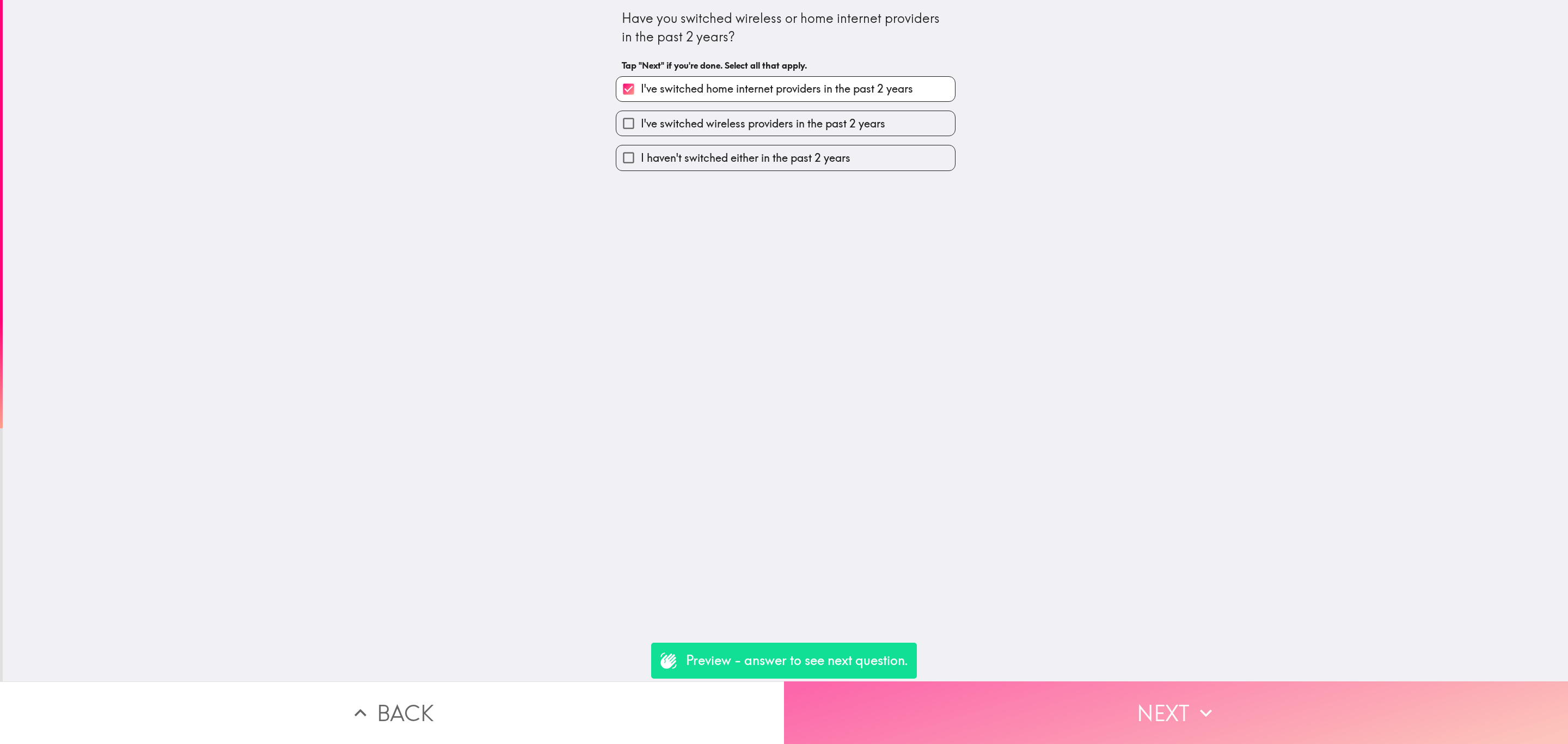
click at [1157, 714] on button "Next" at bounding box center [1176, 712] width 784 height 62
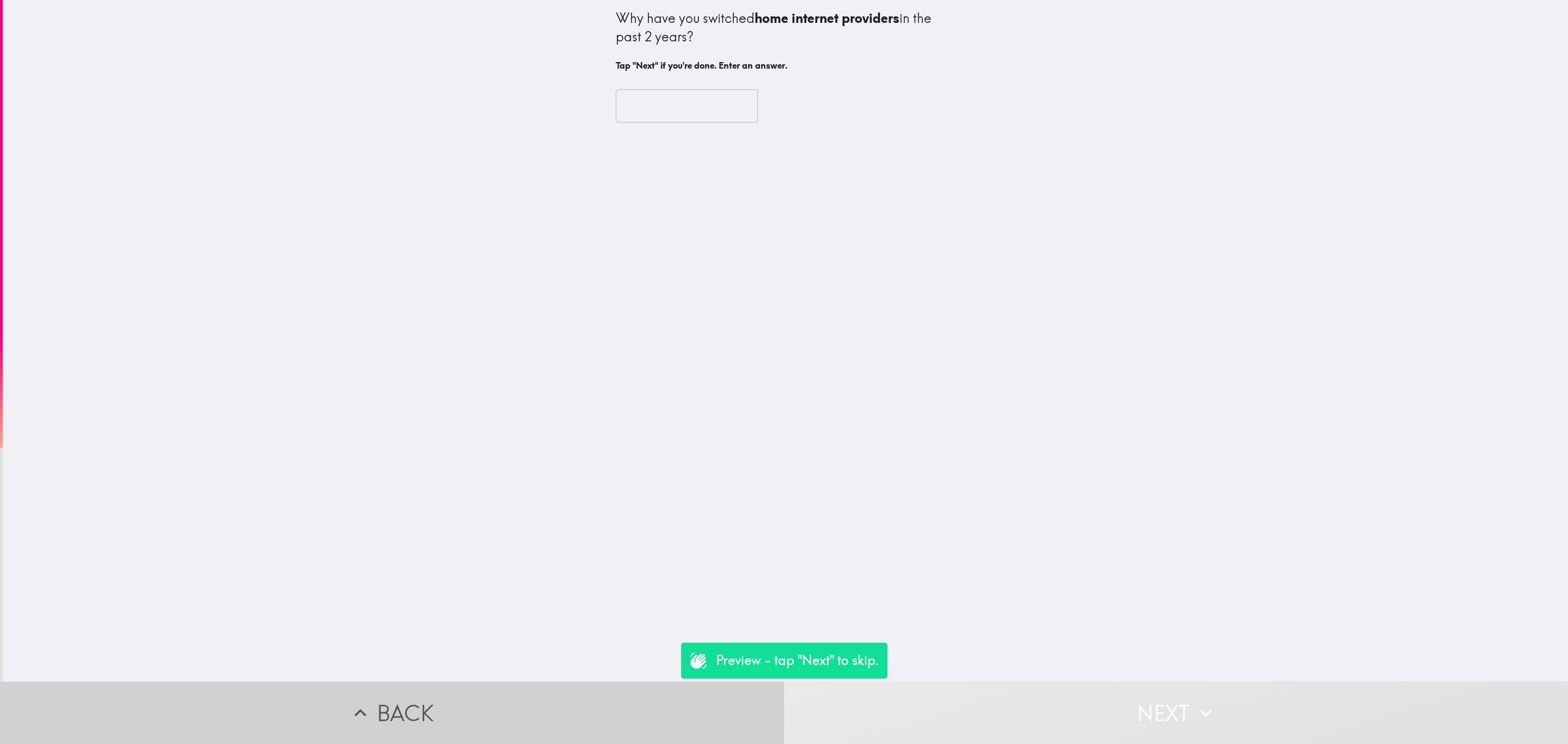
click at [698, 701] on button "Back" at bounding box center [392, 712] width 784 height 62
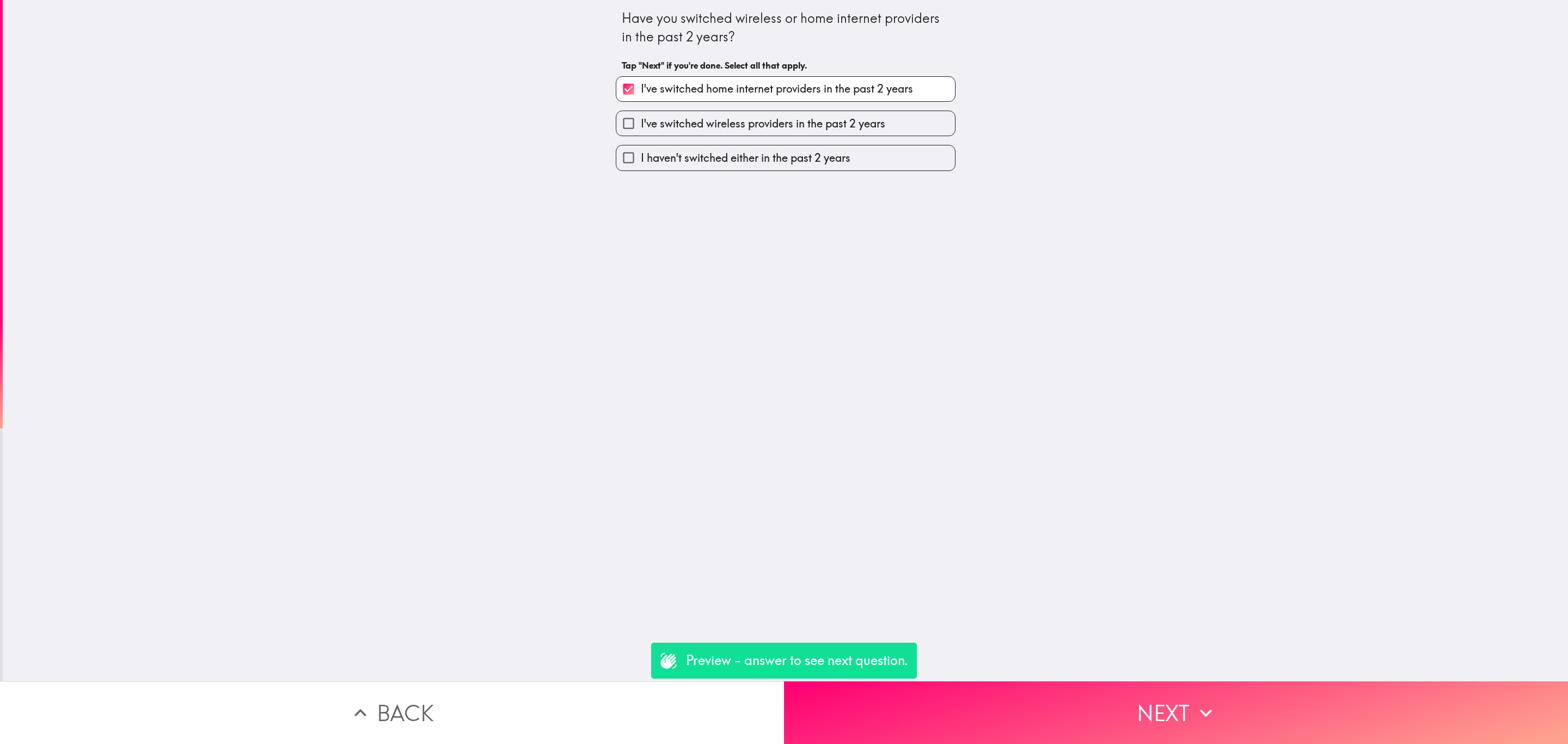
click at [787, 161] on span "I haven't switched either in the past 2 years" at bounding box center [746, 158] width 210 height 15
click at [641, 161] on input "I haven't switched either in the past 2 years" at bounding box center [628, 158] width 25 height 25
checkbox input "true"
checkbox input "false"
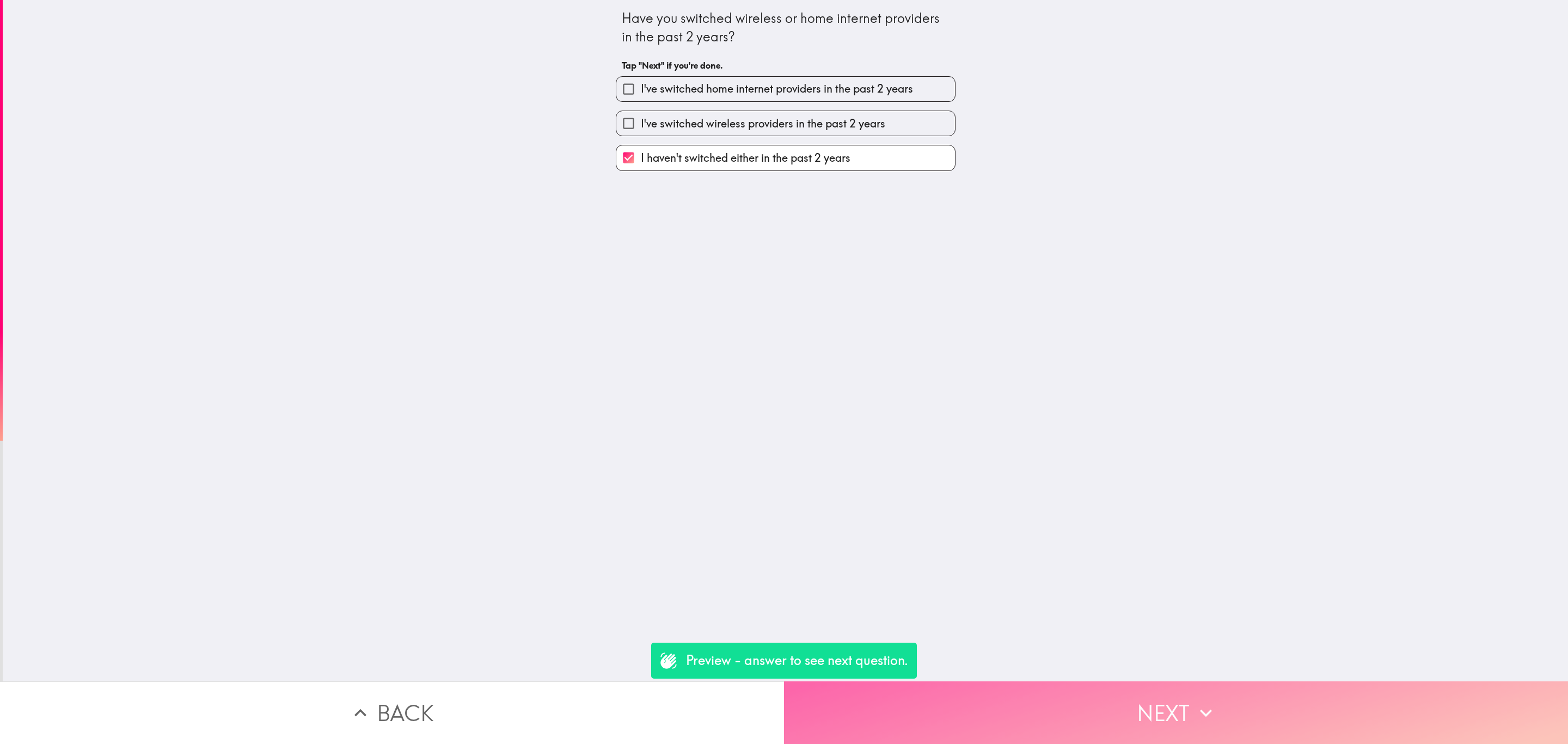
click at [1201, 701] on icon "button" at bounding box center [1206, 713] width 24 height 24
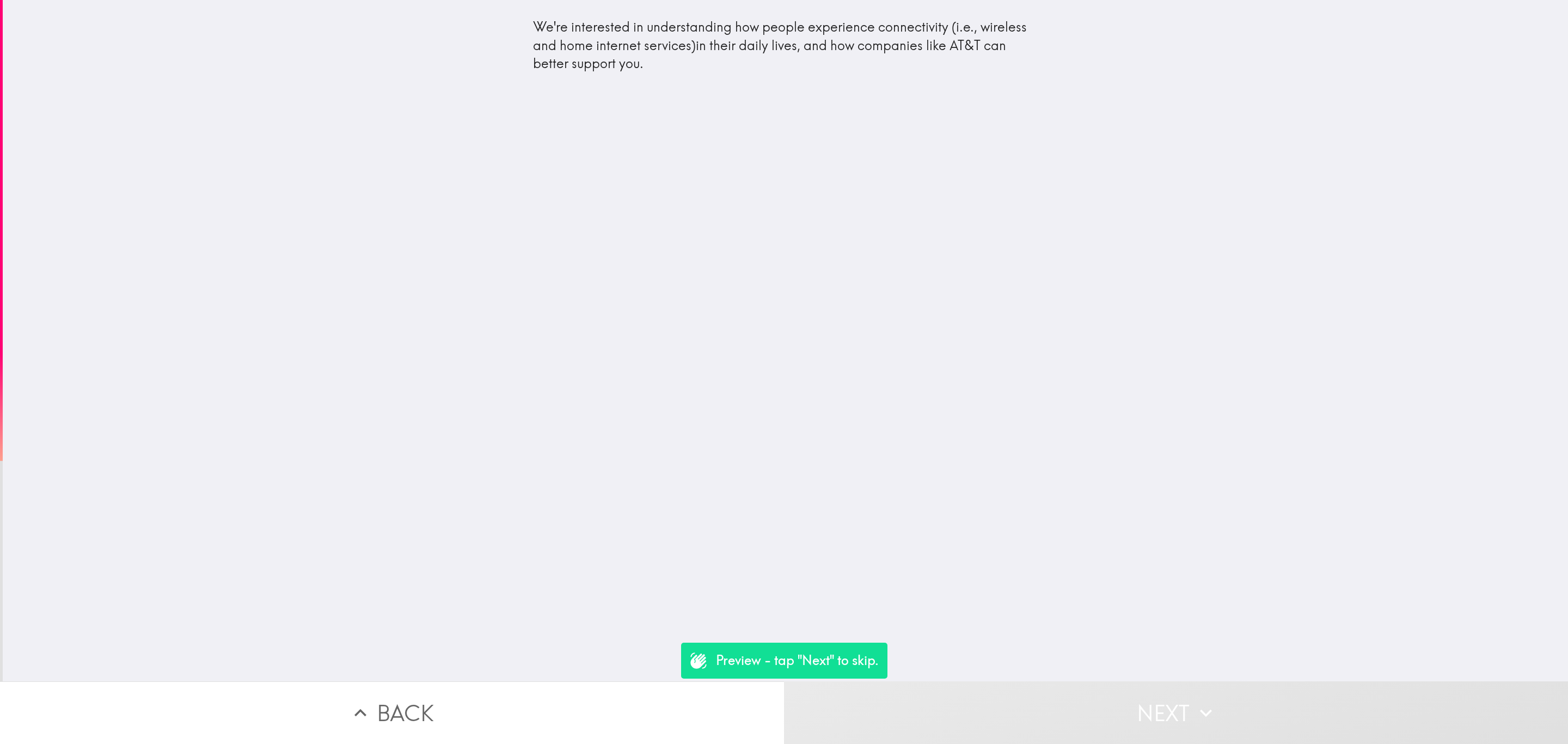
click at [1207, 711] on icon "button" at bounding box center [1206, 713] width 24 height 24
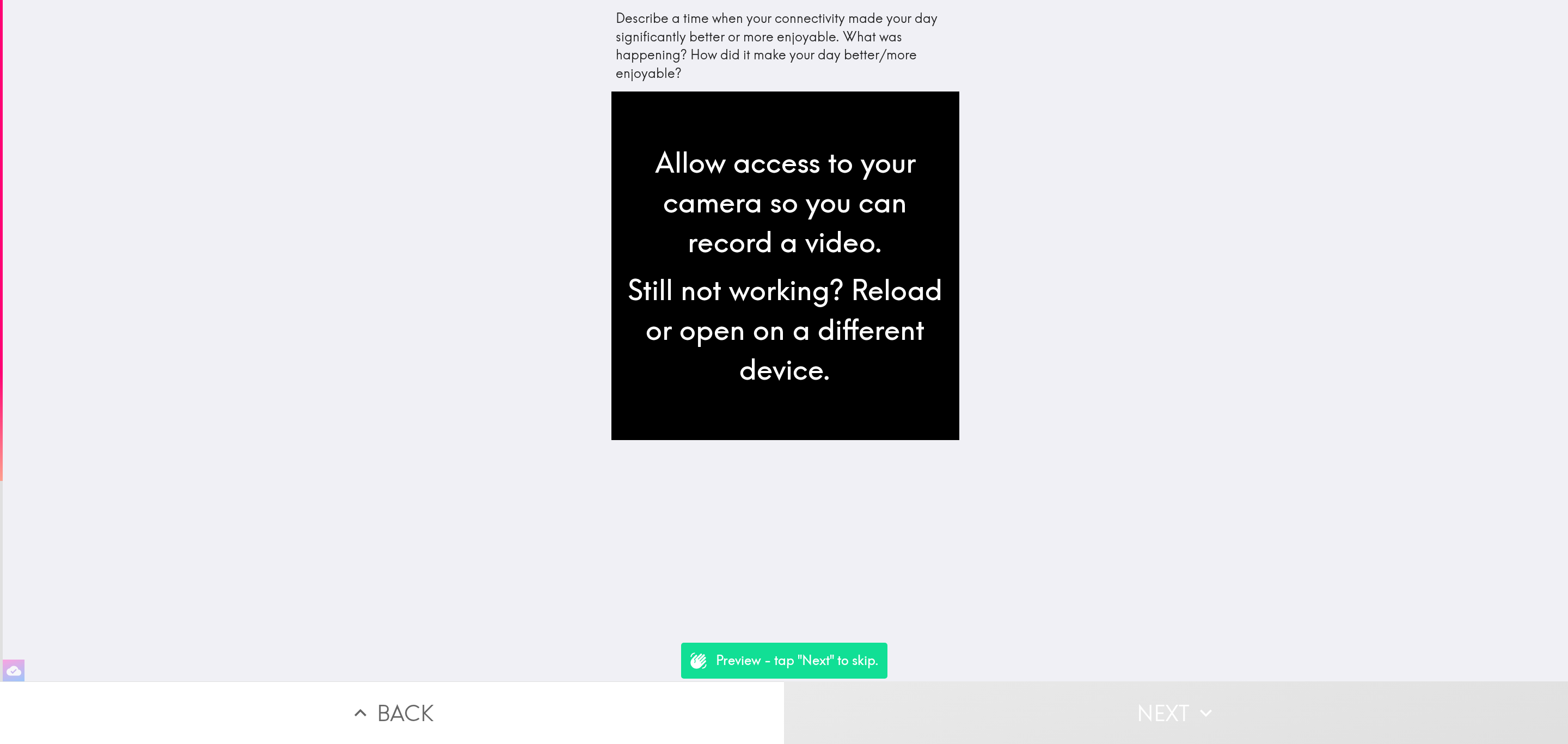
click at [1207, 711] on icon "button" at bounding box center [1206, 713] width 24 height 24
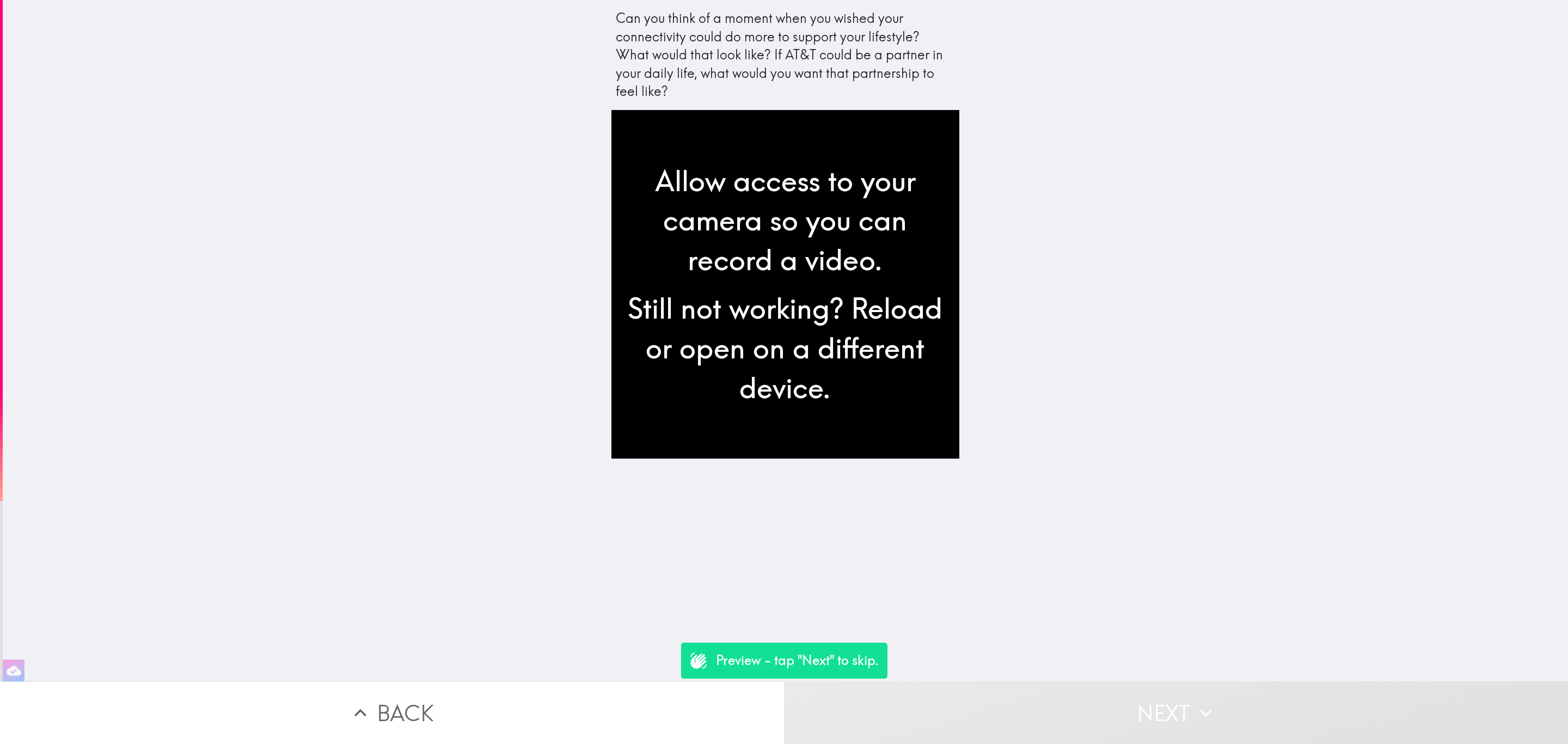
click at [1207, 711] on icon "button" at bounding box center [1206, 713] width 24 height 24
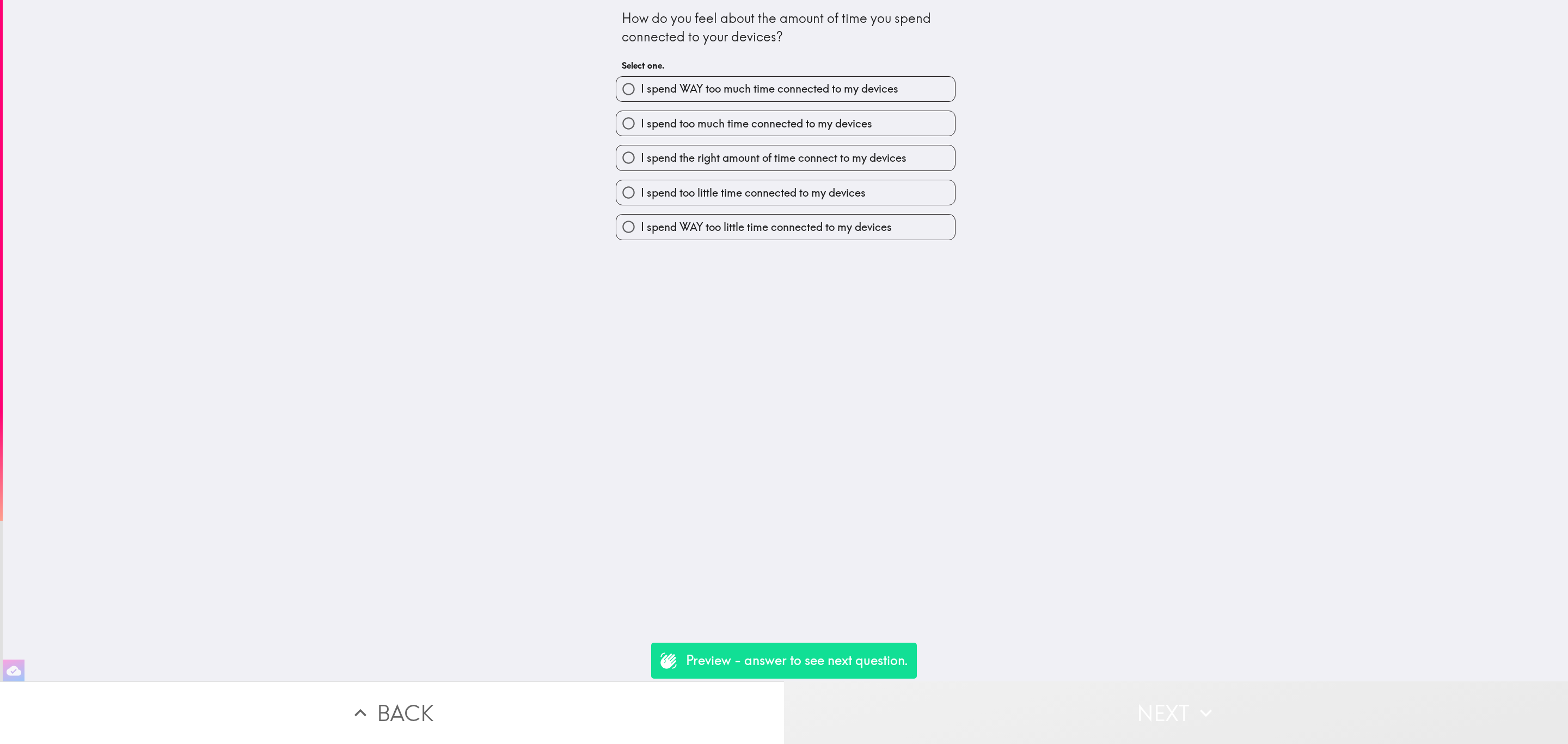
click at [1207, 711] on icon "button" at bounding box center [1206, 713] width 24 height 24
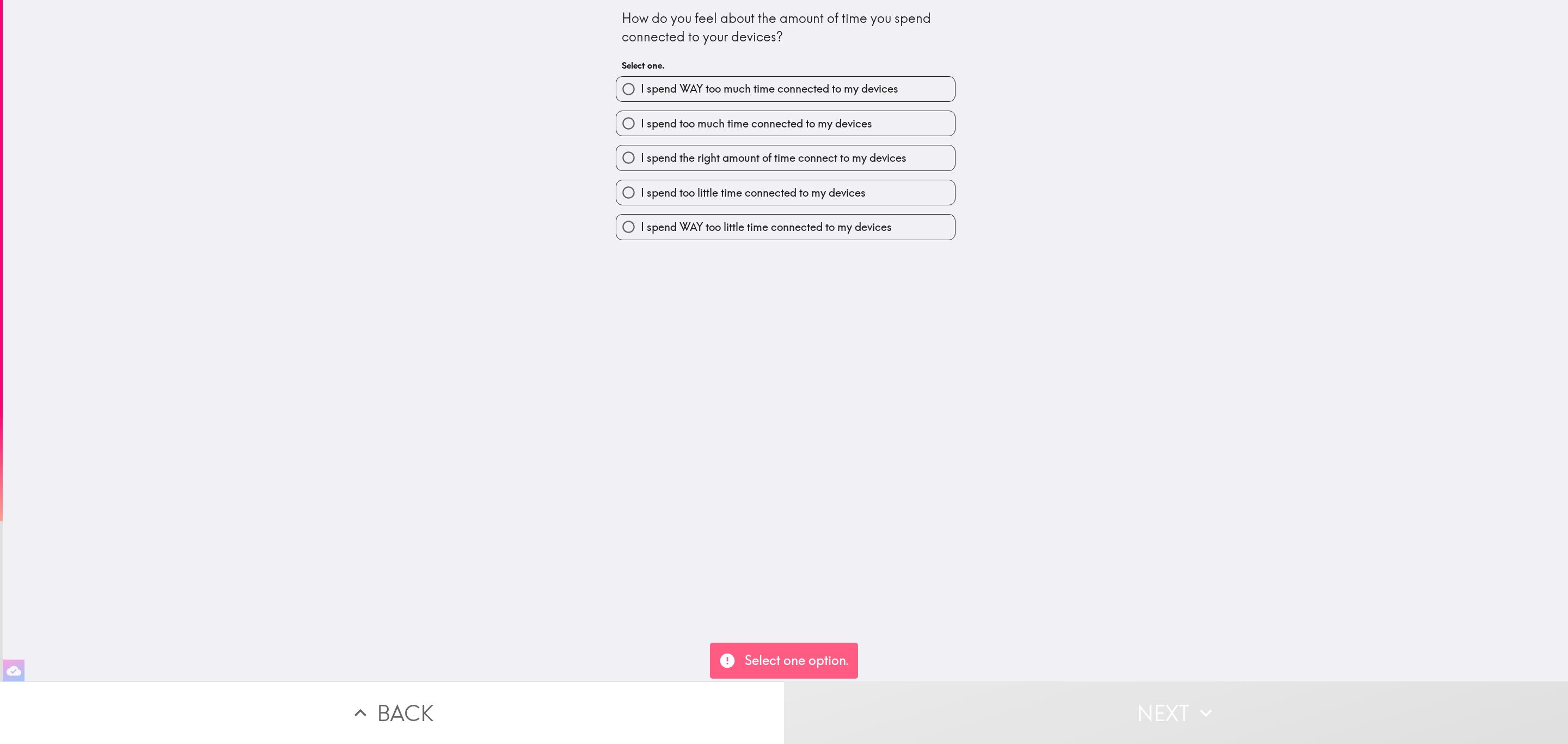
click at [794, 118] on span "I spend too much time connected to my devices" at bounding box center [756, 123] width 231 height 15
click at [641, 118] on input "I spend too much time connected to my devices" at bounding box center [628, 123] width 25 height 25
radio input "true"
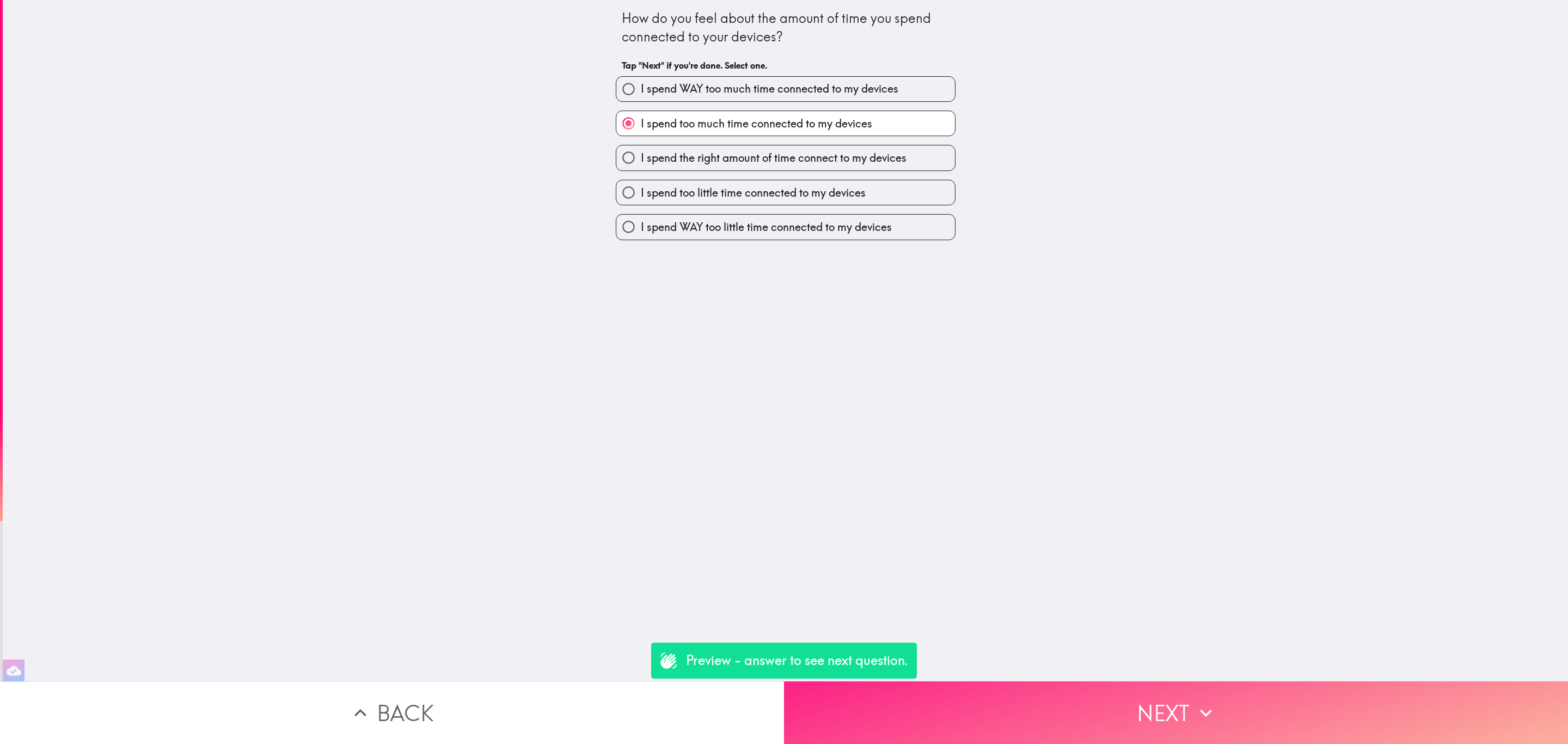
click at [1130, 727] on button "Next" at bounding box center [1176, 712] width 784 height 62
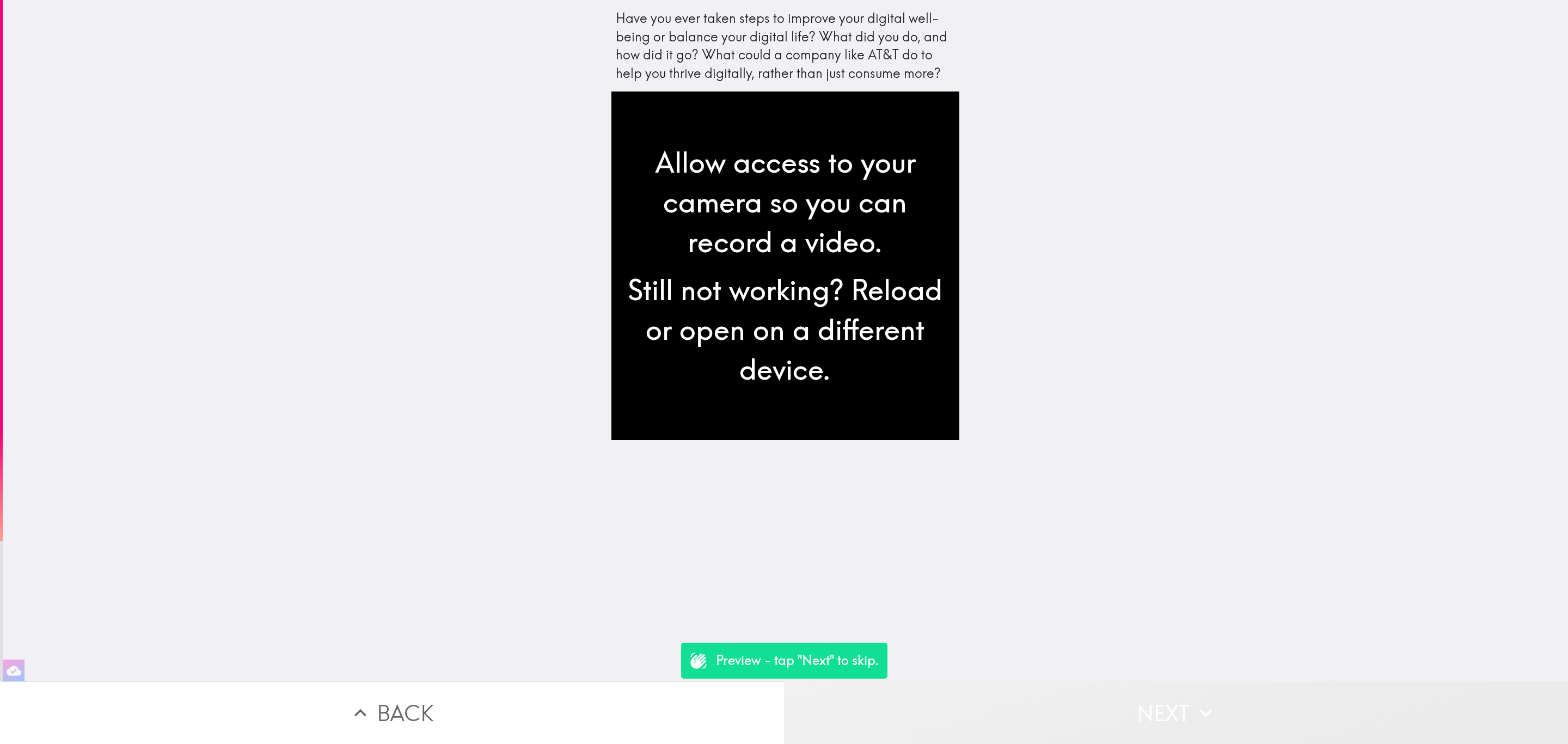
click at [1123, 702] on button "Next" at bounding box center [1176, 712] width 784 height 62
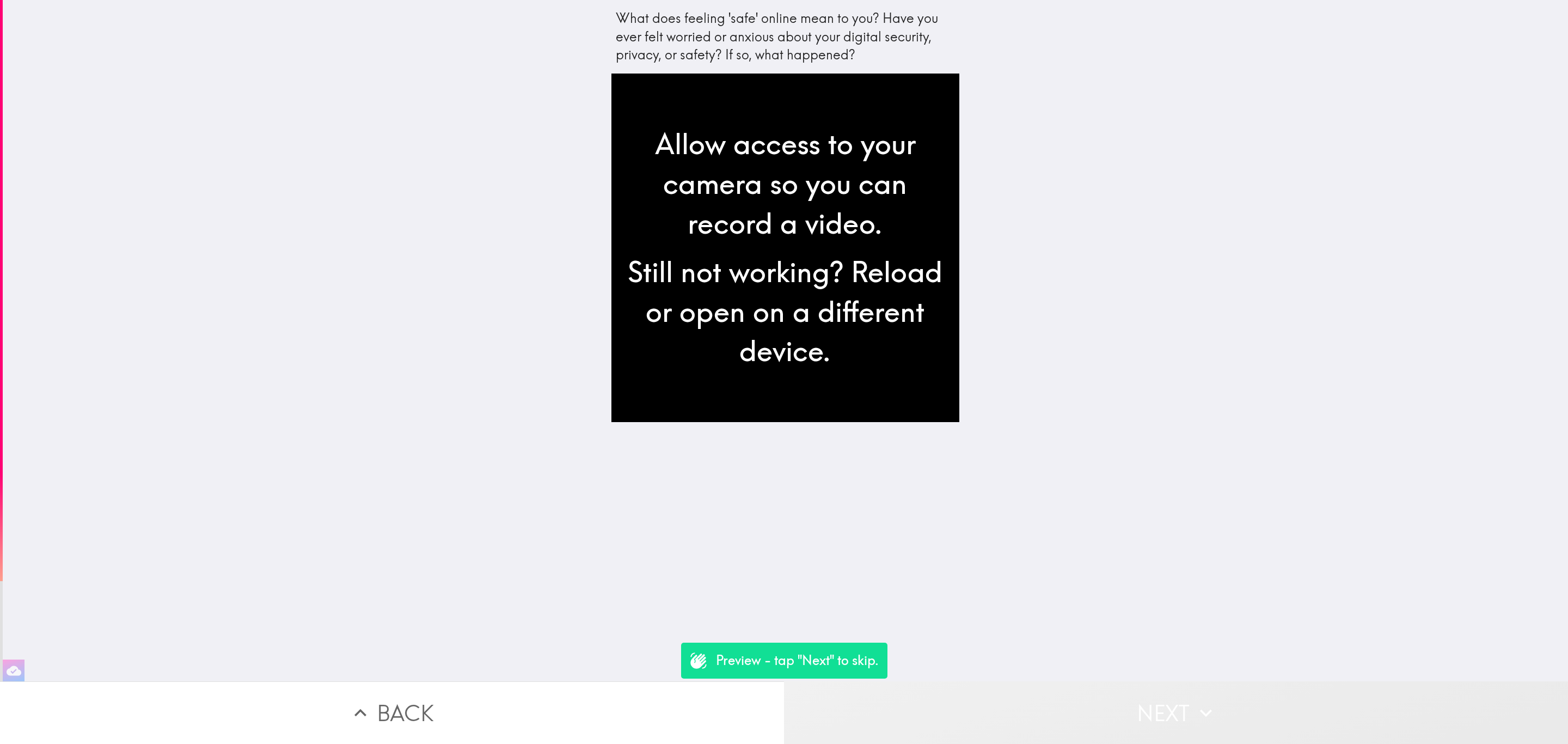
click at [1123, 702] on button "Next" at bounding box center [1176, 712] width 784 height 62
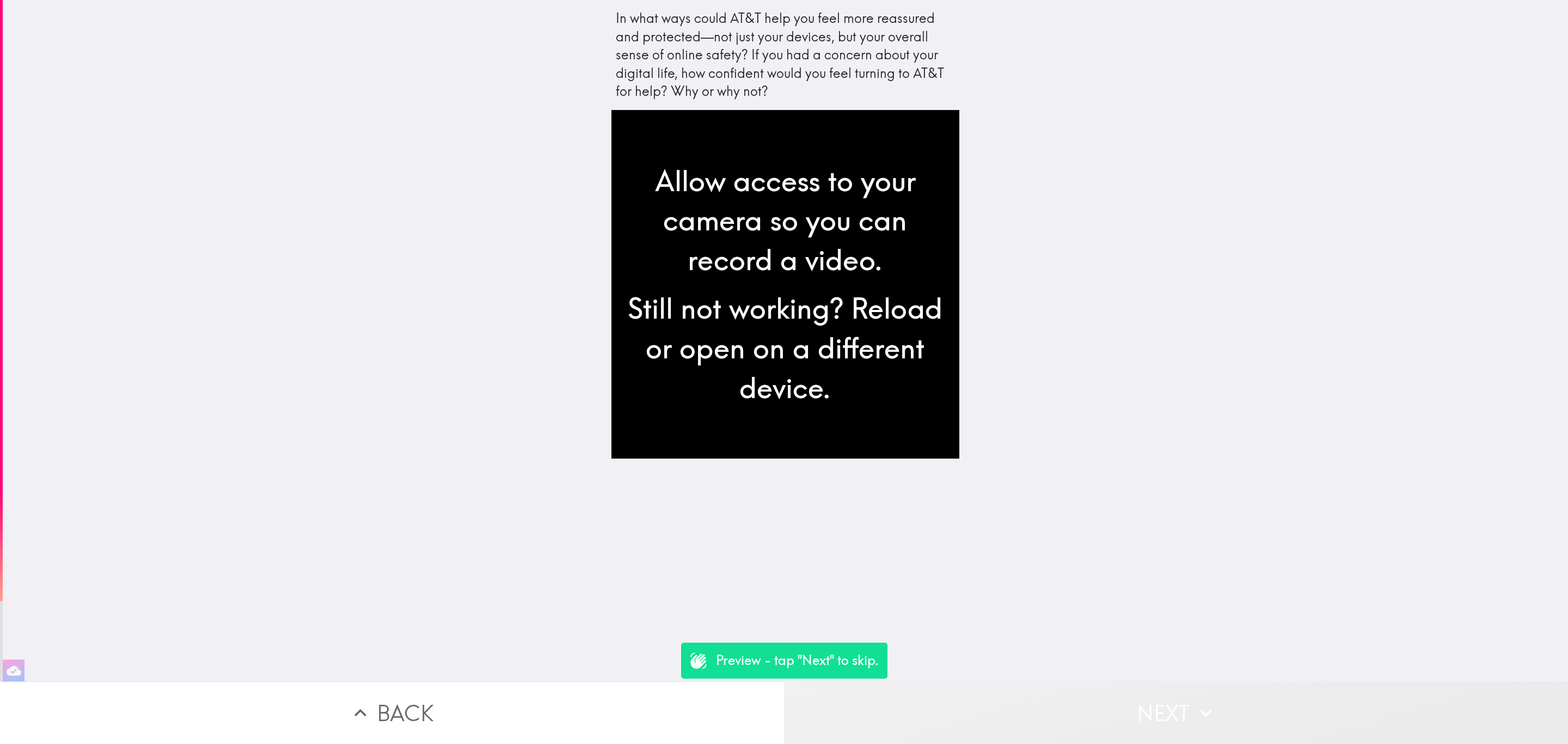
click at [1123, 702] on button "Next" at bounding box center [1176, 712] width 784 height 62
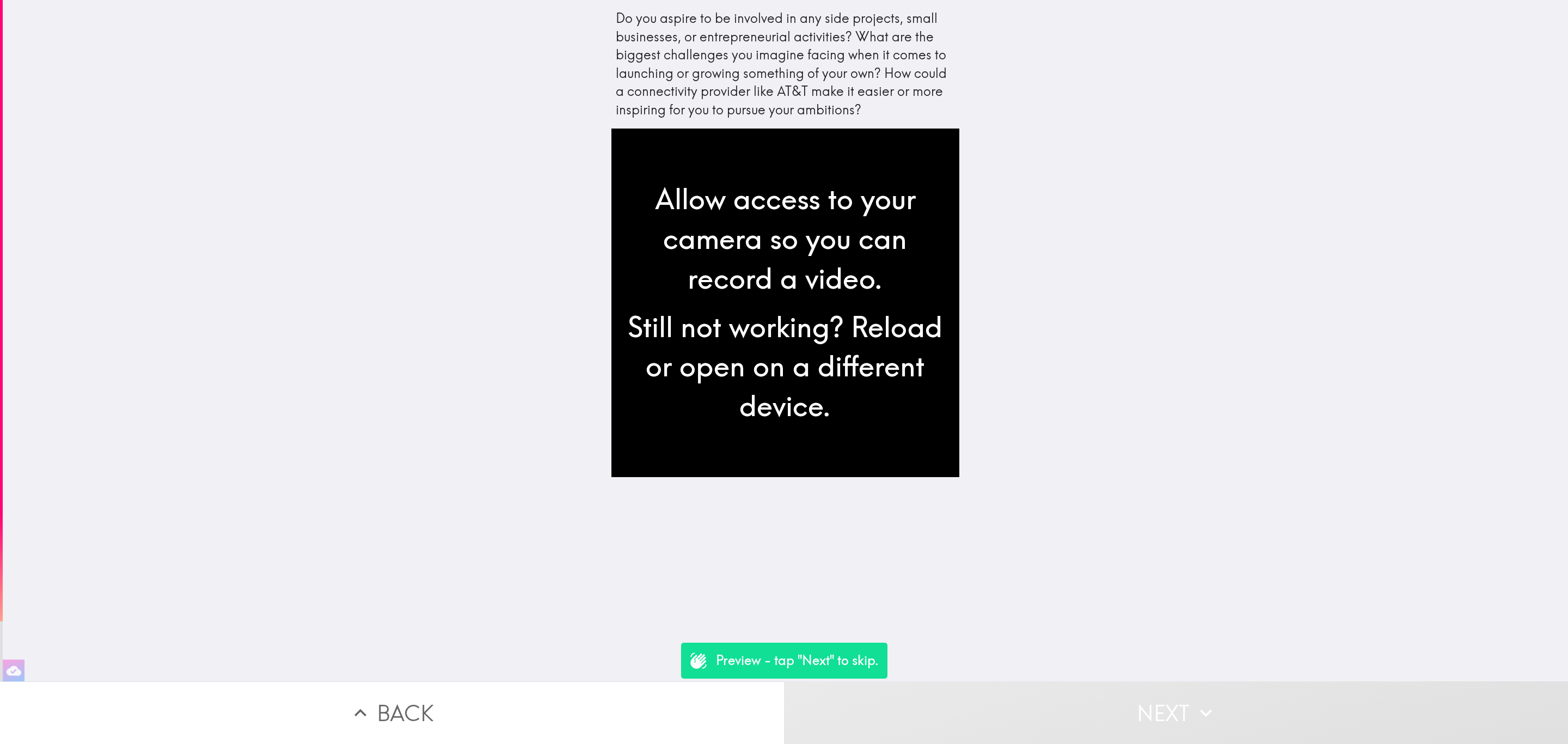
click at [1123, 701] on button "Next" at bounding box center [1176, 712] width 784 height 62
